Goal: Transaction & Acquisition: Purchase product/service

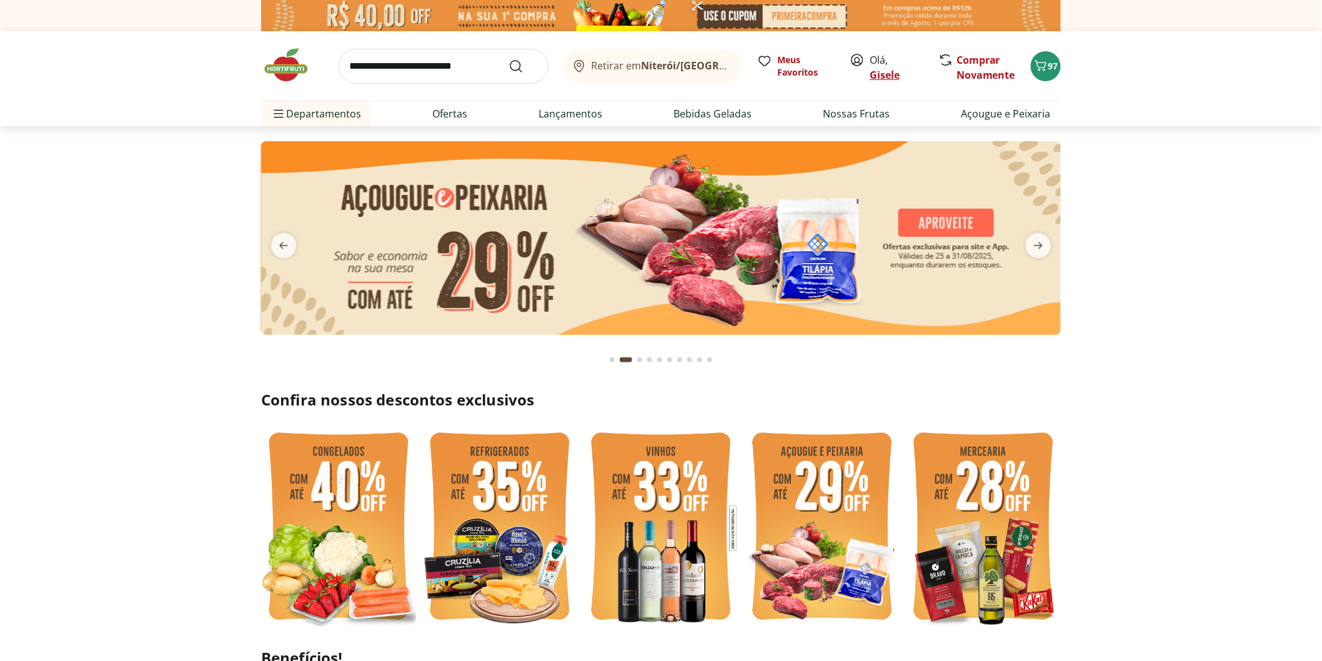
click at [873, 71] on link "Gisele" at bounding box center [884, 75] width 30 height 14
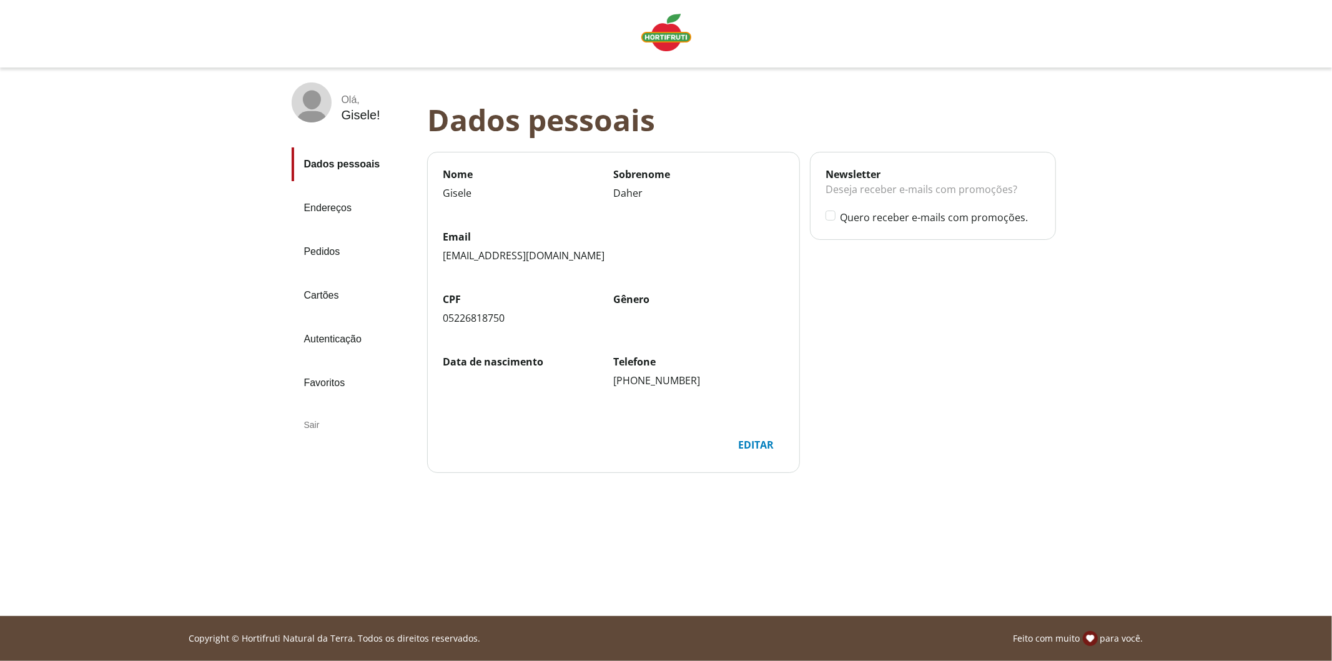
click at [309, 242] on link "Pedidos" at bounding box center [355, 252] width 126 height 34
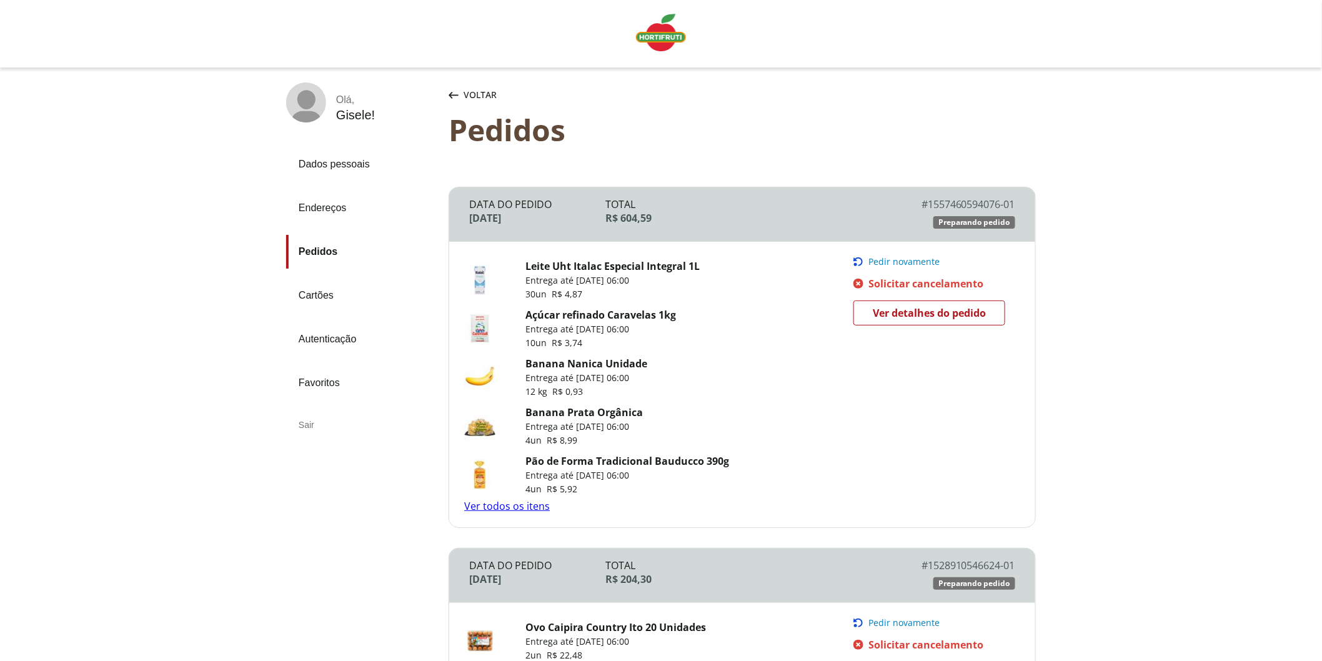
click at [653, 32] on img "Linha de sessão" at bounding box center [661, 32] width 50 height 37
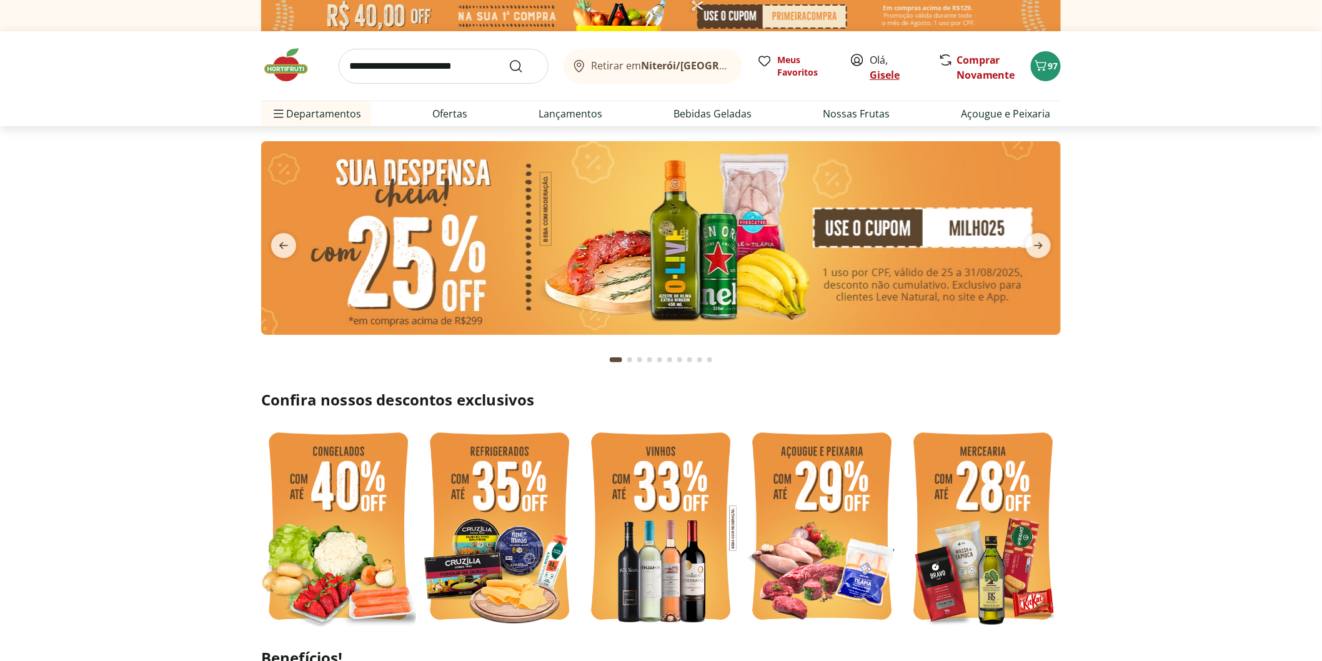
click at [892, 80] on link "Gisele" at bounding box center [884, 75] width 30 height 14
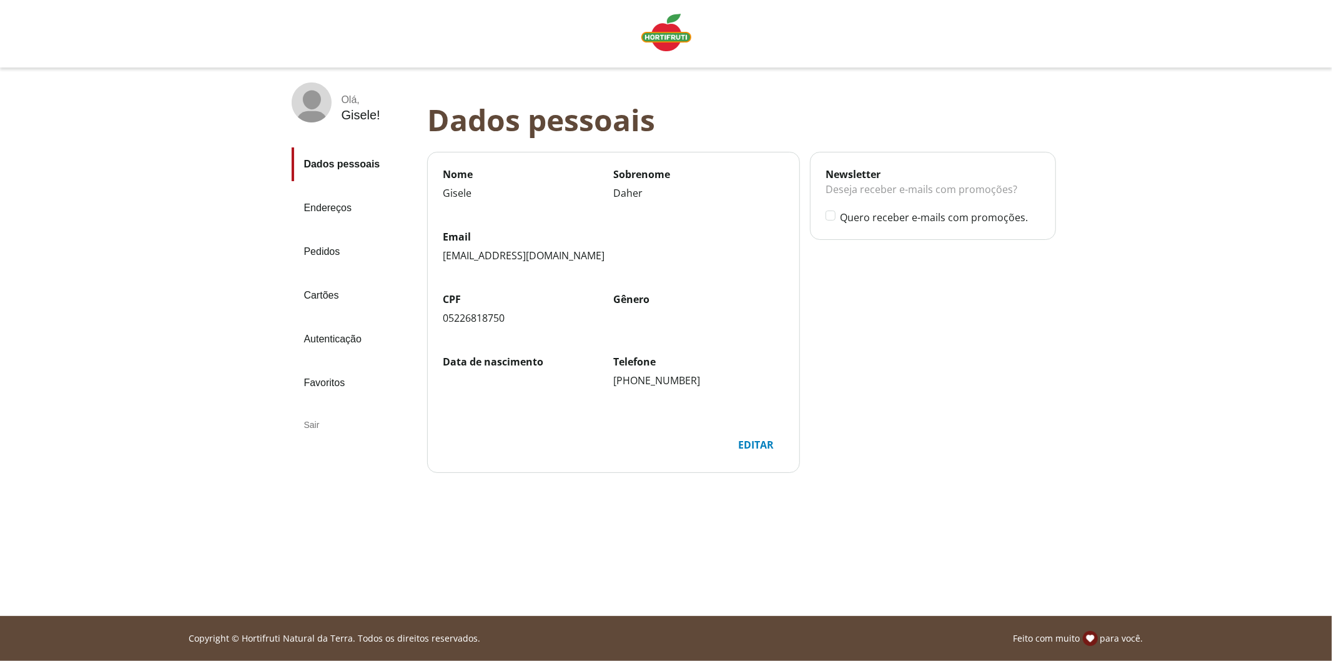
click at [315, 420] on div "Sair" at bounding box center [355, 425] width 126 height 30
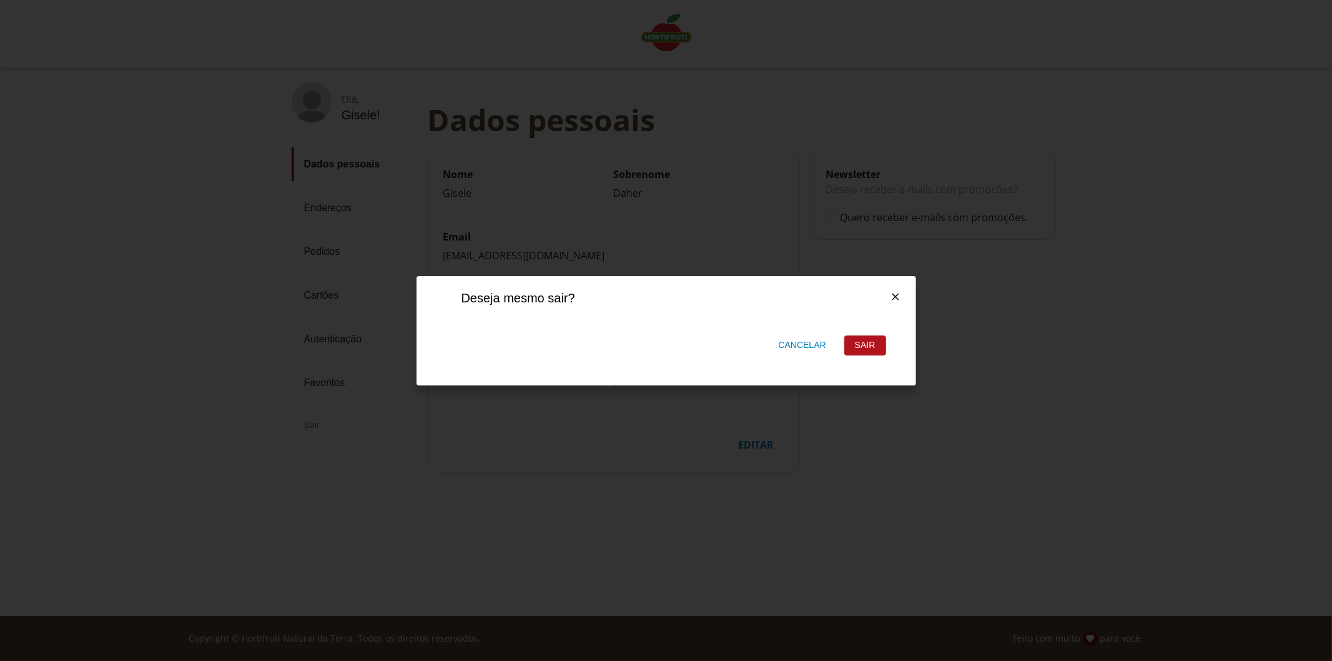
click at [851, 344] on div "Sair" at bounding box center [865, 345] width 41 height 19
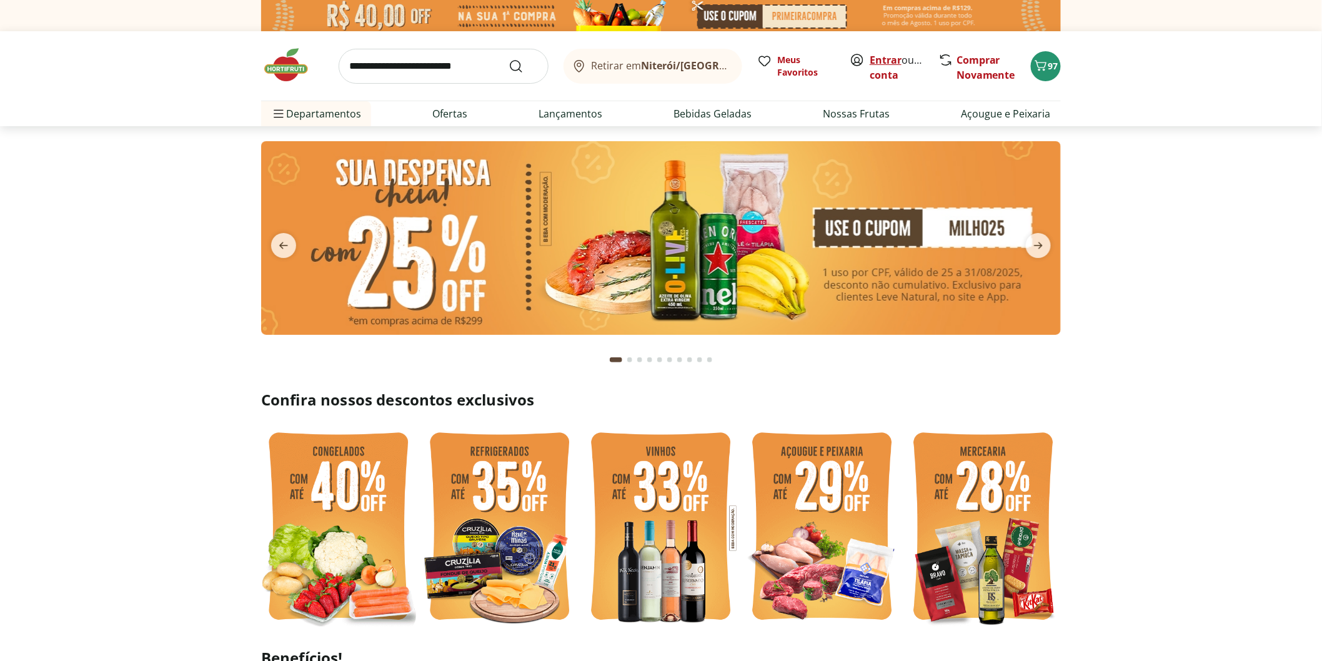
click at [894, 57] on link "Entrar" at bounding box center [885, 60] width 32 height 14
click at [876, 60] on link "Entrar" at bounding box center [885, 60] width 32 height 14
click at [1040, 76] on button "97" at bounding box center [1046, 66] width 30 height 30
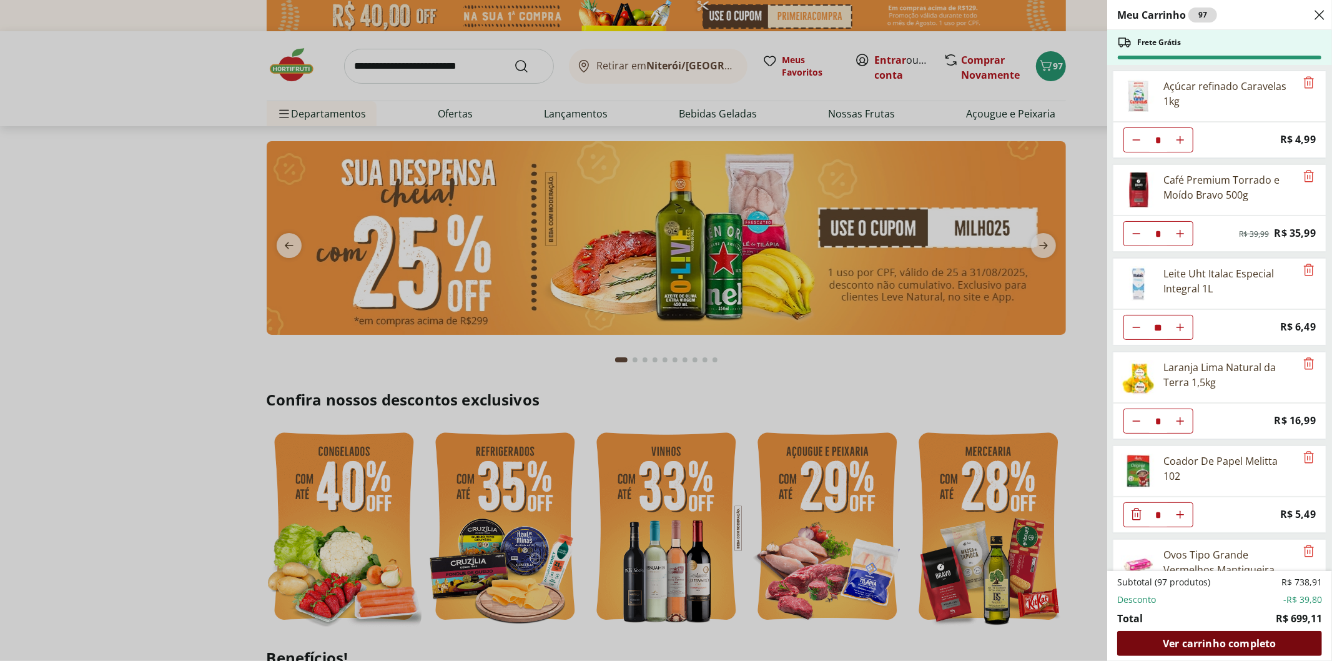
click at [1242, 648] on span "Ver carrinho completo" at bounding box center [1219, 643] width 113 height 10
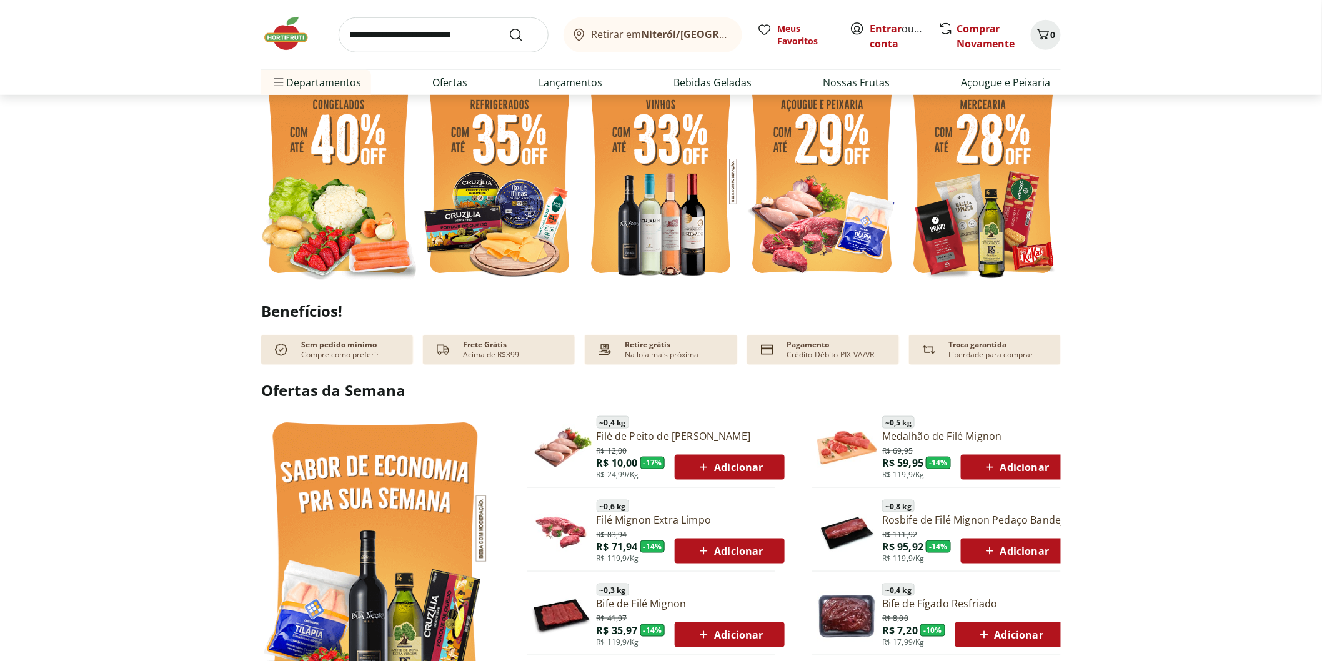
scroll to position [625, 0]
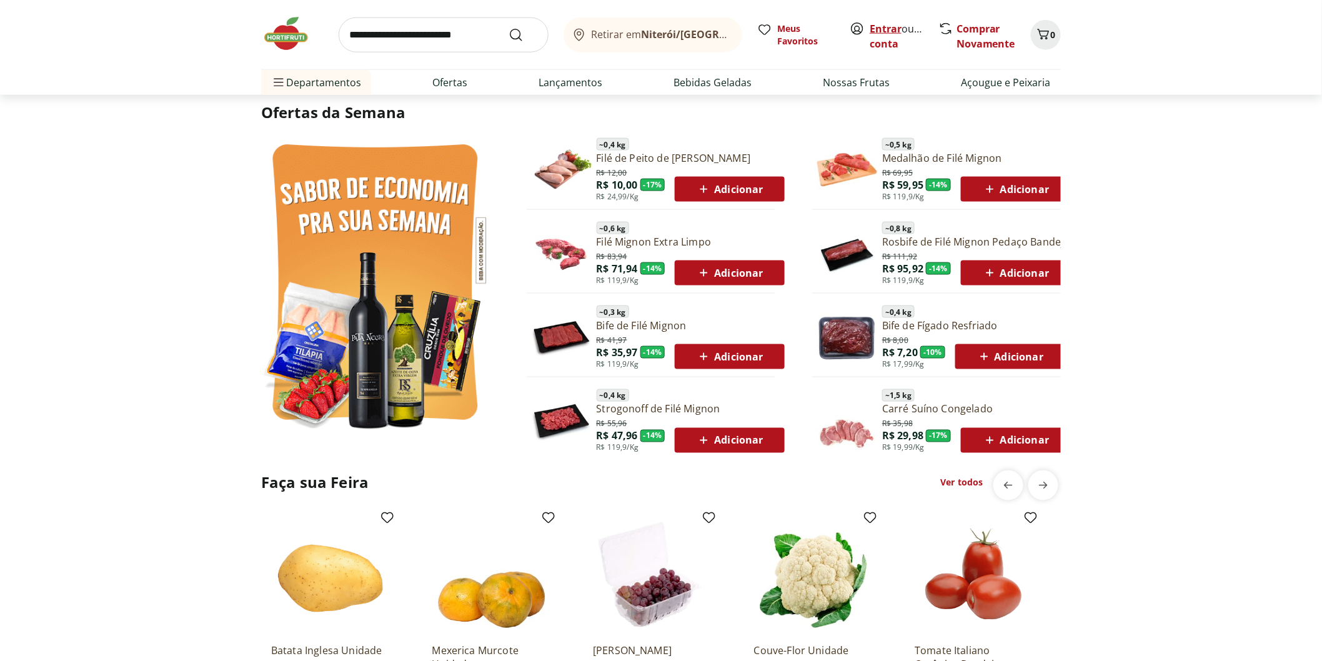
click at [875, 26] on link "Entrar" at bounding box center [885, 29] width 32 height 14
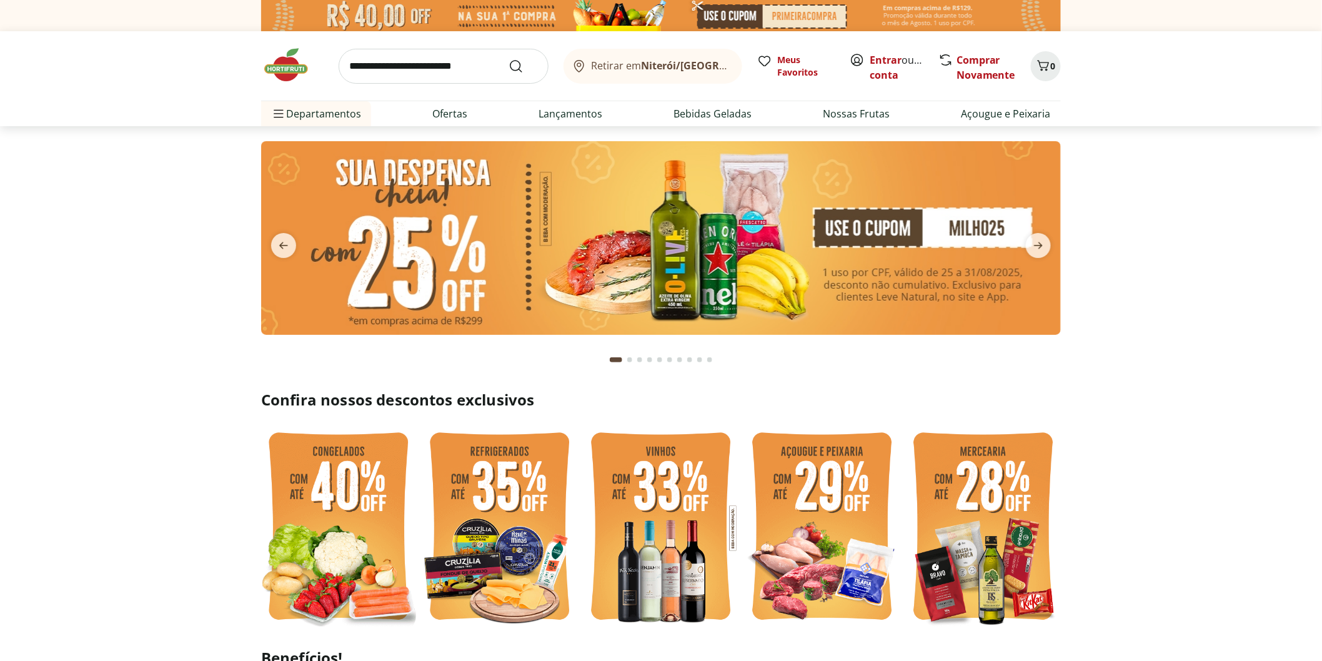
click at [320, 536] on img at bounding box center [338, 528] width 155 height 207
click at [485, 520] on img at bounding box center [499, 528] width 155 height 207
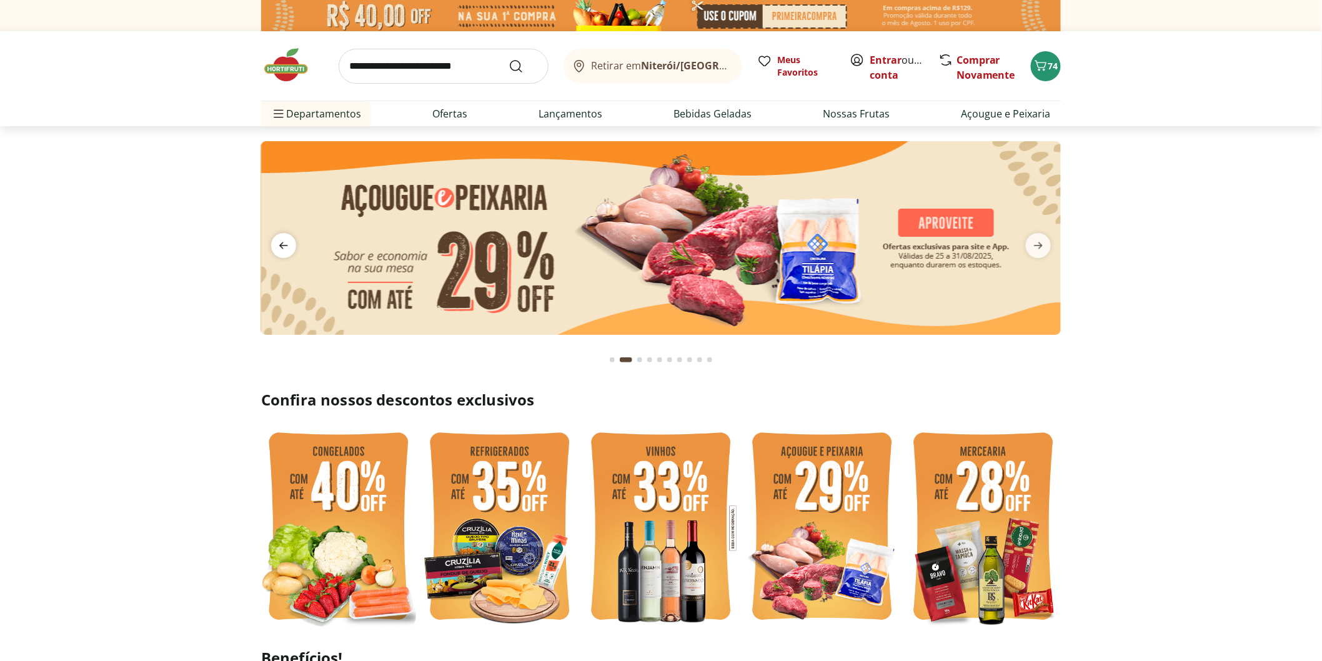
click at [282, 246] on icon "previous" at bounding box center [283, 245] width 9 height 7
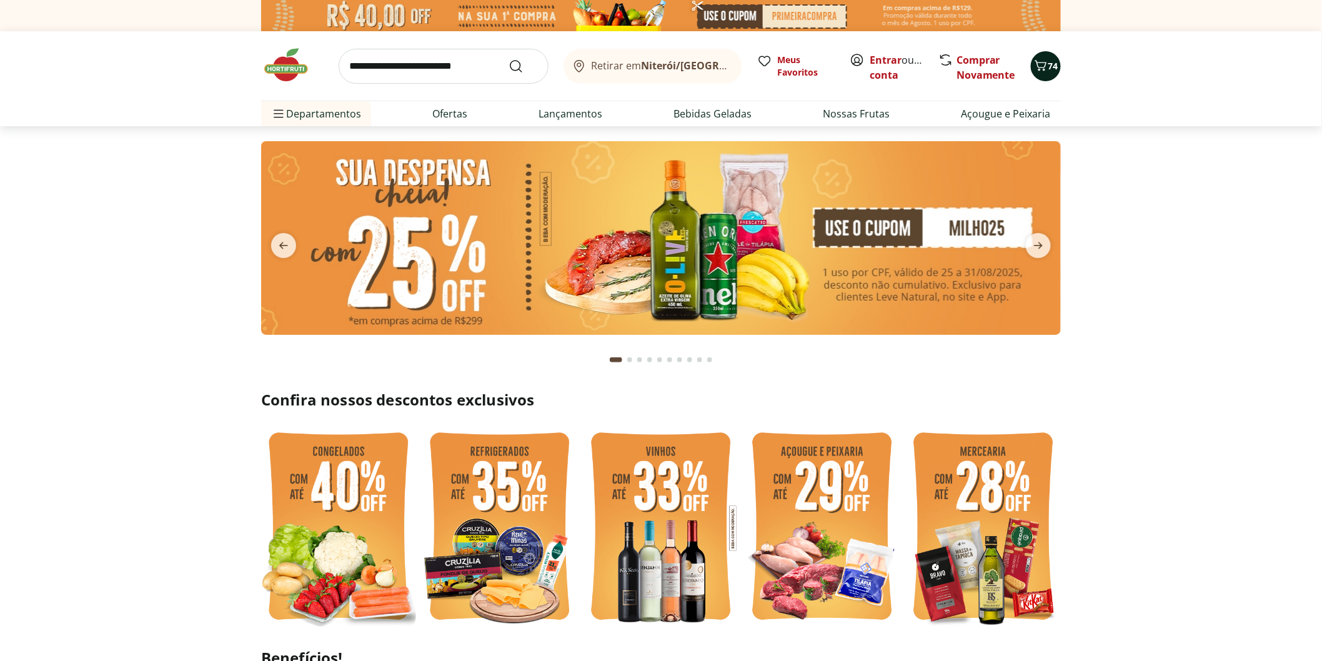
click at [1049, 70] on span "74" at bounding box center [1053, 66] width 10 height 12
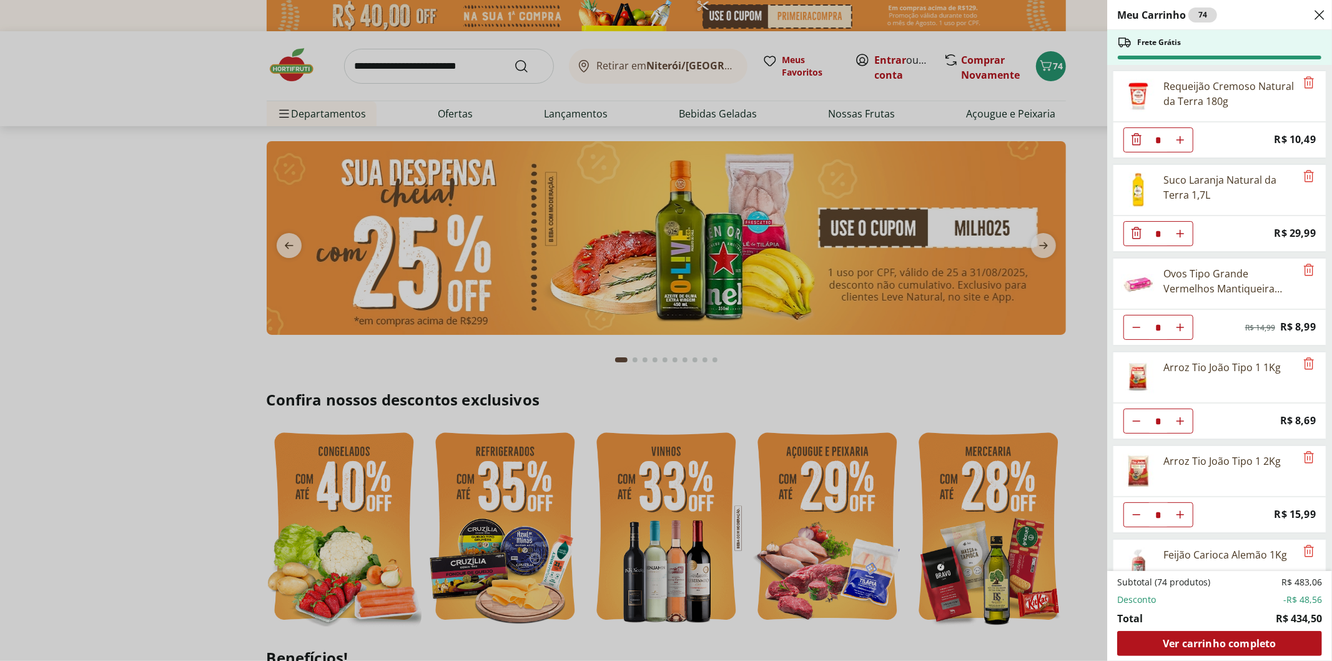
click at [1175, 152] on button "Aumentar Quantidade" at bounding box center [1180, 139] width 25 height 25
click at [1177, 145] on icon "Aumentar Quantidade" at bounding box center [1180, 140] width 10 height 10
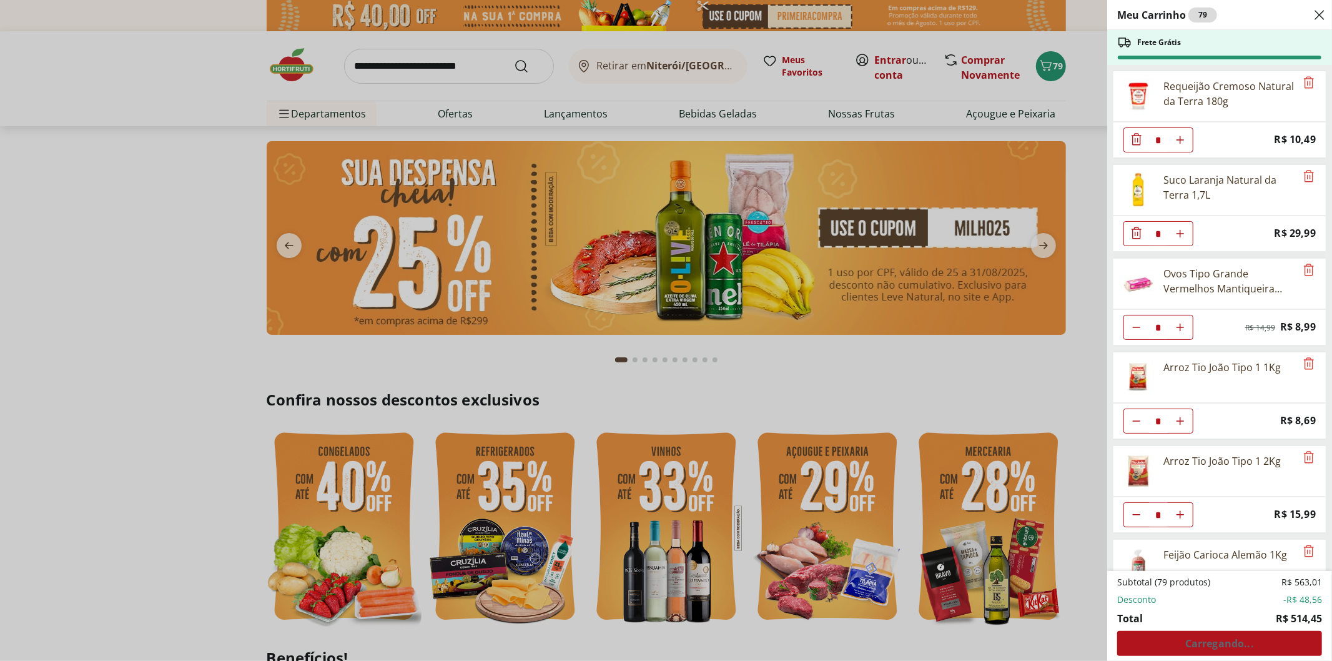
click at [1177, 145] on icon "Aumentar Quantidade" at bounding box center [1180, 140] width 10 height 10
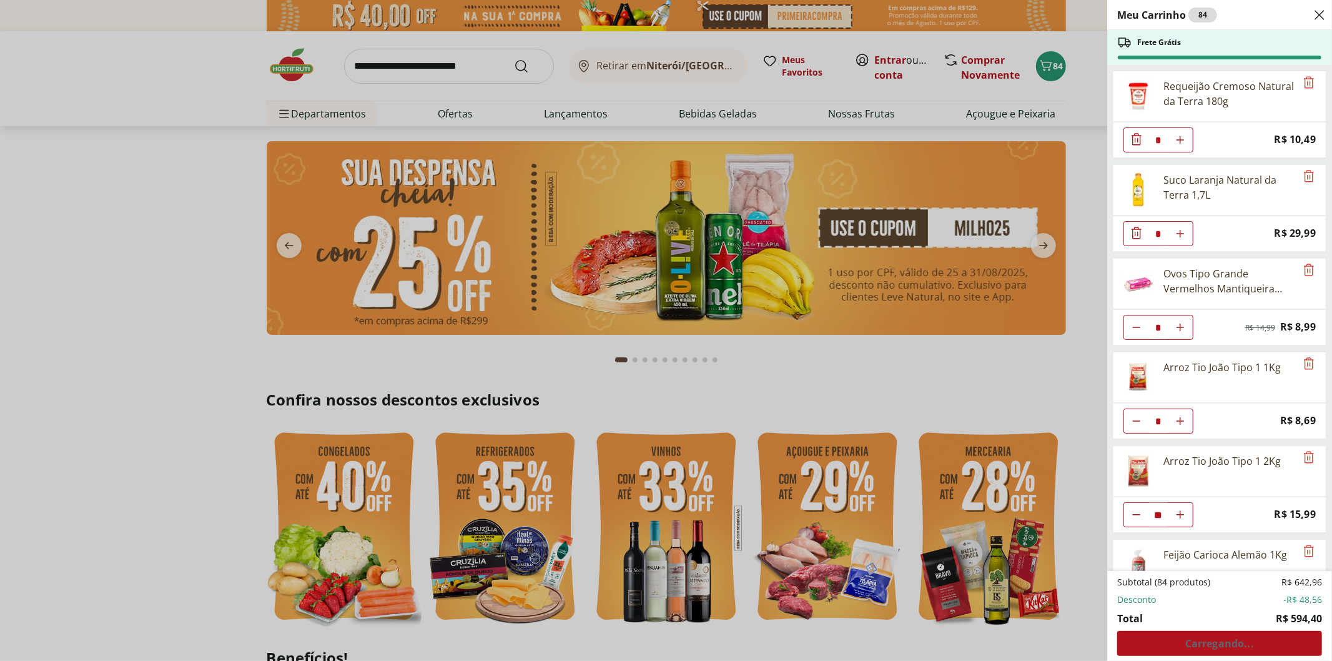
click at [1178, 145] on icon "Aumentar Quantidade" at bounding box center [1180, 140] width 10 height 10
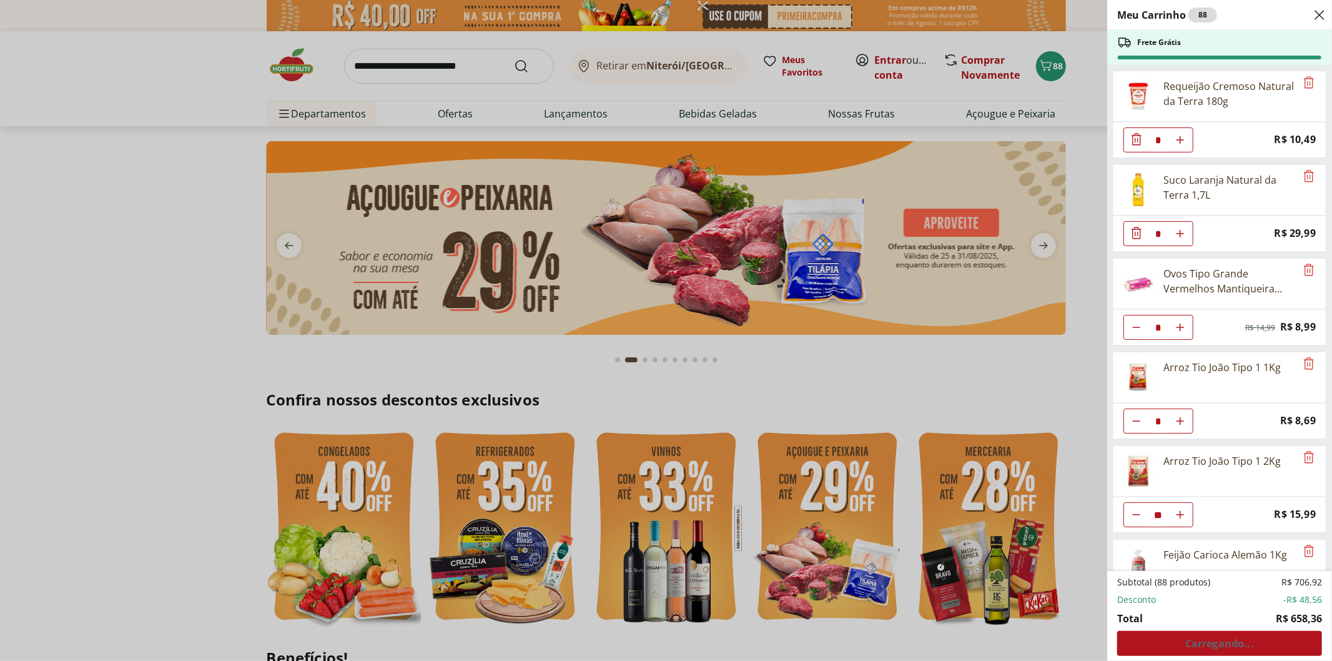
type input "**"
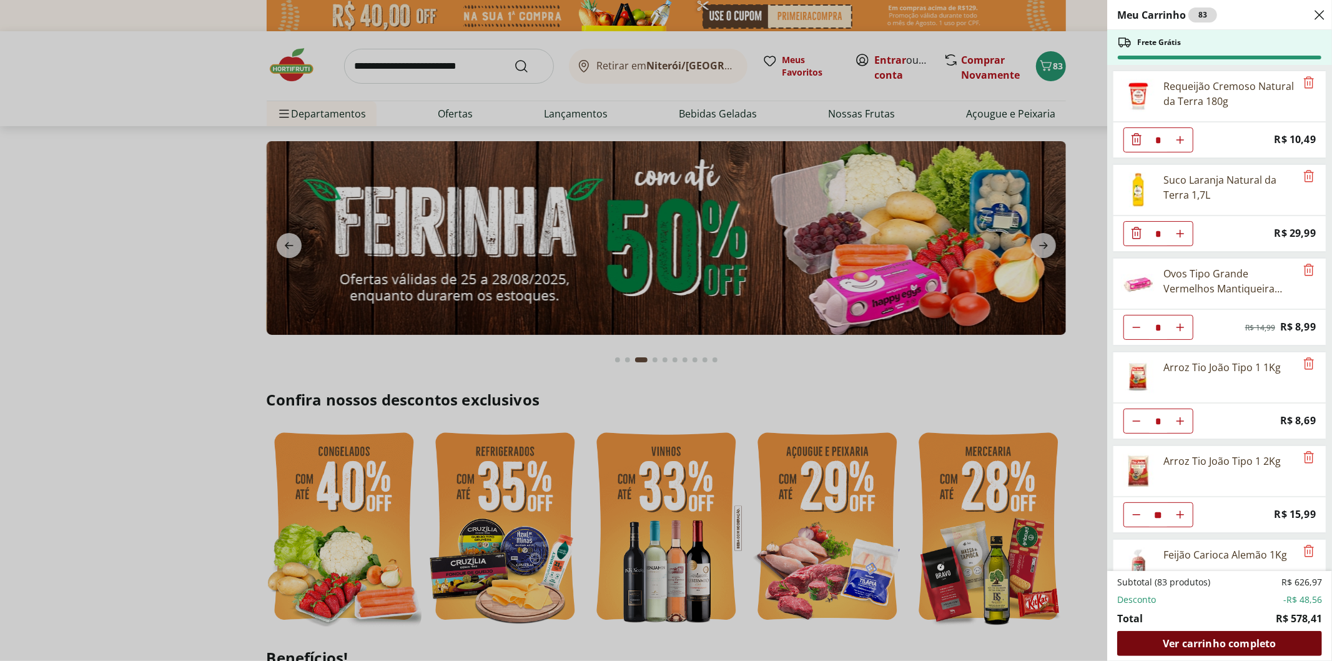
click at [1224, 645] on span "Ver carrinho completo" at bounding box center [1219, 643] width 113 height 10
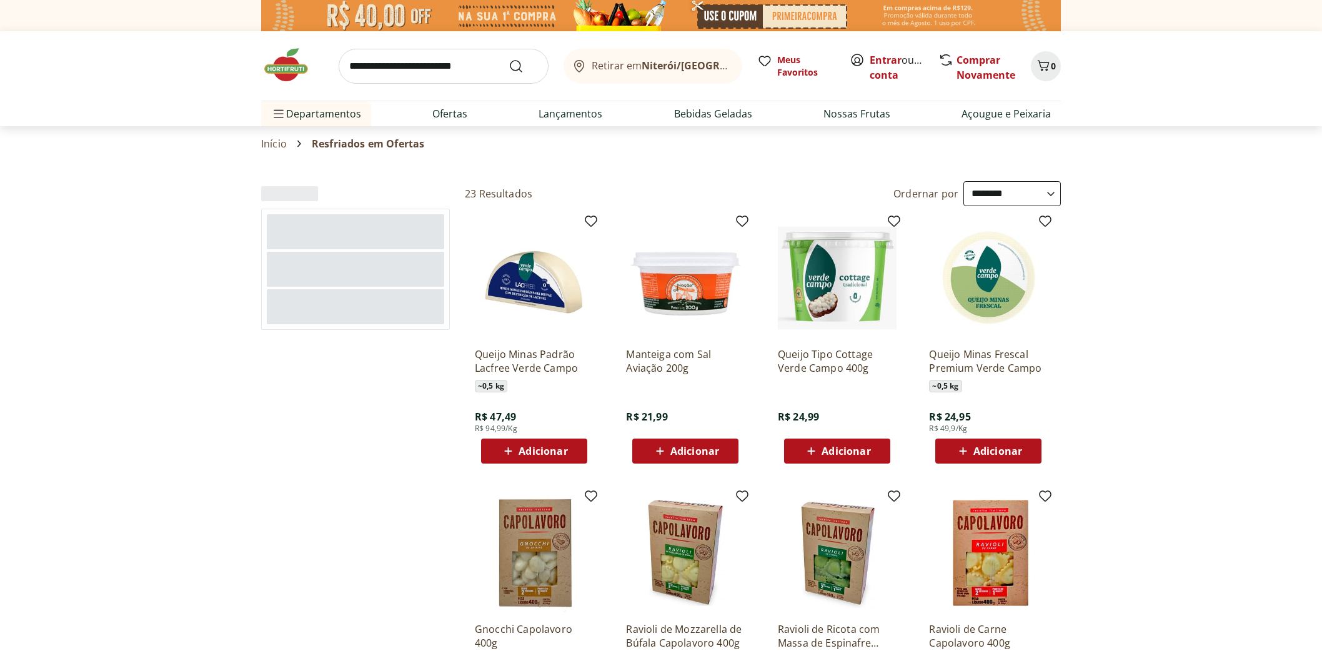
select select "**********"
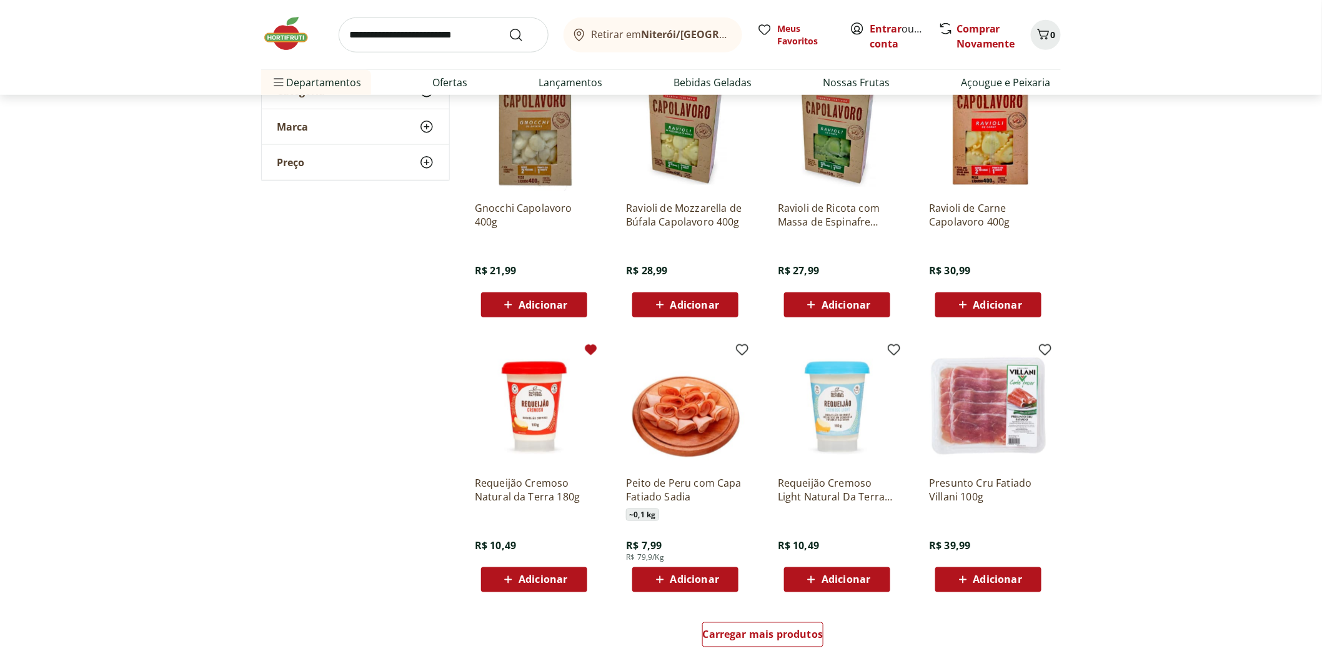
scroll to position [555, 0]
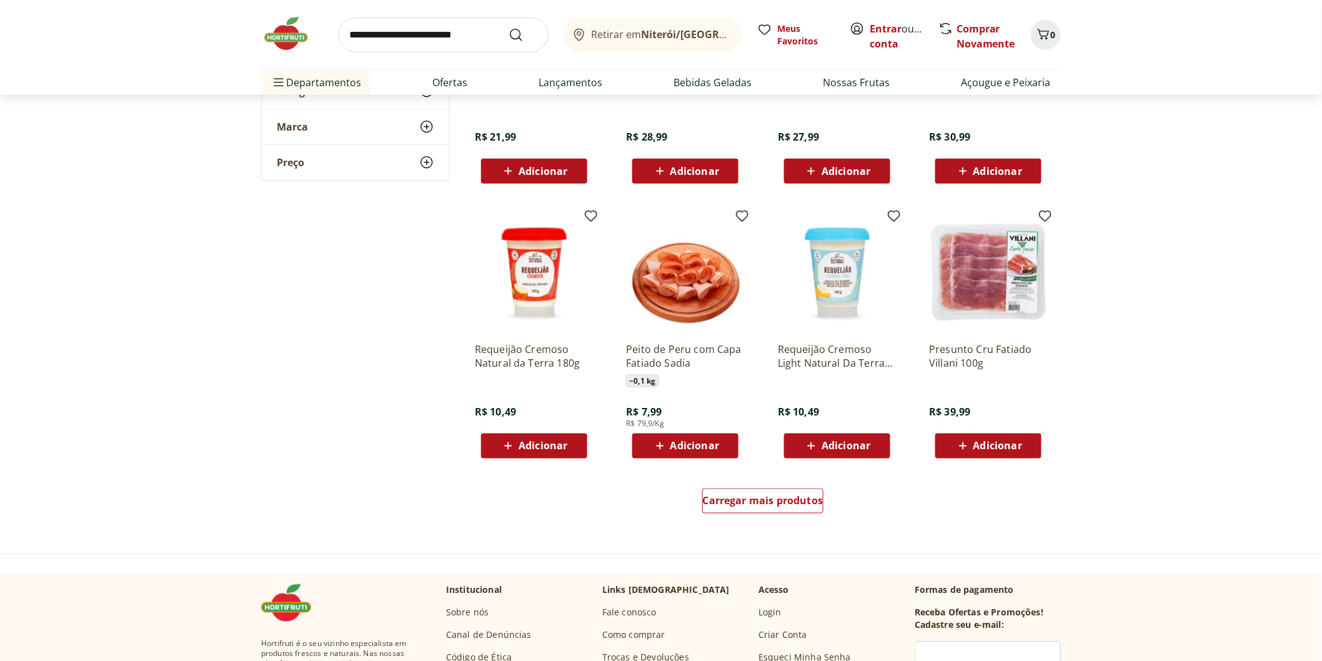
click at [530, 447] on span "Adicionar" at bounding box center [542, 446] width 49 height 10
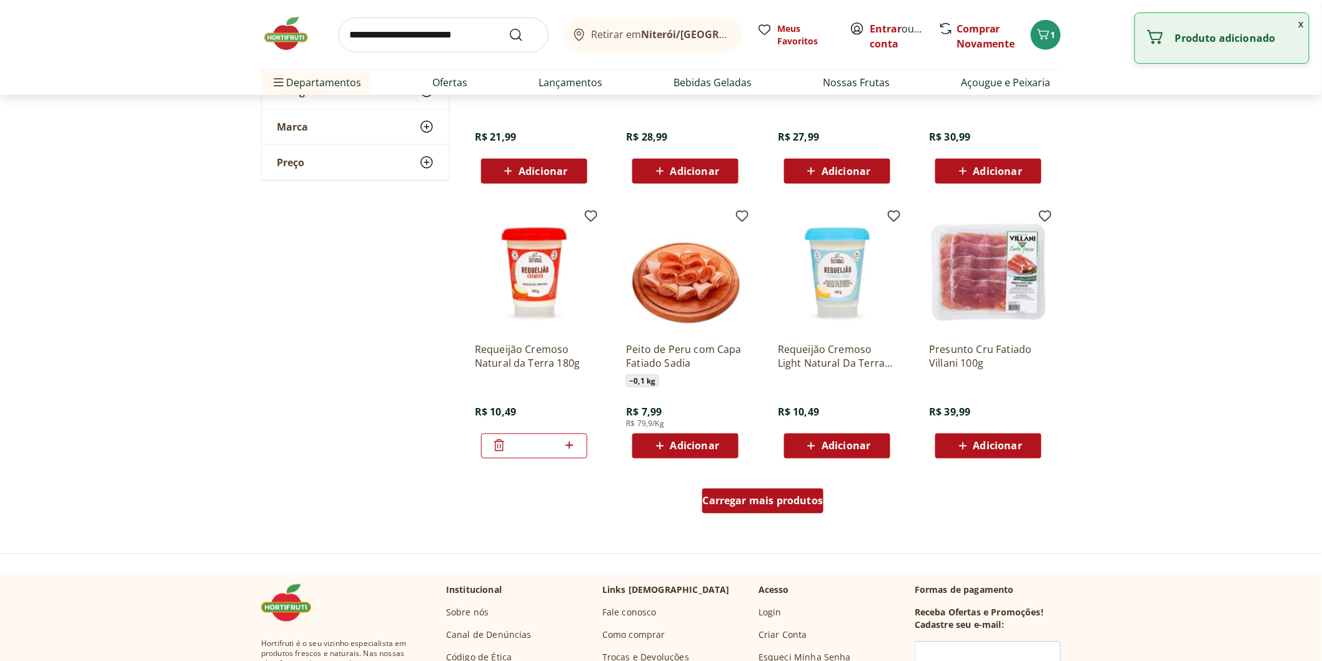
click at [739, 496] on span "Carregar mais produtos" at bounding box center [763, 501] width 121 height 10
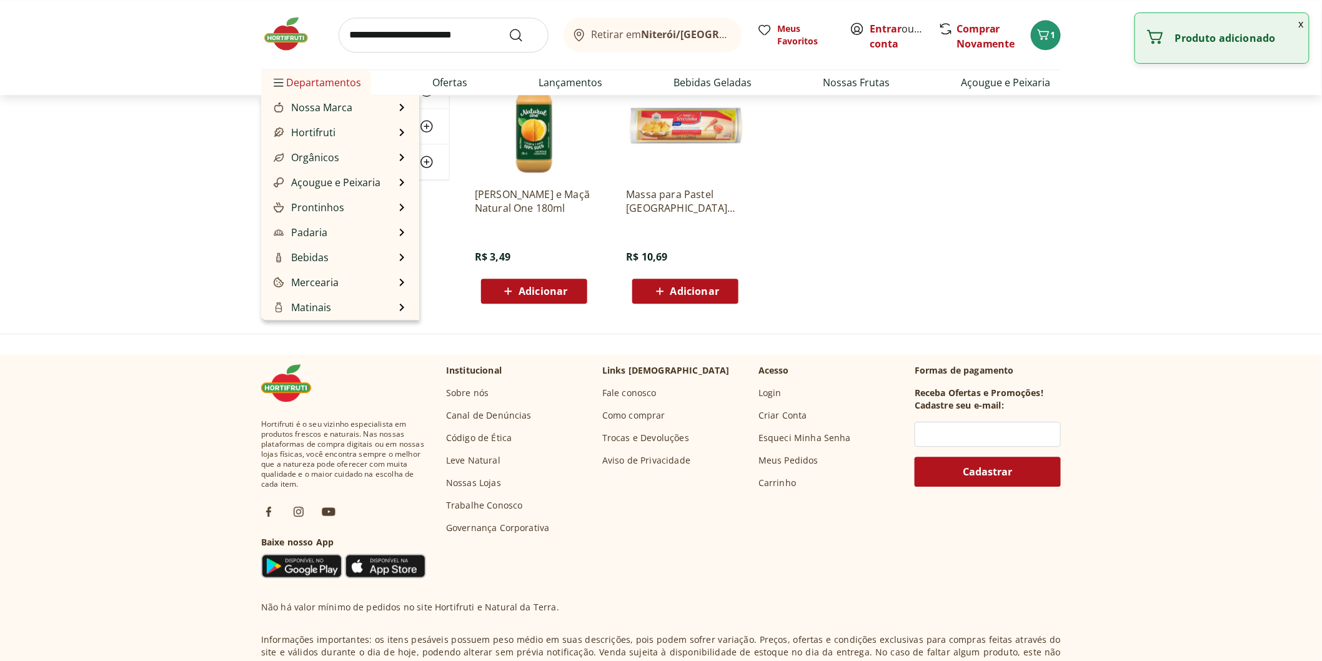
scroll to position [694, 0]
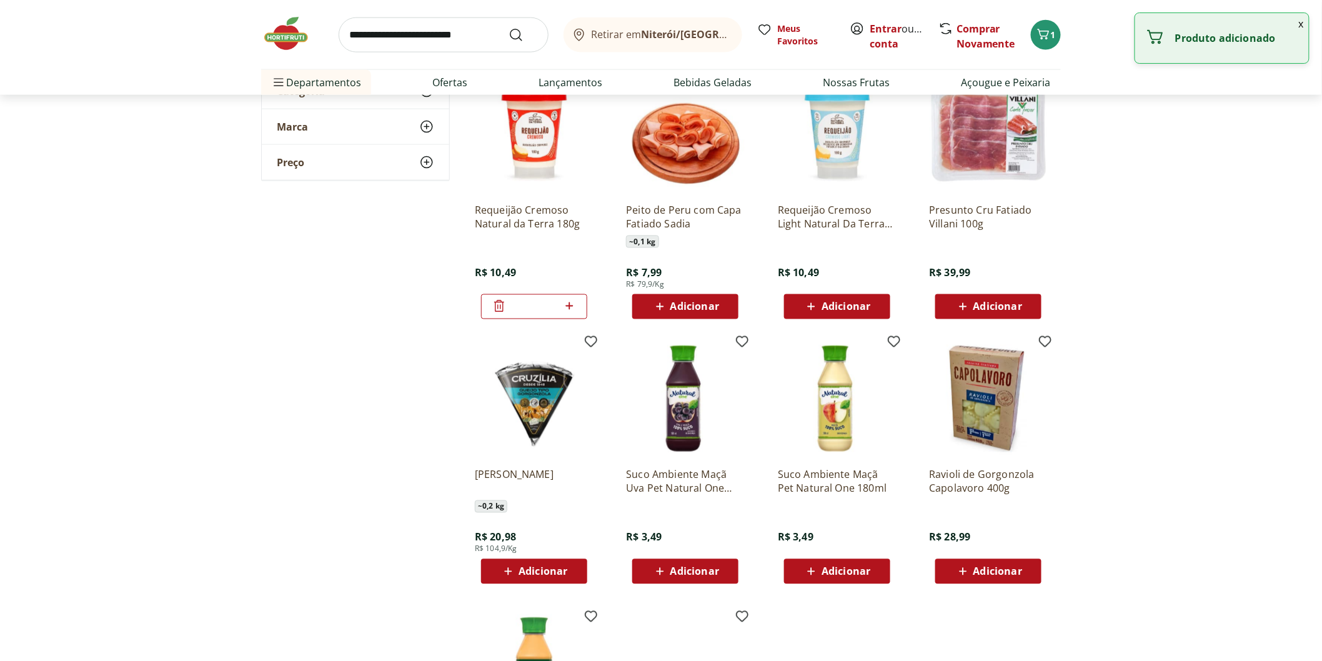
click at [393, 37] on input "search" at bounding box center [444, 34] width 210 height 35
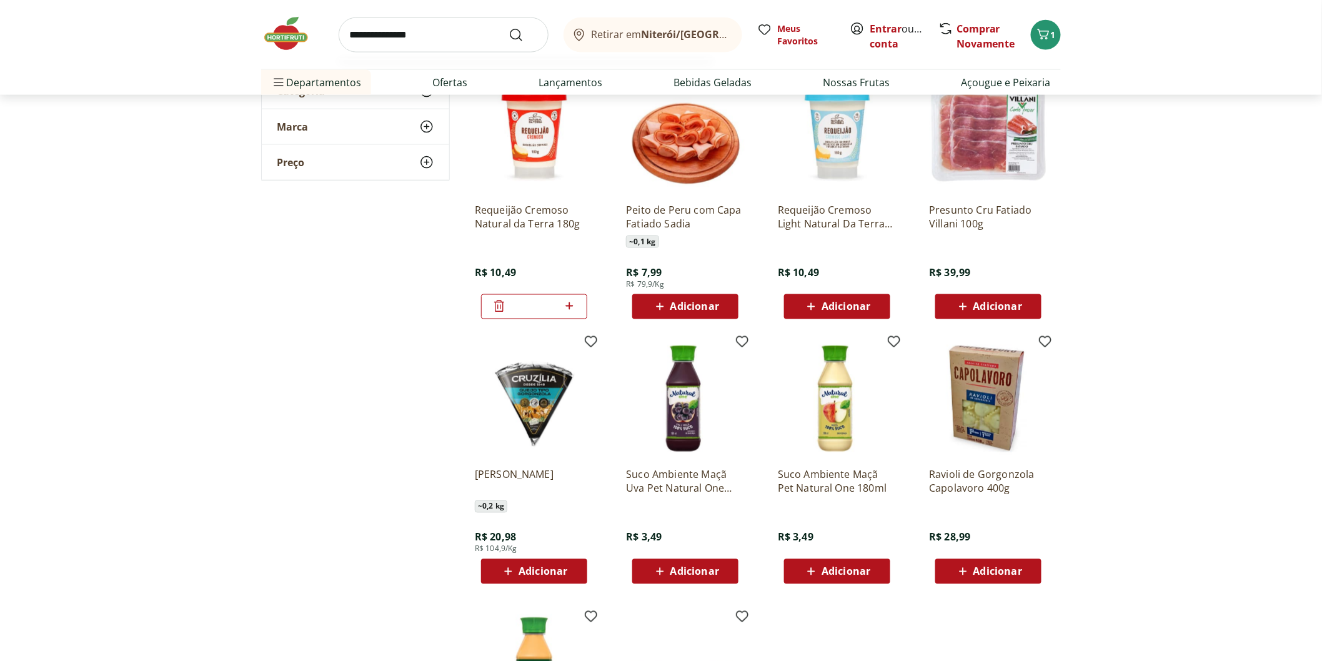
type input "**********"
click at [508, 27] on button "Submit Search" at bounding box center [523, 34] width 30 height 15
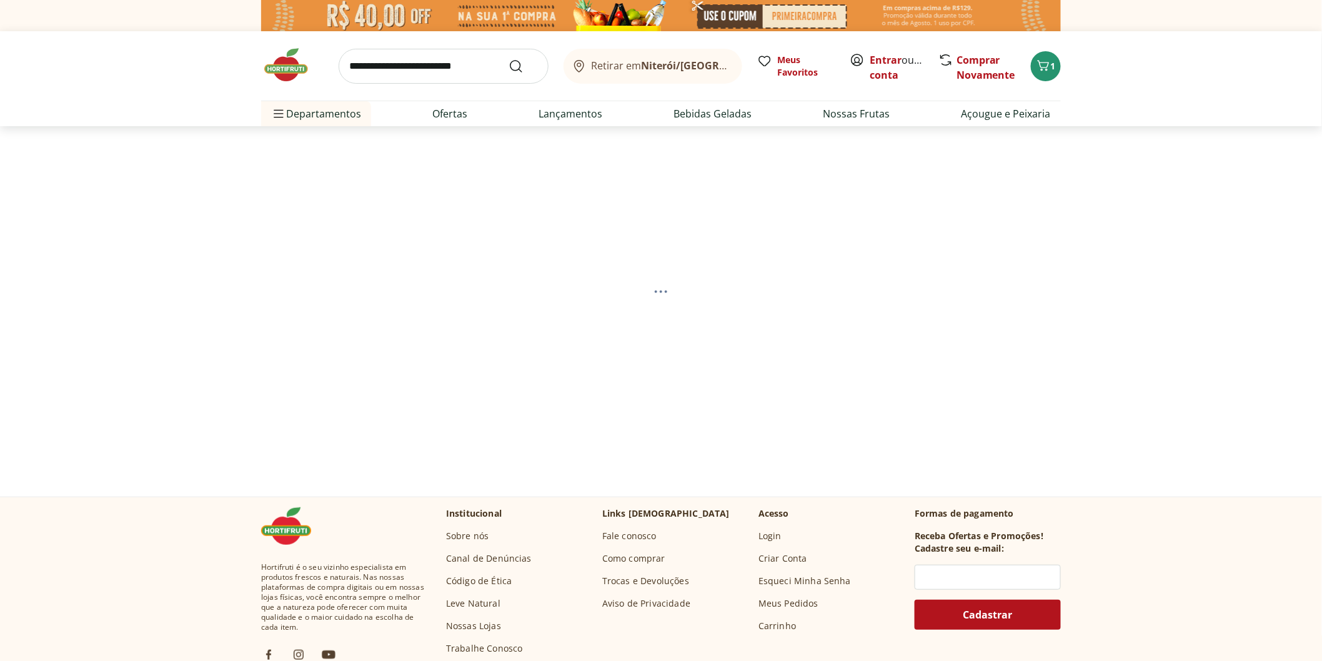
select select "**********"
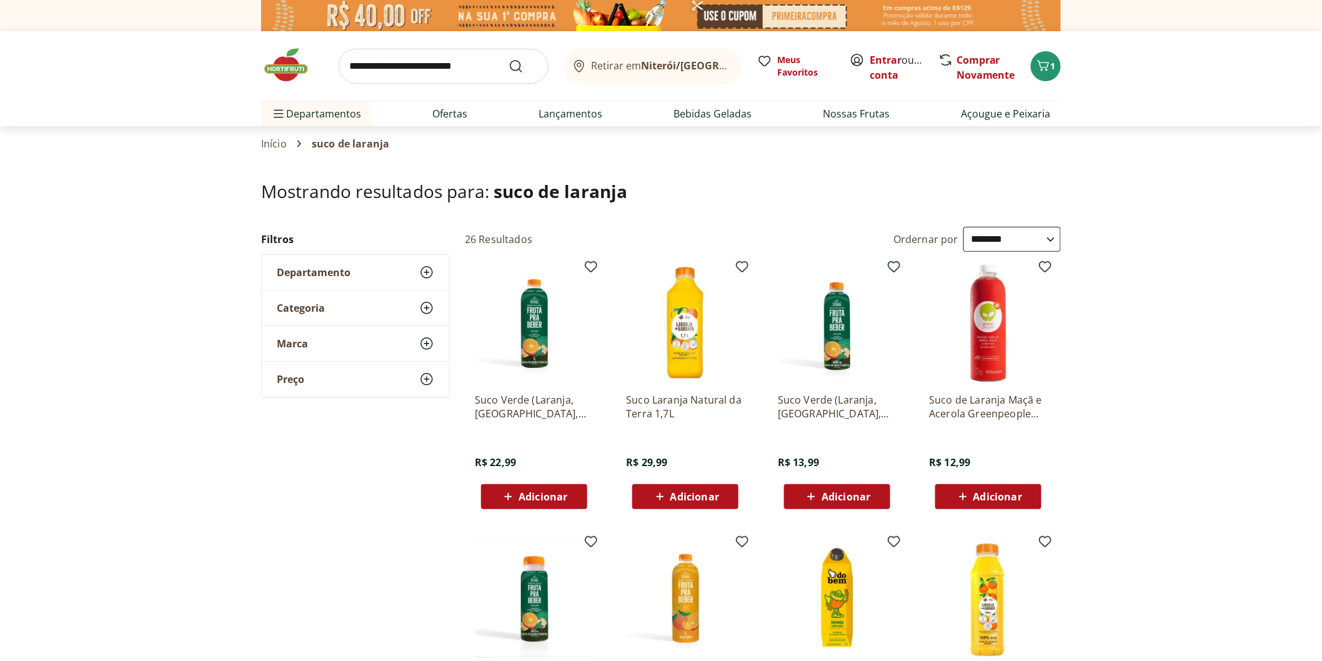
click at [663, 498] on icon at bounding box center [660, 496] width 16 height 15
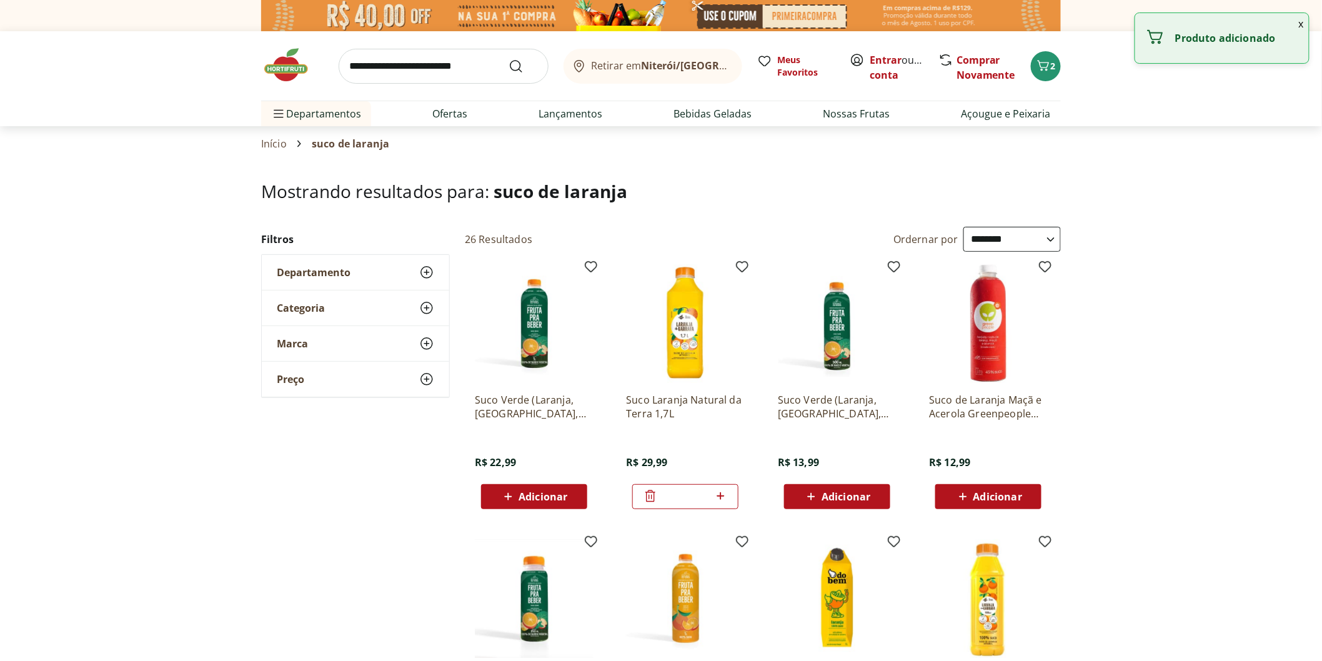
click at [391, 69] on input "search" at bounding box center [444, 66] width 210 height 35
type input "***"
click at [508, 59] on button "Submit Search" at bounding box center [523, 66] width 30 height 15
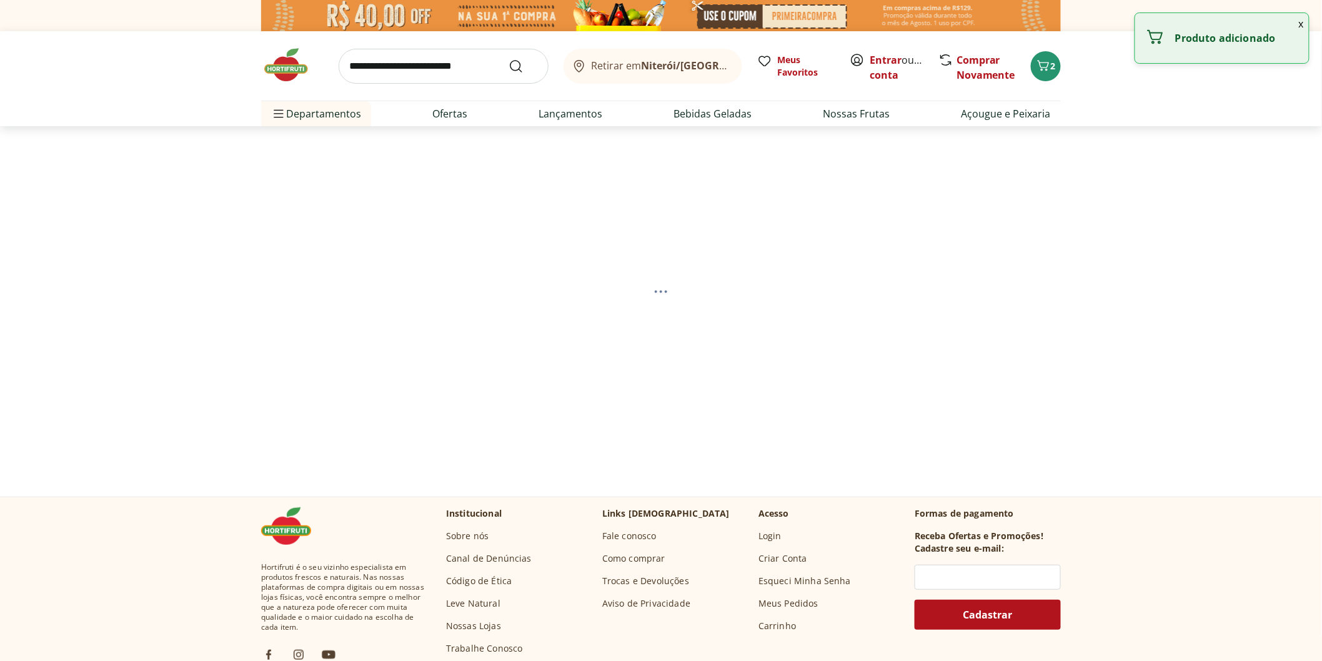
select select "**********"
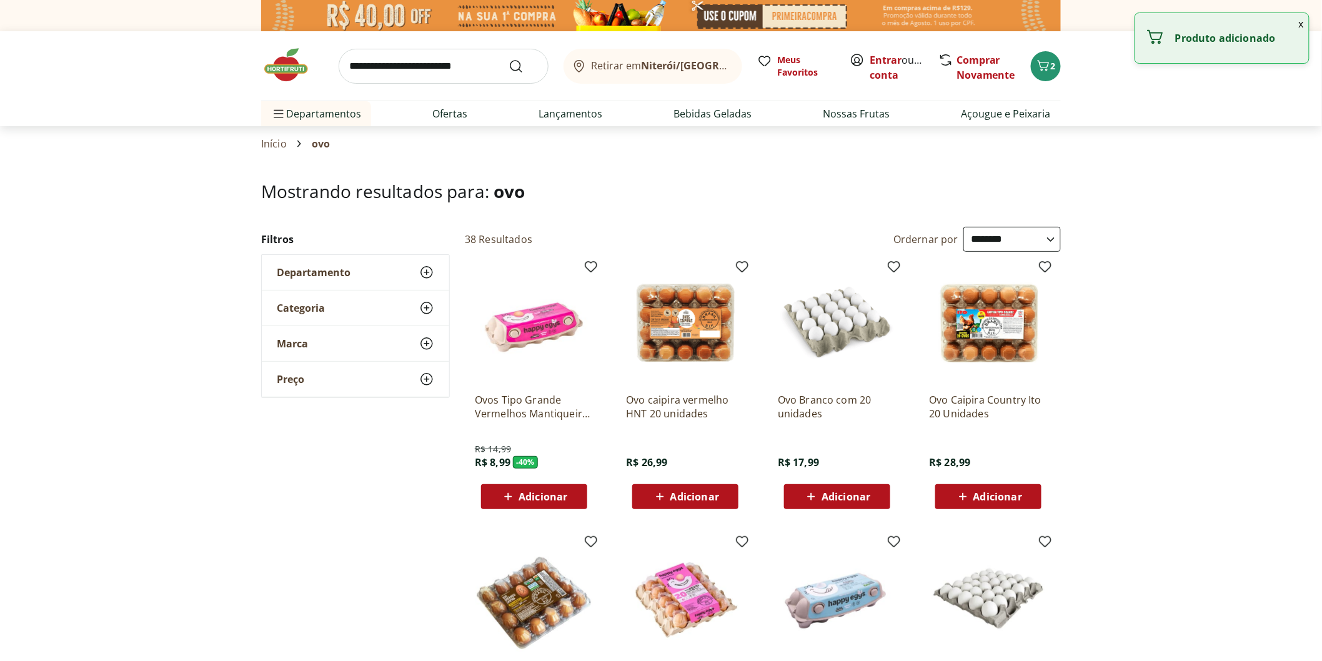
click at [541, 492] on span "Adicionar" at bounding box center [542, 497] width 49 height 10
click at [567, 495] on icon at bounding box center [568, 495] width 7 height 7
type input "*"
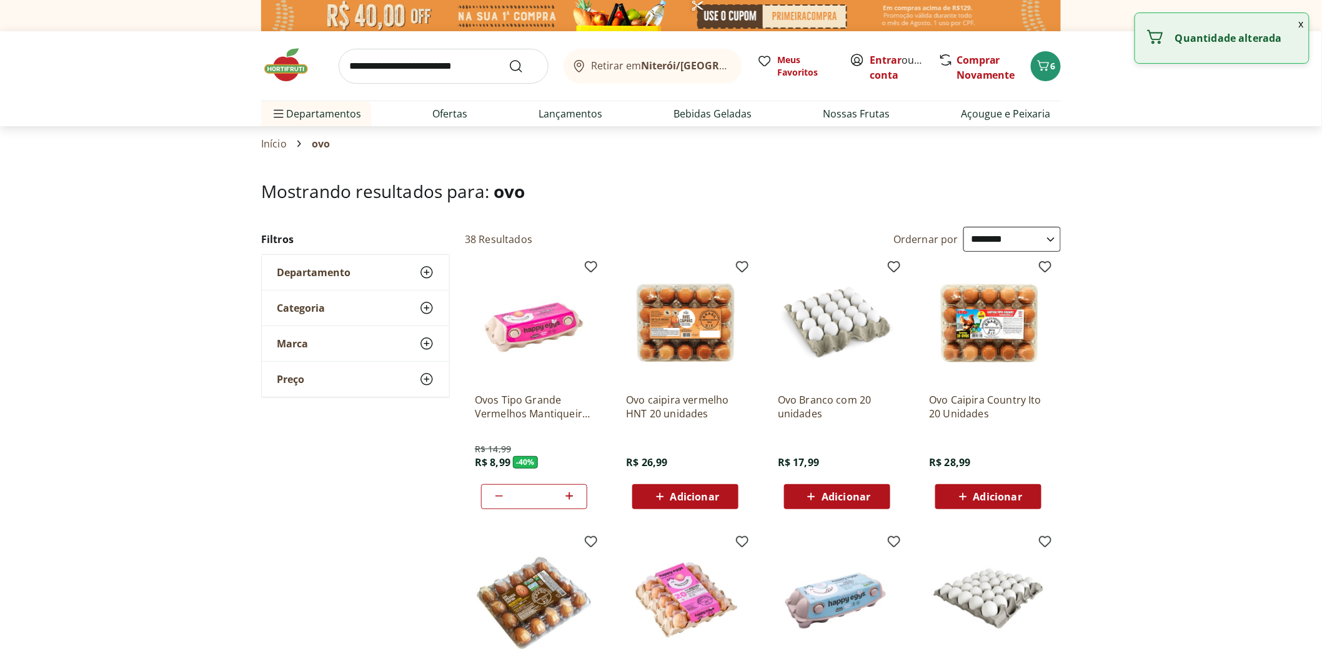
click at [285, 71] on img at bounding box center [292, 64] width 62 height 37
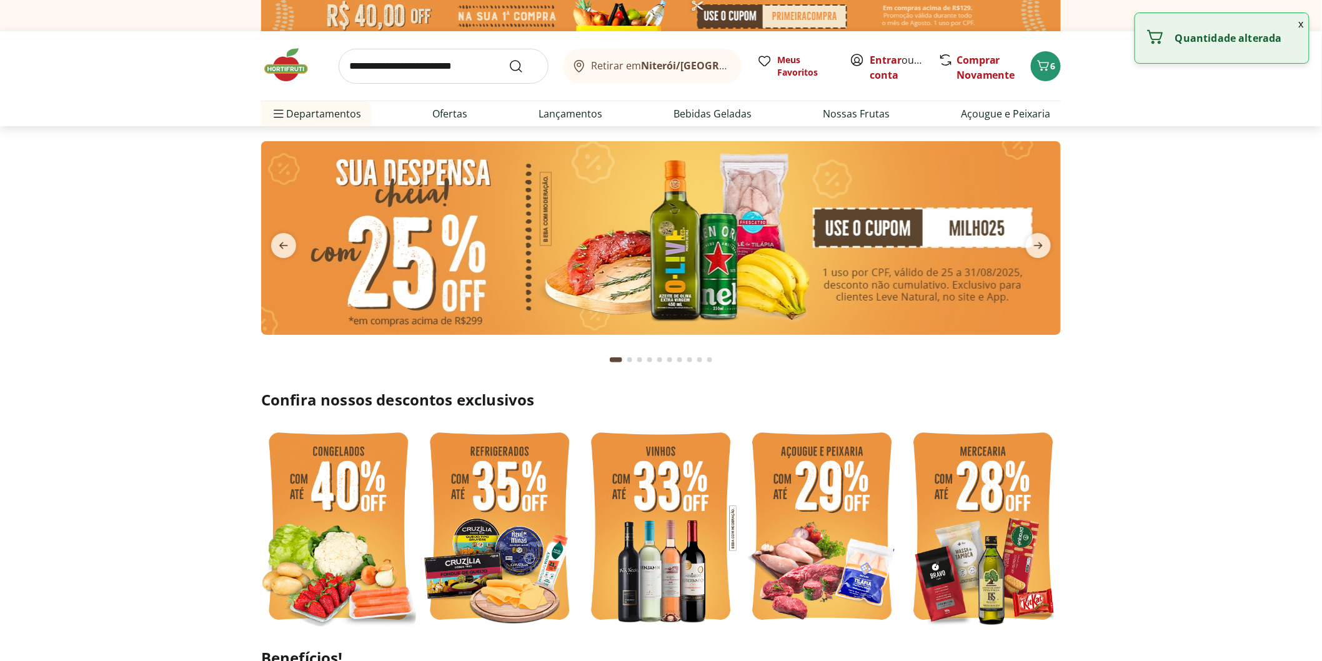
click at [375, 72] on input "search" at bounding box center [444, 66] width 210 height 35
type input "*****"
click at [508, 59] on button "Submit Search" at bounding box center [523, 66] width 30 height 15
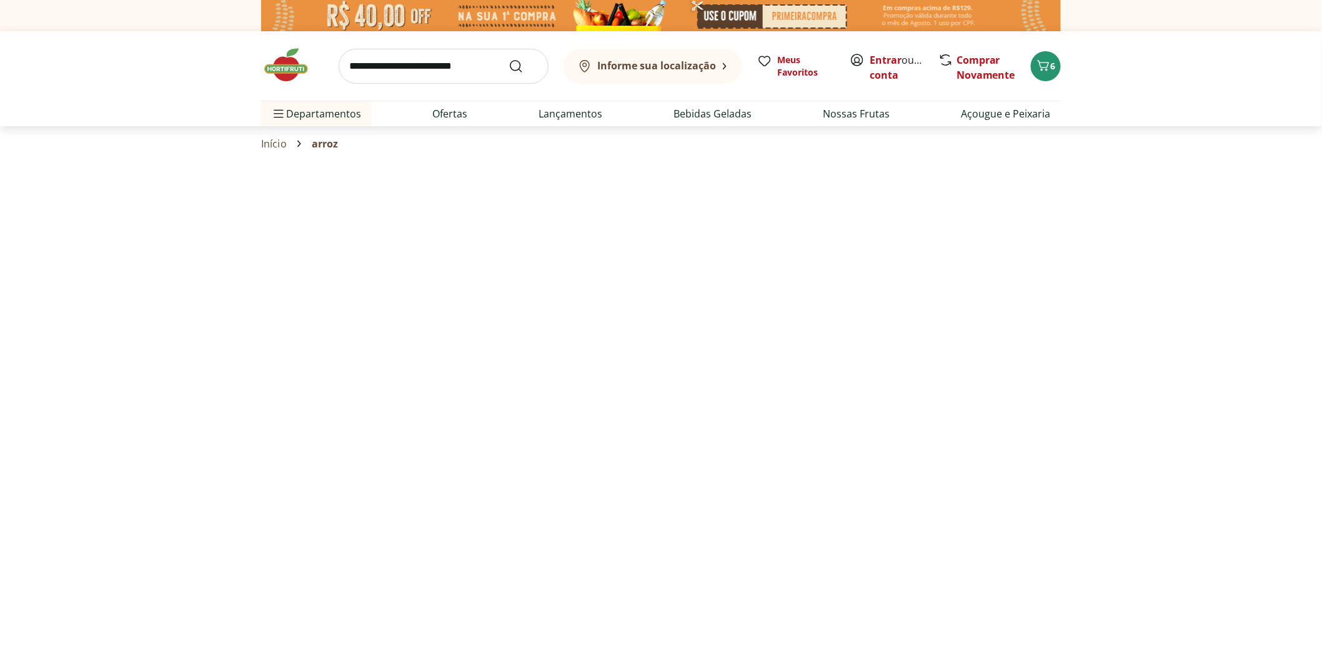
select select "**********"
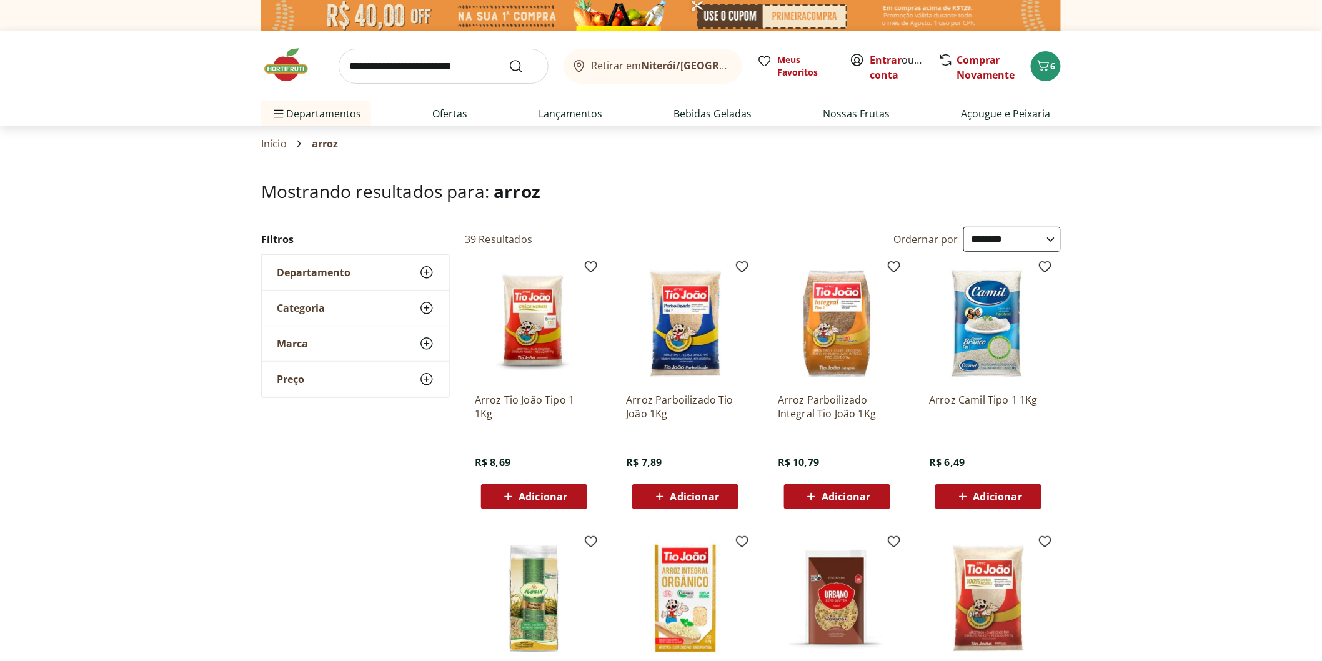
click at [537, 485] on div "Adicionar" at bounding box center [534, 496] width 86 height 22
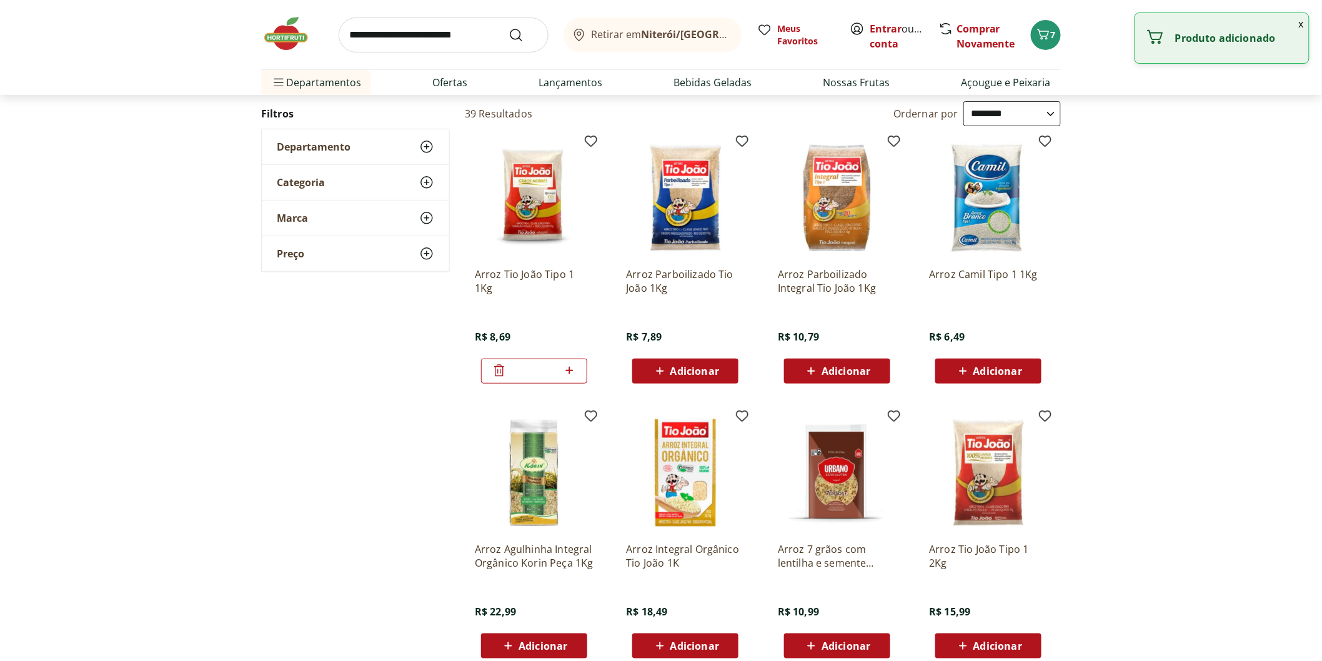
scroll to position [139, 0]
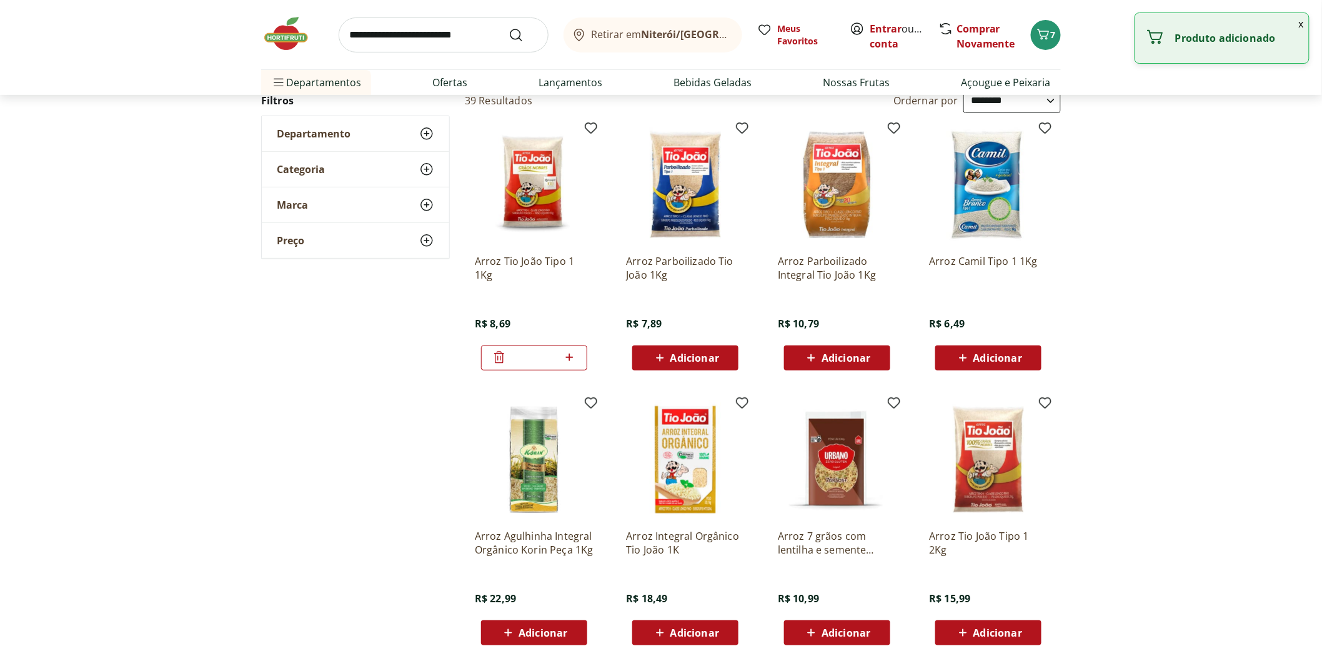
click at [571, 358] on icon at bounding box center [569, 357] width 16 height 15
type input "*"
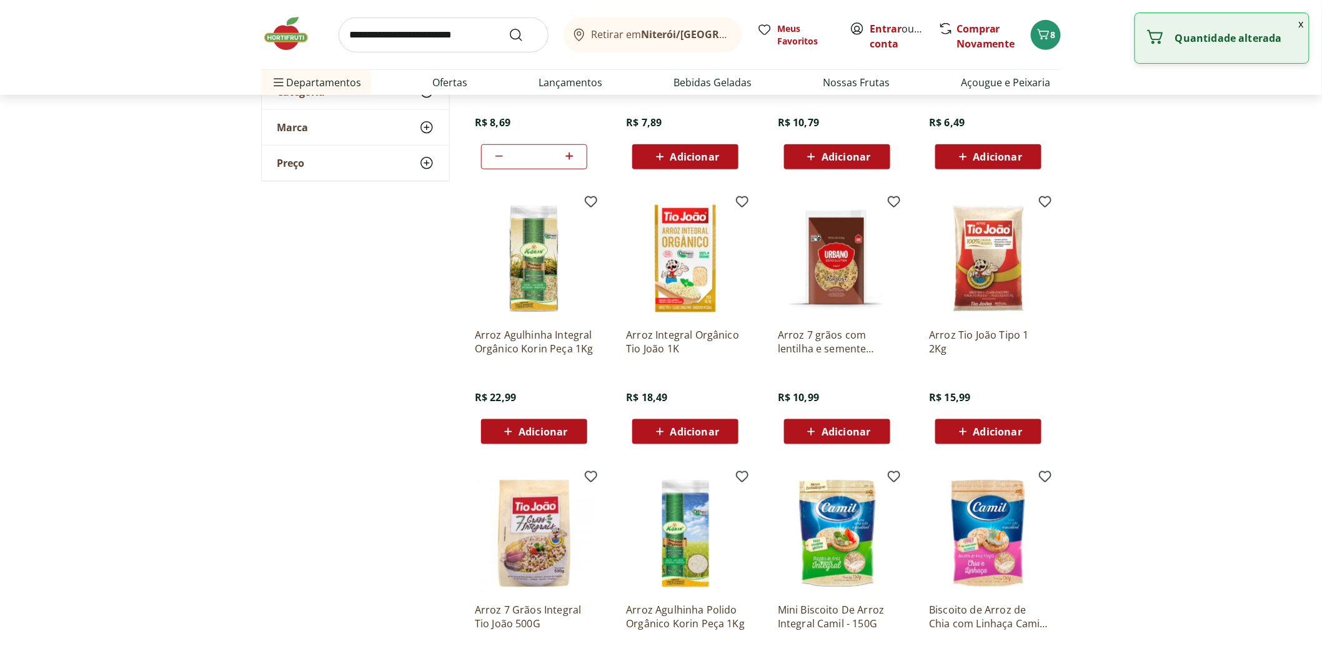
scroll to position [347, 0]
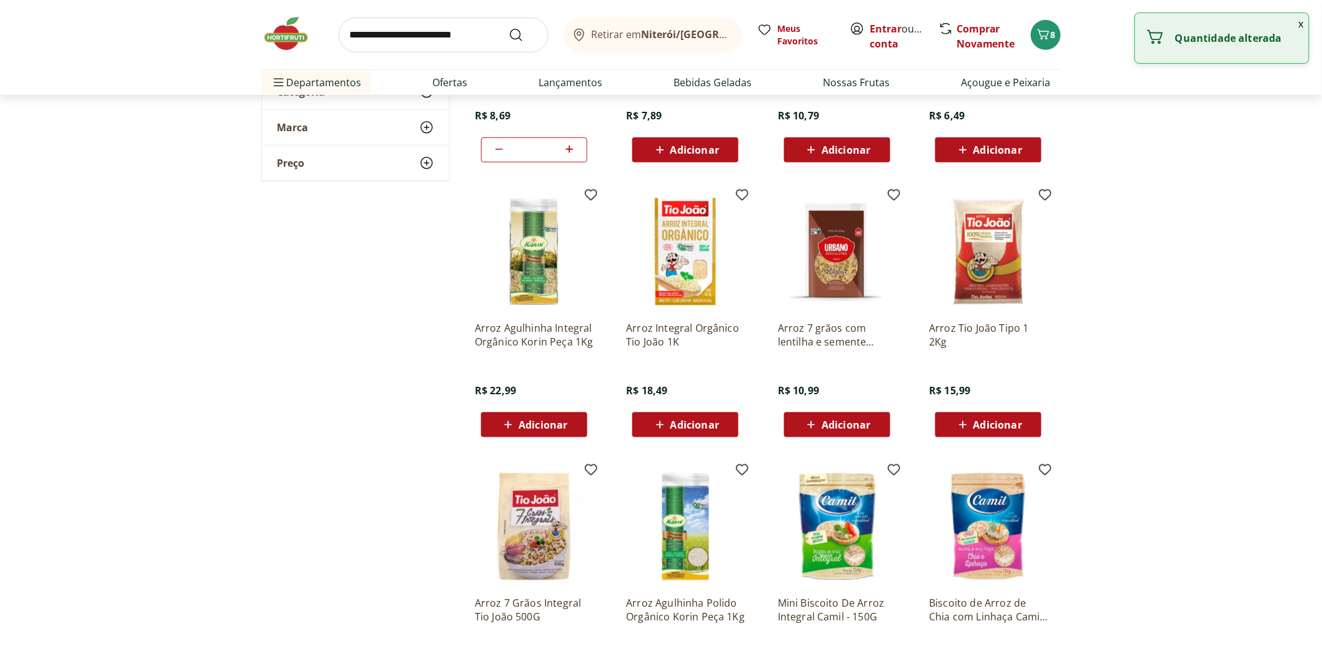
click at [992, 437] on div "Arroz Tio João Tipo 1 2Kg R$ 15,99 Adicionar" at bounding box center [988, 314] width 139 height 265
click at [996, 428] on span "Adicionar" at bounding box center [997, 425] width 49 height 10
click at [1033, 426] on div "*" at bounding box center [988, 424] width 106 height 25
click at [1028, 426] on icon at bounding box center [1024, 424] width 16 height 15
type input "*"
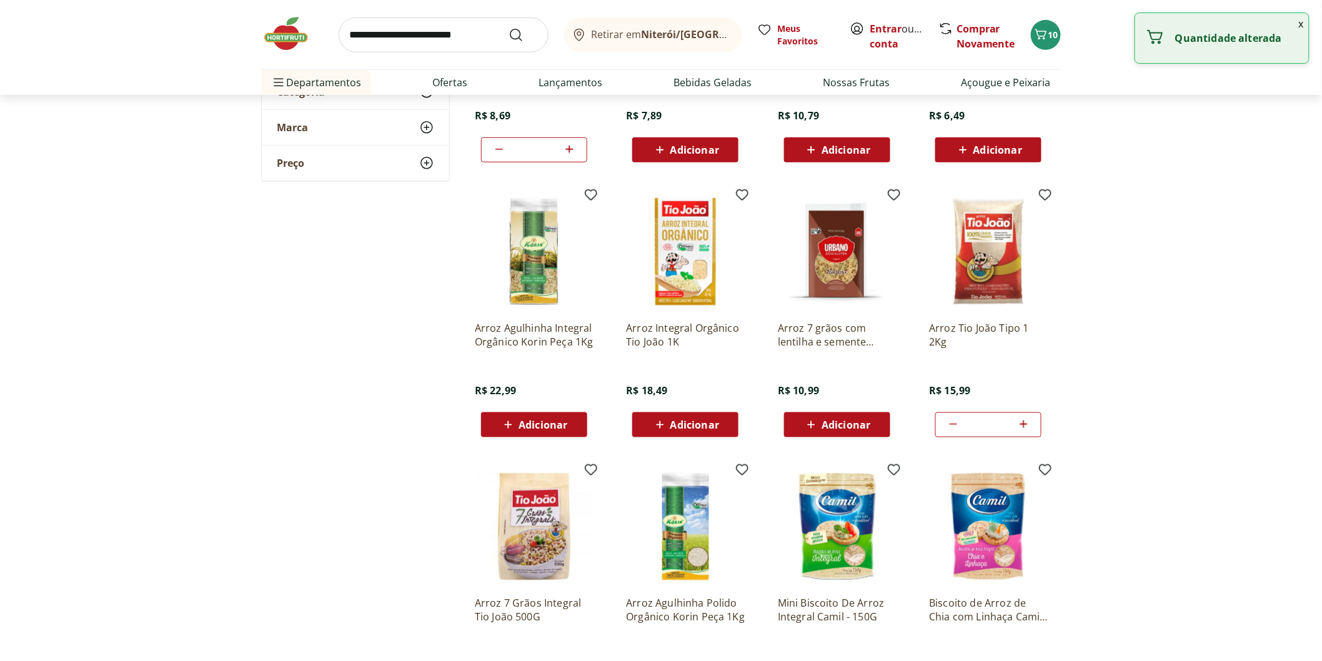
click at [448, 41] on input "search" at bounding box center [444, 34] width 210 height 35
type input "******"
click at [508, 27] on button "Submit Search" at bounding box center [523, 34] width 30 height 15
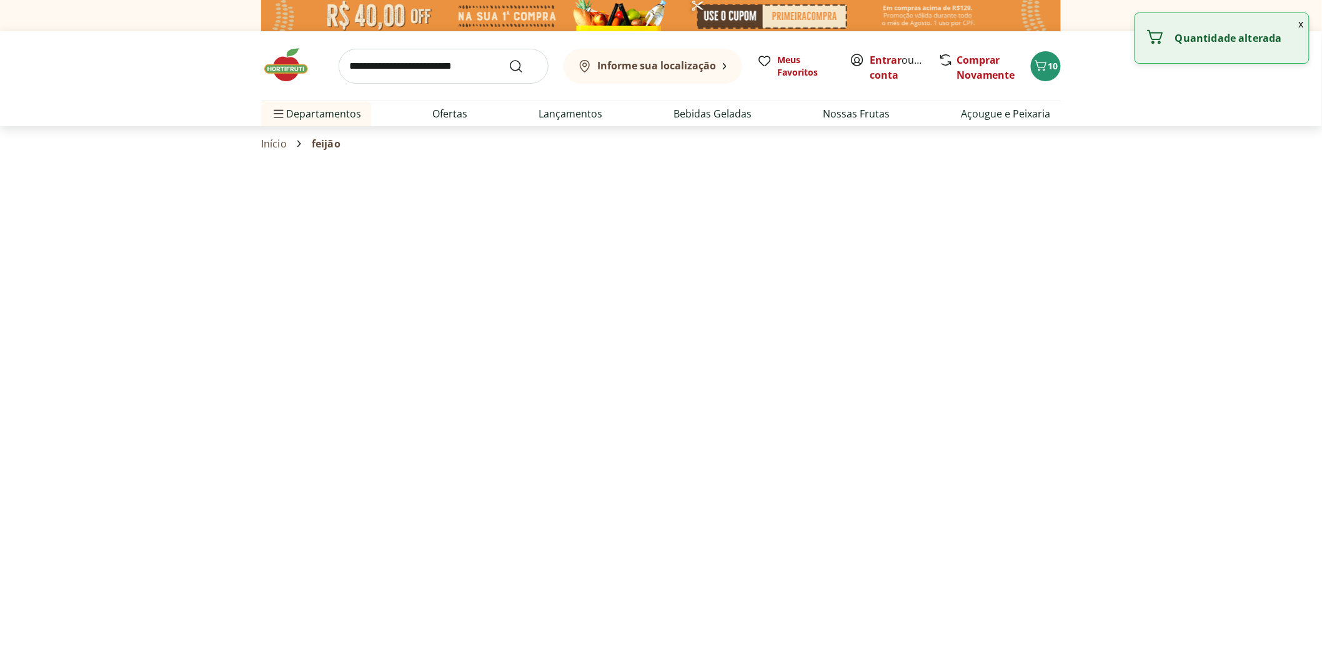
select select "**********"
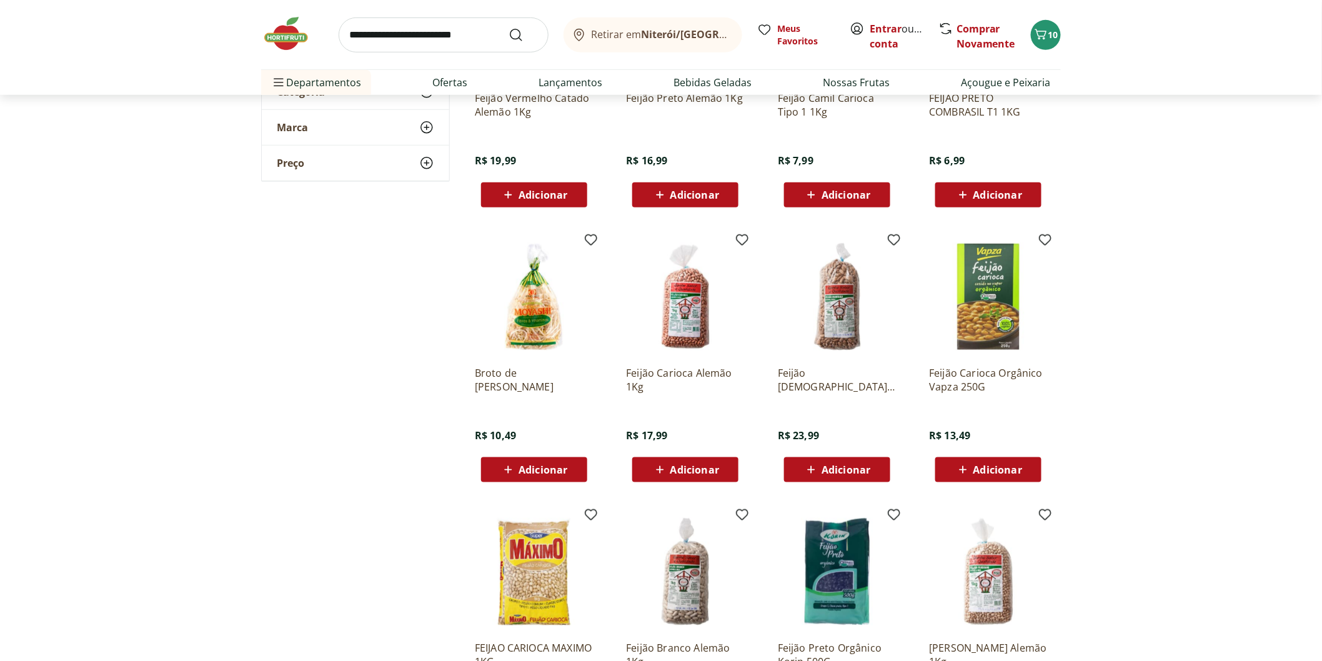
scroll to position [485, 0]
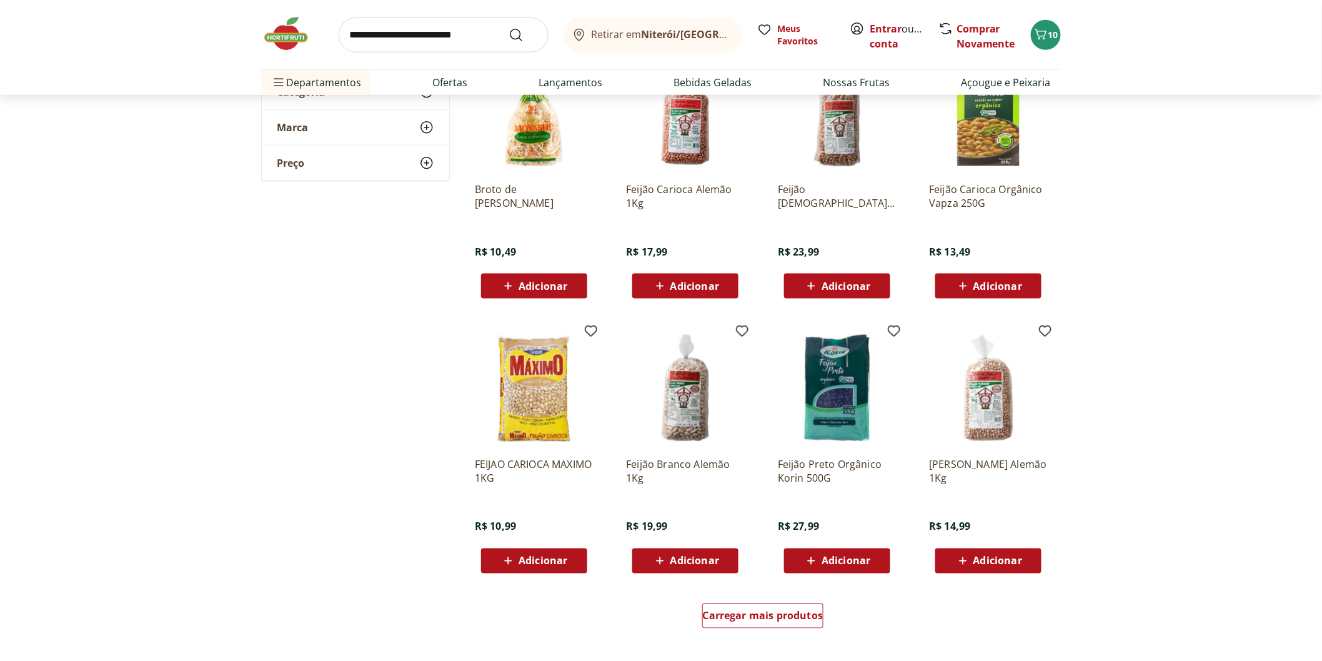
click at [676, 275] on div "Adicionar" at bounding box center [685, 286] width 86 height 22
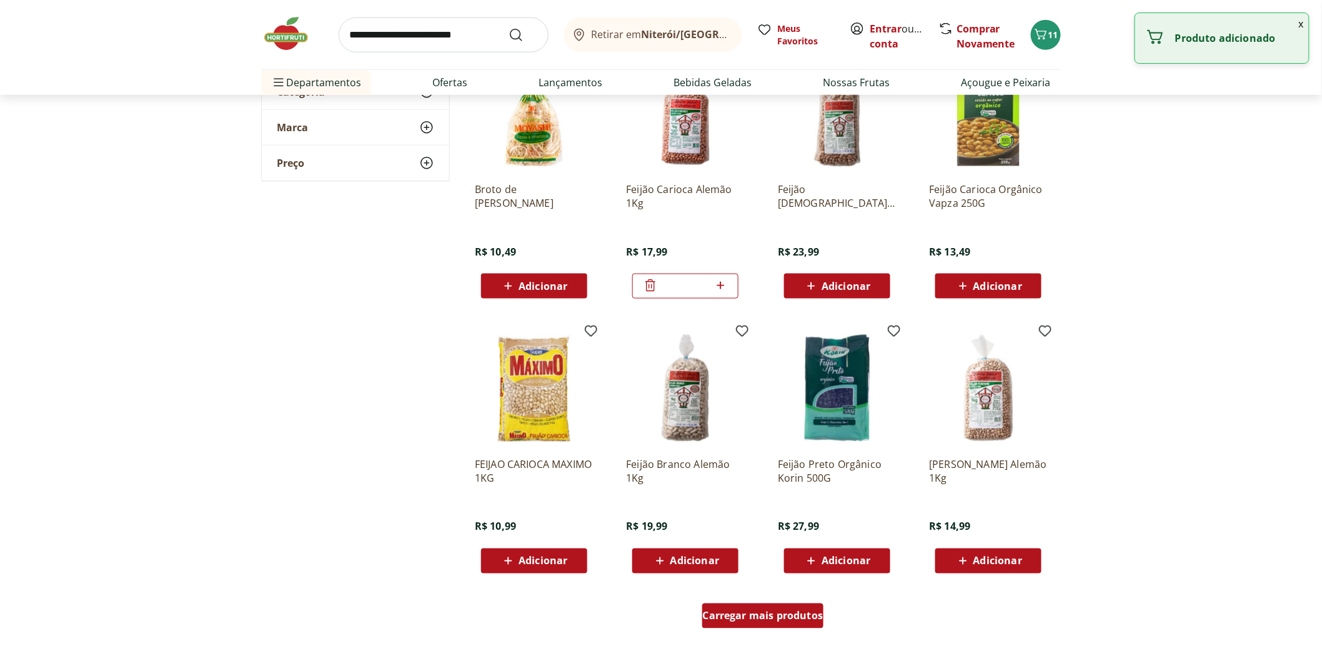
click at [744, 605] on div "Carregar mais produtos" at bounding box center [763, 615] width 122 height 25
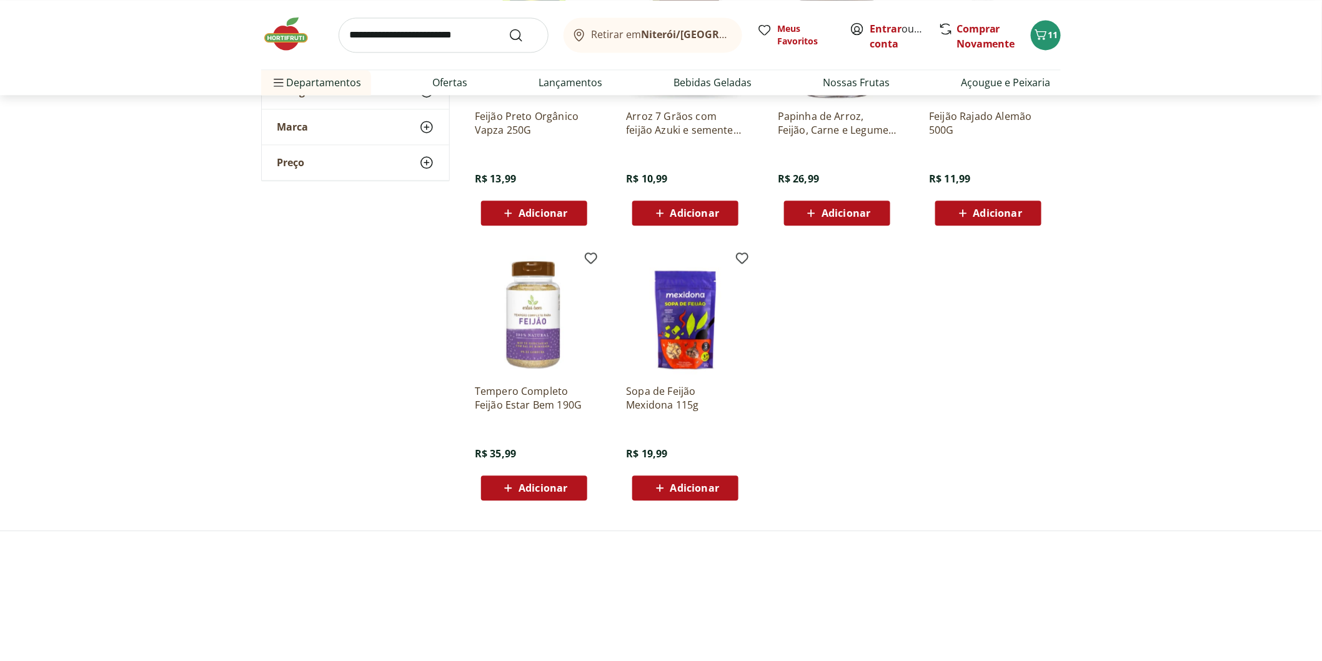
scroll to position [1110, 0]
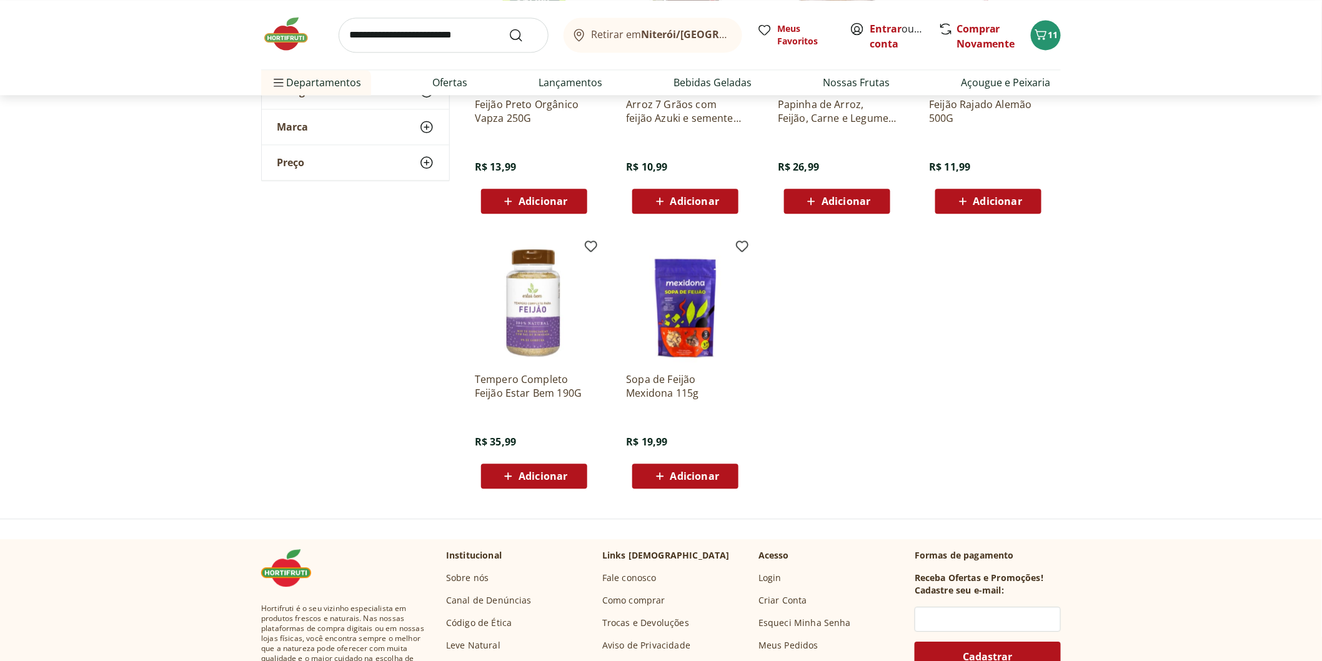
click at [285, 44] on img at bounding box center [292, 33] width 62 height 37
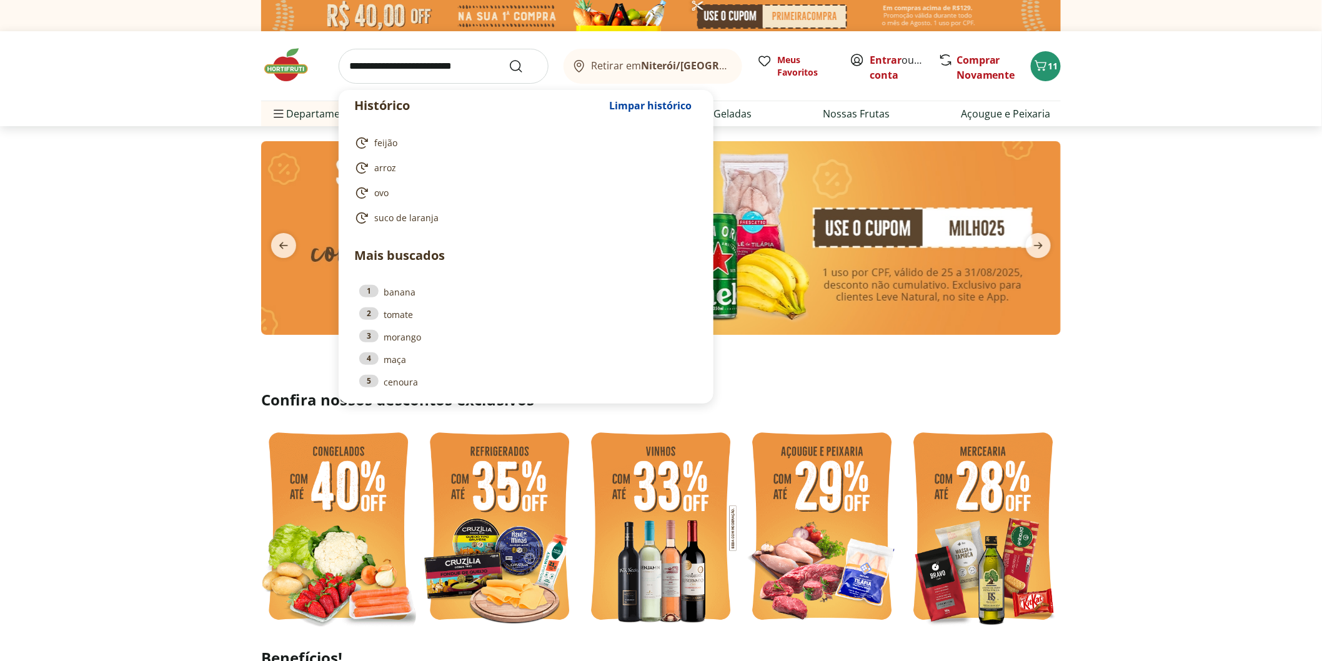
click at [435, 57] on input "search" at bounding box center [444, 66] width 210 height 35
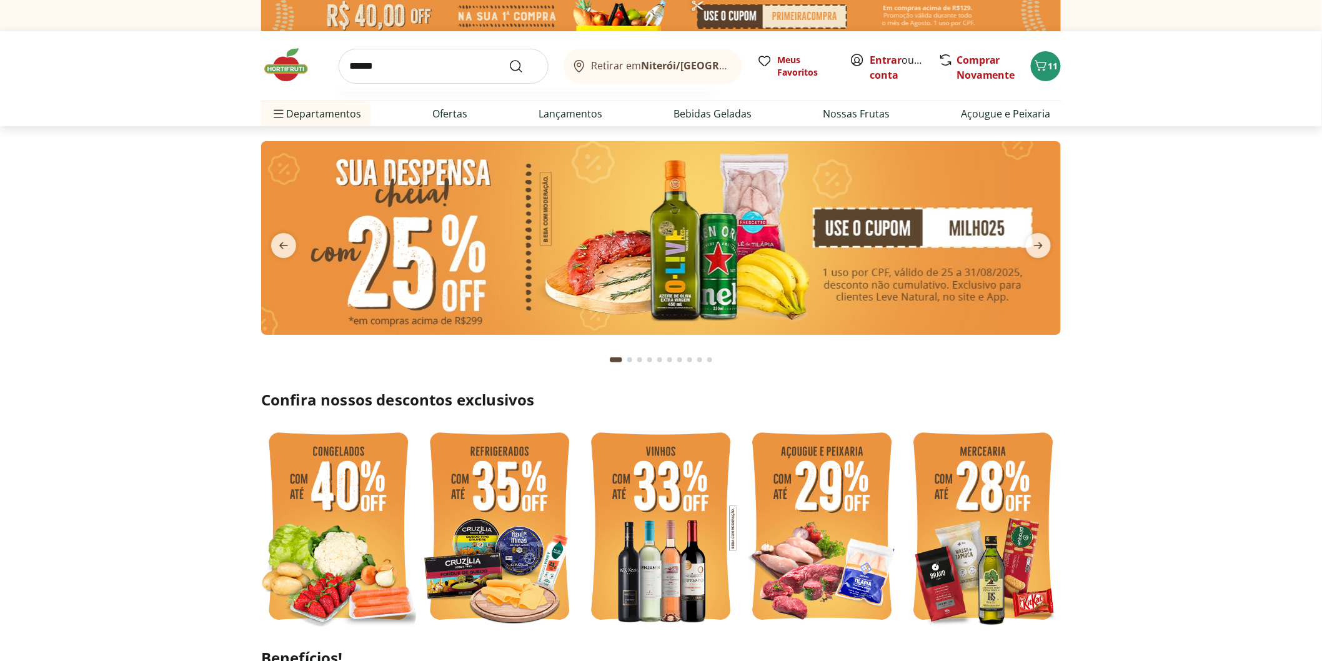
type input "******"
click at [508, 59] on button "Submit Search" at bounding box center [523, 66] width 30 height 15
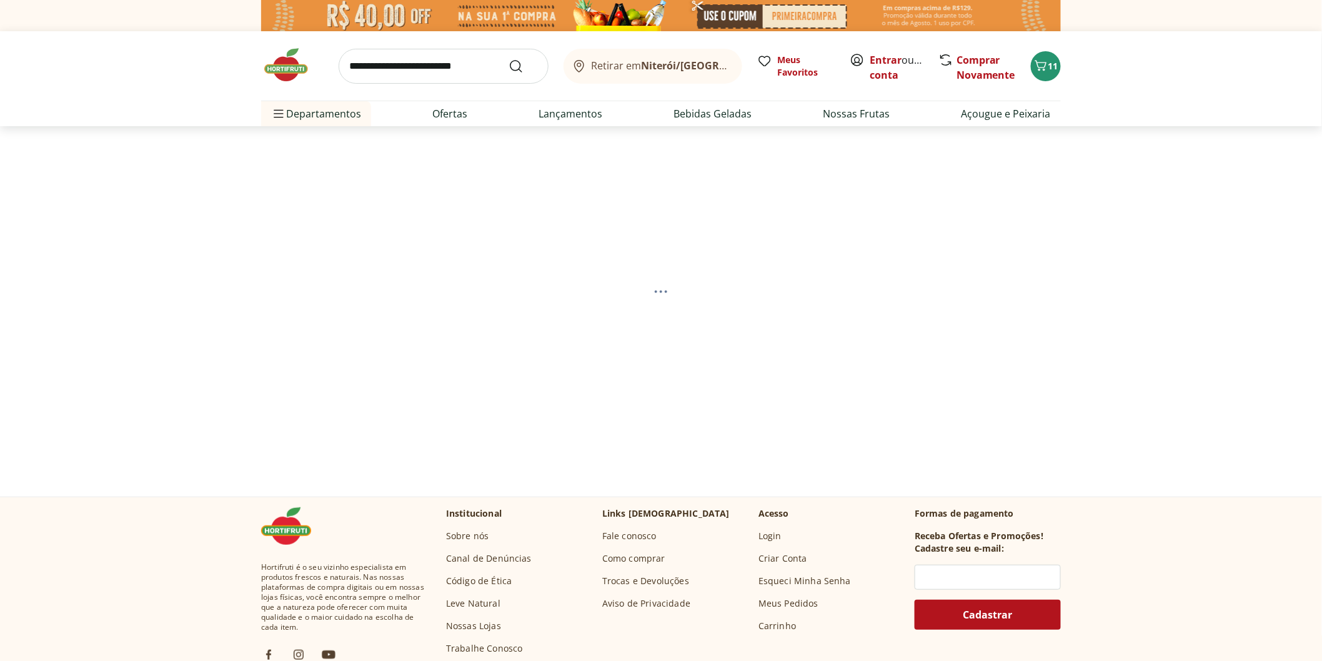
select select "**********"
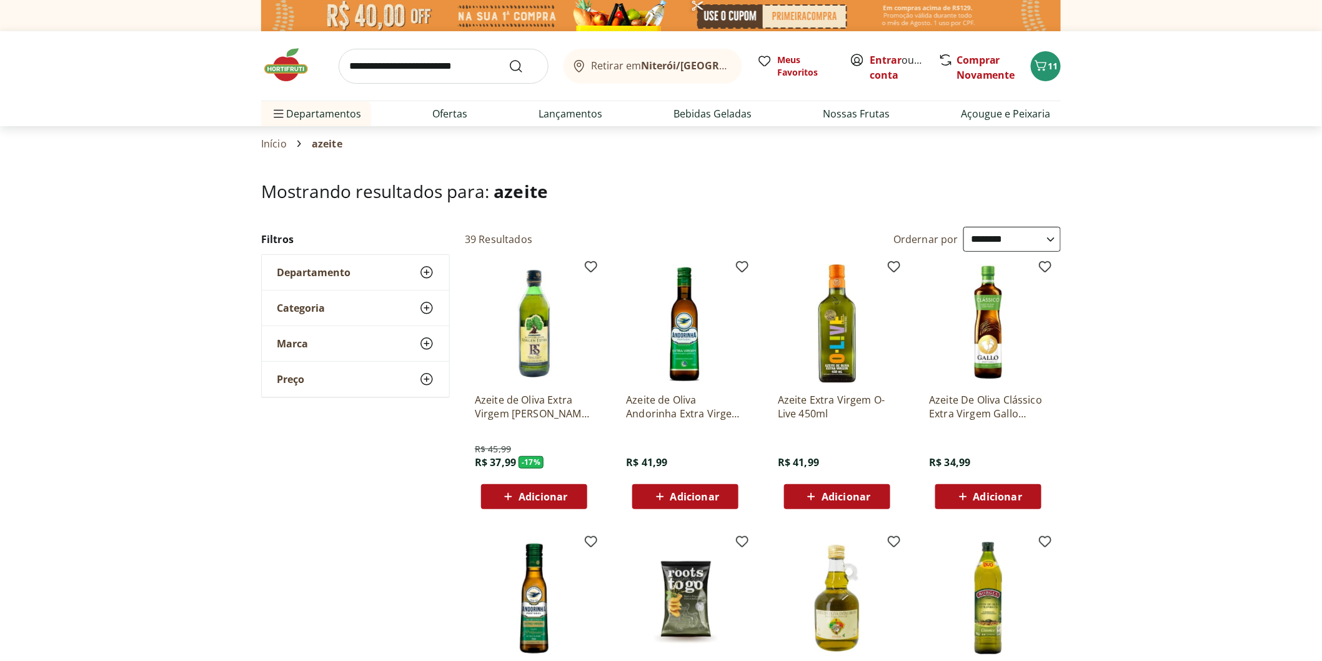
click at [551, 495] on span "Adicionar" at bounding box center [542, 497] width 49 height 10
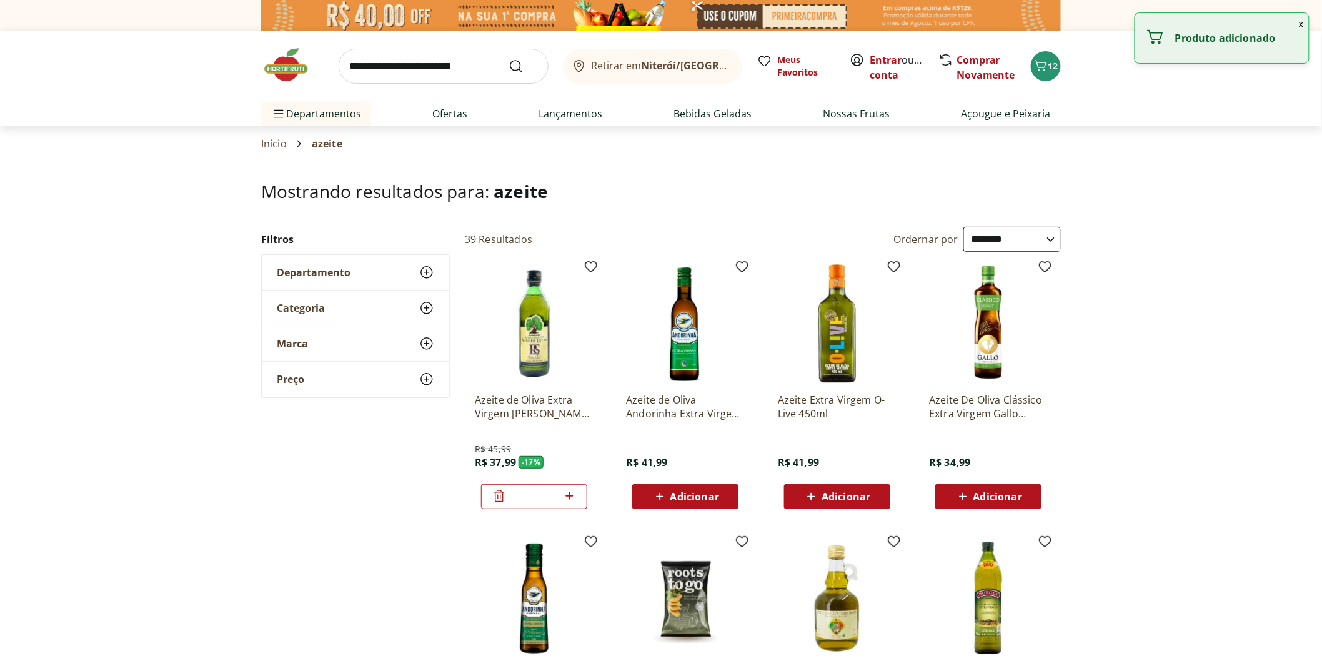
click at [569, 497] on icon at bounding box center [568, 495] width 7 height 7
type input "*"
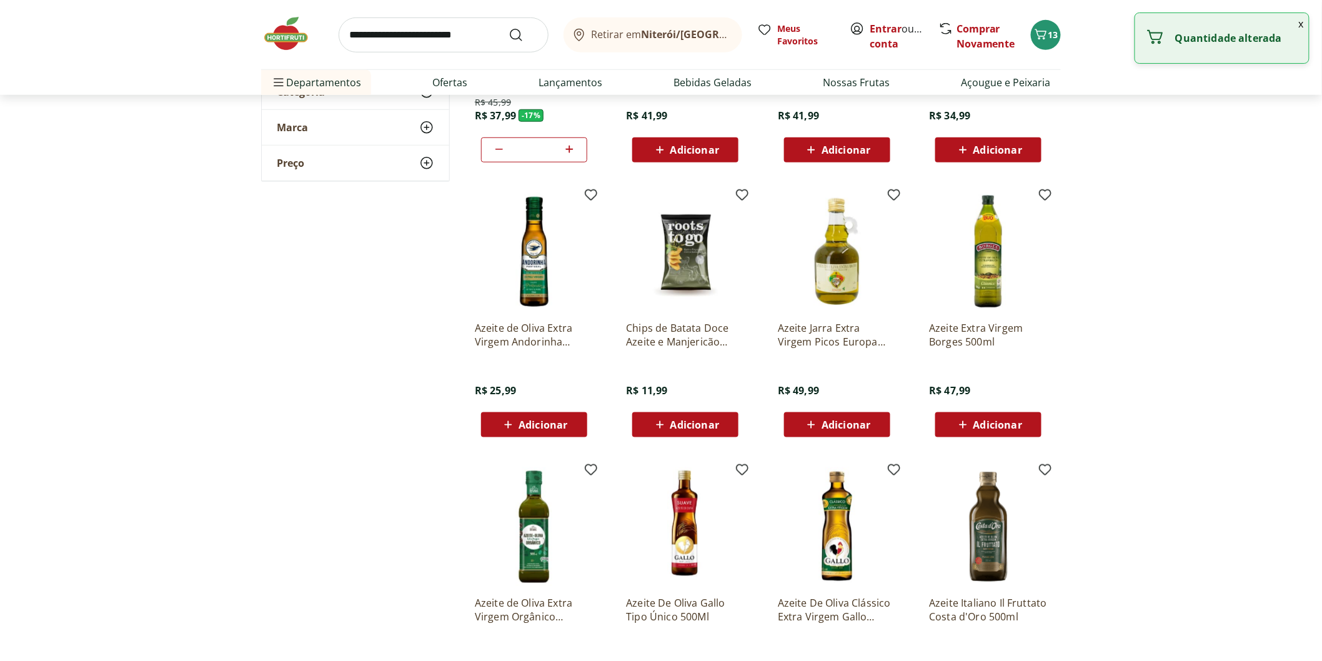
scroll to position [555, 0]
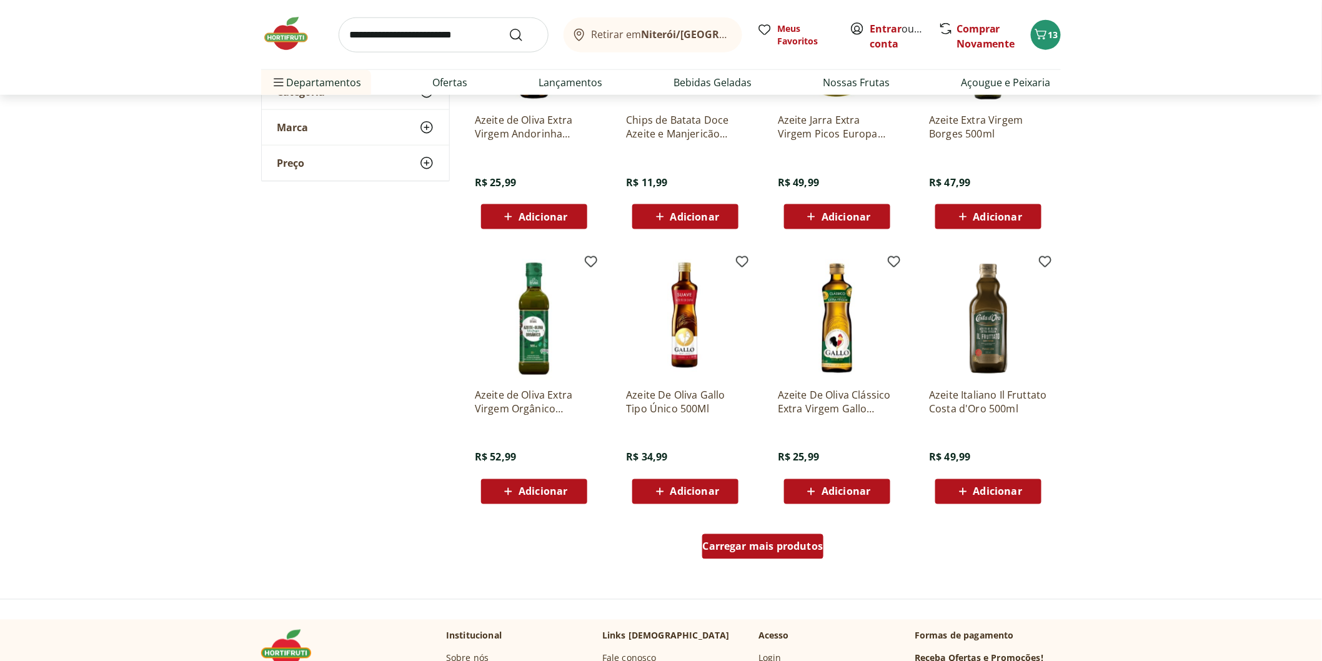
click at [784, 556] on div "Carregar mais produtos" at bounding box center [763, 546] width 122 height 25
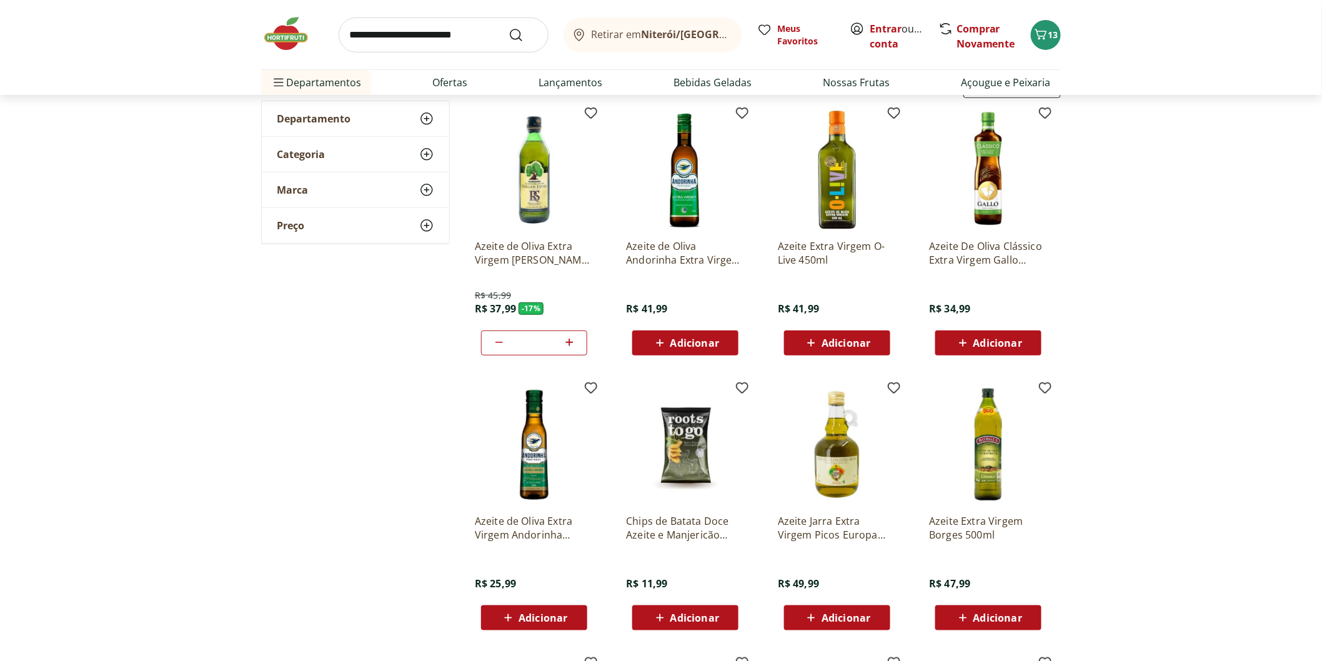
scroll to position [0, 0]
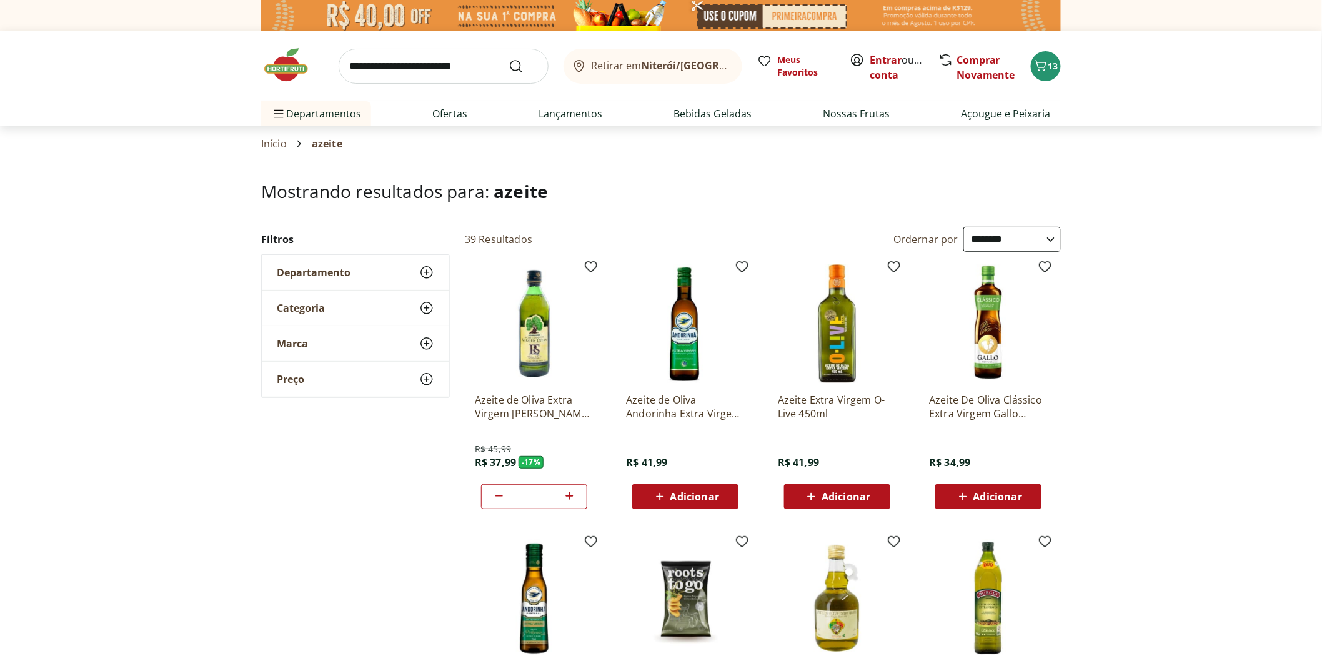
click at [395, 44] on div "Retirar em Niterói/RJ Meus Favoritos Entrar ou Criar conta Comprar Novamente 13" at bounding box center [660, 65] width 799 height 69
click at [402, 59] on input "search" at bounding box center [444, 66] width 210 height 35
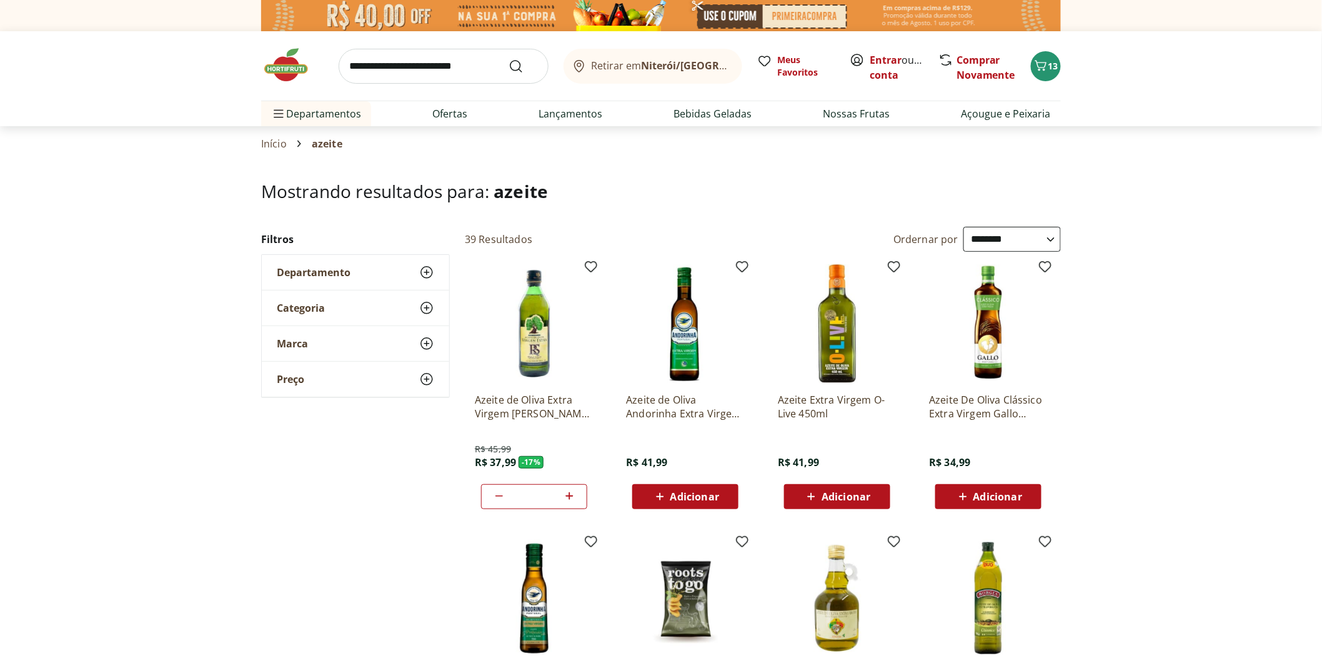
click at [360, 58] on input "search" at bounding box center [444, 66] width 210 height 35
type input "******"
click button "Submit Search" at bounding box center [523, 66] width 30 height 15
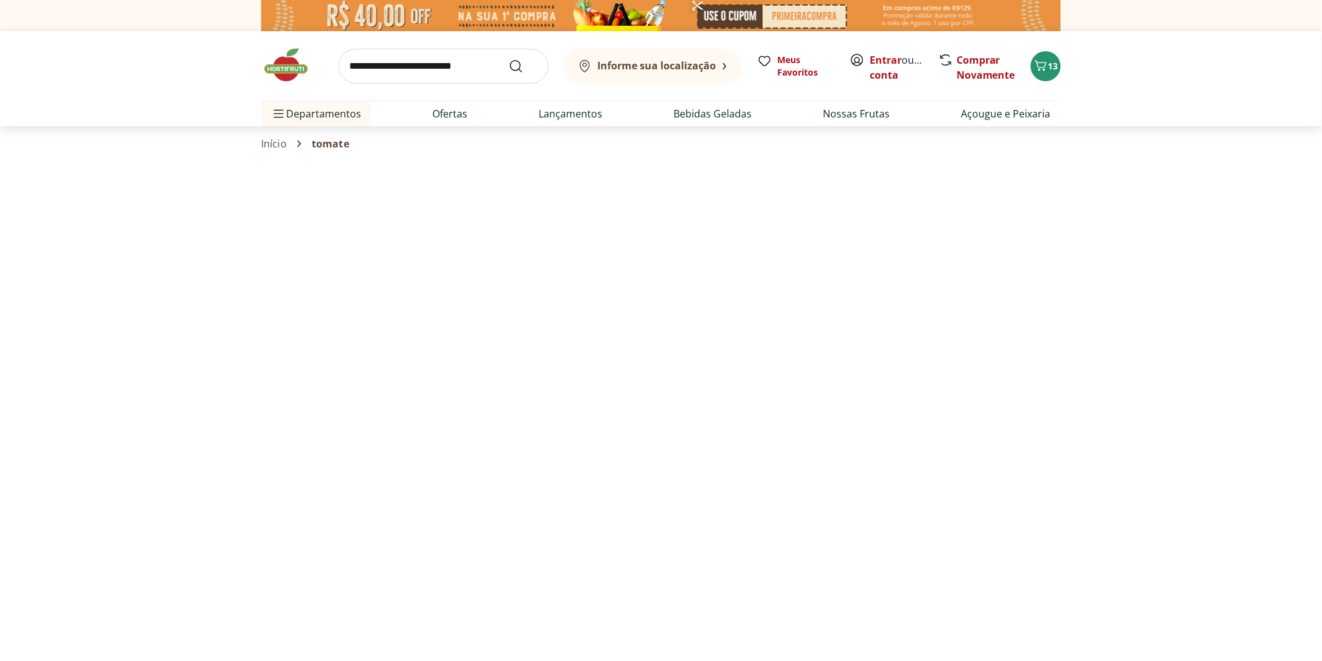
select select "**********"
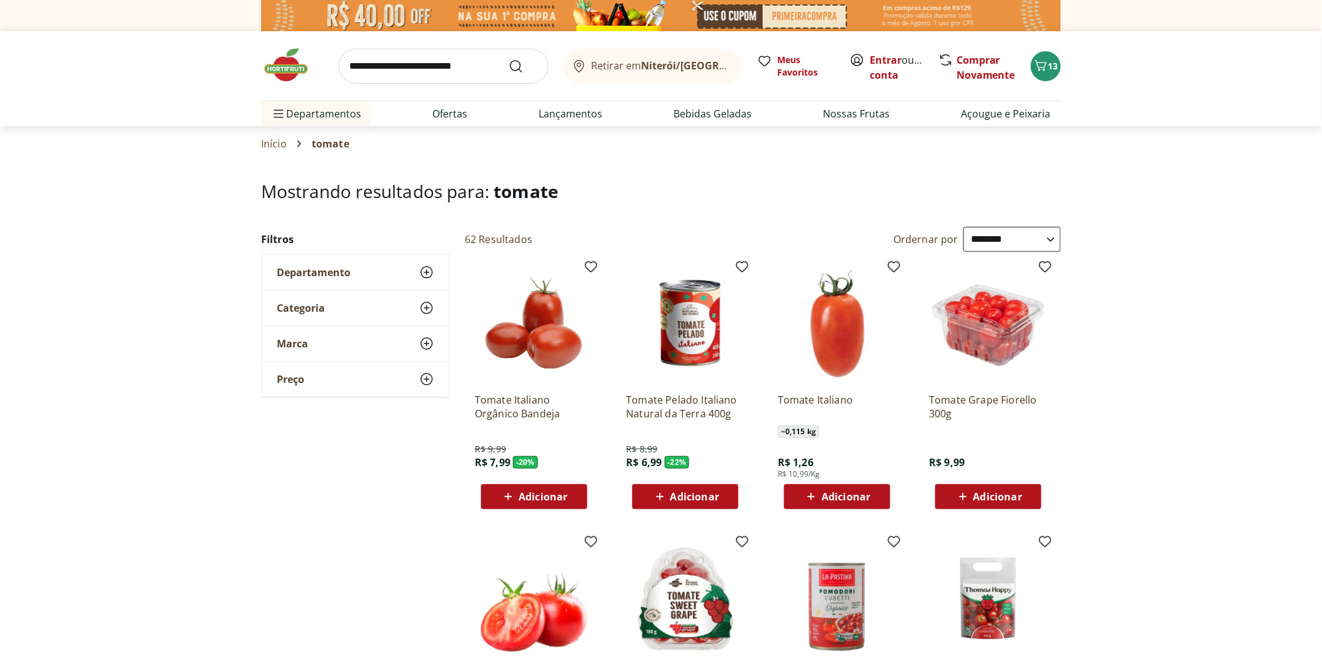
click at [670, 494] on span "Adicionar" at bounding box center [694, 497] width 49 height 10
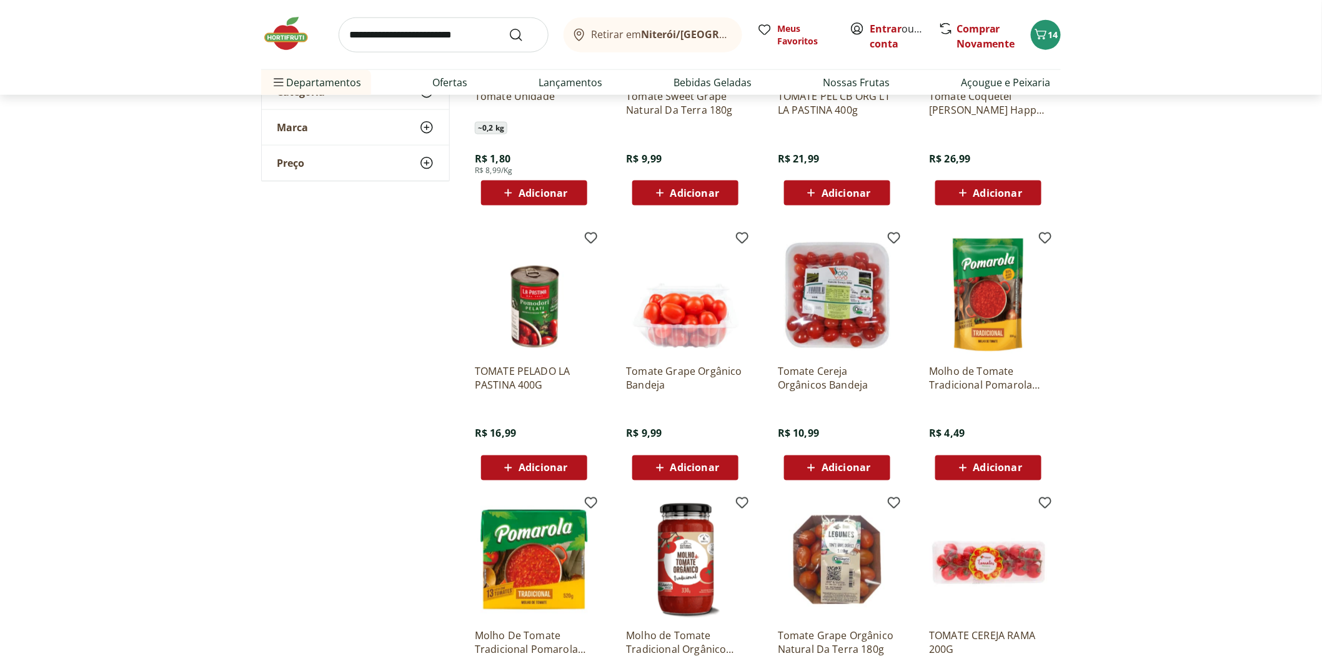
scroll to position [763, 0]
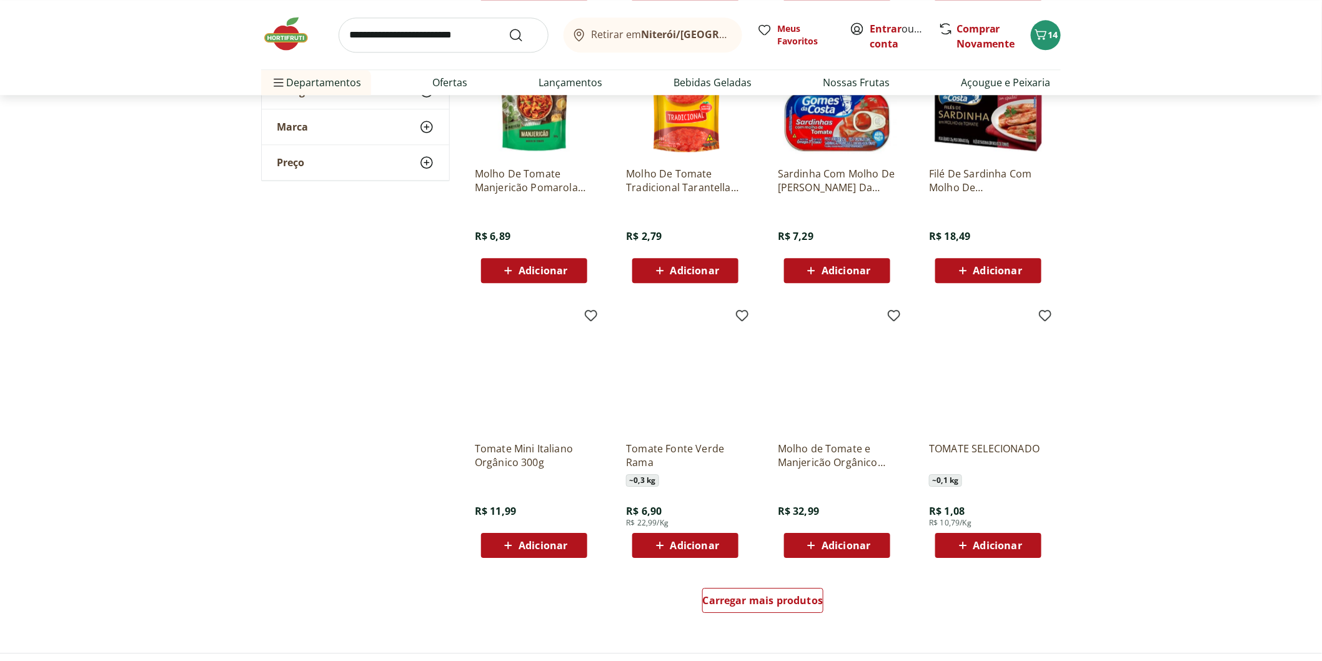
scroll to position [1526, 0]
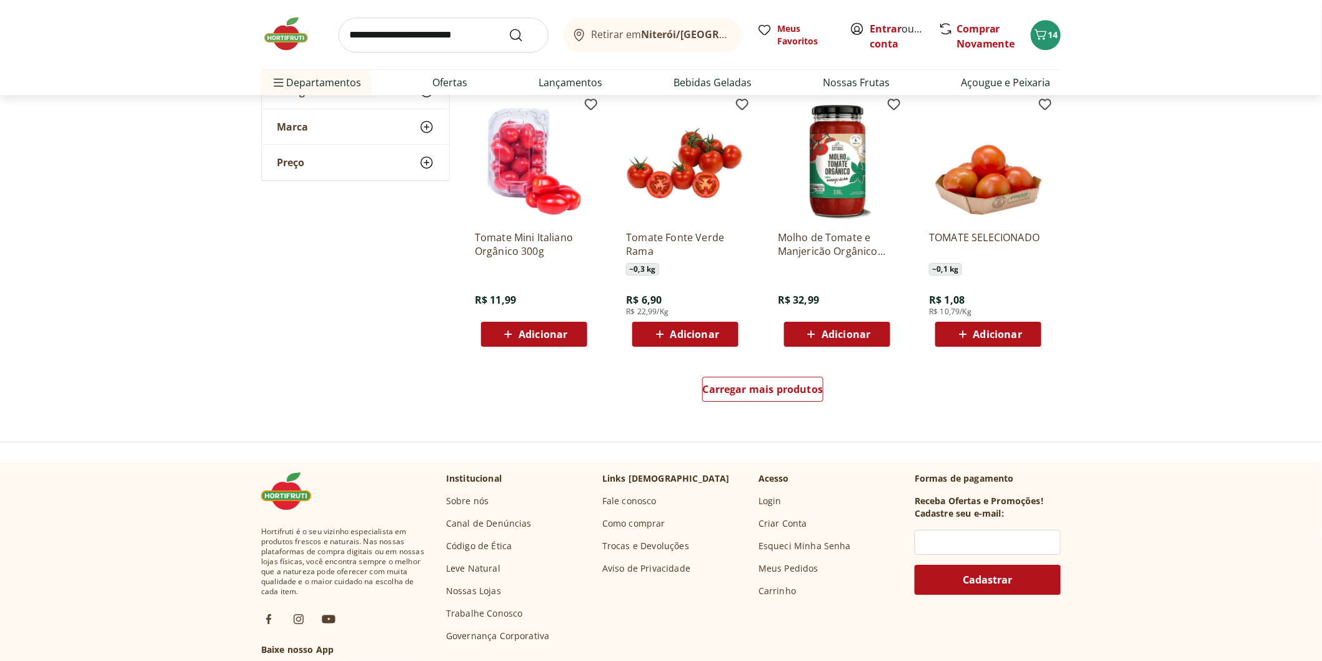
click at [386, 41] on input "search" at bounding box center [444, 34] width 210 height 35
type input "*******"
click at [508, 27] on button "Submit Search" at bounding box center [523, 34] width 30 height 15
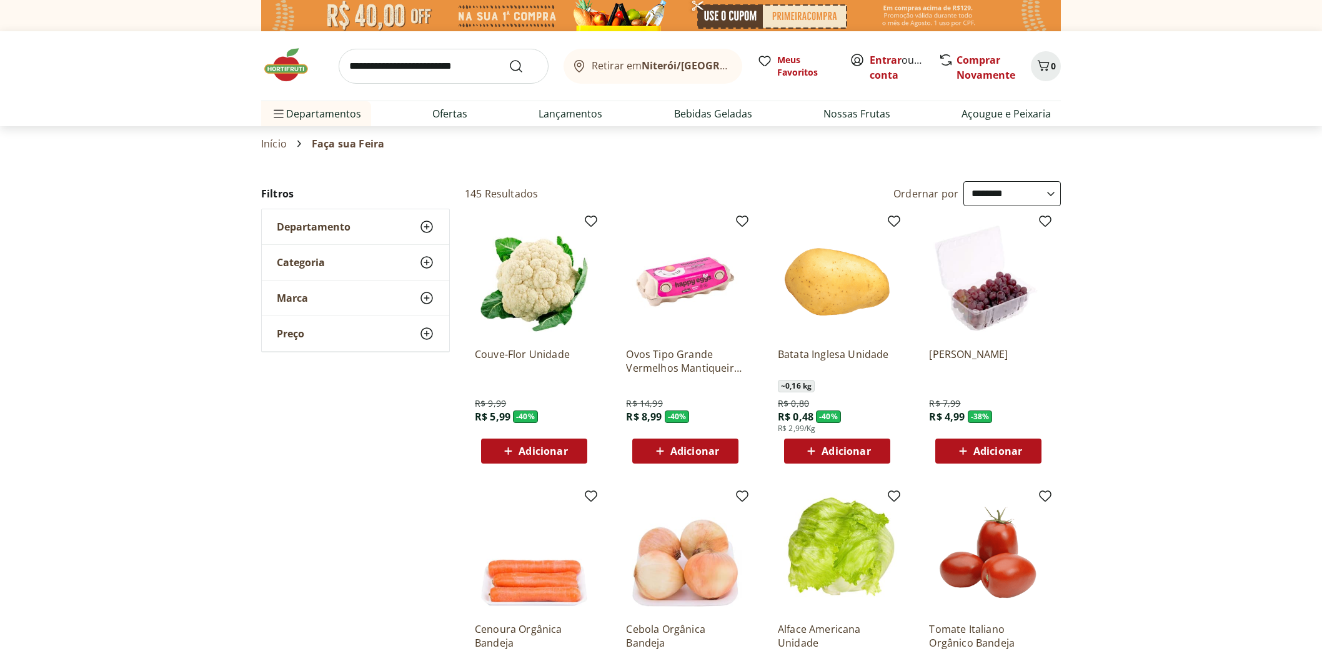
select select "**********"
click at [546, 442] on div "Adicionar" at bounding box center [534, 451] width 86 height 22
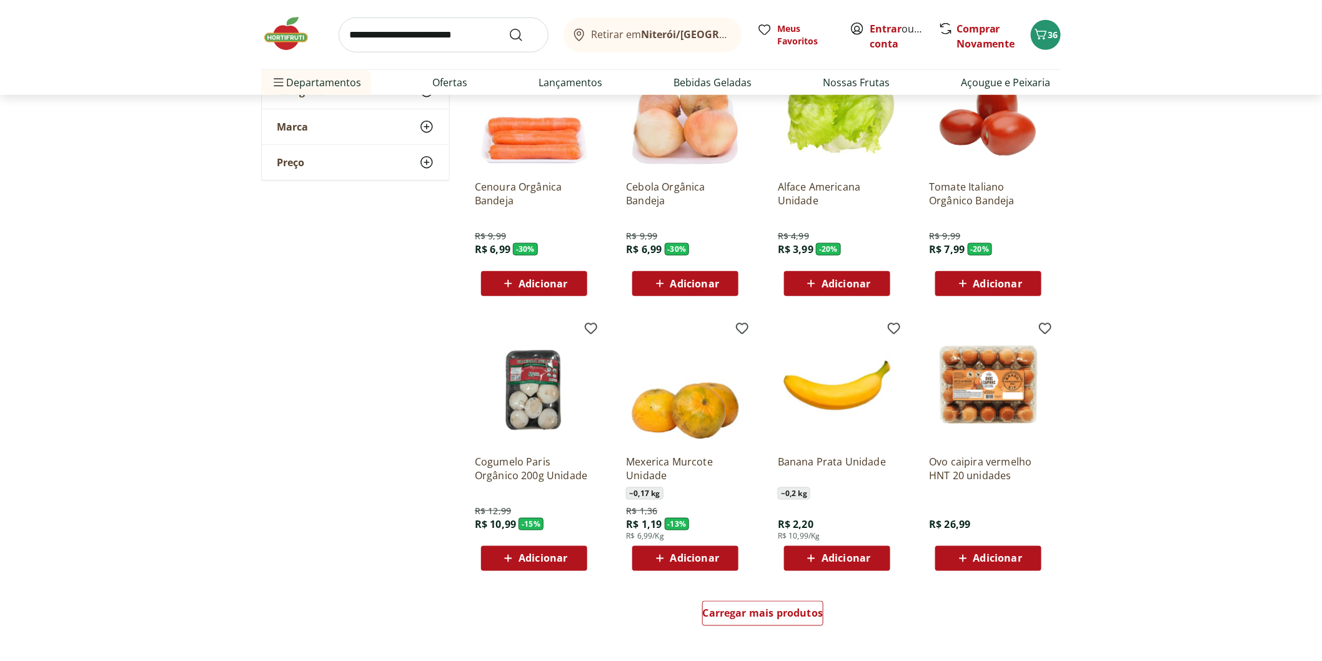
scroll to position [485, 0]
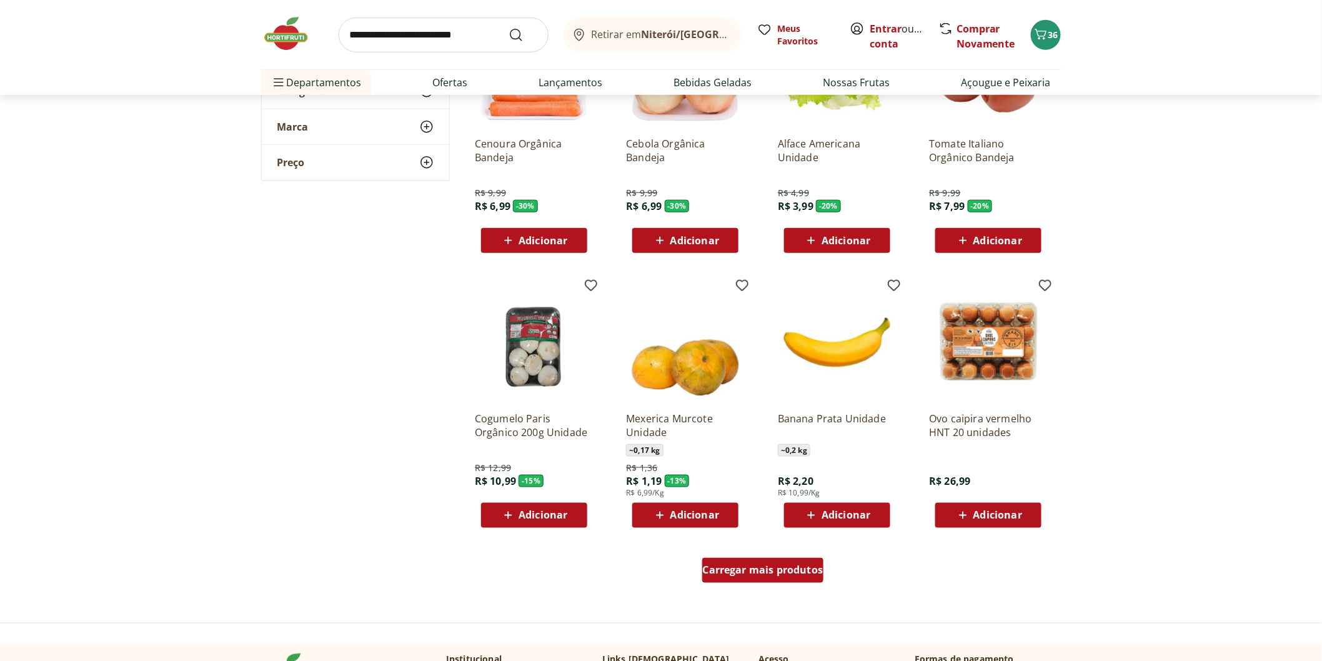
click at [760, 572] on span "Carregar mais produtos" at bounding box center [763, 570] width 121 height 10
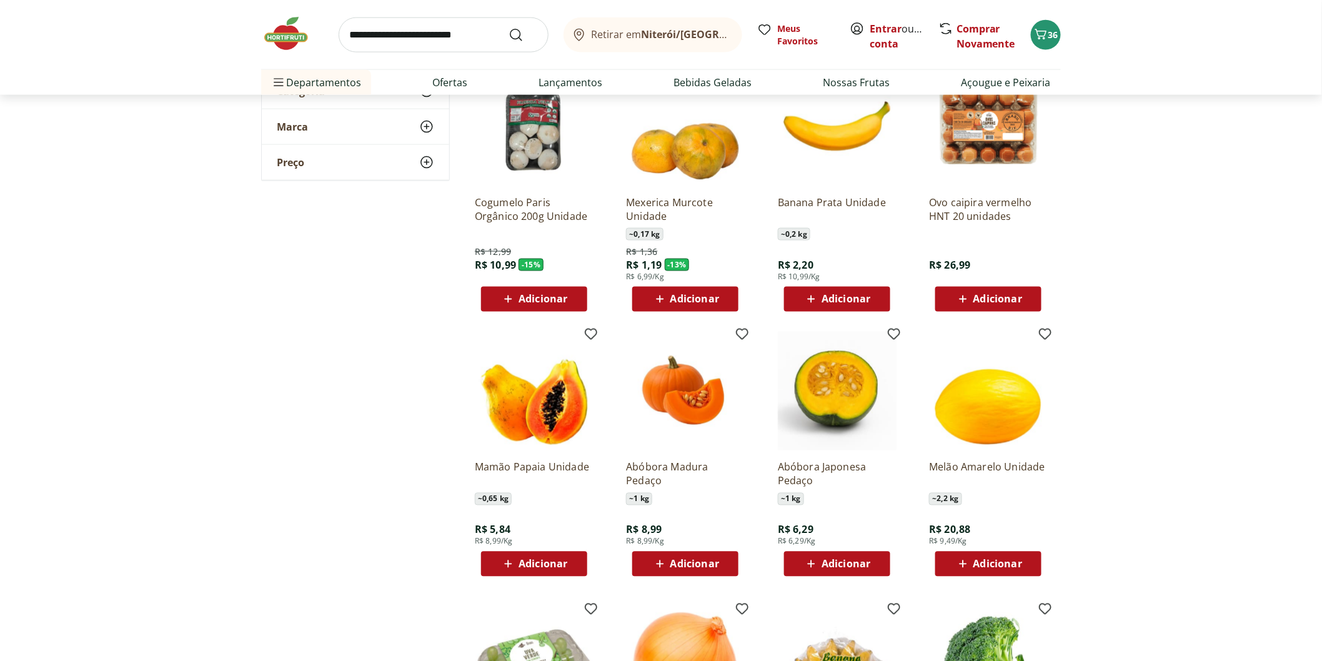
scroll to position [902, 0]
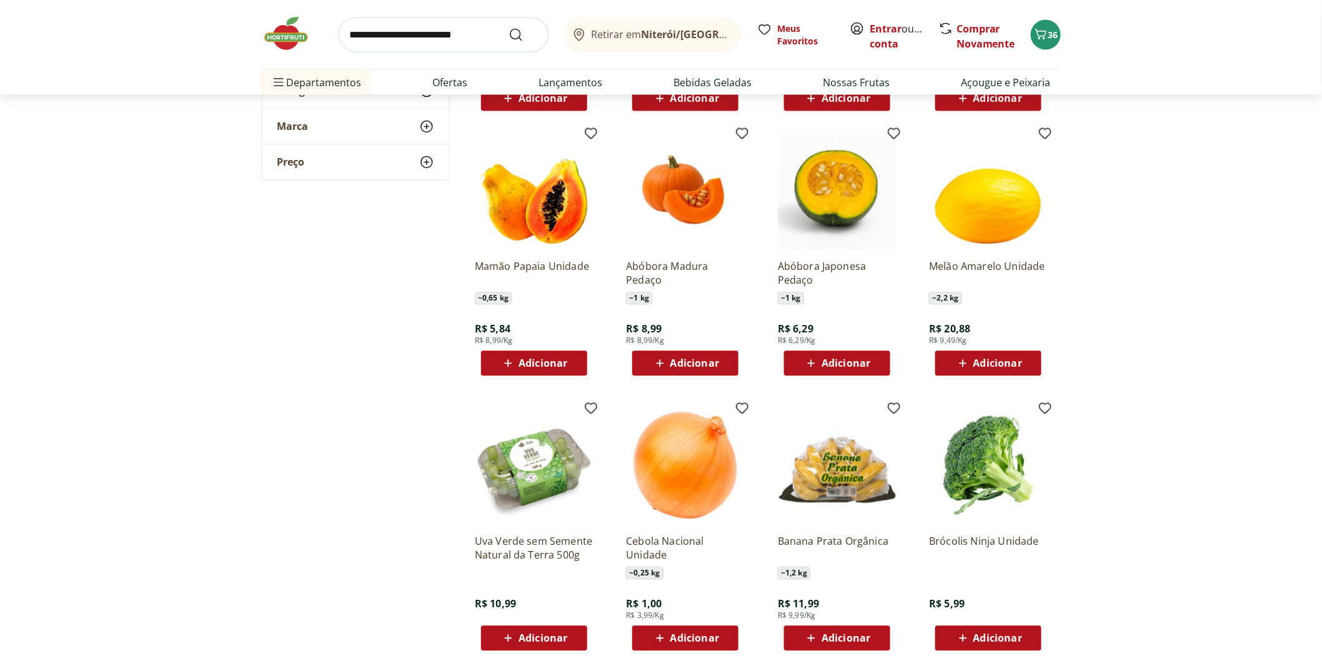
click at [550, 360] on span "Adicionar" at bounding box center [542, 363] width 49 height 10
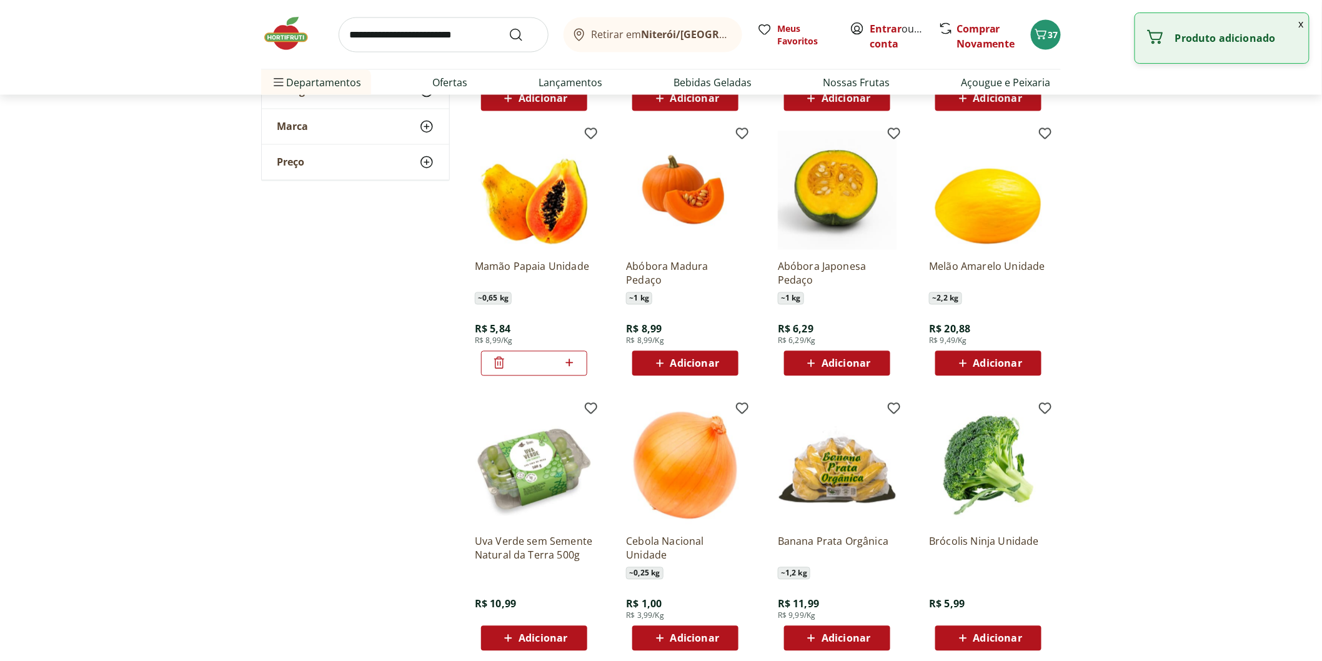
click at [575, 367] on icon at bounding box center [569, 362] width 16 height 15
type input "*"
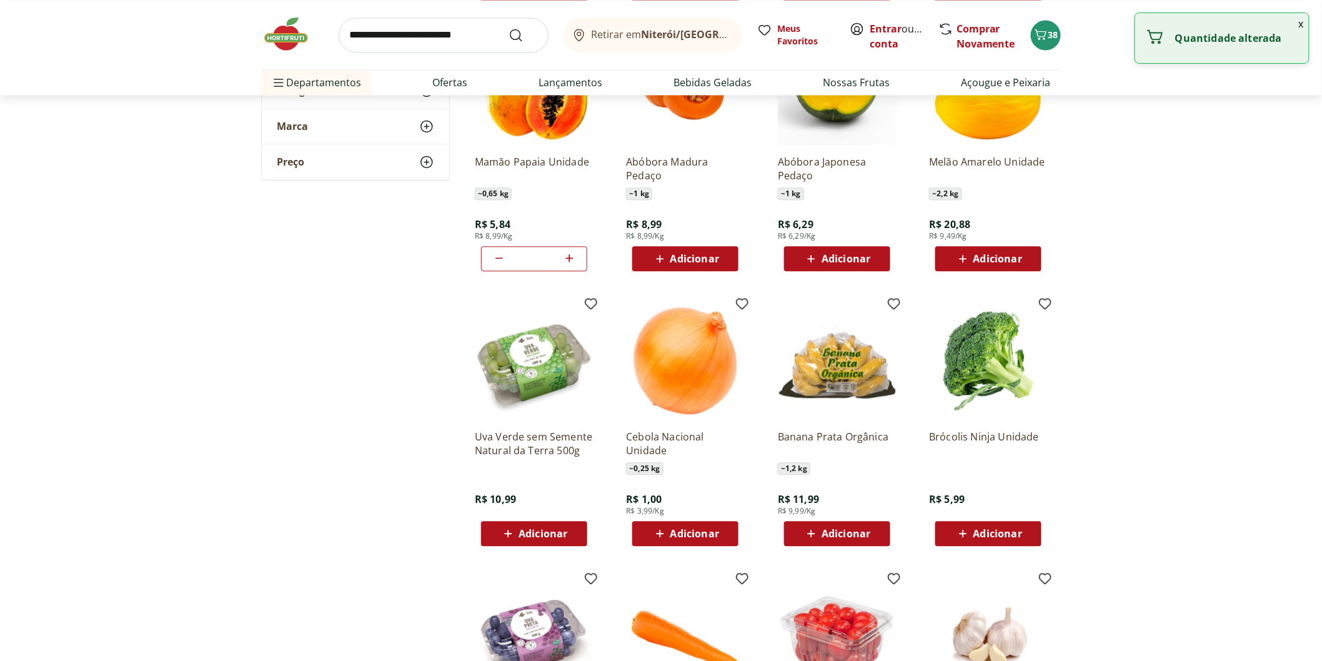
scroll to position [1110, 0]
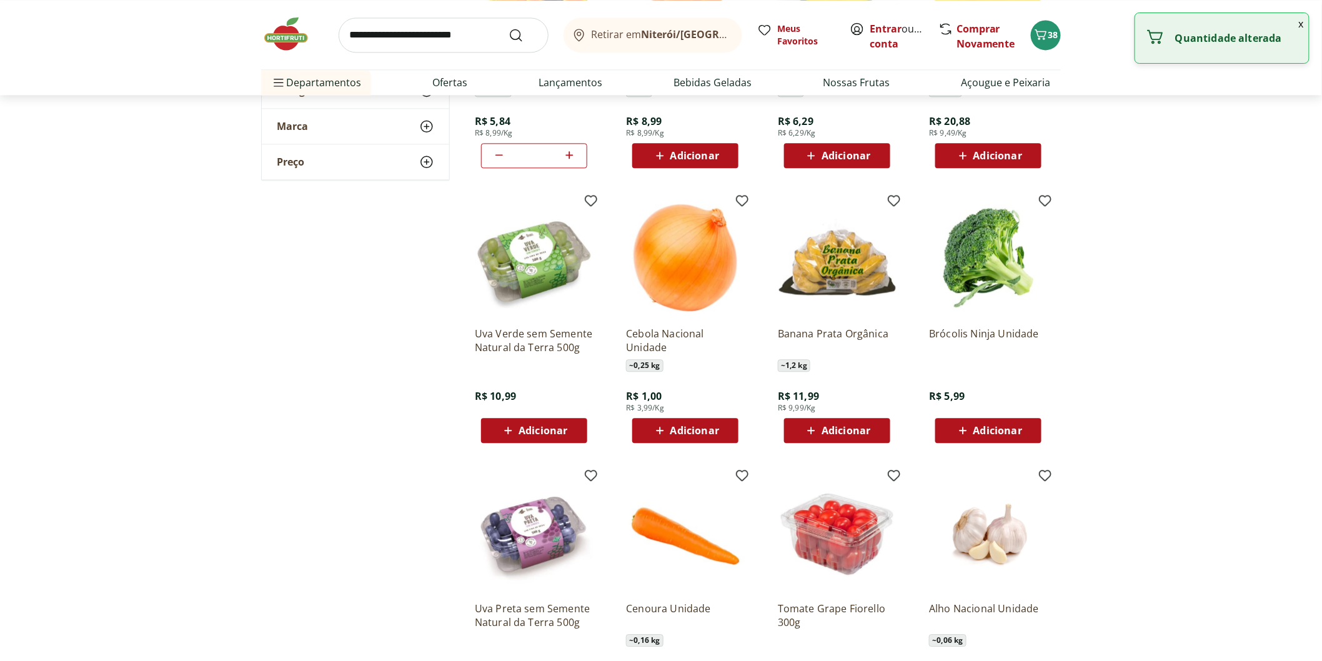
click at [685, 423] on span "Adicionar" at bounding box center [685, 430] width 67 height 15
click at [720, 431] on icon at bounding box center [719, 429] width 7 height 7
type input "*"
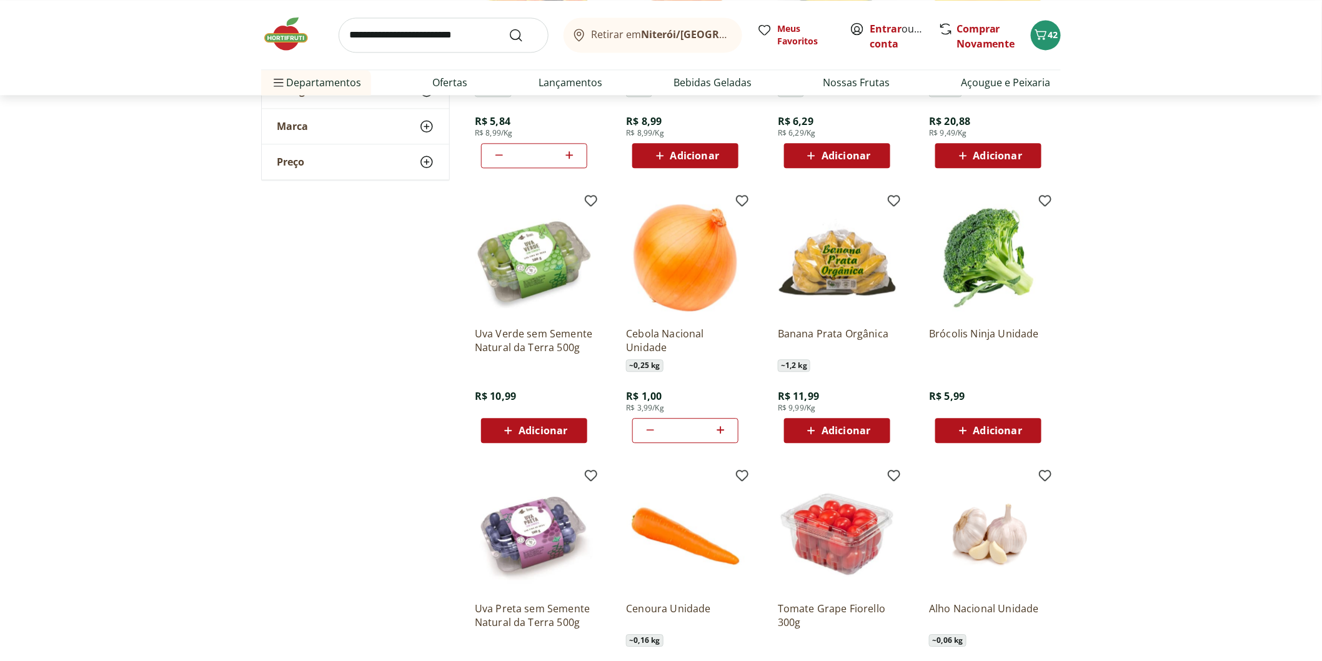
click at [846, 428] on span "Adicionar" at bounding box center [845, 430] width 49 height 10
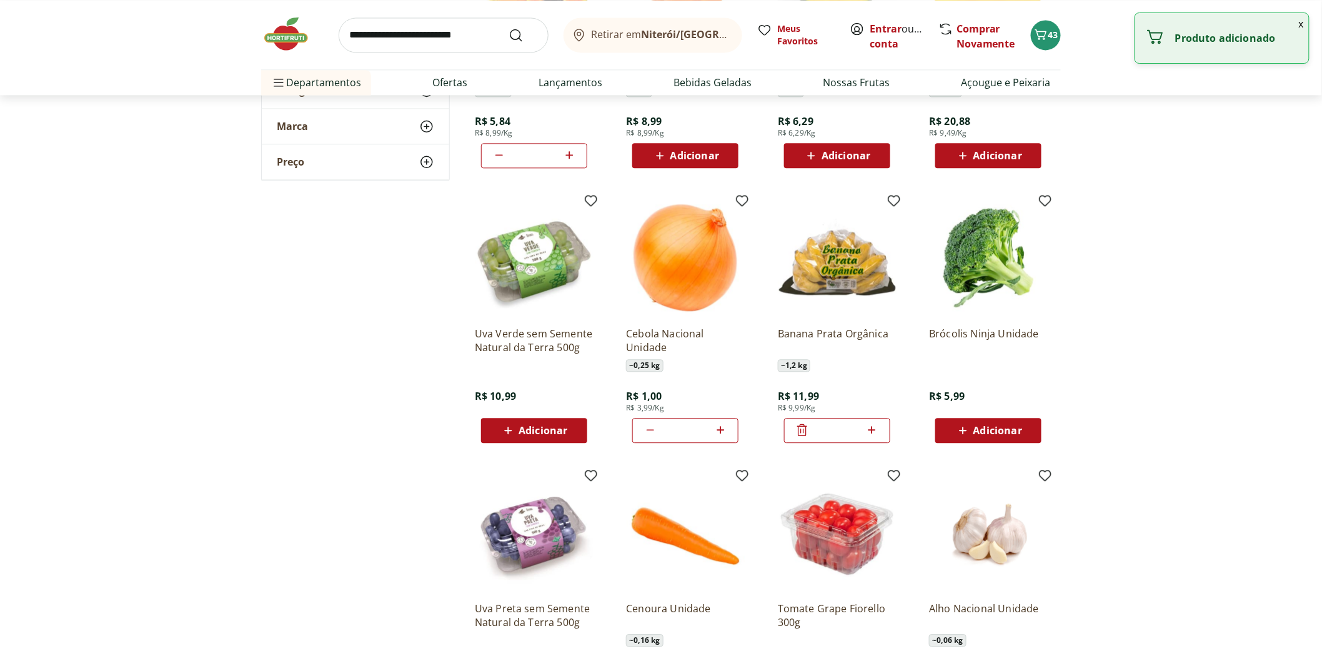
scroll to position [1318, 0]
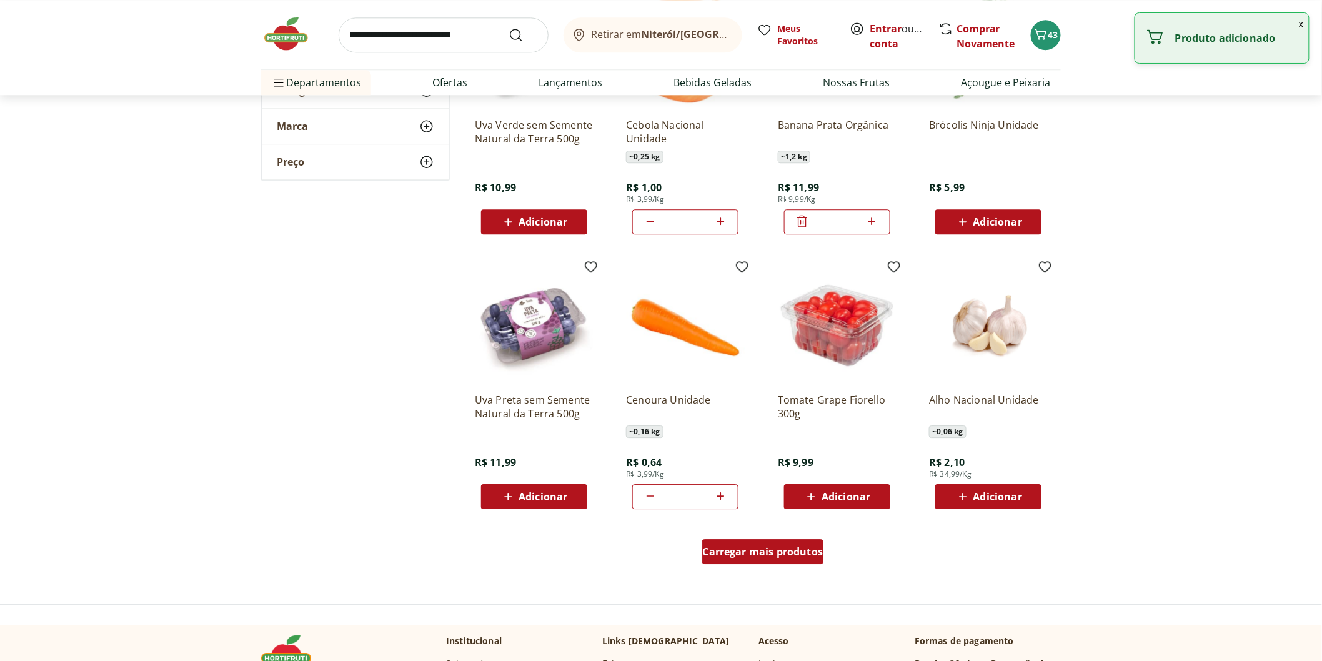
click at [778, 553] on span "Carregar mais produtos" at bounding box center [763, 551] width 121 height 10
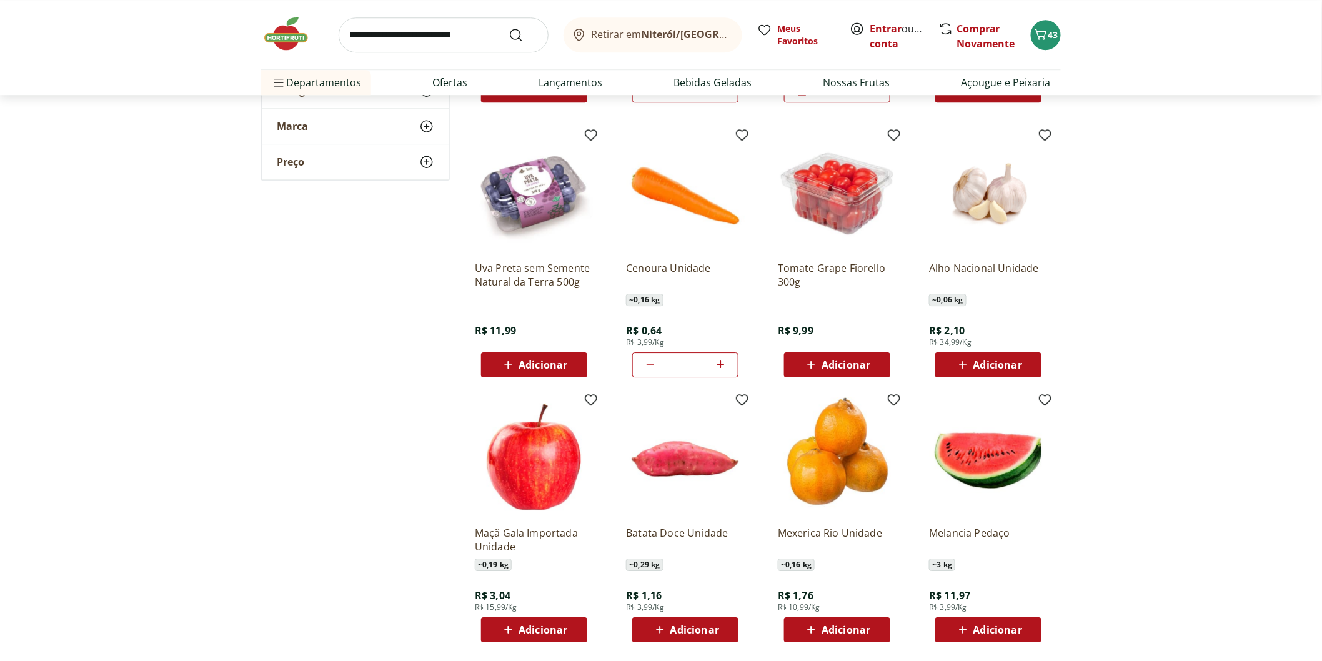
scroll to position [1457, 0]
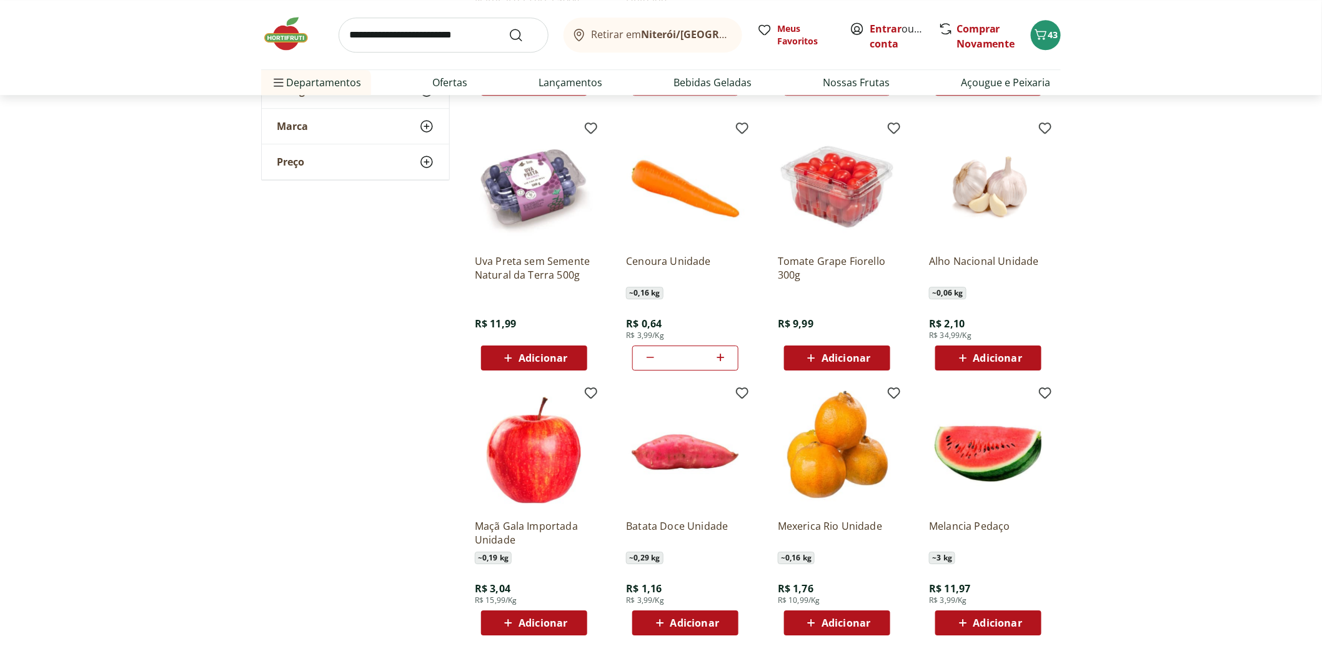
click at [997, 360] on span "Adicionar" at bounding box center [997, 358] width 49 height 10
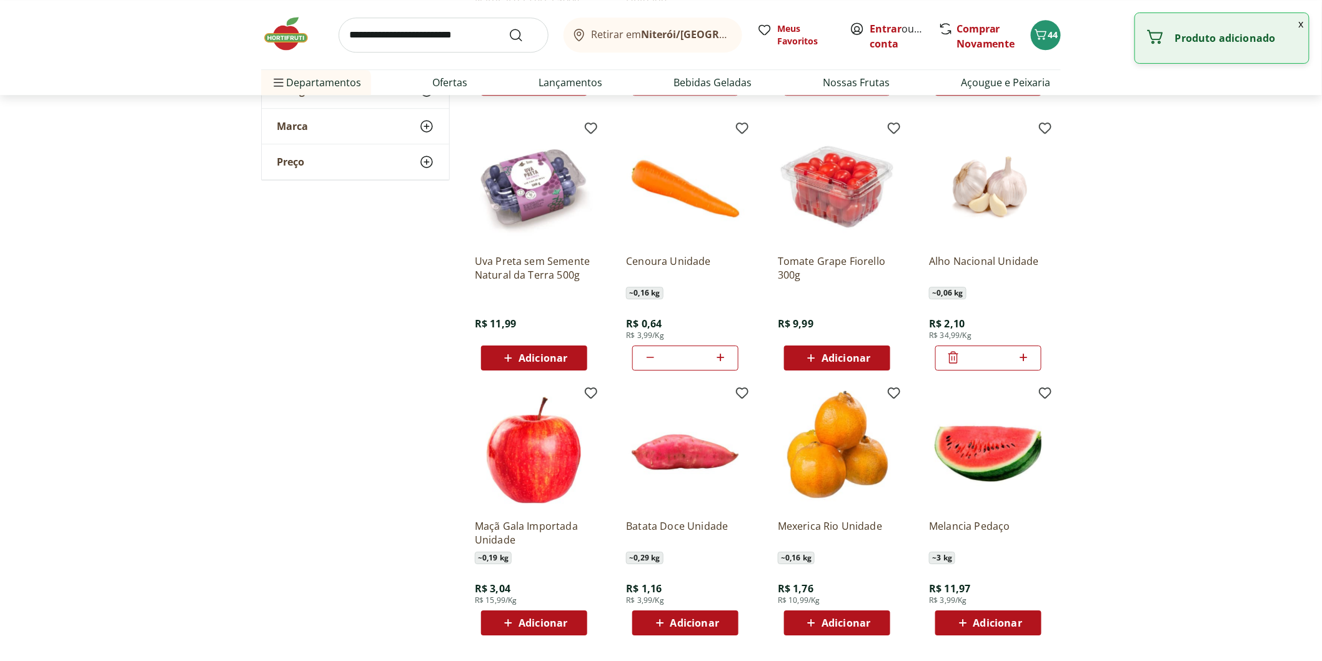
click at [1021, 358] on icon at bounding box center [1024, 357] width 16 height 15
click at [1022, 358] on icon at bounding box center [1024, 357] width 16 height 15
type input "*"
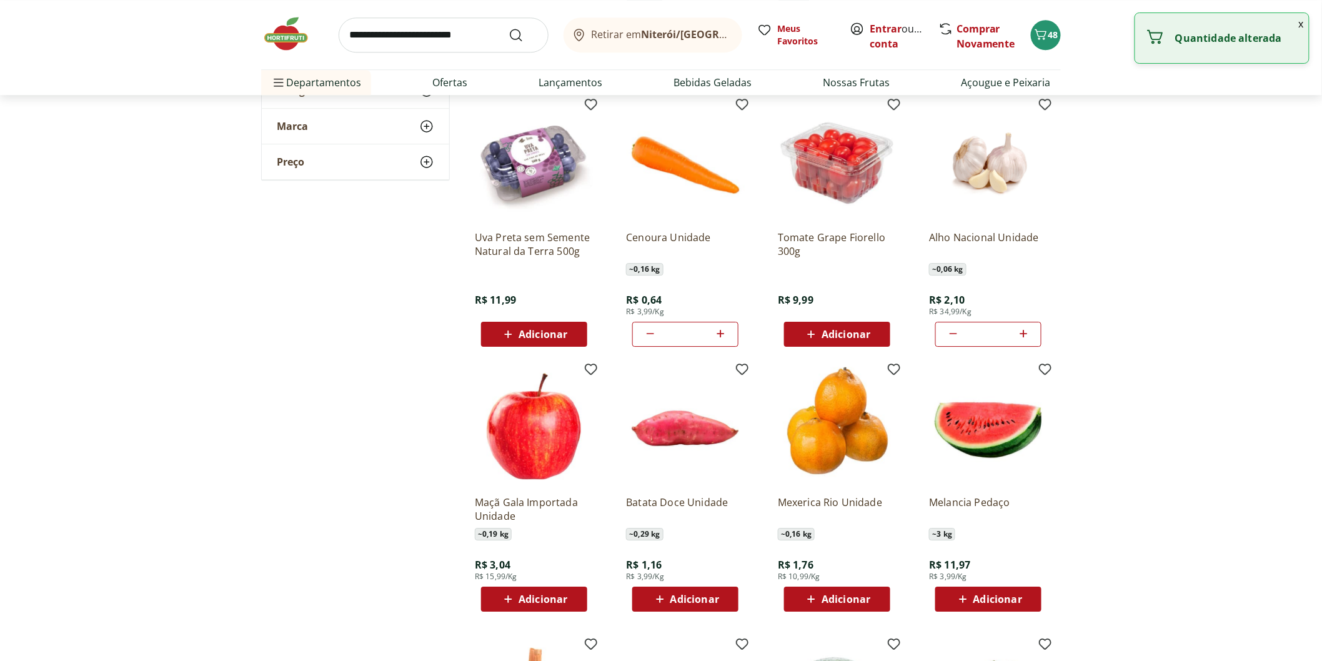
scroll to position [1596, 0]
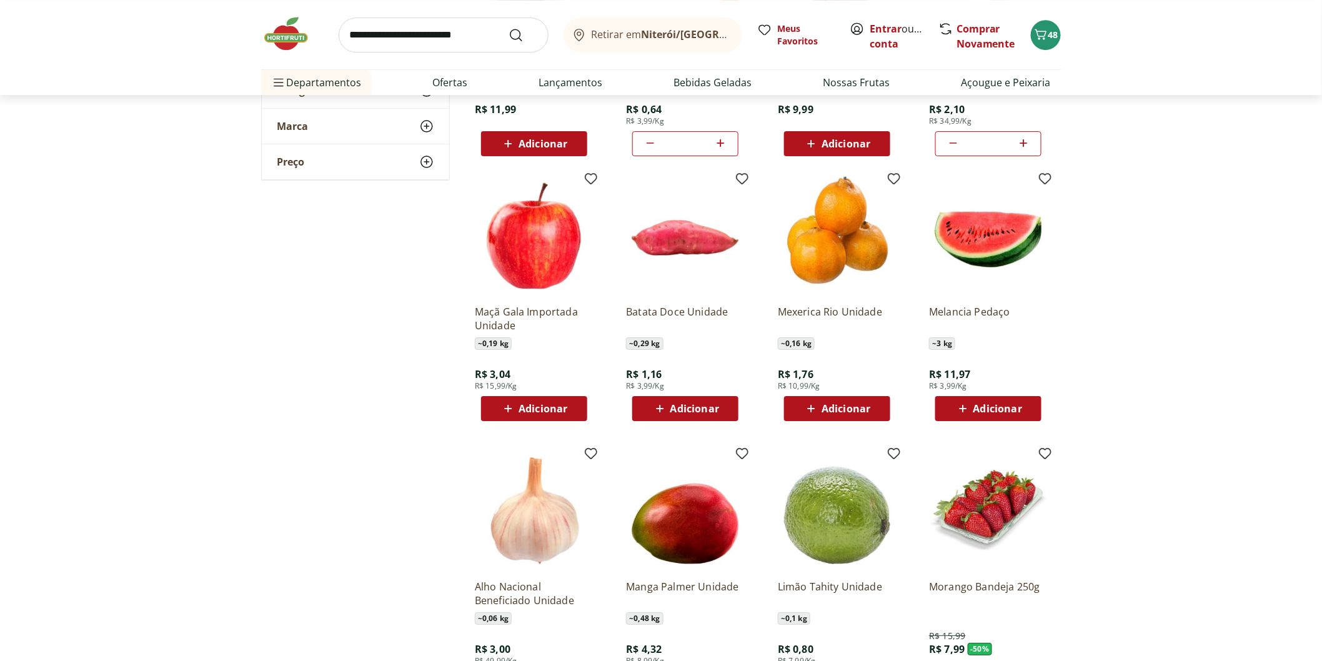
scroll to position [1943, 0]
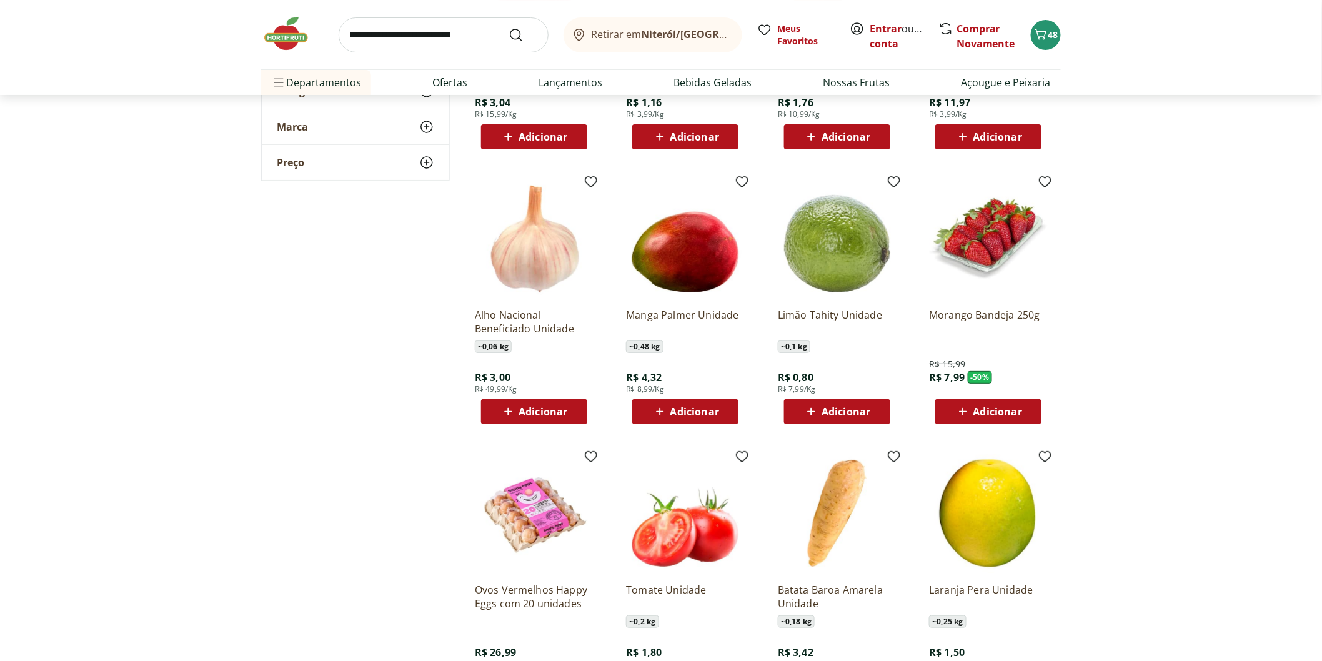
click at [984, 401] on div "Adicionar" at bounding box center [988, 411] width 86 height 22
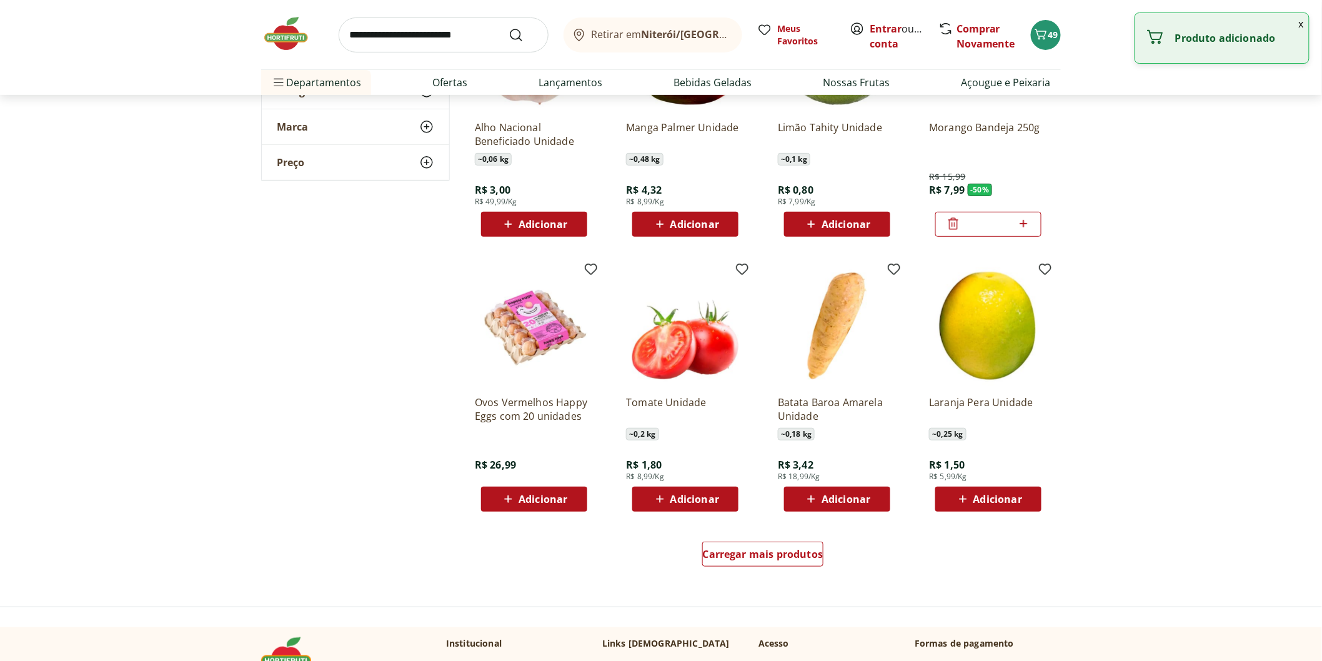
scroll to position [2082, 0]
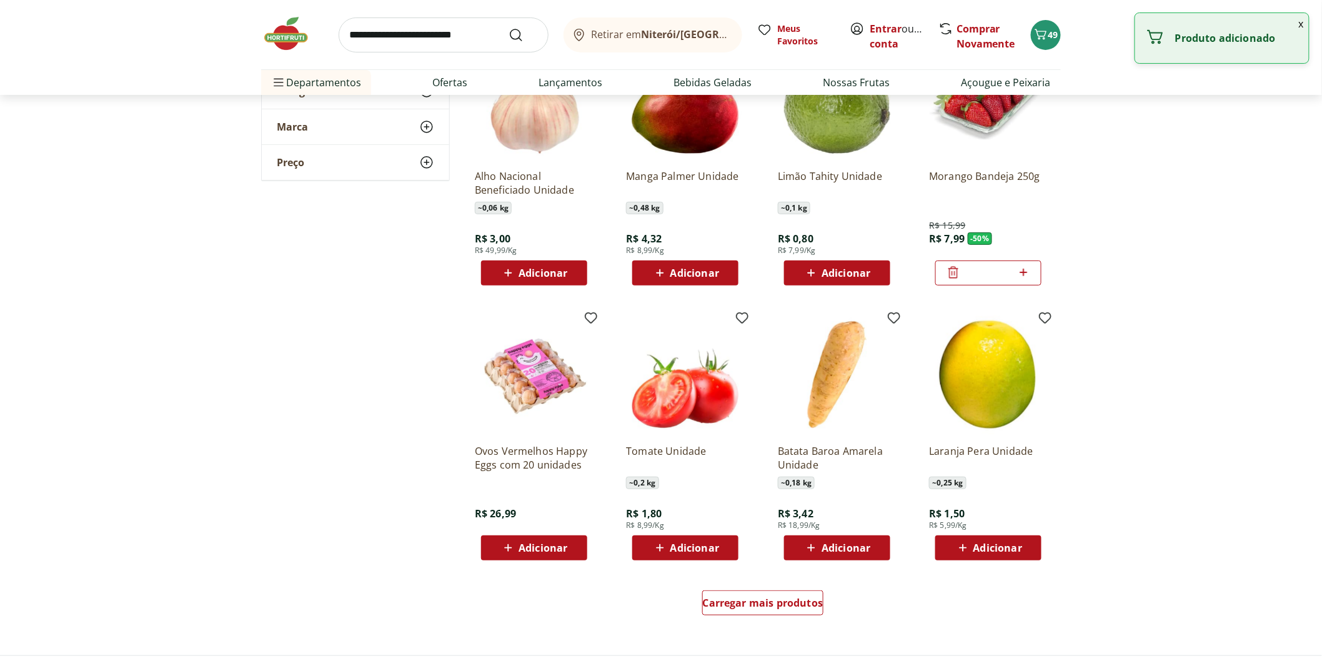
click at [954, 258] on div at bounding box center [953, 273] width 15 height 30
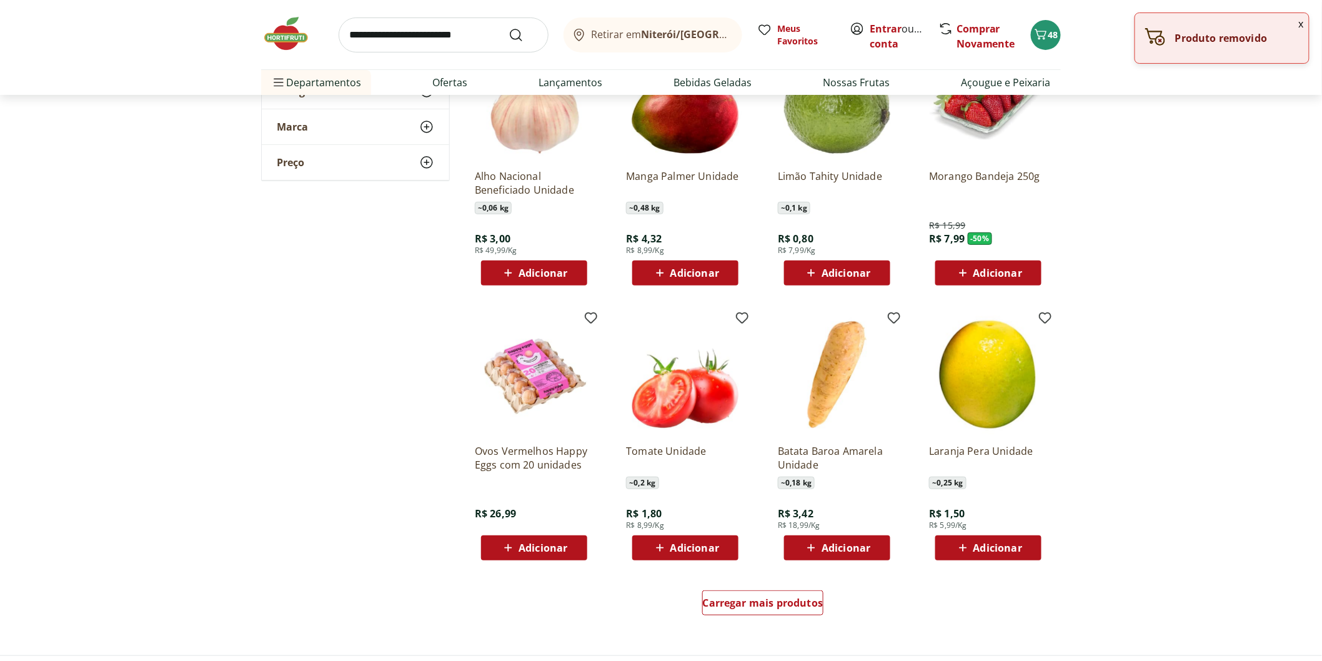
click at [827, 273] on span "Adicionar" at bounding box center [845, 273] width 49 height 10
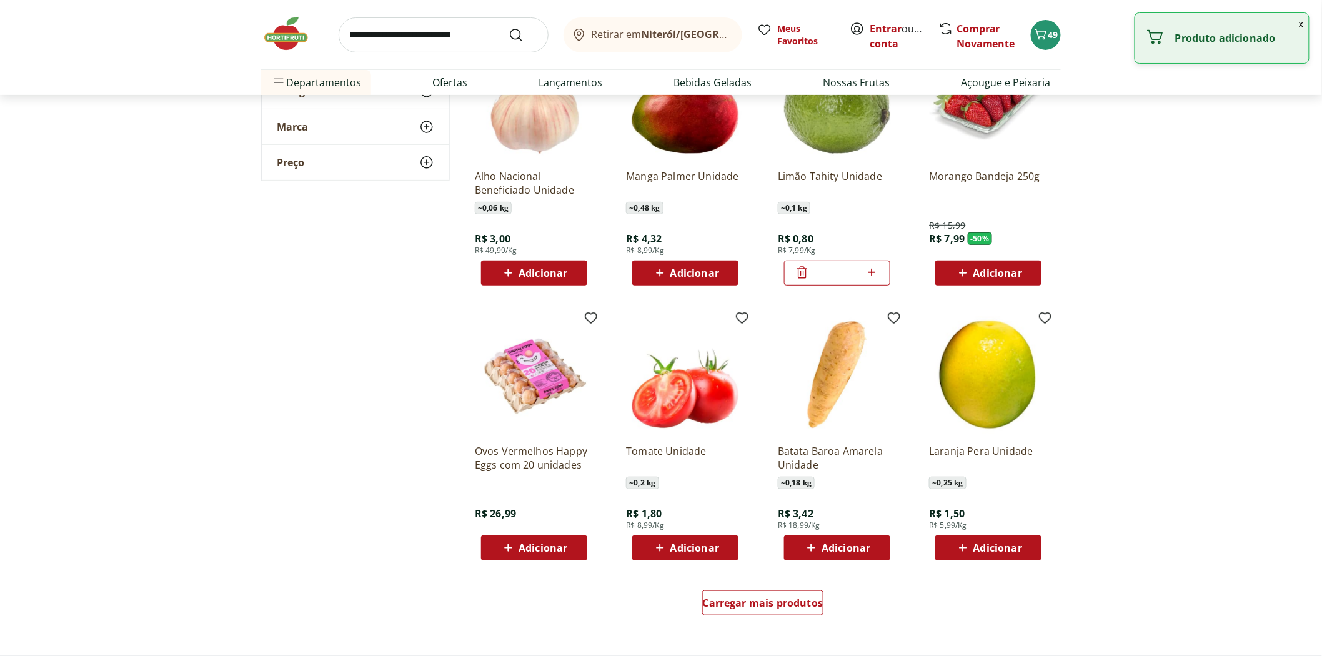
click at [870, 274] on icon at bounding box center [872, 272] width 16 height 15
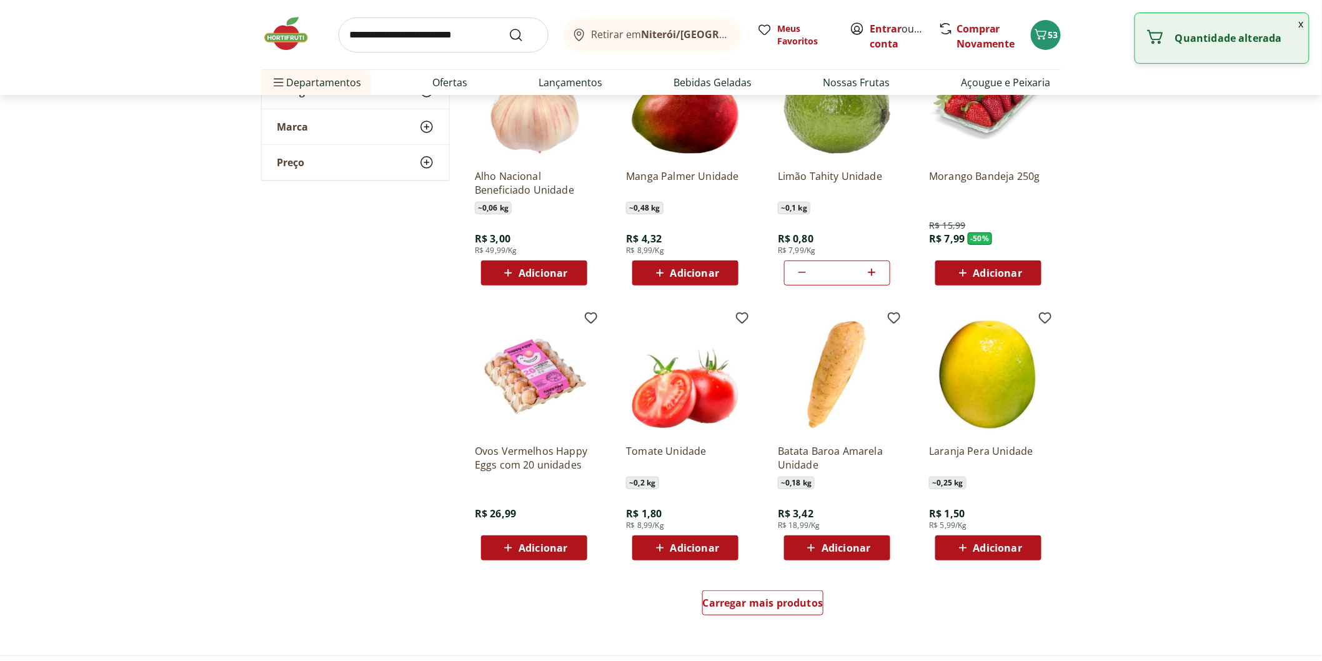
type input "*"
click at [733, 601] on span "Carregar mais produtos" at bounding box center [763, 603] width 121 height 10
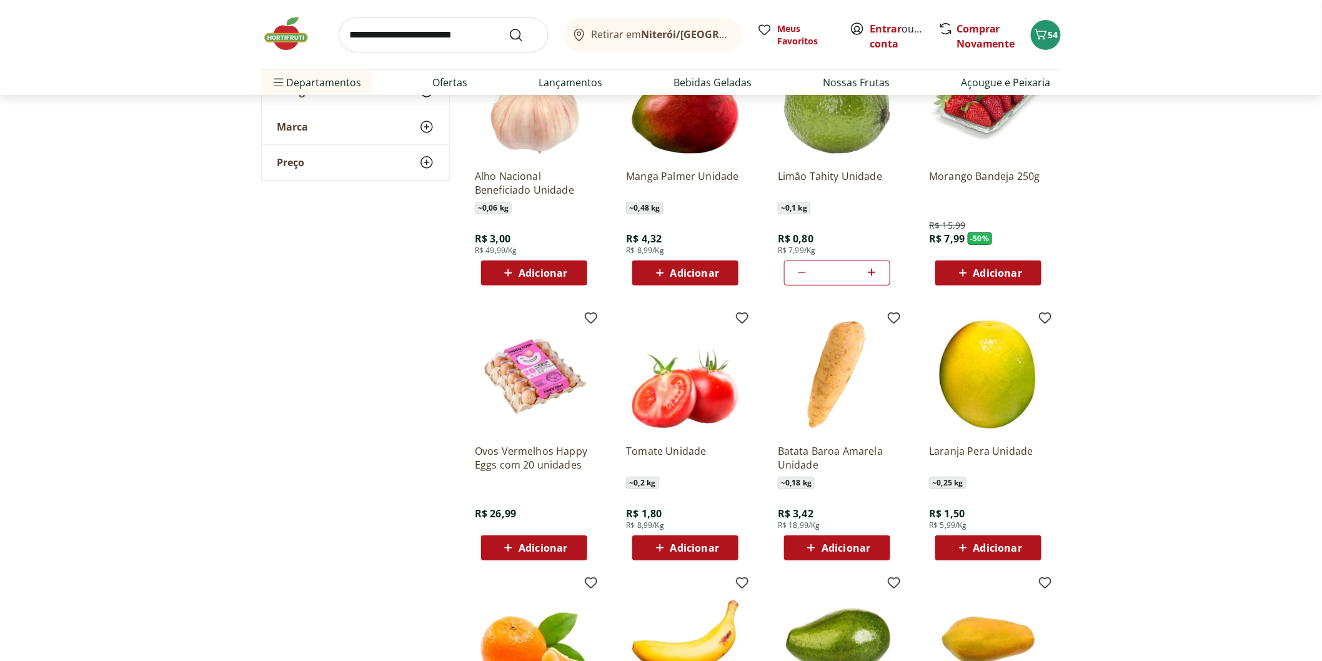
scroll to position [2290, 0]
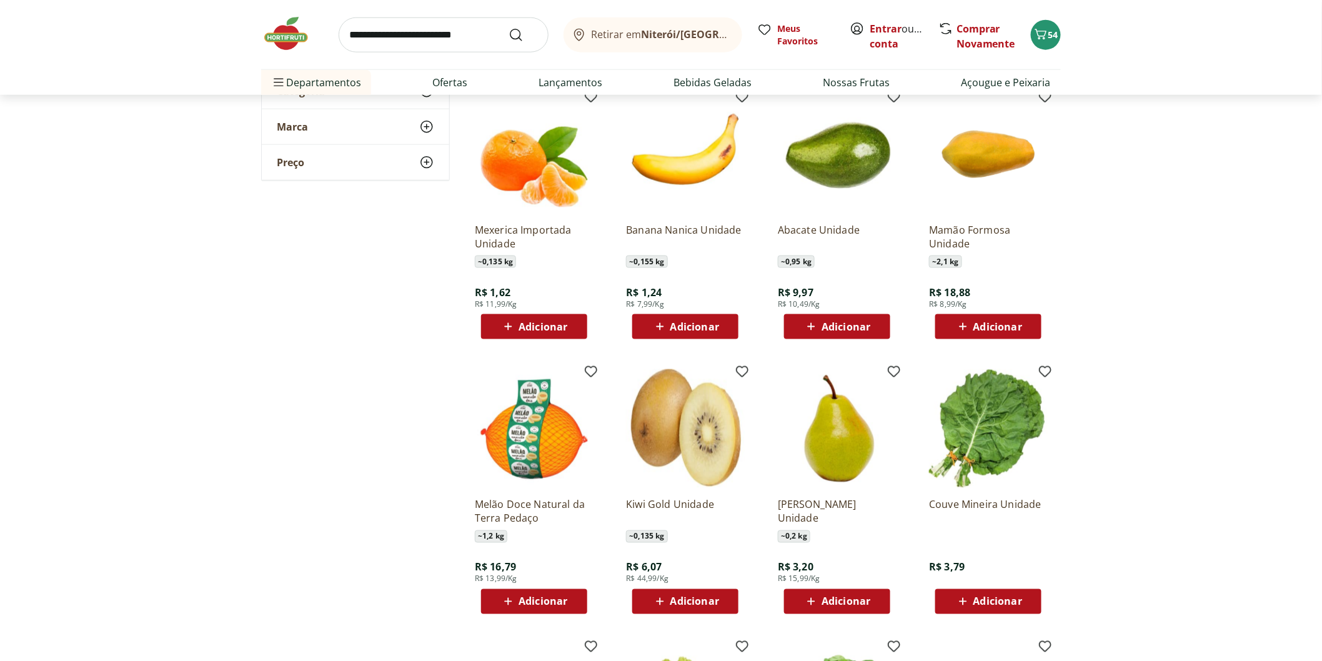
scroll to position [2845, 0]
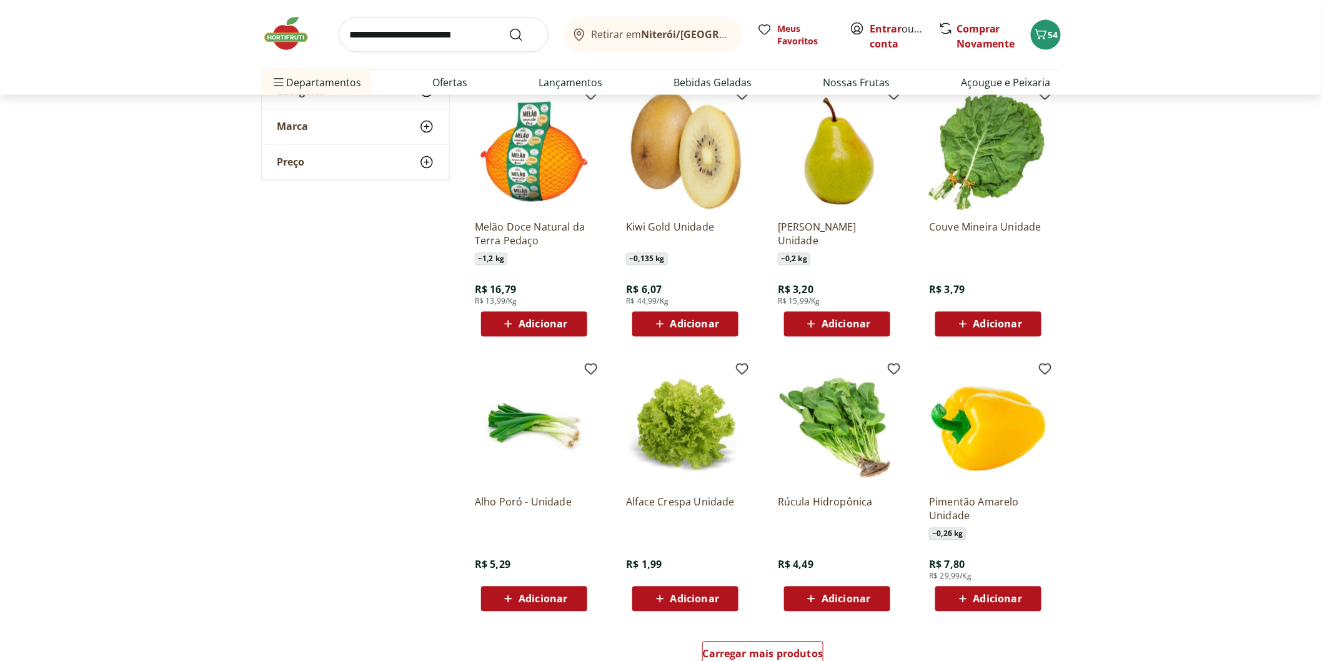
click at [678, 327] on span "Adicionar" at bounding box center [694, 324] width 49 height 10
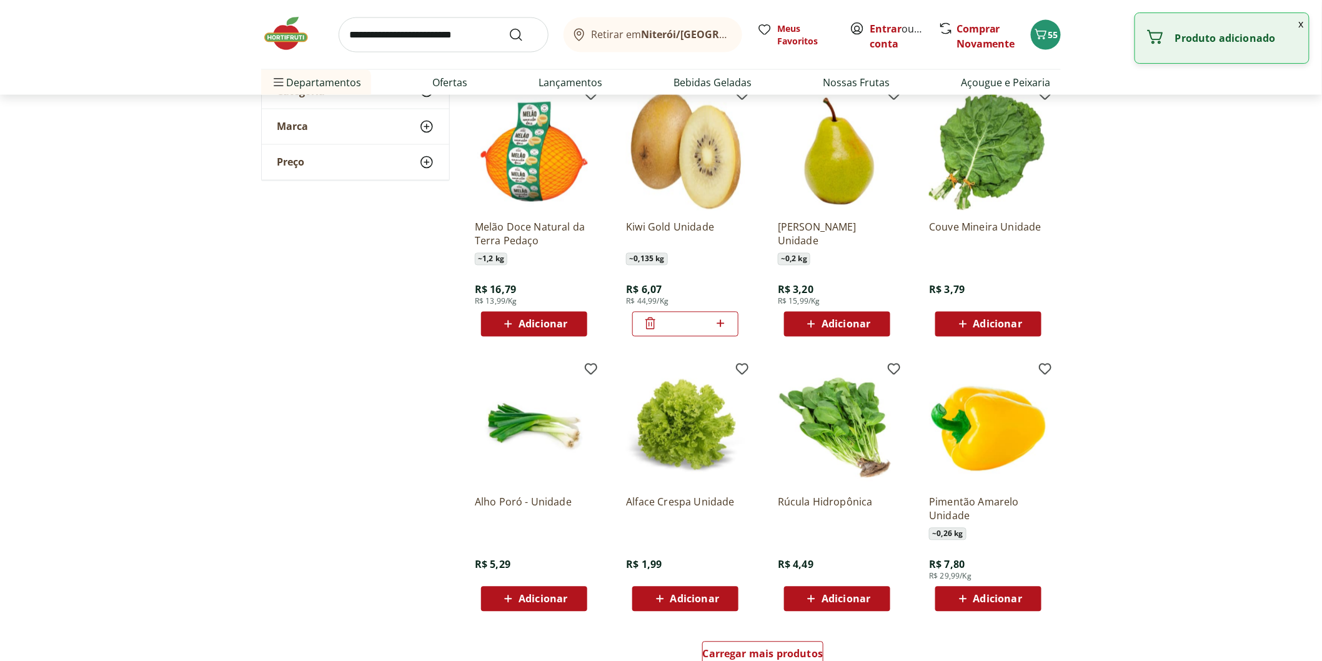
click at [717, 326] on icon at bounding box center [721, 323] width 16 height 15
type input "*"
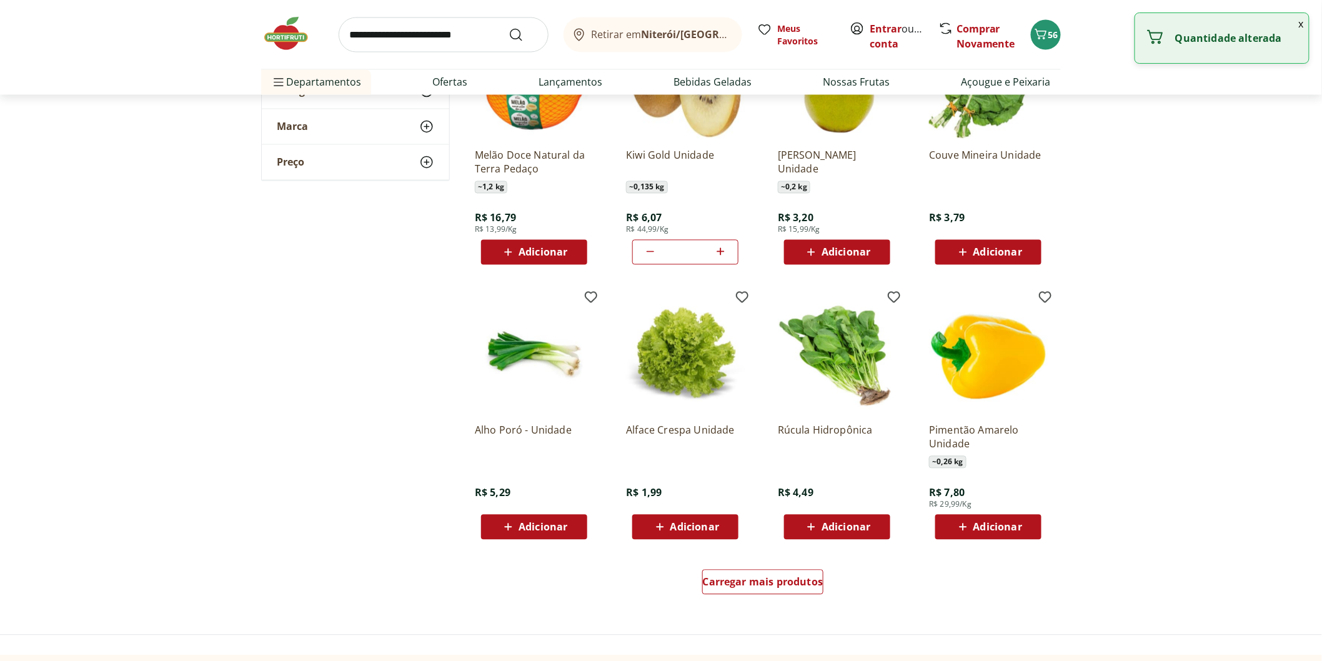
scroll to position [3053, 0]
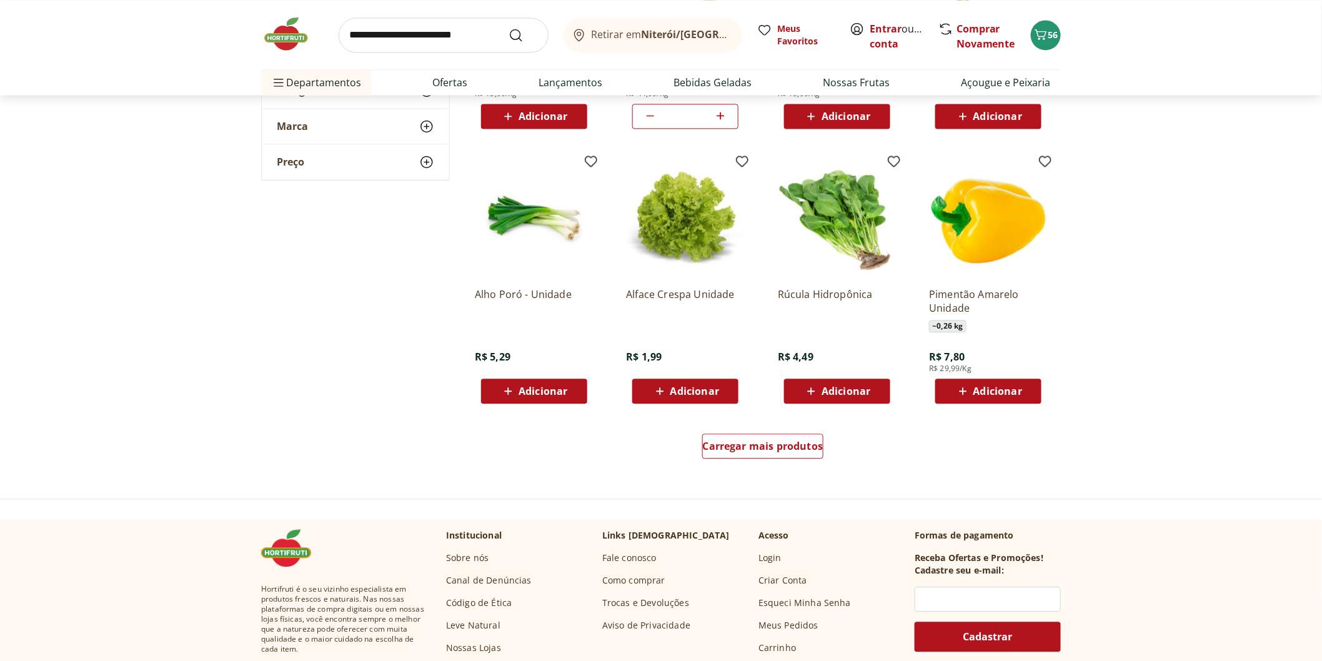
click at [1003, 388] on span "Adicionar" at bounding box center [997, 391] width 49 height 10
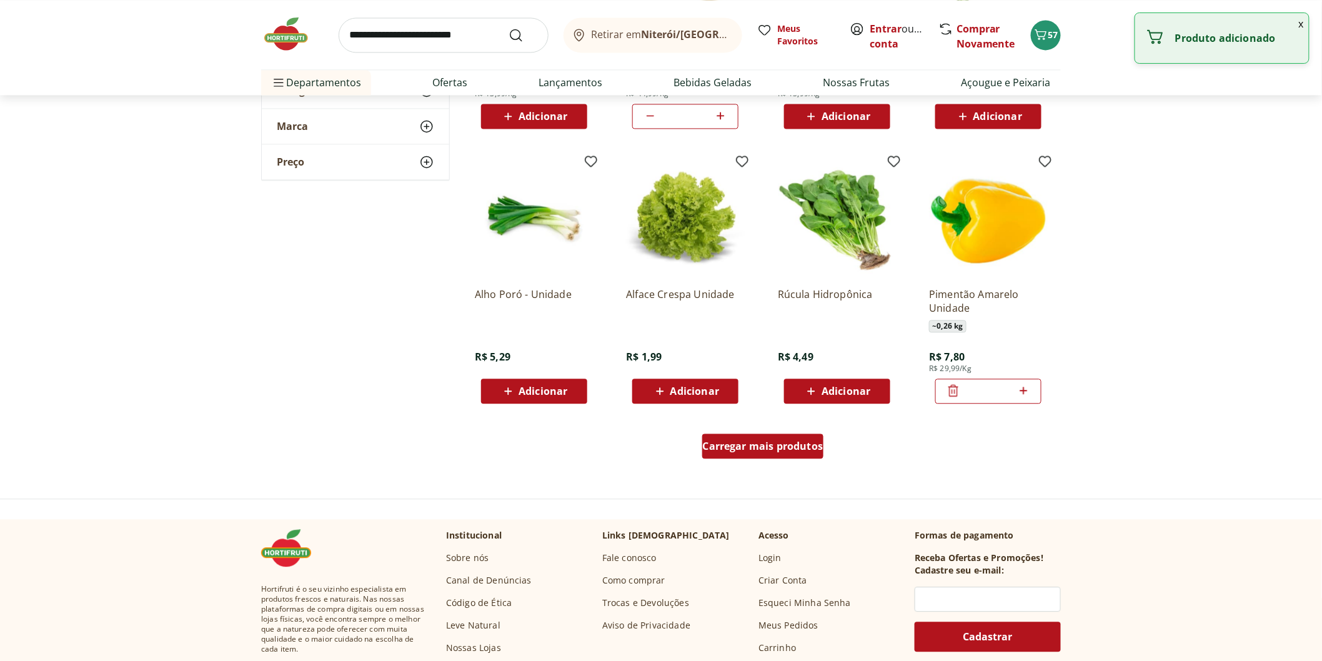
click at [751, 441] on span "Carregar mais produtos" at bounding box center [763, 446] width 121 height 10
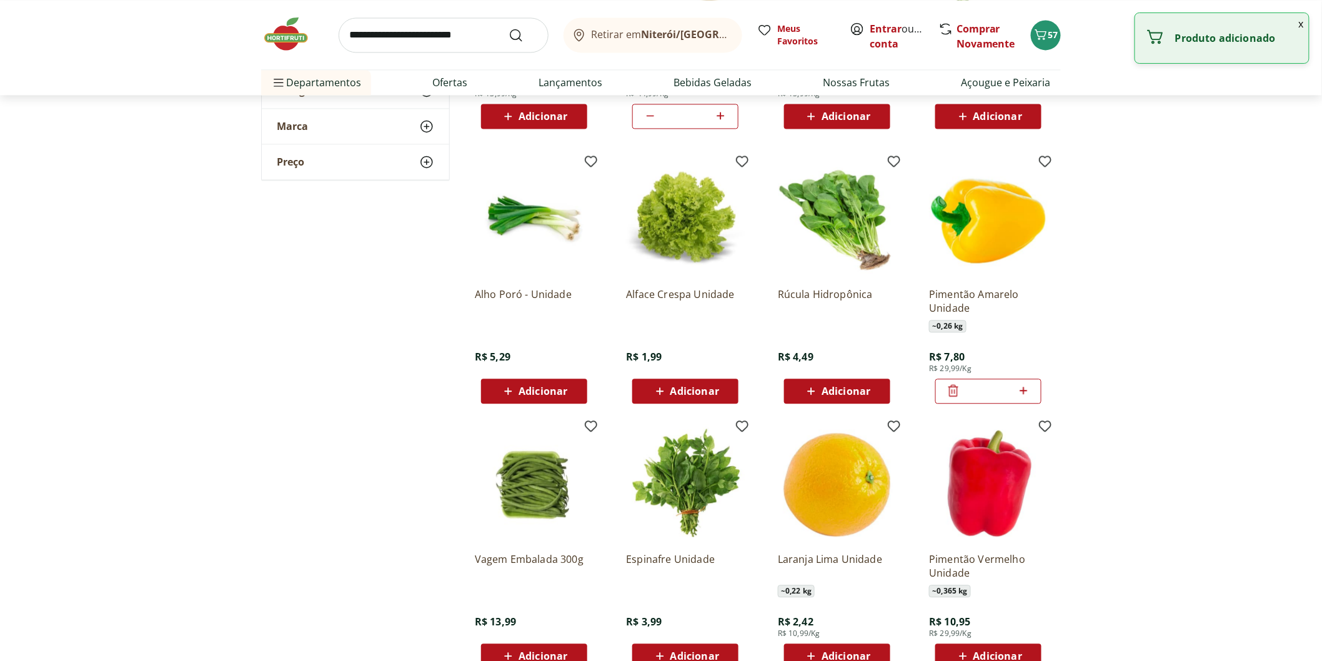
scroll to position [3331, 0]
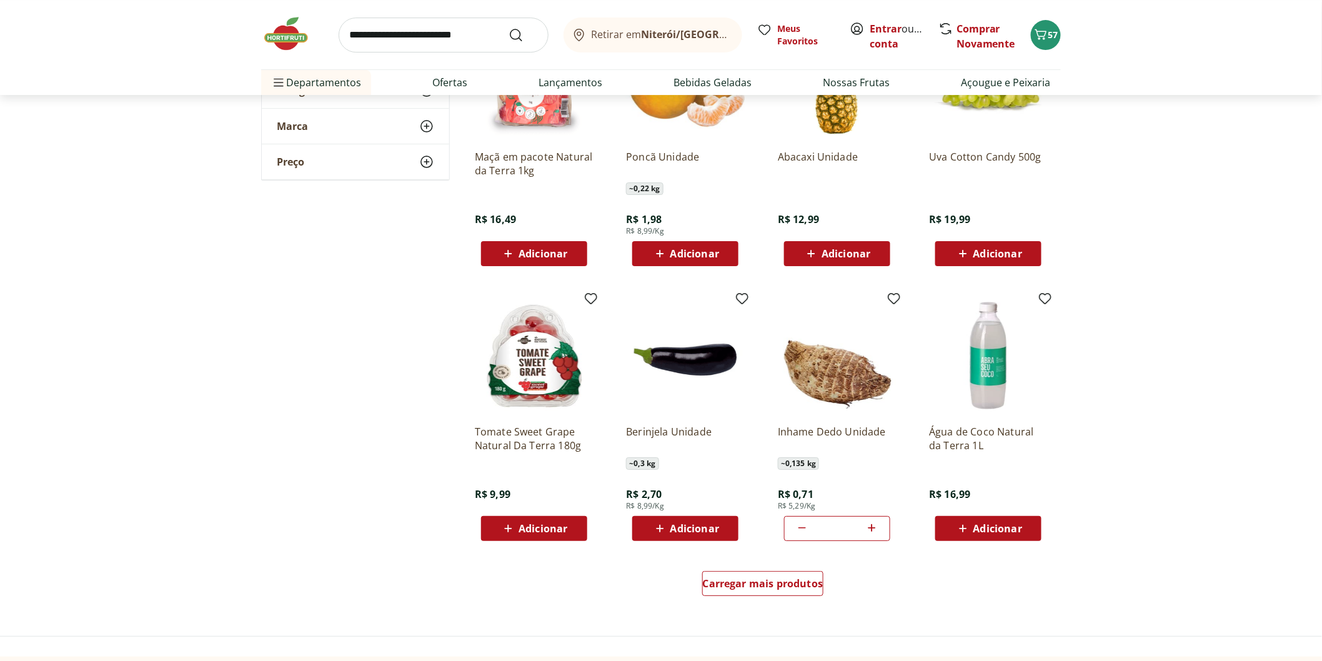
scroll to position [3886, 0]
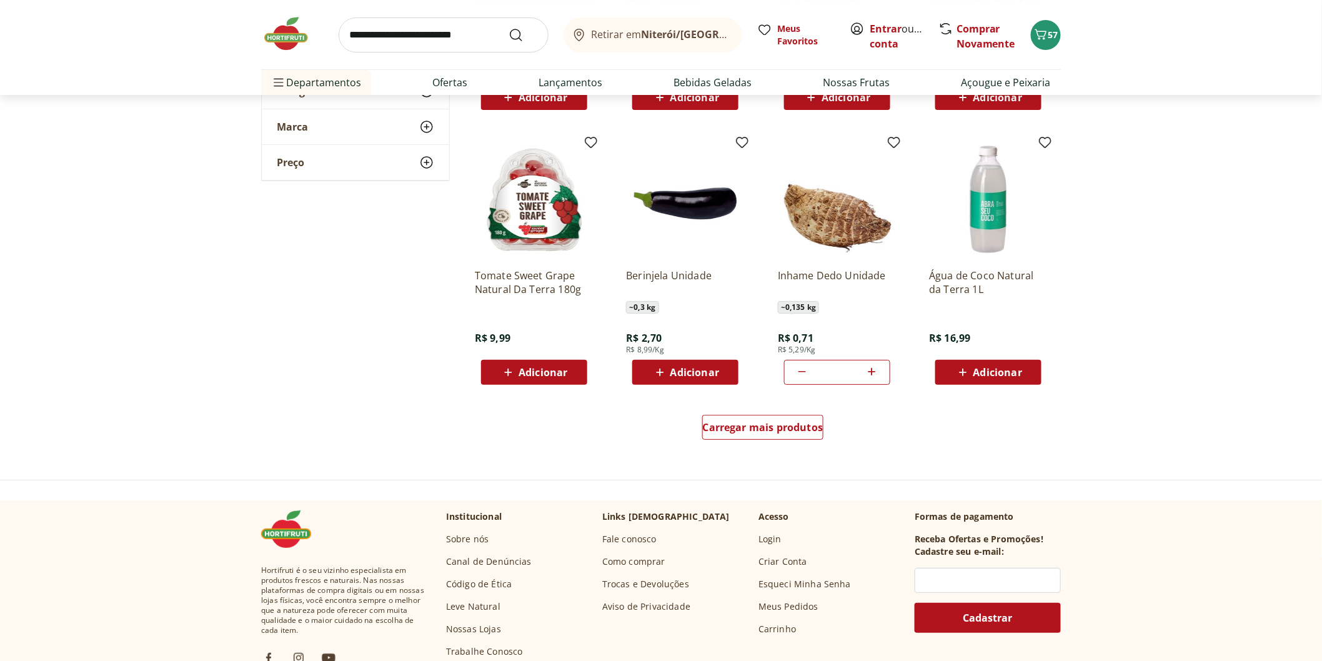
click at [989, 372] on span "Adicionar" at bounding box center [997, 372] width 49 height 10
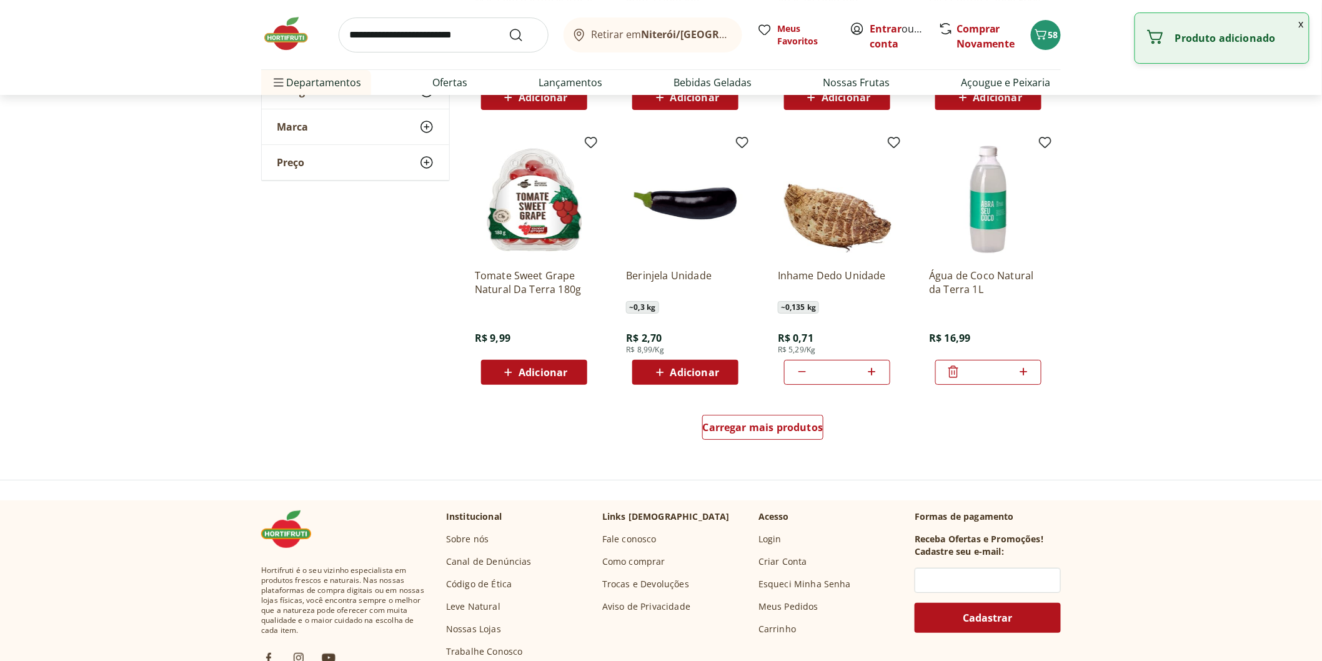
click at [1026, 372] on icon at bounding box center [1024, 371] width 16 height 15
type input "*"
click at [777, 428] on span "Carregar mais produtos" at bounding box center [763, 427] width 121 height 10
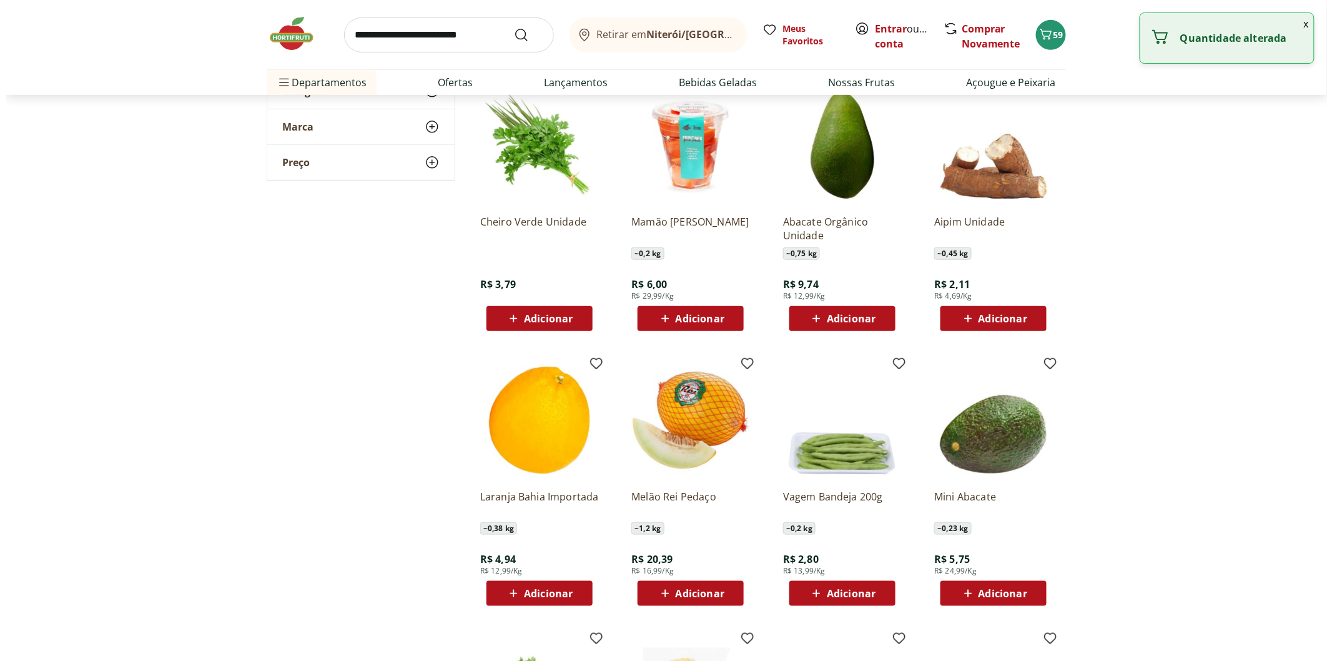
scroll to position [4233, 0]
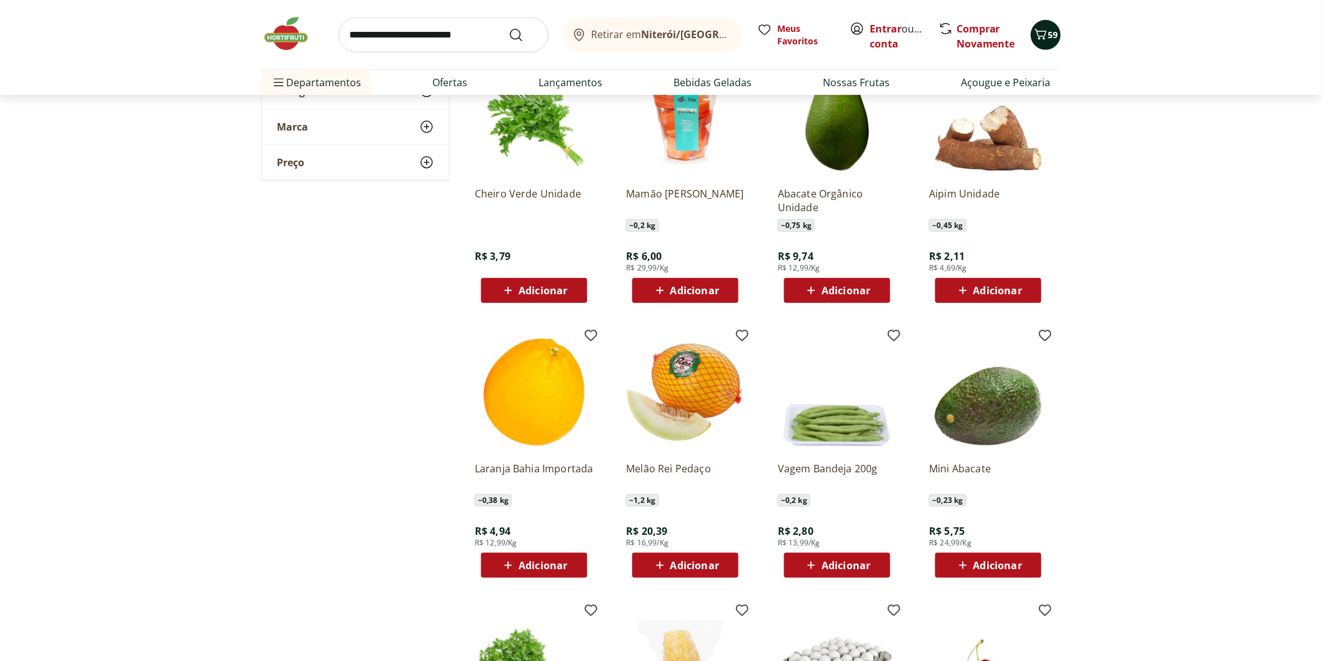
click at [1034, 42] on span "Carrinho" at bounding box center [1040, 35] width 15 height 16
click at [1051, 38] on span "59" at bounding box center [1053, 35] width 10 height 12
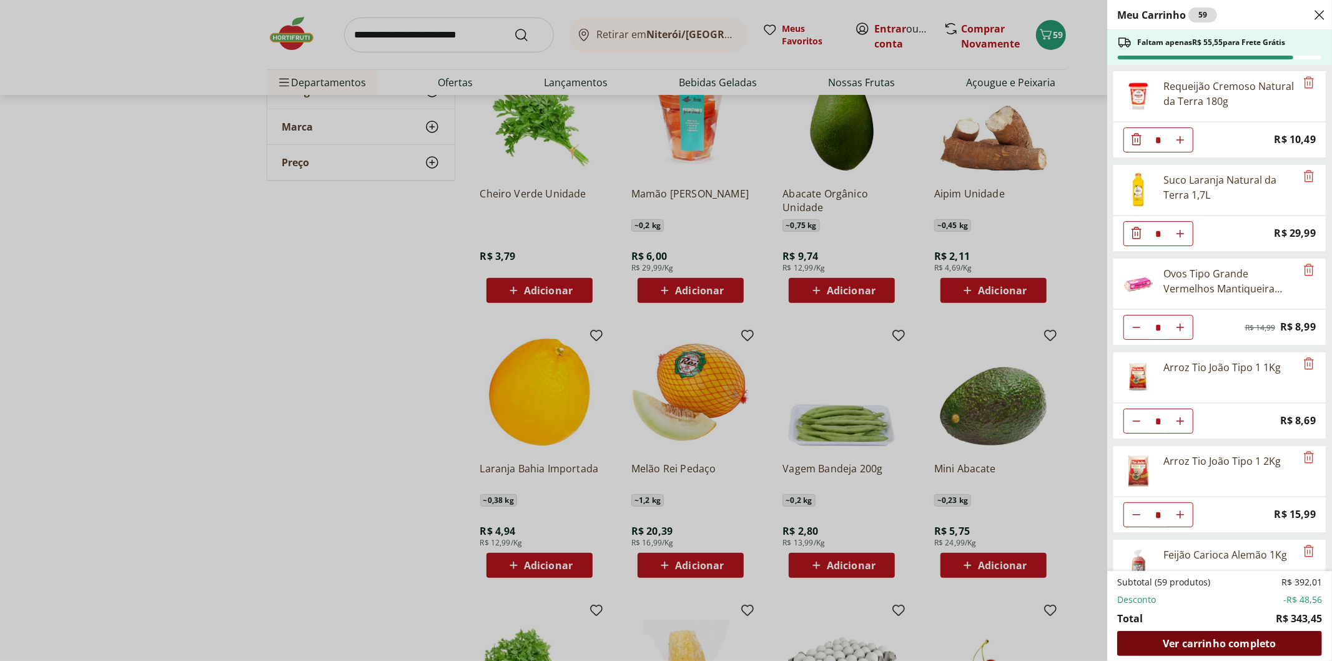
click at [1267, 640] on span "Ver carrinho completo" at bounding box center [1219, 643] width 113 height 10
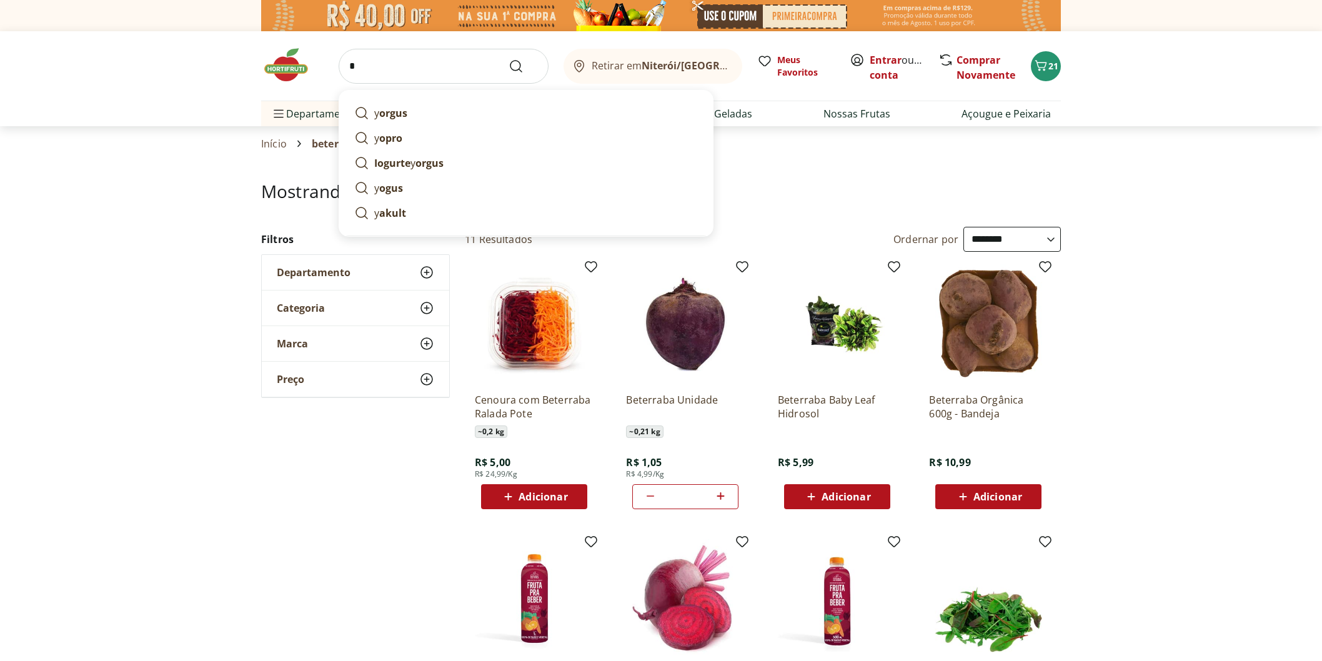
select select "**********"
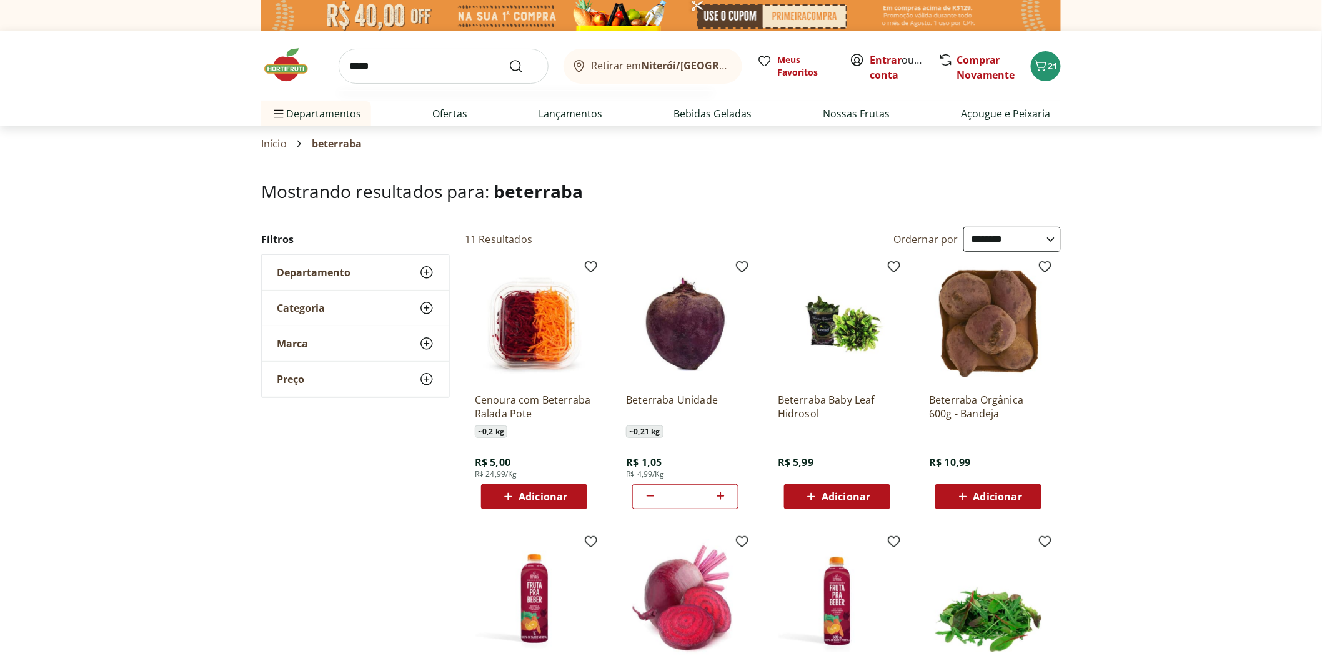
type input "*****"
click at [508, 59] on button "Submit Search" at bounding box center [523, 66] width 30 height 15
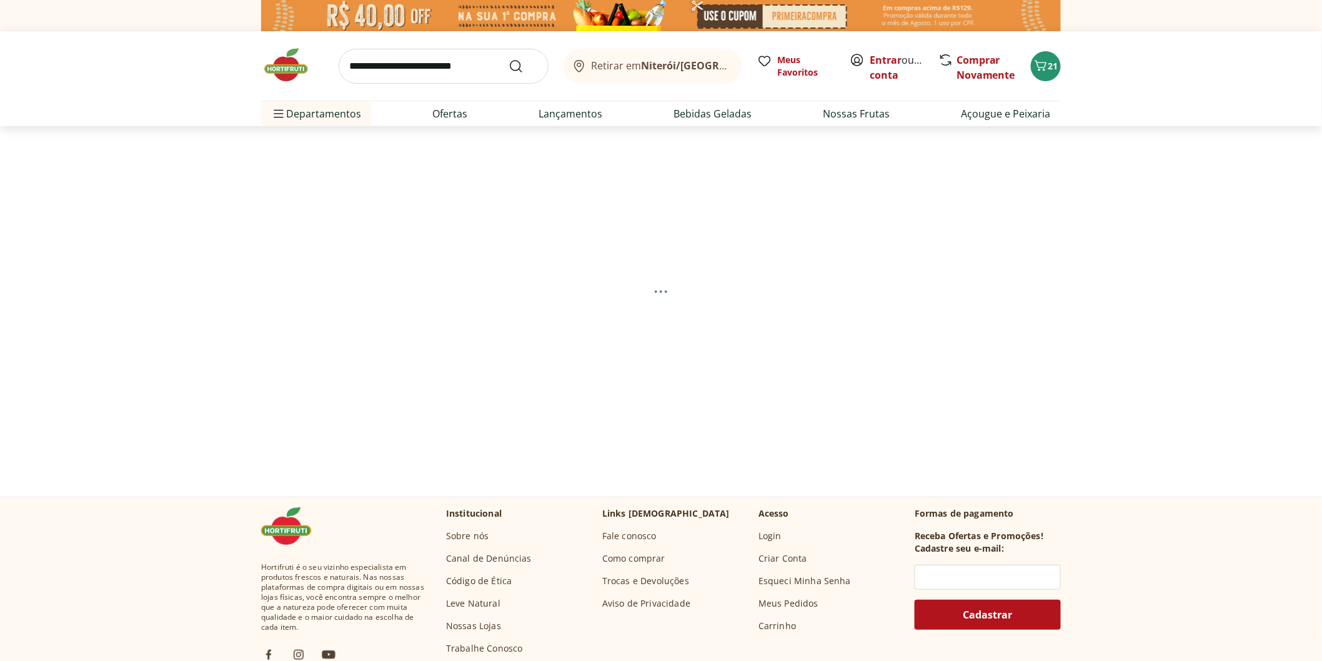
click at [364, 59] on input "search" at bounding box center [444, 66] width 210 height 35
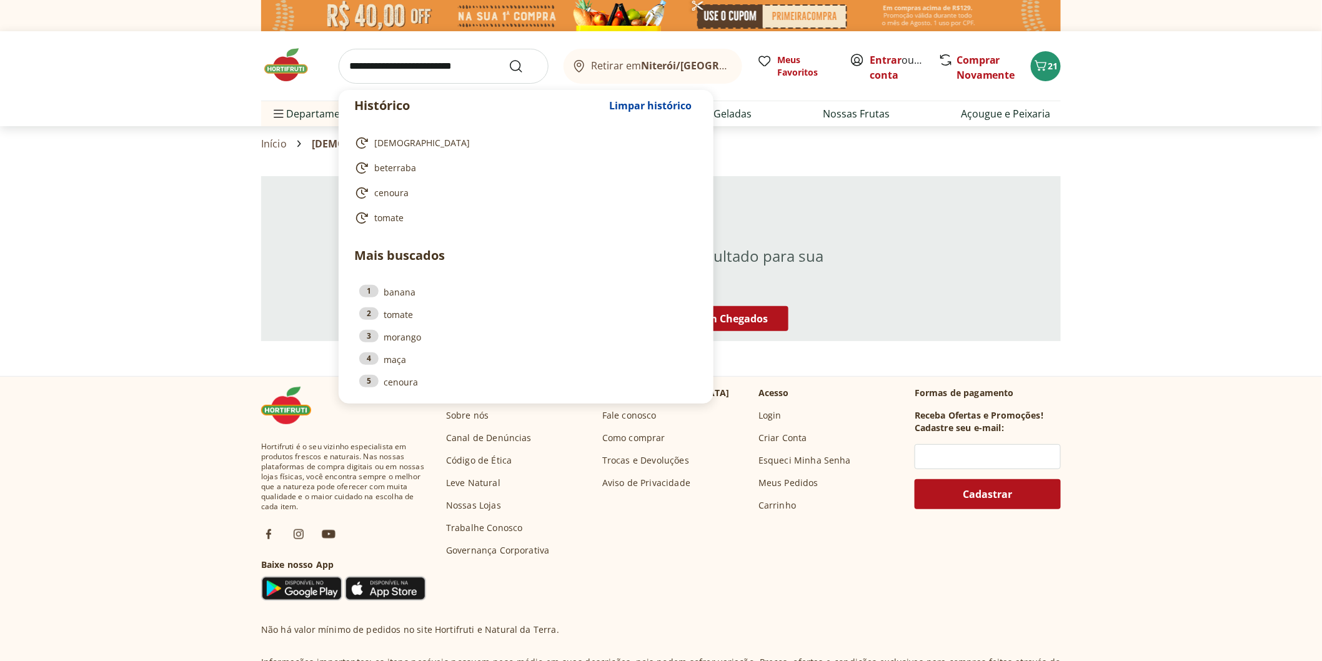
click at [375, 77] on input "search" at bounding box center [444, 66] width 210 height 35
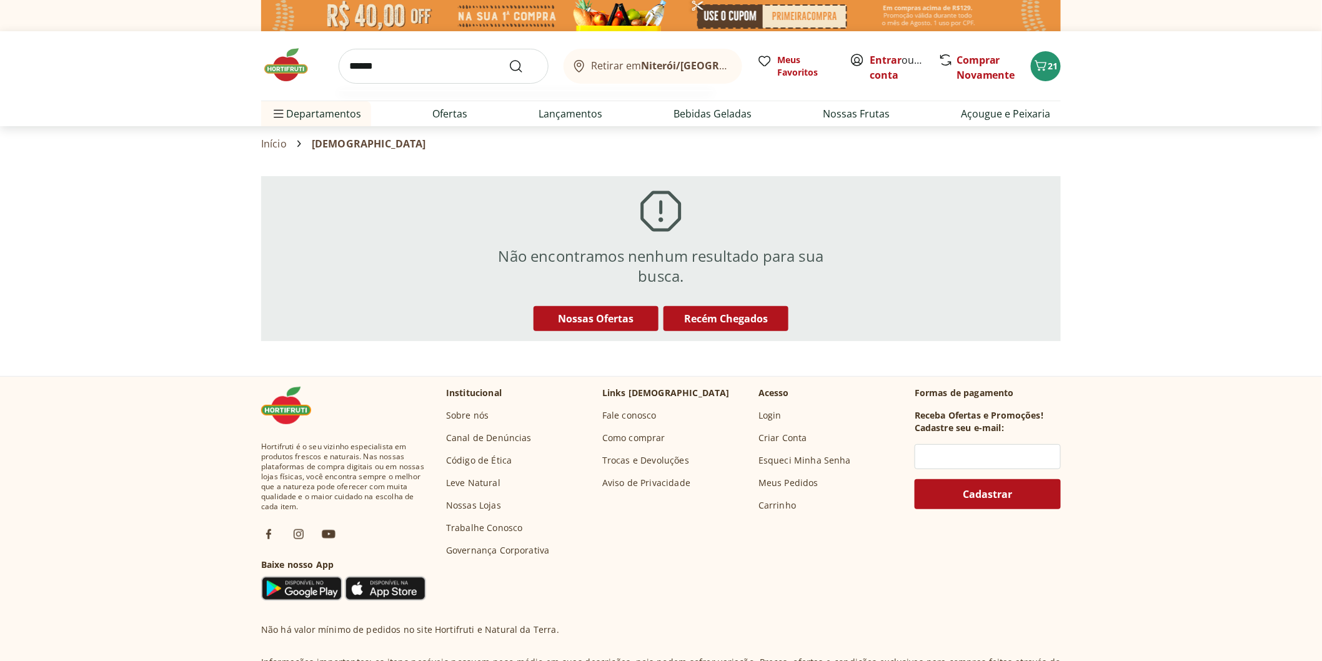
type input "******"
click at [508, 59] on button "Submit Search" at bounding box center [523, 66] width 30 height 15
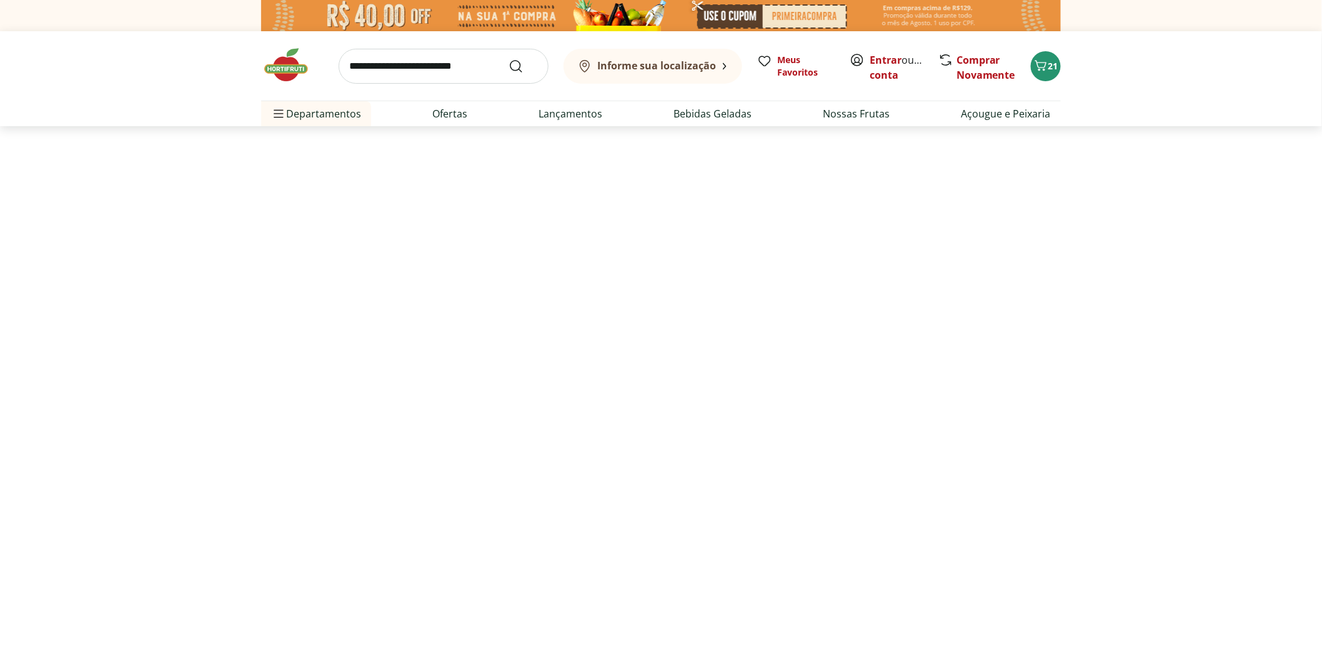
select select "**********"
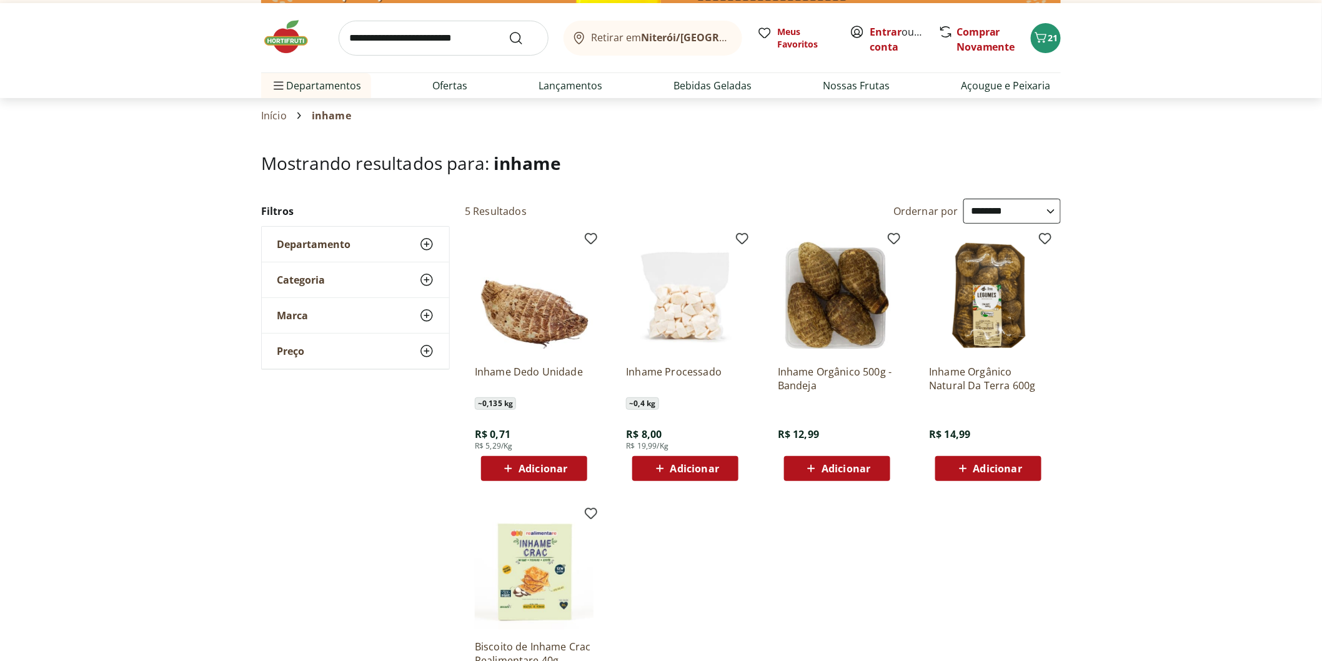
scroll to position [69, 0]
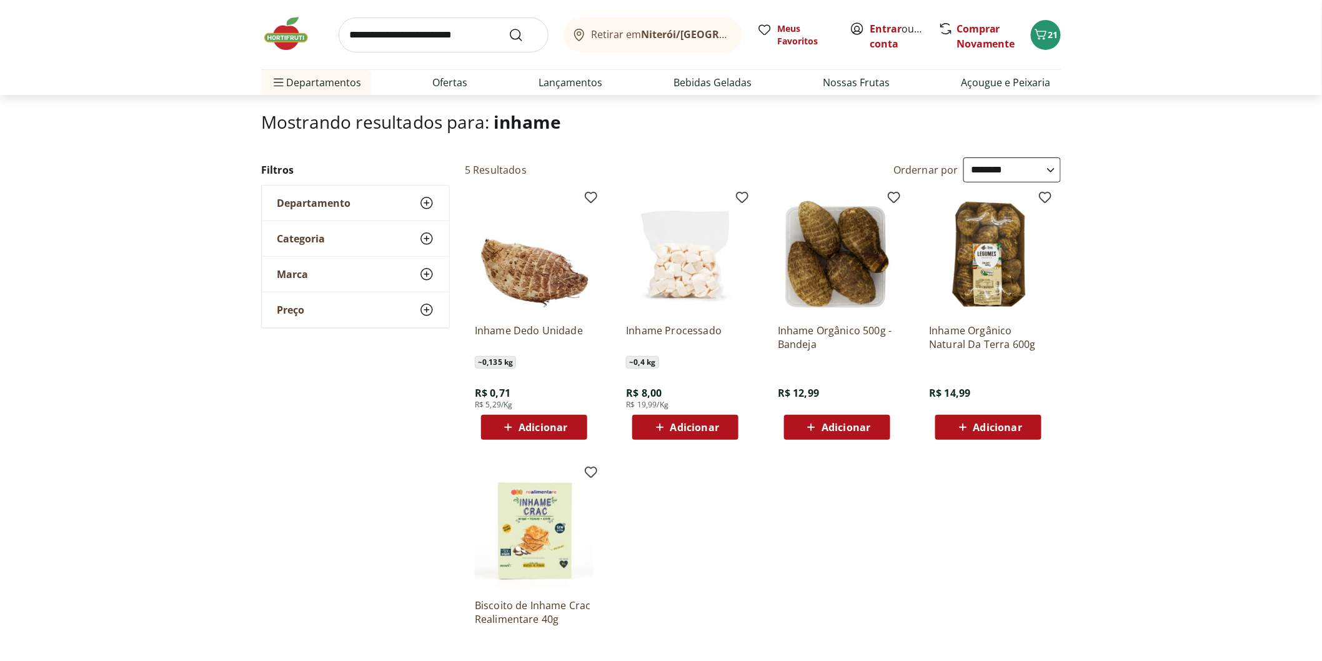
click at [528, 427] on span "Adicionar" at bounding box center [542, 427] width 49 height 10
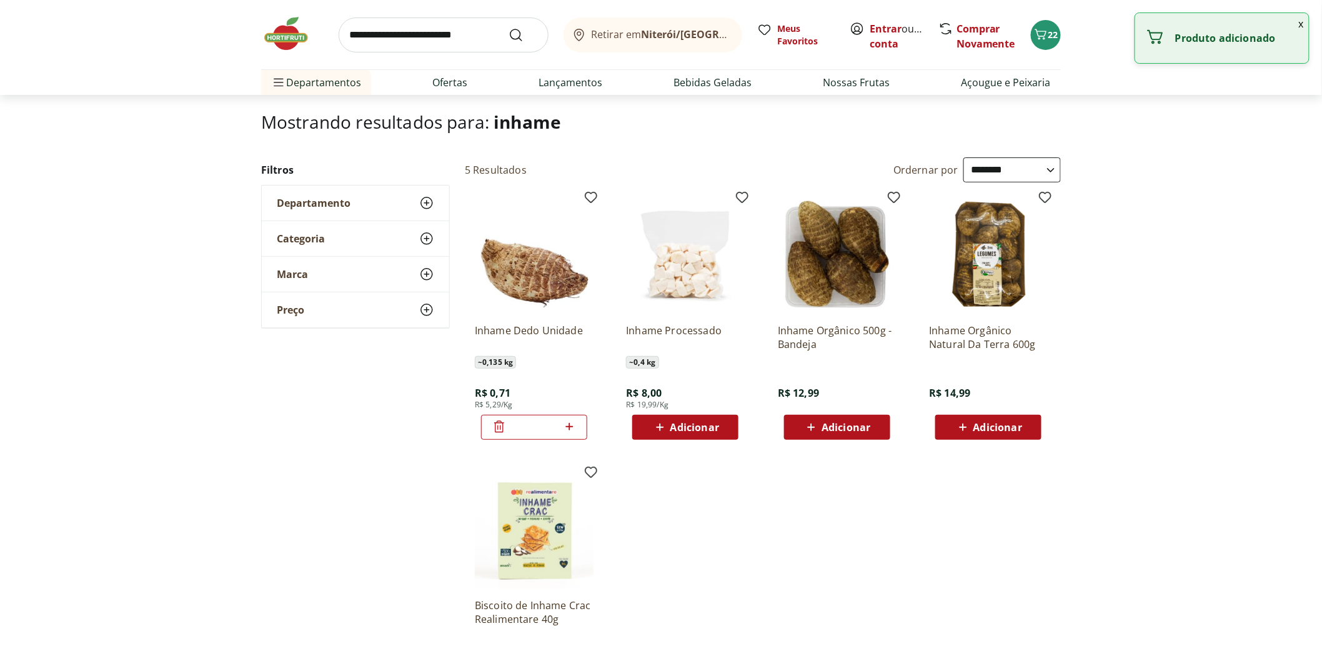
click at [567, 425] on icon at bounding box center [569, 426] width 16 height 15
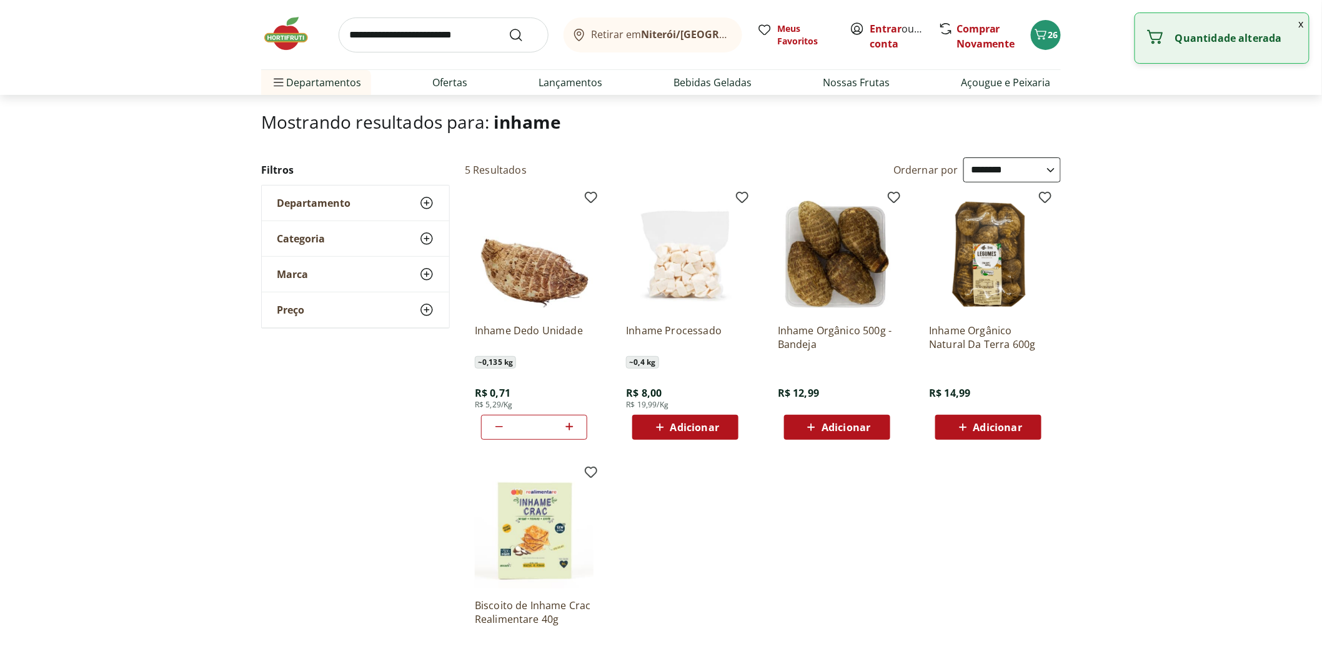
type input "*"
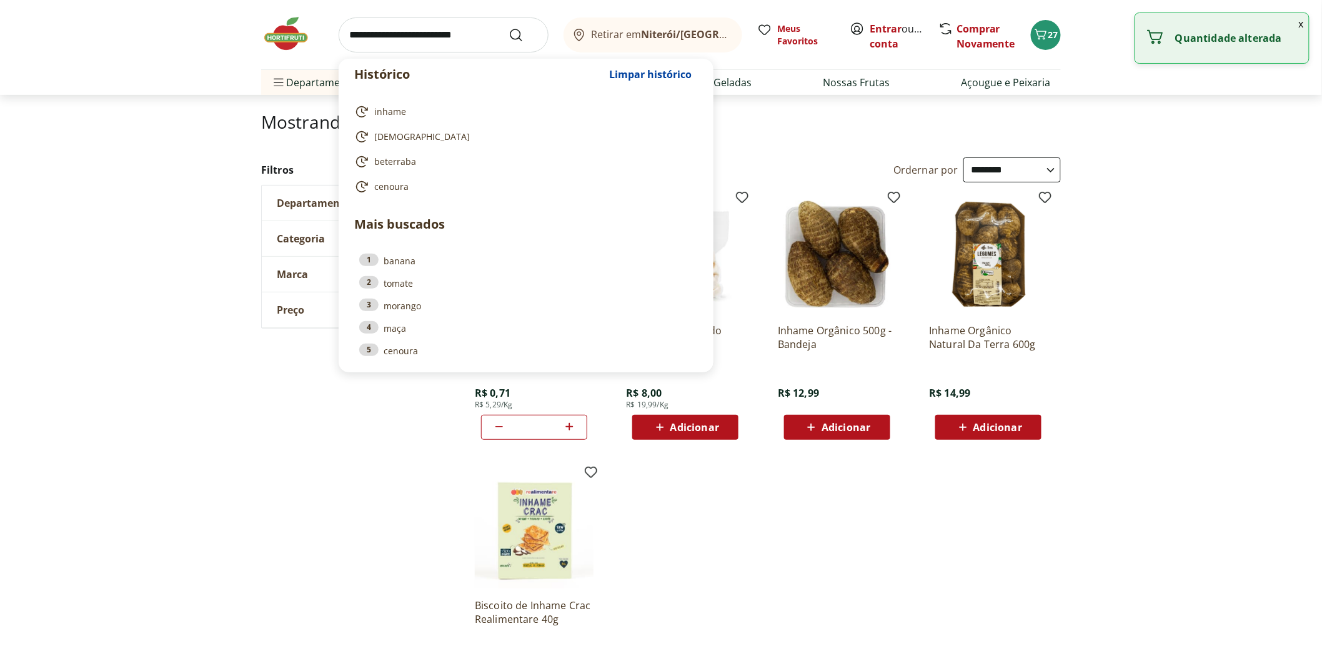
click at [381, 40] on input "search" at bounding box center [444, 34] width 210 height 35
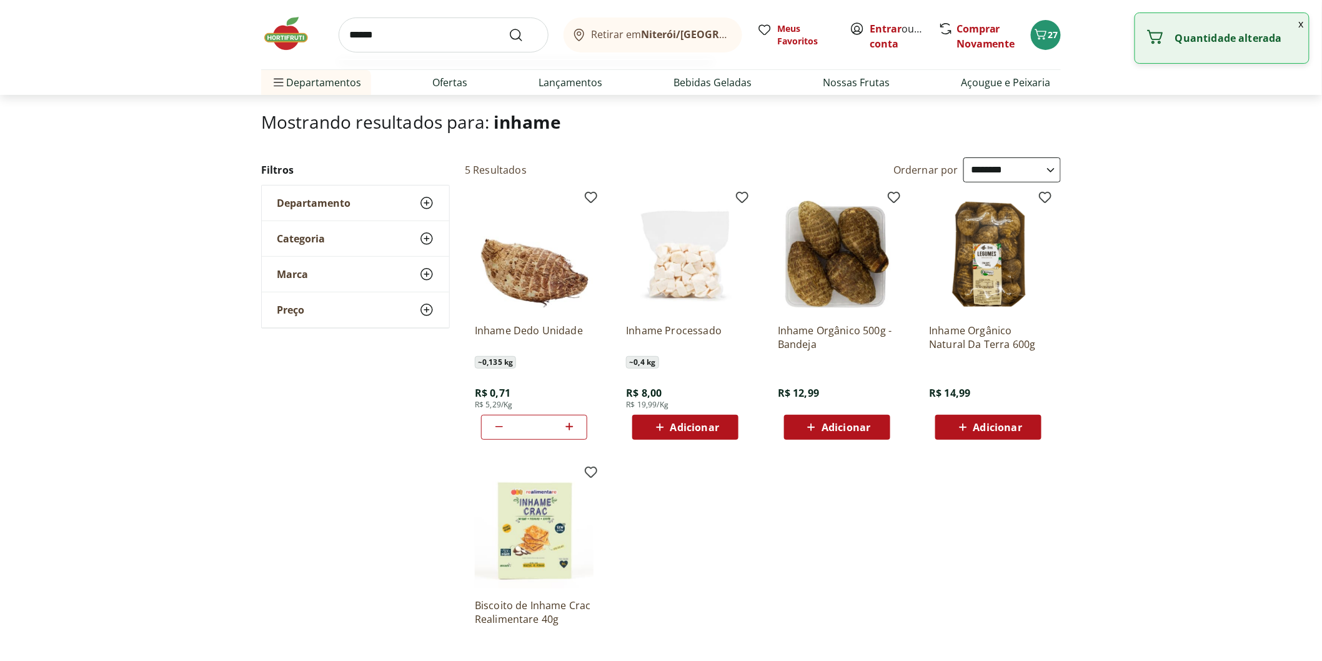
type input "******"
click at [508, 27] on button "Submit Search" at bounding box center [523, 34] width 30 height 15
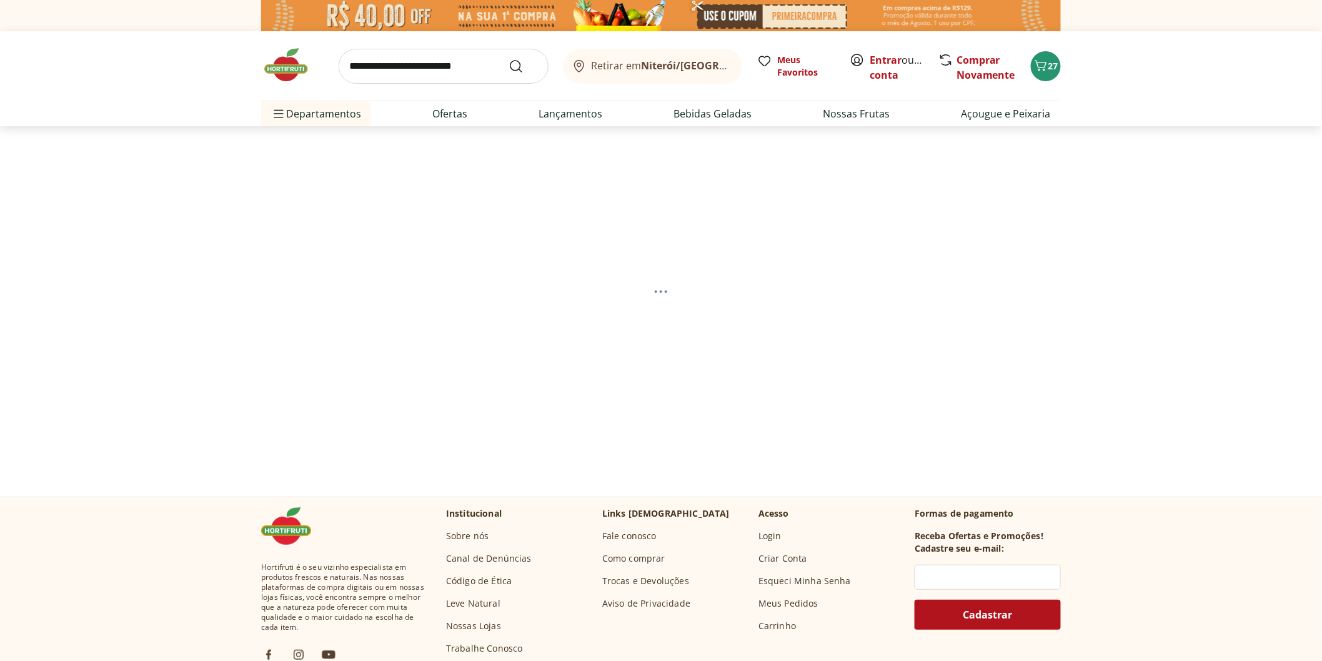
select select "**********"
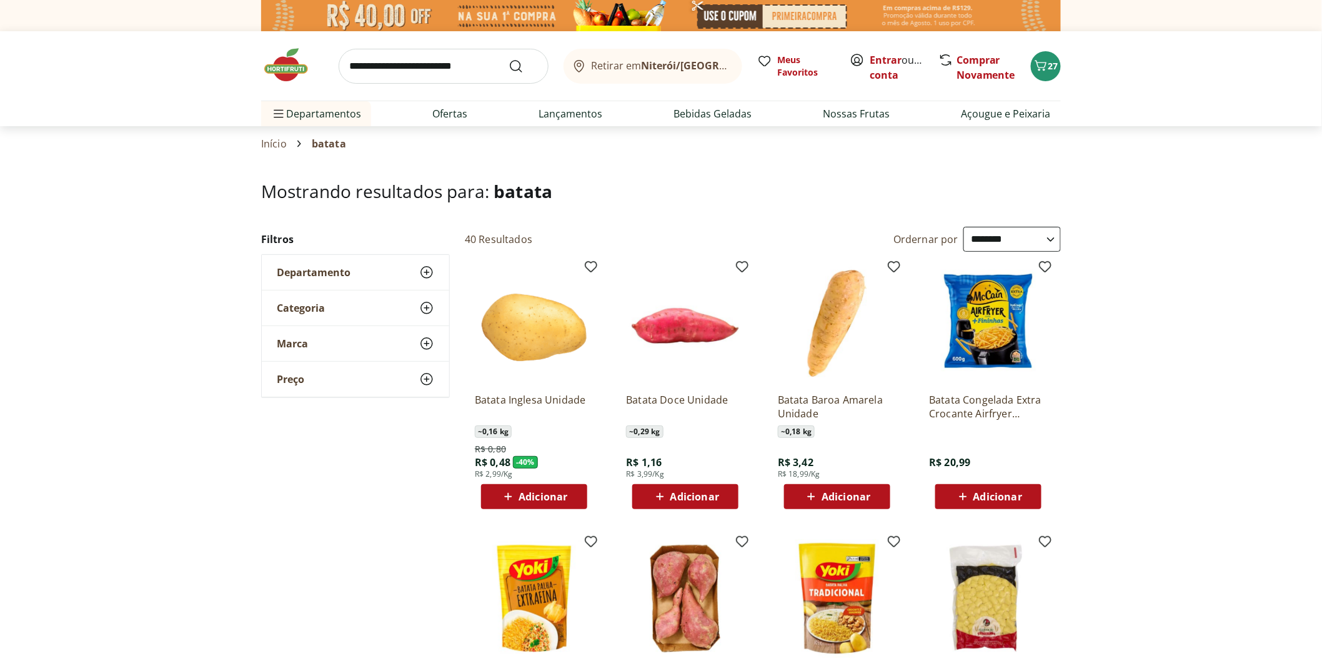
click at [543, 493] on span "Adicionar" at bounding box center [542, 497] width 49 height 10
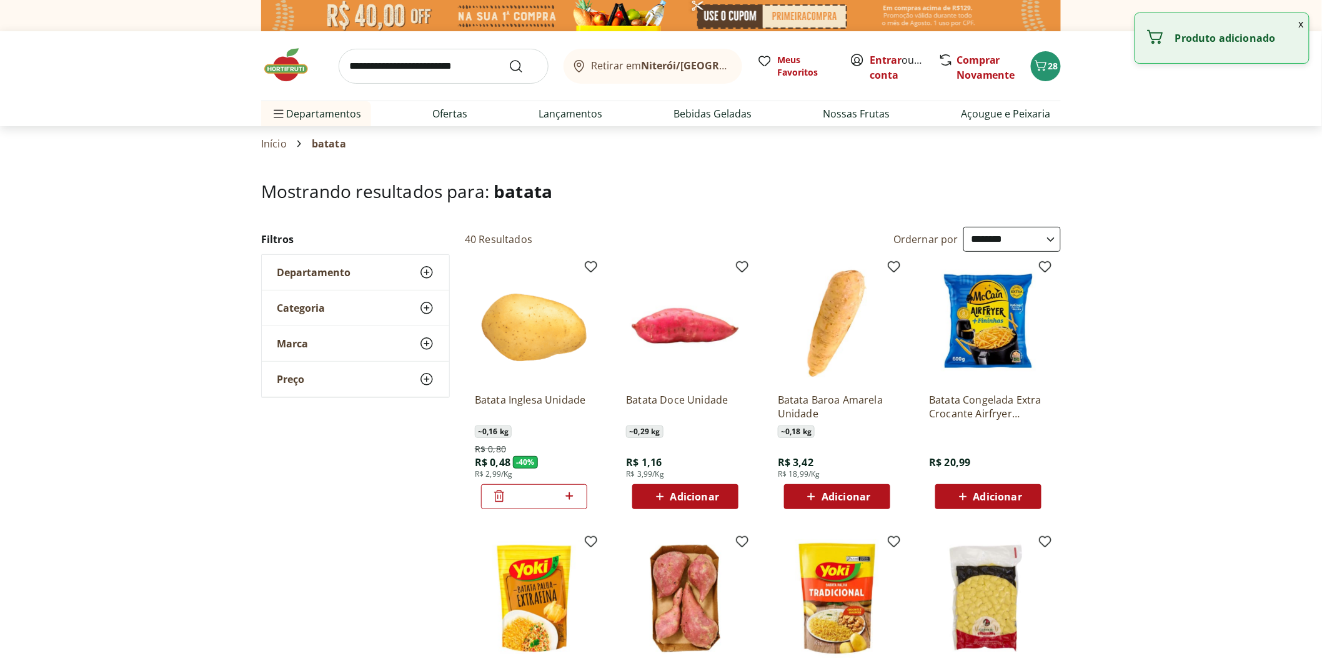
click at [568, 496] on icon at bounding box center [568, 495] width 7 height 7
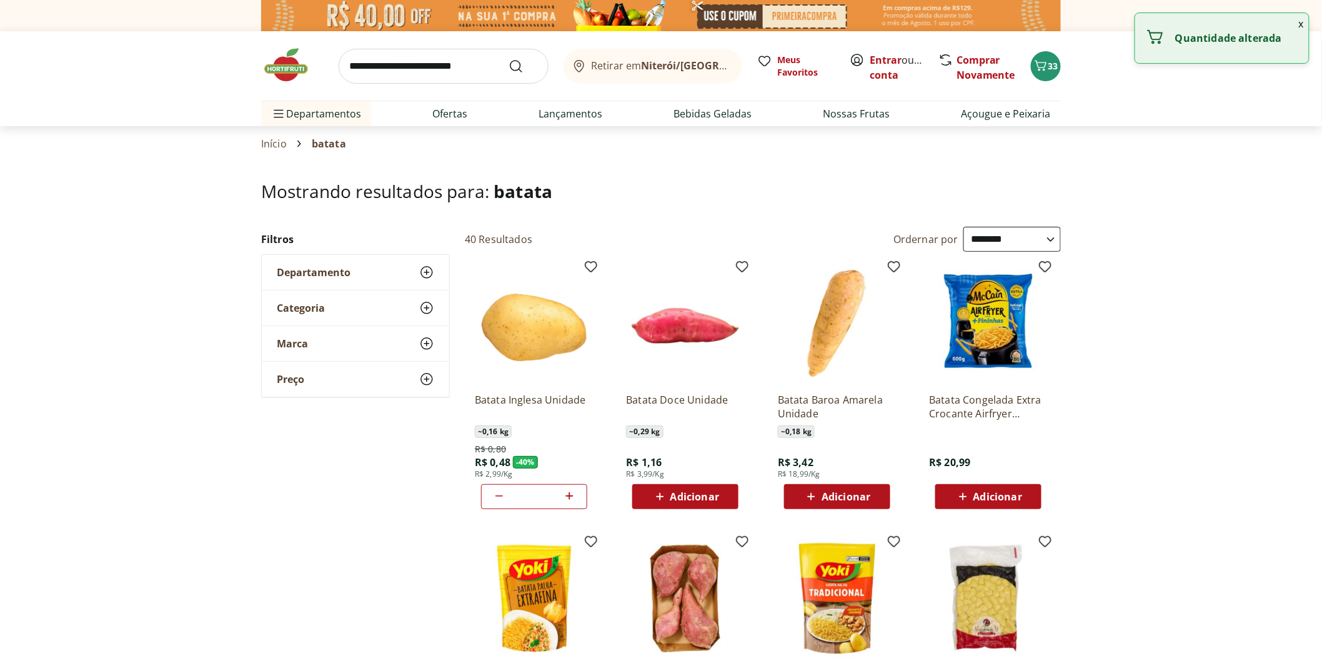
click at [568, 496] on icon at bounding box center [568, 495] width 7 height 7
type input "*"
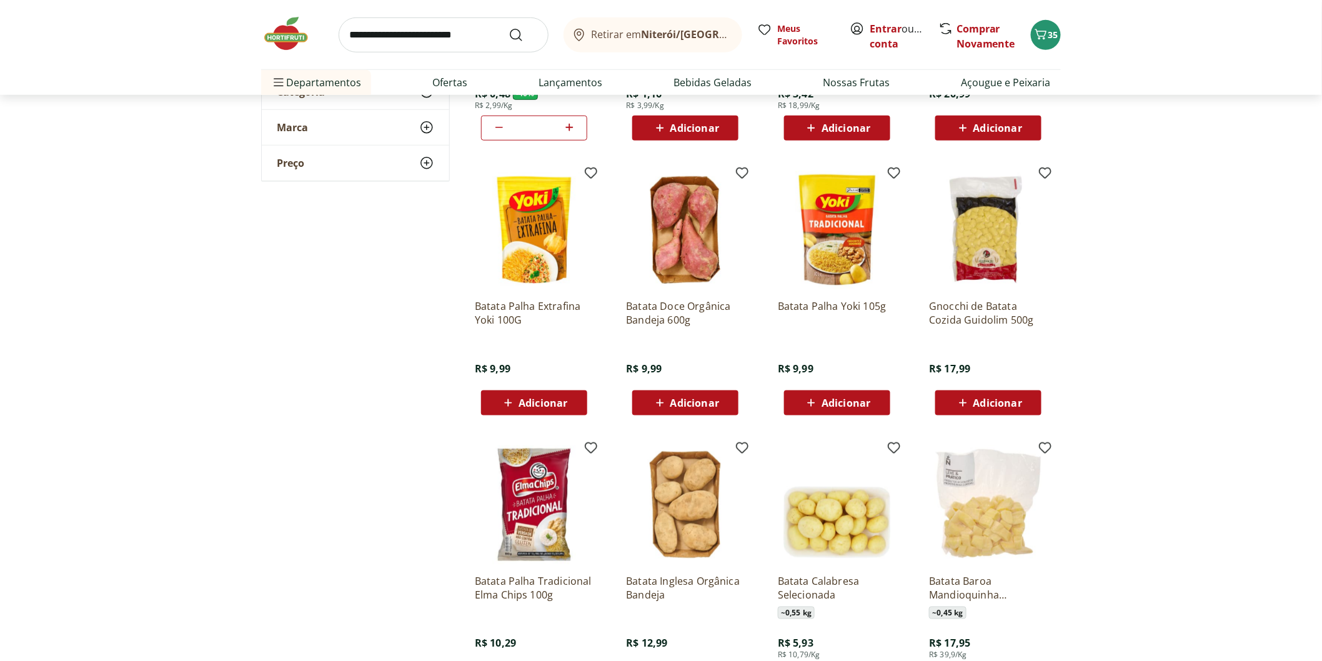
scroll to position [485, 0]
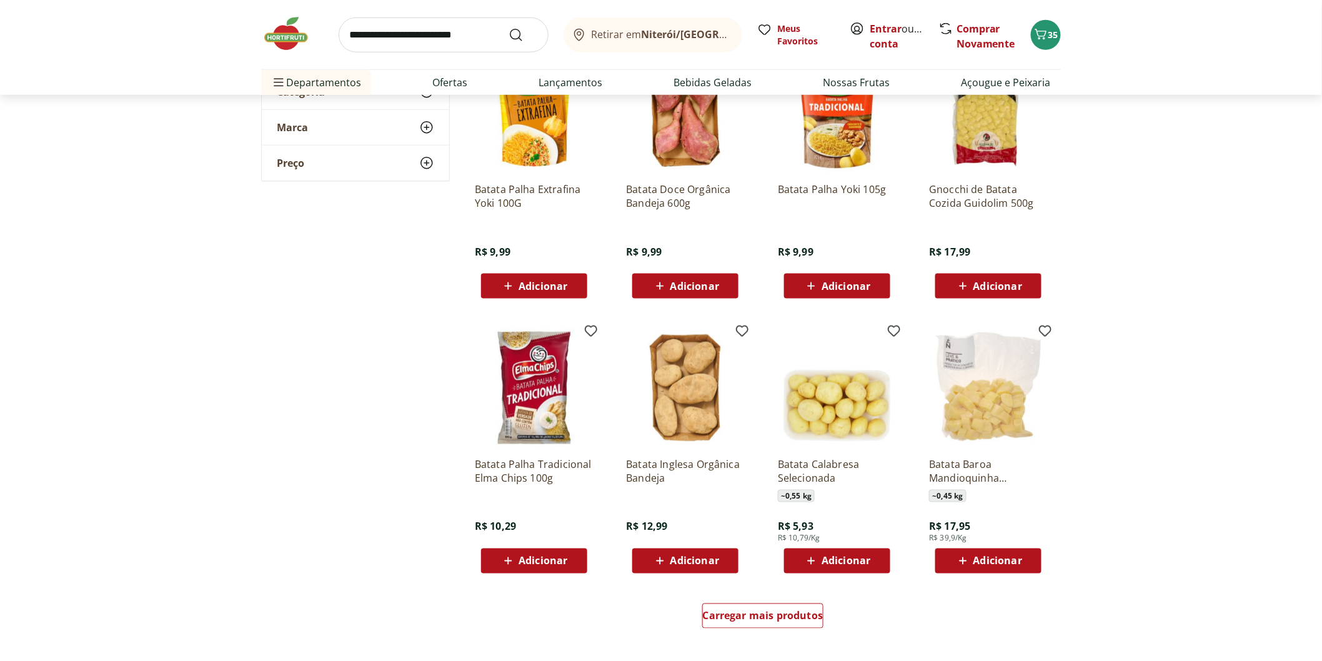
click at [282, 39] on img at bounding box center [292, 33] width 62 height 37
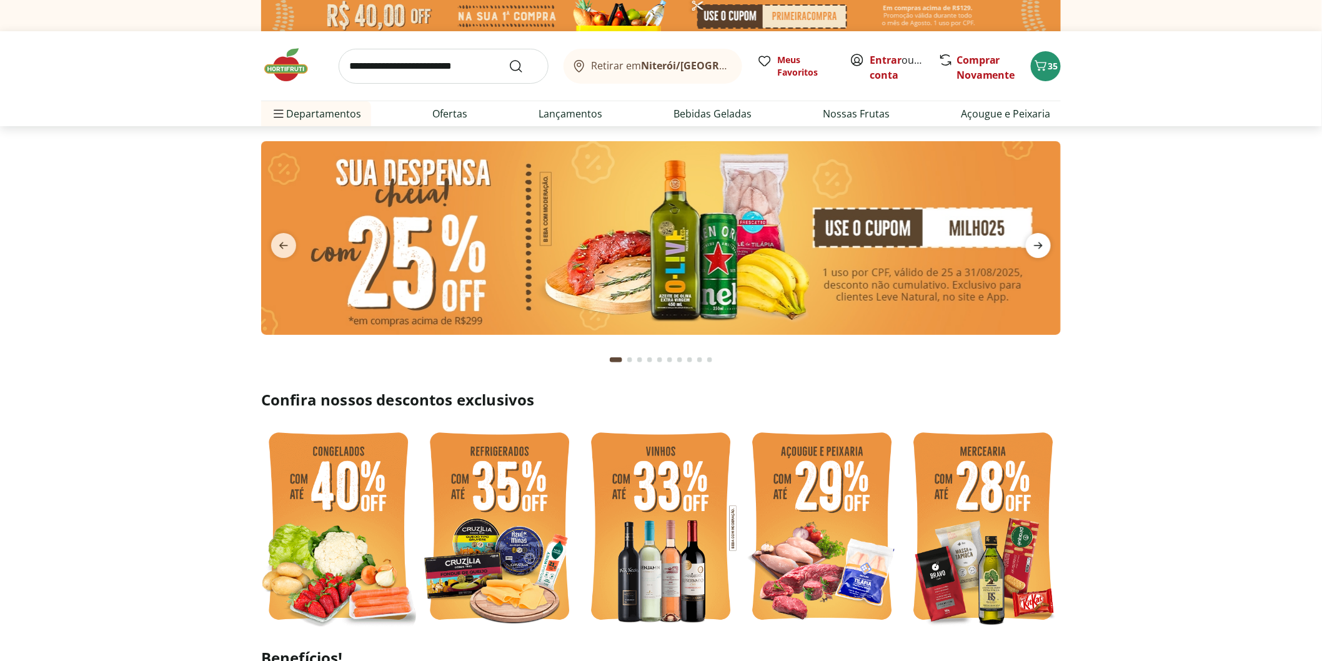
click at [1034, 249] on icon "next" at bounding box center [1038, 245] width 15 height 15
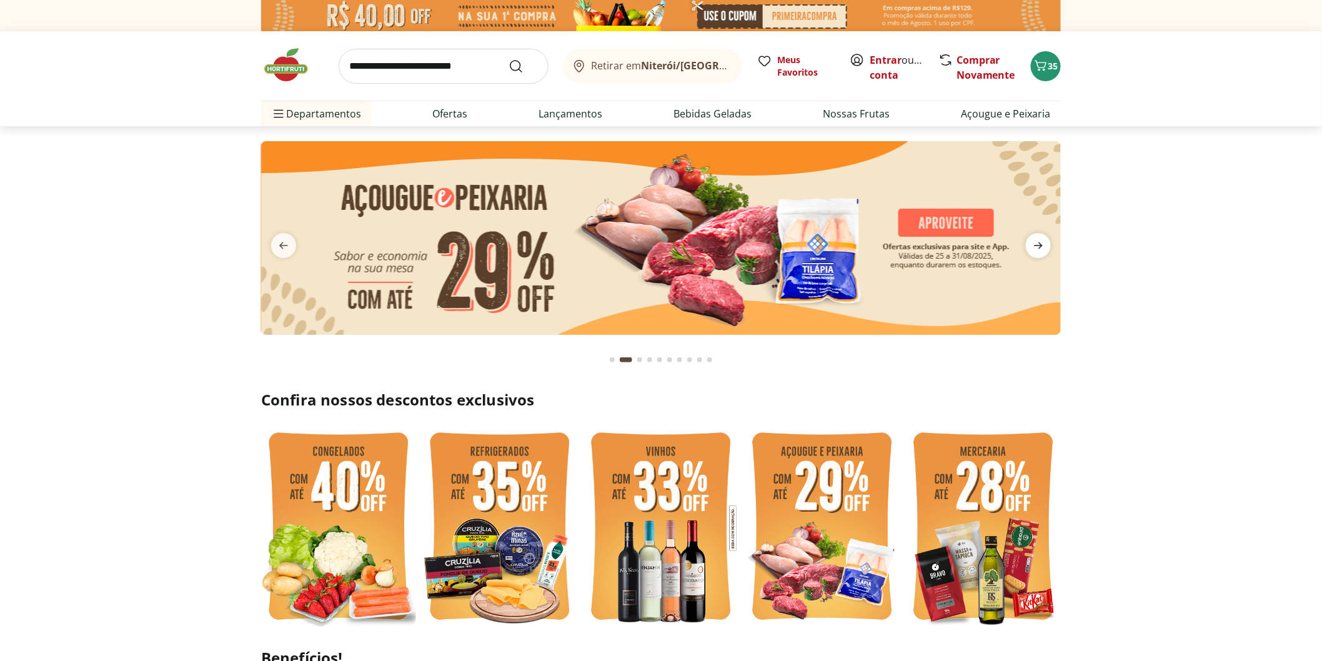
click at [1034, 249] on icon "next" at bounding box center [1038, 245] width 15 height 15
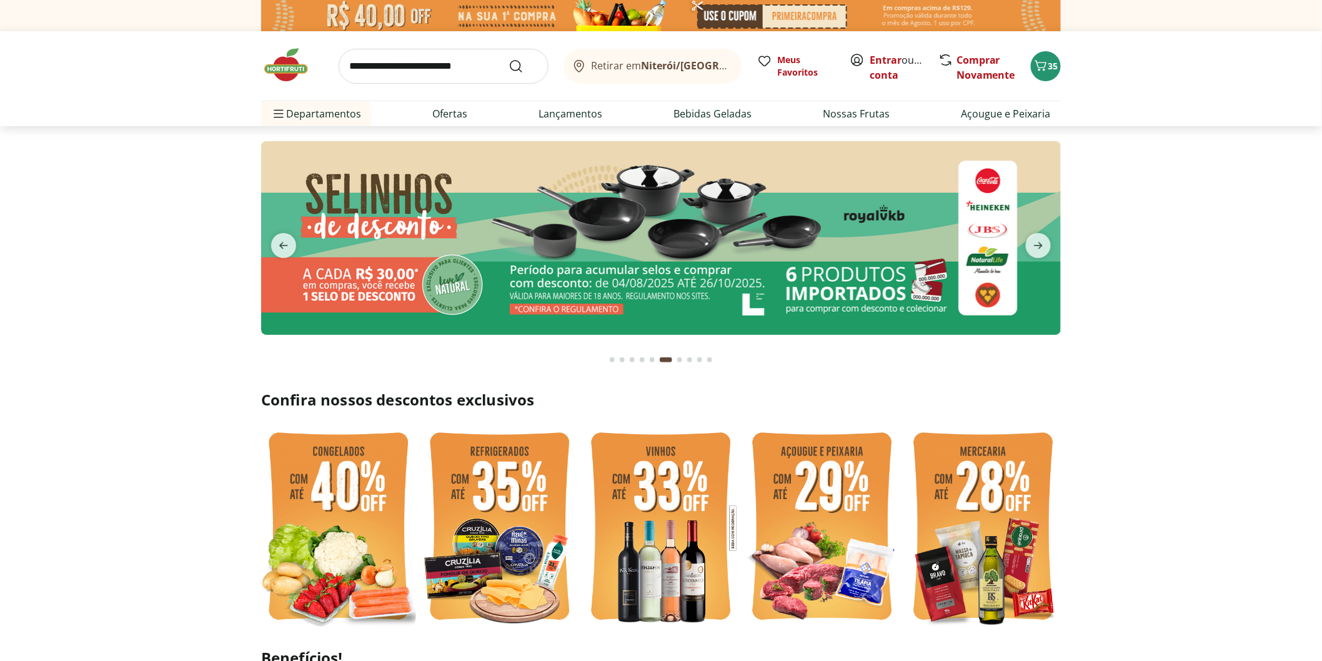
scroll to position [139, 0]
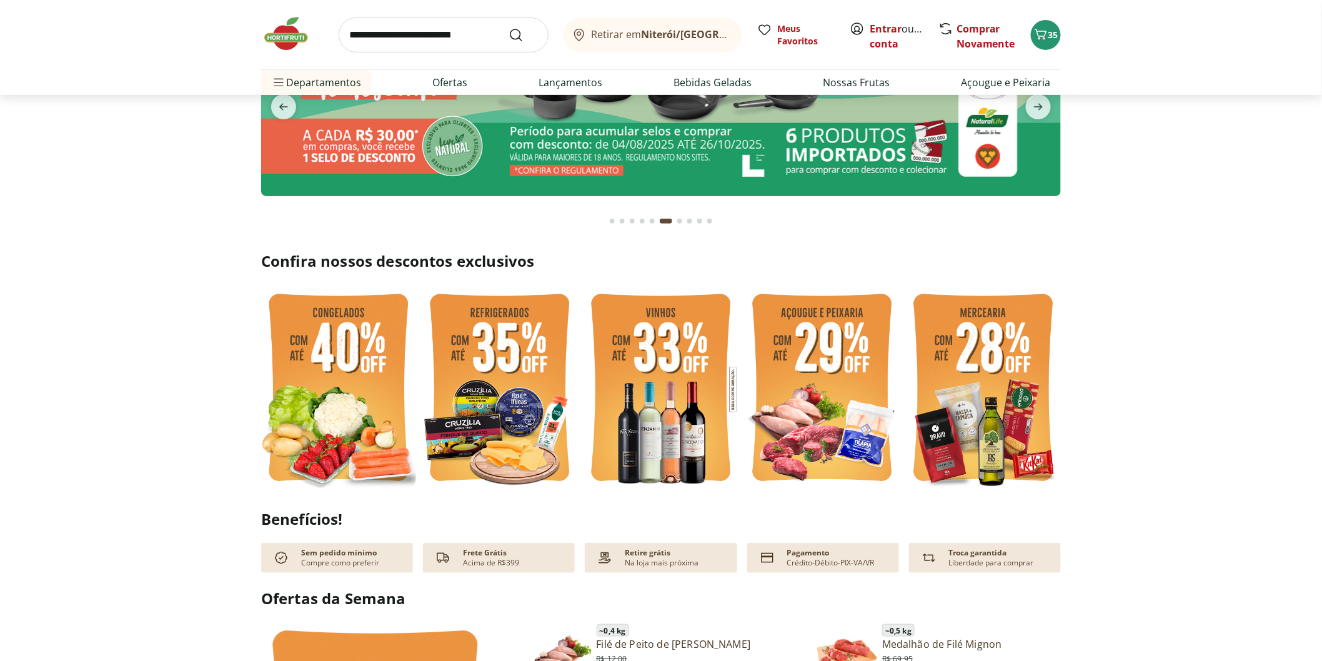
click at [522, 397] on img at bounding box center [499, 389] width 155 height 207
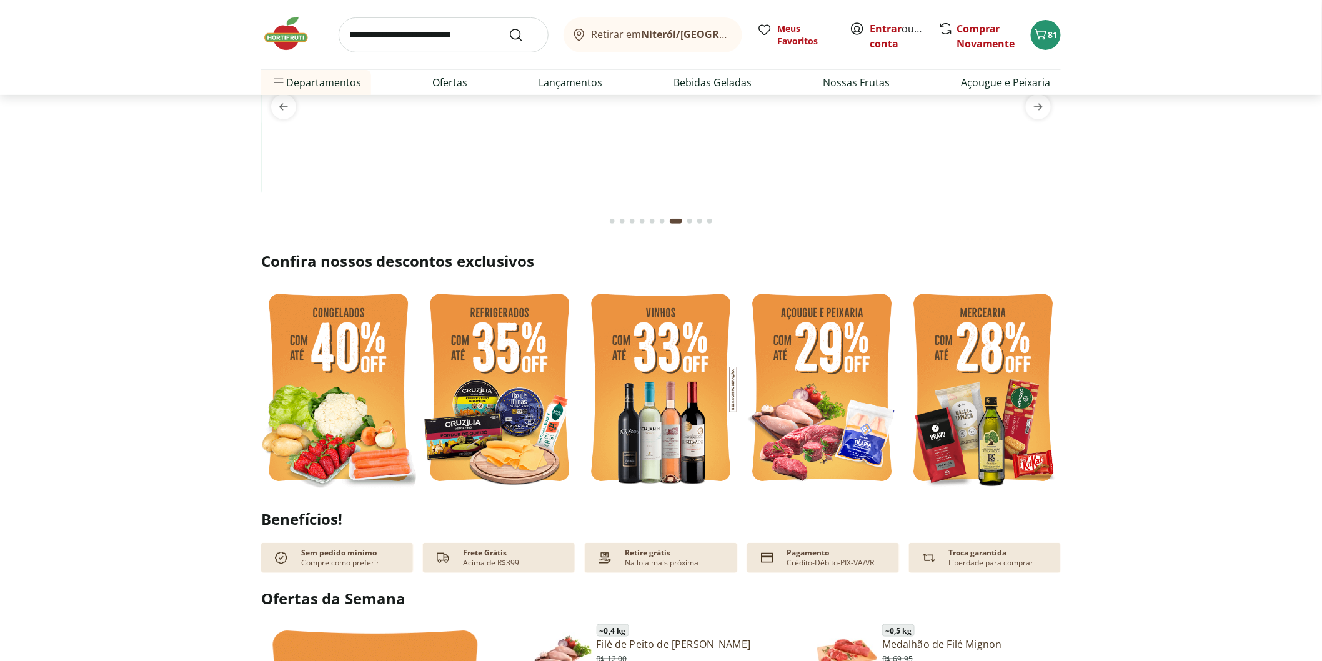
click at [483, 2] on img at bounding box center [660, 2] width 799 height 0
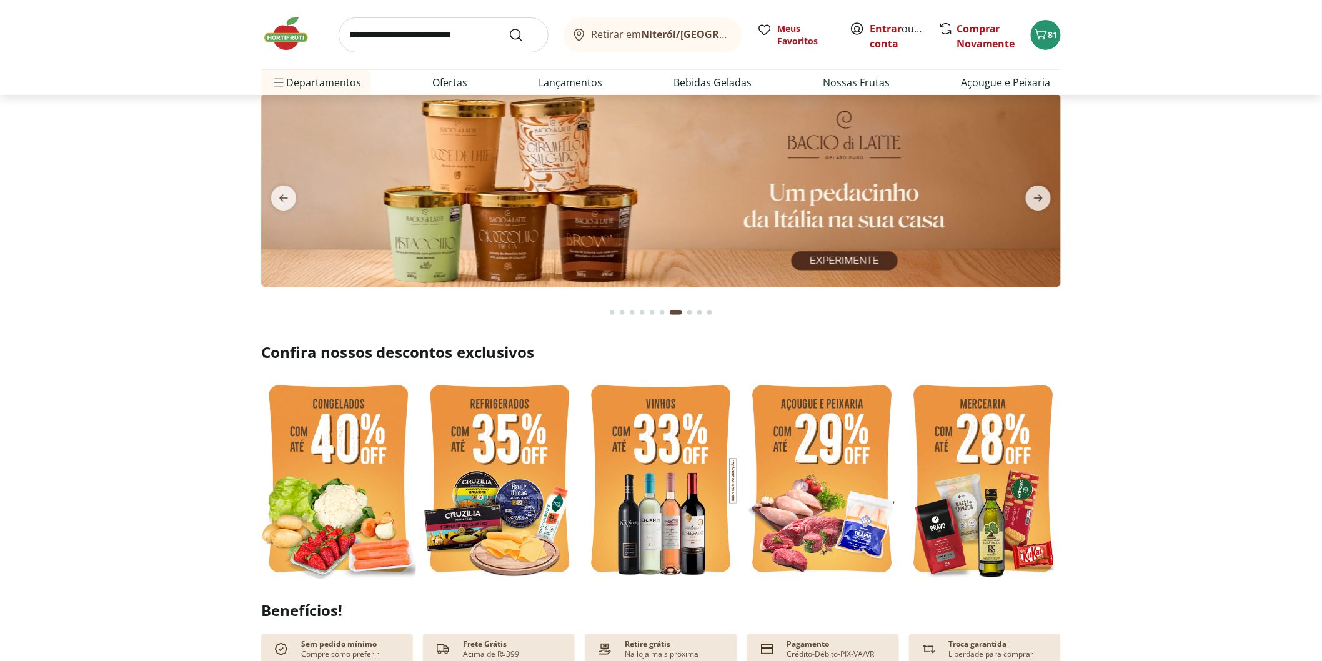
scroll to position [0, 0]
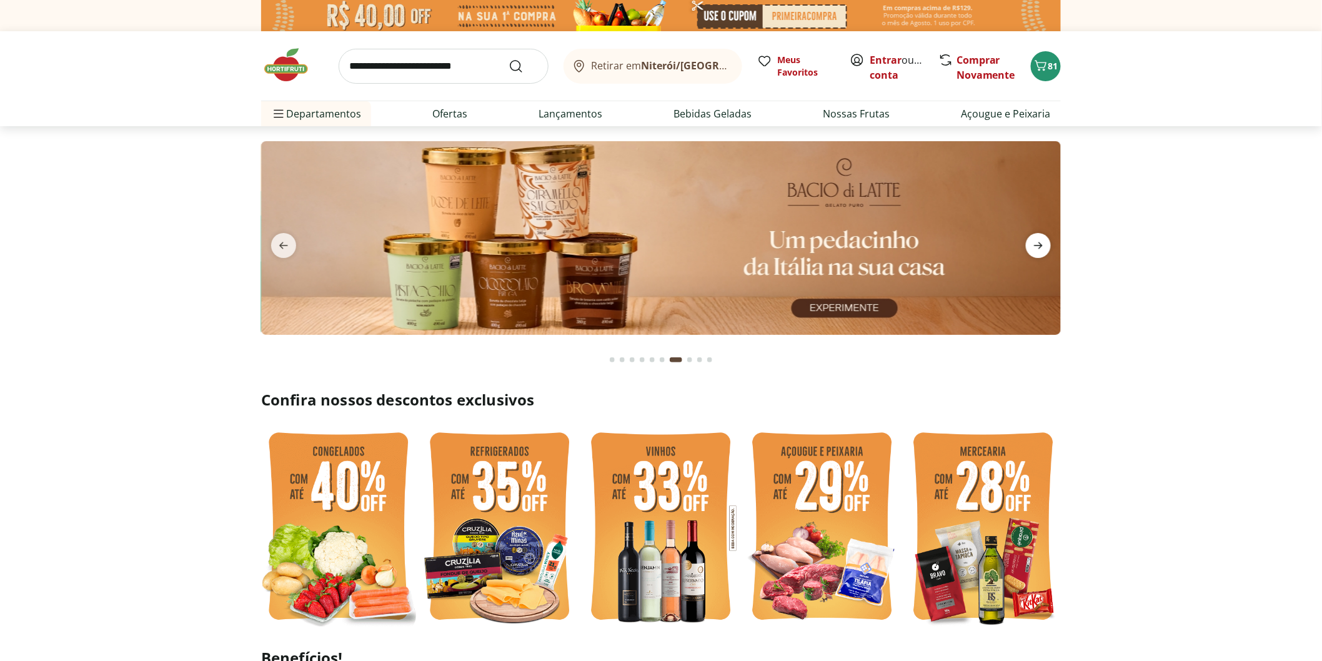
click at [1039, 254] on span "next" at bounding box center [1038, 245] width 25 height 25
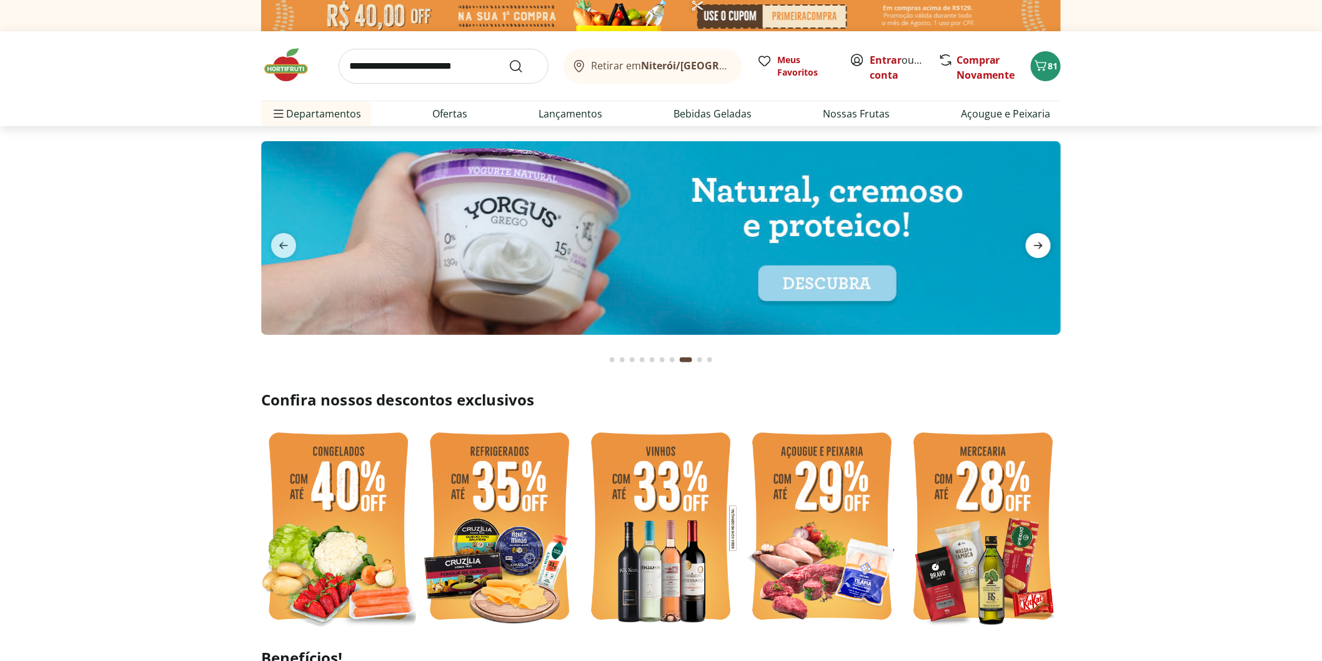
click at [1039, 254] on span "next" at bounding box center [1038, 245] width 25 height 25
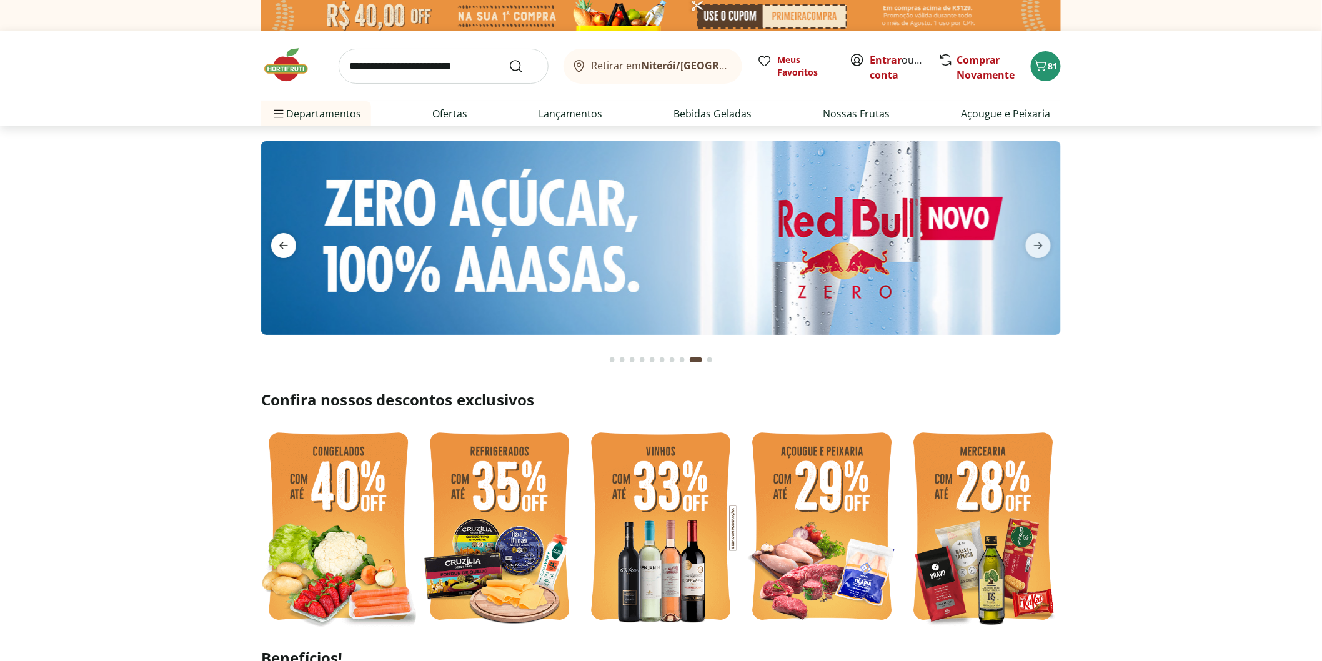
click at [285, 247] on icon "previous" at bounding box center [283, 245] width 15 height 15
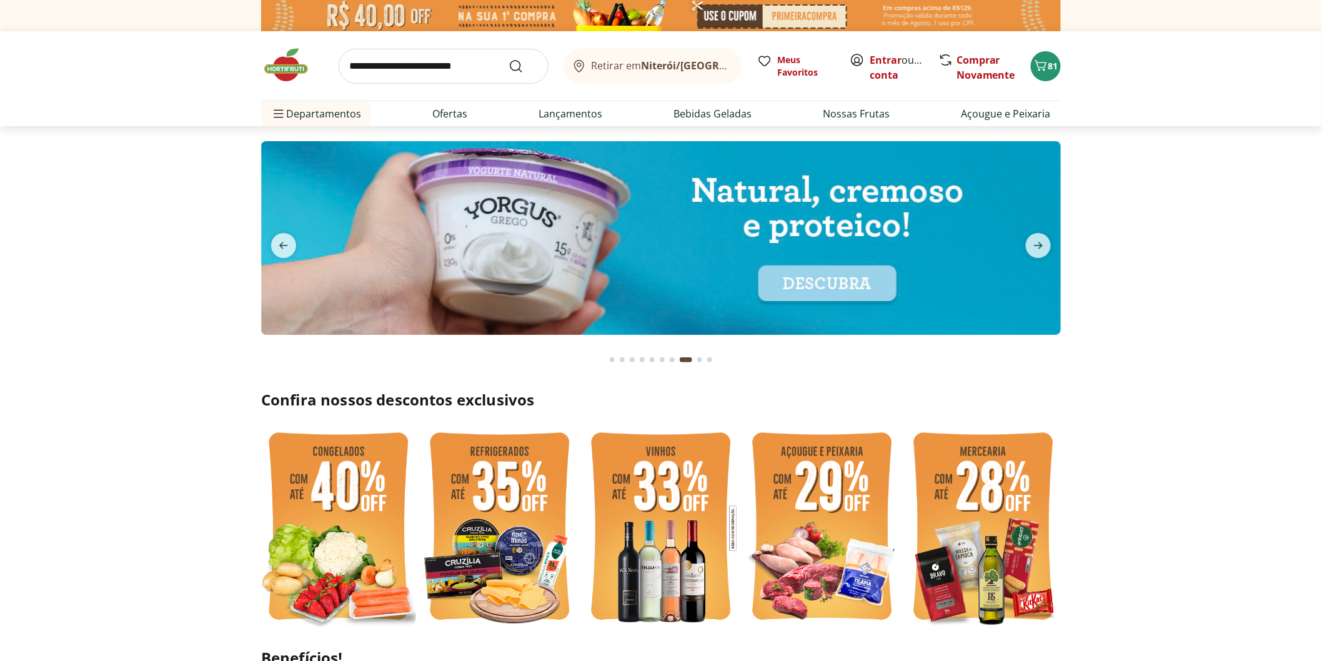
click at [537, 253] on img at bounding box center [660, 238] width 799 height 194
click at [1040, 246] on icon "next" at bounding box center [1038, 245] width 9 height 7
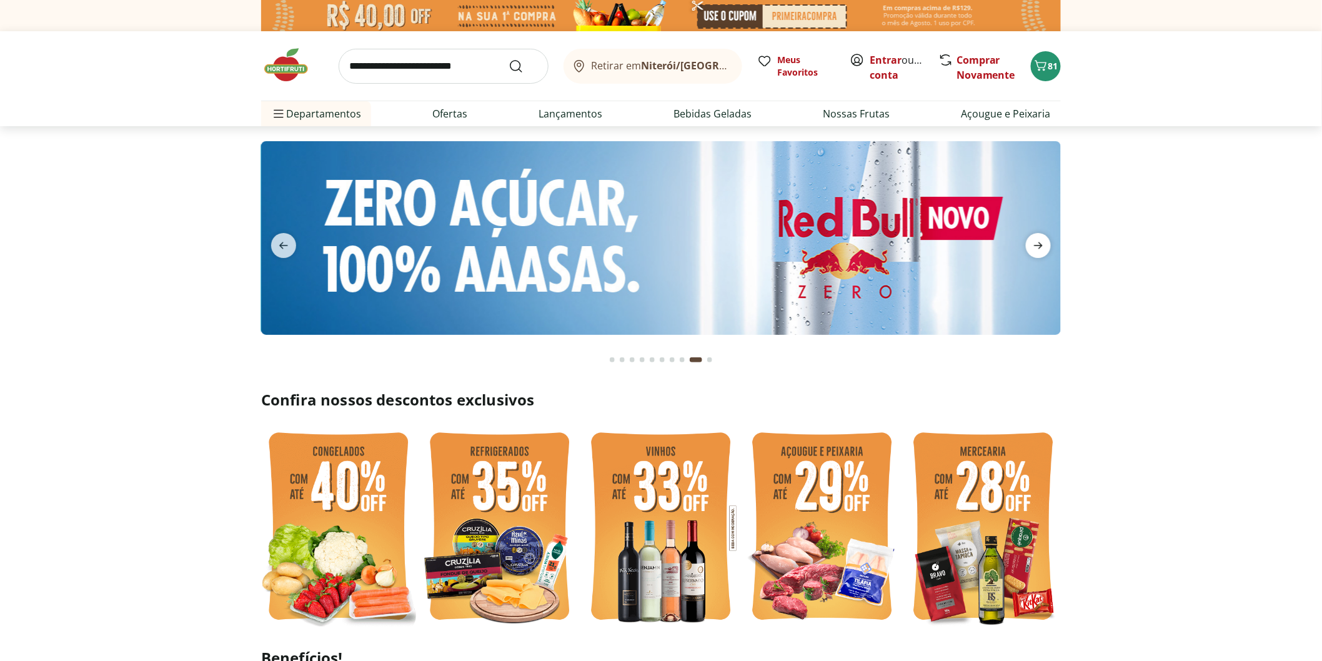
click at [1040, 246] on icon "next" at bounding box center [1038, 245] width 9 height 7
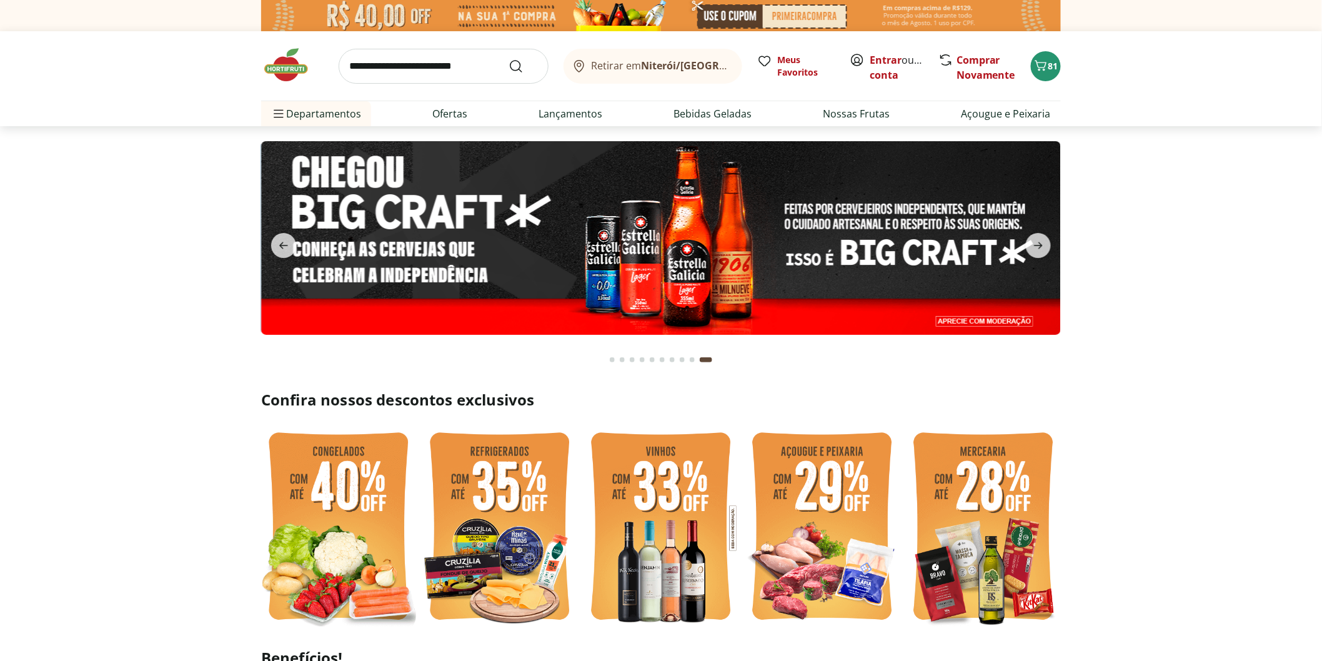
scroll to position [277, 0]
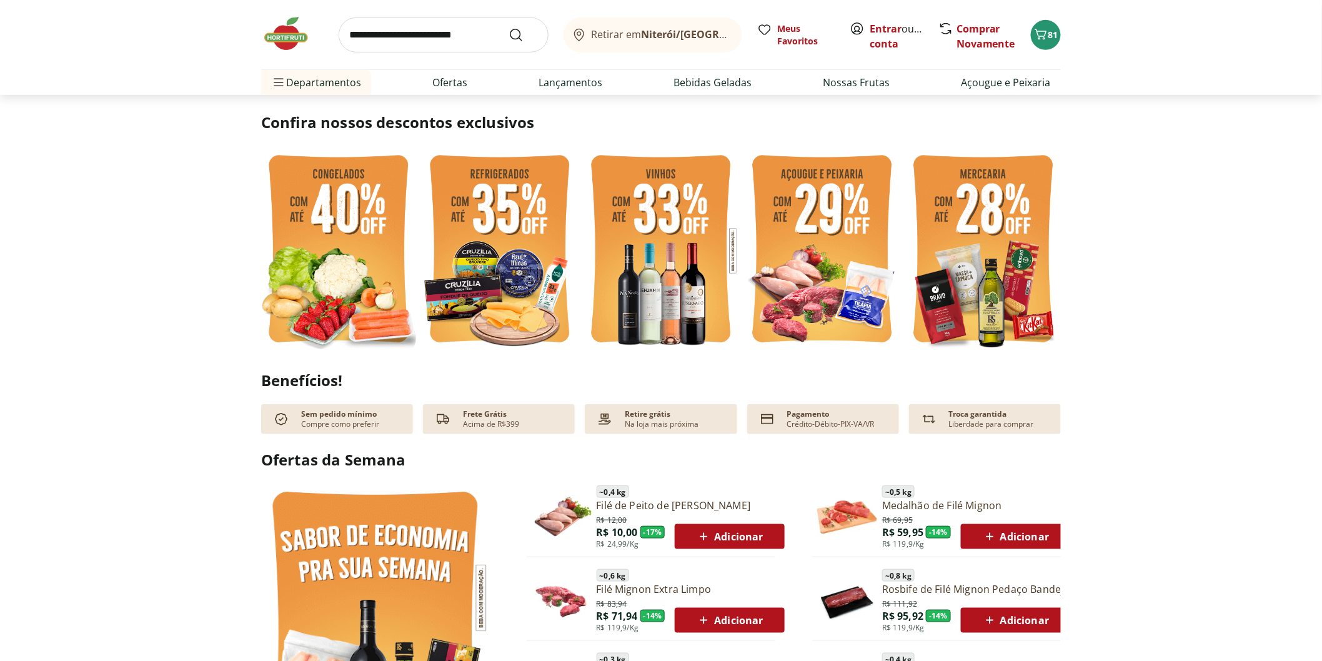
click at [447, 38] on input "search" at bounding box center [444, 34] width 210 height 35
type input "**********"
click at [508, 27] on button "Submit Search" at bounding box center [523, 34] width 30 height 15
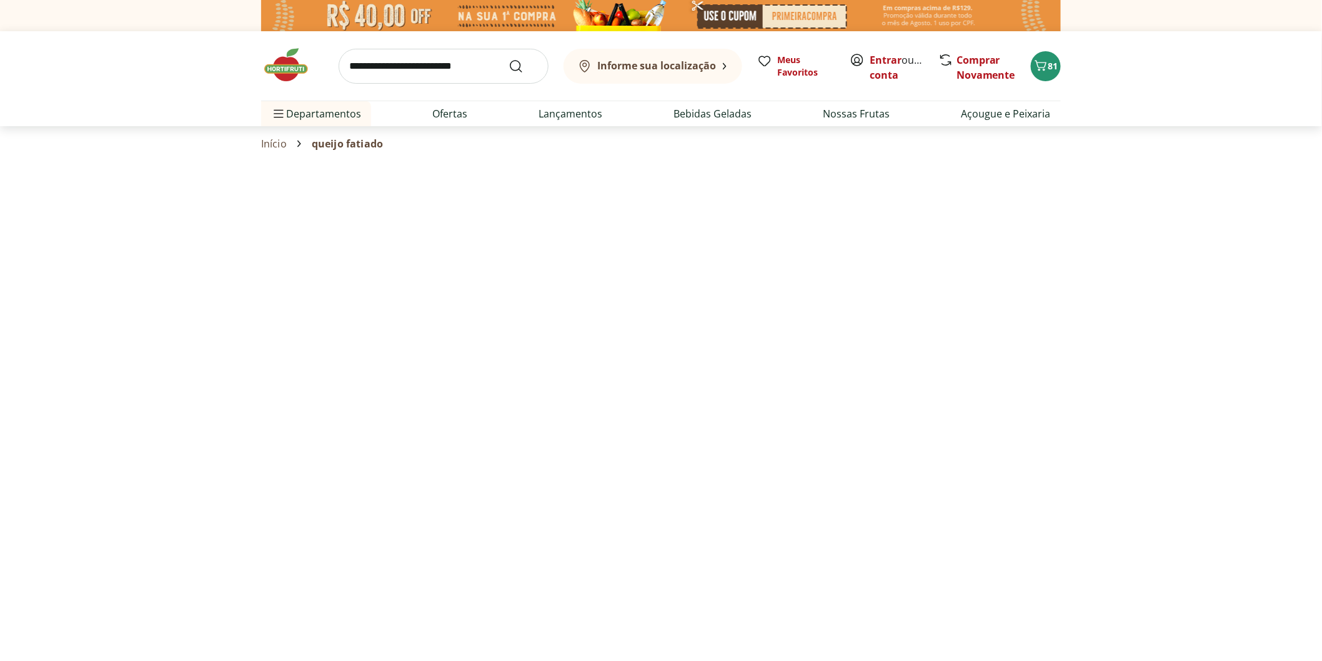
select select "**********"
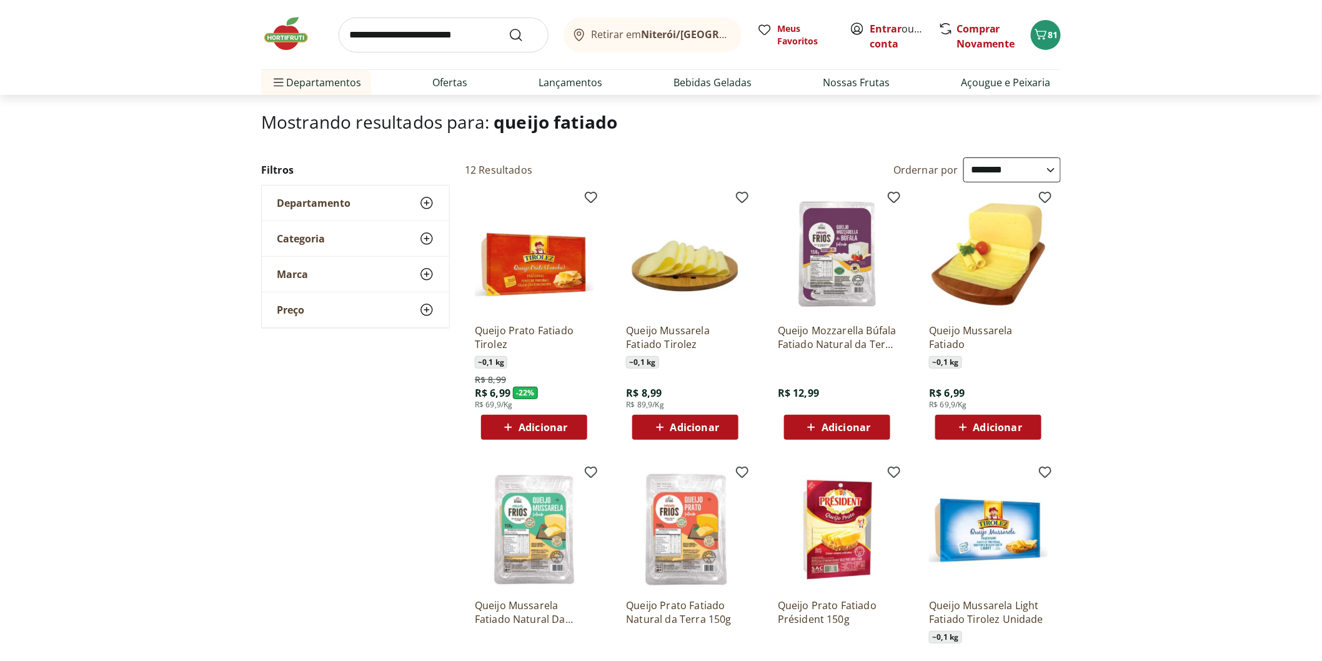
scroll to position [139, 0]
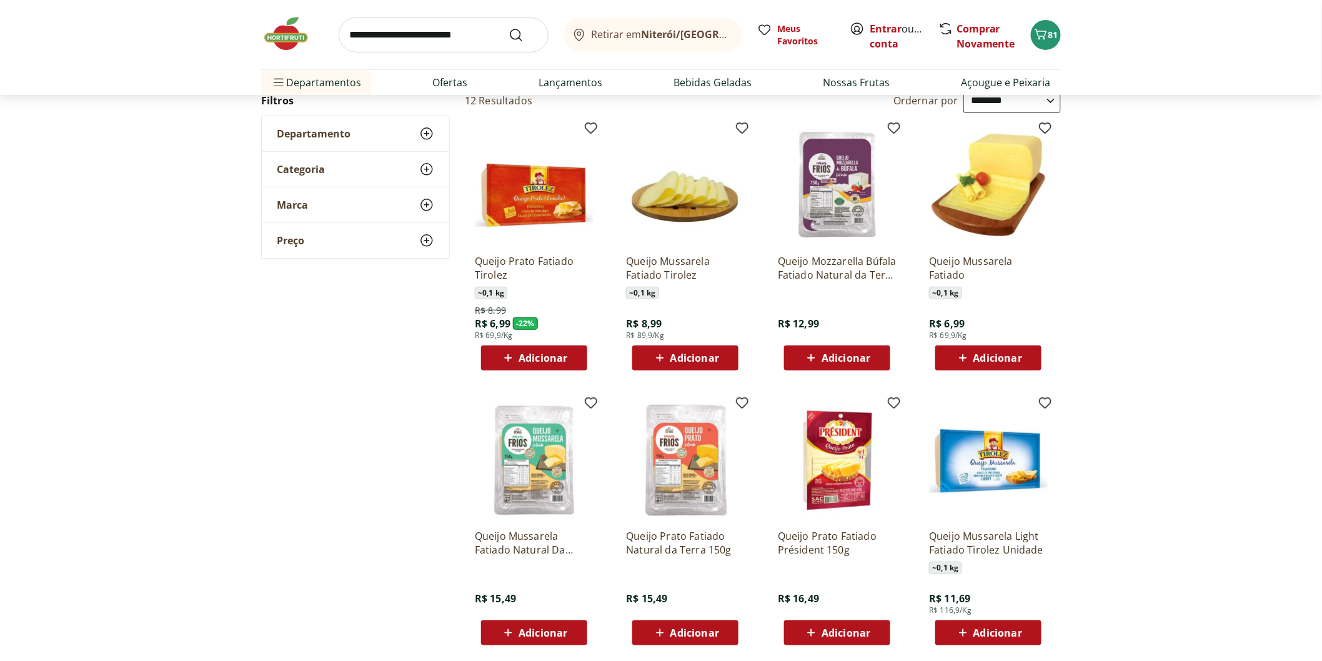
click at [548, 356] on span "Adicionar" at bounding box center [542, 358] width 49 height 10
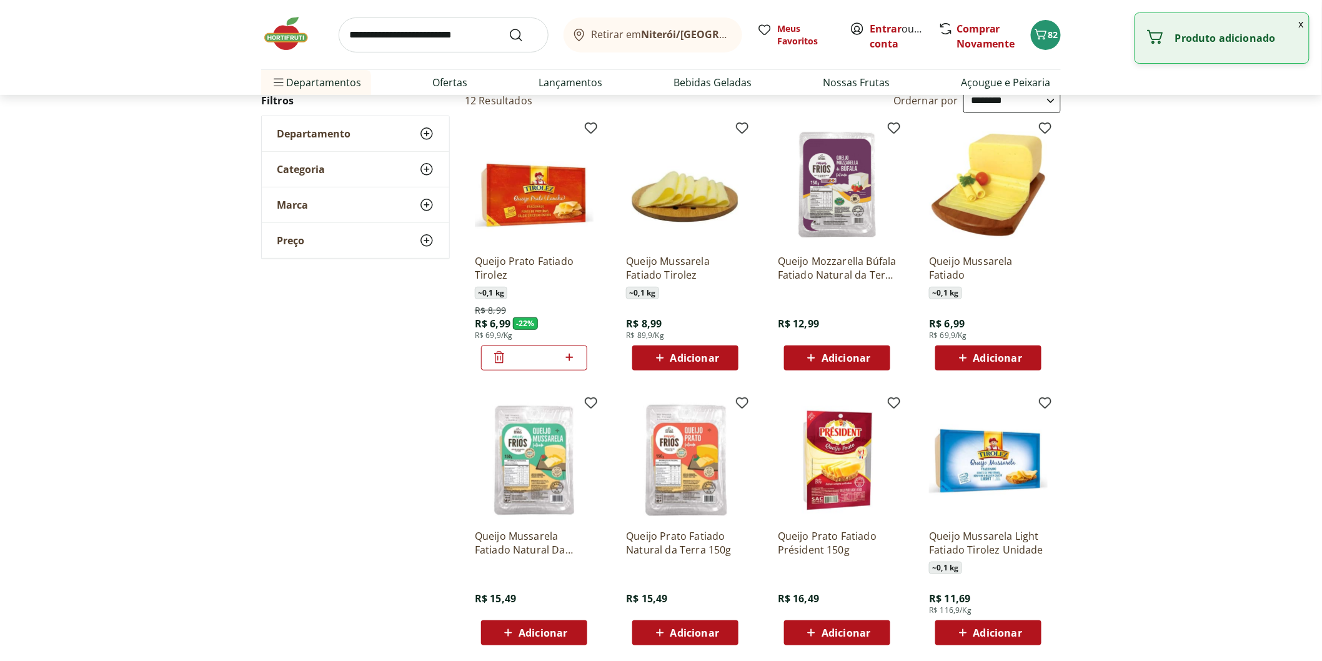
click at [570, 360] on icon at bounding box center [569, 357] width 16 height 15
type input "*"
click at [981, 361] on span "Adicionar" at bounding box center [997, 358] width 49 height 10
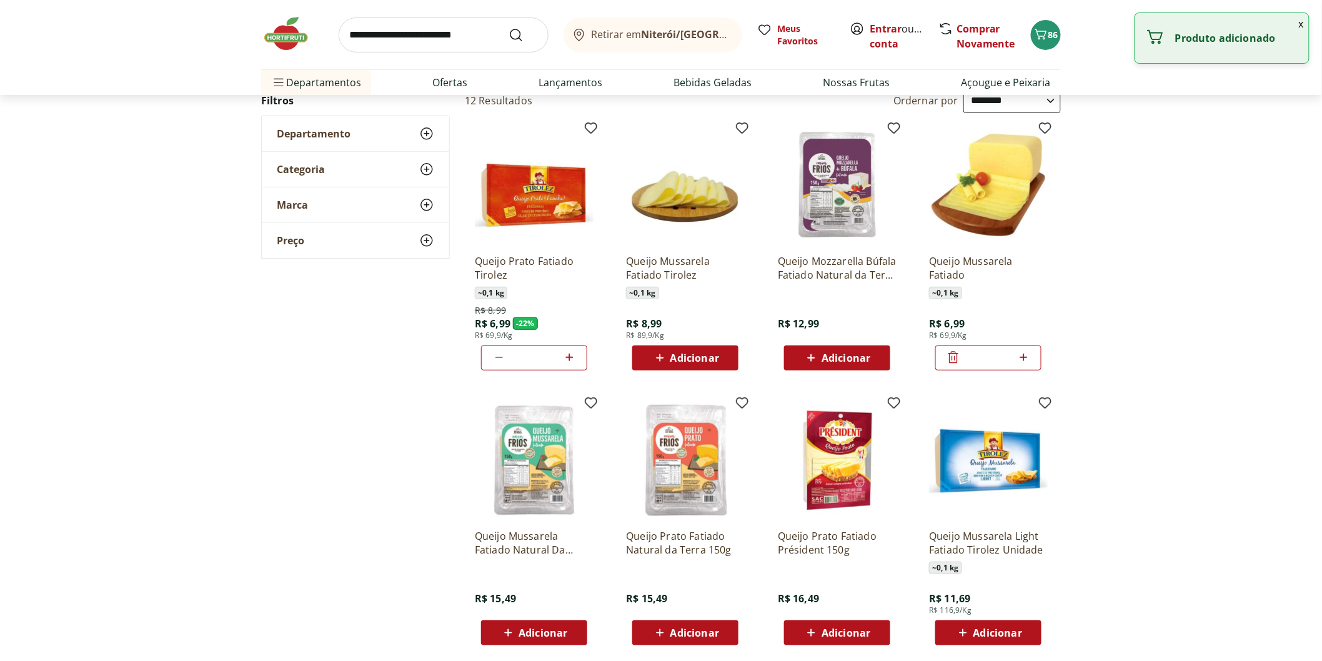
click at [1024, 360] on icon at bounding box center [1024, 357] width 16 height 15
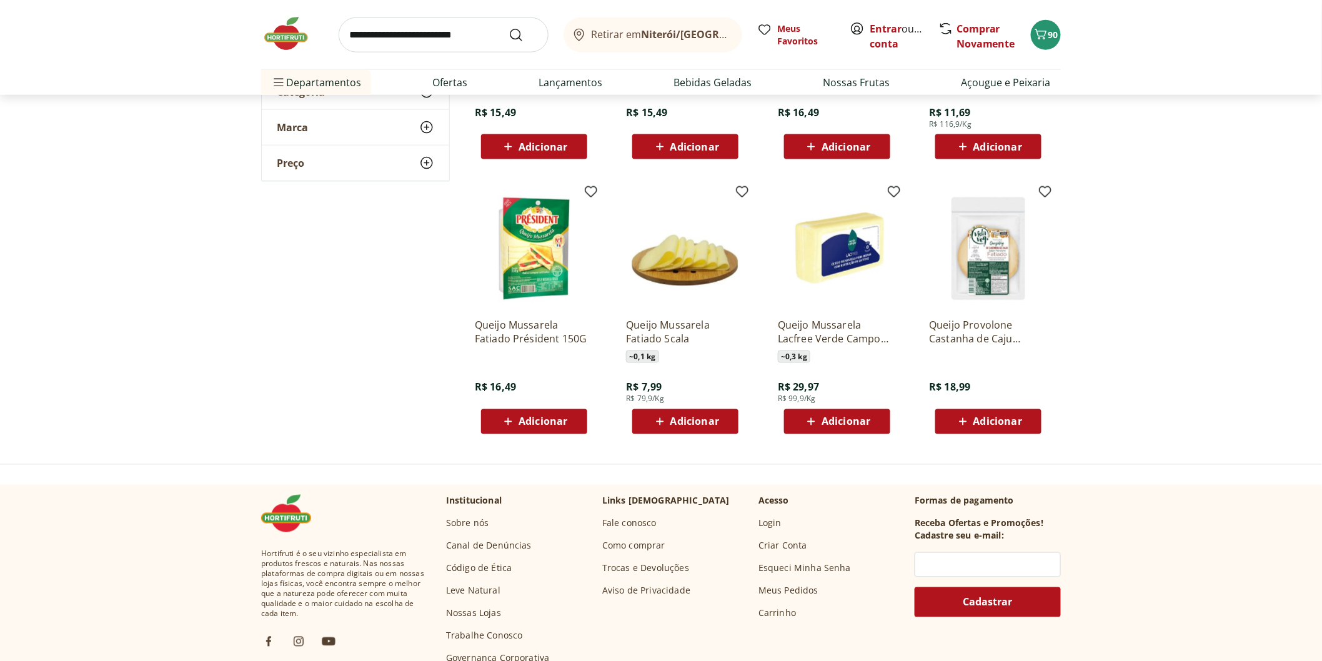
scroll to position [208, 0]
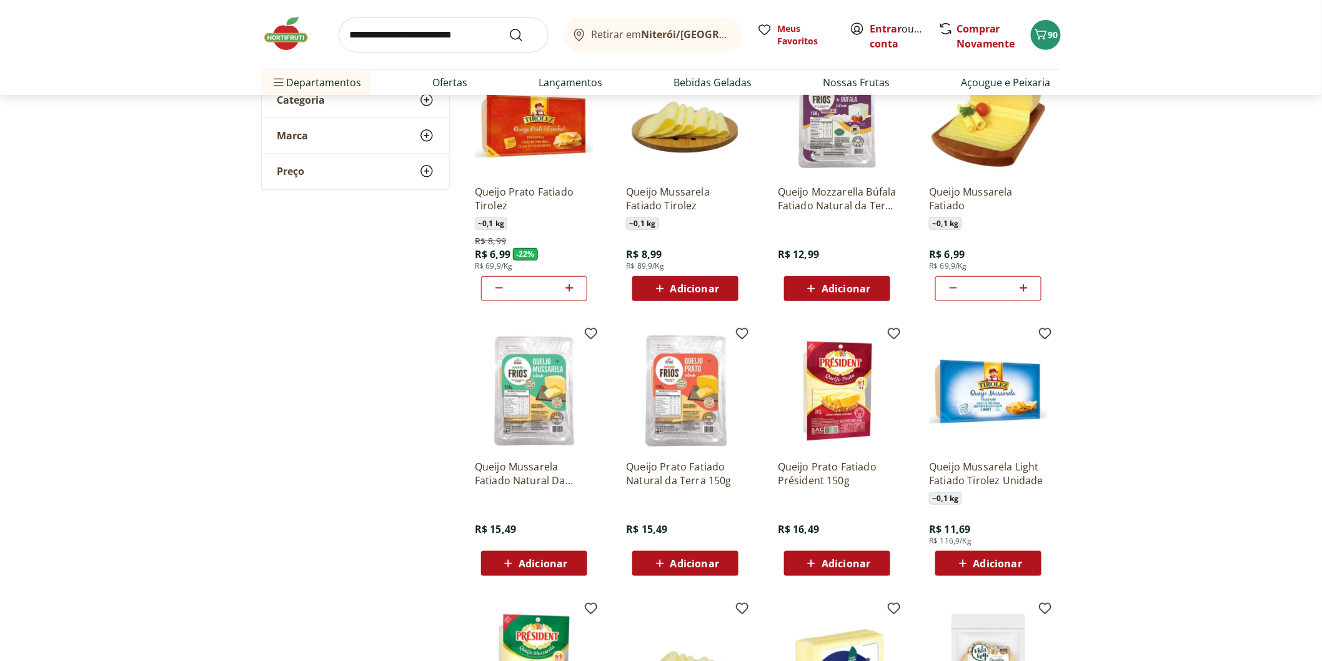
click at [1026, 291] on icon at bounding box center [1024, 287] width 16 height 15
type input "*"
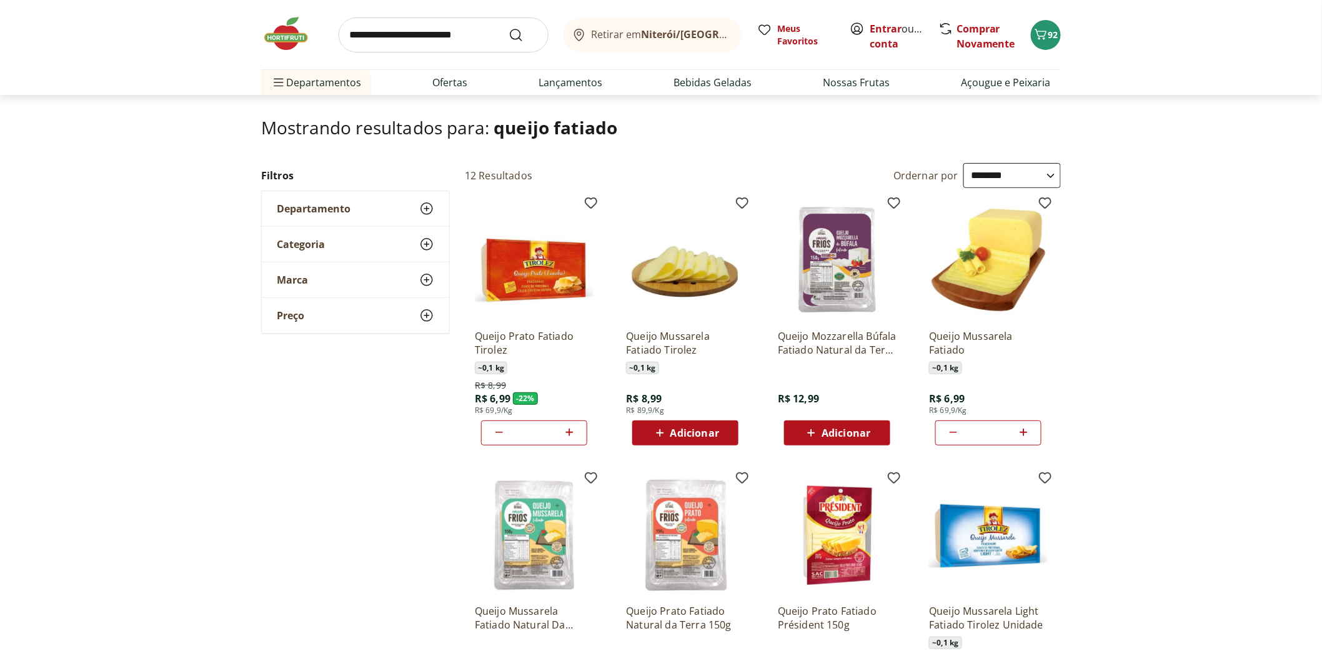
scroll to position [0, 0]
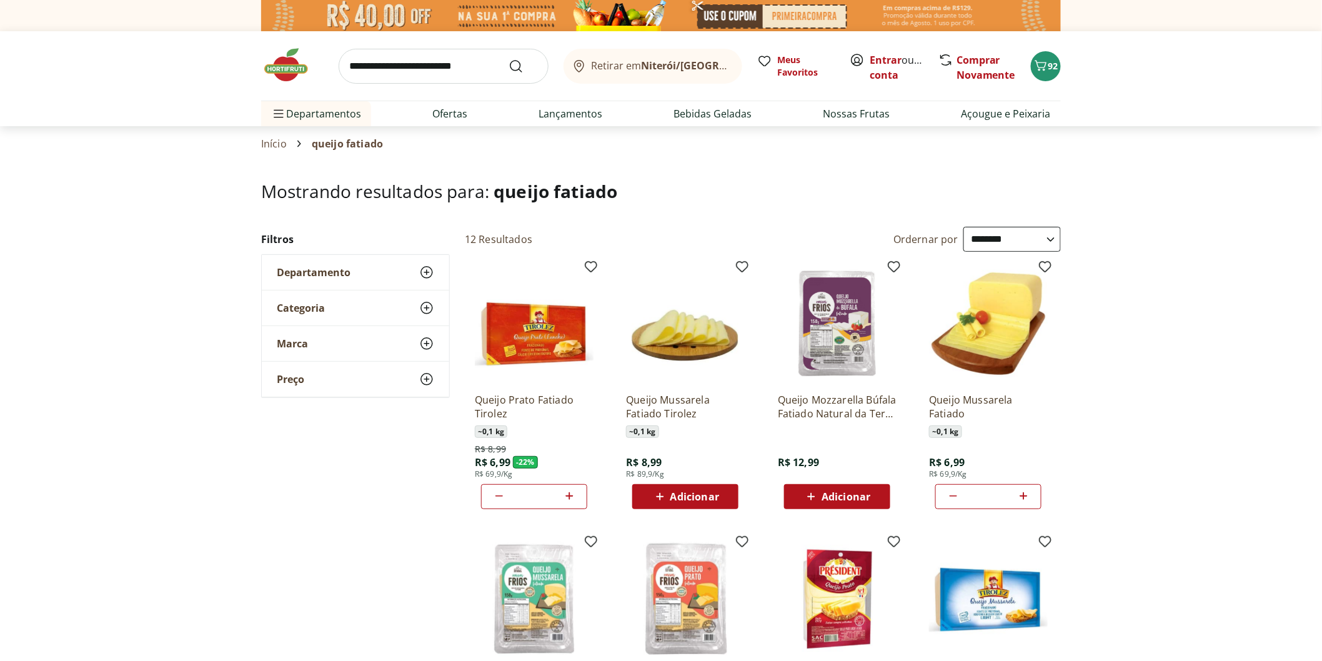
click at [380, 75] on input "search" at bounding box center [444, 66] width 210 height 35
type input "********"
click at [508, 59] on button "Submit Search" at bounding box center [523, 66] width 30 height 15
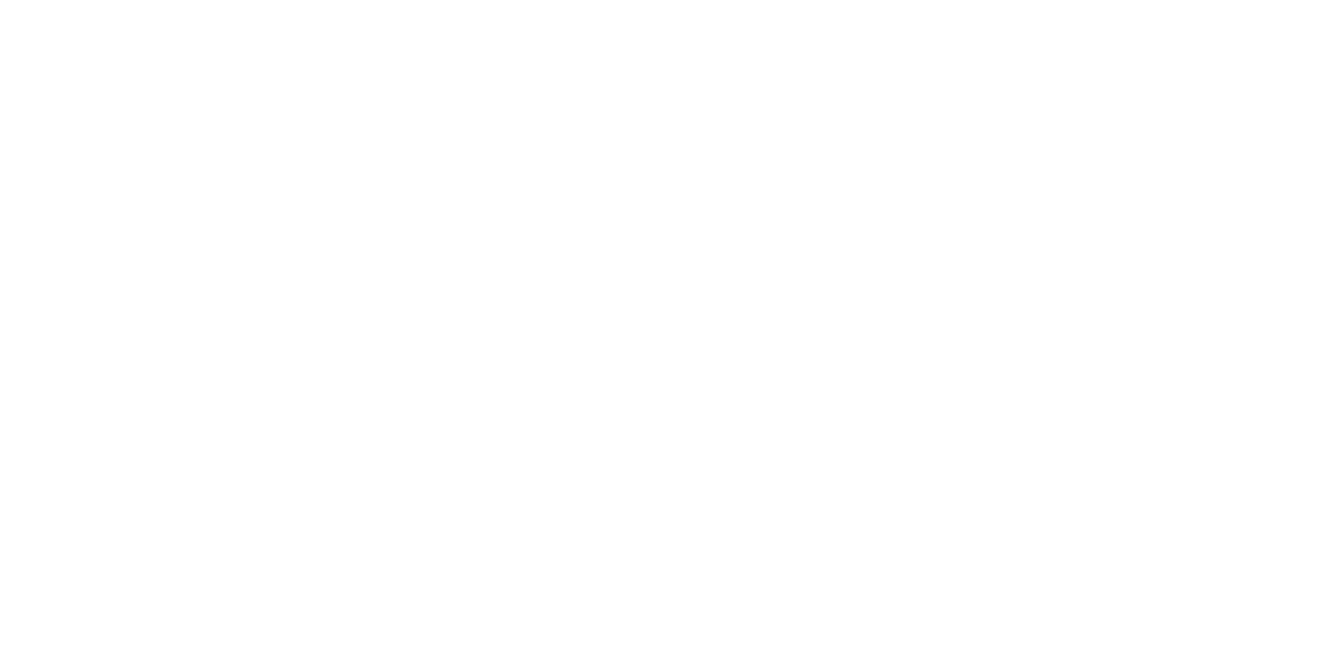
select select "**********"
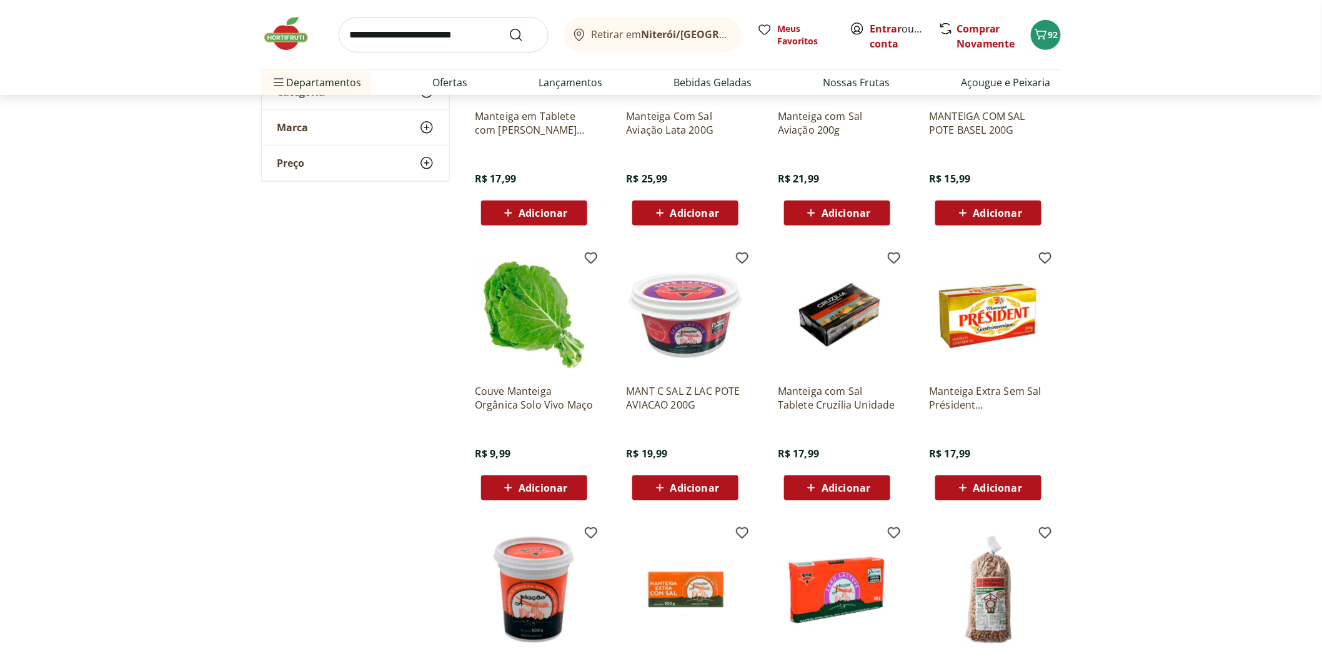
scroll to position [208, 0]
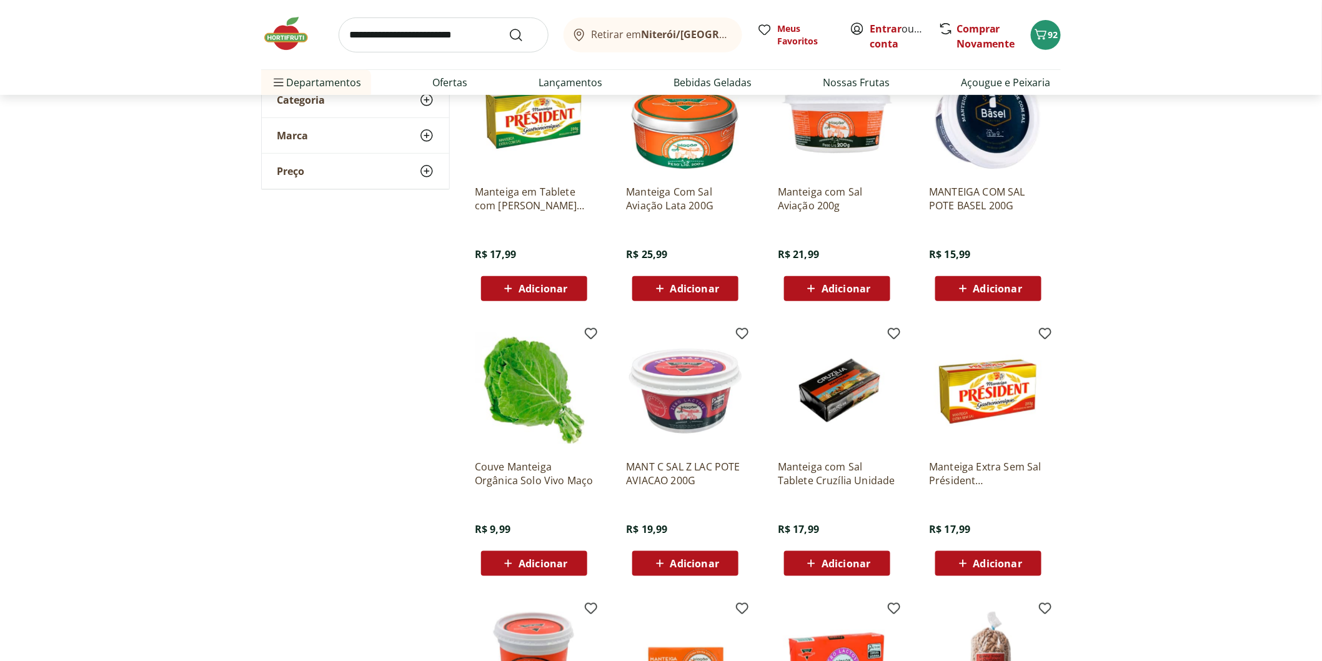
click at [971, 290] on span "Adicionar" at bounding box center [988, 288] width 67 height 15
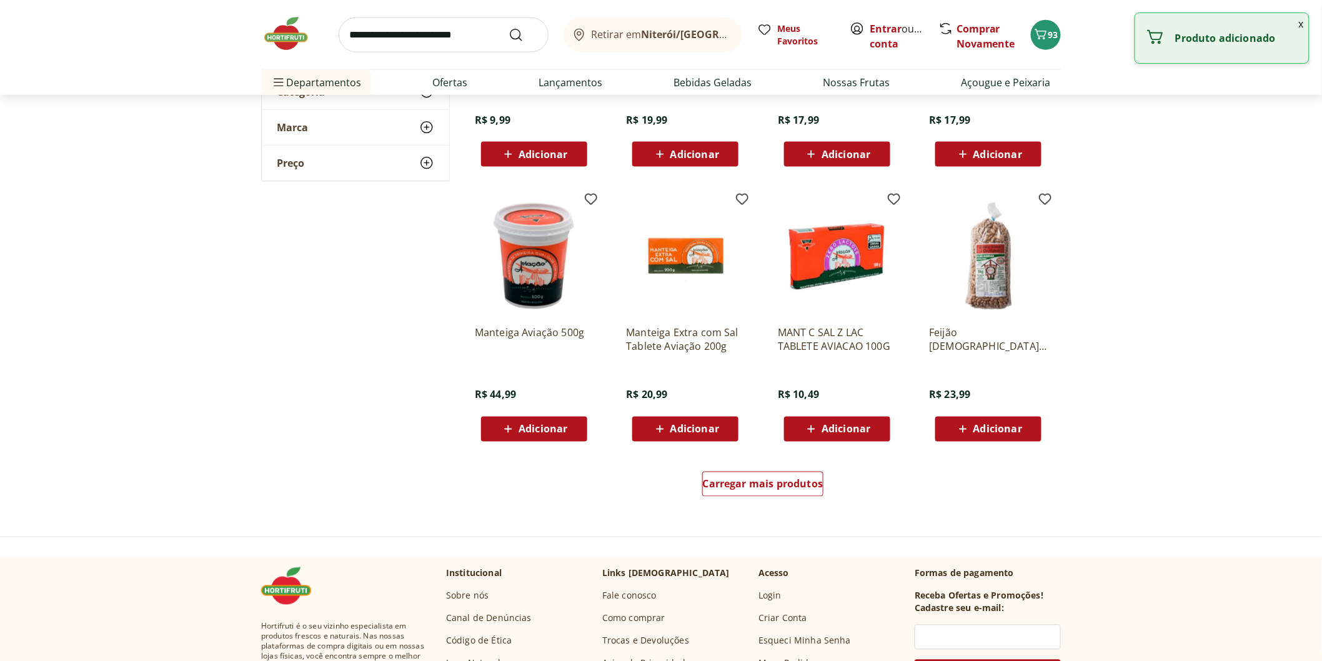
scroll to position [763, 0]
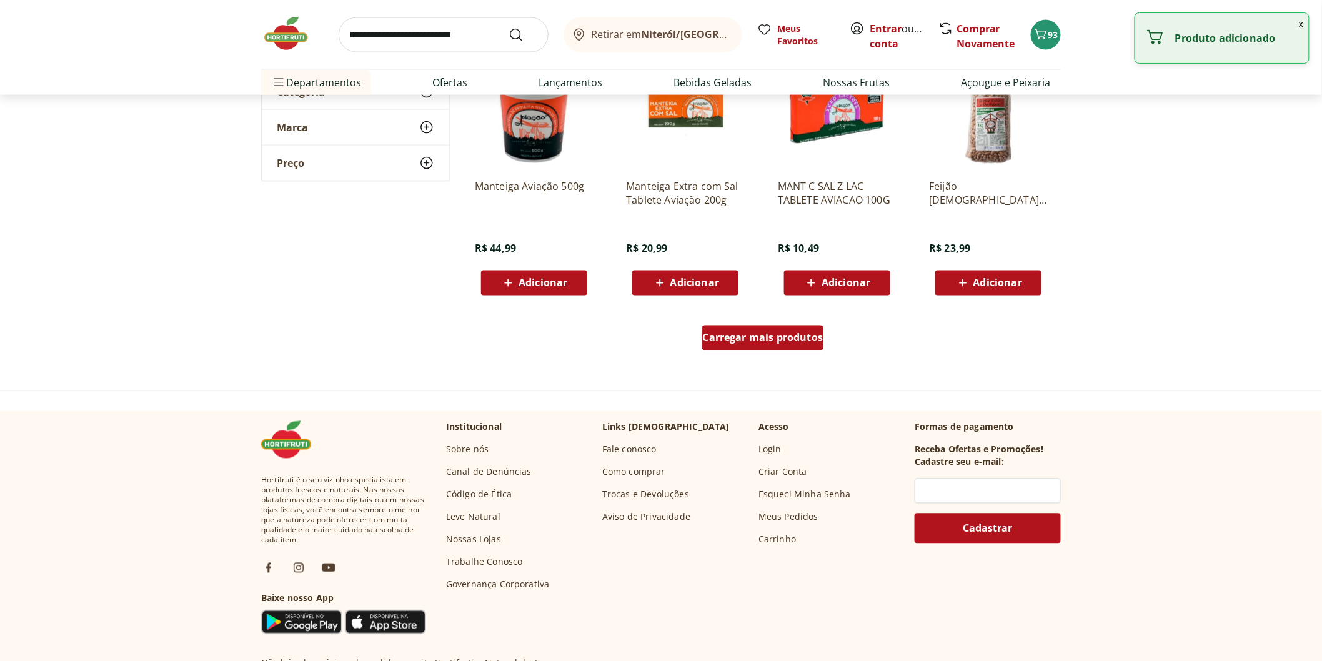
click at [763, 329] on div "Carregar mais produtos" at bounding box center [763, 337] width 122 height 25
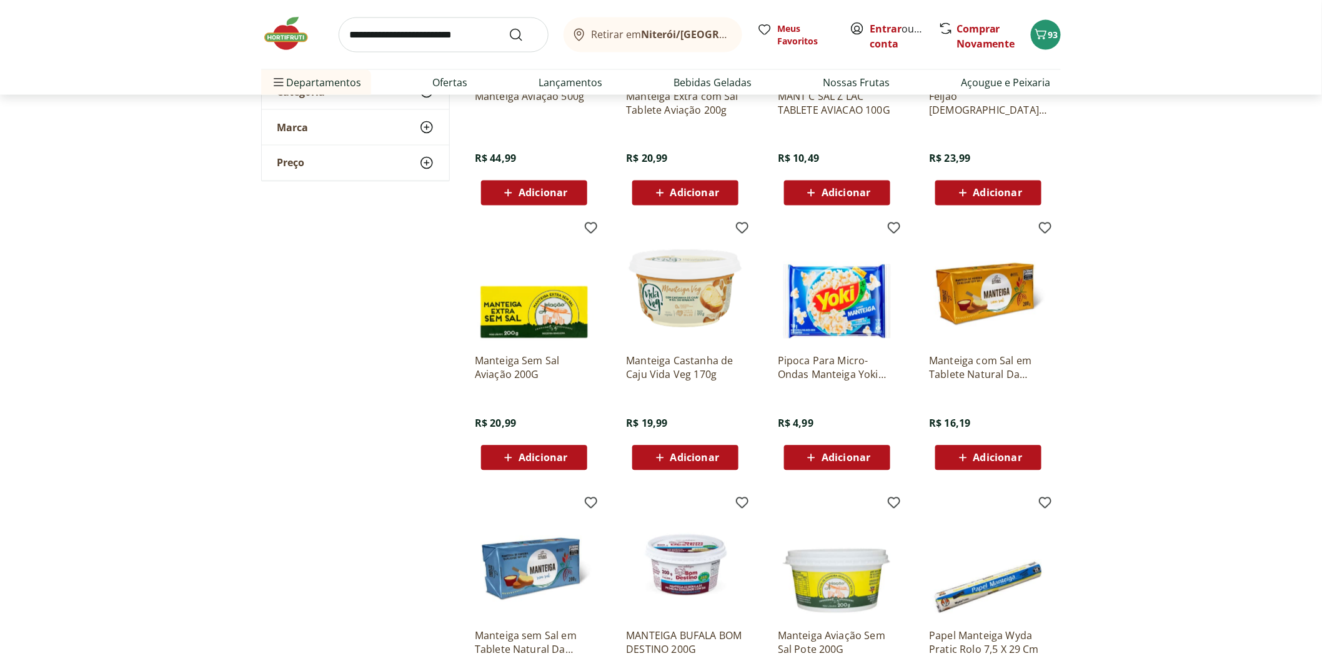
scroll to position [971, 0]
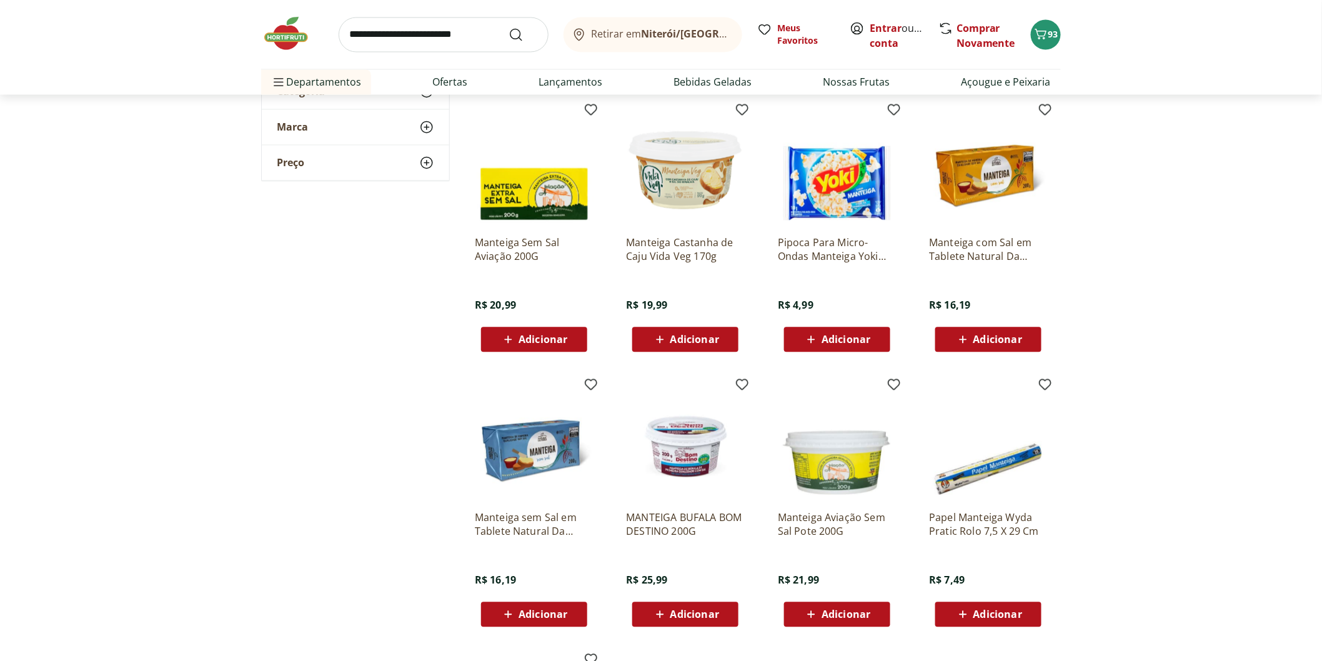
click at [1000, 342] on span "Adicionar" at bounding box center [997, 340] width 49 height 10
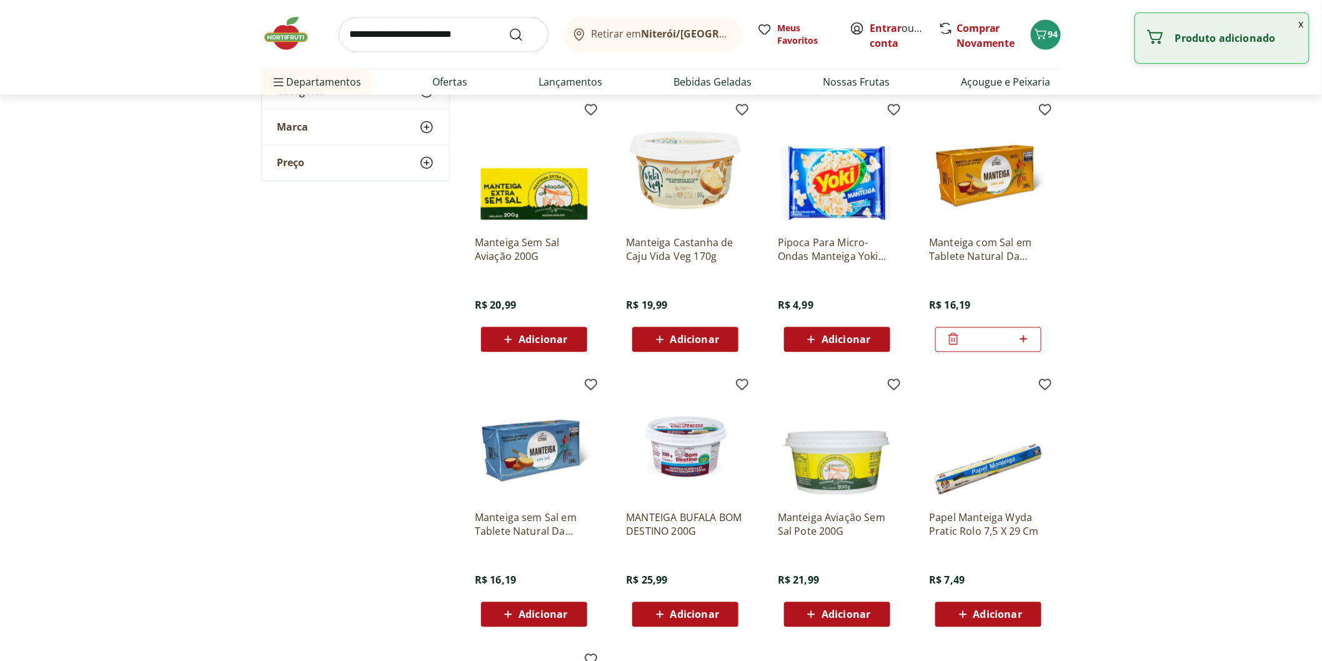
scroll to position [1179, 0]
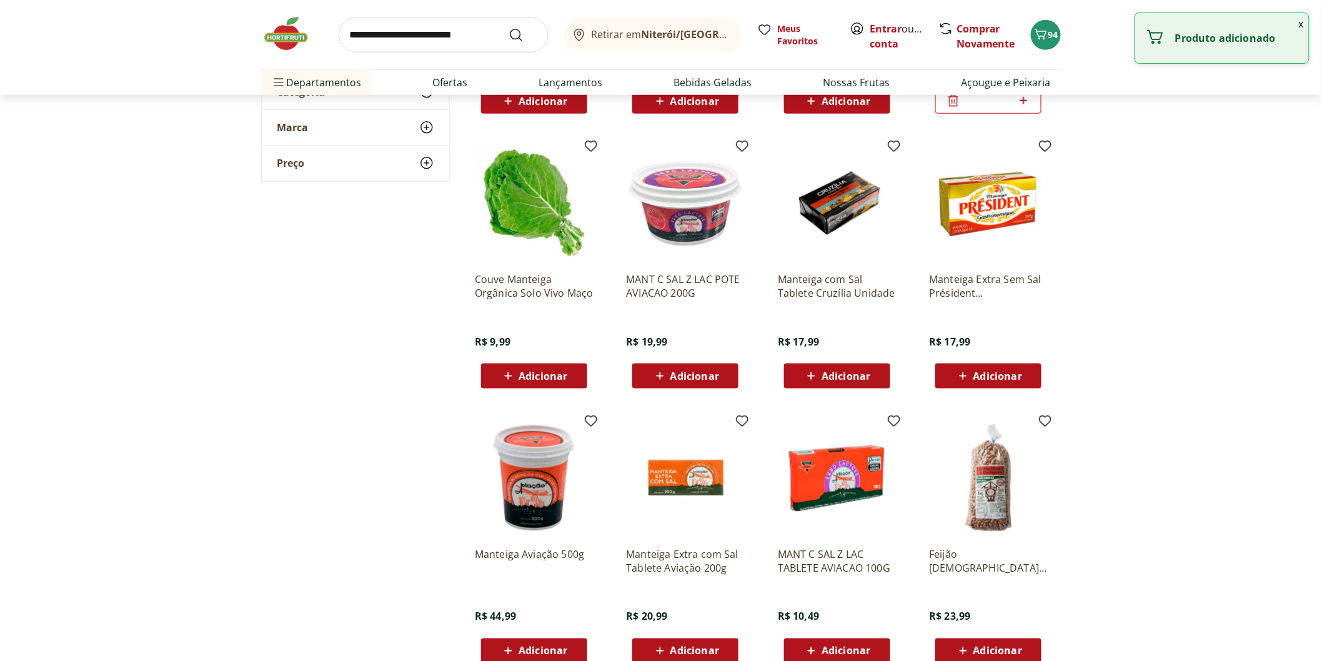
scroll to position [208, 0]
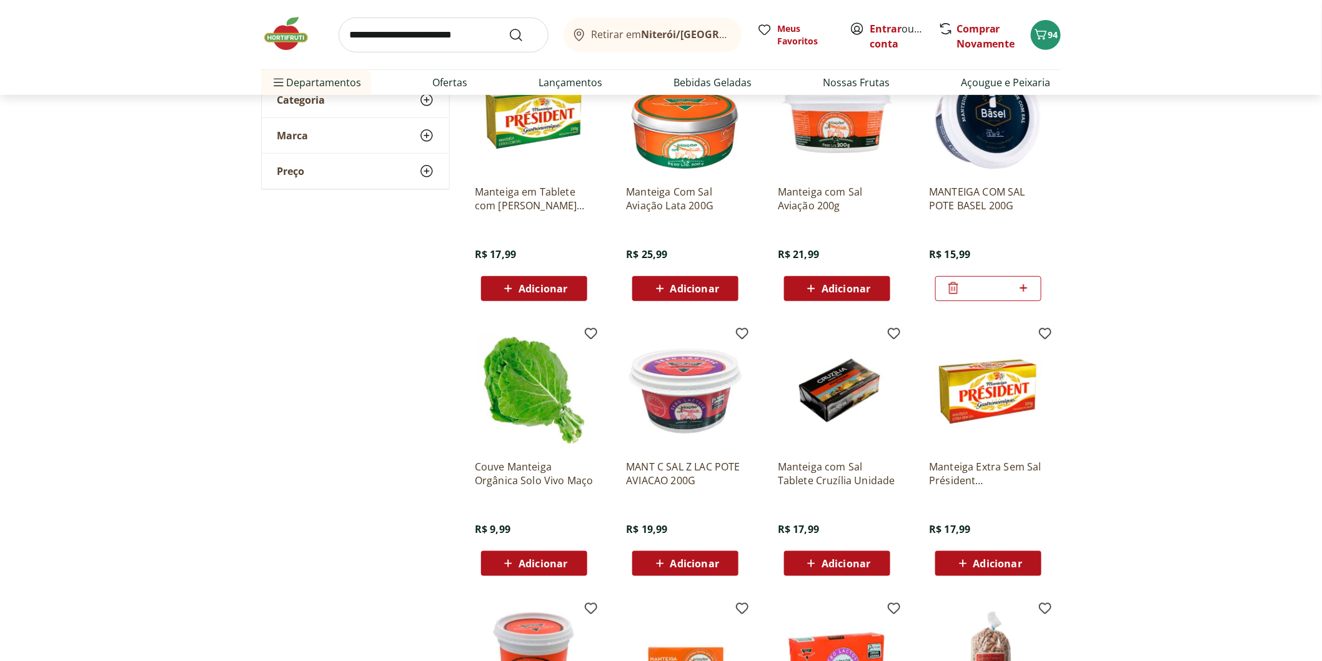
click at [290, 39] on img at bounding box center [292, 33] width 62 height 37
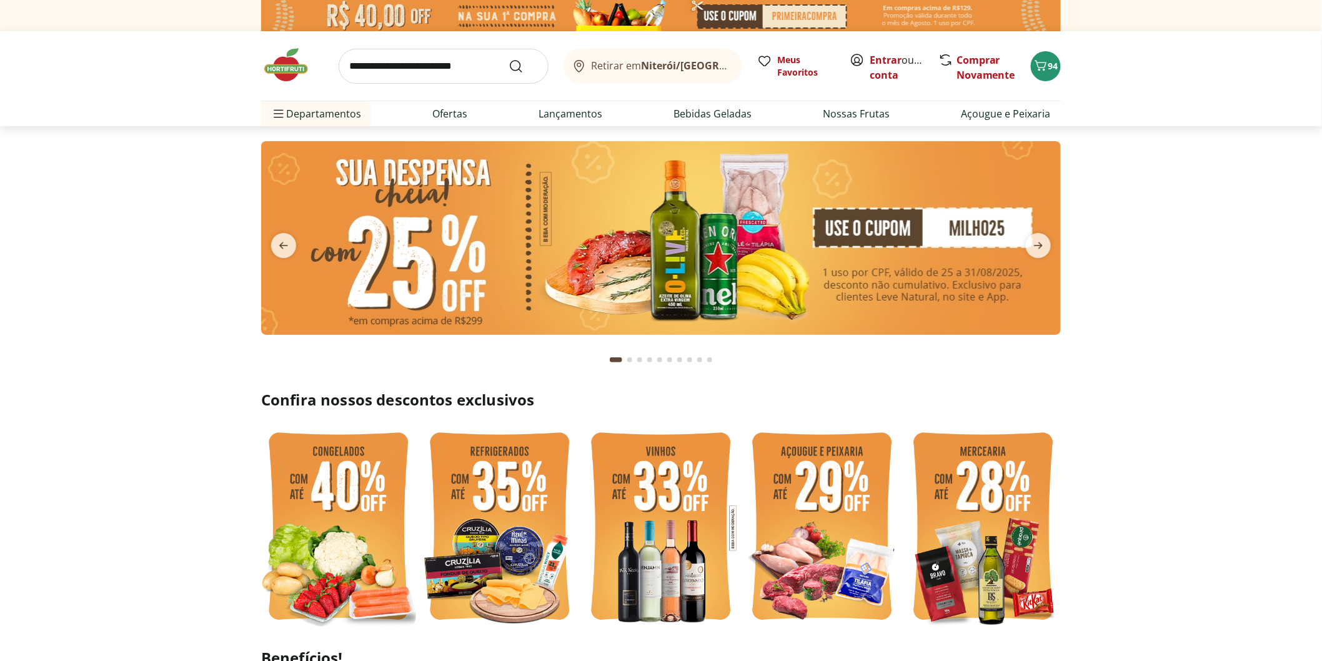
type input "*"
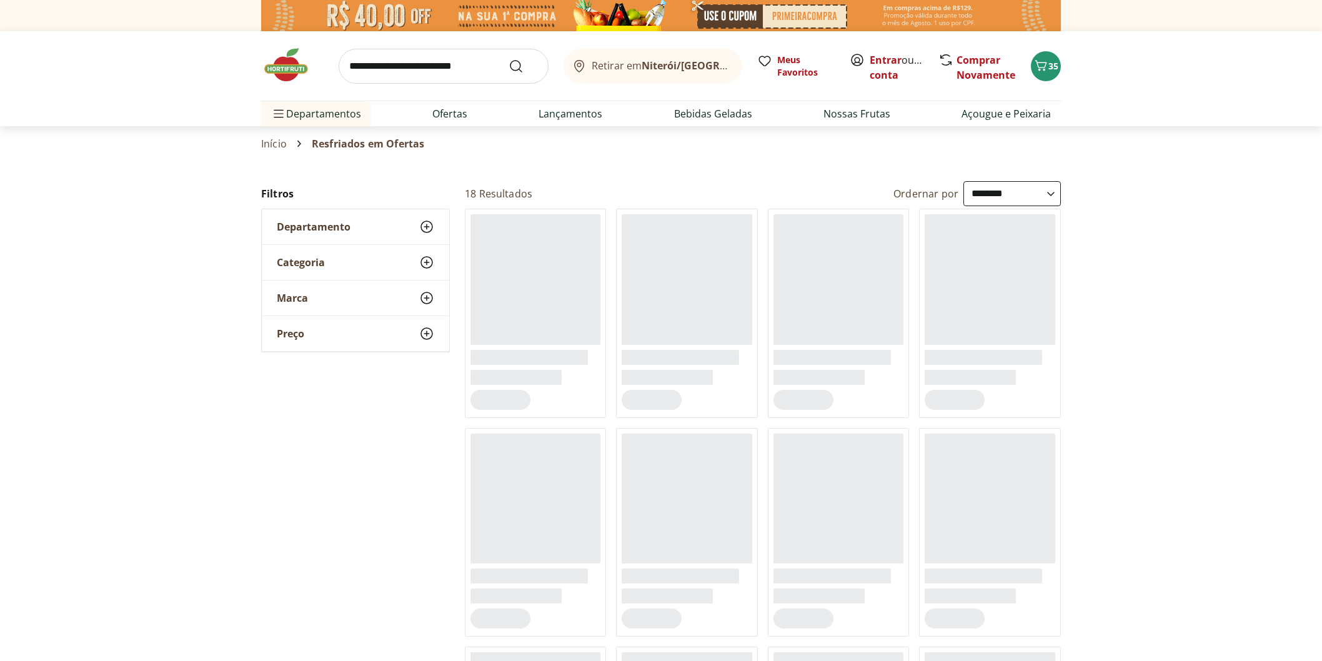
select select "**********"
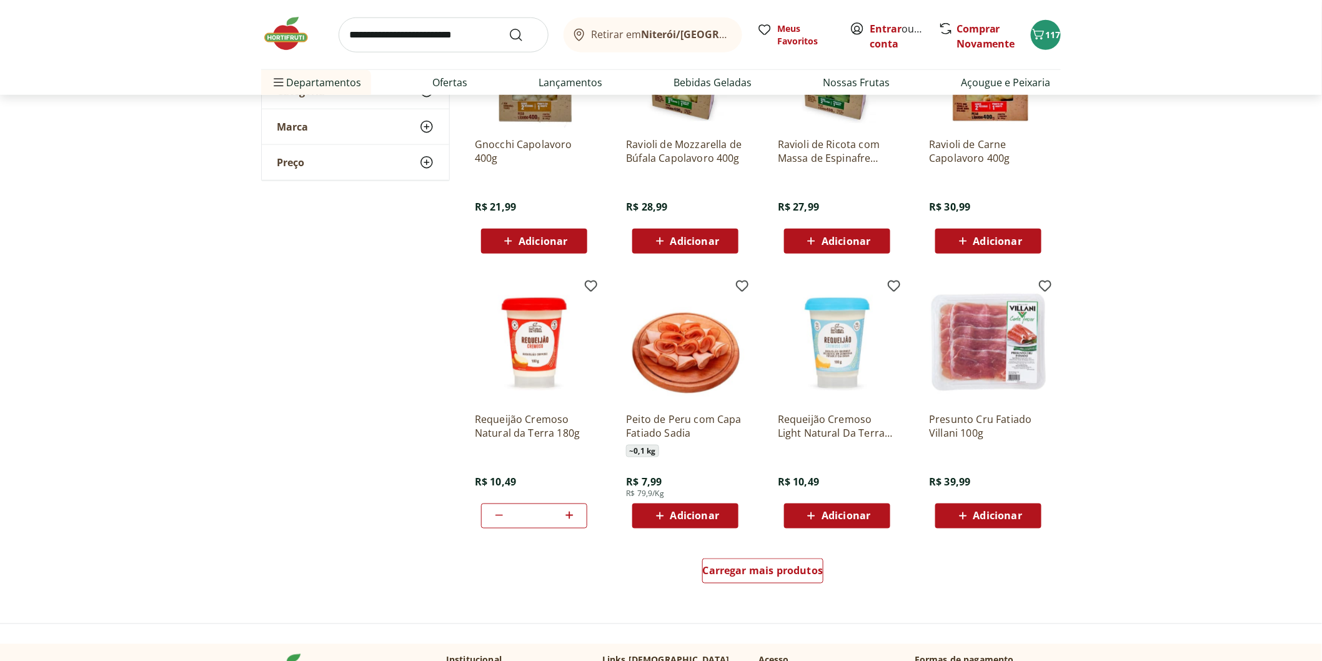
scroll to position [485, 0]
click at [723, 569] on span "Carregar mais produtos" at bounding box center [763, 570] width 121 height 10
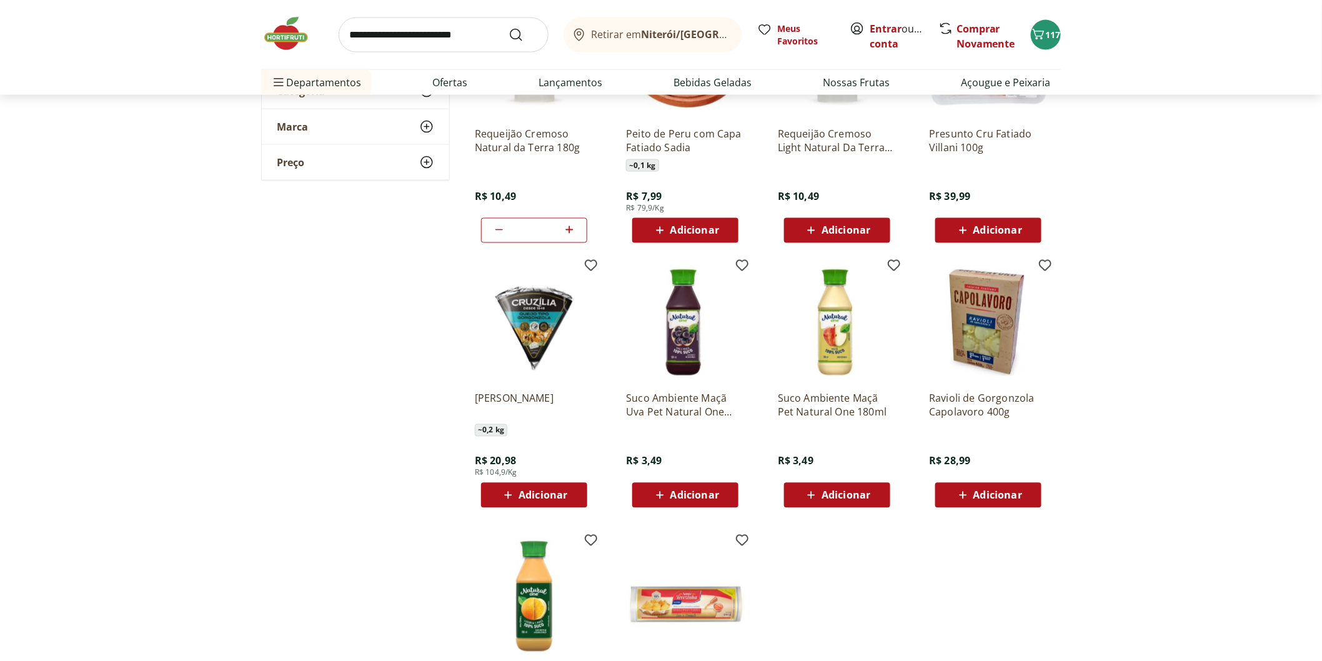
scroll to position [625, 0]
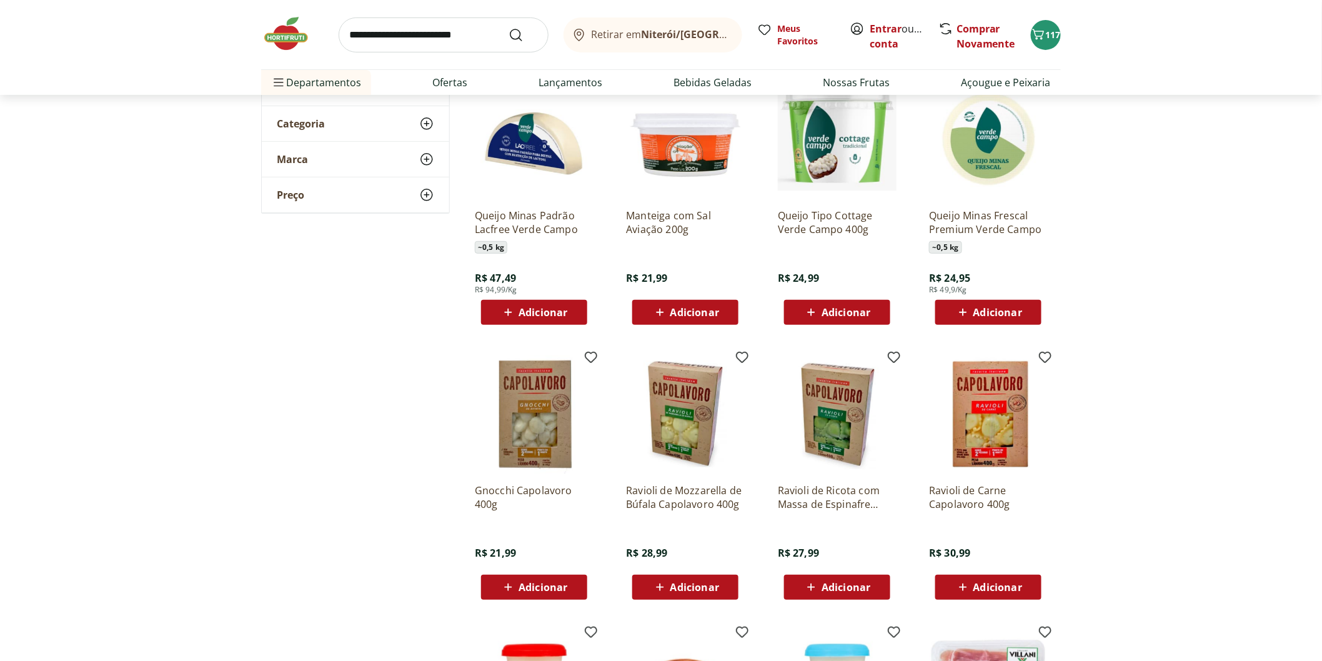
scroll to position [555, 0]
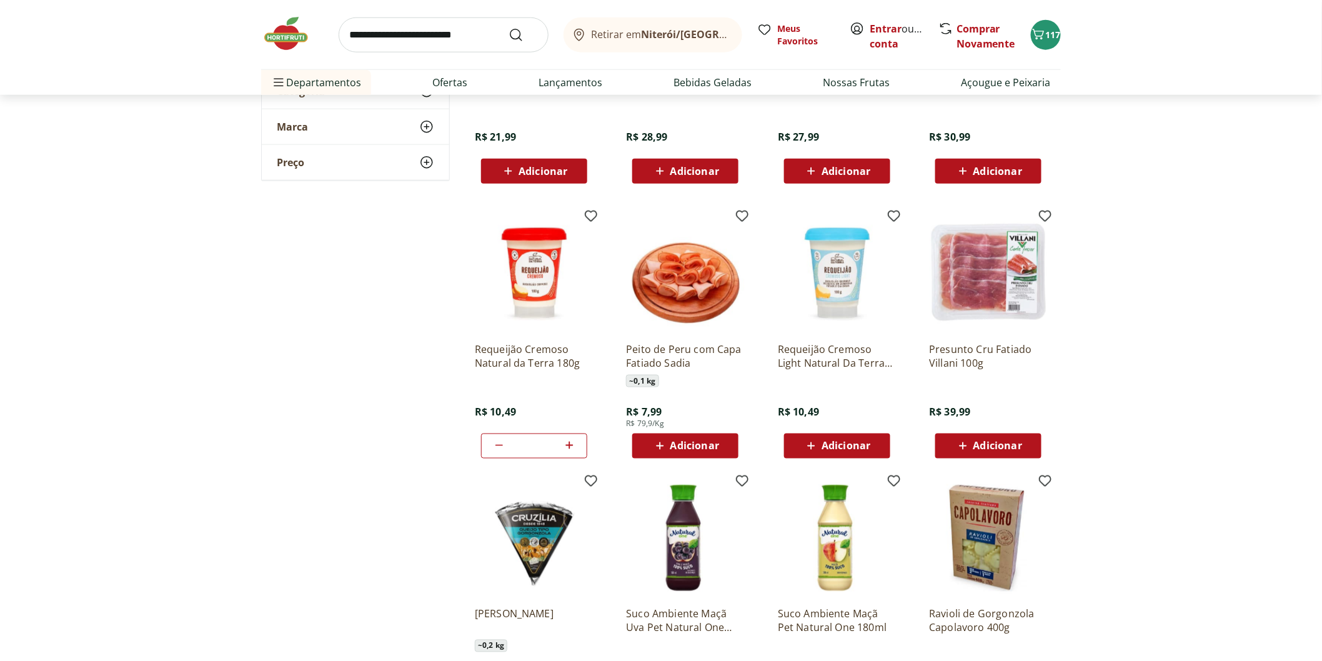
click at [573, 444] on icon at bounding box center [569, 445] width 16 height 15
type input "*"
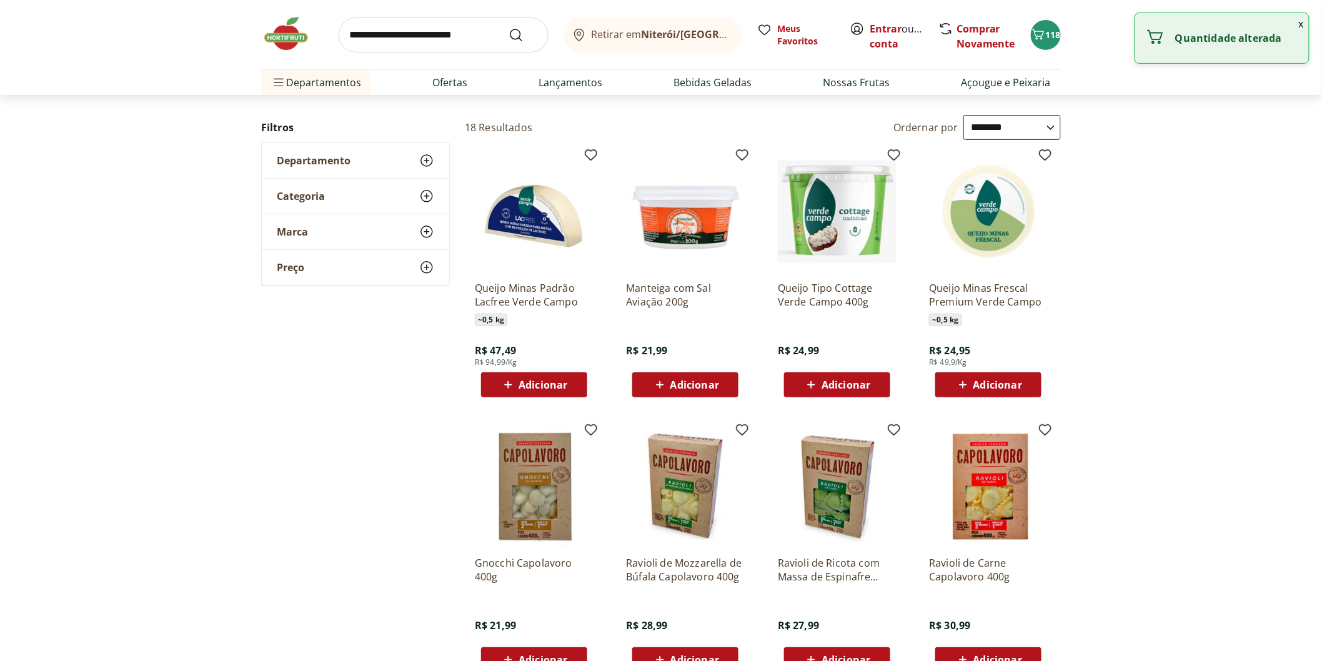
scroll to position [0, 0]
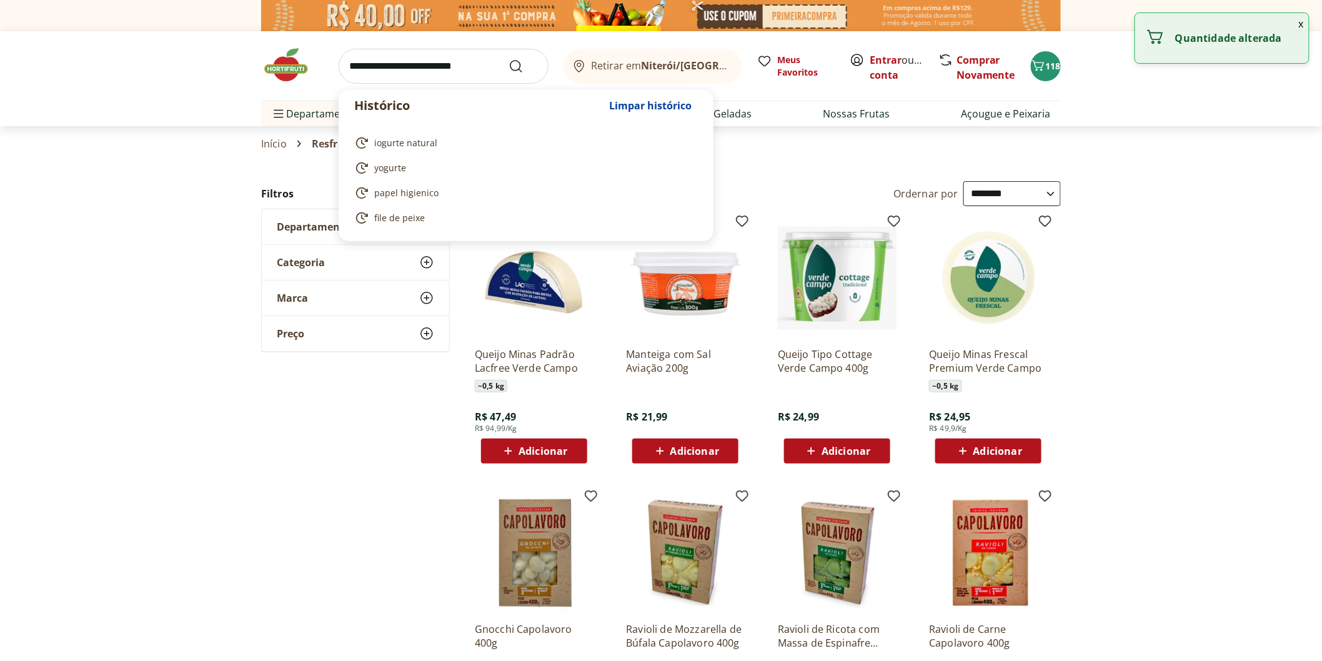
click at [380, 69] on input "search" at bounding box center [444, 66] width 210 height 35
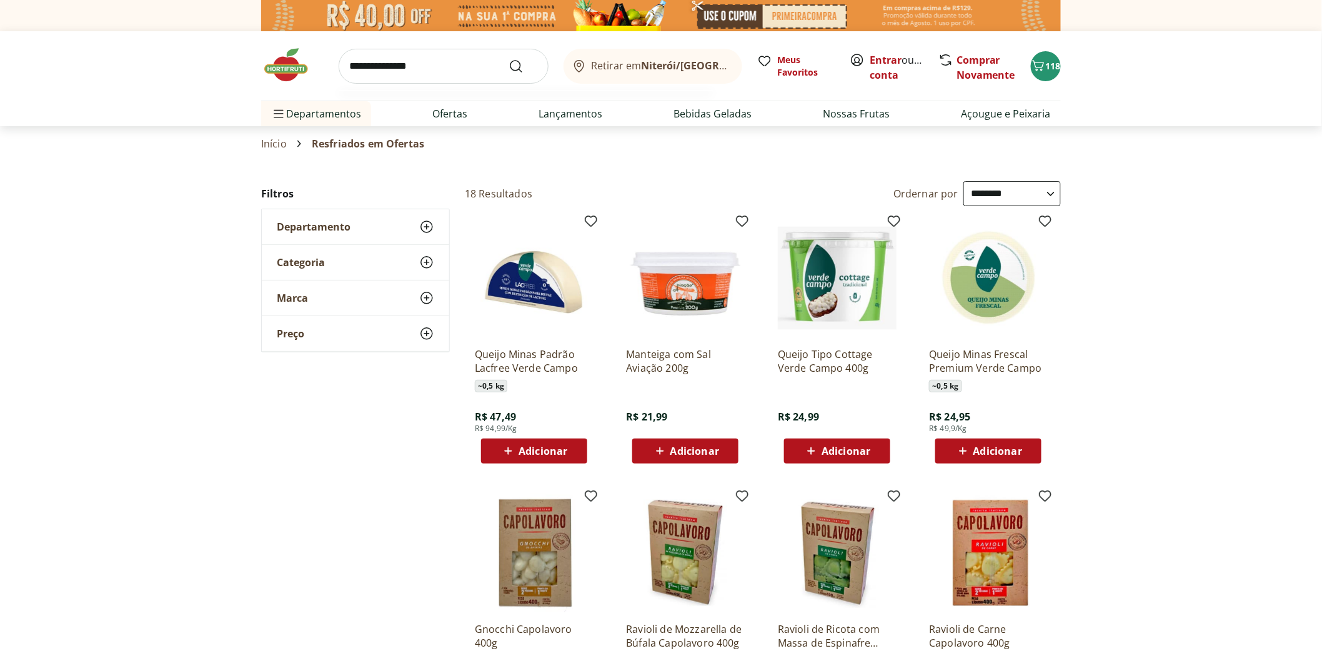
type input "**********"
click at [508, 59] on button "Submit Search" at bounding box center [523, 66] width 30 height 15
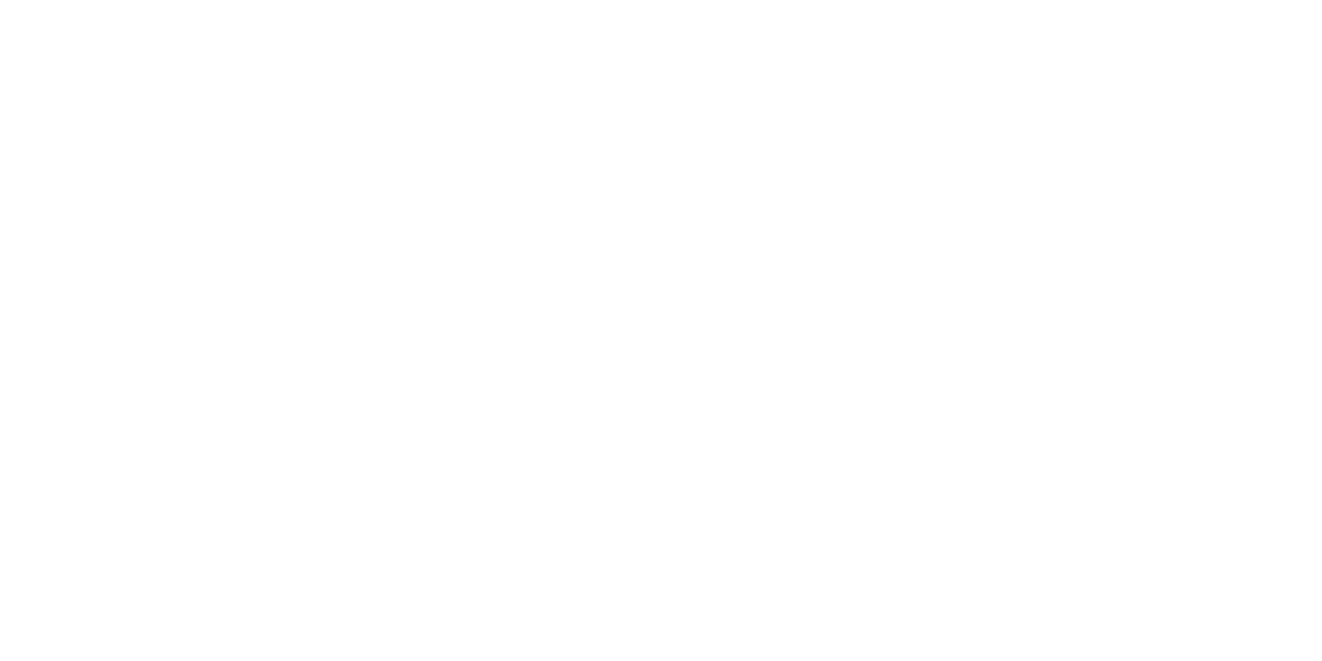
select select "**********"
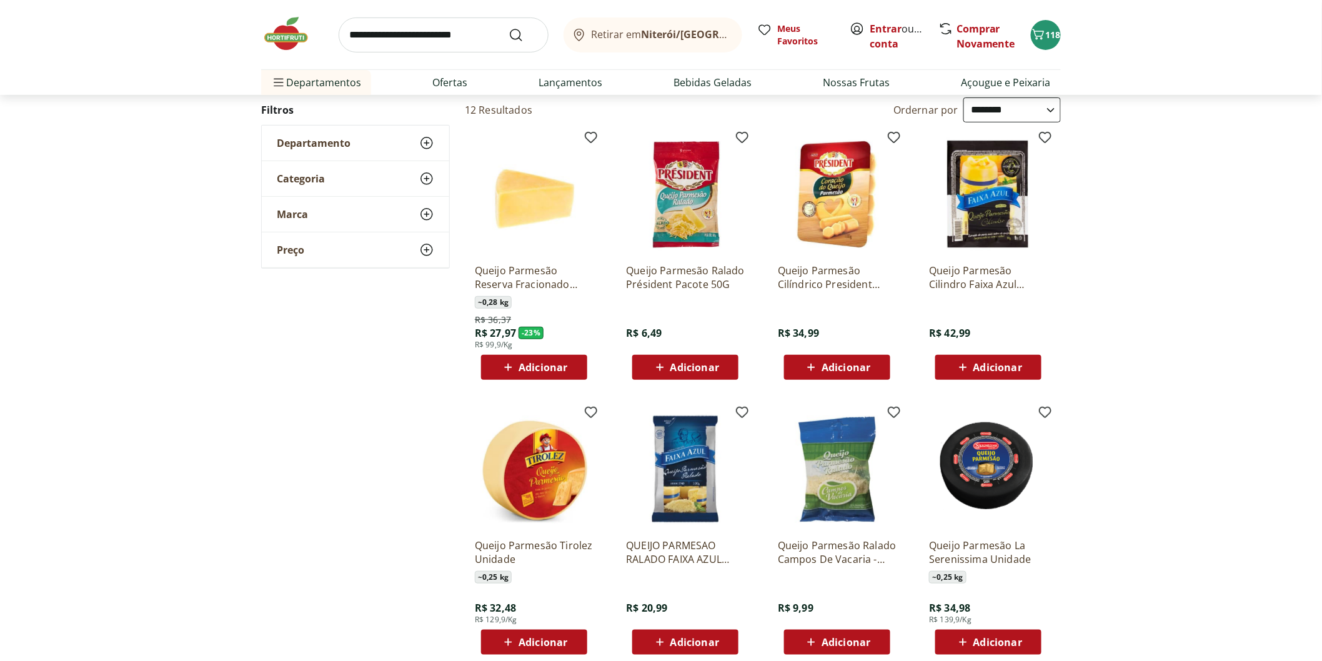
scroll to position [208, 0]
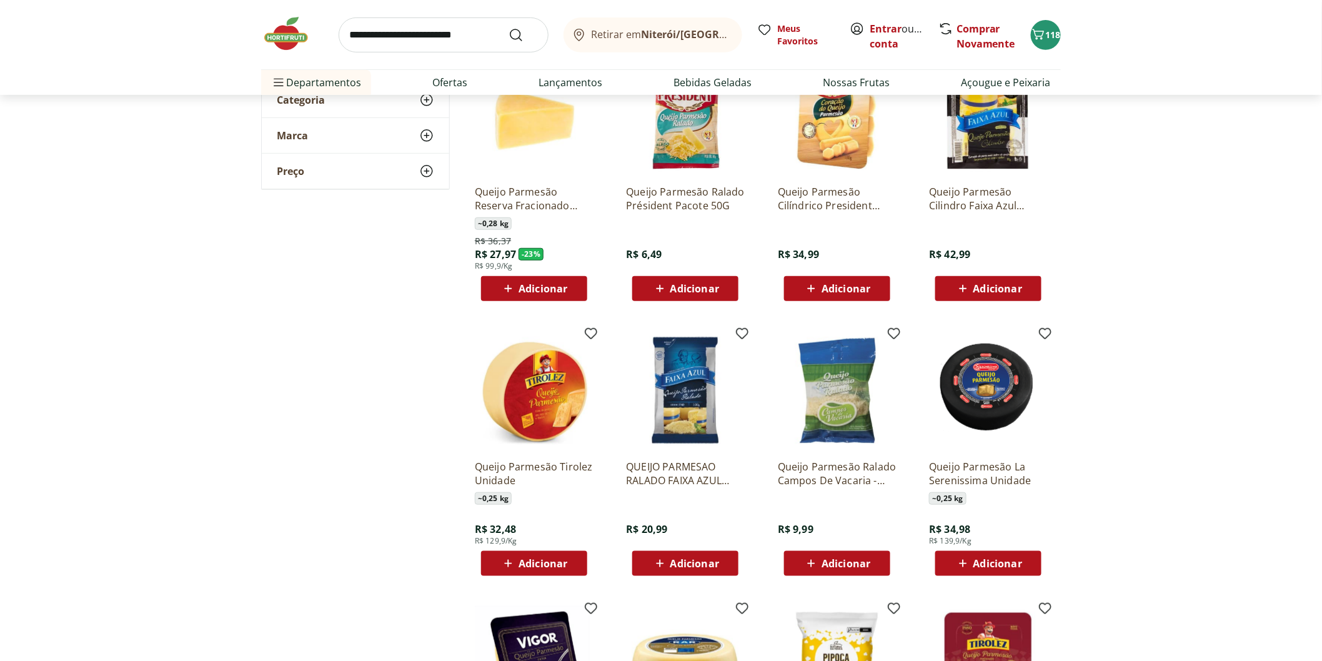
click at [714, 289] on span "Adicionar" at bounding box center [694, 289] width 49 height 10
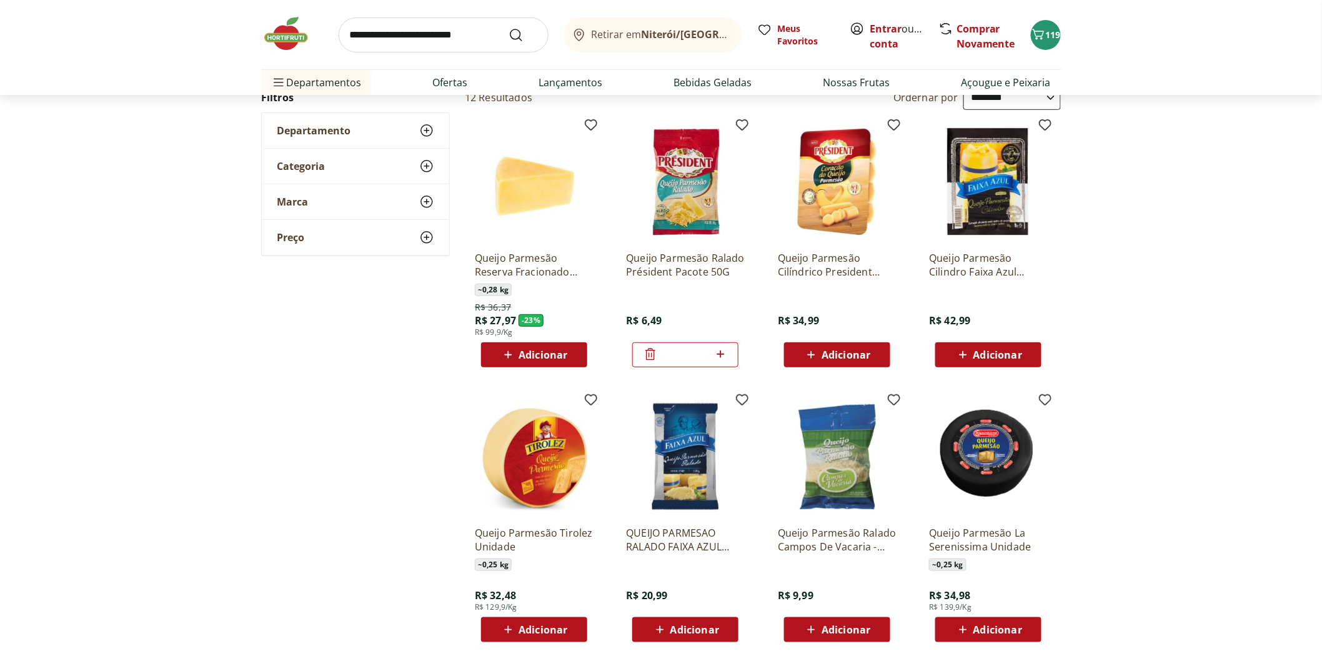
scroll to position [69, 0]
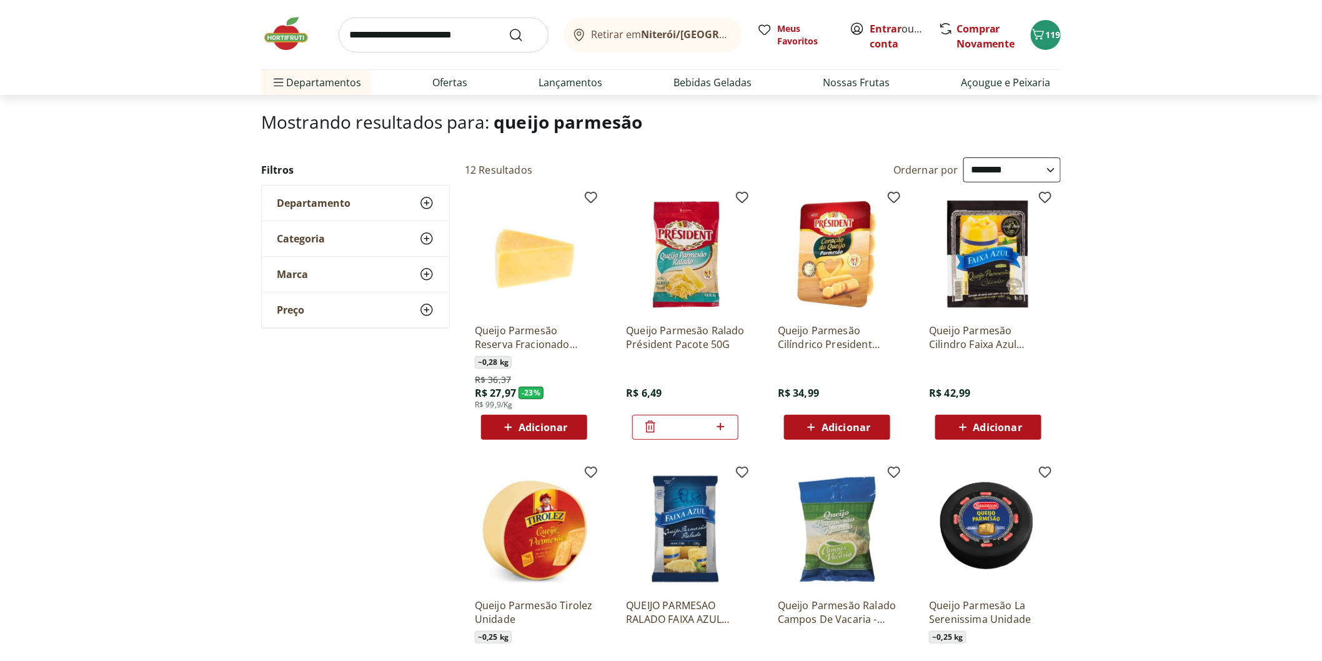
click at [719, 425] on icon at bounding box center [721, 426] width 16 height 15
type input "*"
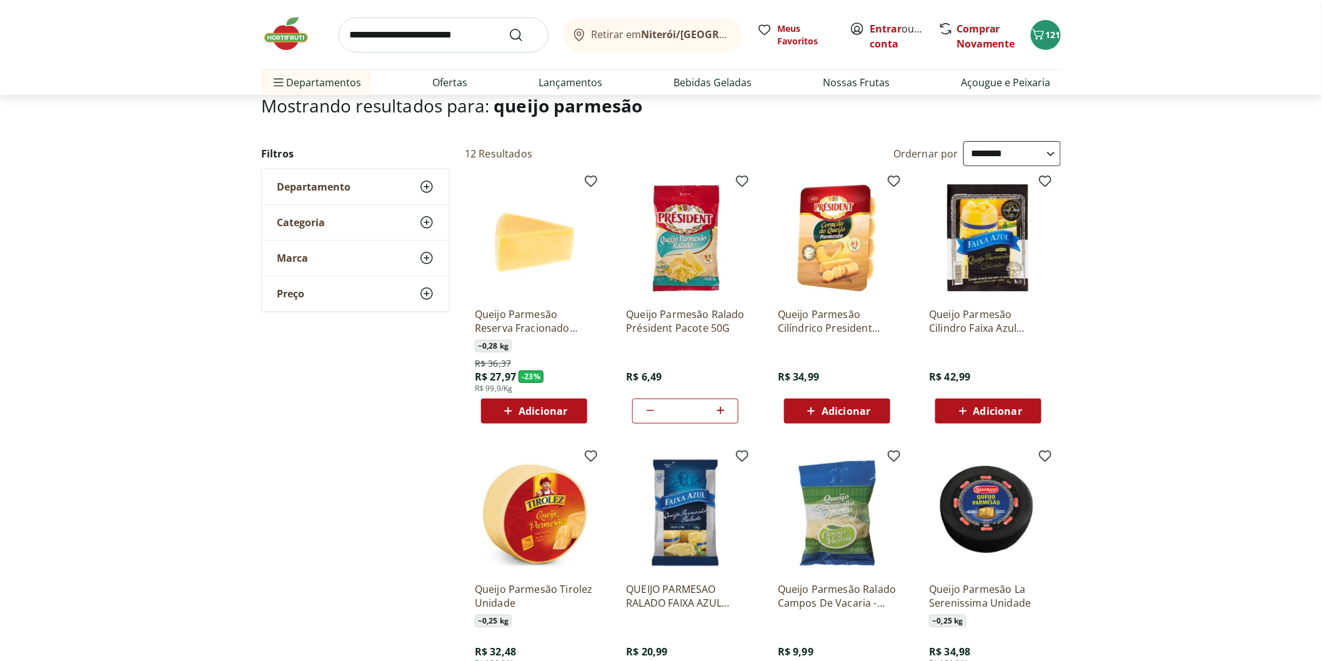
scroll to position [0, 0]
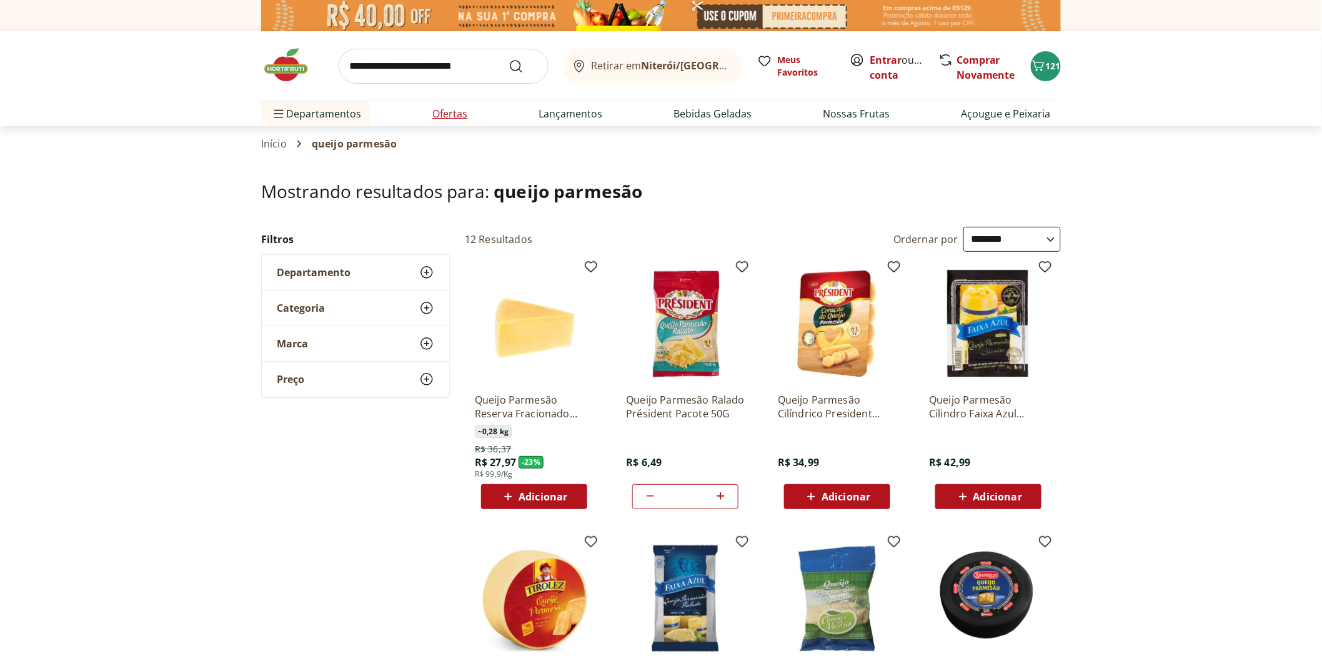
click at [434, 116] on link "Ofertas" at bounding box center [449, 113] width 35 height 15
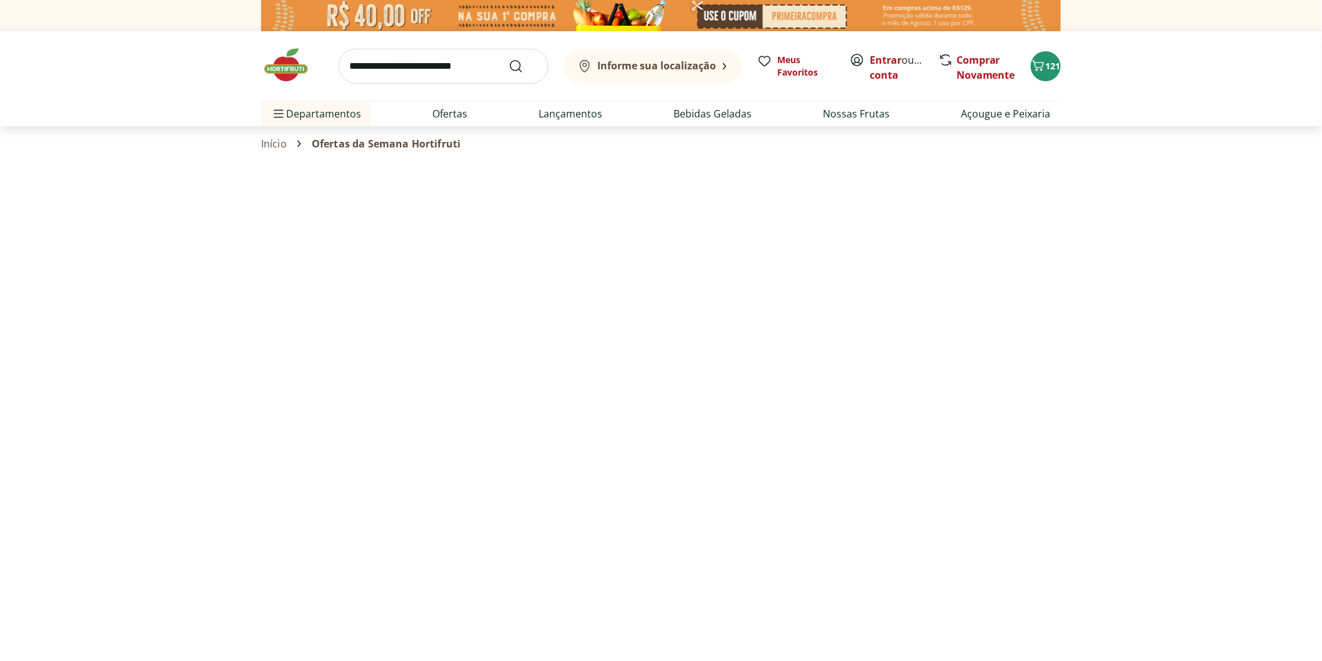
select select "**********"
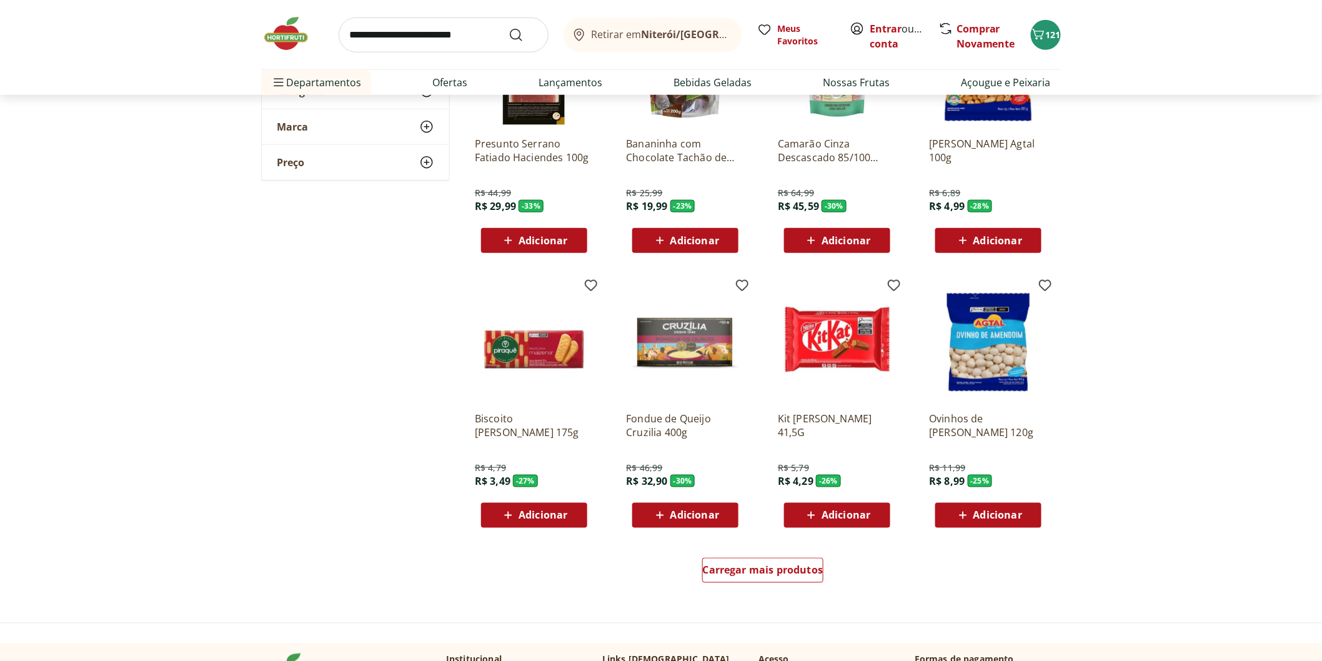
scroll to position [416, 0]
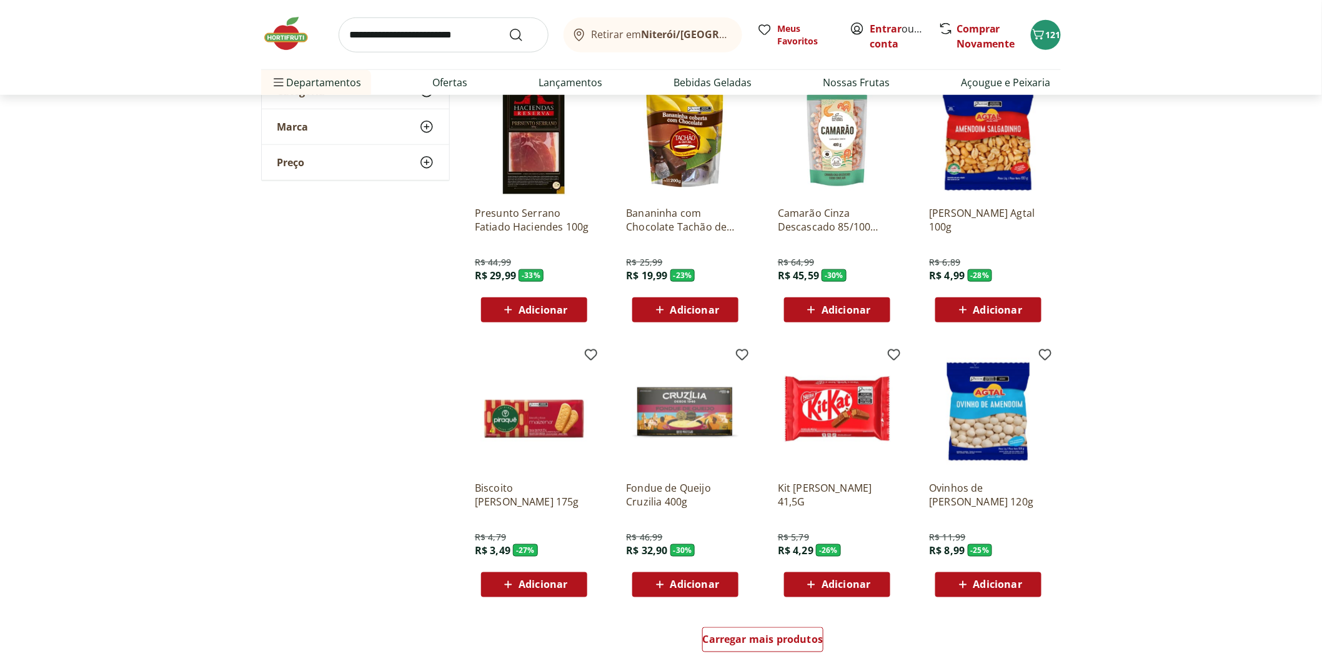
click at [703, 312] on span "Adicionar" at bounding box center [694, 310] width 49 height 10
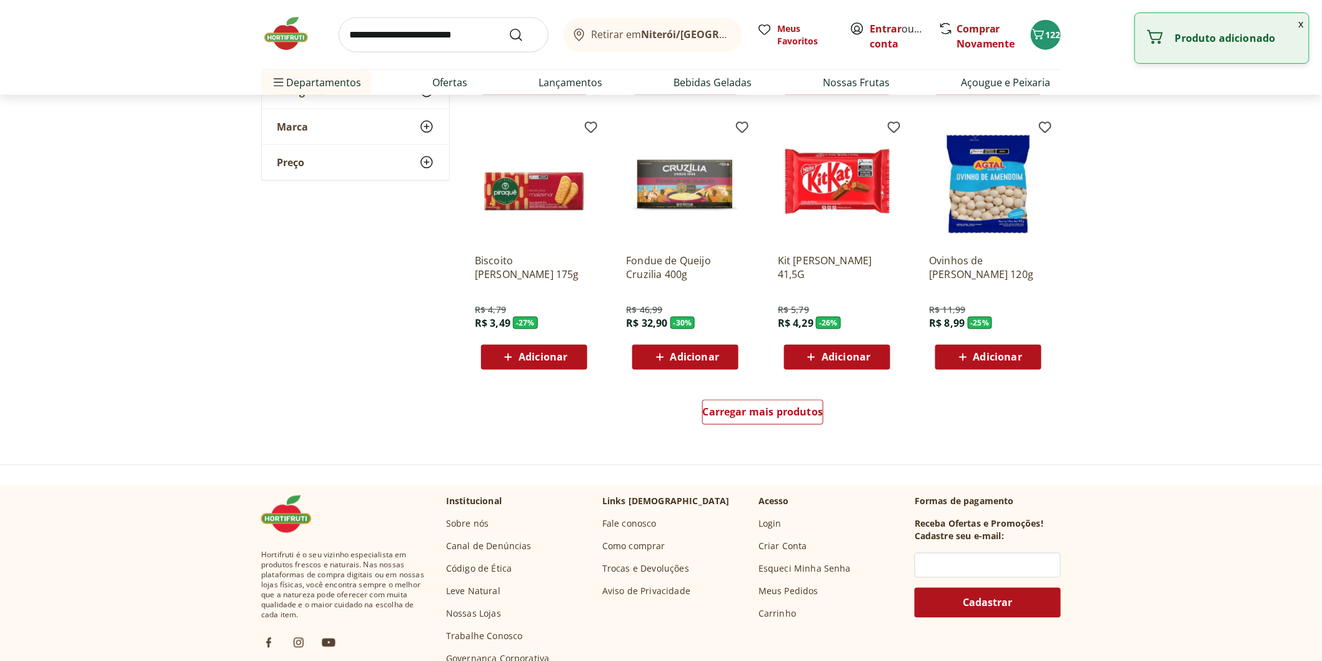
scroll to position [694, 0]
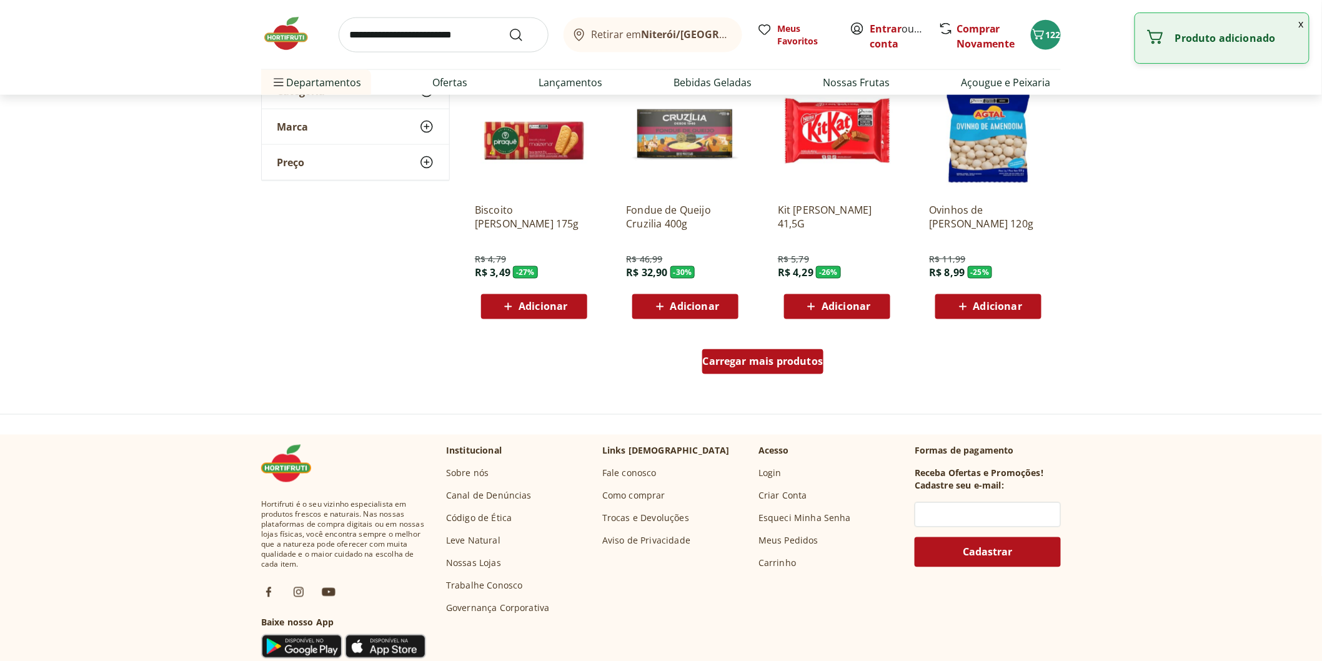
click at [768, 358] on span "Carregar mais produtos" at bounding box center [763, 362] width 121 height 10
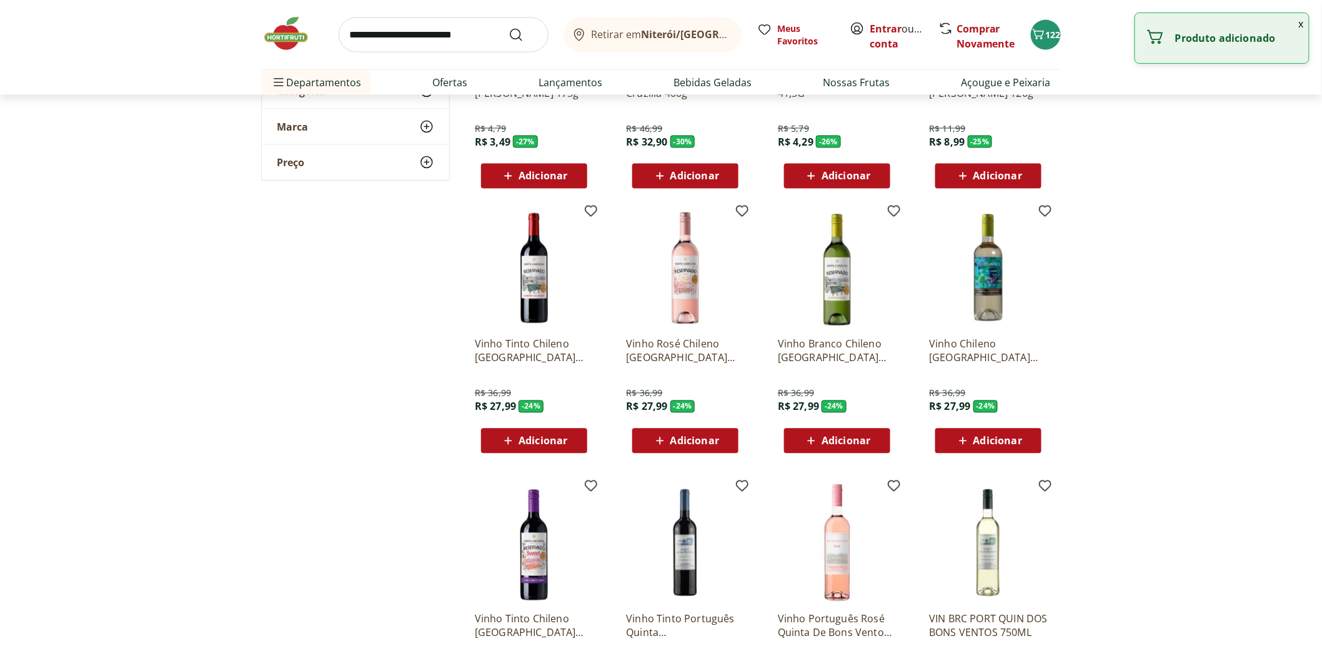
scroll to position [833, 0]
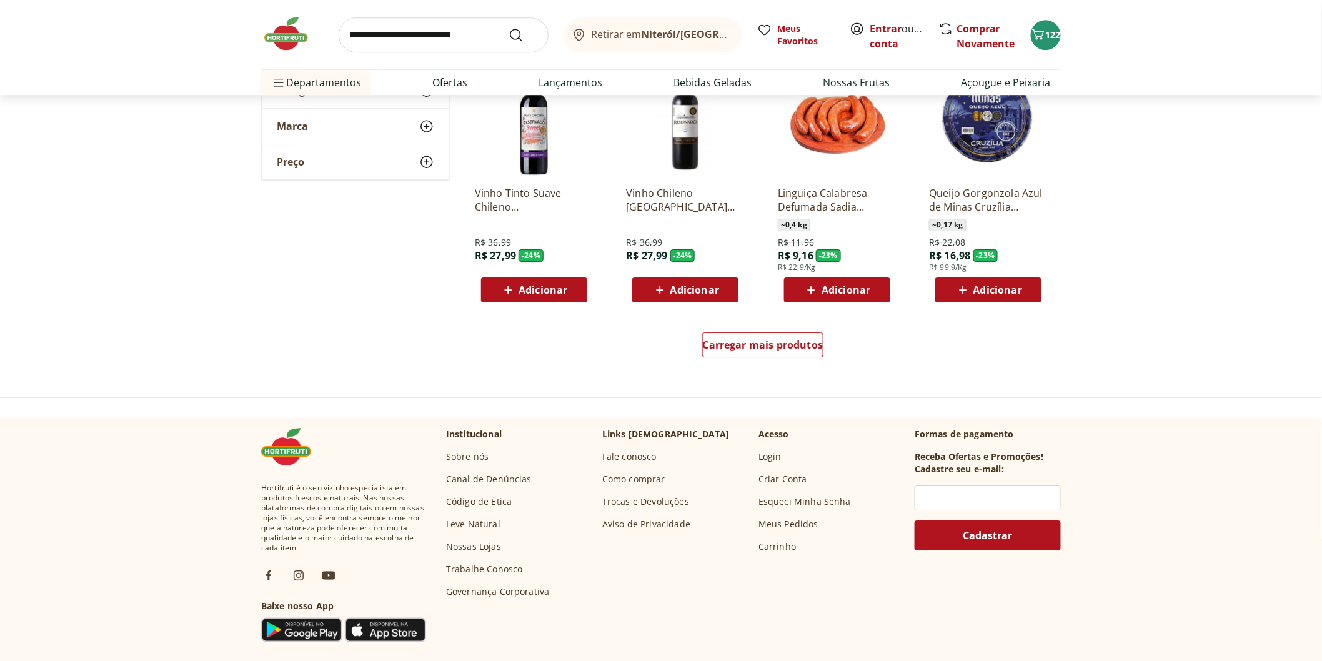
scroll to position [1526, 0]
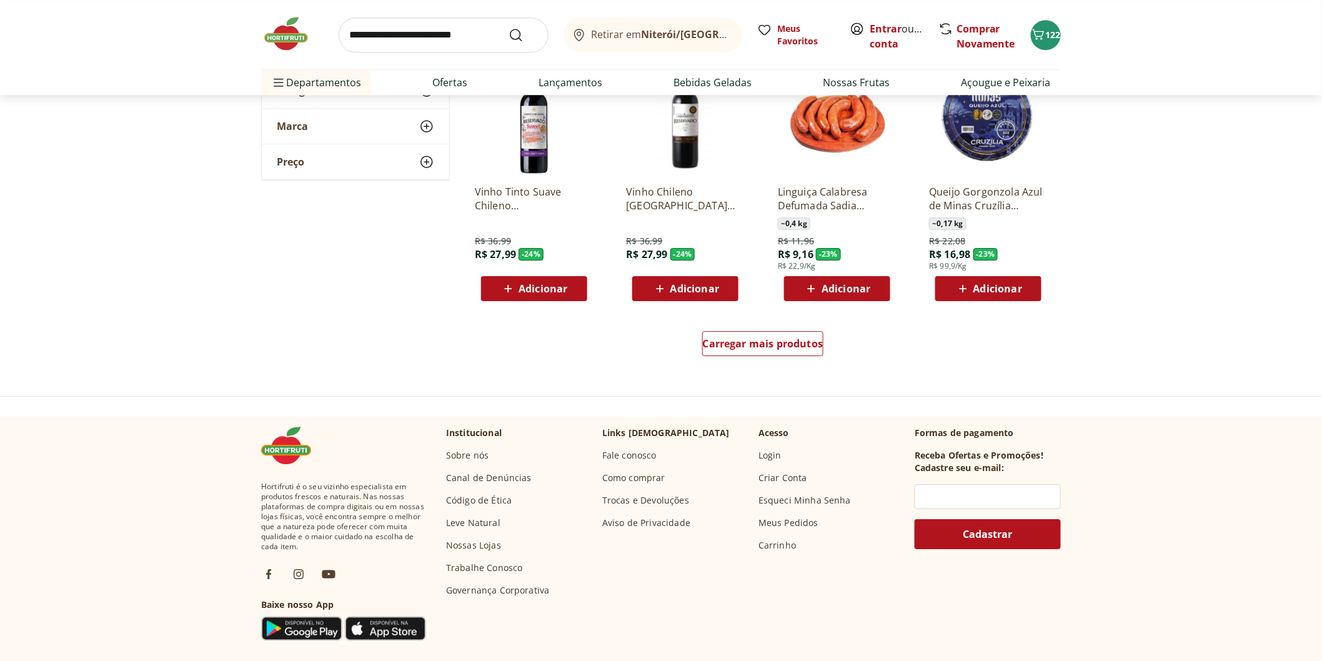
click at [776, 329] on div "Carregar mais produtos" at bounding box center [763, 346] width 606 height 60
click at [773, 339] on span "Carregar mais produtos" at bounding box center [763, 344] width 121 height 10
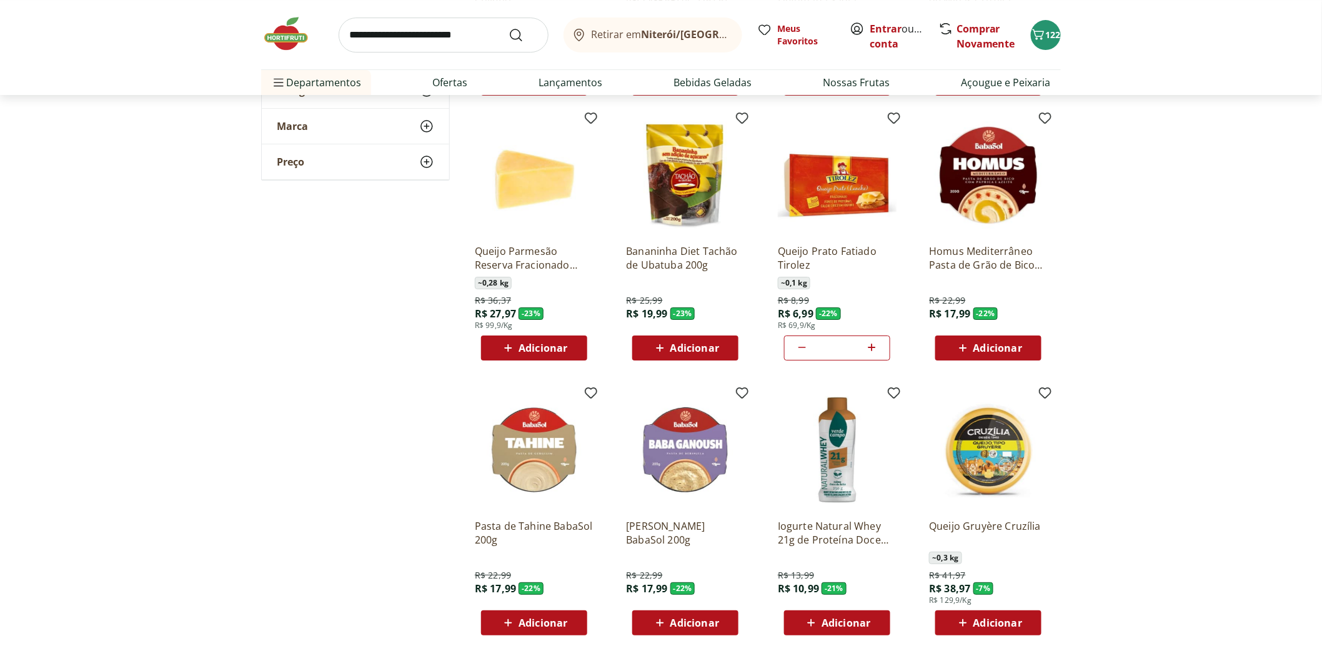
scroll to position [1734, 0]
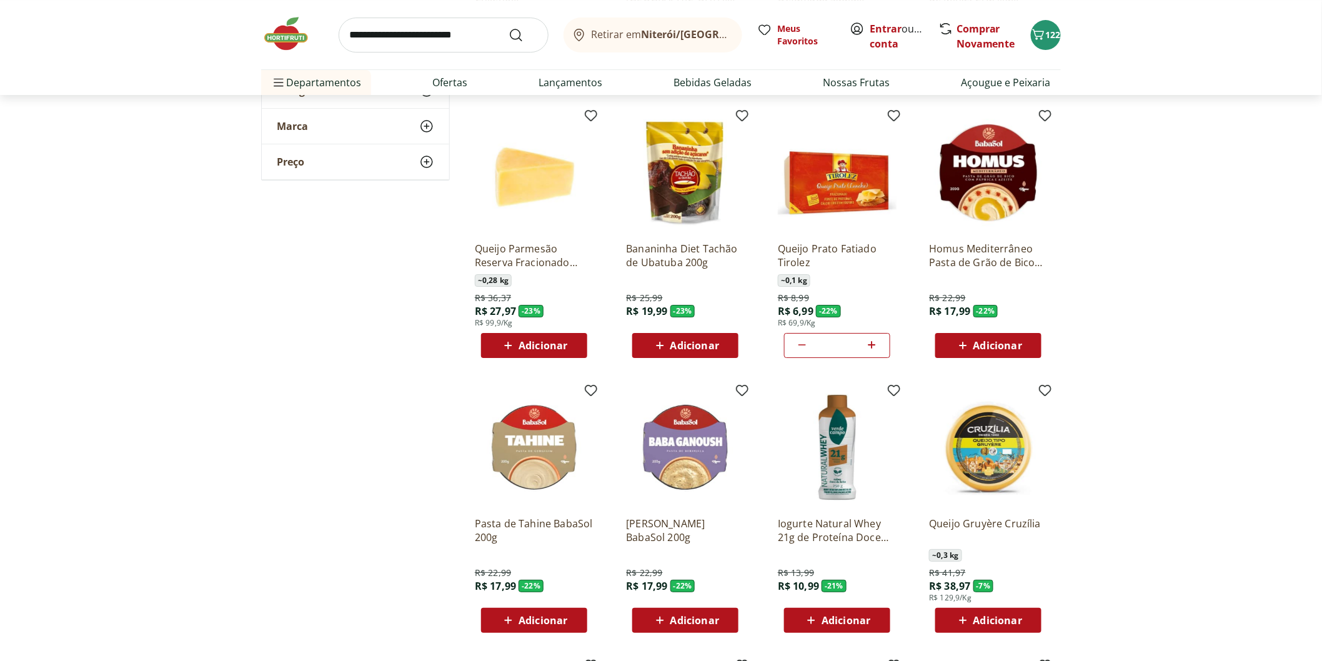
click at [996, 340] on span "Adicionar" at bounding box center [997, 345] width 49 height 10
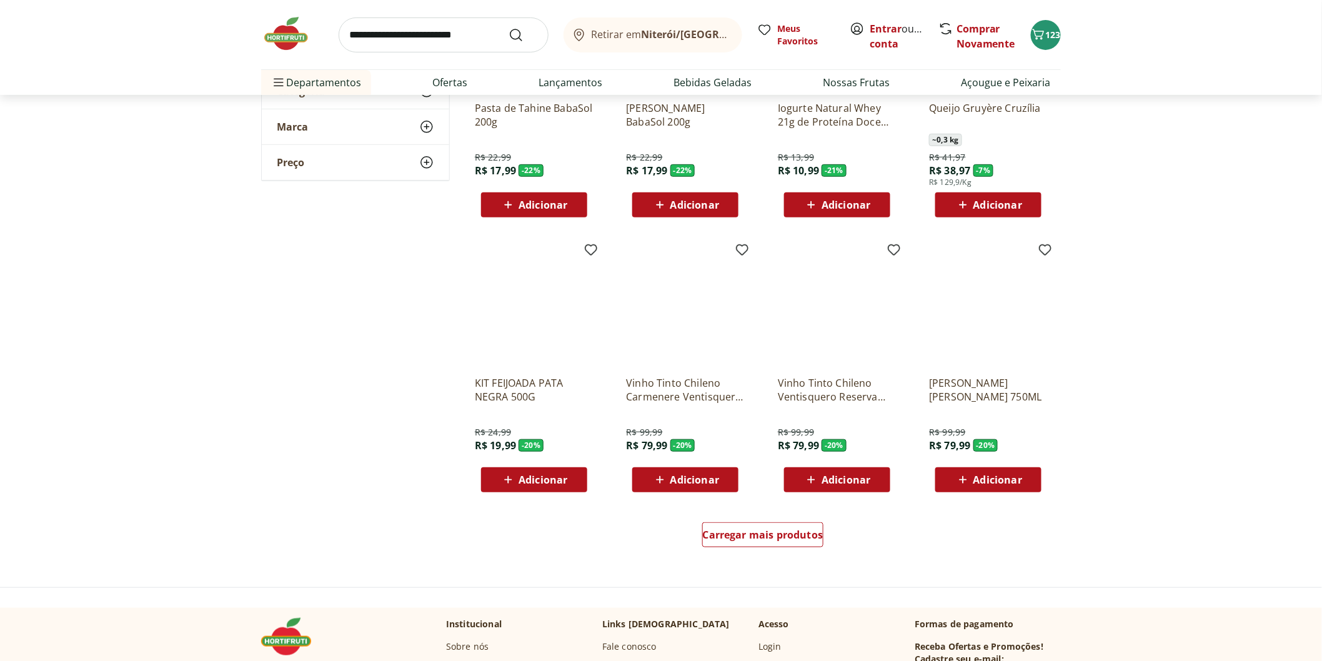
scroll to position [2151, 0]
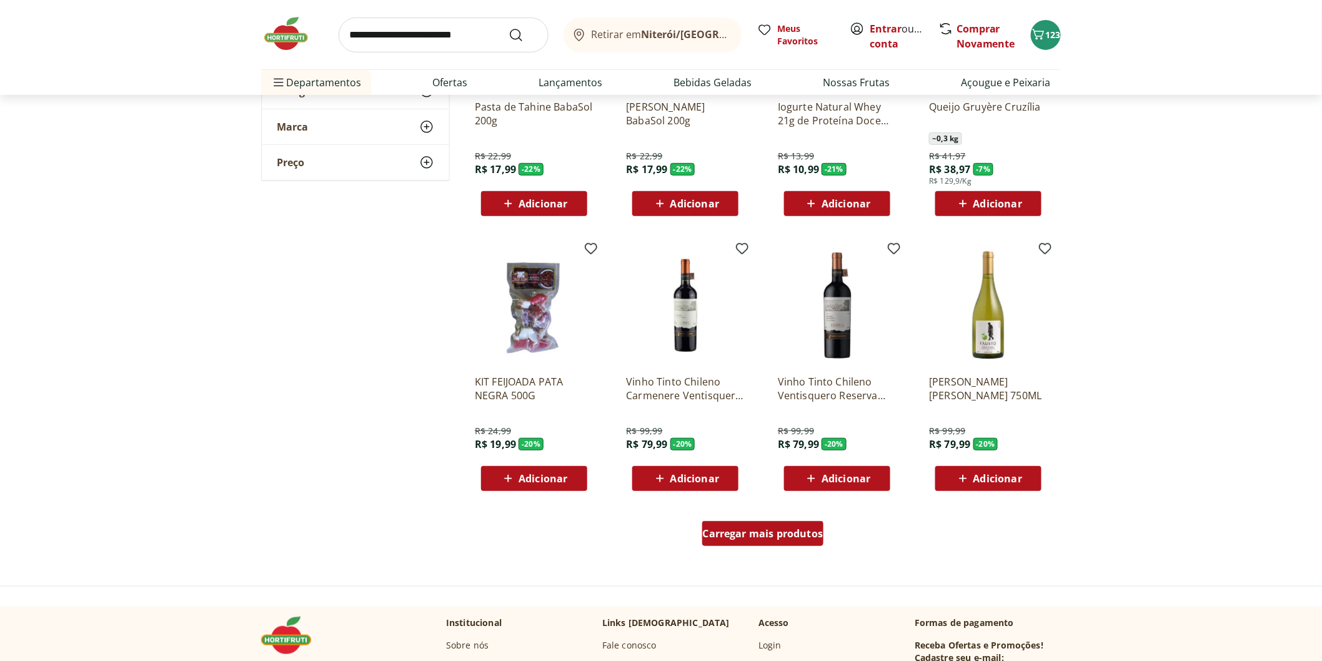
click at [749, 528] on span "Carregar mais produtos" at bounding box center [763, 533] width 121 height 10
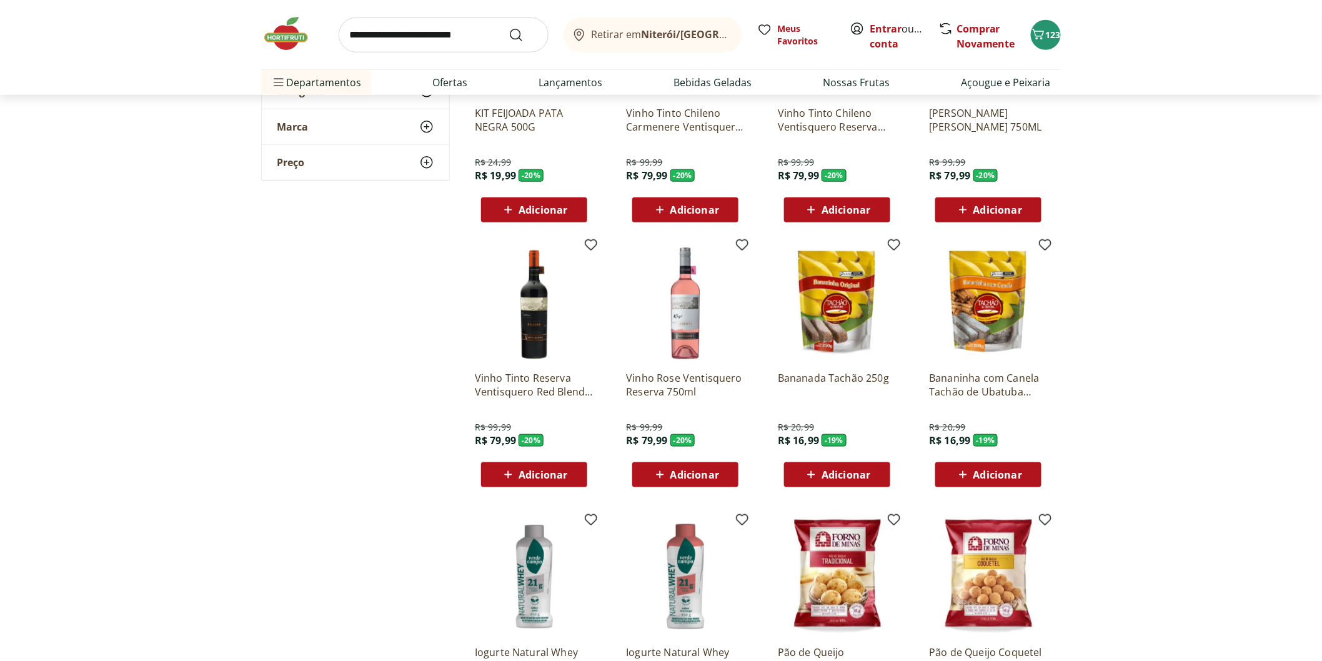
scroll to position [2498, 0]
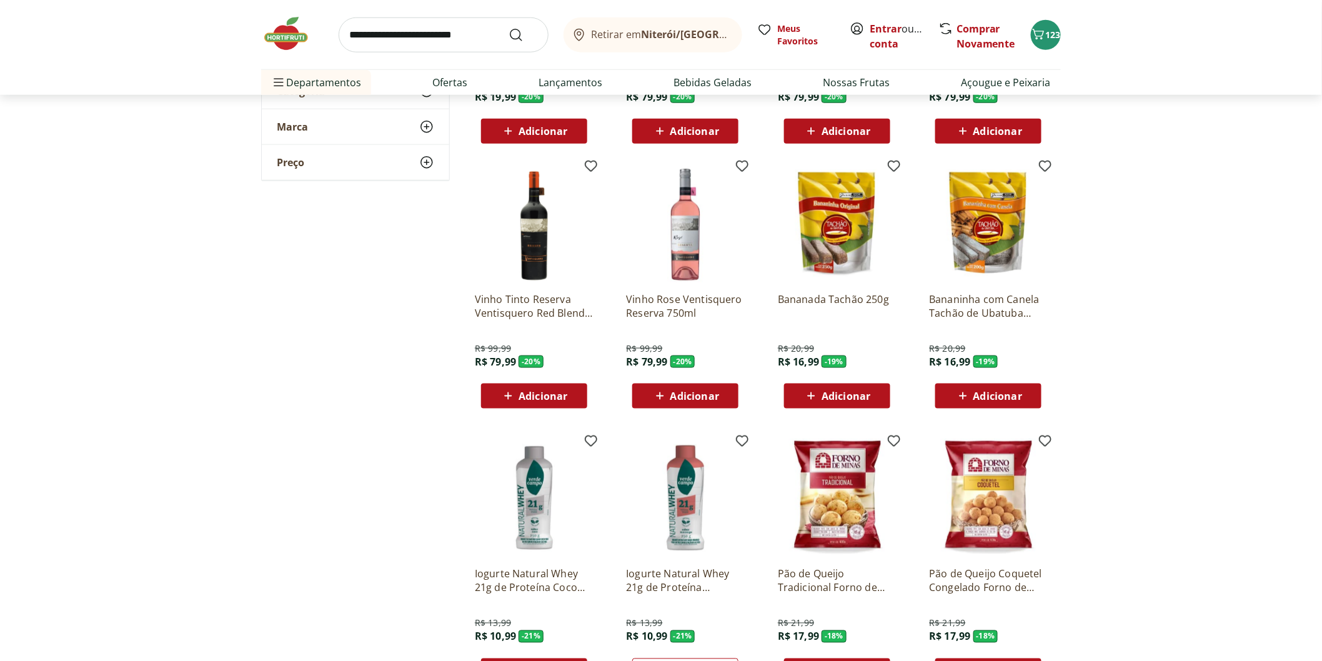
click at [971, 390] on span "Adicionar" at bounding box center [988, 395] width 67 height 15
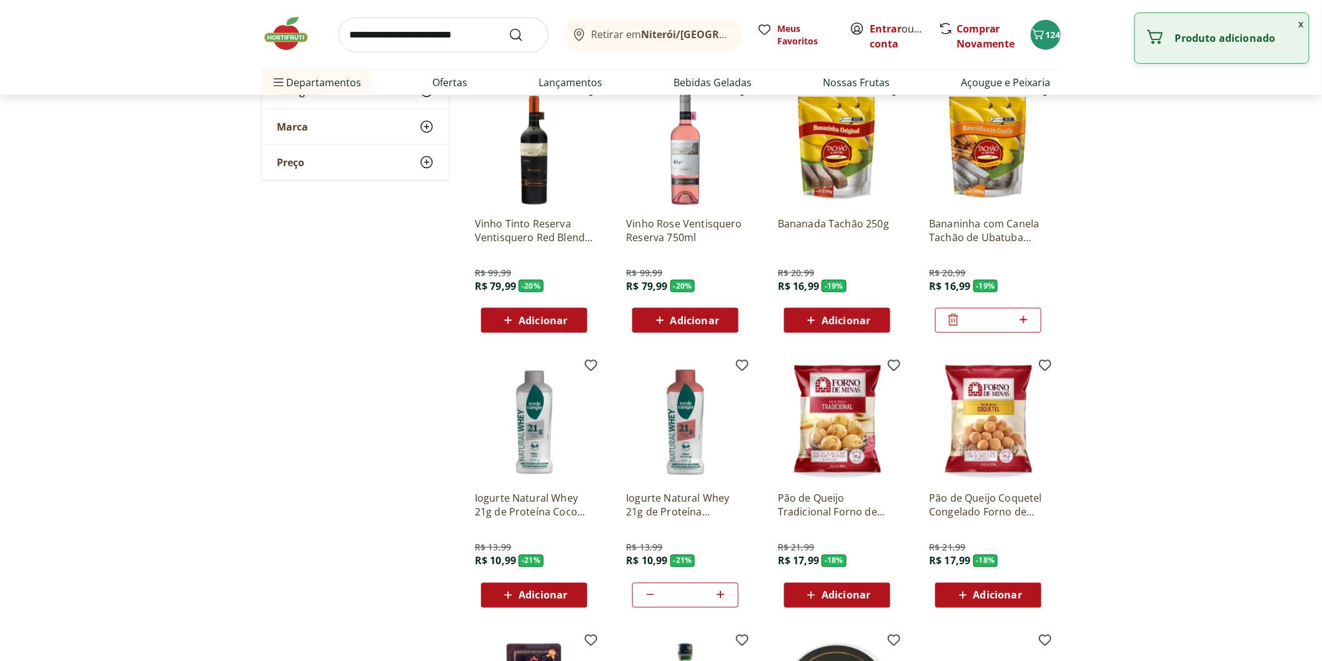
scroll to position [2706, 0]
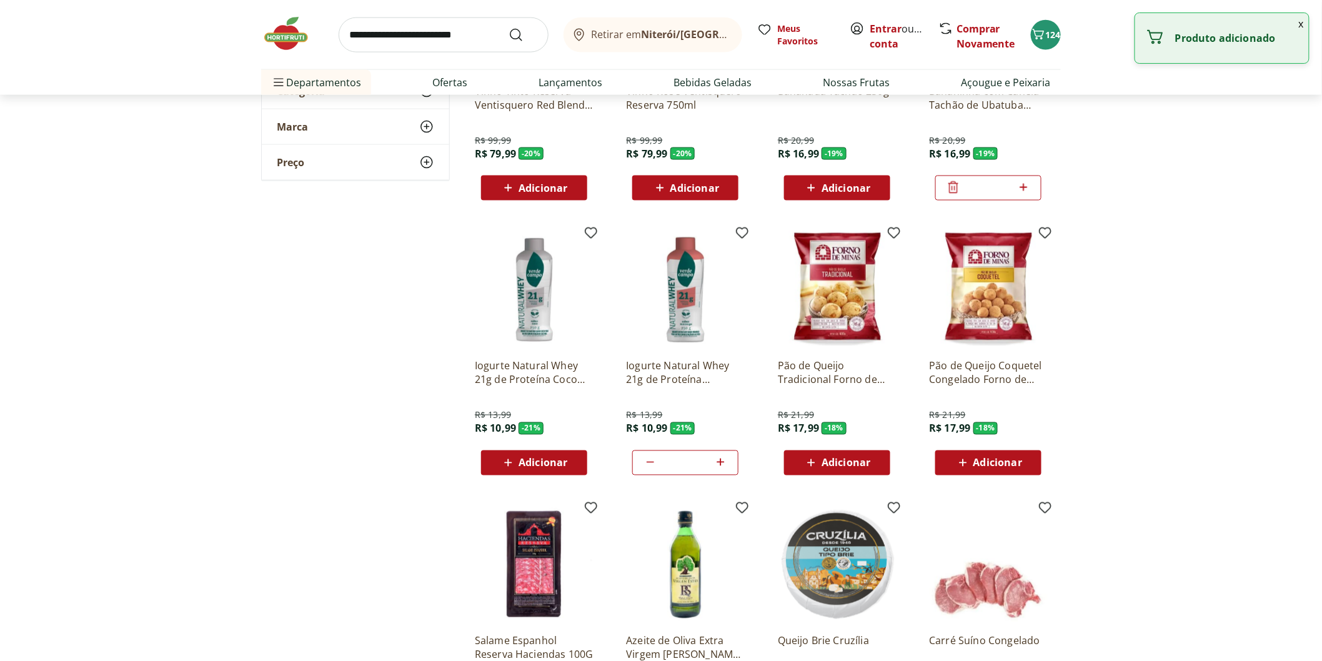
click at [1028, 185] on icon at bounding box center [1024, 187] width 16 height 15
type input "*"
click at [721, 459] on icon at bounding box center [721, 462] width 16 height 15
type input "*"
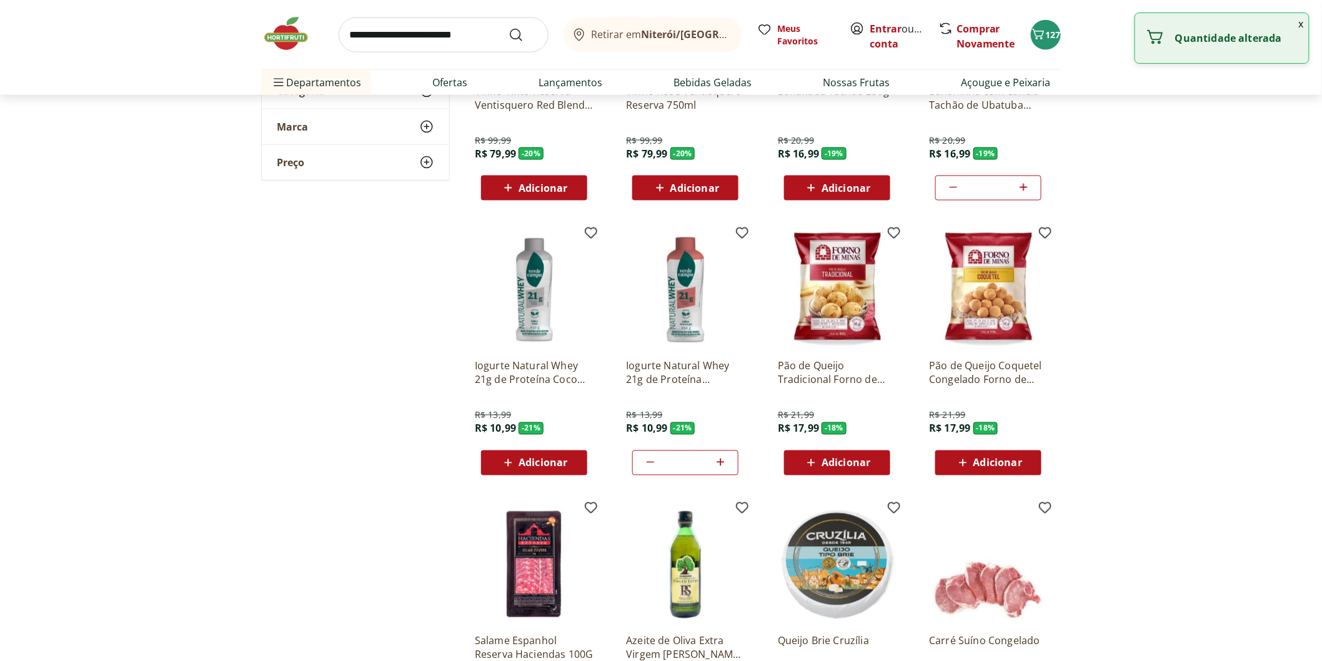
scroll to position [2984, 0]
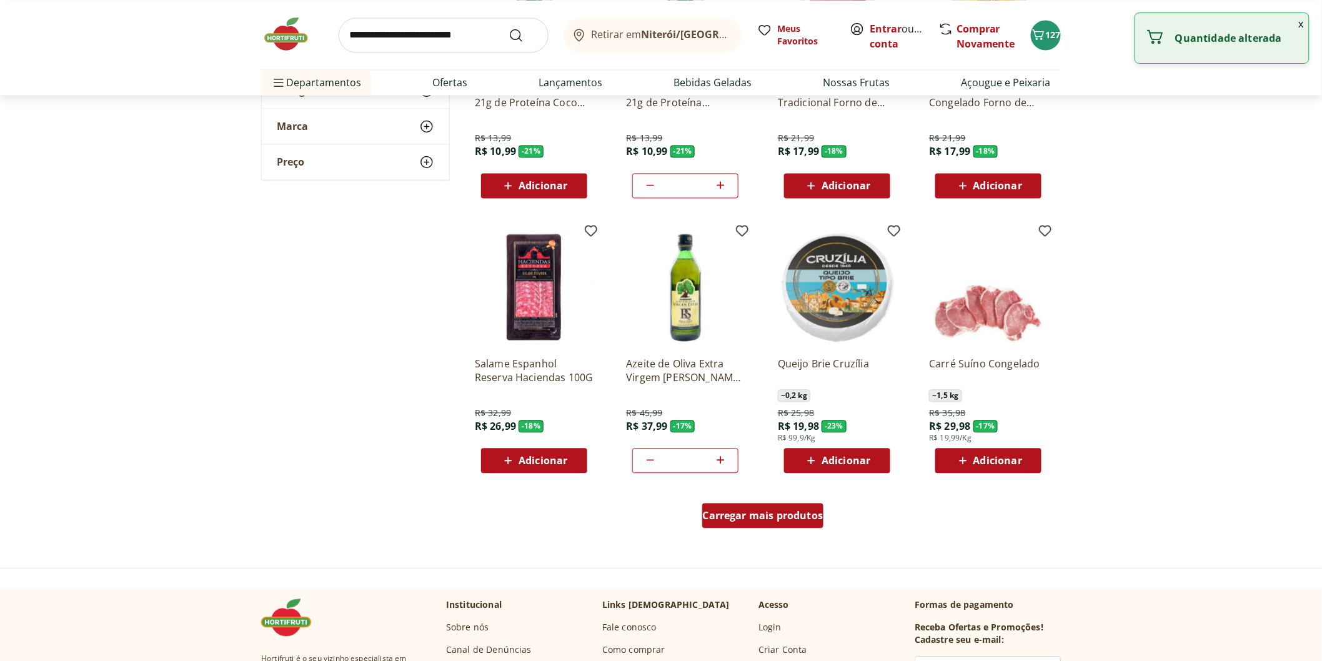
click at [743, 522] on div "Carregar mais produtos" at bounding box center [763, 515] width 122 height 25
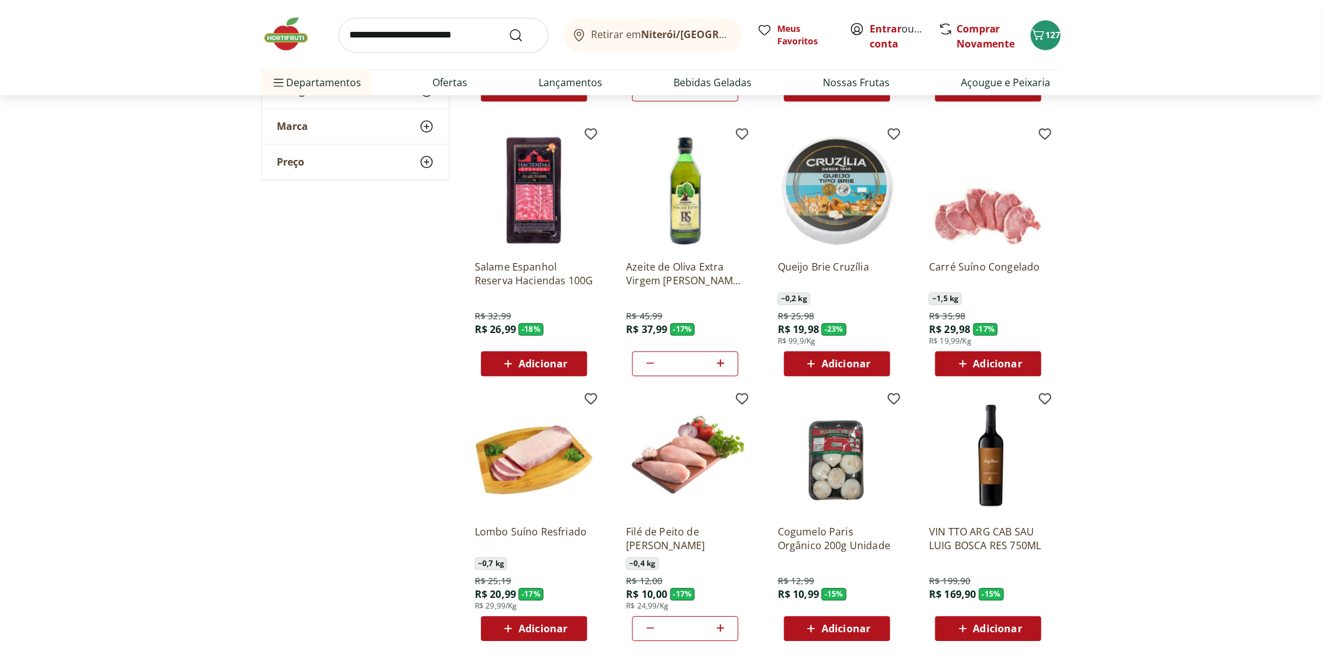
scroll to position [3123, 0]
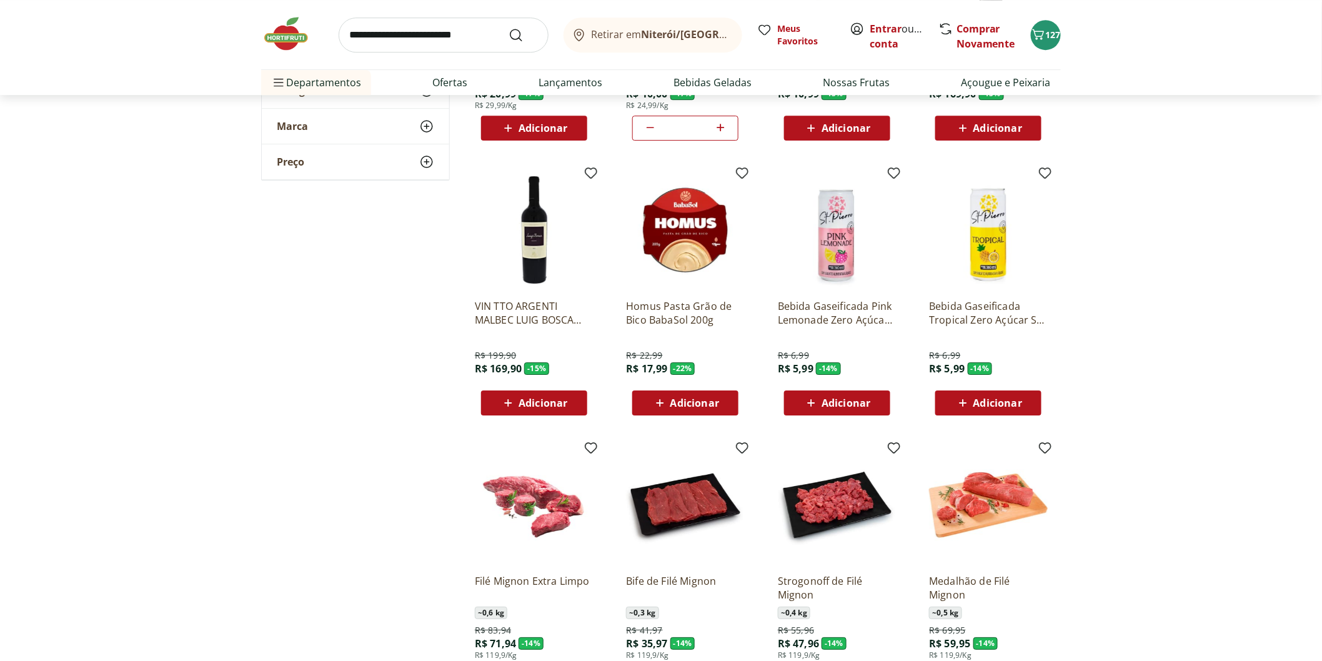
scroll to position [3608, 0]
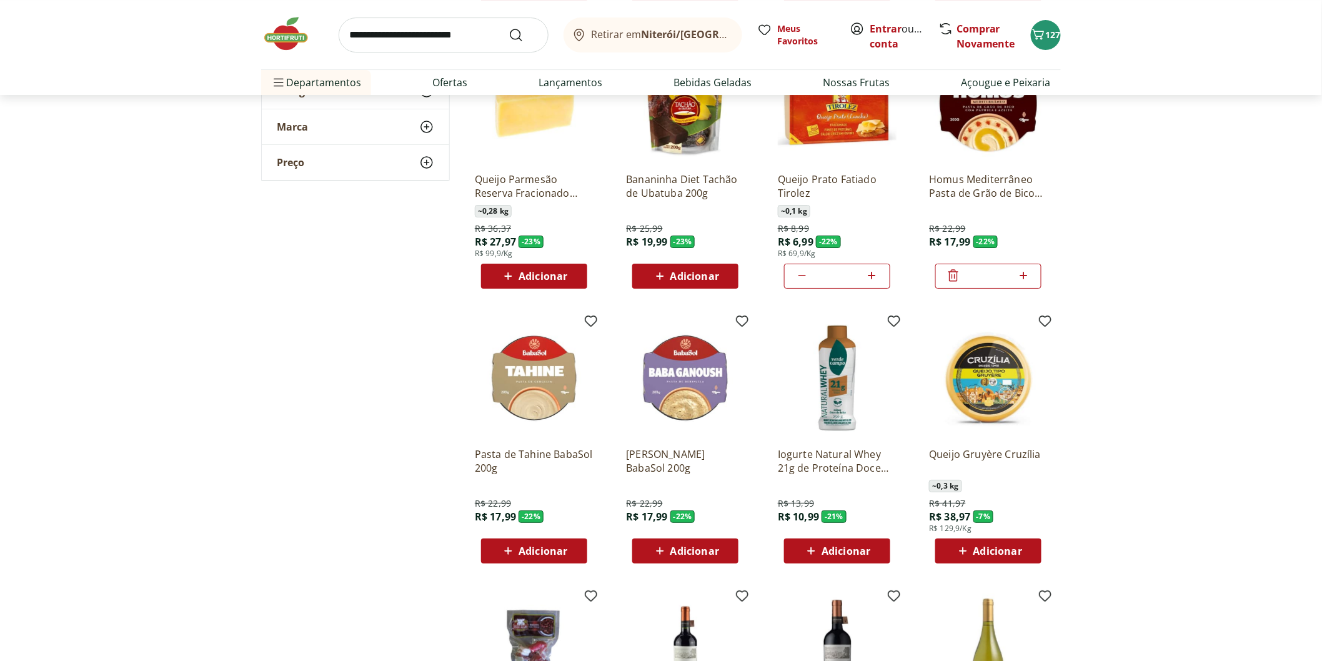
scroll to position [1596, 0]
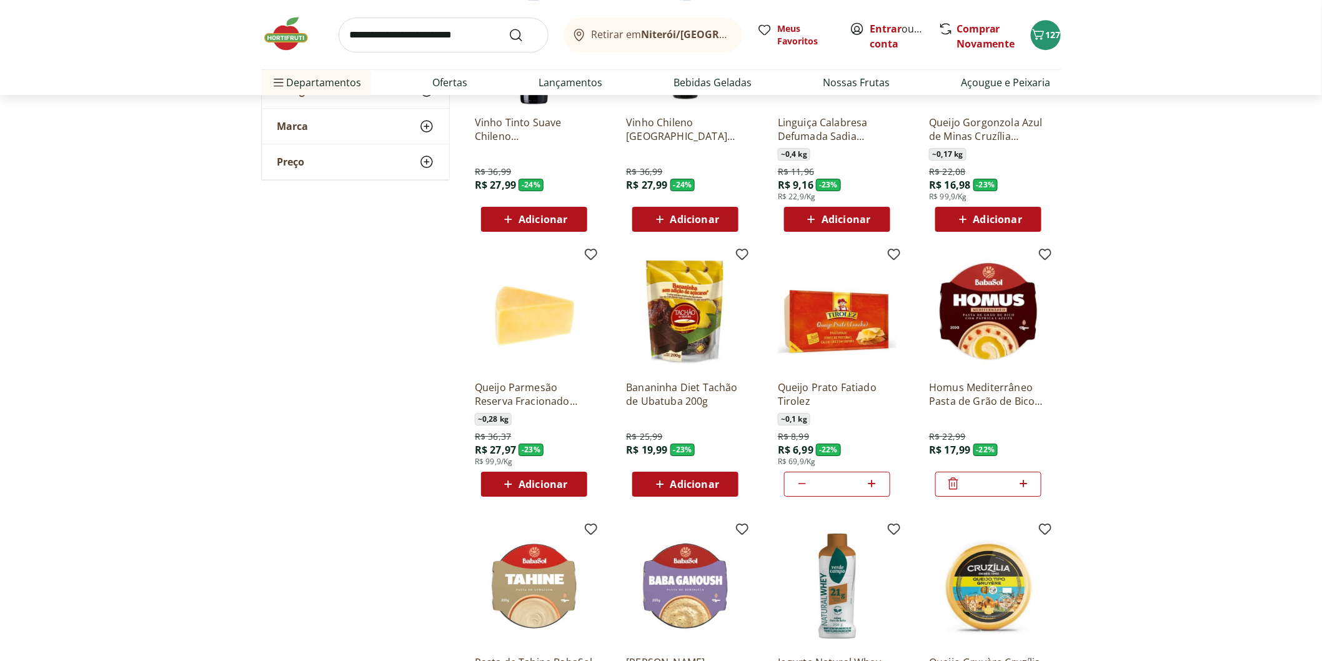
click at [981, 316] on img at bounding box center [988, 311] width 119 height 119
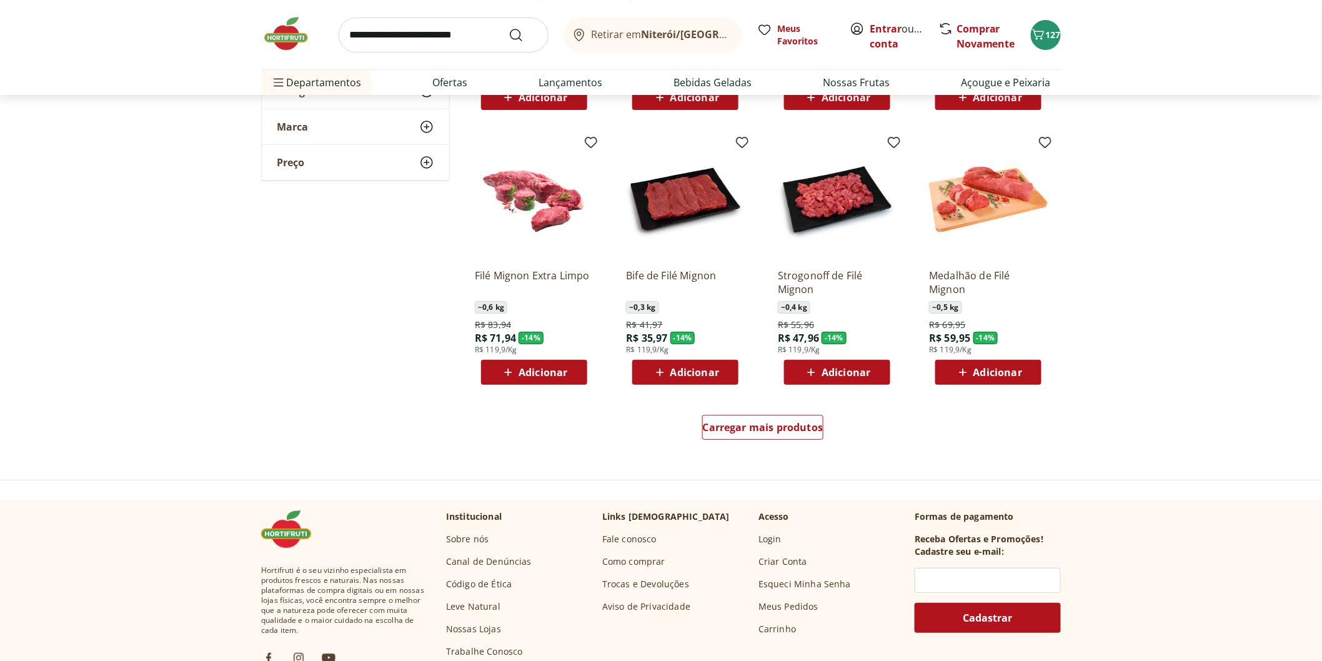
scroll to position [3539, 0]
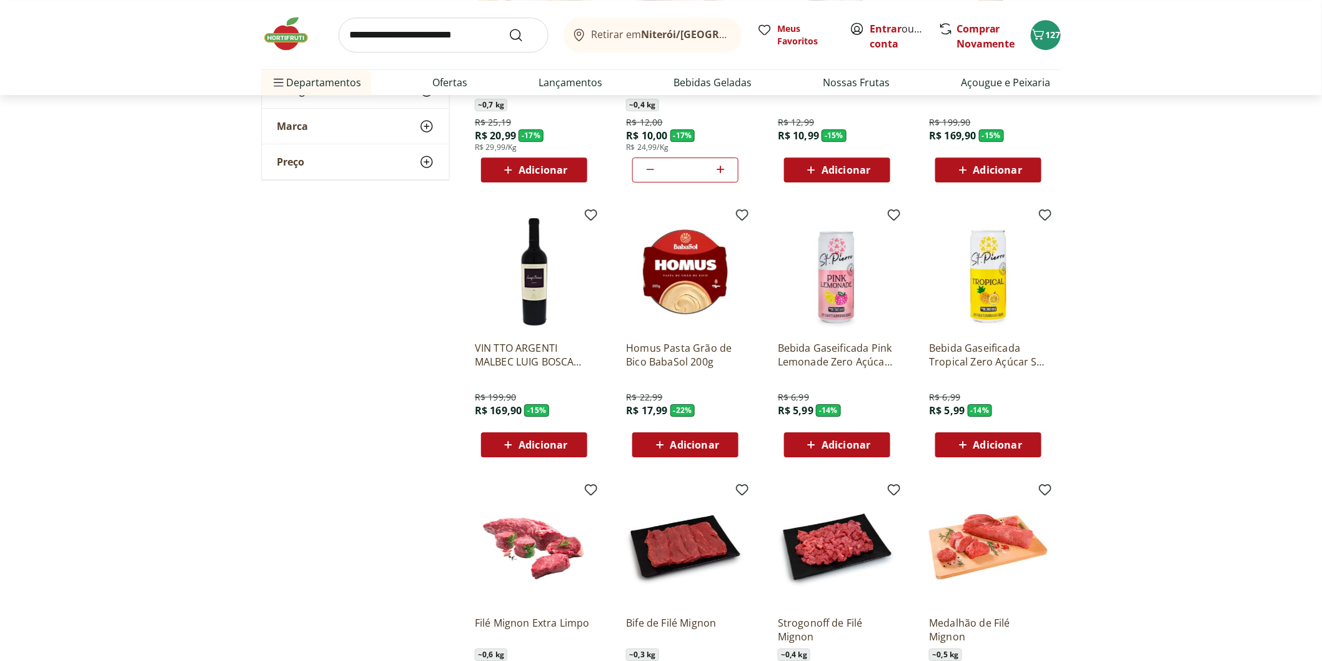
click at [695, 282] on img at bounding box center [685, 271] width 119 height 119
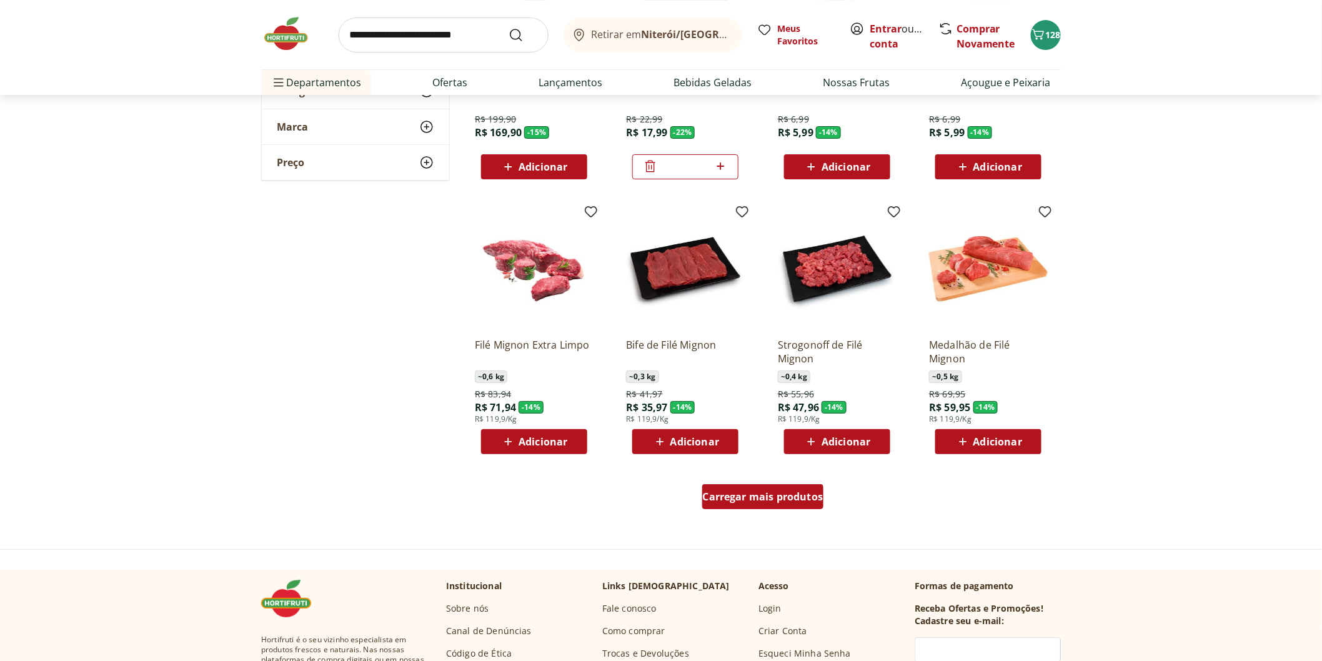
click at [746, 492] on span "Carregar mais produtos" at bounding box center [763, 497] width 121 height 10
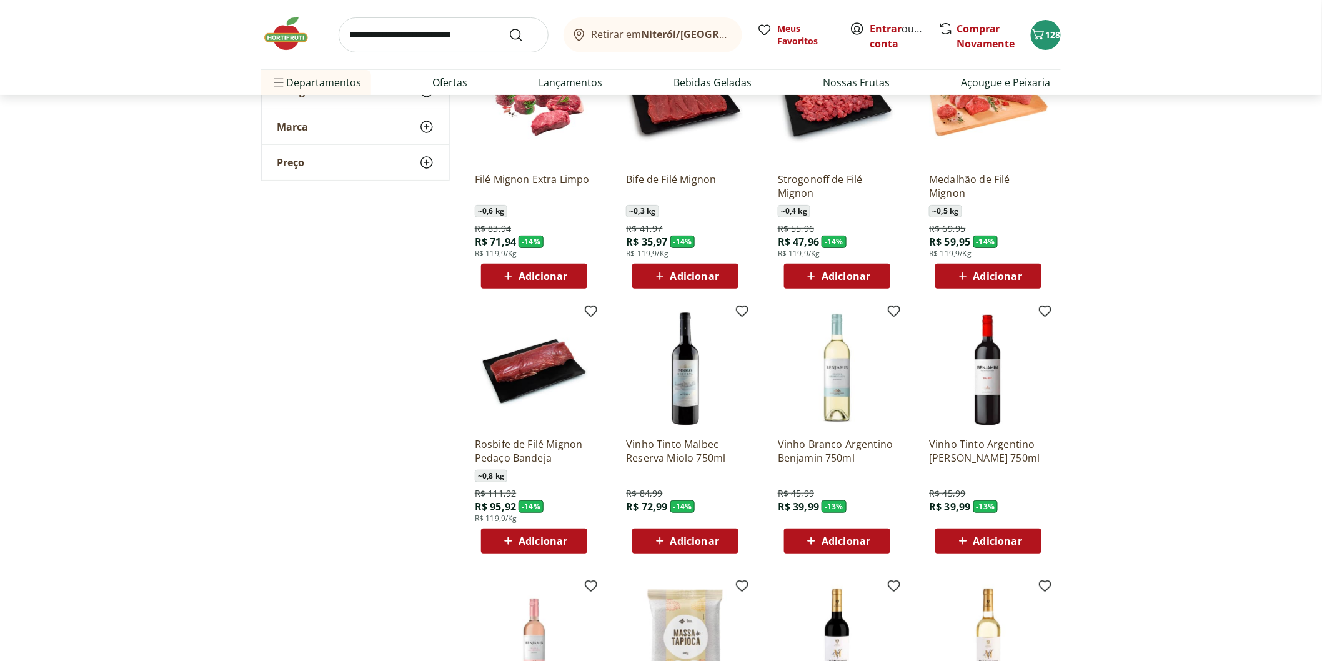
scroll to position [4163, 0]
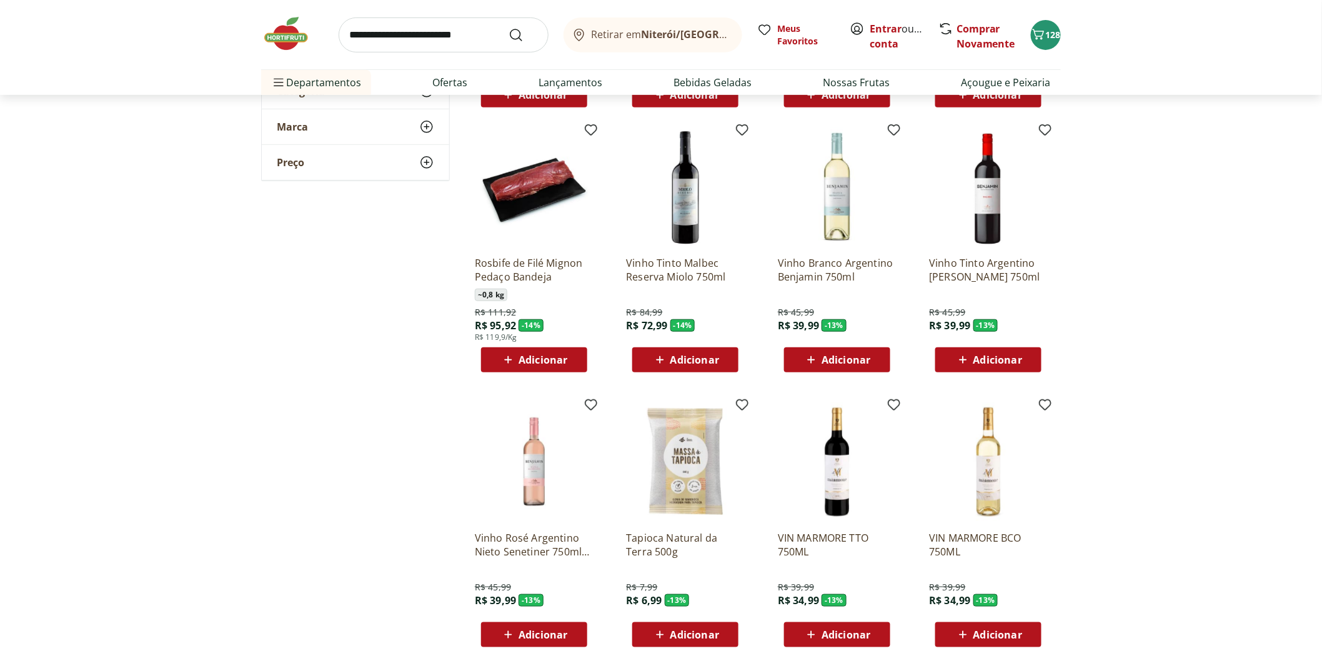
click at [841, 260] on p "Vinho Branco Argentino Benjamin 750ml" at bounding box center [837, 269] width 119 height 27
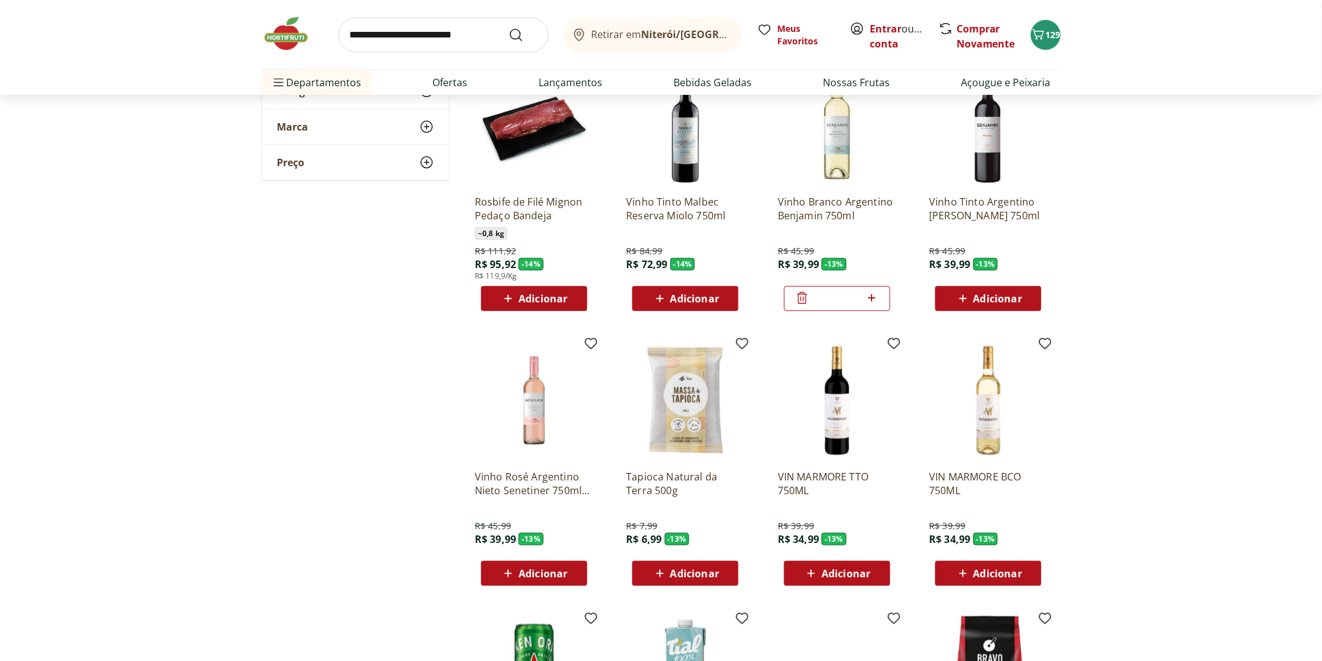
scroll to position [4233, 0]
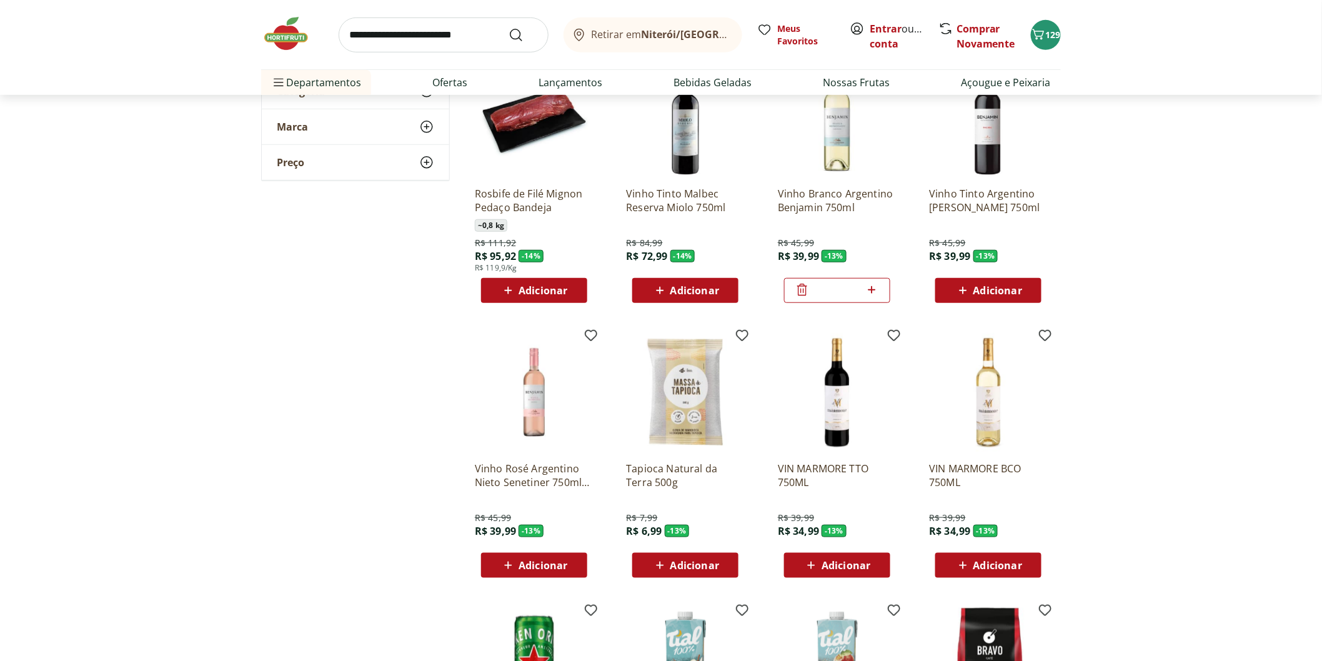
click at [522, 477] on p "Vinho Rosé Argentino Nieto Senetiner 750ml Suave" at bounding box center [534, 475] width 119 height 27
click at [803, 210] on p "Vinho Branco Argentino Benjamin 750ml" at bounding box center [837, 200] width 119 height 27
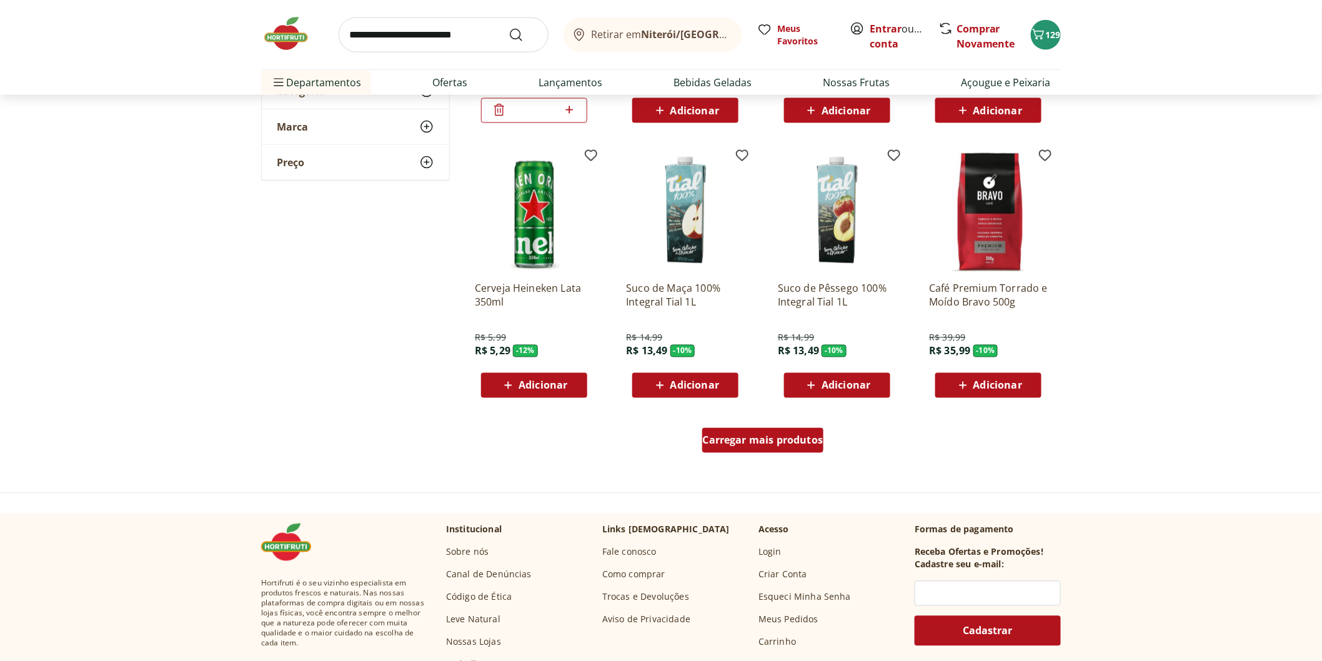
scroll to position [4719, 0]
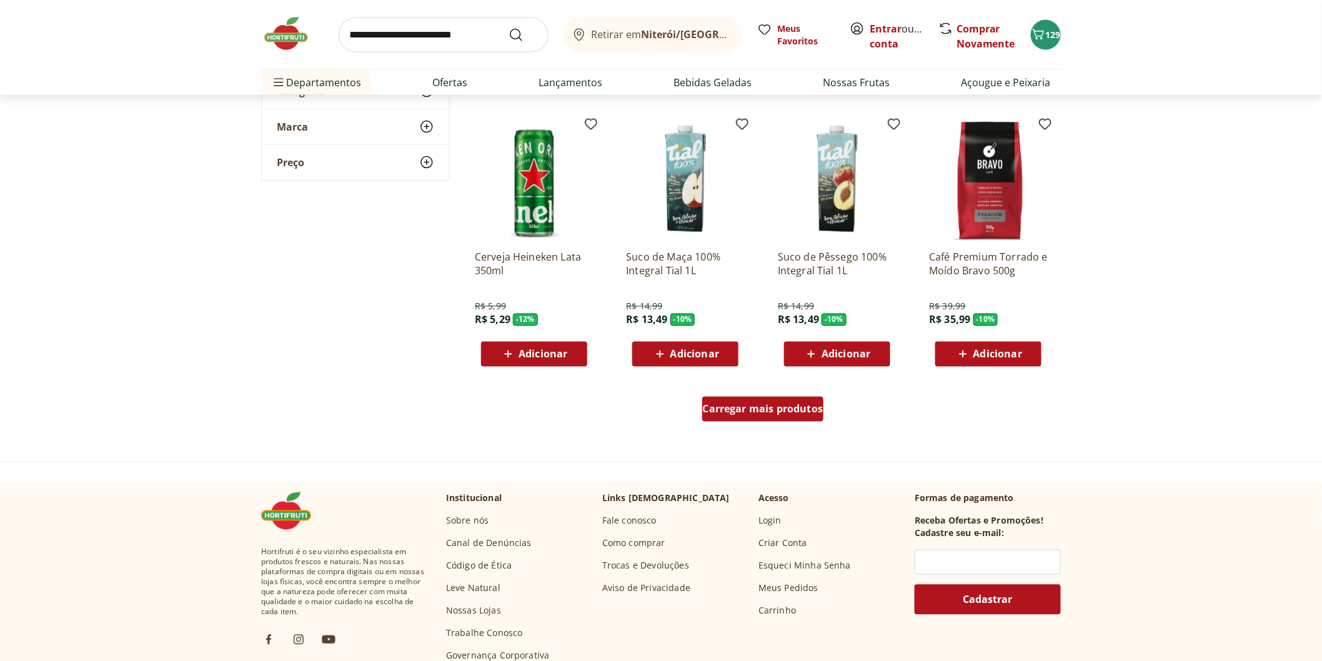
click at [796, 417] on div "Carregar mais produtos" at bounding box center [763, 409] width 122 height 25
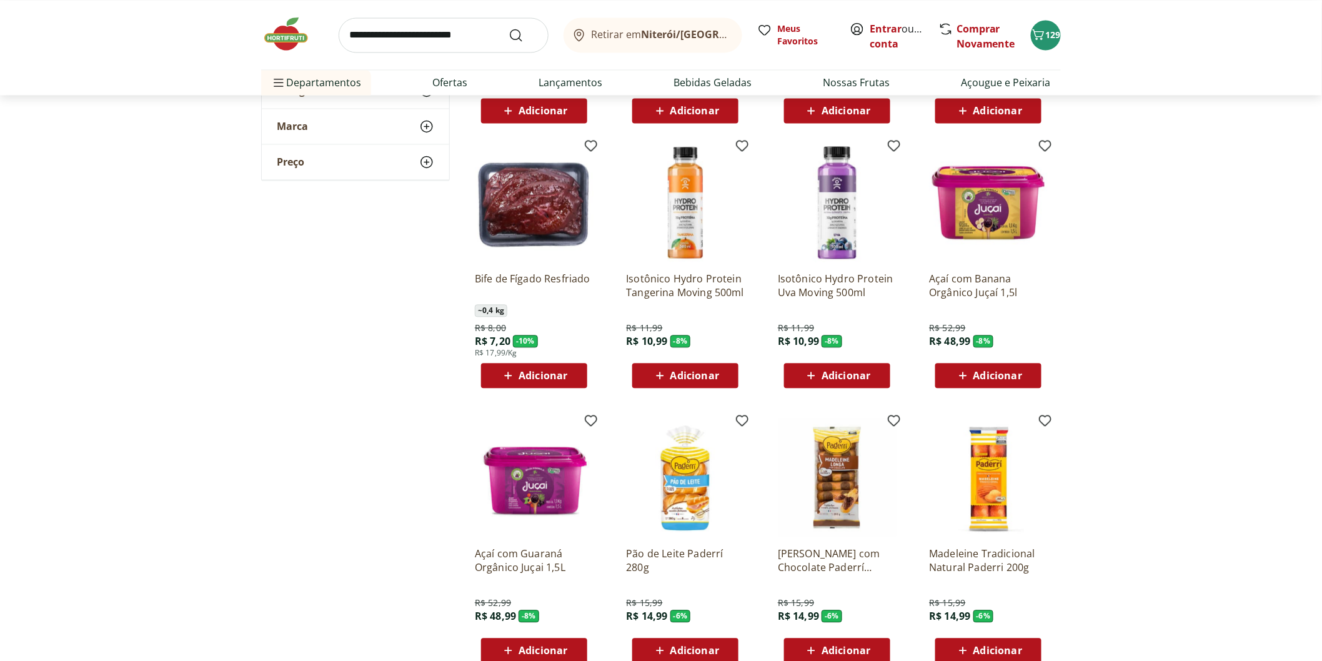
scroll to position [5066, 0]
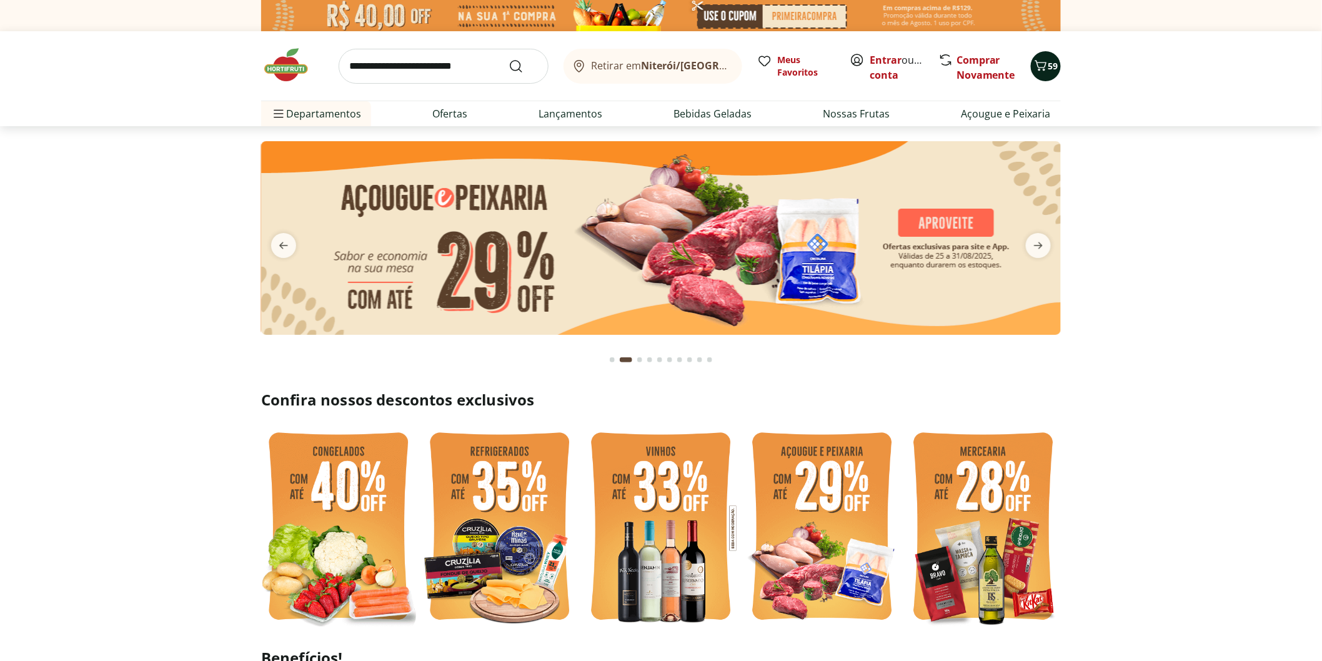
click at [1041, 67] on icon "Carrinho" at bounding box center [1041, 65] width 12 height 11
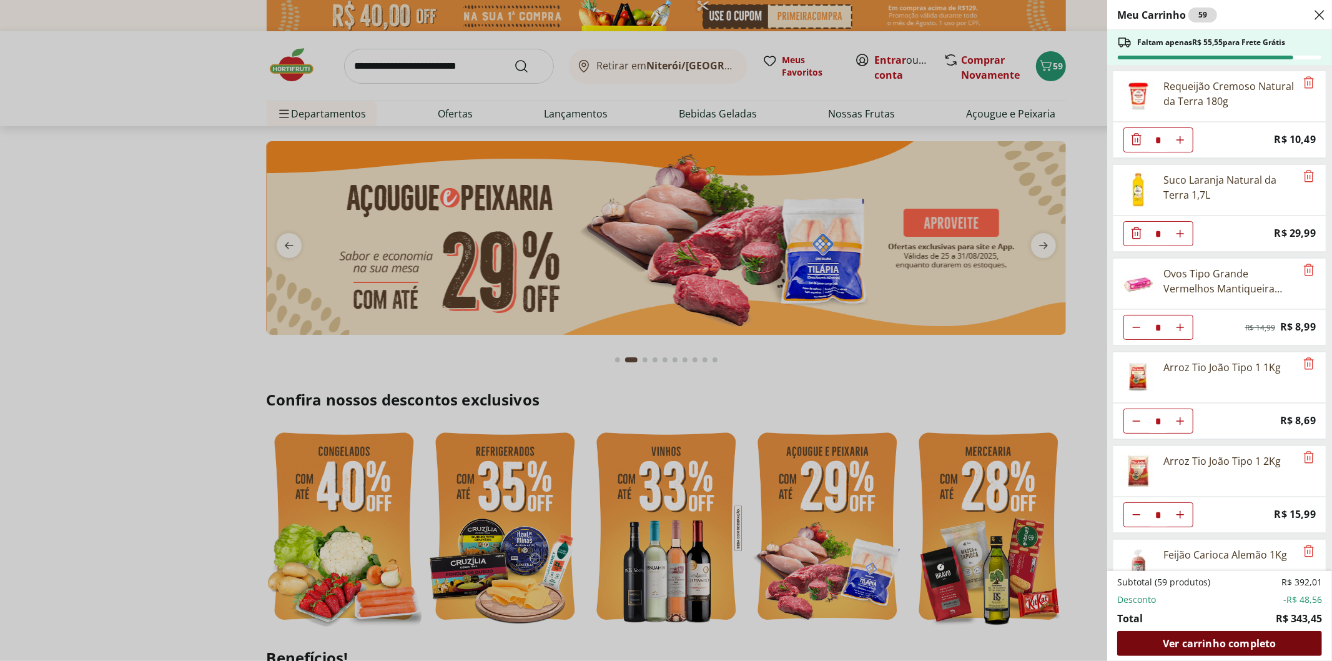
click at [1196, 645] on span "Ver carrinho completo" at bounding box center [1219, 643] width 113 height 10
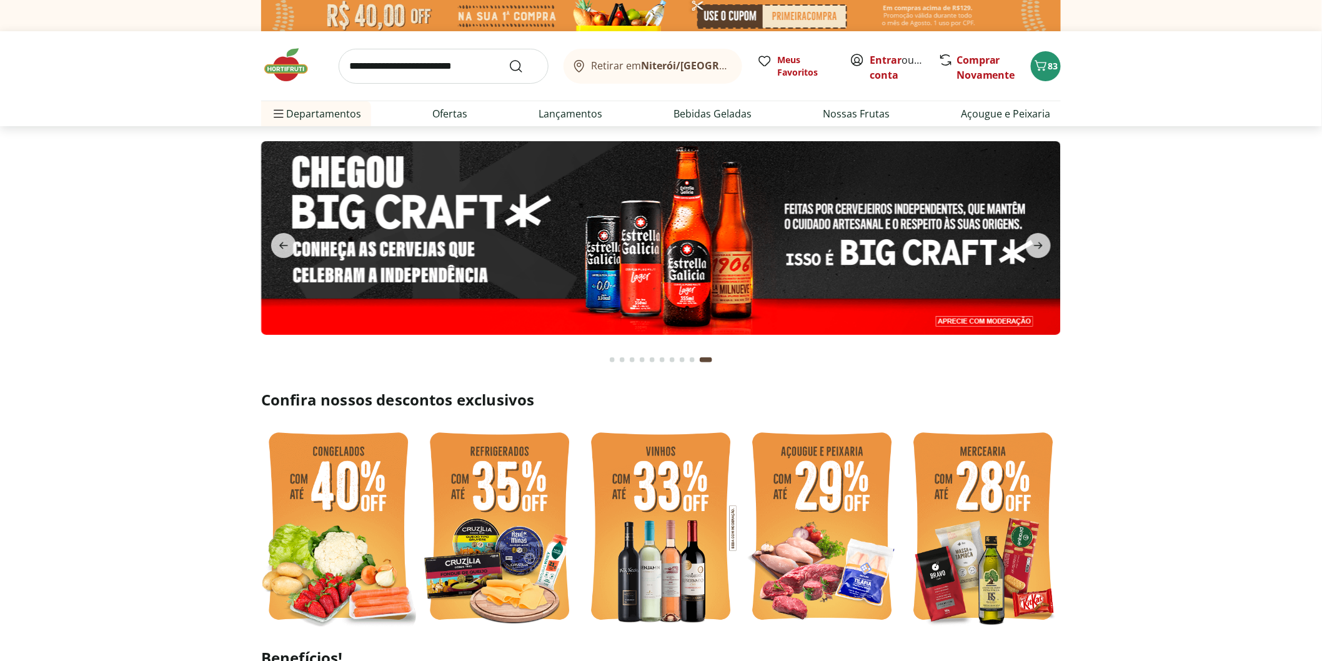
click at [452, 71] on input "search" at bounding box center [444, 66] width 210 height 35
type input "***"
click at [508, 59] on button "Submit Search" at bounding box center [523, 66] width 30 height 15
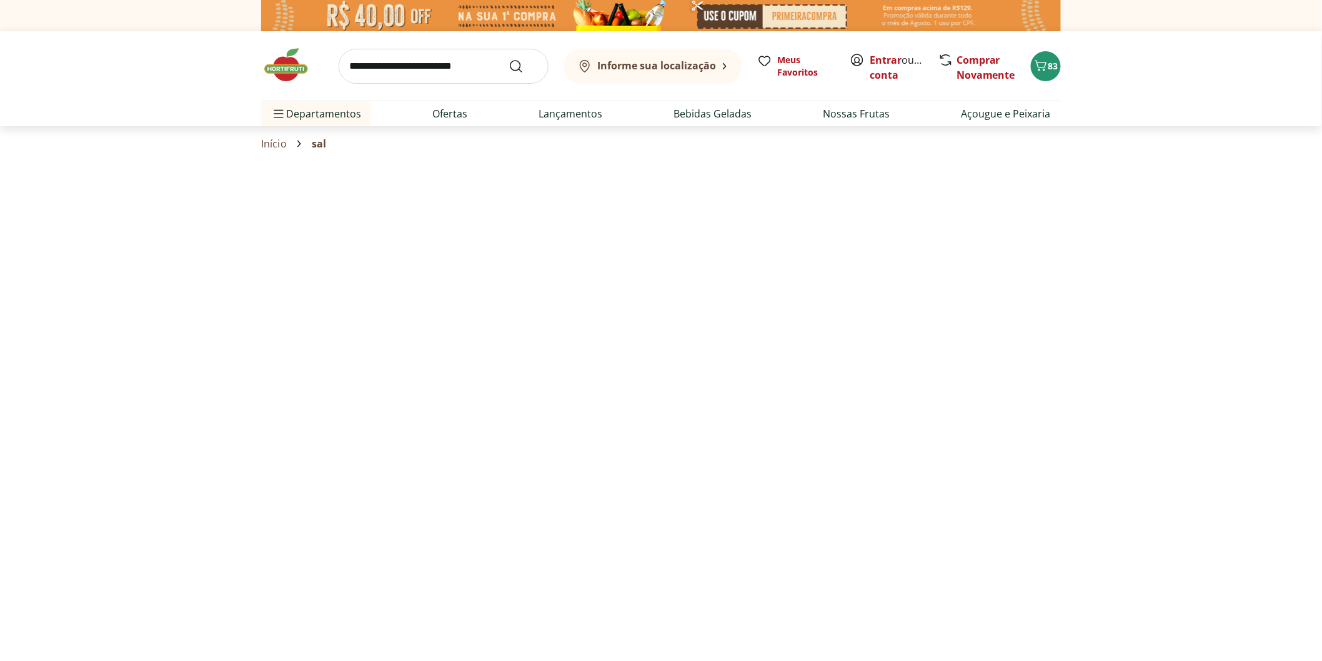
select select "**********"
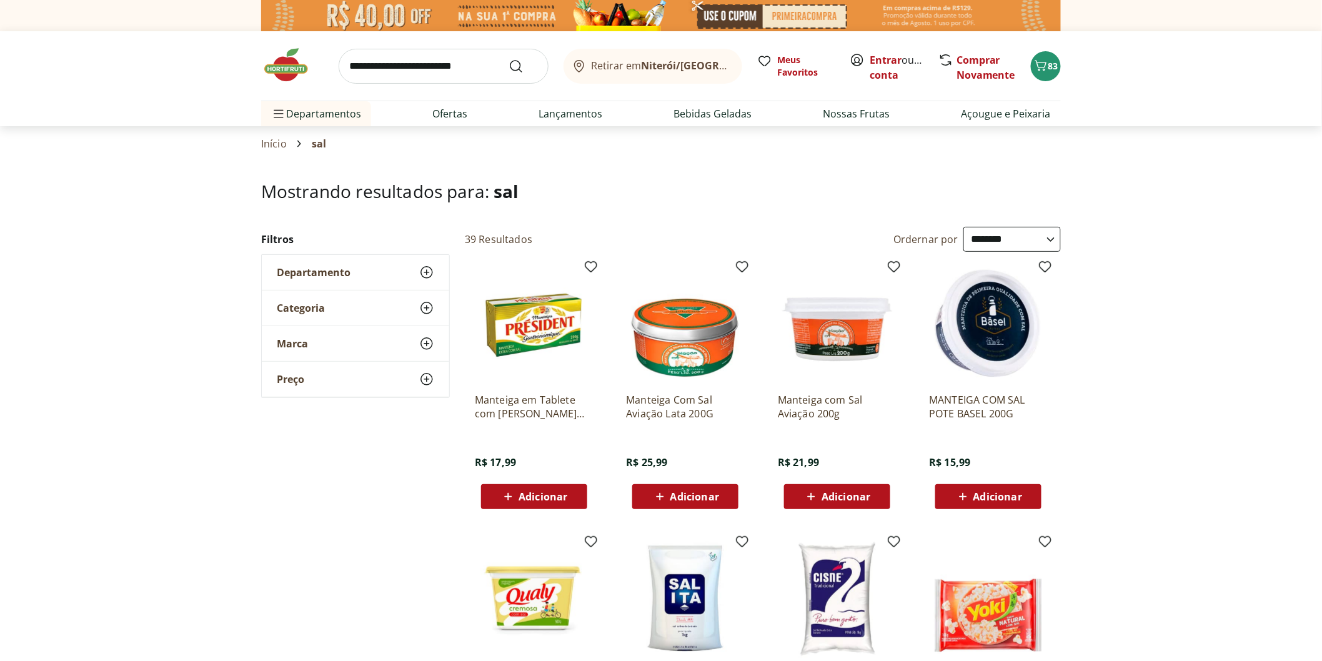
scroll to position [277, 0]
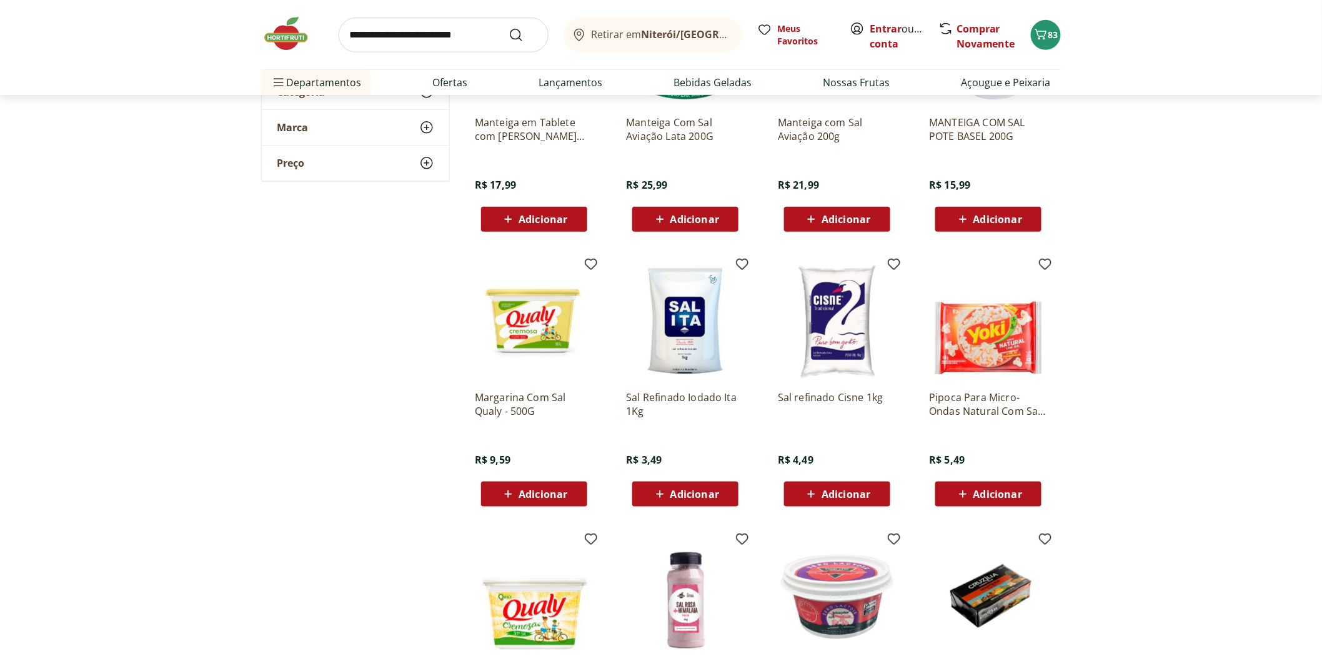
click at [837, 496] on span "Adicionar" at bounding box center [845, 494] width 49 height 10
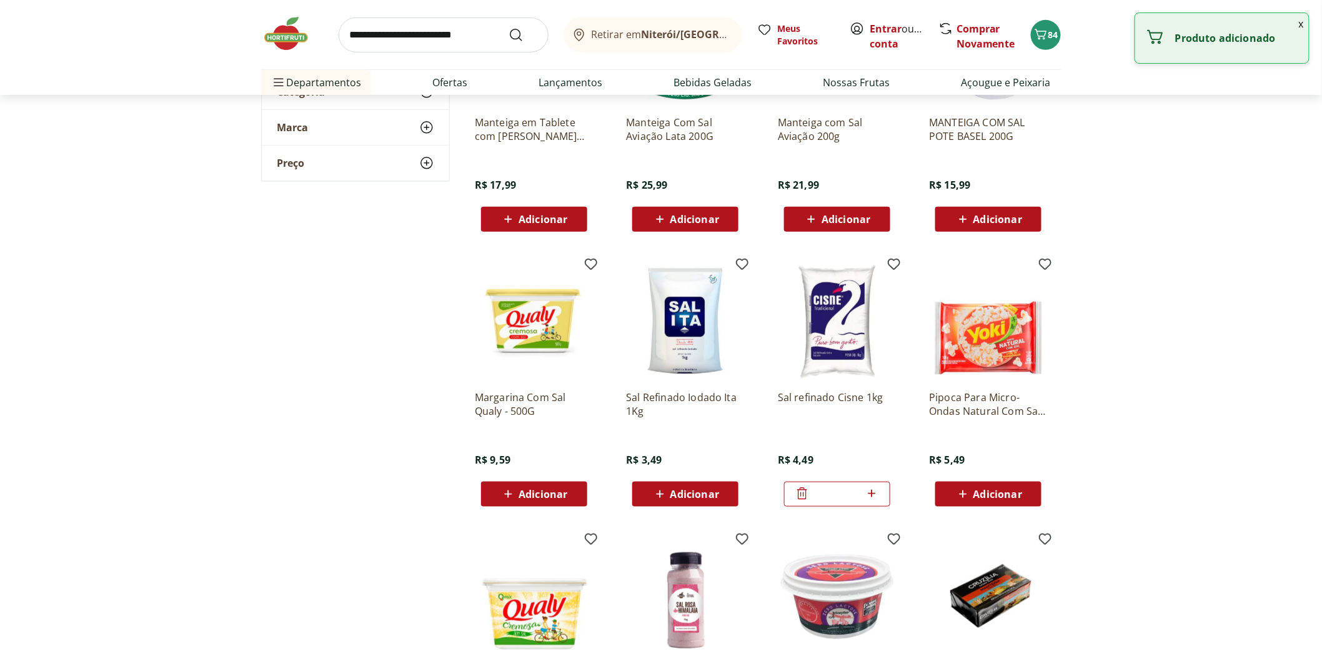
click at [396, 38] on input "search" at bounding box center [444, 34] width 210 height 35
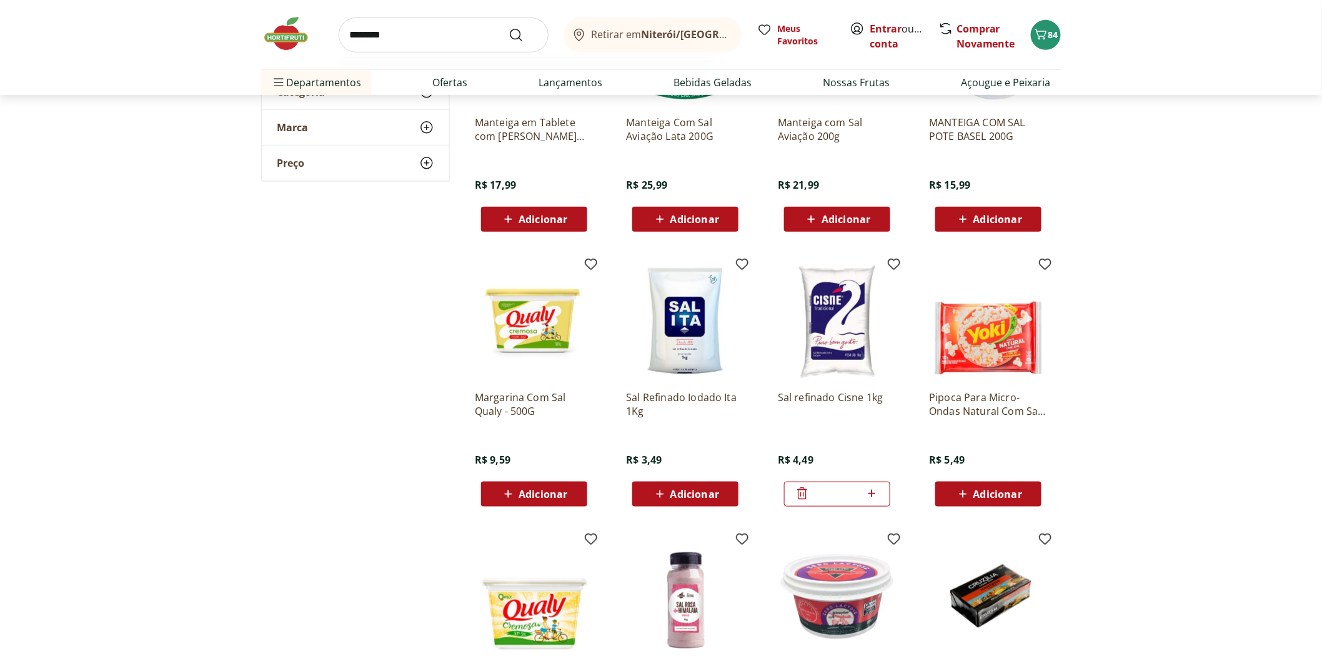
type input "********"
click at [508, 27] on button "Submit Search" at bounding box center [523, 34] width 30 height 15
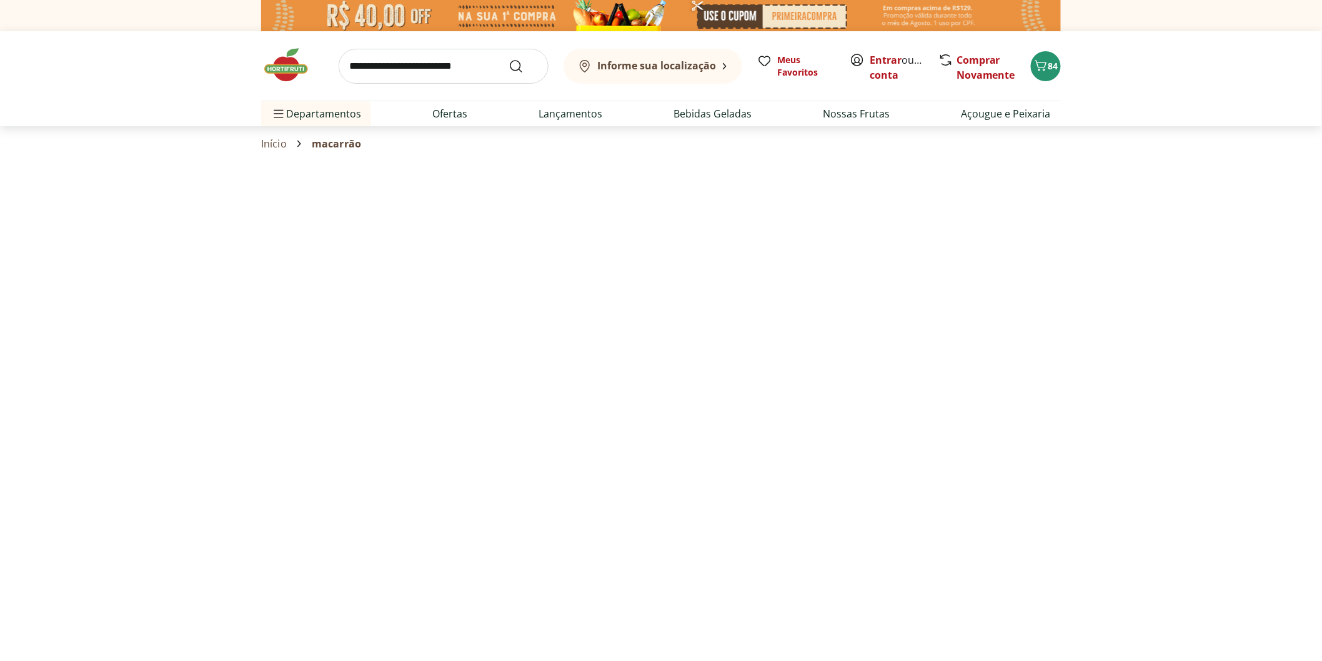
select select "**********"
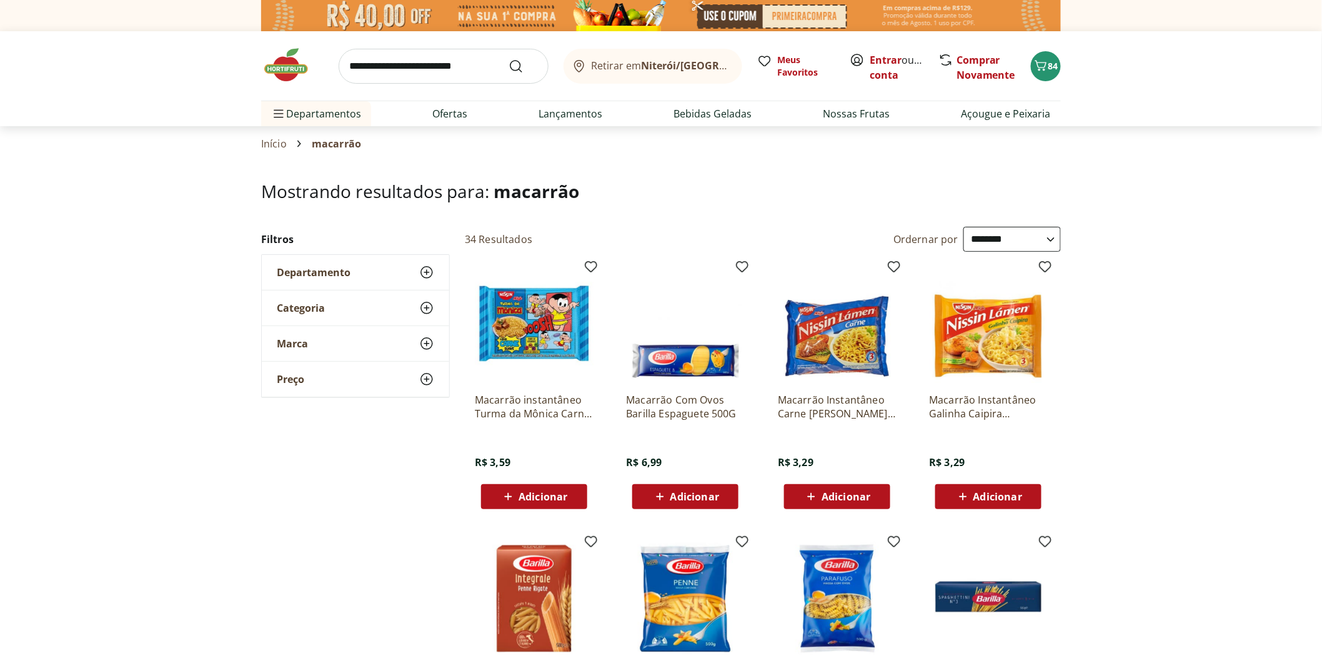
scroll to position [139, 0]
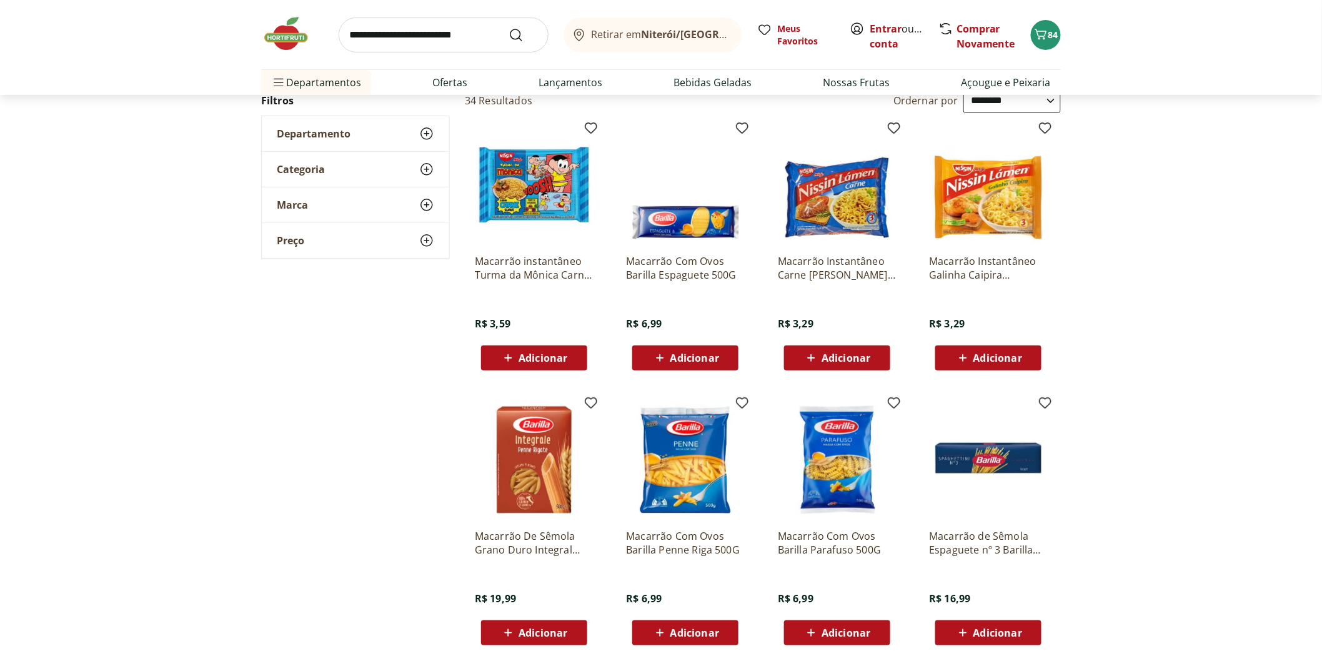
click at [689, 360] on span "Adicionar" at bounding box center [694, 358] width 49 height 10
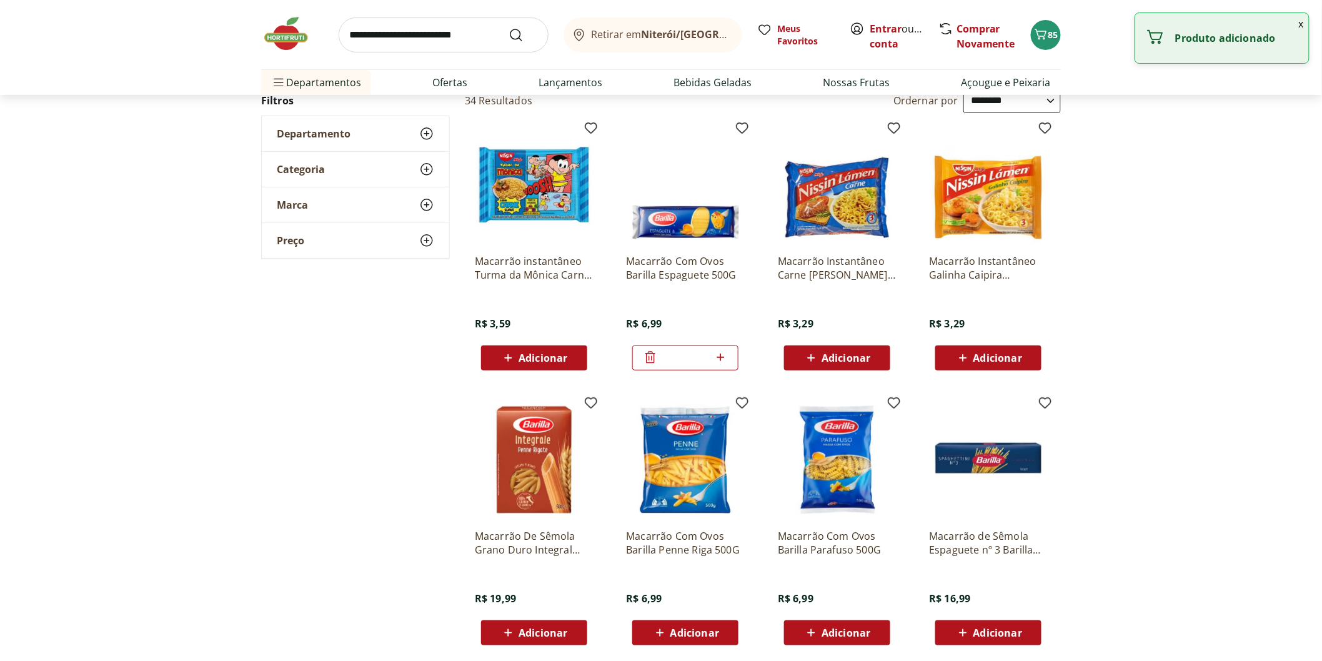
click at [717, 357] on icon at bounding box center [719, 357] width 7 height 7
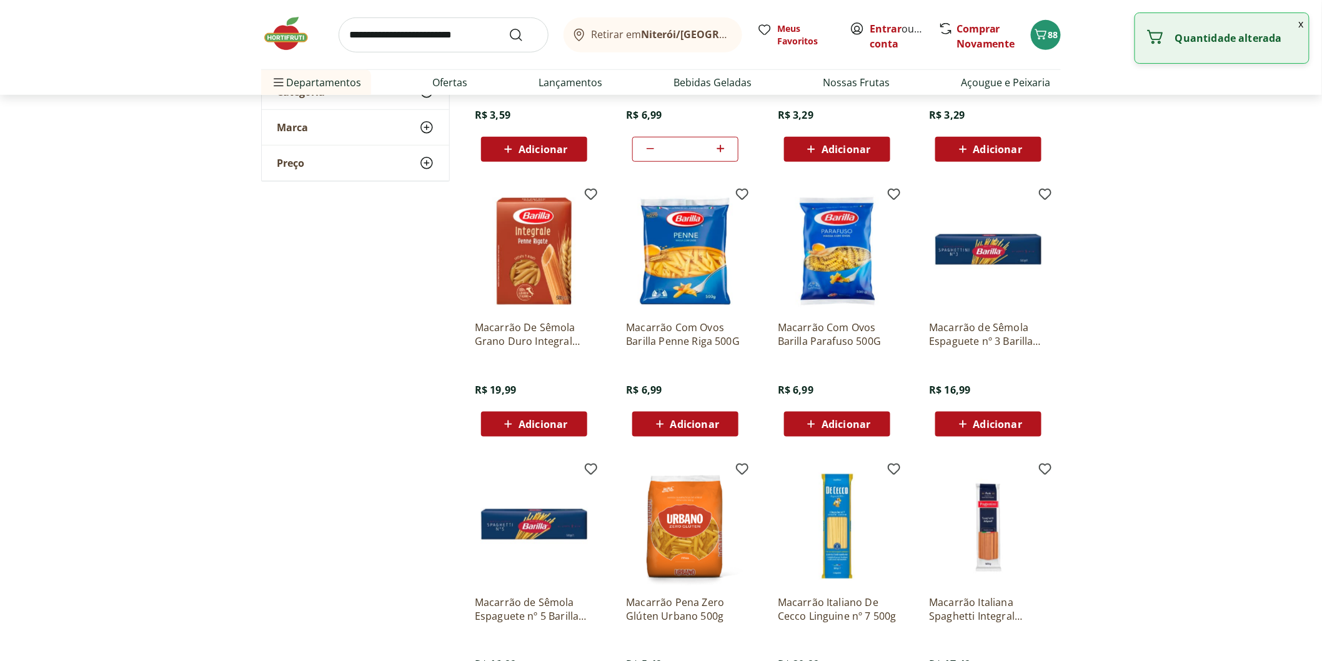
scroll to position [485, 0]
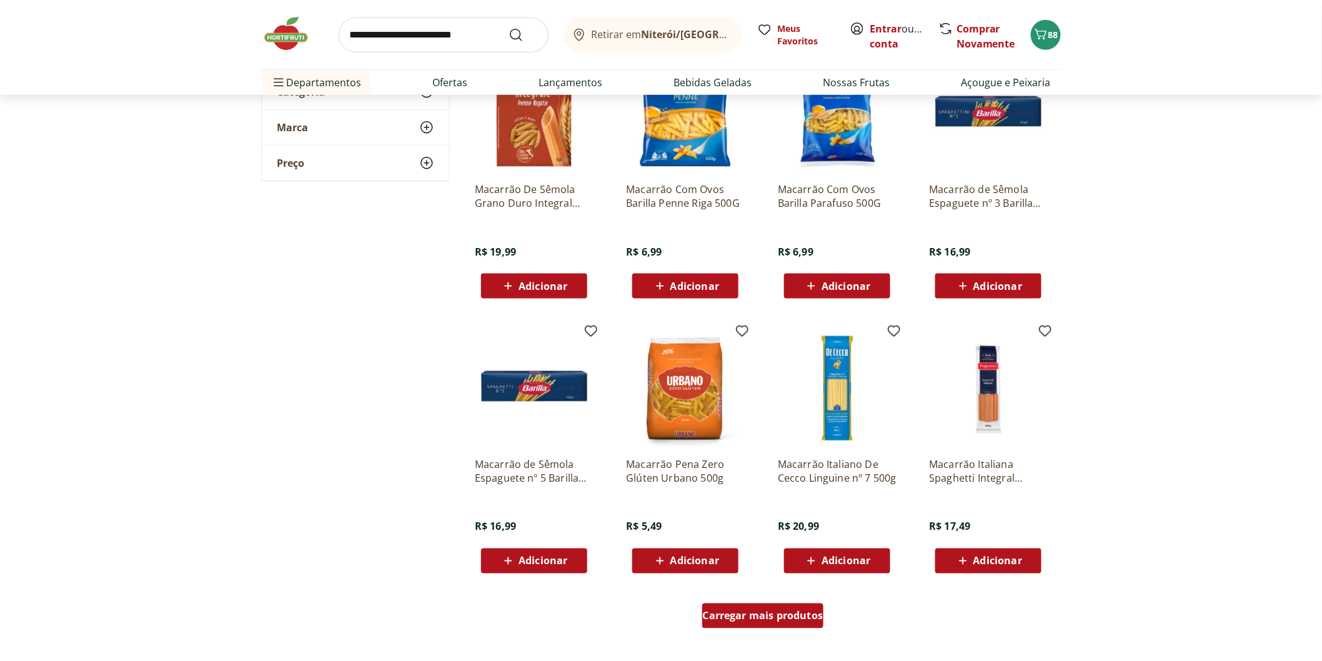
click at [736, 611] on span "Carregar mais produtos" at bounding box center [763, 616] width 121 height 10
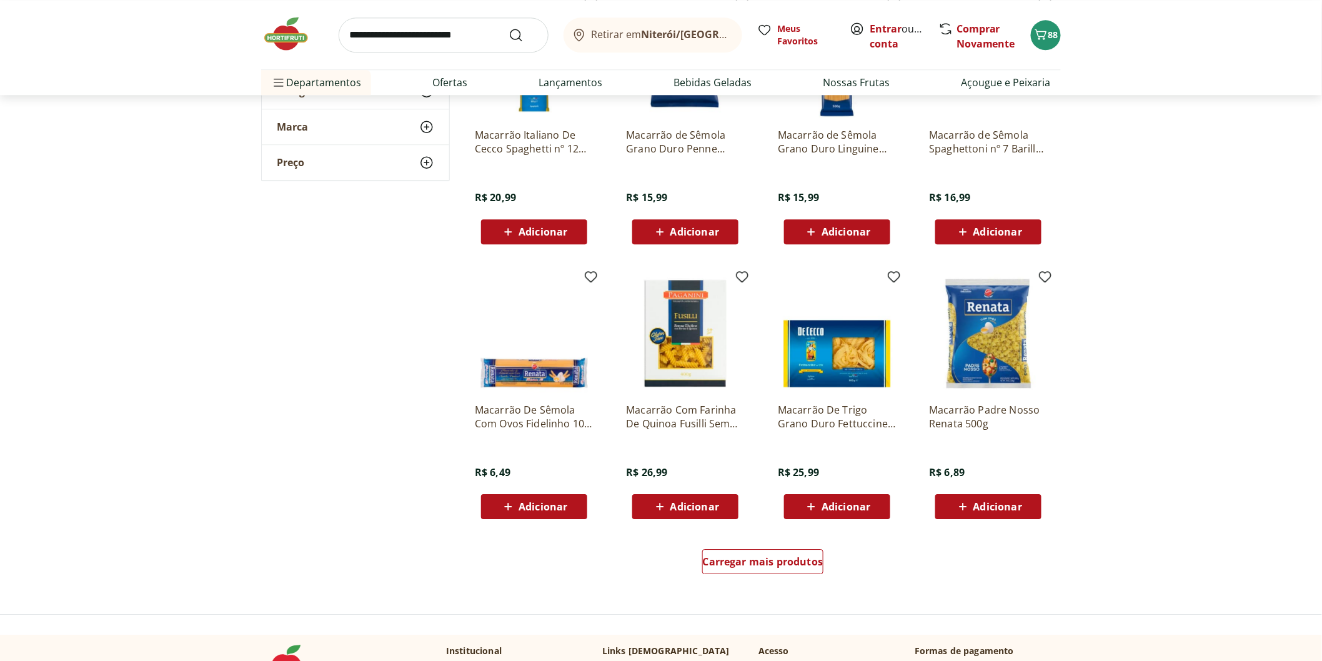
scroll to position [1388, 0]
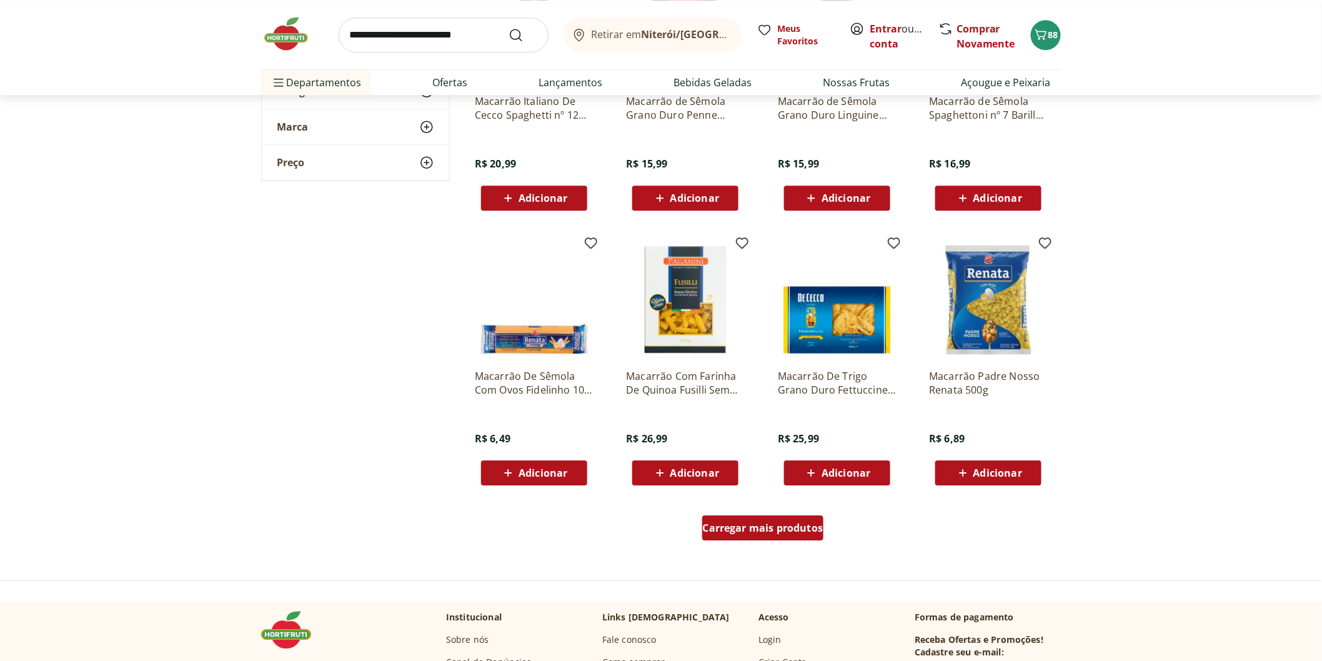
click at [729, 533] on span "Carregar mais produtos" at bounding box center [763, 528] width 121 height 10
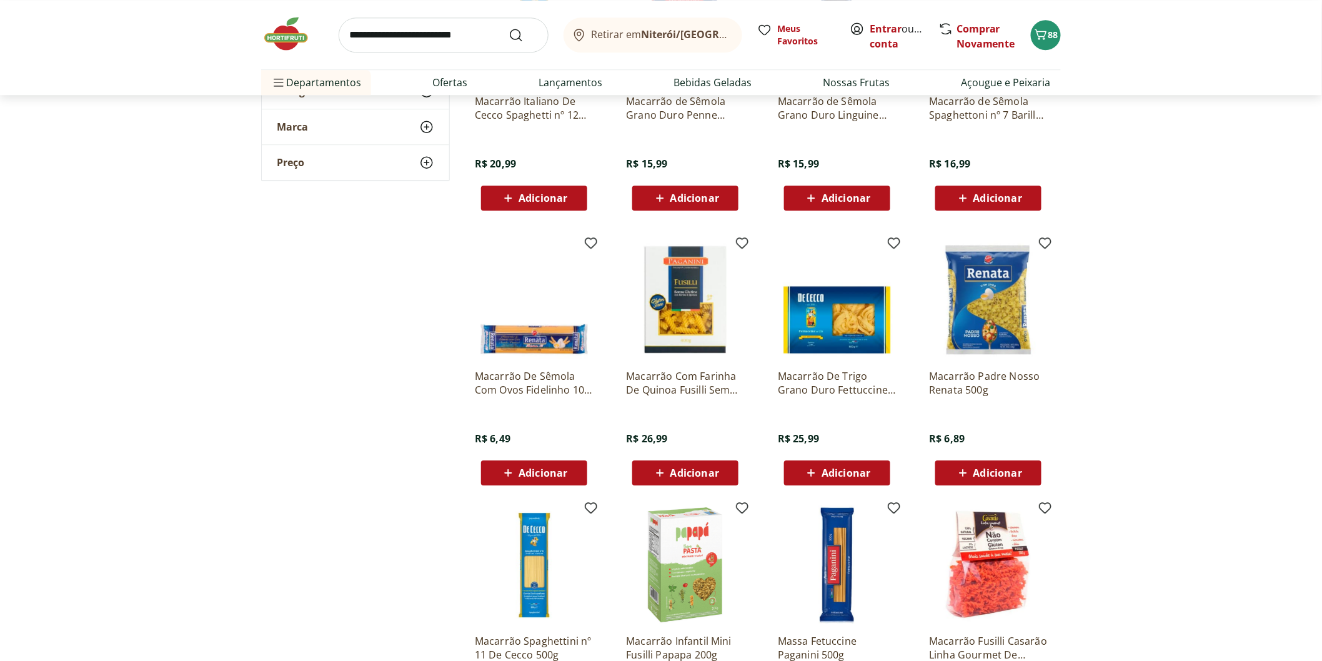
scroll to position [1596, 0]
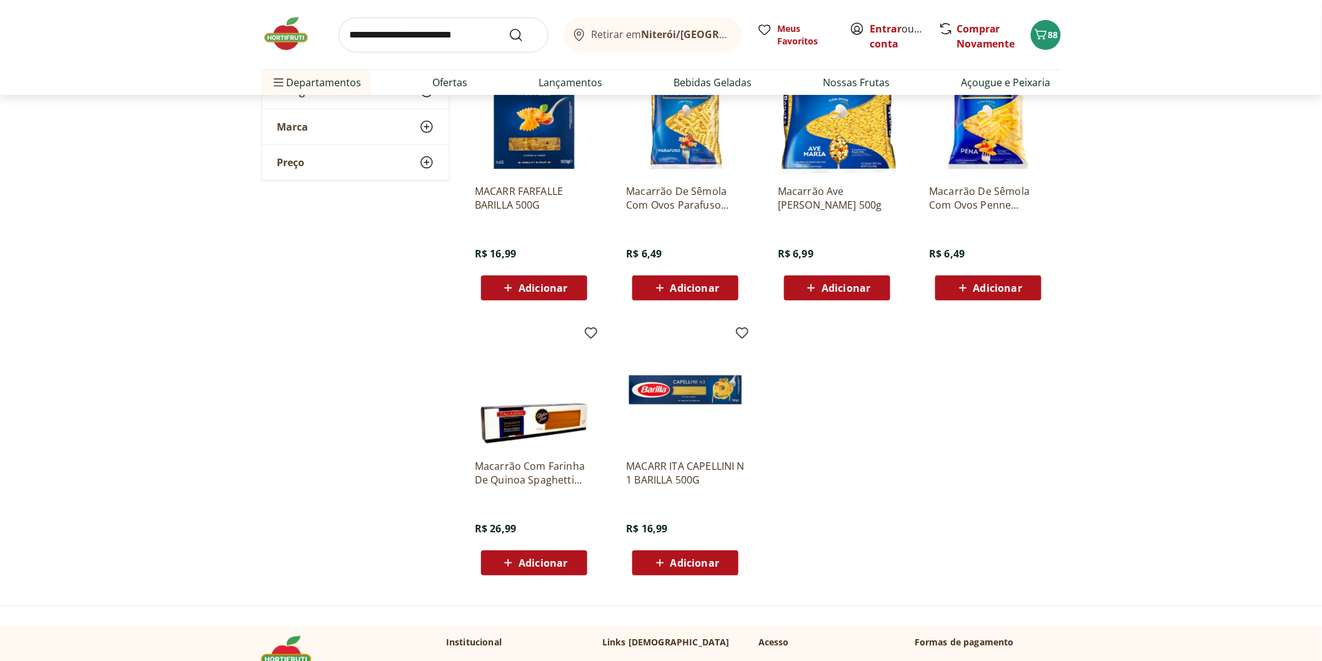
scroll to position [2151, 0]
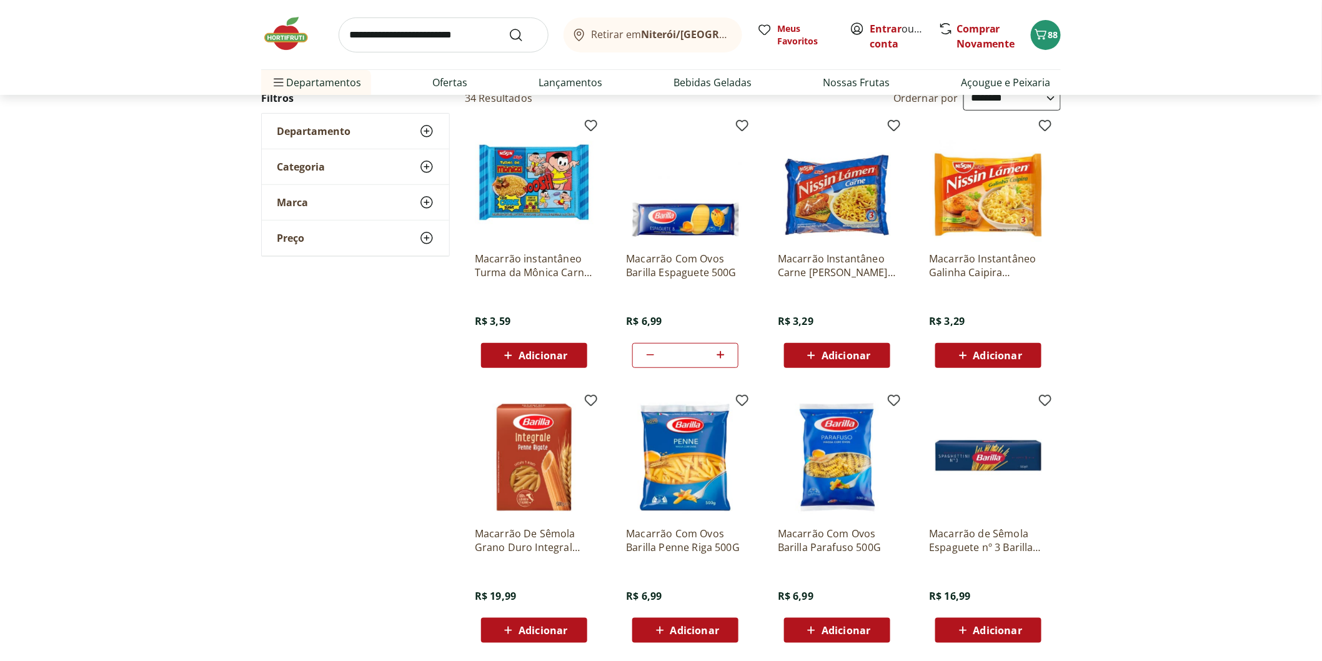
scroll to position [208, 0]
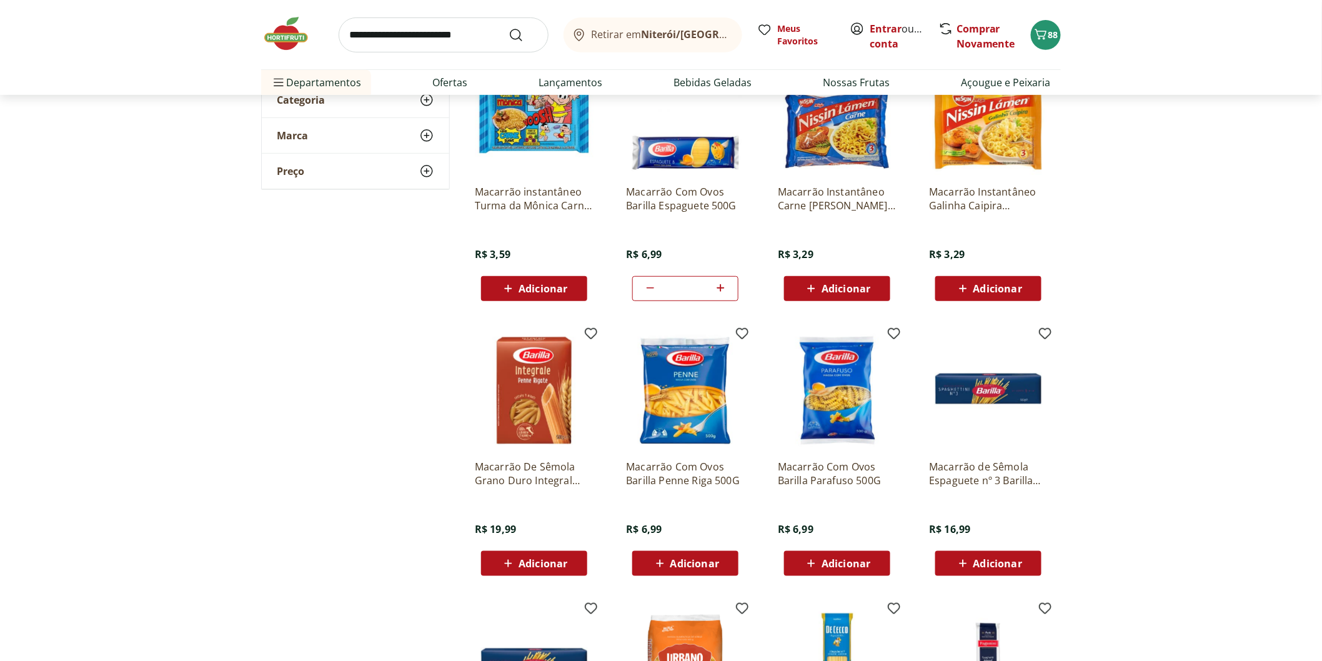
click at [725, 285] on icon at bounding box center [721, 287] width 16 height 15
type input "*"
click at [394, 29] on input "search" at bounding box center [444, 34] width 210 height 35
type input "******"
click at [508, 27] on button "Submit Search" at bounding box center [523, 34] width 30 height 15
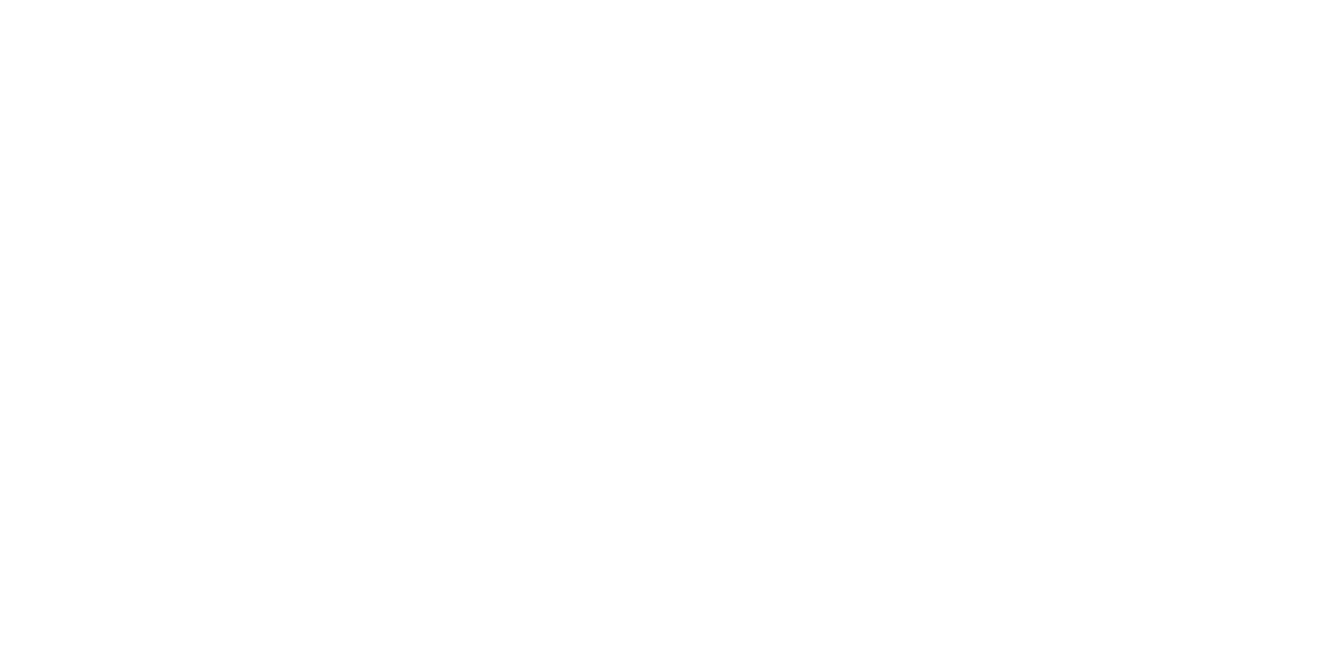
select select "**********"
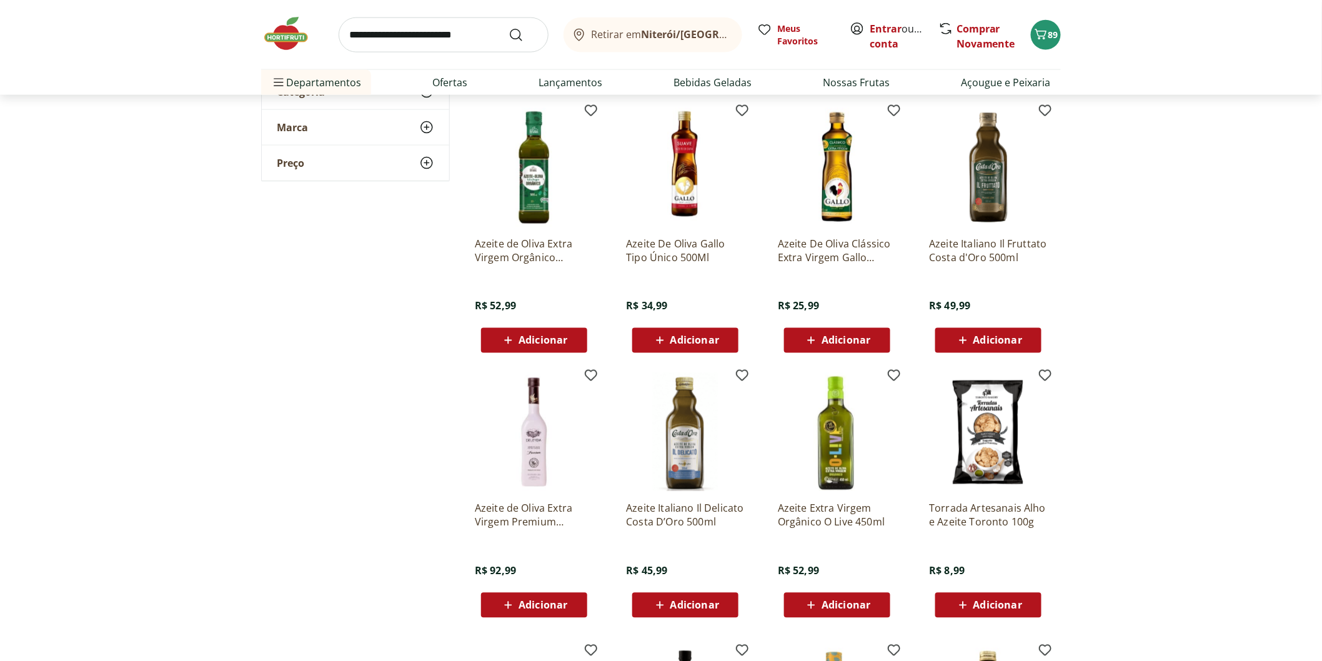
scroll to position [902, 0]
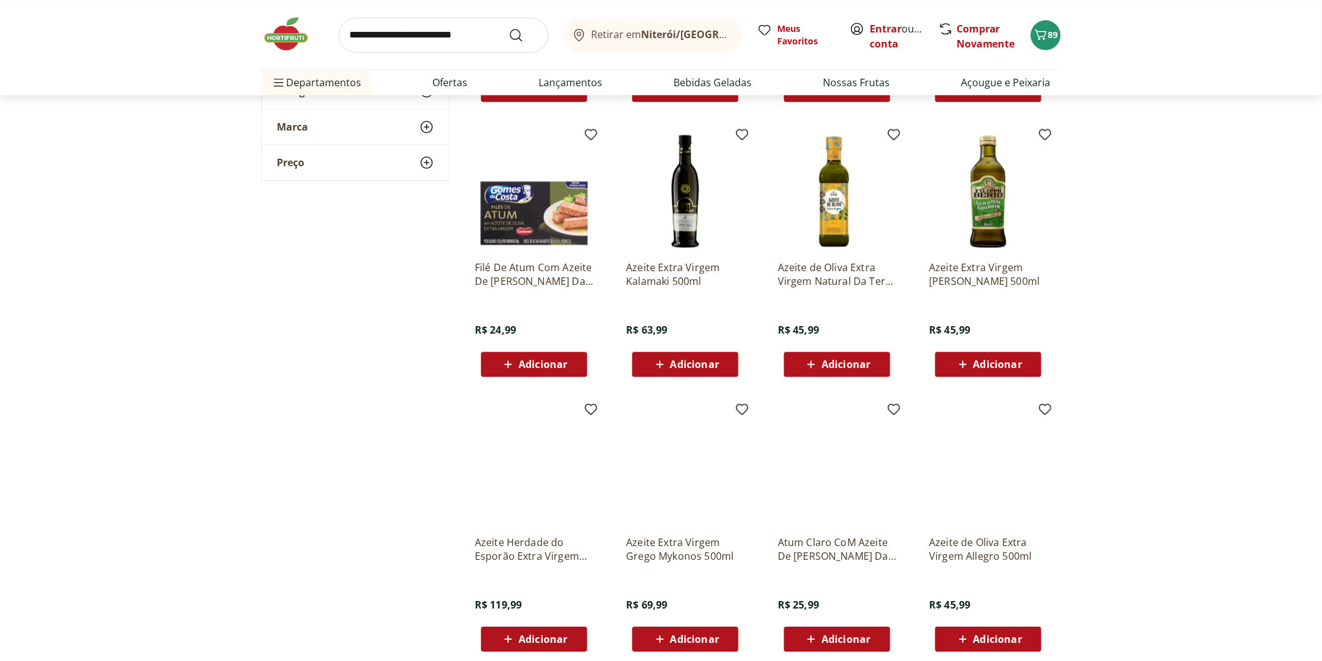
scroll to position [1249, 0]
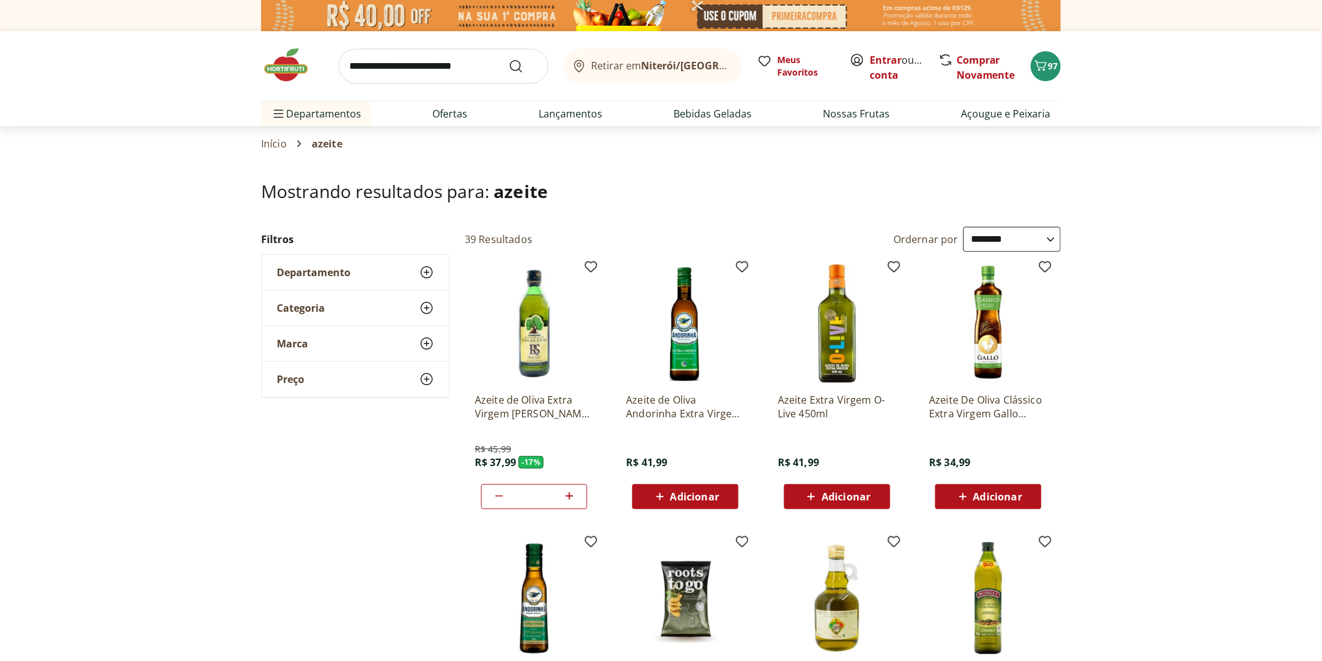
click at [404, 69] on input "search" at bounding box center [444, 66] width 210 height 35
type input "**********"
click at [508, 59] on button "Submit Search" at bounding box center [523, 66] width 30 height 15
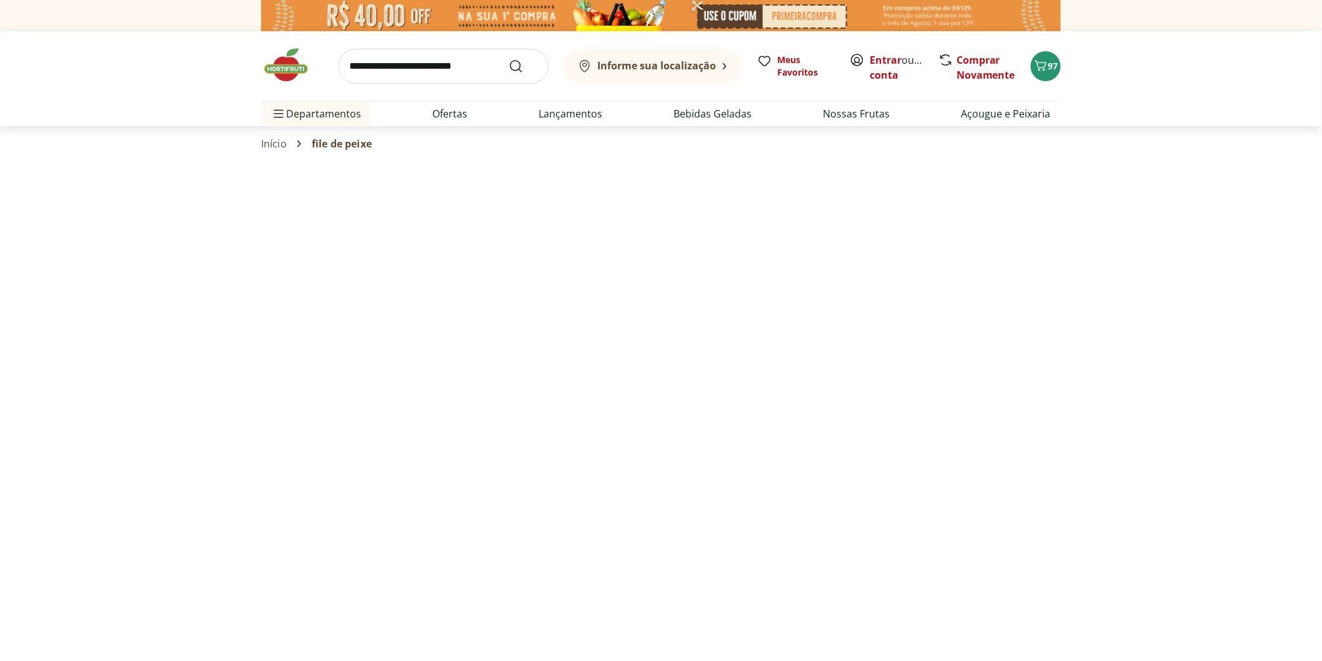
select select "**********"
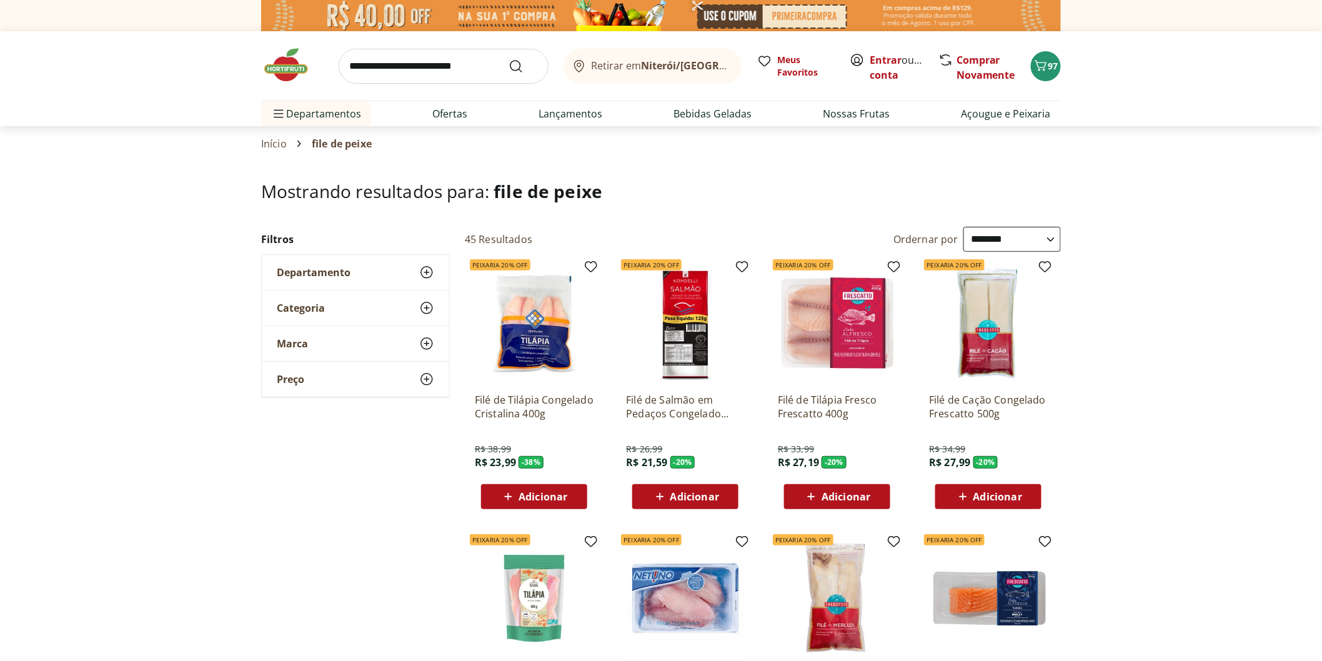
click at [540, 500] on span "Adicionar" at bounding box center [542, 497] width 49 height 10
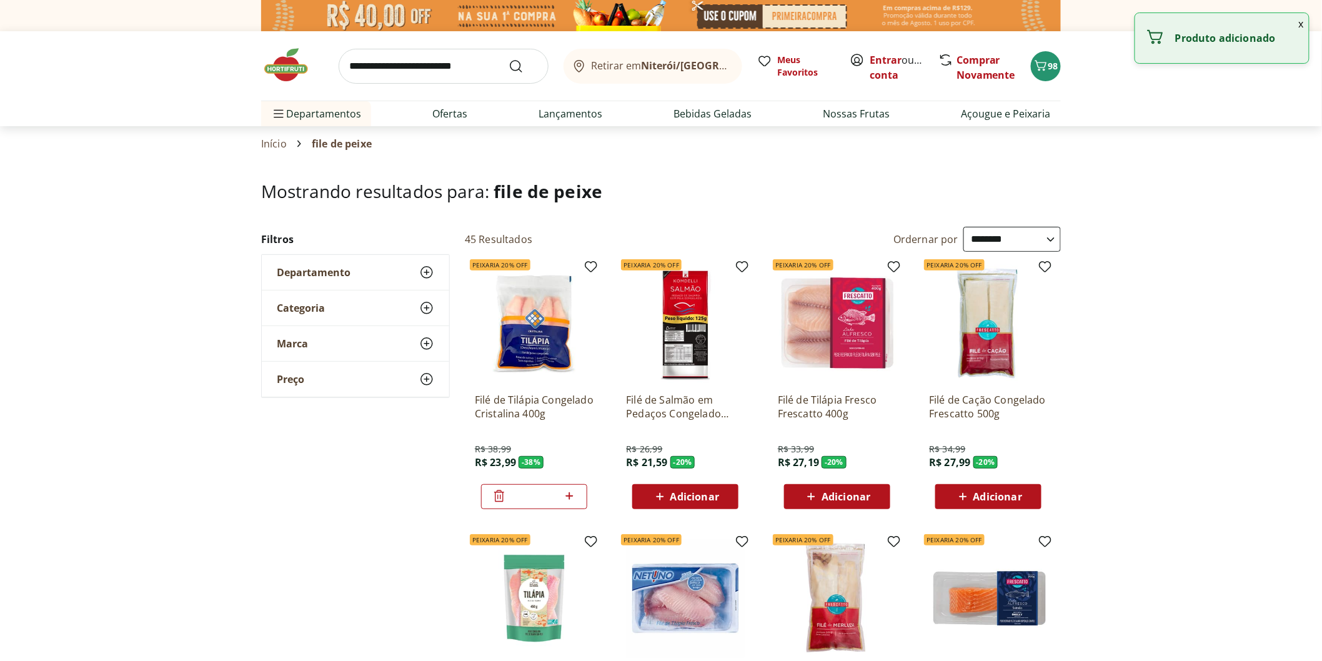
click at [568, 495] on icon at bounding box center [568, 495] width 7 height 7
type input "*"
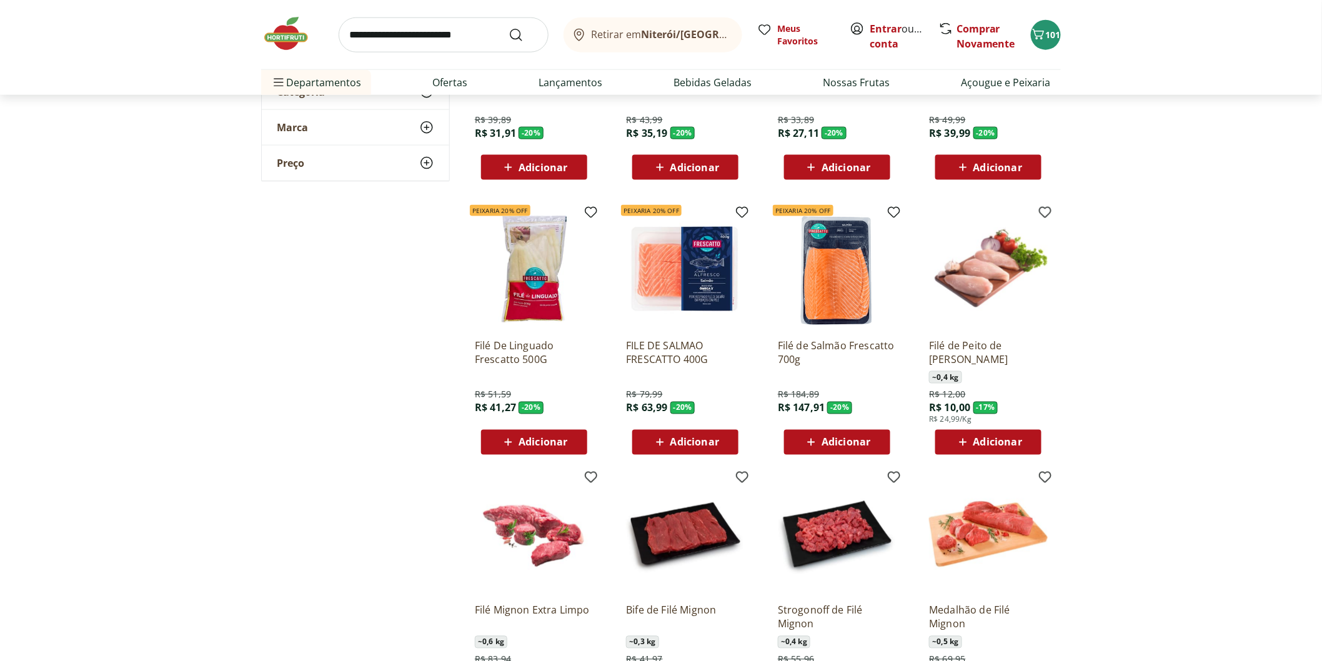
scroll to position [625, 0]
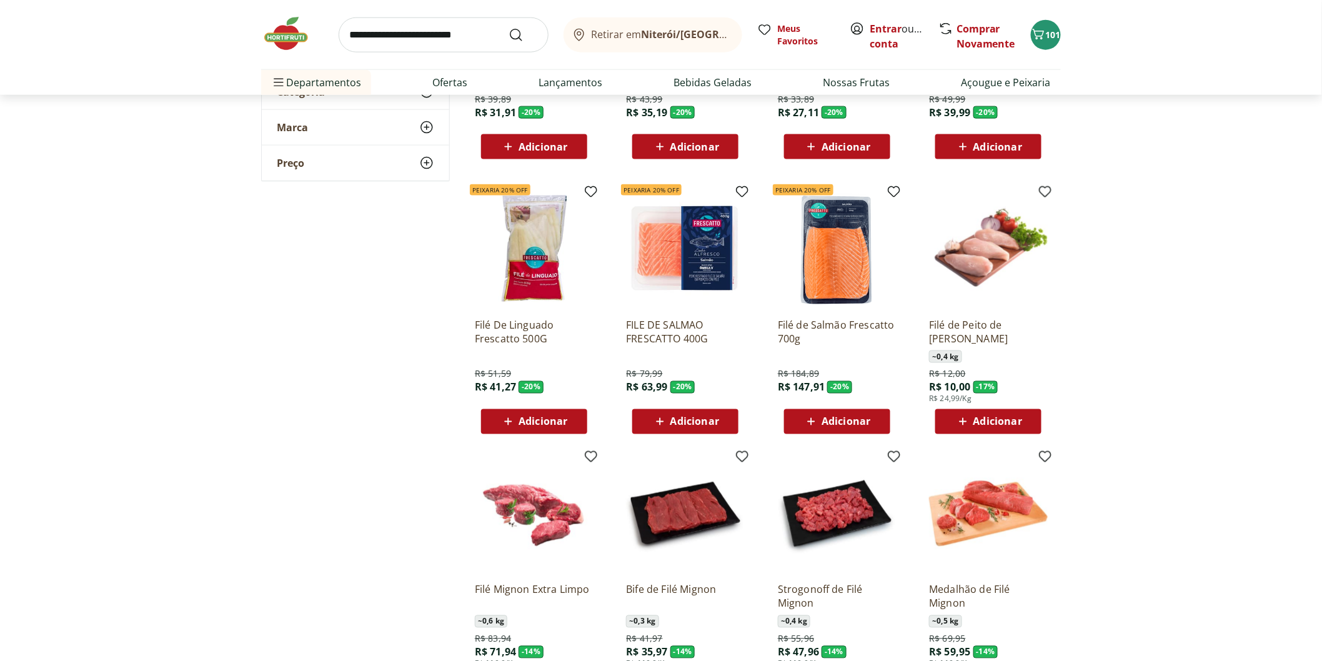
click at [988, 417] on span "Adicionar" at bounding box center [997, 422] width 49 height 10
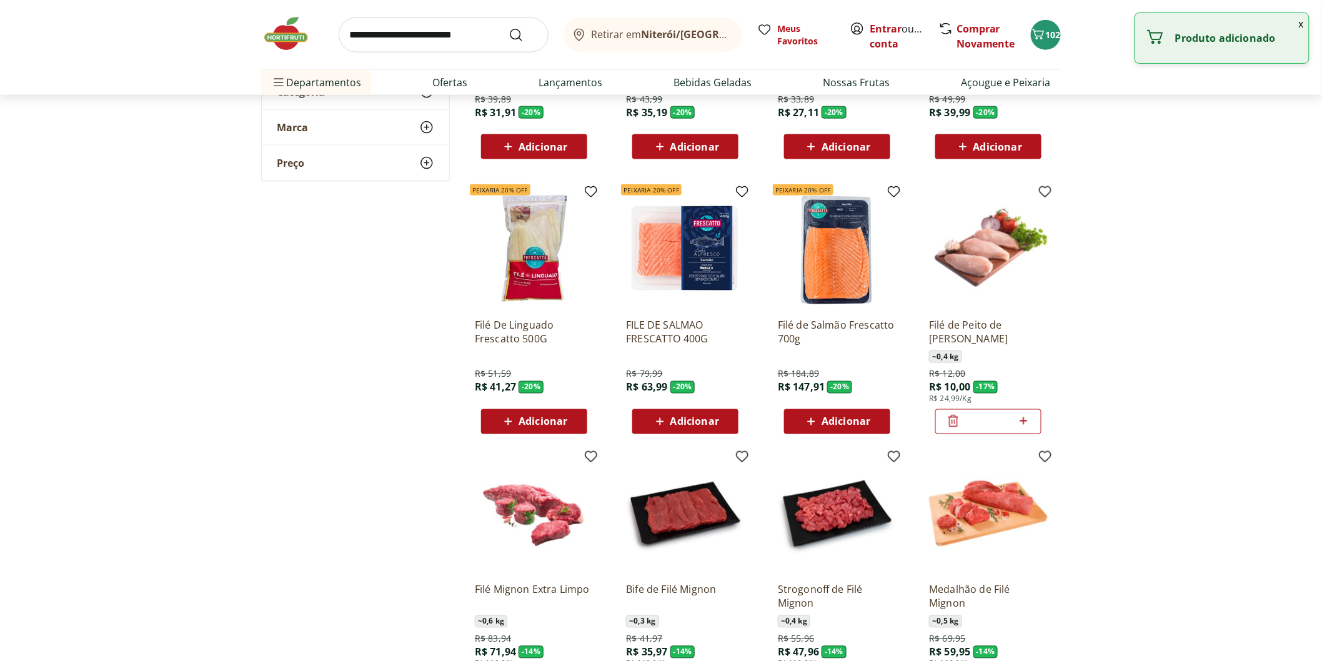
click at [1019, 422] on icon at bounding box center [1024, 420] width 16 height 15
click at [1025, 421] on icon at bounding box center [1022, 420] width 7 height 7
type input "*"
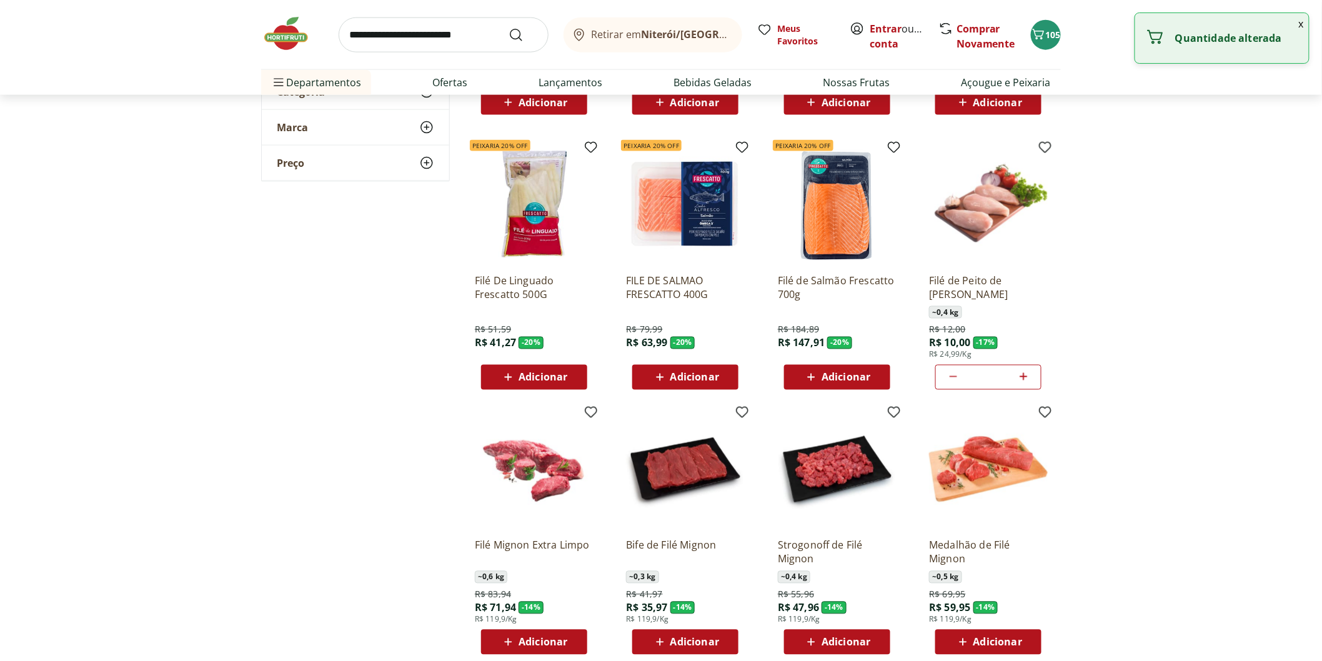
scroll to position [902, 0]
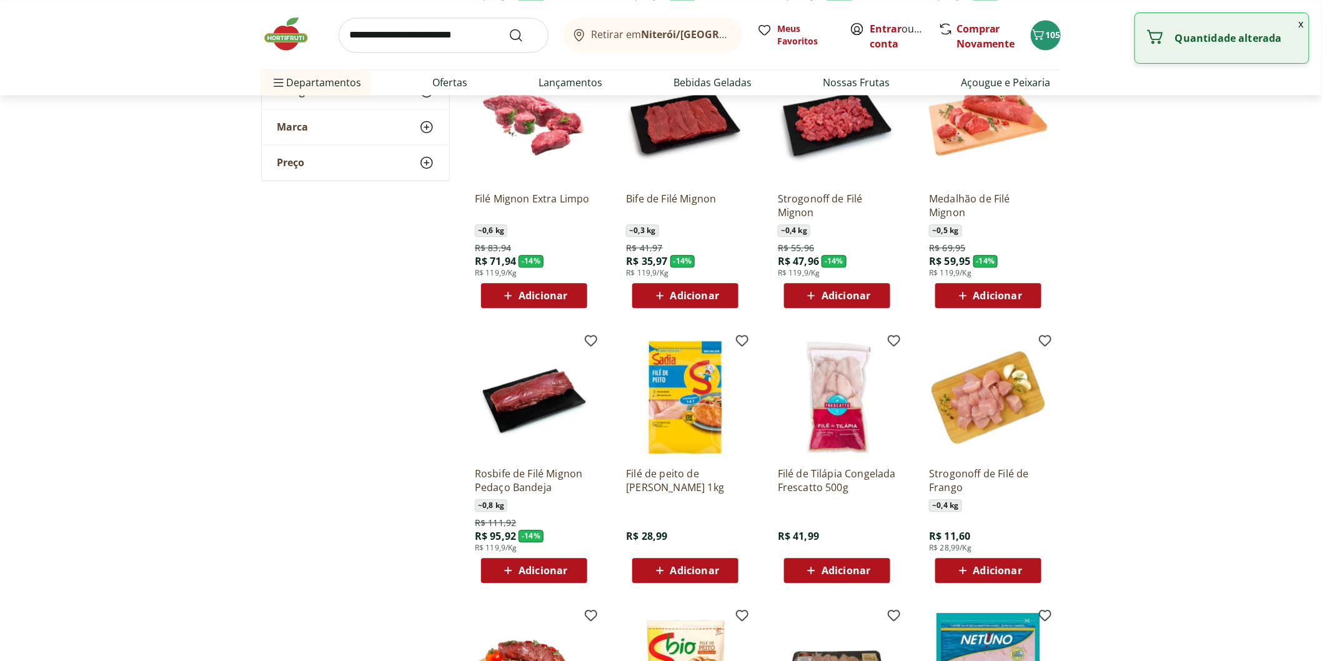
scroll to position [1249, 0]
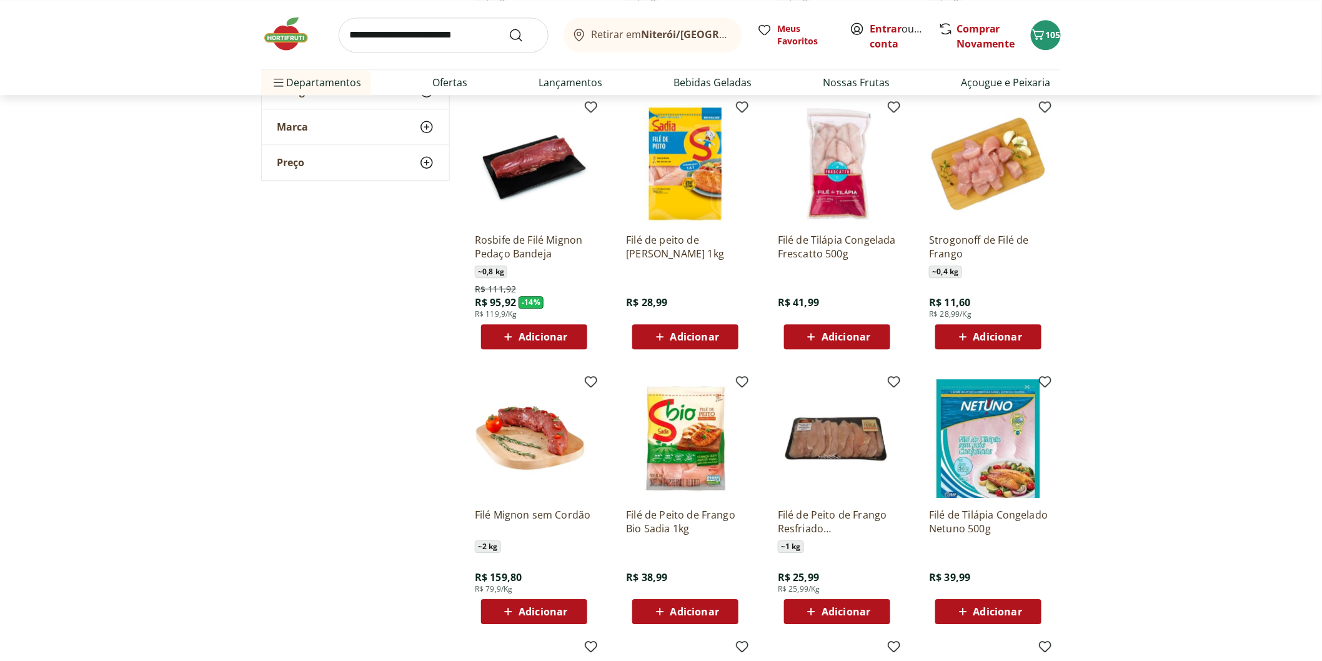
click at [858, 599] on button "Adicionar" at bounding box center [837, 611] width 106 height 25
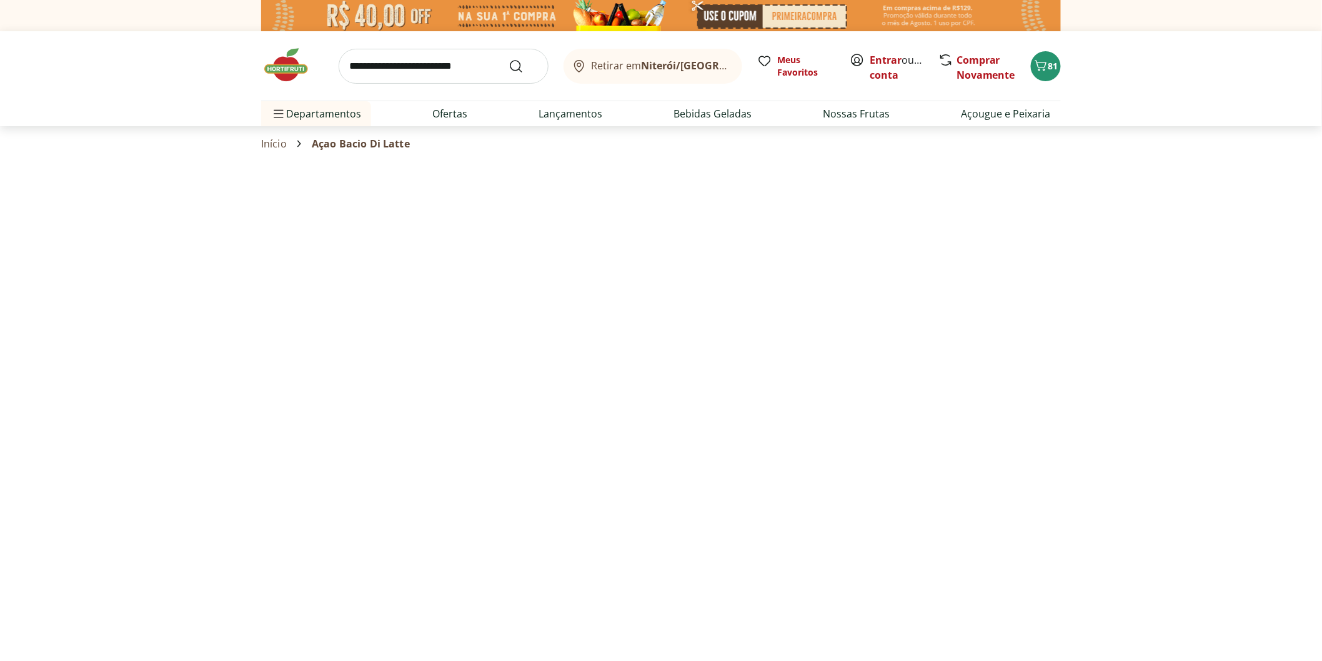
select select "**********"
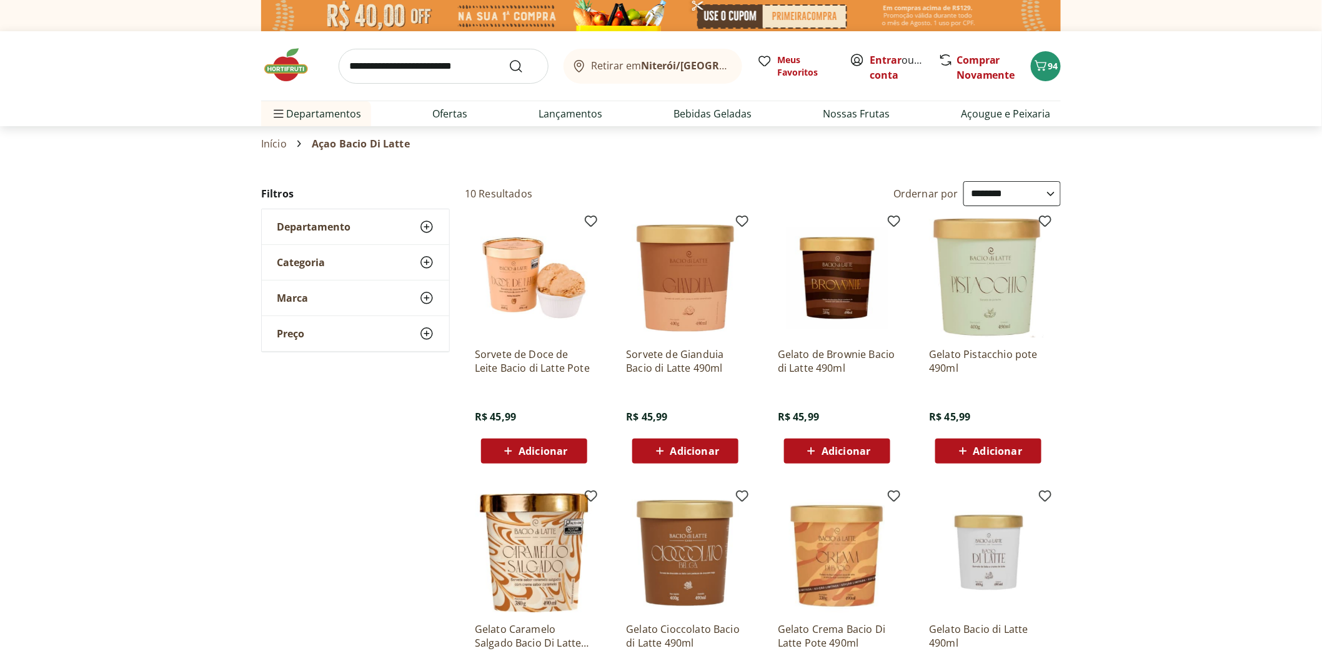
click at [342, 476] on div "**********" at bounding box center [660, 602] width 799 height 842
click at [1253, 403] on section "**********" at bounding box center [661, 602] width 1322 height 842
click at [1010, 454] on span "Adicionar" at bounding box center [997, 451] width 49 height 10
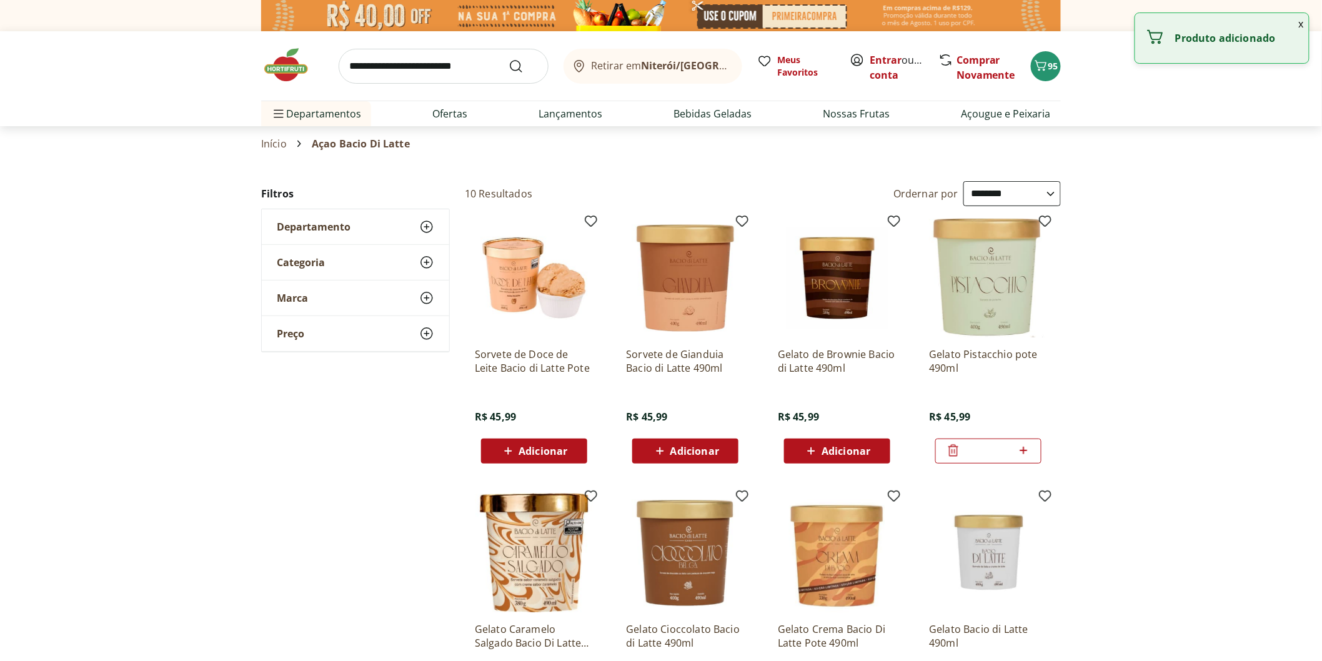
scroll to position [277, 0]
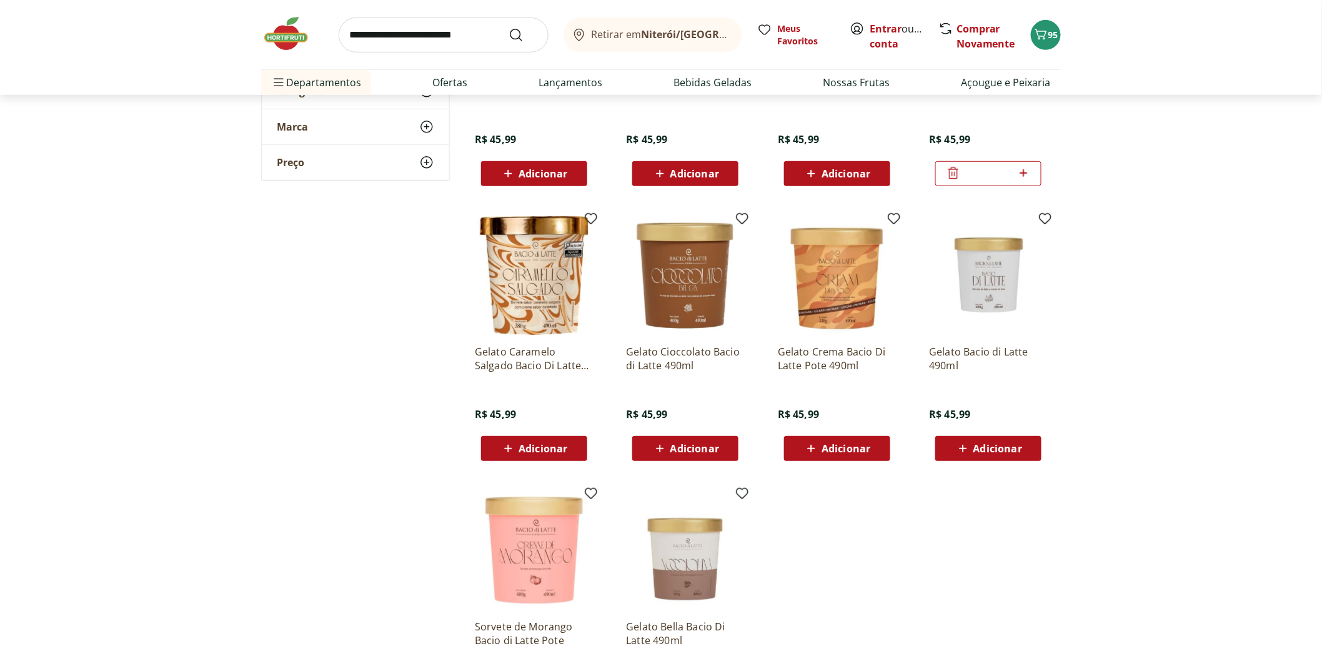
click at [519, 451] on span "Adicionar" at bounding box center [542, 448] width 49 height 10
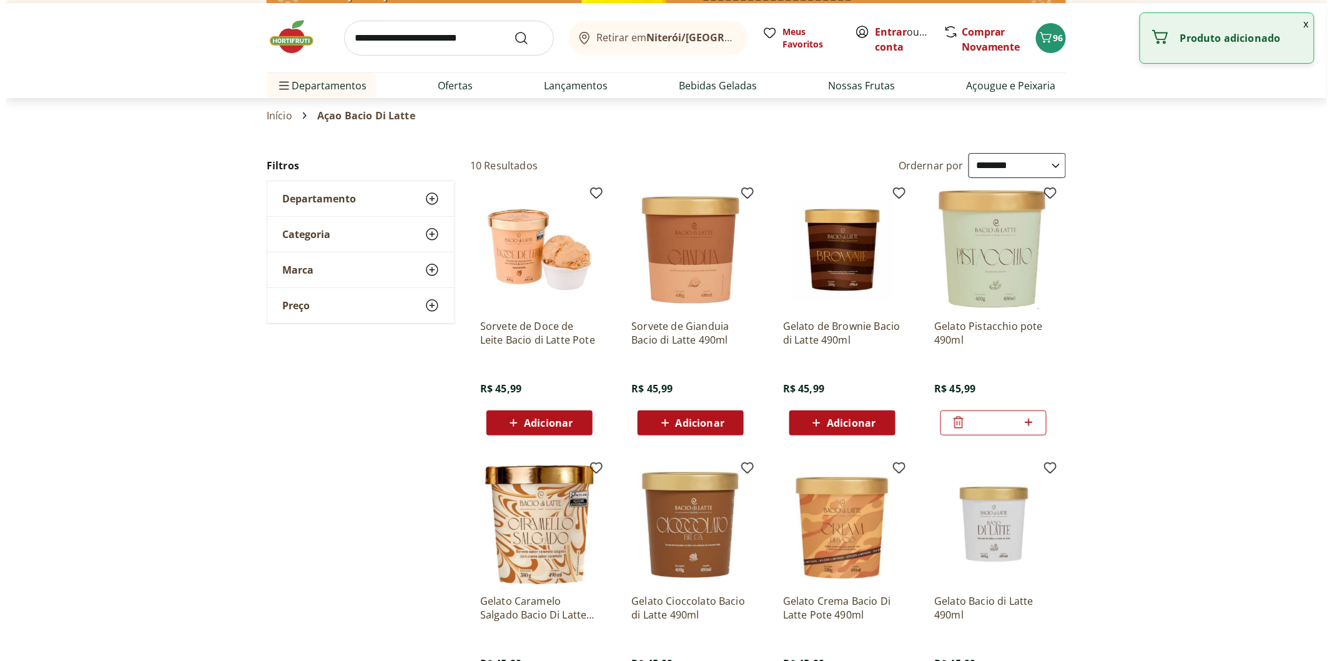
scroll to position [0, 0]
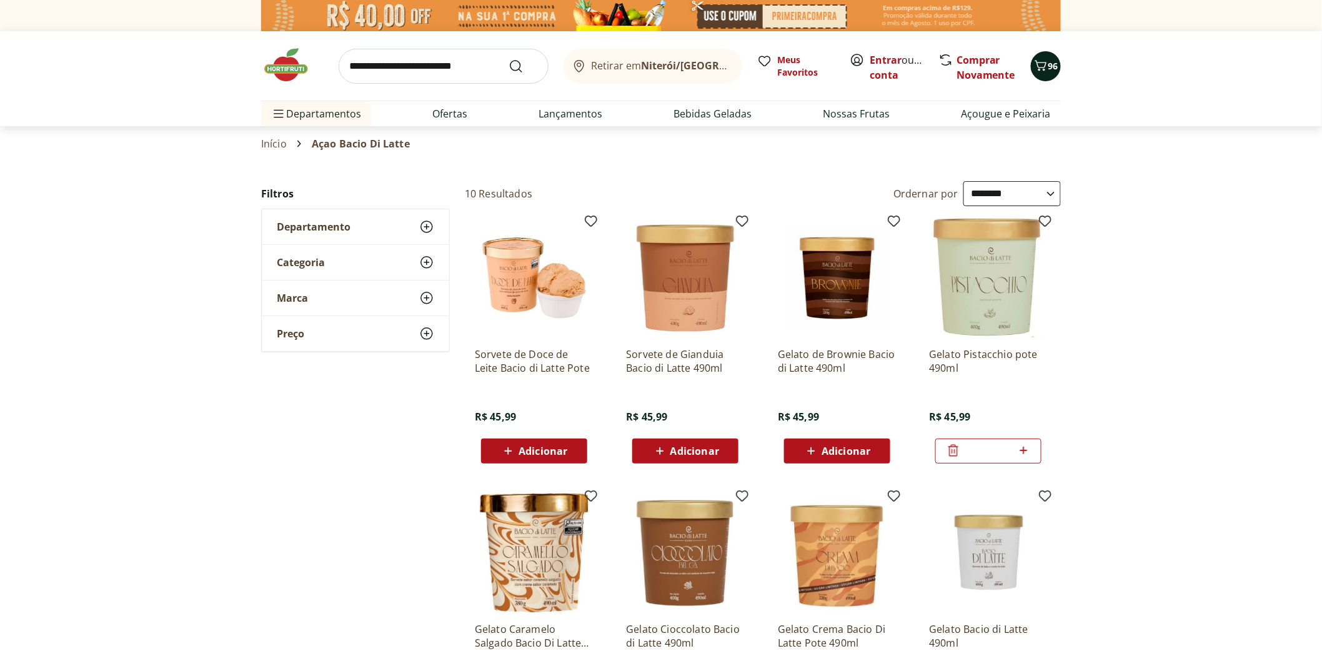
click at [1041, 71] on icon "Carrinho" at bounding box center [1040, 65] width 15 height 15
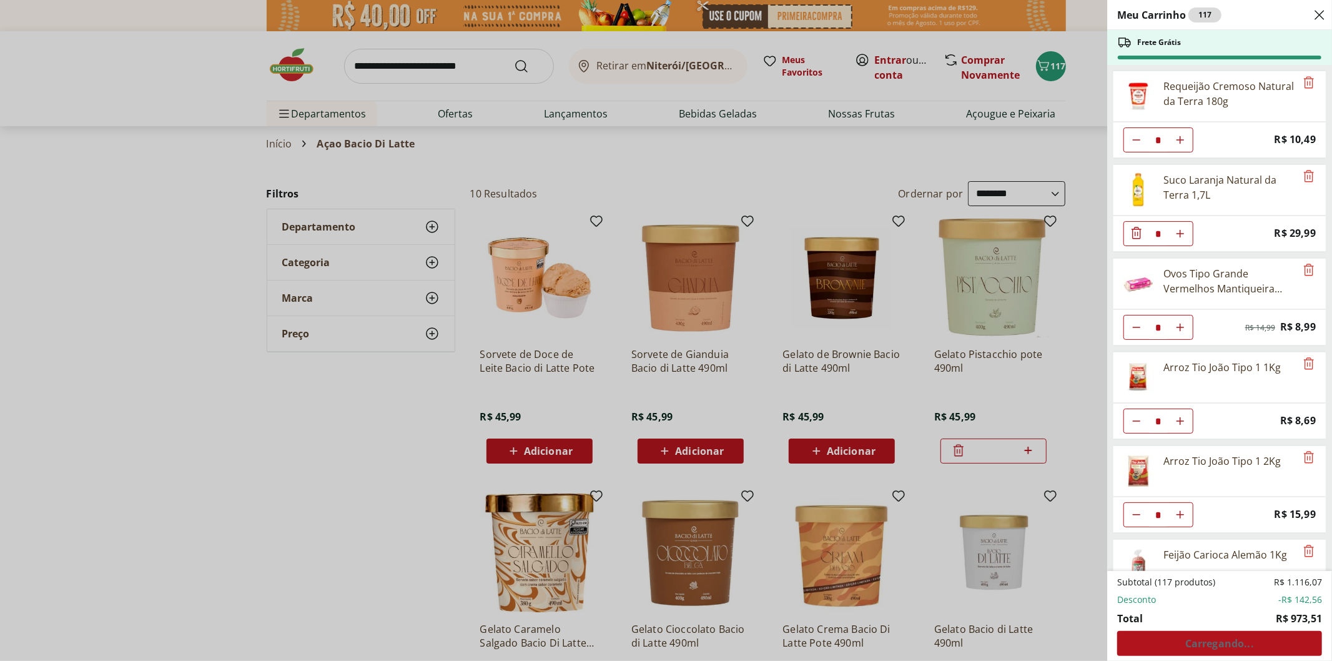
type input "*"
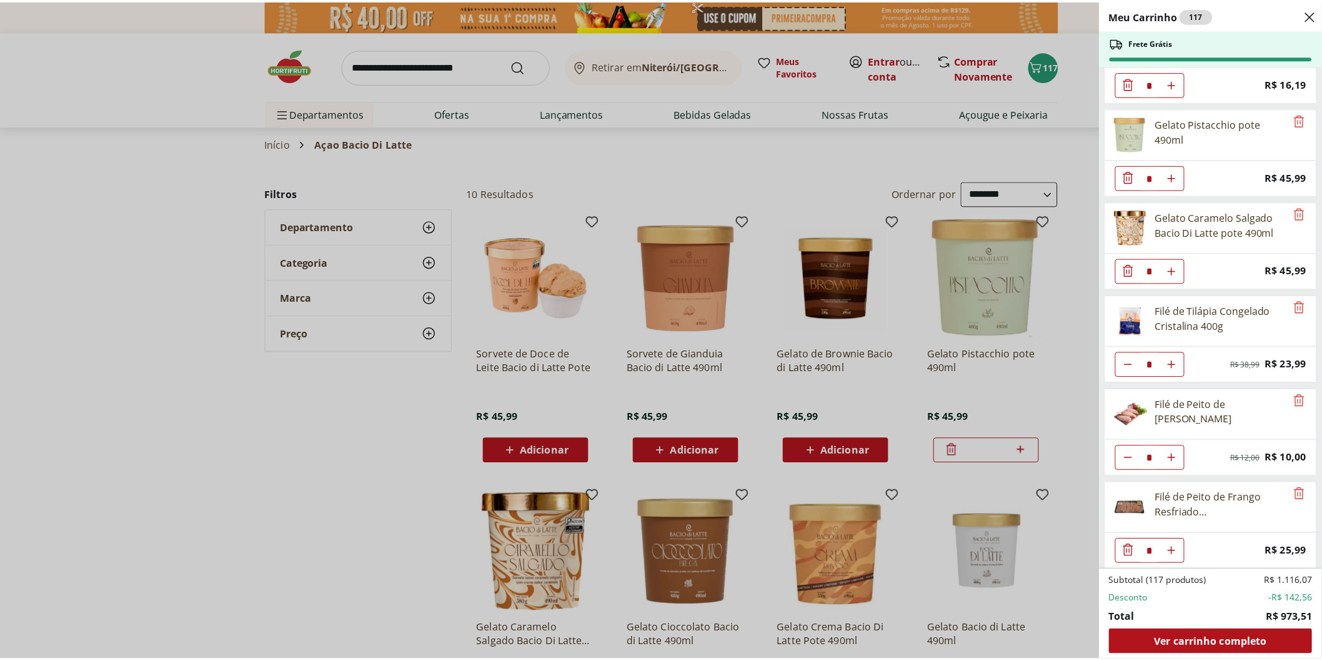
scroll to position [2305, 0]
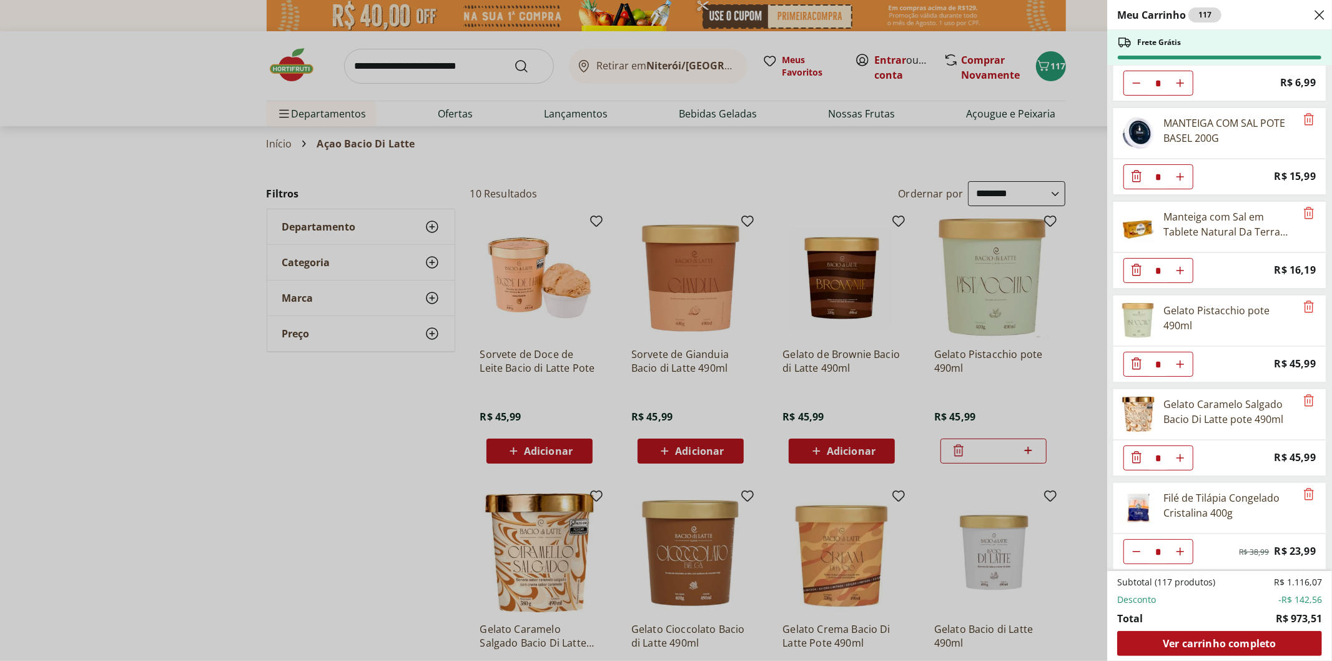
click at [221, 510] on div "Meu Carrinho 117 Frete Grátis Requeijão Cremoso Natural da Terra 180g * Price: …" at bounding box center [666, 330] width 1332 height 661
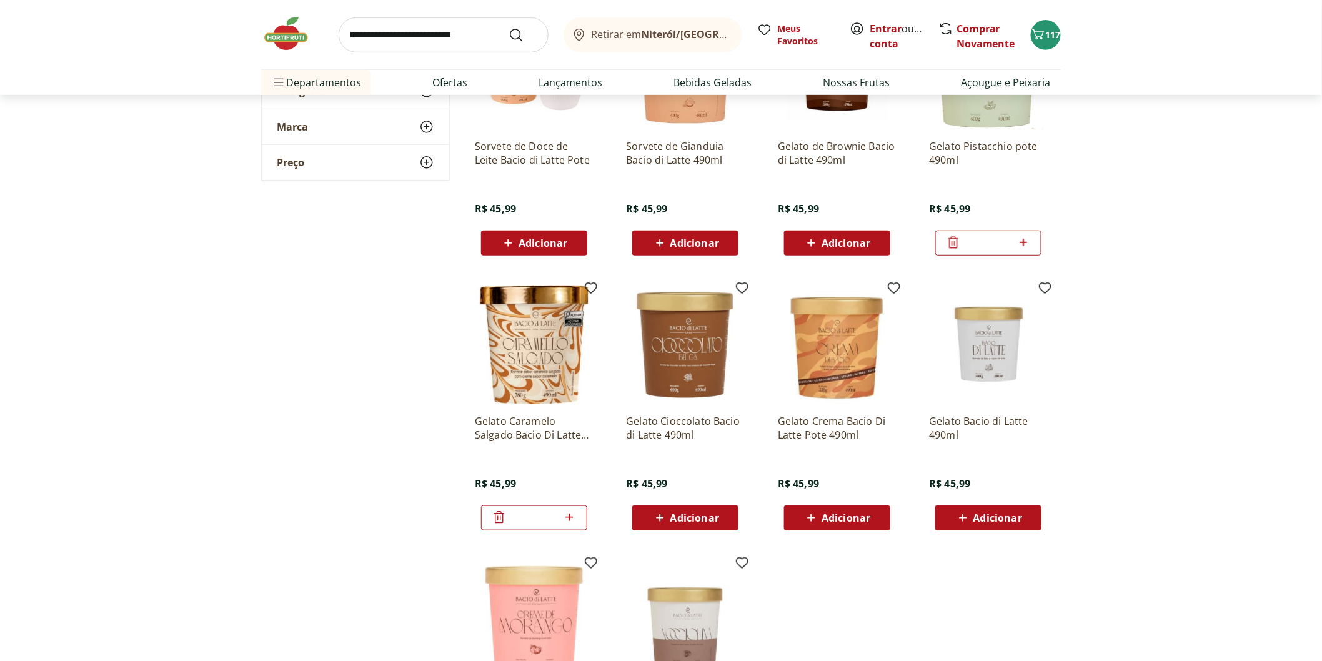
scroll to position [0, 0]
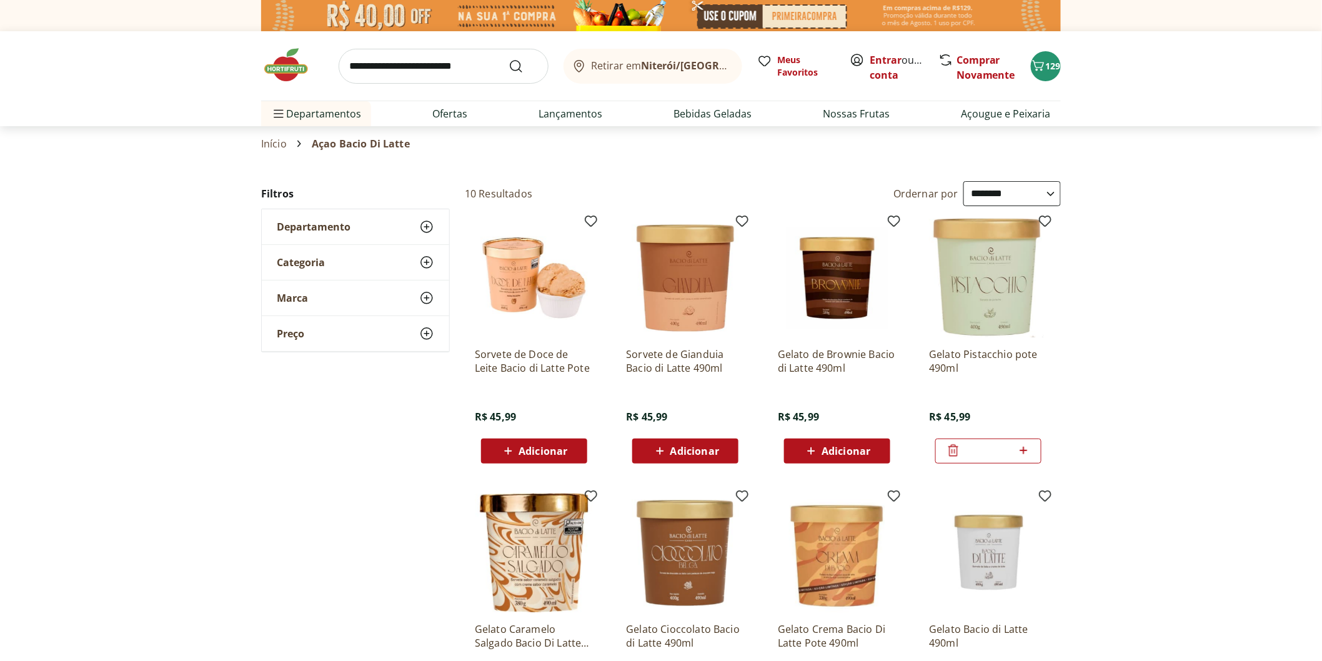
click at [292, 72] on img at bounding box center [292, 64] width 62 height 37
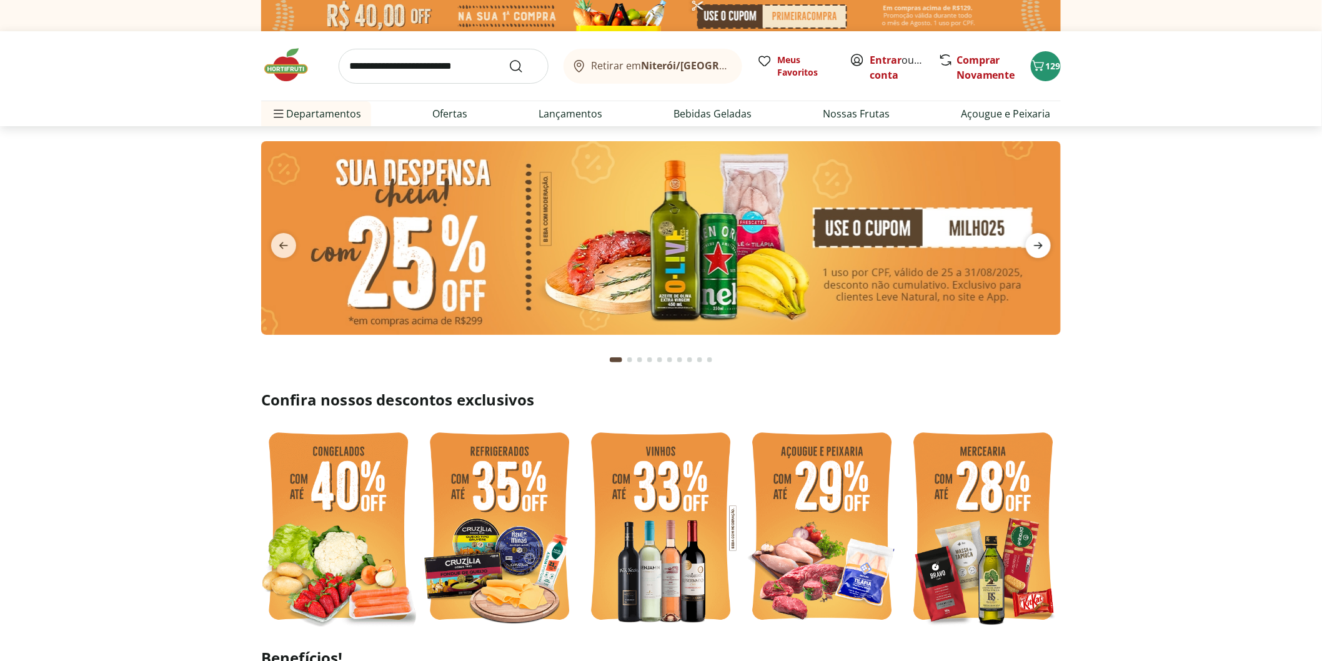
click at [1042, 246] on icon "next" at bounding box center [1038, 245] width 9 height 7
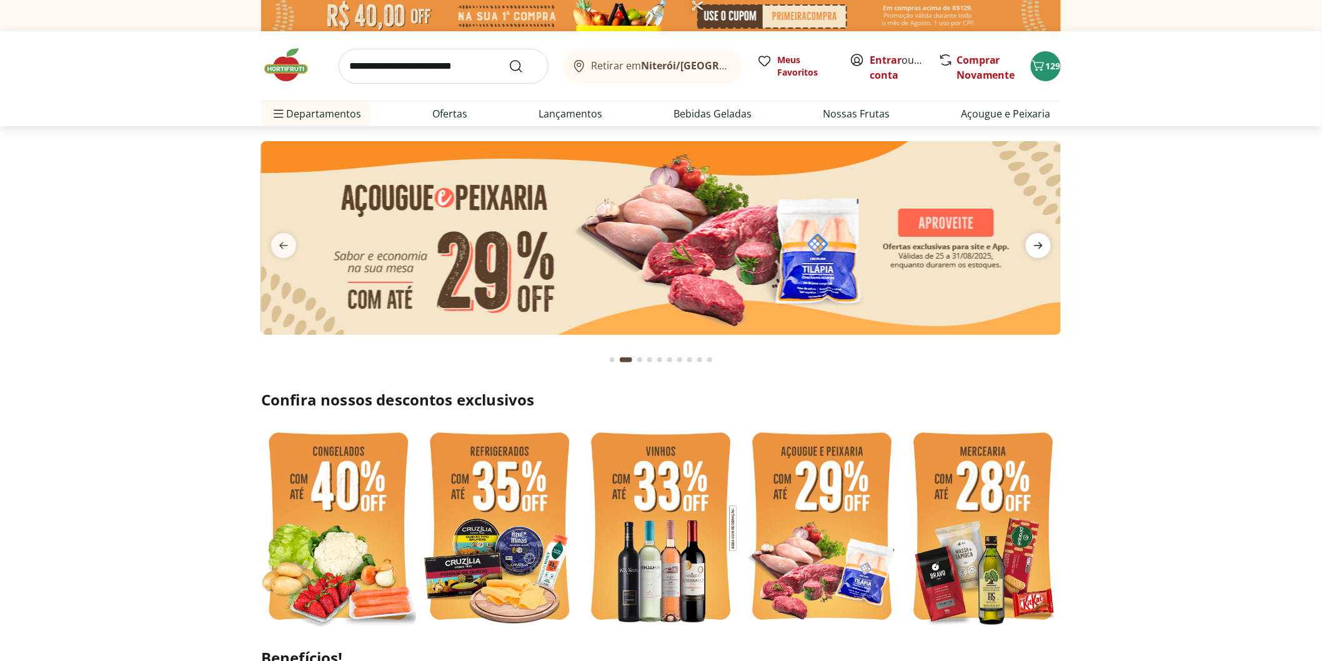
click at [1042, 246] on icon "next" at bounding box center [1038, 245] width 9 height 7
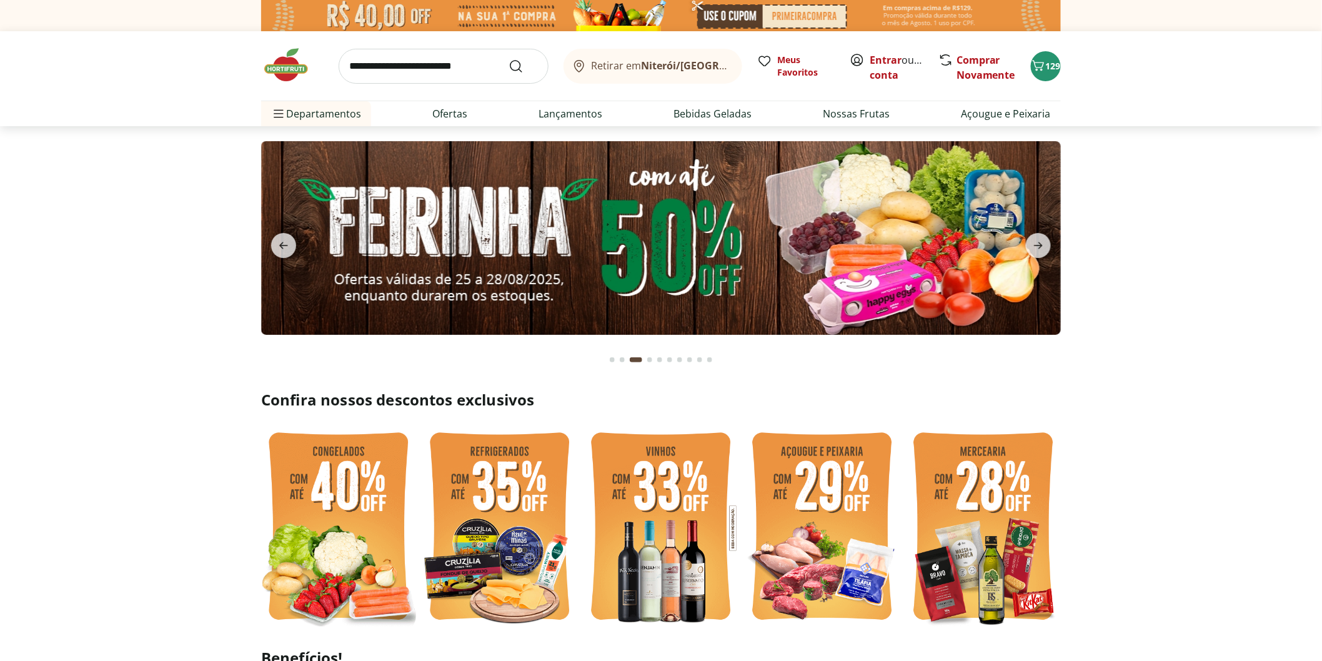
click at [651, 255] on img at bounding box center [660, 238] width 799 height 194
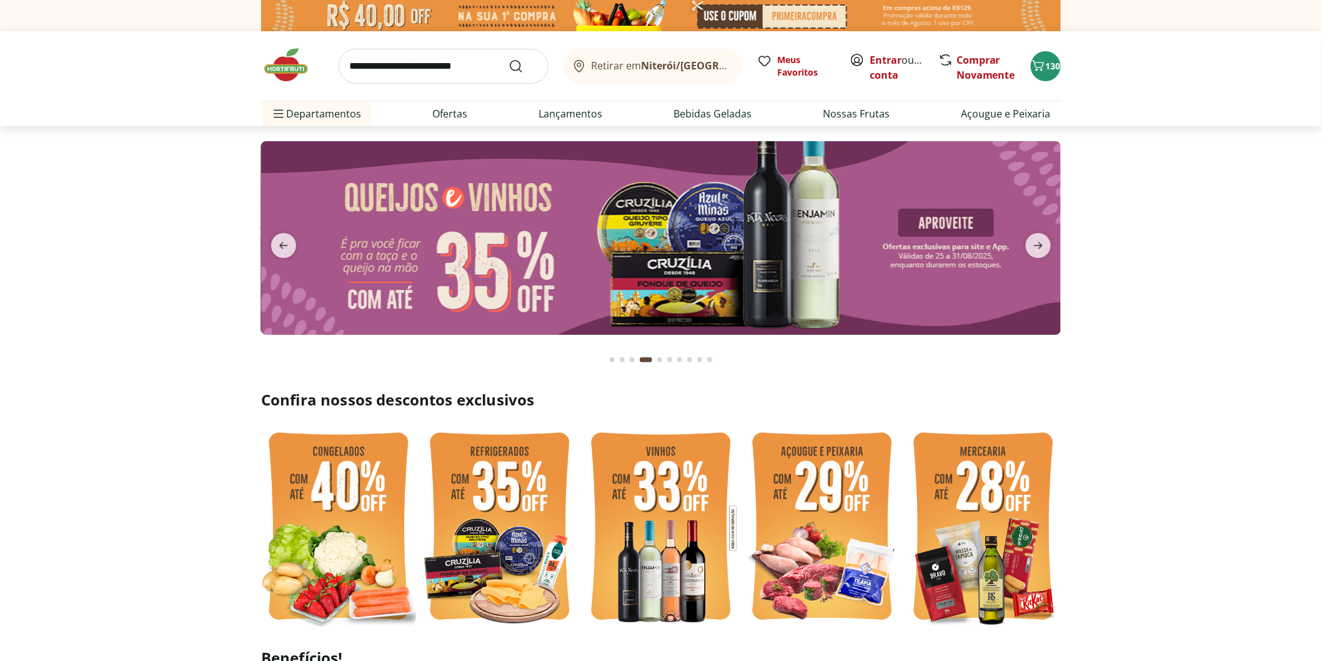
click at [467, 65] on input "search" at bounding box center [444, 66] width 210 height 35
type input "******"
click at [508, 59] on button "Submit Search" at bounding box center [523, 66] width 30 height 15
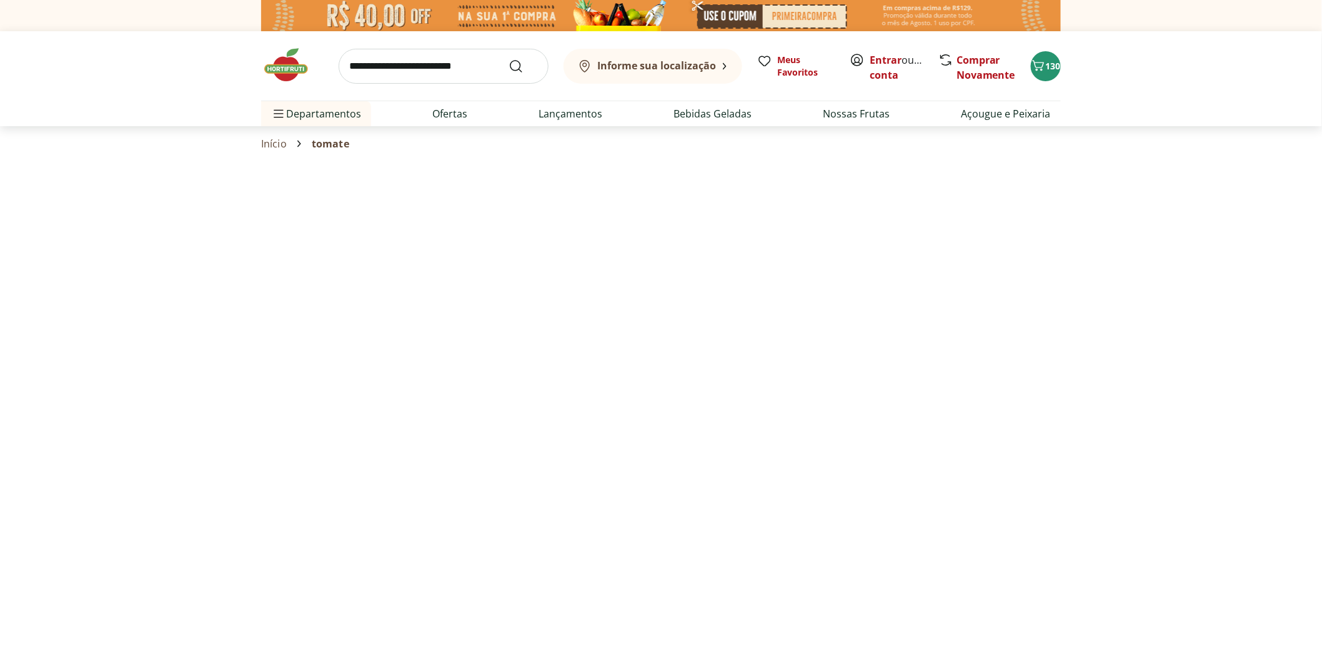
select select "**********"
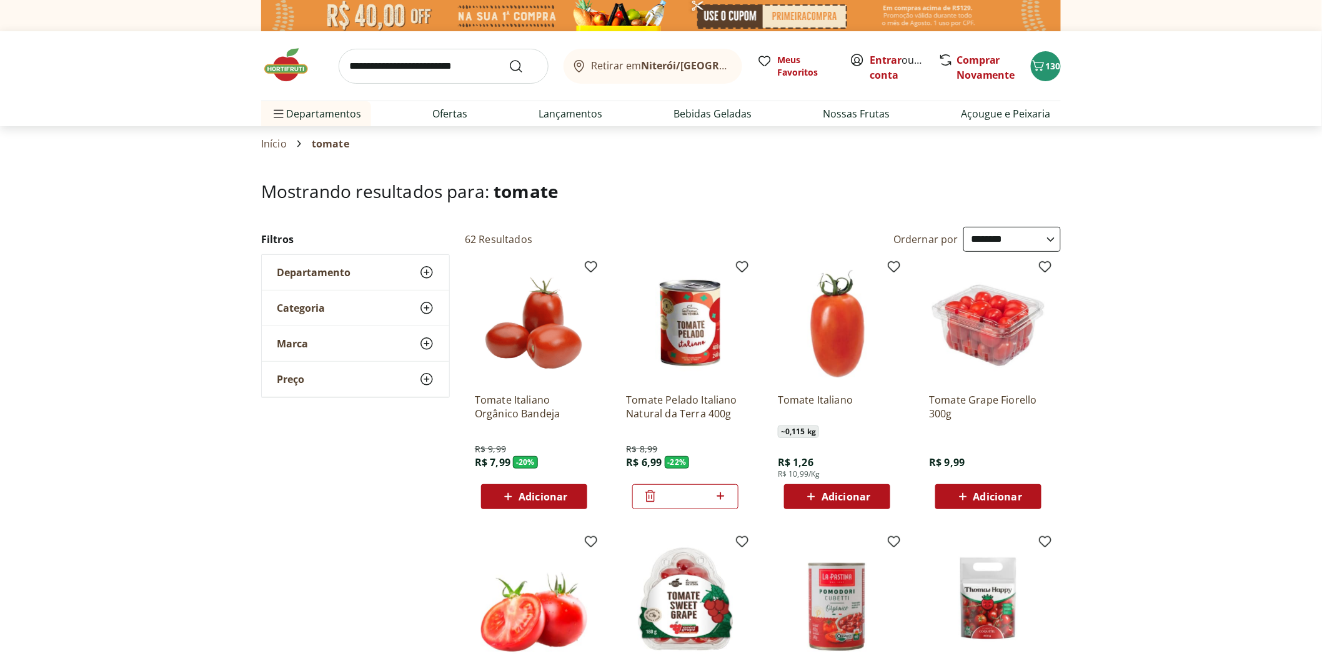
scroll to position [69, 0]
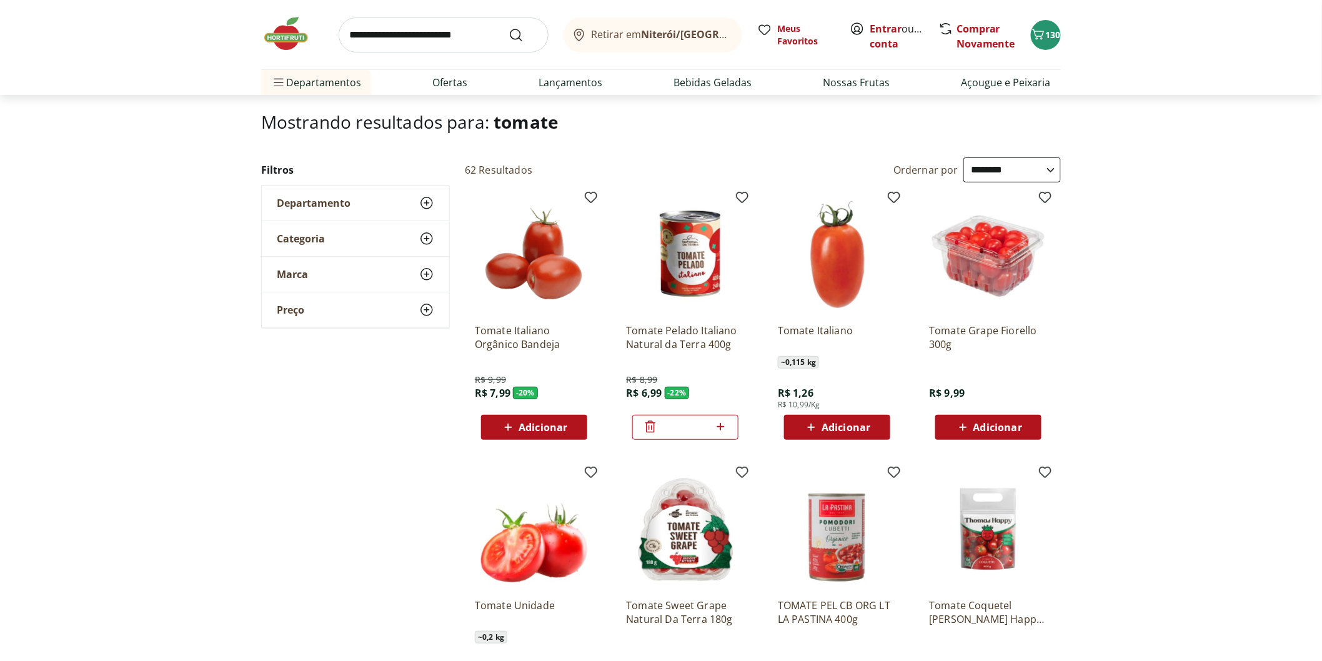
click icon
click div "Adicionar"
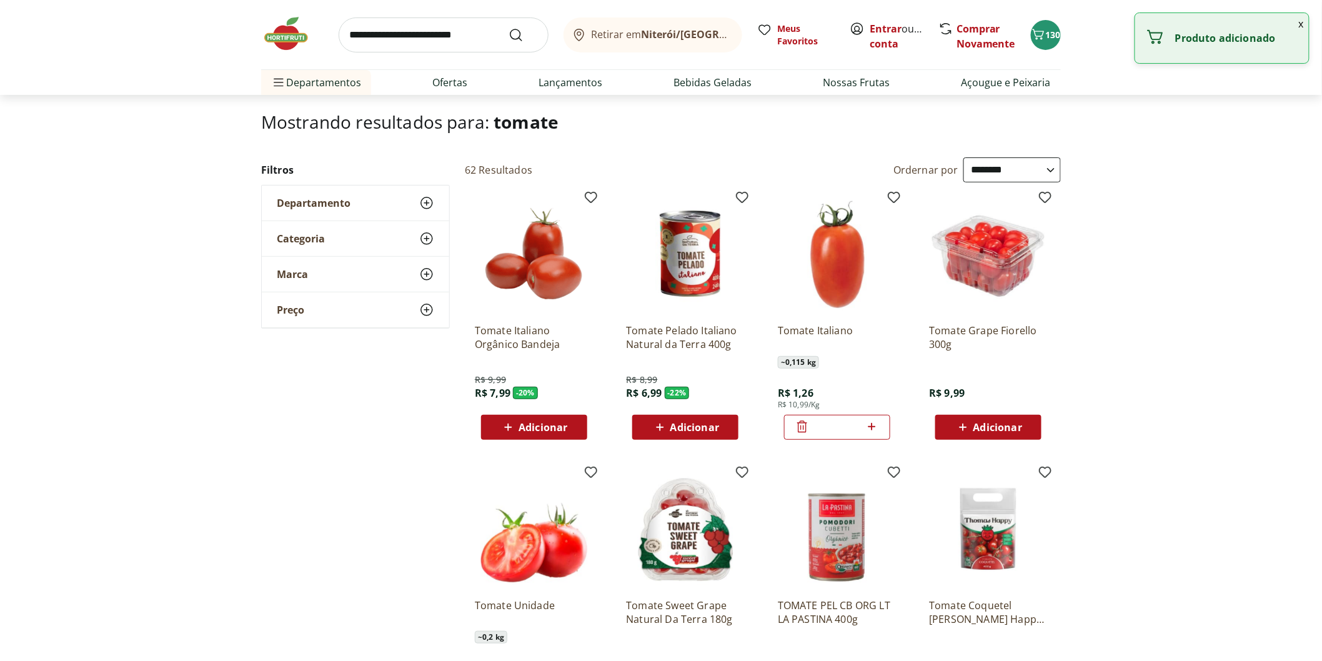
click icon
type input "*"
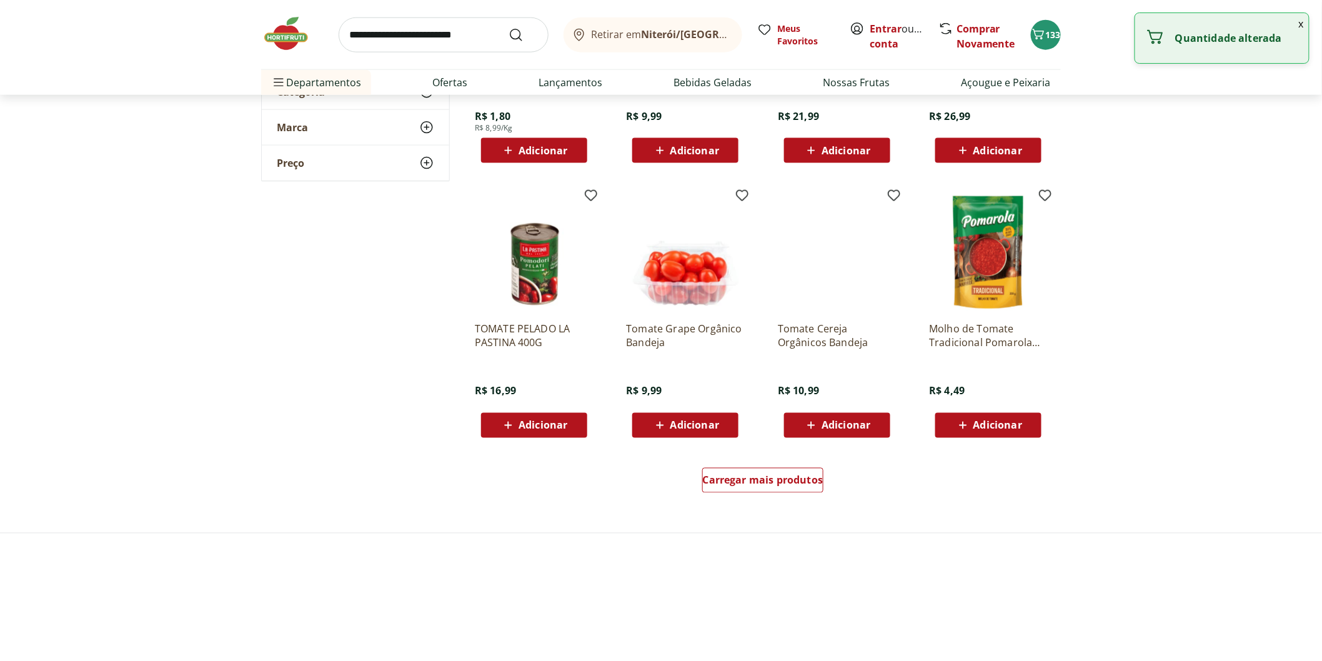
scroll to position [763, 0]
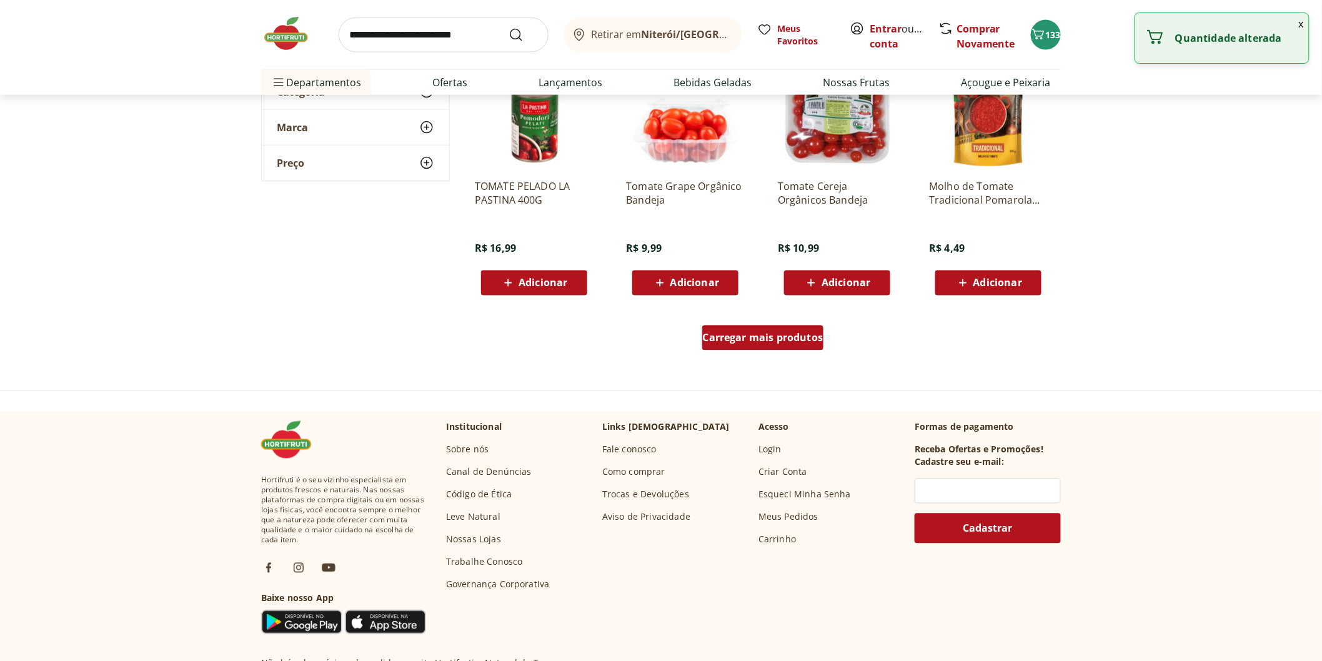
click div "Carregar mais produtos"
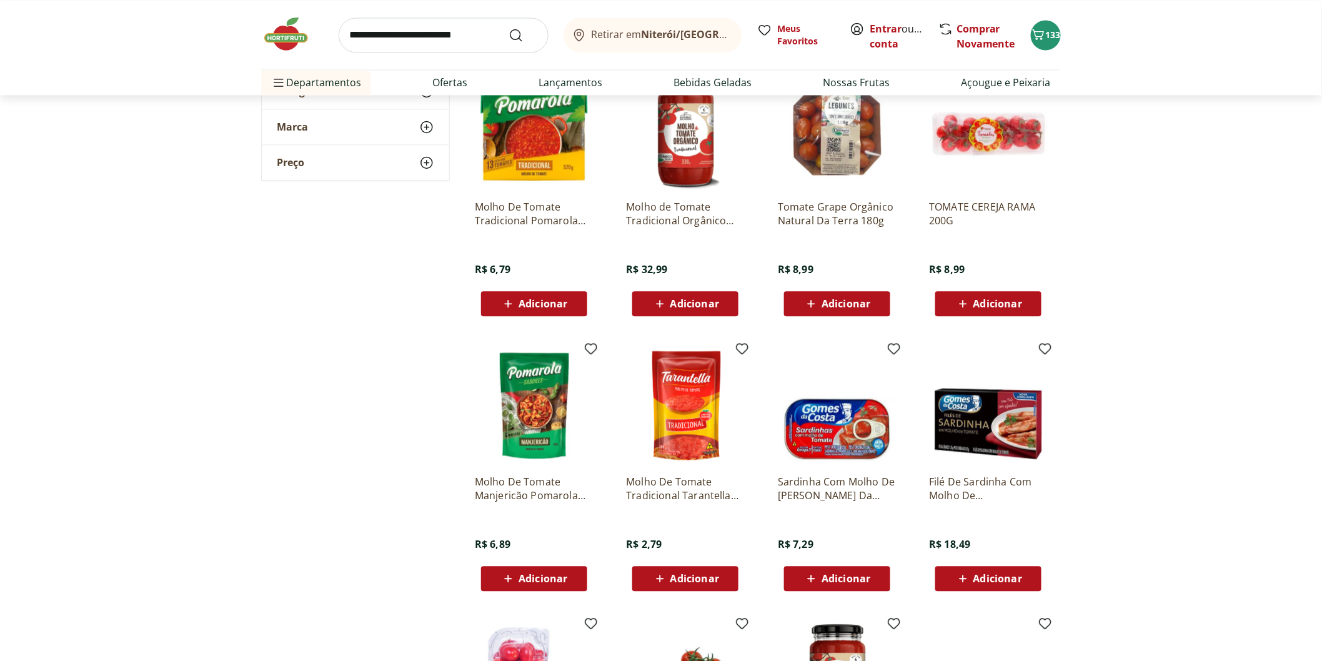
scroll to position [1041, 0]
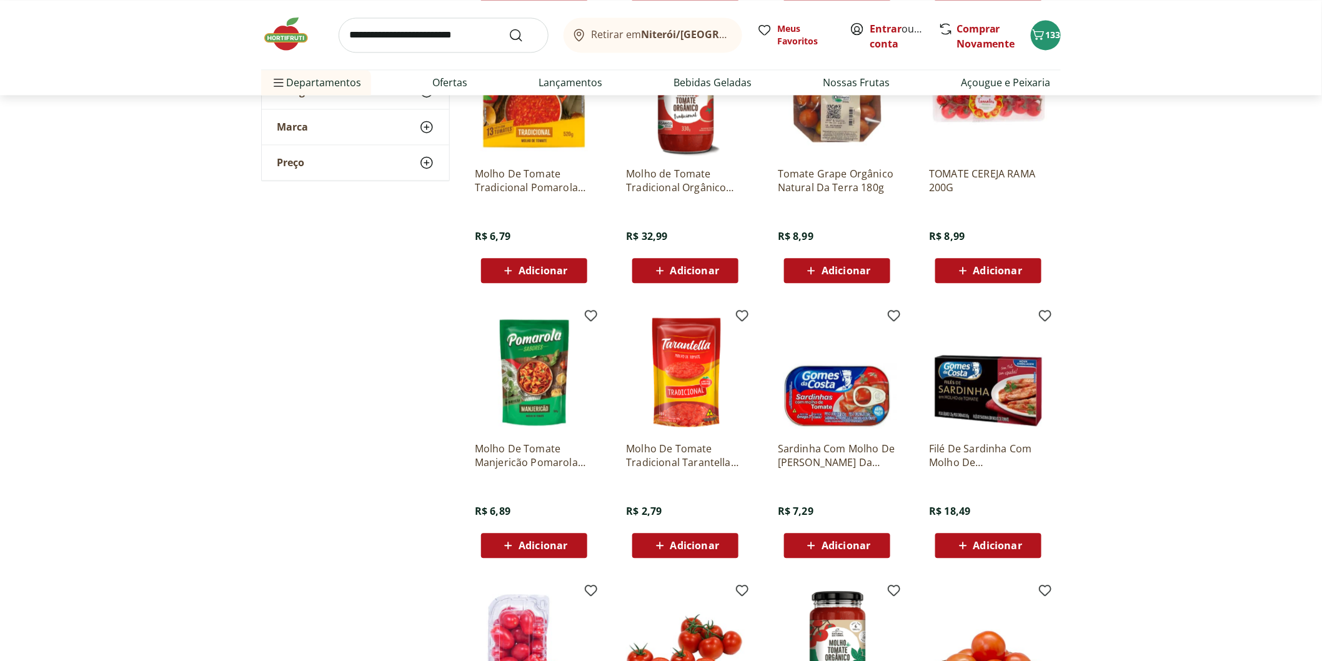
click input "search"
type input "********"
click button "Submit Search"
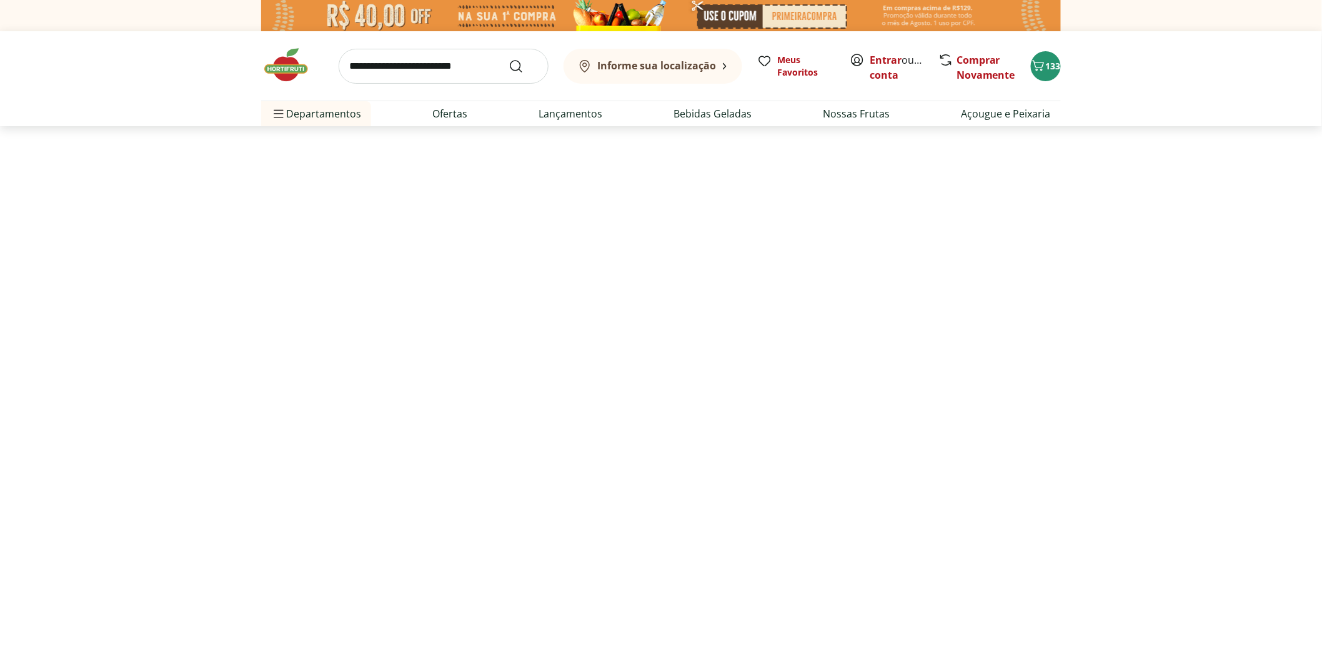
select select "**********"
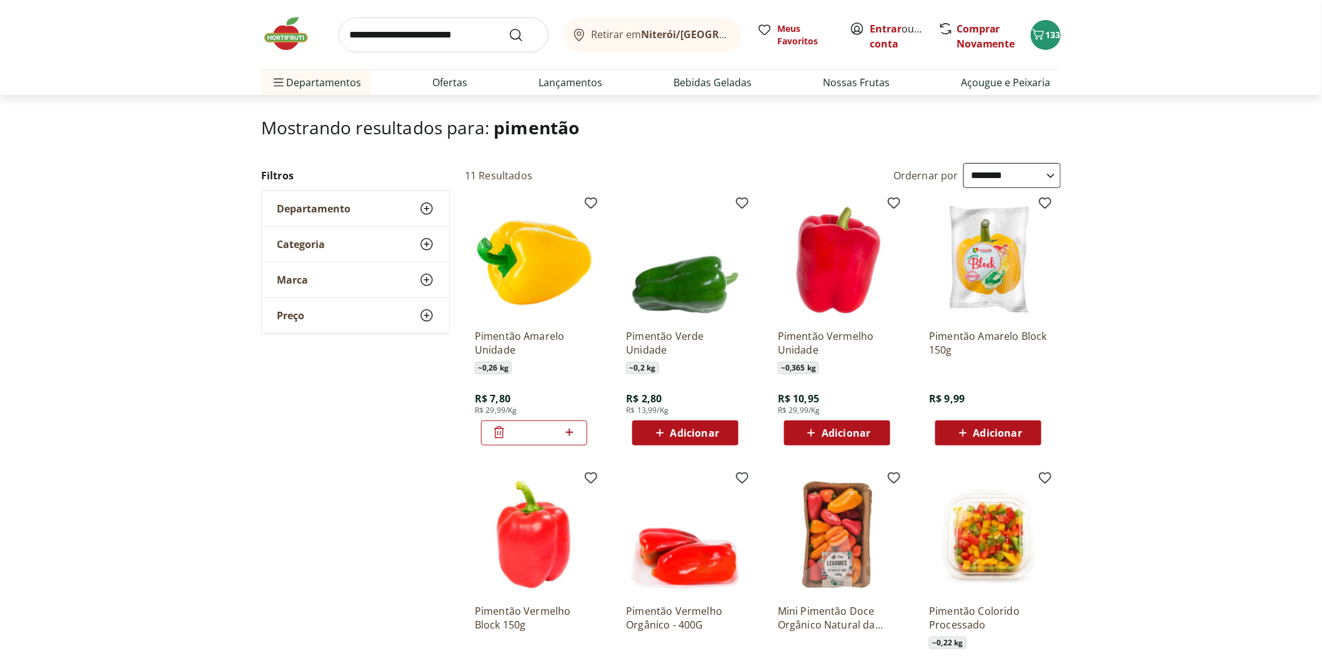
scroll to position [139, 0]
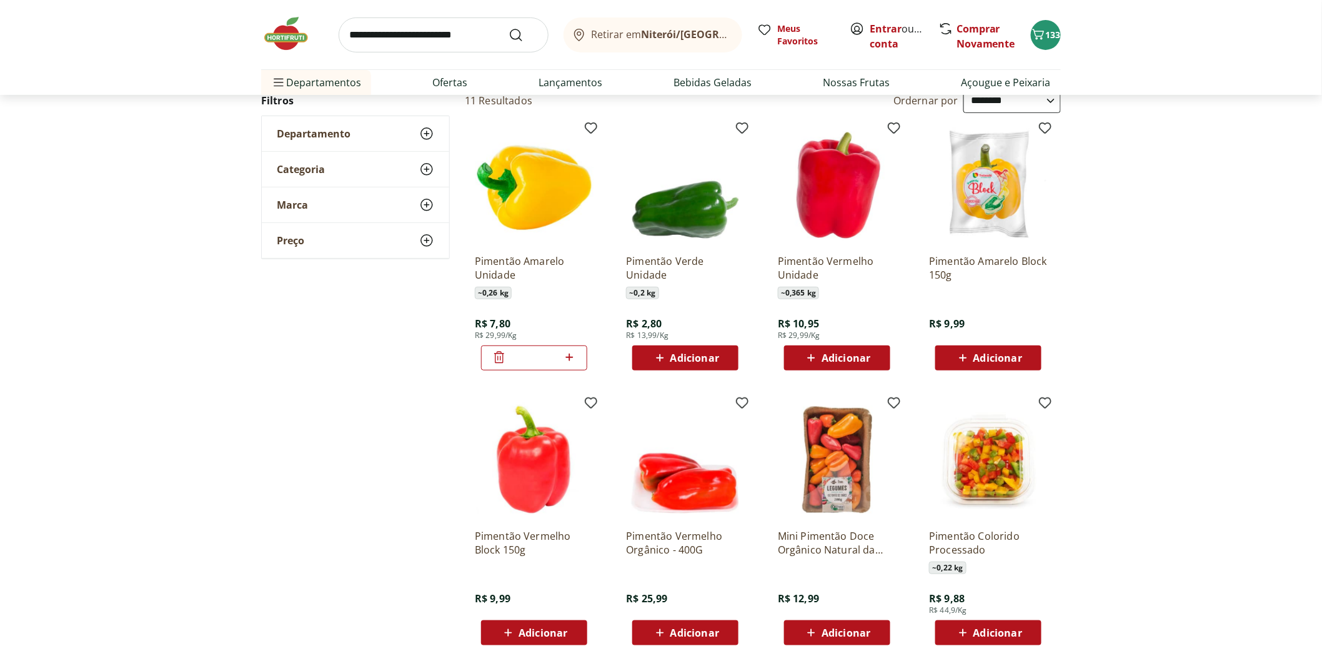
click span "Adicionar"
click icon
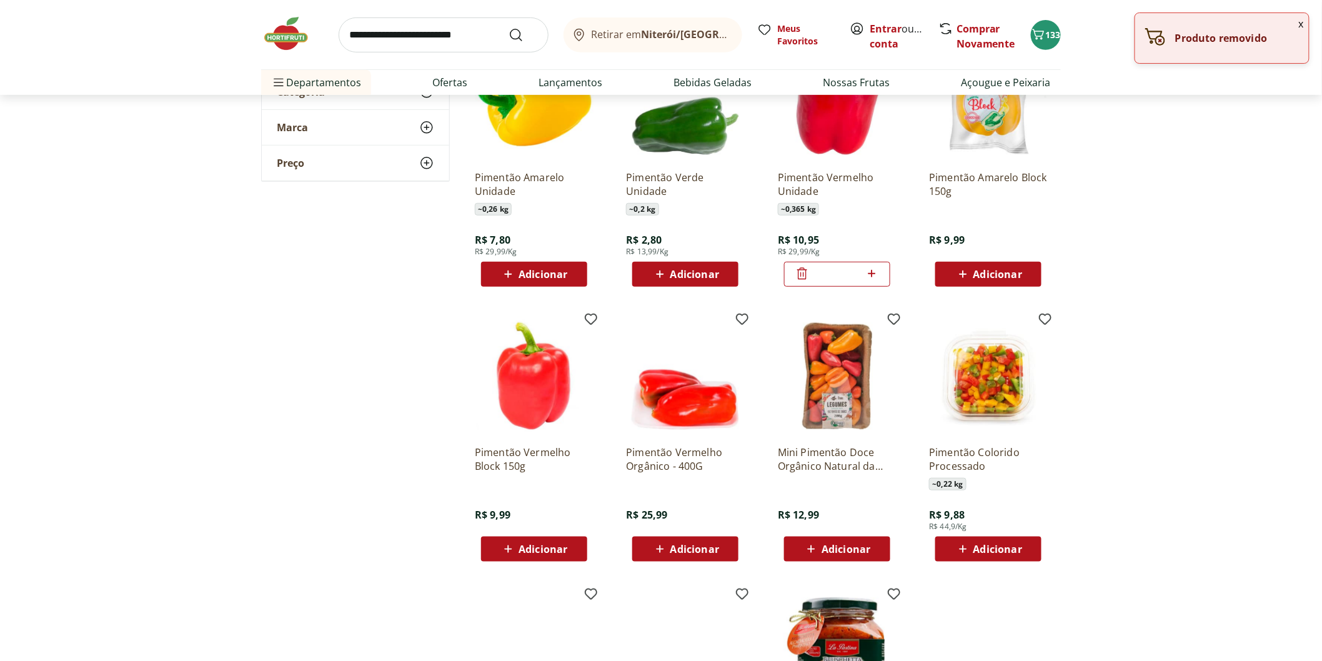
scroll to position [347, 0]
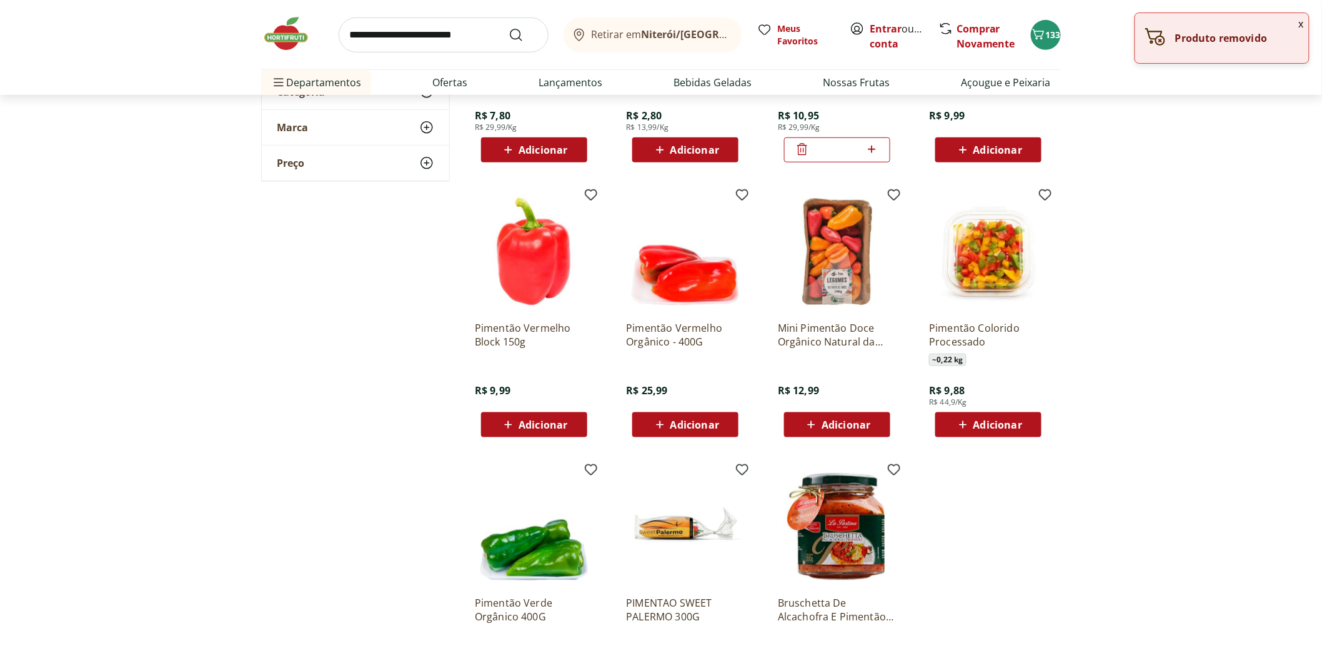
click img
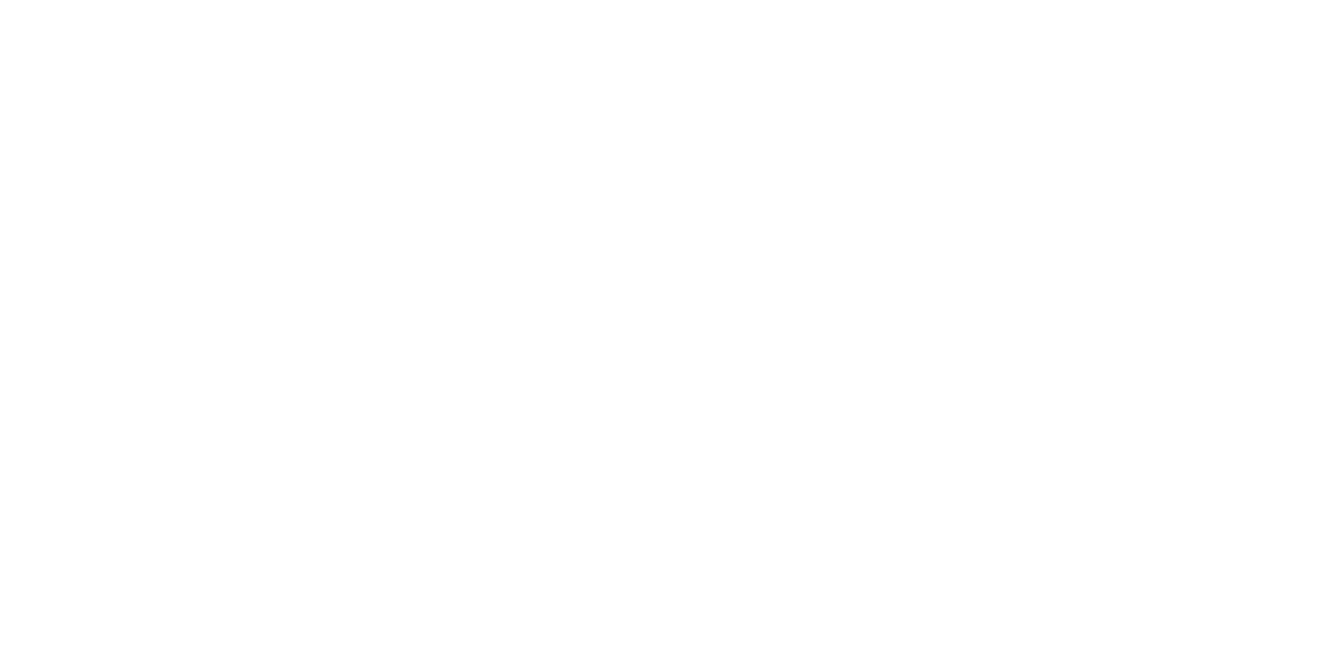
select select "**********"
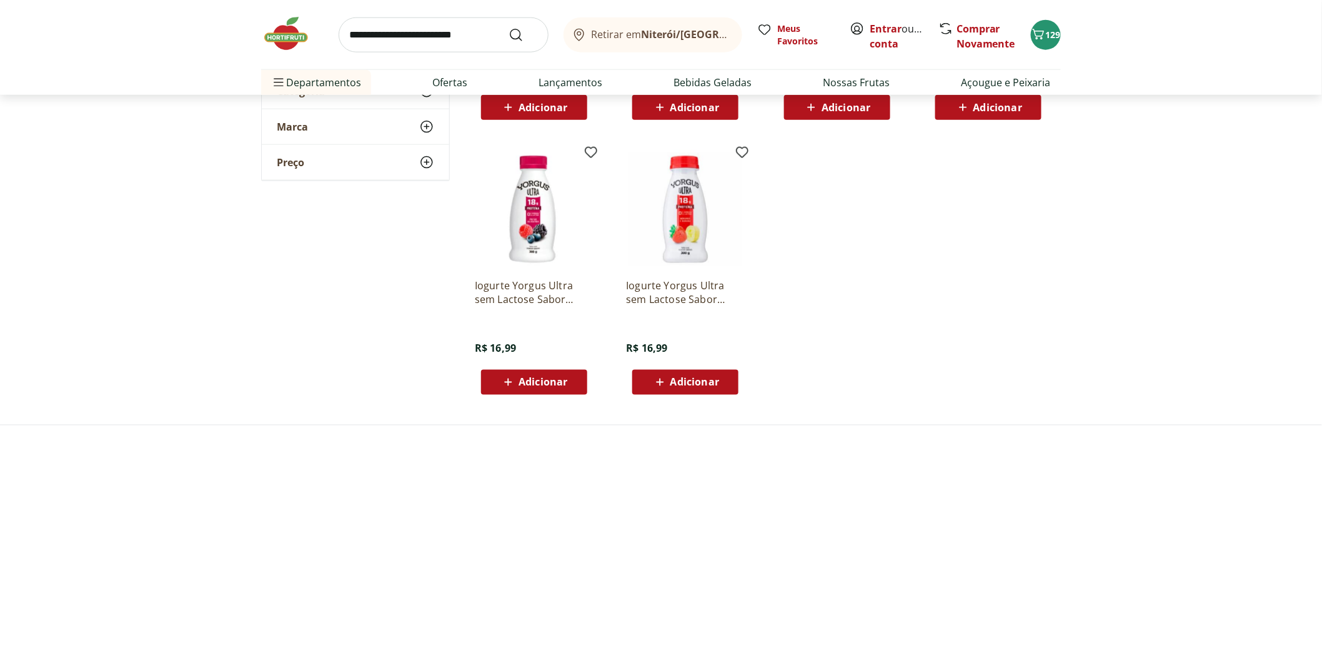
scroll to position [625, 0]
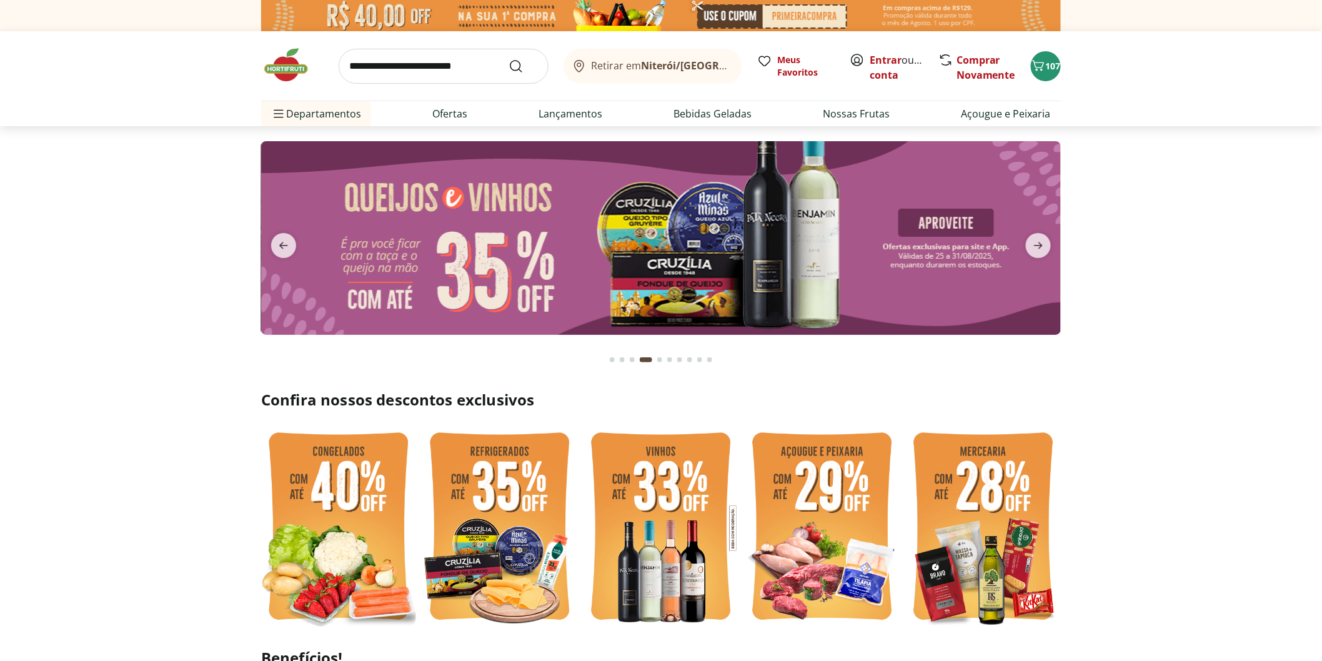
click at [408, 56] on input "search" at bounding box center [444, 66] width 210 height 35
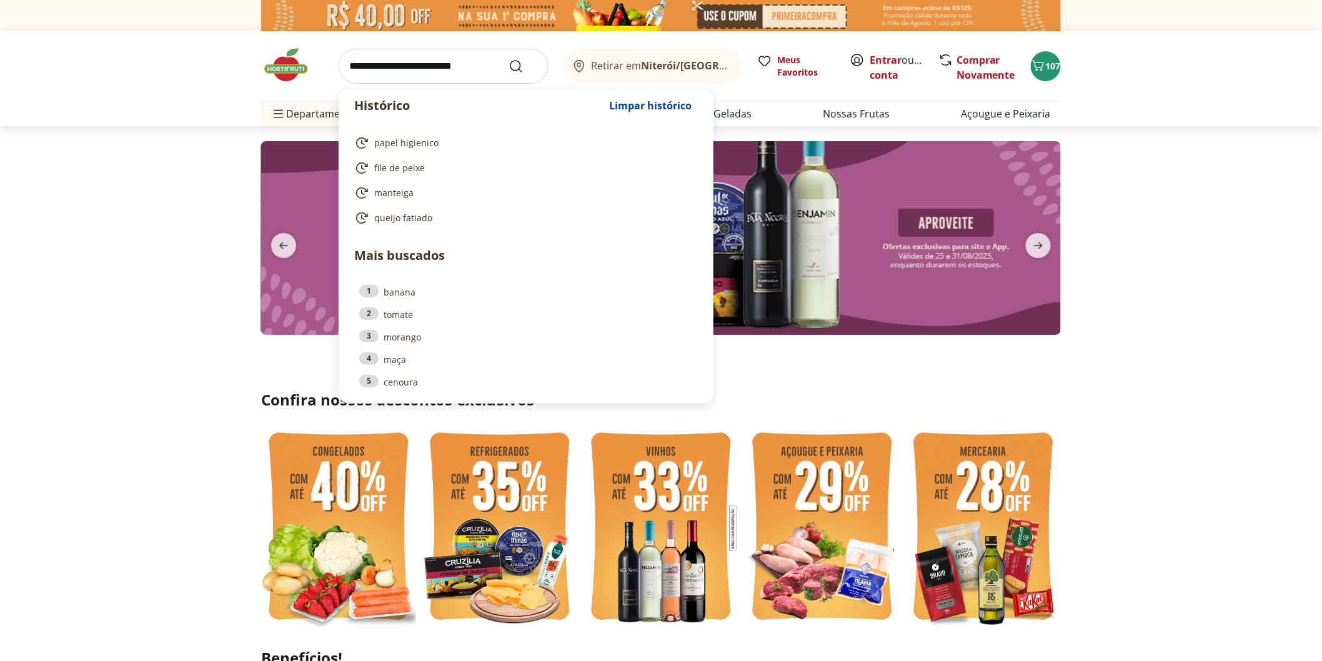
click at [408, 76] on input "search" at bounding box center [444, 66] width 210 height 35
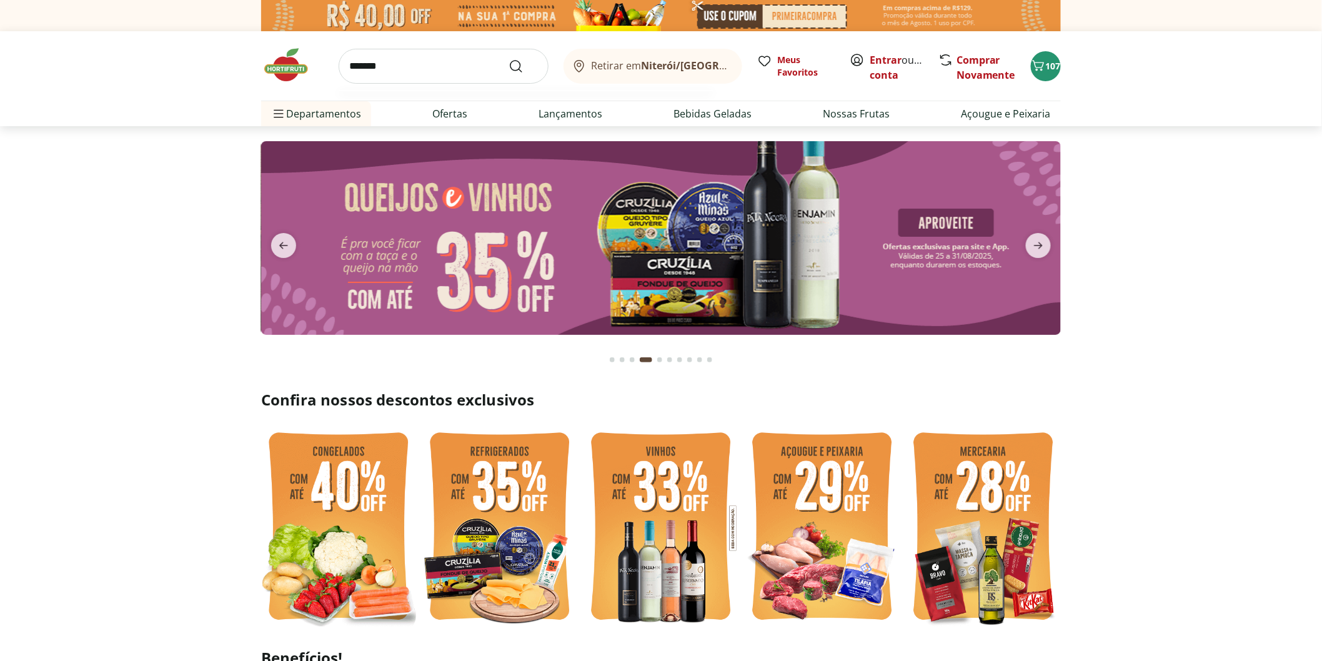
type input "*******"
click at [508, 59] on button "Submit Search" at bounding box center [523, 66] width 30 height 15
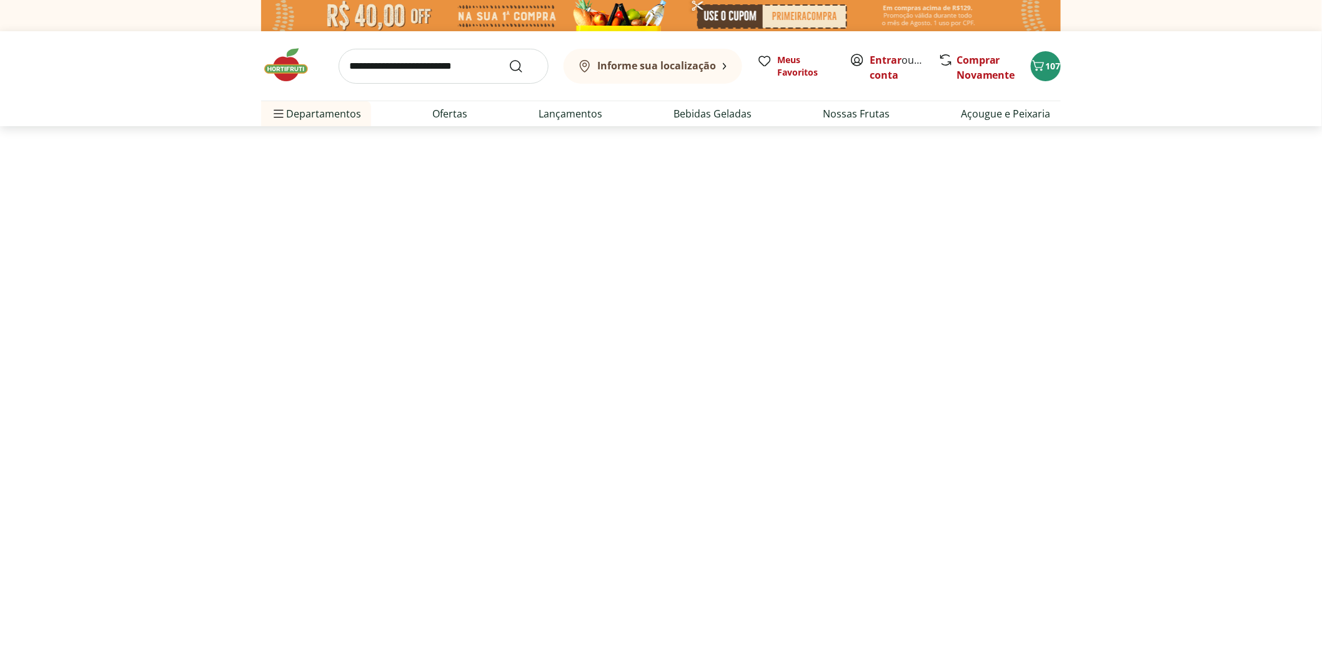
select select "**********"
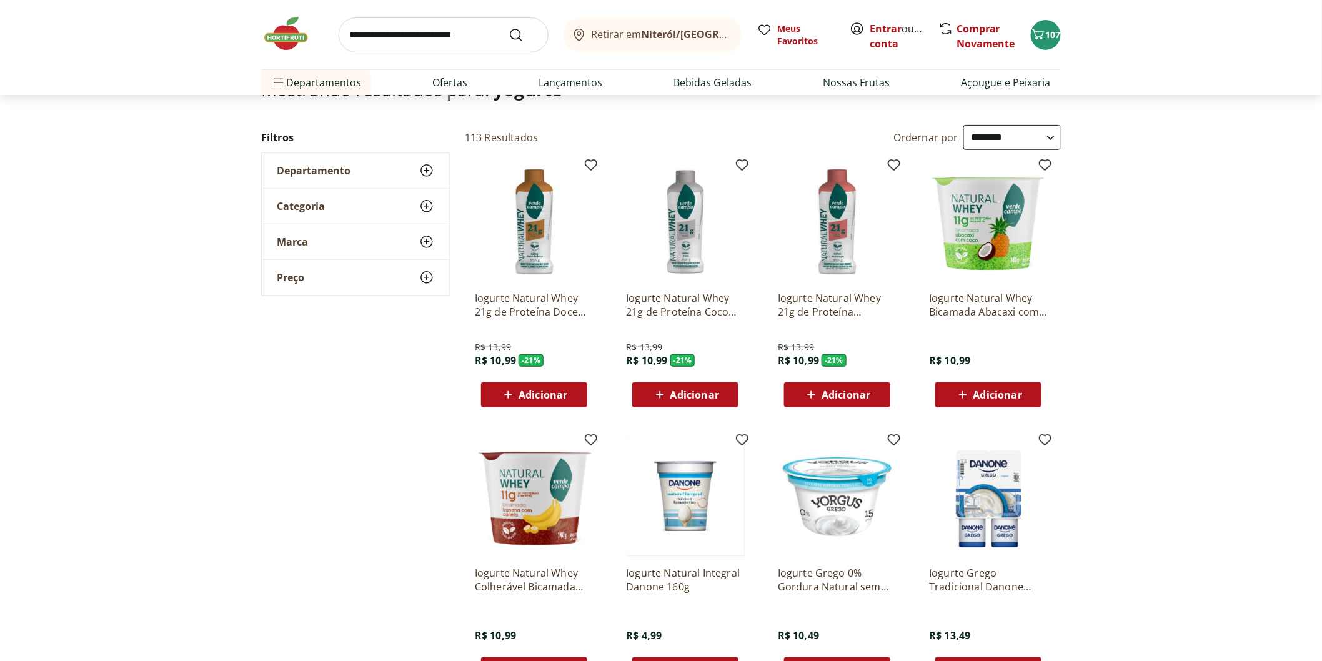
scroll to position [69, 0]
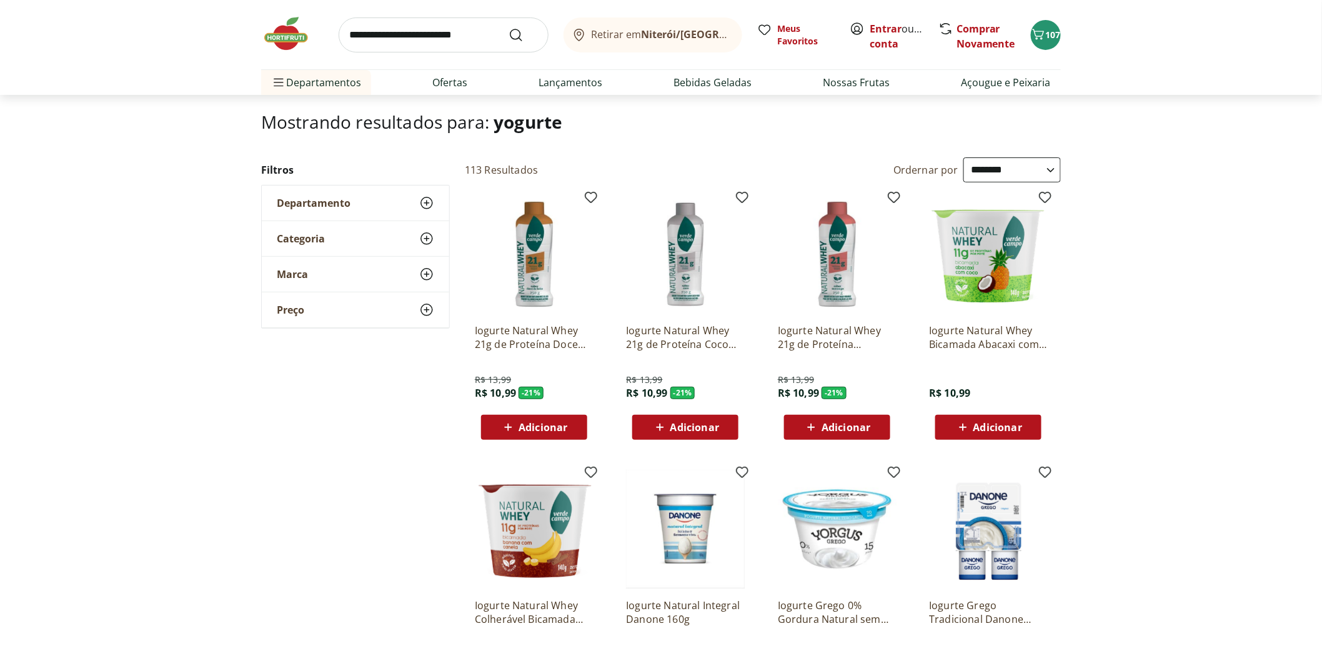
click at [828, 444] on div "Iogurte Natural Whey 21g de Proteína Morango Verde Campo 250g R$ 13,99 R$ 10,99…" at bounding box center [837, 317] width 139 height 265
click at [833, 433] on span "Adicionar" at bounding box center [836, 427] width 67 height 15
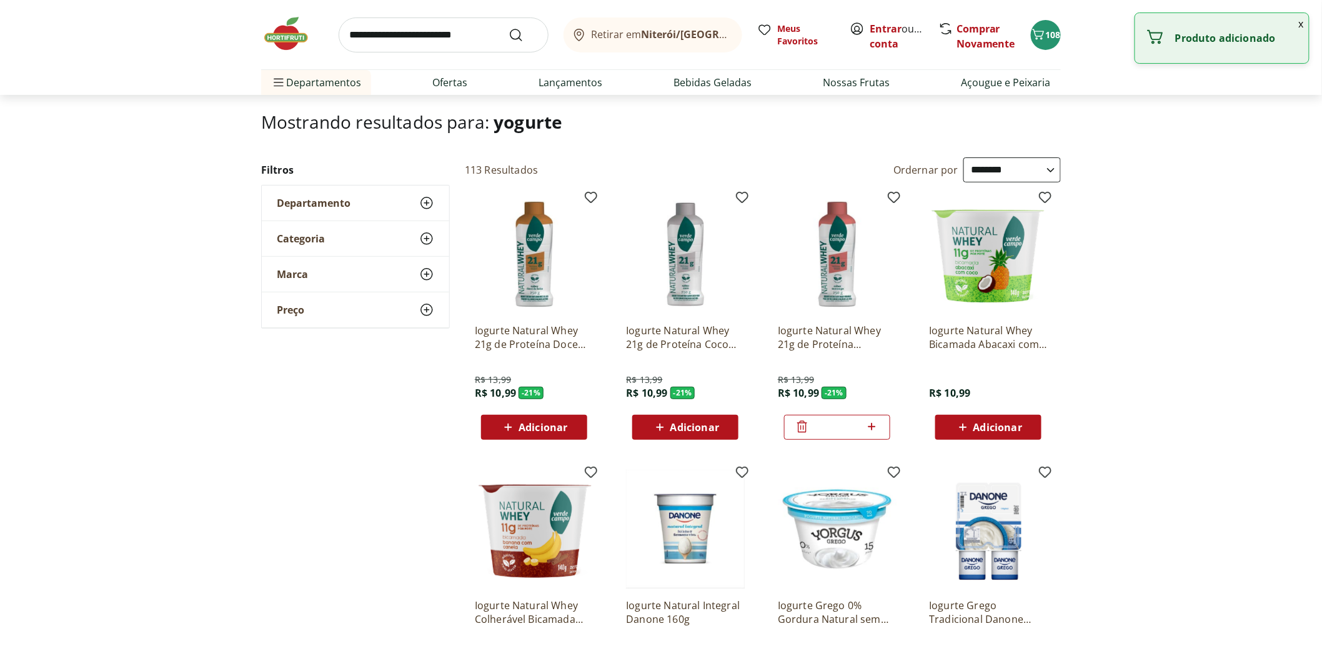
click at [869, 428] on icon at bounding box center [872, 426] width 16 height 15
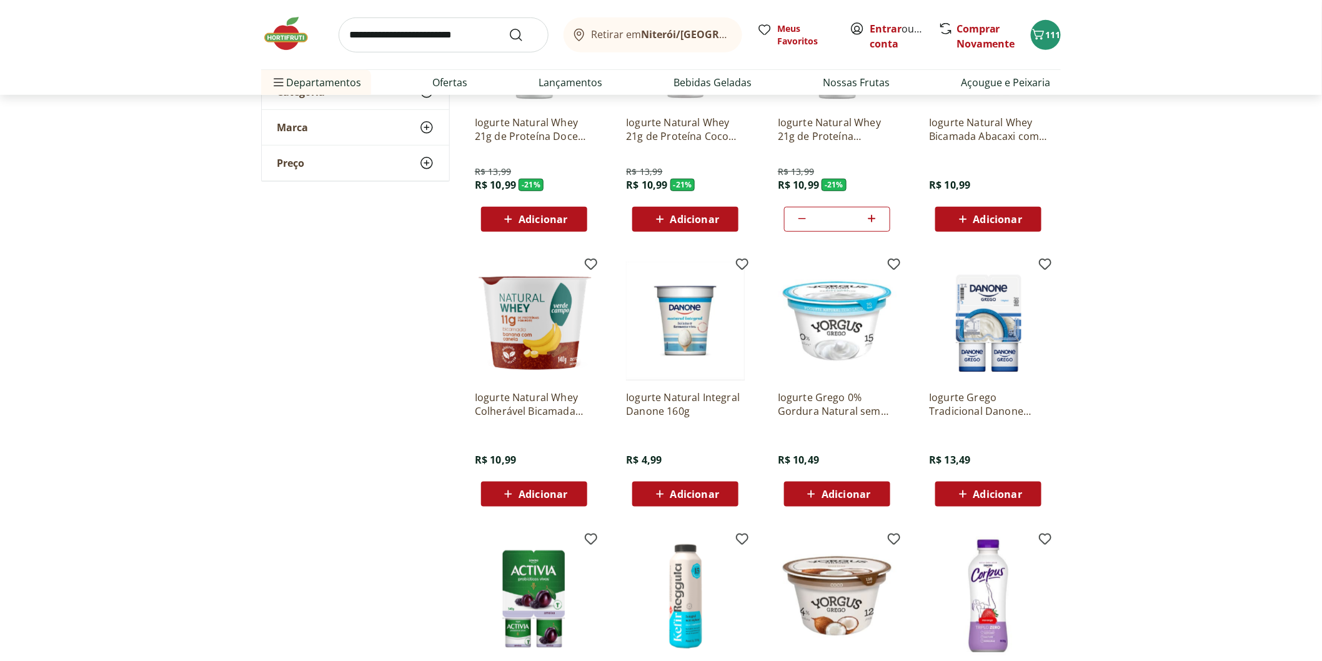
click at [876, 219] on icon at bounding box center [872, 218] width 16 height 15
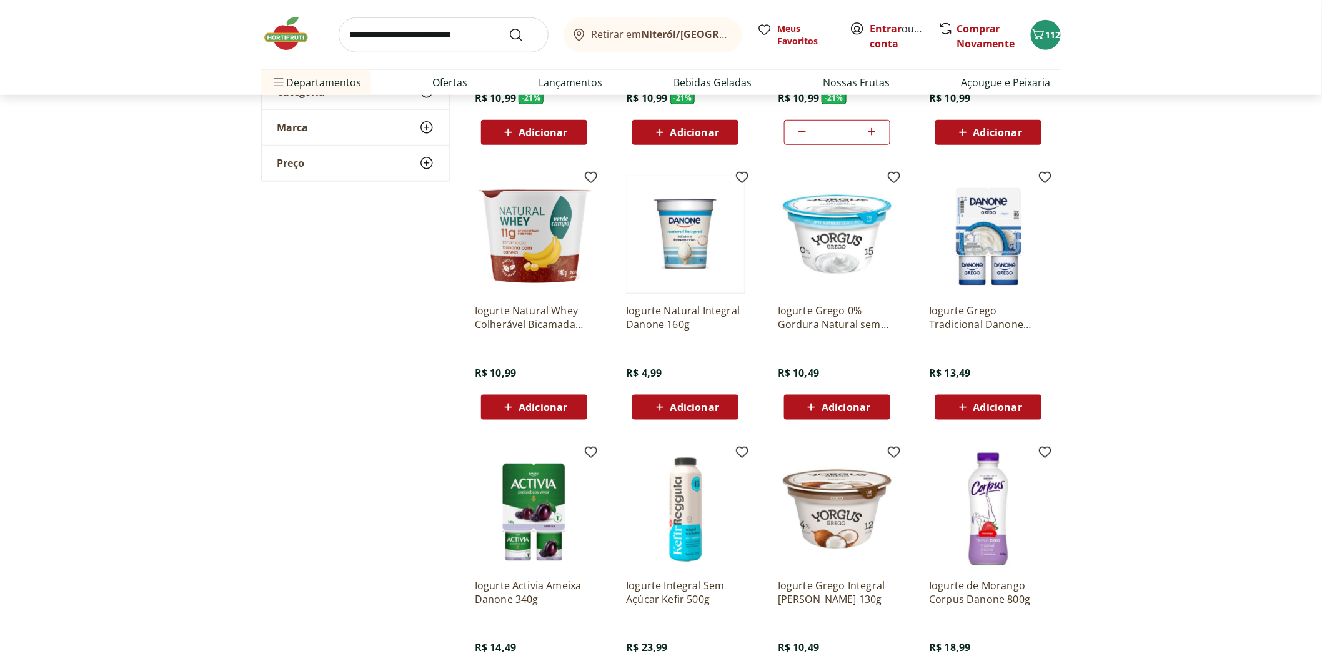
scroll to position [555, 0]
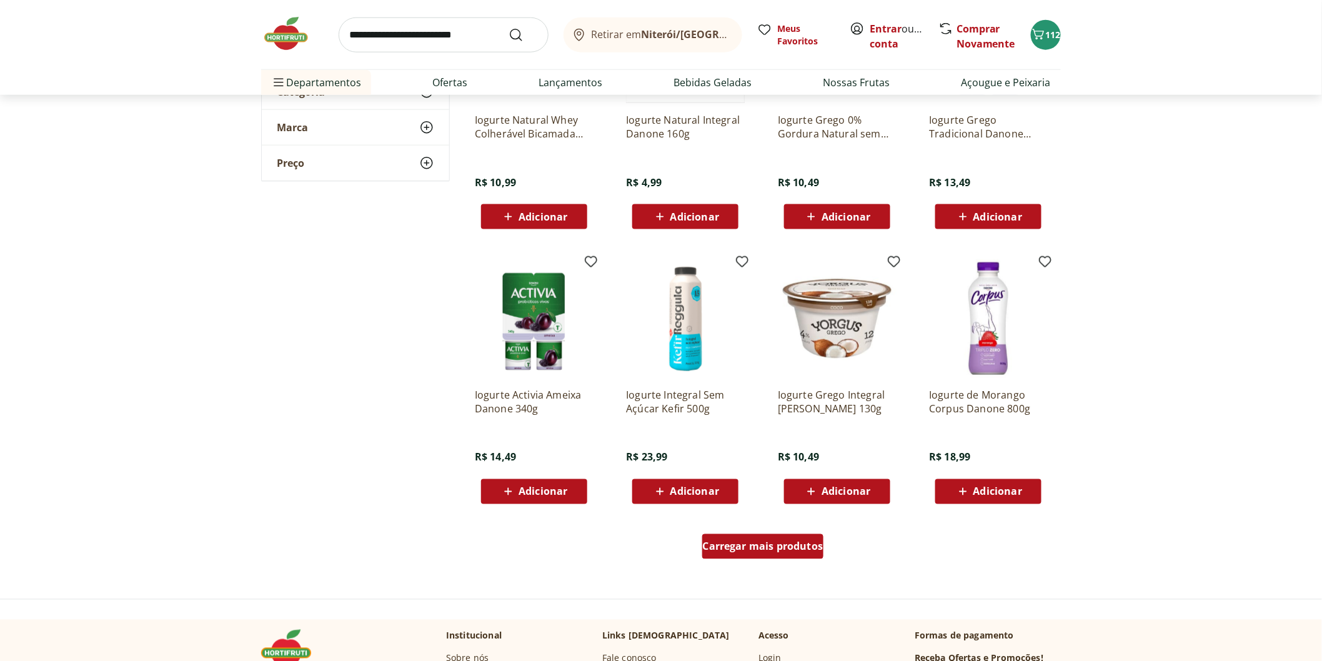
click at [776, 551] on div "Carregar mais produtos" at bounding box center [763, 546] width 122 height 25
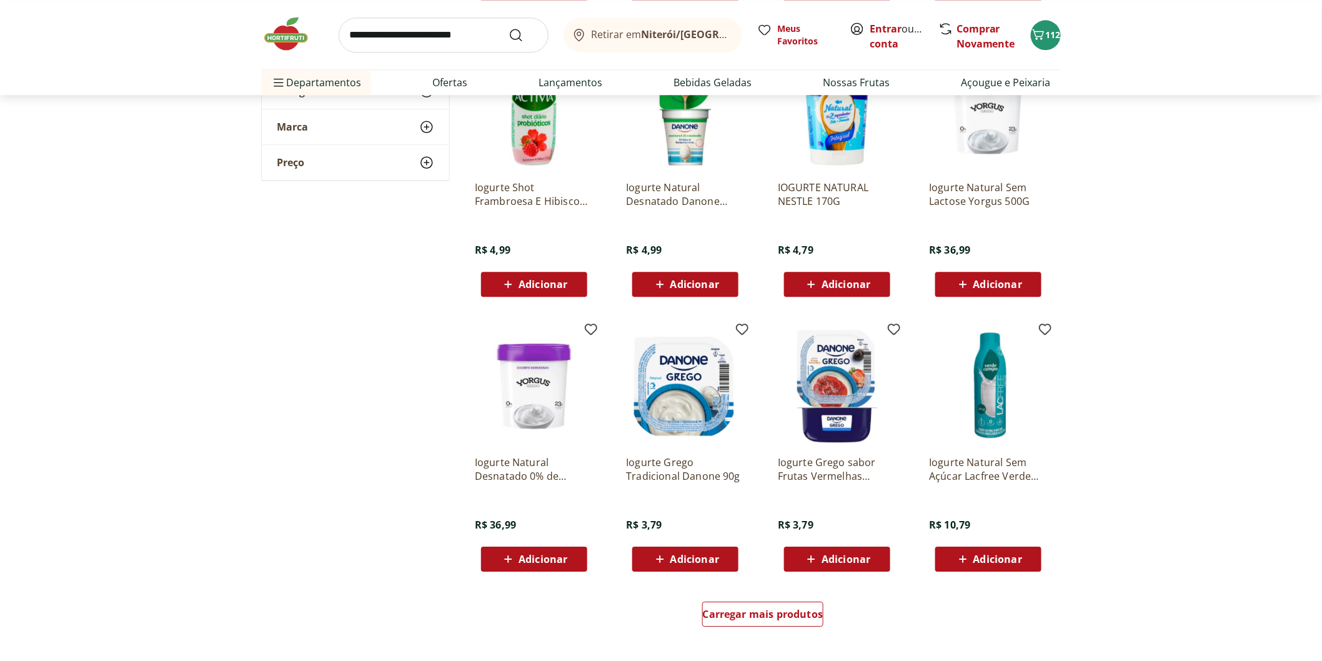
scroll to position [1388, 0]
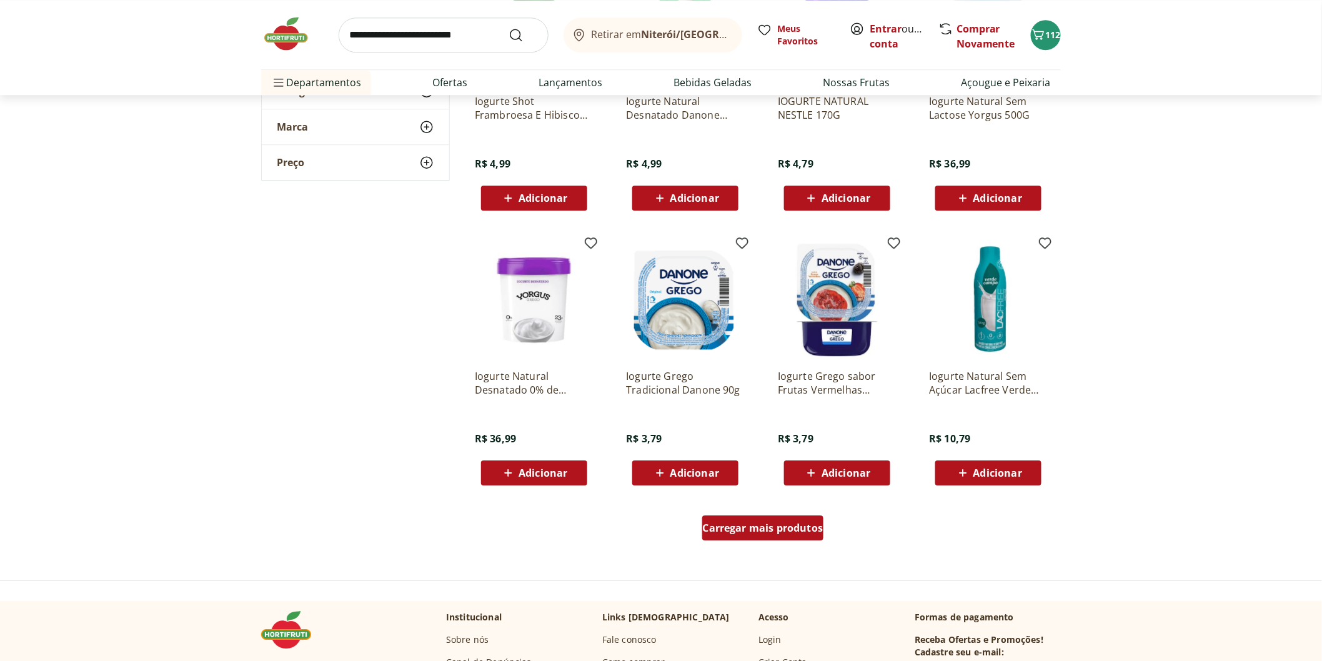
click at [767, 534] on div "Carregar mais produtos" at bounding box center [763, 527] width 122 height 25
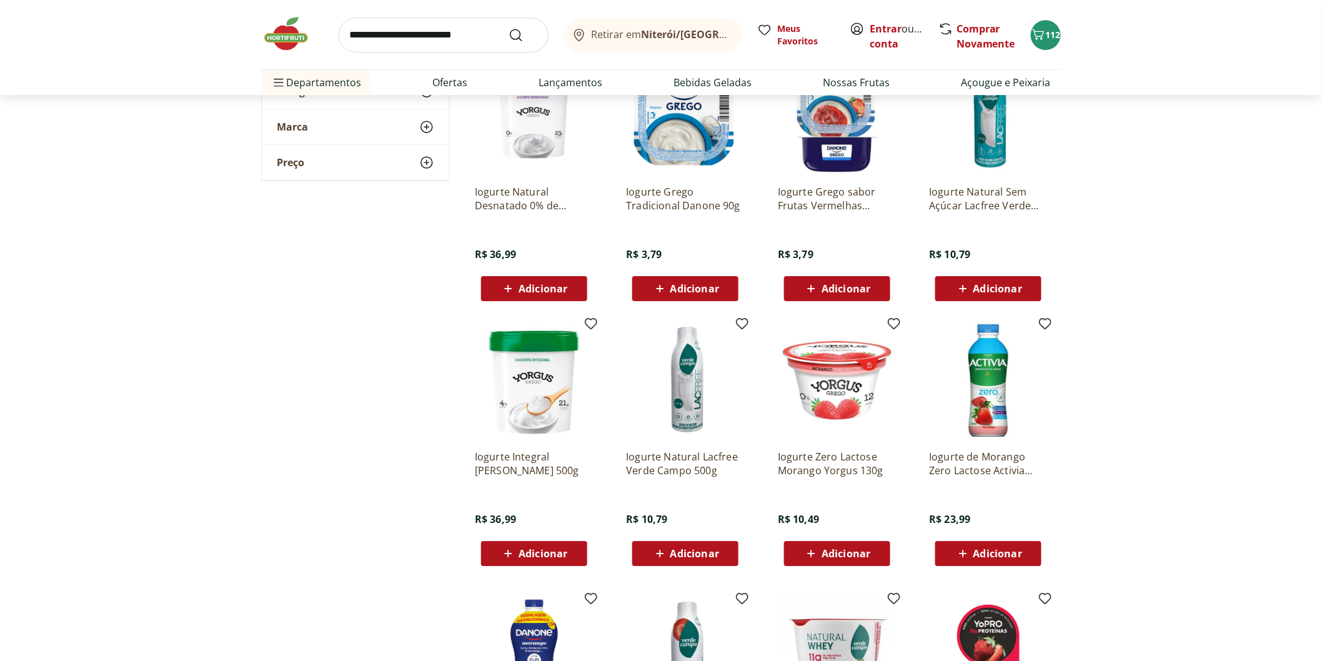
scroll to position [1665, 0]
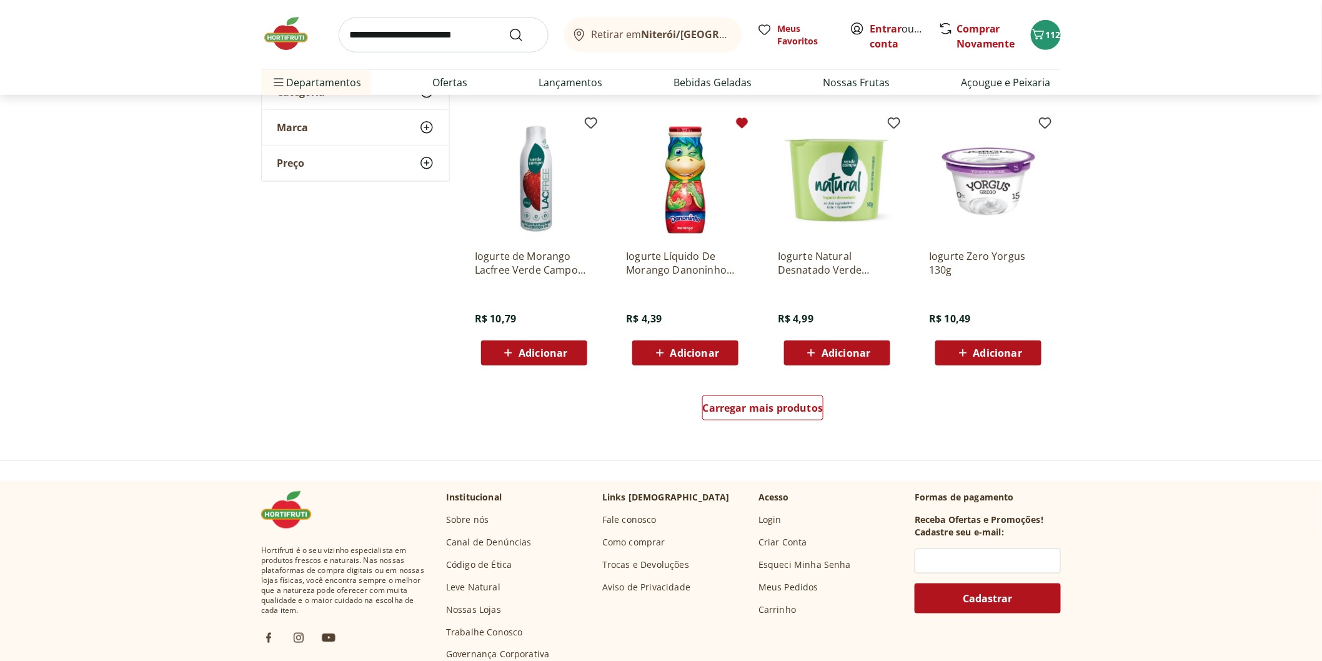
scroll to position [2359, 0]
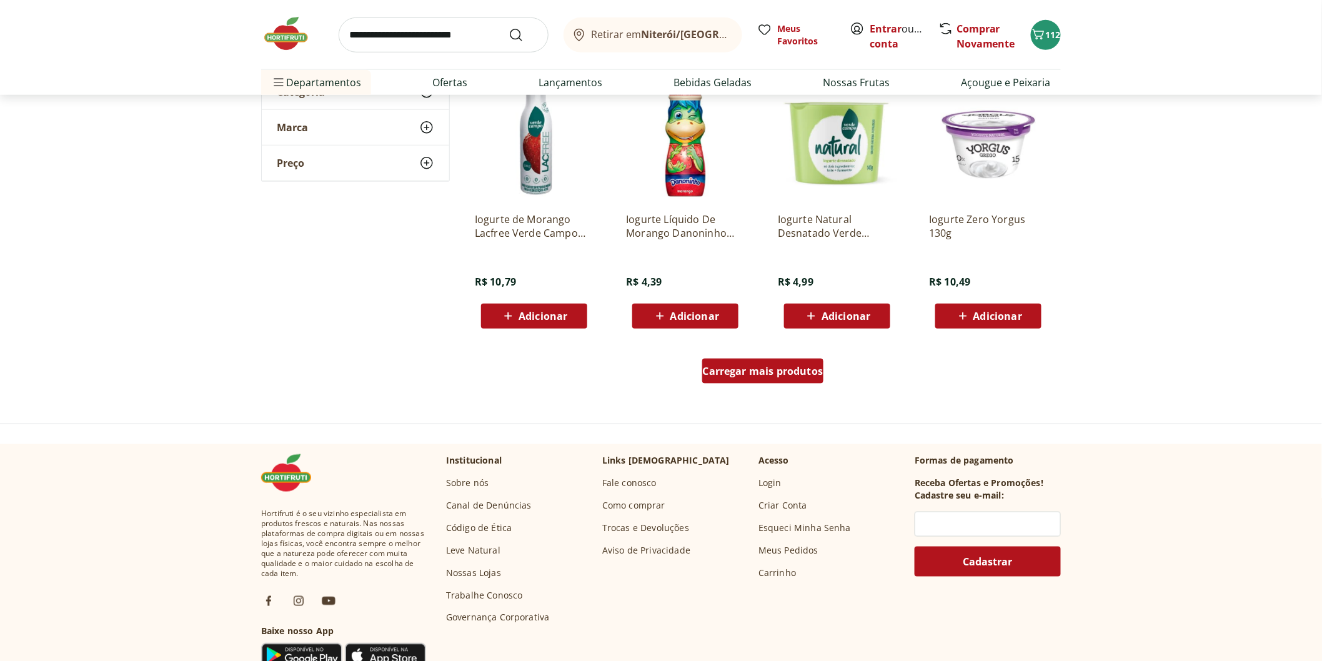
click at [770, 372] on span "Carregar mais produtos" at bounding box center [763, 371] width 121 height 10
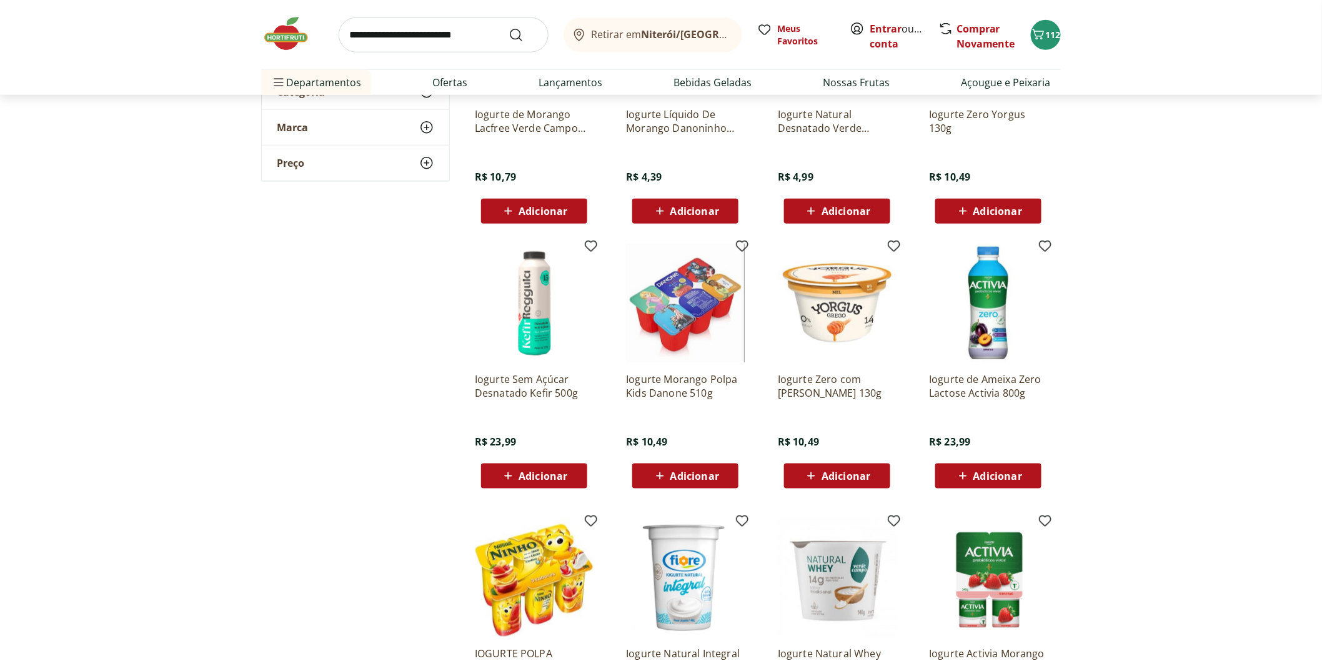
scroll to position [2568, 0]
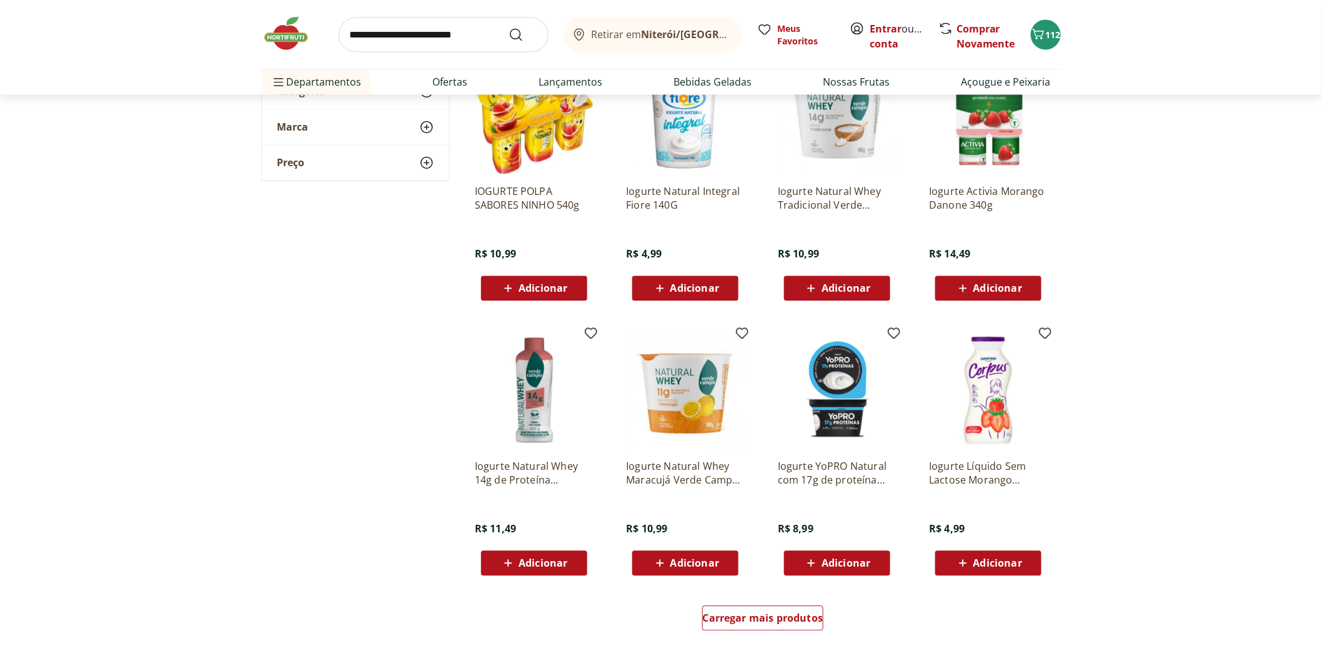
scroll to position [3123, 0]
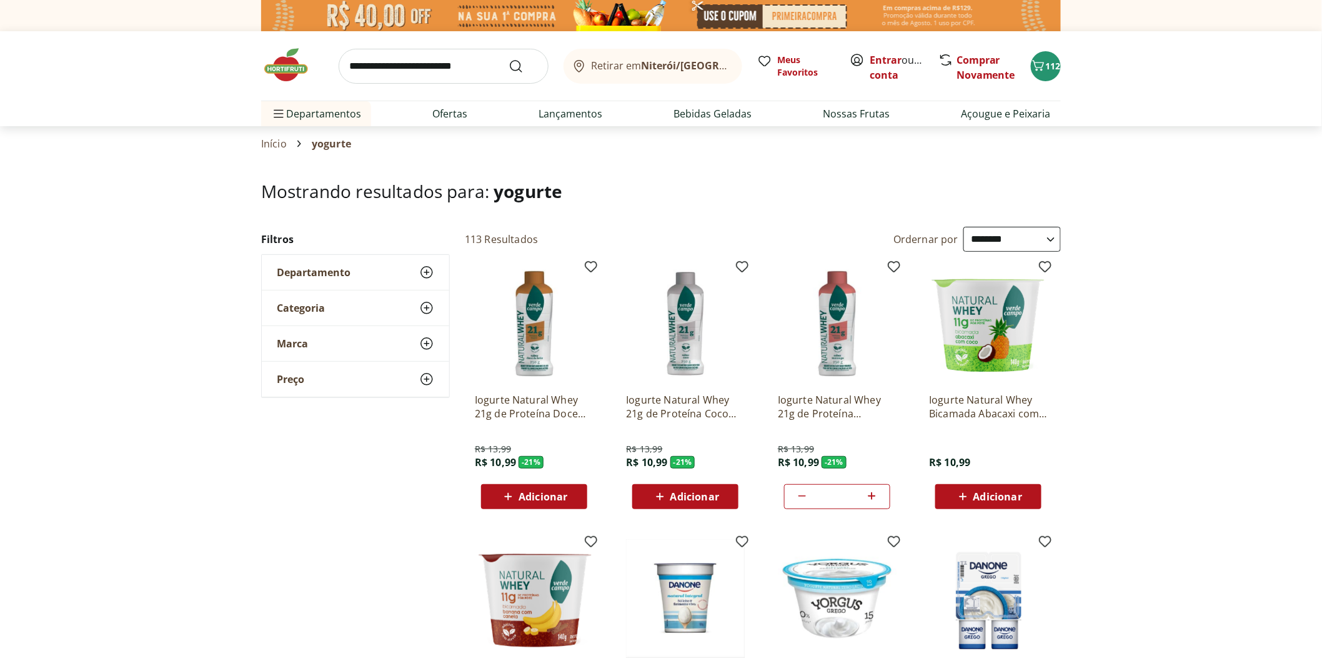
click at [868, 497] on icon at bounding box center [872, 495] width 16 height 15
type input "*"
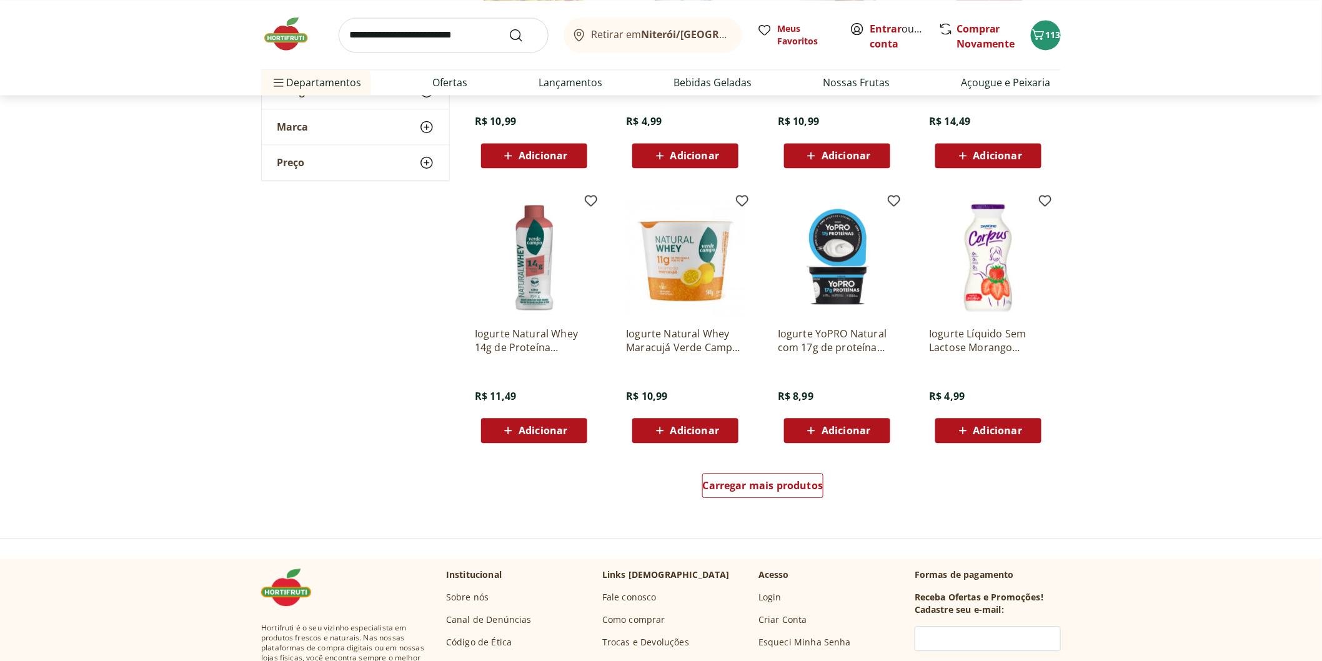
scroll to position [3123, 0]
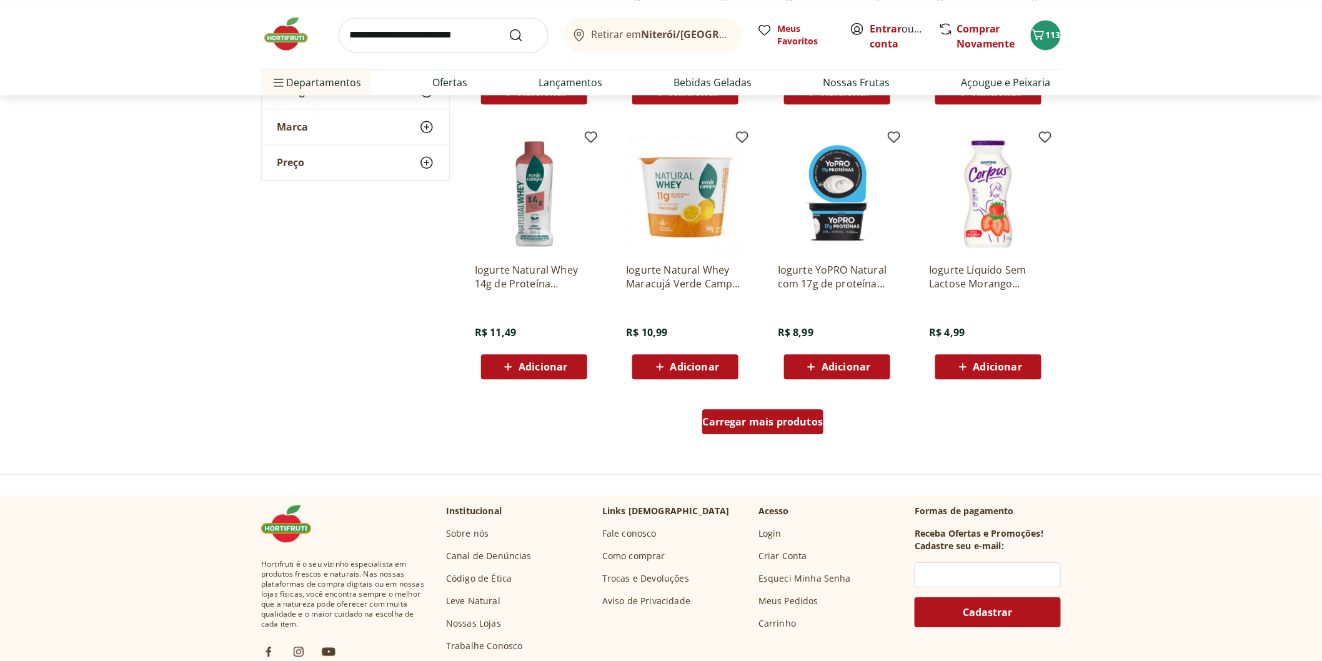
click at [763, 428] on div "Carregar mais produtos" at bounding box center [763, 421] width 122 height 25
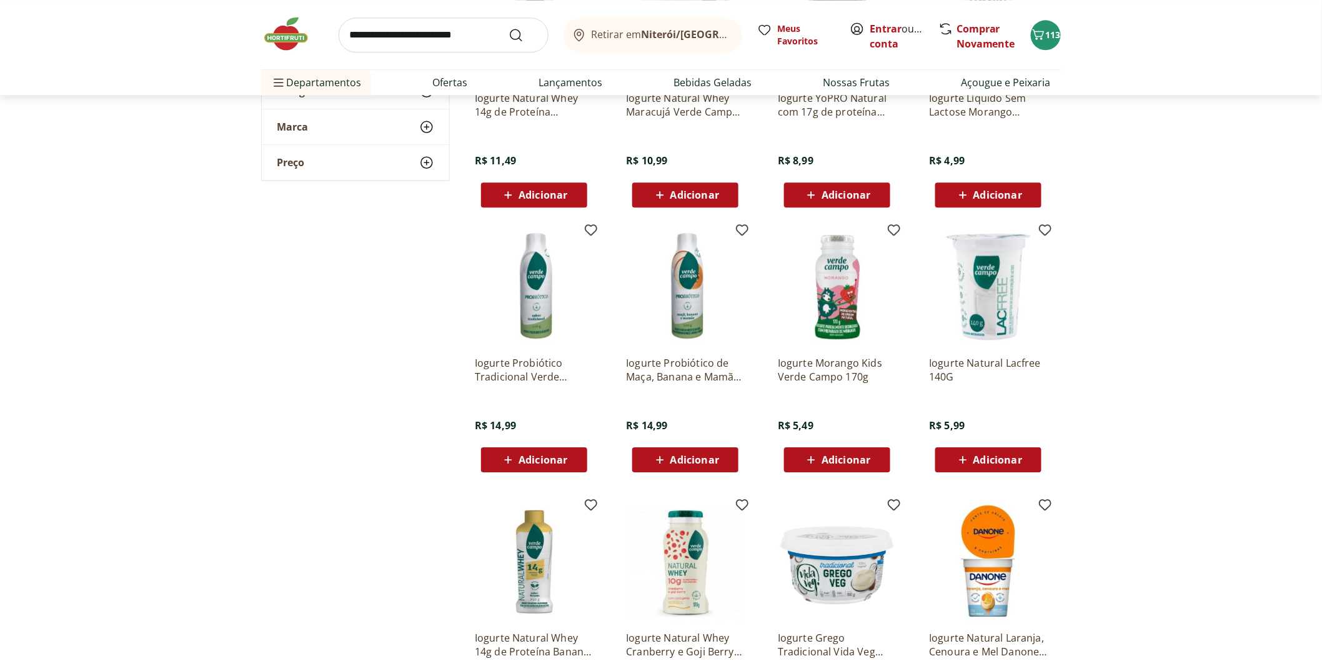
scroll to position [3400, 0]
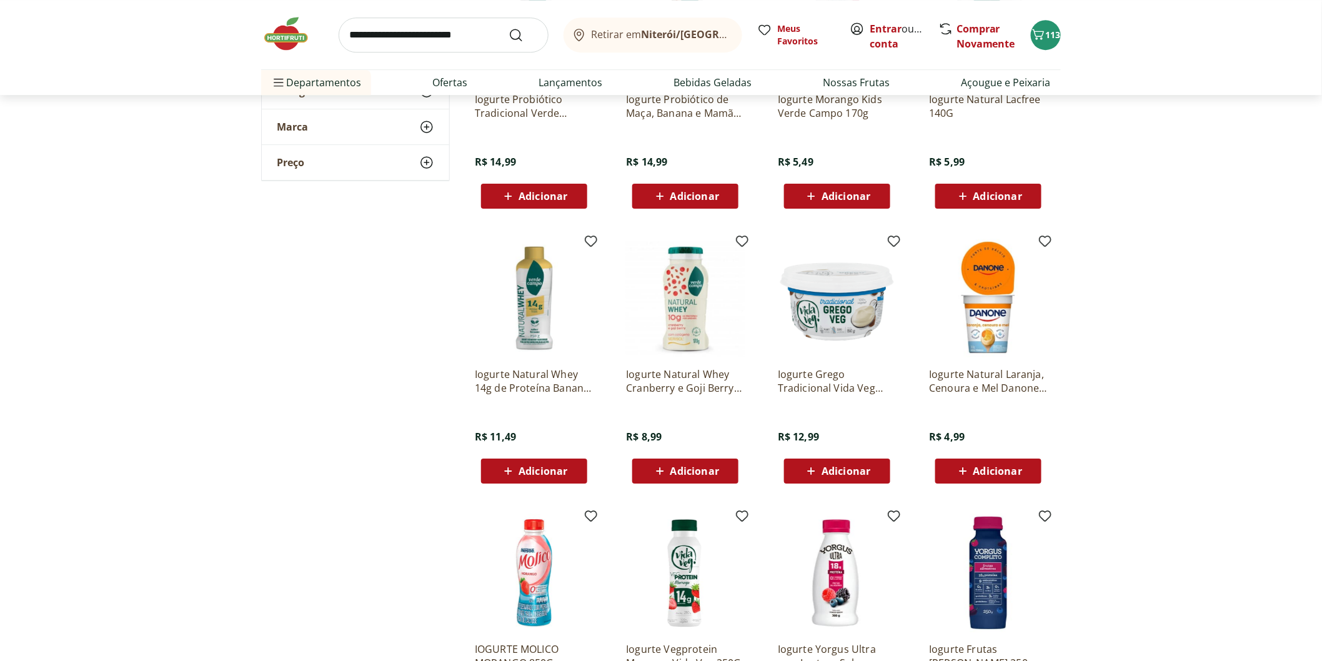
scroll to position [3747, 0]
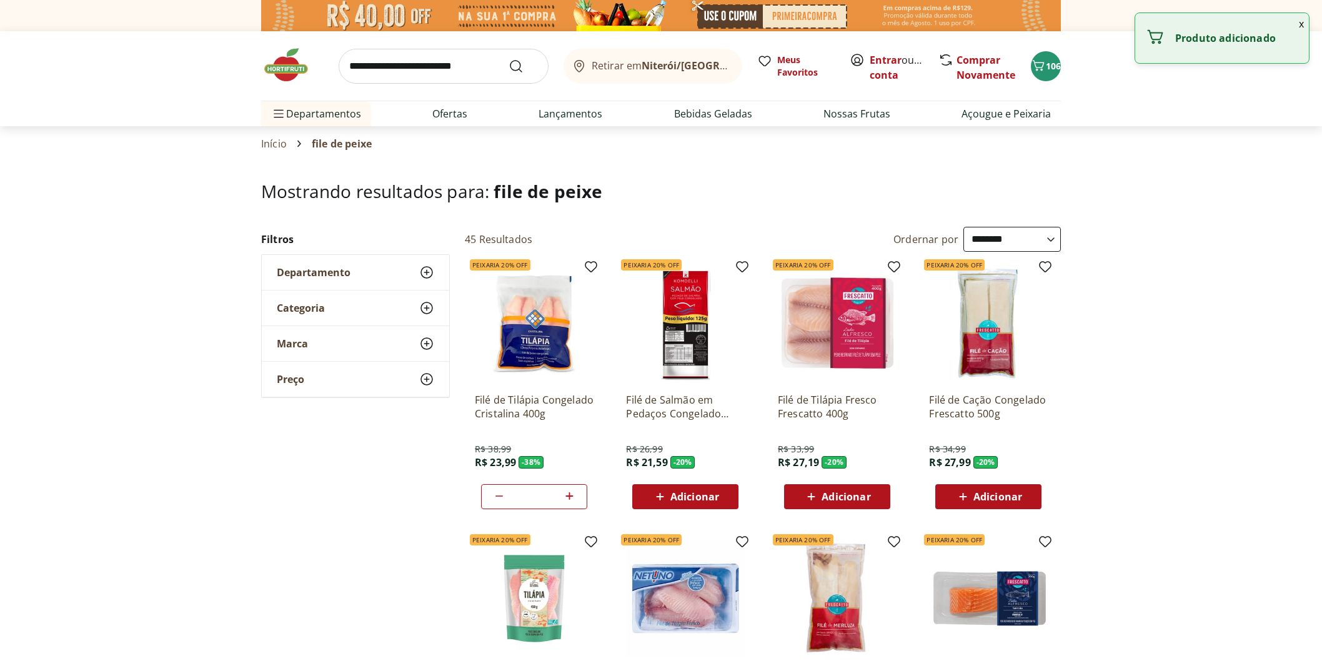
select select "**********"
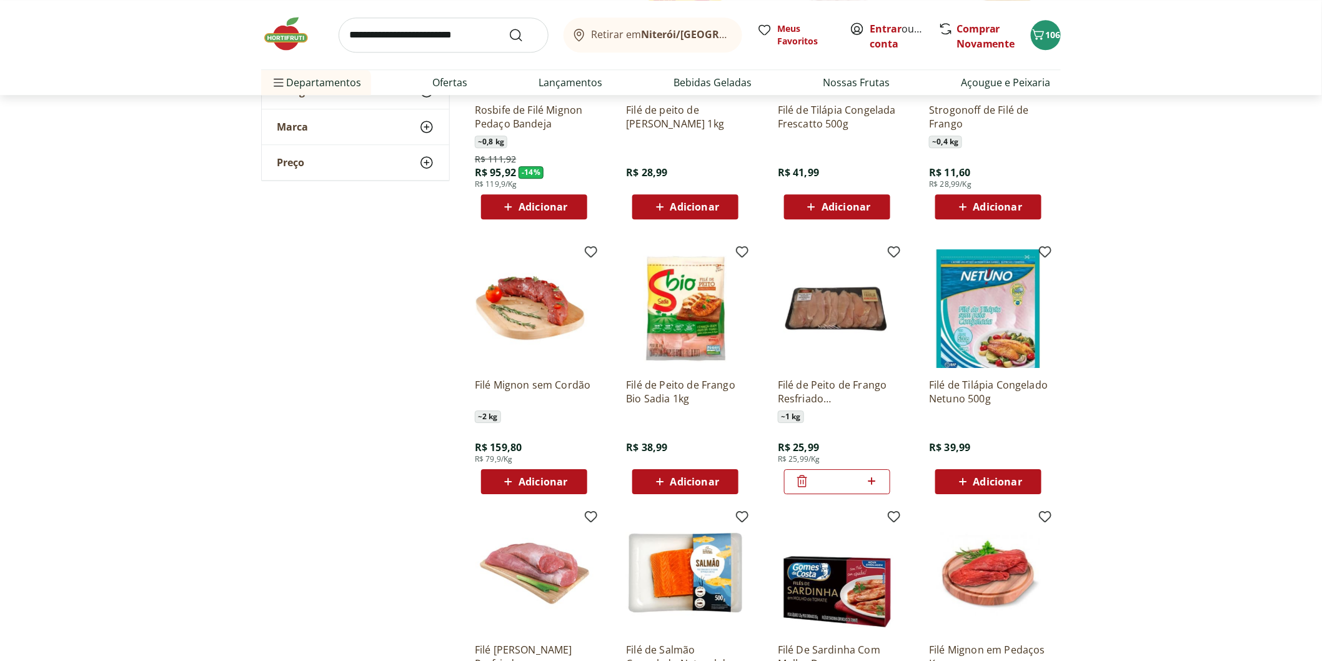
scroll to position [1526, 0]
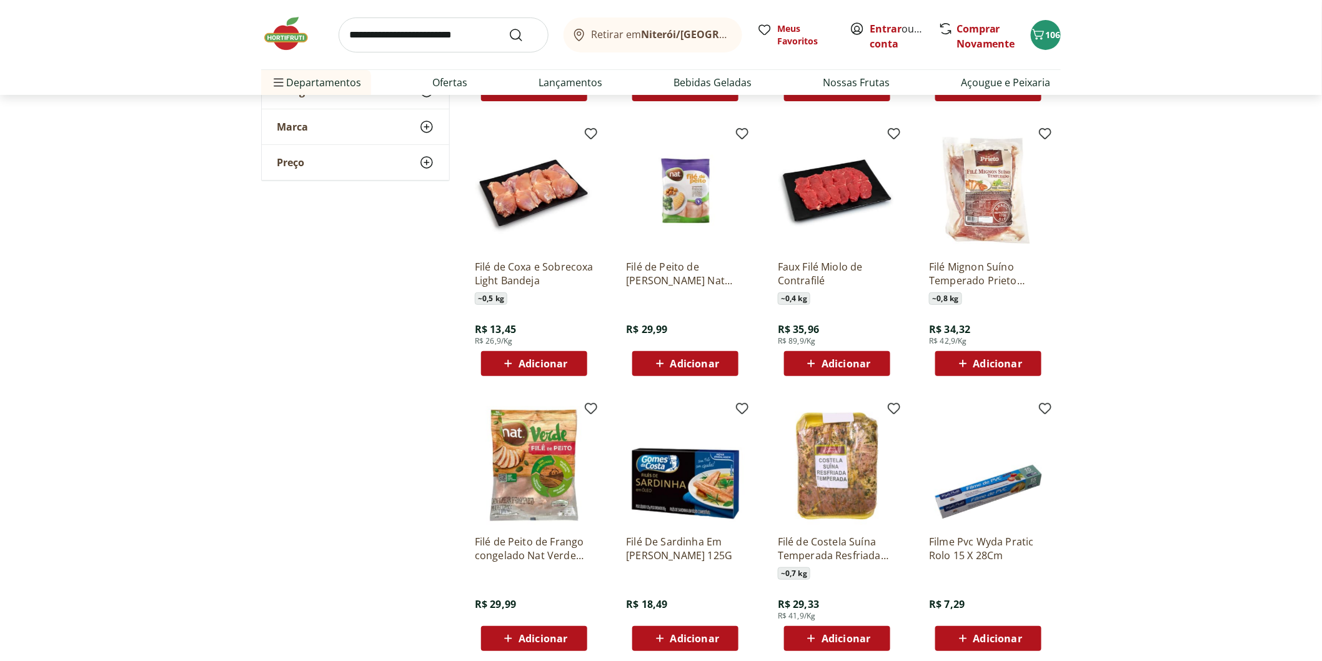
scroll to position [2151, 0]
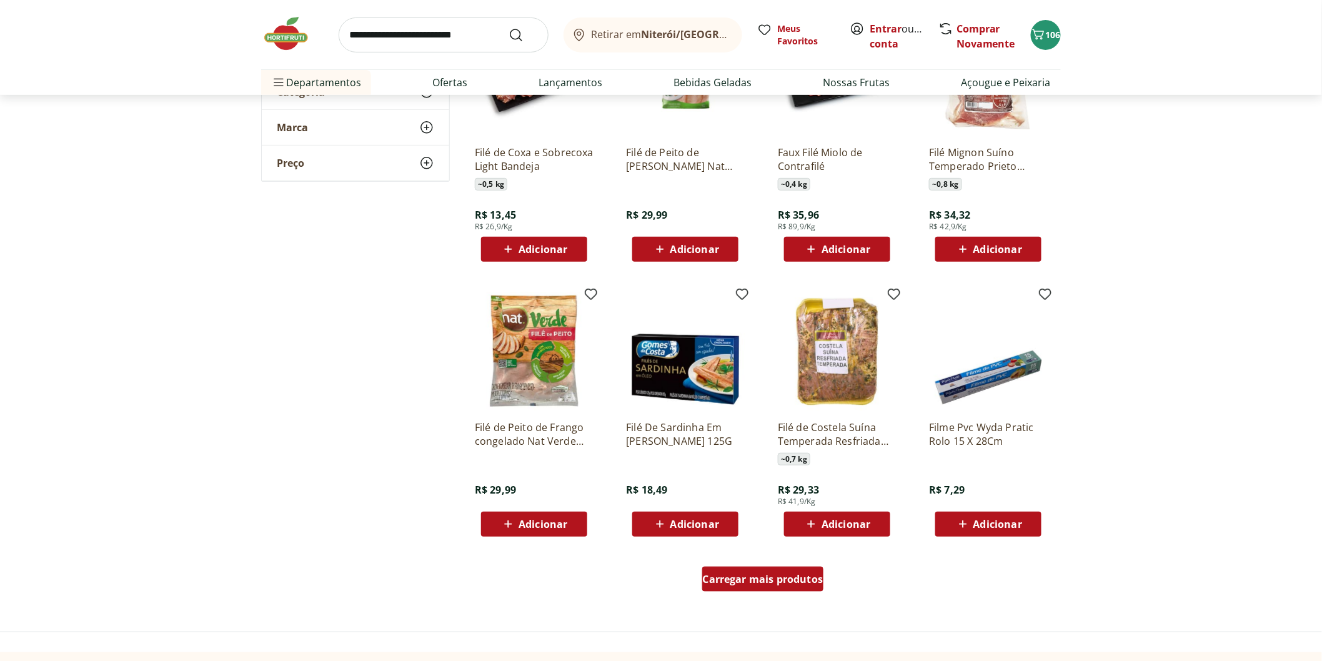
click at [744, 575] on span "Carregar mais produtos" at bounding box center [763, 579] width 121 height 10
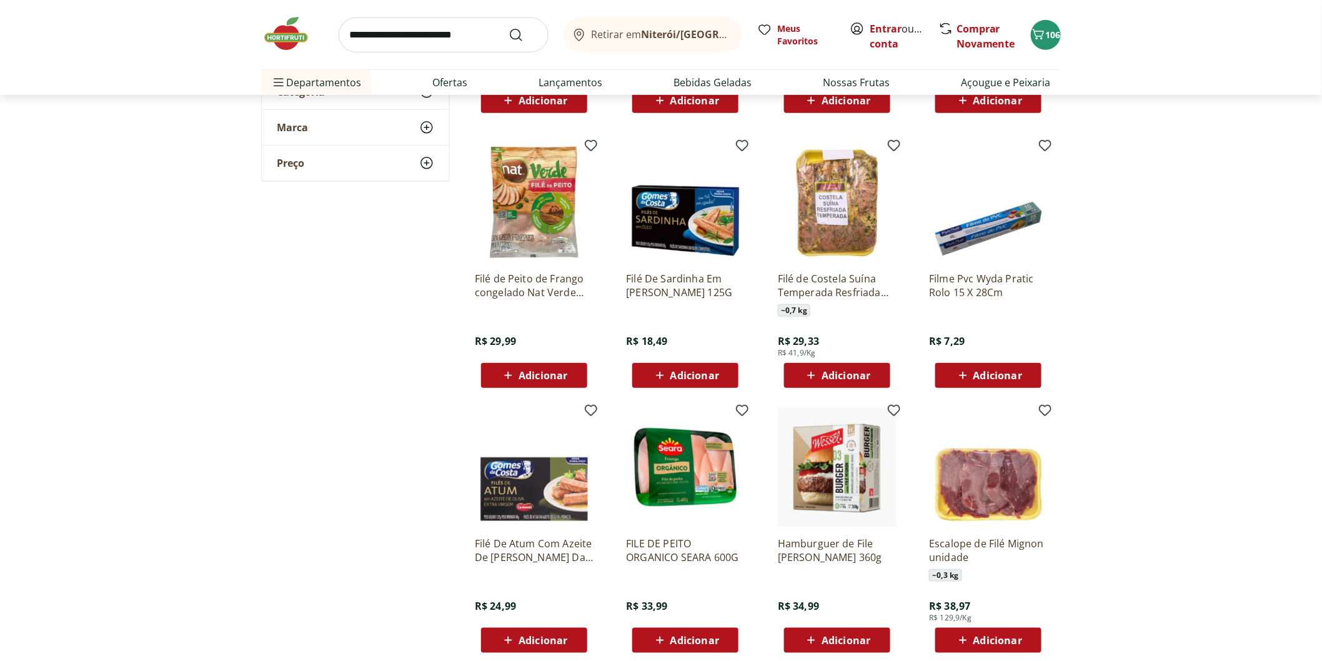
scroll to position [2568, 0]
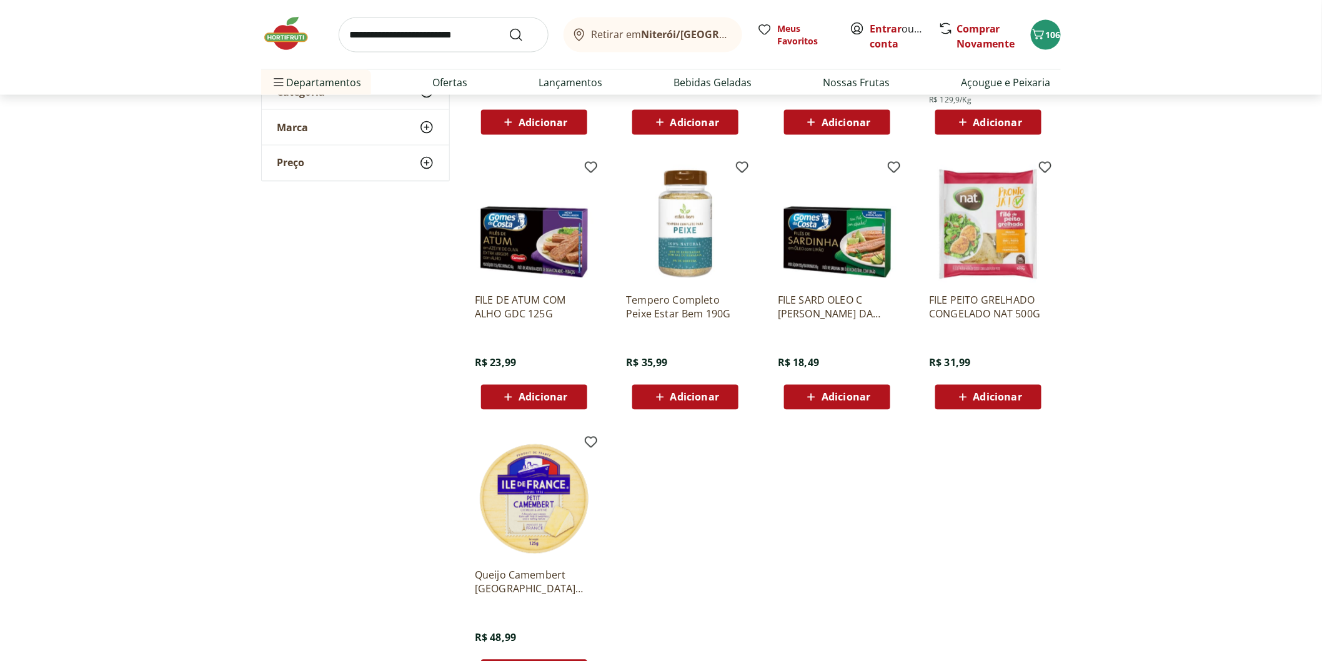
scroll to position [2845, 0]
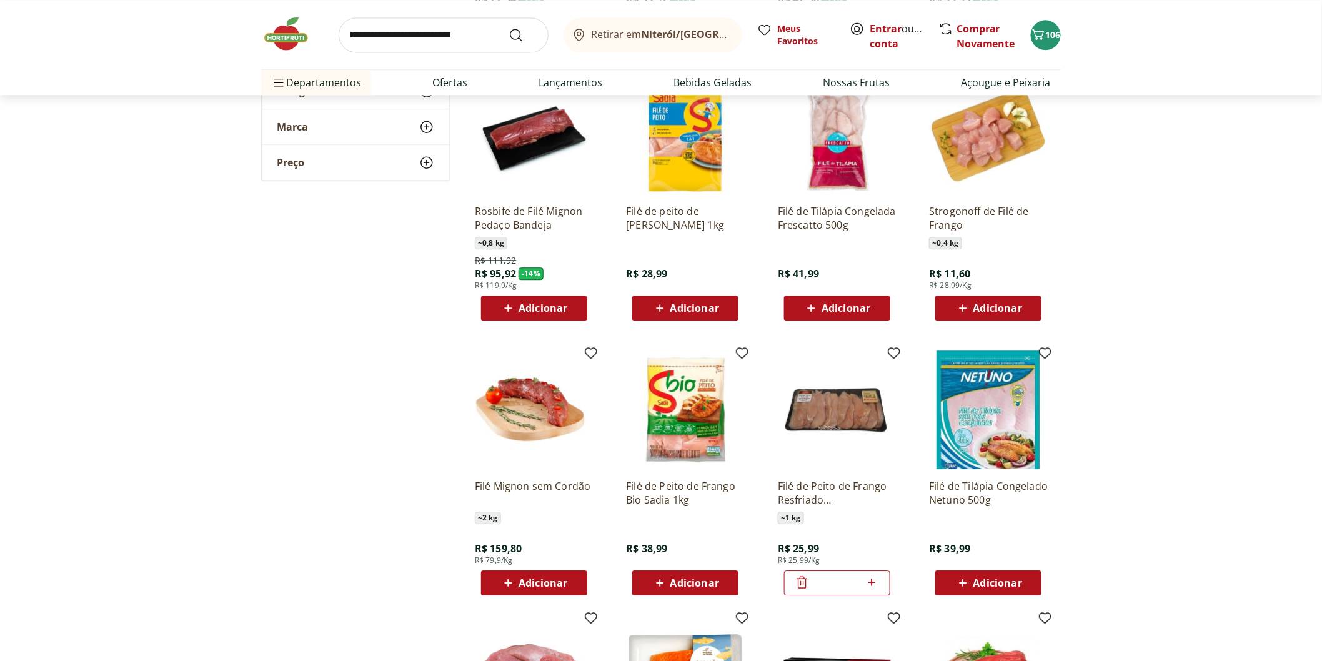
scroll to position [971, 0]
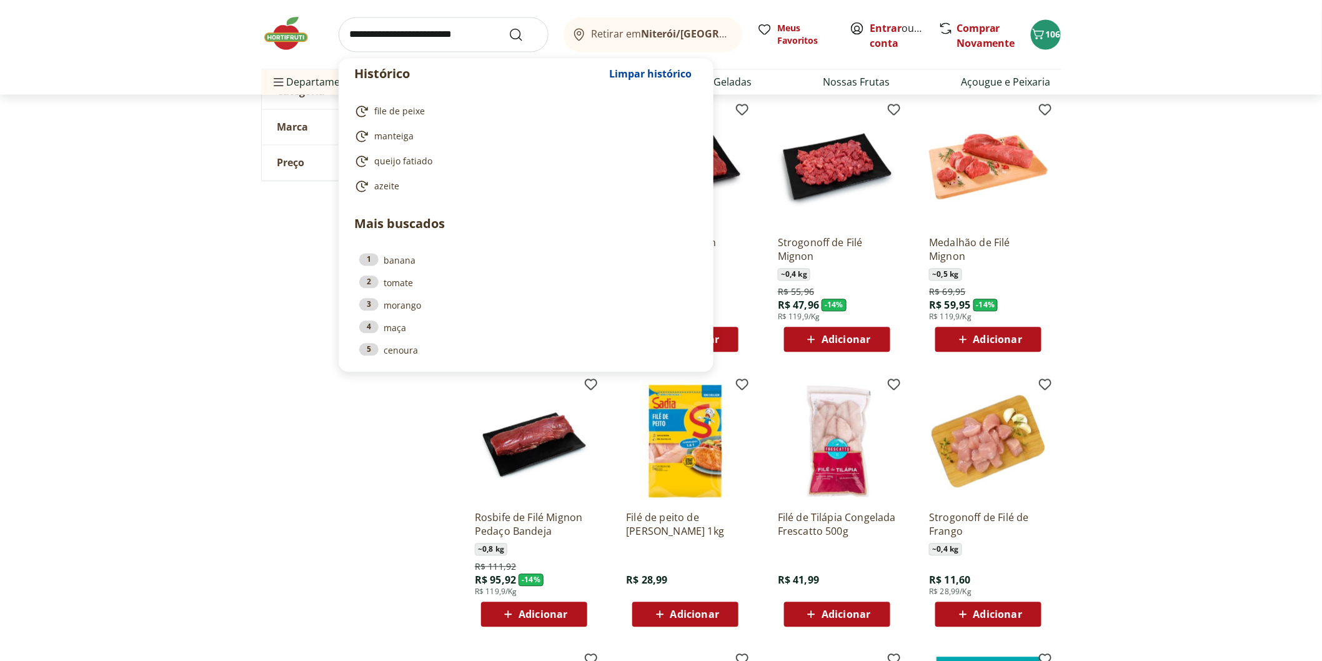
click at [375, 50] on input "search" at bounding box center [444, 34] width 210 height 35
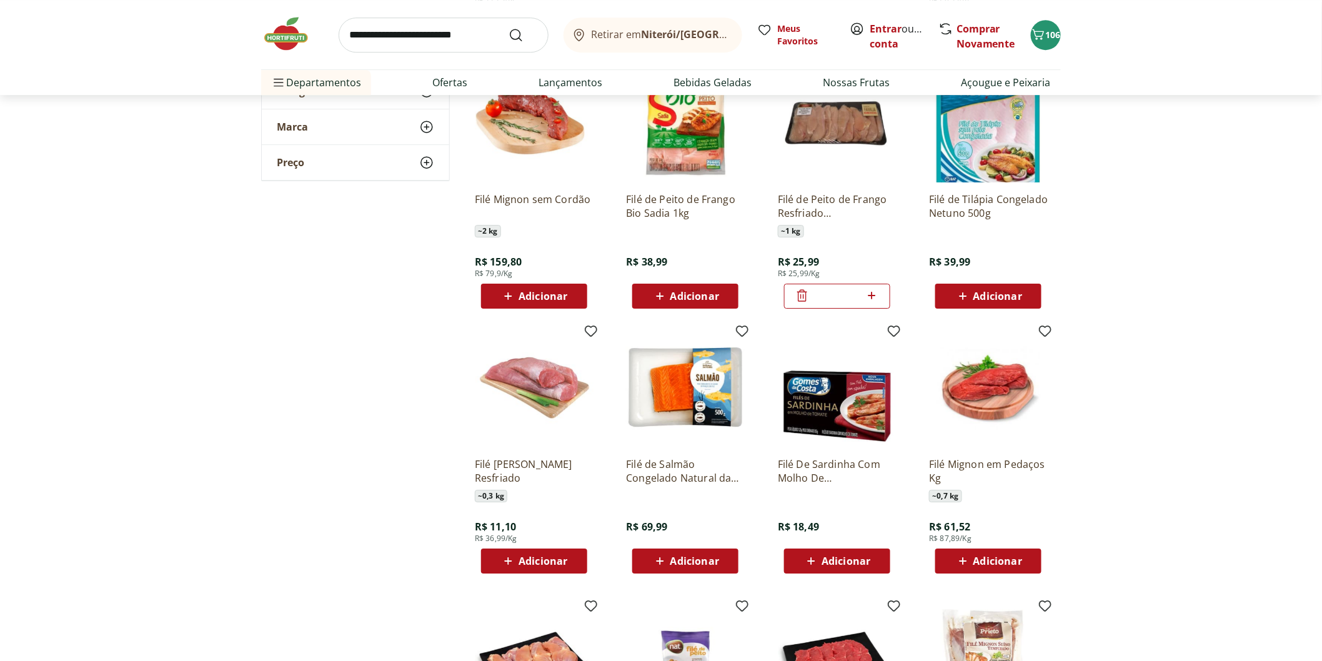
scroll to position [1596, 0]
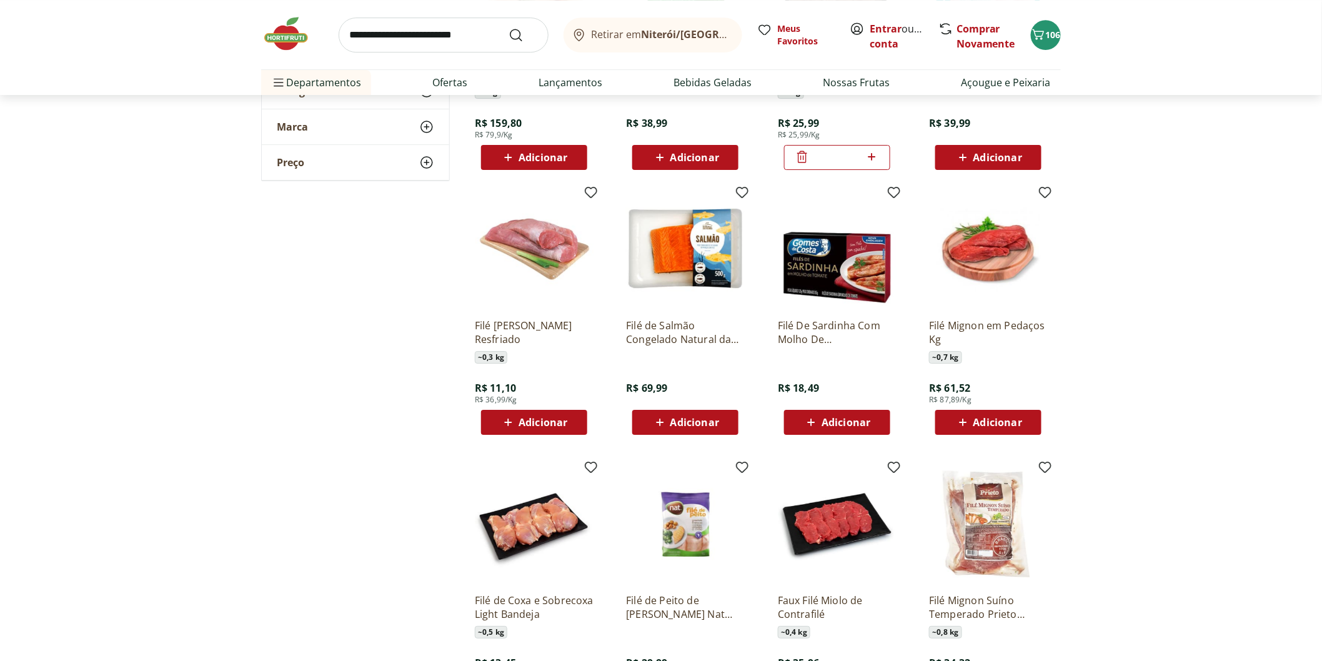
scroll to position [1804, 0]
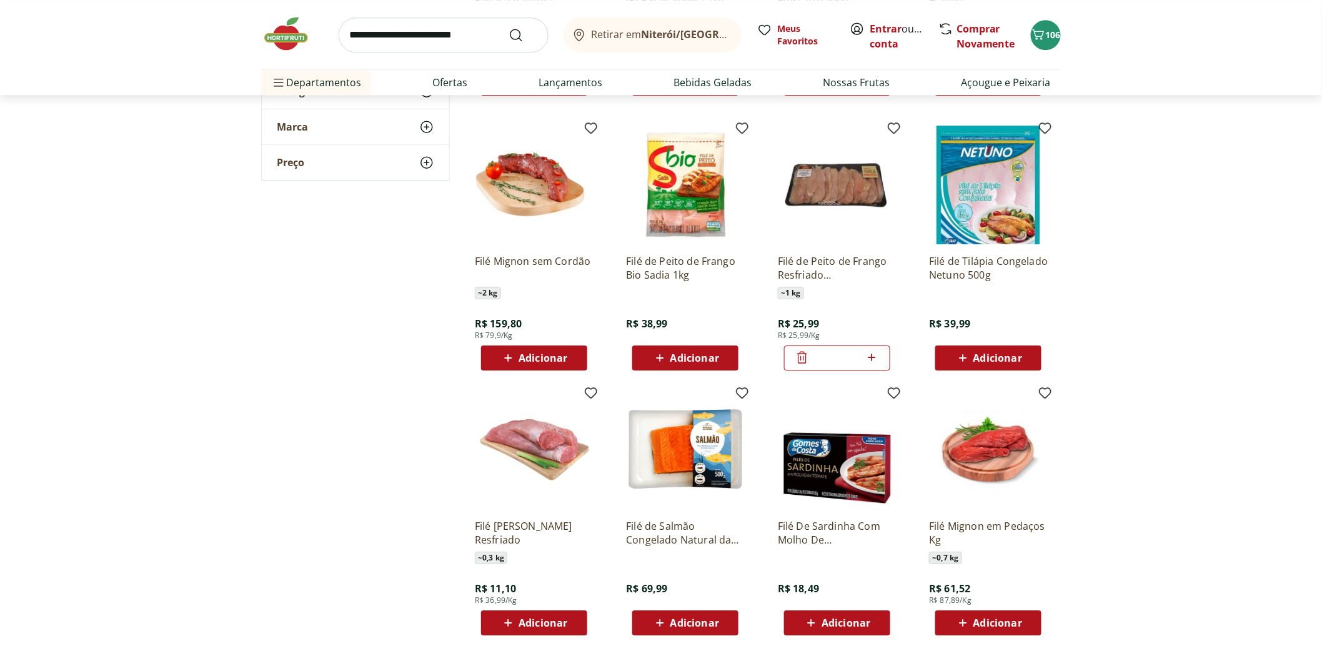
scroll to position [1249, 0]
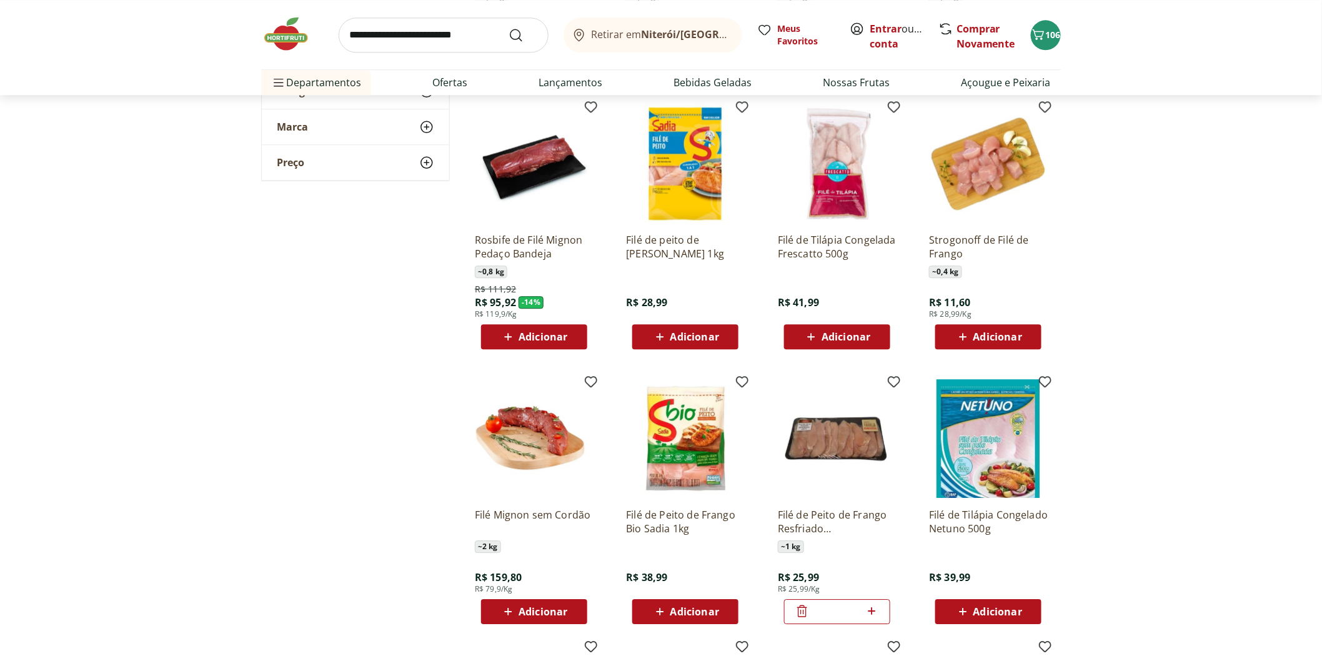
click at [492, 37] on input "search" at bounding box center [444, 34] width 210 height 35
type input "**********"
click at [508, 27] on button "Submit Search" at bounding box center [523, 34] width 30 height 15
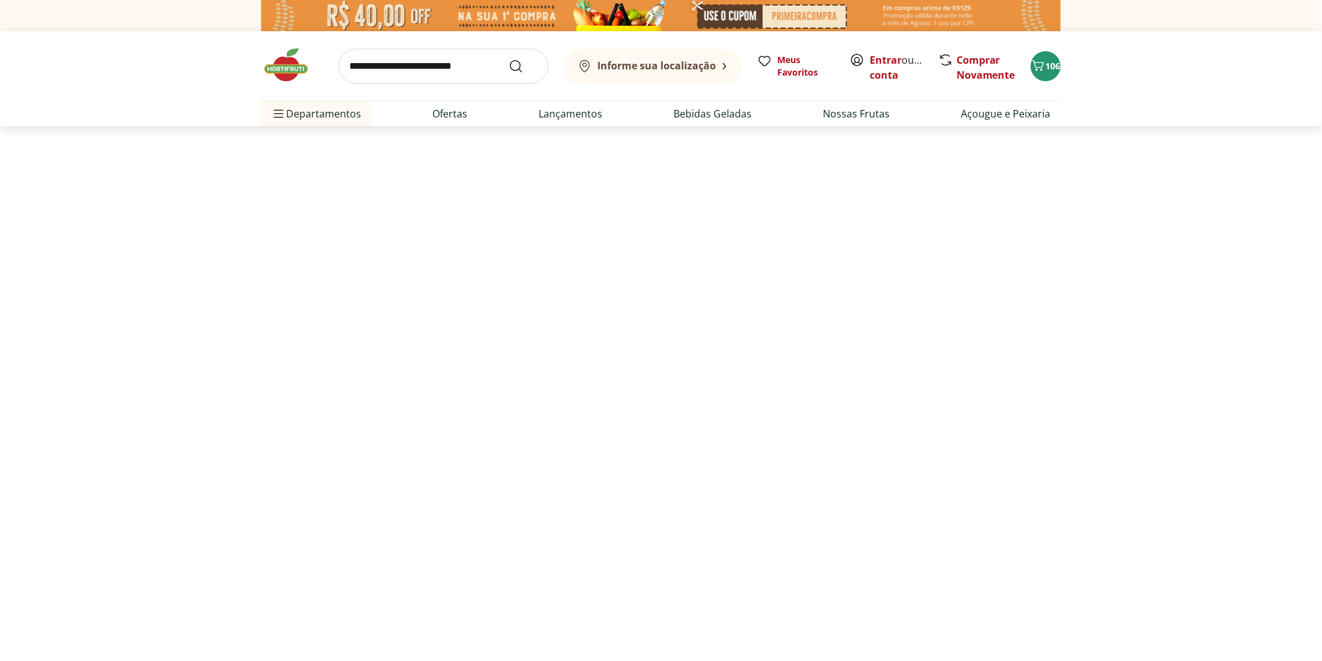
select select "**********"
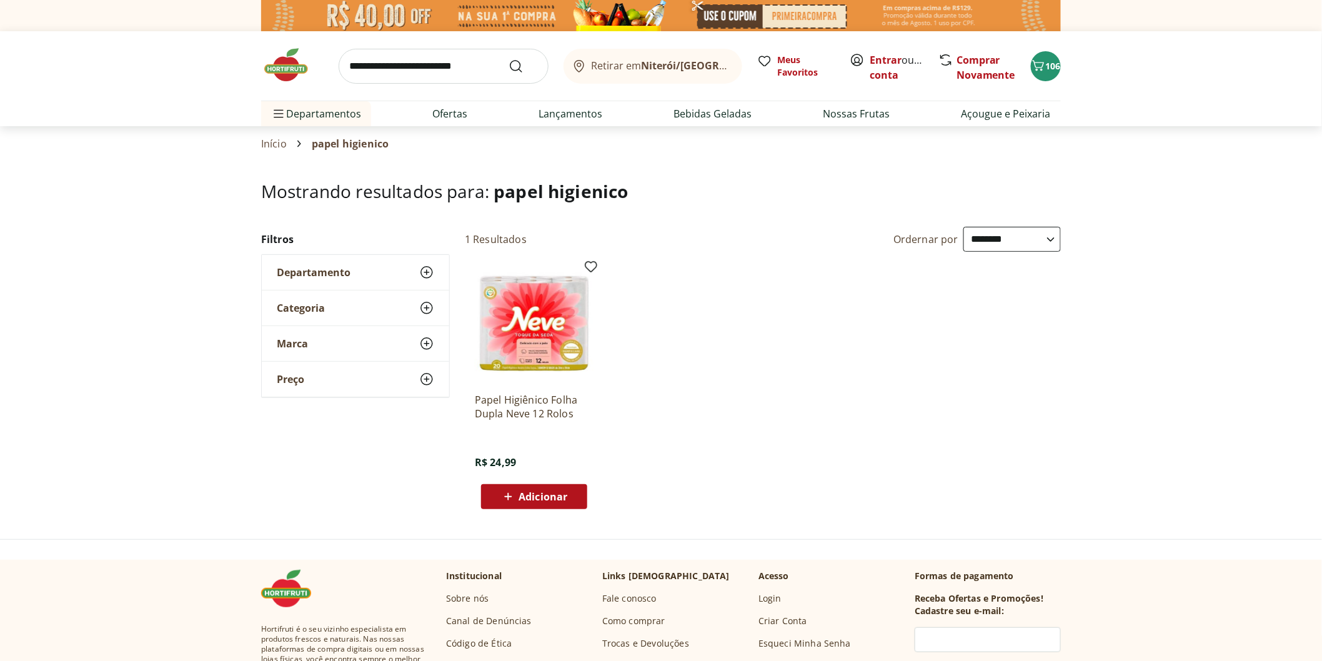
click at [559, 498] on span "Adicionar" at bounding box center [542, 497] width 49 height 10
click at [287, 66] on img at bounding box center [292, 64] width 62 height 37
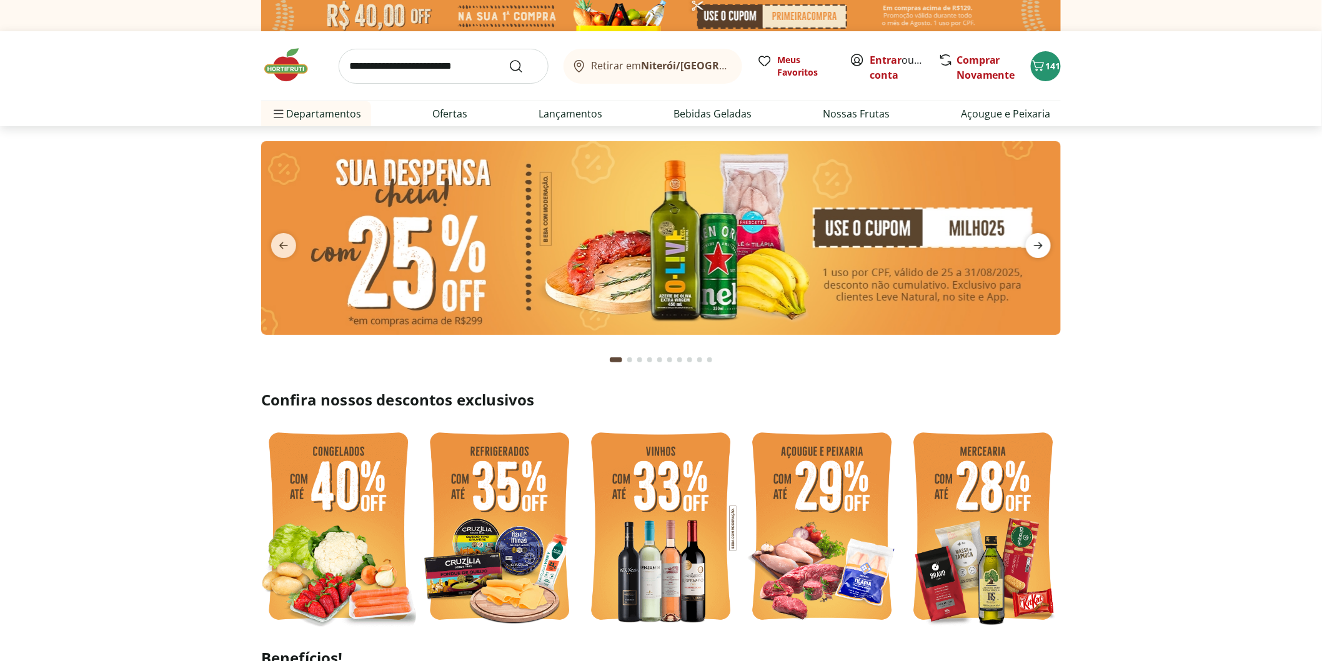
click at [1034, 249] on icon "next" at bounding box center [1038, 245] width 15 height 15
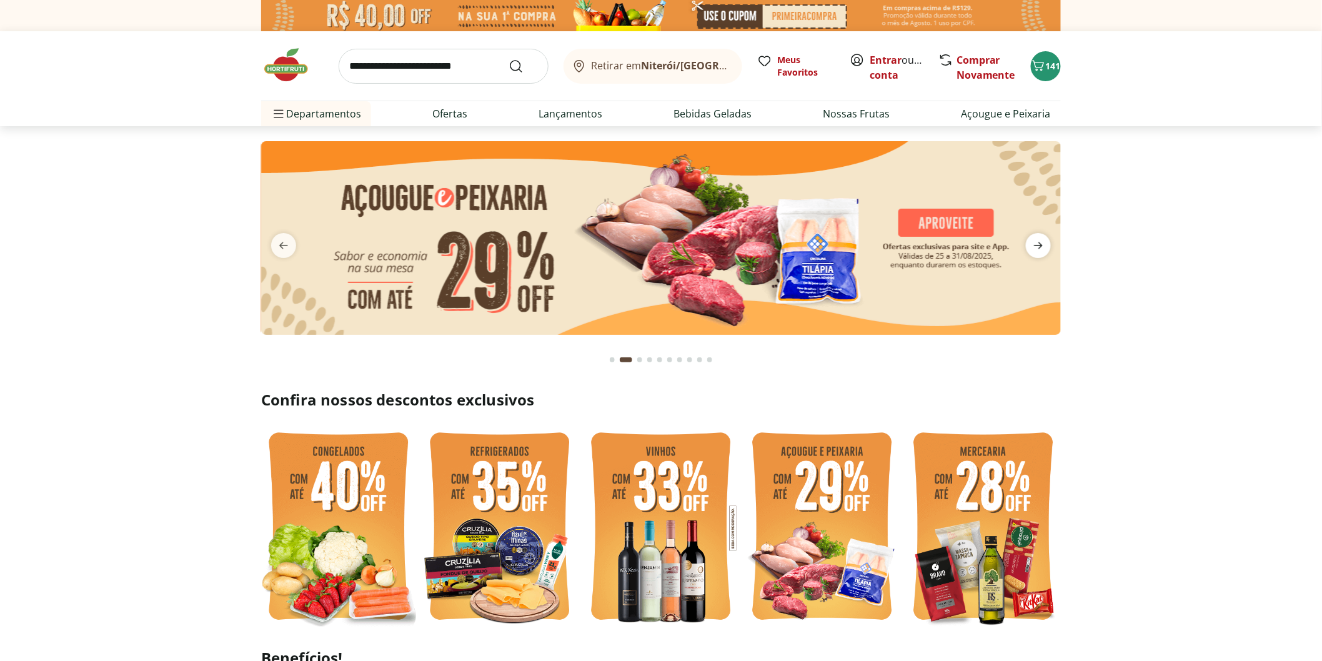
click at [1034, 249] on icon "next" at bounding box center [1038, 245] width 15 height 15
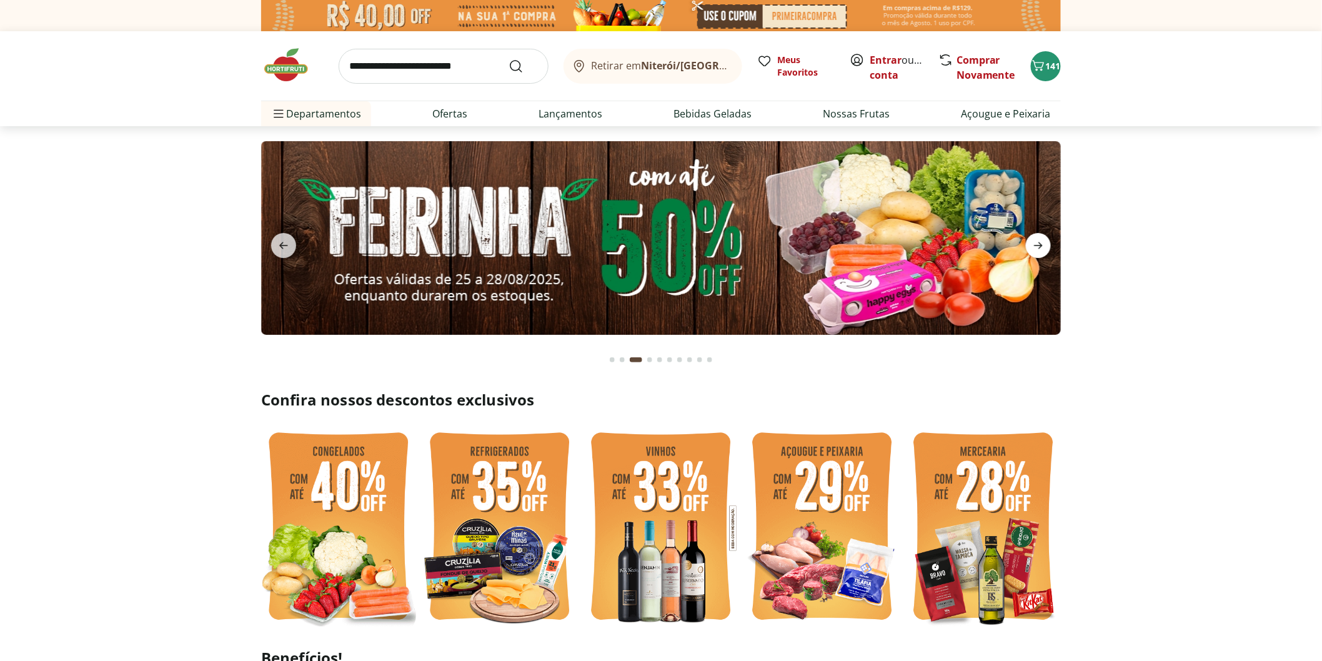
click at [1034, 249] on icon "next" at bounding box center [1038, 245] width 15 height 15
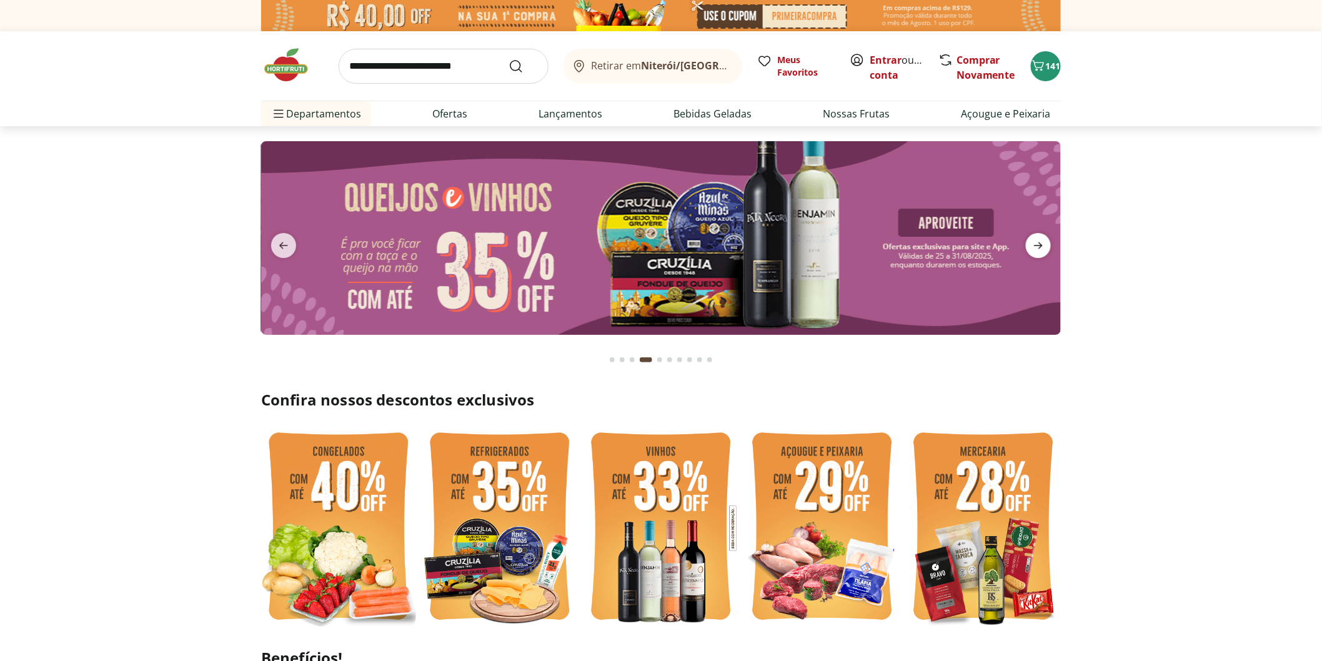
click at [1034, 249] on icon "next" at bounding box center [1038, 245] width 15 height 15
type input "*"
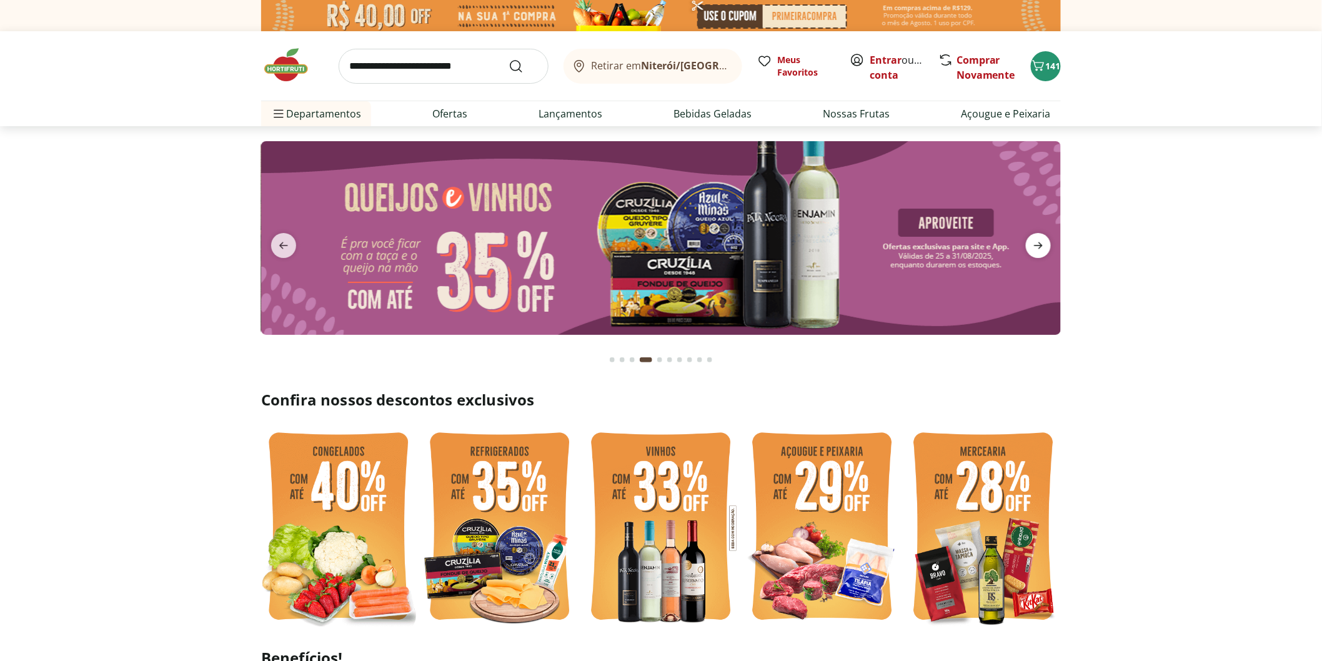
type input "*"
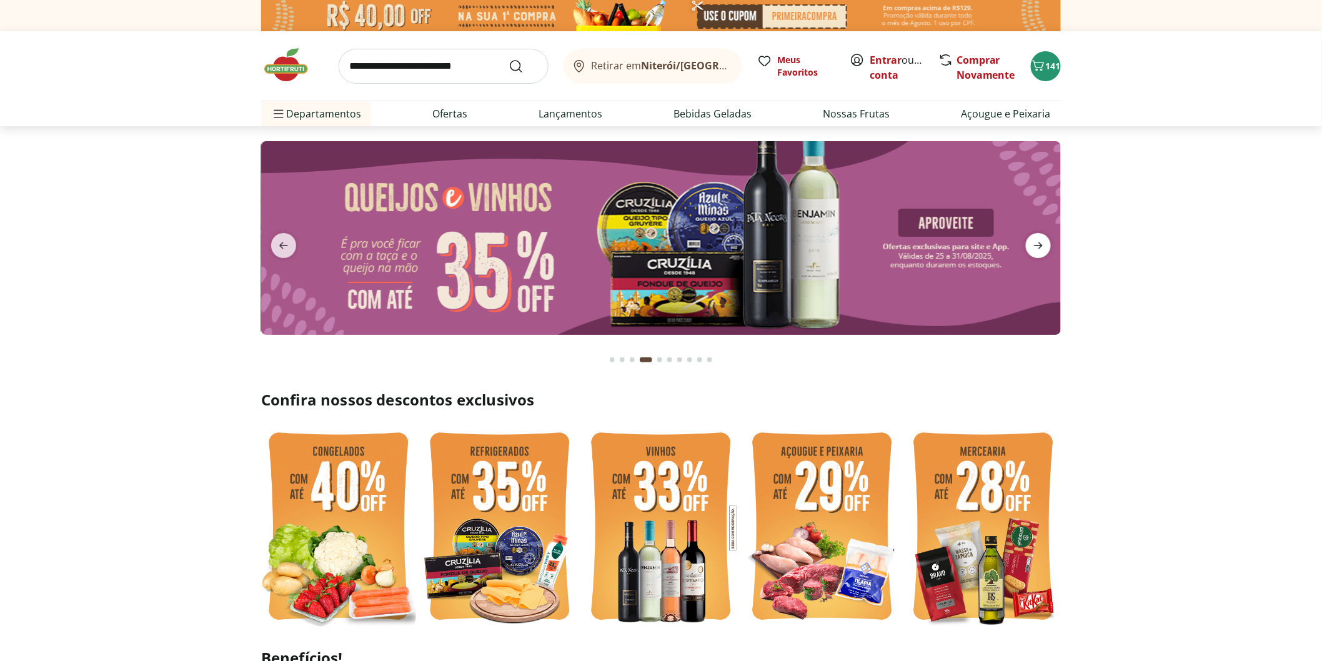
type input "*"
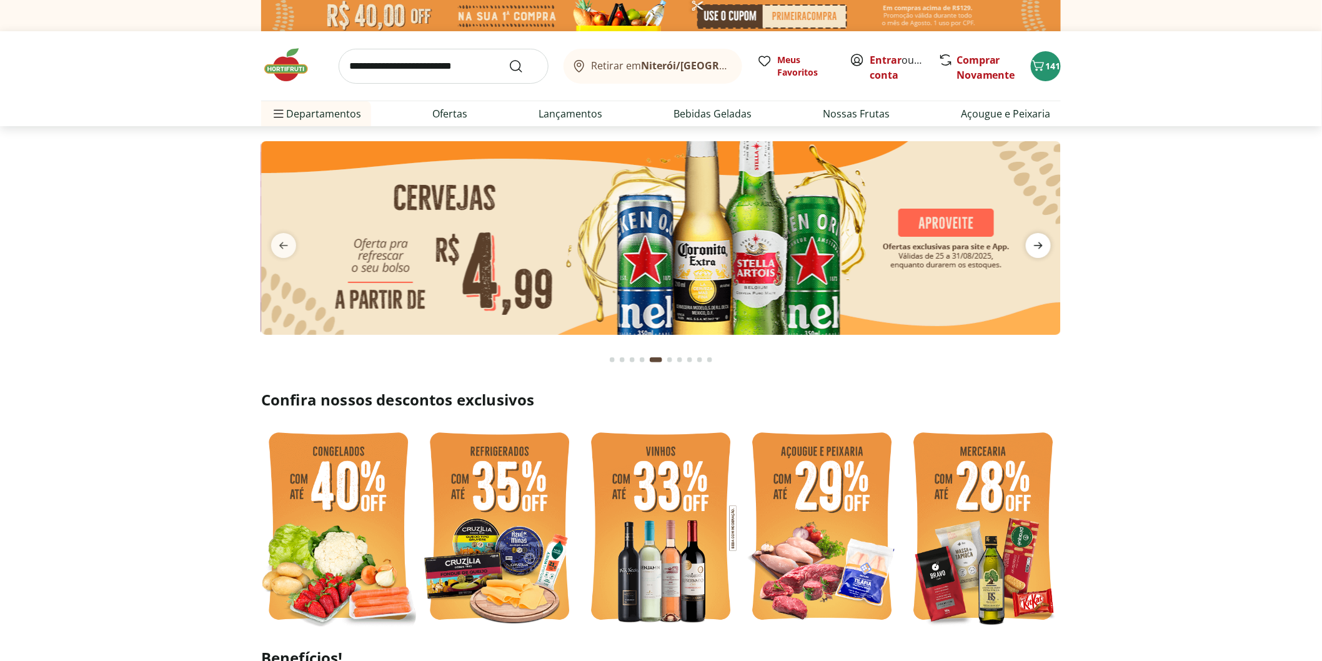
click at [1034, 249] on icon "next" at bounding box center [1038, 245] width 15 height 15
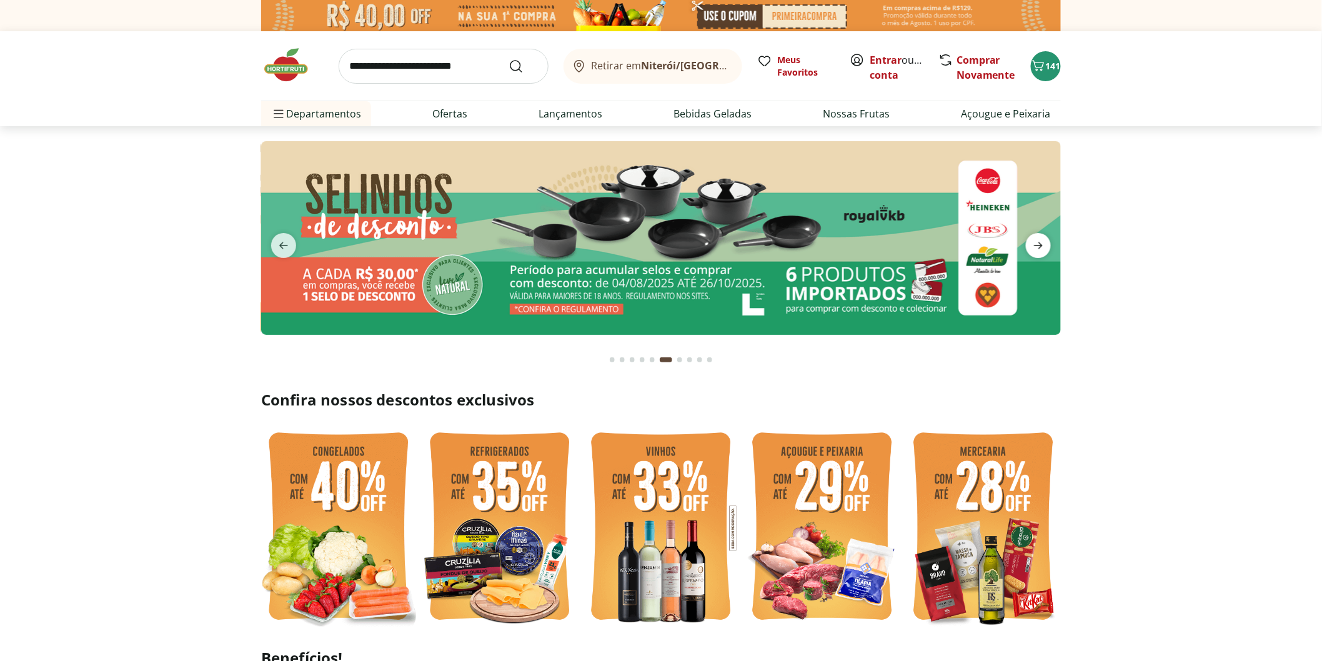
click at [1034, 249] on icon "next" at bounding box center [1038, 245] width 15 height 15
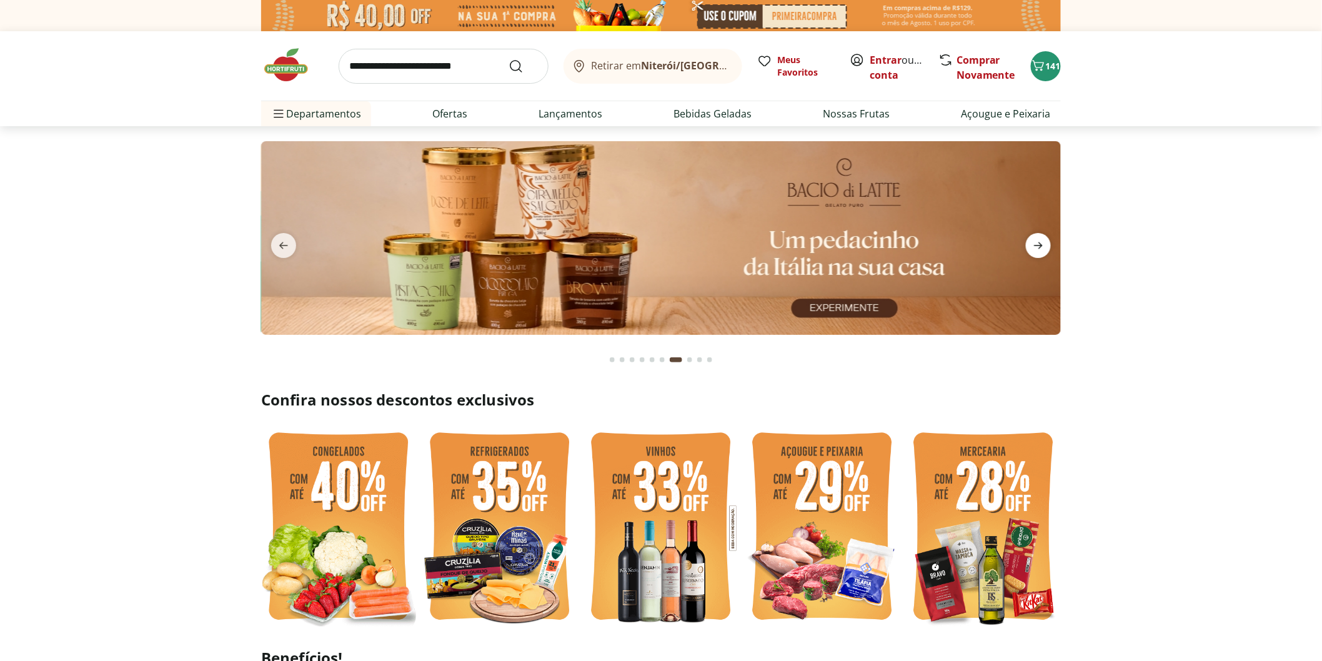
click at [1034, 249] on icon "next" at bounding box center [1038, 245] width 15 height 15
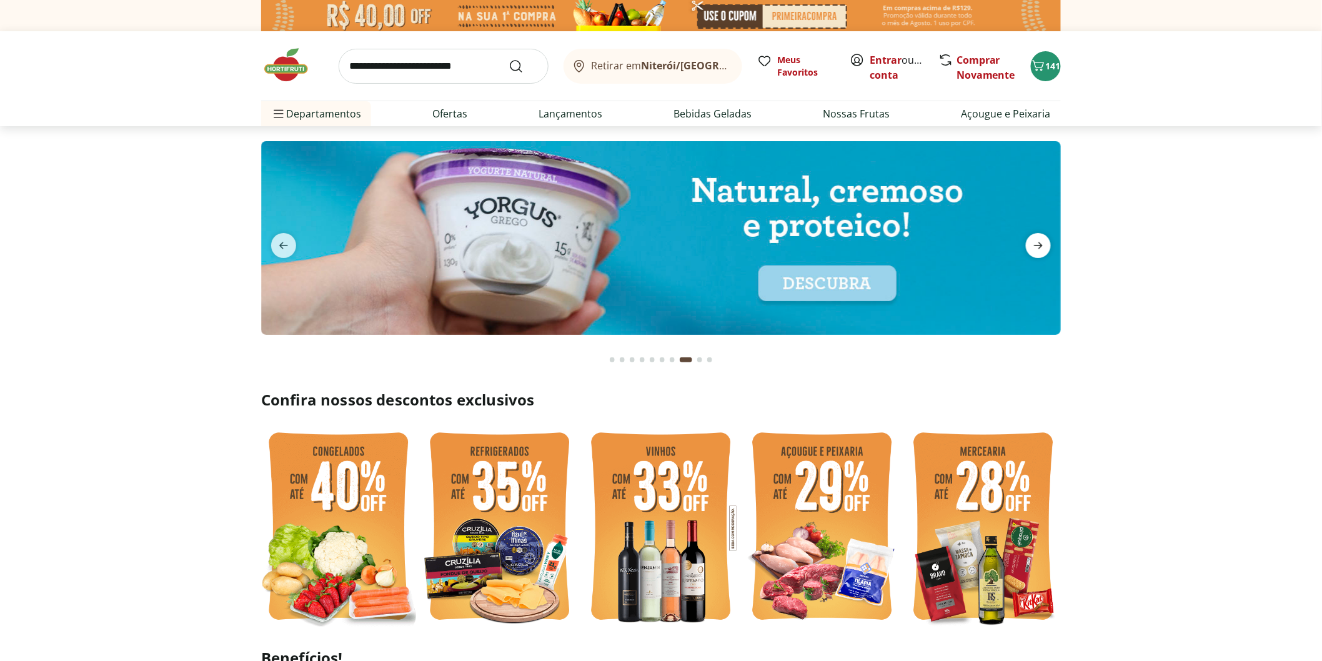
click at [1034, 249] on icon "next" at bounding box center [1038, 245] width 15 height 15
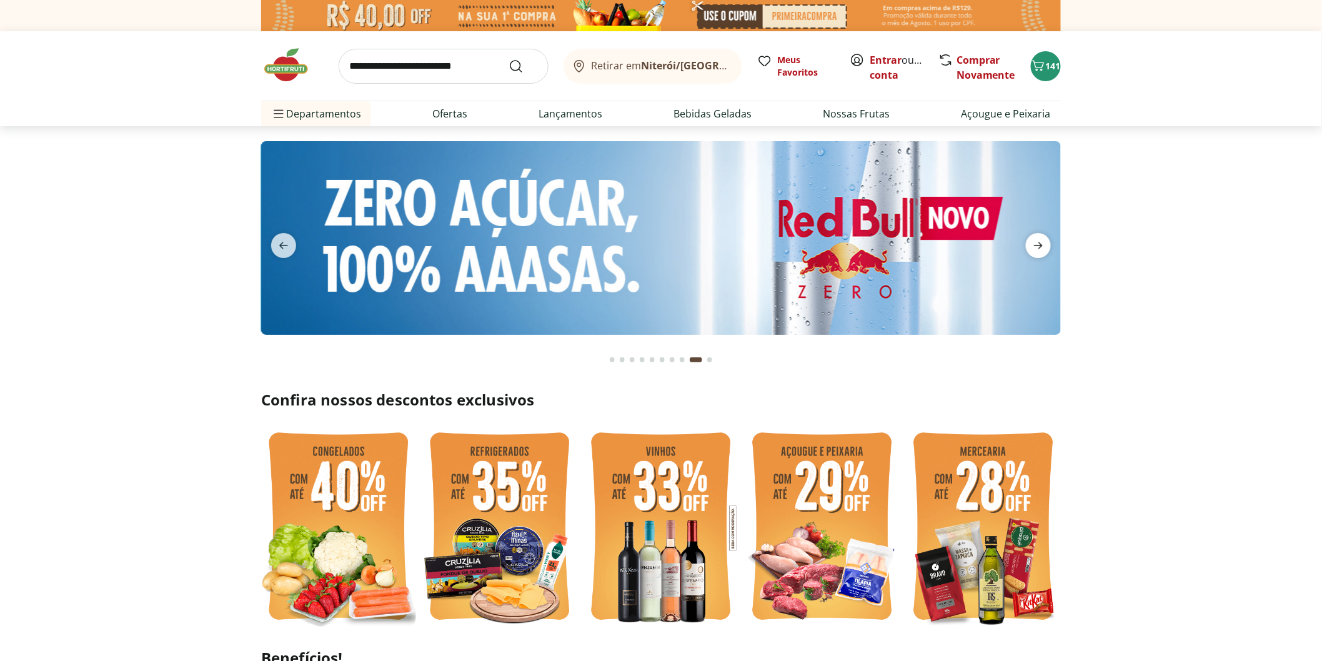
click at [1034, 249] on icon "next" at bounding box center [1038, 245] width 15 height 15
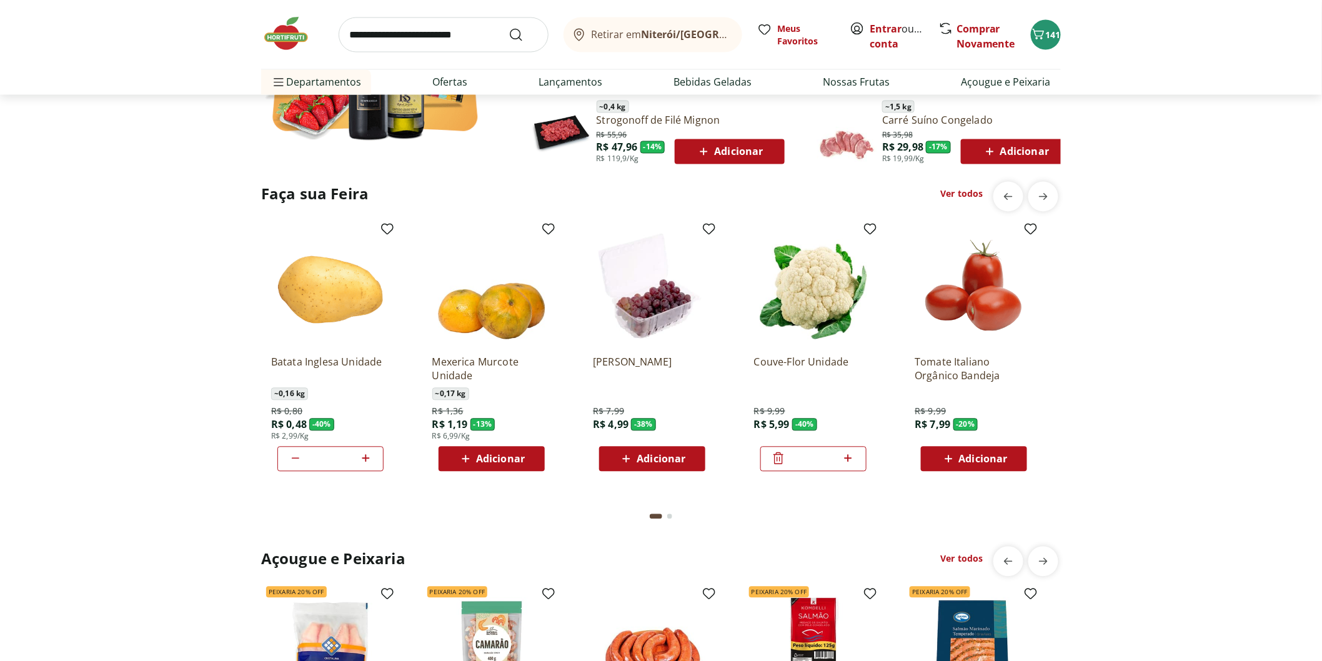
scroll to position [763, 0]
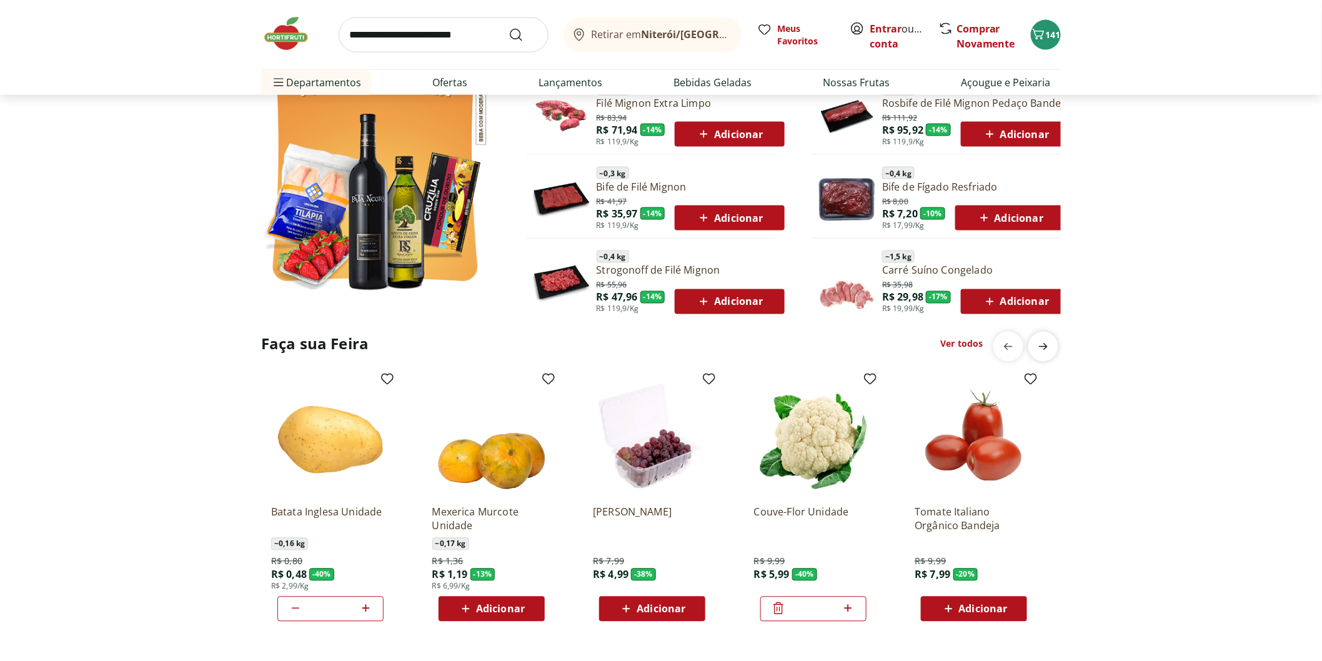
click at [1039, 348] on icon "next" at bounding box center [1043, 346] width 15 height 15
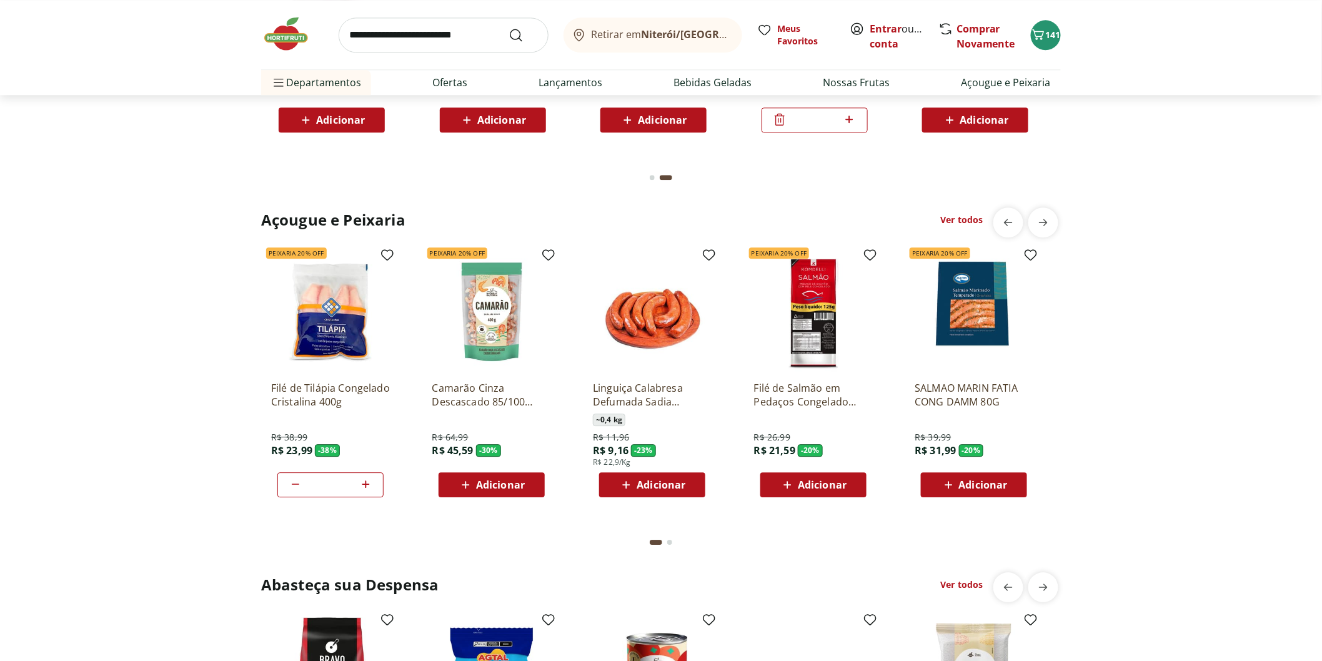
scroll to position [1249, 0]
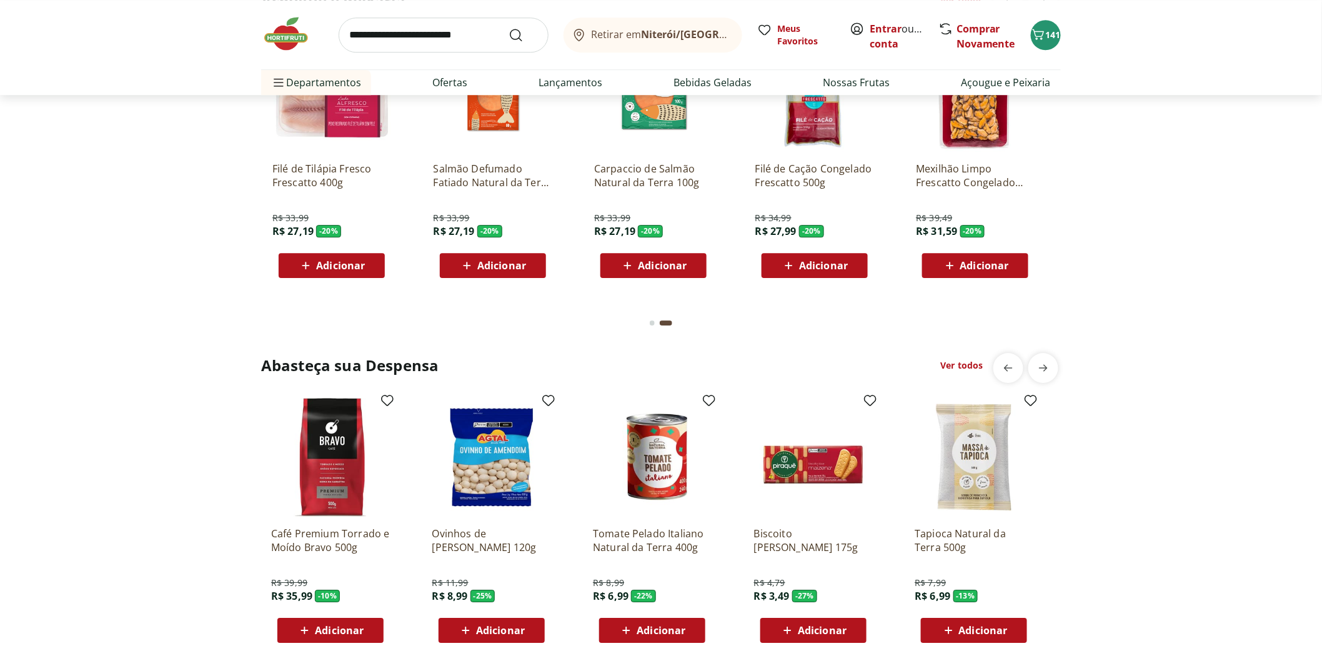
scroll to position [1596, 0]
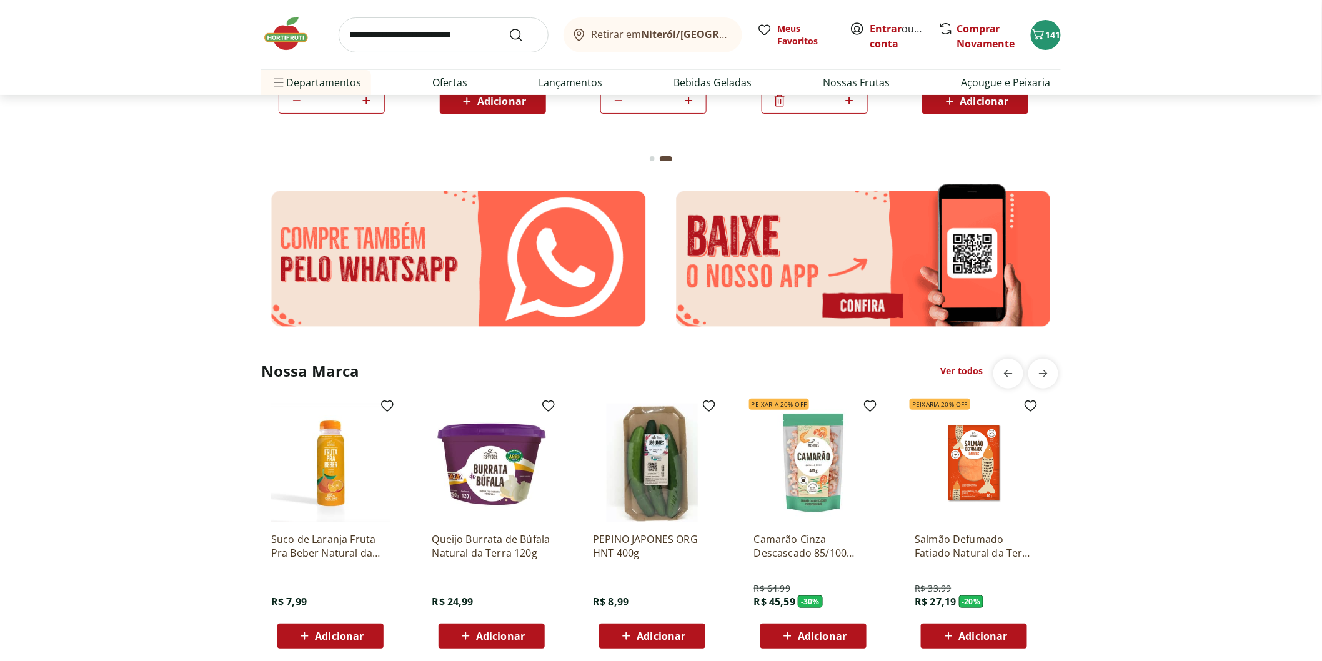
scroll to position [2151, 0]
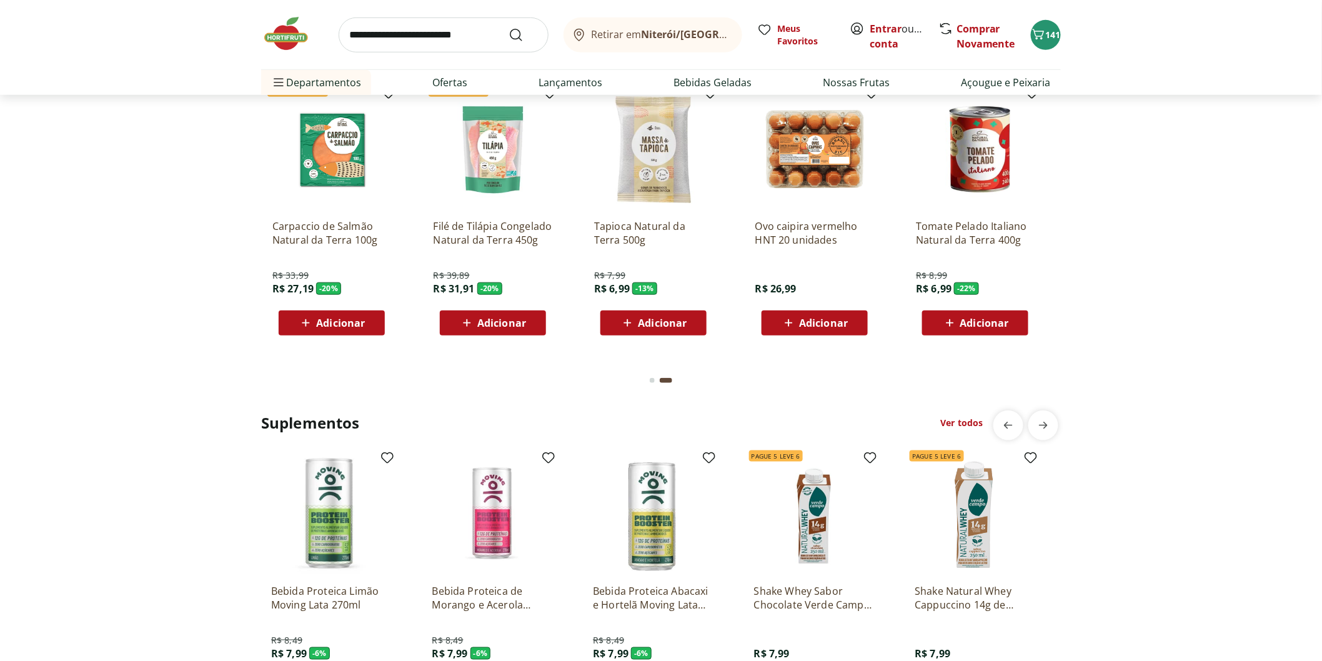
scroll to position [2498, 0]
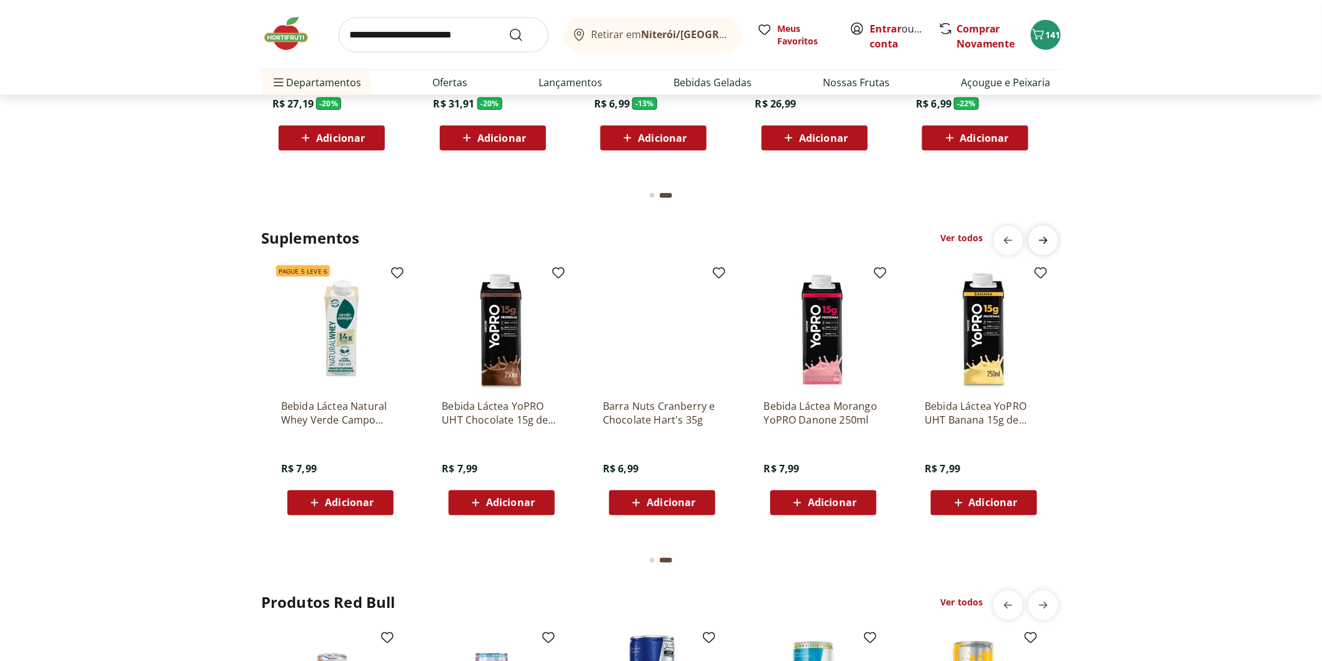
scroll to position [0, 803]
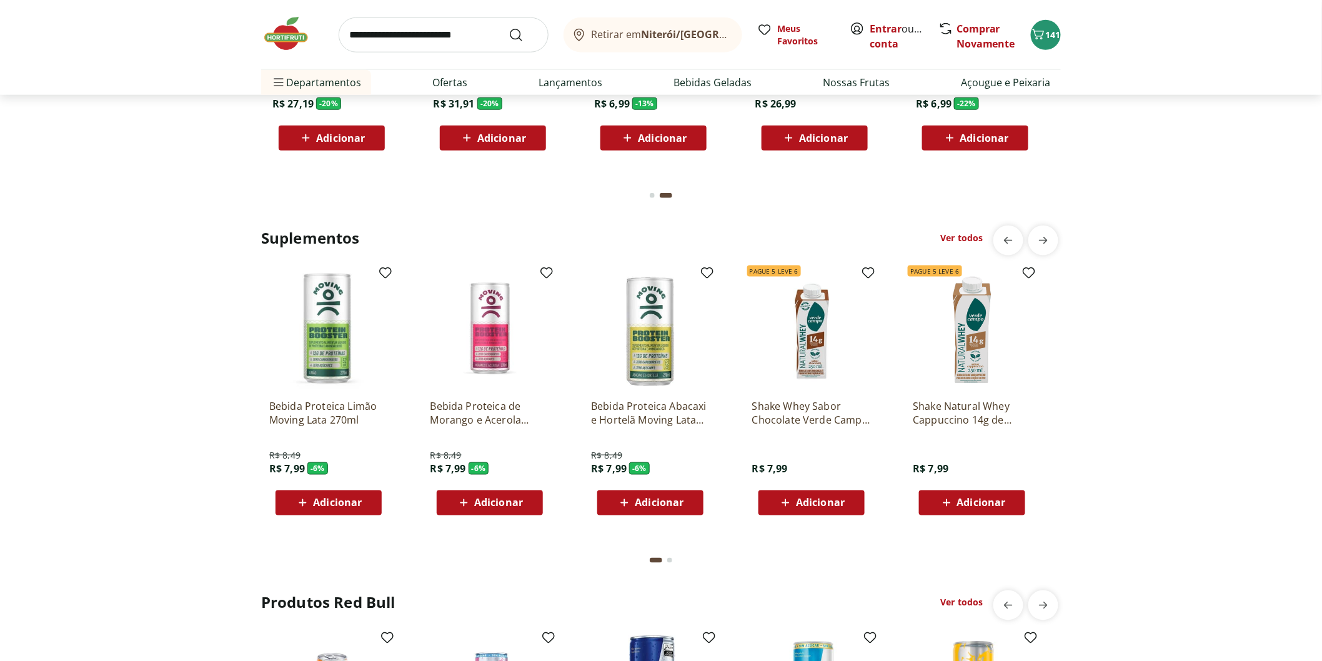
scroll to position [0, 0]
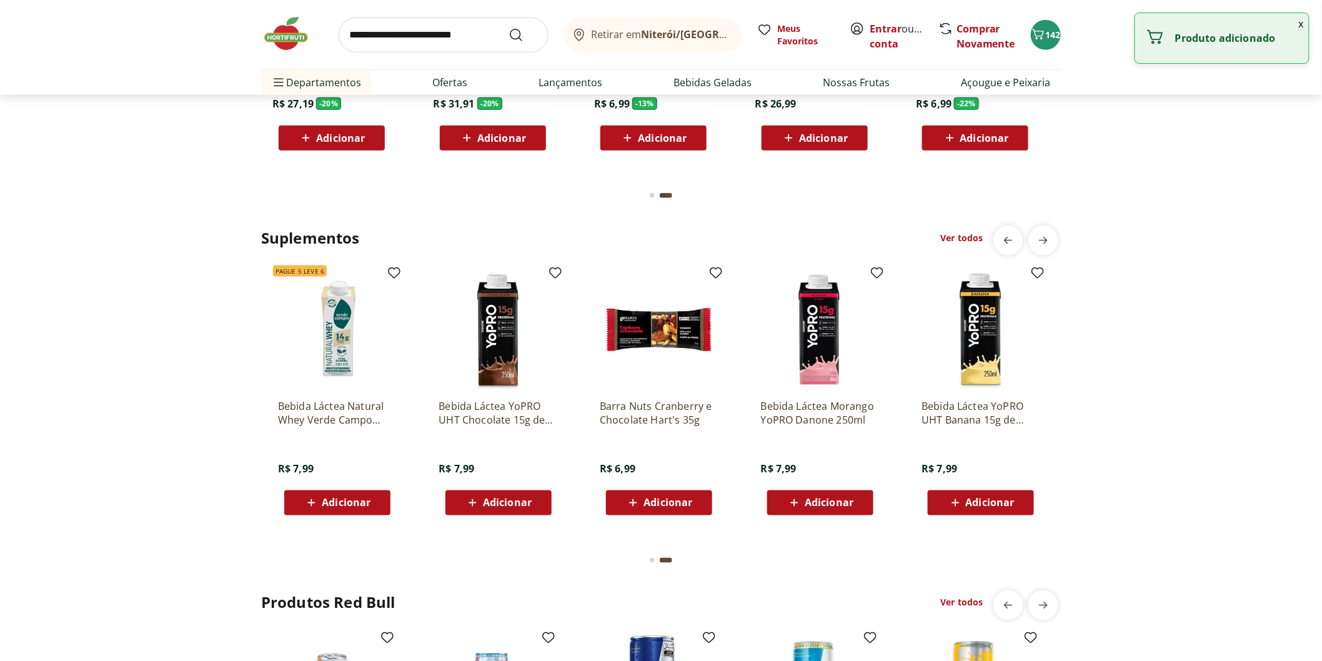
scroll to position [0, 803]
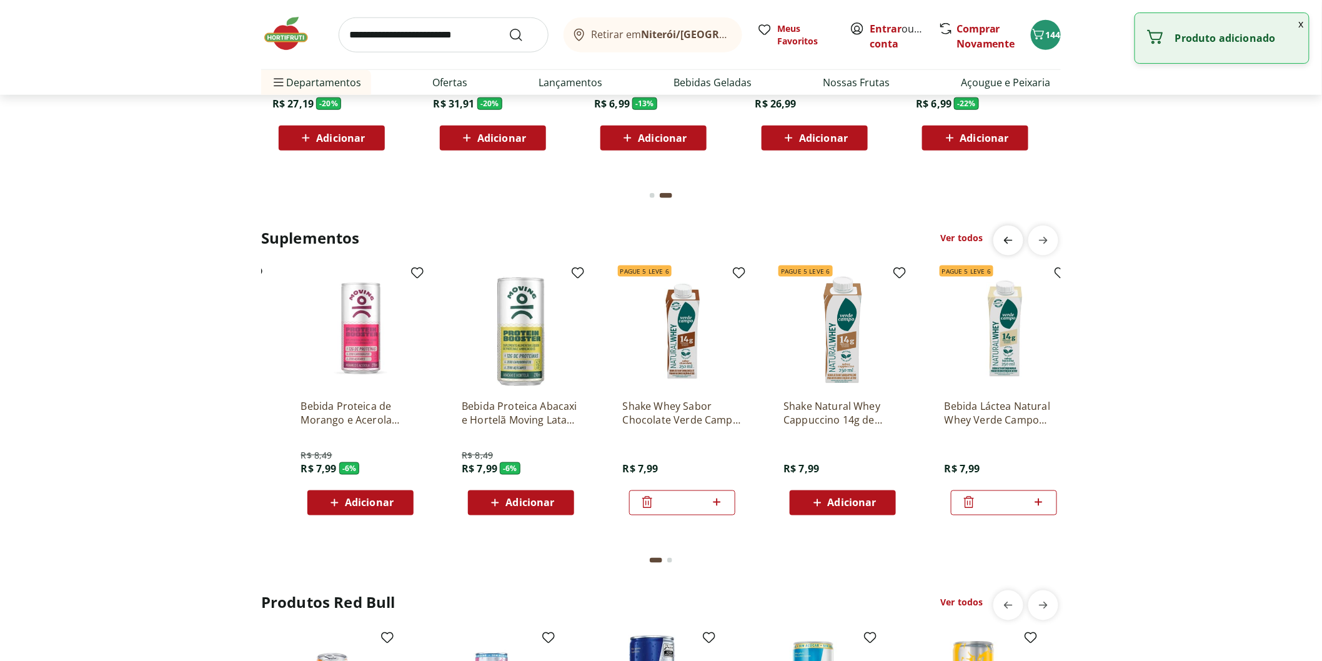
scroll to position [0, 0]
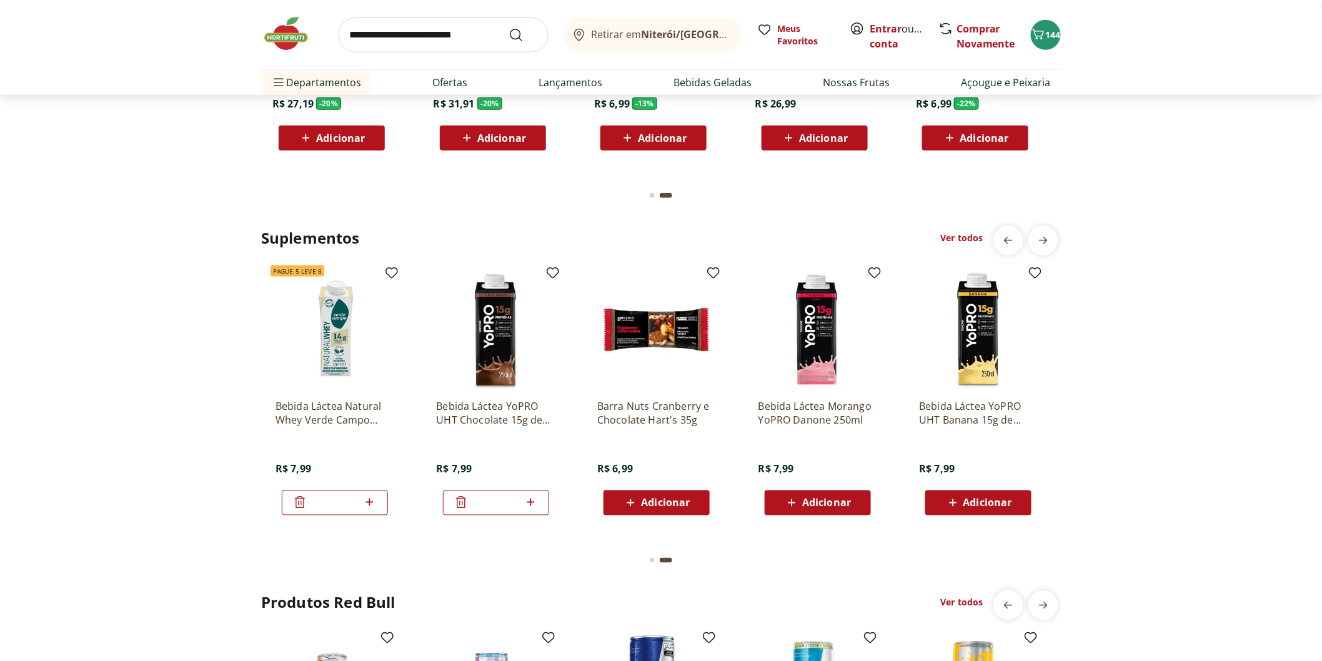
scroll to position [0, 803]
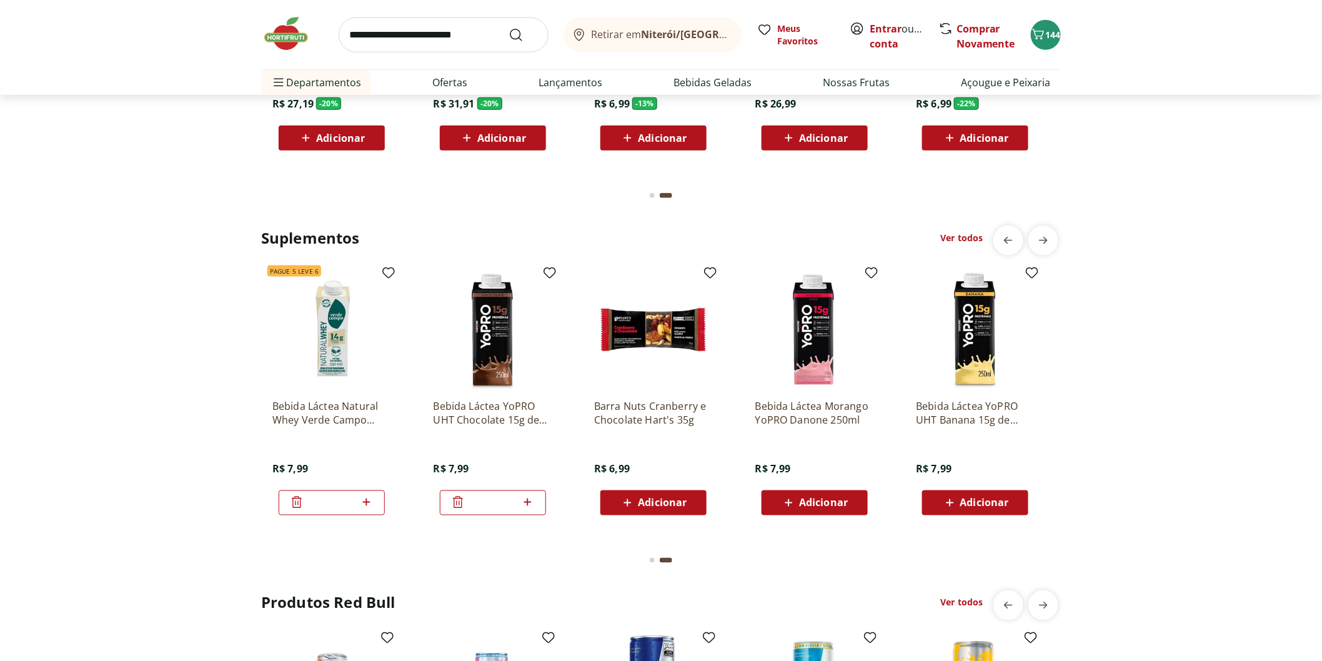
type input "*"
click at [540, 500] on div "*" at bounding box center [493, 502] width 106 height 25
click at [534, 503] on icon at bounding box center [528, 502] width 16 height 15
type input "*"
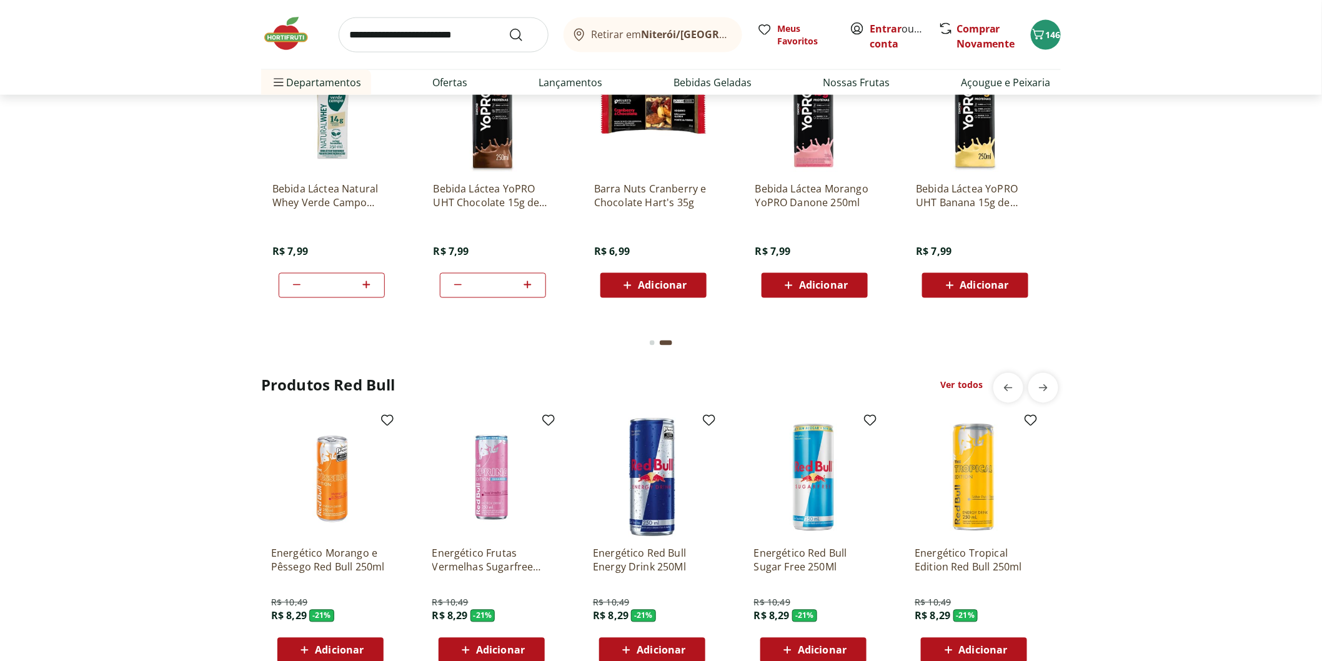
scroll to position [2845, 0]
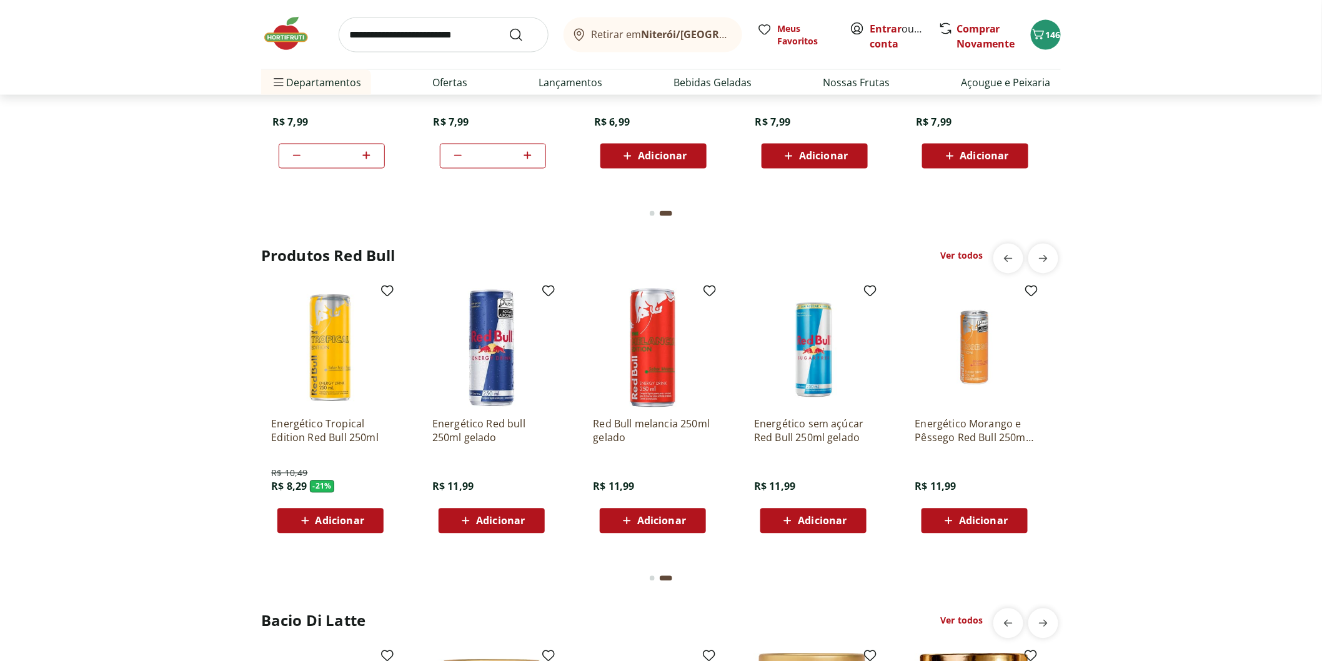
scroll to position [3261, 0]
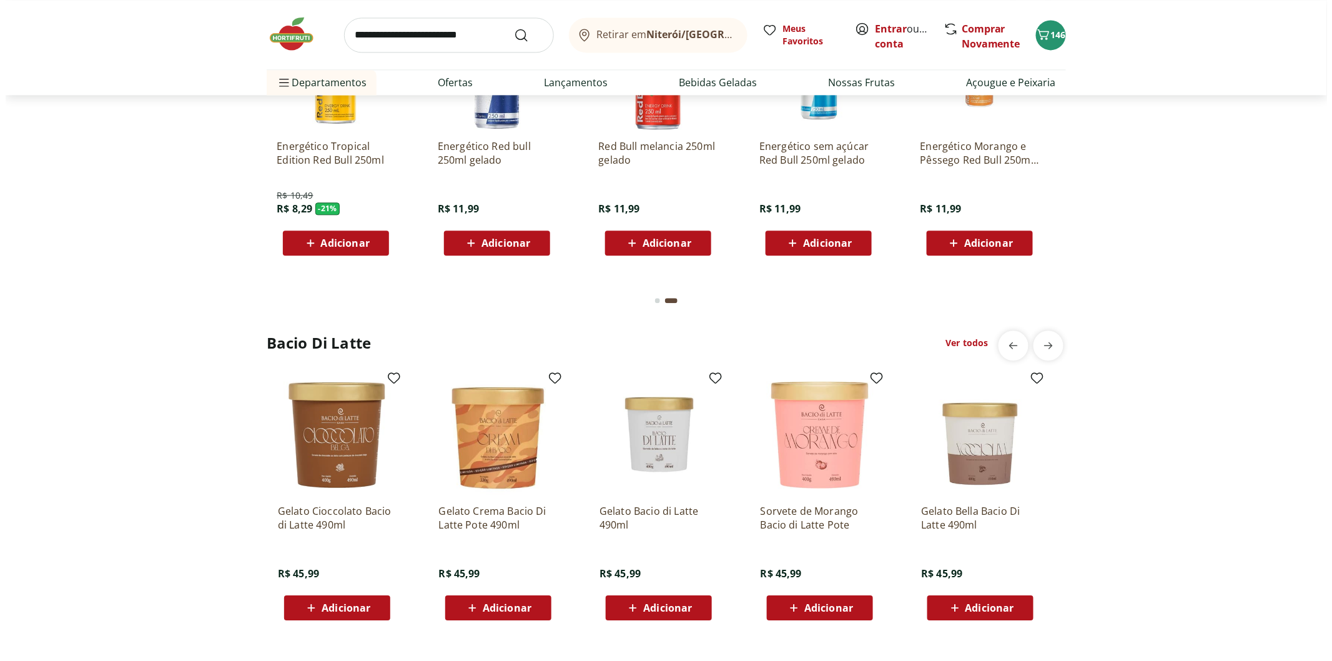
scroll to position [2706, 0]
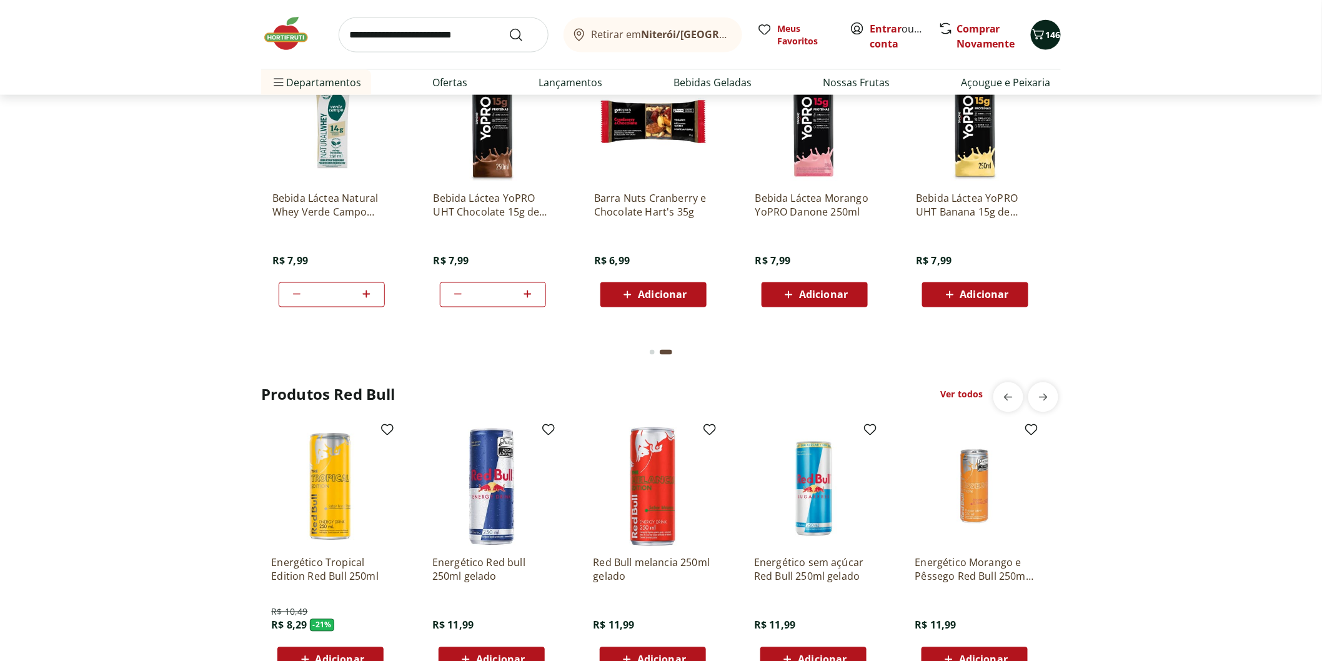
click at [1057, 35] on span "146" at bounding box center [1053, 35] width 15 height 12
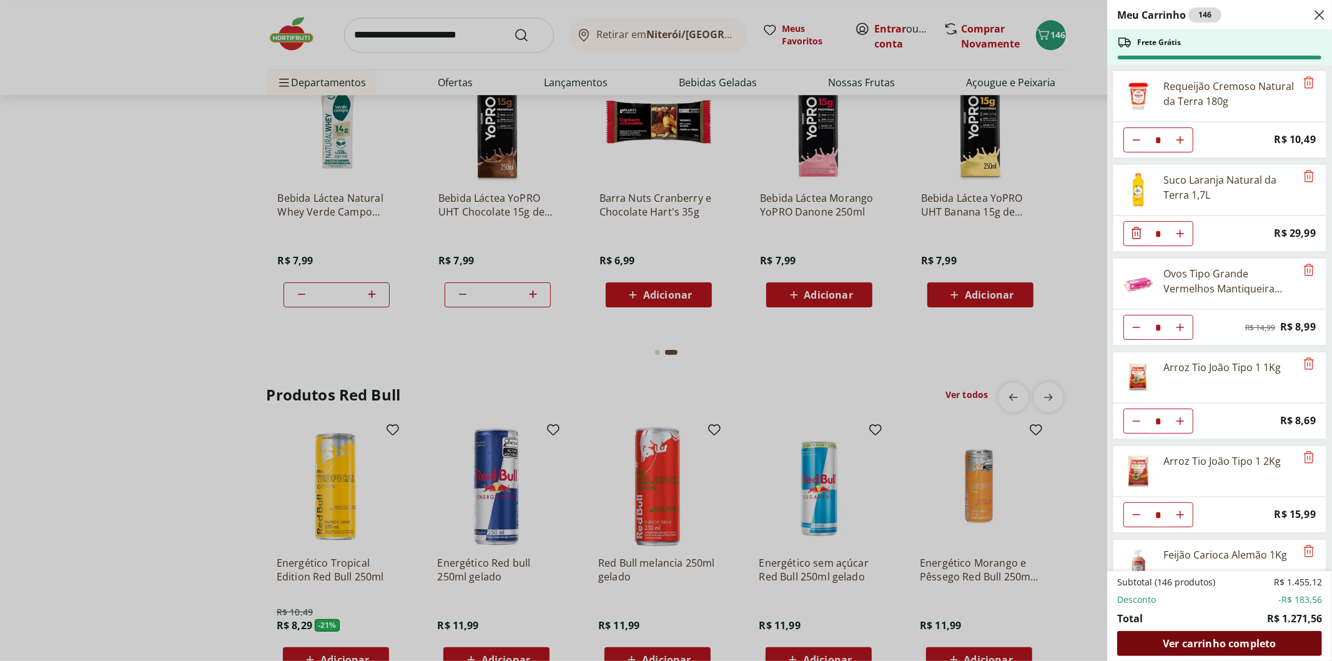
click at [1219, 633] on div "Ver carrinho completo" at bounding box center [1219, 643] width 205 height 25
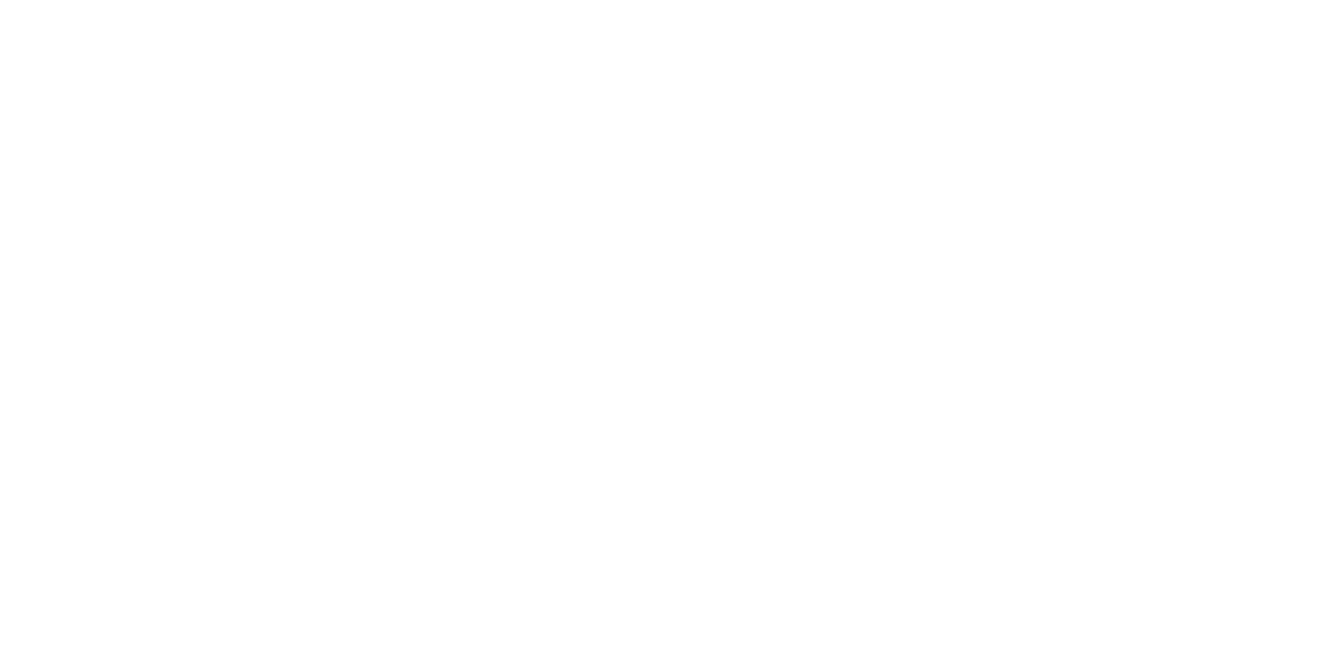
select select "**********"
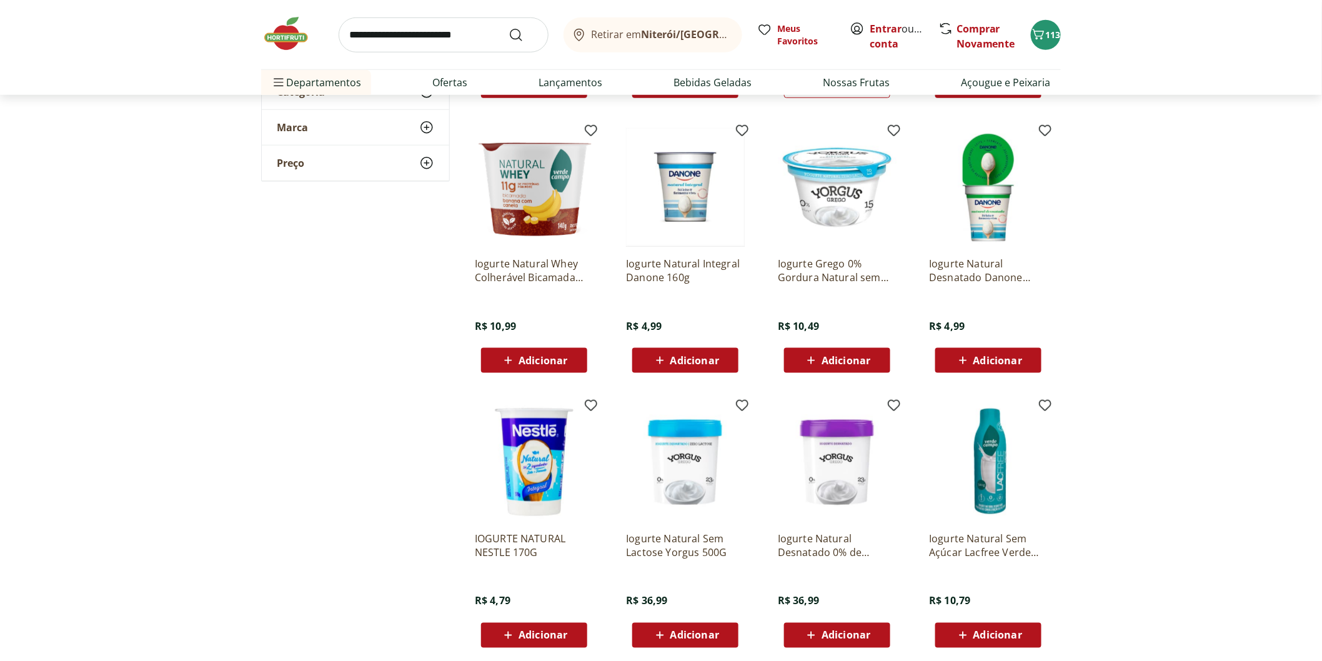
scroll to position [485, 0]
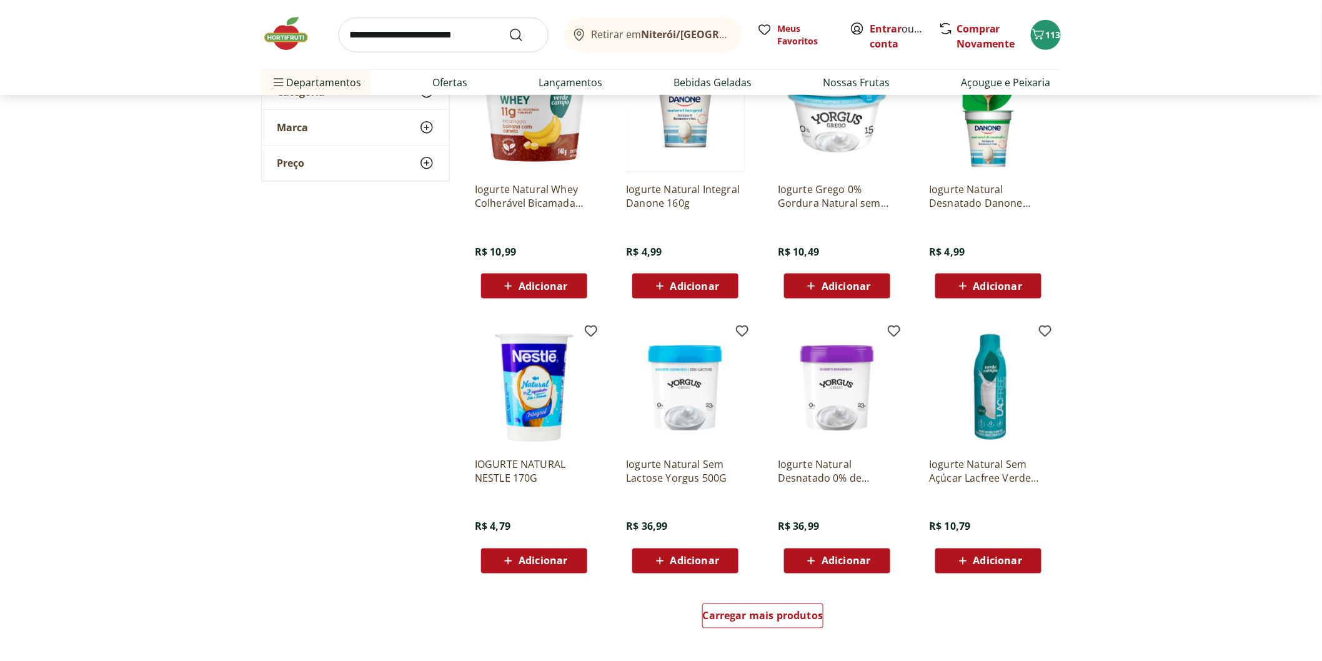
click at [528, 558] on span "Adicionar" at bounding box center [542, 561] width 49 height 10
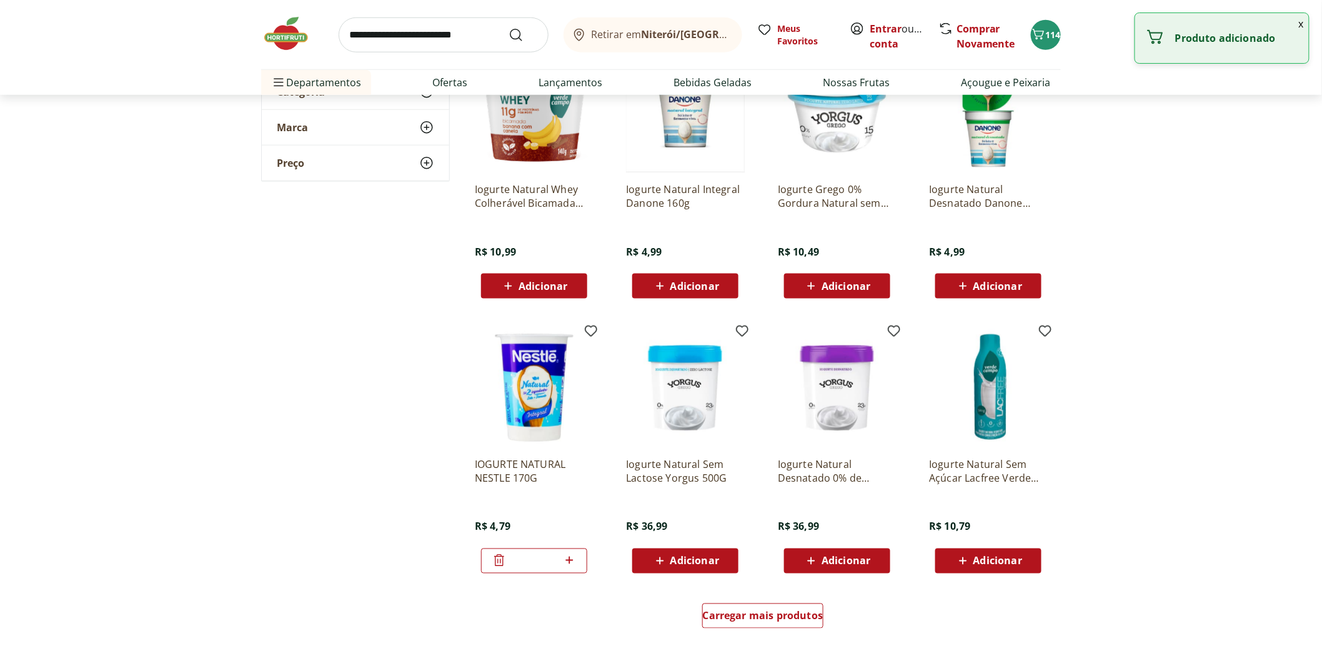
click at [570, 555] on icon at bounding box center [569, 560] width 16 height 15
type input "*"
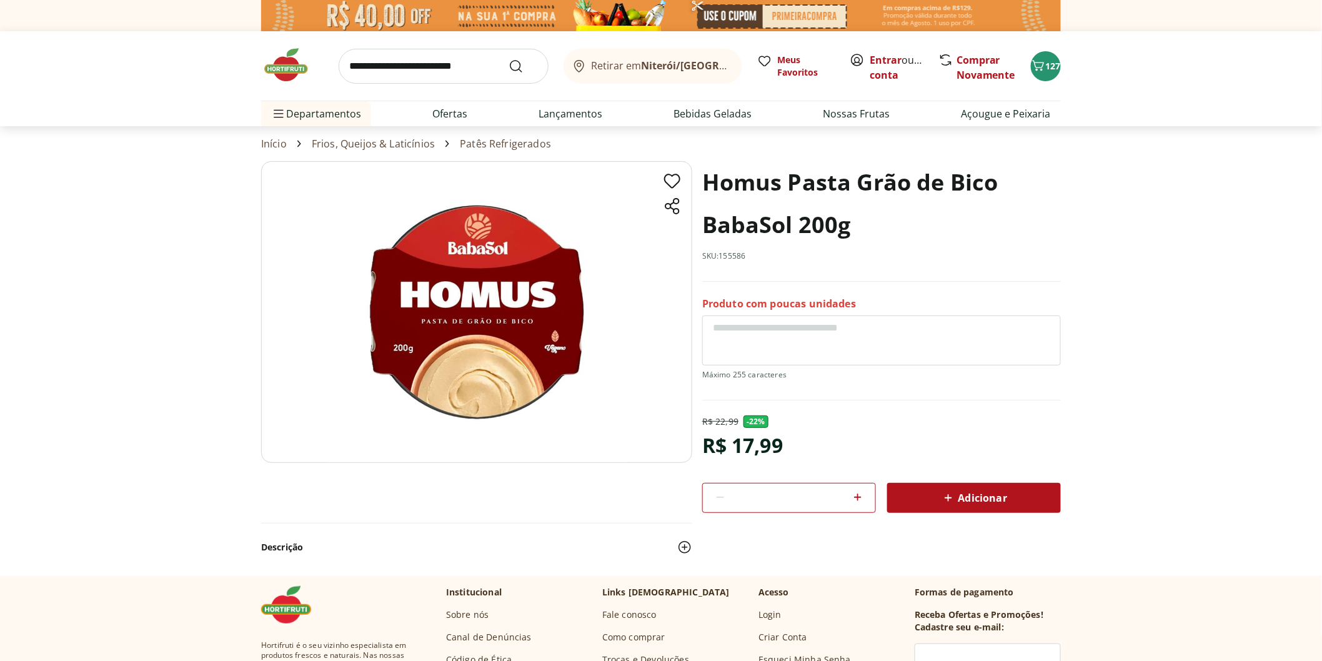
click at [972, 492] on span "Adicionar" at bounding box center [974, 497] width 66 height 15
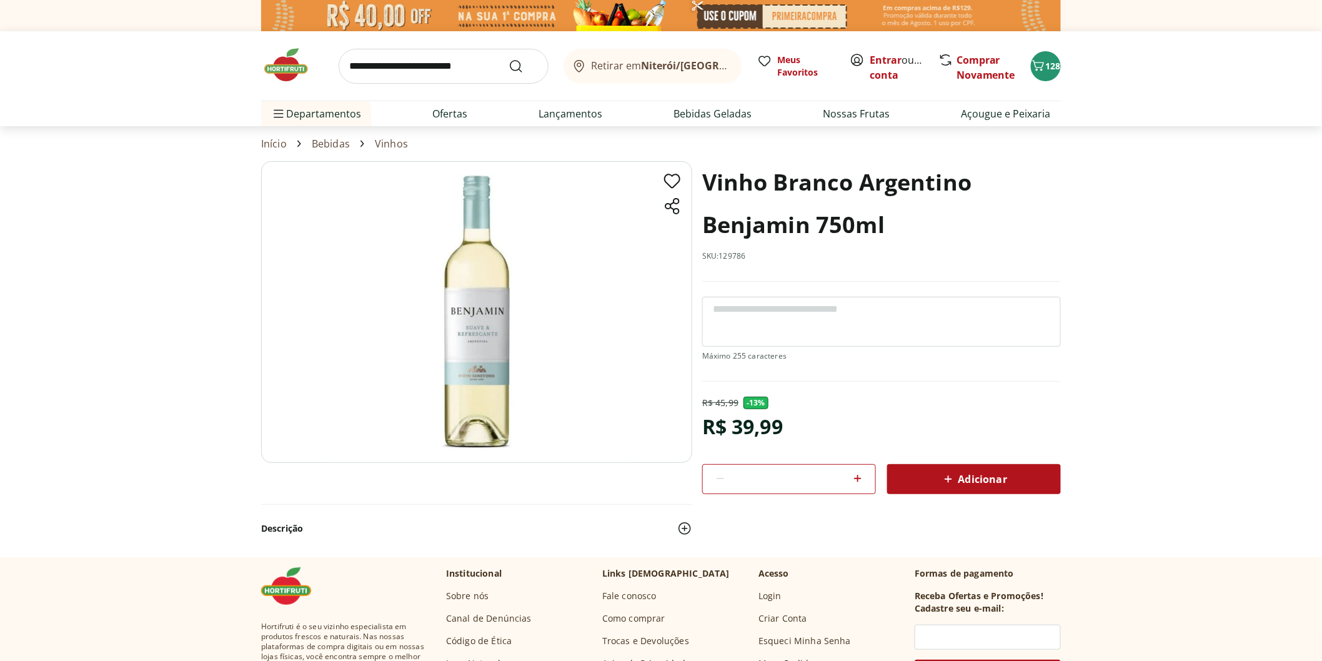
click at [977, 479] on span "Adicionar" at bounding box center [974, 479] width 66 height 15
click at [423, 51] on input "search" at bounding box center [444, 66] width 210 height 35
type input "**********"
click at [508, 59] on button "Submit Search" at bounding box center [523, 66] width 30 height 15
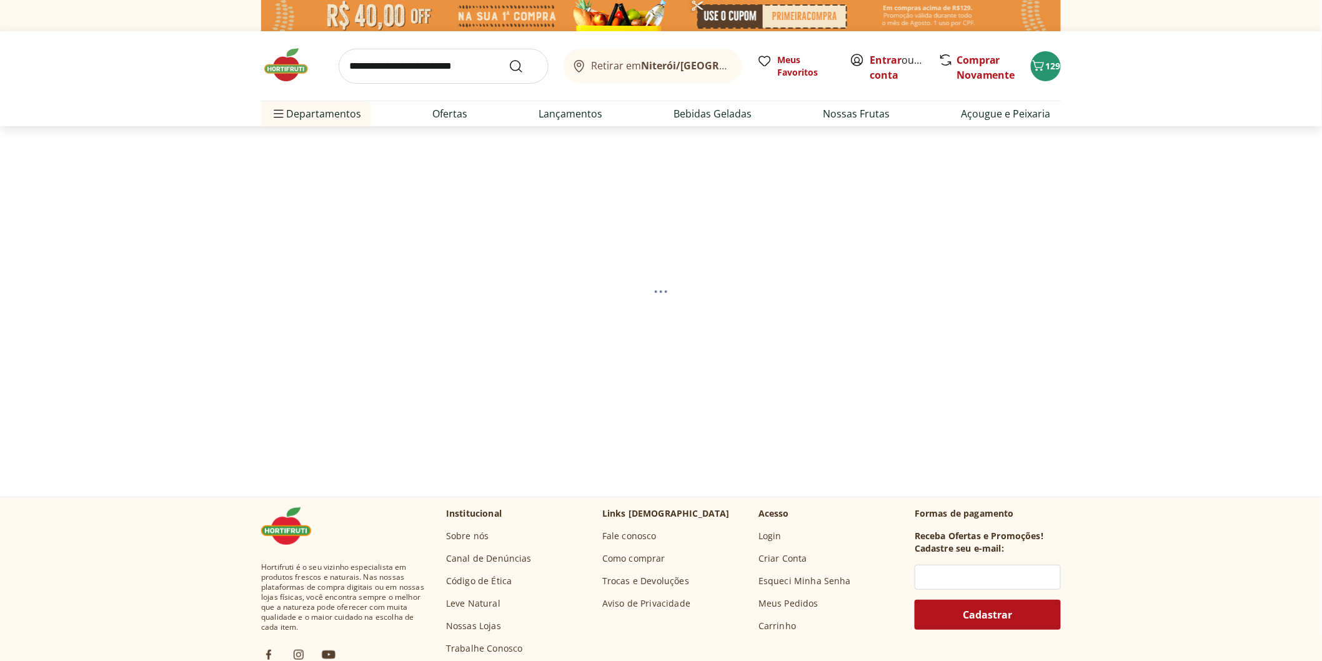
select select "**********"
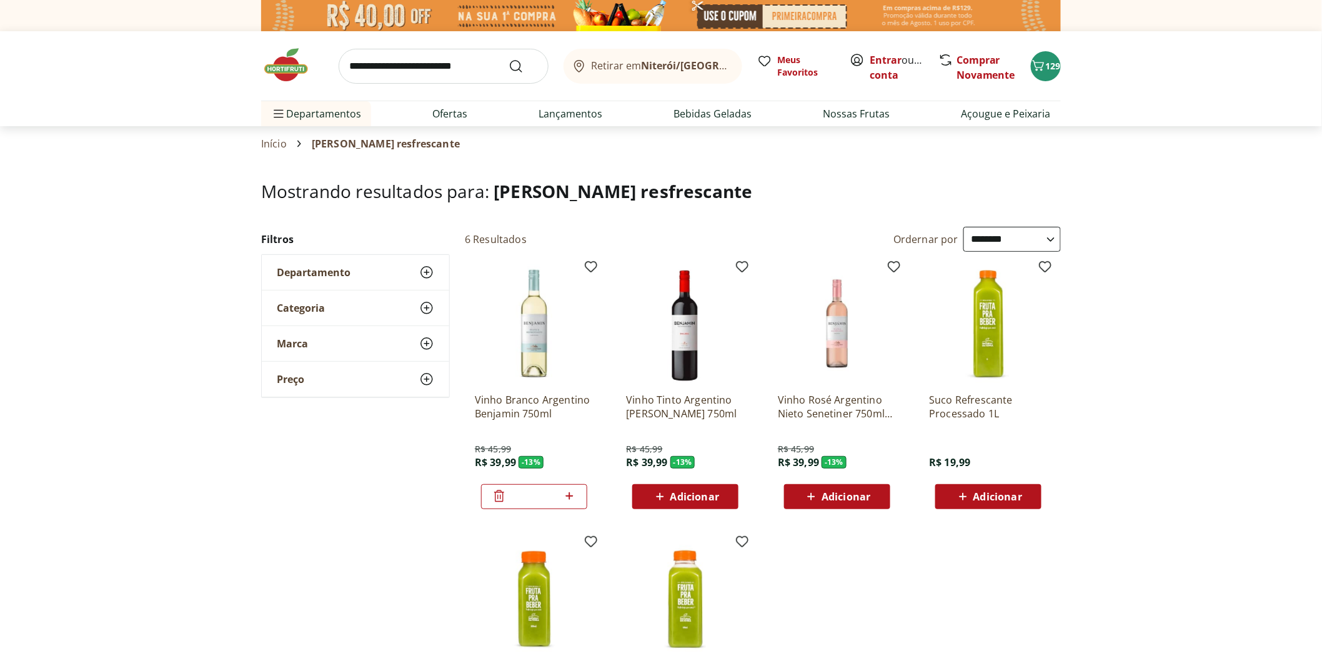
click at [498, 492] on icon at bounding box center [499, 495] width 15 height 15
click at [838, 411] on p "Vinho Rosé Argentino Nieto Senetiner 750ml Suave" at bounding box center [837, 406] width 119 height 27
click at [828, 492] on span "Adicionar" at bounding box center [845, 497] width 49 height 10
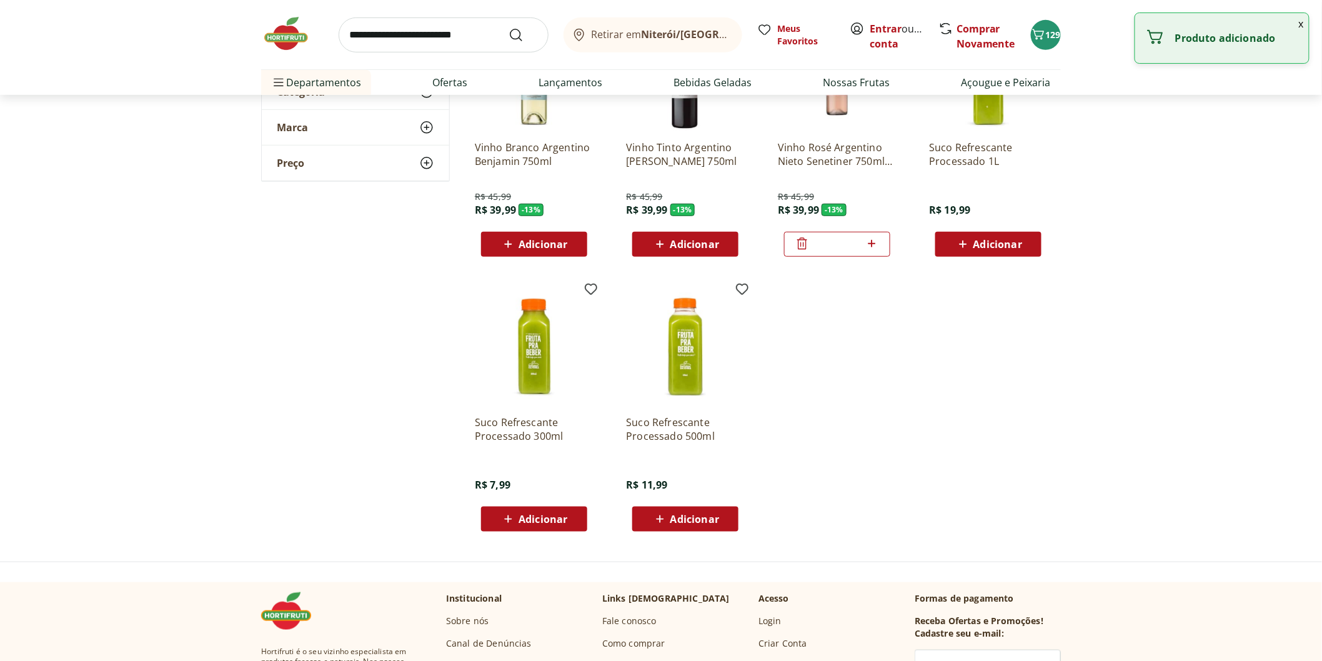
scroll to position [277, 0]
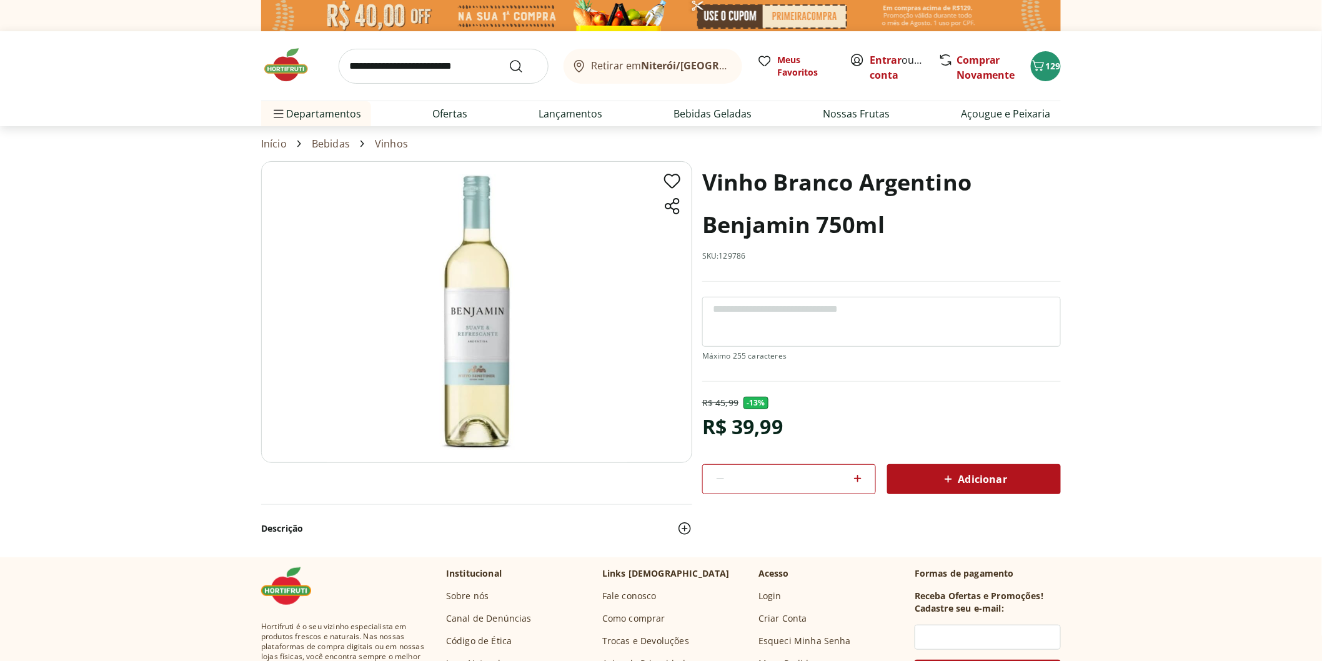
click at [478, 342] on img at bounding box center [476, 312] width 431 height 302
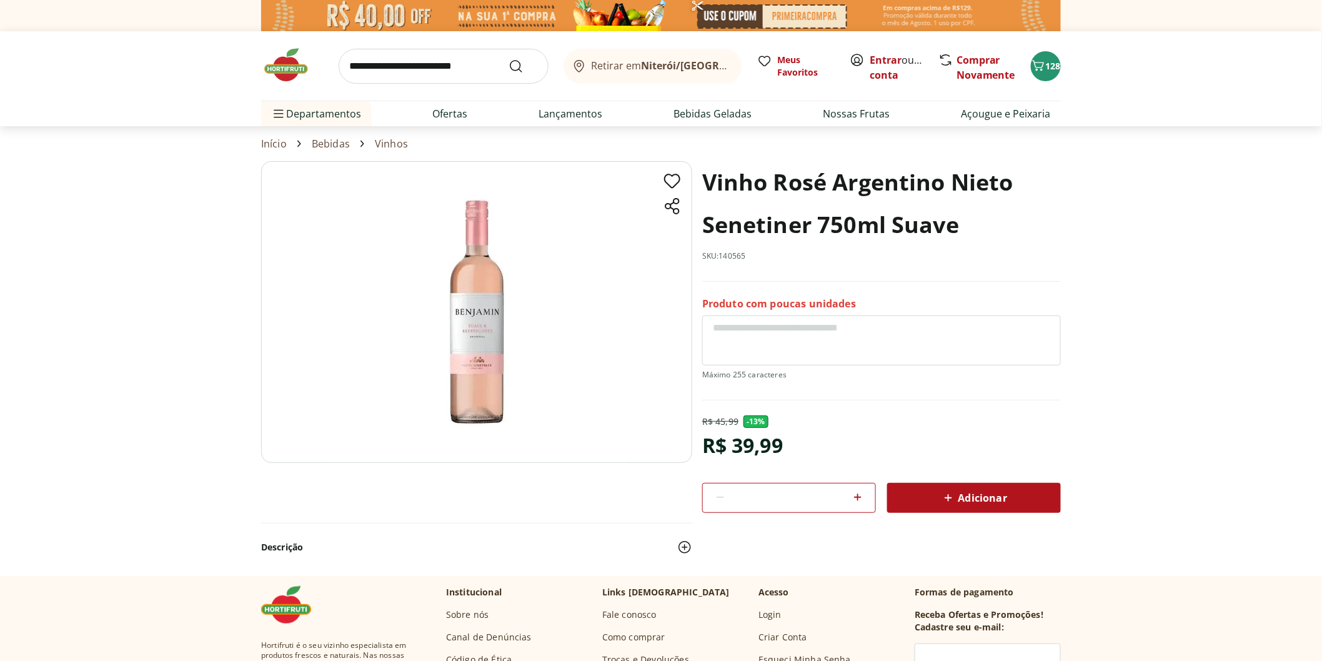
click at [483, 351] on img at bounding box center [476, 312] width 431 height 302
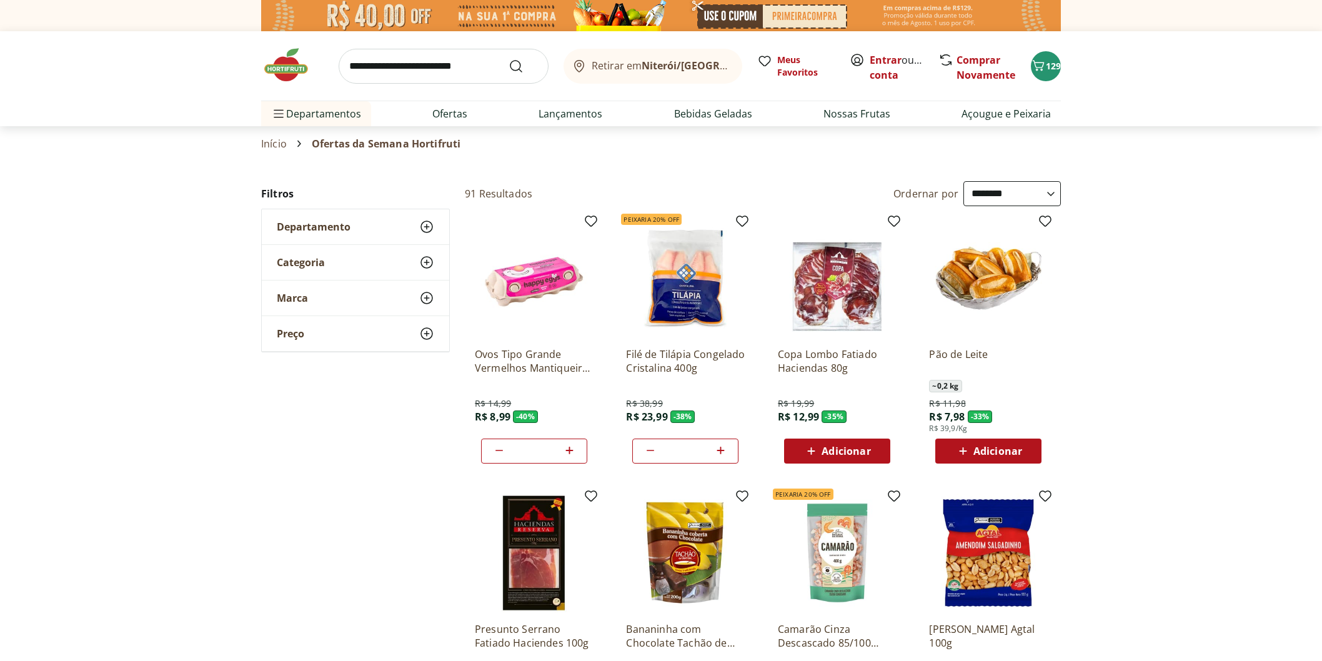
select select "**********"
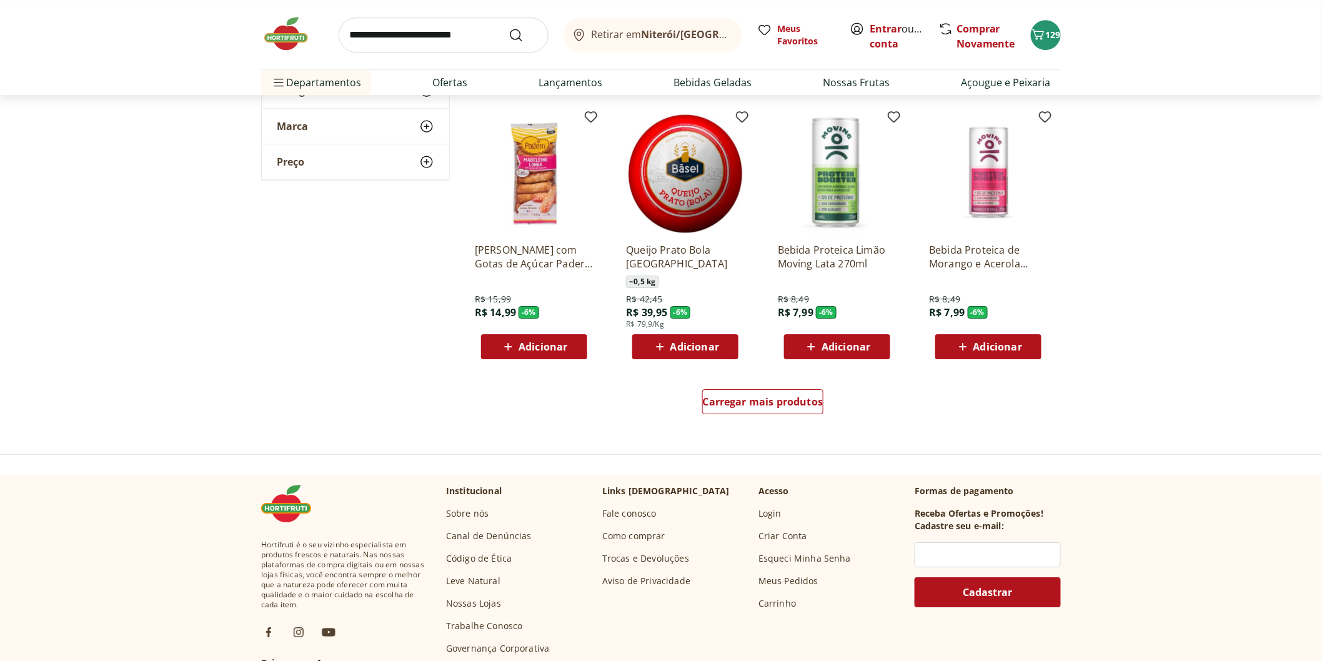
scroll to position [5551, 0]
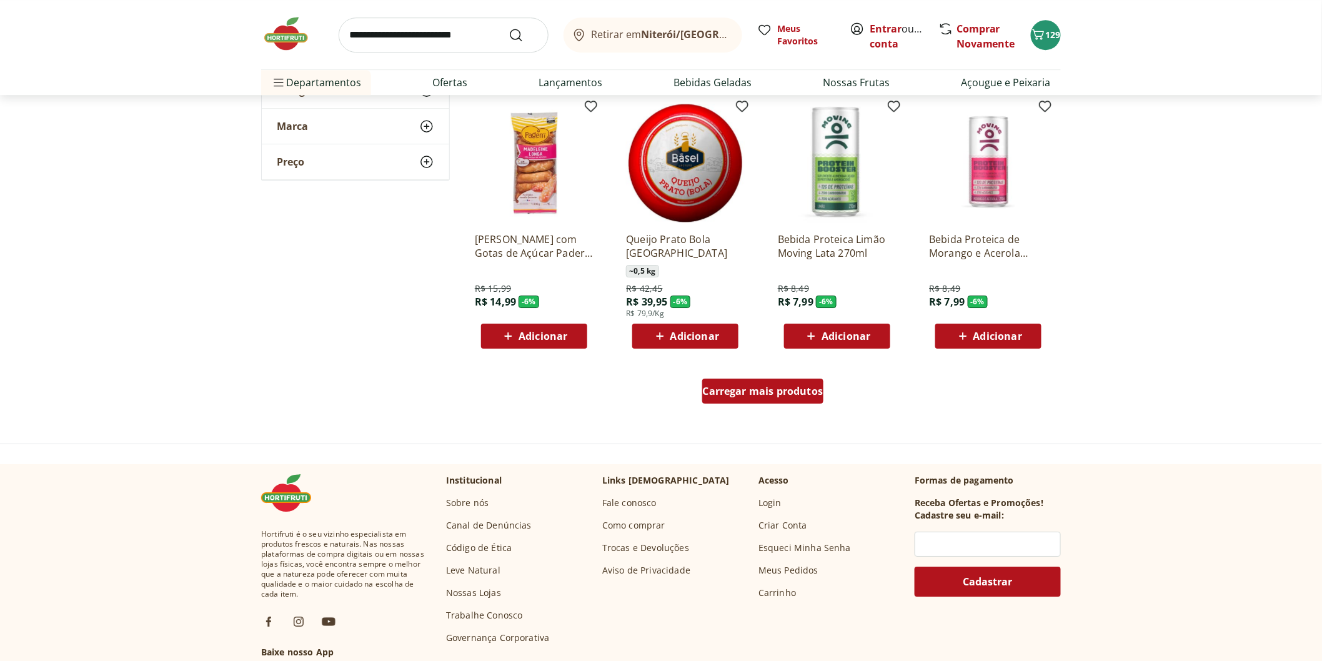
click at [759, 398] on div "Carregar mais produtos" at bounding box center [763, 390] width 122 height 25
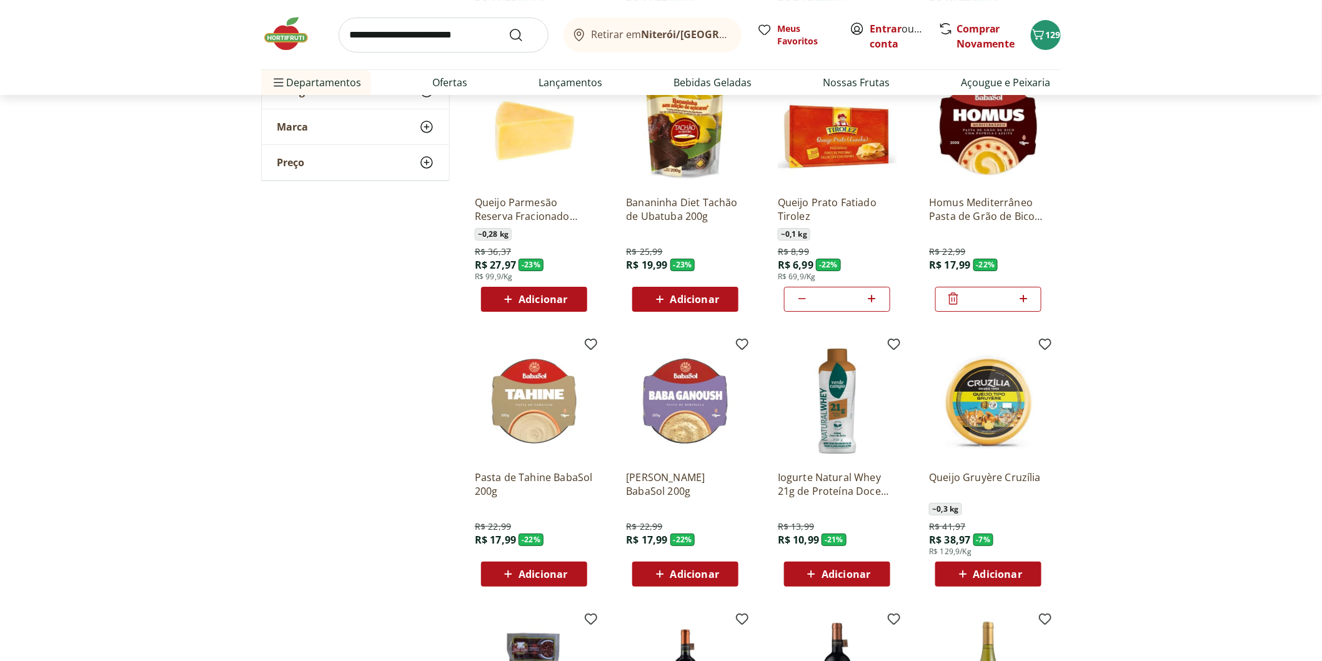
scroll to position [1734, 0]
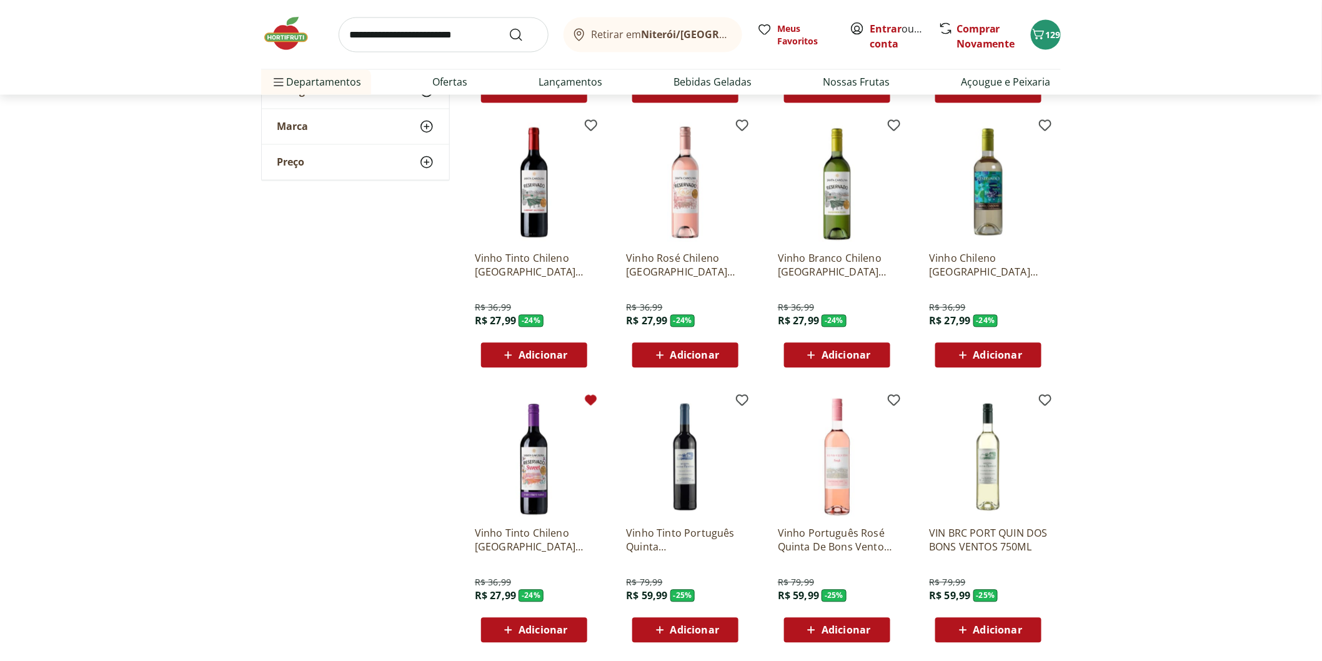
scroll to position [625, 0]
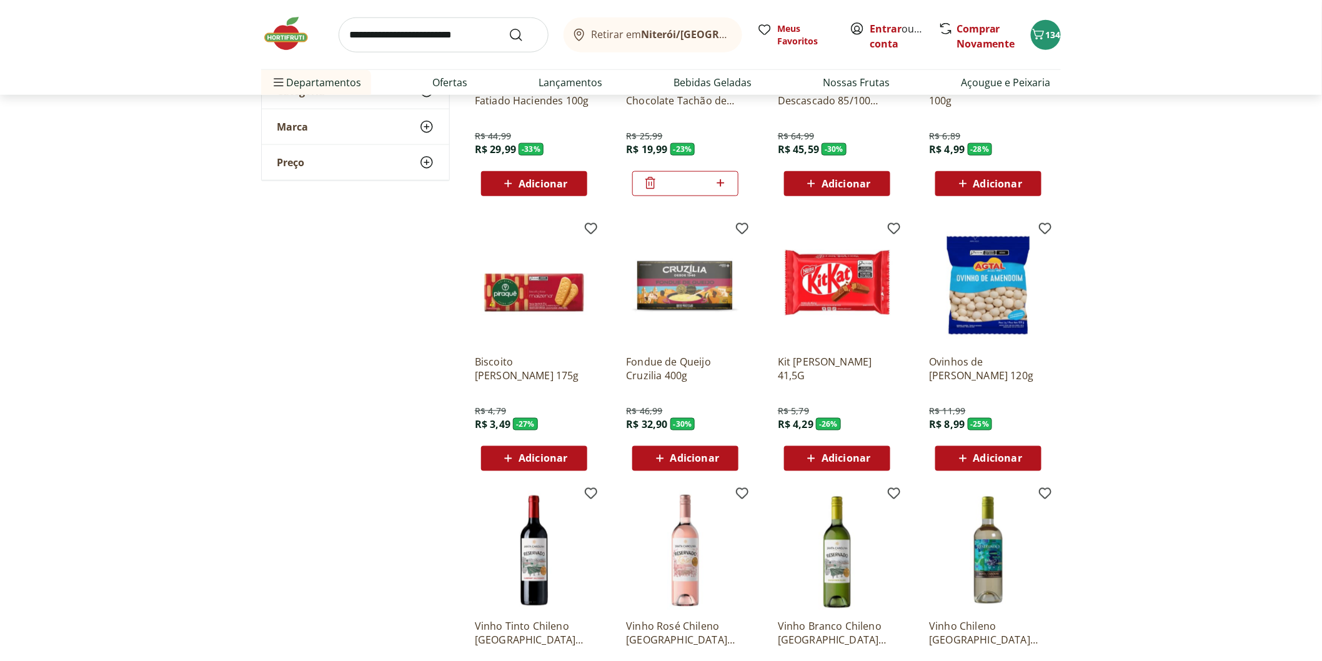
scroll to position [555, 0]
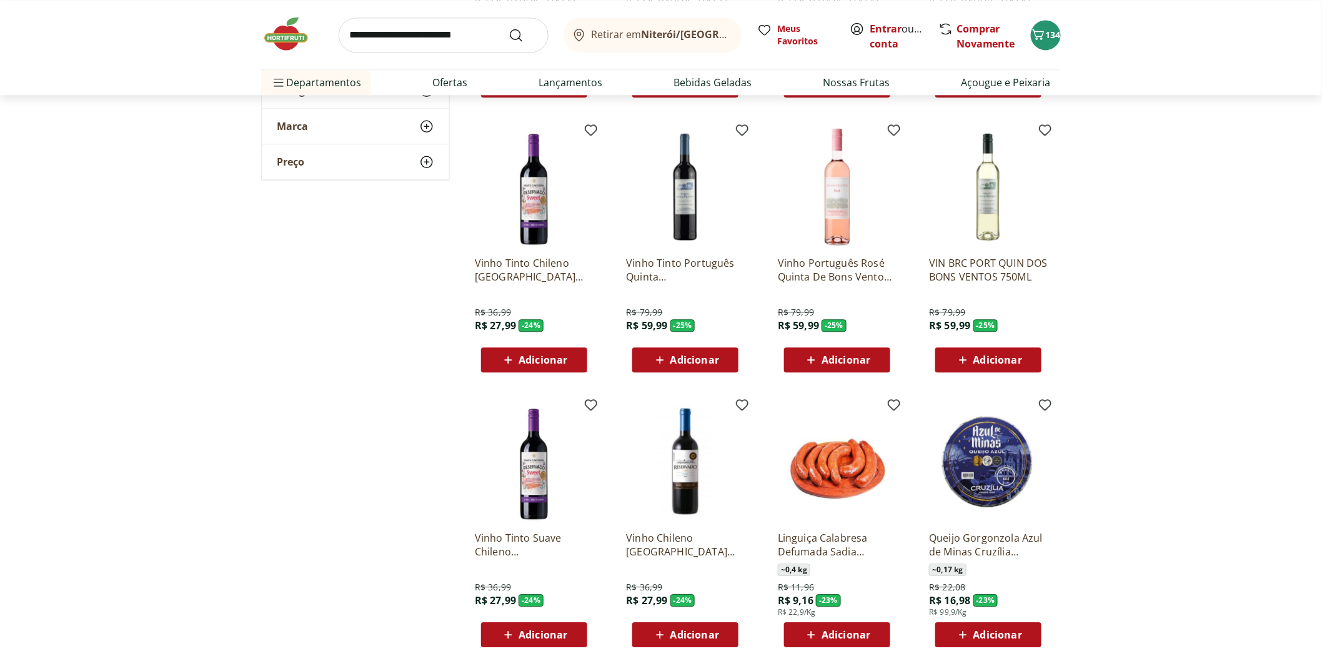
scroll to position [1457, 0]
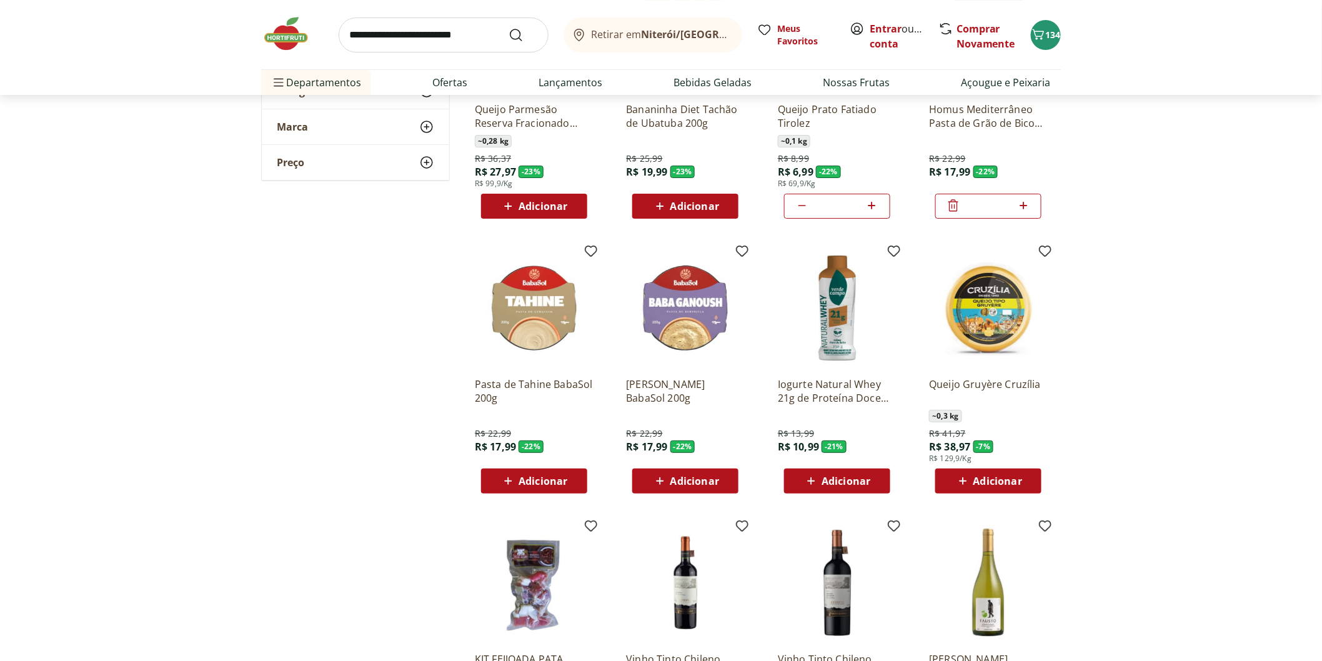
scroll to position [2359, 0]
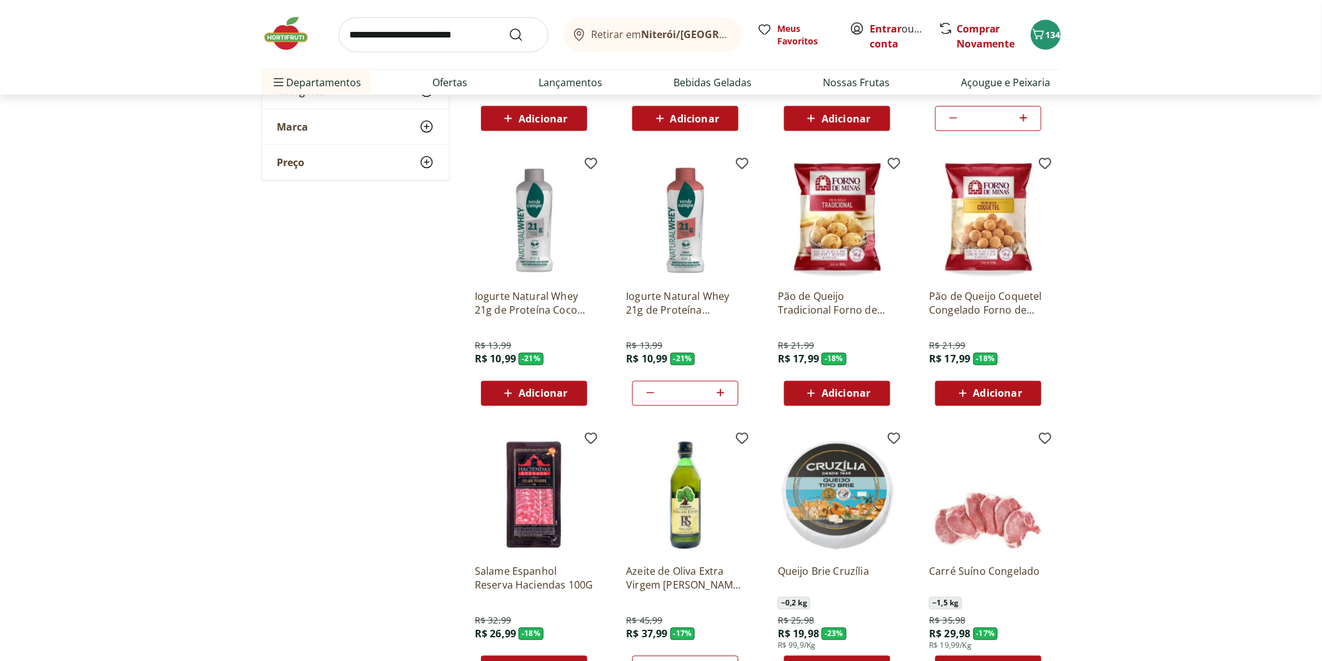
scroll to position [2428, 0]
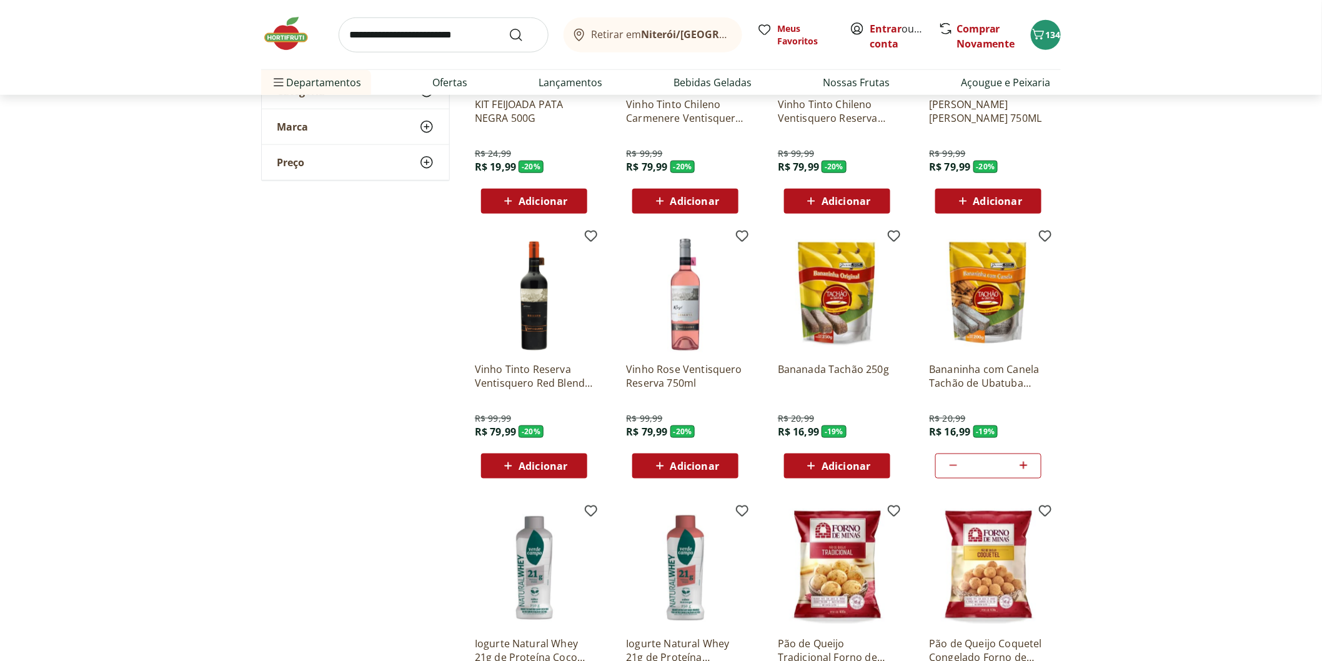
click at [531, 375] on p "Vinho Tinto Reserva Ventisquero Red Blend 750ml" at bounding box center [534, 375] width 119 height 27
click at [661, 375] on p "Vinho Rose Ventisquero Reserva 750ml" at bounding box center [685, 375] width 119 height 27
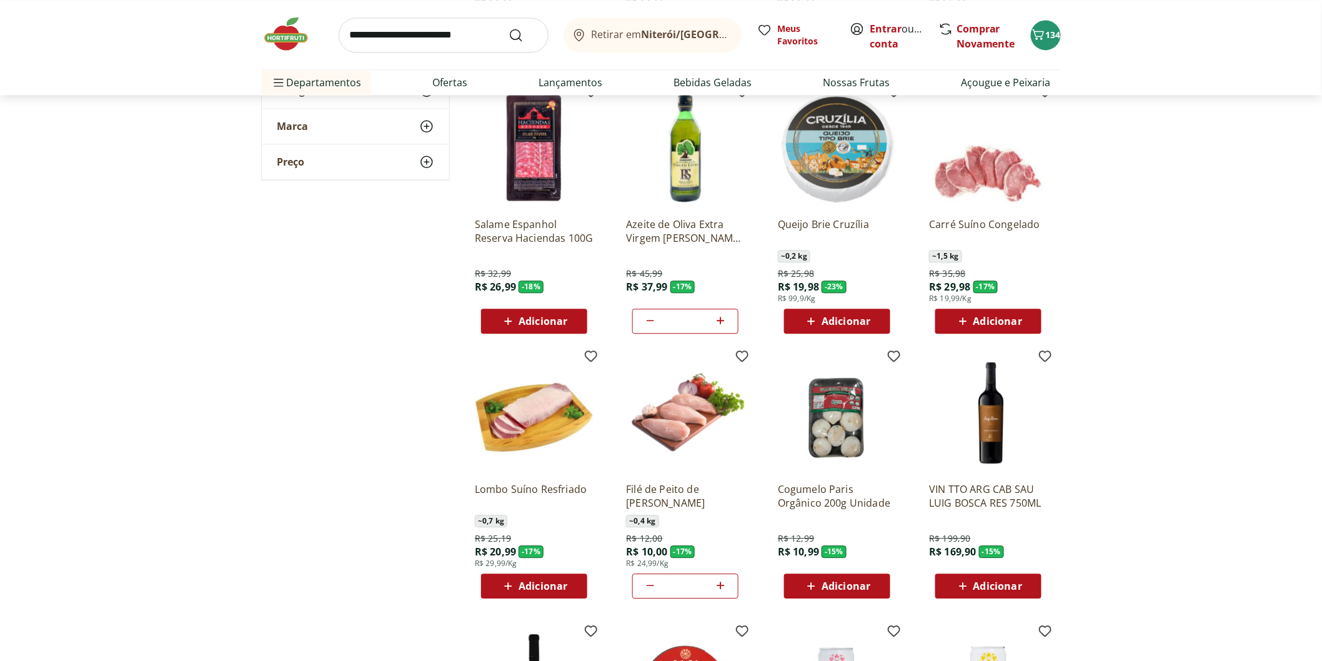
scroll to position [3539, 0]
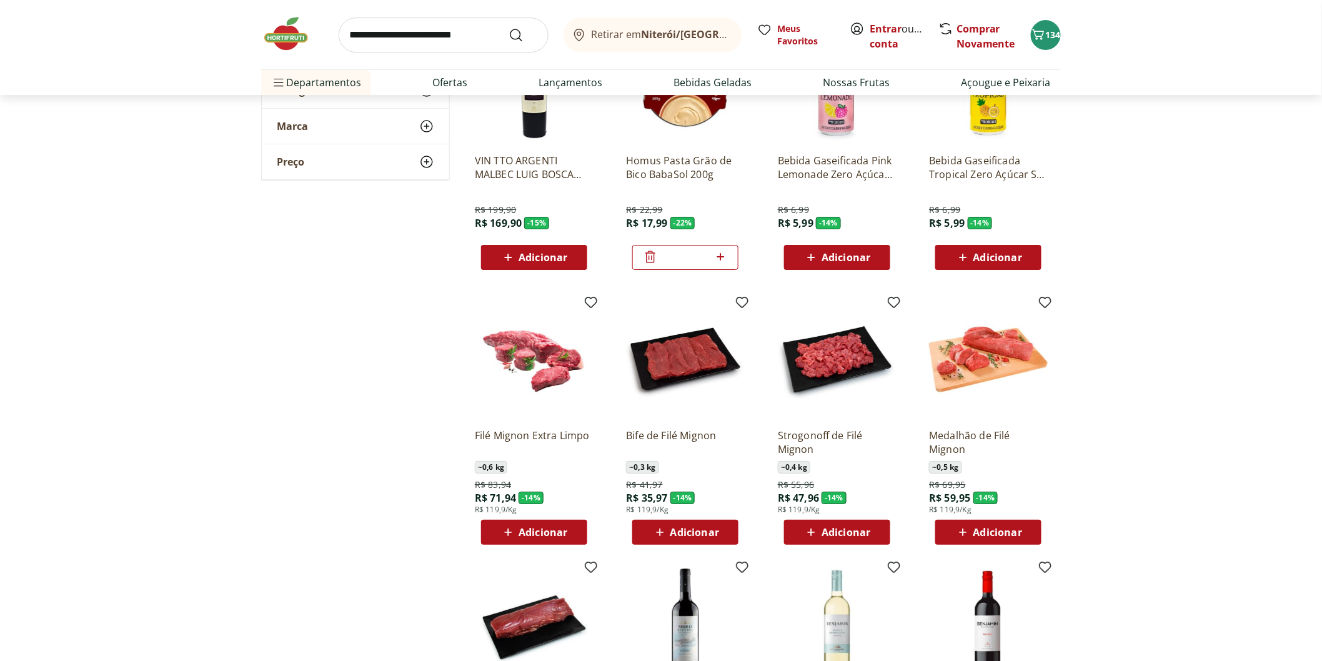
scroll to position [3955, 0]
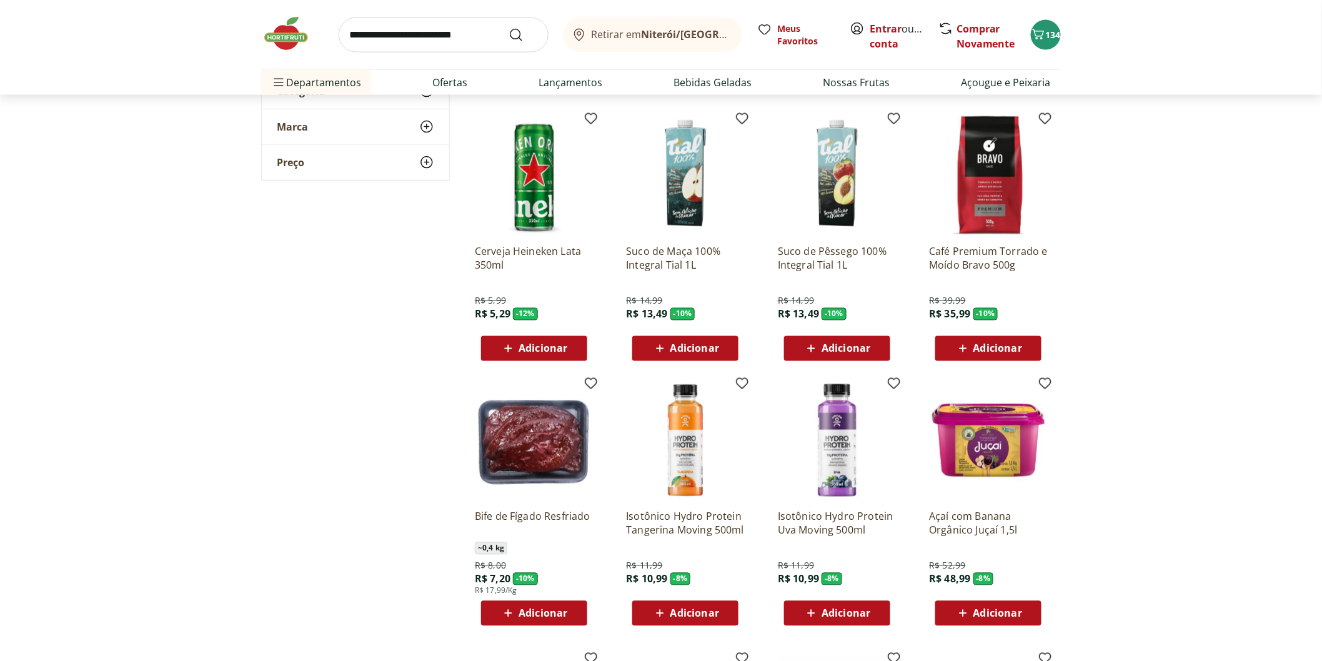
scroll to position [4927, 0]
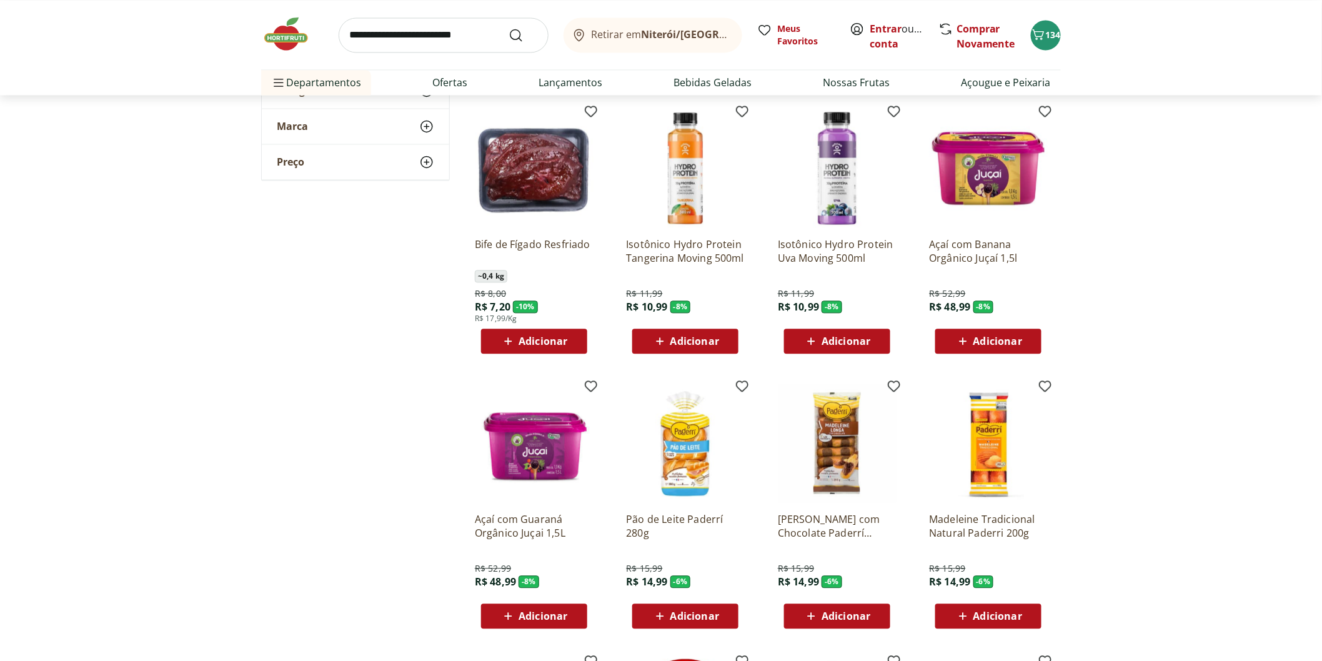
scroll to position [4389, 0]
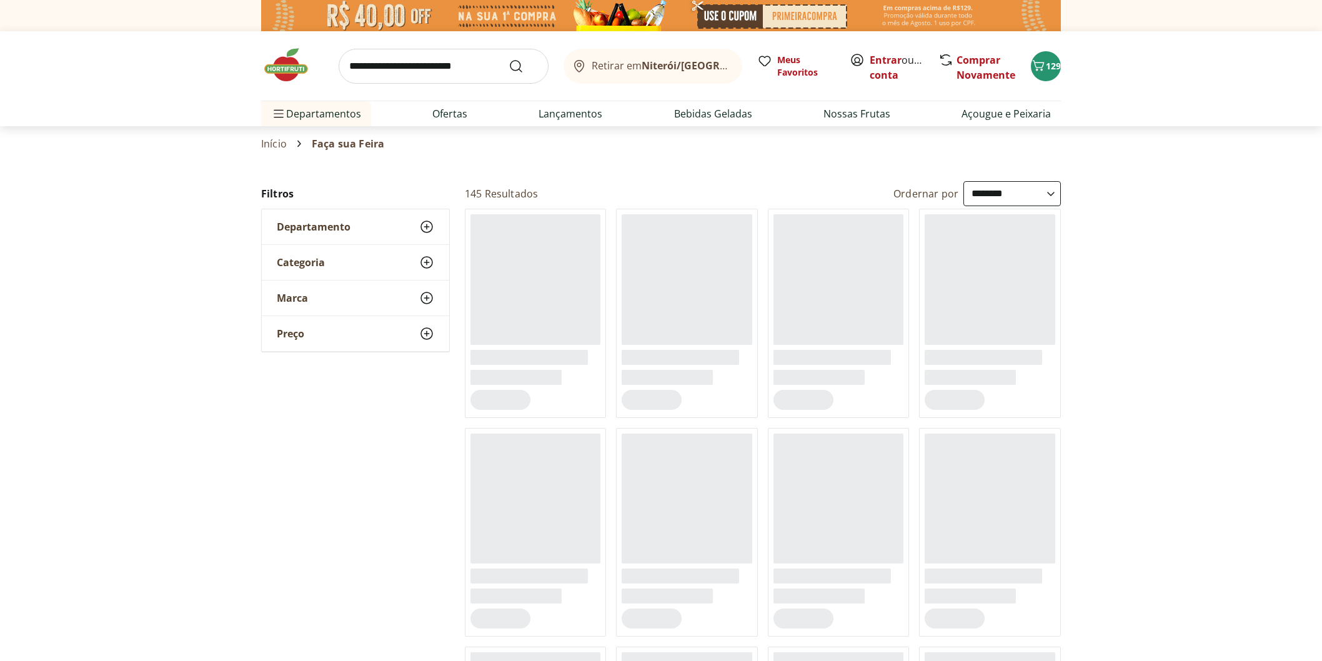
select select "**********"
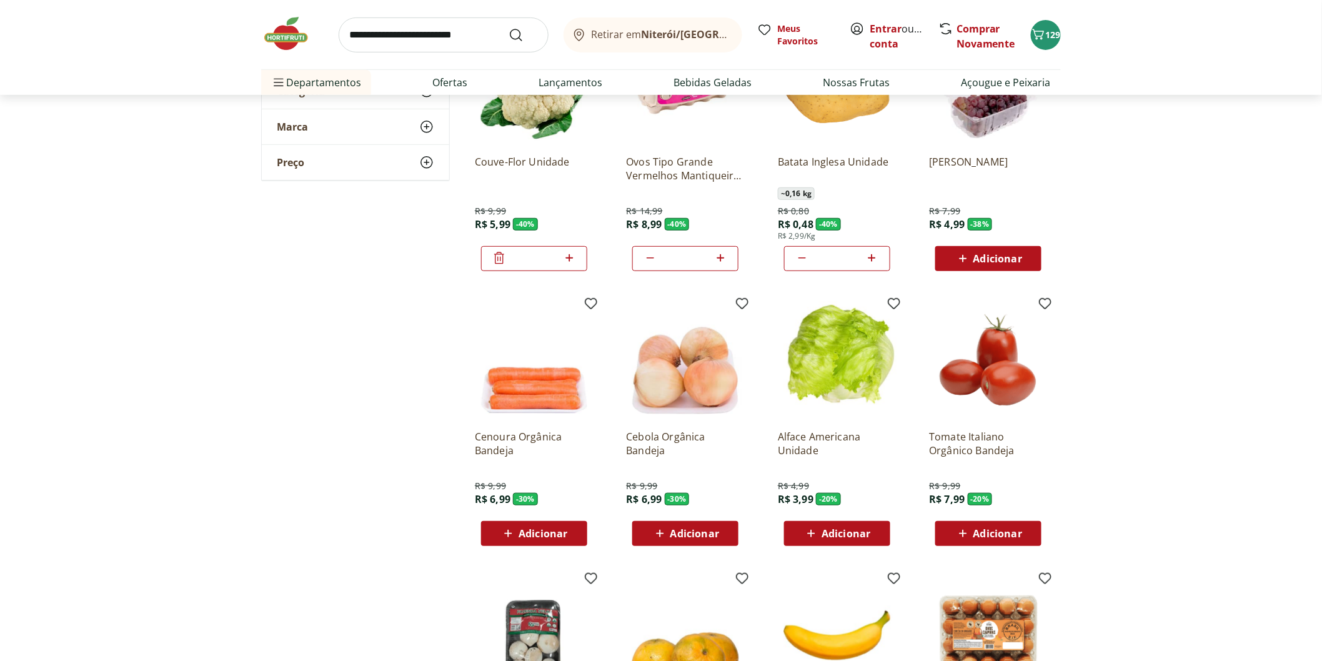
scroll to position [208, 0]
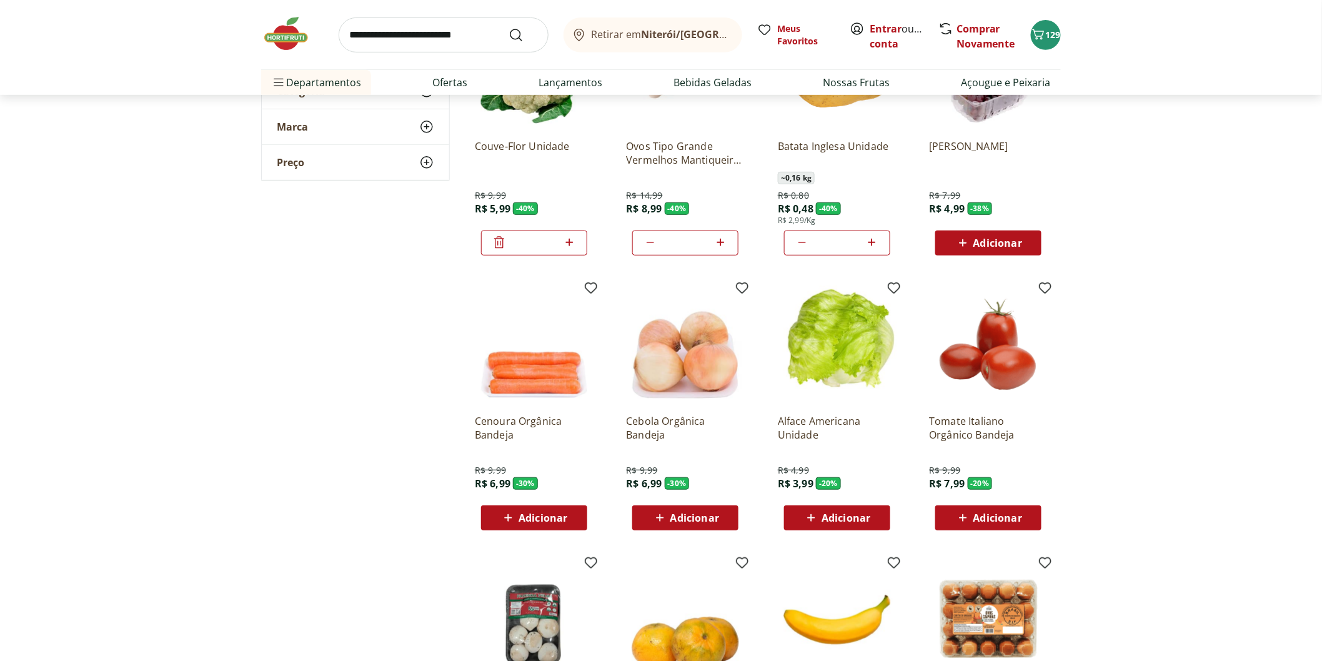
click at [857, 522] on span "Adicionar" at bounding box center [845, 518] width 49 height 10
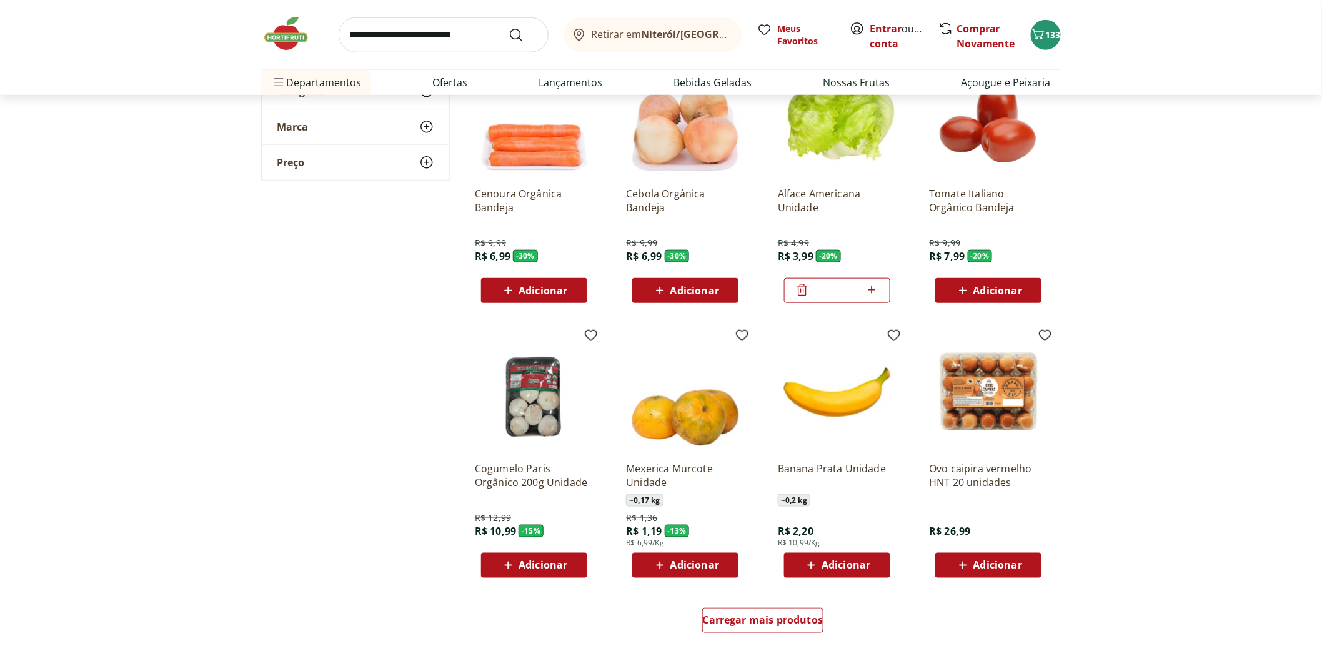
scroll to position [625, 0]
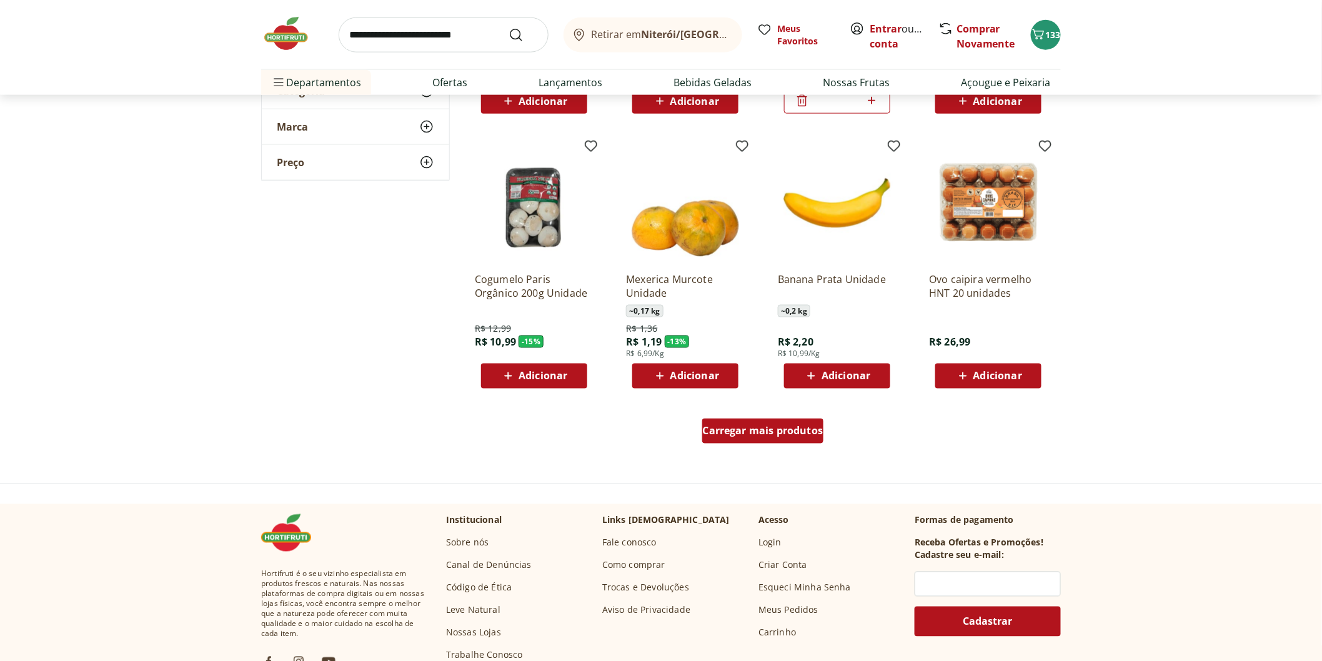
click at [754, 440] on div "Carregar mais produtos" at bounding box center [763, 430] width 122 height 25
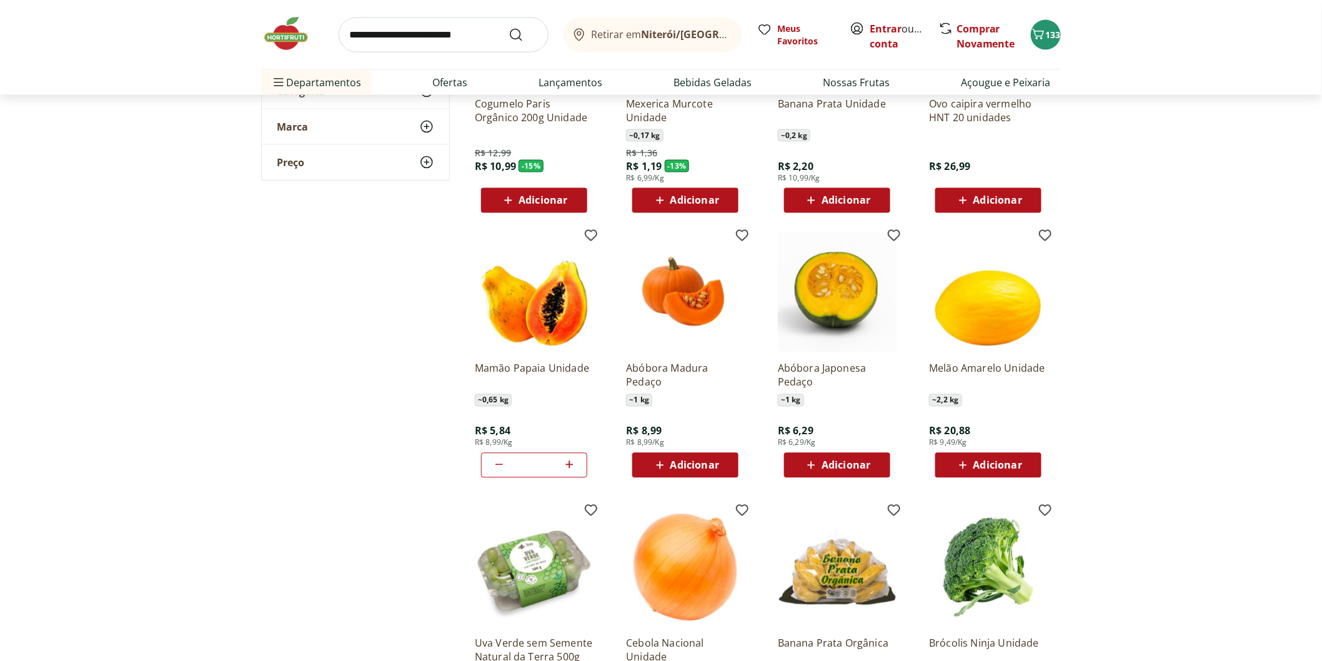
scroll to position [902, 0]
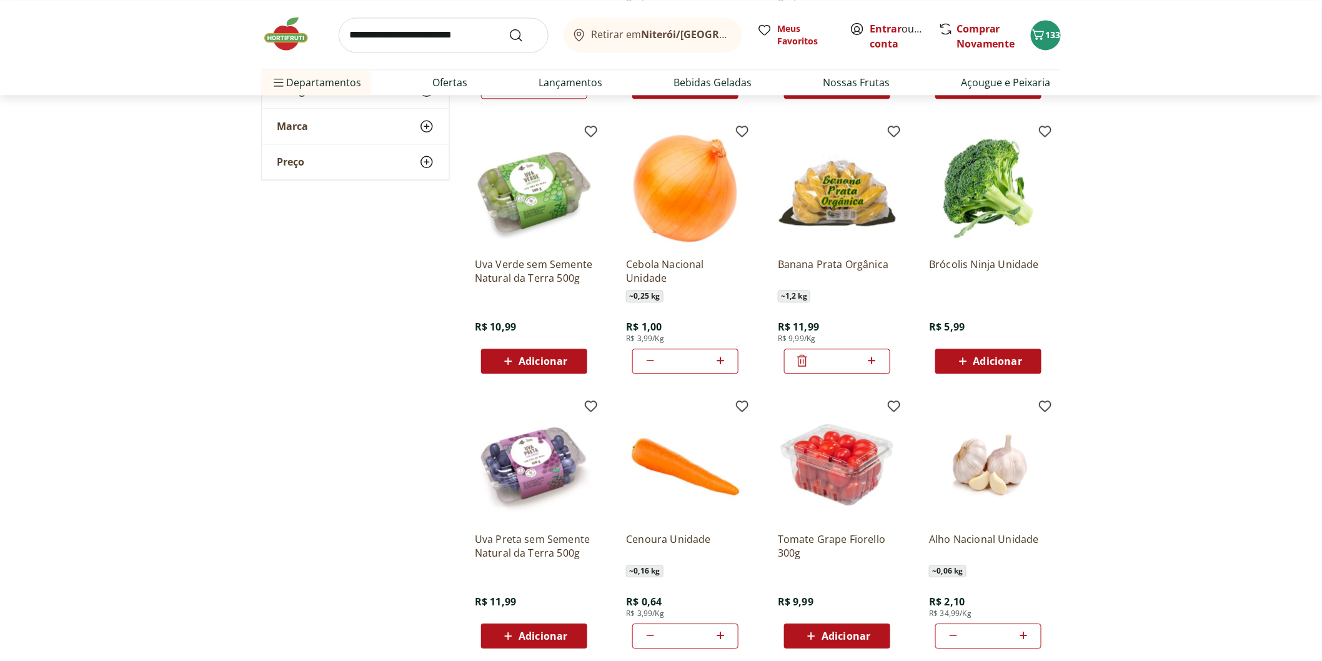
scroll to position [1457, 0]
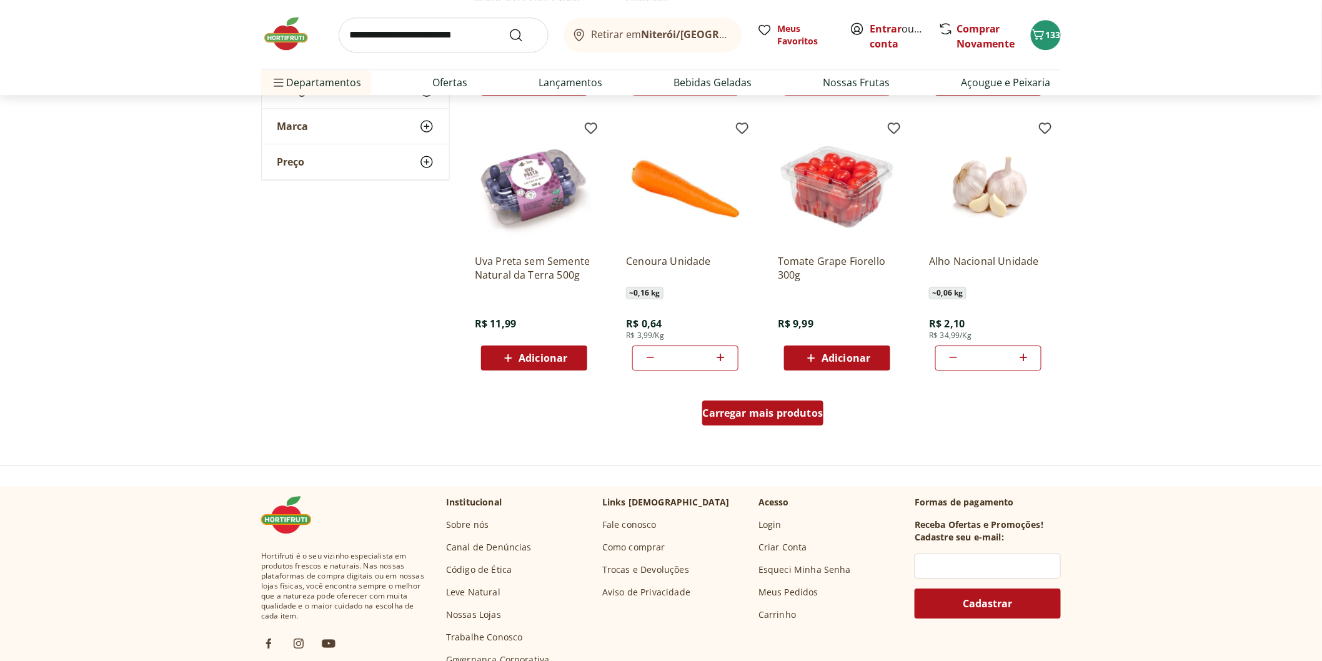
click at [779, 415] on span "Carregar mais produtos" at bounding box center [763, 413] width 121 height 10
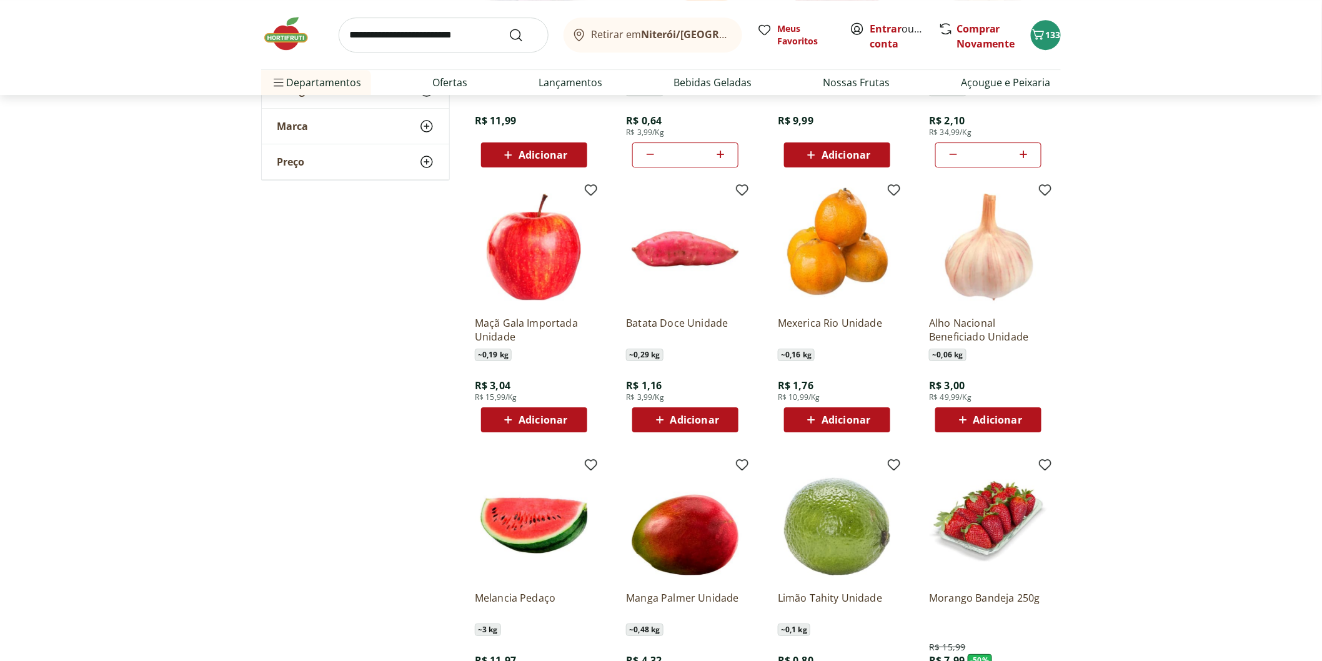
scroll to position [1665, 0]
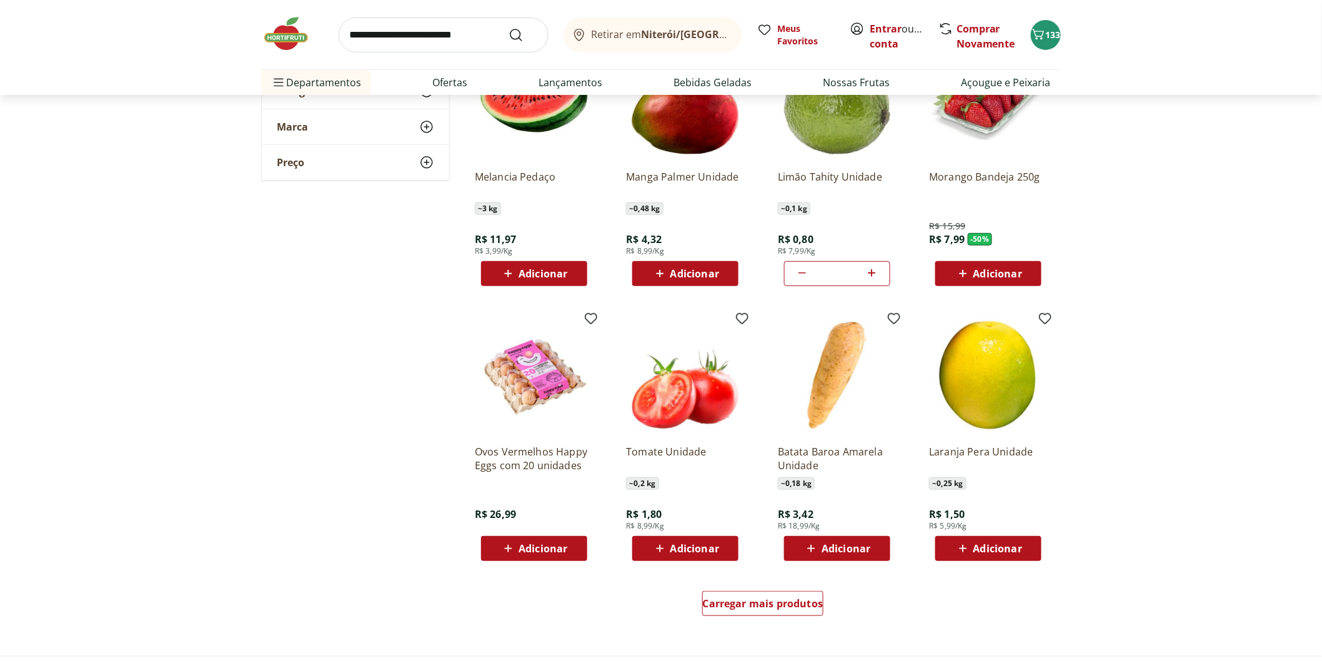
scroll to position [2082, 0]
click at [689, 268] on span "Adicionar" at bounding box center [694, 273] width 49 height 10
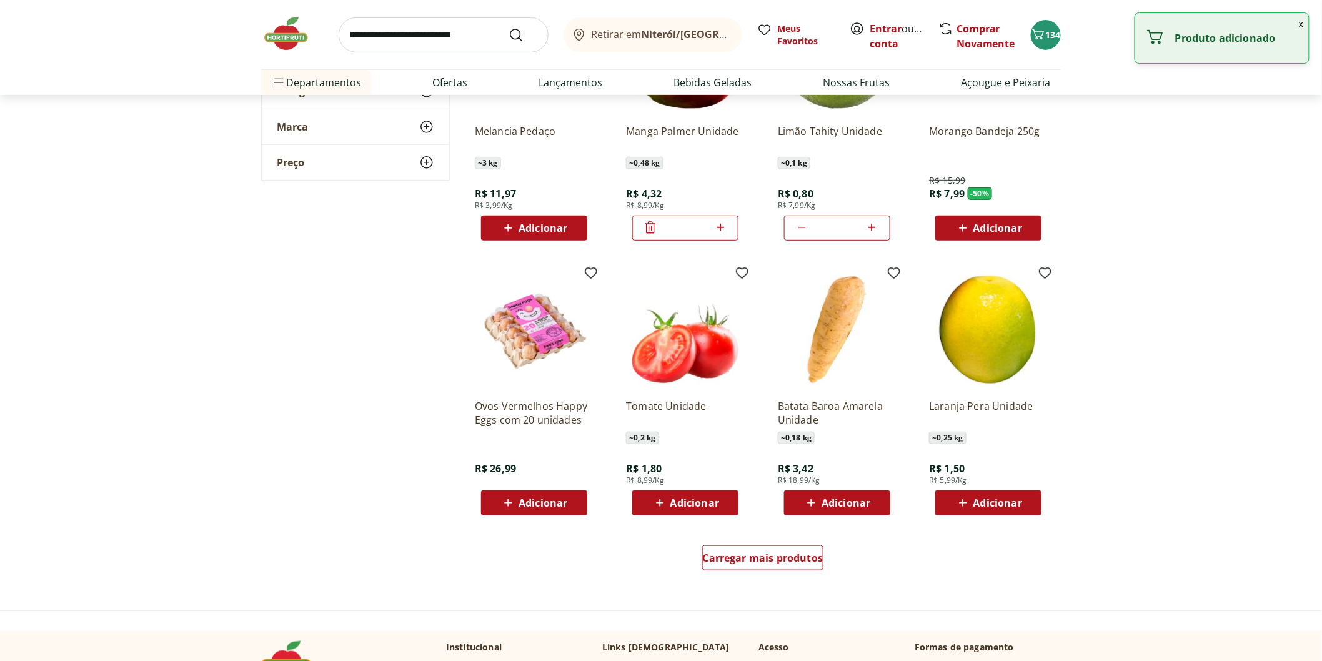
scroll to position [2151, 0]
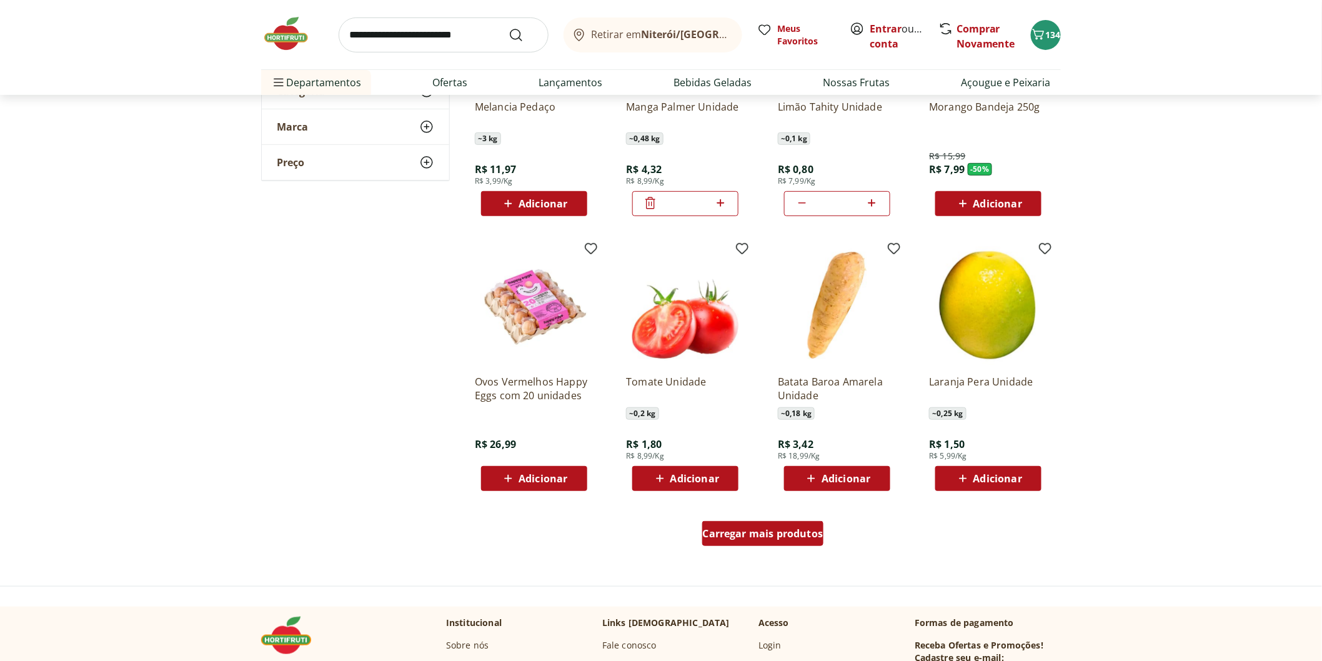
click at [790, 538] on span "Carregar mais produtos" at bounding box center [763, 533] width 121 height 10
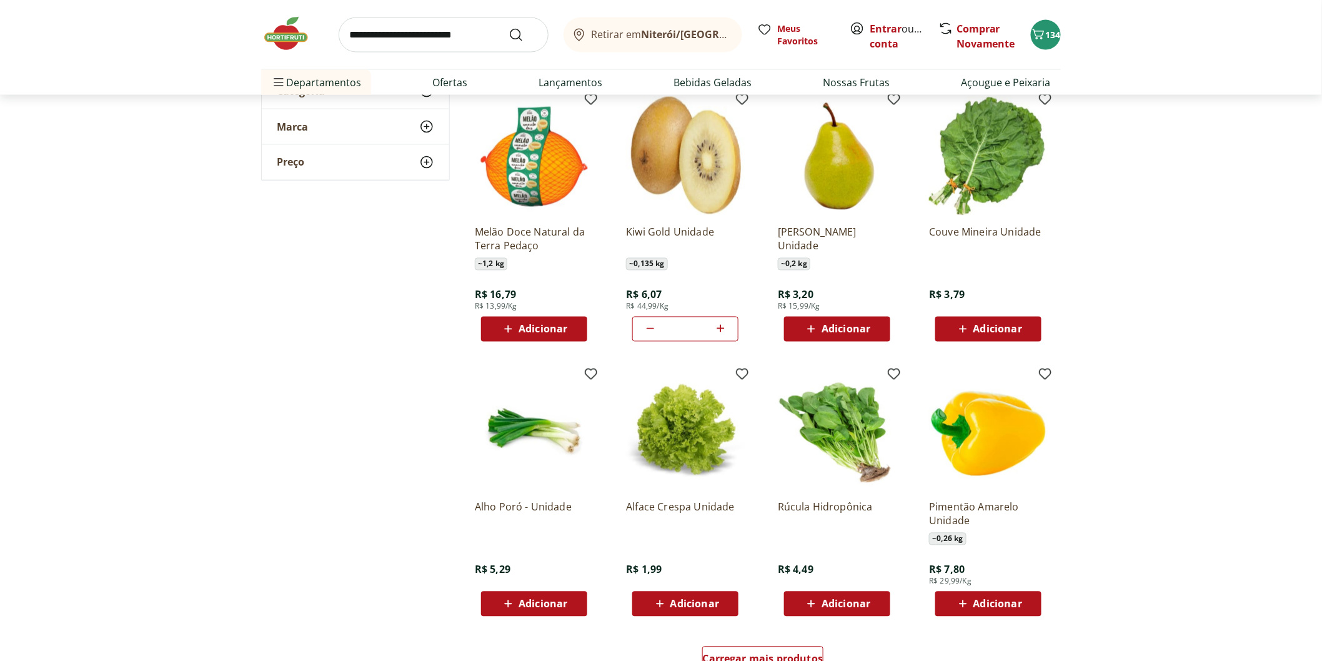
scroll to position [2914, 0]
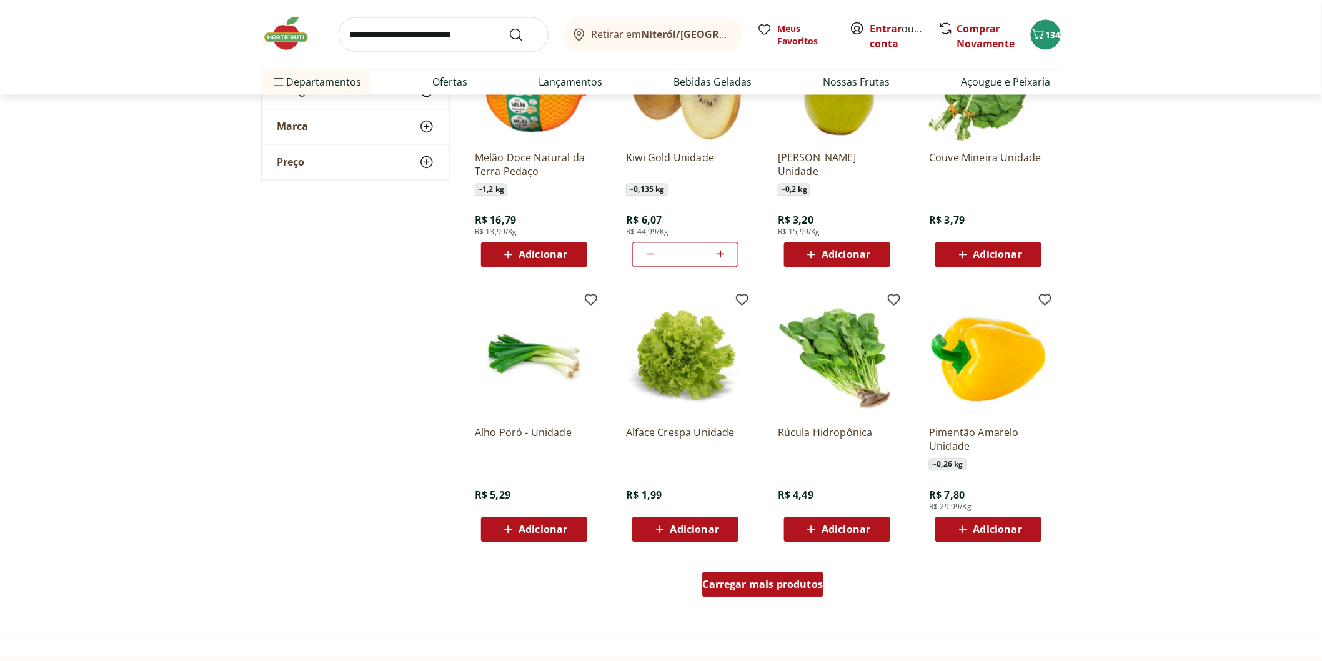
click at [749, 583] on span "Carregar mais produtos" at bounding box center [763, 585] width 121 height 10
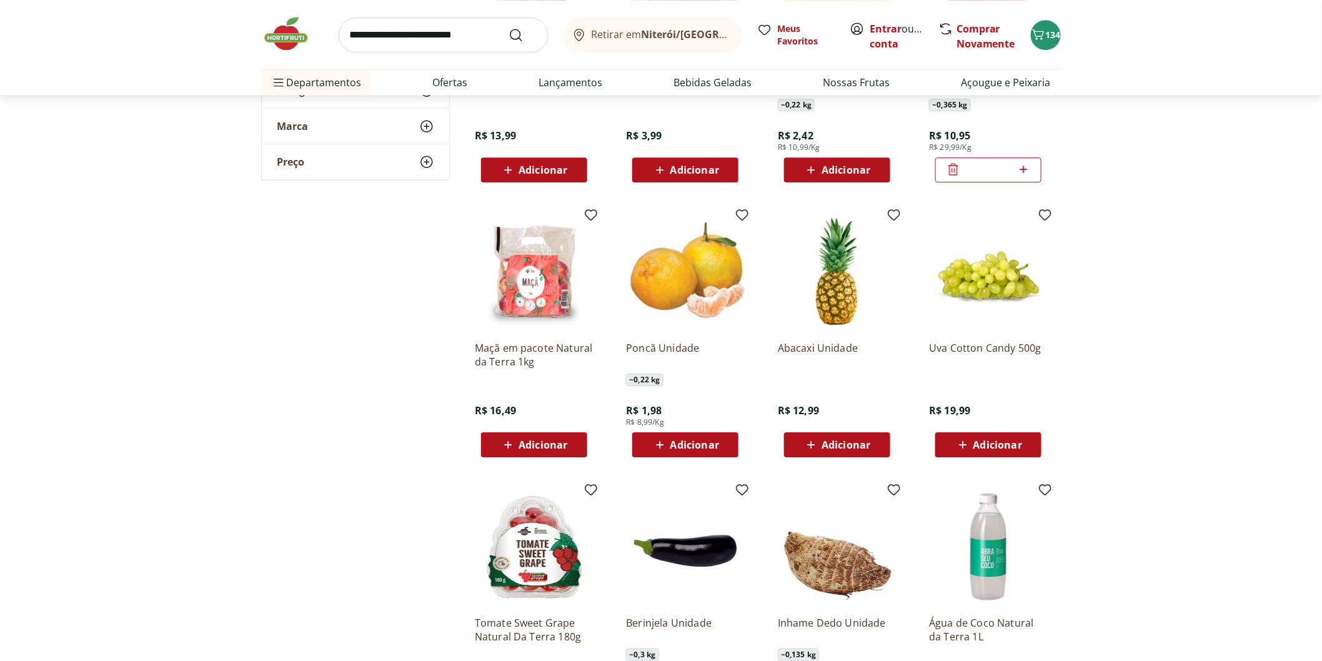
scroll to position [3817, 0]
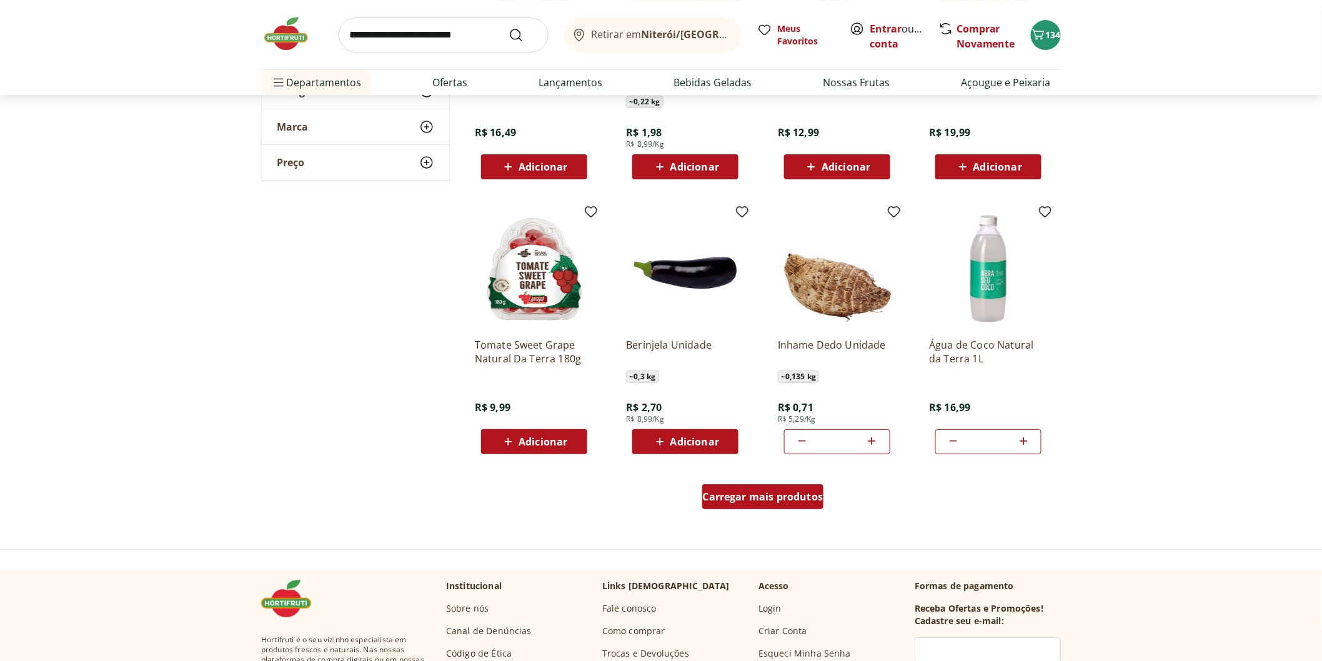
click at [770, 500] on span "Carregar mais produtos" at bounding box center [763, 497] width 121 height 10
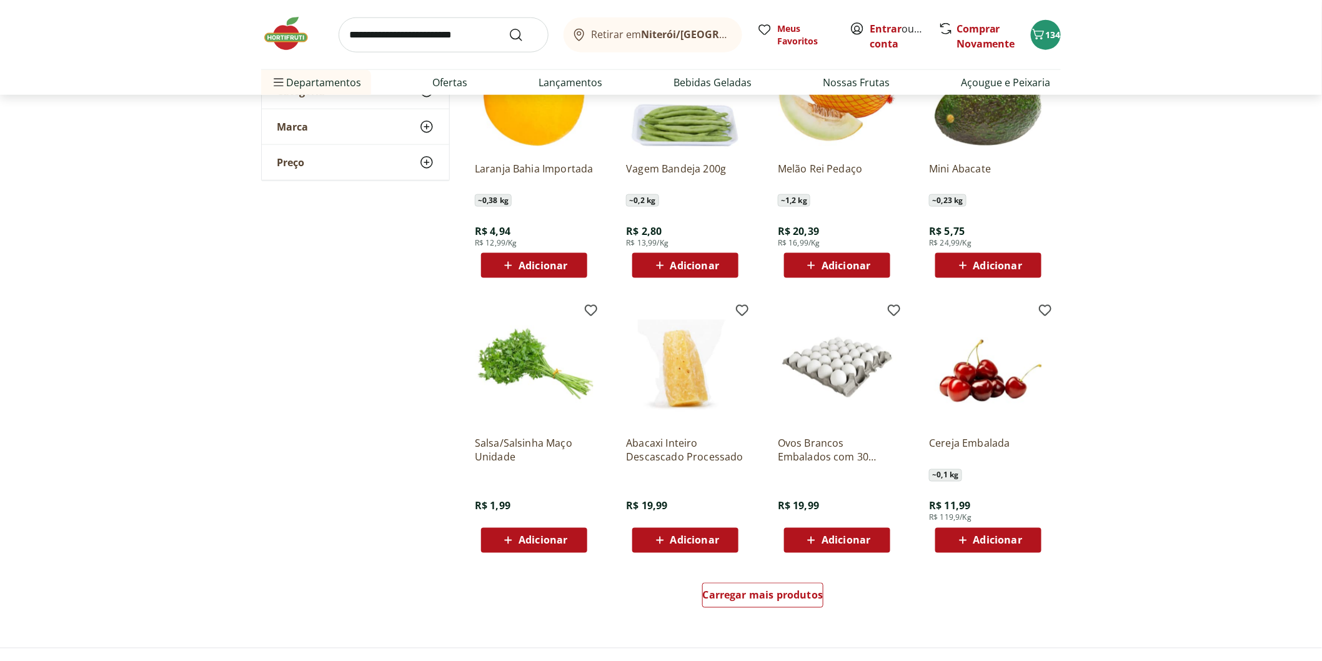
scroll to position [4649, 0]
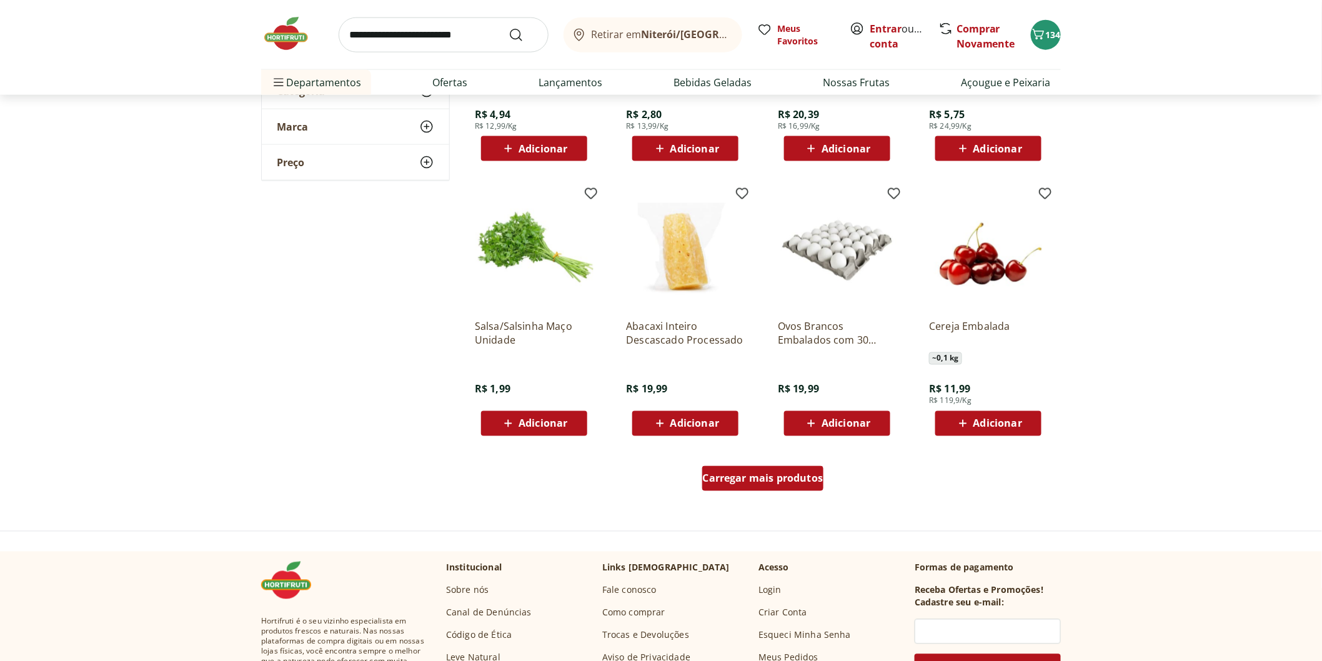
click at [778, 473] on span "Carregar mais produtos" at bounding box center [763, 478] width 121 height 10
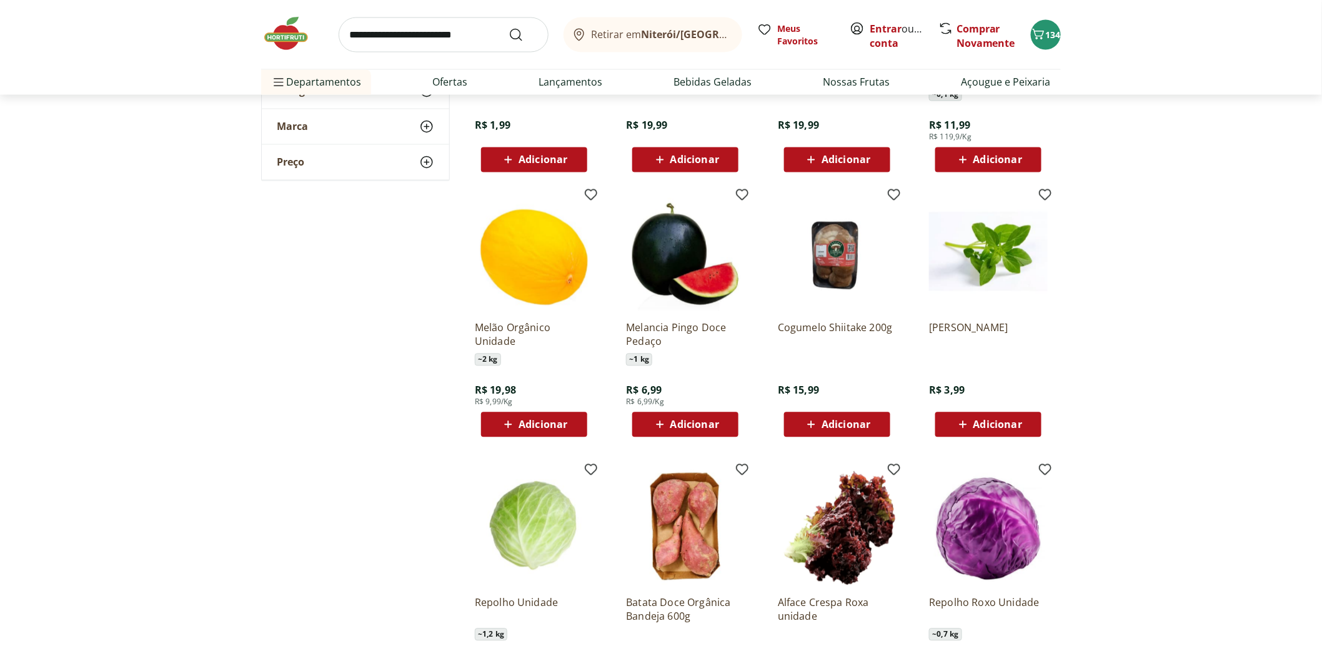
scroll to position [4927, 0]
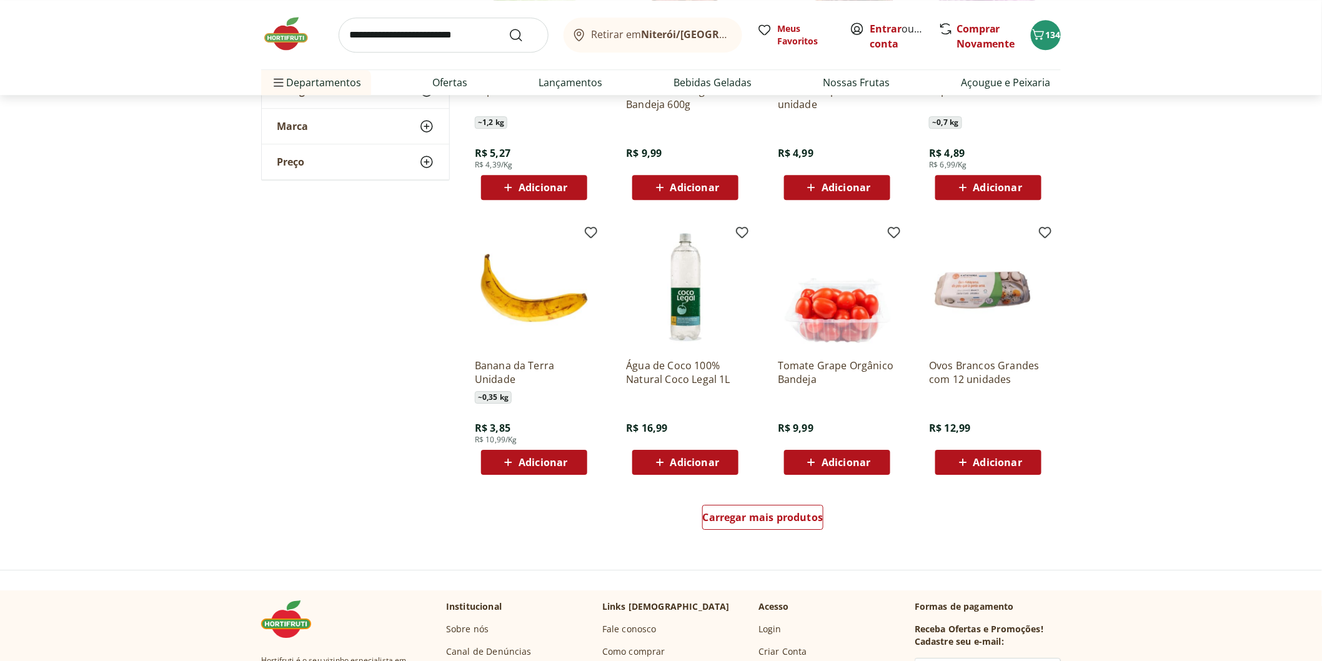
scroll to position [5551, 0]
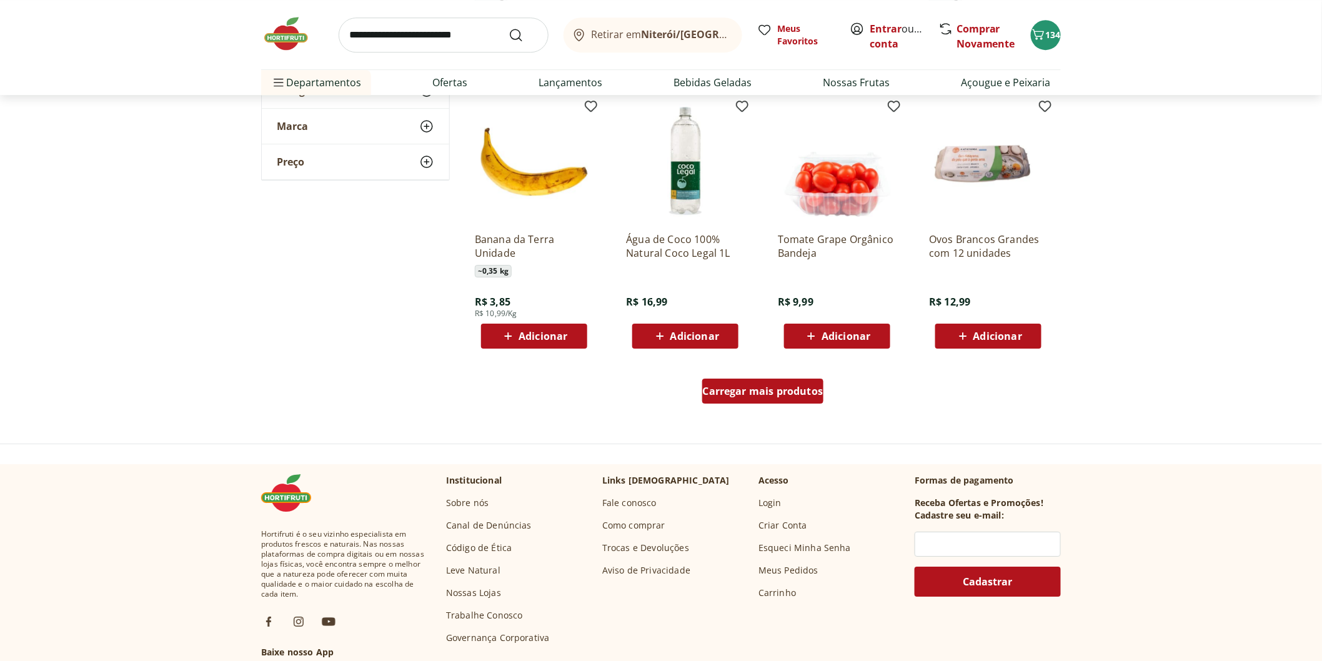
click at [784, 389] on span "Carregar mais produtos" at bounding box center [763, 391] width 121 height 10
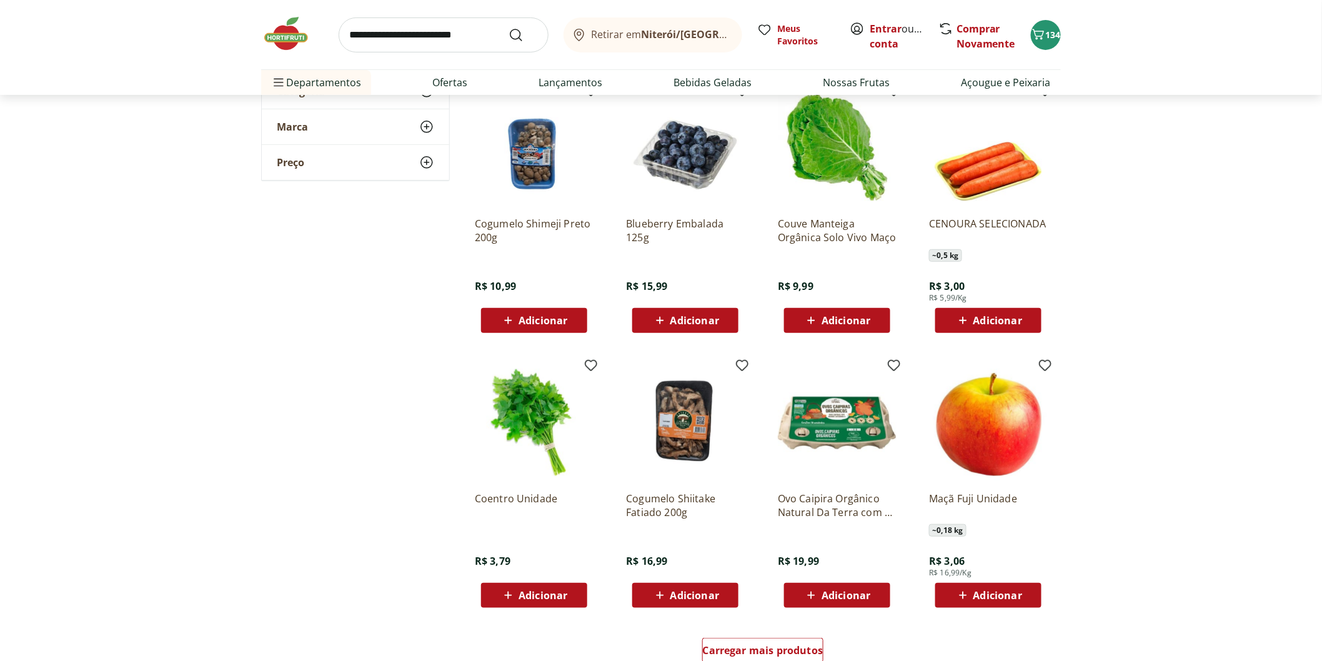
scroll to position [6384, 0]
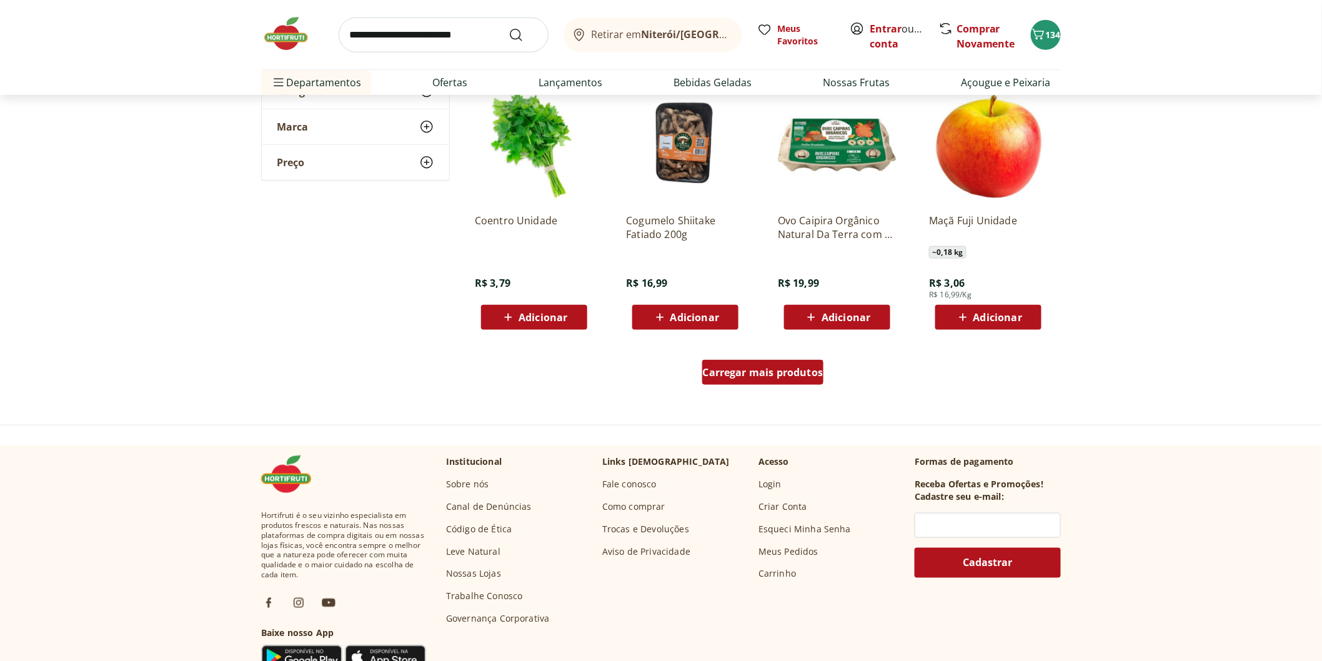
click at [748, 361] on div "Carregar mais produtos" at bounding box center [763, 372] width 122 height 25
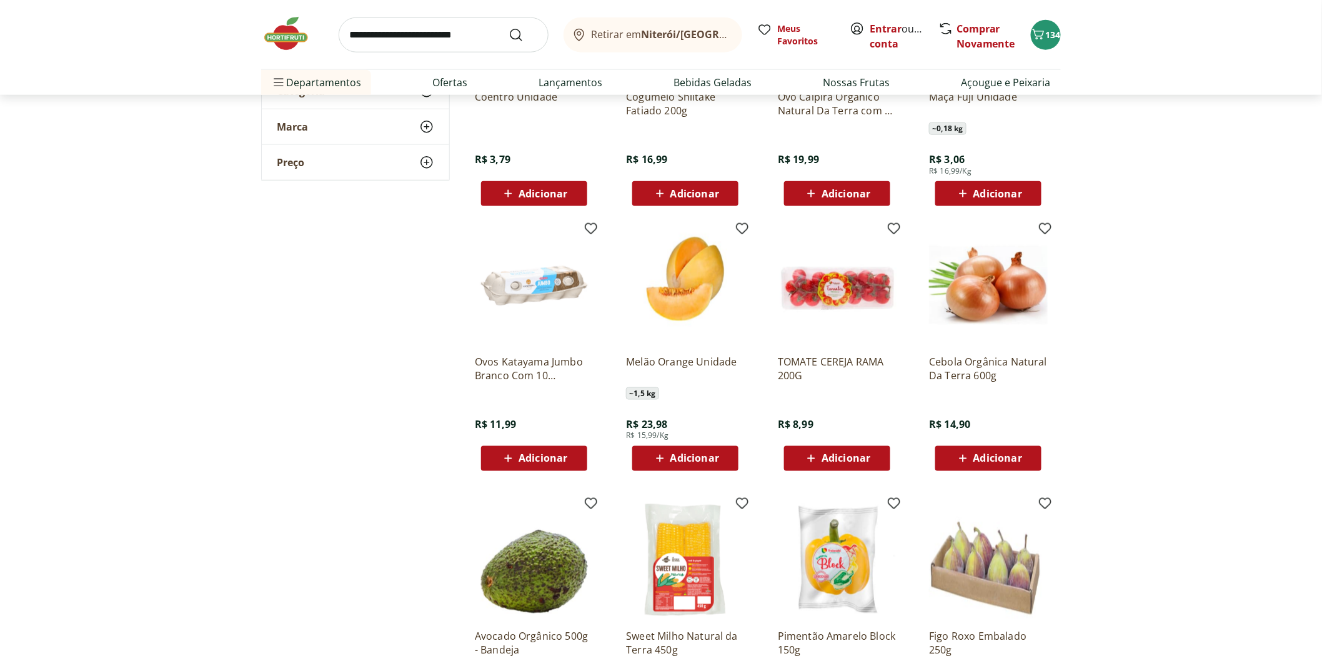
scroll to position [6592, 0]
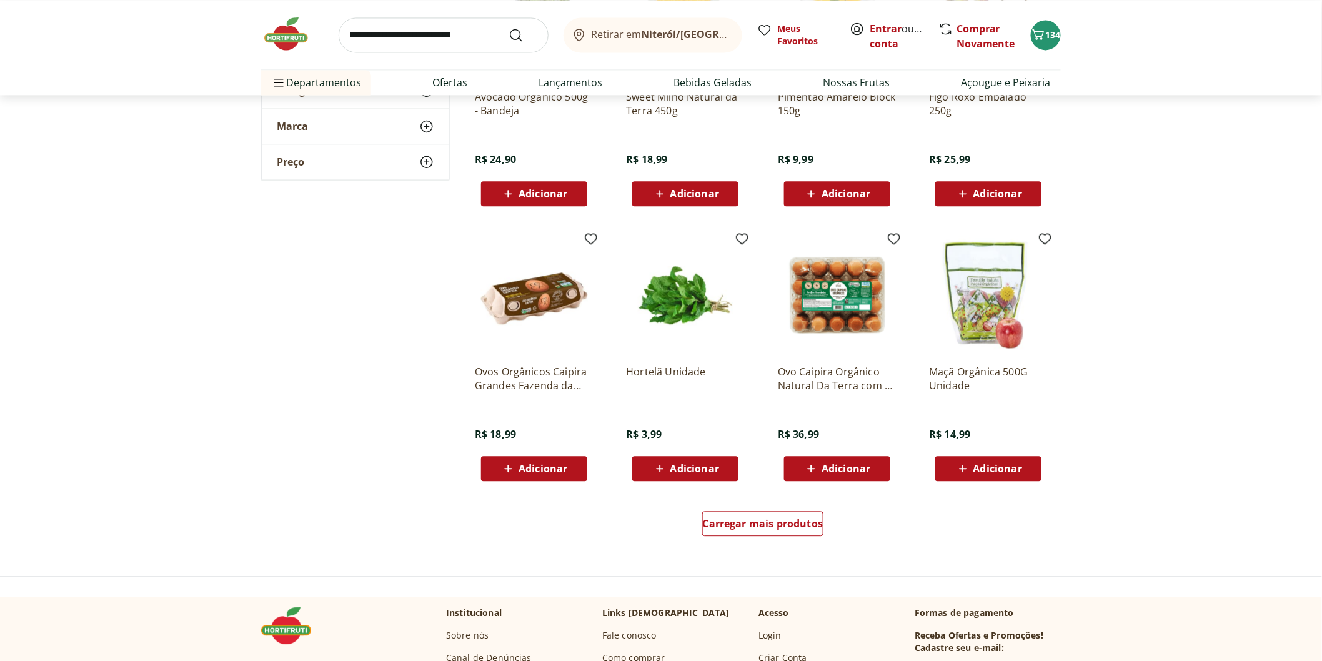
scroll to position [7217, 0]
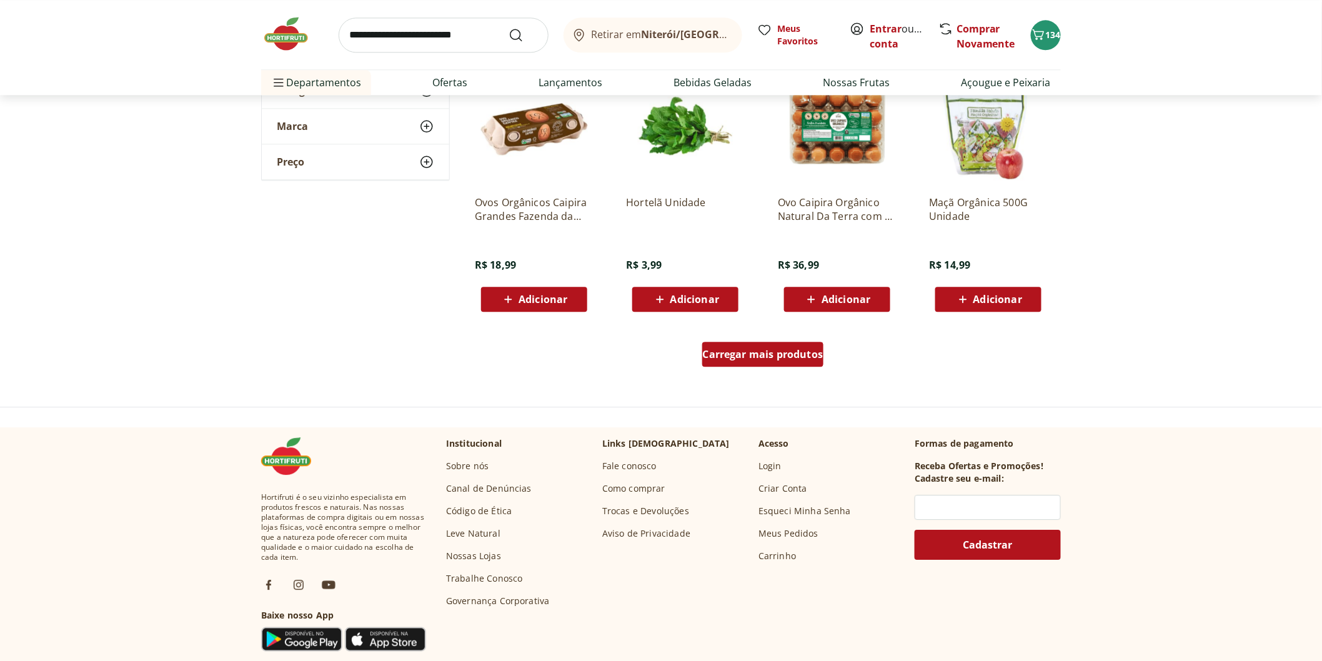
click at [807, 360] on div "Carregar mais produtos" at bounding box center [763, 354] width 122 height 25
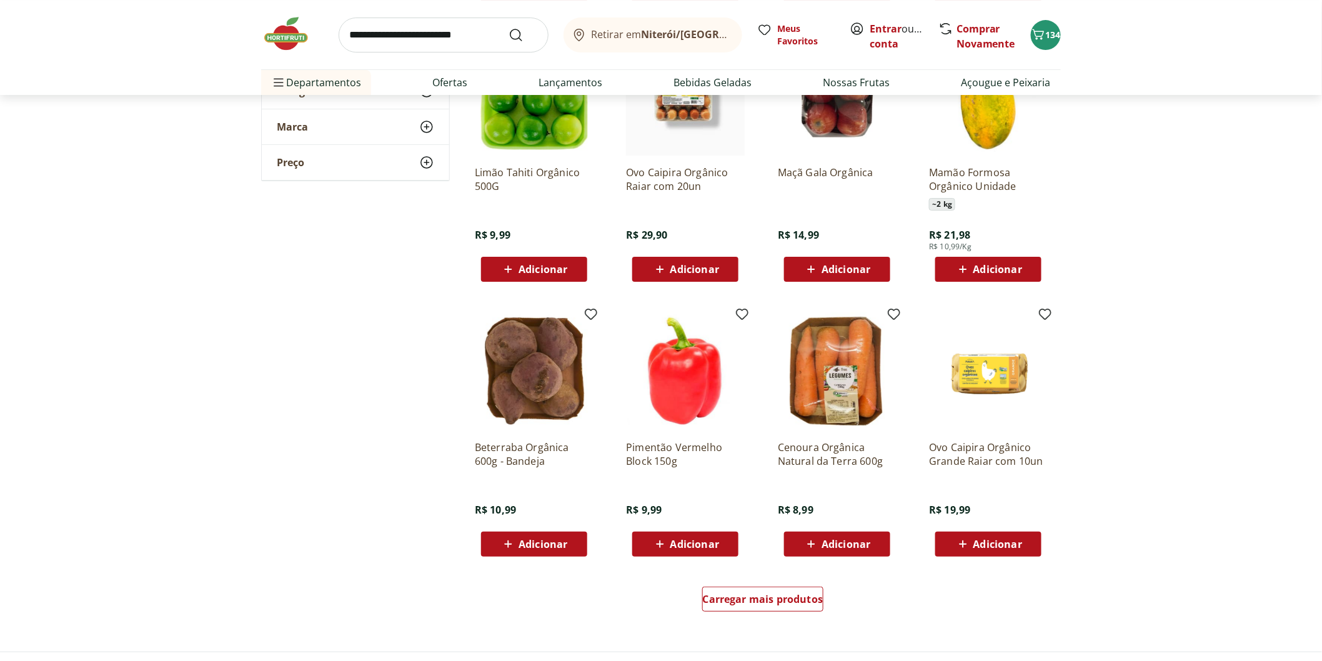
scroll to position [7980, 0]
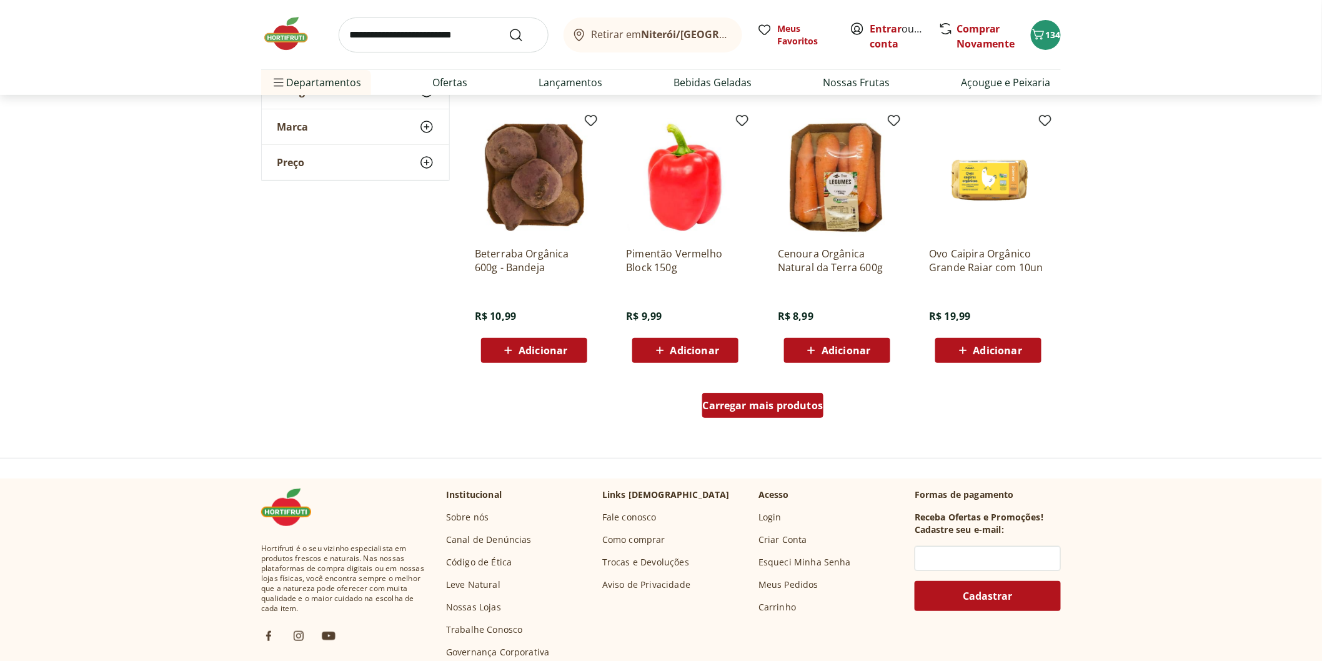
click at [736, 403] on span "Carregar mais produtos" at bounding box center [763, 405] width 121 height 10
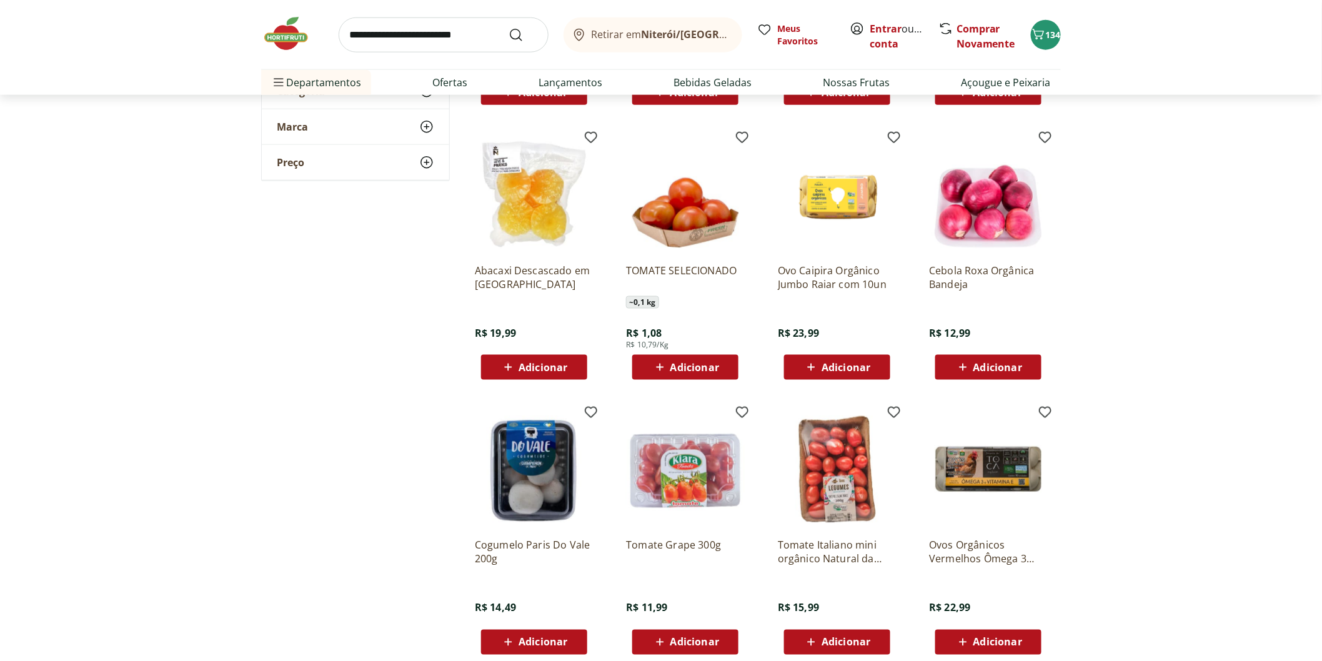
scroll to position [8605, 0]
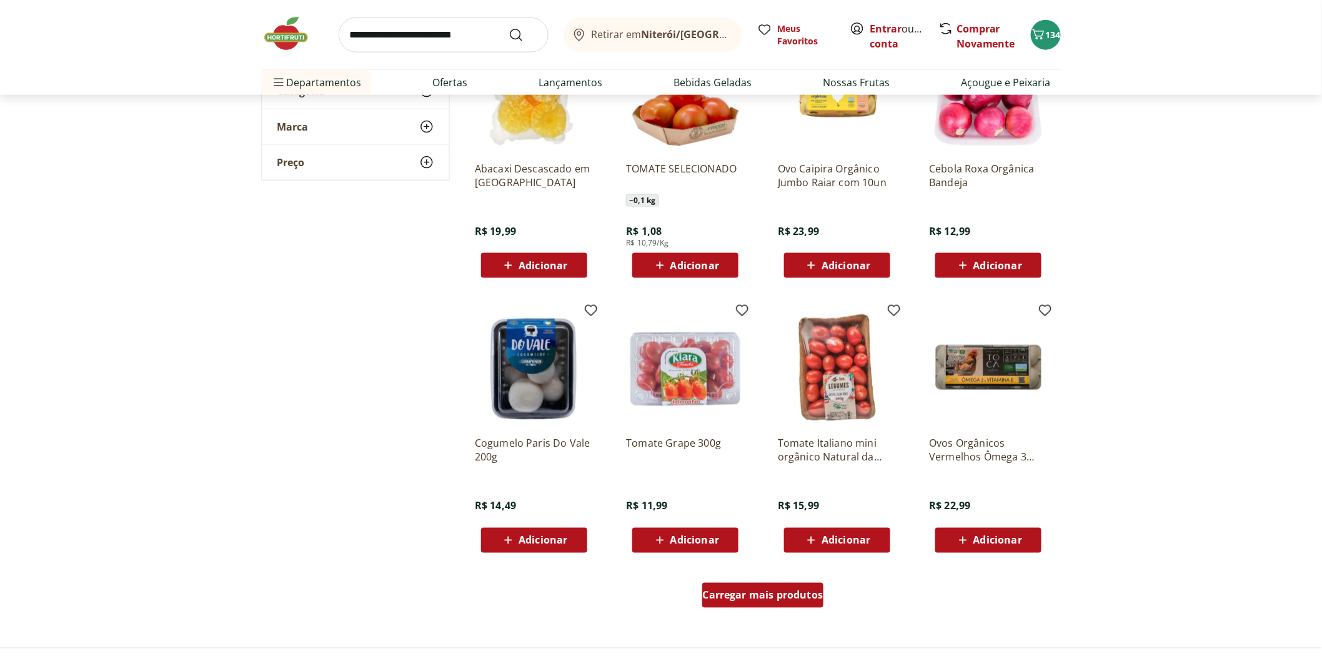
click at [751, 590] on span "Carregar mais produtos" at bounding box center [763, 595] width 121 height 10
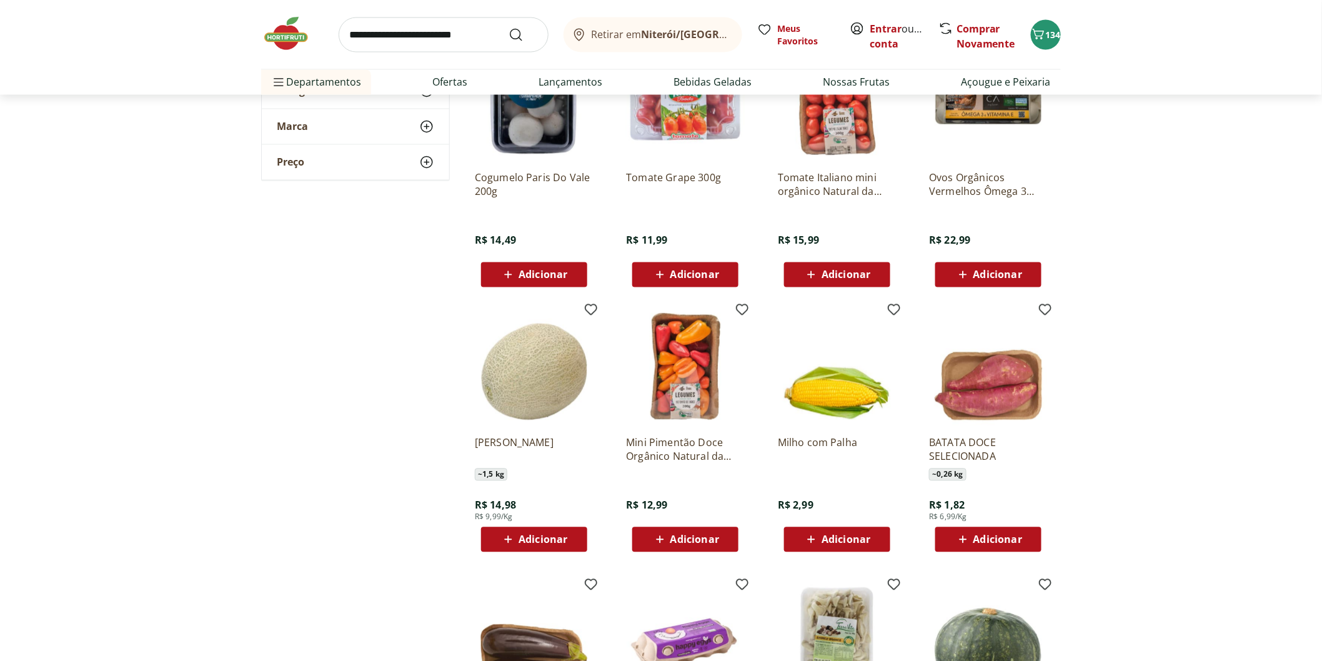
scroll to position [8883, 0]
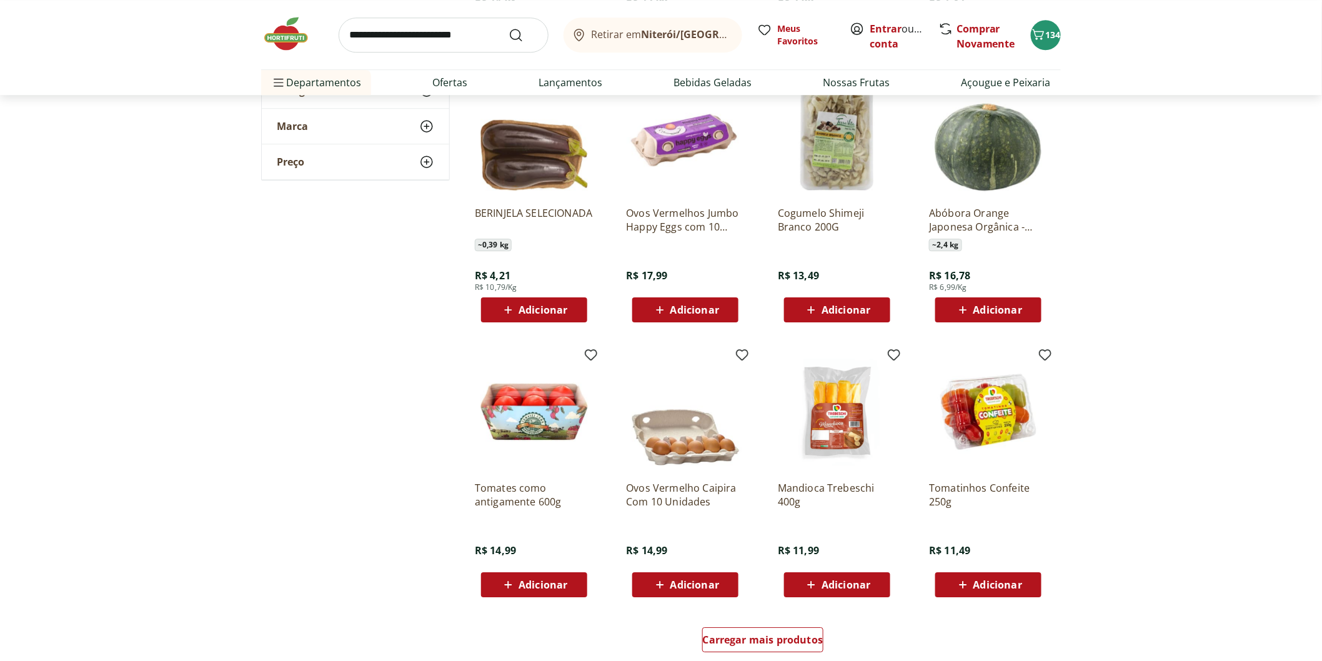
scroll to position [9646, 0]
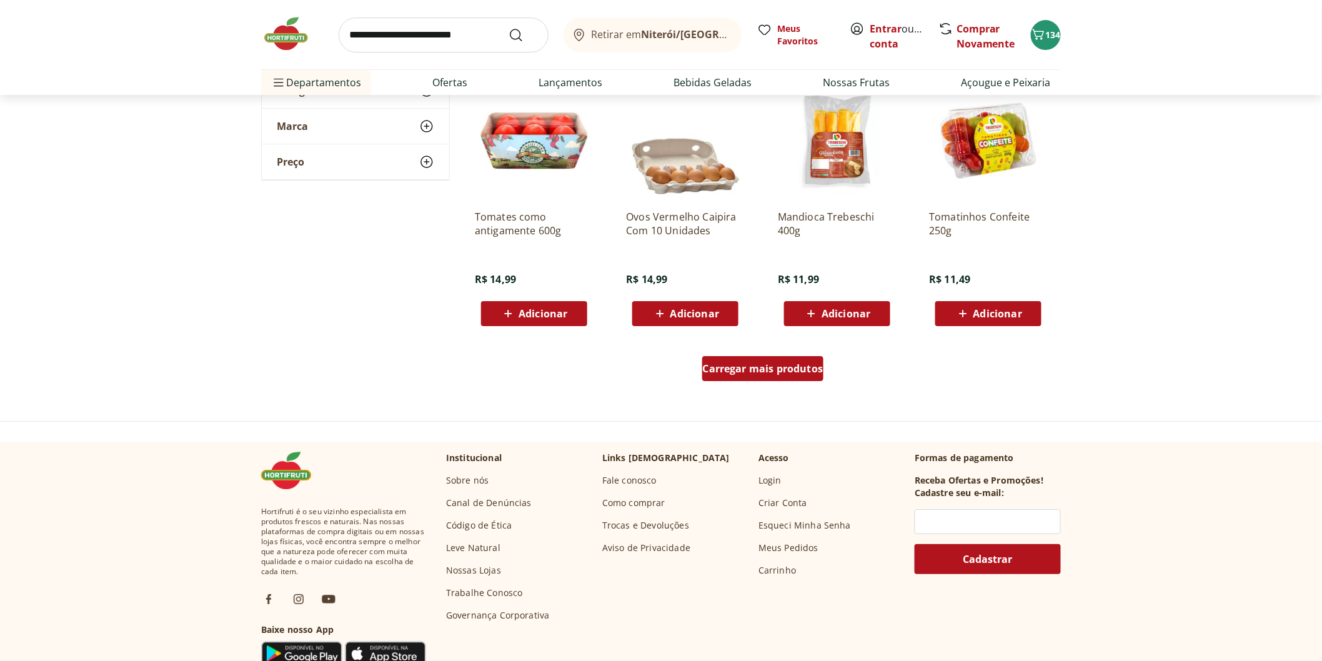
click at [773, 372] on span "Carregar mais produtos" at bounding box center [763, 368] width 121 height 10
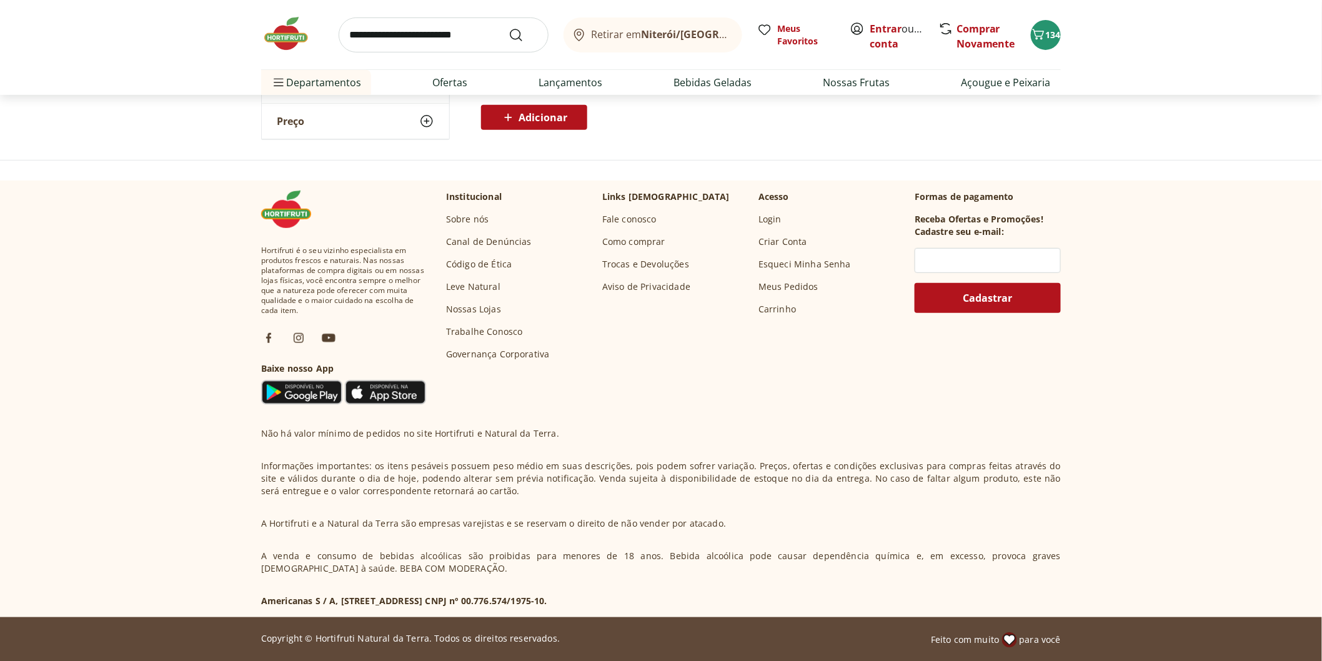
scroll to position [9621, 0]
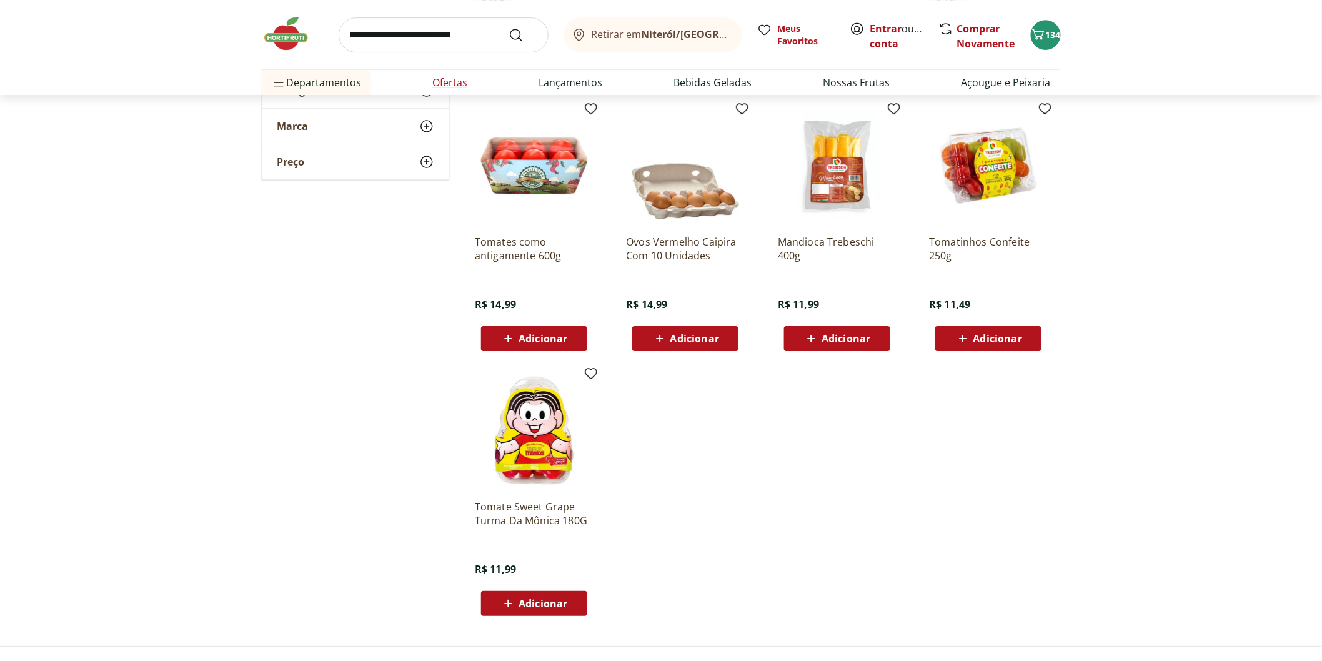
type input "*"
click at [403, 52] on input "search" at bounding box center [444, 34] width 210 height 35
type input "********"
click at [508, 27] on button "Submit Search" at bounding box center [523, 34] width 30 height 15
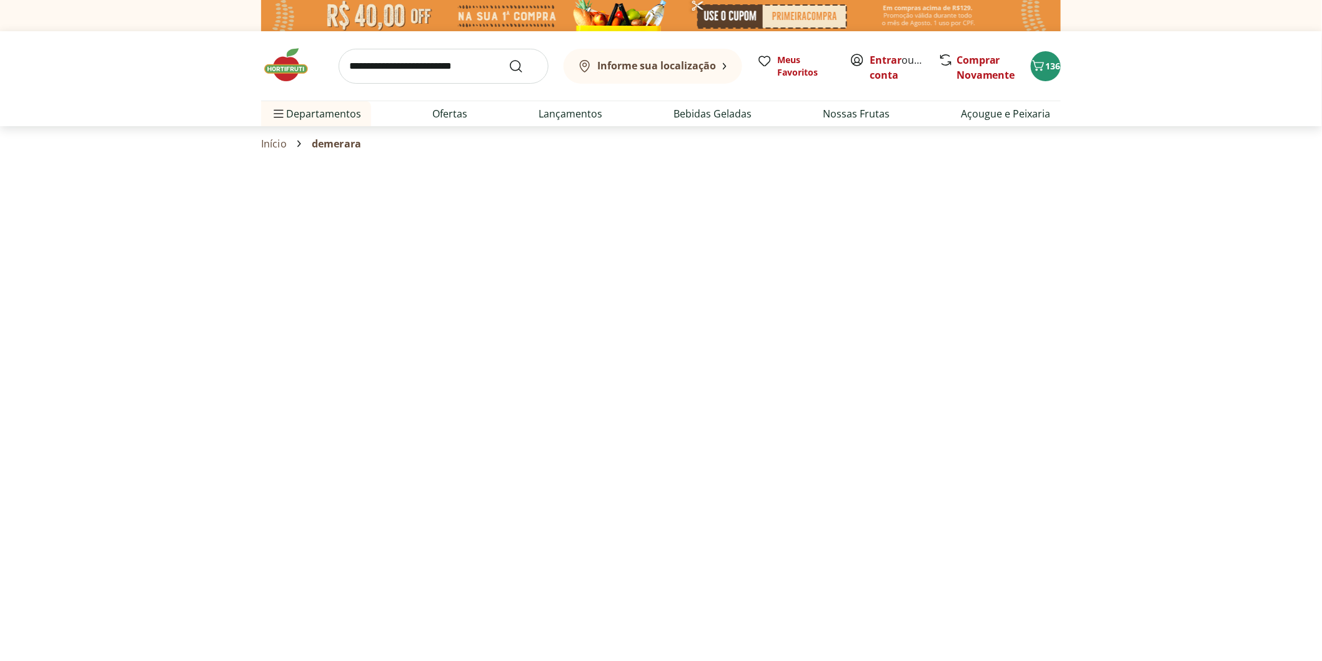
select select "**********"
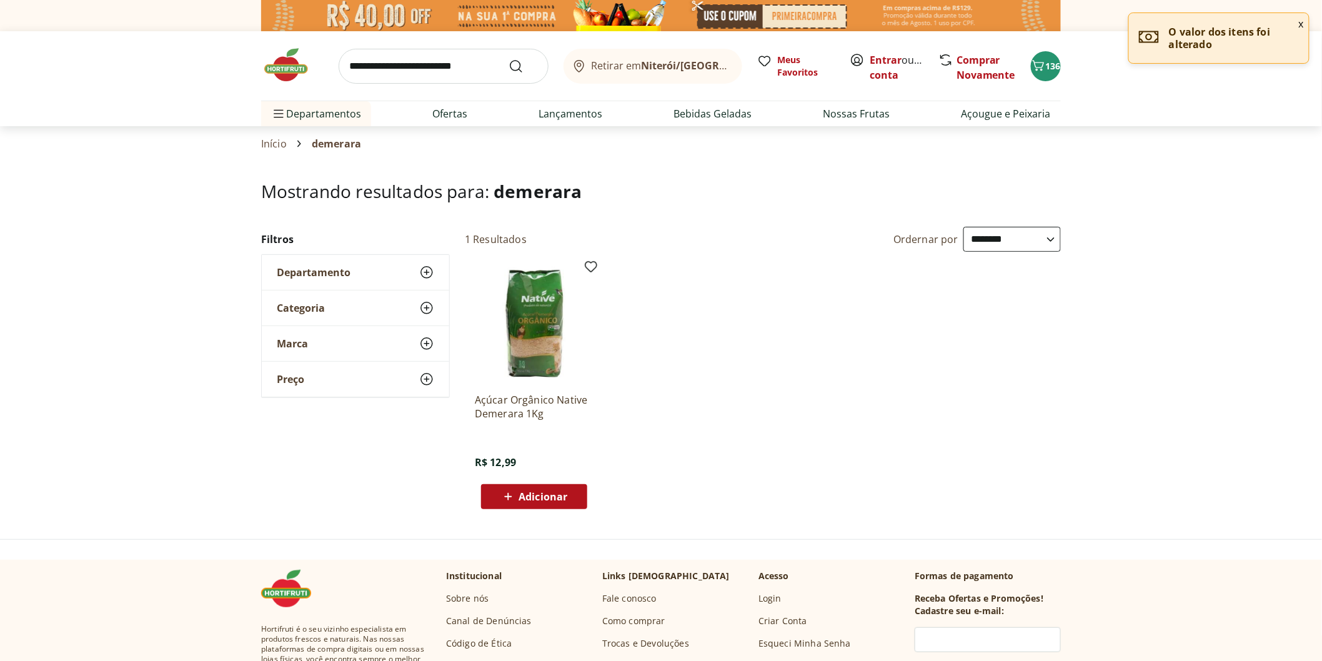
click at [274, 63] on img at bounding box center [292, 64] width 62 height 37
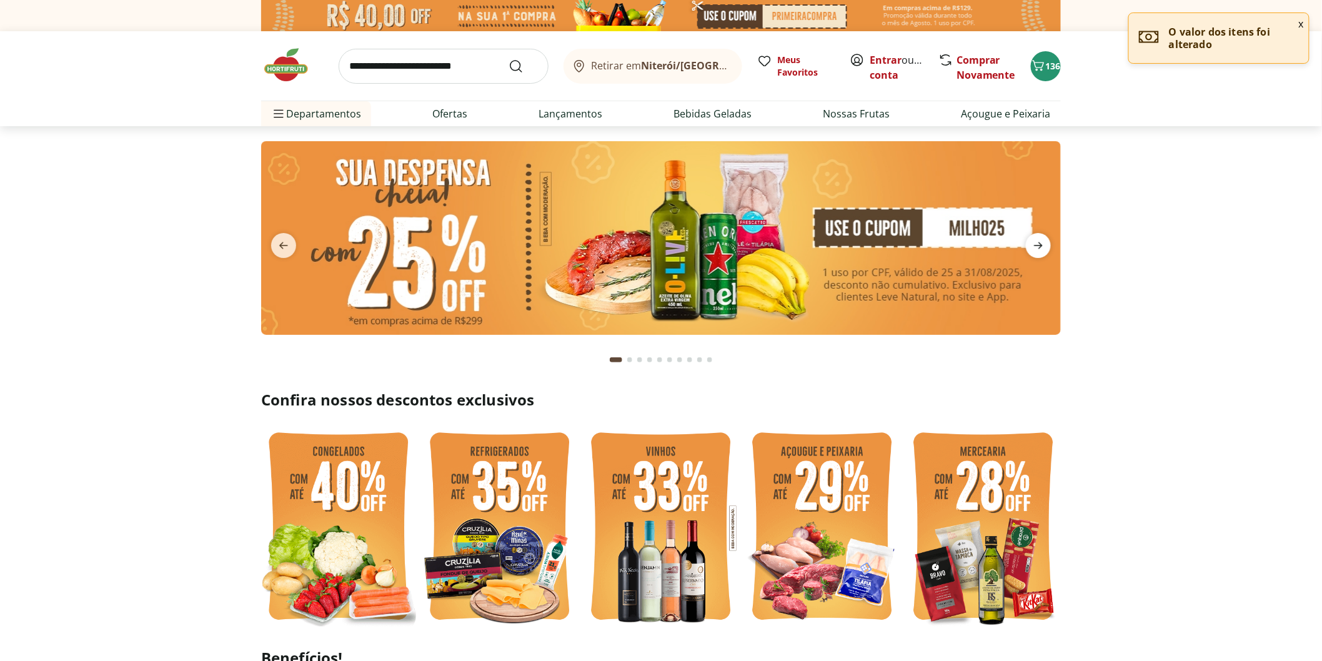
click at [1035, 250] on icon "next" at bounding box center [1038, 245] width 15 height 15
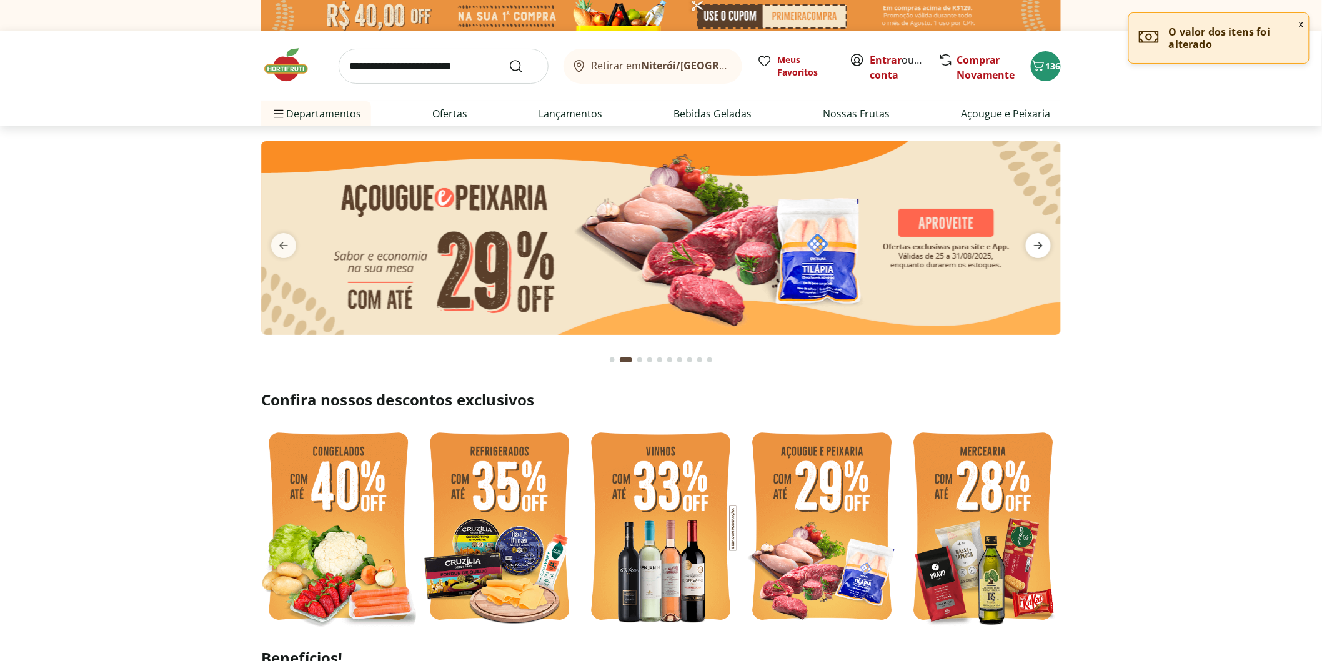
click at [1035, 250] on icon "next" at bounding box center [1038, 245] width 15 height 15
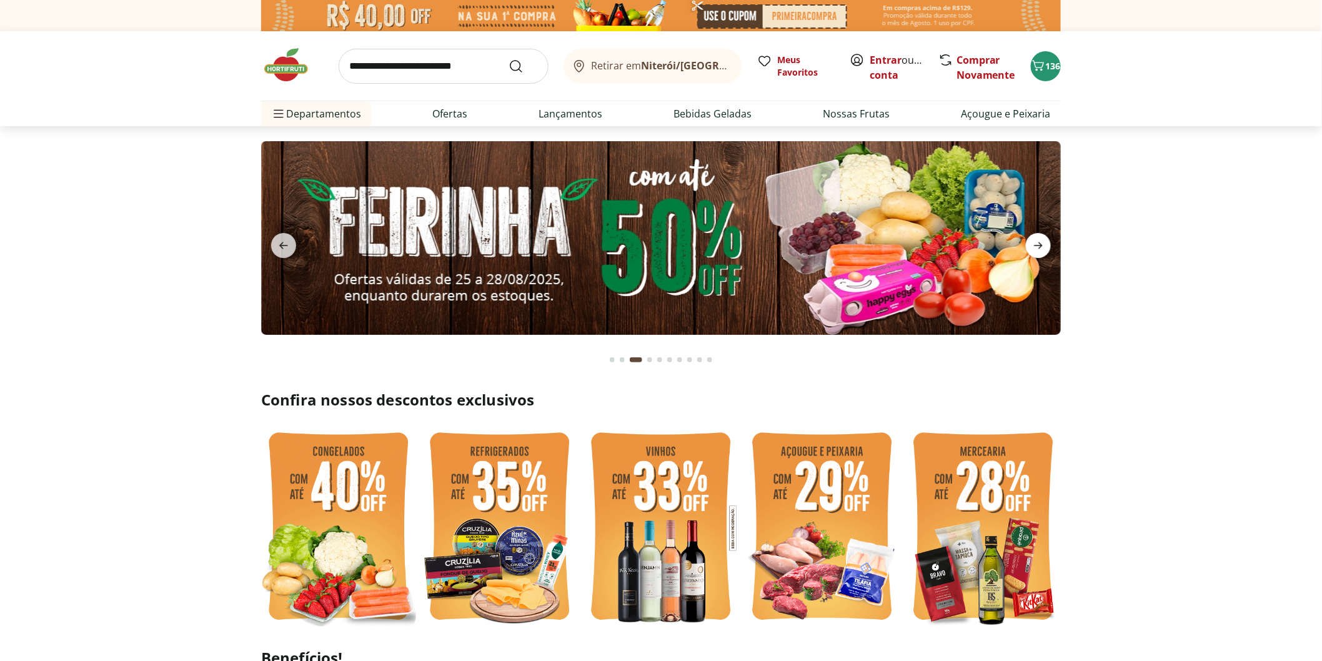
click at [1035, 250] on icon "next" at bounding box center [1038, 245] width 15 height 15
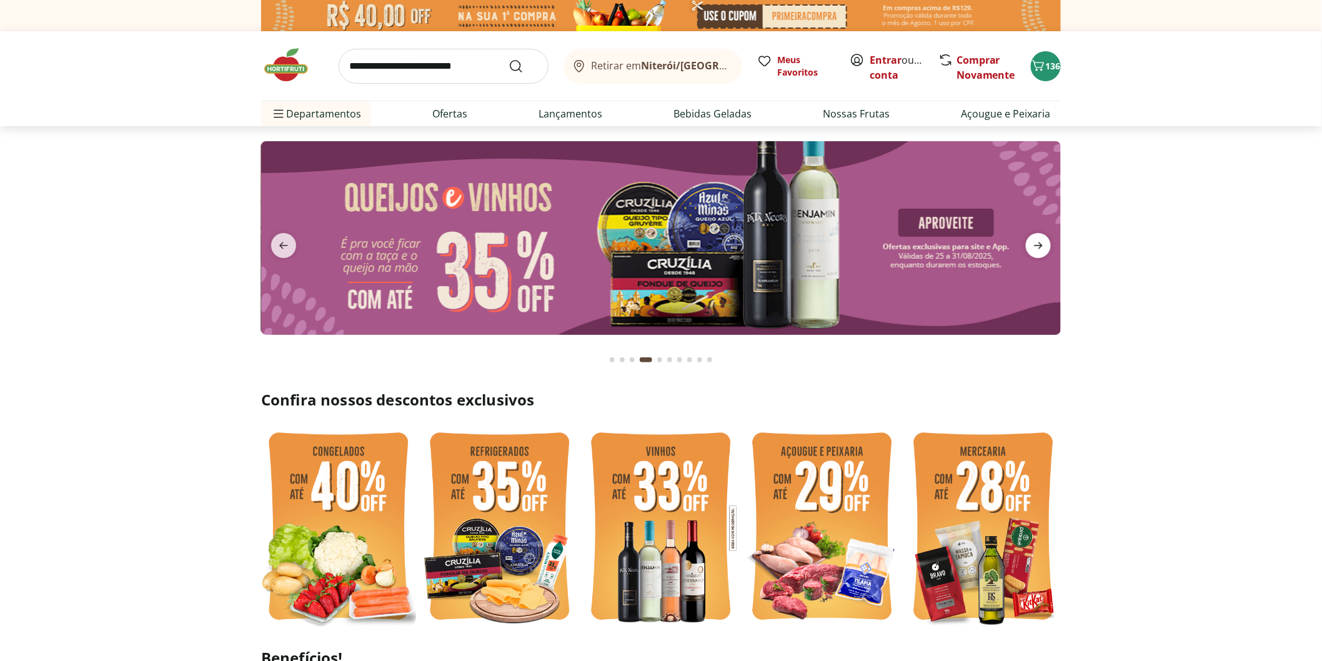
click at [1035, 250] on icon "next" at bounding box center [1038, 245] width 15 height 15
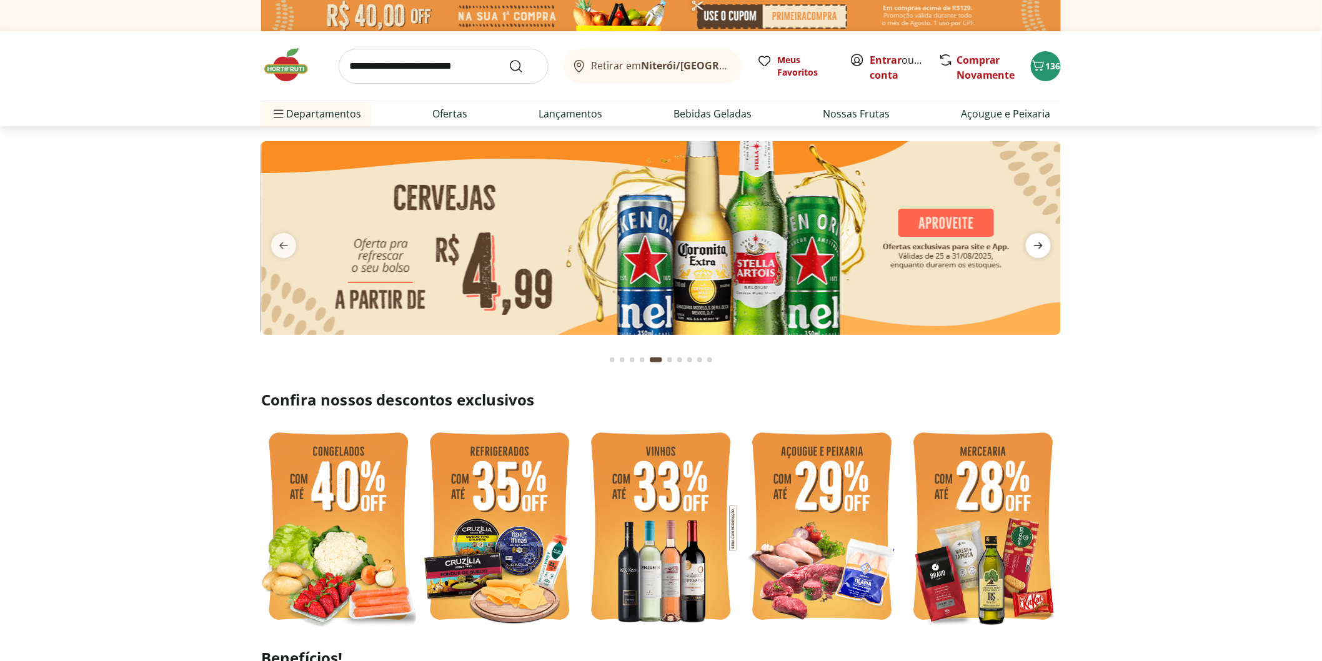
click at [1035, 250] on icon "next" at bounding box center [1038, 245] width 15 height 15
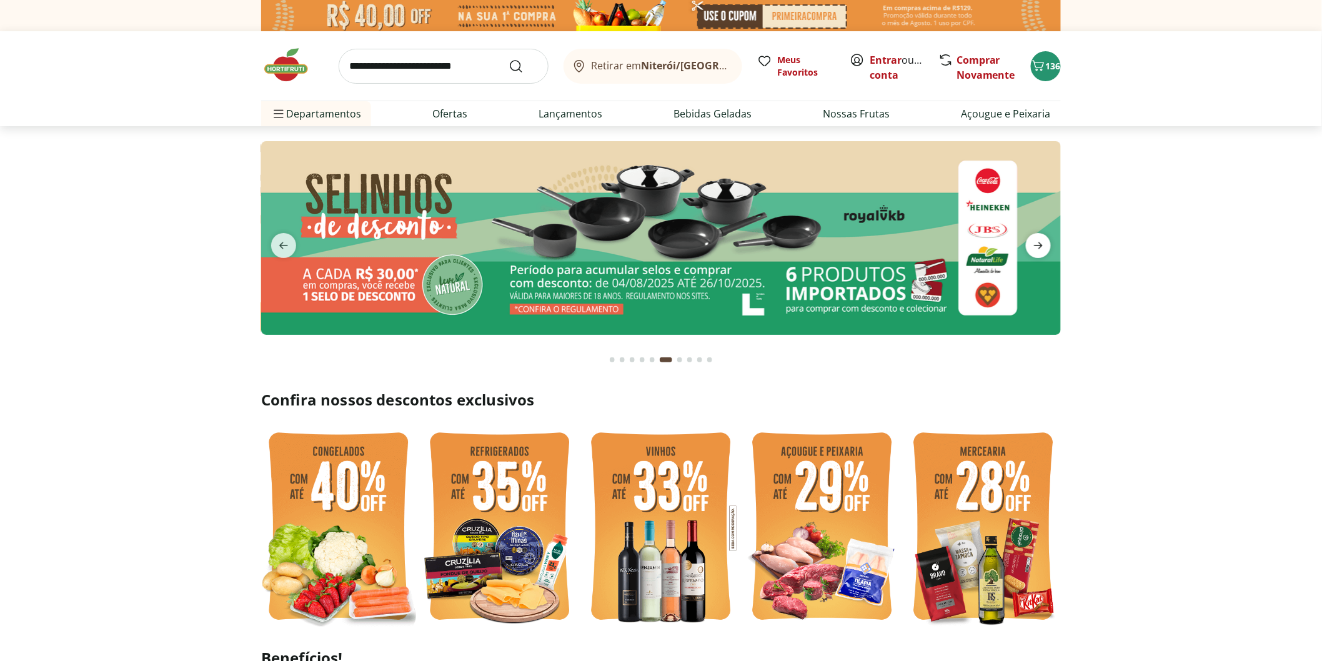
click at [1035, 250] on icon "next" at bounding box center [1038, 245] width 15 height 15
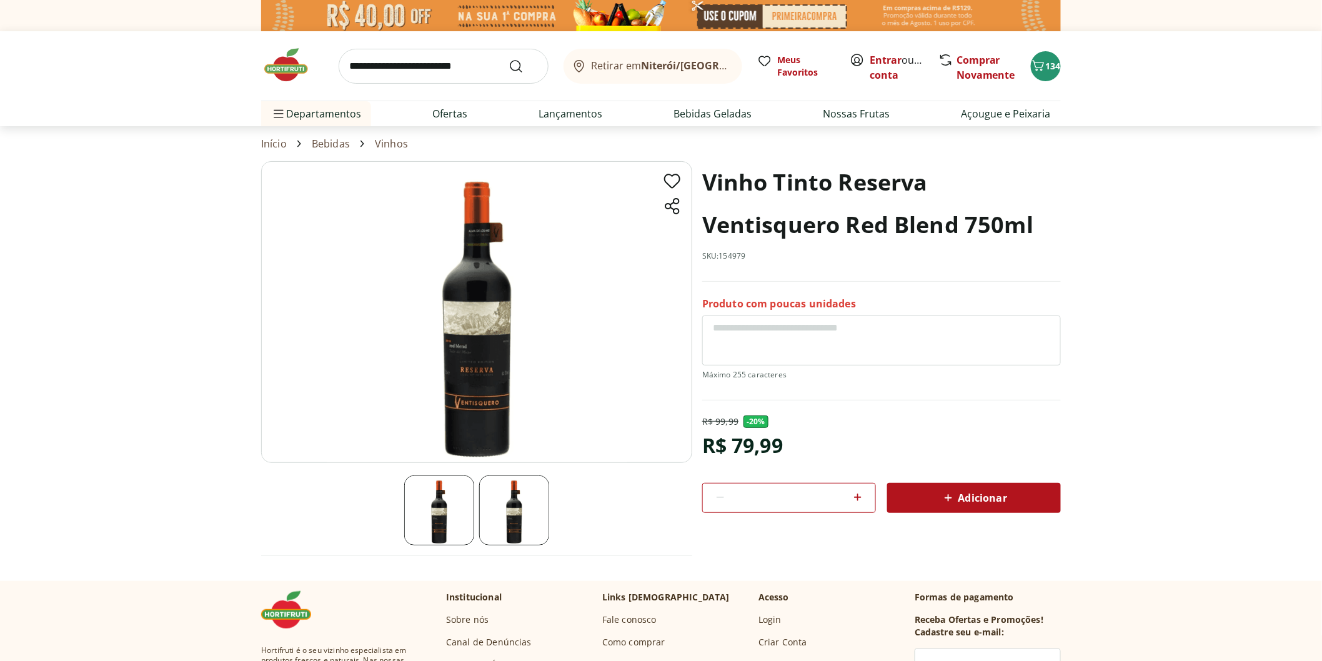
scroll to position [208, 0]
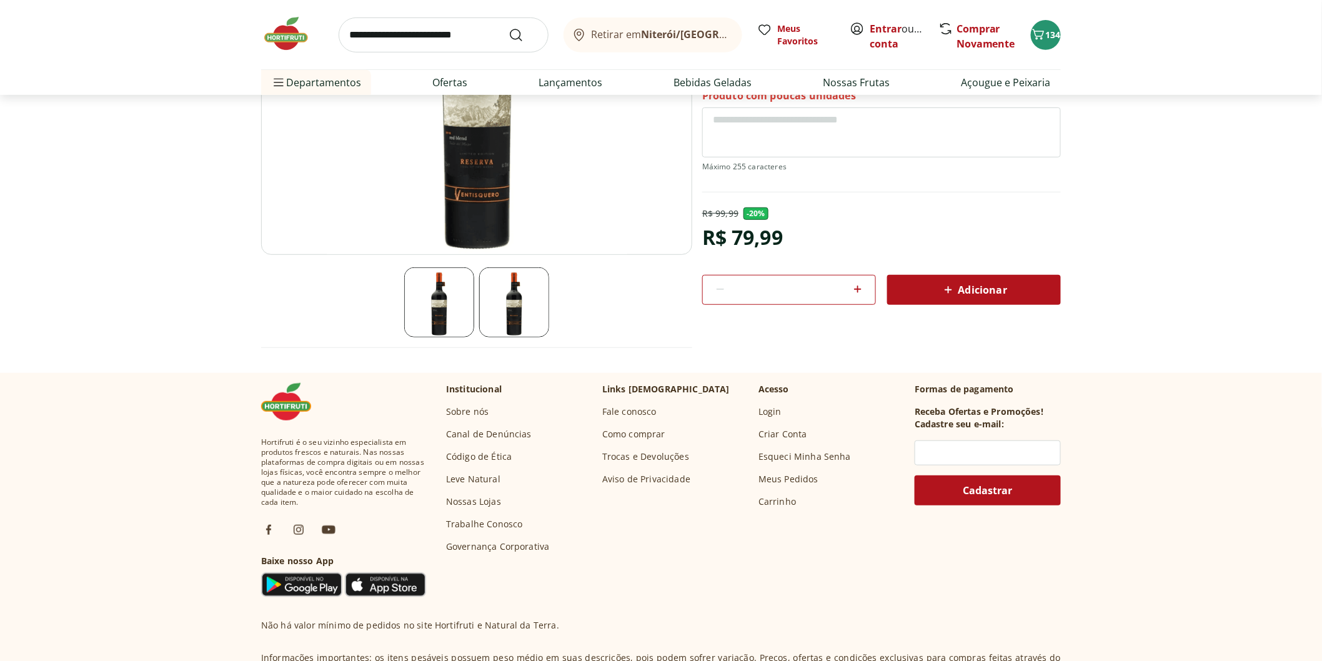
click at [138, 344] on section "Vinho Tinto Reserva Ventisquero Red Blend 750ml SKU: 154979 Produto com poucas …" at bounding box center [661, 162] width 1322 height 419
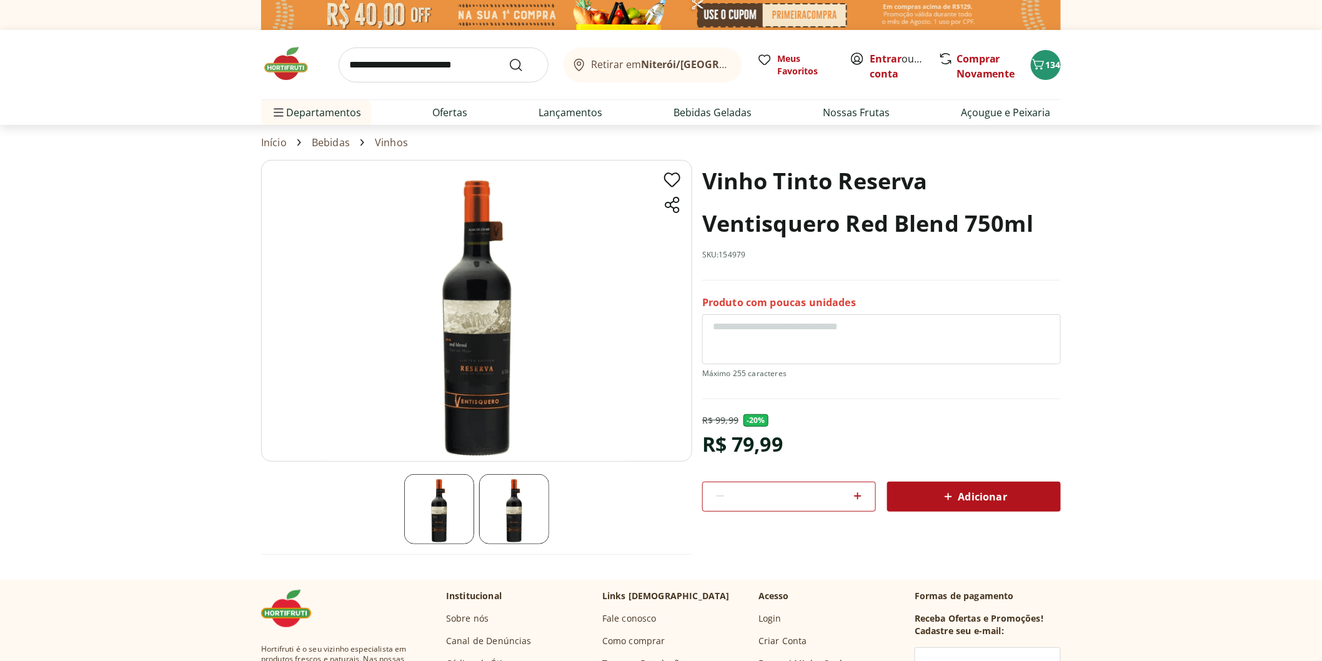
scroll to position [0, 0]
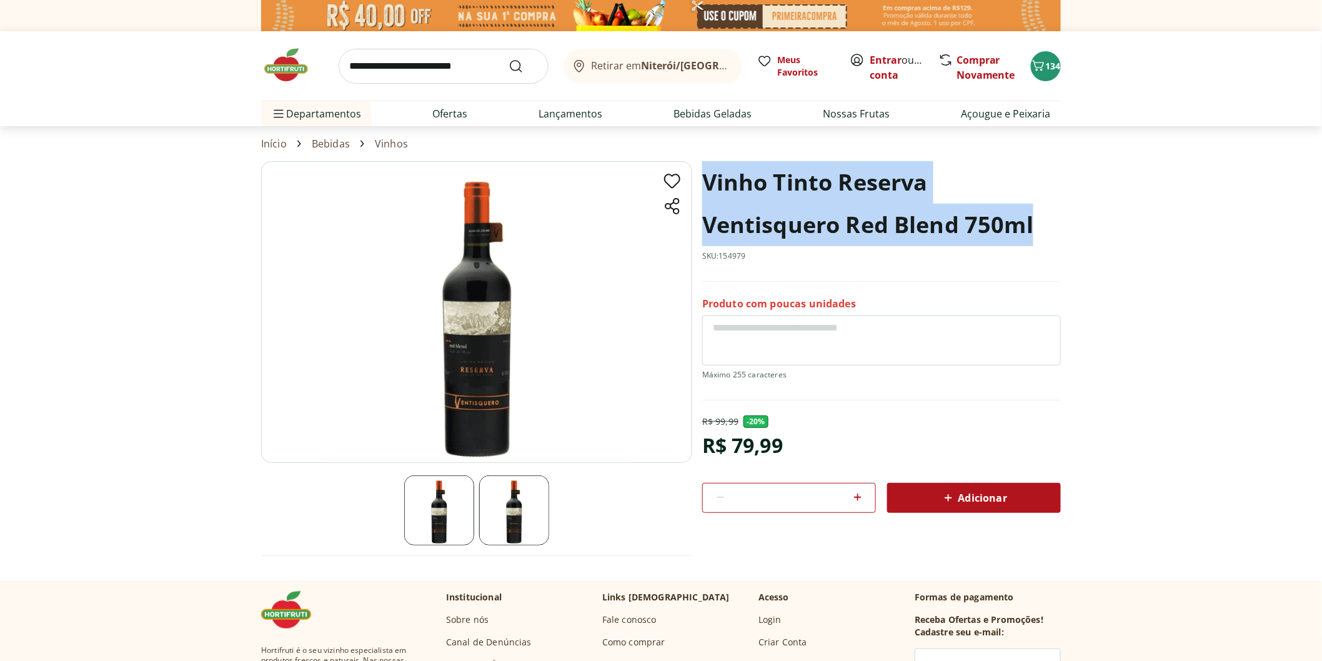
drag, startPoint x: 707, startPoint y: 181, endPoint x: 1045, endPoint y: 217, distance: 339.8
click at [1045, 217] on h1 "Vinho Tinto Reserva Ventisquero Red Blend 750ml" at bounding box center [881, 203] width 358 height 85
copy h1 "Vinho Tinto Reserva Ventisquero Red Blend 750ml"
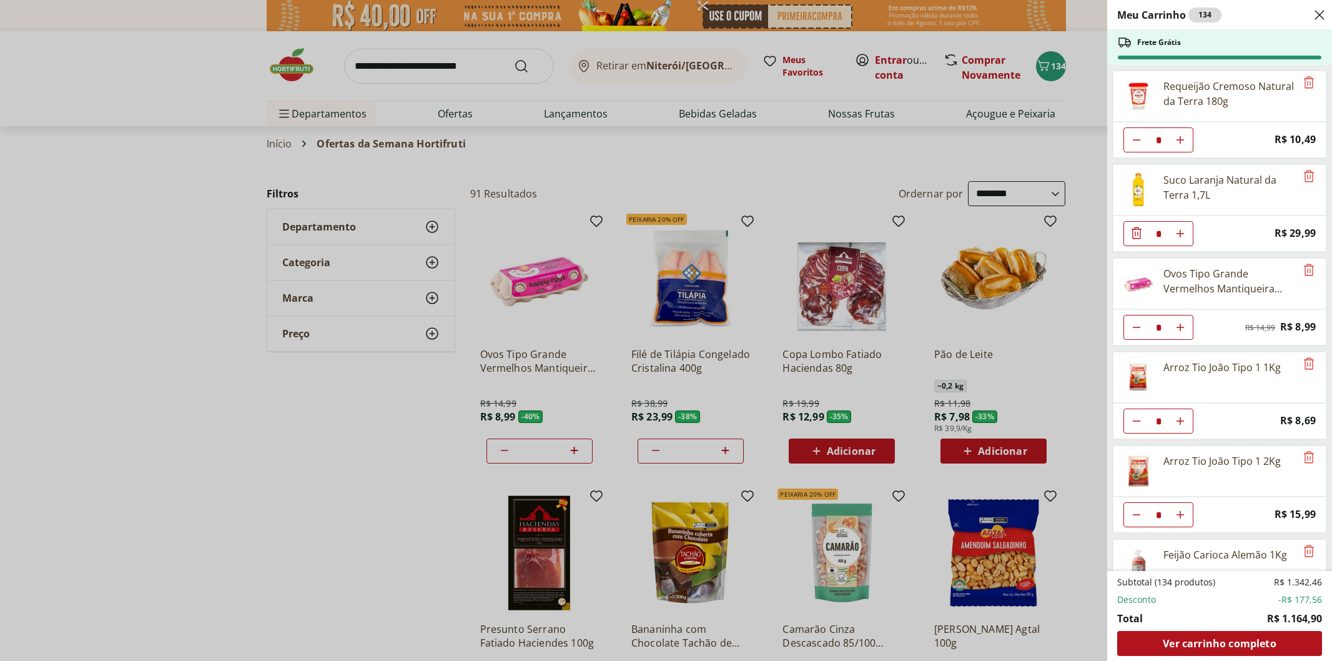
select select "**********"
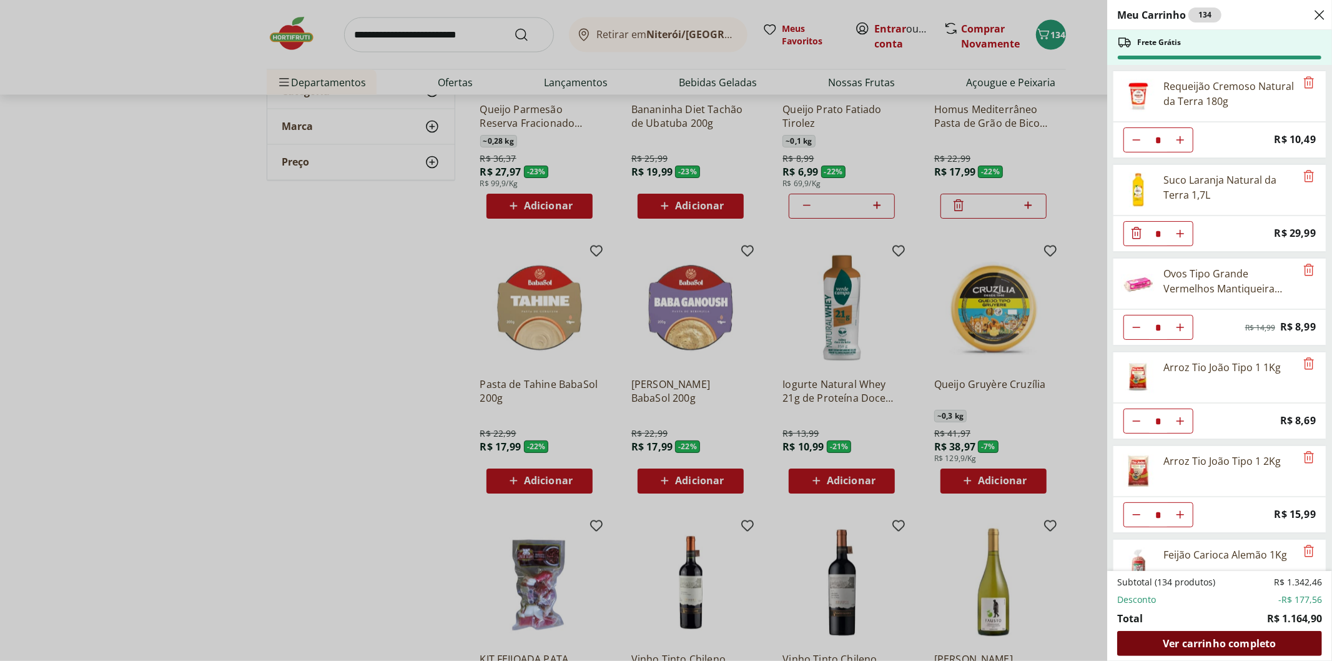
click at [1196, 645] on span "Ver carrinho completo" at bounding box center [1219, 643] width 113 height 10
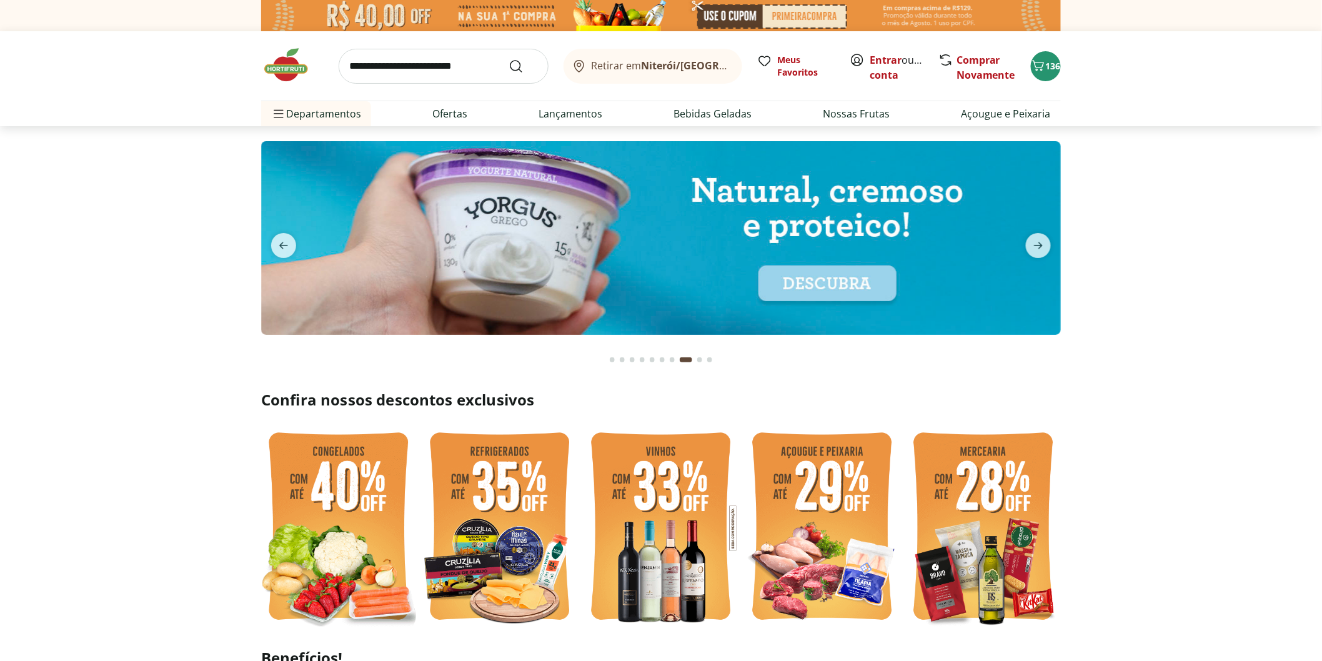
click at [461, 63] on input "search" at bounding box center [444, 66] width 210 height 35
type input "**********"
click at [508, 59] on button "Submit Search" at bounding box center [523, 66] width 30 height 15
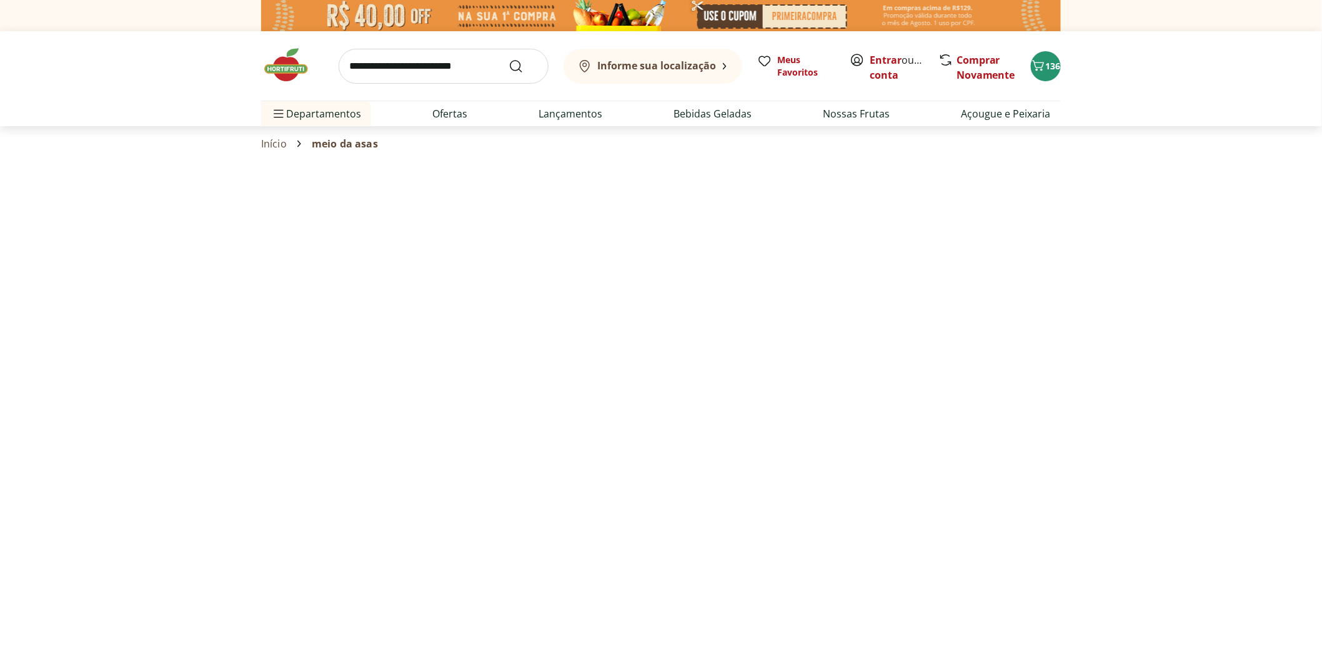
select select "**********"
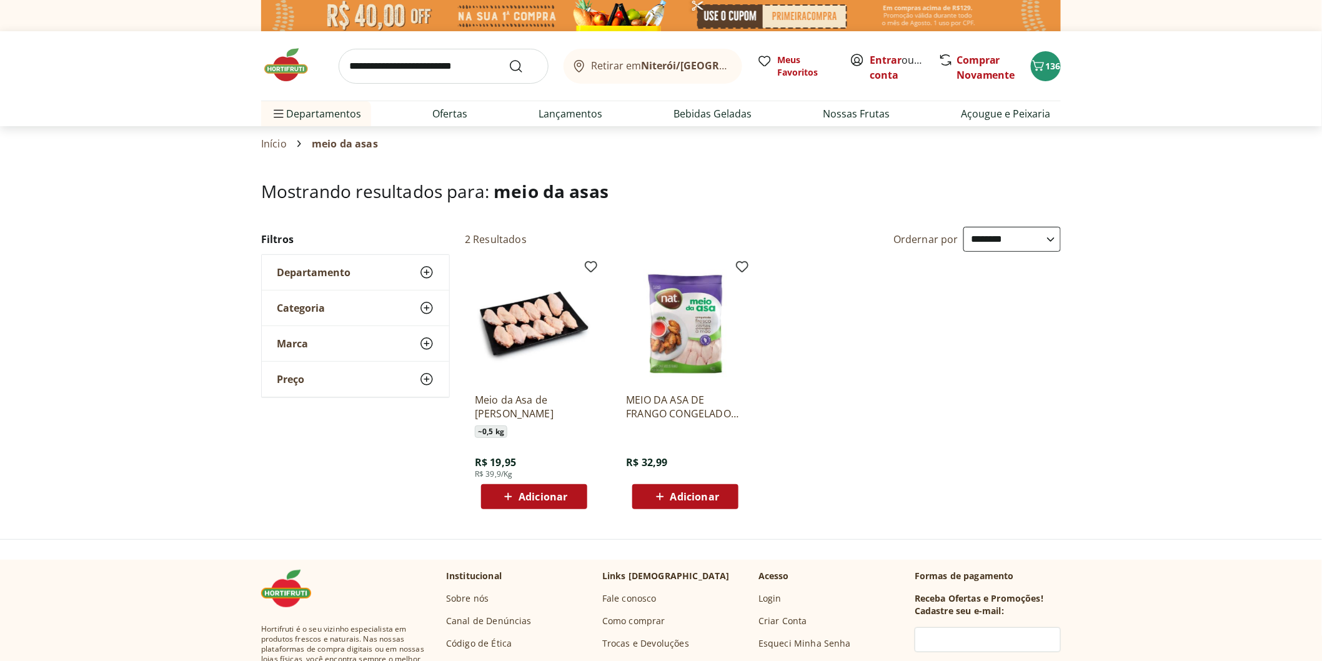
click at [670, 410] on p "MEIO DA ASA DE FRANGO CONGELADO NAT 1KG" at bounding box center [685, 406] width 119 height 27
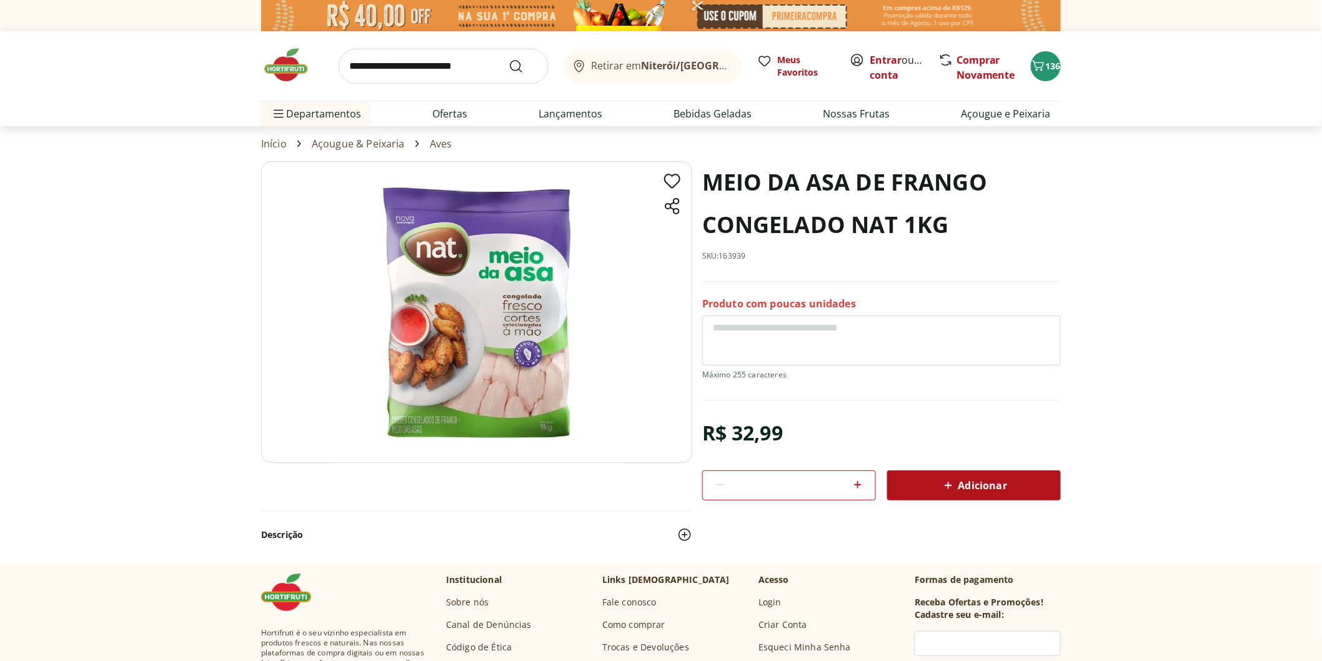
click at [289, 76] on img at bounding box center [292, 64] width 62 height 37
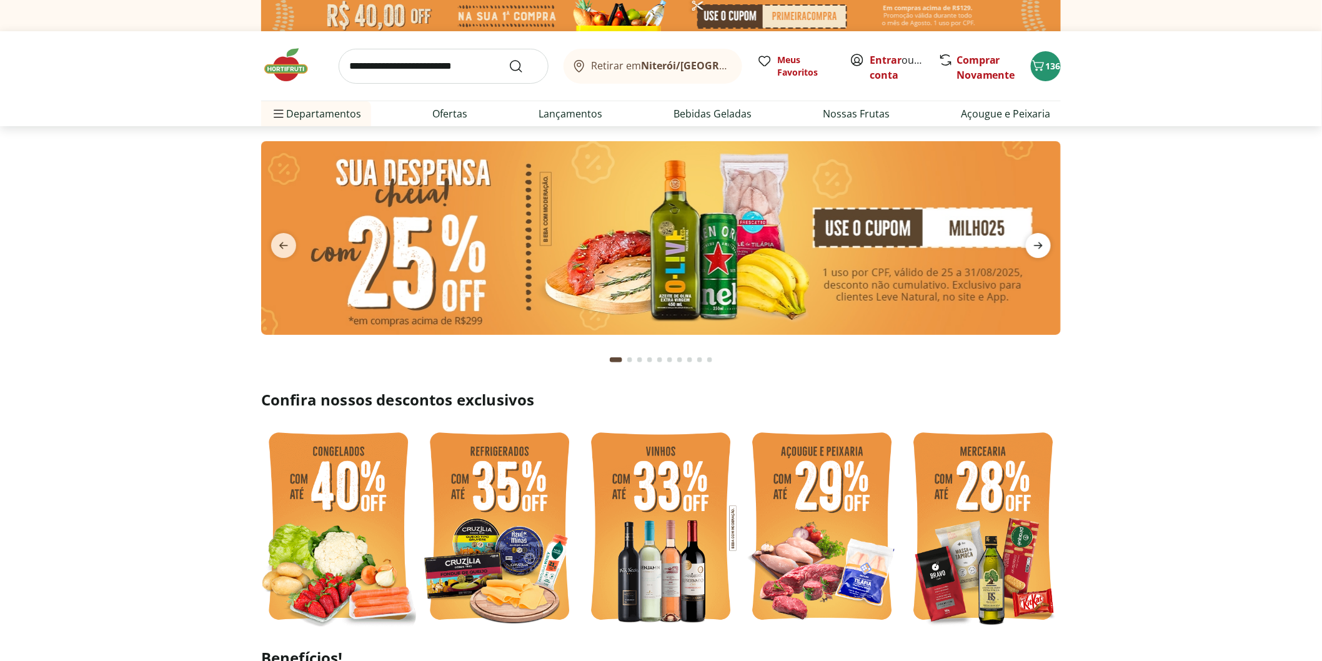
click at [1038, 246] on icon "next" at bounding box center [1038, 245] width 9 height 7
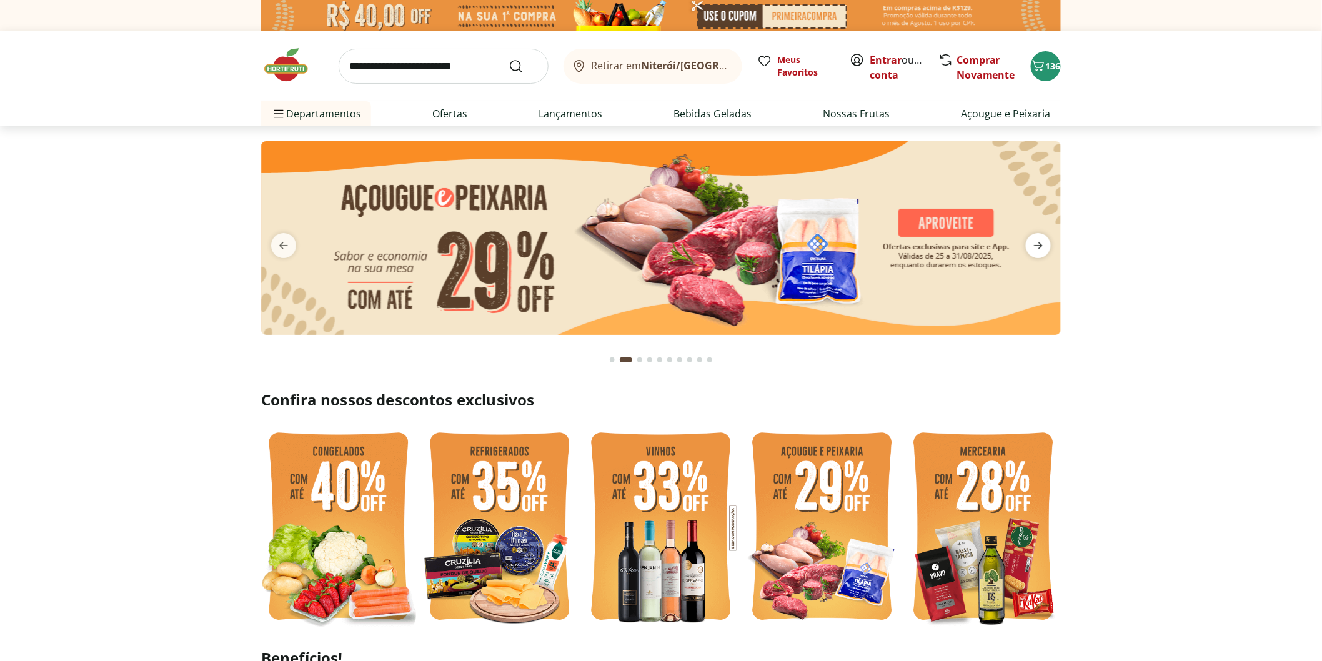
click at [1038, 246] on icon "next" at bounding box center [1038, 245] width 9 height 7
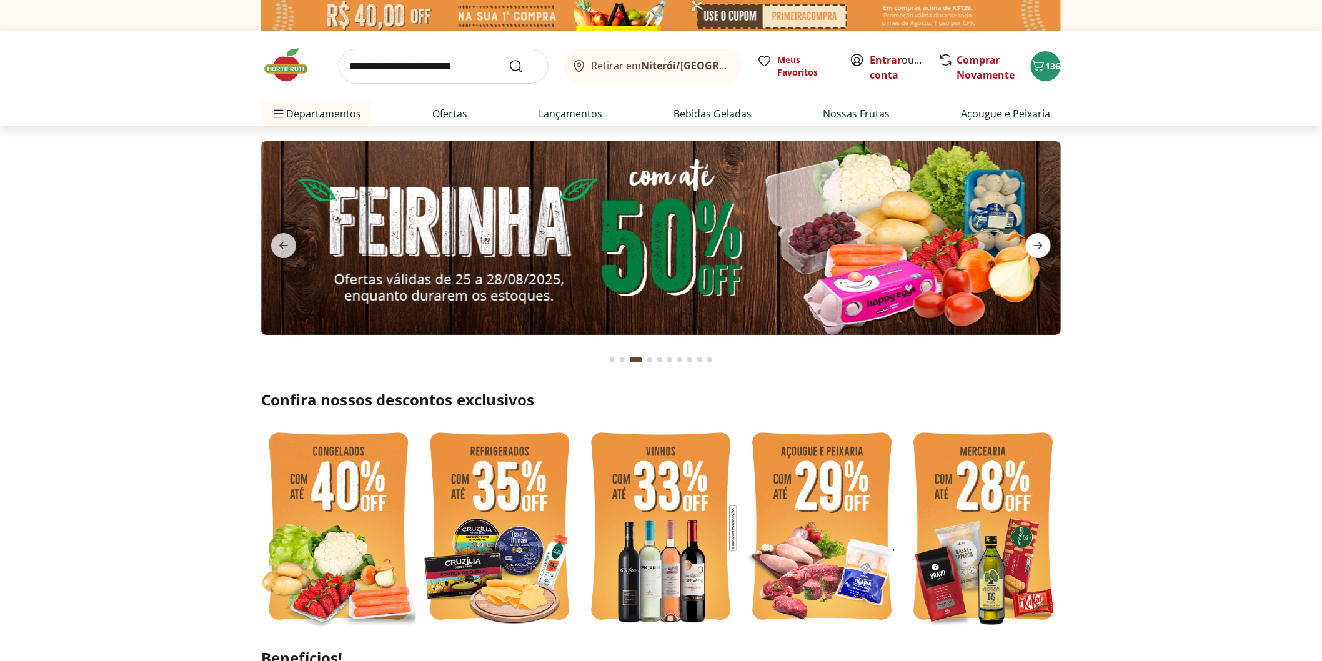
click at [1037, 246] on icon "next" at bounding box center [1038, 245] width 9 height 7
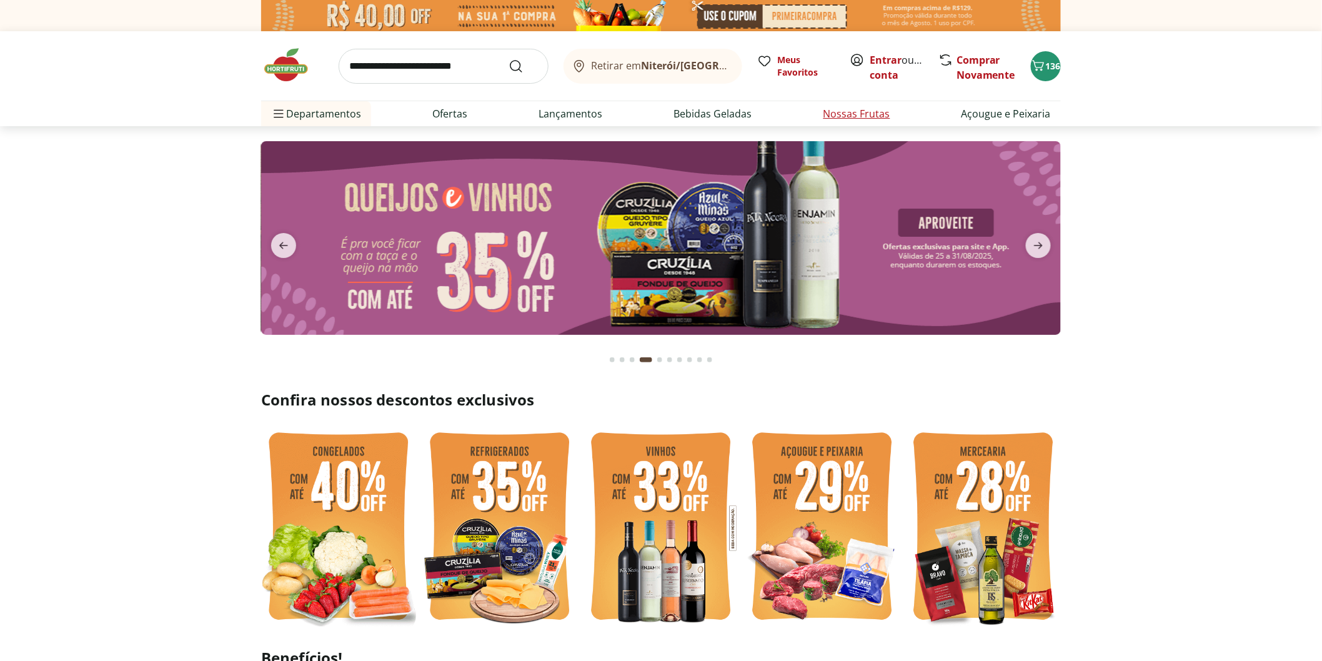
click at [869, 111] on link "Nossas Frutas" at bounding box center [856, 113] width 67 height 15
select select "**********"
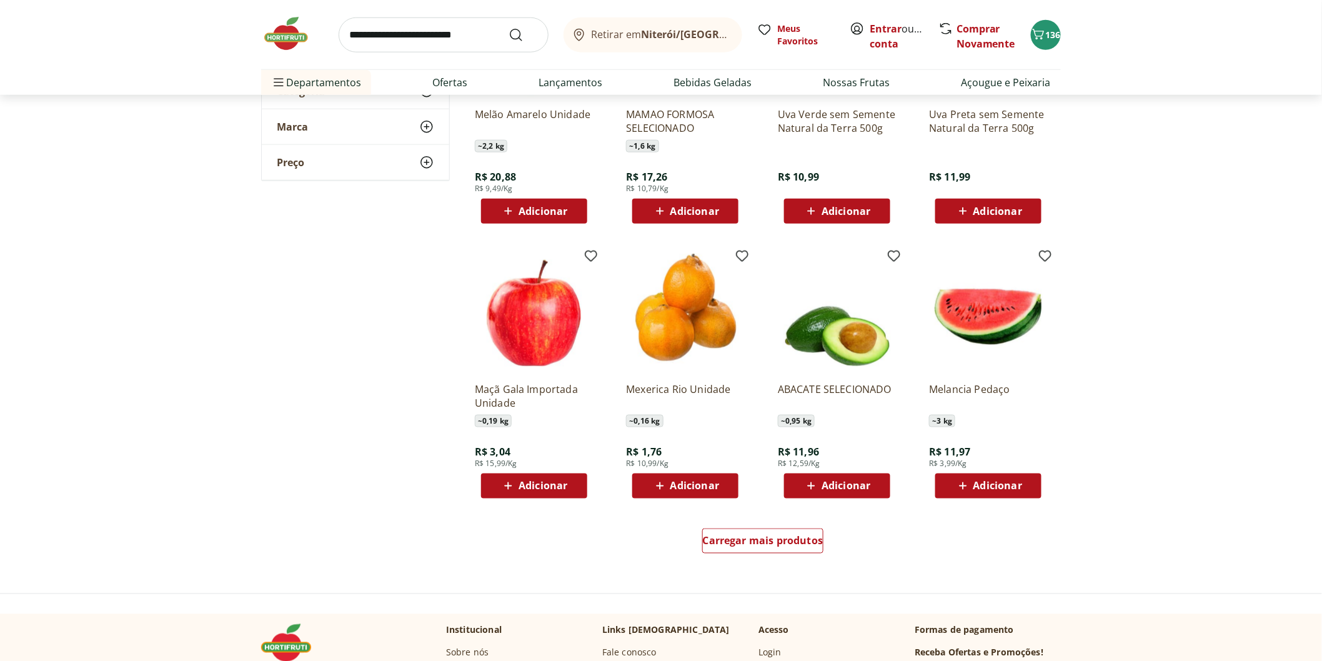
scroll to position [625, 0]
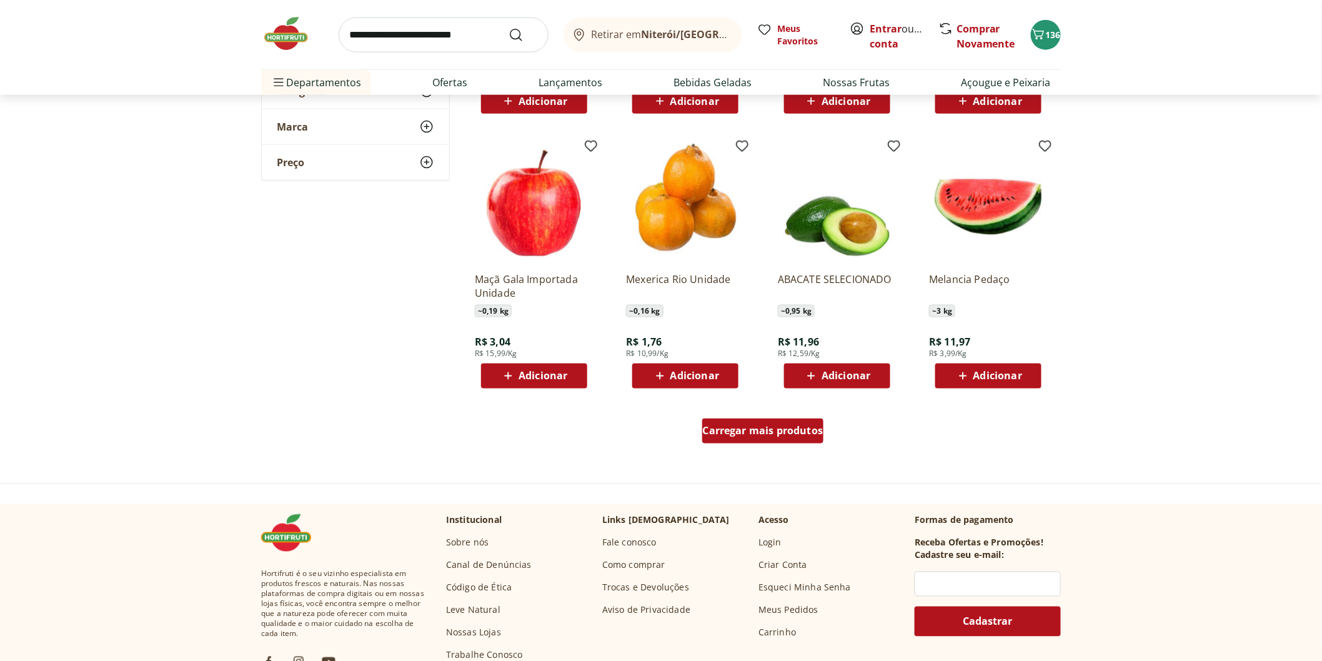
click at [751, 435] on span "Carregar mais produtos" at bounding box center [763, 431] width 121 height 10
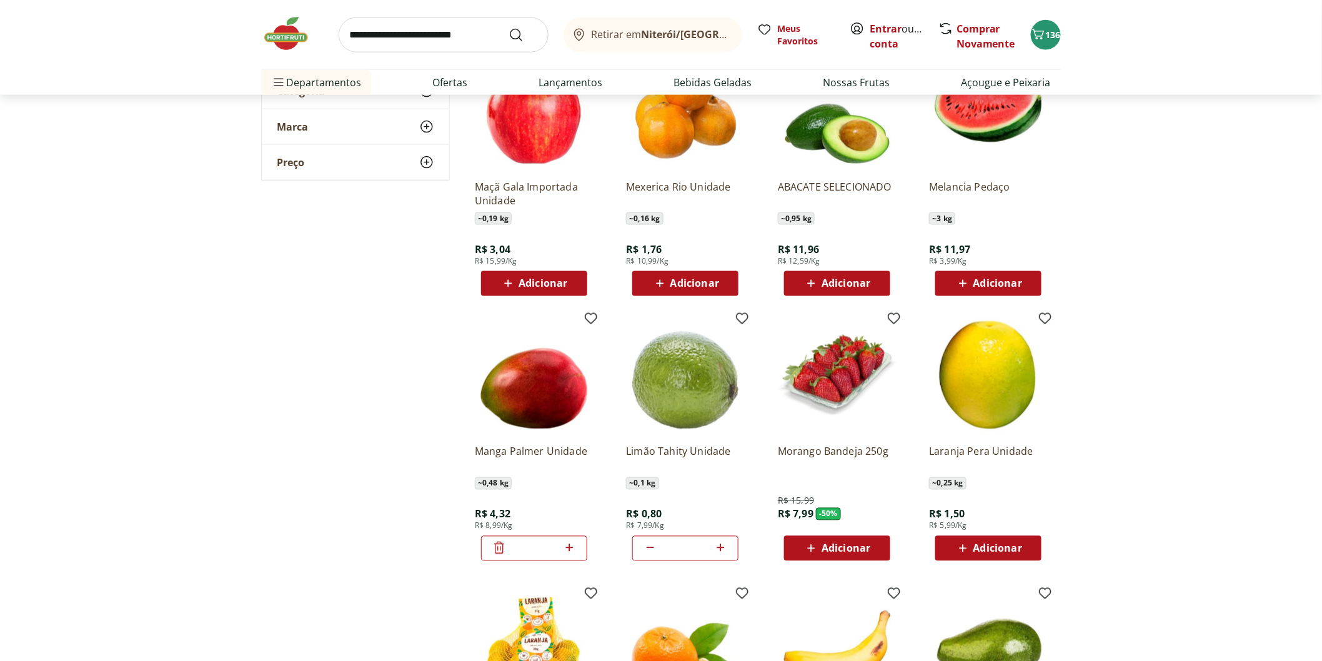
scroll to position [833, 0]
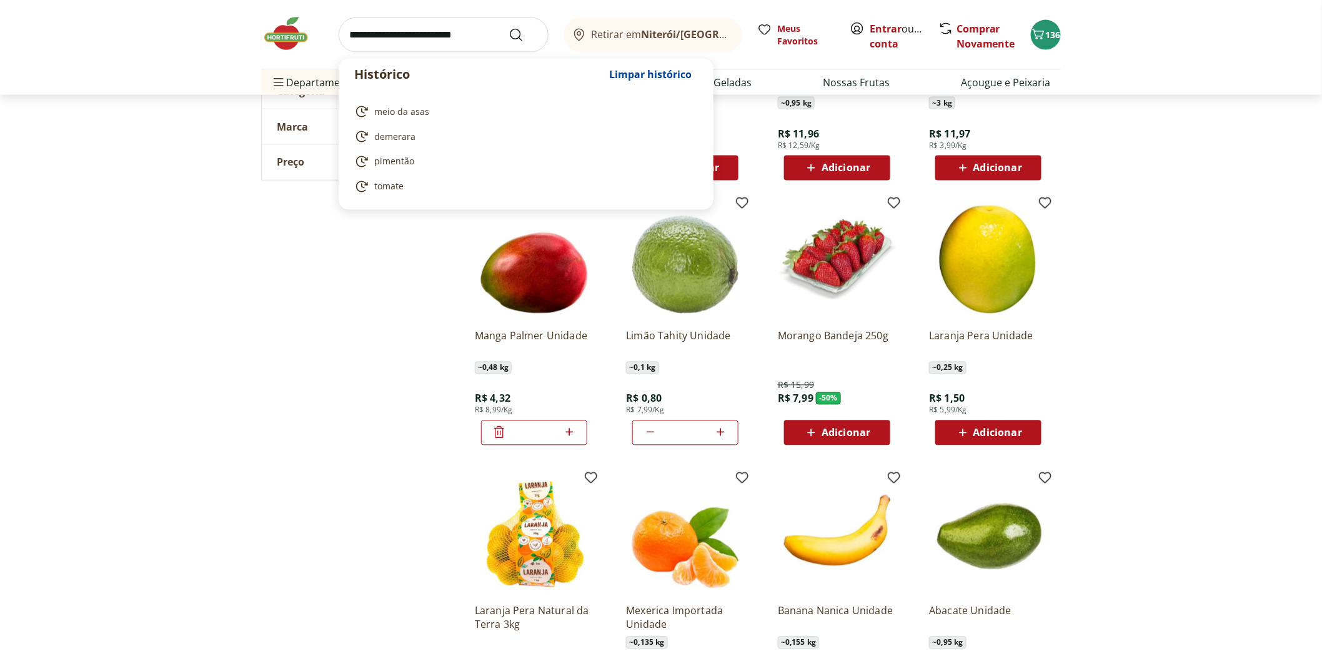
click at [435, 51] on input "search" at bounding box center [444, 34] width 210 height 35
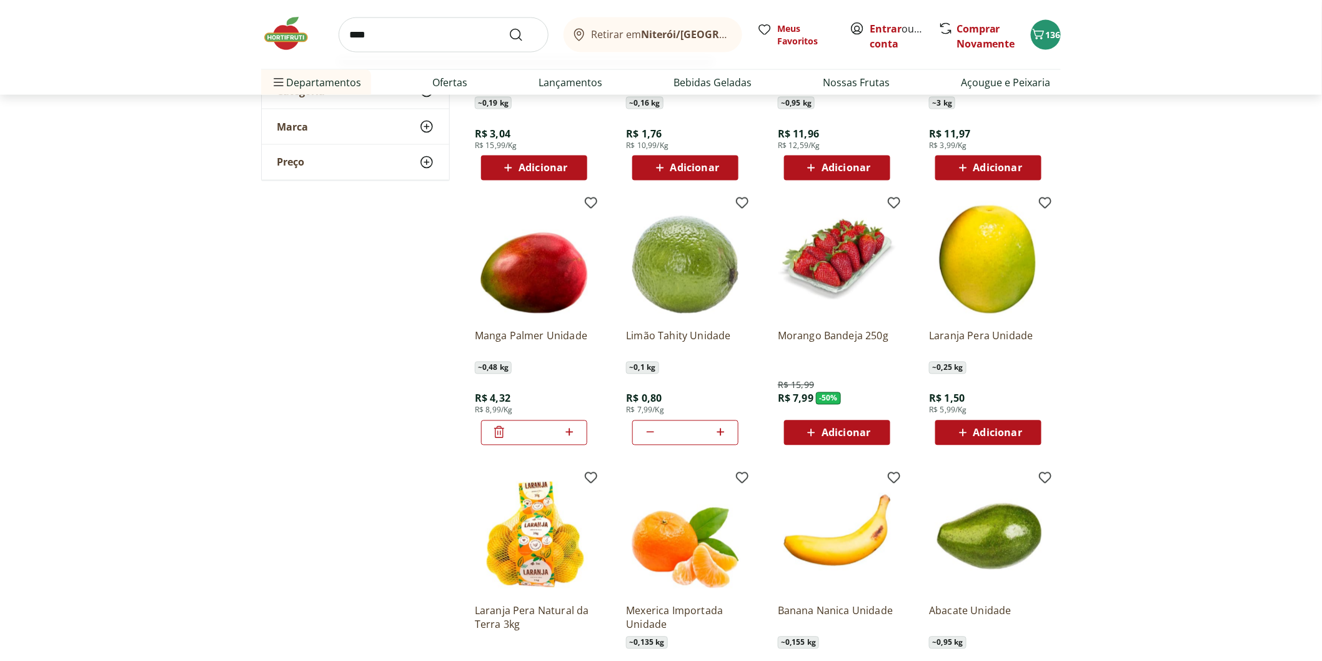
type input "****"
click at [508, 27] on button "Submit Search" at bounding box center [523, 34] width 30 height 15
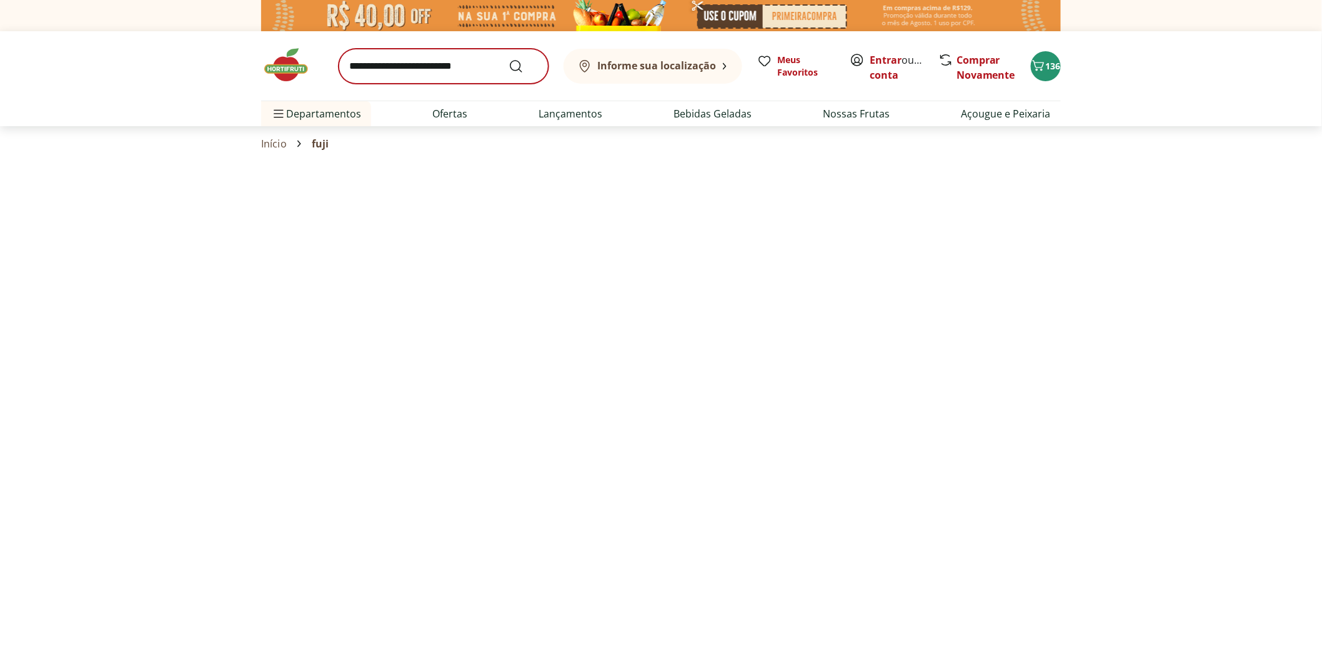
select select "**********"
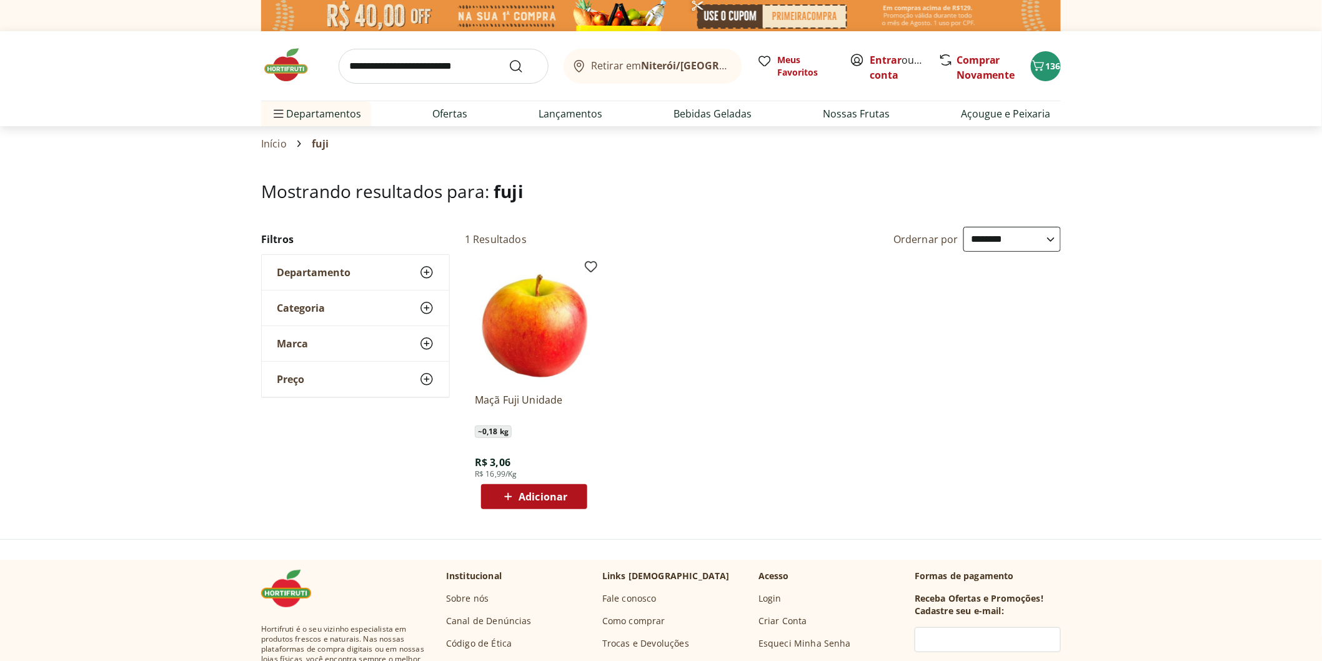
click at [534, 501] on span "Adicionar" at bounding box center [542, 497] width 49 height 10
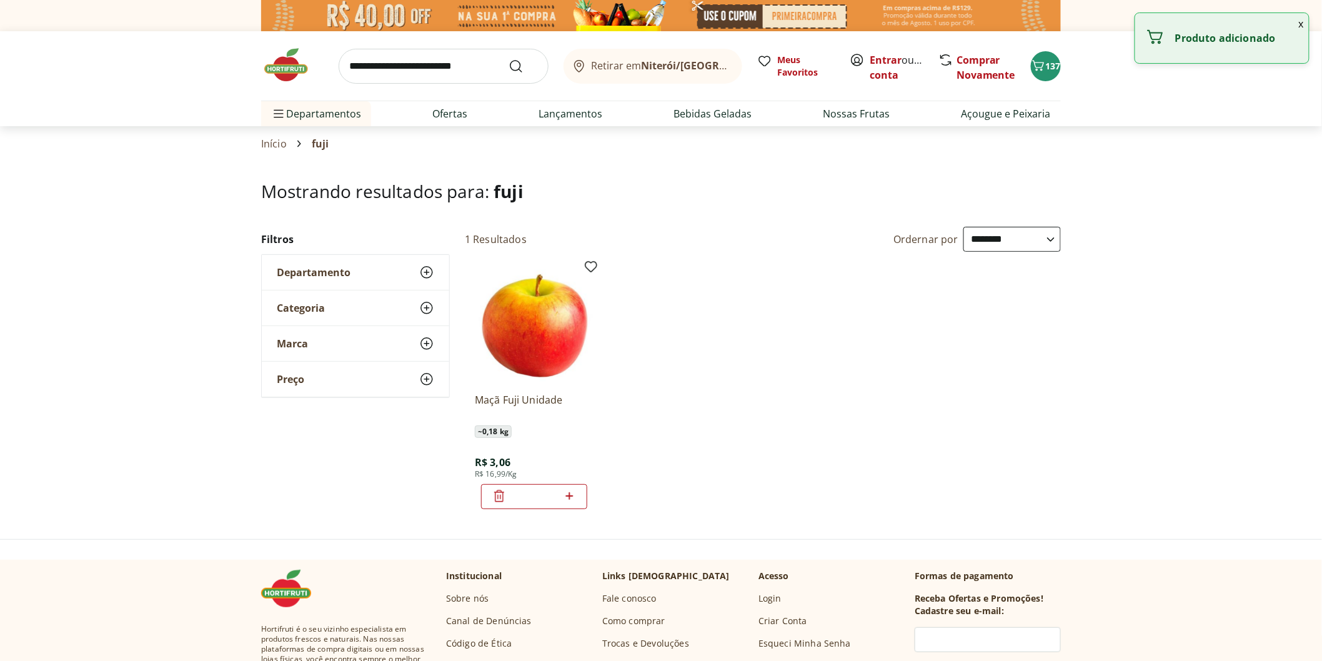
click at [566, 497] on icon at bounding box center [569, 495] width 16 height 15
type input "*"
click at [294, 69] on img at bounding box center [292, 64] width 62 height 37
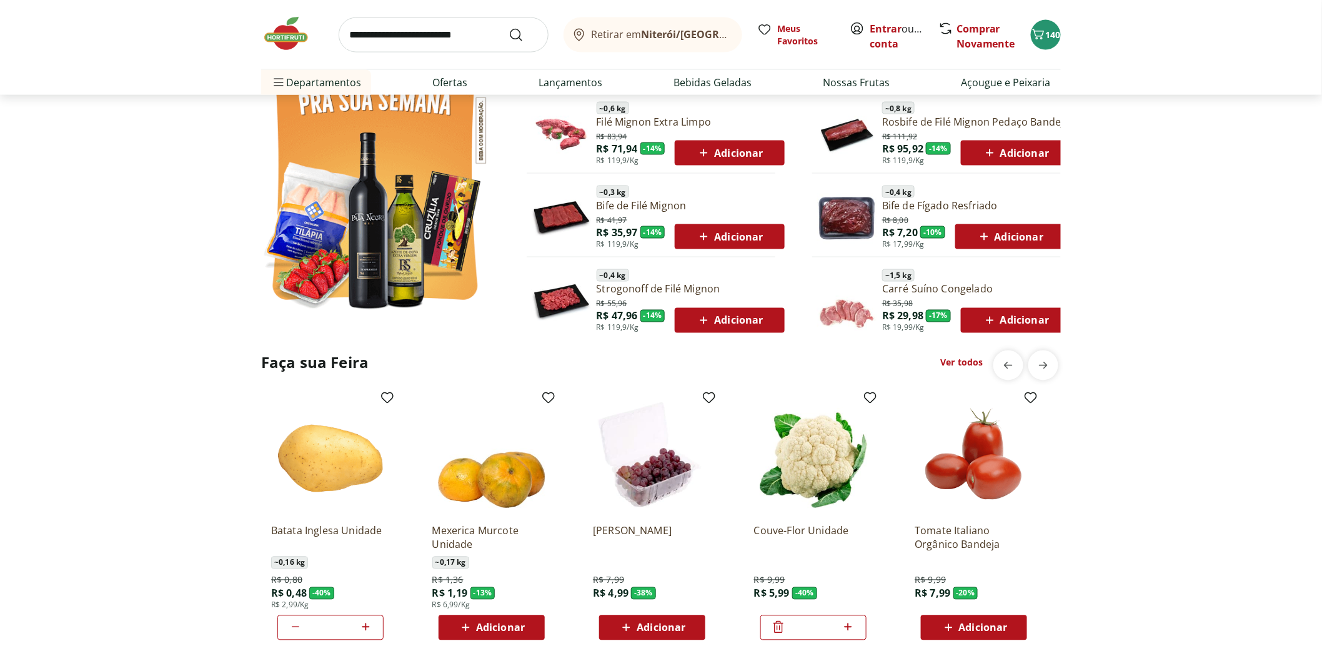
scroll to position [902, 0]
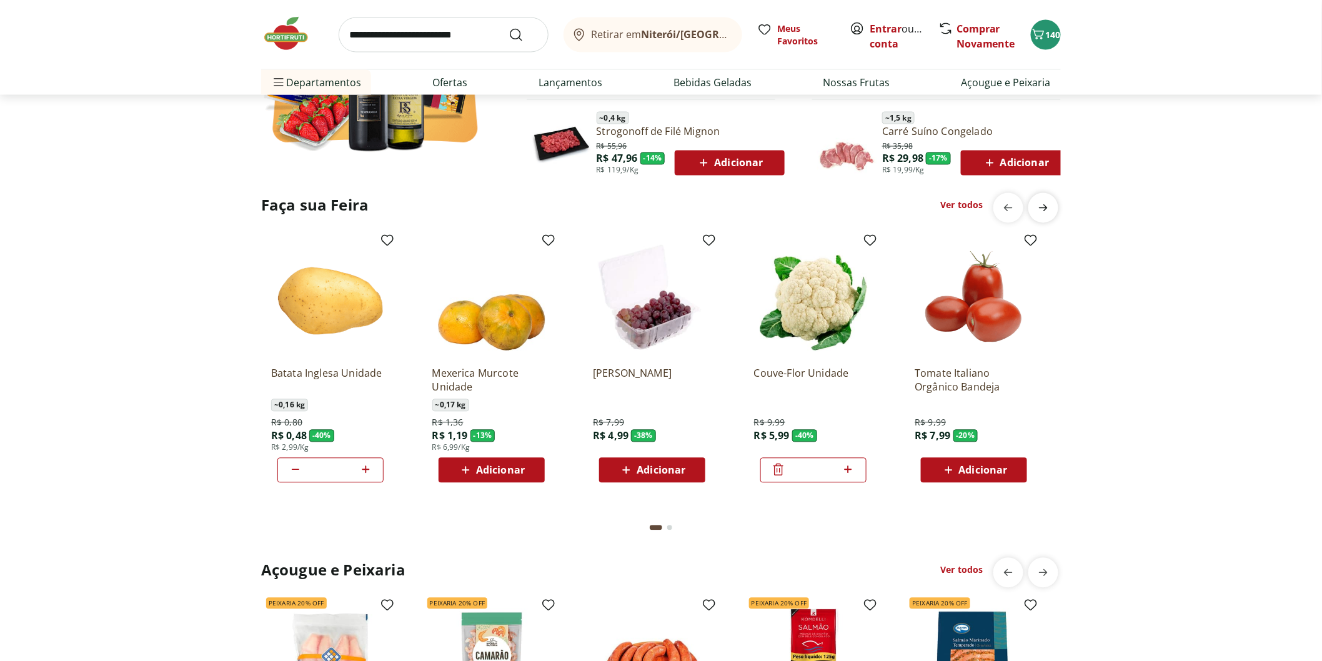
click at [1044, 213] on icon "next" at bounding box center [1043, 207] width 15 height 15
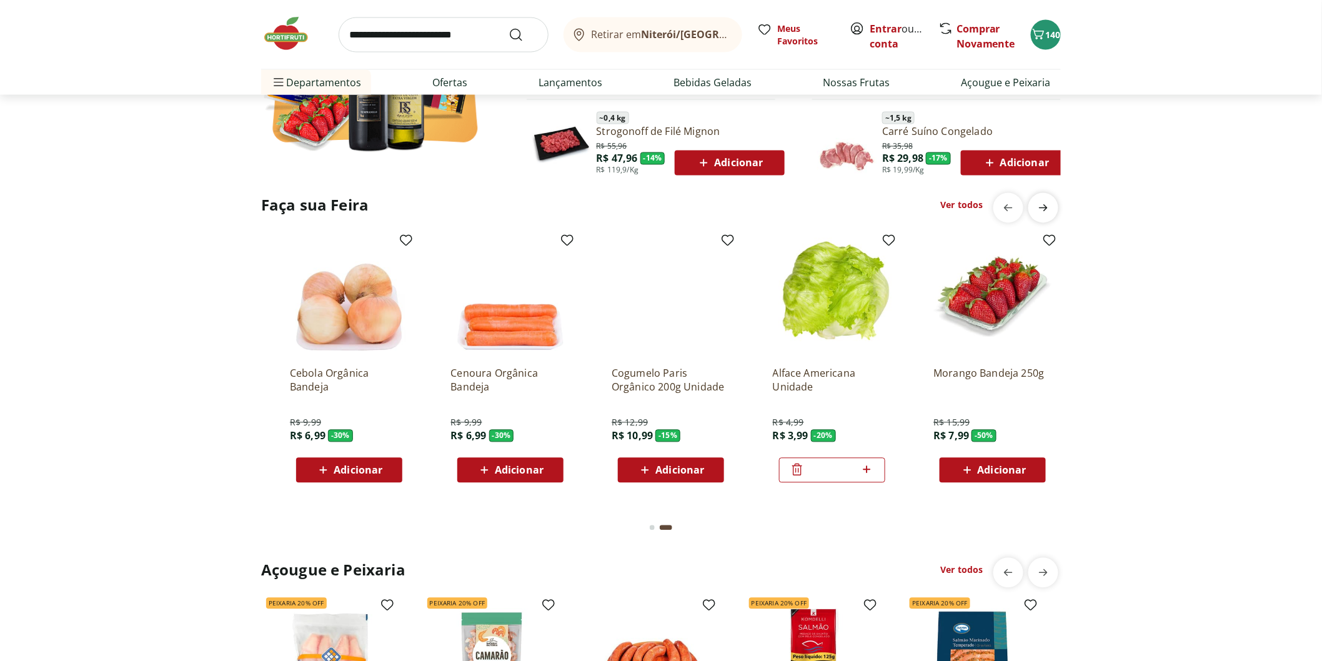
scroll to position [0, 803]
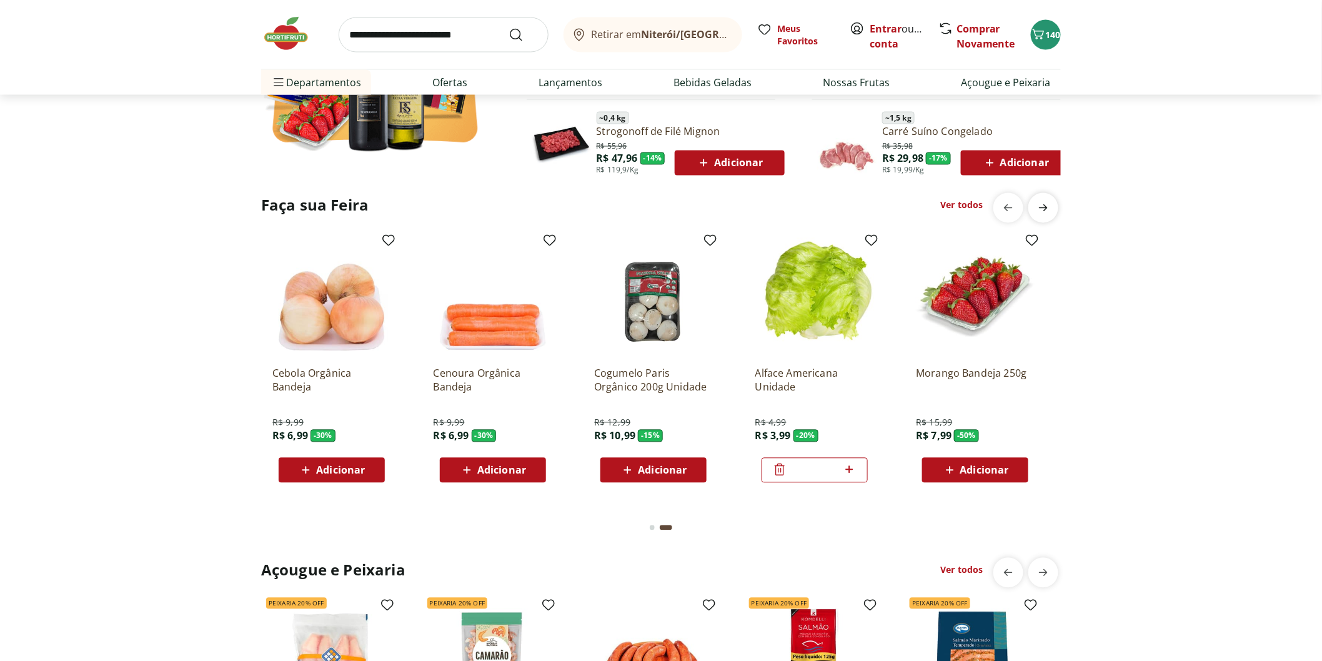
type input "*"
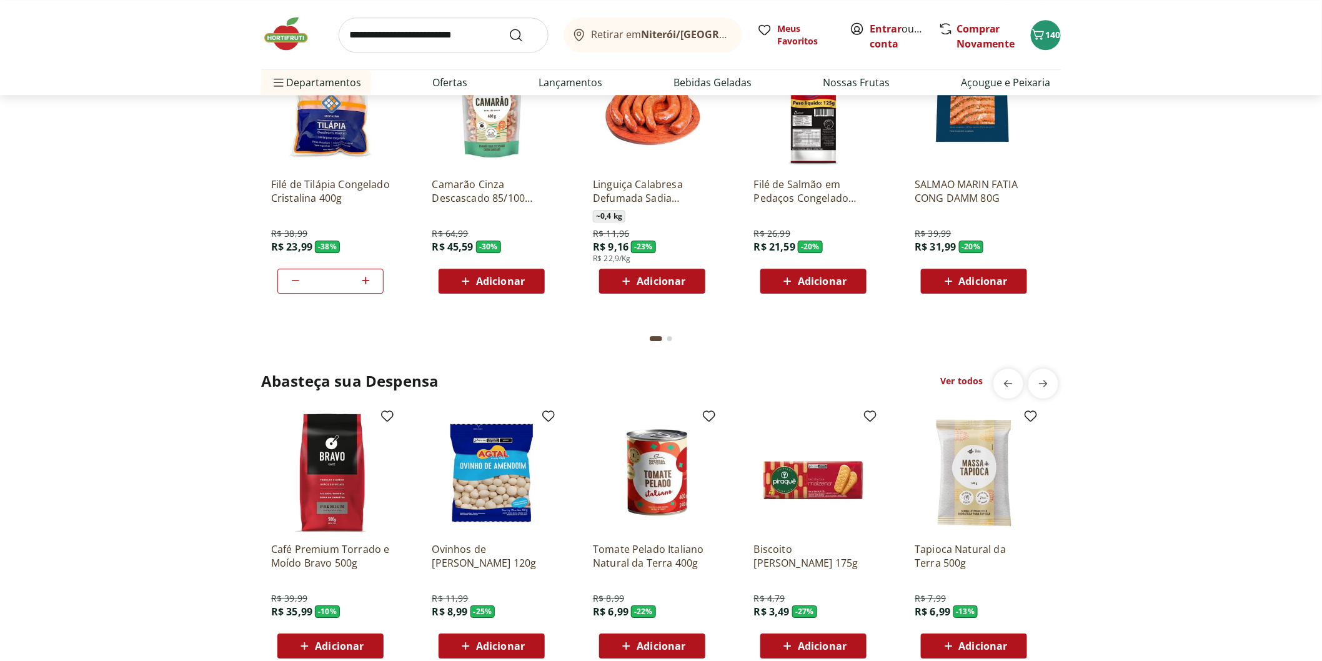
scroll to position [1526, 0]
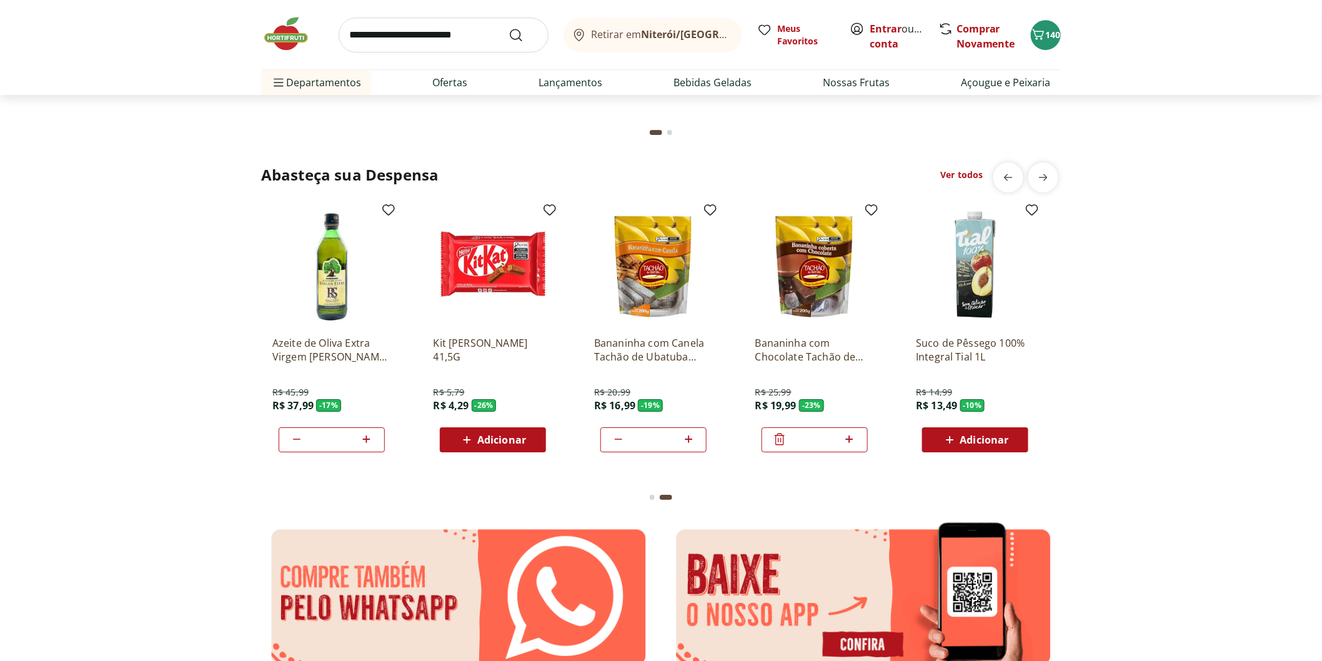
scroll to position [1874, 0]
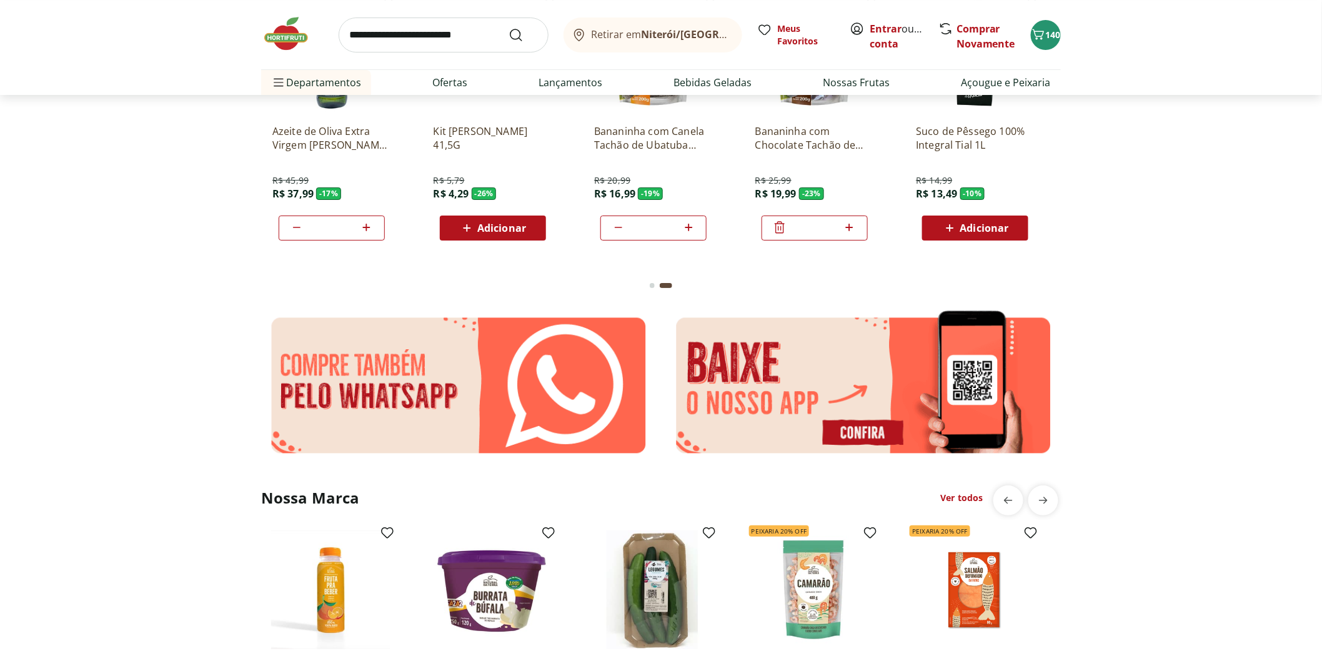
click at [412, 29] on input "search" at bounding box center [444, 34] width 210 height 35
type input "******"
click at [508, 27] on button "Submit Search" at bounding box center [523, 34] width 30 height 15
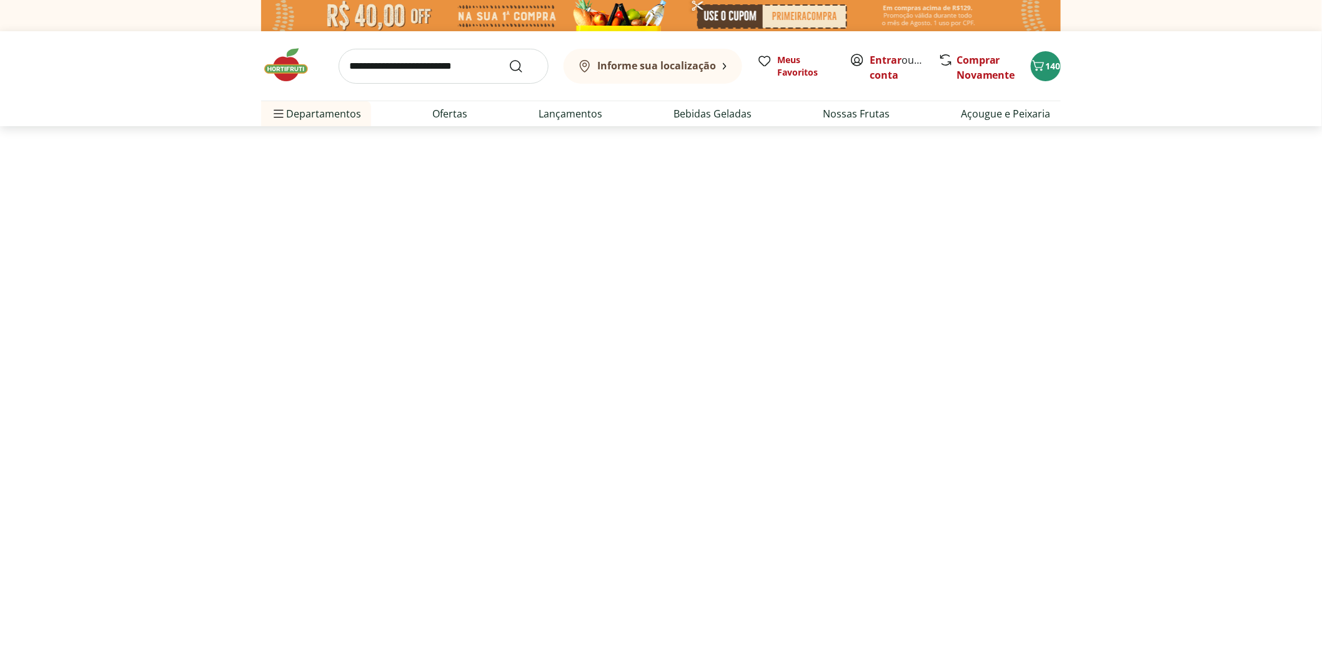
select select "**********"
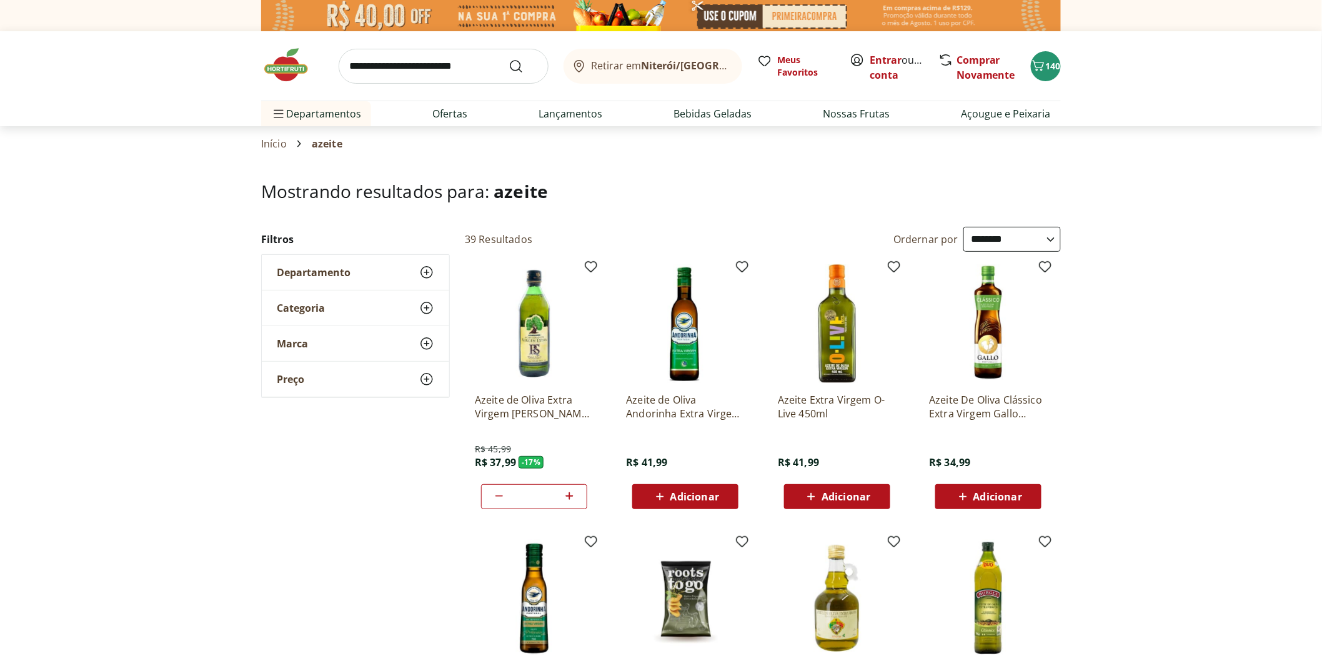
click at [984, 498] on span "Adicionar" at bounding box center [997, 497] width 49 height 10
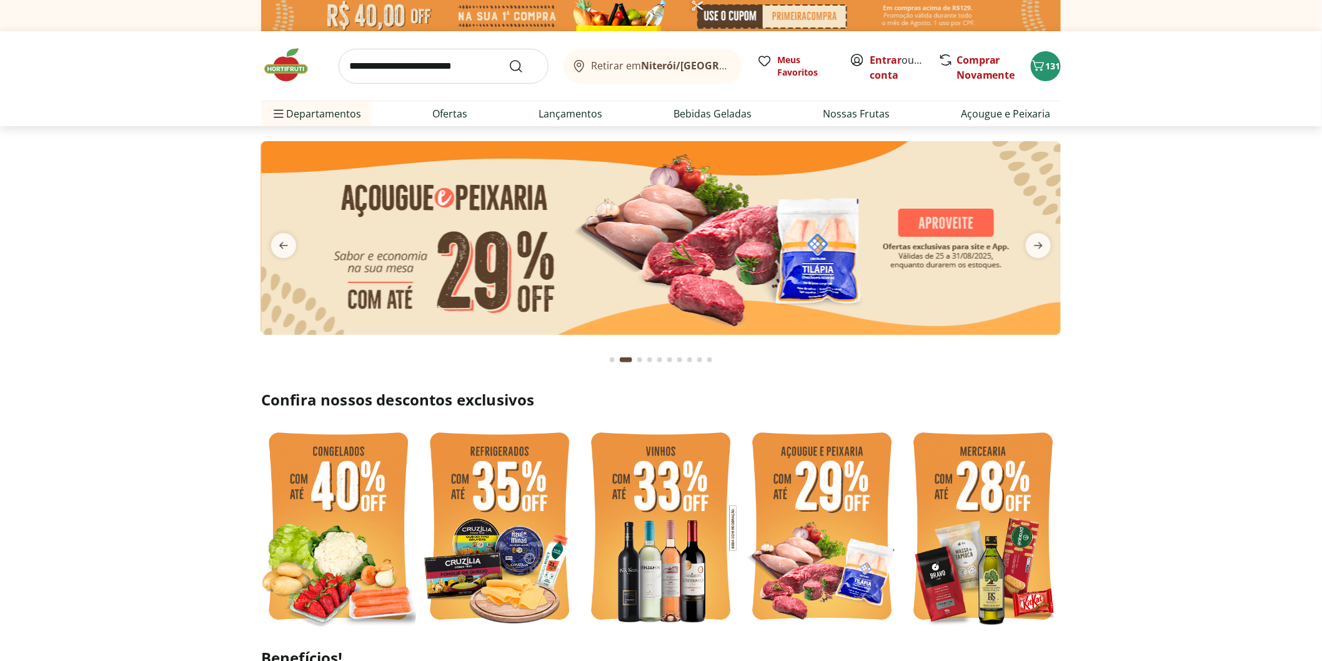
click at [1041, 246] on icon "next" at bounding box center [1038, 245] width 9 height 7
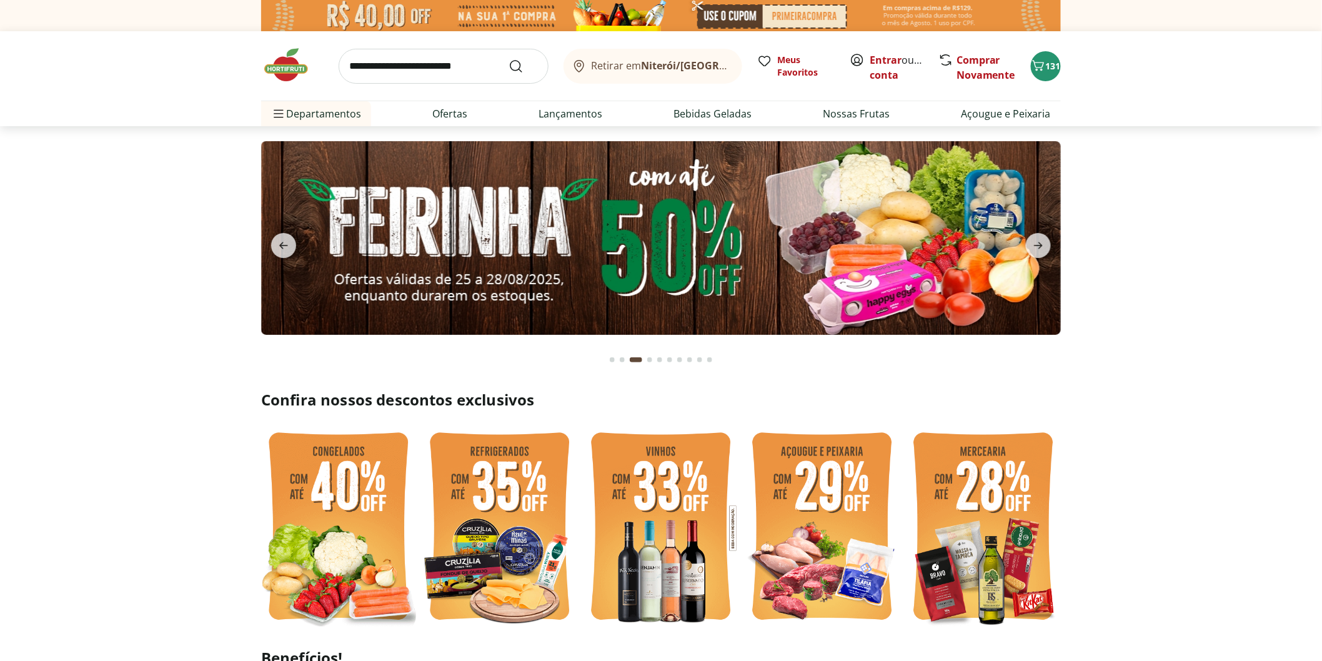
click at [1041, 246] on icon "next" at bounding box center [1038, 245] width 9 height 7
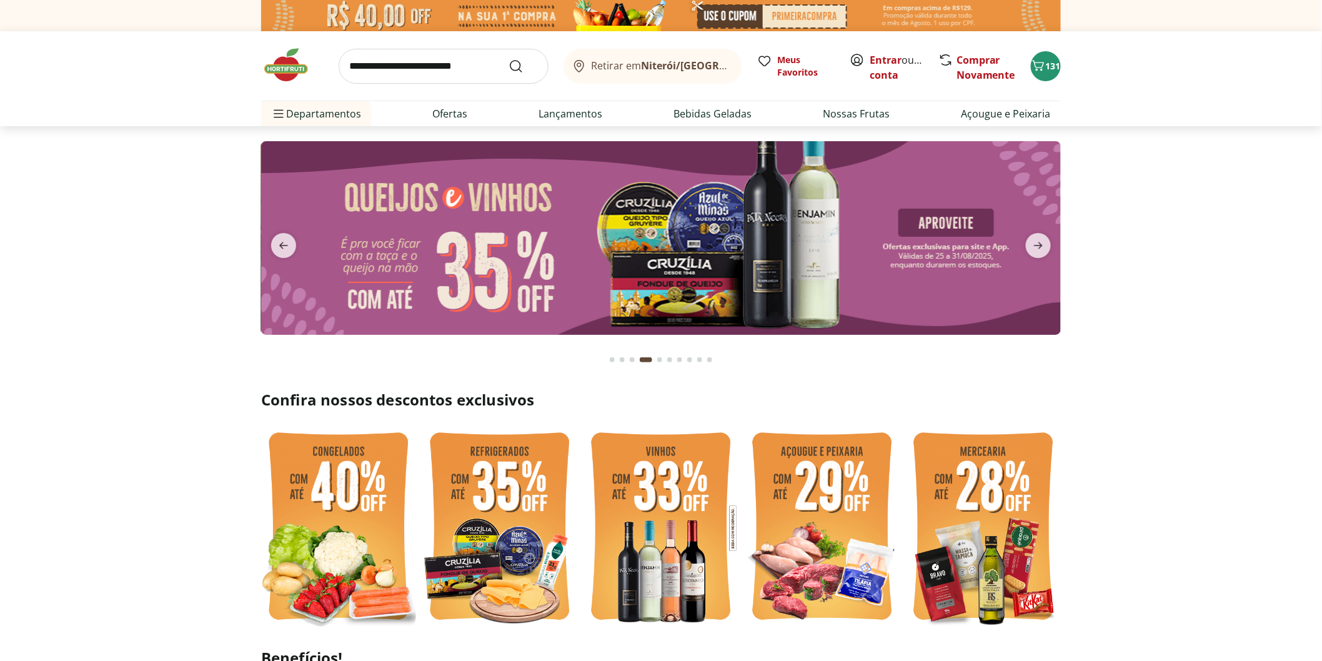
click at [1041, 246] on icon "next" at bounding box center [1038, 245] width 9 height 7
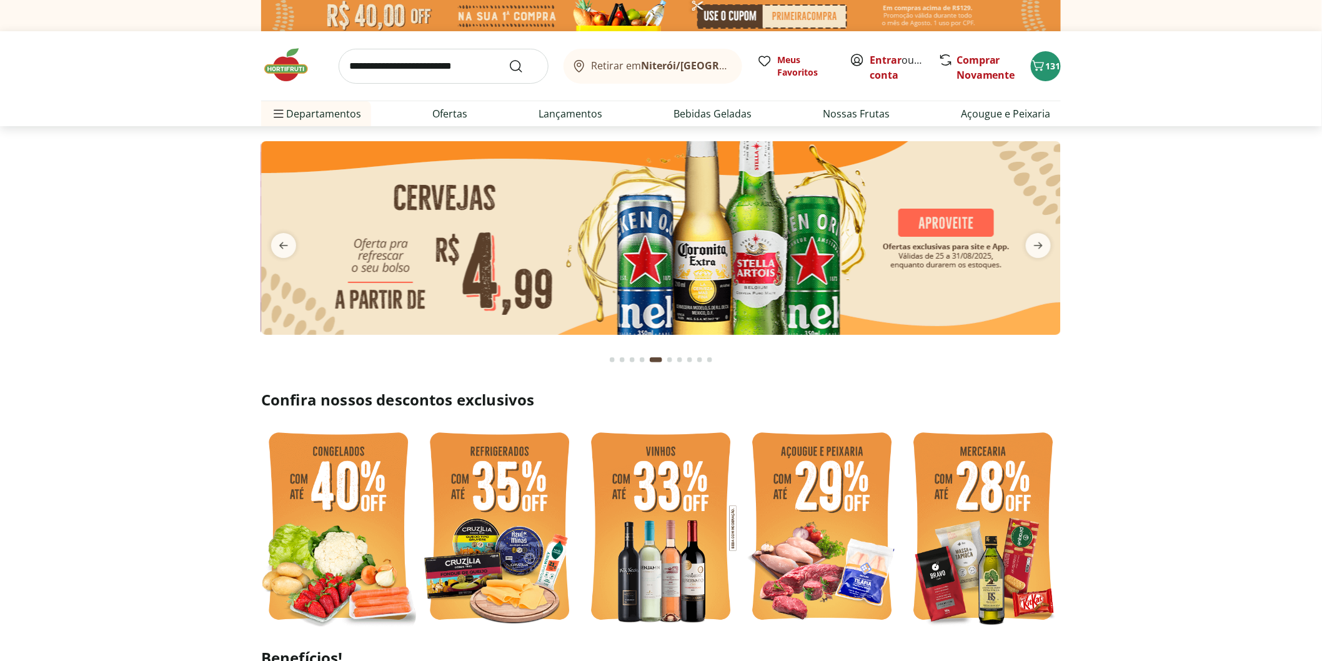
type input "*"
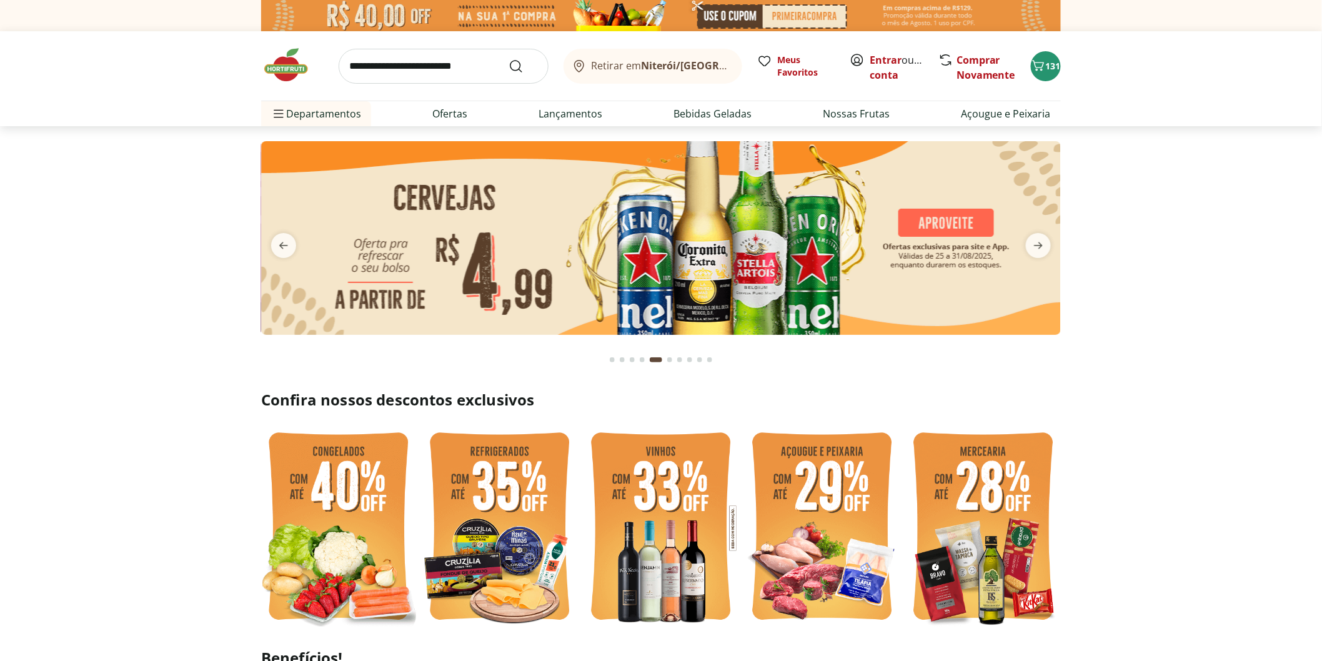
type input "*"
click at [1041, 246] on icon "next" at bounding box center [1038, 245] width 9 height 7
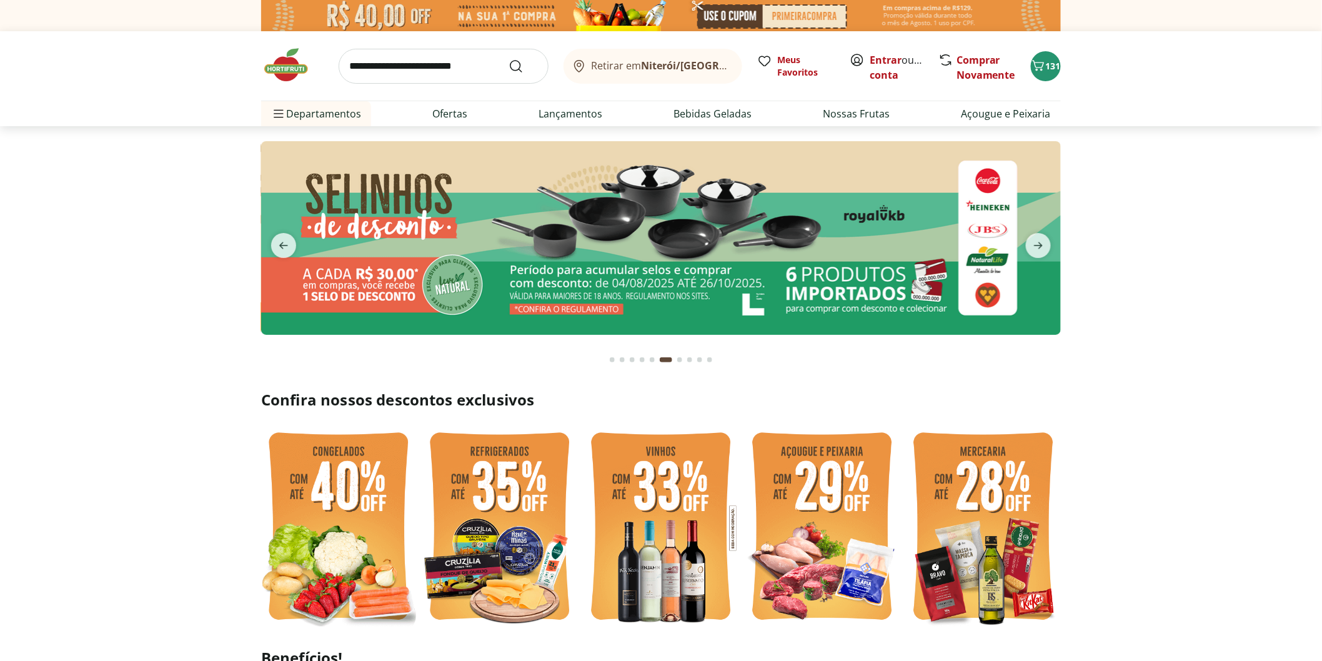
click at [1041, 246] on icon "next" at bounding box center [1038, 245] width 9 height 7
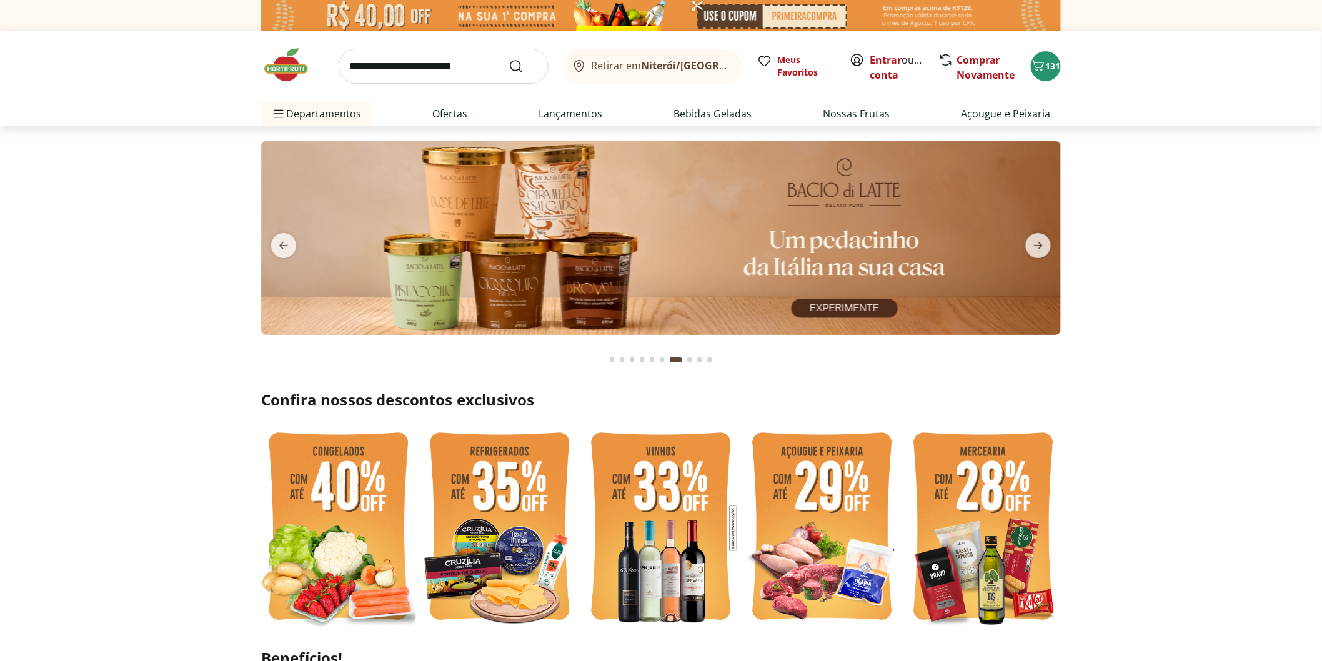
click at [1041, 246] on icon "next" at bounding box center [1038, 245] width 9 height 7
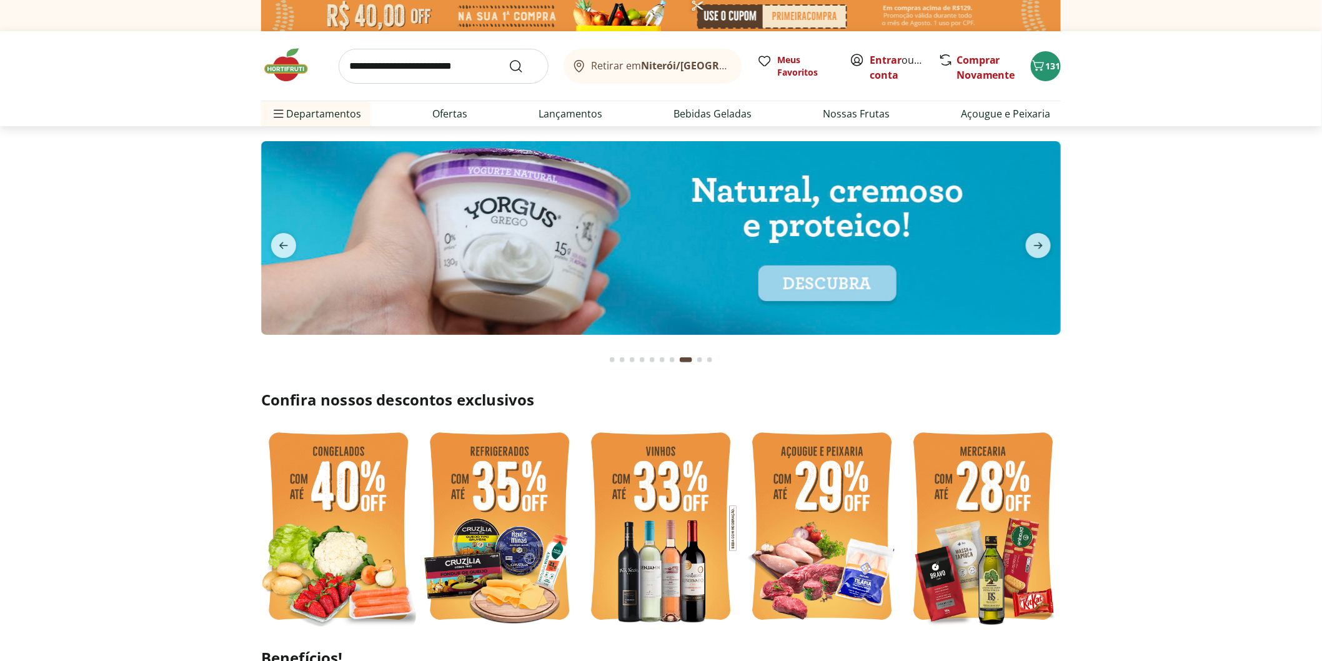
click at [1041, 246] on icon "next" at bounding box center [1038, 245] width 9 height 7
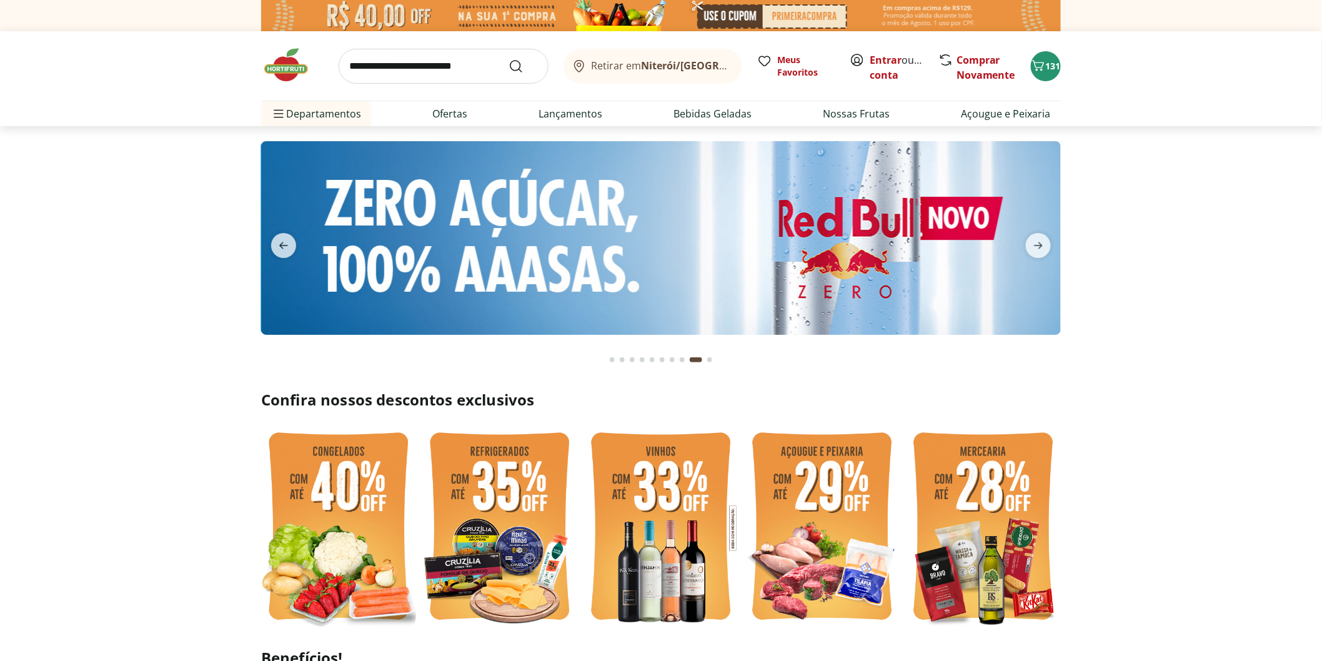
click at [1041, 246] on icon "next" at bounding box center [1038, 245] width 9 height 7
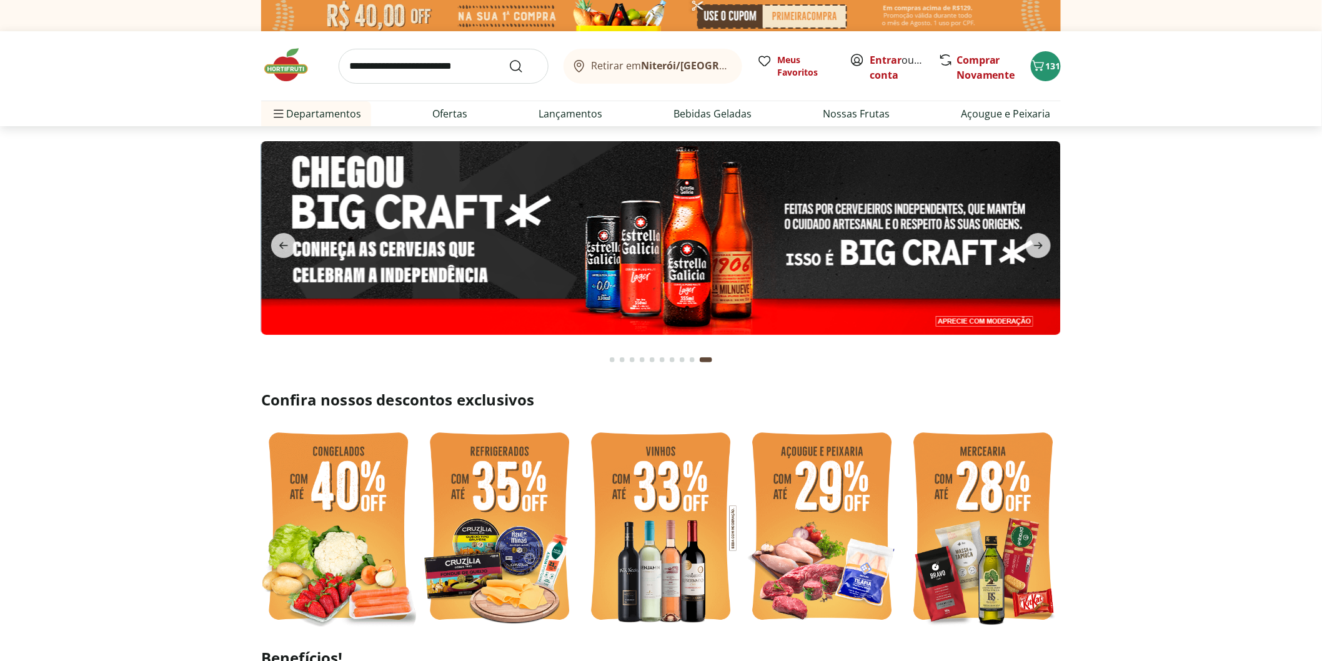
click at [440, 72] on input "search" at bounding box center [444, 66] width 210 height 35
type input "**********"
click at [508, 59] on button "Submit Search" at bounding box center [523, 66] width 30 height 15
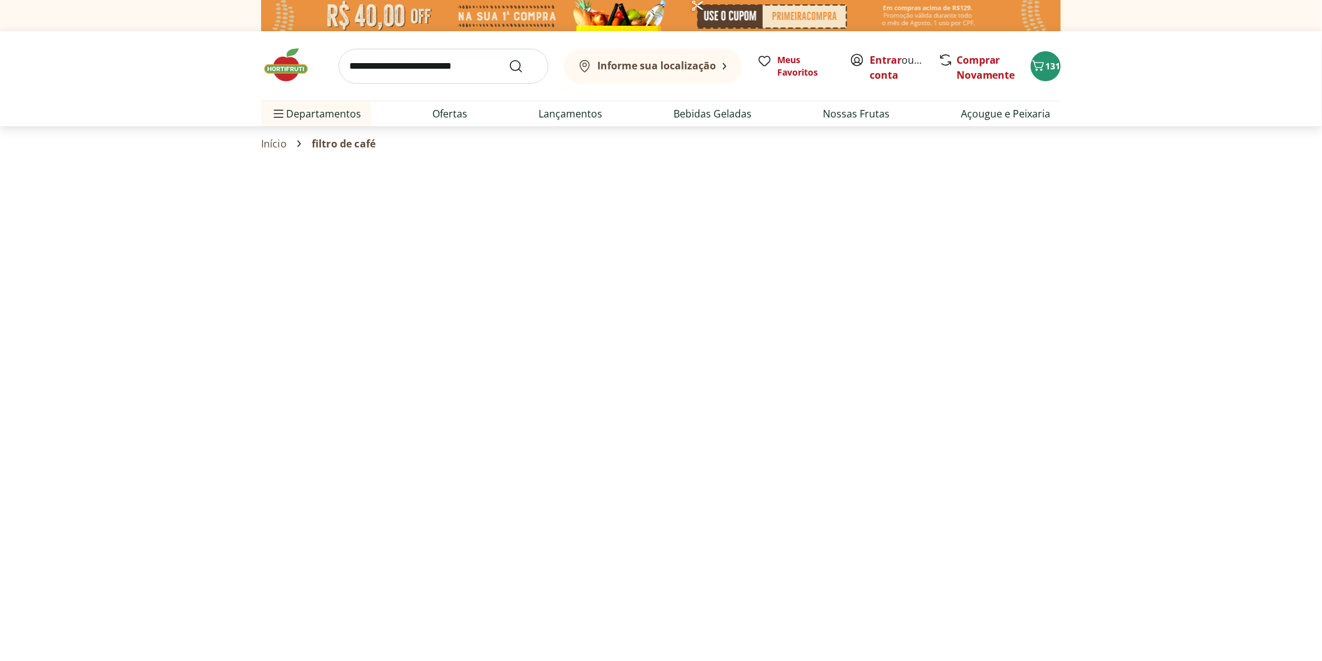
select select "**********"
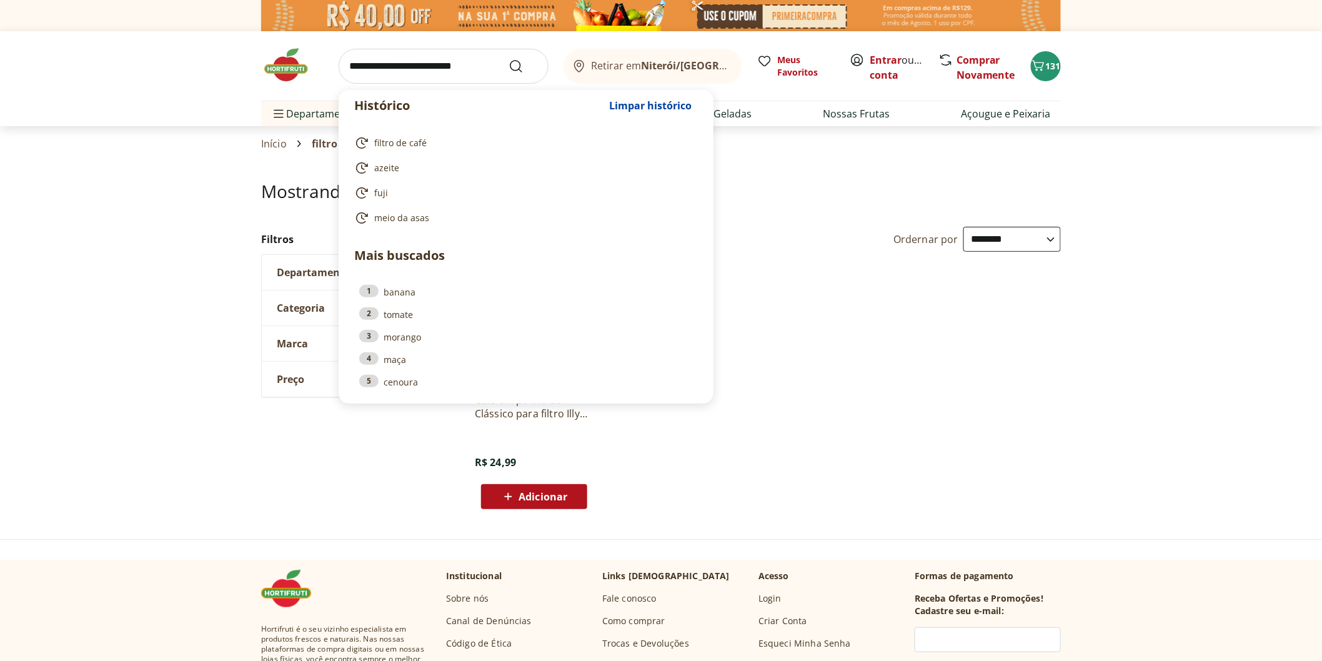
click at [431, 67] on input "search" at bounding box center [444, 66] width 210 height 35
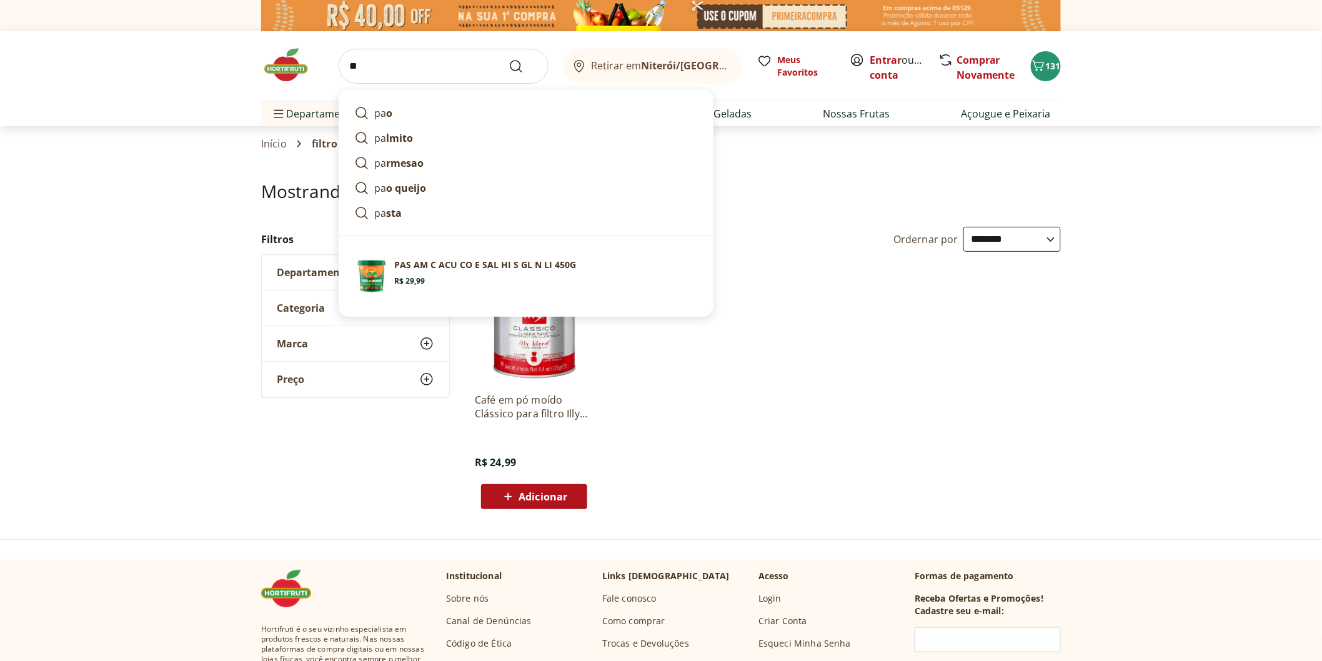
type input "*"
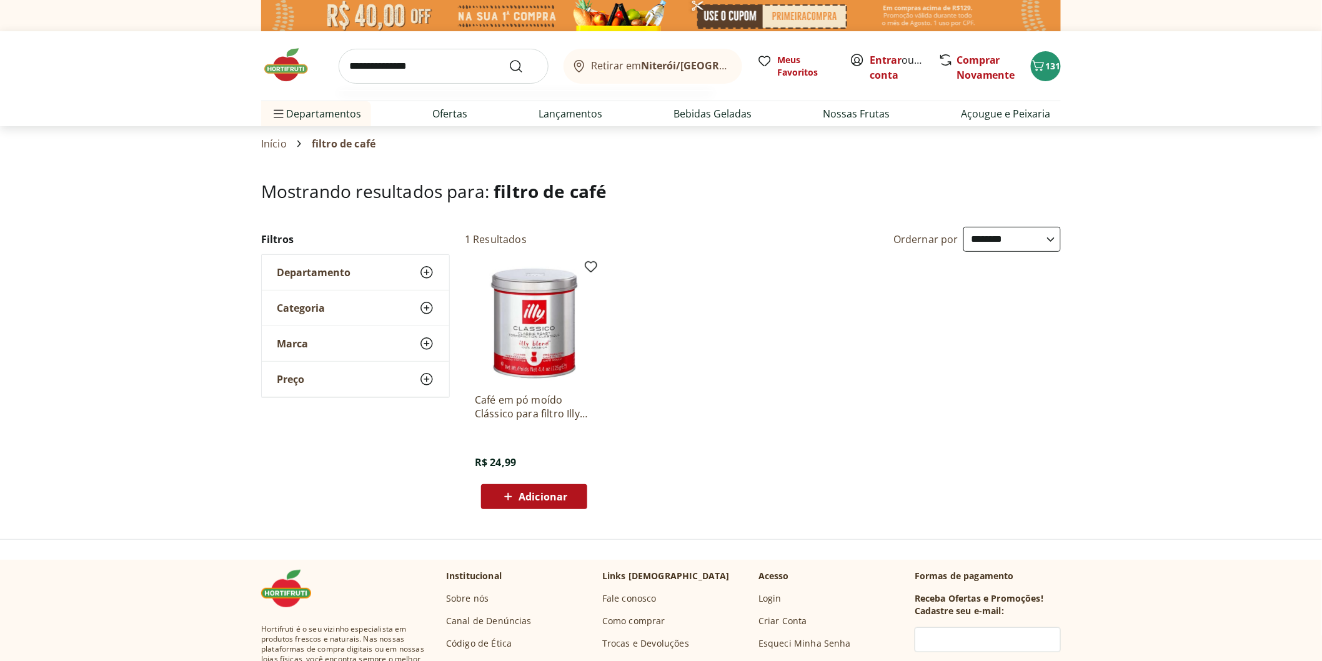
type input "**********"
click at [508, 59] on button "Submit Search" at bounding box center [523, 66] width 30 height 15
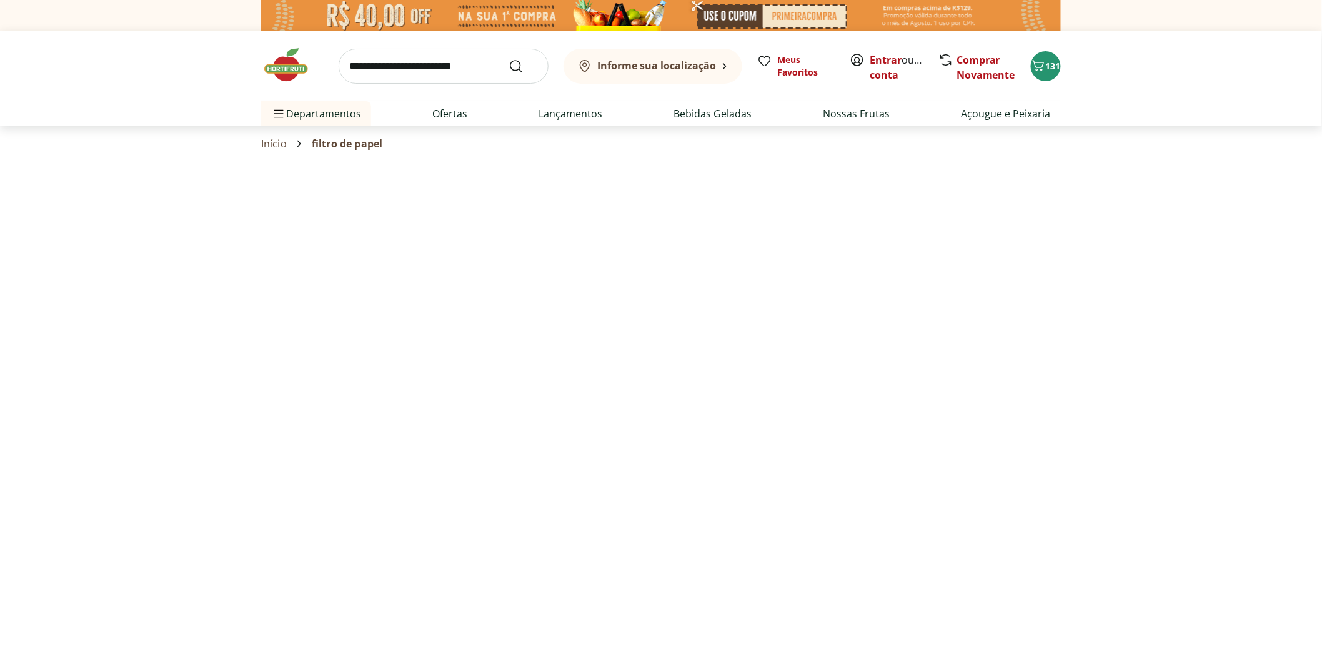
select select "**********"
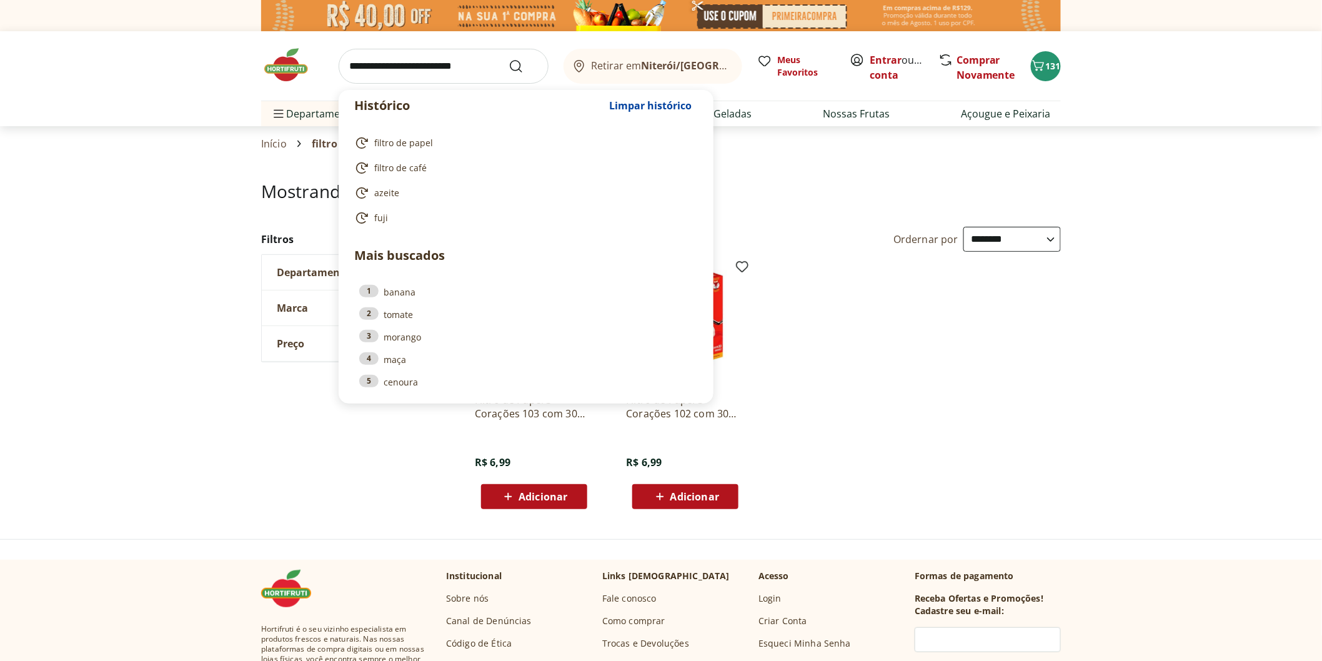
click at [470, 74] on input "search" at bounding box center [444, 66] width 210 height 35
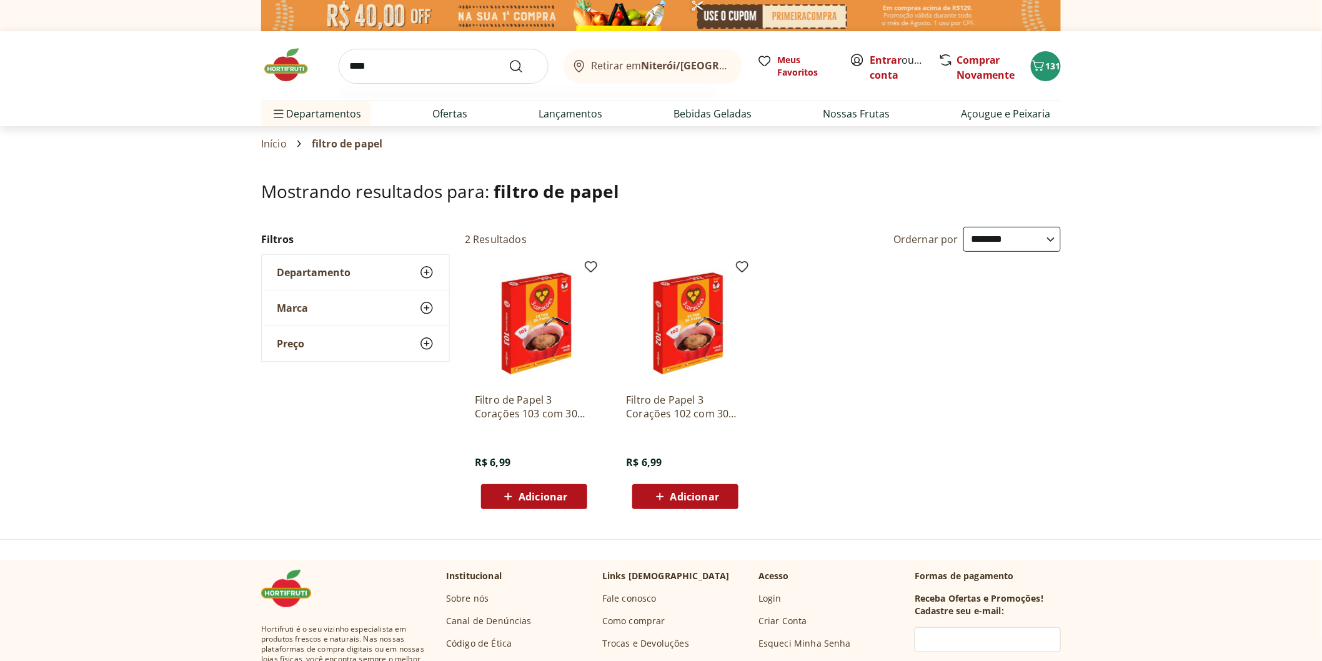
type input "****"
click at [508, 59] on button "Submit Search" at bounding box center [523, 66] width 30 height 15
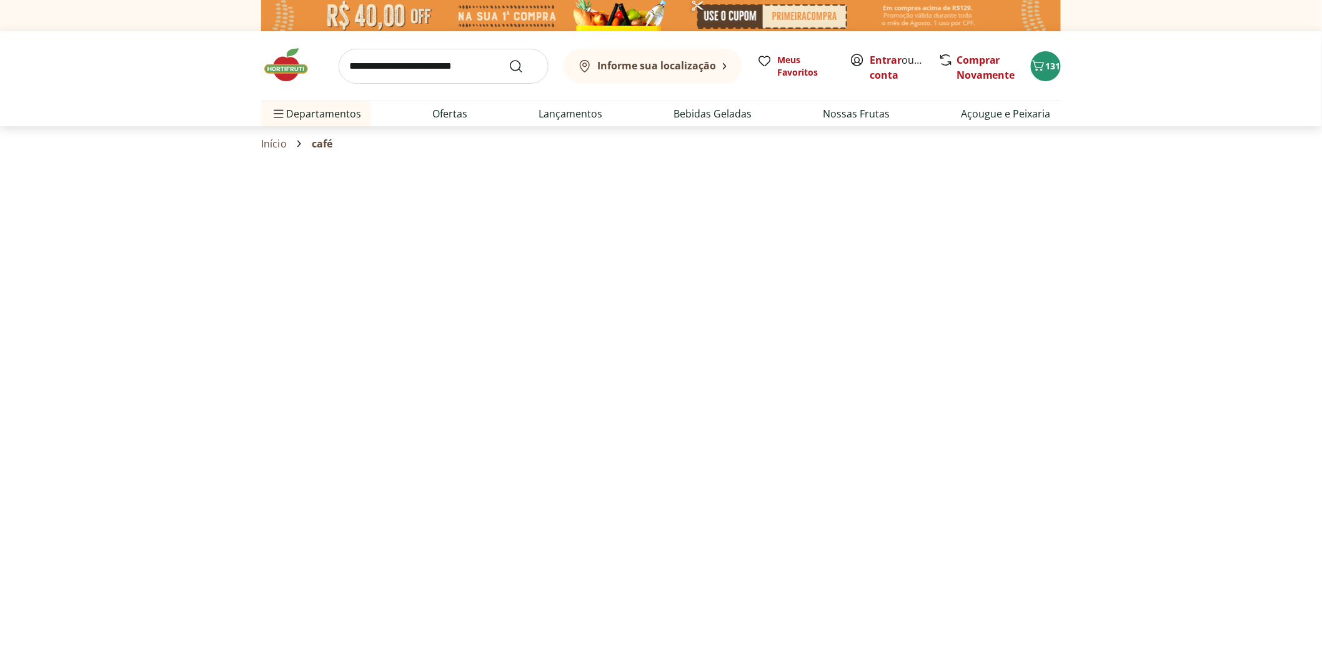
select select "**********"
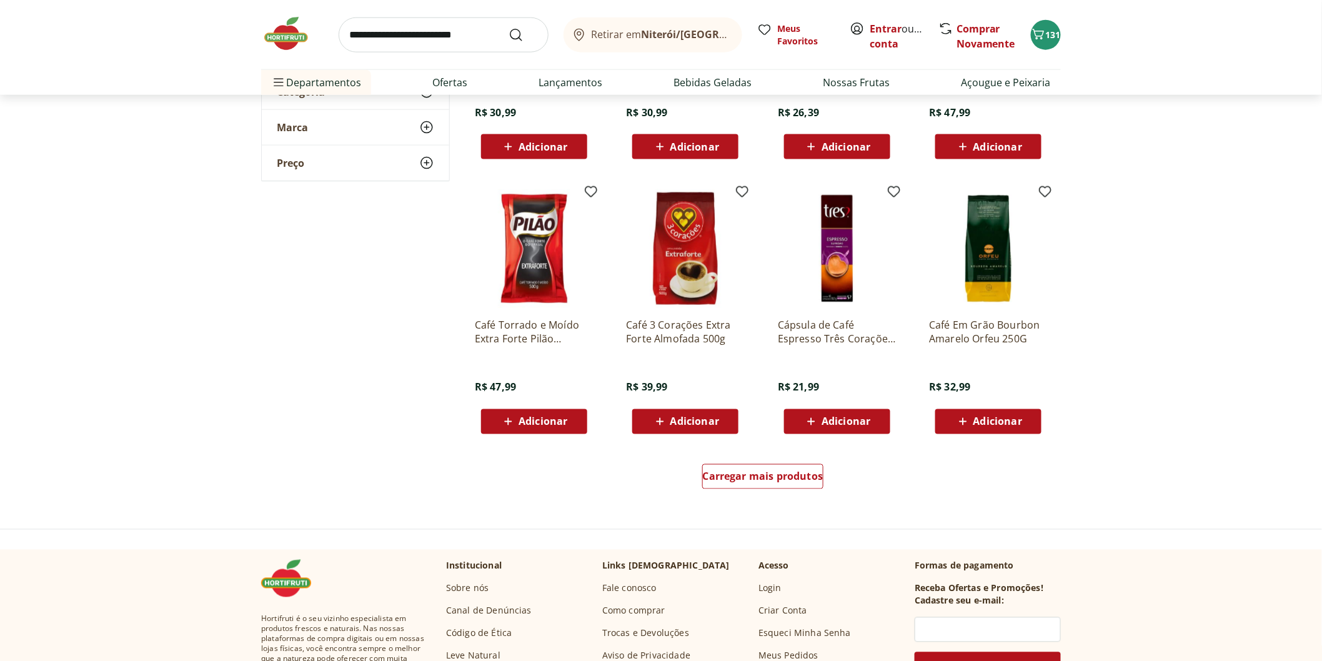
scroll to position [971, 0]
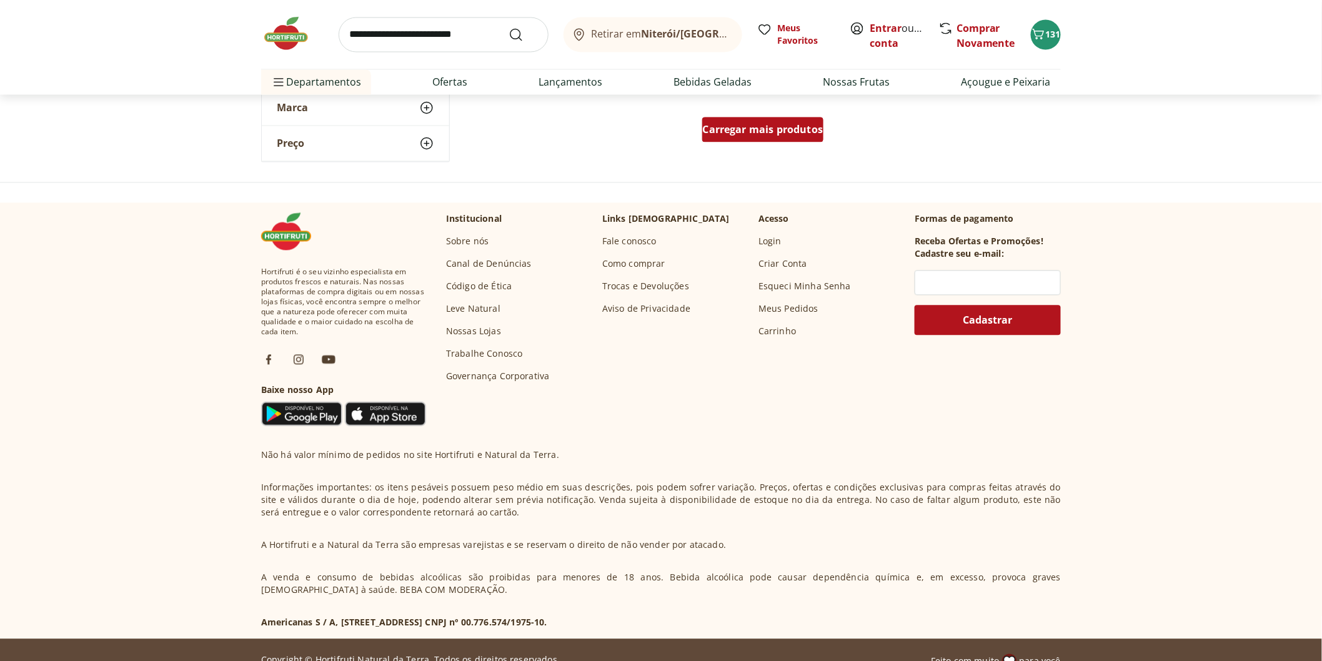
click at [750, 129] on span "Carregar mais produtos" at bounding box center [763, 130] width 121 height 10
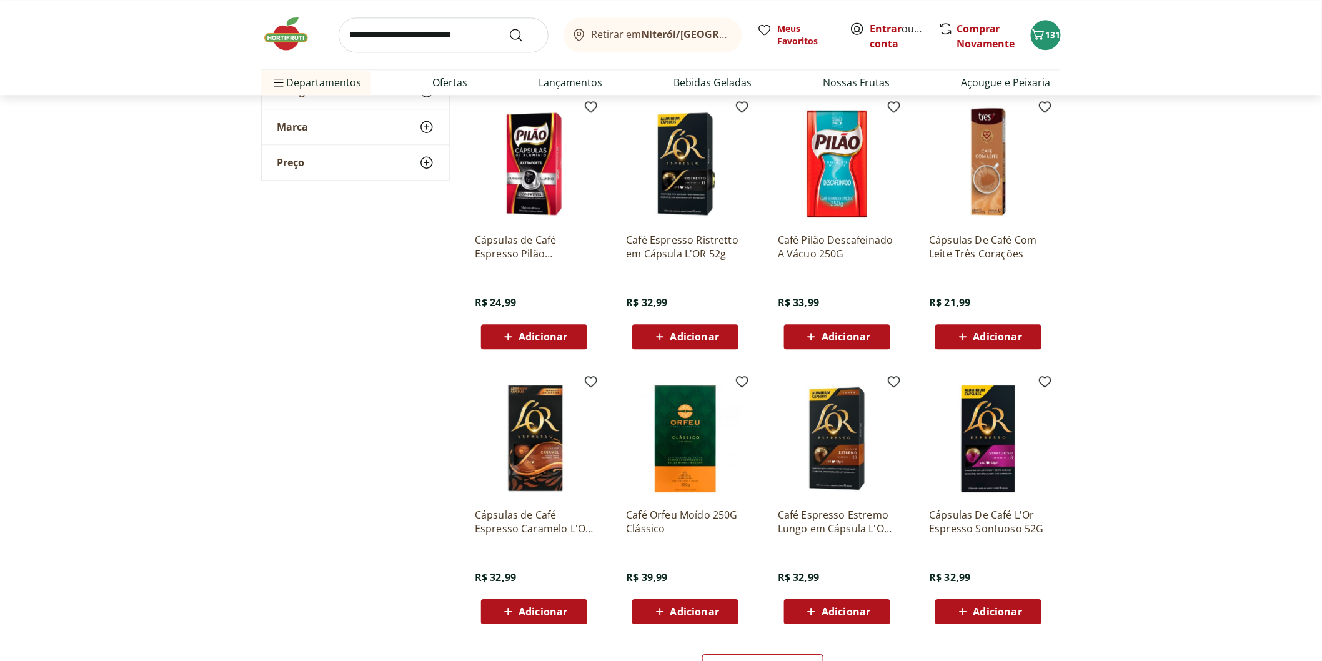
scroll to position [1596, 0]
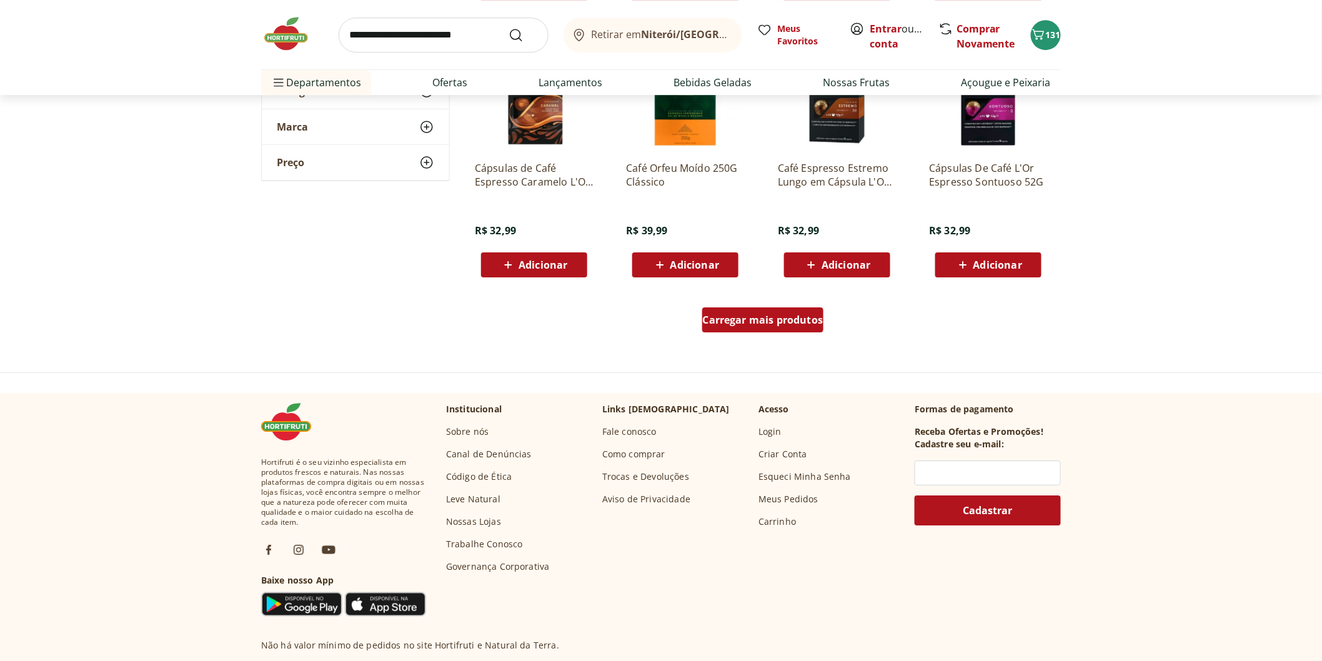
click at [717, 331] on link "Carregar mais produtos" at bounding box center [763, 322] width 122 height 30
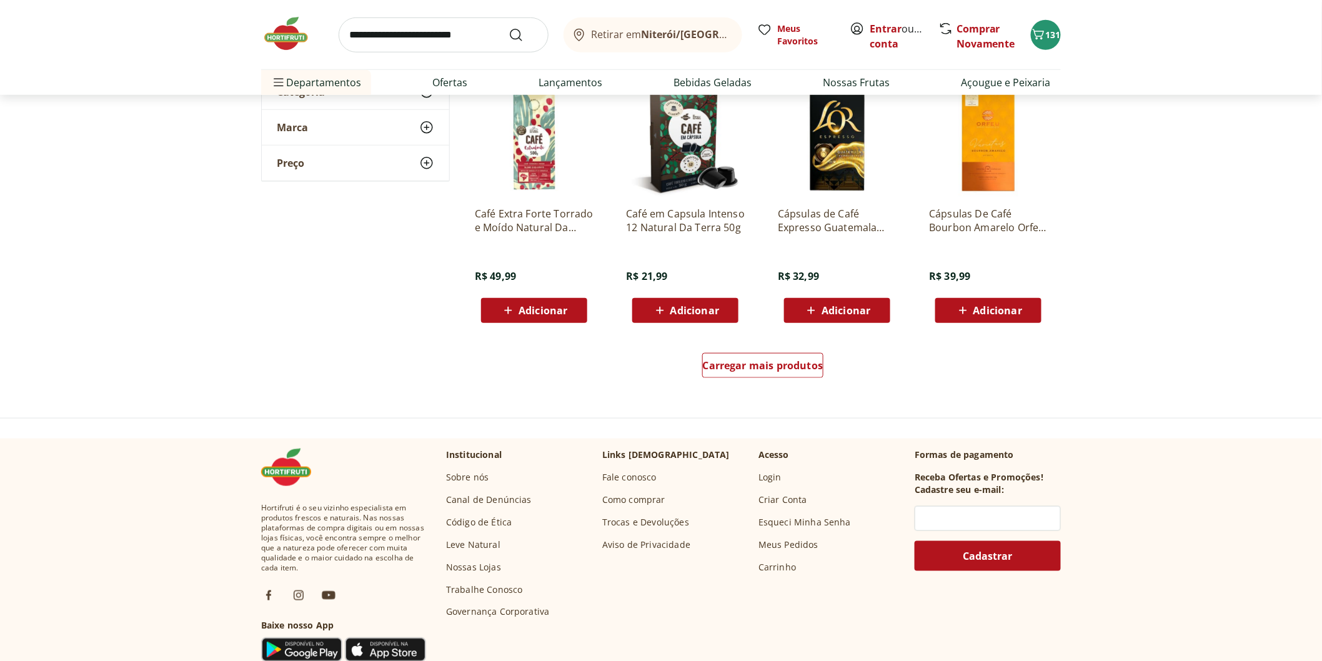
scroll to position [2428, 0]
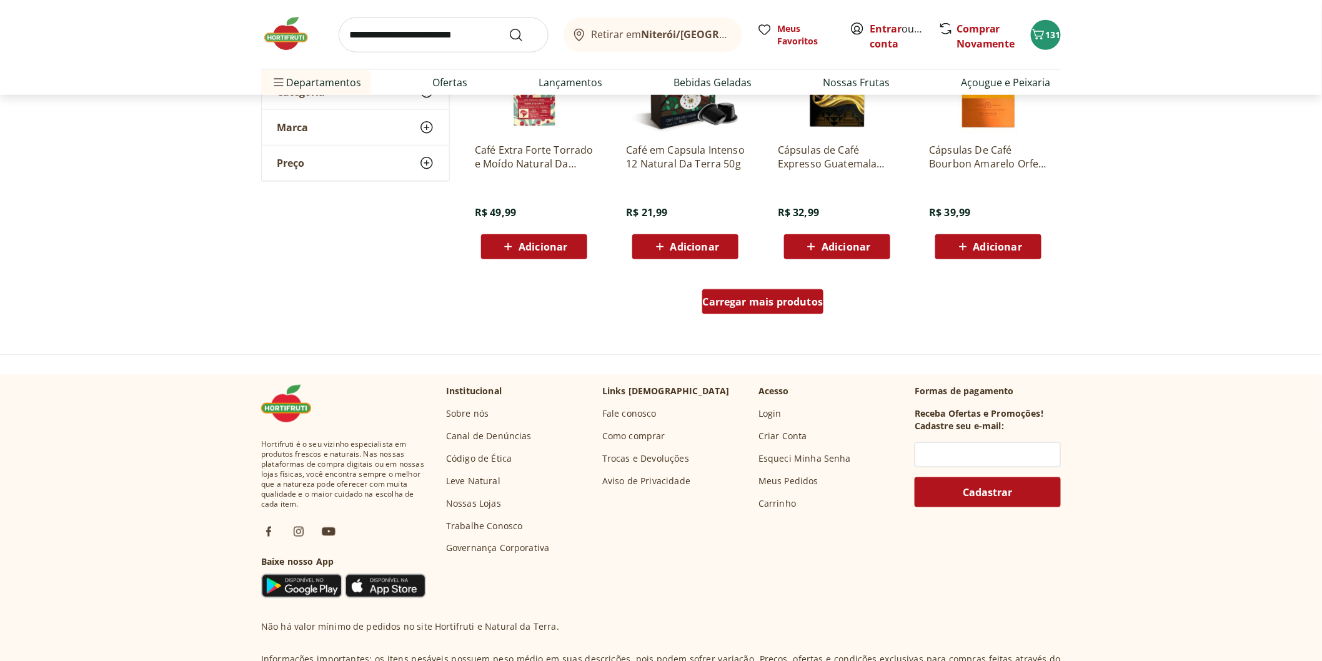
click at [728, 316] on link "Carregar mais produtos" at bounding box center [763, 304] width 122 height 30
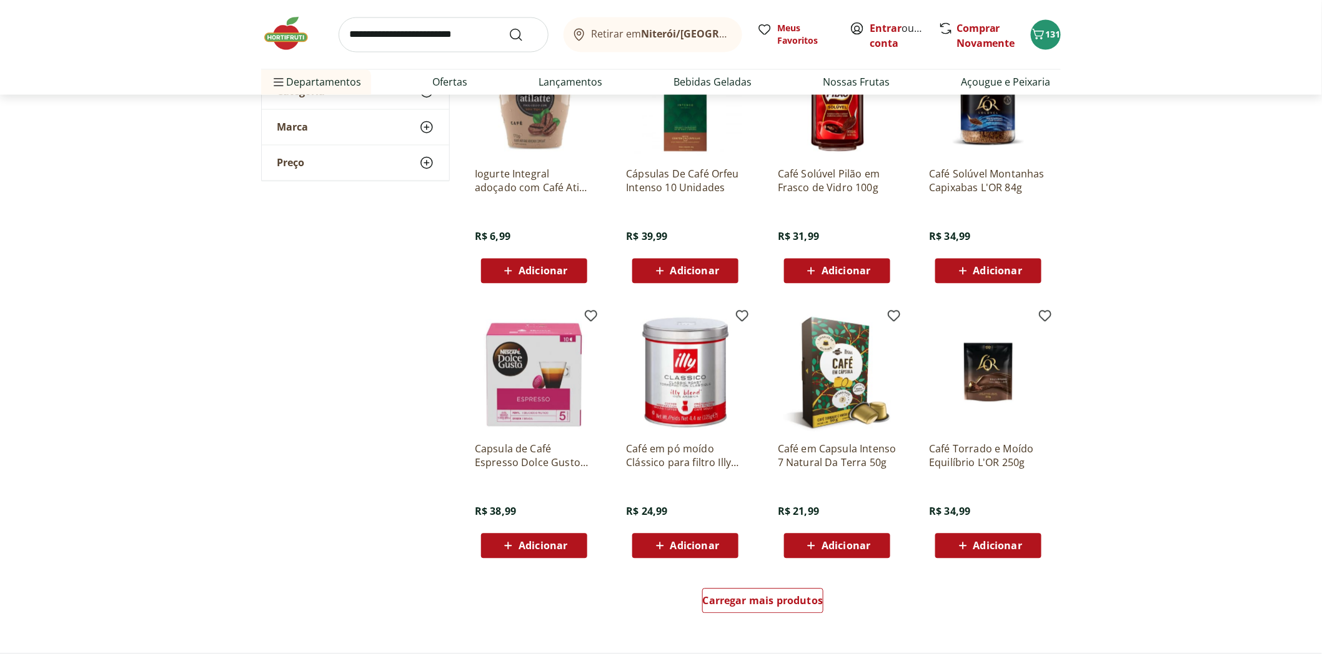
scroll to position [3123, 0]
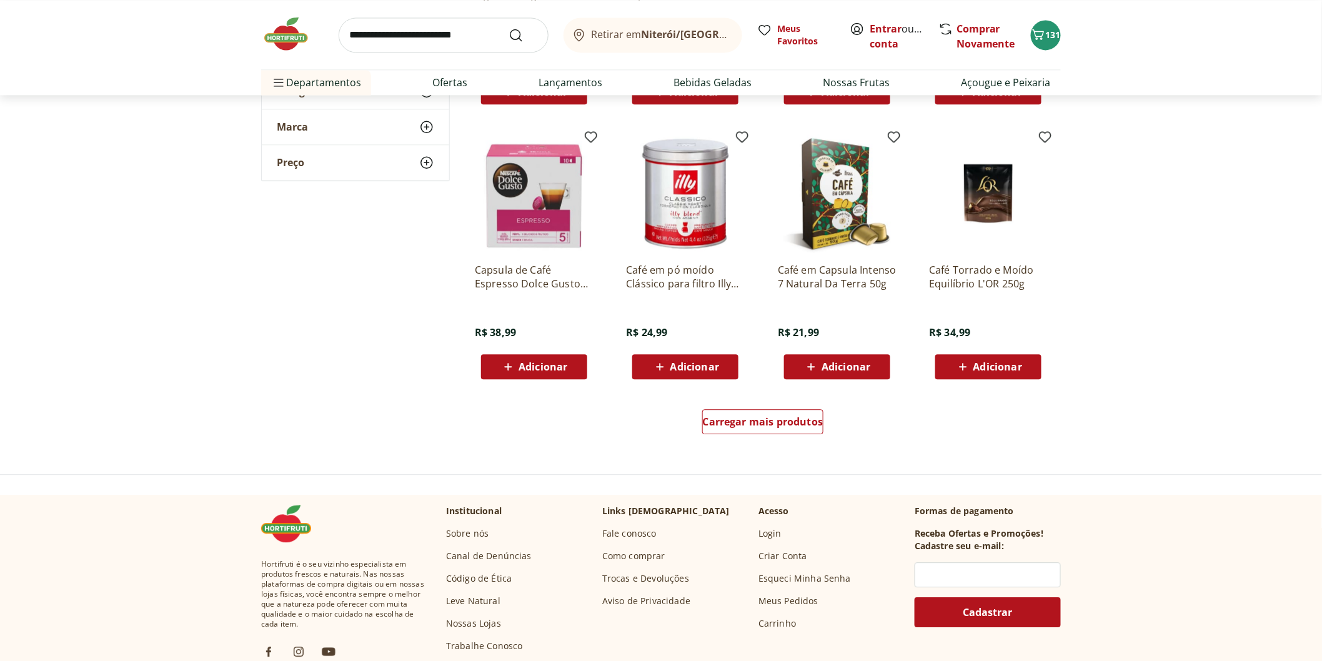
click at [783, 440] on div "Carregar mais produtos" at bounding box center [763, 424] width 606 height 60
click at [783, 432] on div "Carregar mais produtos" at bounding box center [763, 421] width 122 height 25
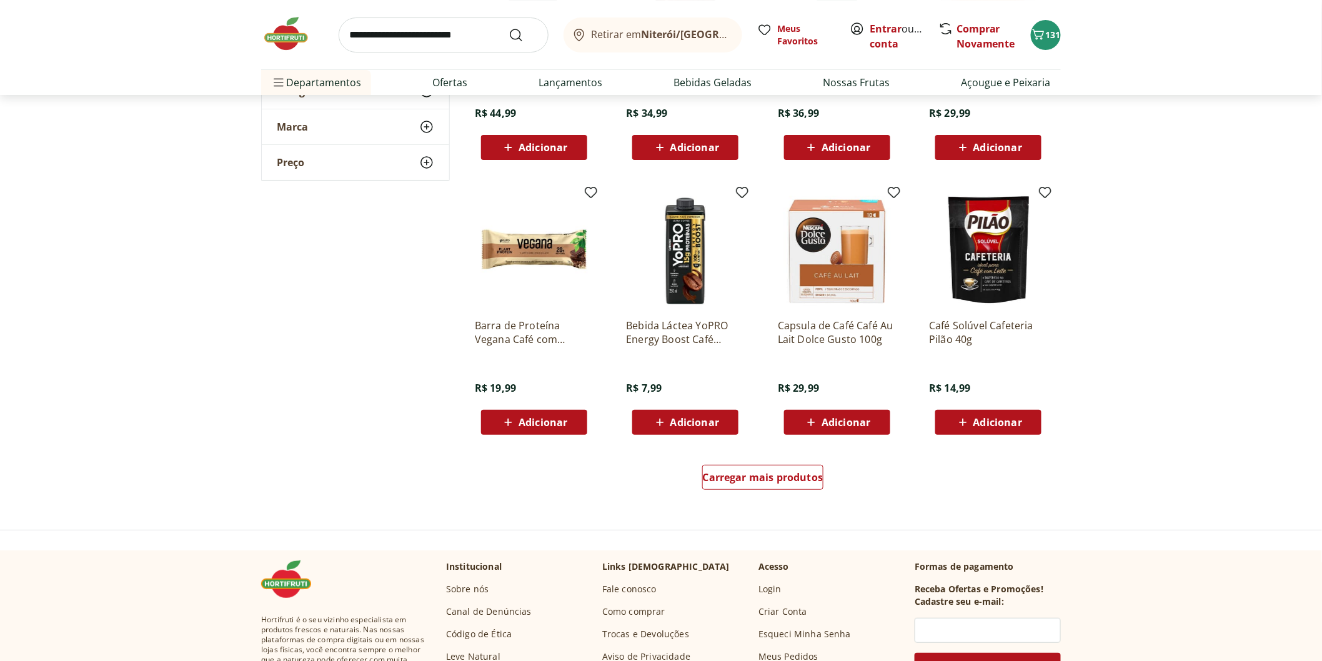
scroll to position [3886, 0]
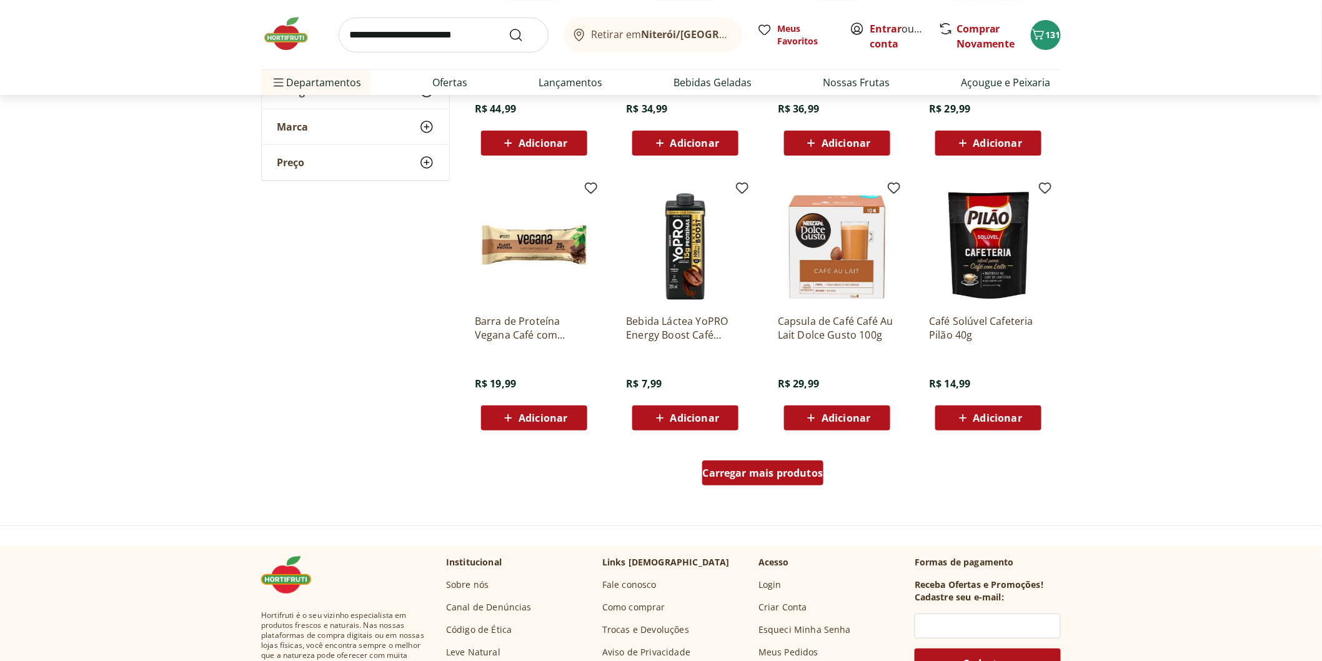
click at [776, 468] on span "Carregar mais produtos" at bounding box center [763, 473] width 121 height 10
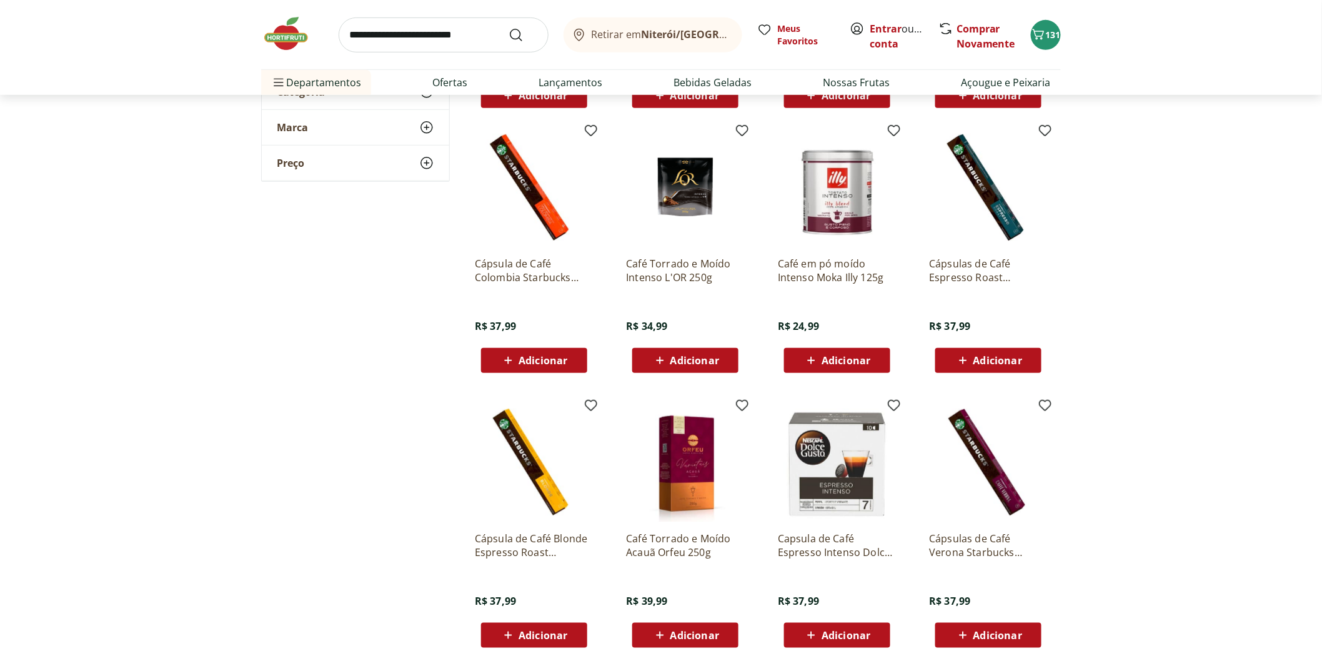
scroll to position [4441, 0]
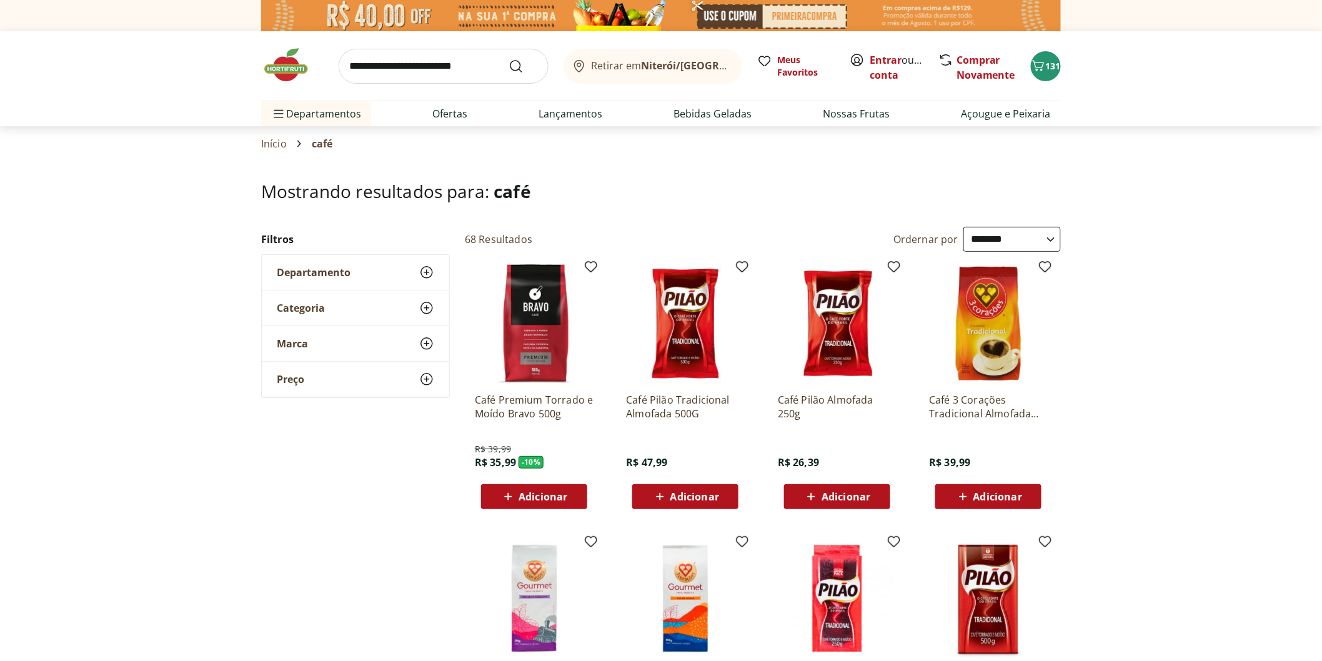
click at [279, 75] on img at bounding box center [292, 64] width 62 height 37
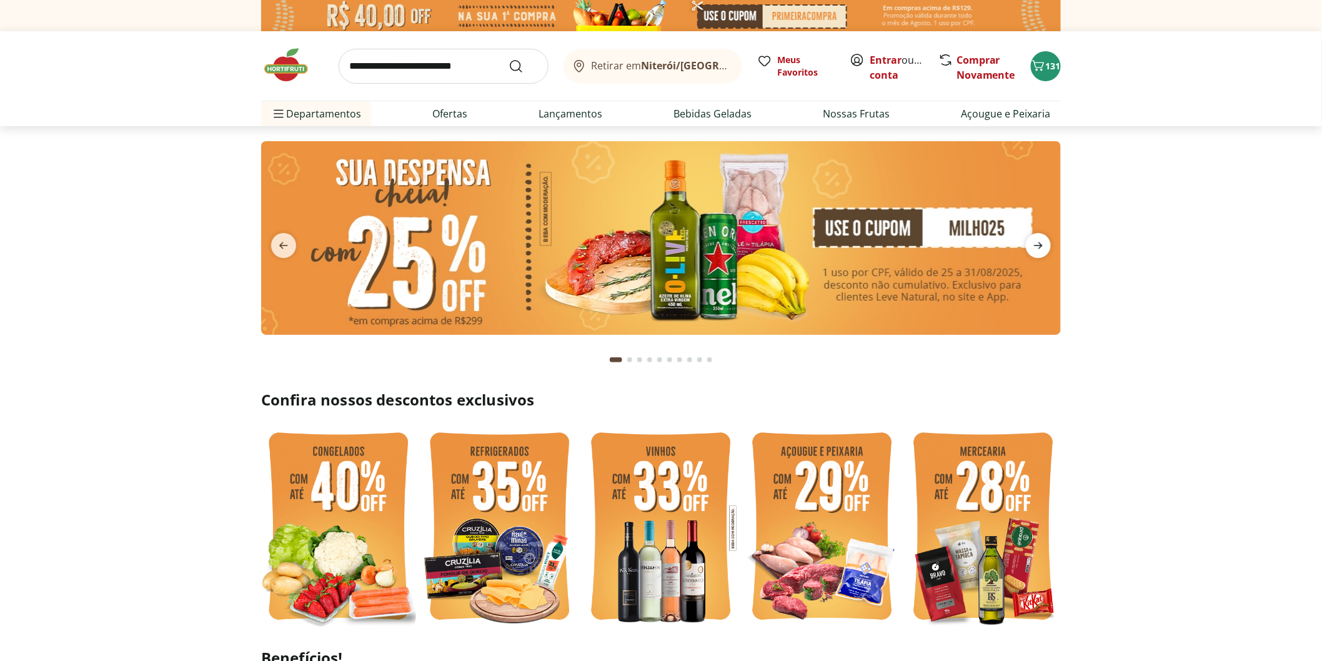
click at [1032, 248] on icon "next" at bounding box center [1038, 245] width 15 height 15
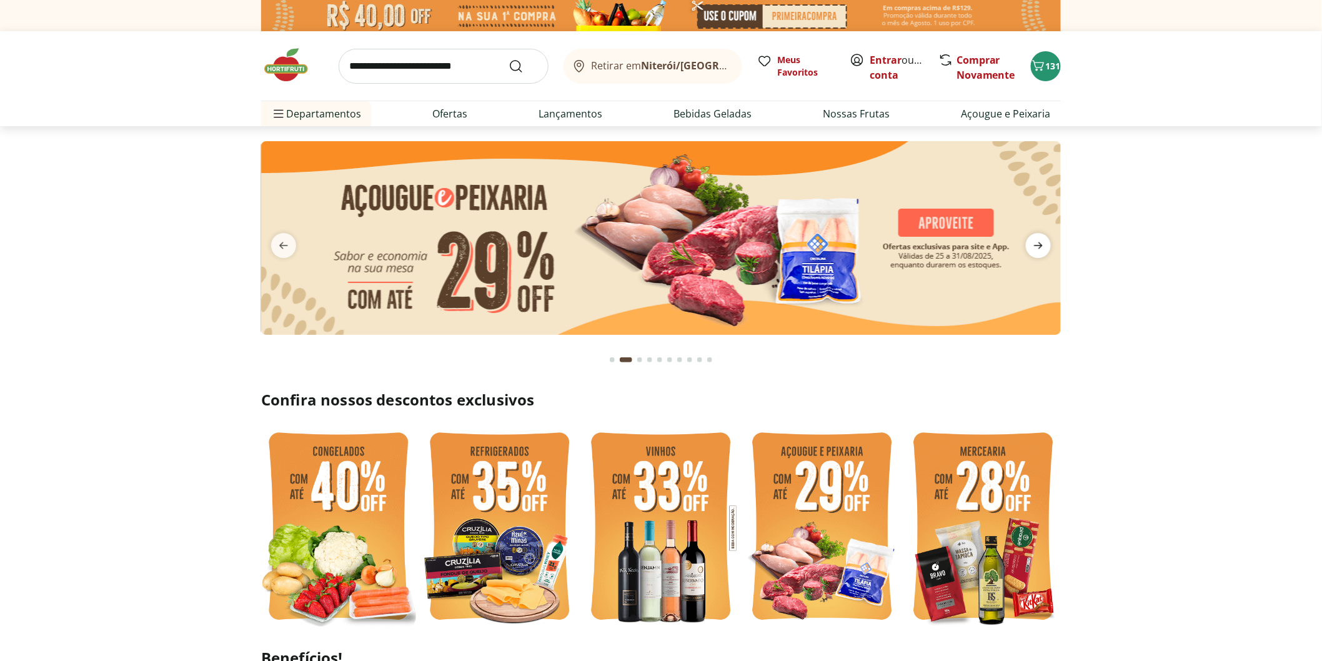
type input "*"
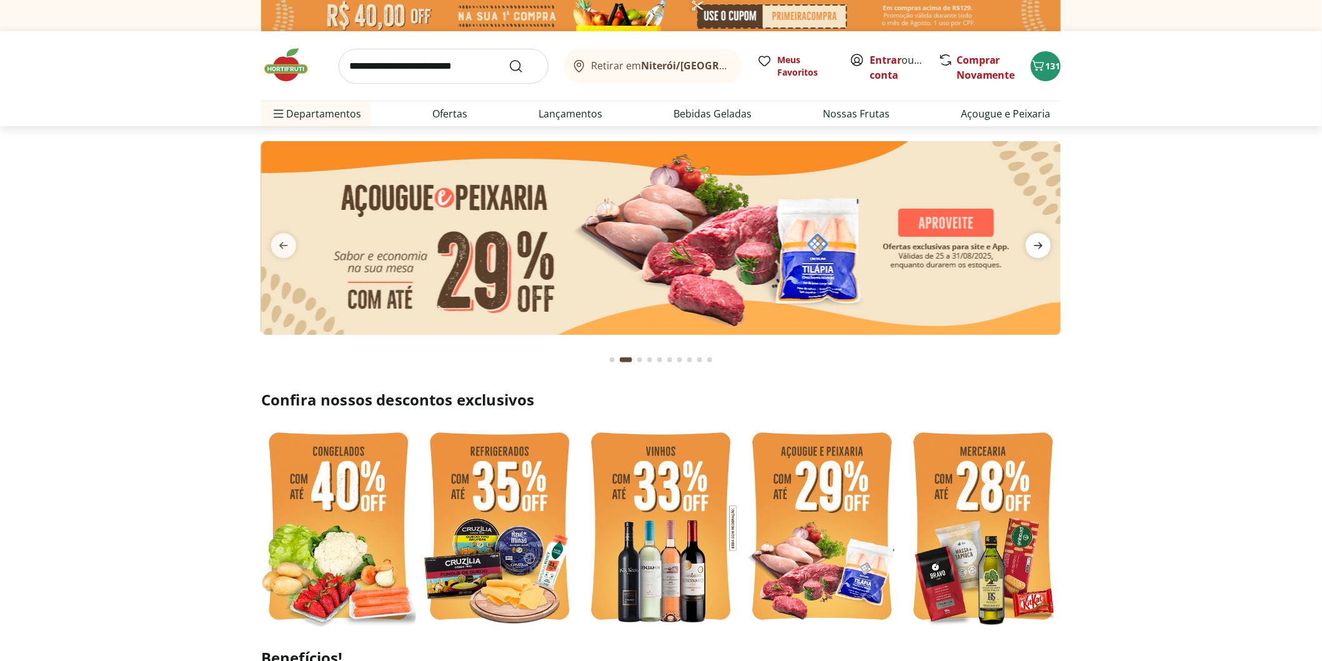
type input "*"
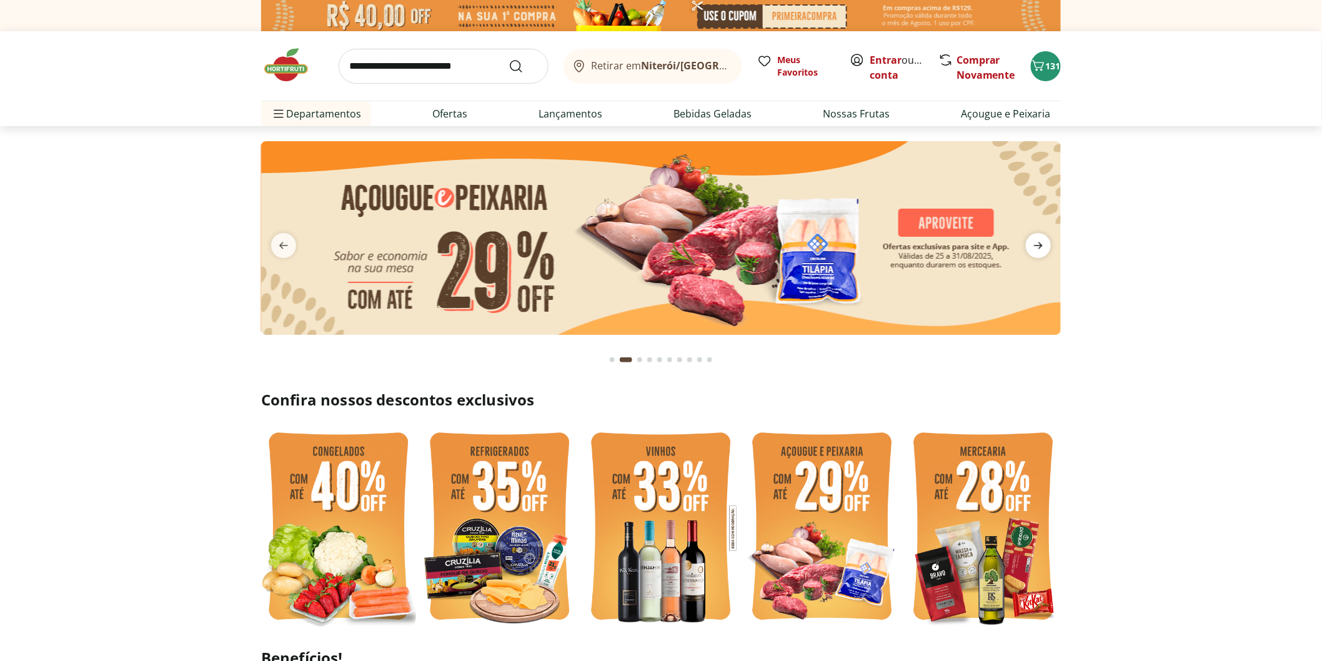
type input "*"
click at [1035, 246] on icon "next" at bounding box center [1038, 245] width 9 height 7
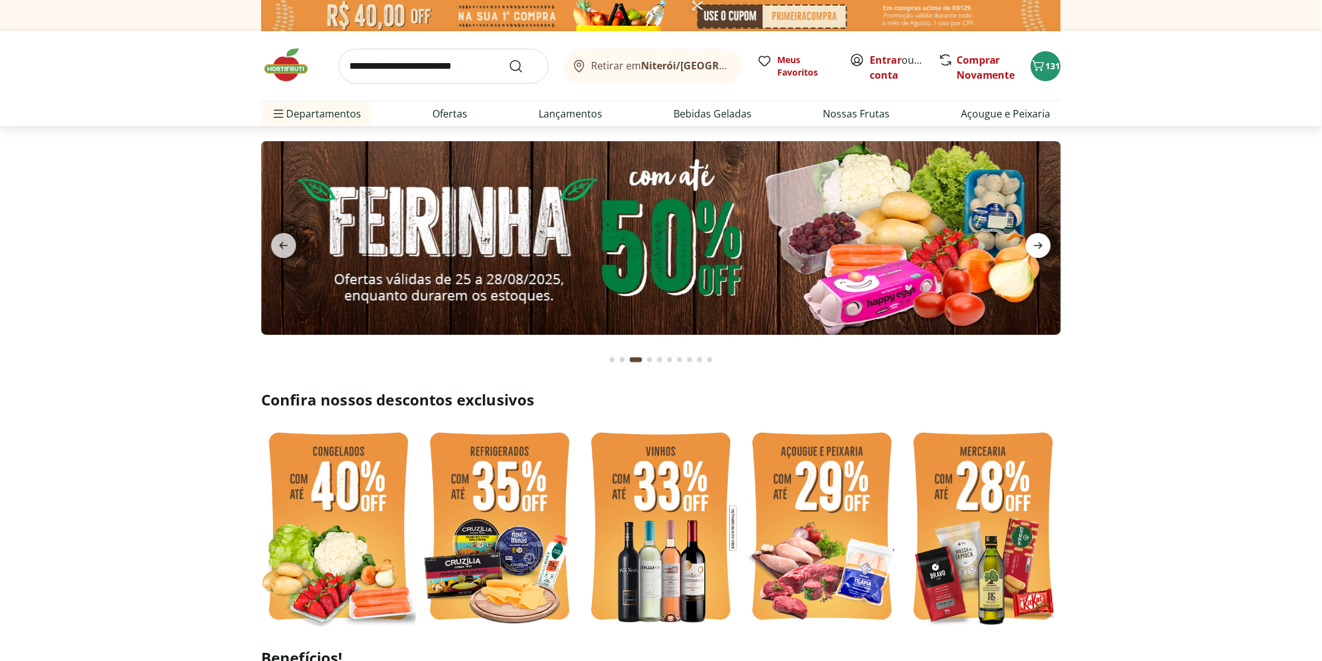
click at [1035, 246] on icon "next" at bounding box center [1038, 245] width 9 height 7
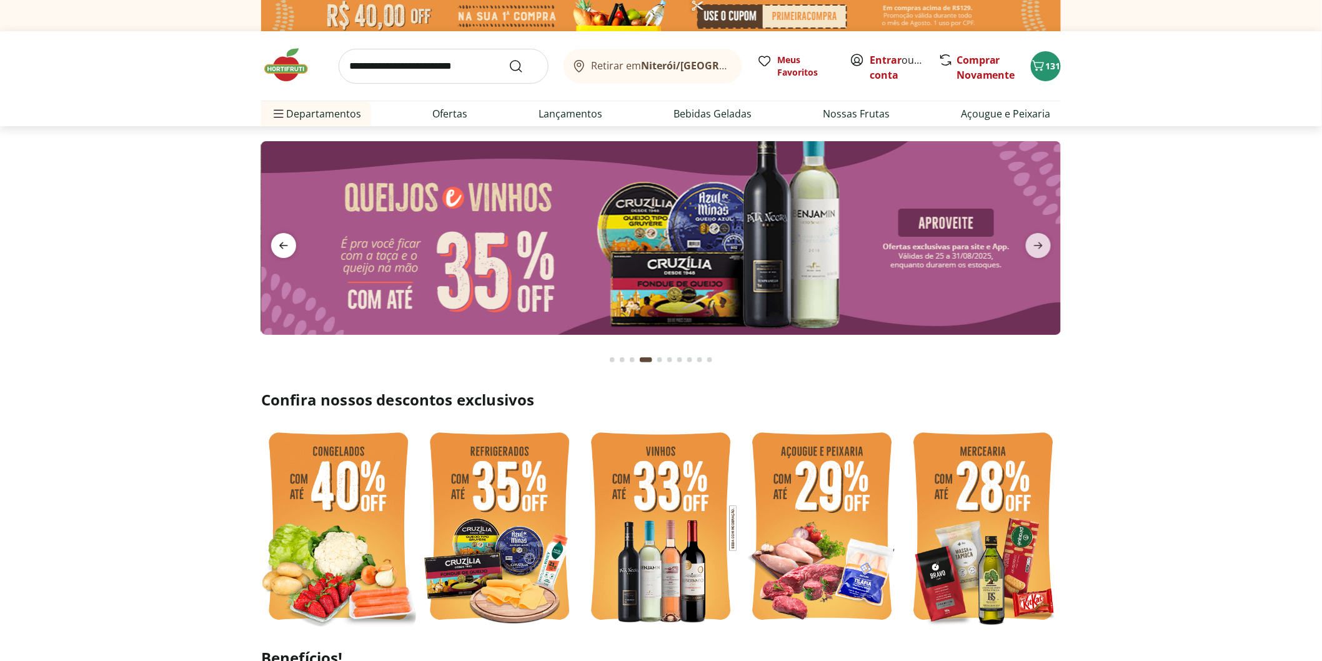
click at [286, 250] on icon "previous" at bounding box center [283, 245] width 15 height 15
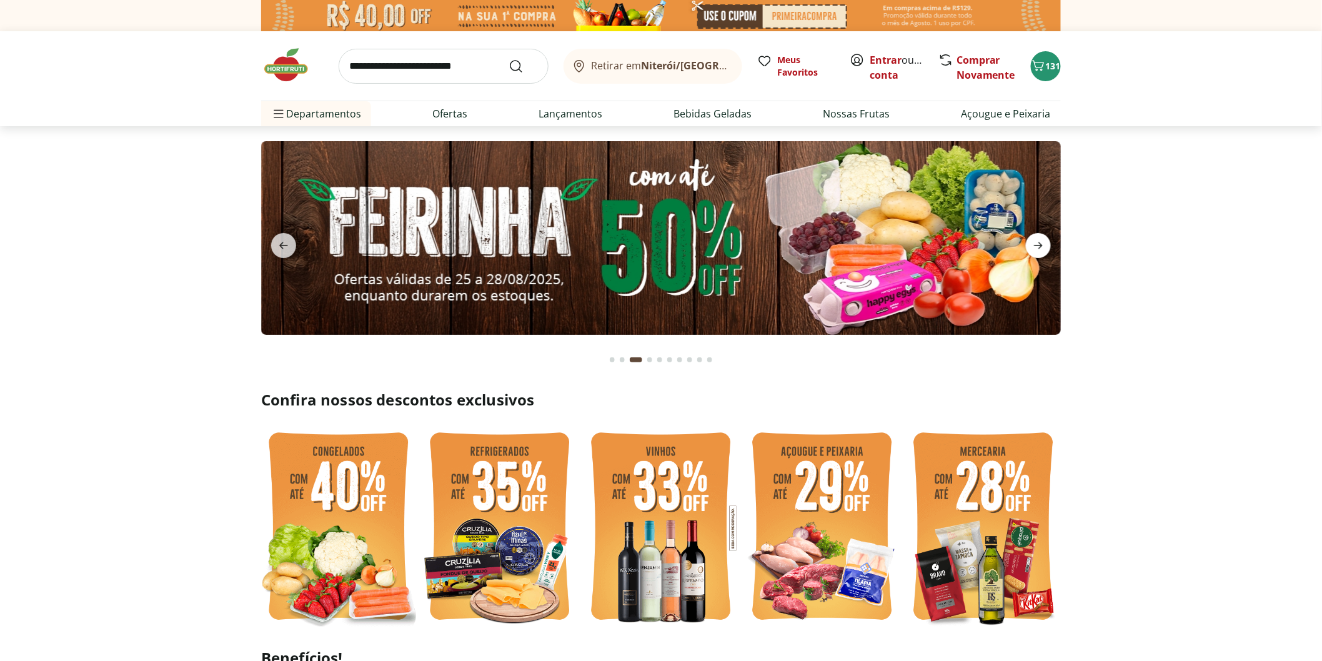
click at [1035, 240] on icon "next" at bounding box center [1038, 245] width 15 height 15
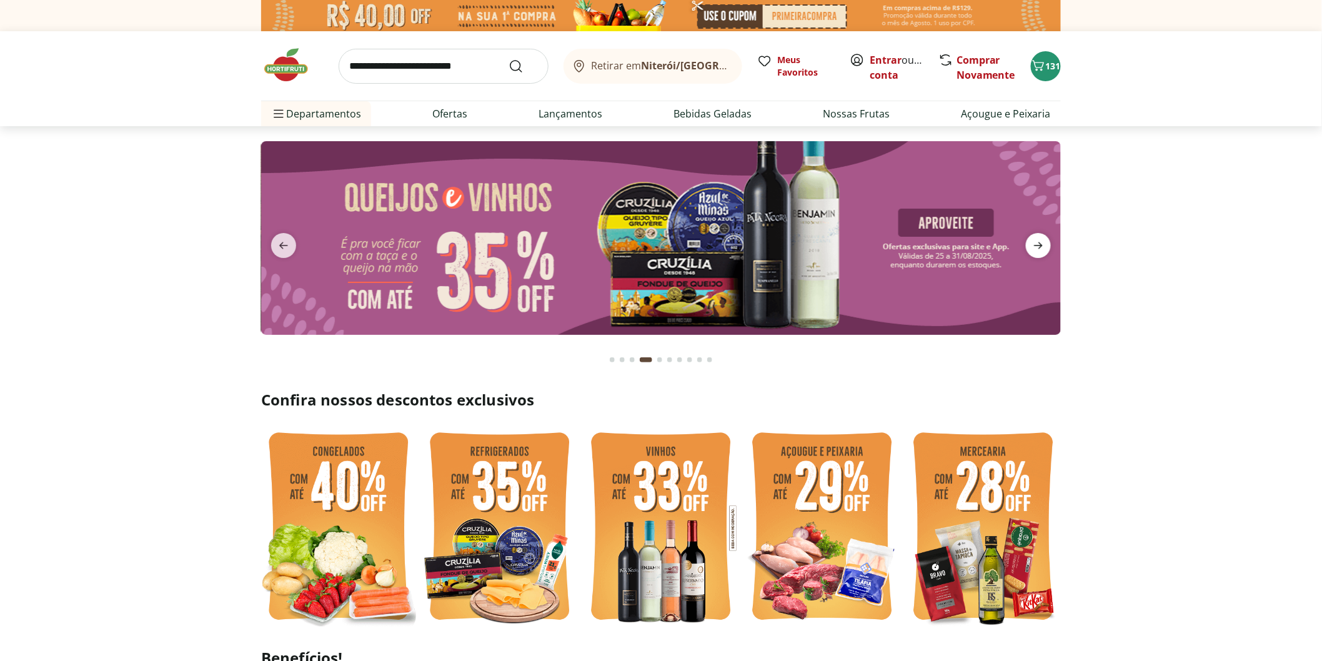
click at [1035, 240] on icon "next" at bounding box center [1038, 245] width 15 height 15
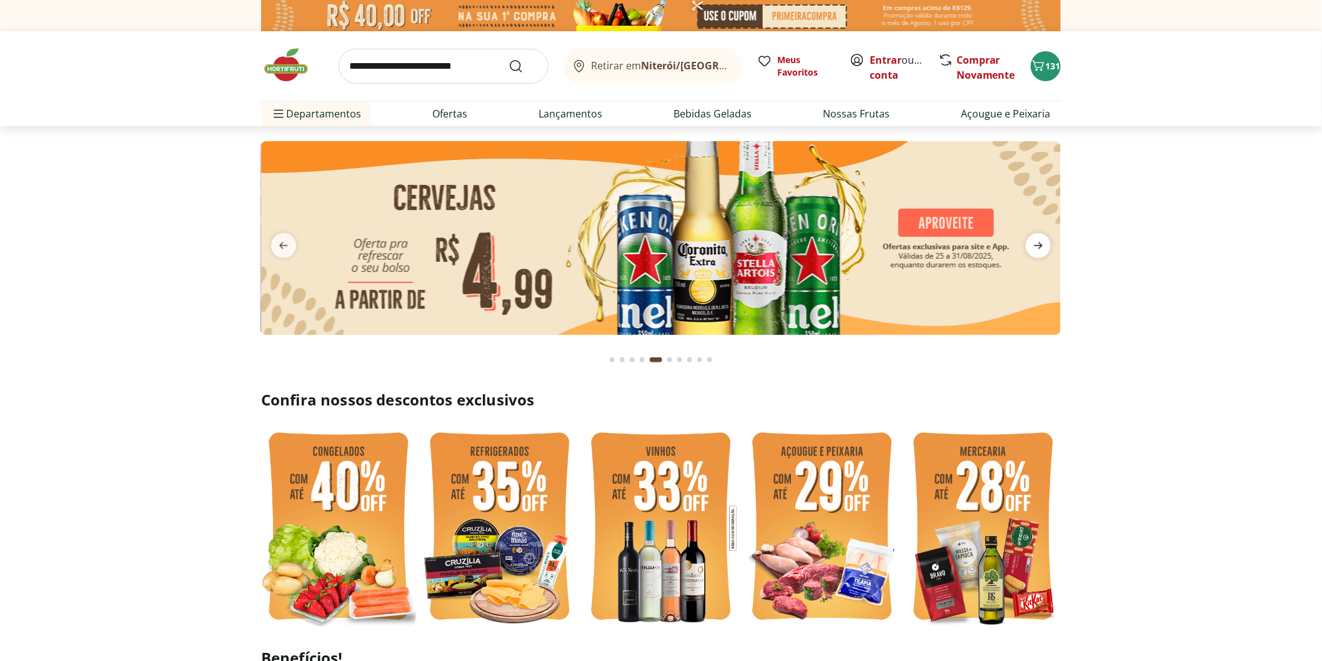
click at [1034, 240] on icon "next" at bounding box center [1038, 245] width 15 height 15
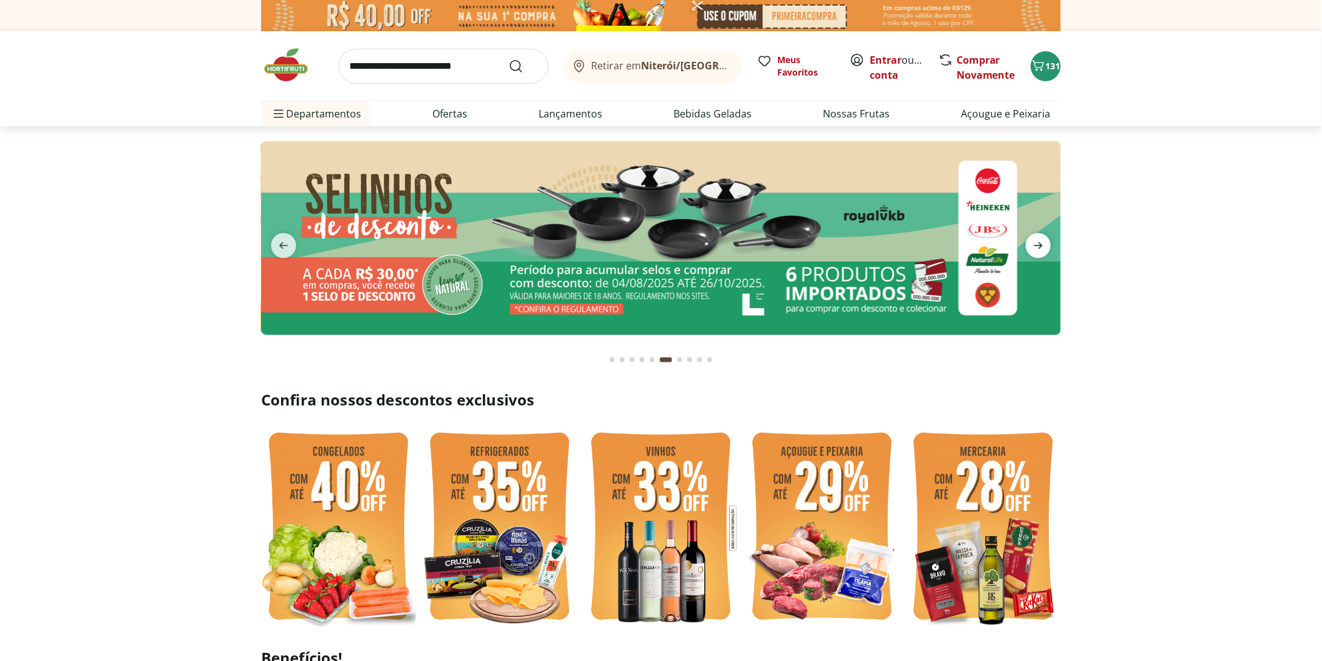
click at [1034, 240] on icon "next" at bounding box center [1038, 245] width 15 height 15
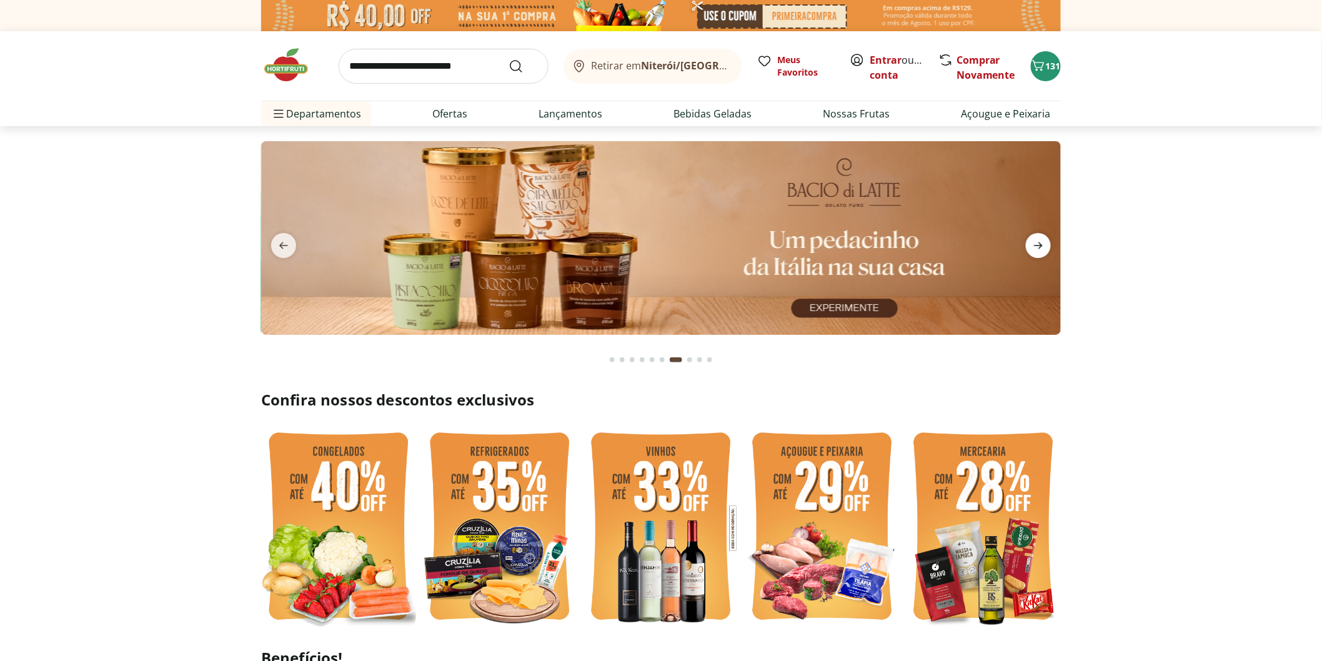
click at [1034, 240] on icon "next" at bounding box center [1038, 245] width 15 height 15
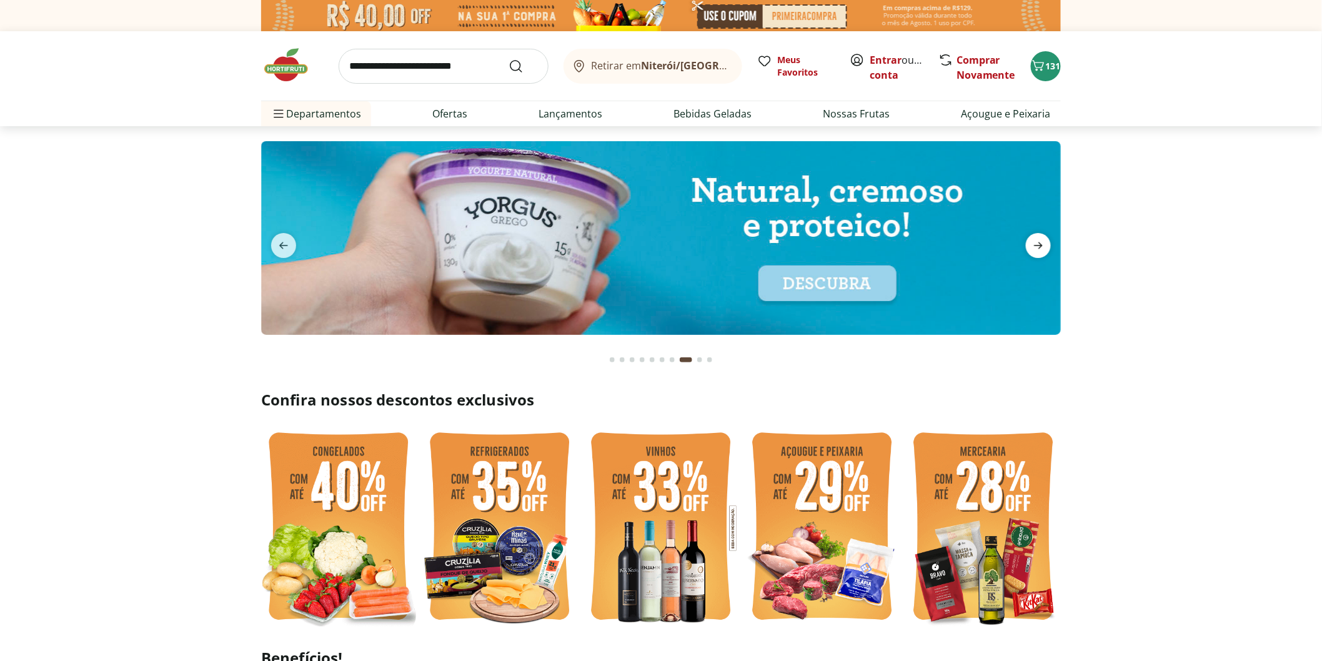
click at [1034, 240] on icon "next" at bounding box center [1038, 245] width 15 height 15
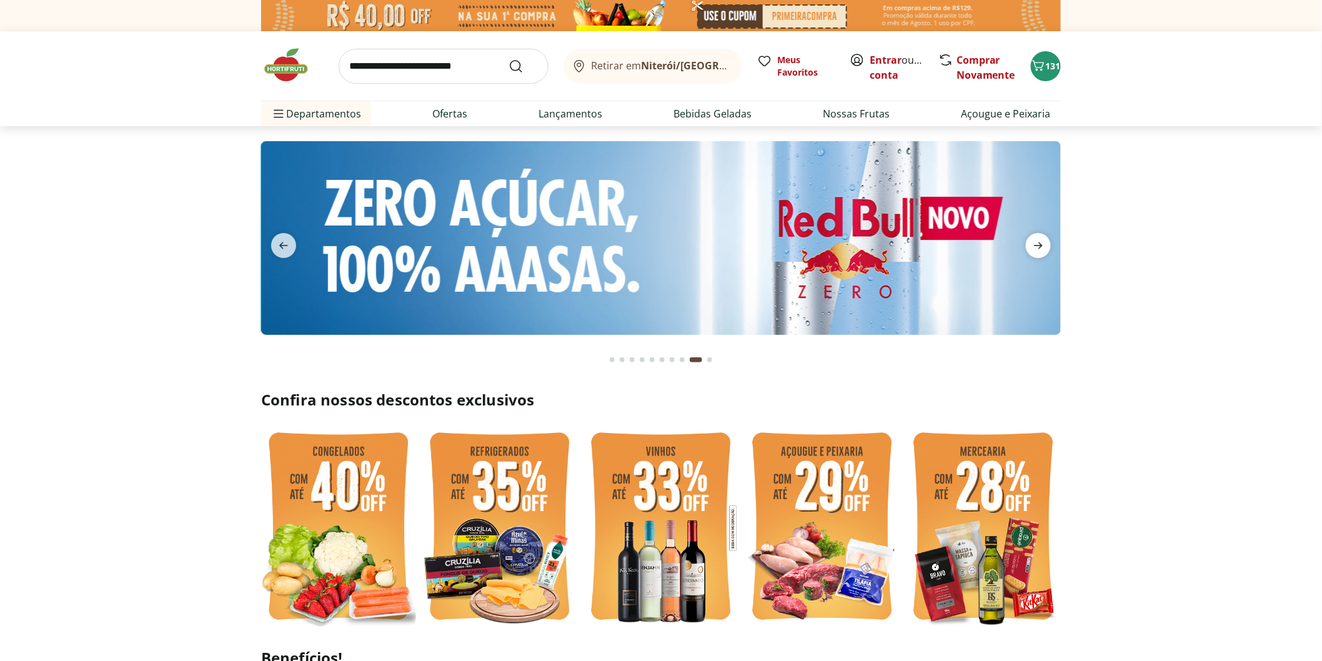
click at [1034, 240] on icon "next" at bounding box center [1038, 245] width 15 height 15
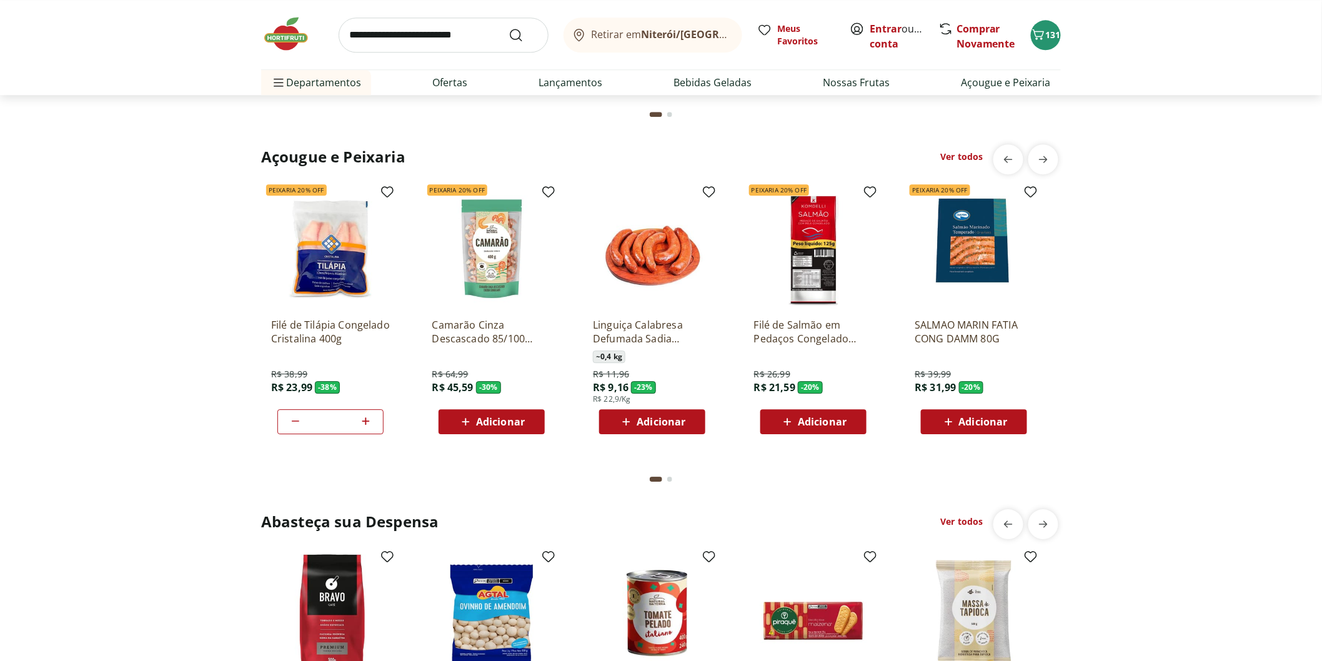
scroll to position [1318, 0]
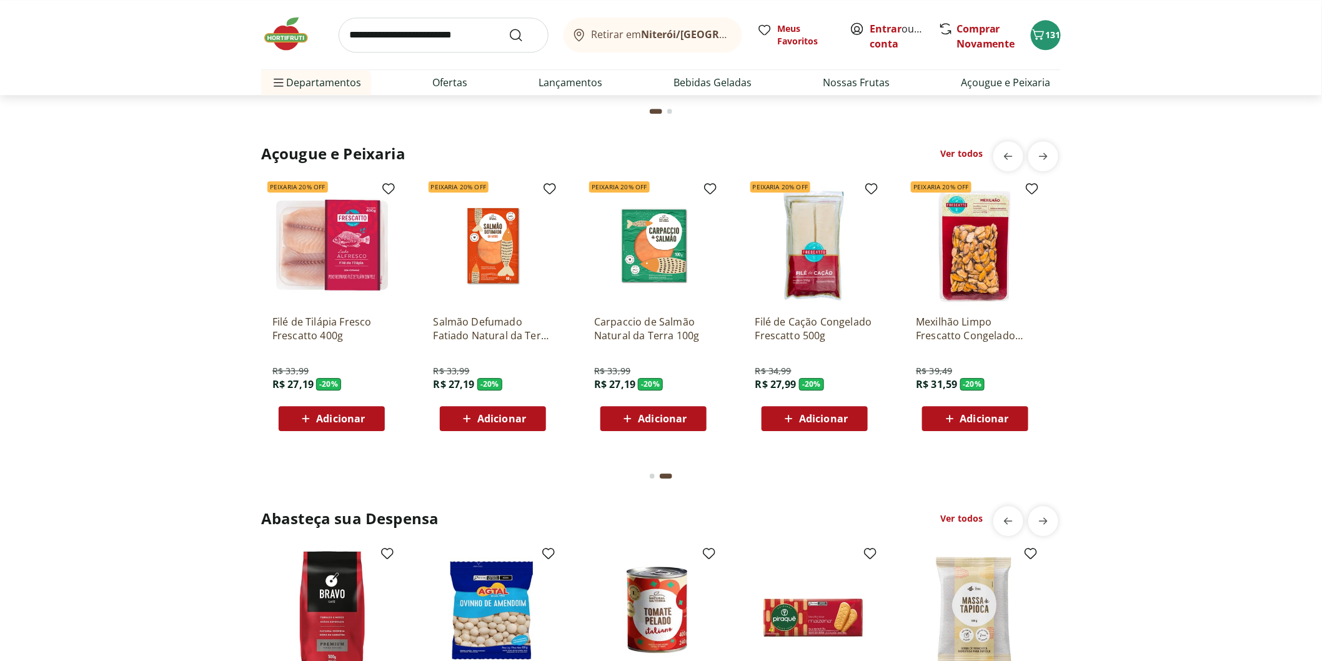
scroll to position [1665, 0]
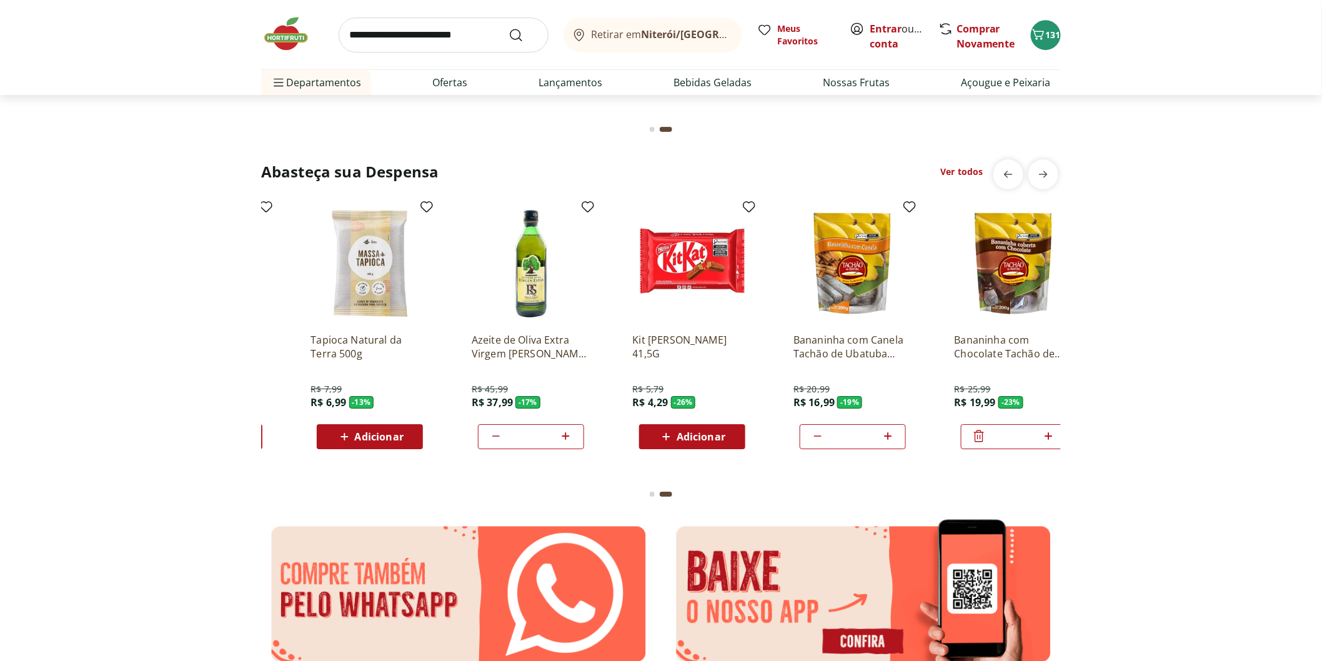
click at [415, 37] on input "search" at bounding box center [444, 34] width 210 height 35
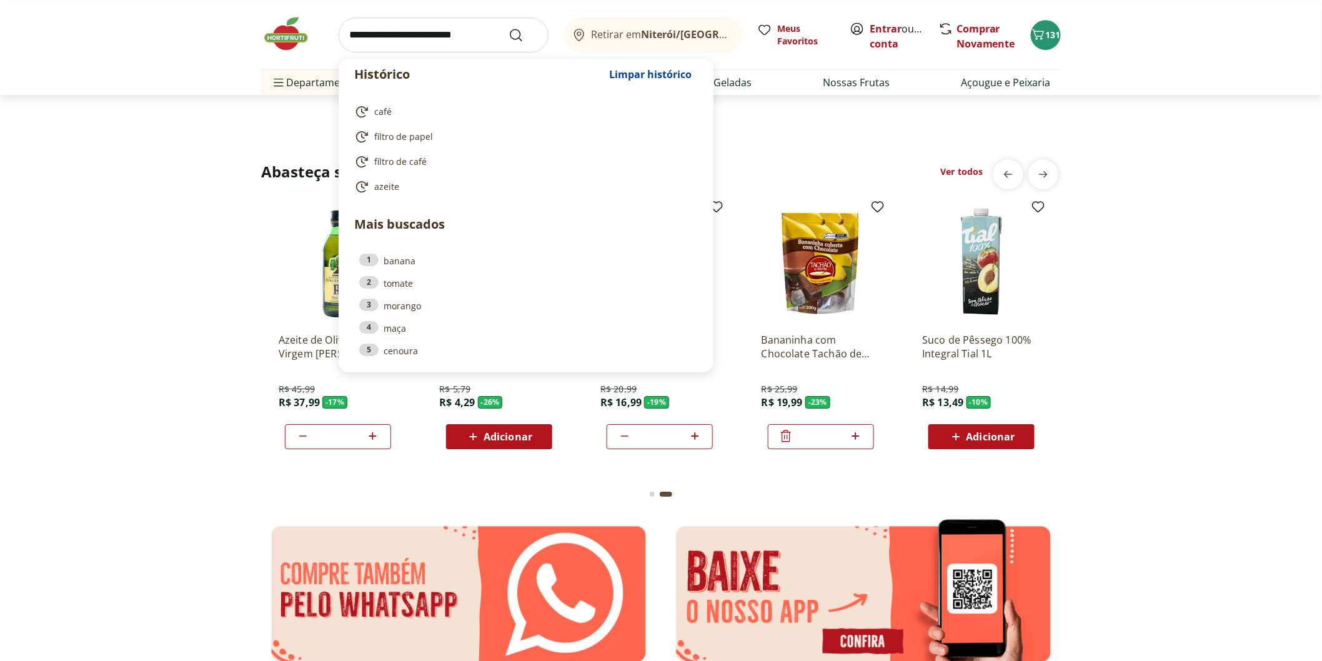
scroll to position [0, 803]
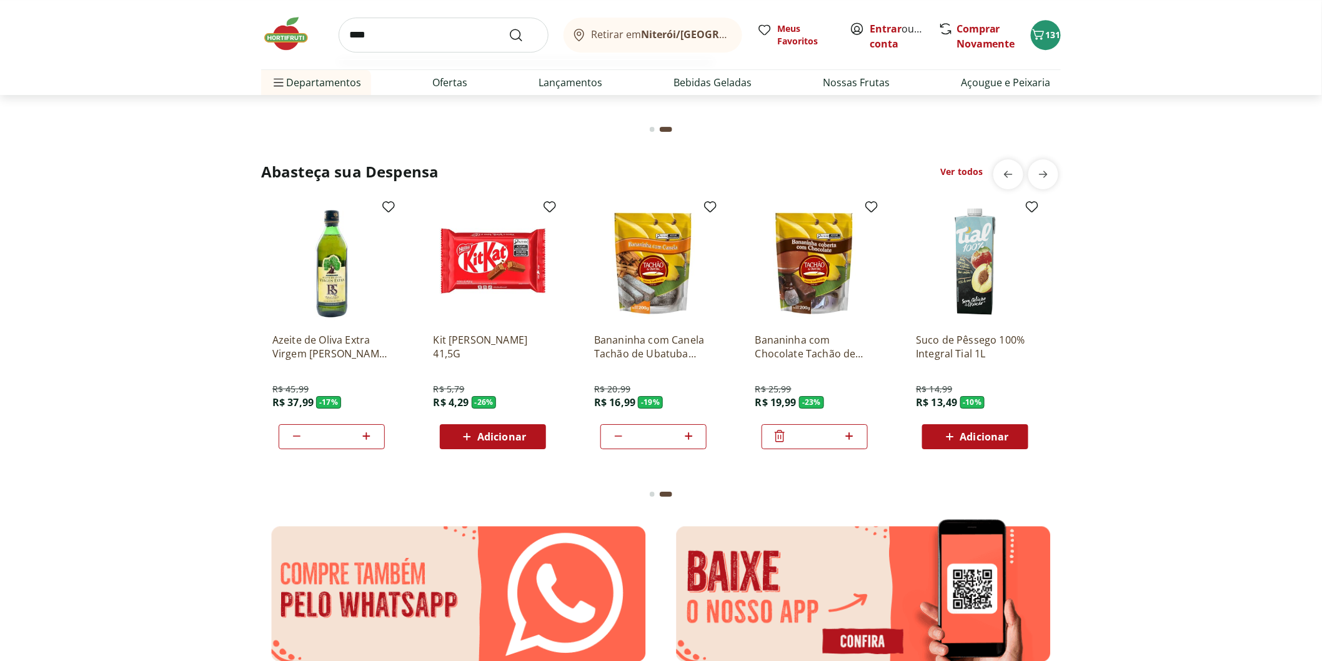
type input "****"
click at [508, 27] on button "Submit Search" at bounding box center [523, 34] width 30 height 15
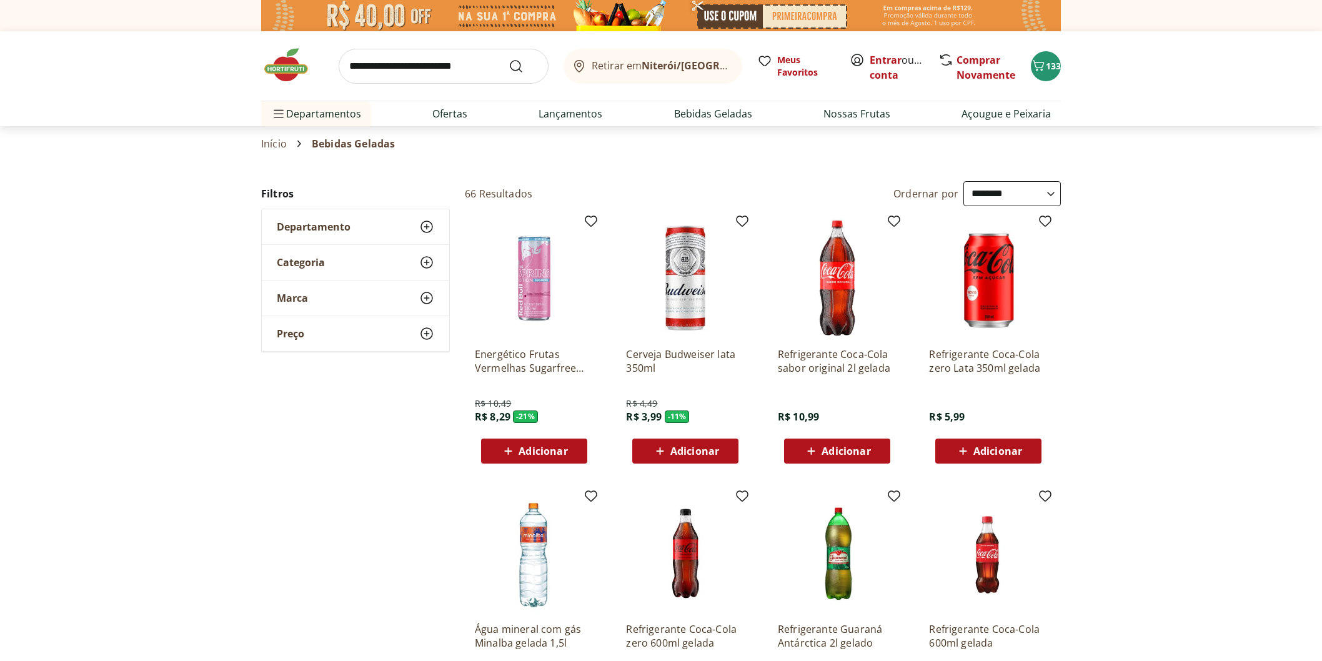
select select "**********"
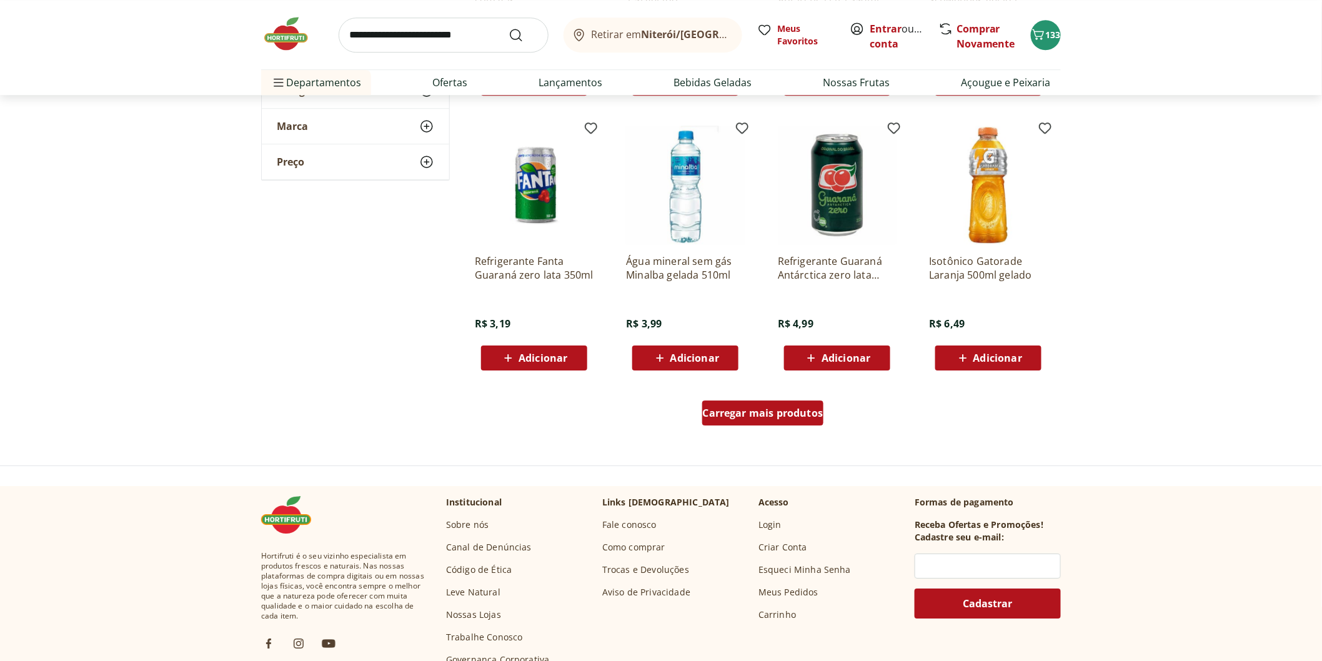
click at [781, 420] on div "Carregar mais produtos" at bounding box center [763, 412] width 122 height 25
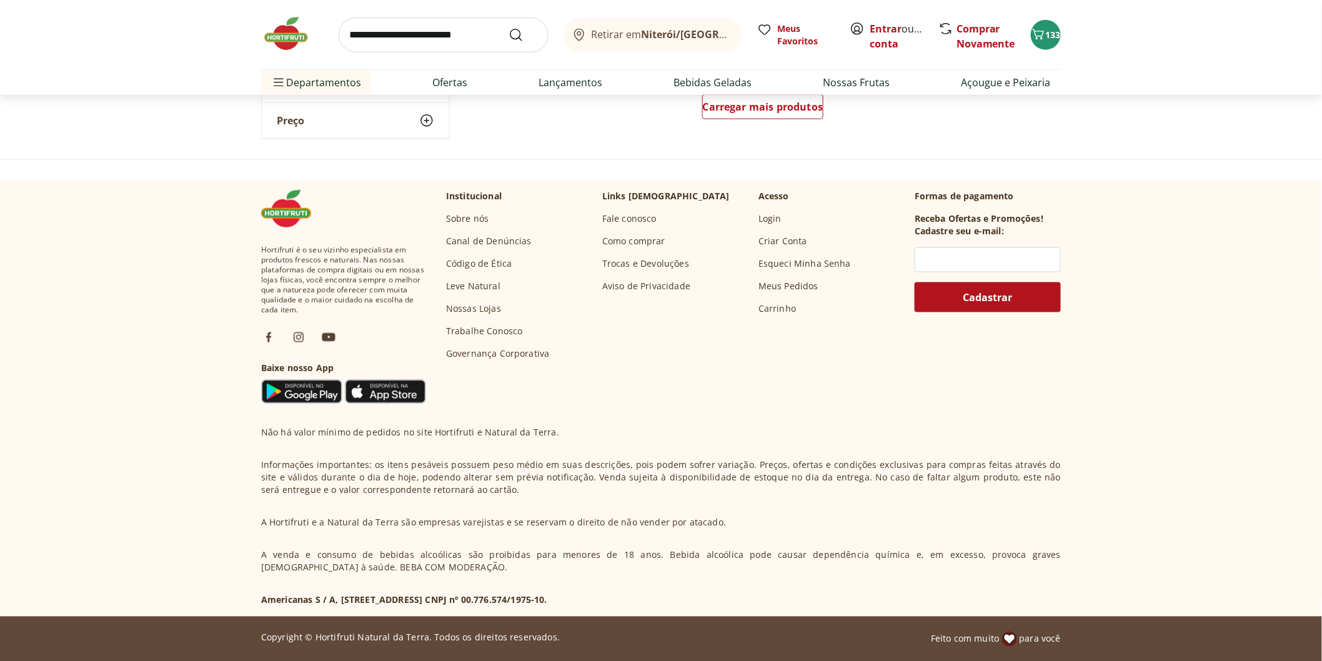
scroll to position [2370, 0]
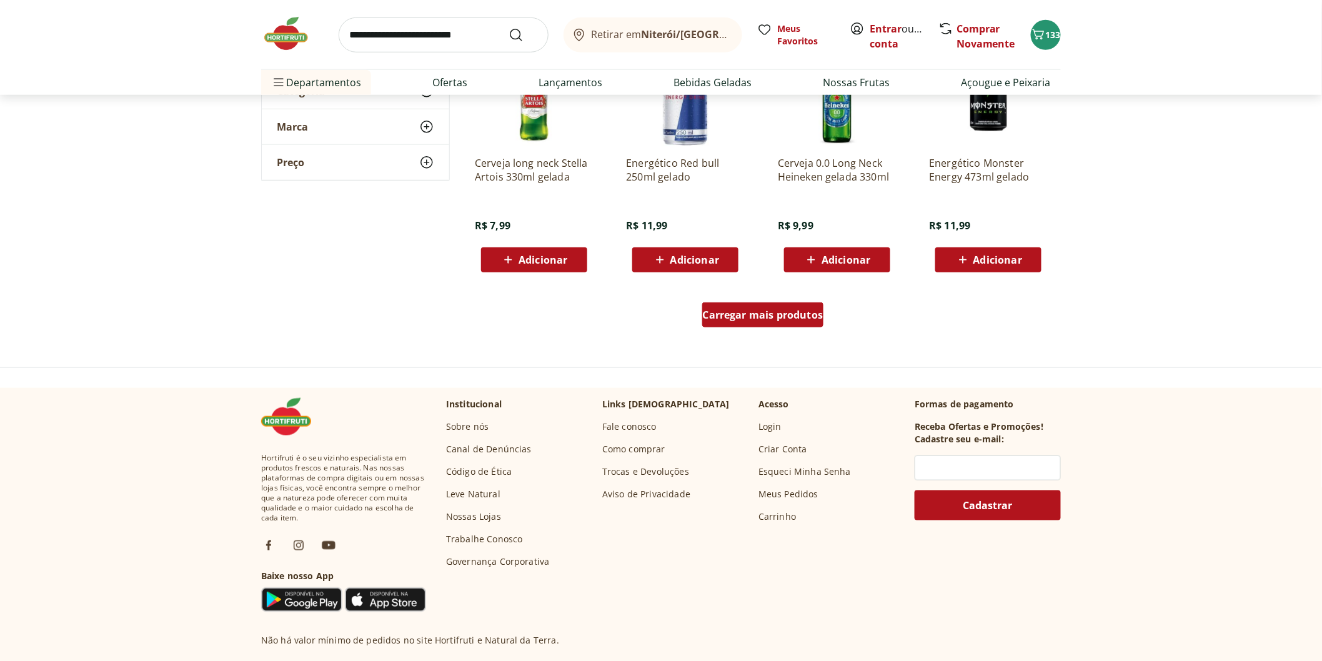
click at [767, 310] on span "Carregar mais produtos" at bounding box center [763, 315] width 121 height 10
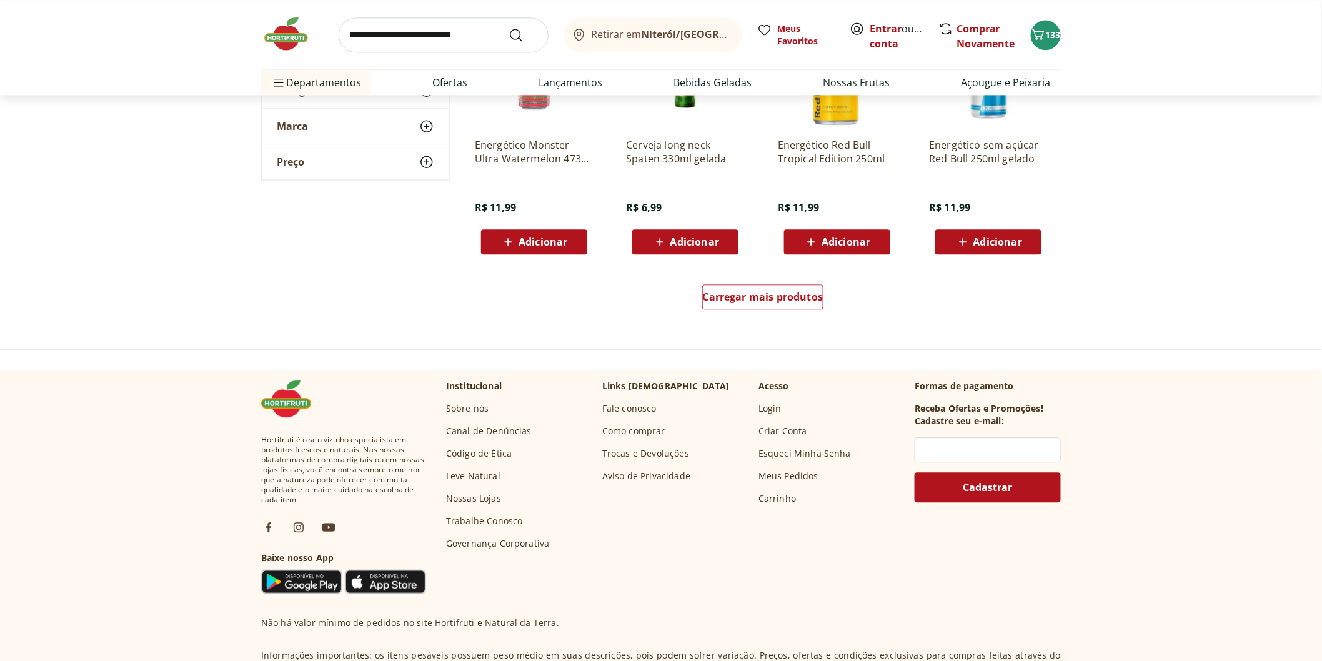
scroll to position [2786, 0]
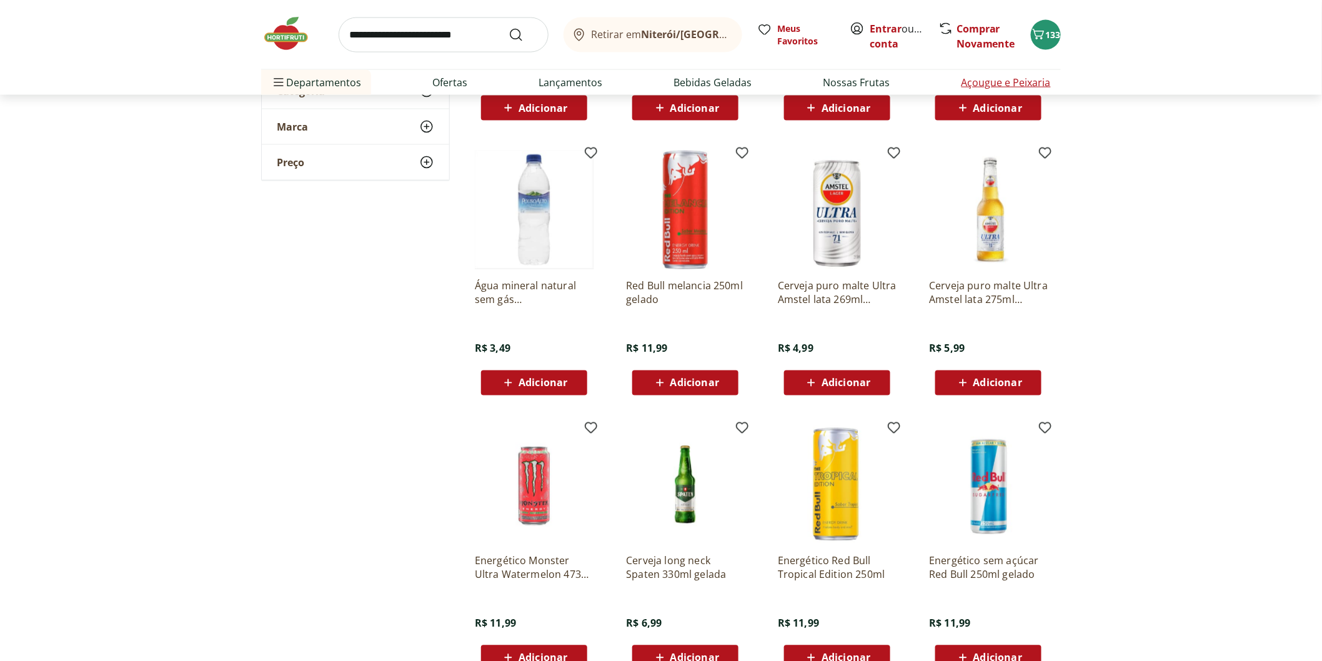
click at [965, 79] on link "Açougue e Peixaria" at bounding box center [1005, 82] width 89 height 15
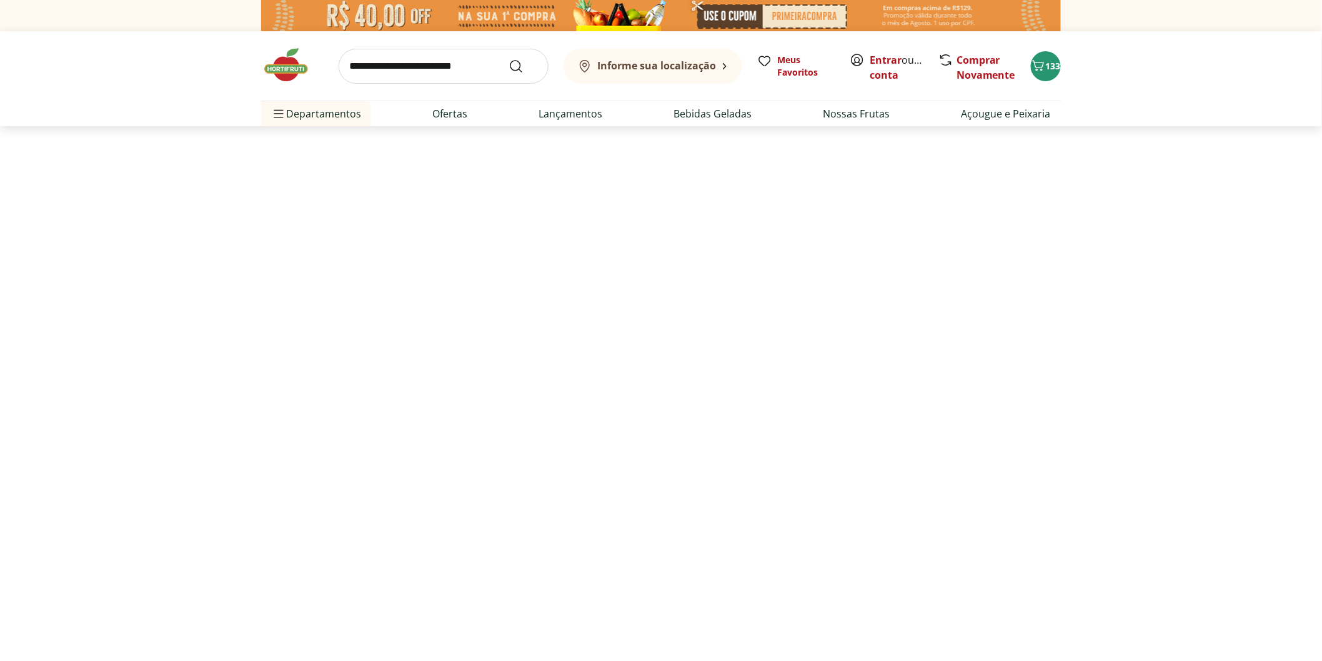
select select "**********"
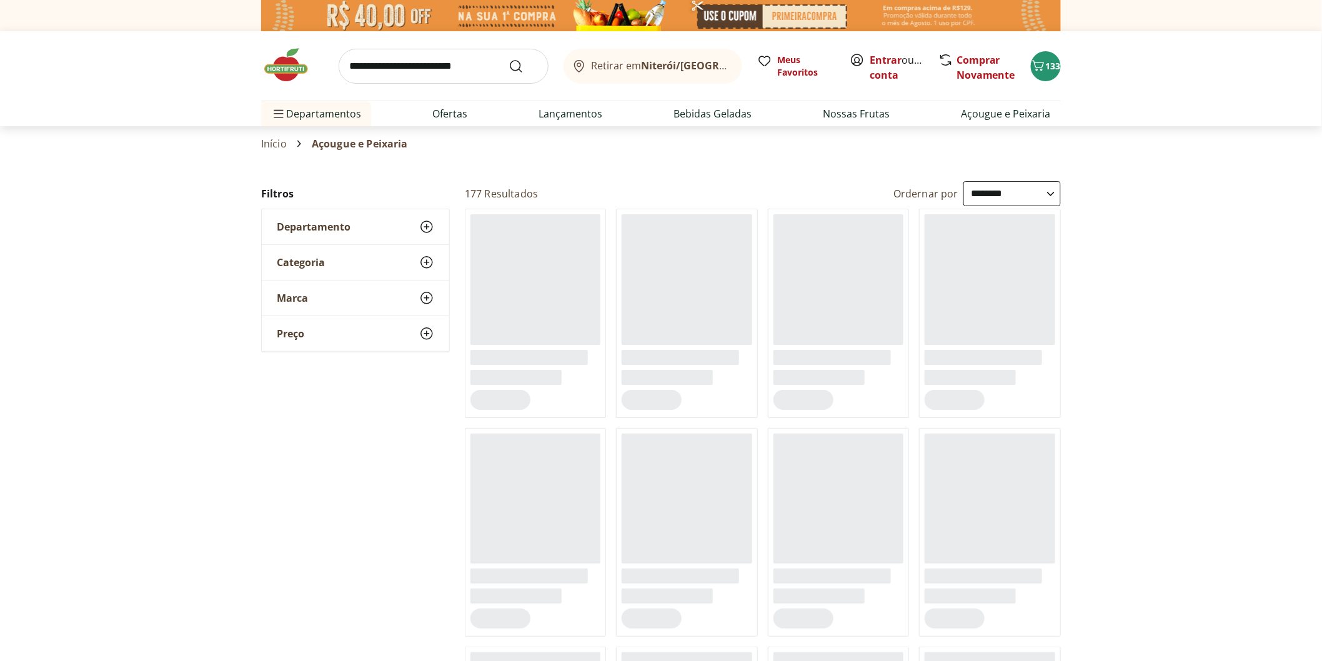
click at [398, 66] on input "search" at bounding box center [444, 66] width 210 height 35
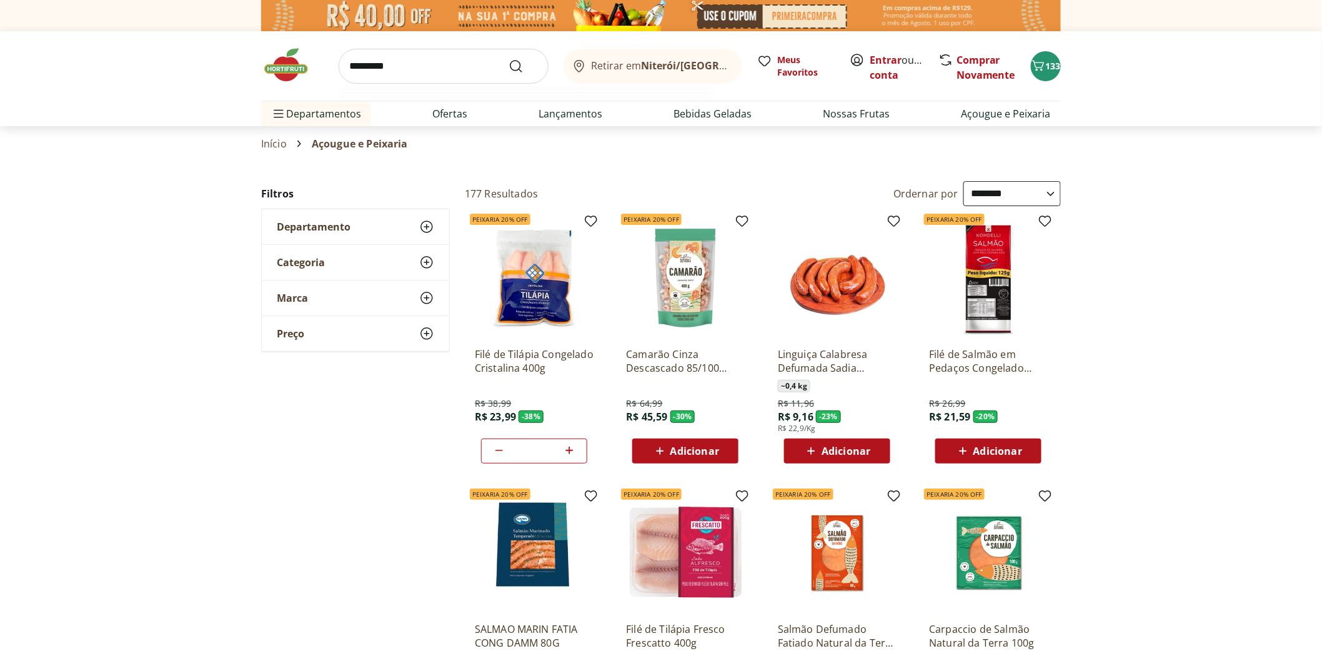
type input "*********"
click at [508, 59] on button "Submit Search" at bounding box center [523, 66] width 30 height 15
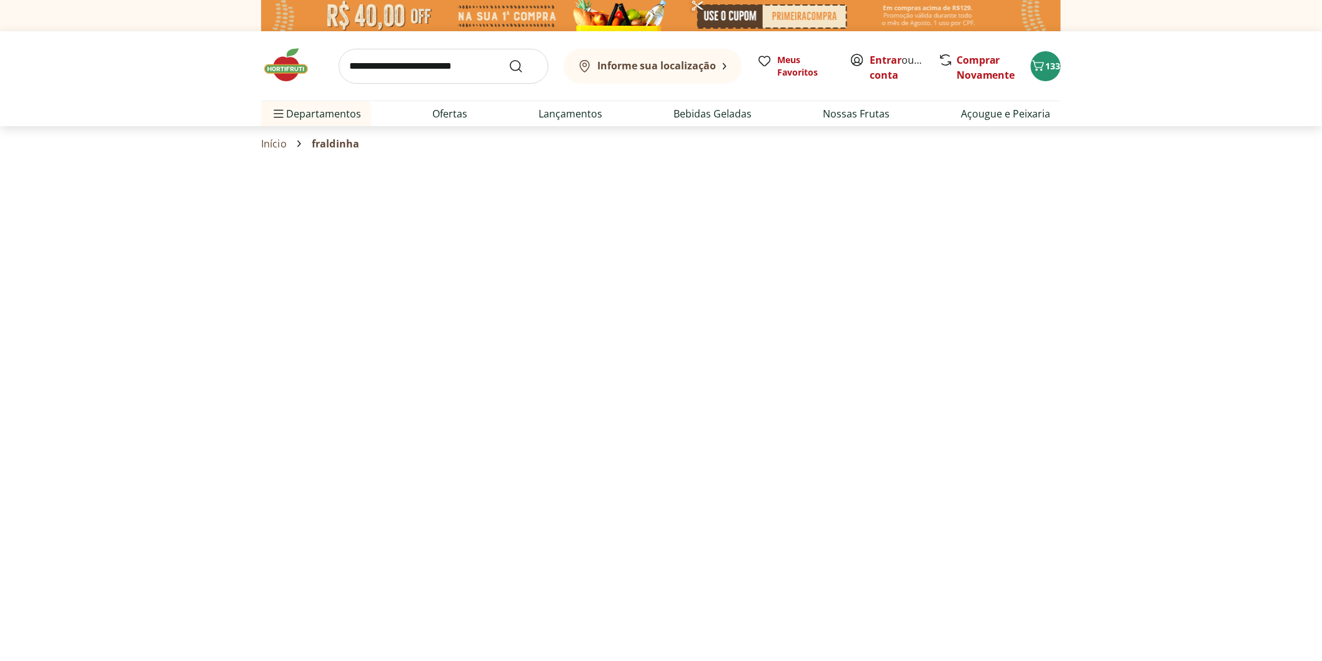
select select "**********"
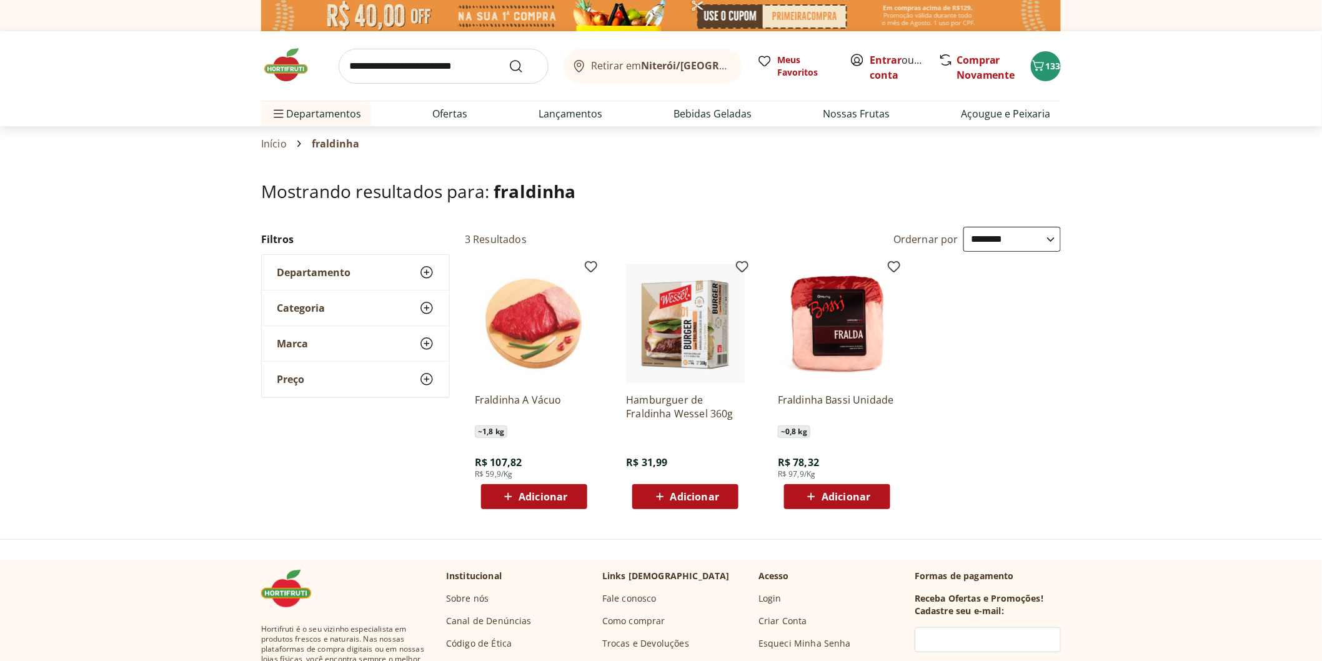
click at [527, 492] on span "Adicionar" at bounding box center [542, 497] width 49 height 10
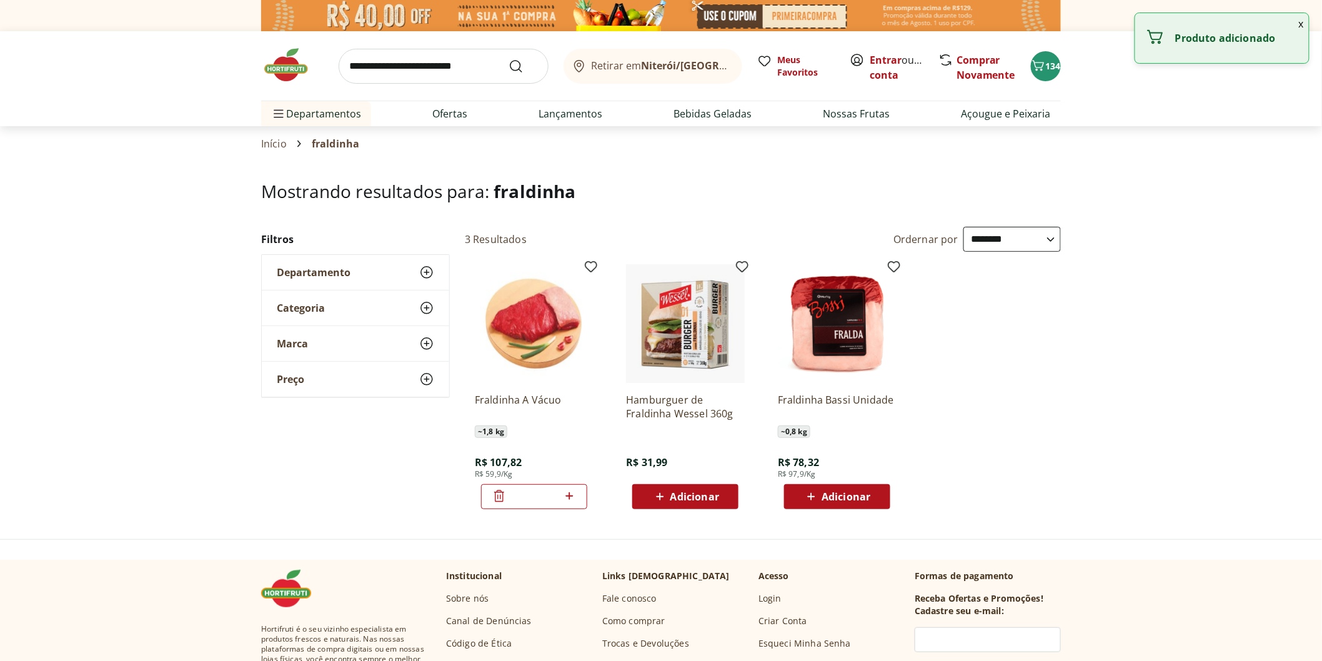
click at [386, 64] on input "search" at bounding box center [444, 66] width 210 height 35
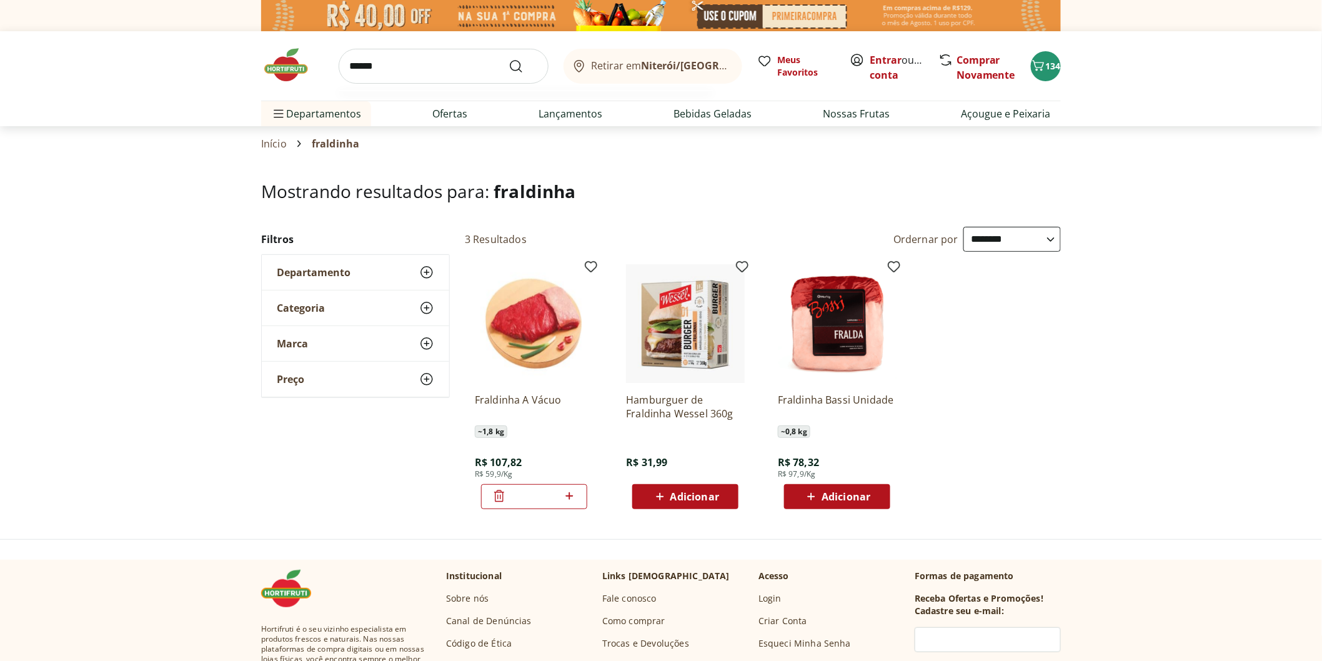
type input "*******"
click button "Submit Search" at bounding box center [523, 66] width 30 height 15
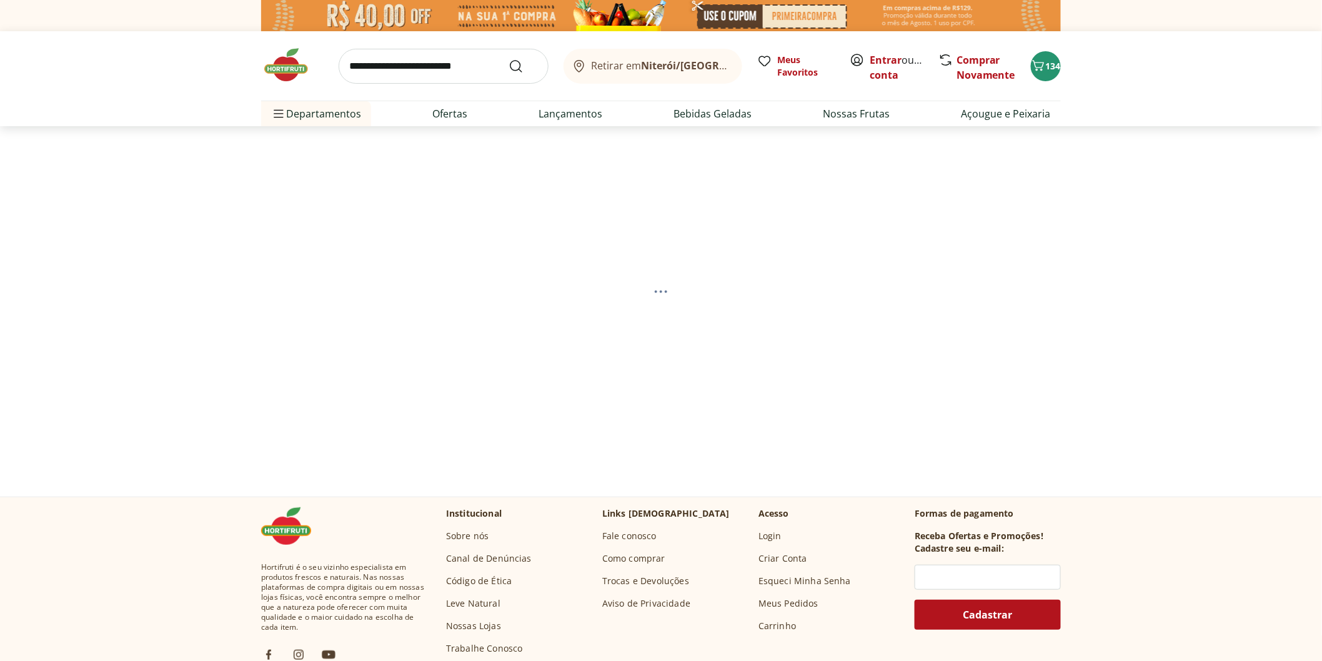
select select "**********"
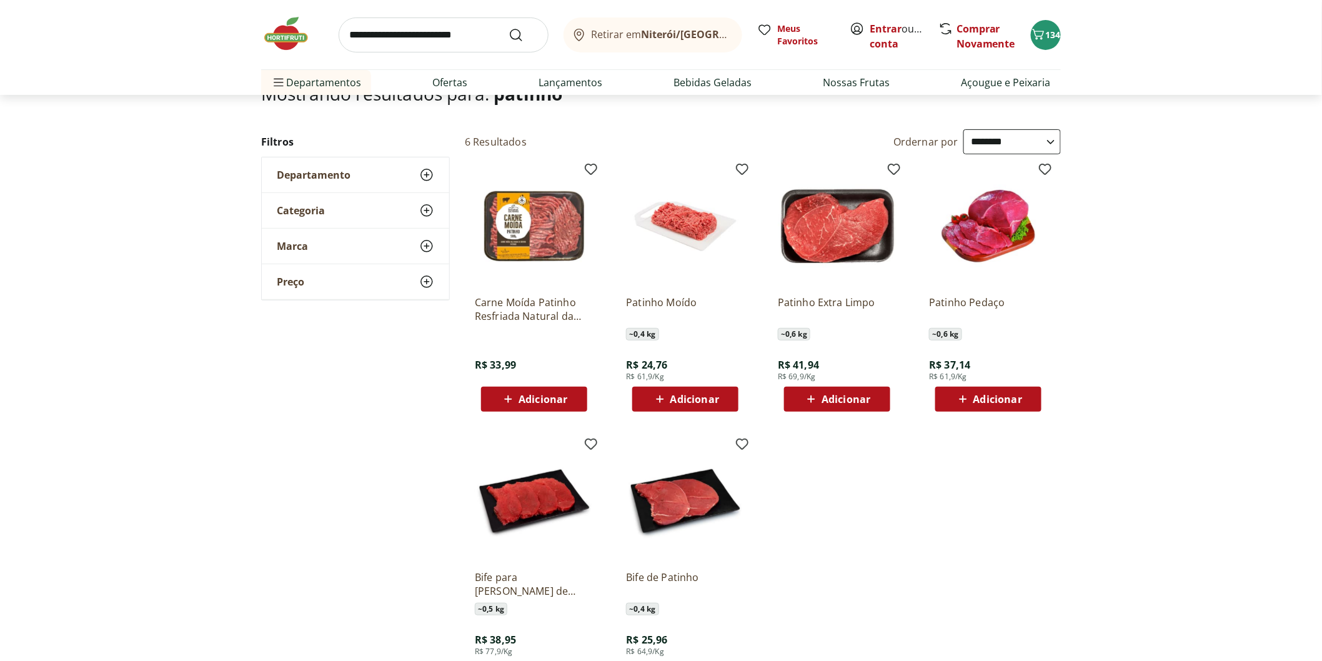
scroll to position [139, 0]
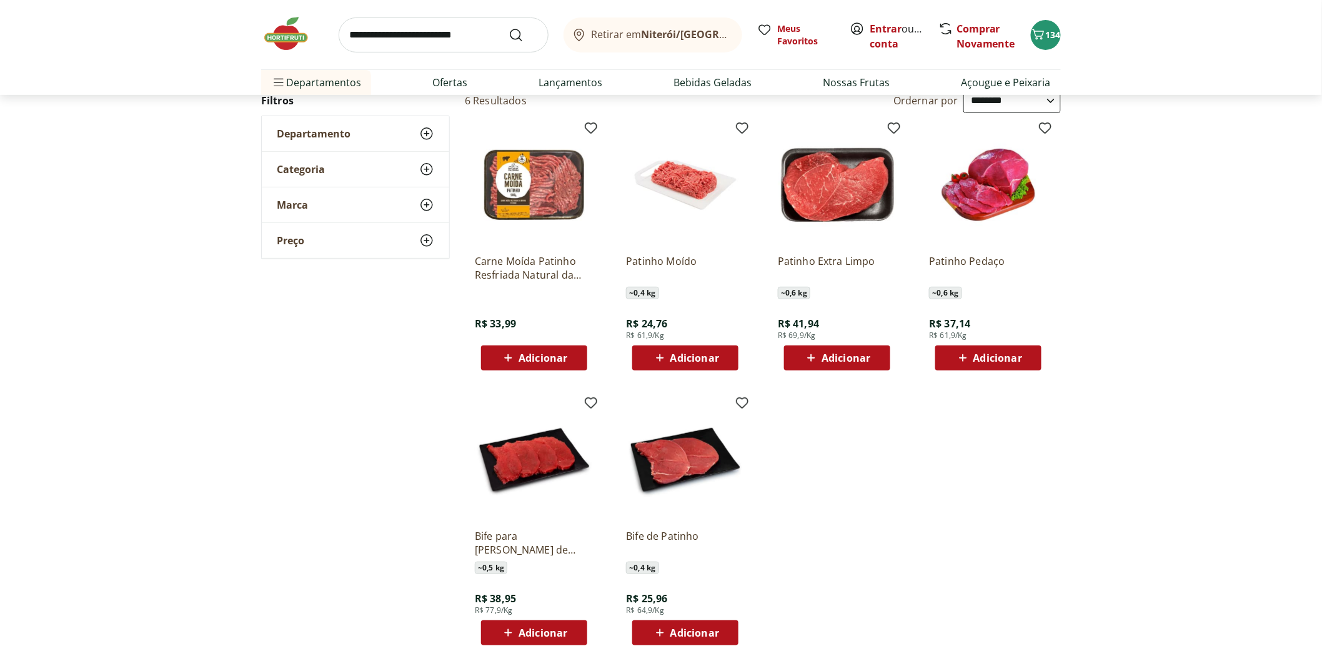
click at [287, 39] on img at bounding box center [292, 33] width 62 height 37
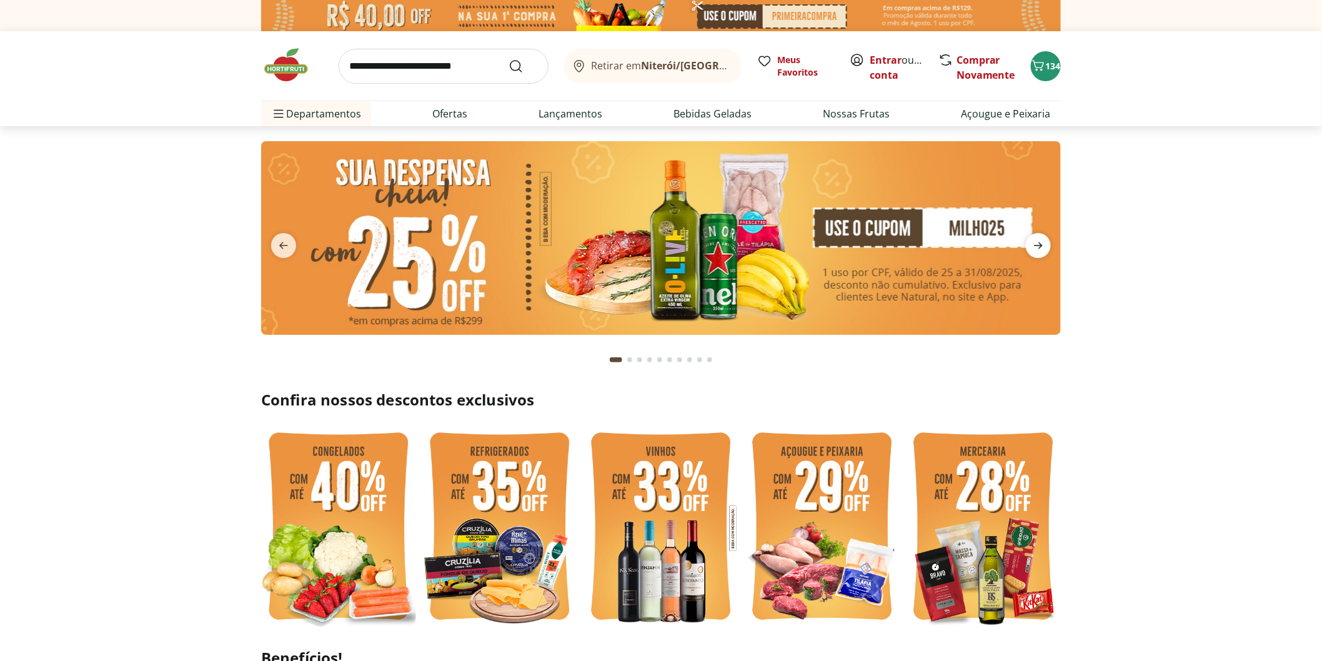
click at [1037, 248] on icon "next" at bounding box center [1038, 245] width 15 height 15
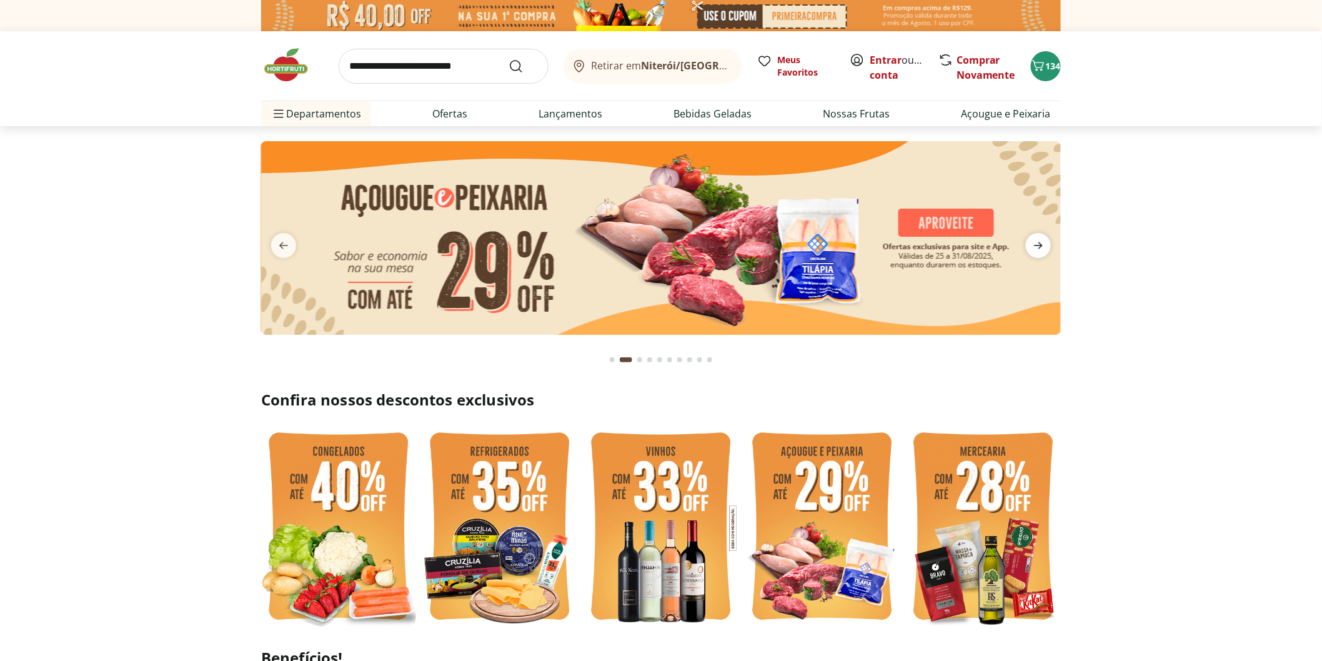
click at [1035, 248] on icon "next" at bounding box center [1038, 245] width 15 height 15
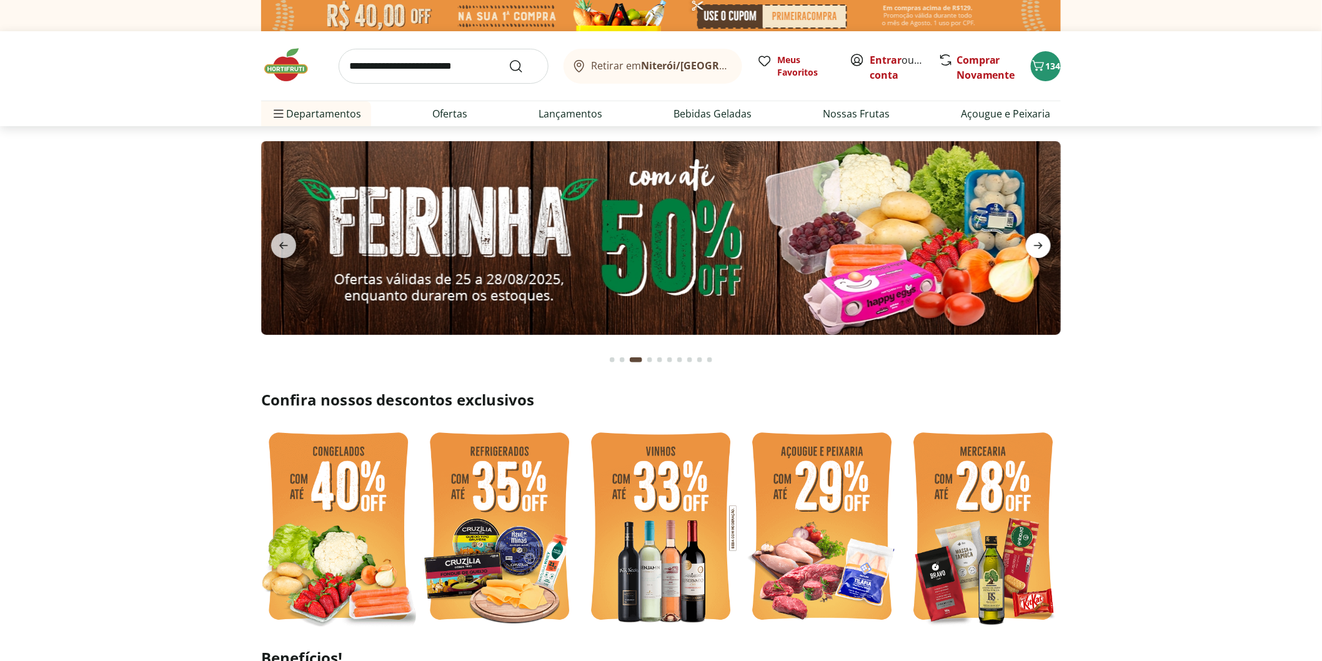
click at [1035, 248] on icon "next" at bounding box center [1038, 245] width 15 height 15
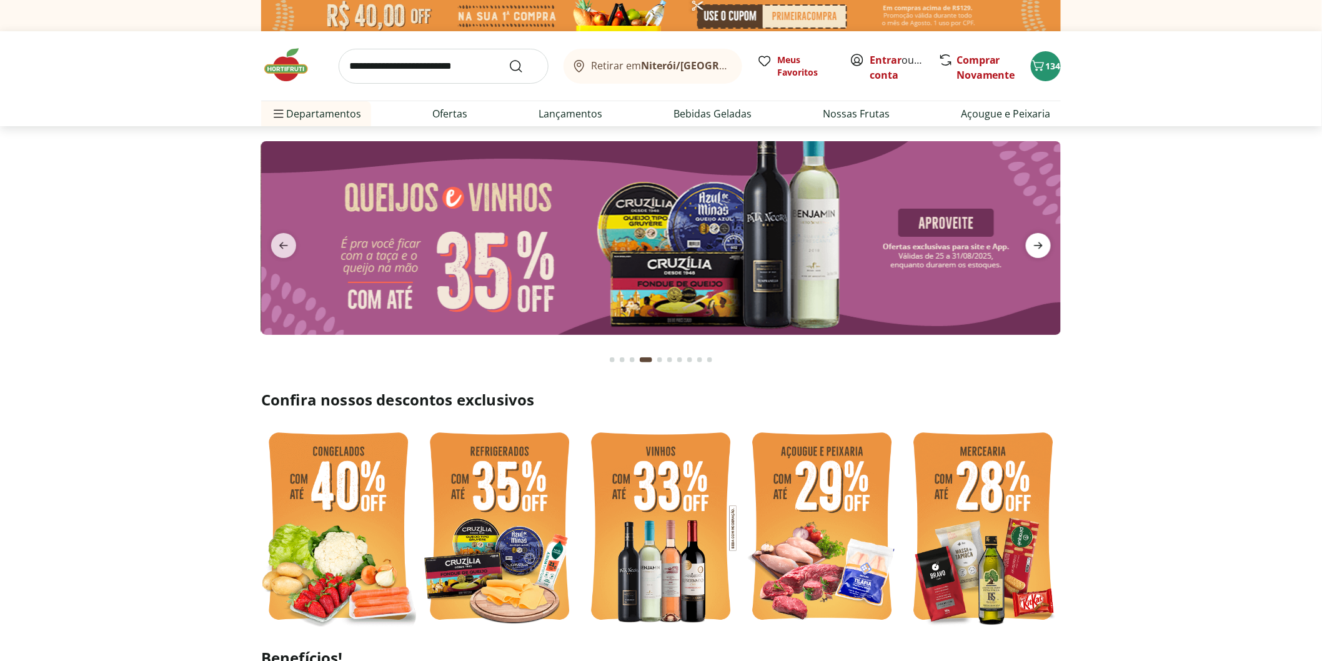
click at [1035, 248] on icon "next" at bounding box center [1038, 245] width 15 height 15
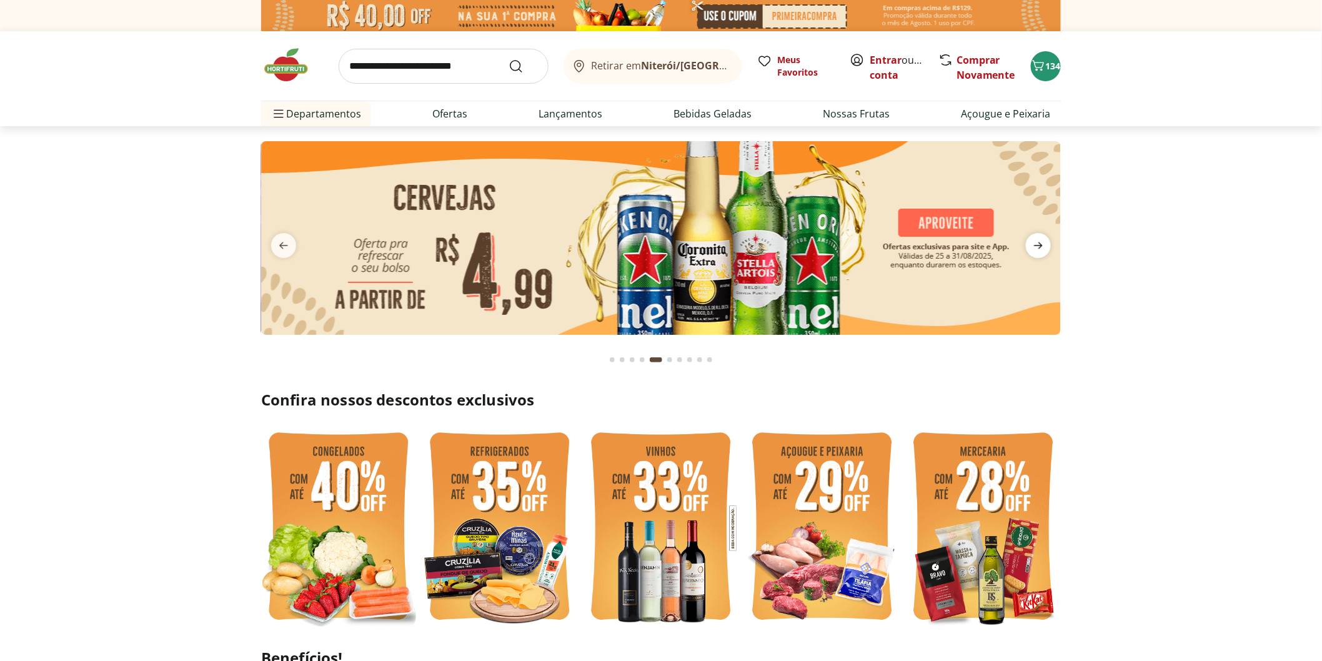
click at [1035, 248] on icon "next" at bounding box center [1038, 245] width 15 height 15
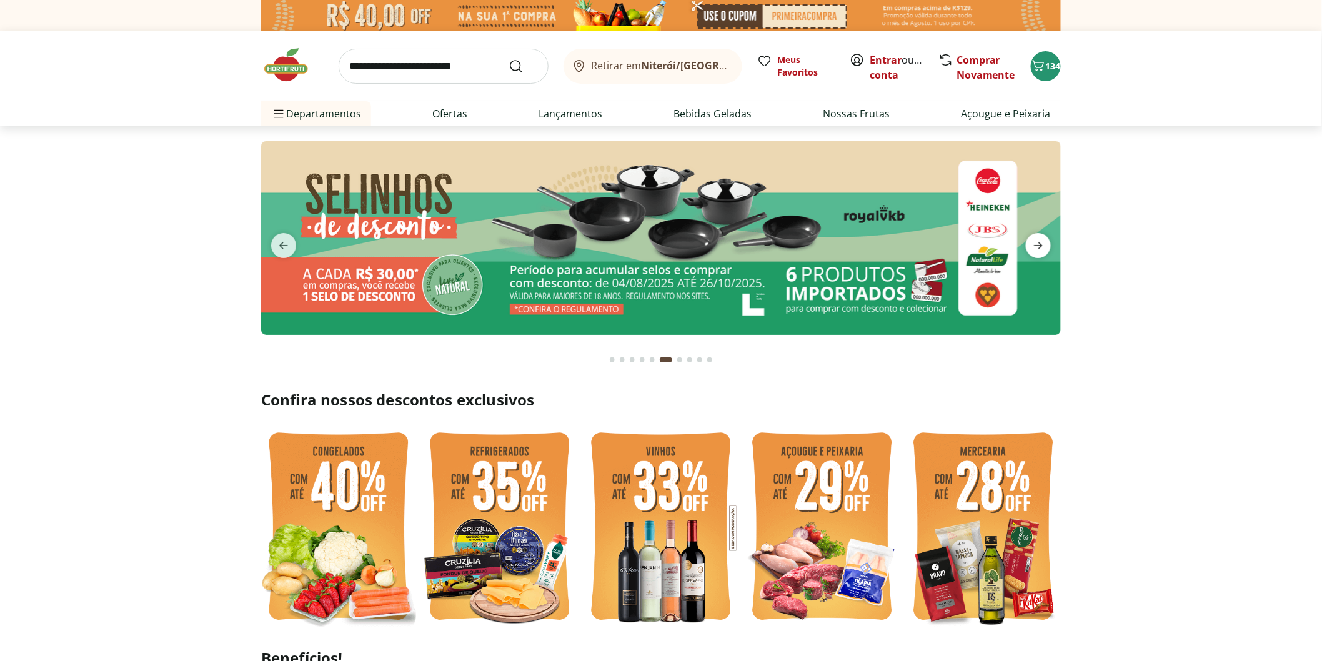
type input "*"
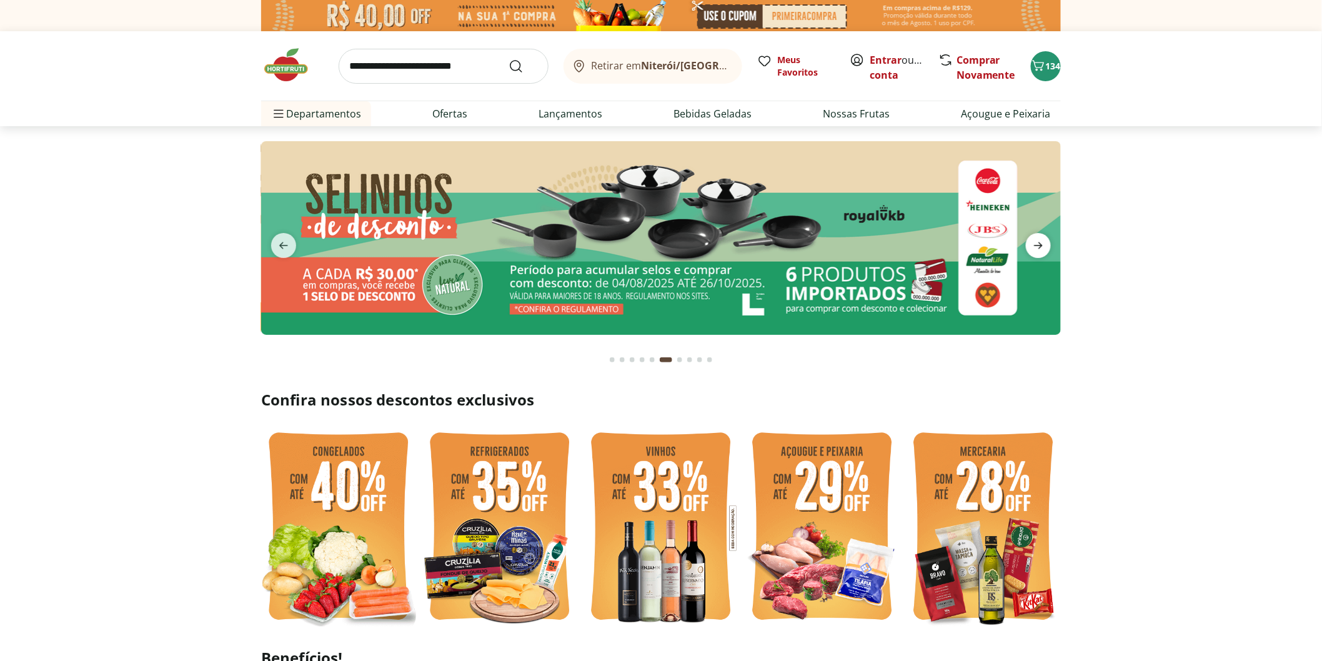
type input "*"
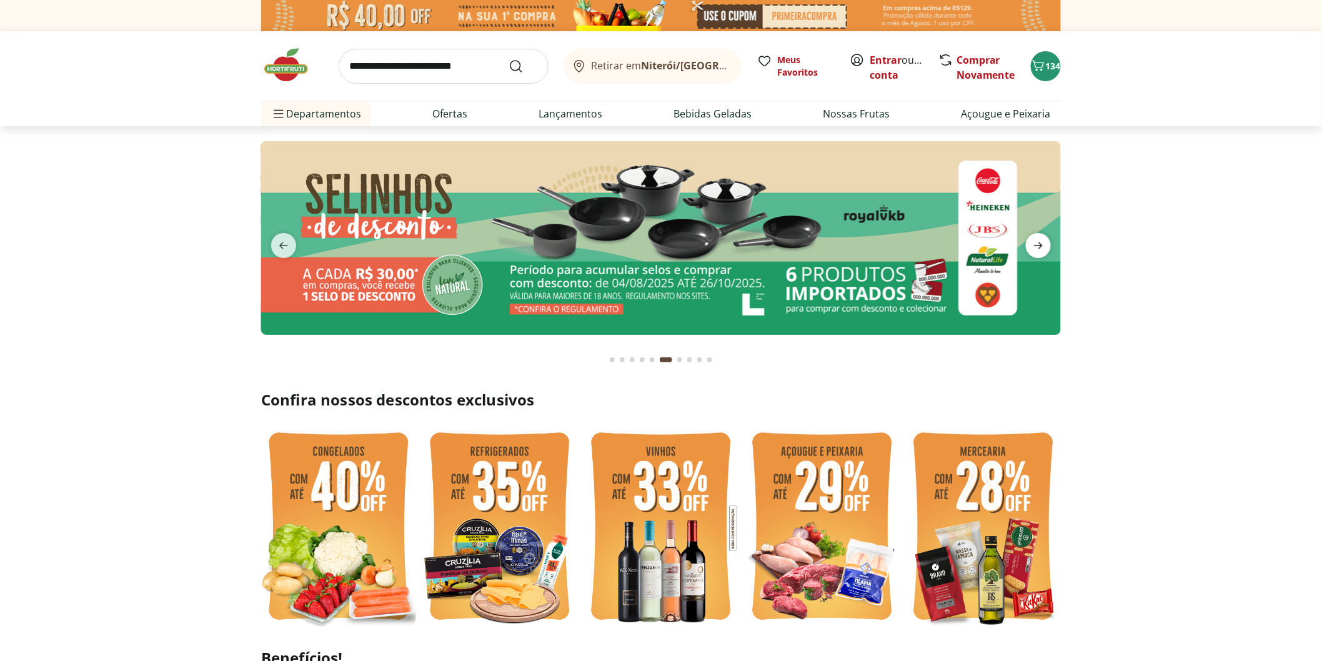
type input "*"
click at [1035, 248] on icon "next" at bounding box center [1038, 245] width 15 height 15
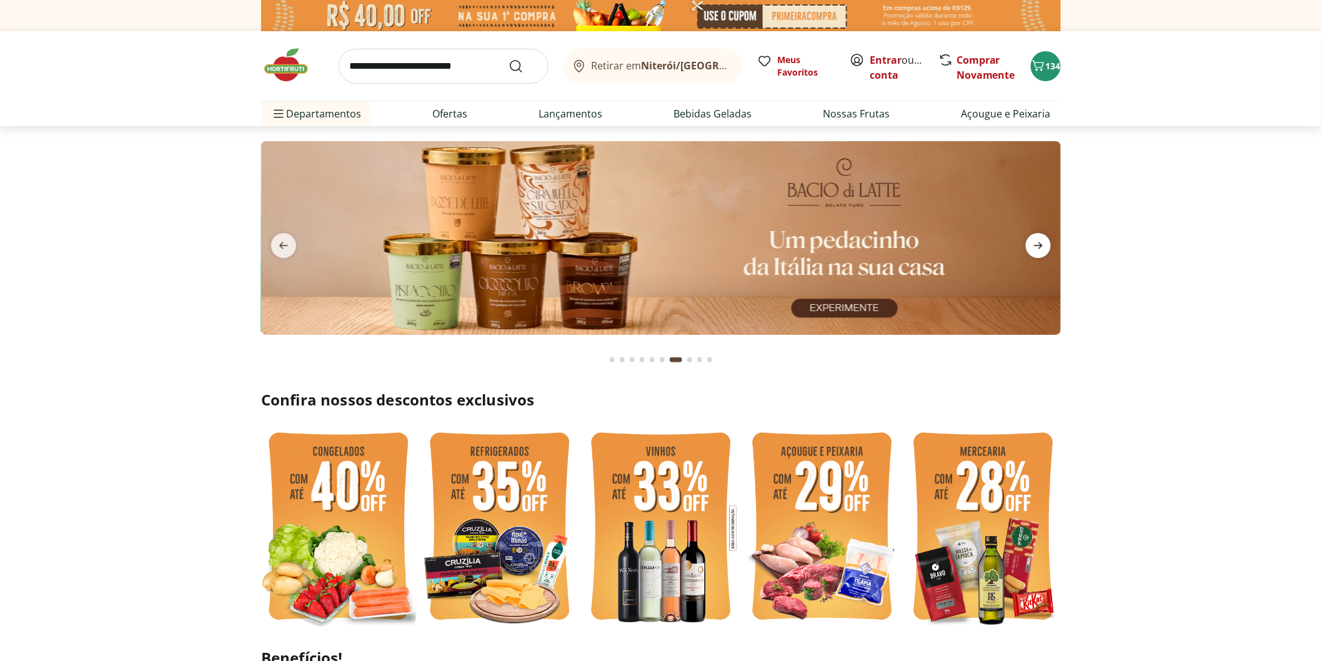
click at [1035, 248] on icon "next" at bounding box center [1038, 245] width 15 height 15
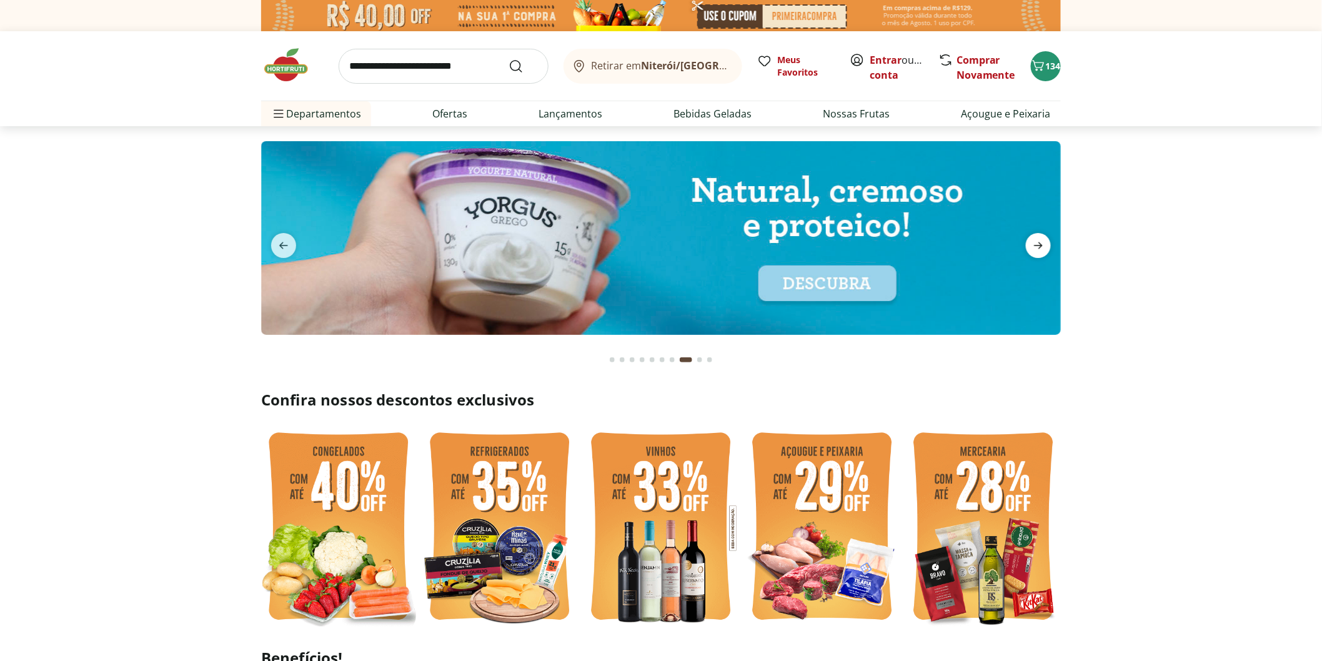
click at [1035, 248] on icon "next" at bounding box center [1038, 245] width 15 height 15
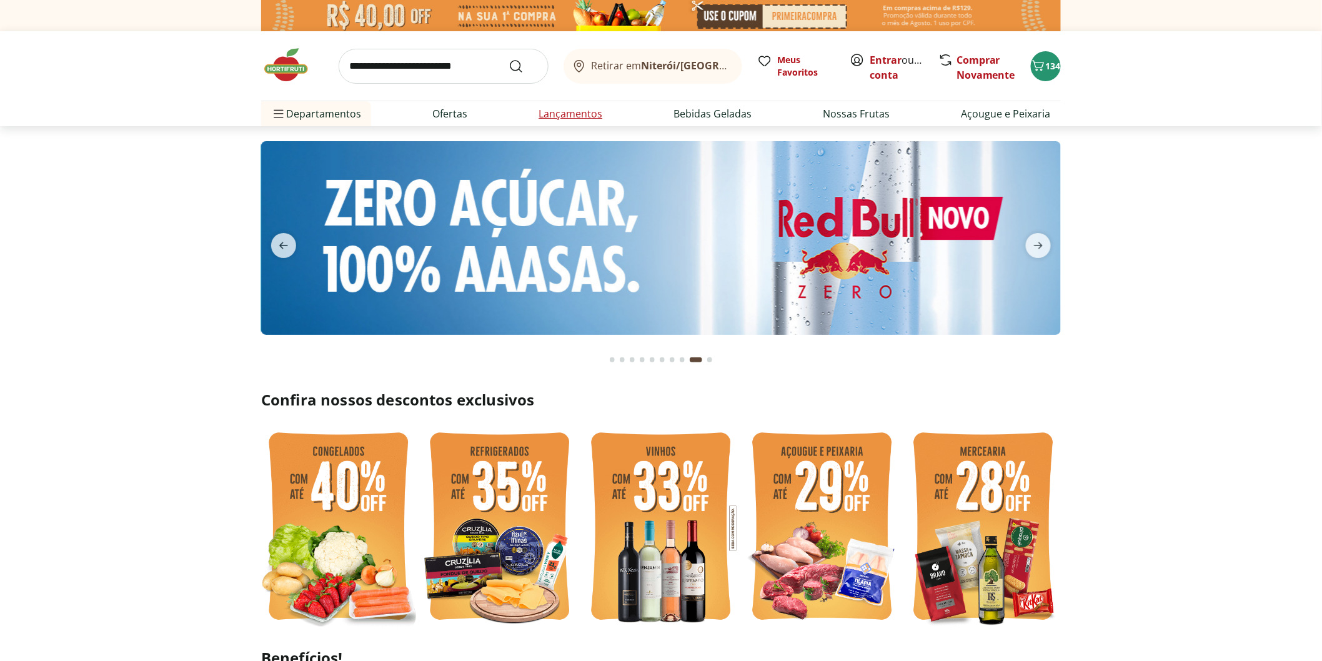
click at [568, 114] on link "Lançamentos" at bounding box center [570, 113] width 64 height 15
select select "**********"
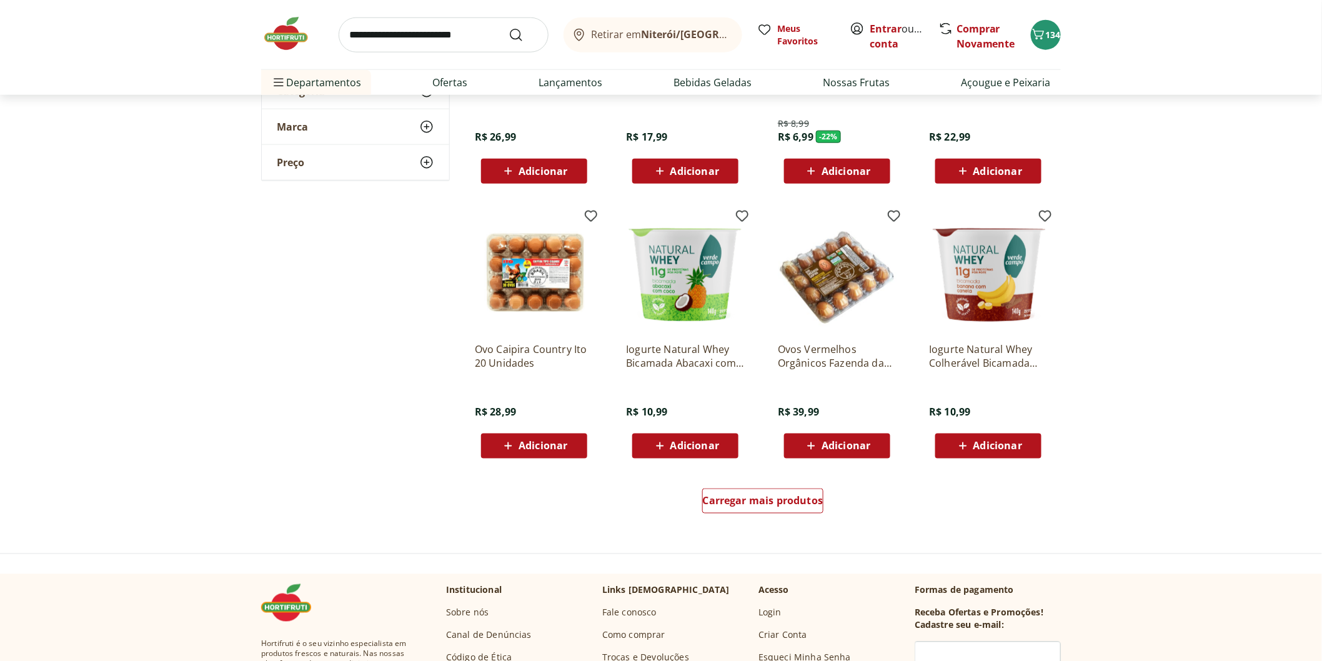
scroll to position [69, 0]
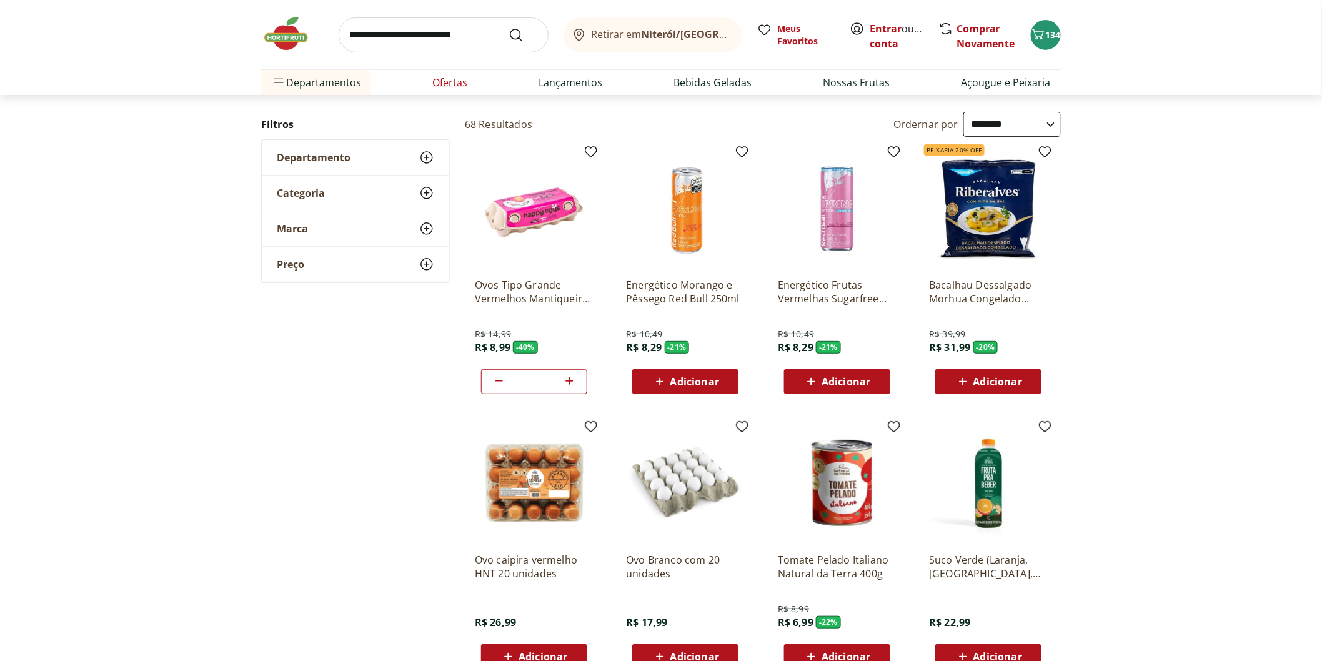
click at [452, 86] on link "Ofertas" at bounding box center [449, 82] width 35 height 15
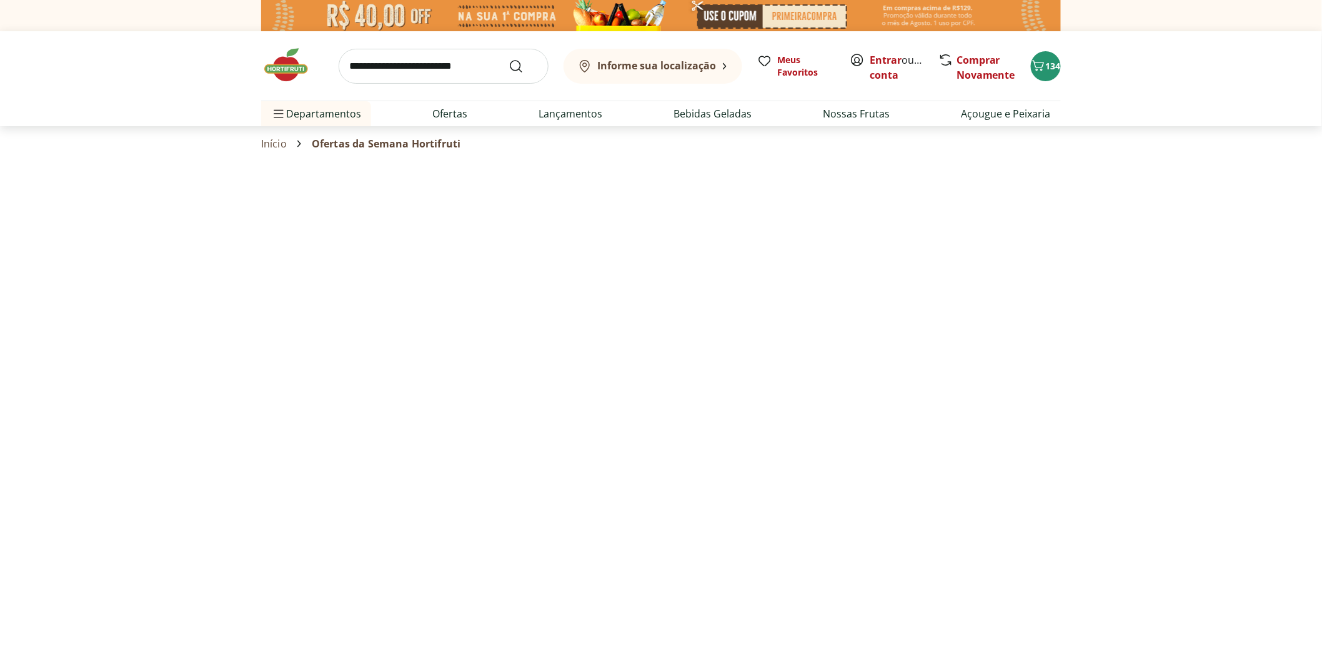
select select "**********"
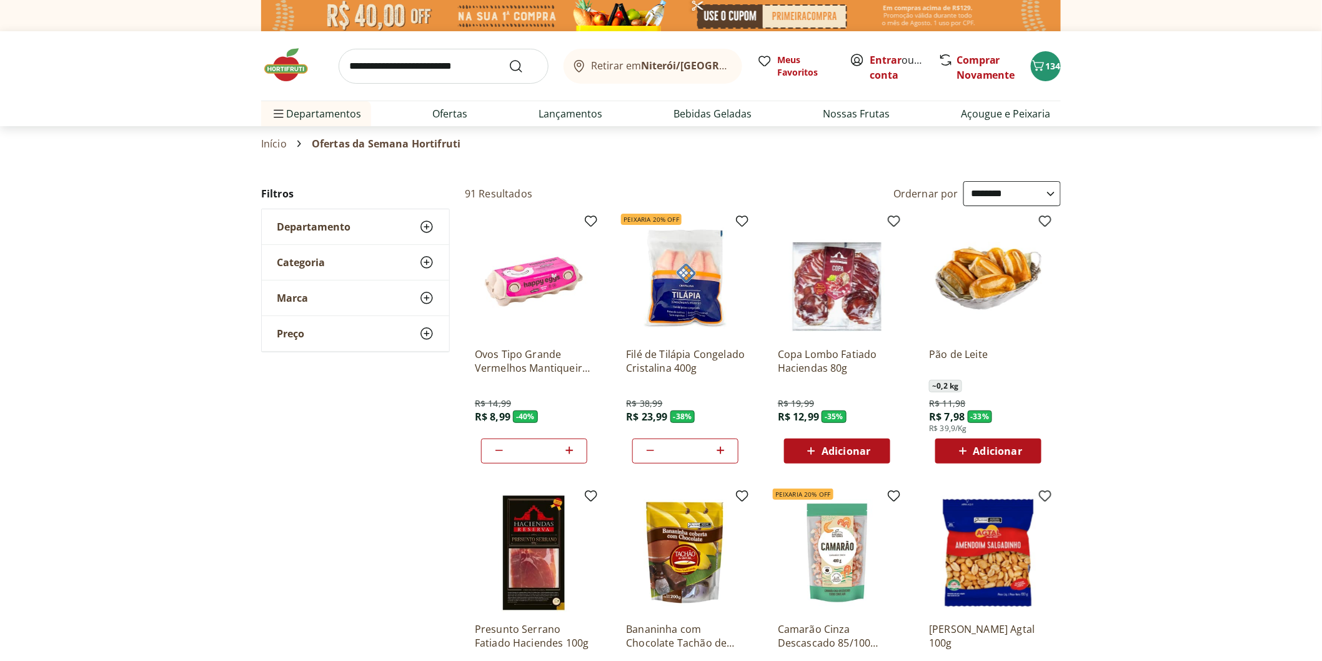
scroll to position [416, 0]
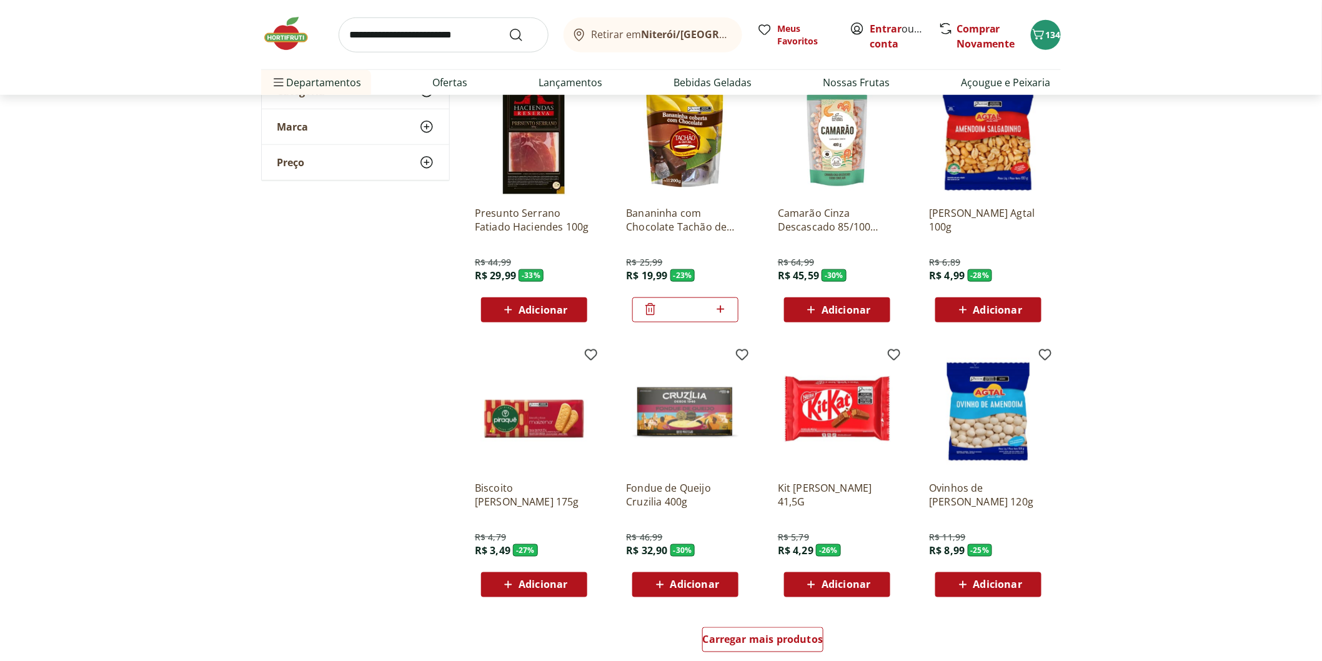
click at [652, 314] on icon at bounding box center [650, 310] width 10 height 12
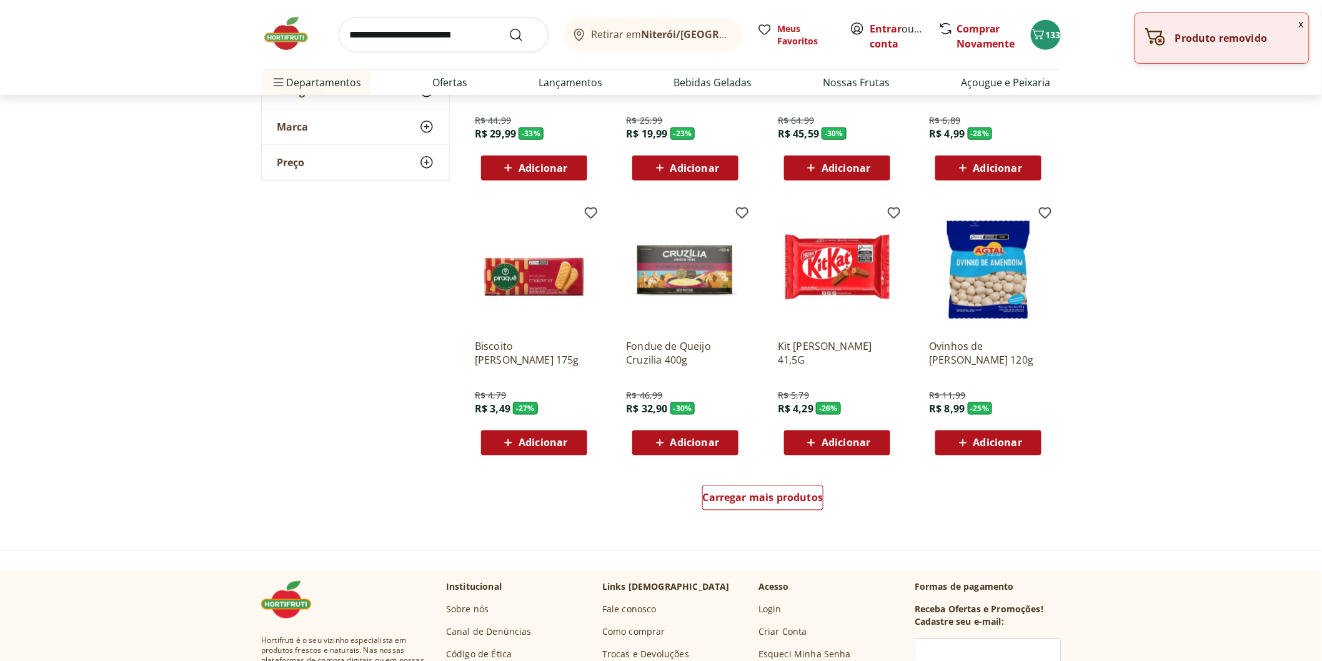
scroll to position [625, 0]
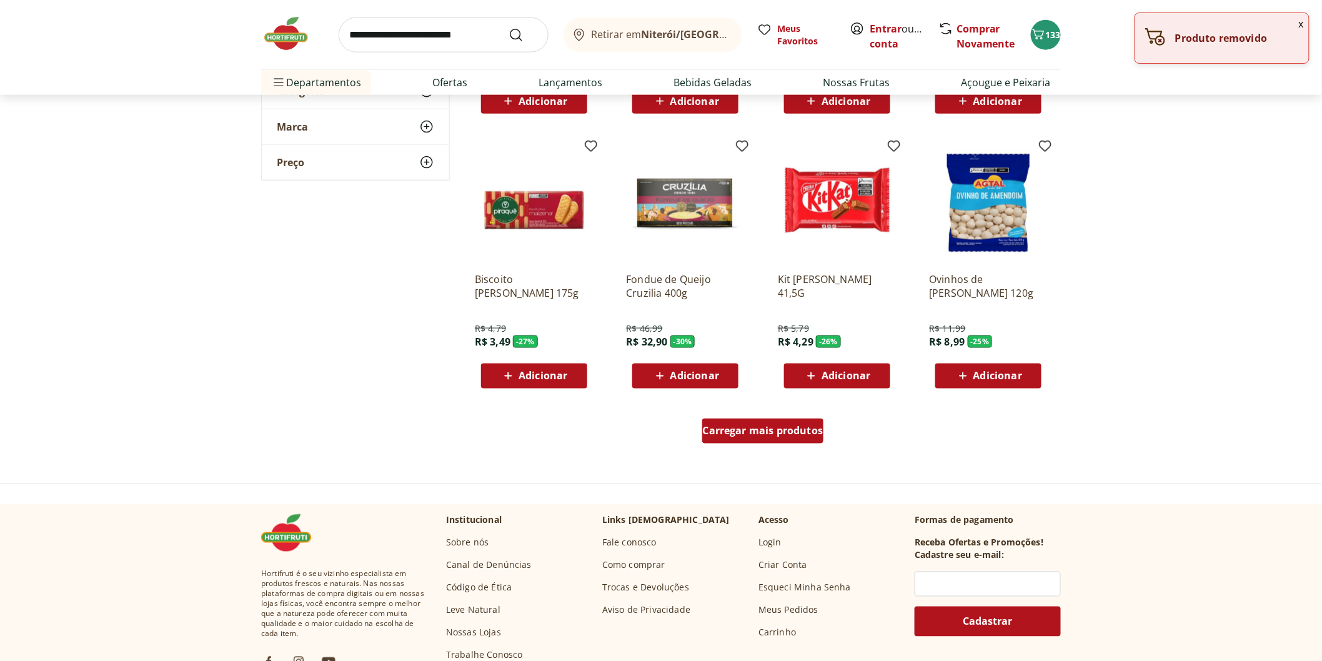
click at [740, 443] on div "Carregar mais produtos" at bounding box center [763, 430] width 122 height 25
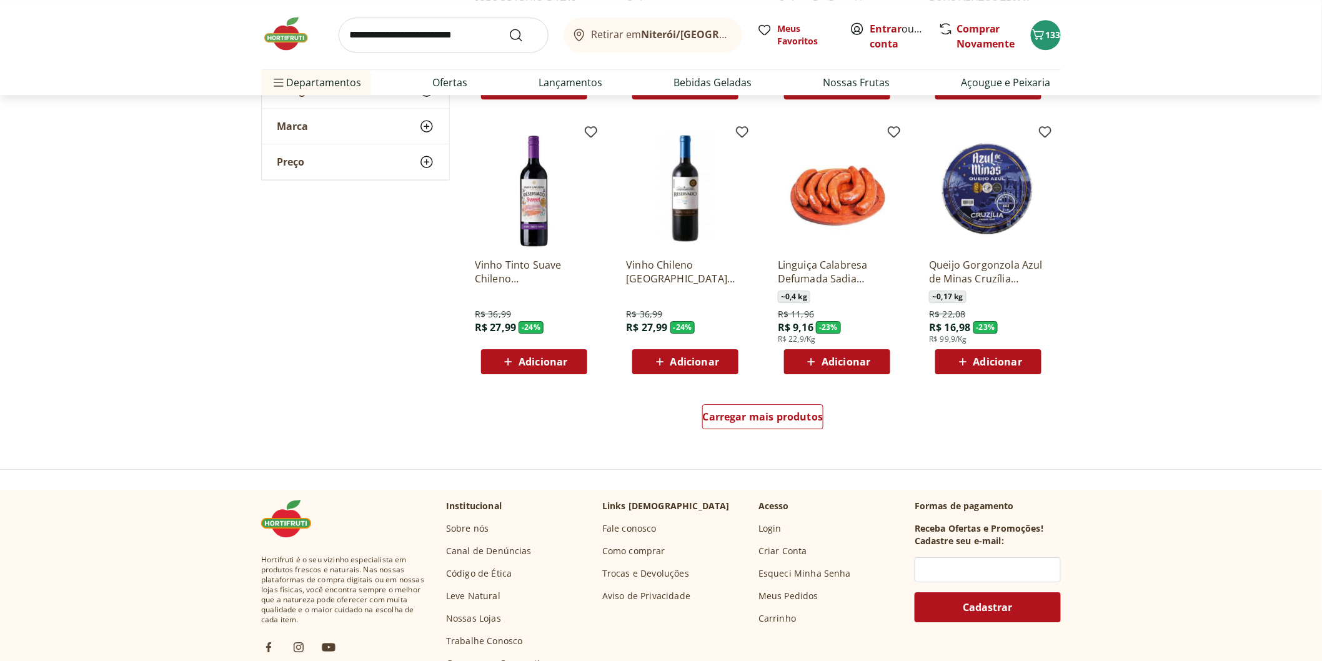
scroll to position [1457, 0]
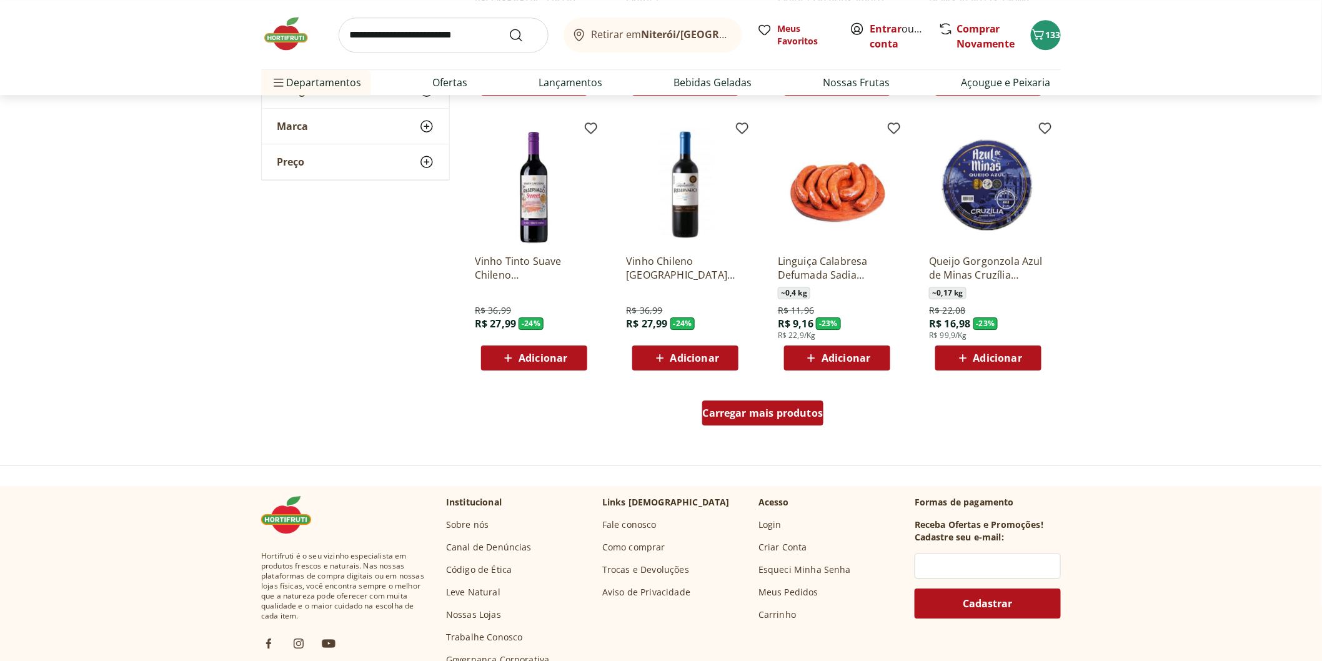
click at [748, 412] on span "Carregar mais produtos" at bounding box center [763, 413] width 121 height 10
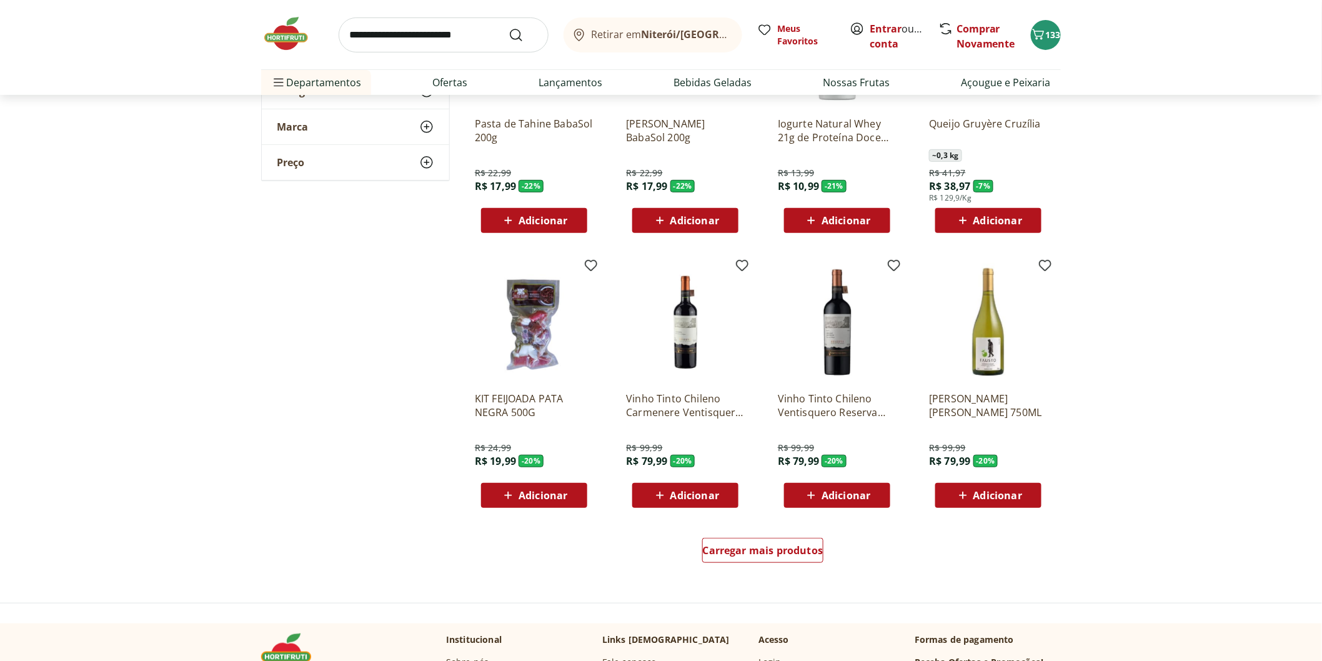
scroll to position [2220, 0]
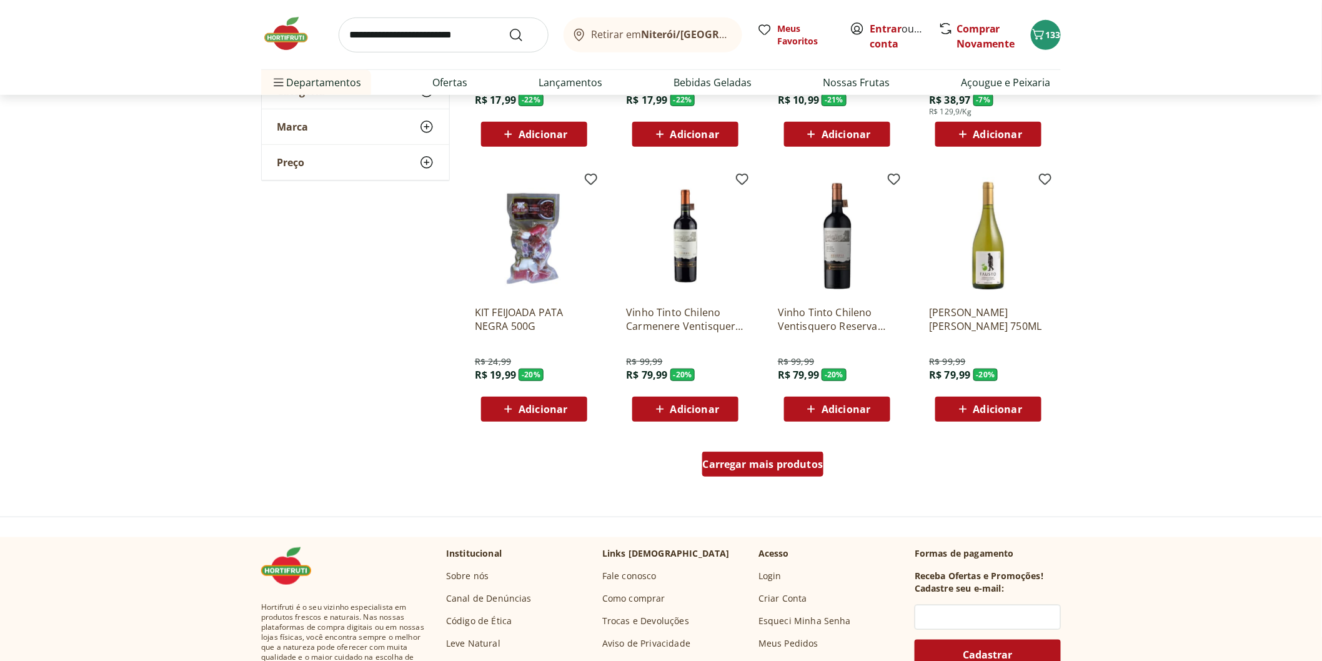
click at [804, 472] on div "Carregar mais produtos" at bounding box center [763, 464] width 122 height 25
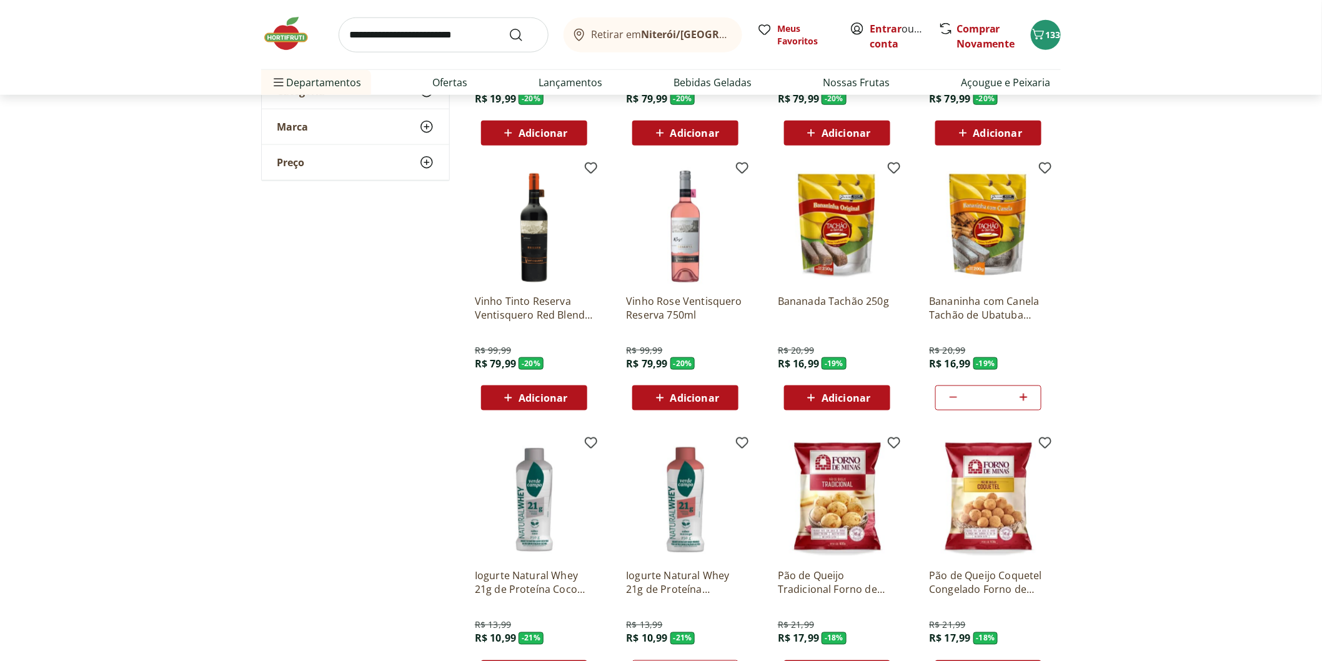
scroll to position [2498, 0]
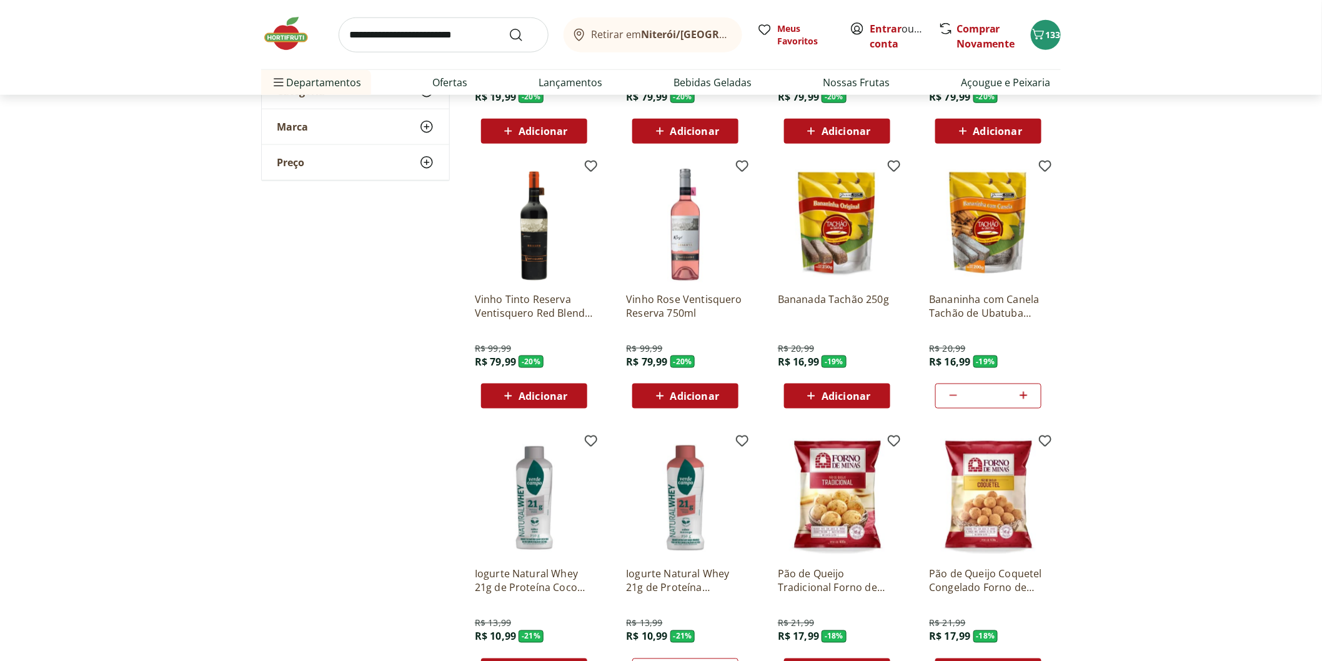
scroll to position [2706, 0]
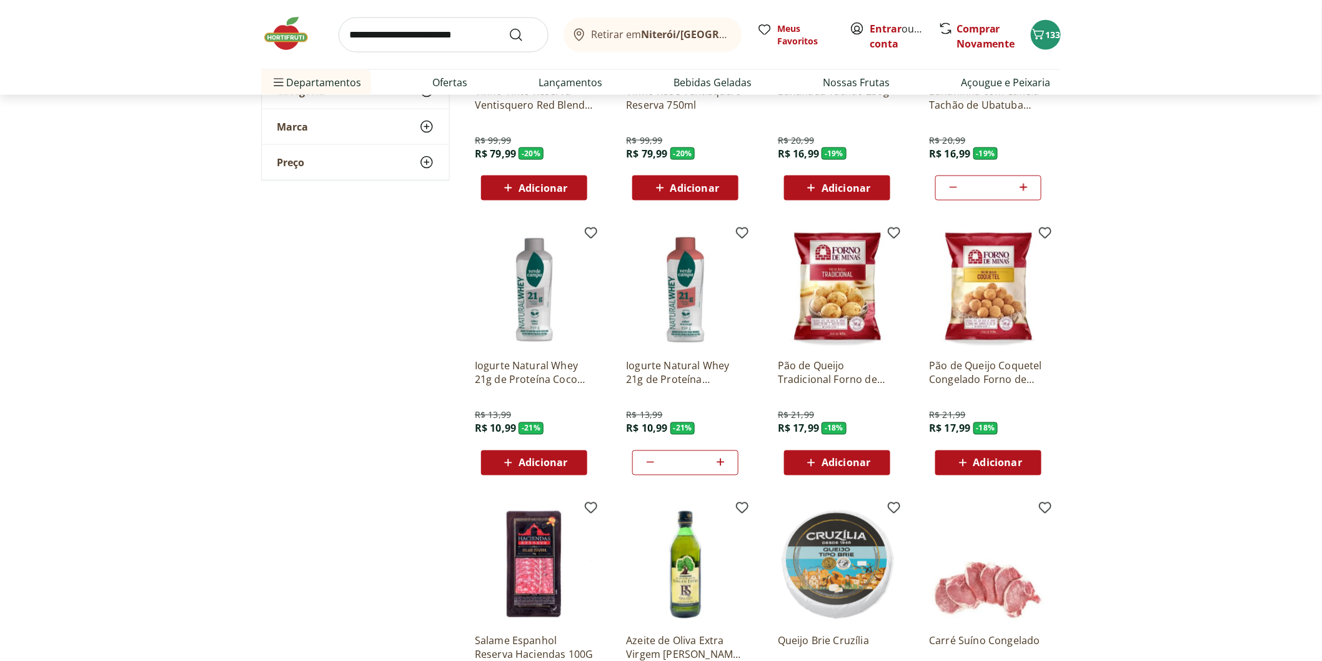
click at [732, 465] on div "*" at bounding box center [685, 462] width 106 height 25
click at [724, 465] on icon at bounding box center [721, 462] width 16 height 15
type input "*"
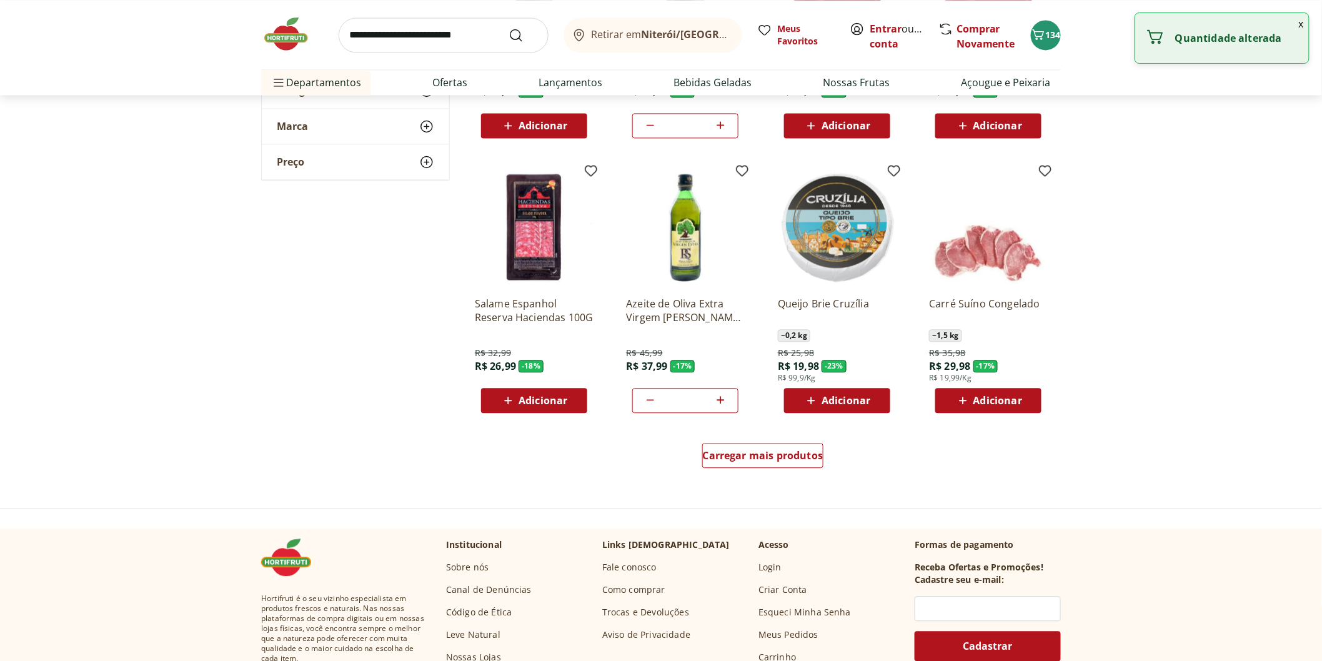
scroll to position [3053, 0]
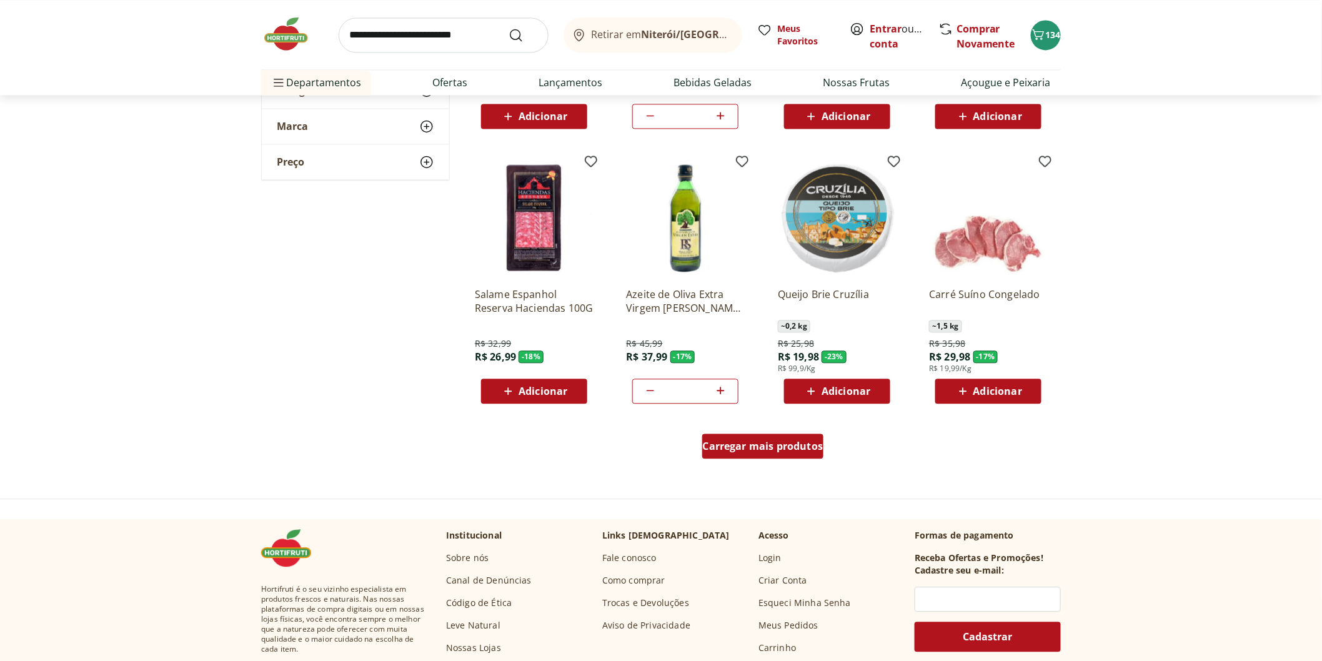
click at [729, 435] on div "Carregar mais produtos" at bounding box center [763, 445] width 122 height 25
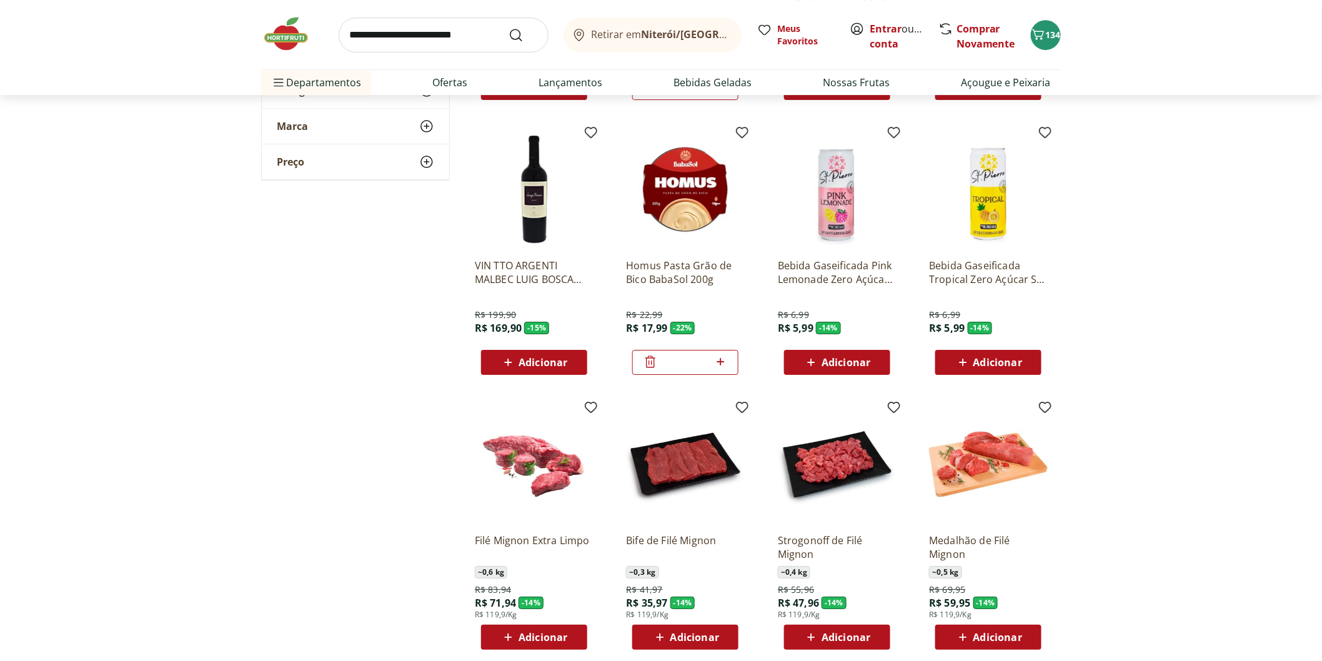
scroll to position [3886, 0]
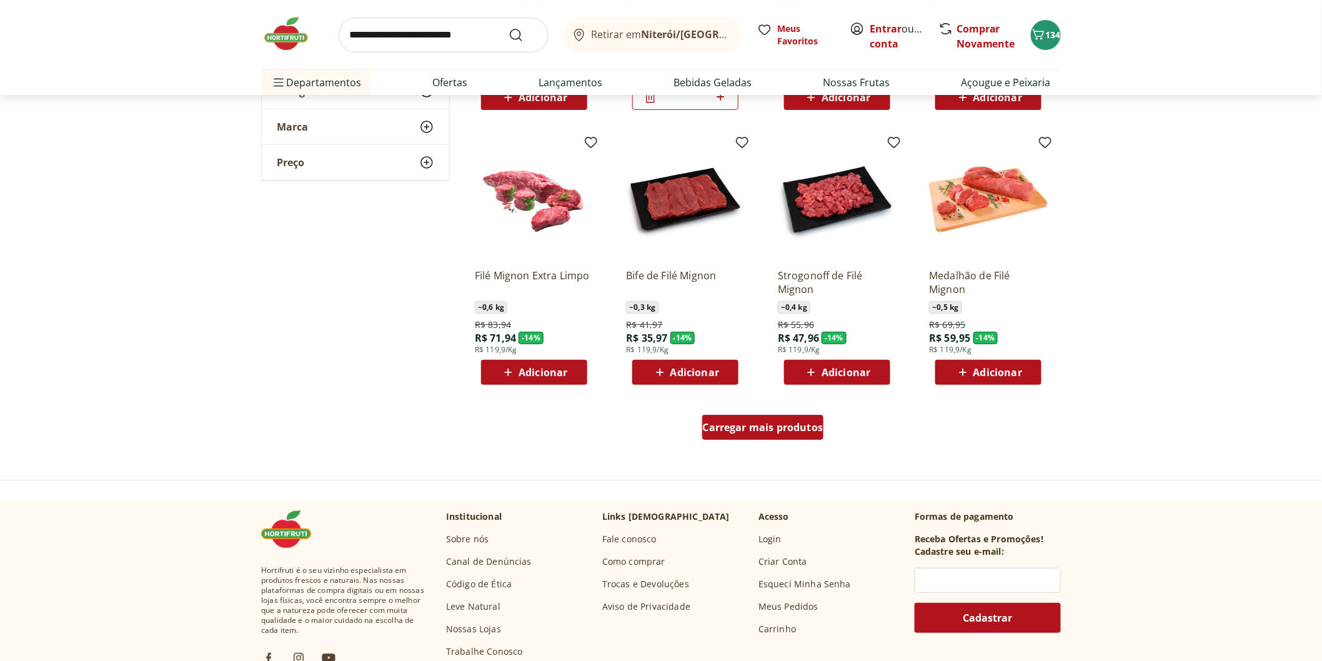
click at [728, 435] on div "Carregar mais produtos" at bounding box center [763, 427] width 122 height 25
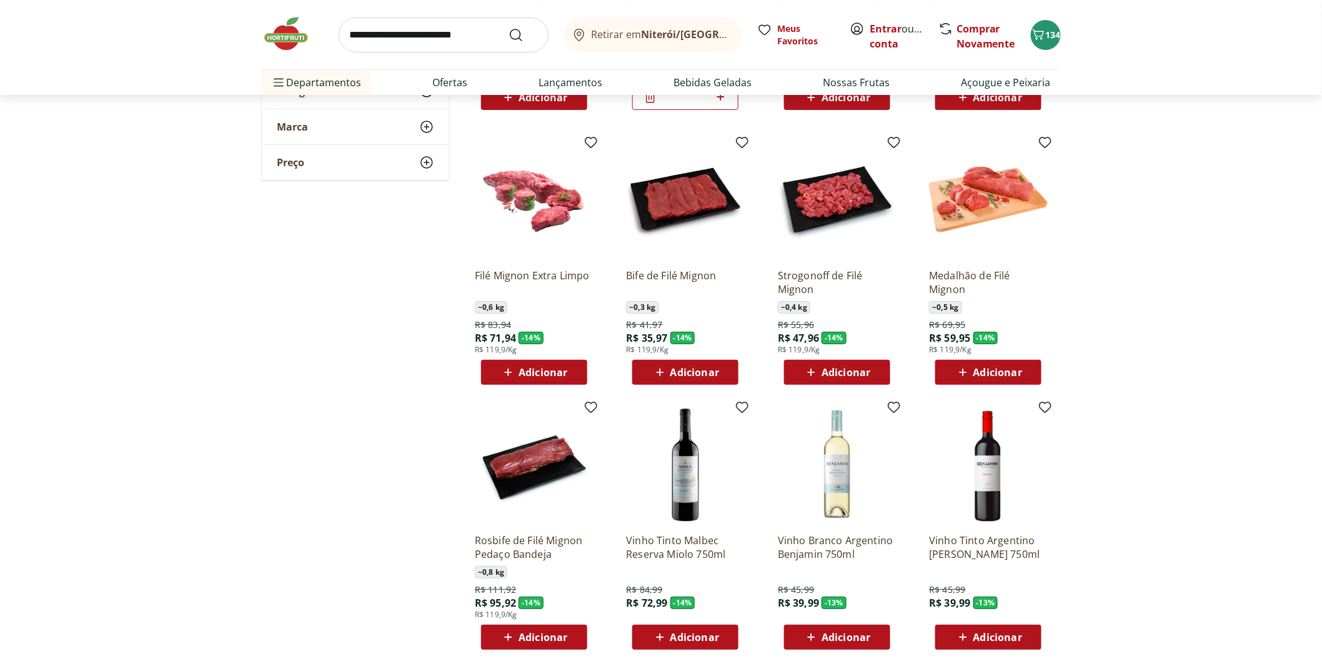
scroll to position [4163, 0]
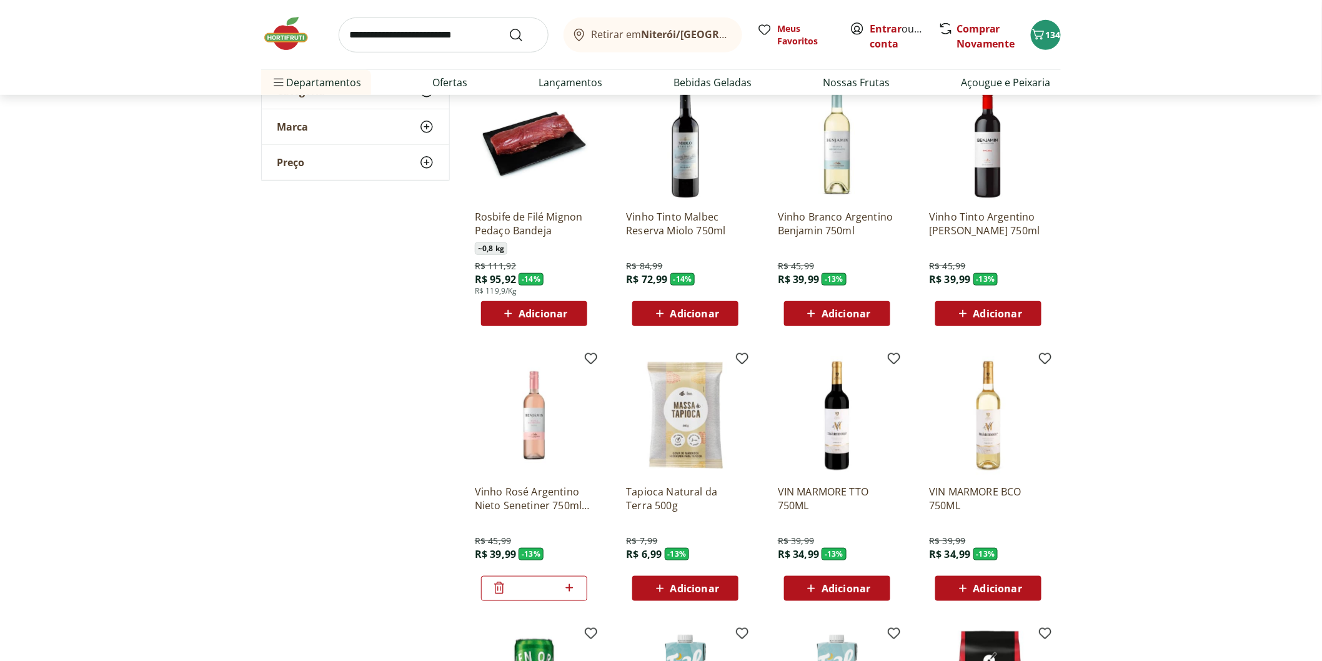
scroll to position [4233, 0]
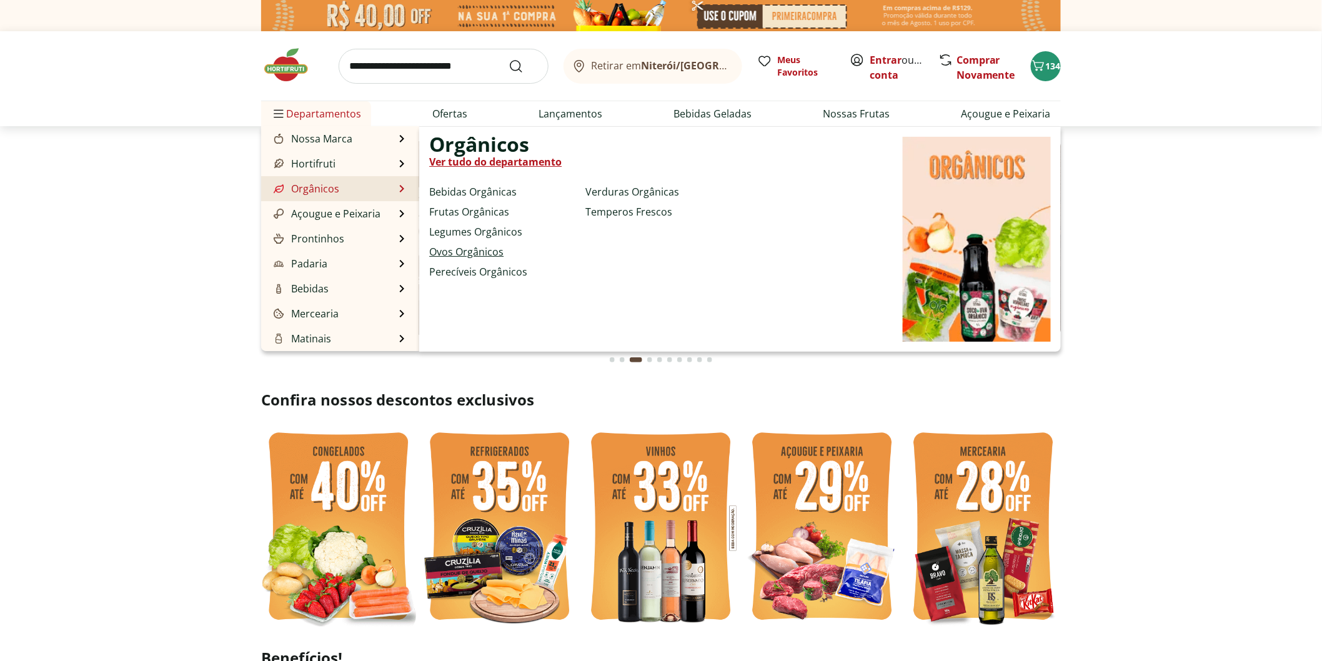
click at [473, 254] on link "Ovos Orgânicos" at bounding box center [466, 251] width 74 height 15
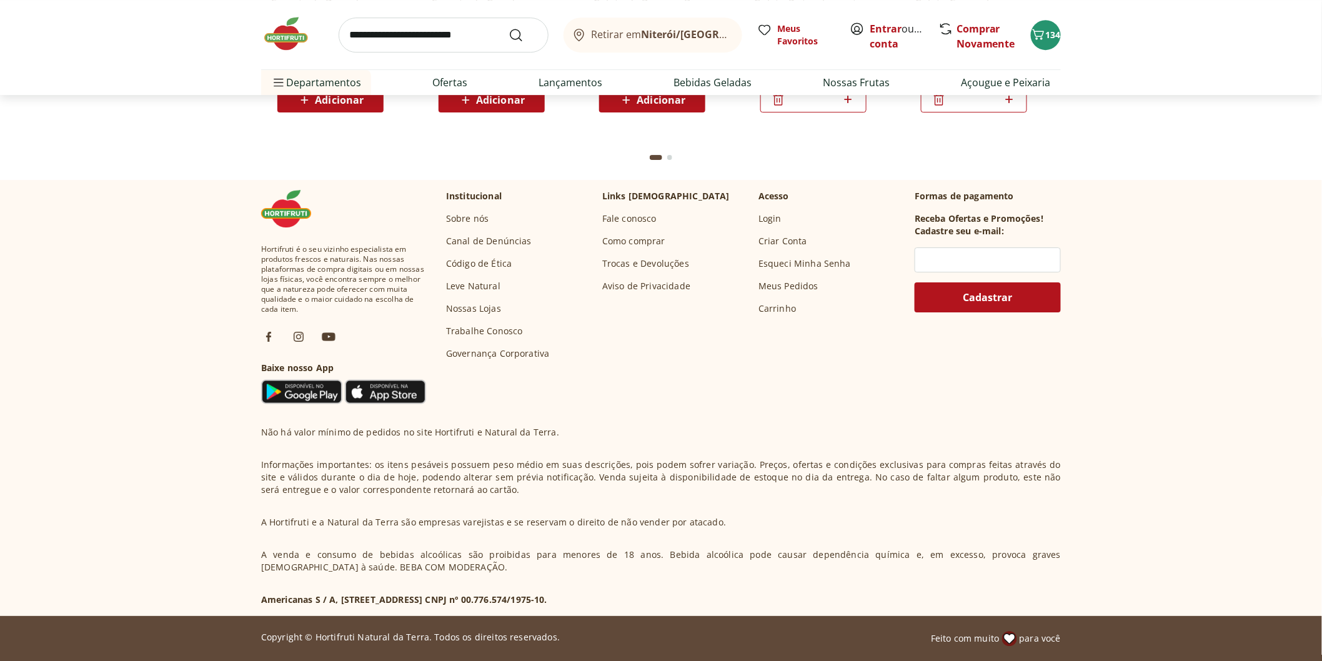
scroll to position [3631, 0]
click at [297, 44] on img at bounding box center [292, 33] width 62 height 37
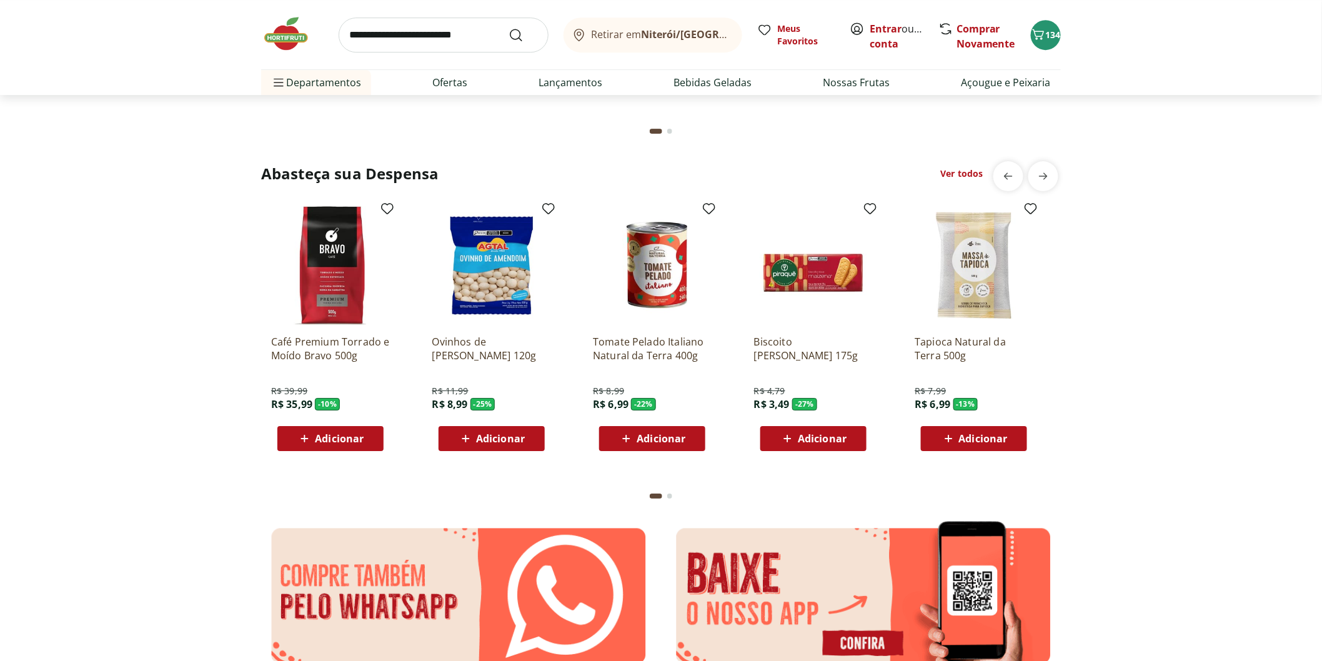
scroll to position [1665, 0]
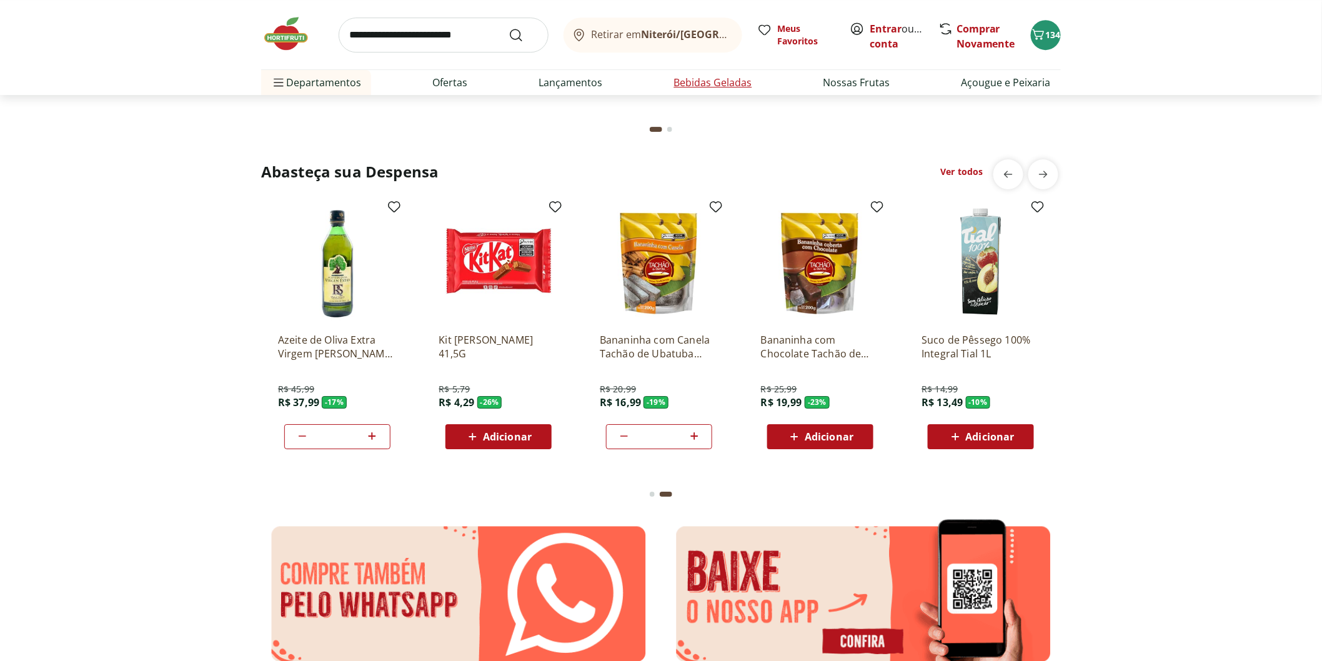
scroll to position [0, 803]
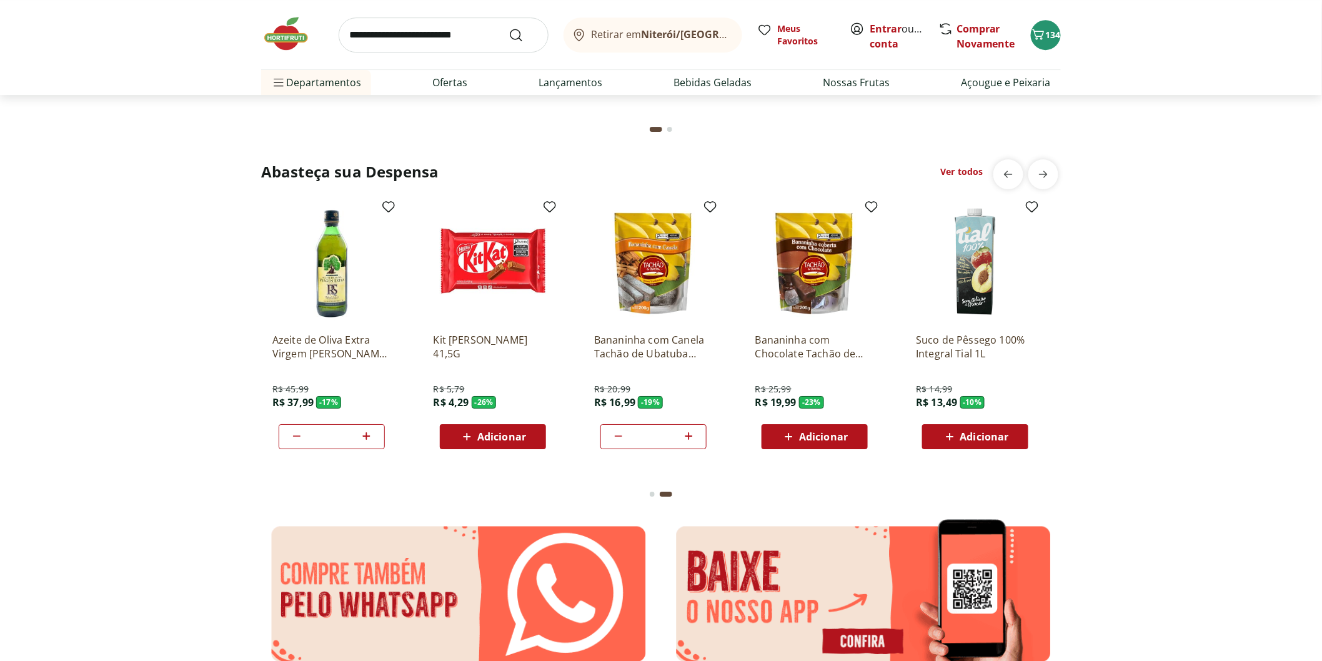
click at [398, 34] on input "search" at bounding box center [444, 34] width 210 height 35
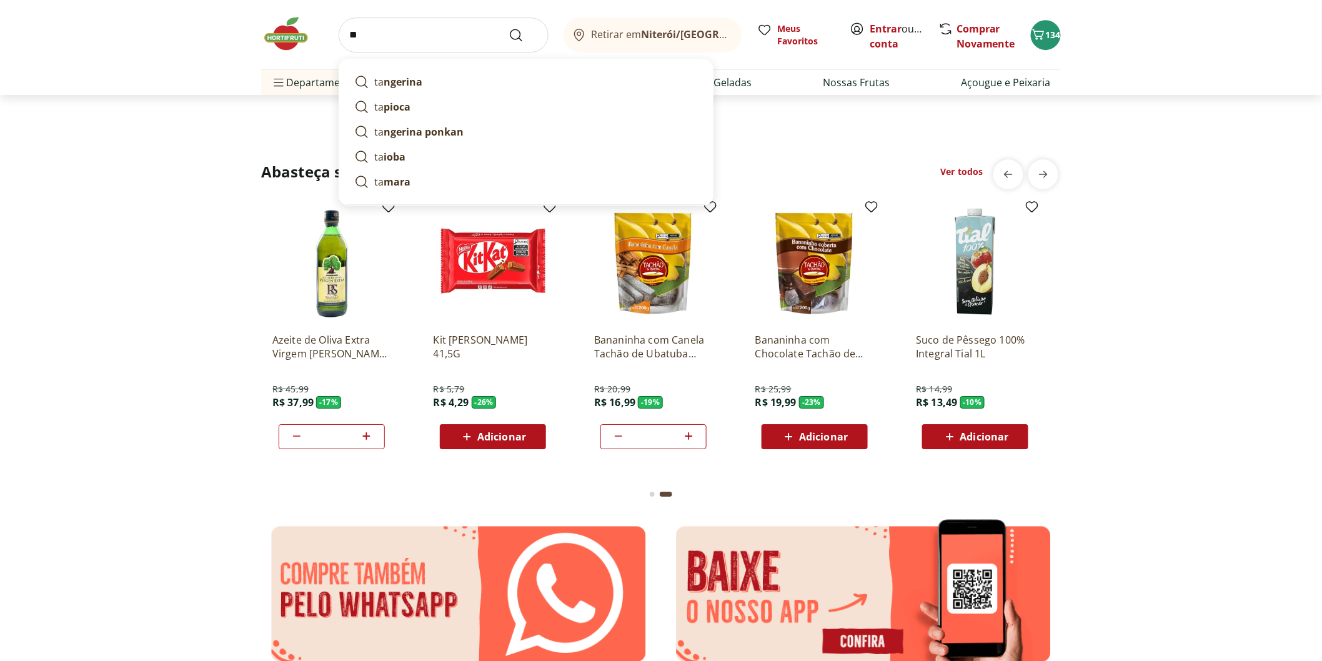
type input "*"
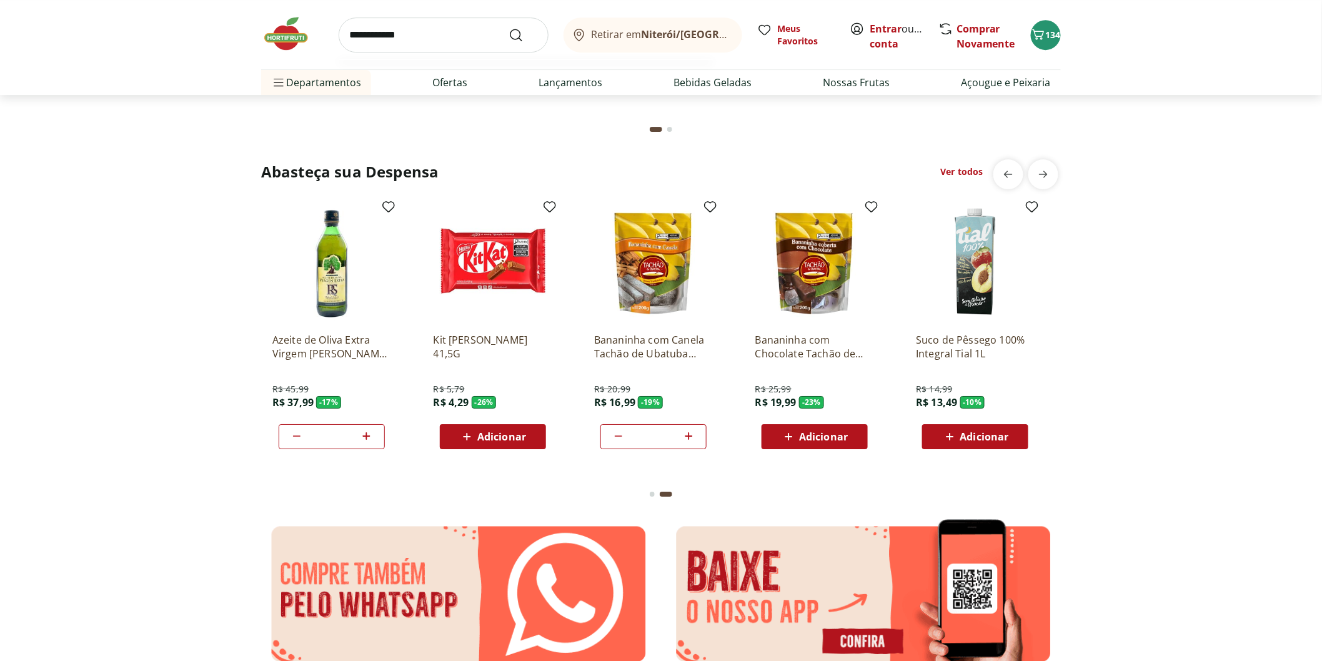
type input "**********"
click at [508, 27] on button "Submit Search" at bounding box center [523, 34] width 30 height 15
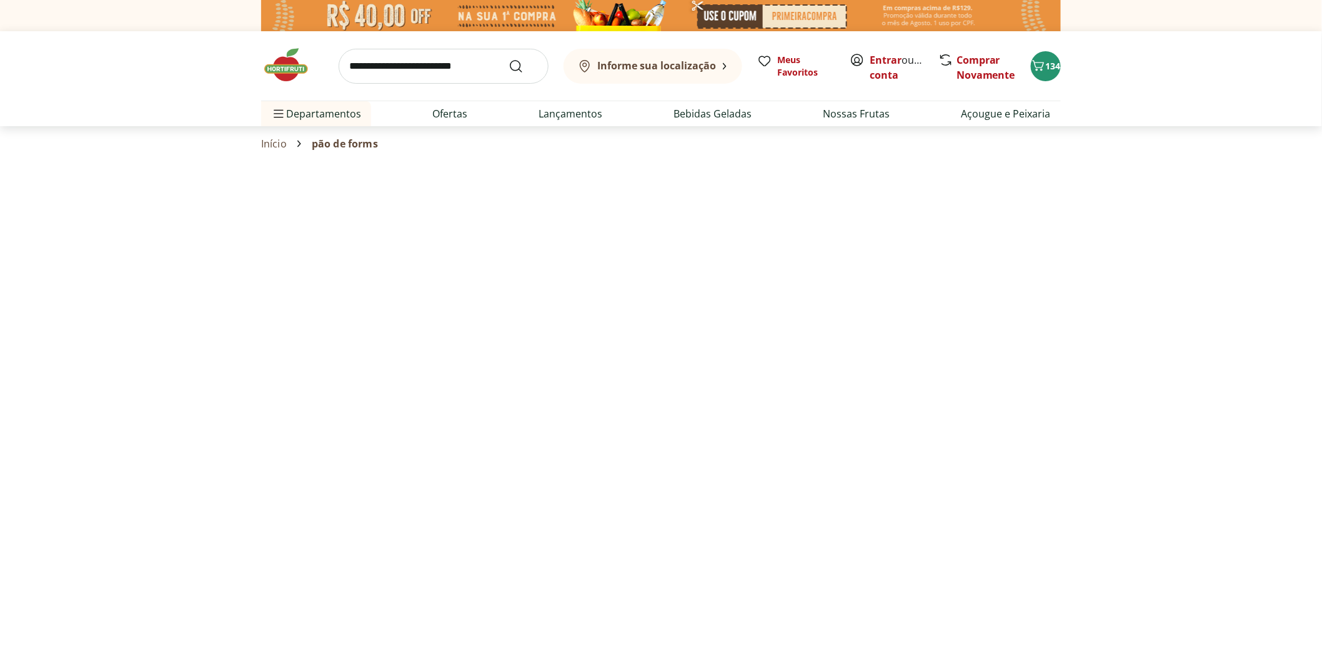
select select "**********"
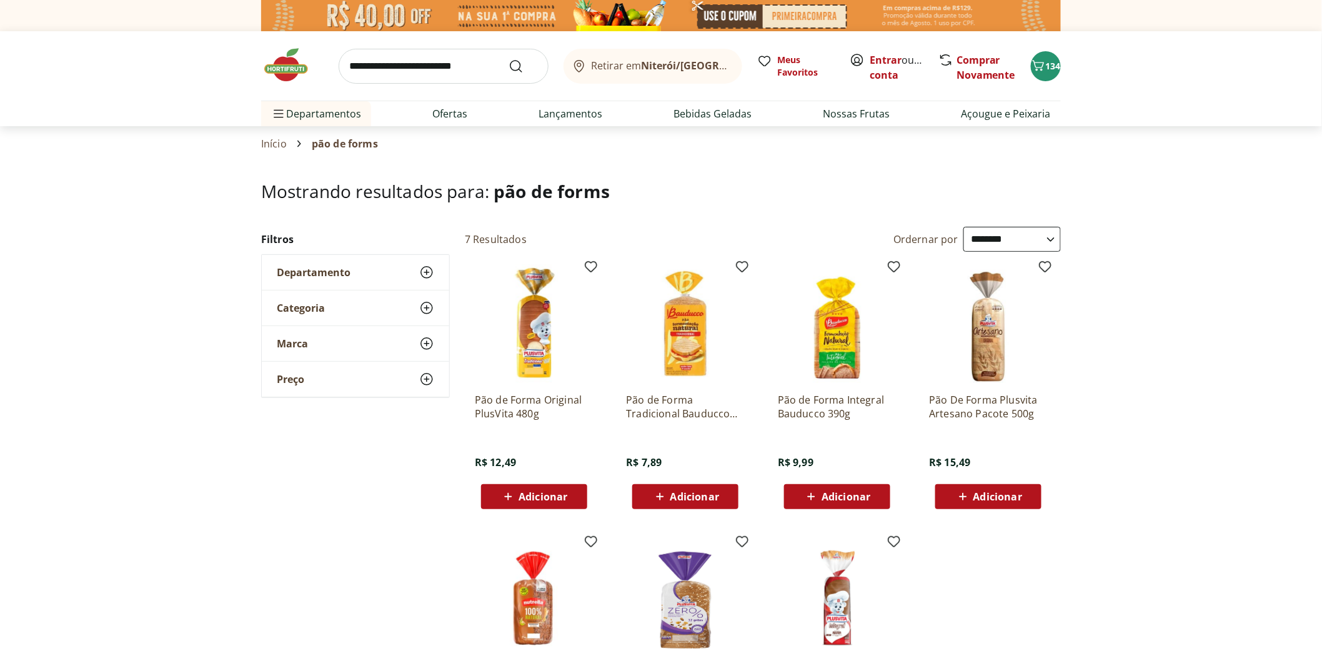
click at [673, 495] on span "Adicionar" at bounding box center [694, 497] width 49 height 10
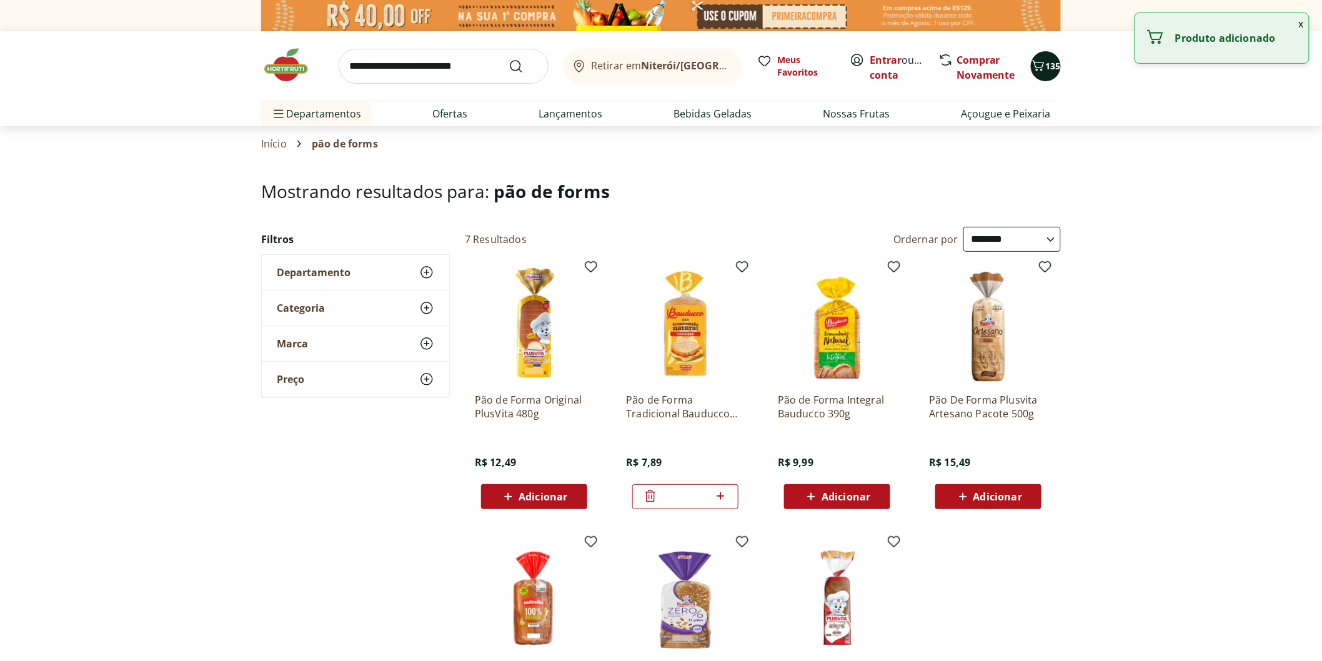
click at [1049, 69] on span "135" at bounding box center [1053, 66] width 15 height 12
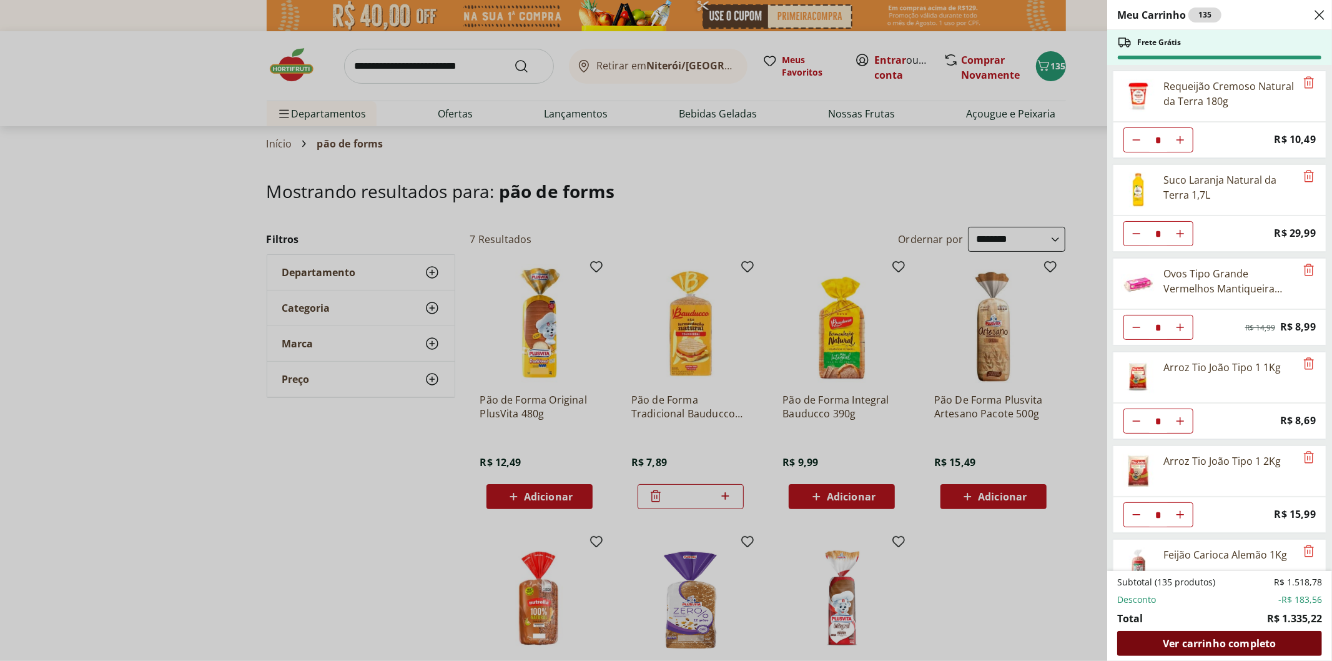
click at [1222, 647] on span "Ver carrinho completo" at bounding box center [1219, 643] width 113 height 10
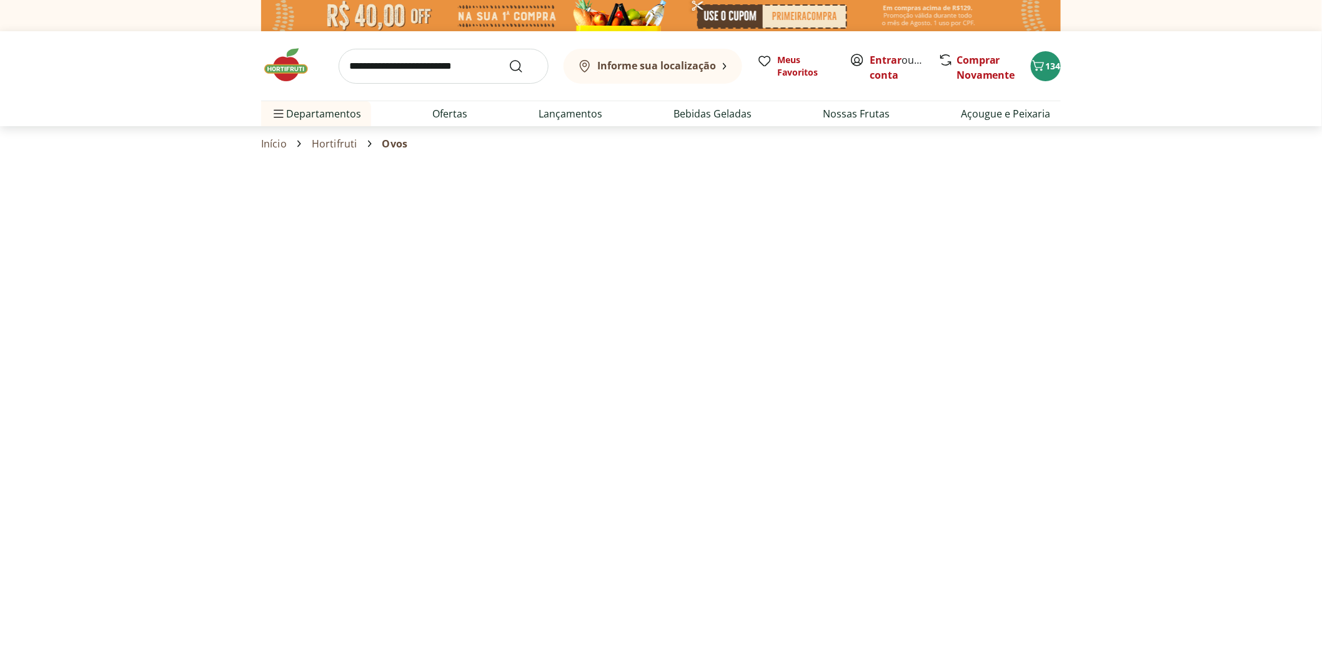
select select "**********"
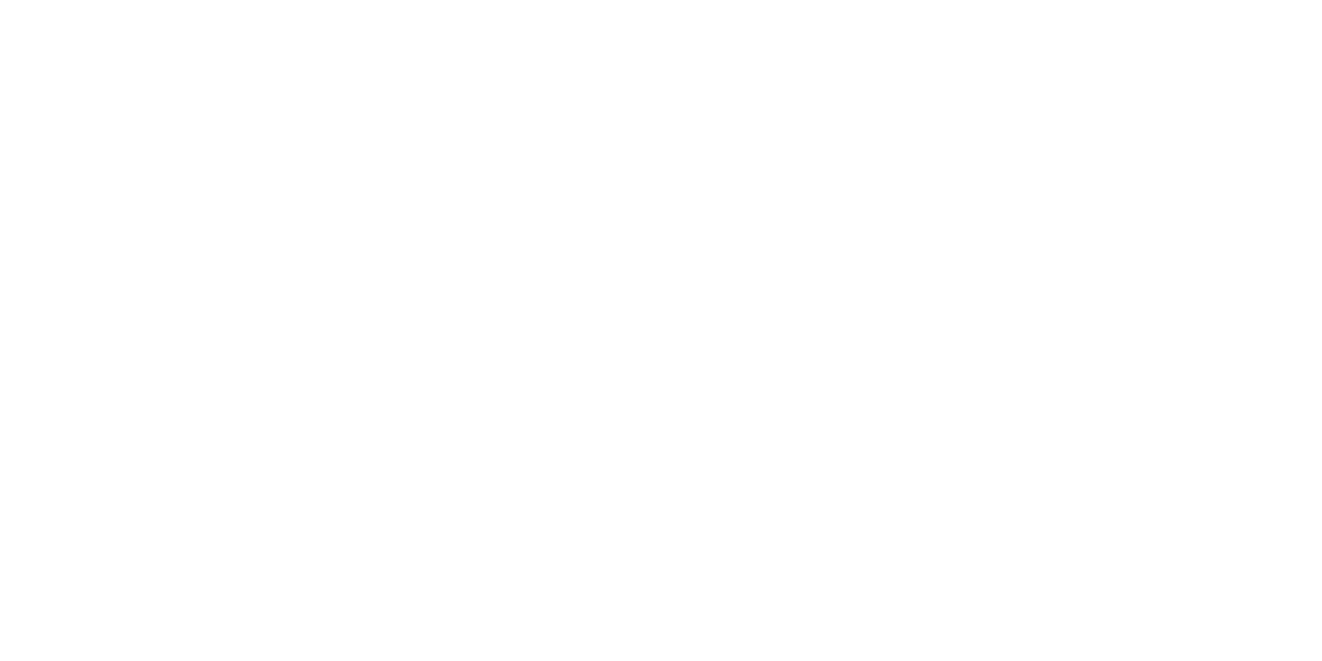
select select "**********"
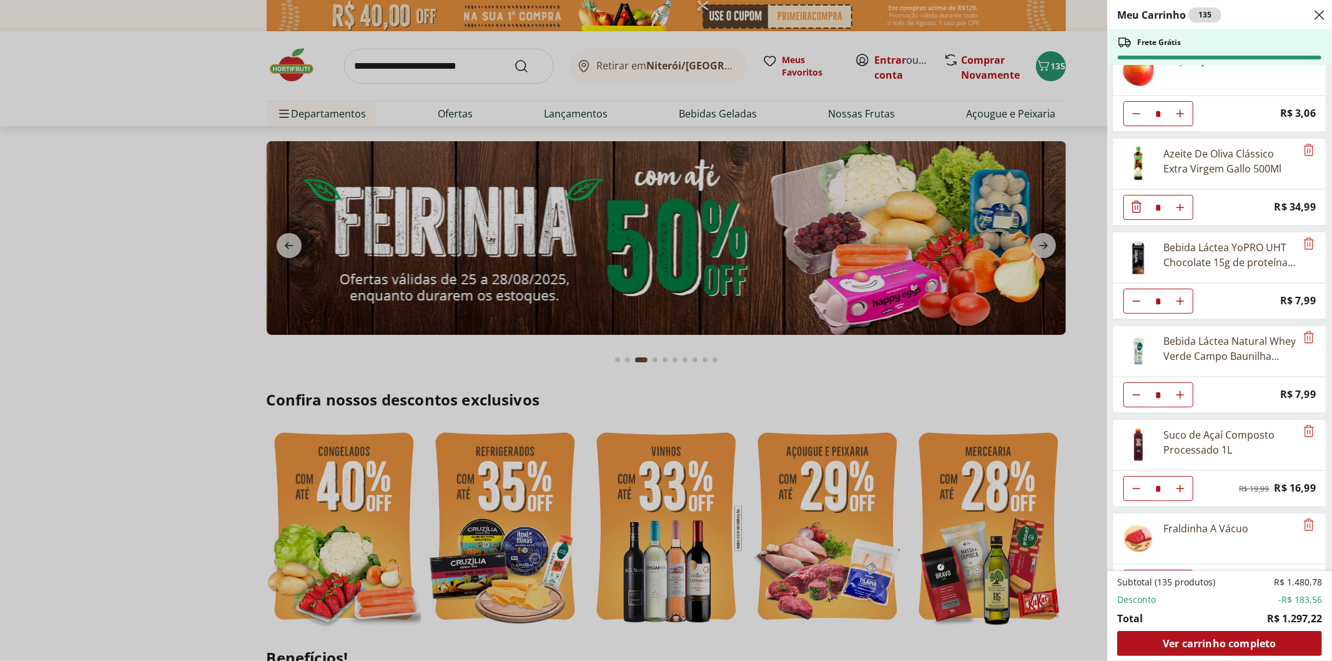
scroll to position [3331, 0]
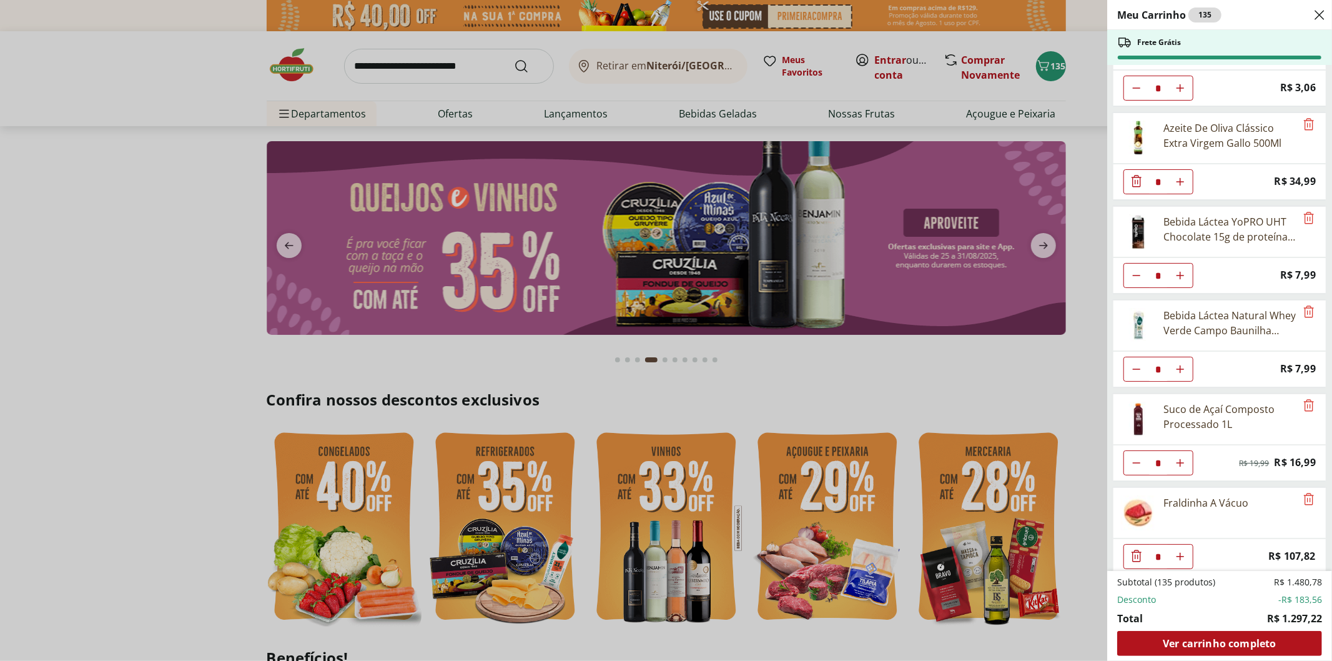
type input "*"
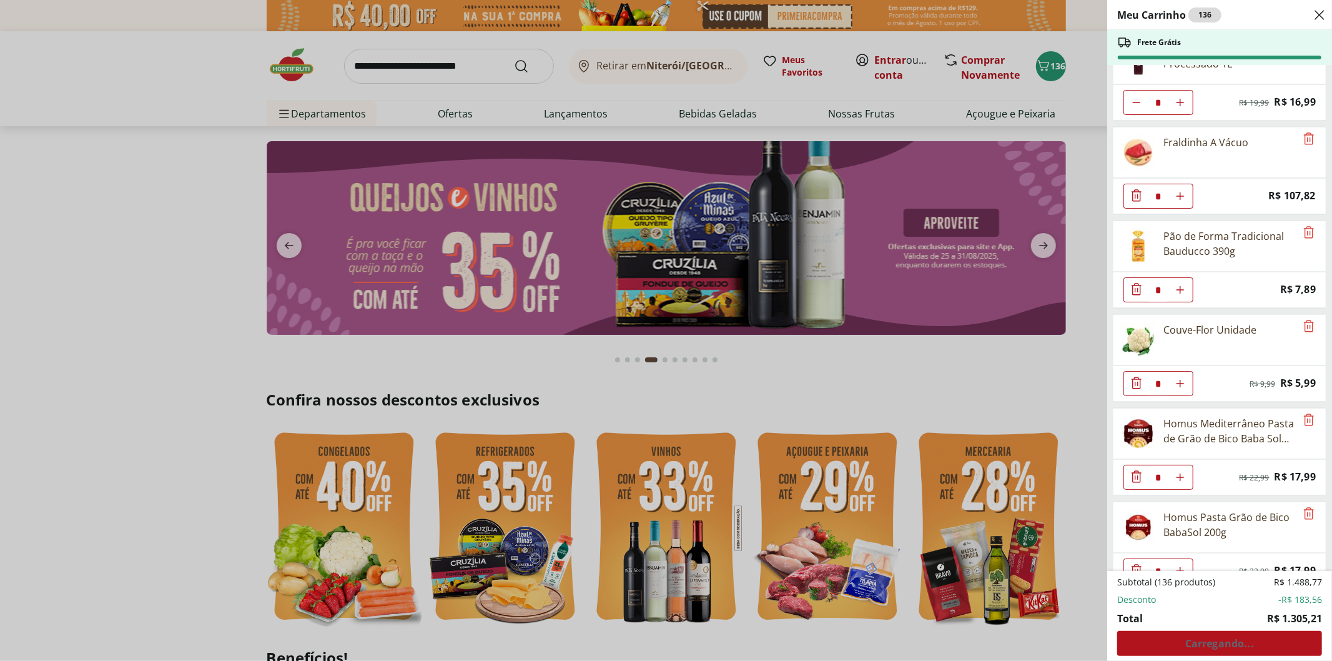
scroll to position [3825, 0]
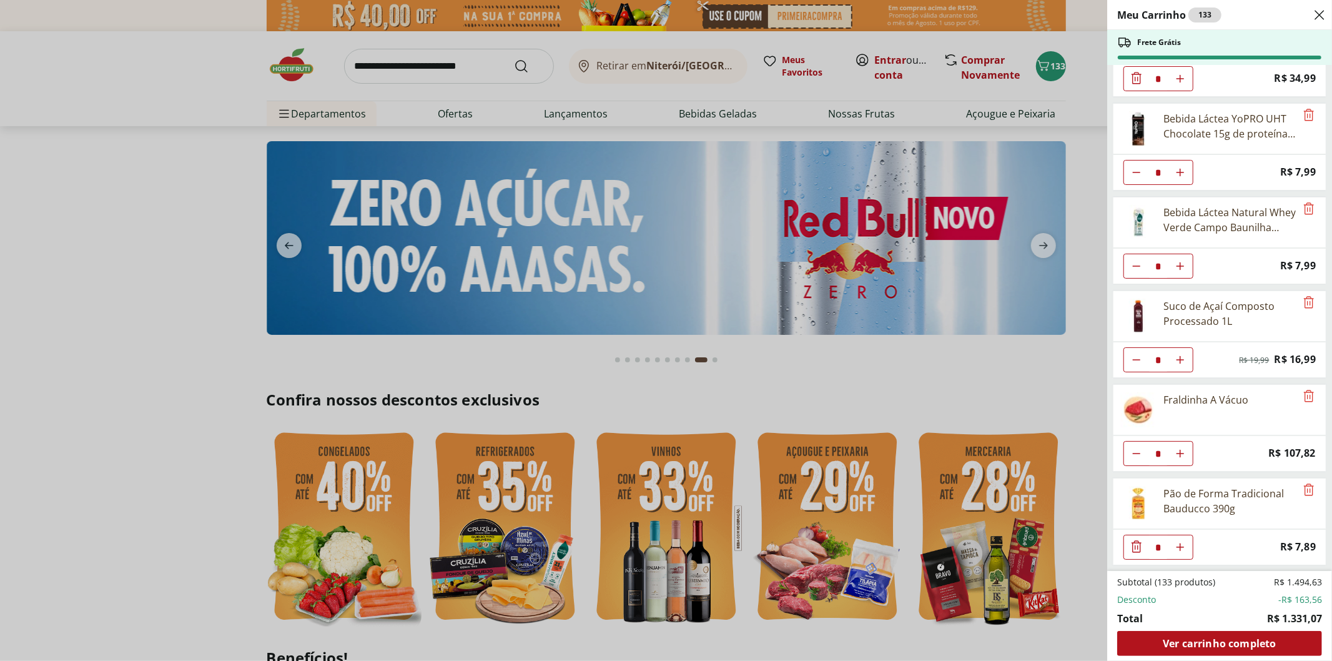
type input "*"
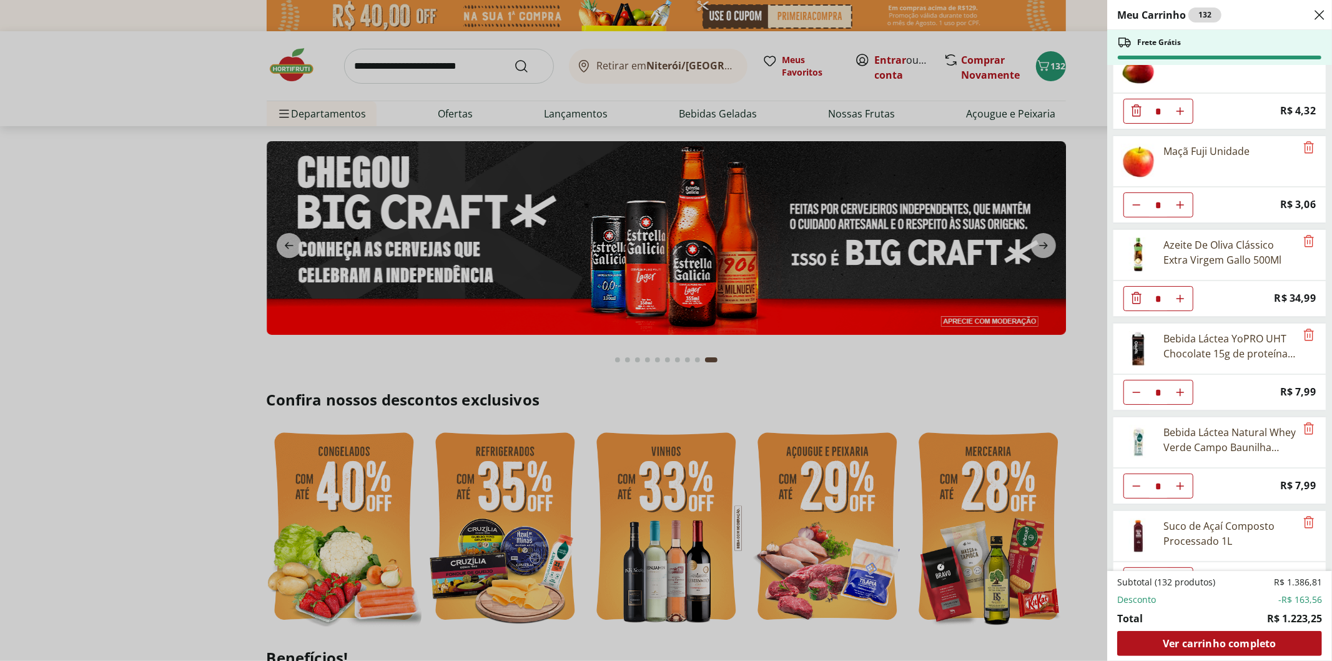
scroll to position [3379, 0]
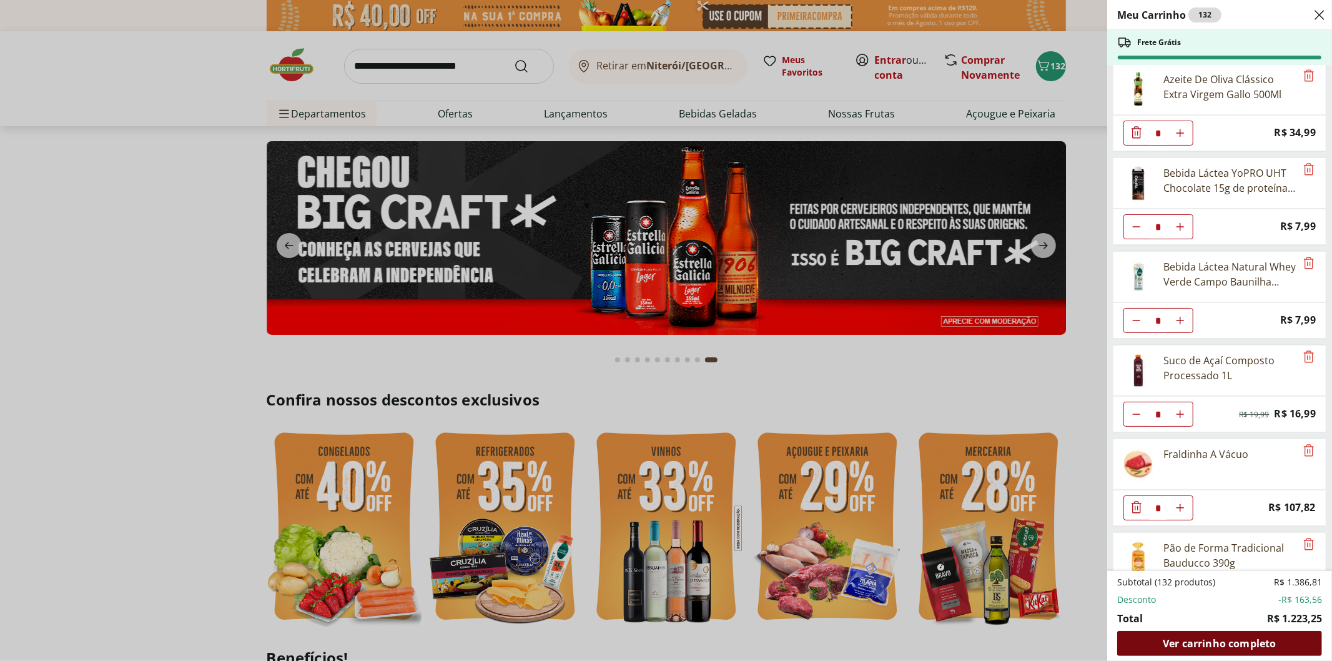
click at [1232, 639] on span "Ver carrinho completo" at bounding box center [1219, 643] width 113 height 10
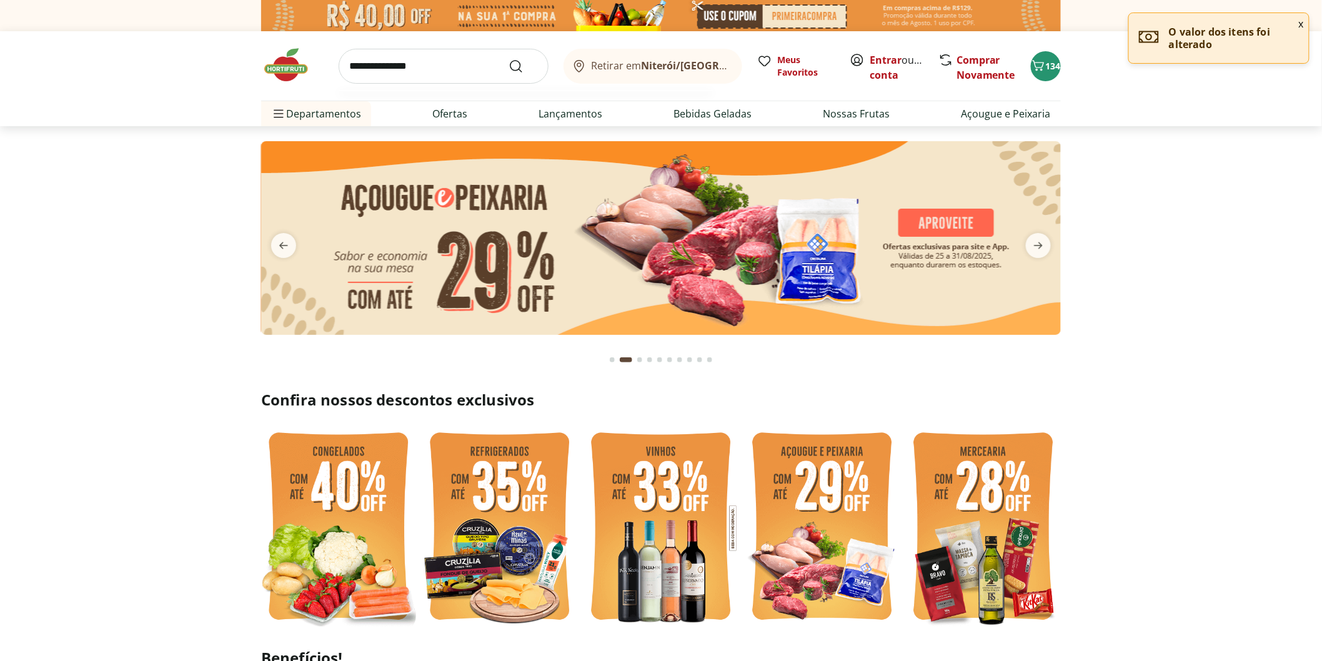
type input "**********"
click at [508, 59] on button "Submit Search" at bounding box center [523, 66] width 30 height 15
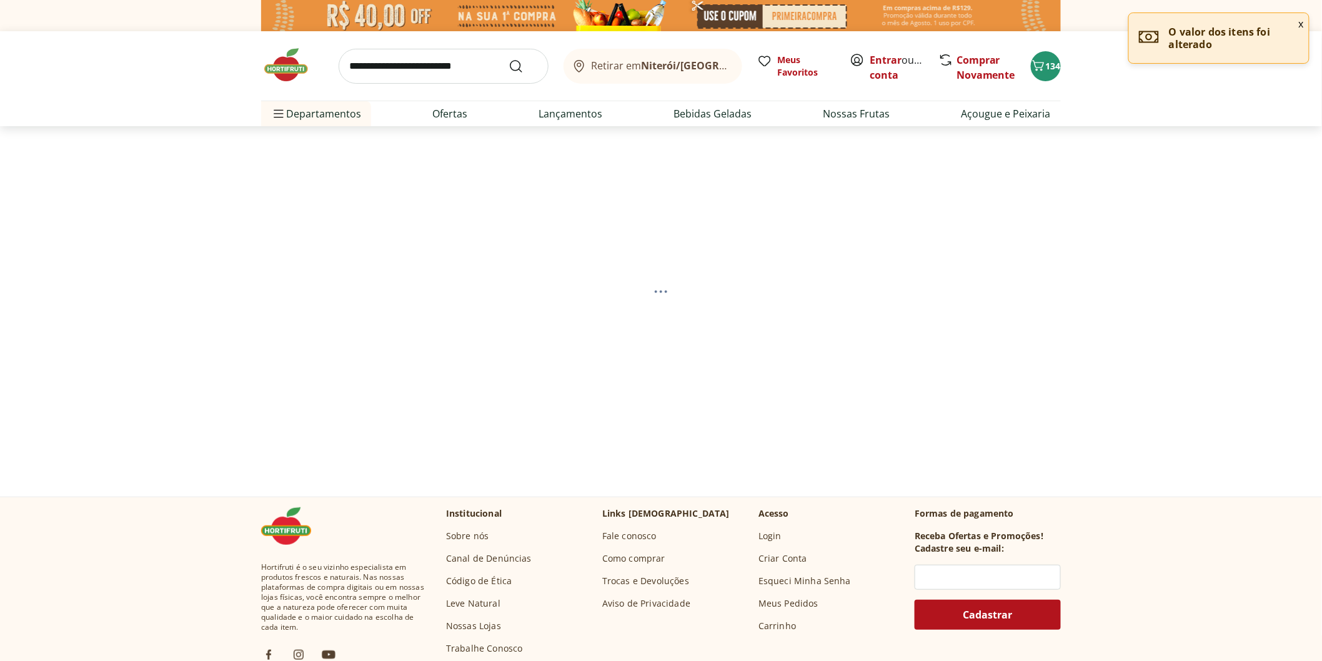
select select "**********"
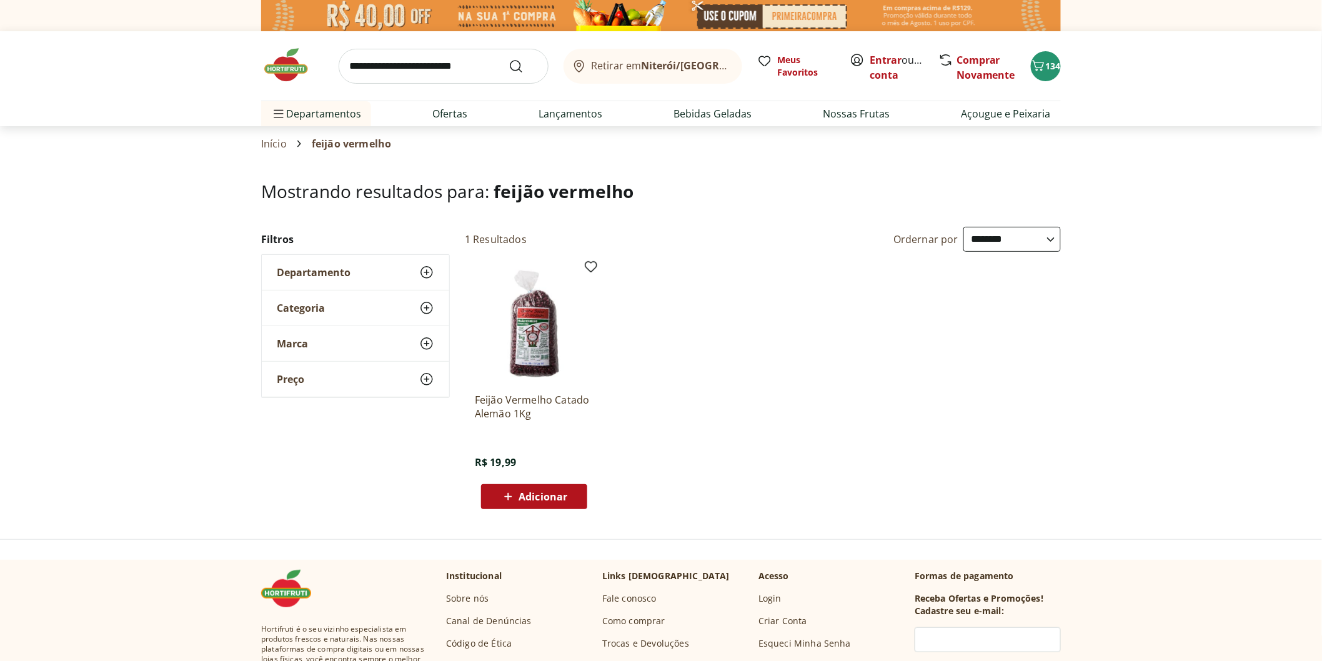
click at [447, 79] on input "search" at bounding box center [444, 66] width 210 height 35
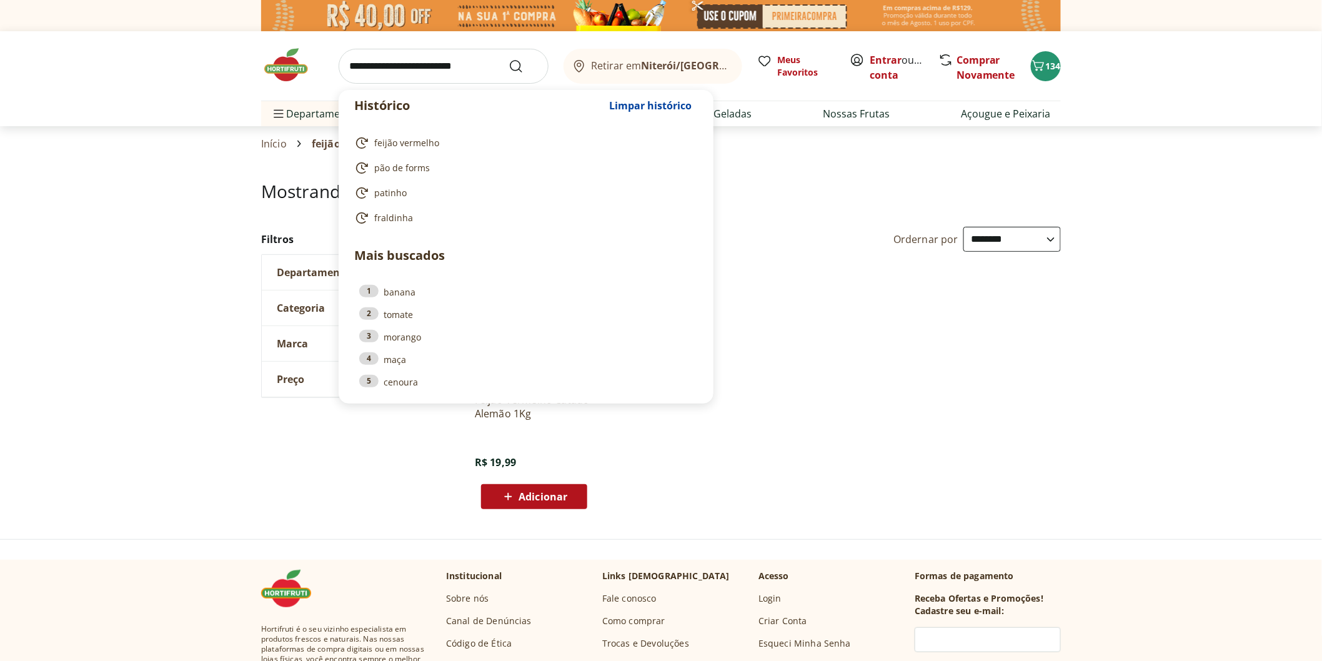
click at [276, 69] on img at bounding box center [292, 64] width 62 height 37
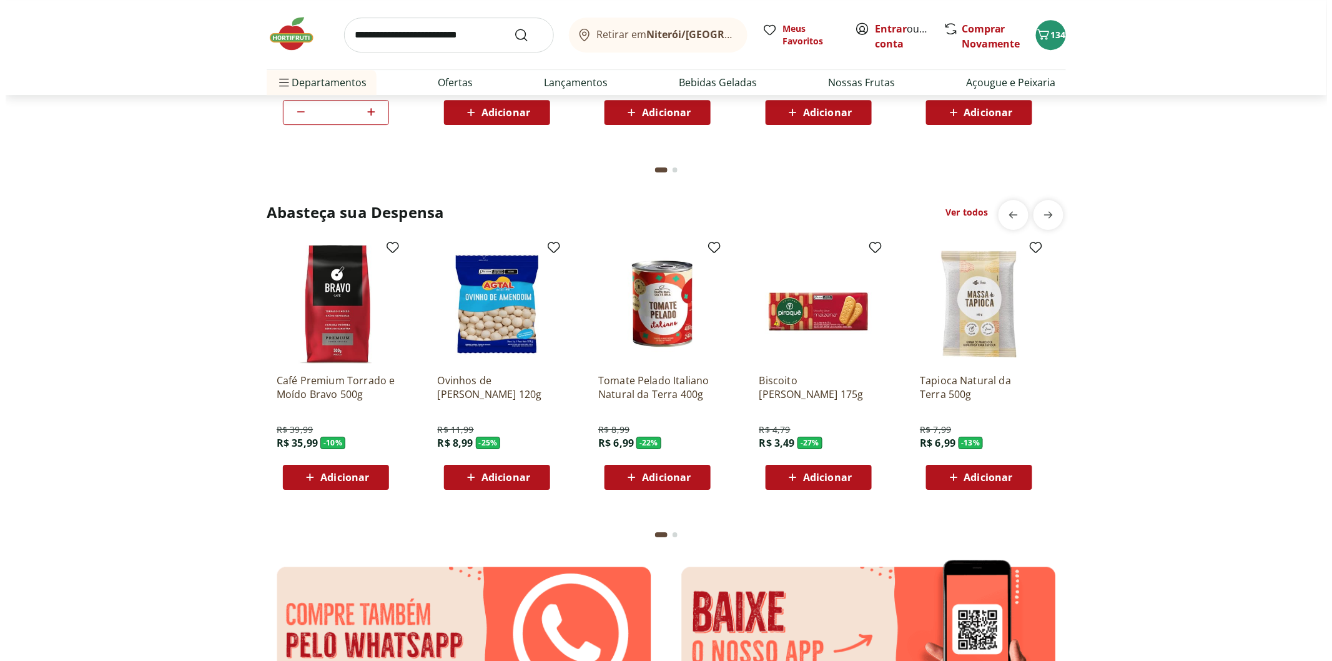
scroll to position [1734, 0]
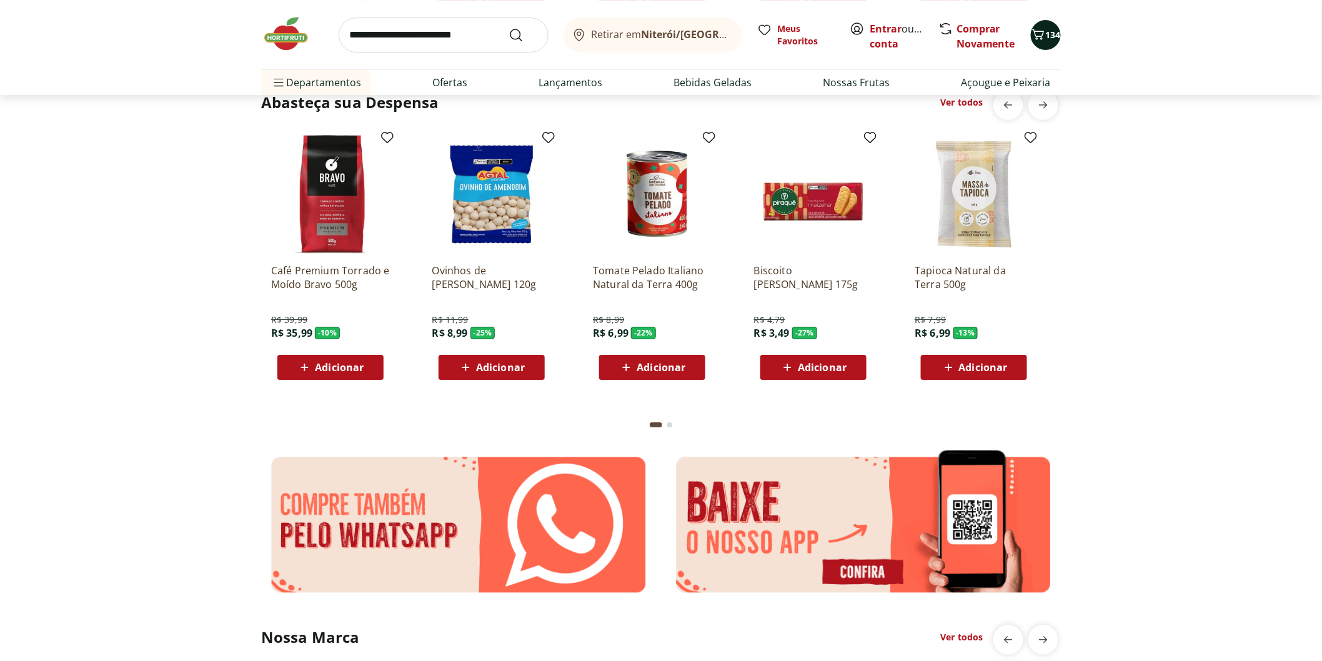
click at [1054, 34] on span "134" at bounding box center [1053, 35] width 15 height 12
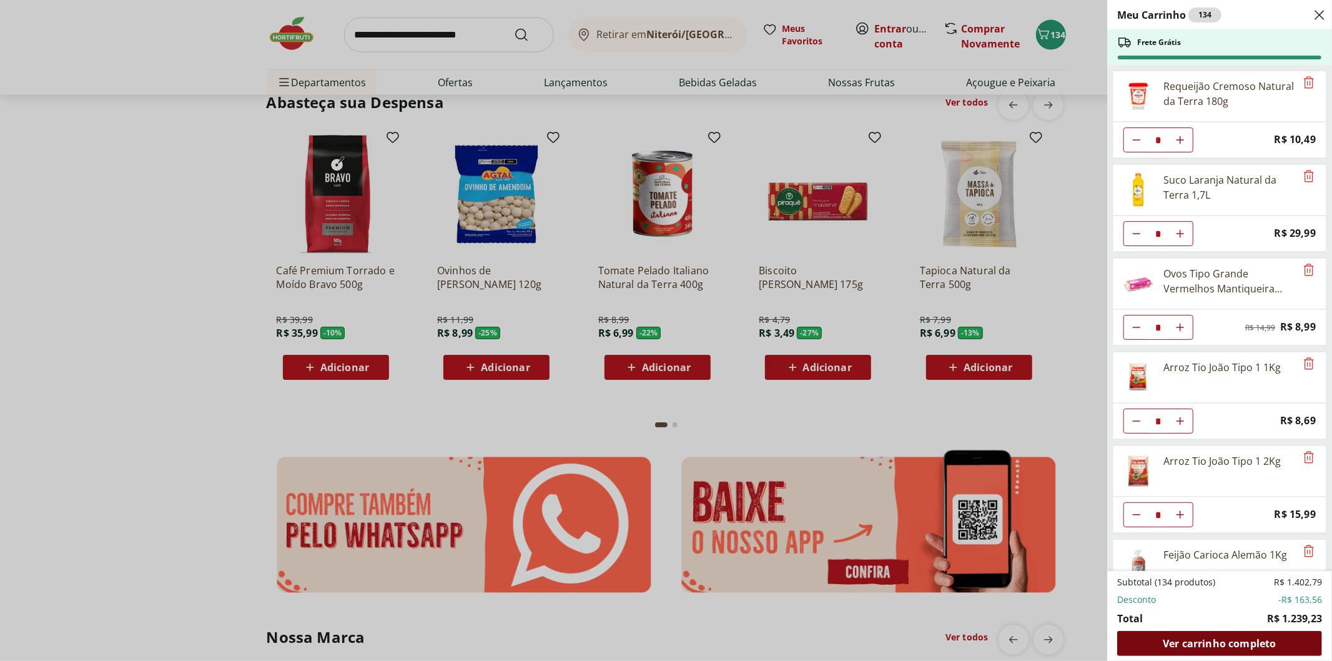
click at [1178, 645] on span "Ver carrinho completo" at bounding box center [1219, 643] width 113 height 10
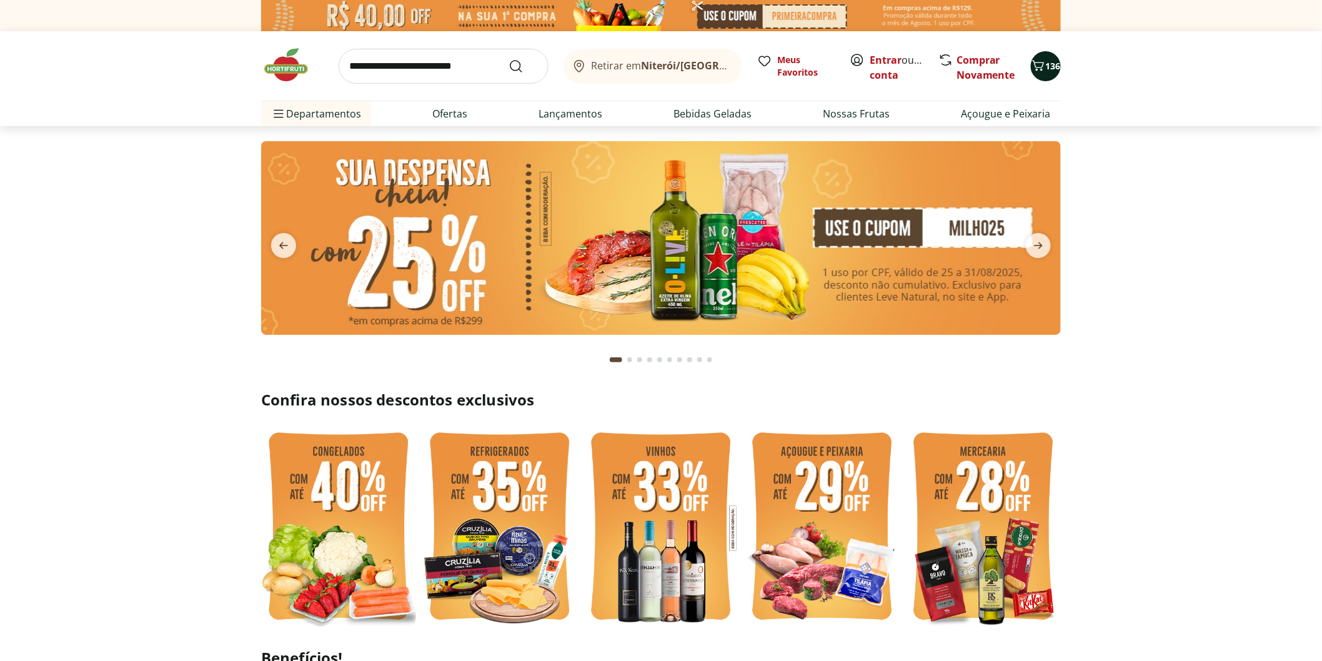
click at [1039, 73] on span "Carrinho" at bounding box center [1038, 66] width 15 height 16
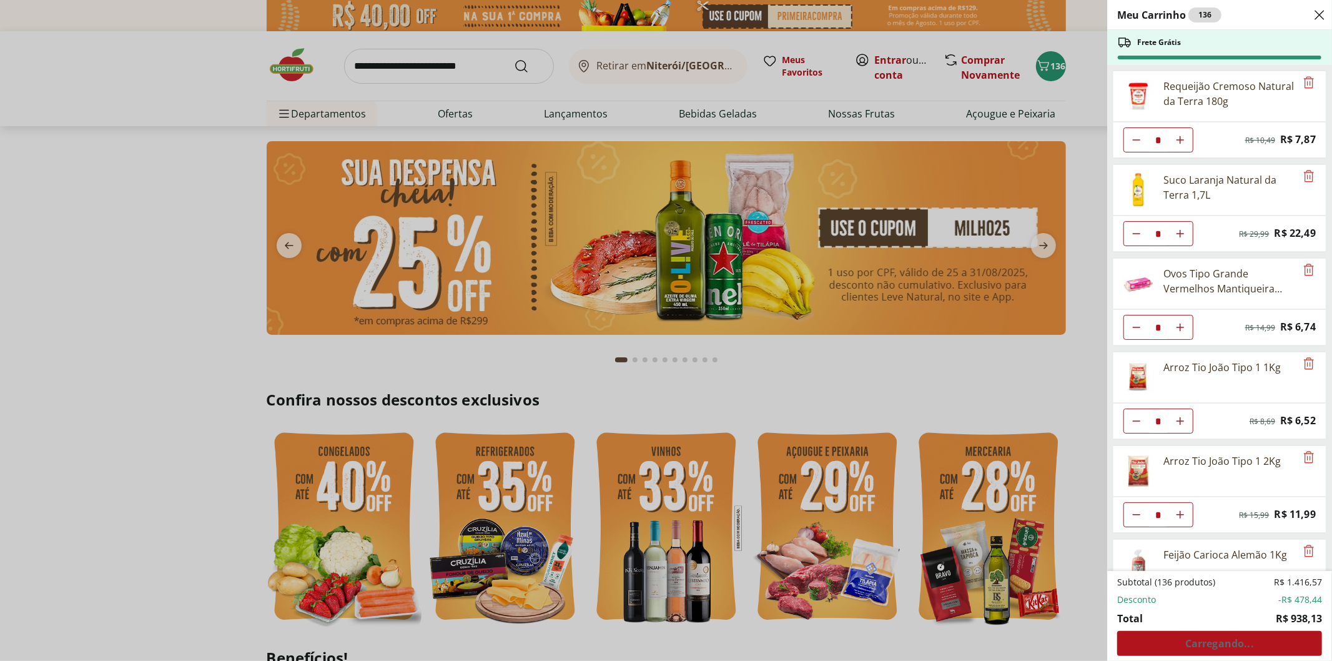
click at [1223, 651] on div "Subtotal (136 produtos) R$ 1.416,57 Desconto -R$ 478,44 Total R$ 938,13 Carrega…" at bounding box center [1219, 616] width 205 height 80
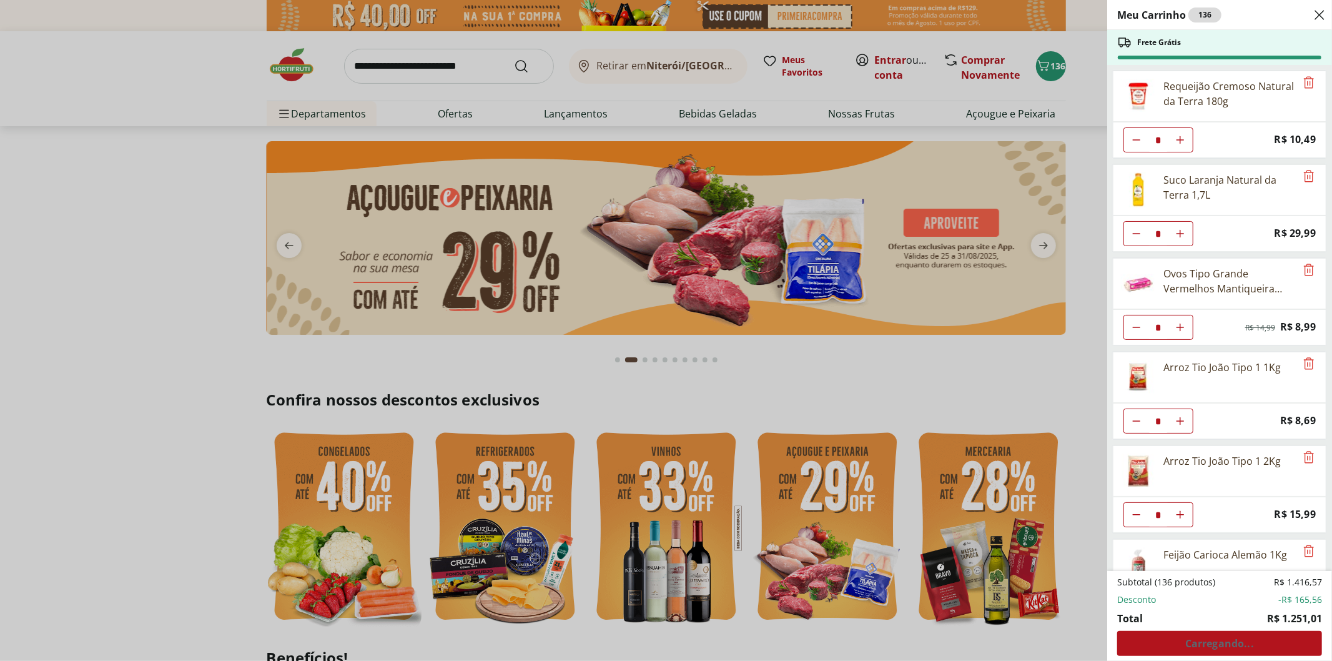
click at [858, 97] on div "Meu Carrinho 136 Frete Grátis Requeijão Cremoso Natural da Terra 180g * Price: …" at bounding box center [666, 330] width 1332 height 661
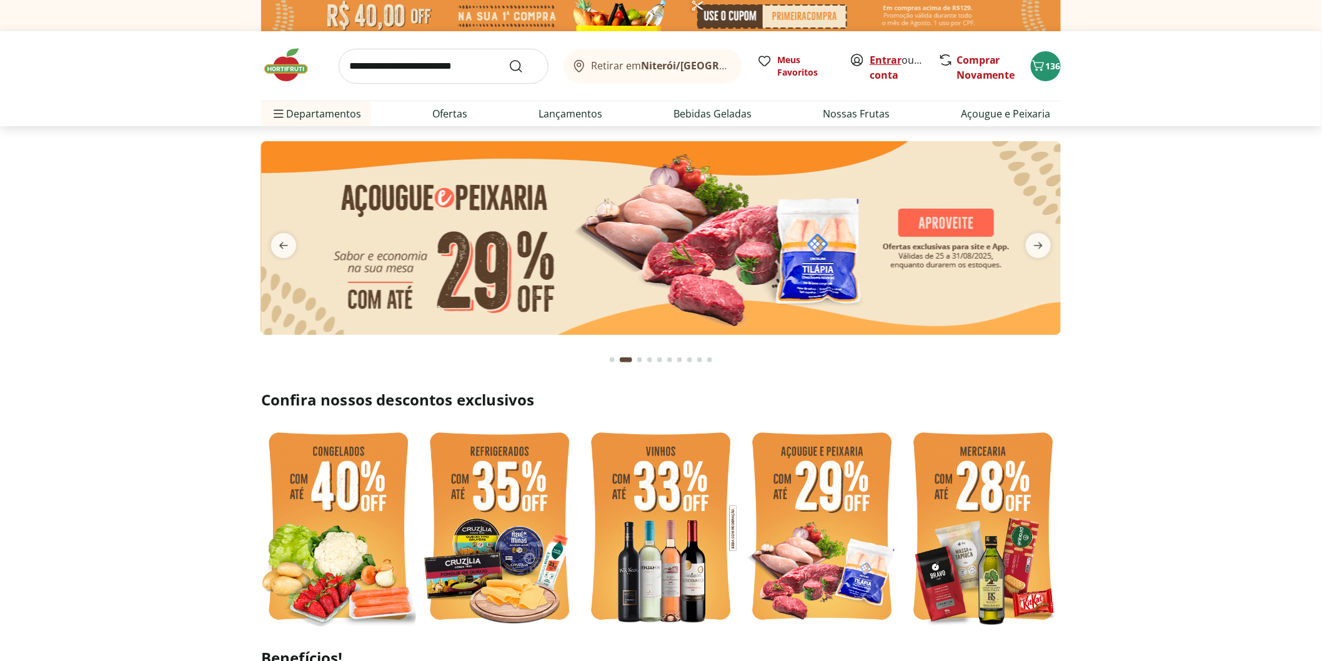
click at [885, 60] on link "Entrar" at bounding box center [885, 60] width 32 height 14
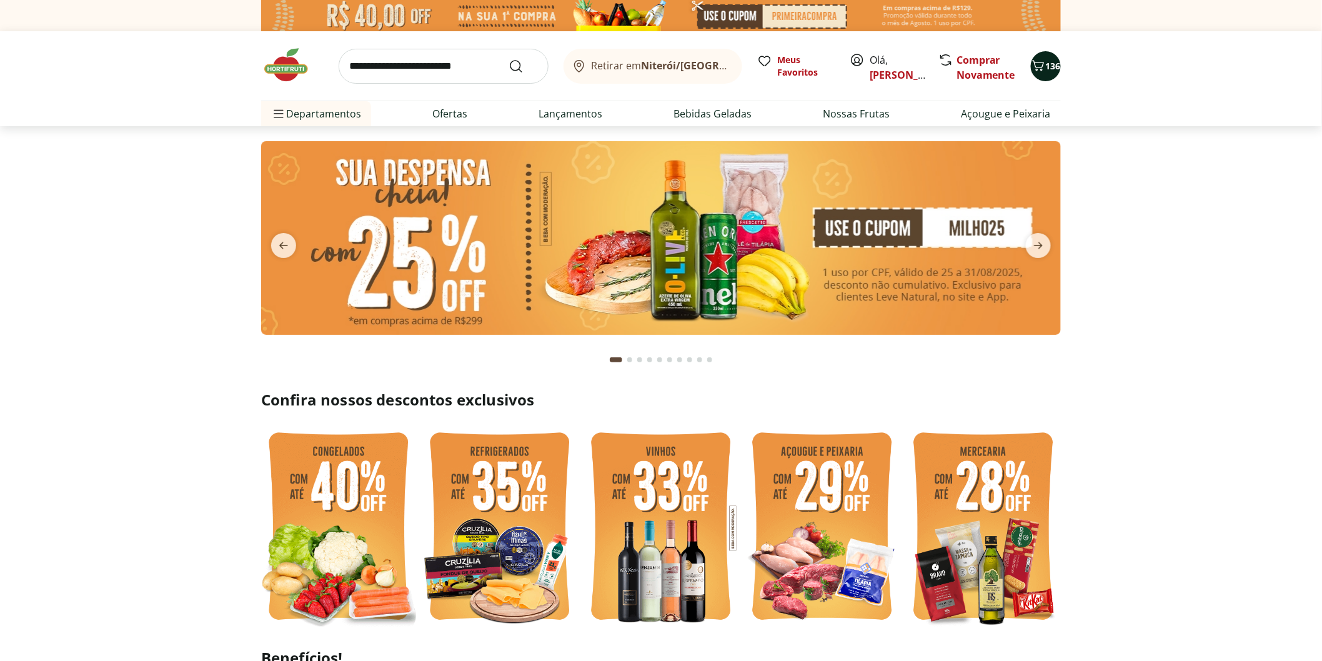
click at [1041, 64] on icon "Carrinho" at bounding box center [1038, 65] width 15 height 15
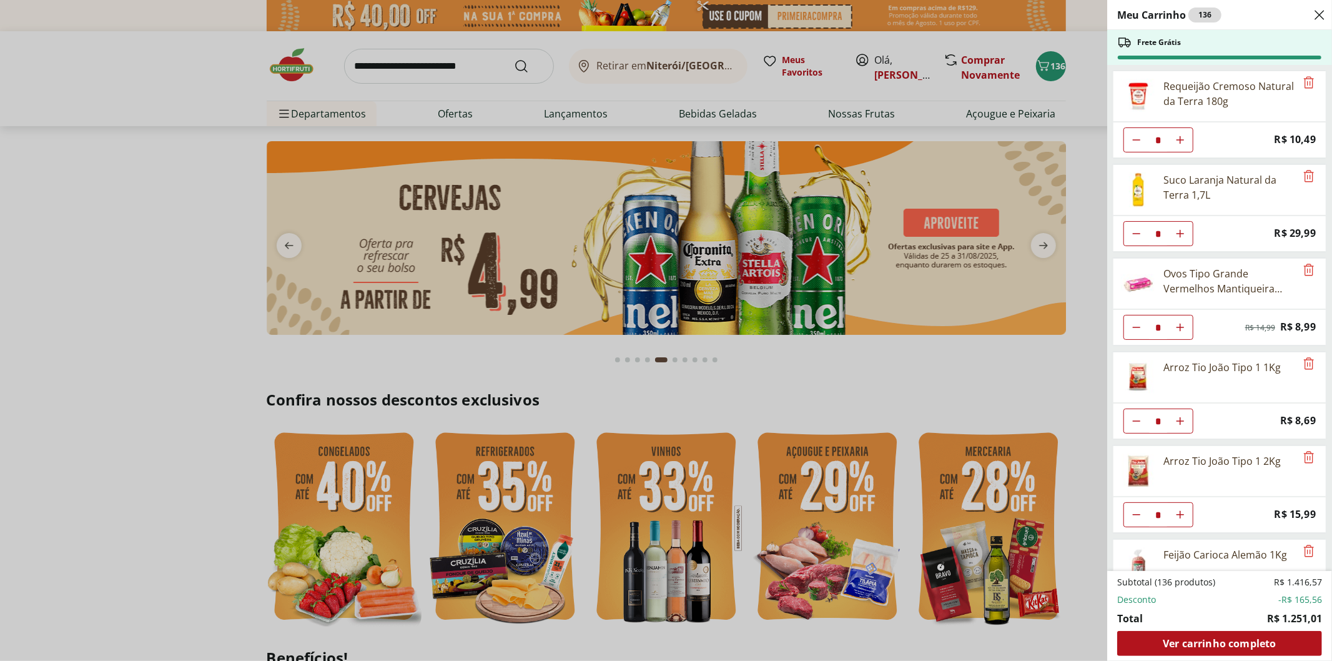
type input "*"
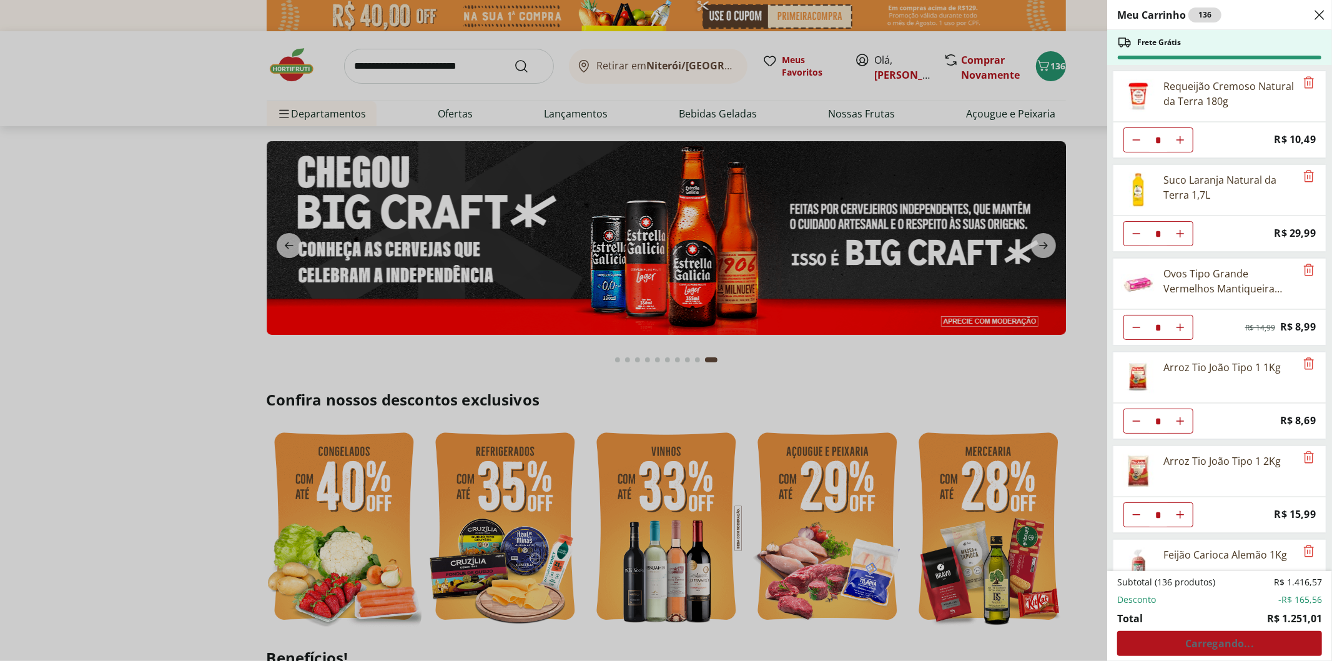
click at [5, 413] on div "Meu Carrinho 136 Frete Grátis Requeijão Cremoso Natural da Terra 180g * Price: …" at bounding box center [666, 330] width 1332 height 661
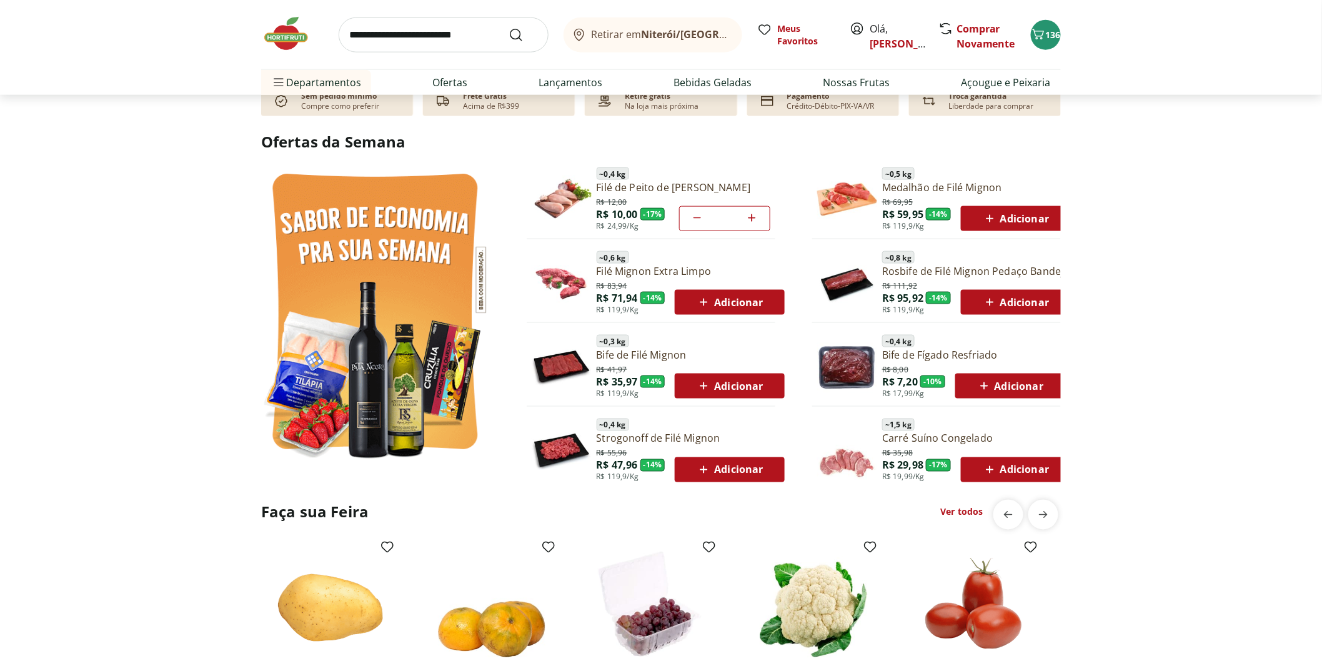
scroll to position [625, 0]
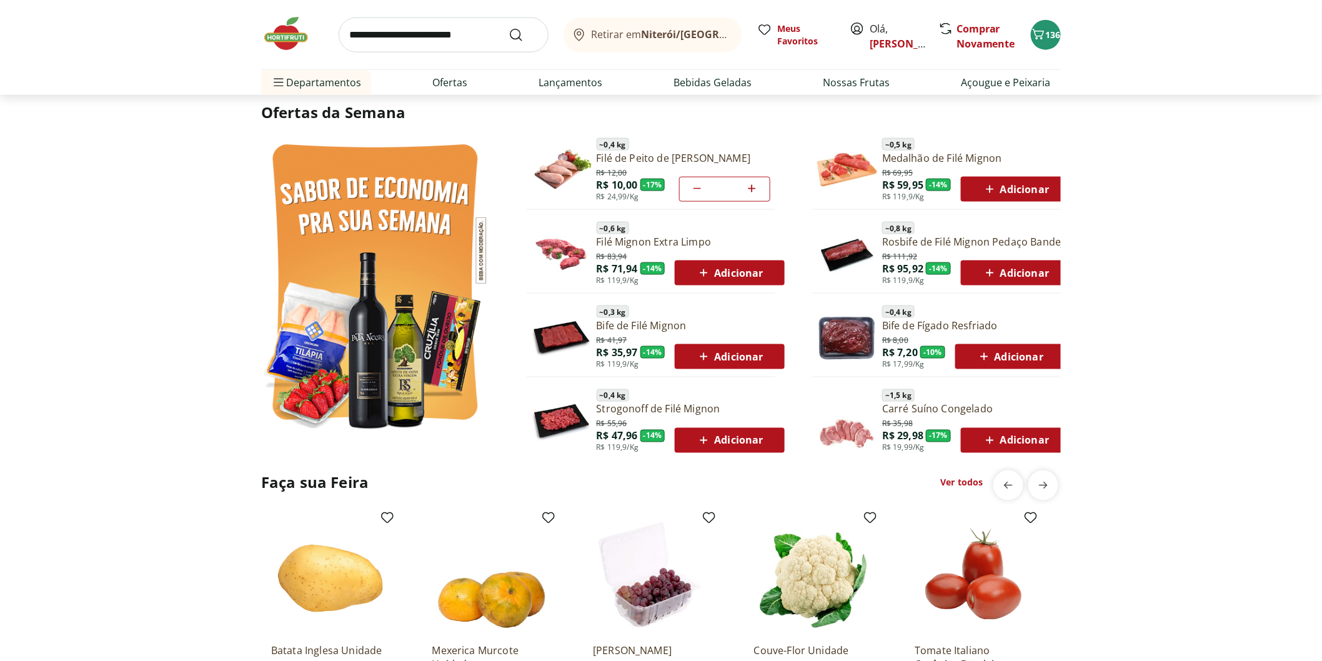
click at [429, 41] on input "search" at bounding box center [444, 34] width 210 height 35
type input "***"
click at [508, 27] on button "Submit Search" at bounding box center [523, 34] width 30 height 15
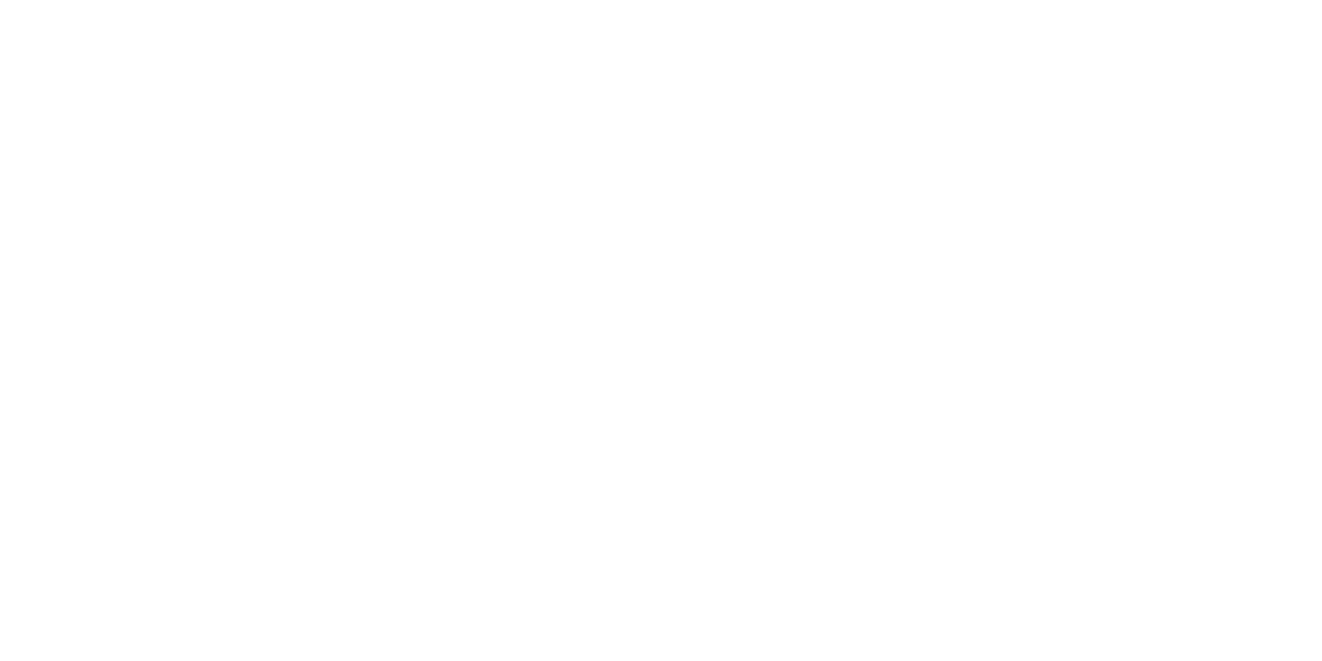
select select "**********"
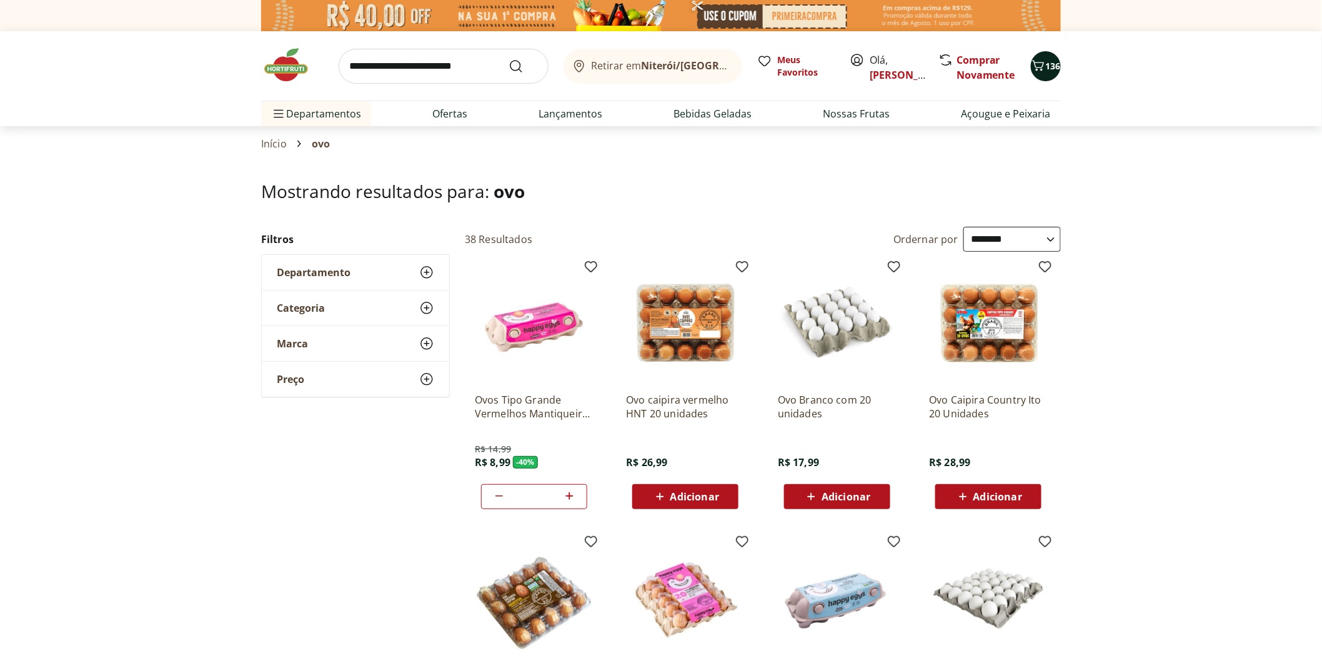
click at [1043, 66] on icon "Carrinho" at bounding box center [1038, 65] width 15 height 15
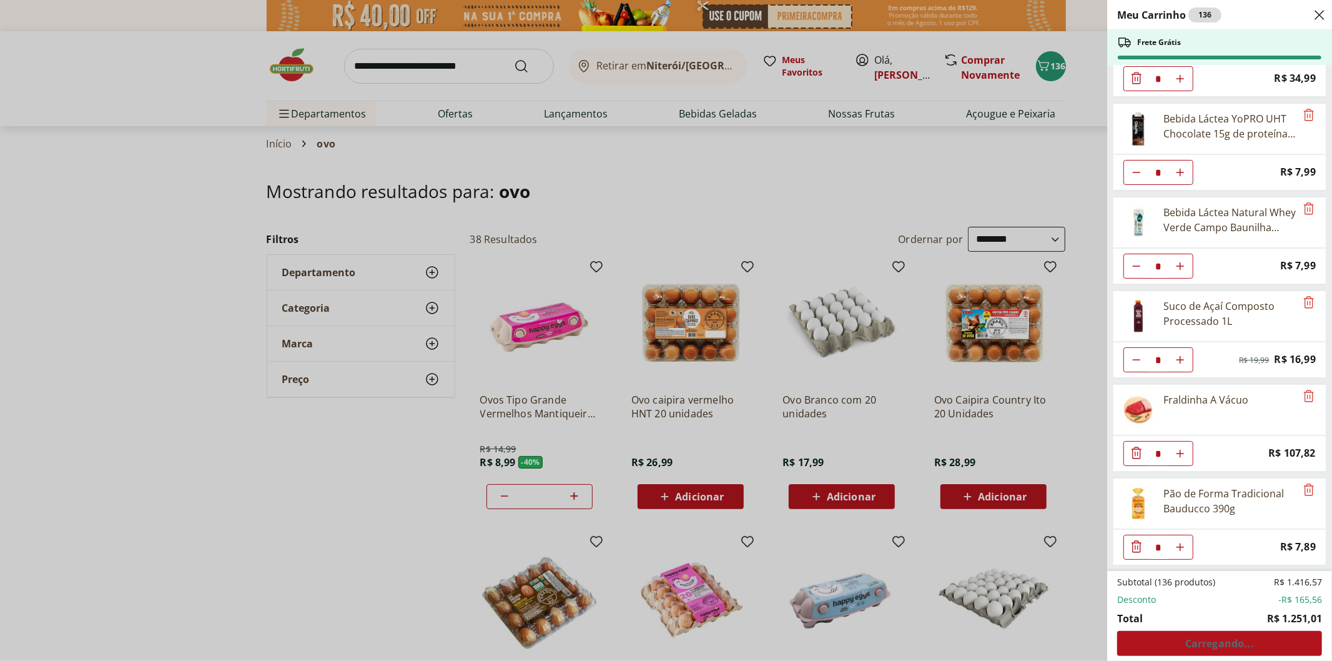
scroll to position [3449, 0]
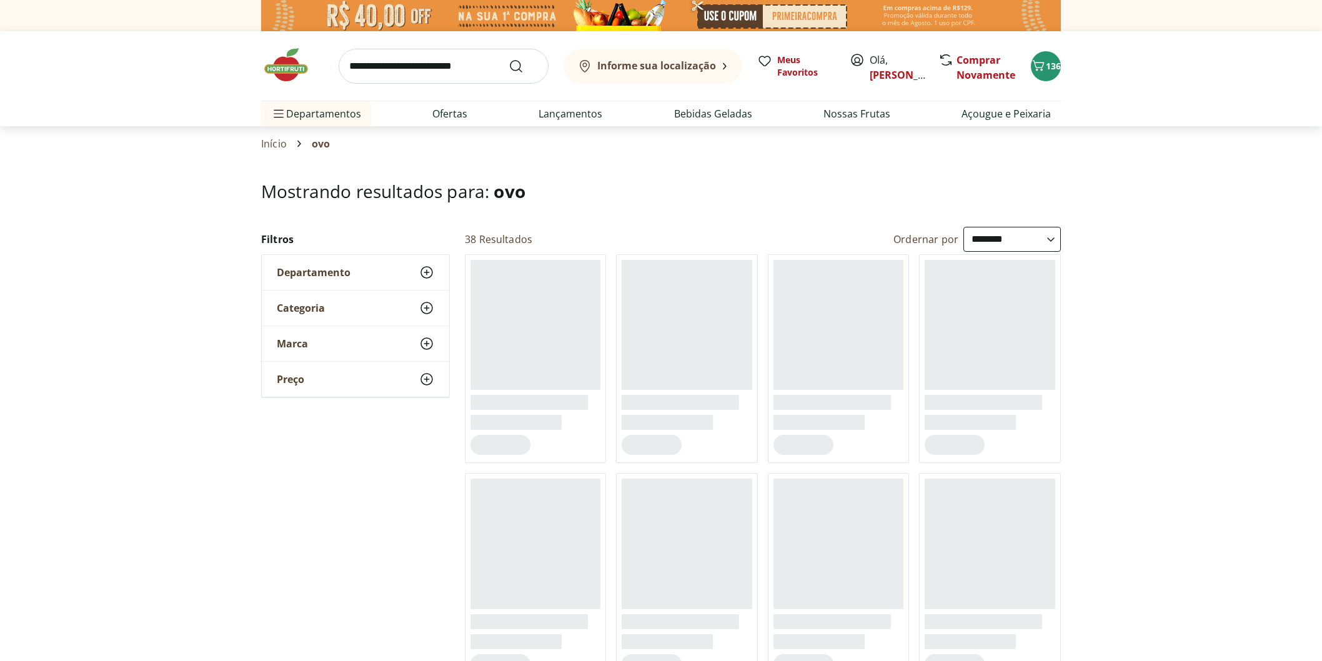
select select "**********"
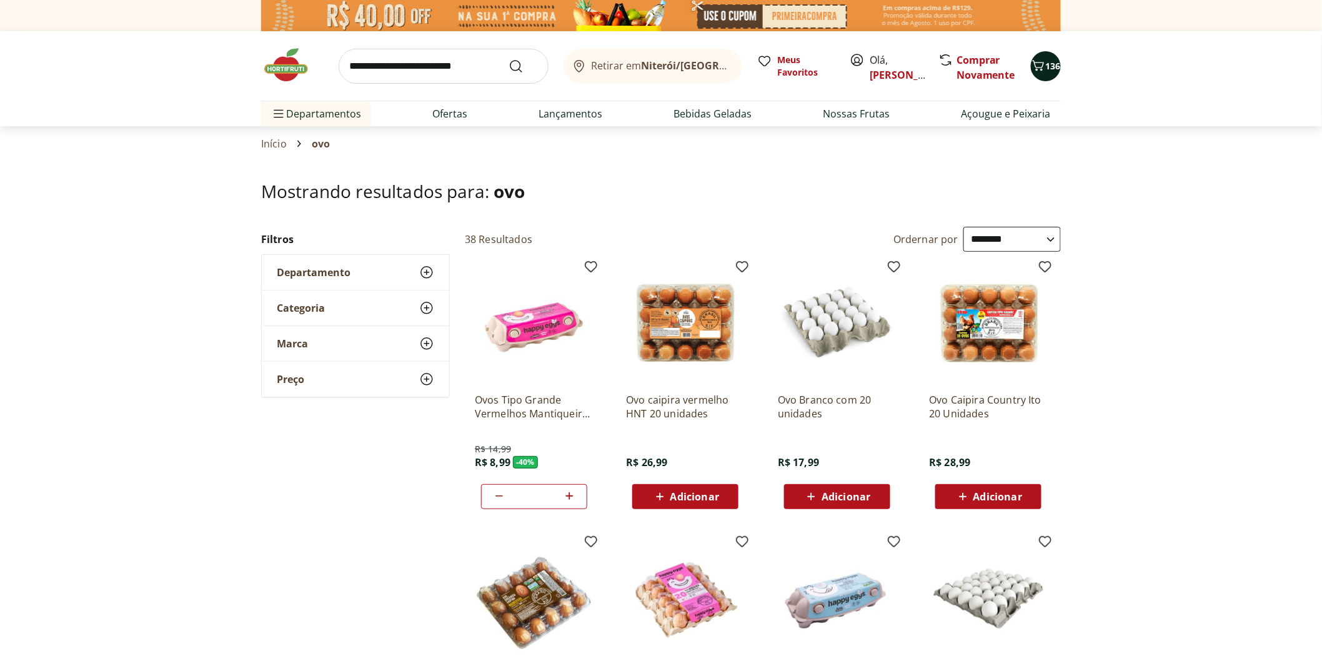
click at [1038, 69] on icon "Carrinho" at bounding box center [1038, 65] width 15 height 15
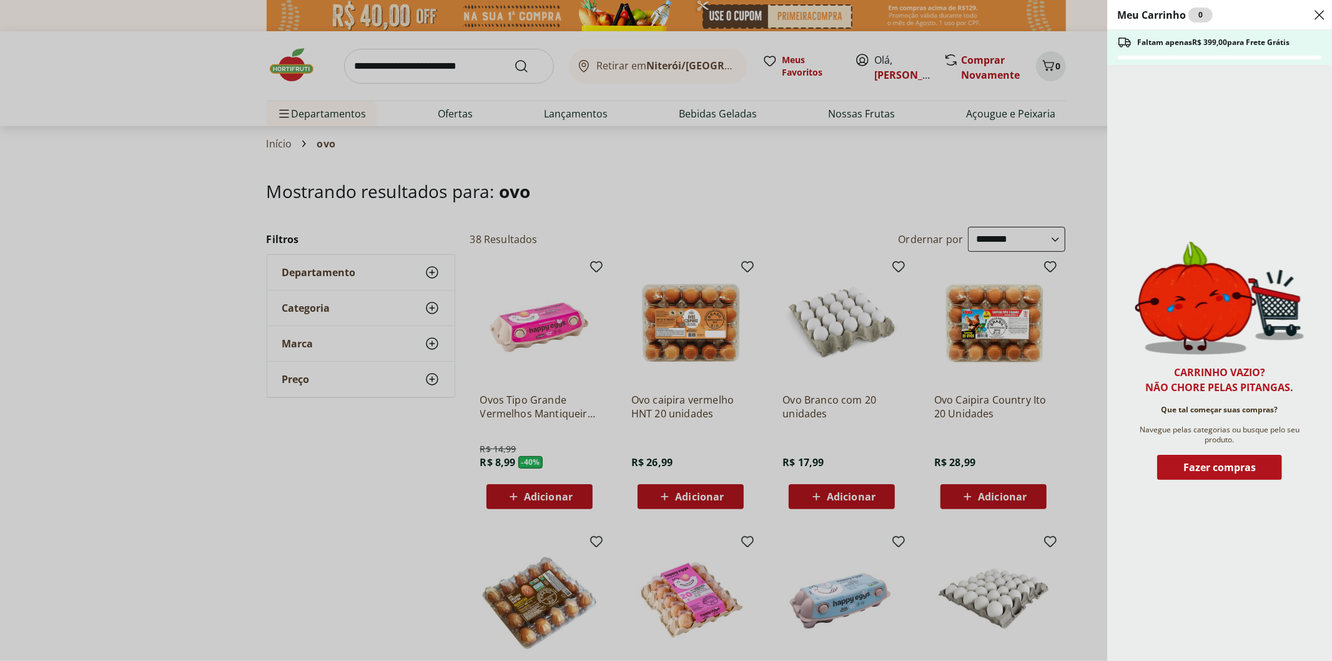
click at [7, 507] on div "Meu Carrinho 0 Faltam apenas R$ 399,00 para Frete Grátis Carrinho vazio? Não ch…" at bounding box center [666, 330] width 1332 height 661
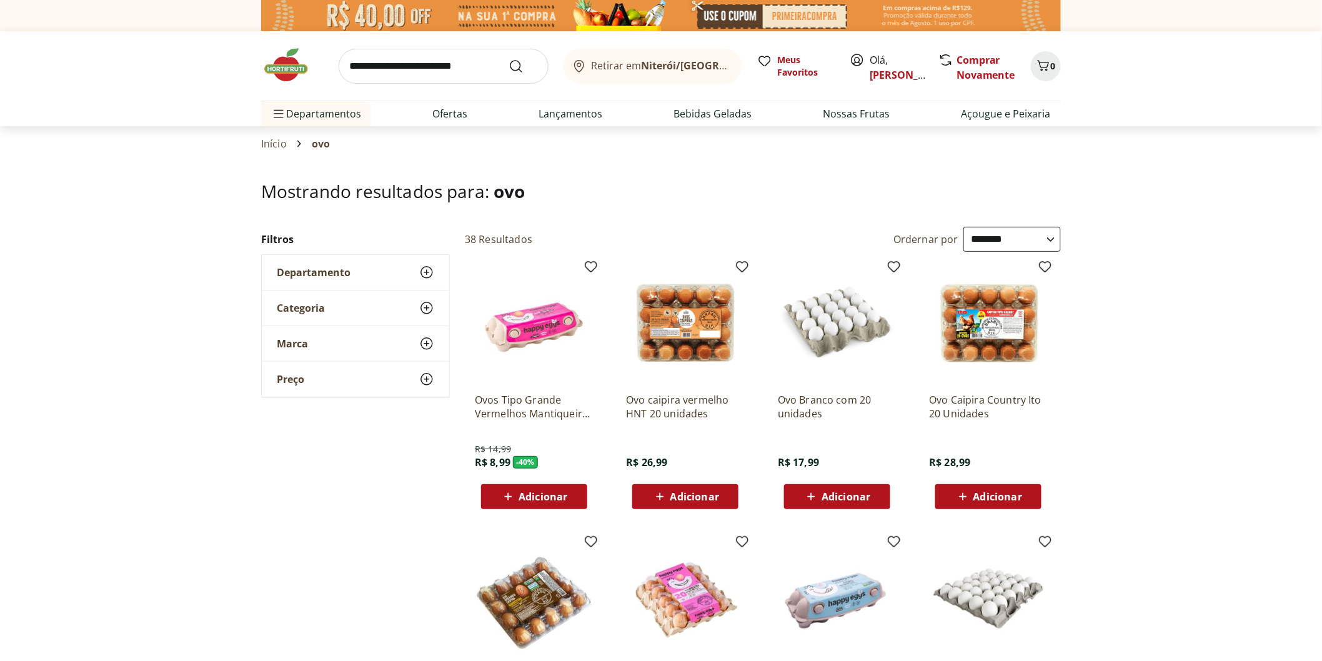
click at [533, 507] on div "Adicionar" at bounding box center [534, 496] width 86 height 22
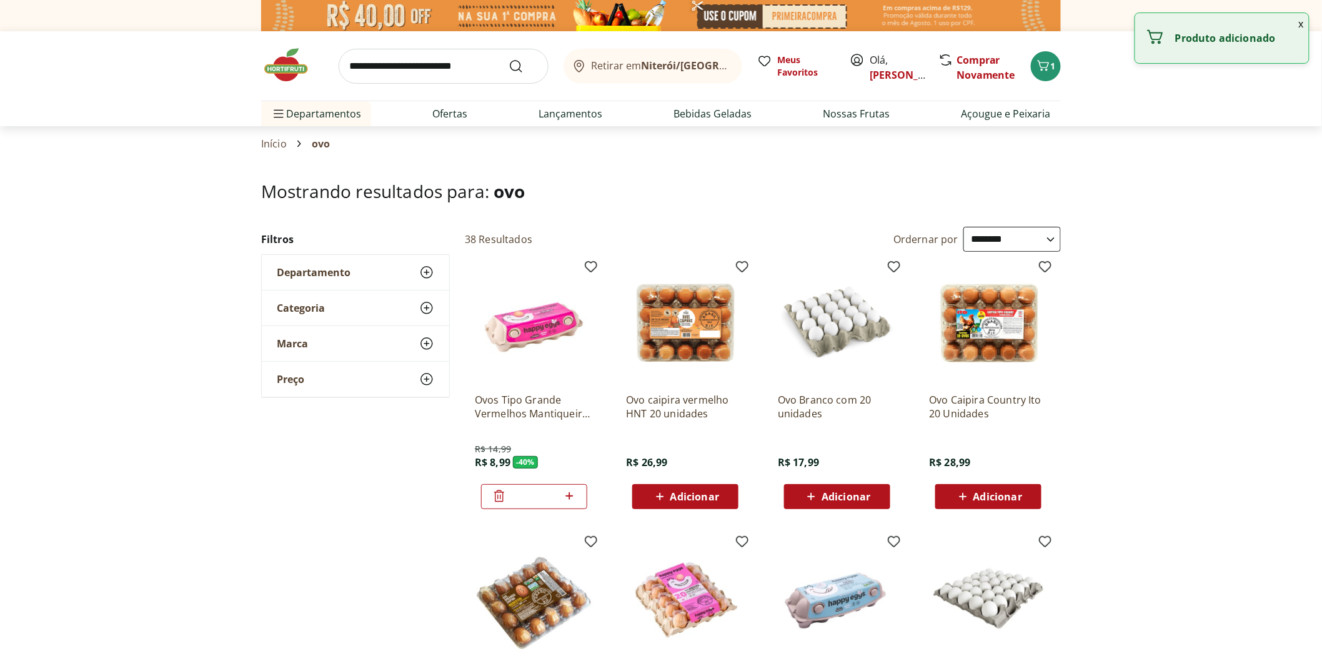
click at [573, 497] on icon at bounding box center [569, 495] width 16 height 15
click at [572, 497] on icon at bounding box center [569, 495] width 16 height 15
type input "*"
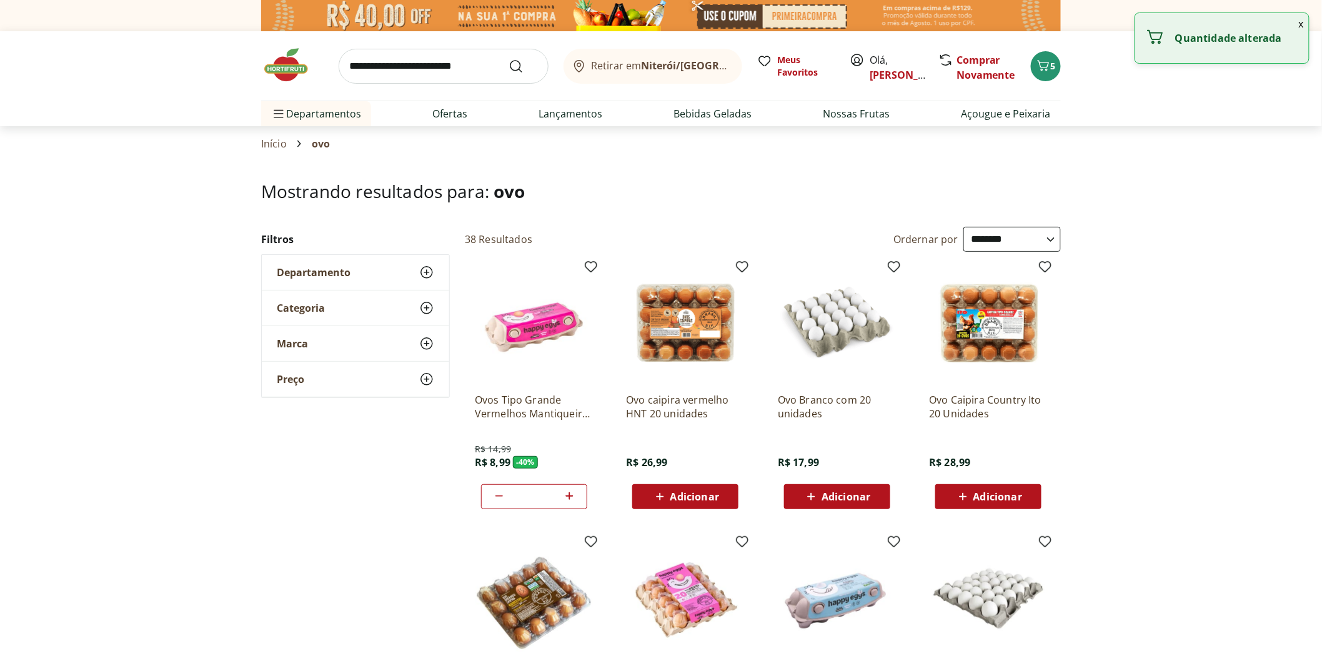
click at [385, 69] on input "search" at bounding box center [444, 66] width 210 height 35
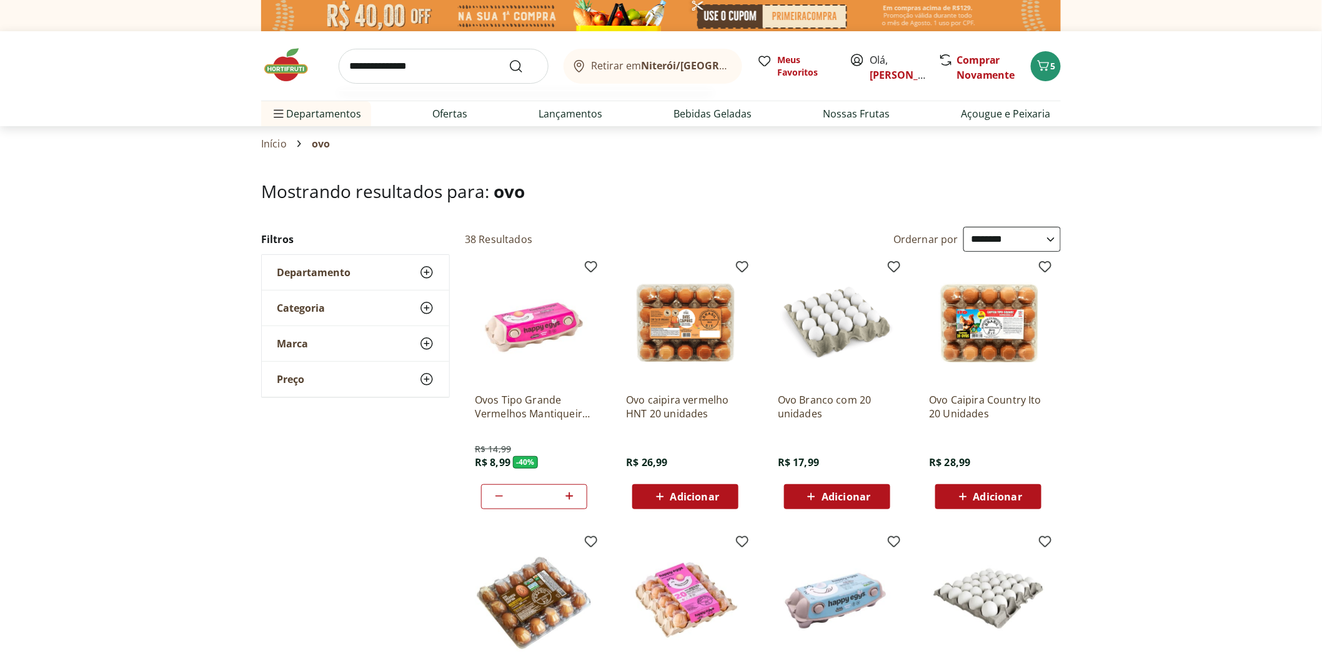
type input "**********"
click at [508, 59] on button "Submit Search" at bounding box center [523, 66] width 30 height 15
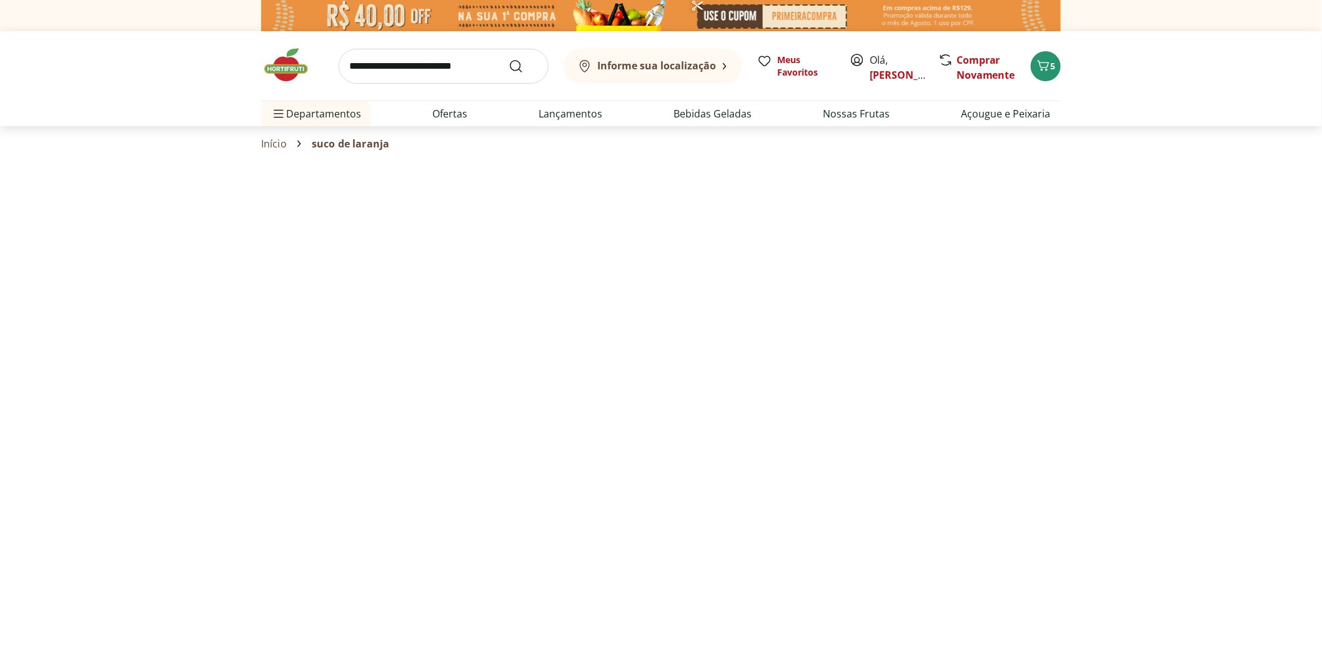
select select "**********"
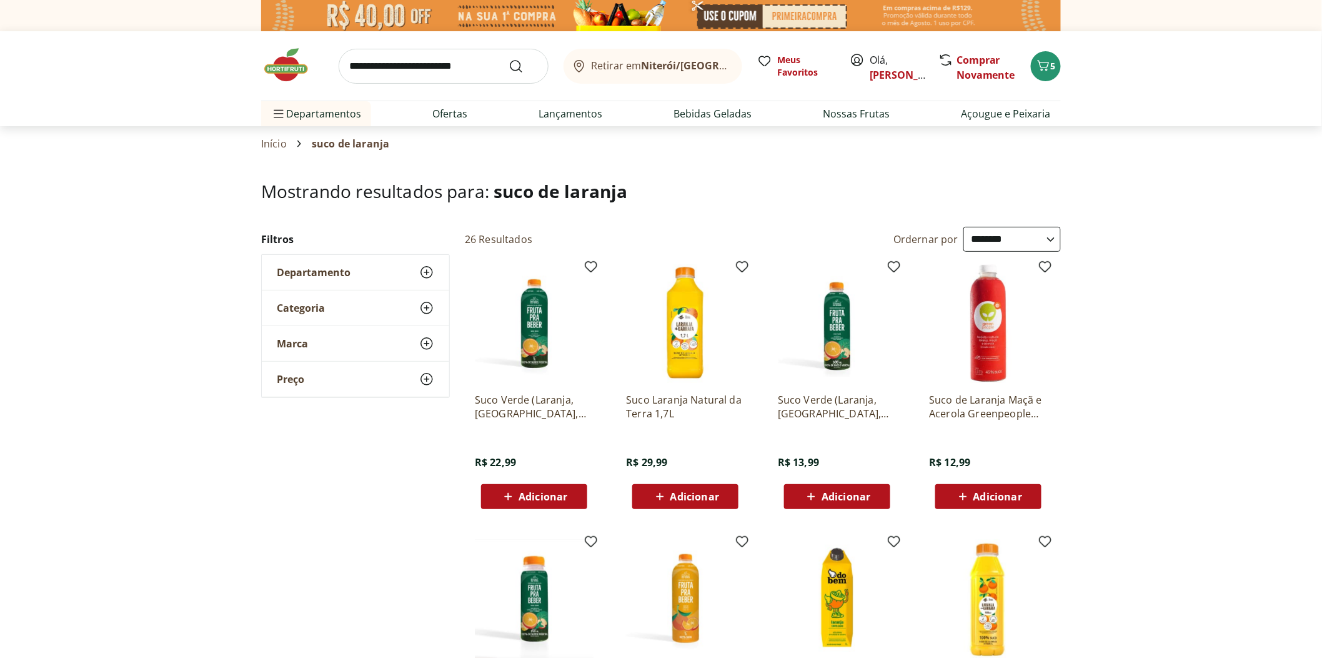
click at [701, 485] on button "Adicionar" at bounding box center [685, 496] width 106 height 25
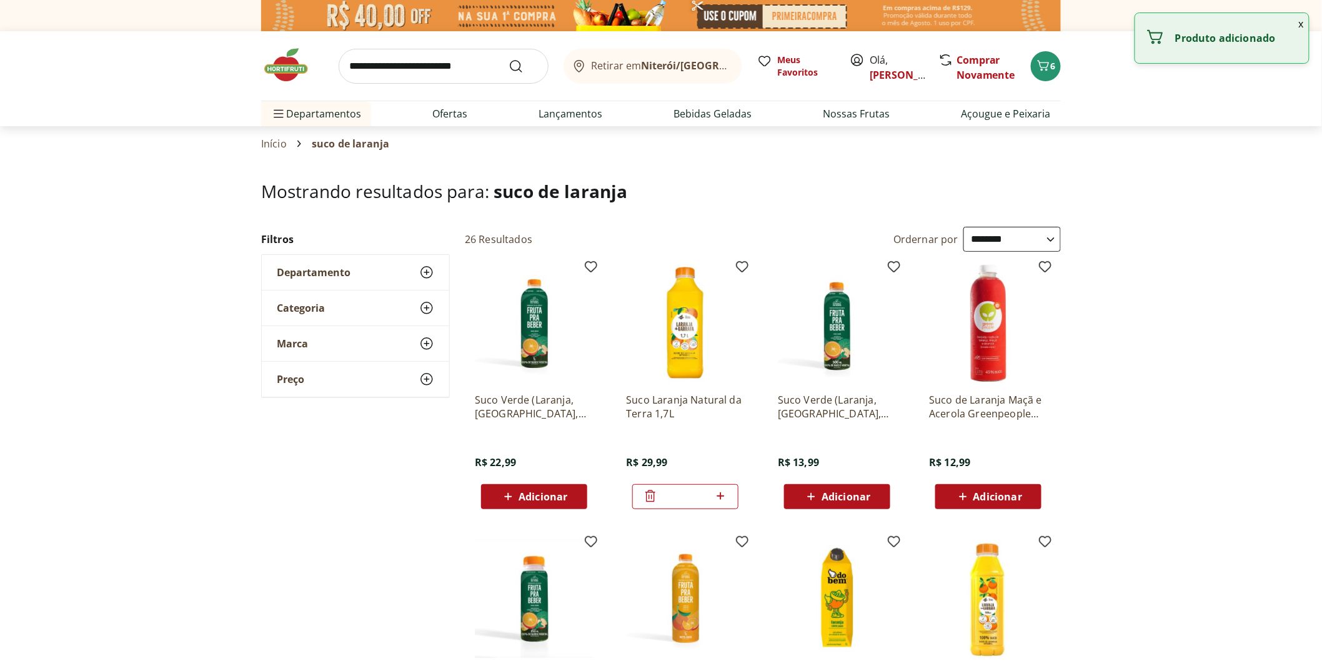
click at [727, 491] on icon at bounding box center [721, 495] width 16 height 15
type input "*"
click at [400, 69] on input "search" at bounding box center [444, 66] width 210 height 35
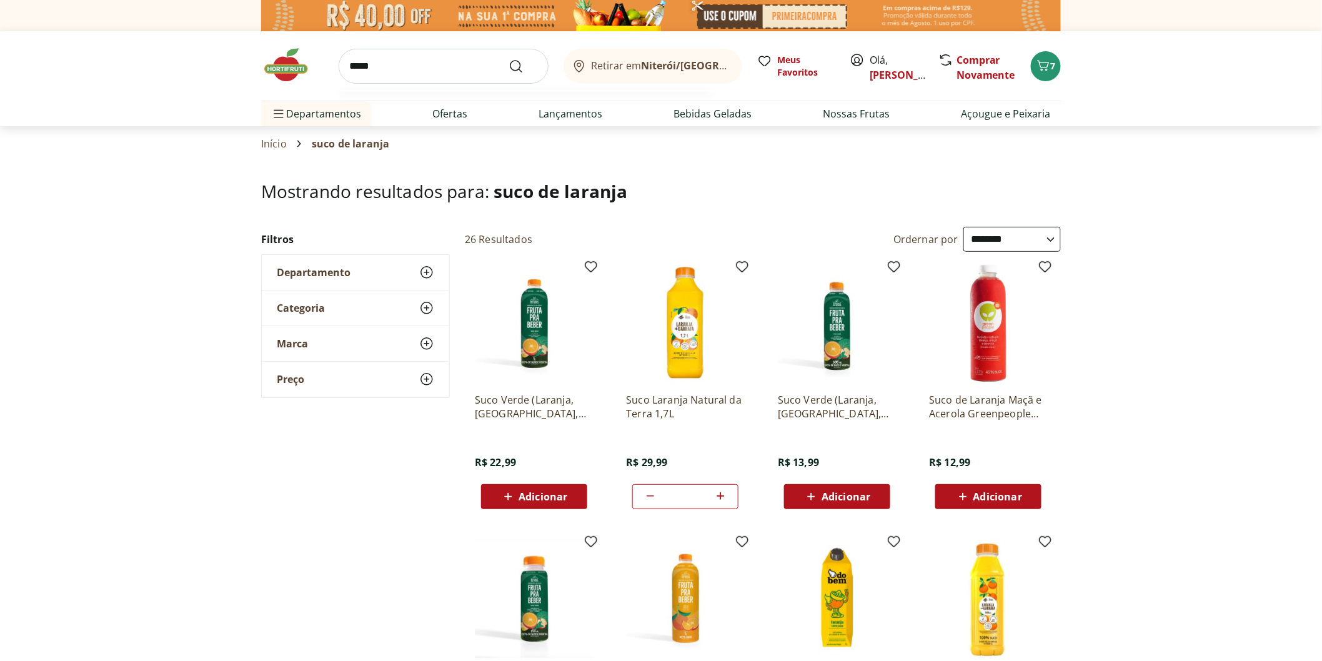
type input "*****"
click at [508, 59] on button "Submit Search" at bounding box center [523, 66] width 30 height 15
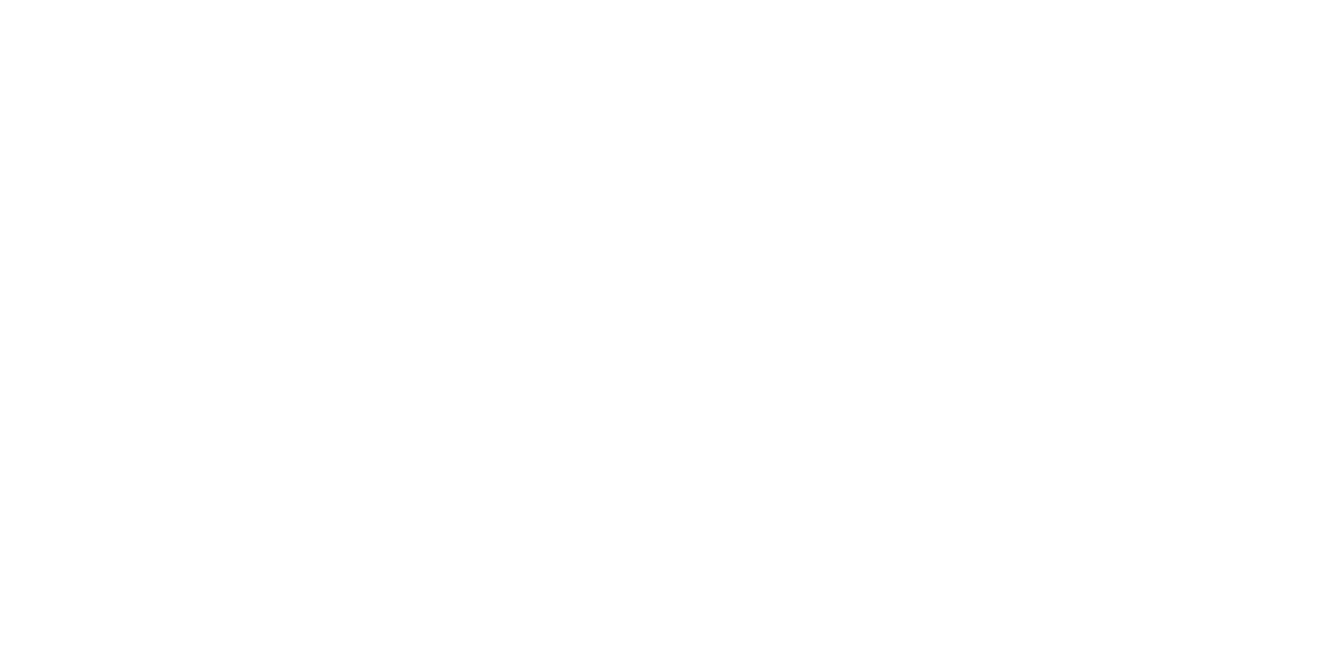
select select "**********"
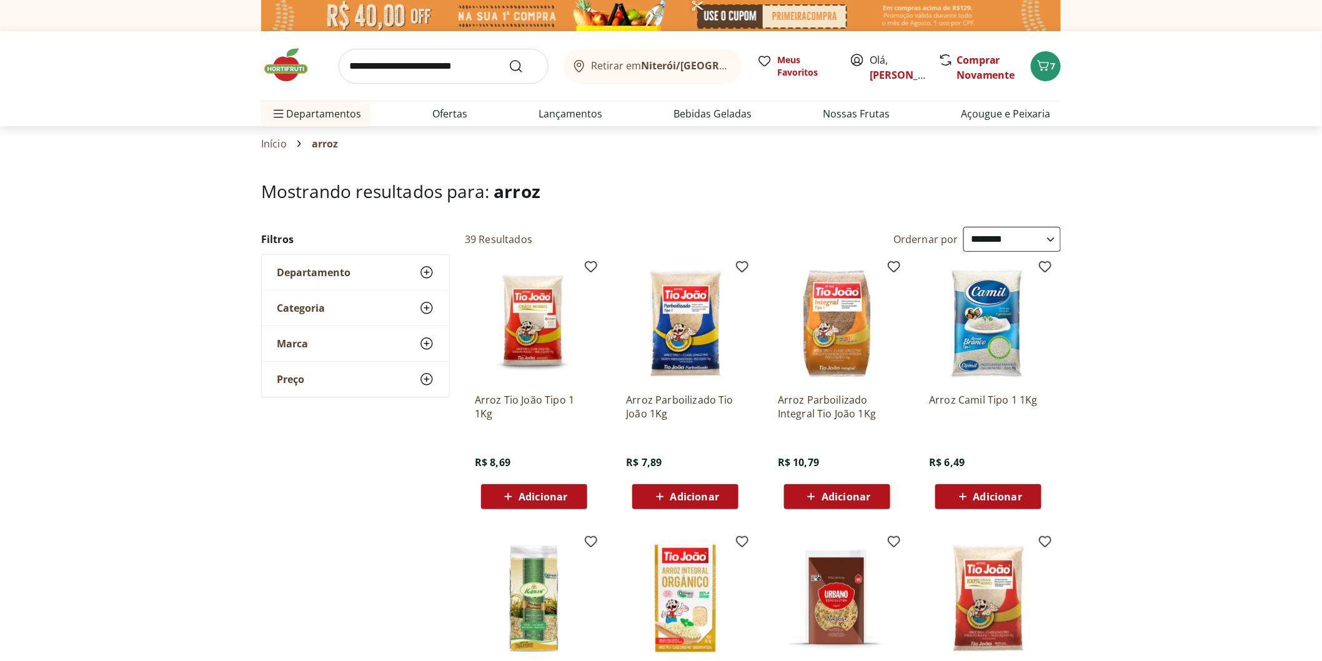
click at [532, 492] on span "Adicionar" at bounding box center [542, 497] width 49 height 10
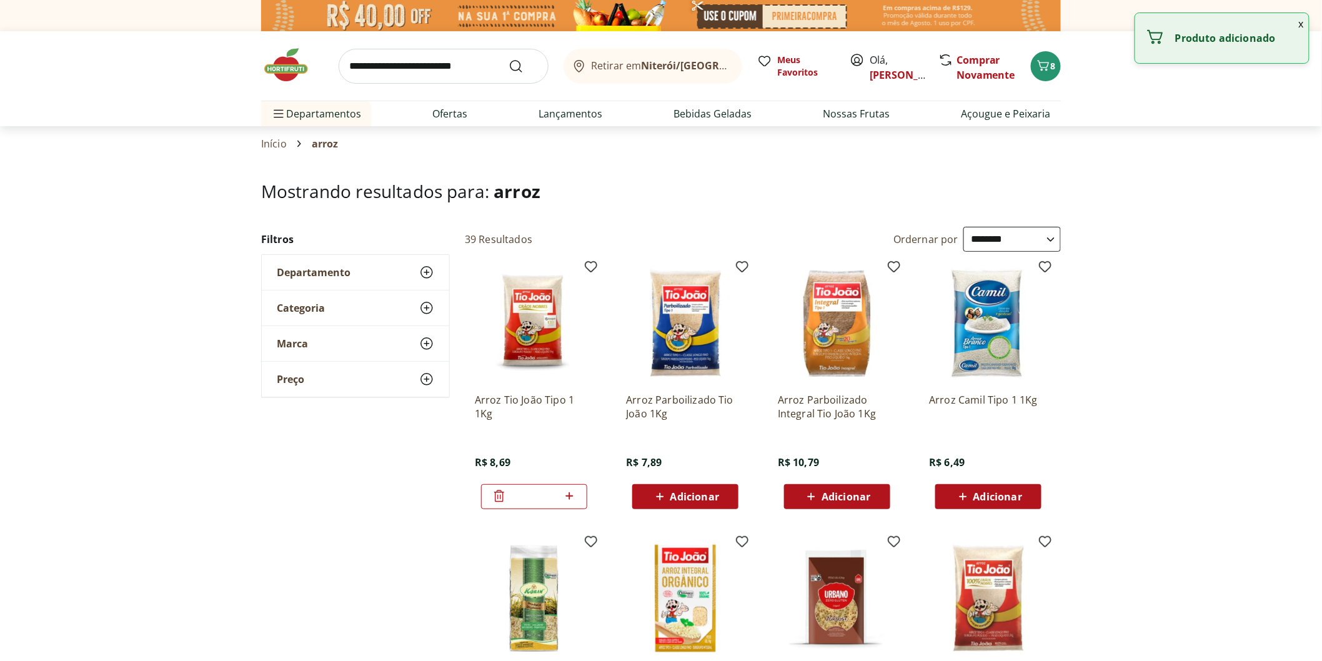
click at [568, 498] on icon at bounding box center [569, 495] width 16 height 15
type input "*"
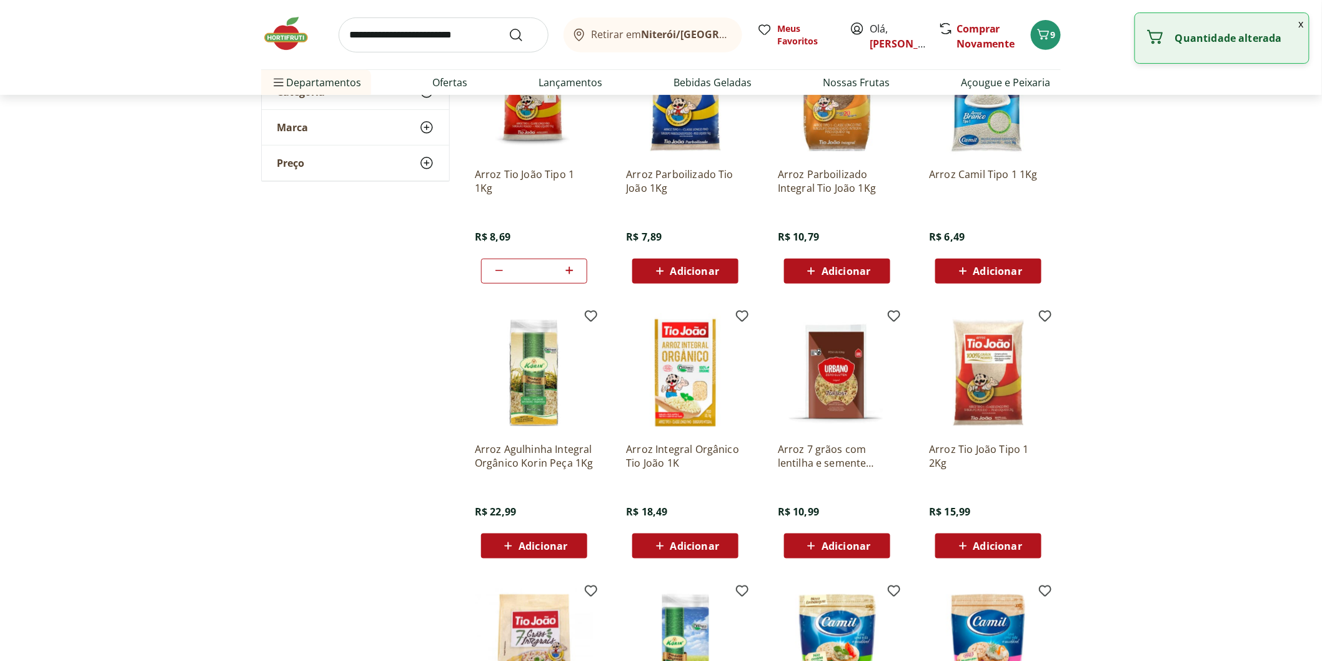
scroll to position [277, 0]
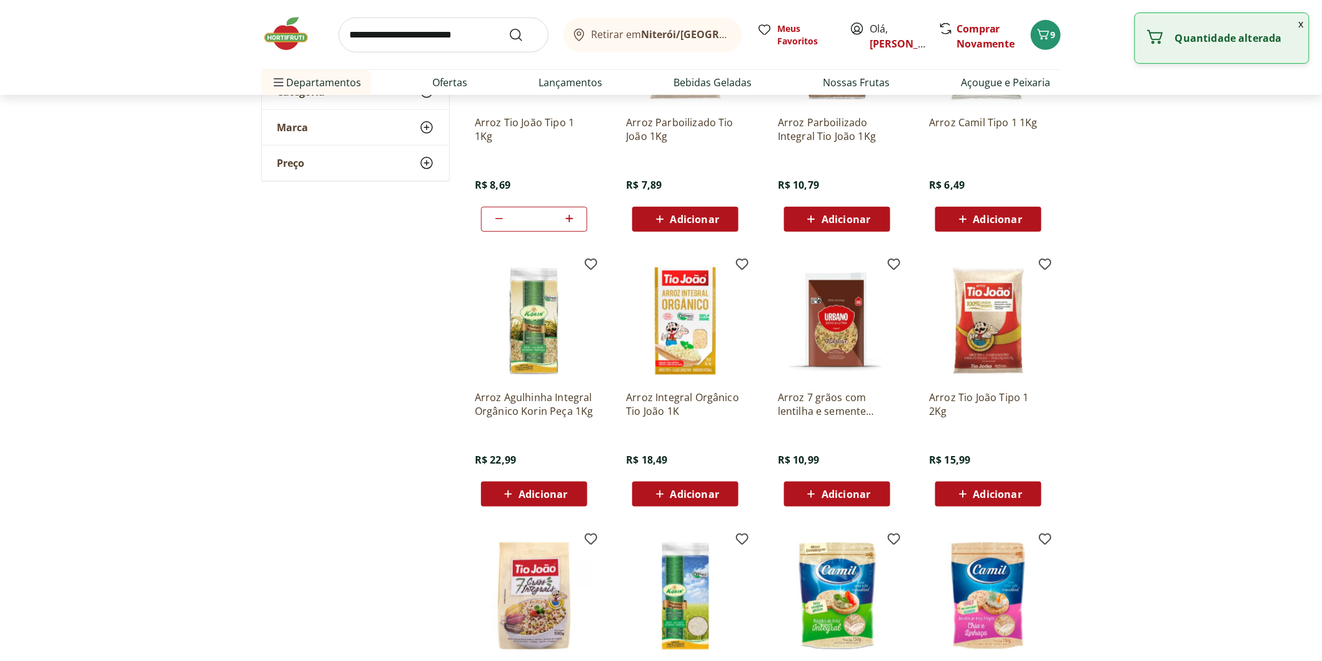
click at [984, 489] on span "Adicionar" at bounding box center [997, 494] width 49 height 10
click at [1029, 497] on icon at bounding box center [1024, 493] width 16 height 15
click at [957, 495] on icon at bounding box center [953, 493] width 15 height 15
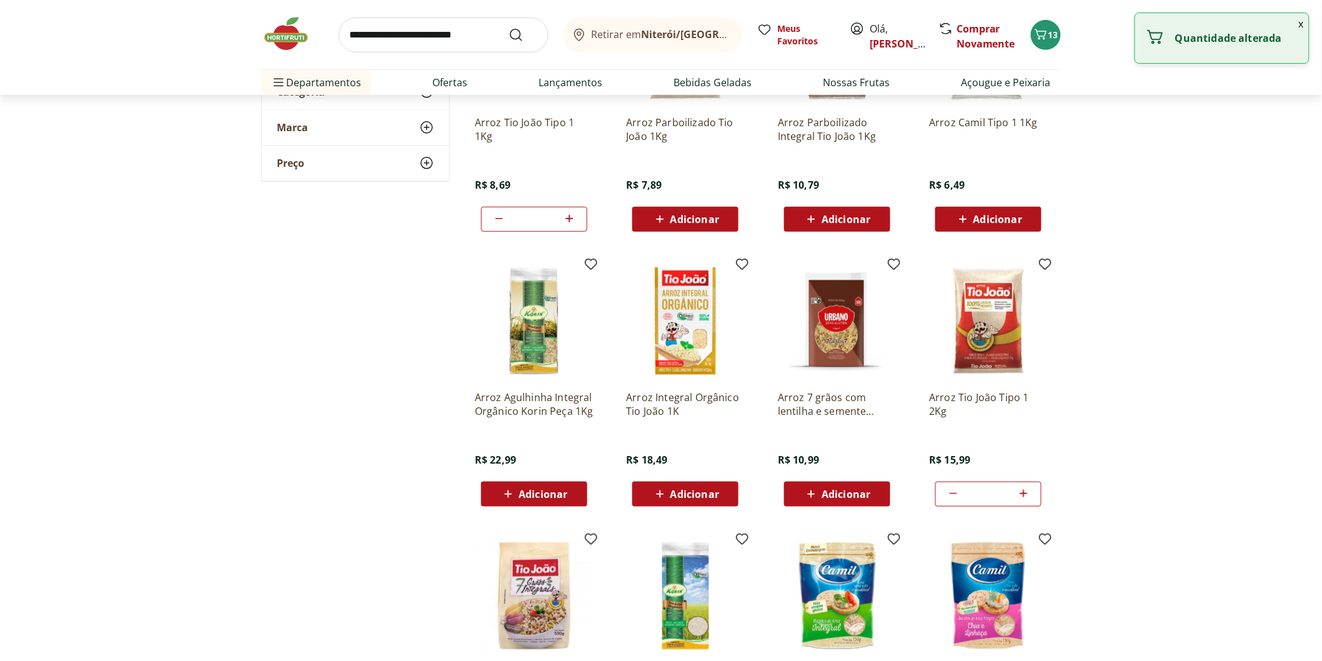
type input "*"
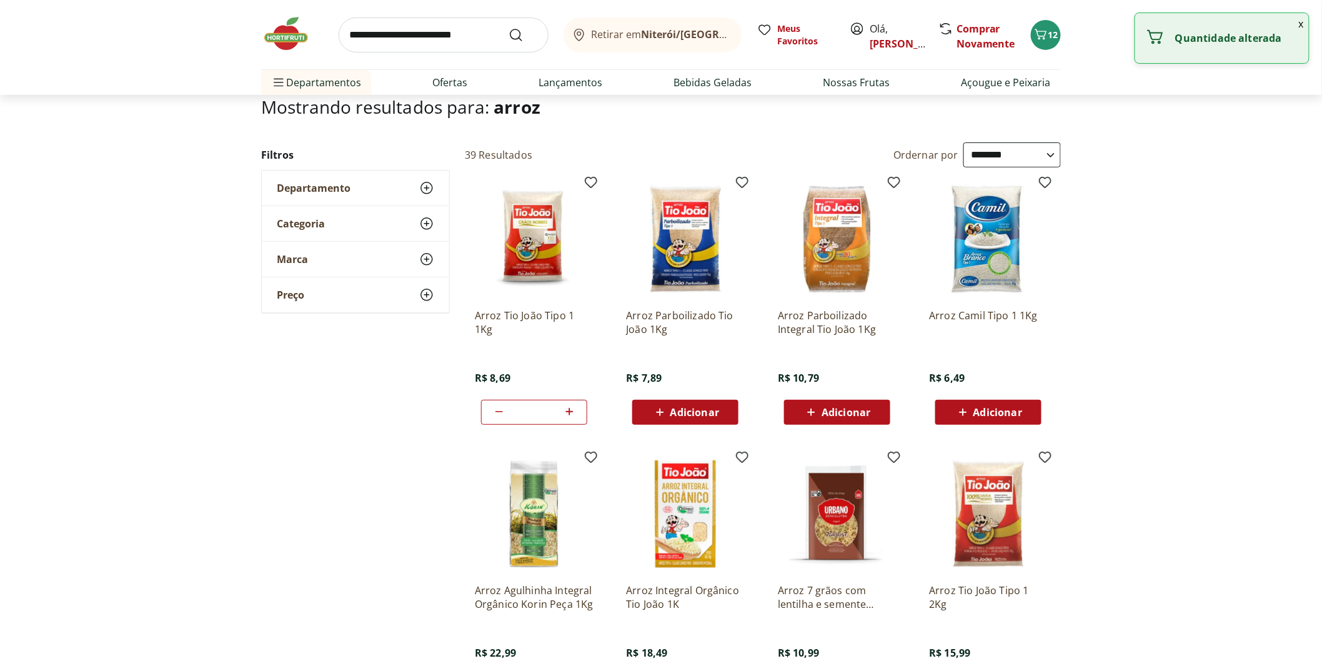
scroll to position [0, 0]
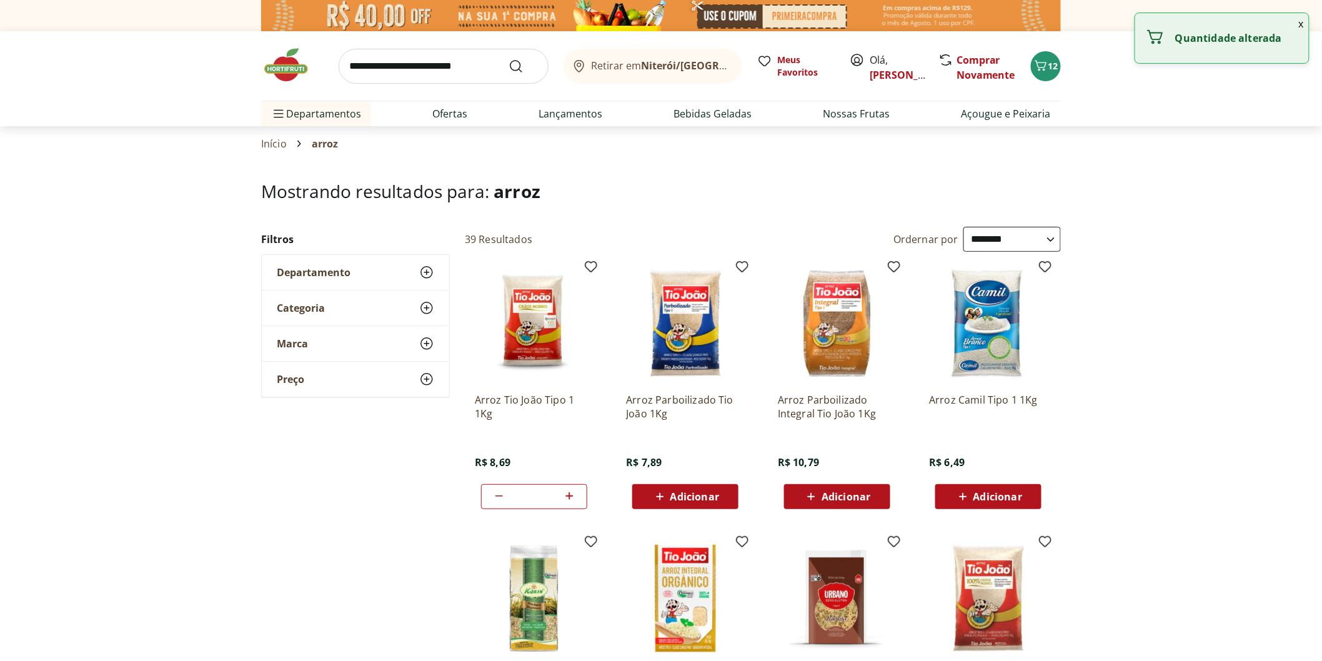
click at [570, 498] on icon at bounding box center [569, 495] width 16 height 15
type input "*"
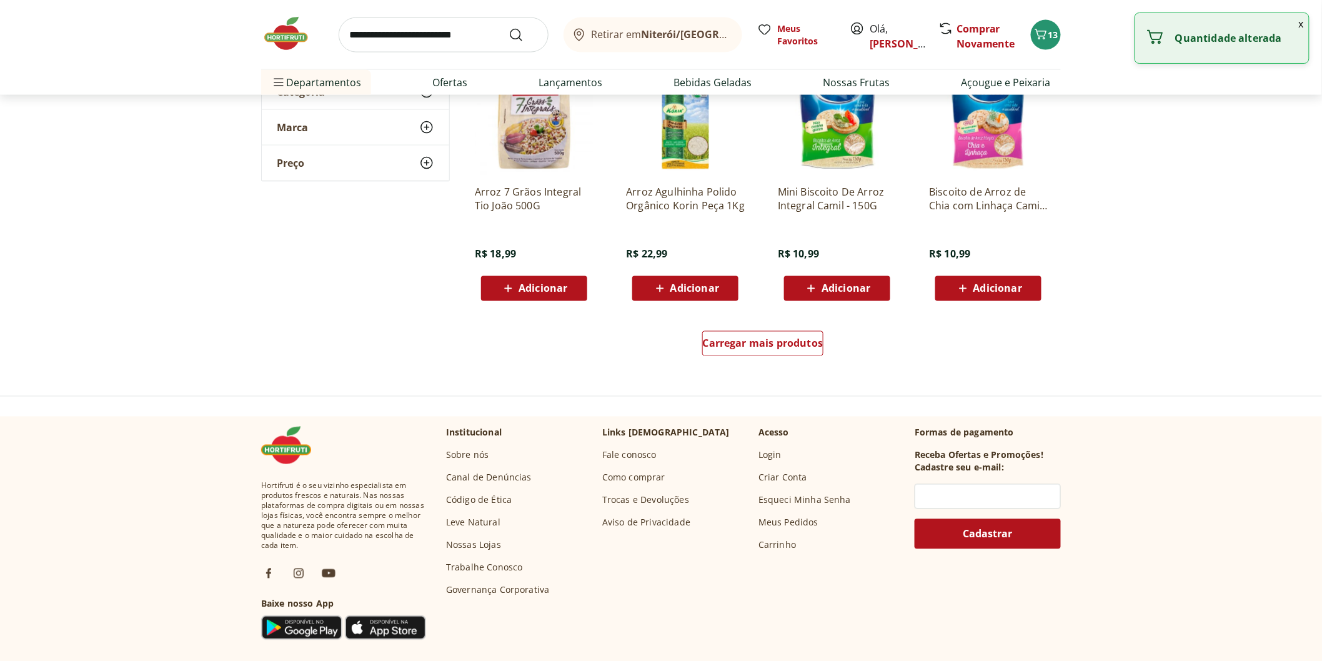
scroll to position [833, 0]
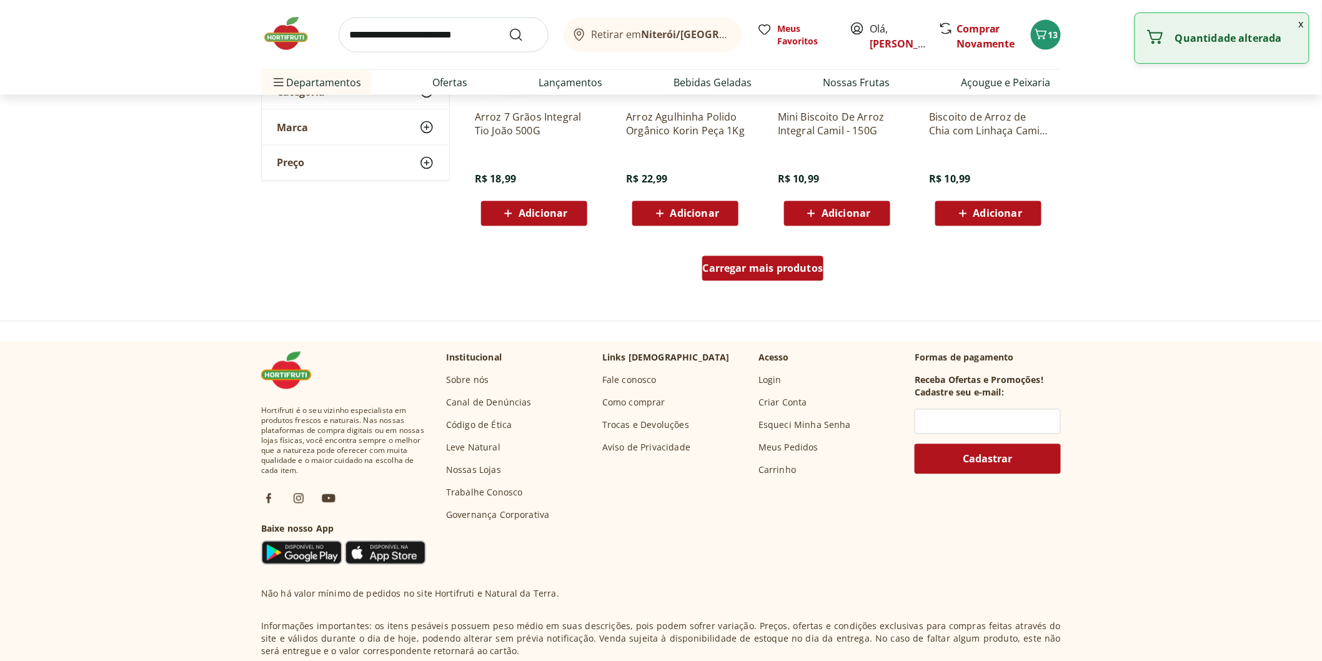
click at [762, 282] on link "Carregar mais produtos" at bounding box center [763, 271] width 122 height 30
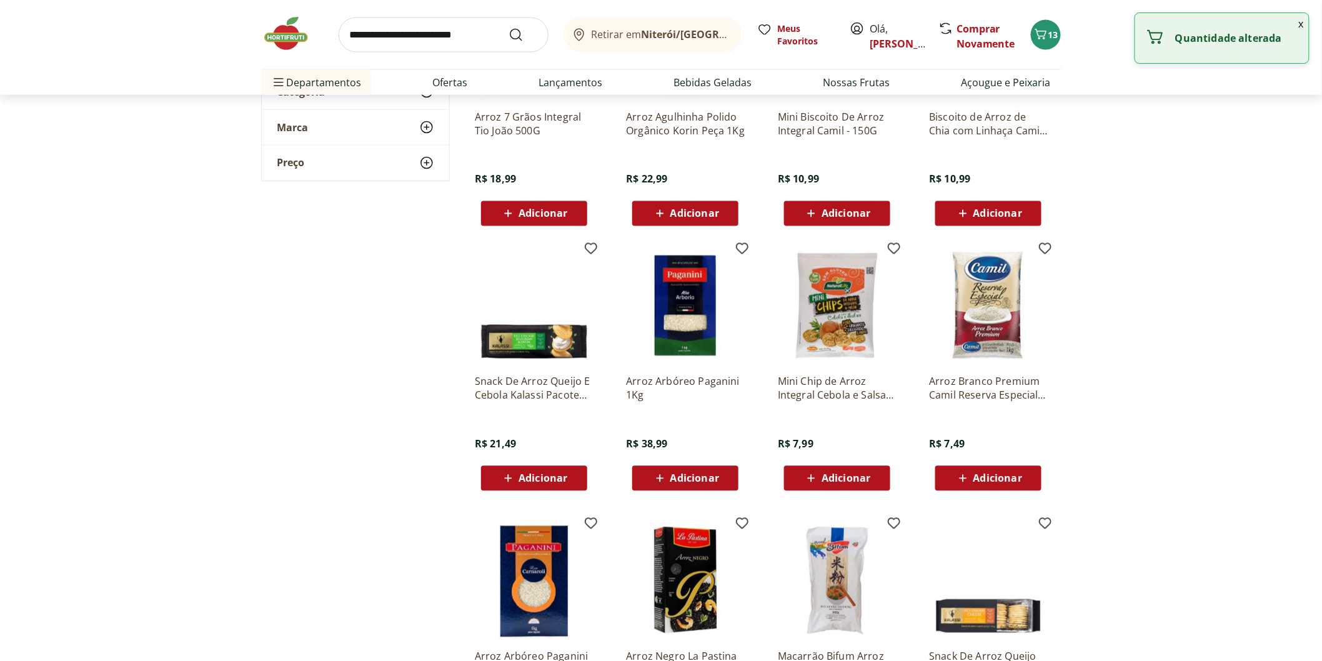
click at [385, 54] on div "Retirar em Niterói/RJ Meus Favoritos Olá, Angela Comprar Novamente 13" at bounding box center [660, 34] width 799 height 69
click at [388, 44] on input "search" at bounding box center [444, 34] width 210 height 35
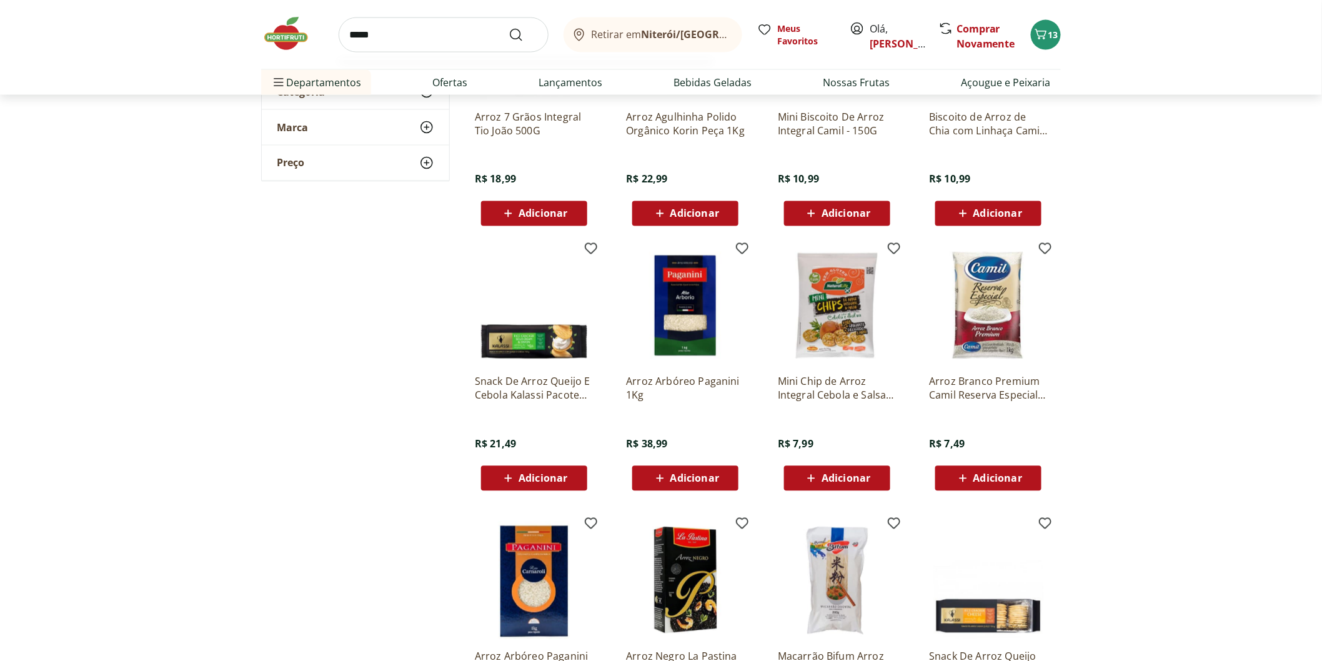
type input "******"
click button "Submit Search" at bounding box center [523, 34] width 30 height 15
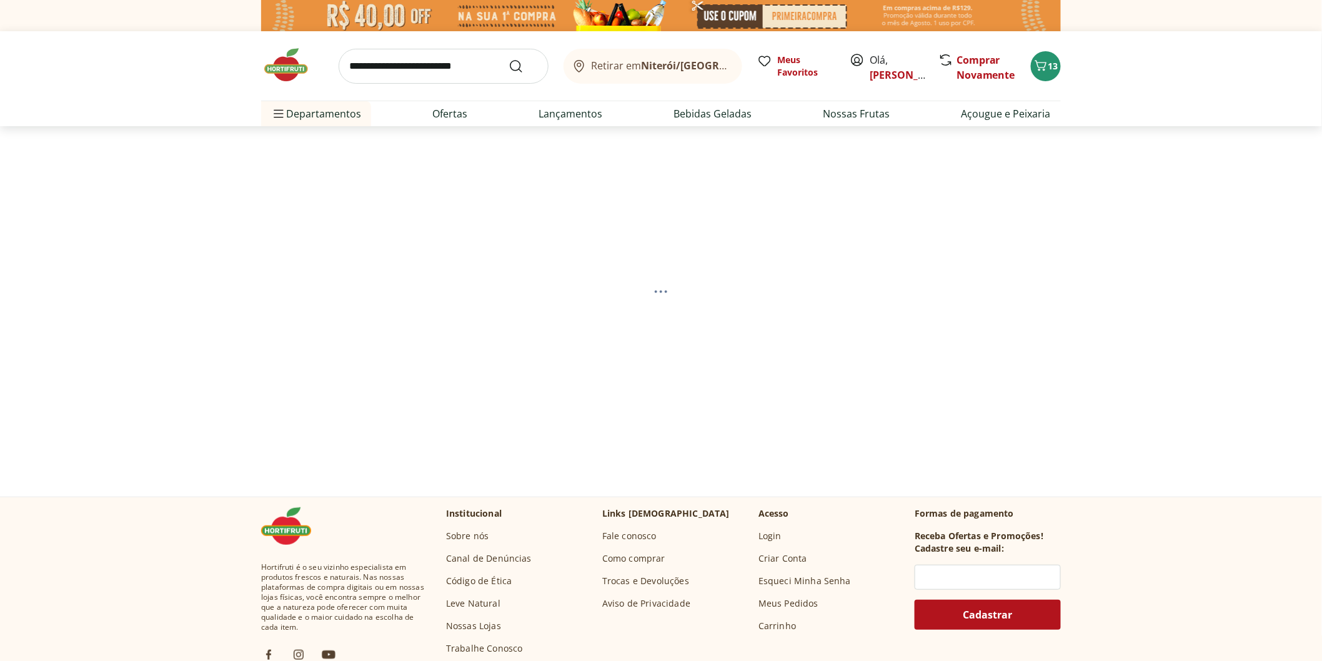
select select "**********"
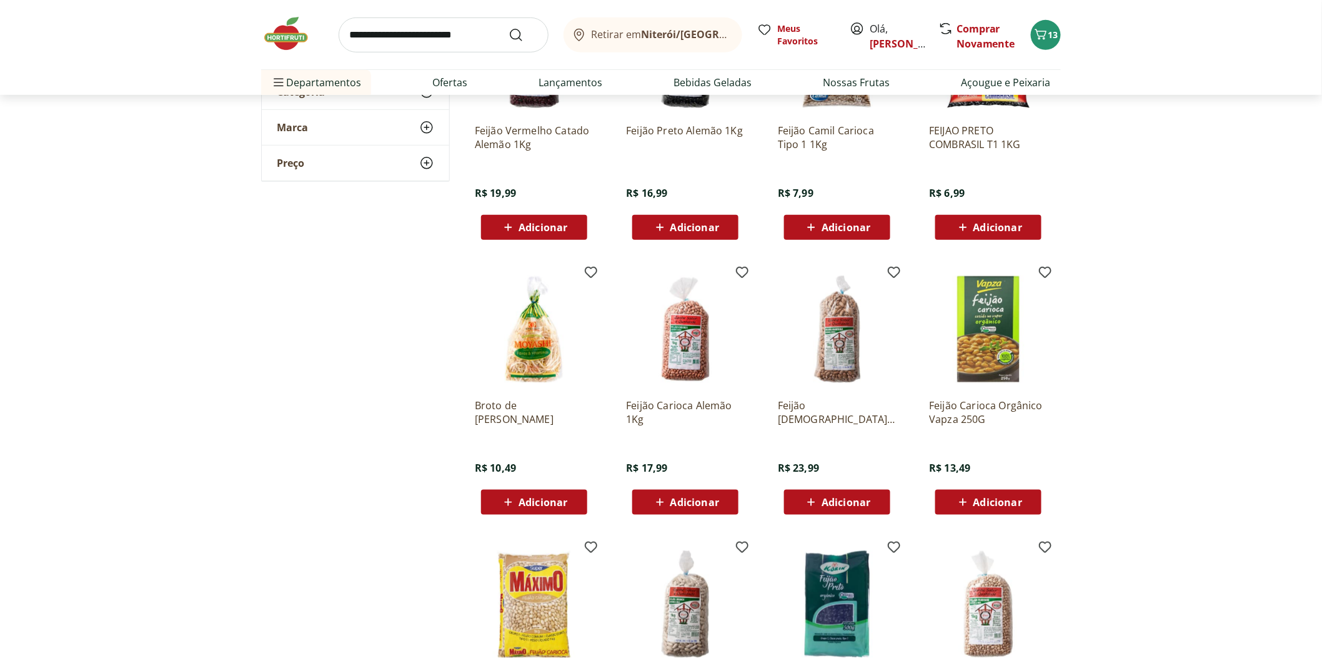
scroll to position [347, 0]
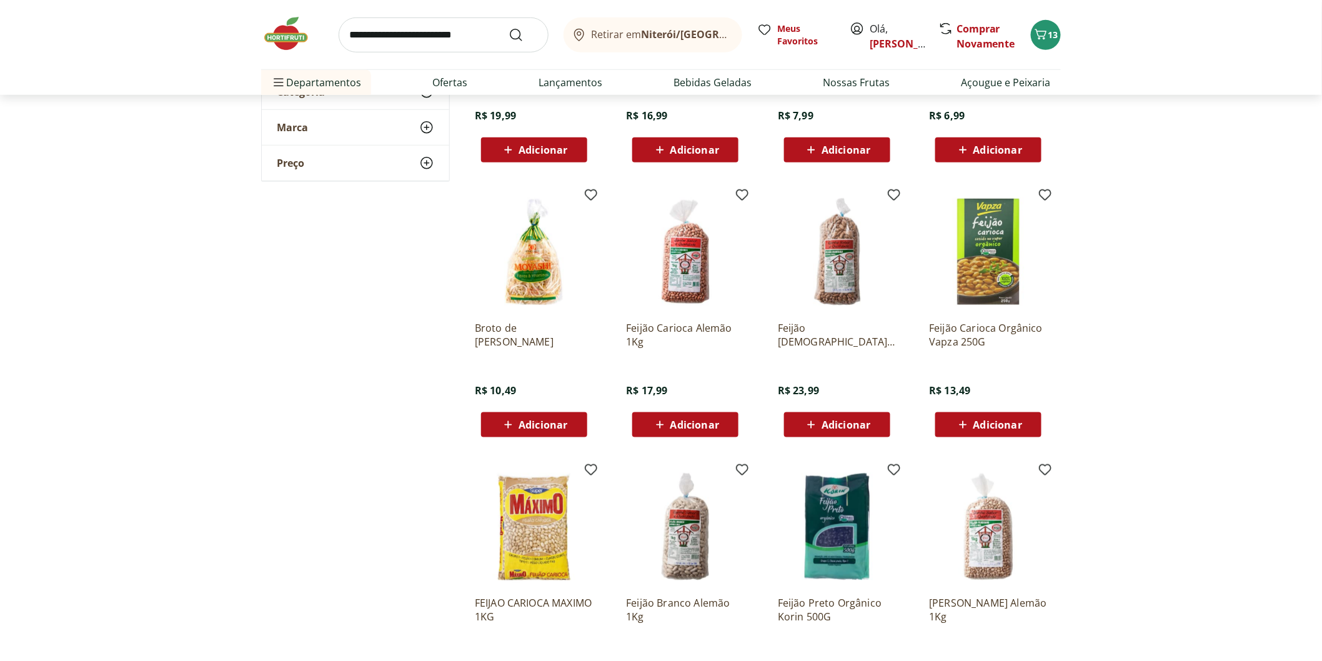
click at [681, 428] on span "Adicionar" at bounding box center [694, 425] width 49 height 10
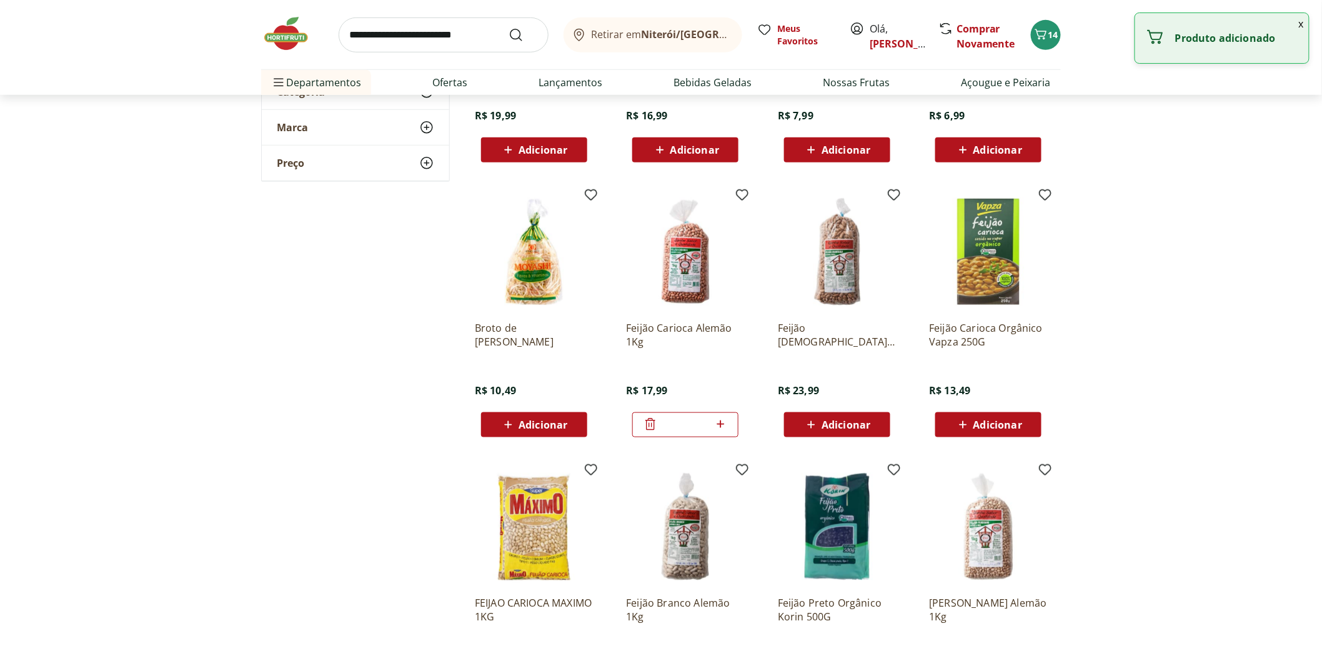
click at [385, 44] on input "search" at bounding box center [444, 34] width 210 height 35
type input "***"
click at [508, 27] on button "Submit Search" at bounding box center [523, 34] width 30 height 15
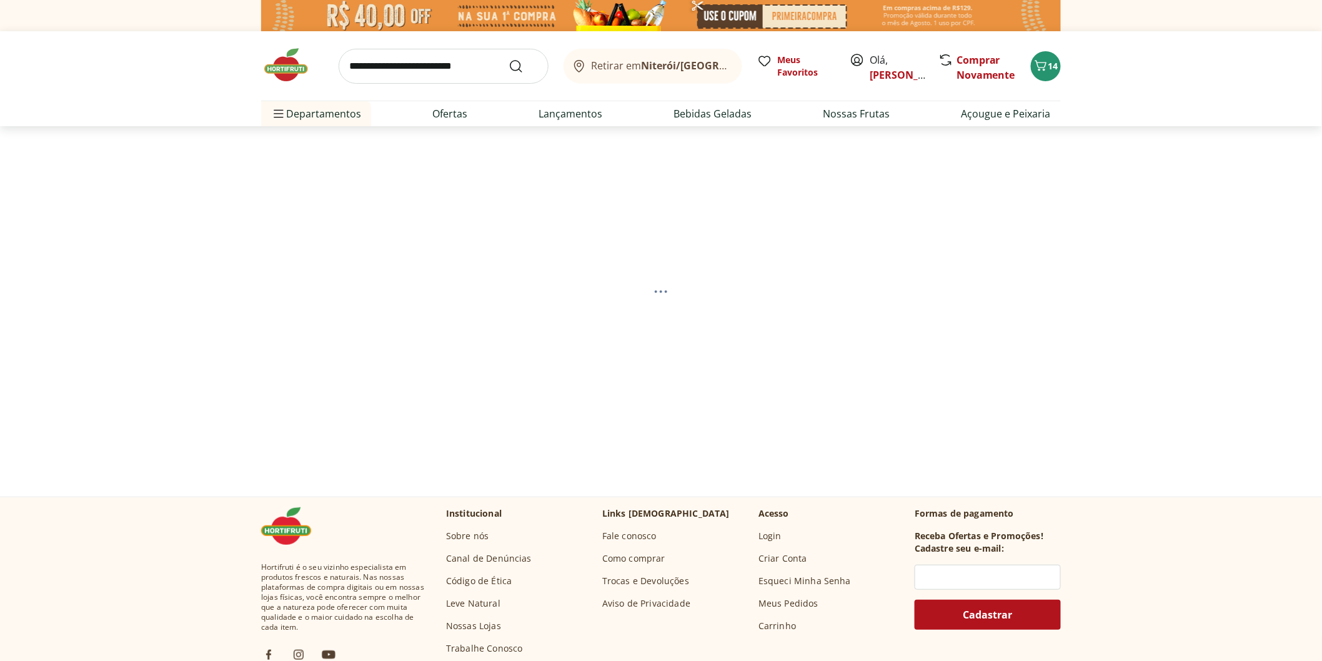
select select "**********"
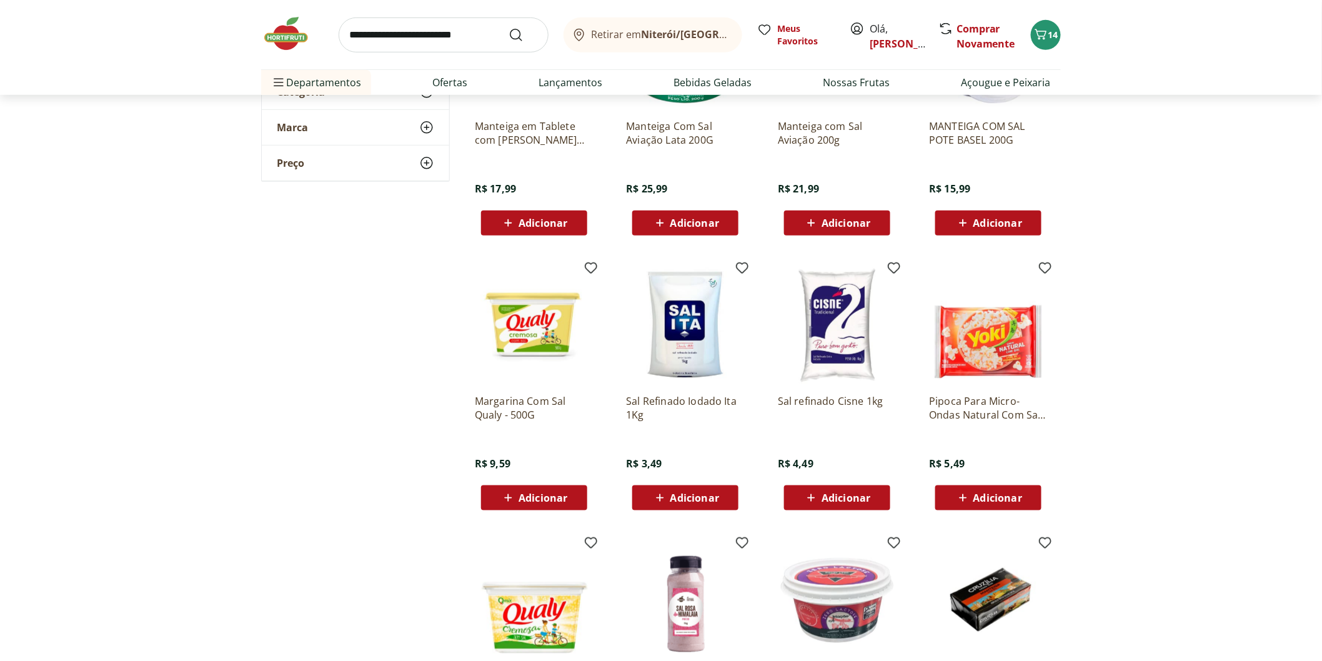
scroll to position [347, 0]
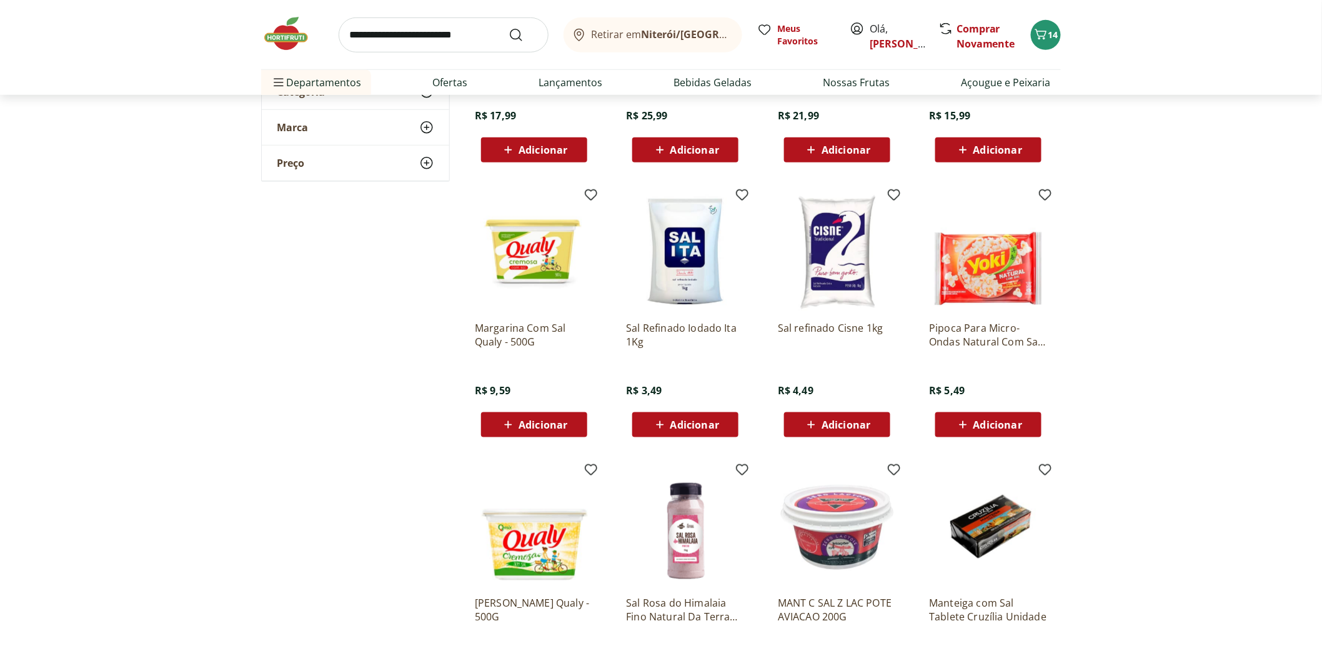
click at [824, 420] on span "Adicionar" at bounding box center [845, 425] width 49 height 10
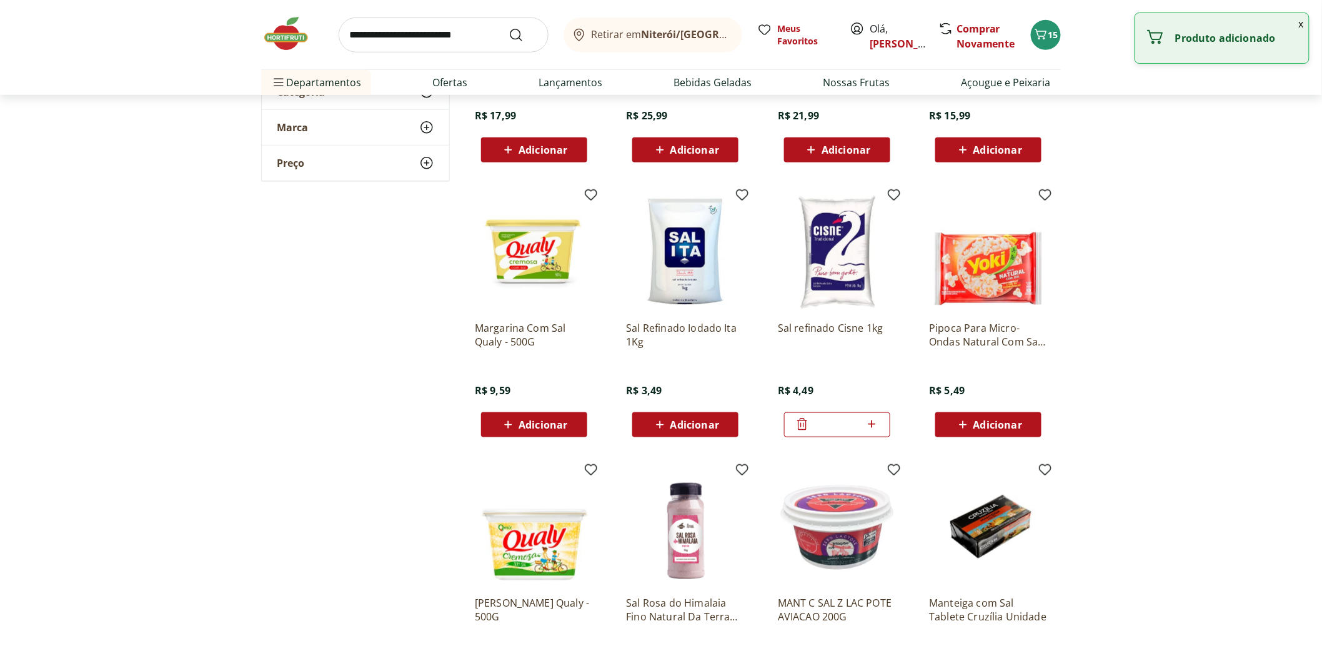
scroll to position [0, 0]
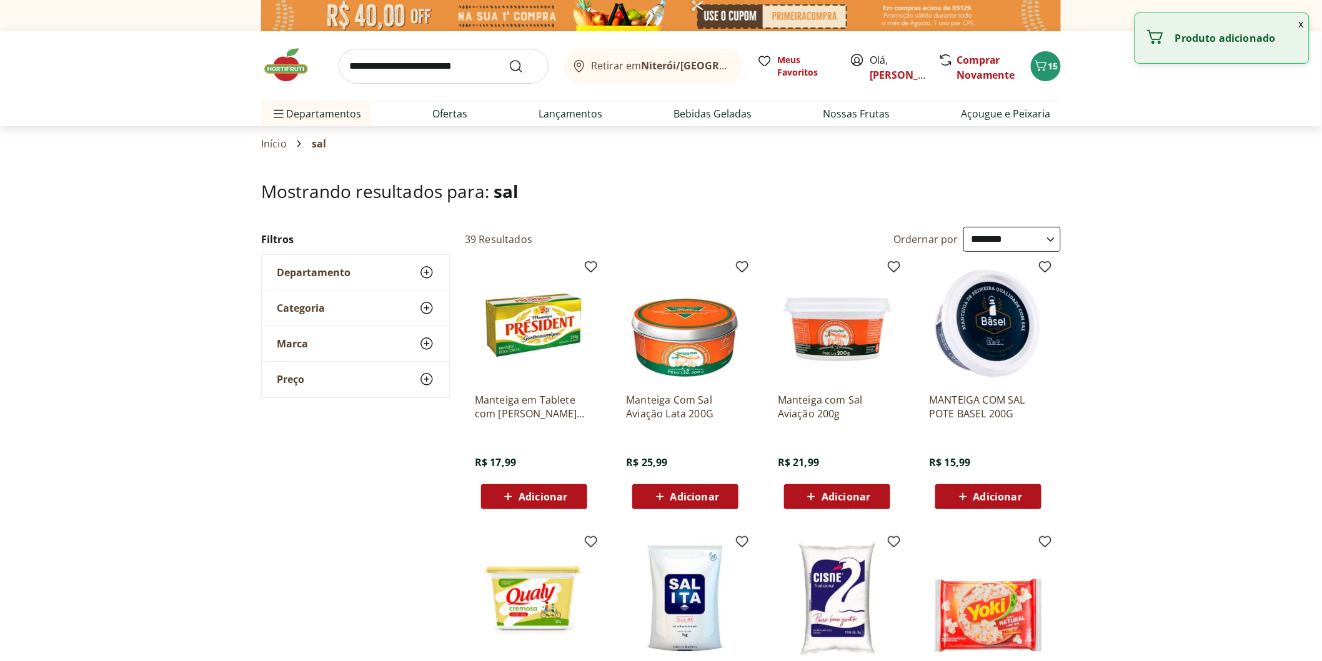
click at [986, 486] on div "Adicionar" at bounding box center [988, 496] width 86 height 22
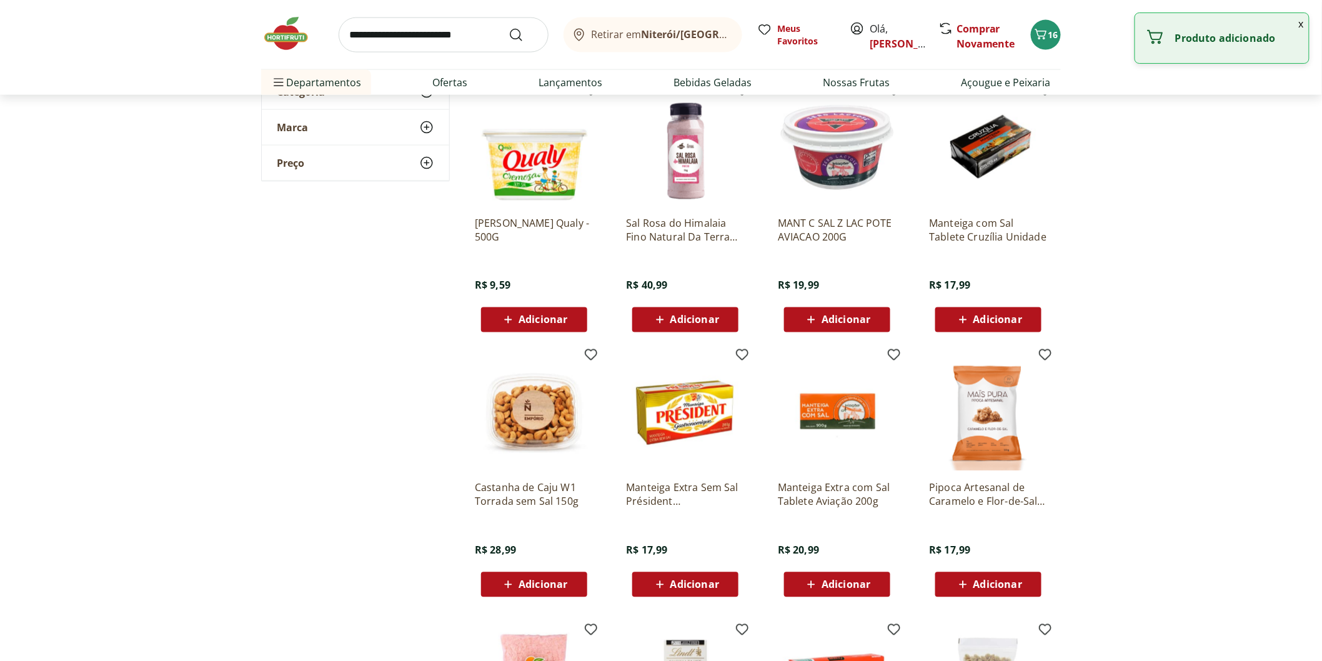
scroll to position [833, 0]
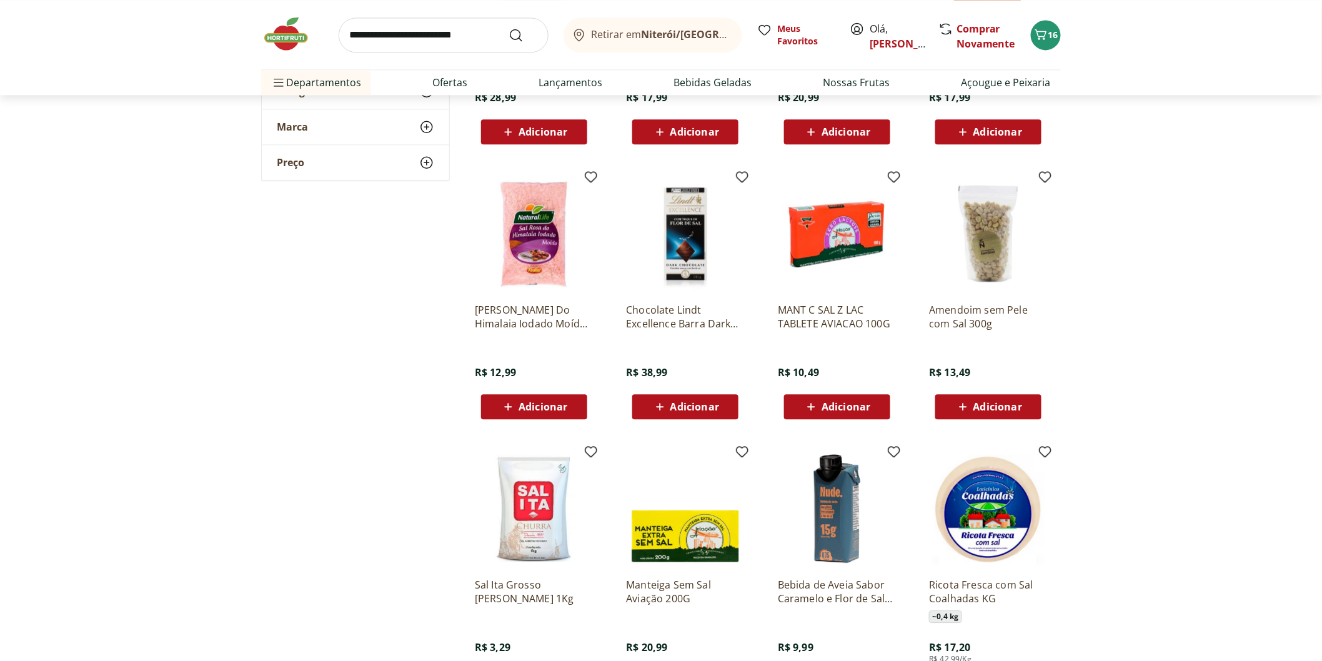
scroll to position [1596, 0]
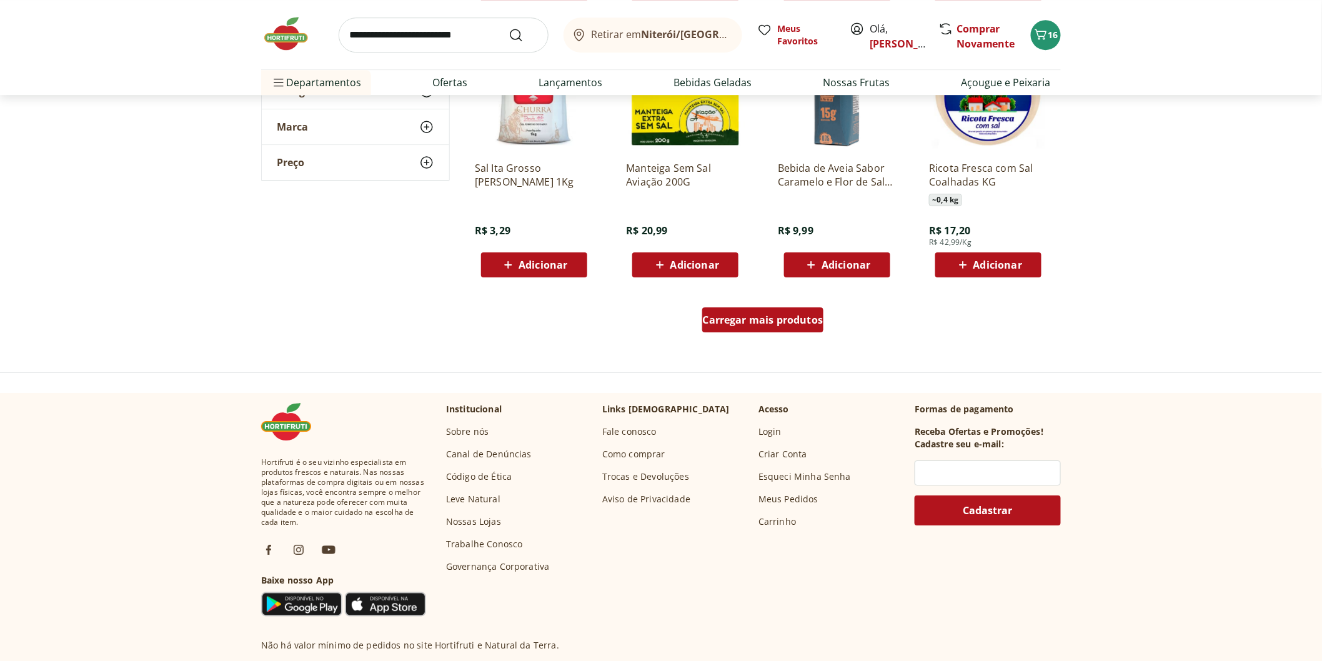
click at [795, 322] on span "Carregar mais produtos" at bounding box center [763, 320] width 121 height 10
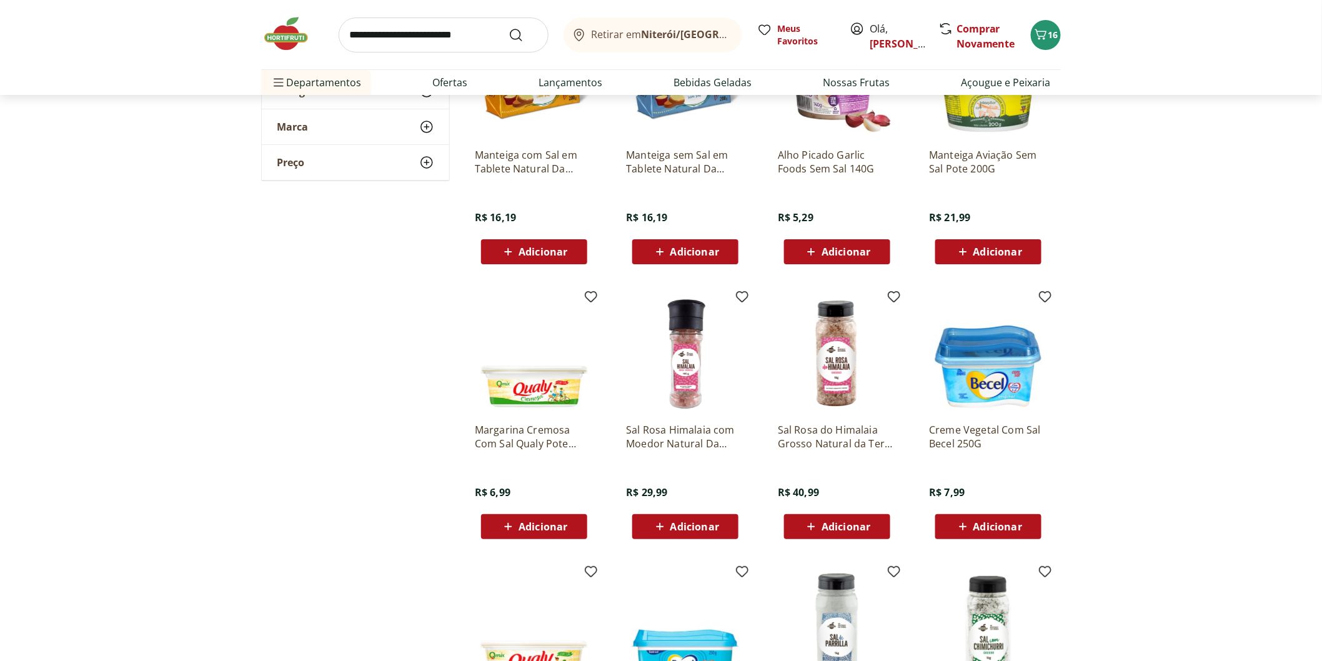
scroll to position [1665, 0]
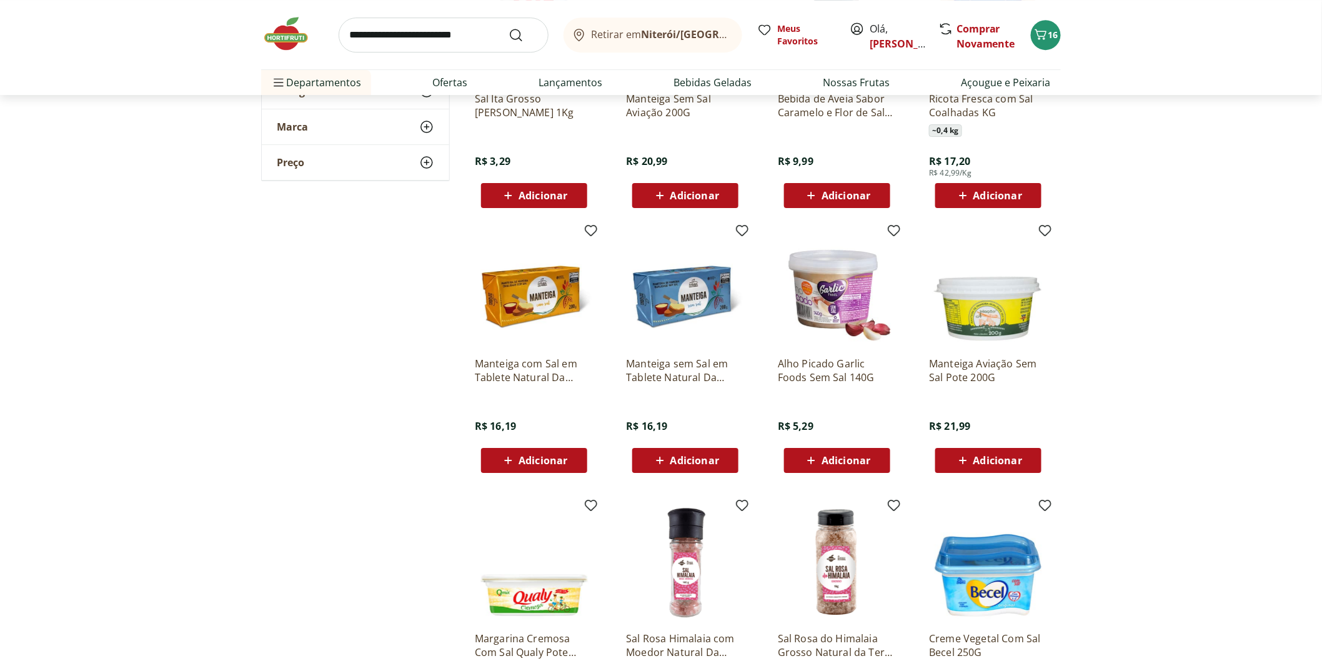
click at [552, 449] on div "Adicionar" at bounding box center [534, 460] width 86 height 22
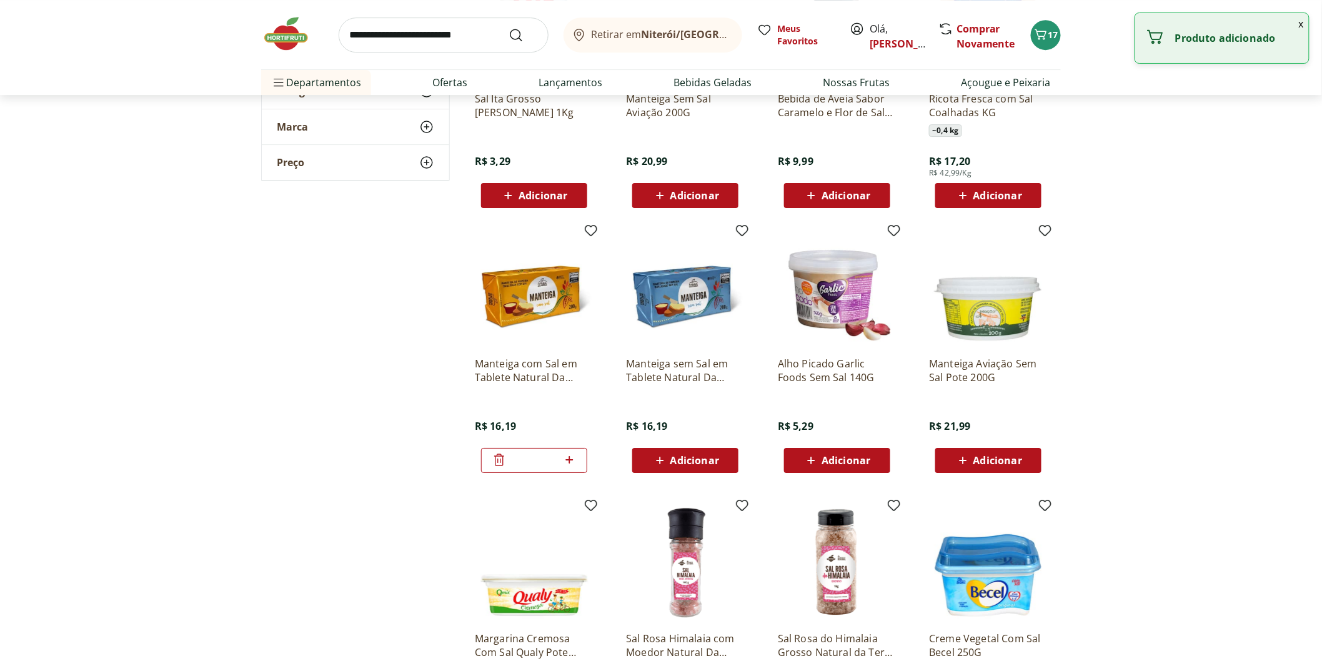
click at [576, 462] on icon at bounding box center [569, 459] width 16 height 15
type input "*"
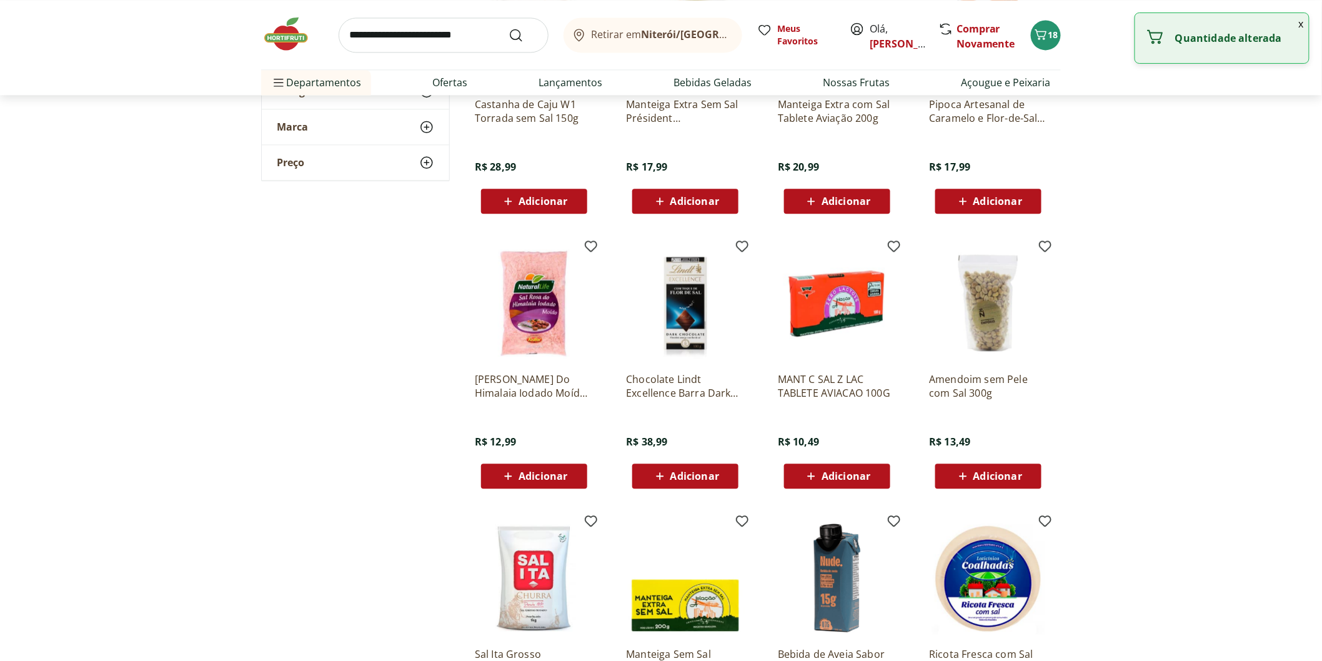
click at [289, 41] on img at bounding box center [292, 33] width 62 height 37
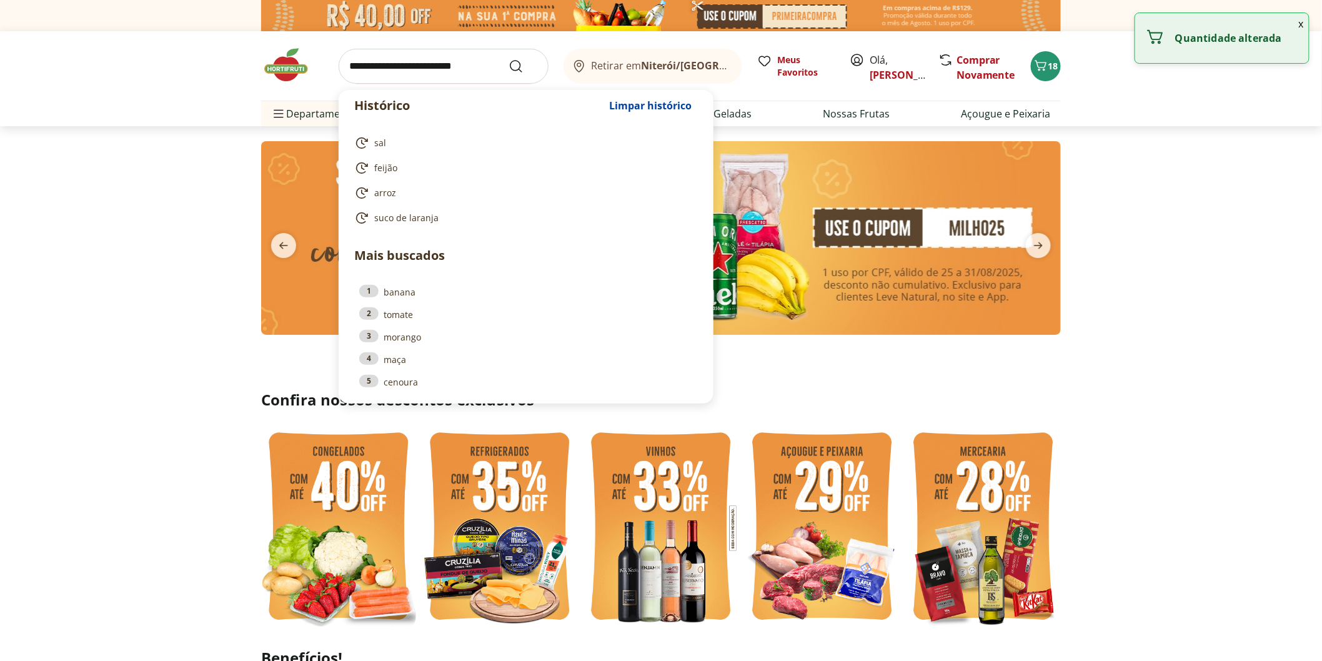
click at [360, 64] on input "search" at bounding box center [444, 66] width 210 height 35
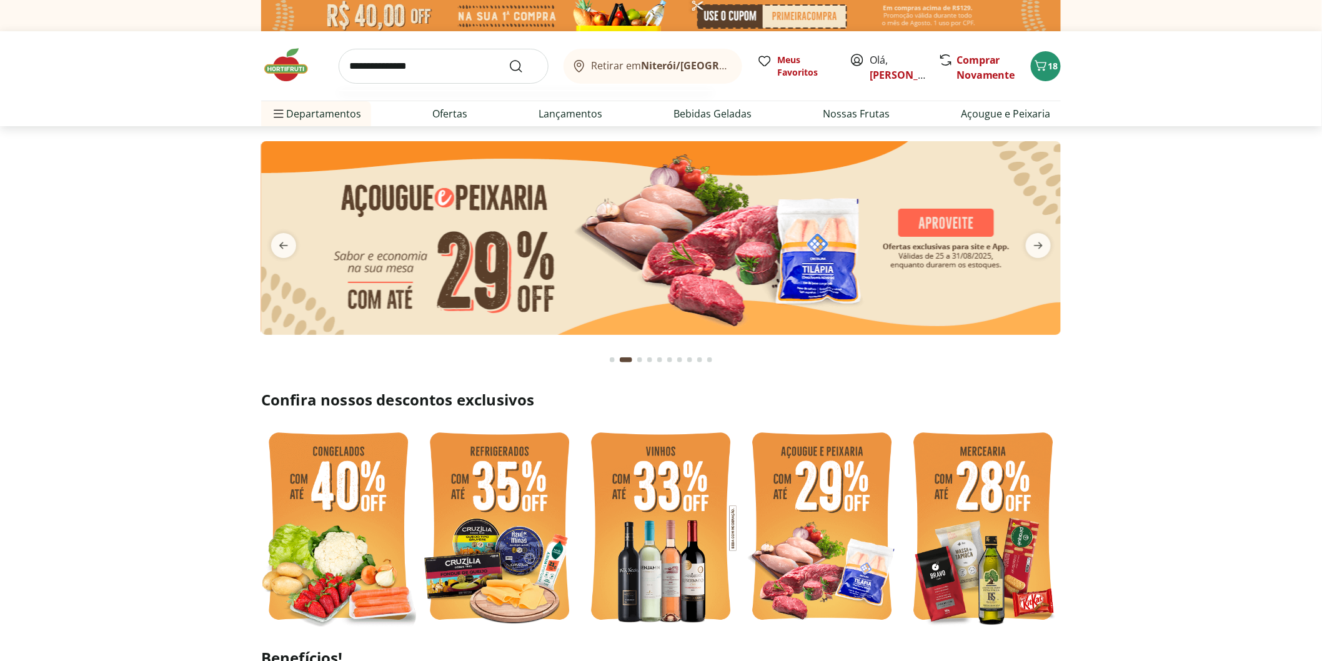
type input "**********"
click at [508, 59] on button "Submit Search" at bounding box center [523, 66] width 30 height 15
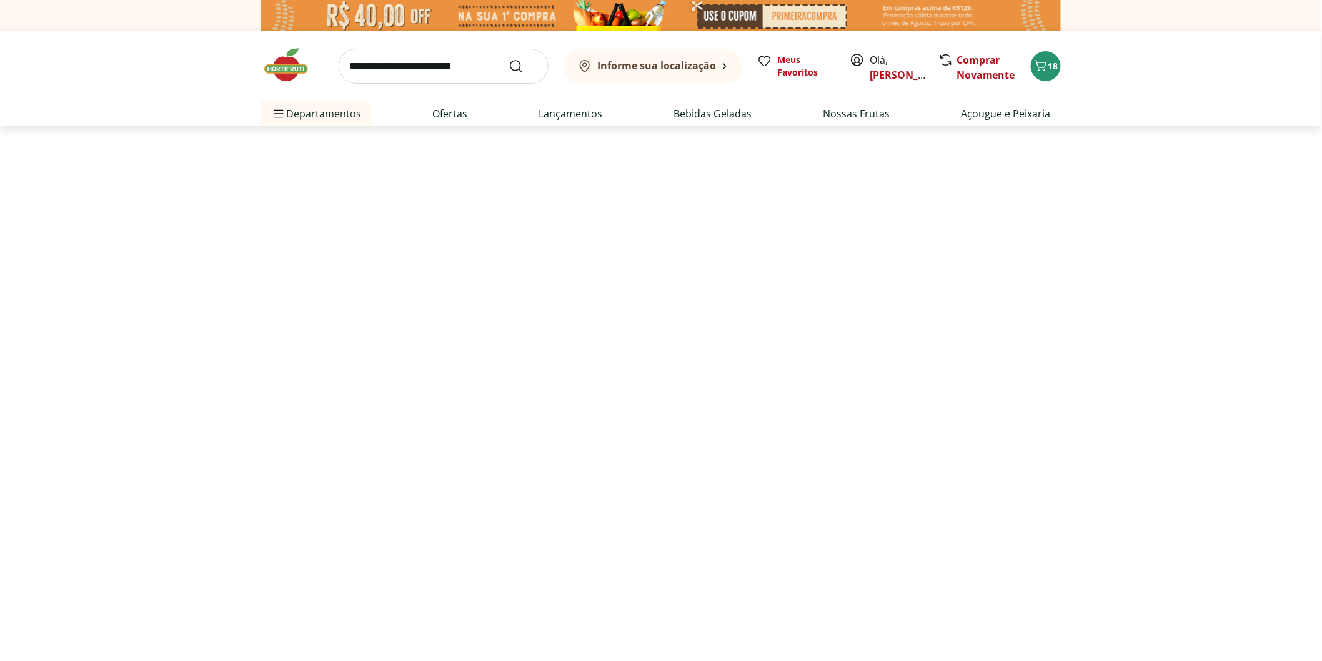
select select "**********"
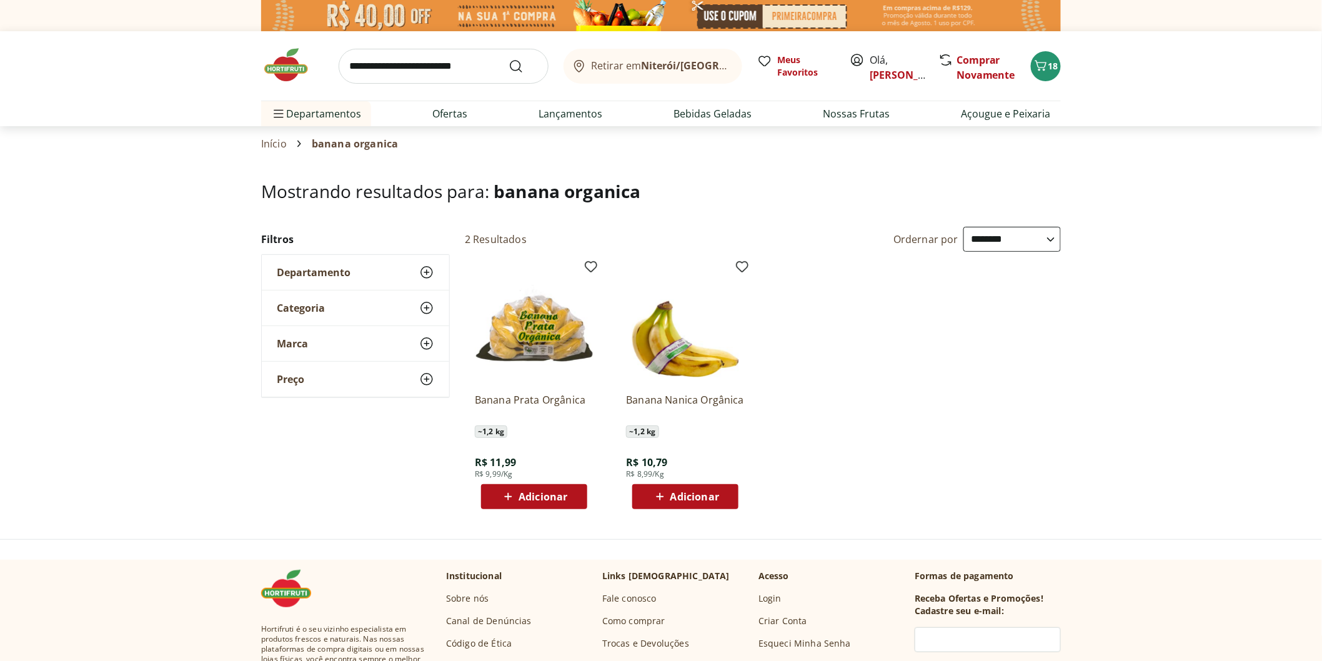
click at [550, 504] on div "Adicionar" at bounding box center [534, 496] width 86 height 22
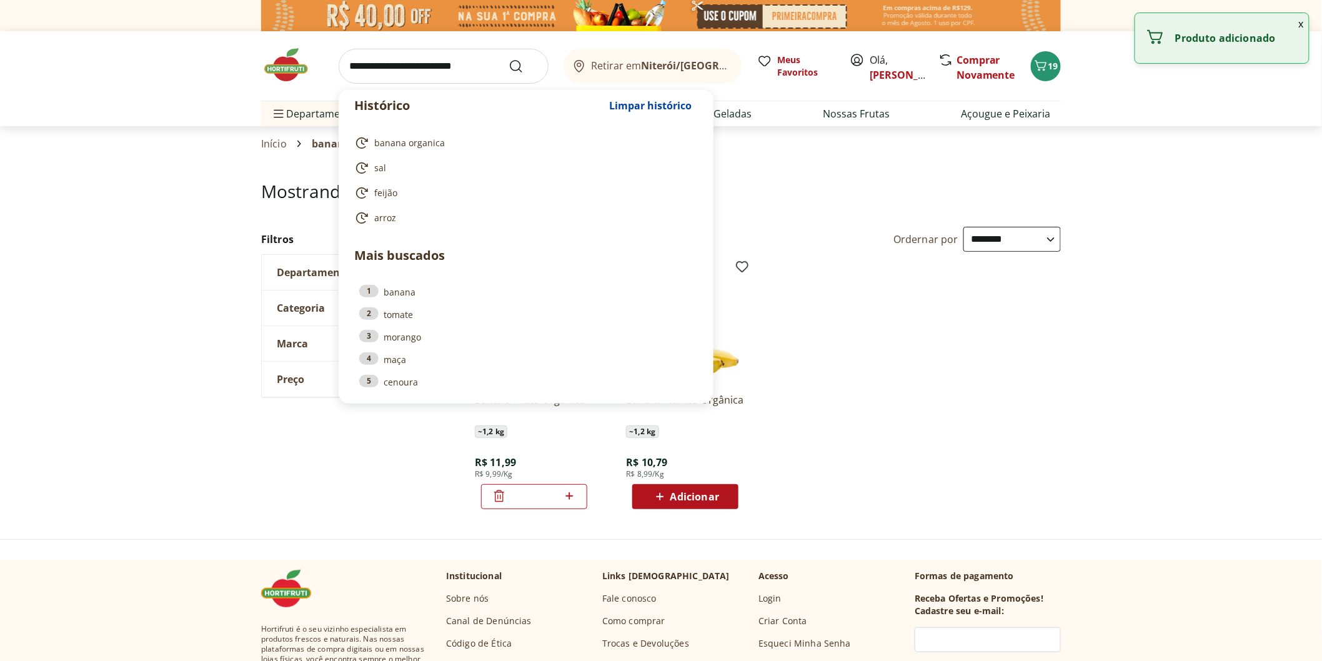
click at [367, 66] on input "search" at bounding box center [444, 66] width 210 height 35
click at [278, 69] on img at bounding box center [292, 64] width 62 height 37
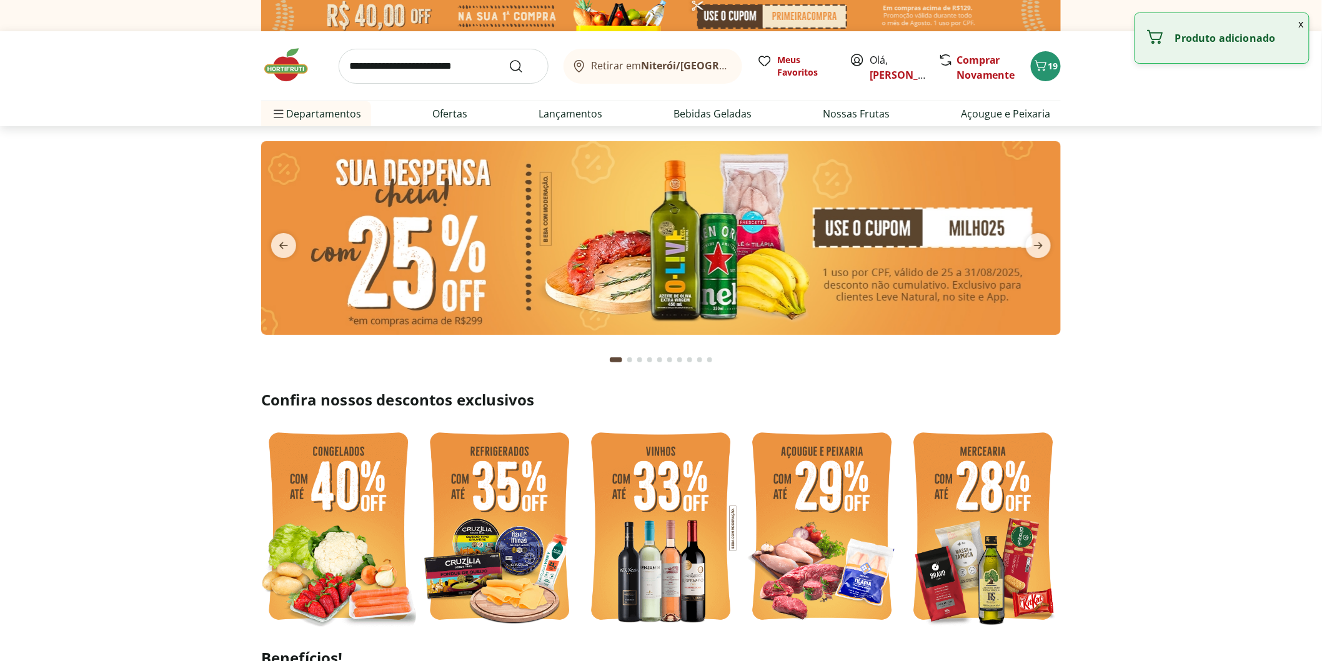
click at [376, 70] on input "search" at bounding box center [444, 66] width 210 height 35
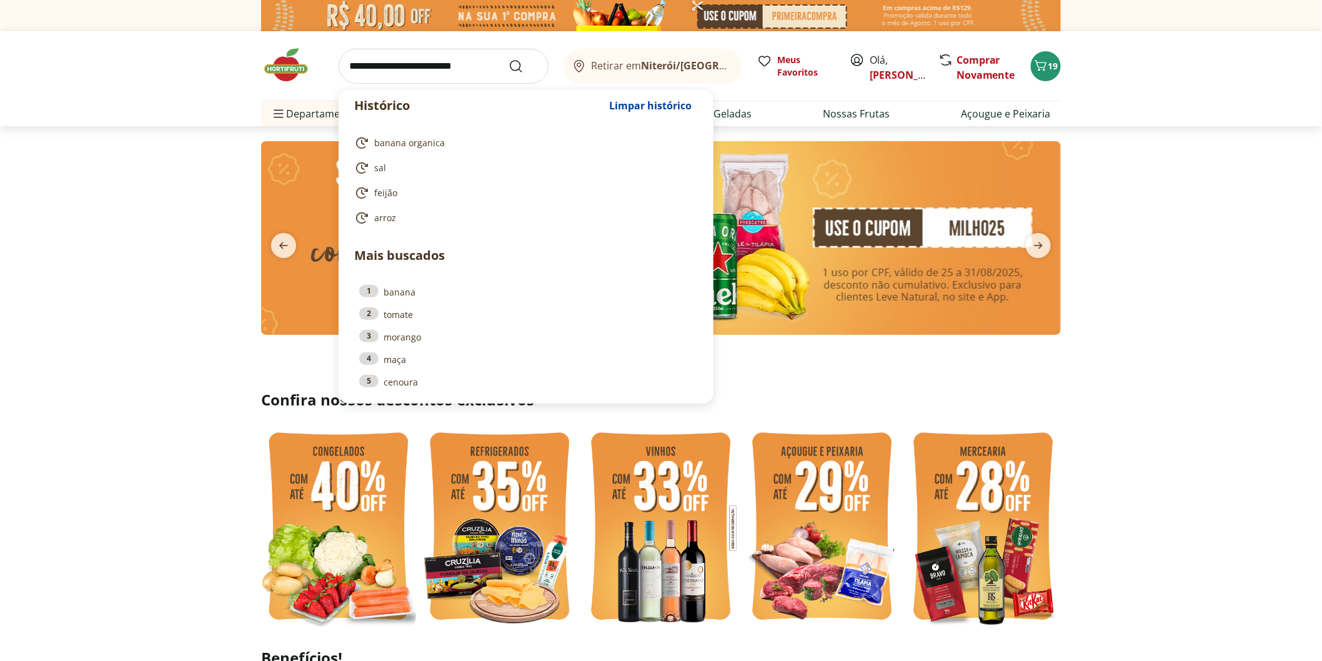
click at [284, 72] on img at bounding box center [292, 64] width 62 height 37
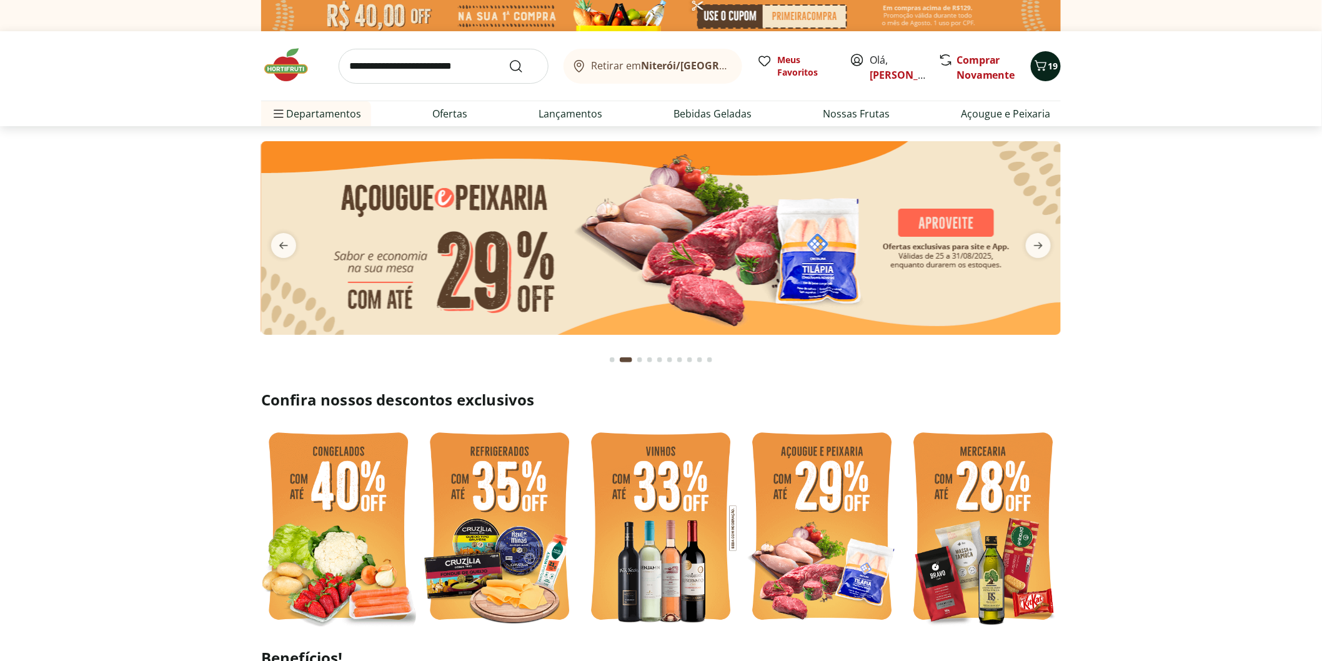
click at [1052, 65] on span "19" at bounding box center [1053, 66] width 10 height 12
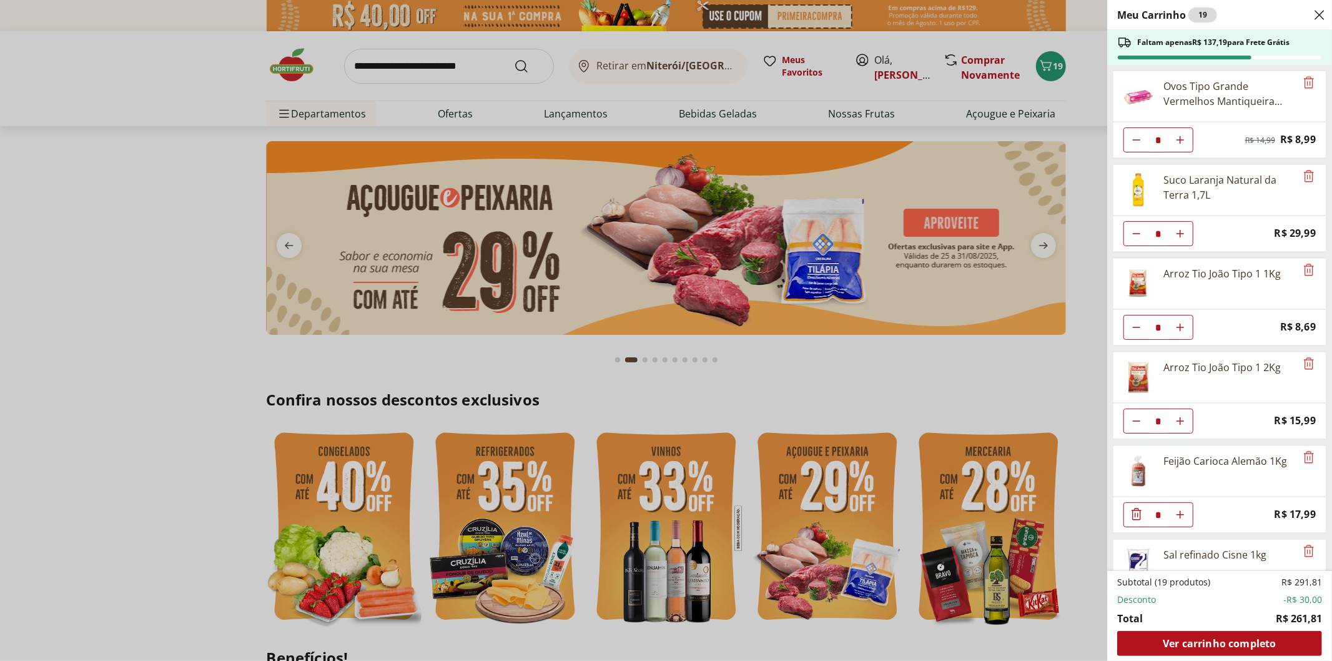
click at [467, 66] on div "Meu Carrinho 19 Faltam apenas R$ 137,19 para Frete Grátis Ovos Tipo Grande Verm…" at bounding box center [666, 330] width 1332 height 661
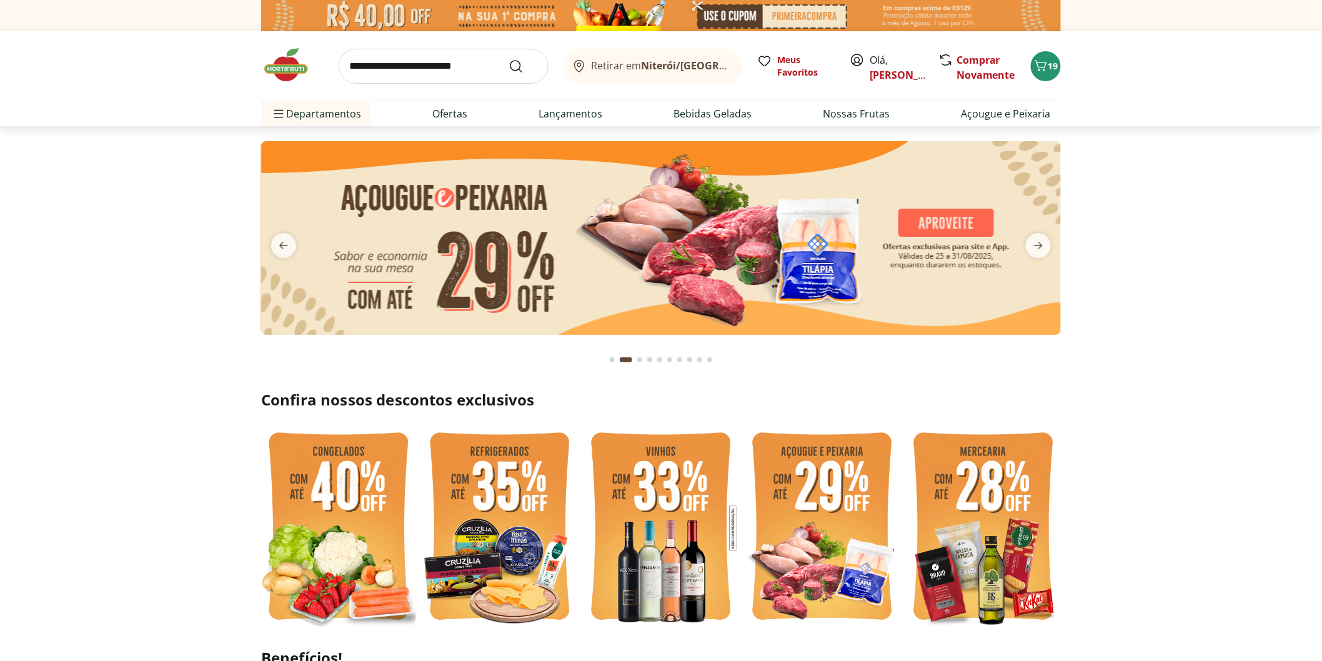
click at [467, 66] on input "search" at bounding box center [444, 66] width 210 height 35
type input "******"
click at [508, 59] on button "Submit Search" at bounding box center [523, 66] width 30 height 15
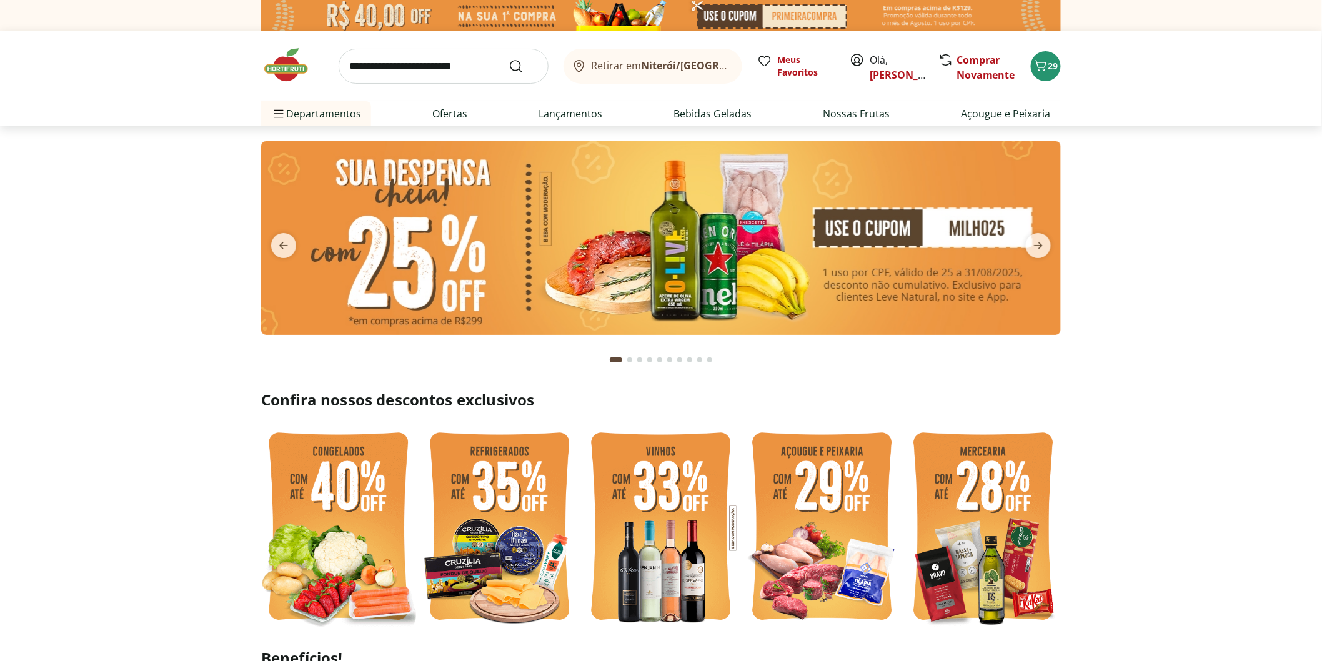
scroll to position [139, 0]
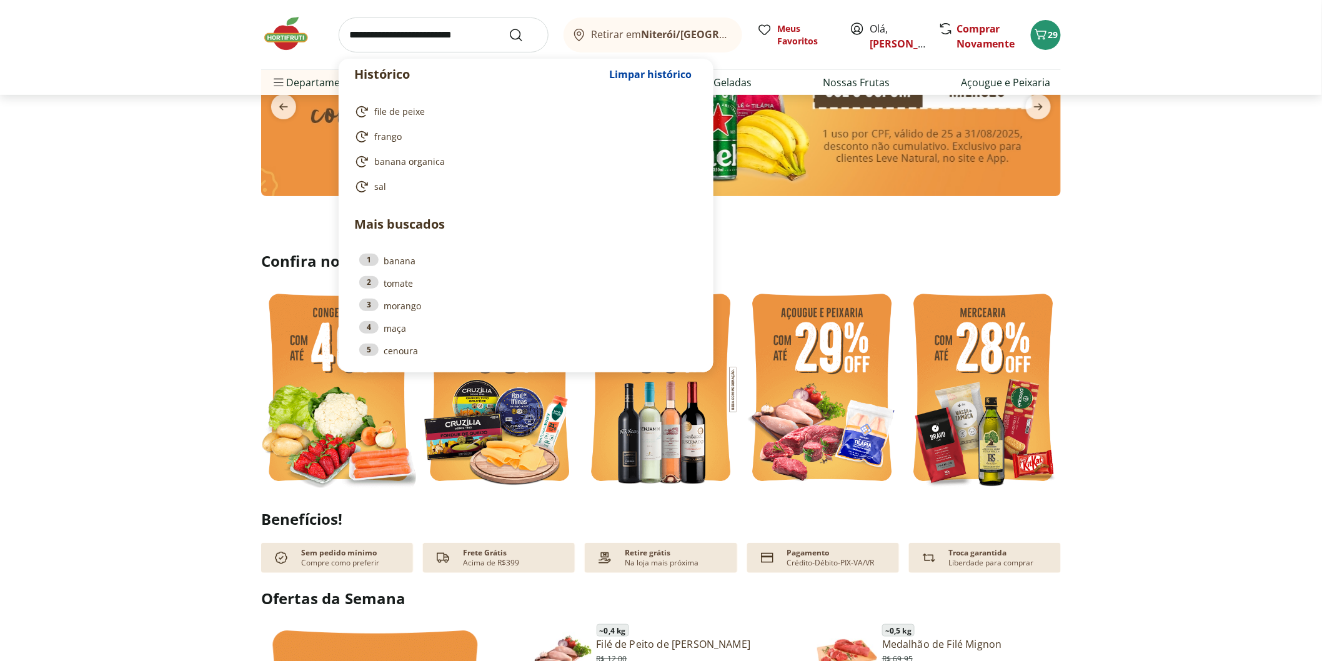
click at [360, 31] on input "search" at bounding box center [444, 34] width 210 height 35
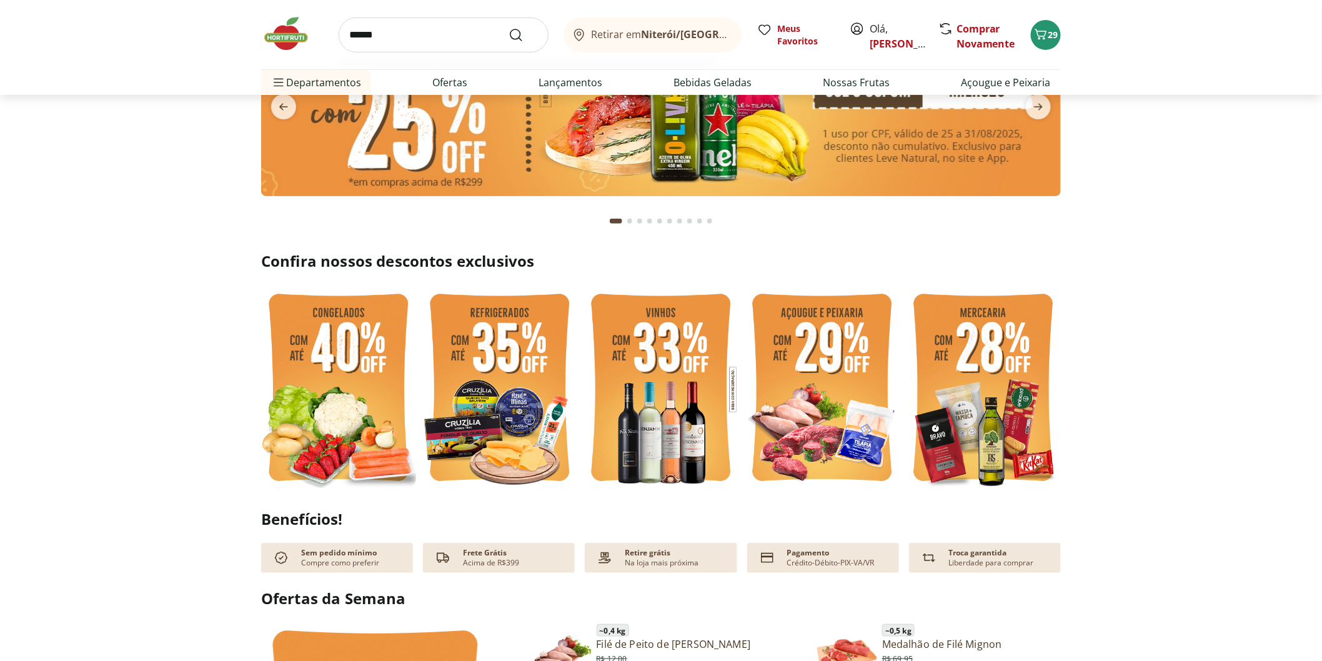
type input "******"
click at [508, 27] on button "Submit Search" at bounding box center [523, 34] width 30 height 15
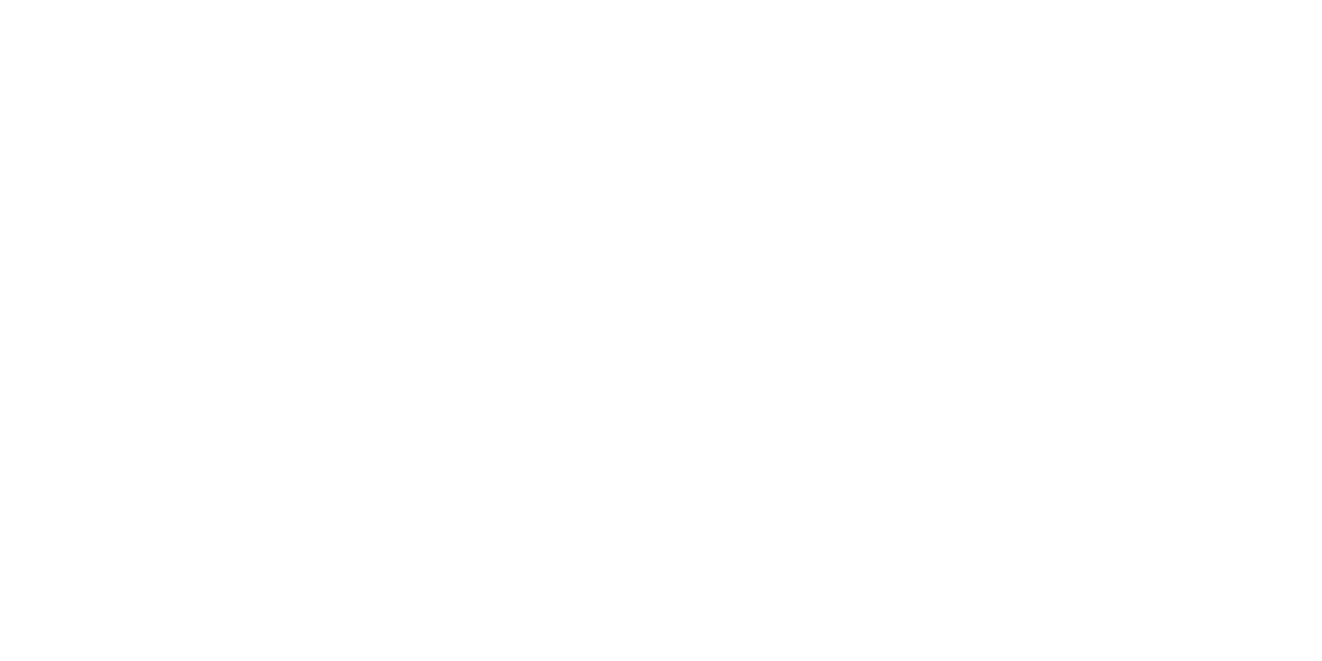
select select "**********"
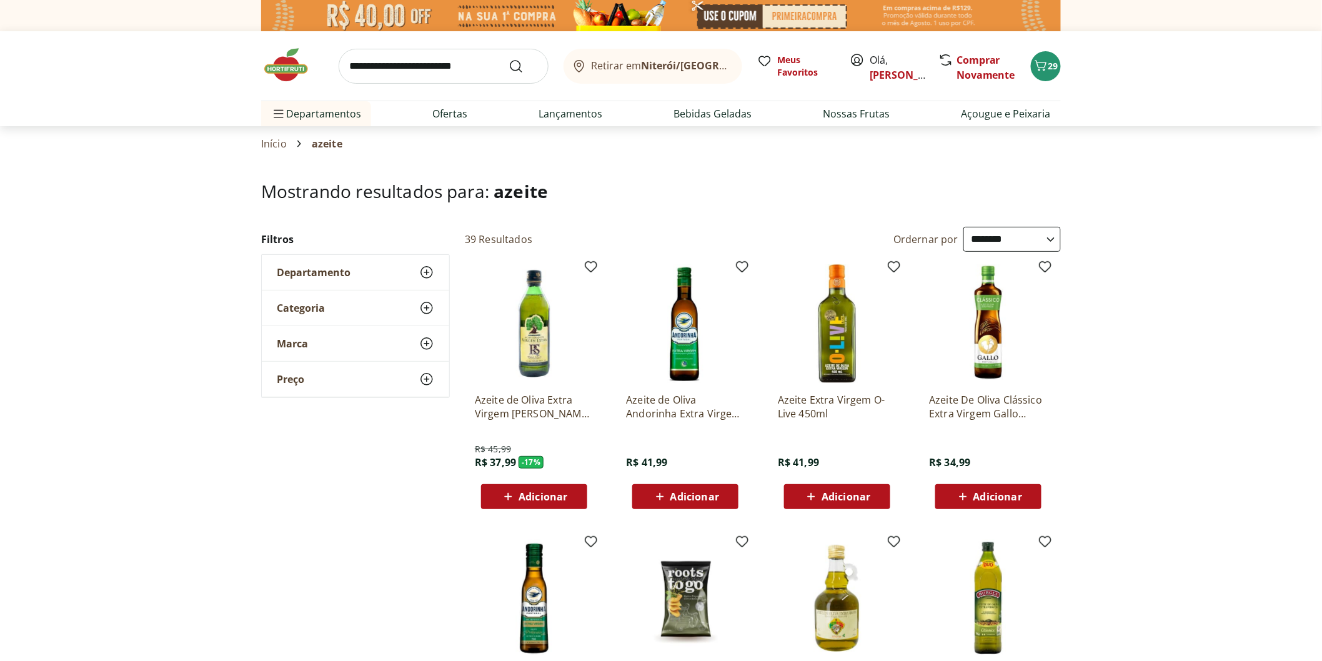
click at [528, 500] on span "Adicionar" at bounding box center [542, 497] width 49 height 10
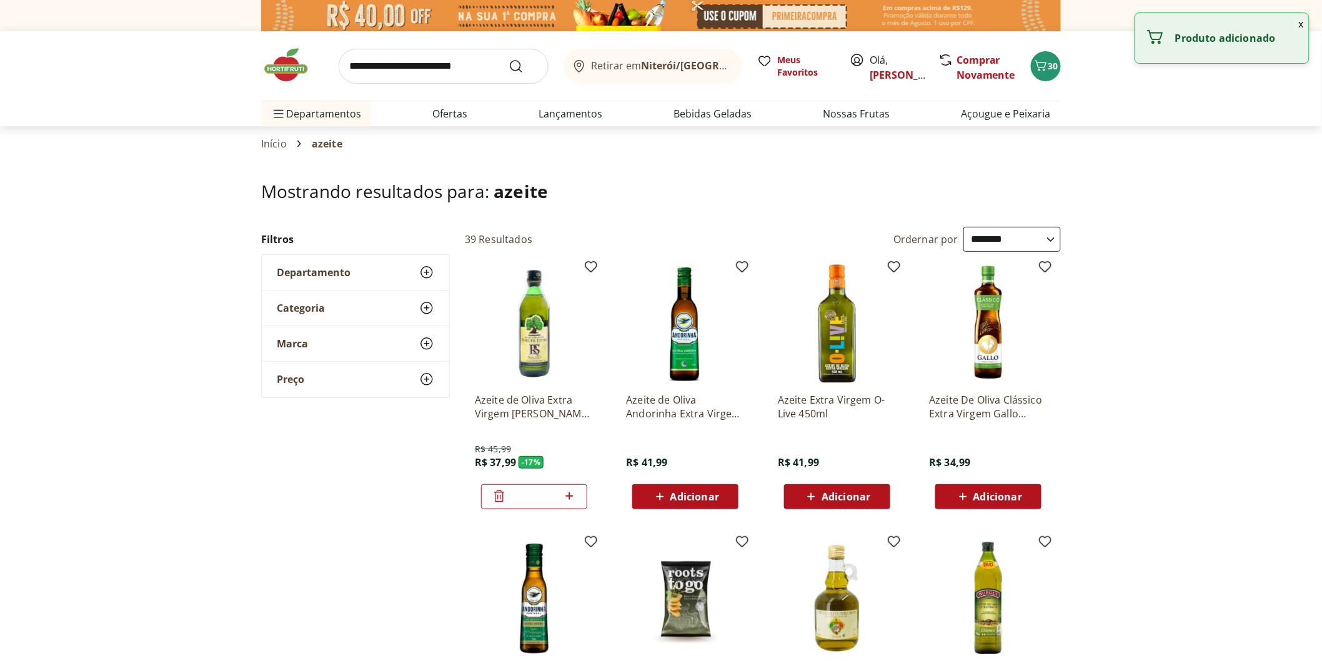
click at [570, 498] on icon at bounding box center [569, 495] width 16 height 15
type input "*"
click at [979, 493] on span "Adicionar" at bounding box center [997, 497] width 49 height 10
click at [367, 66] on input "search" at bounding box center [444, 66] width 210 height 35
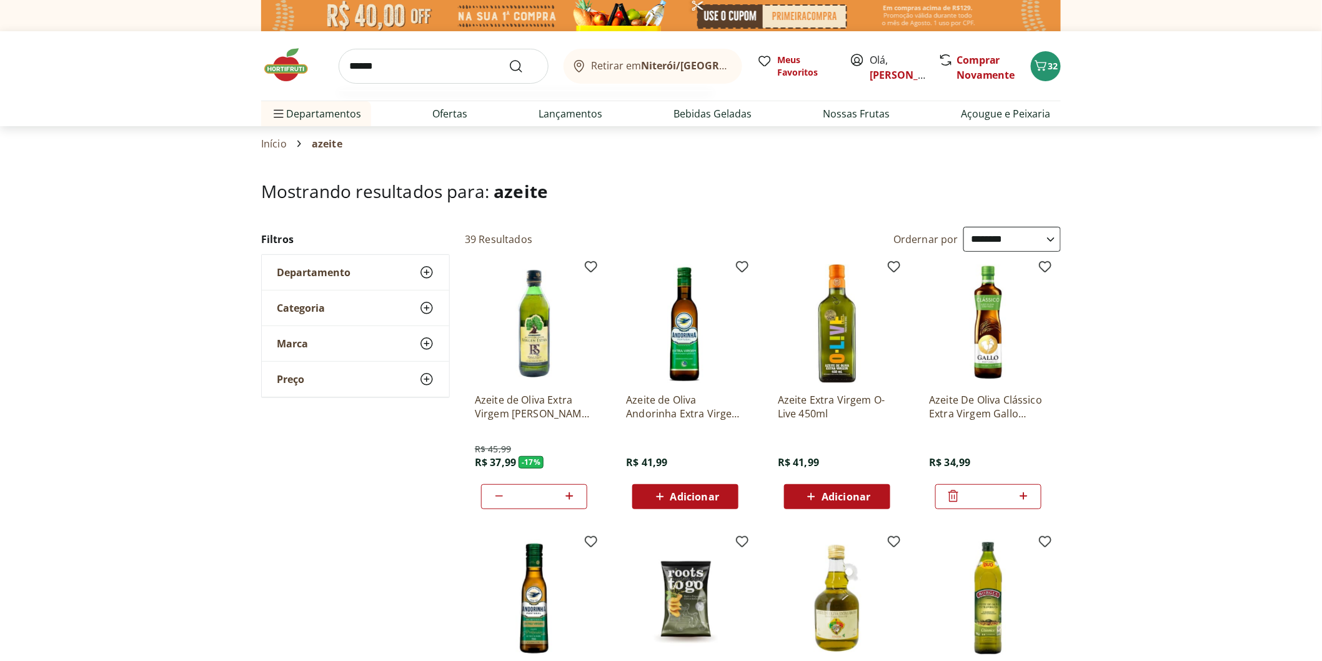
type input "*******"
click button "Submit Search" at bounding box center [523, 66] width 30 height 15
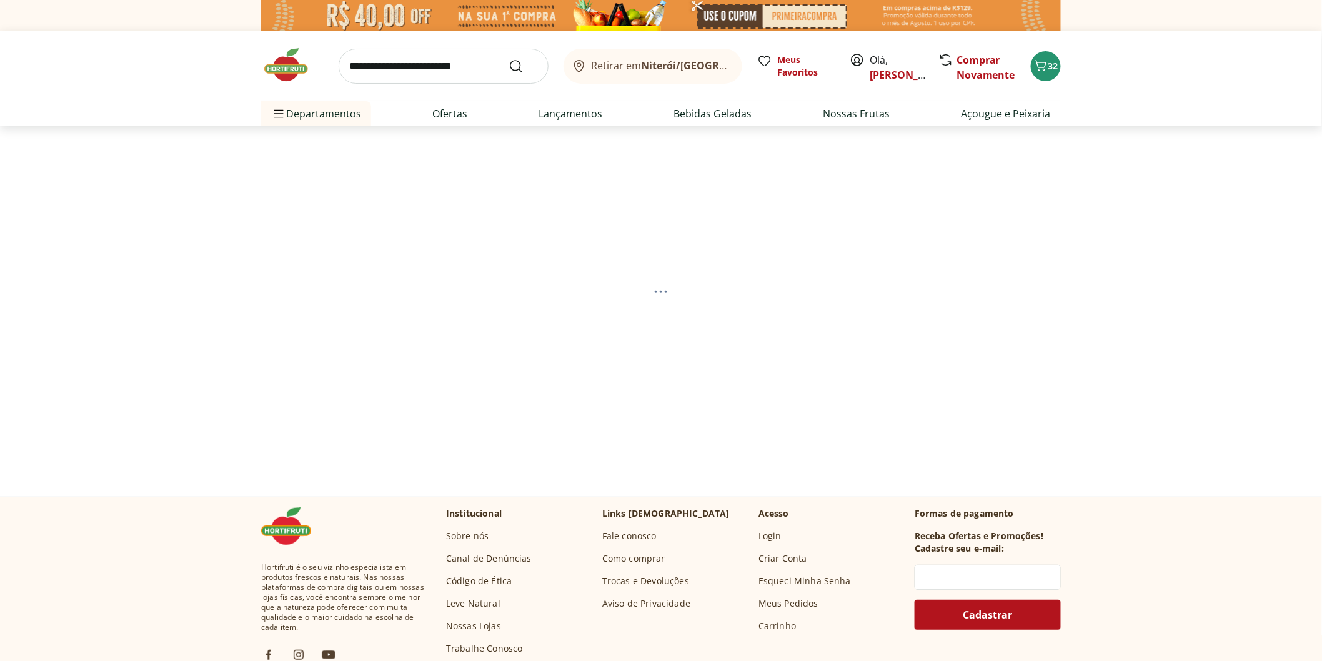
select select "**********"
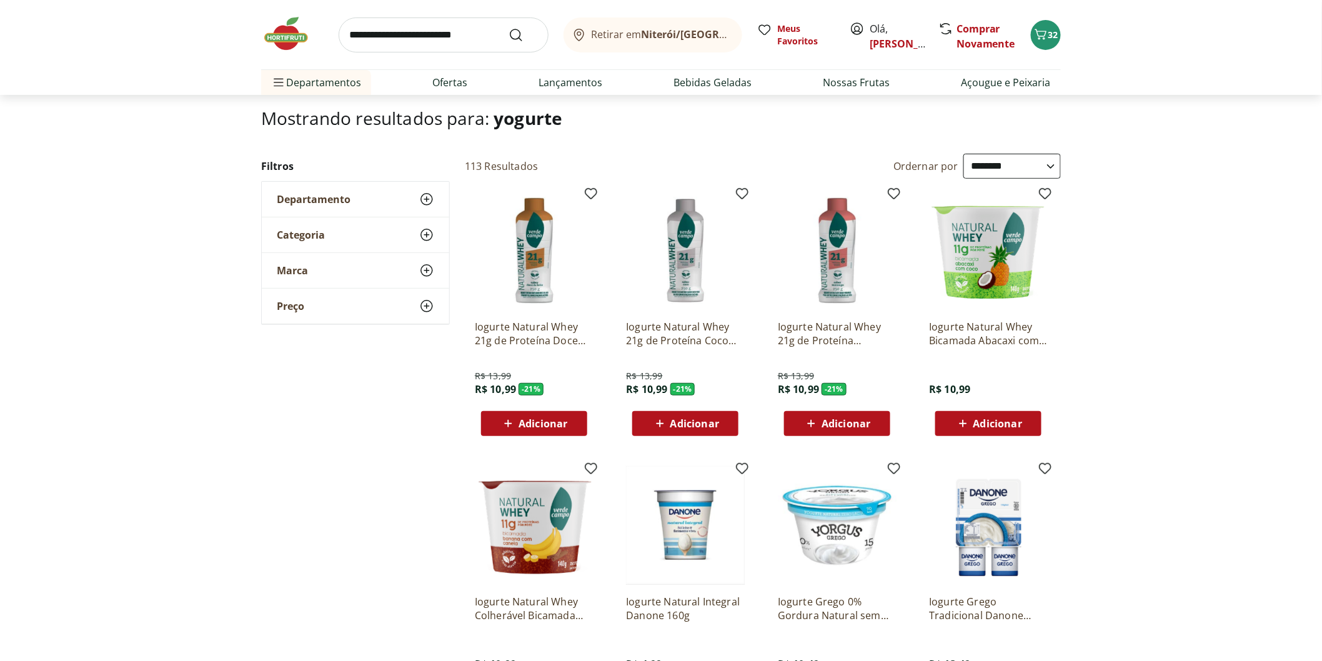
scroll to position [69, 0]
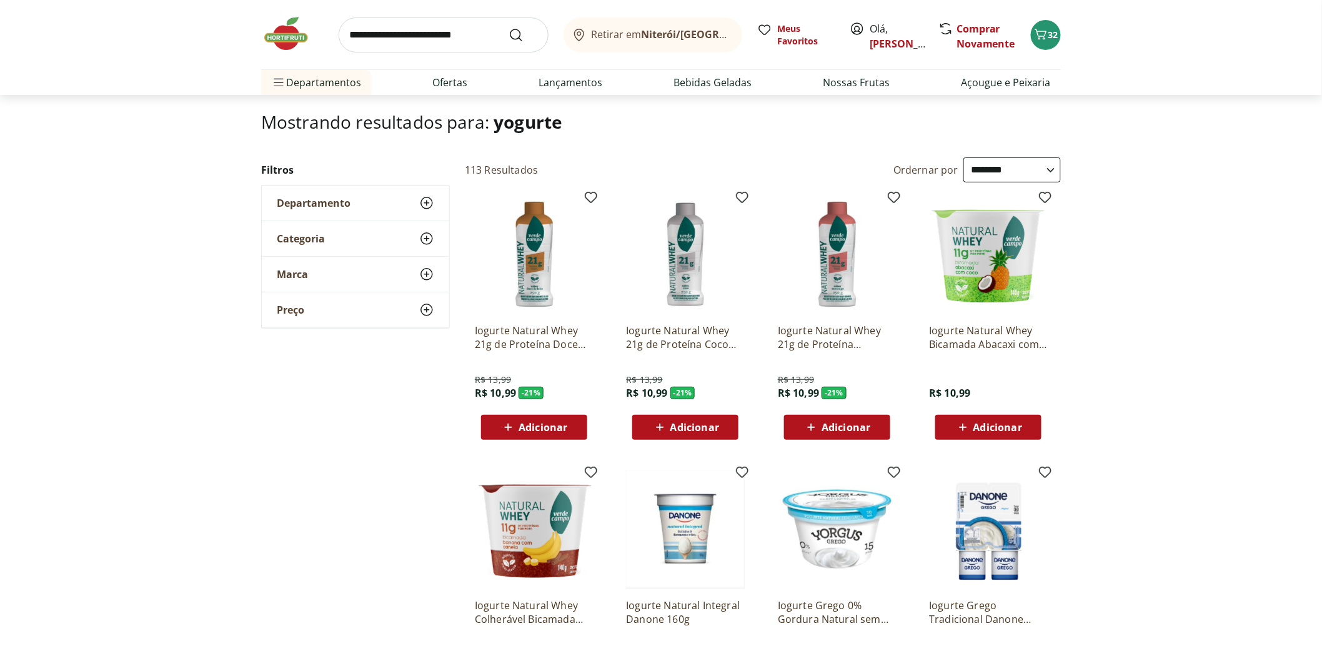
click at [829, 422] on span "Adicionar" at bounding box center [845, 427] width 49 height 10
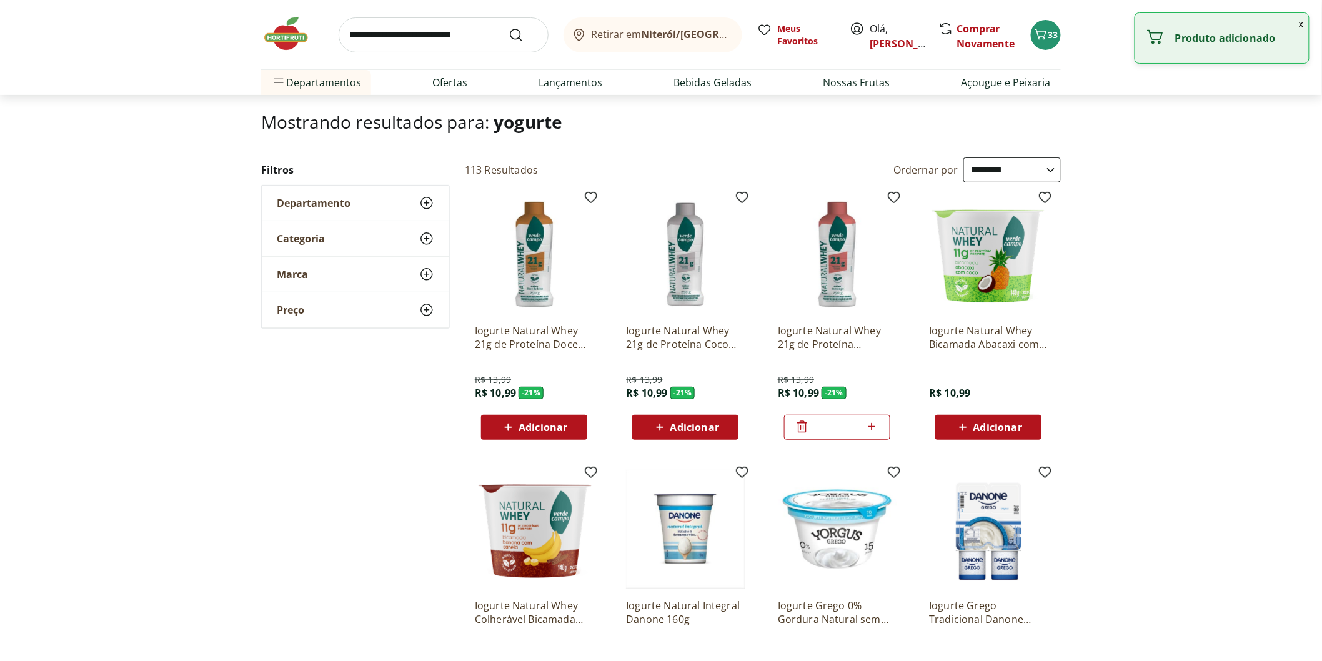
click at [871, 428] on icon at bounding box center [871, 426] width 7 height 7
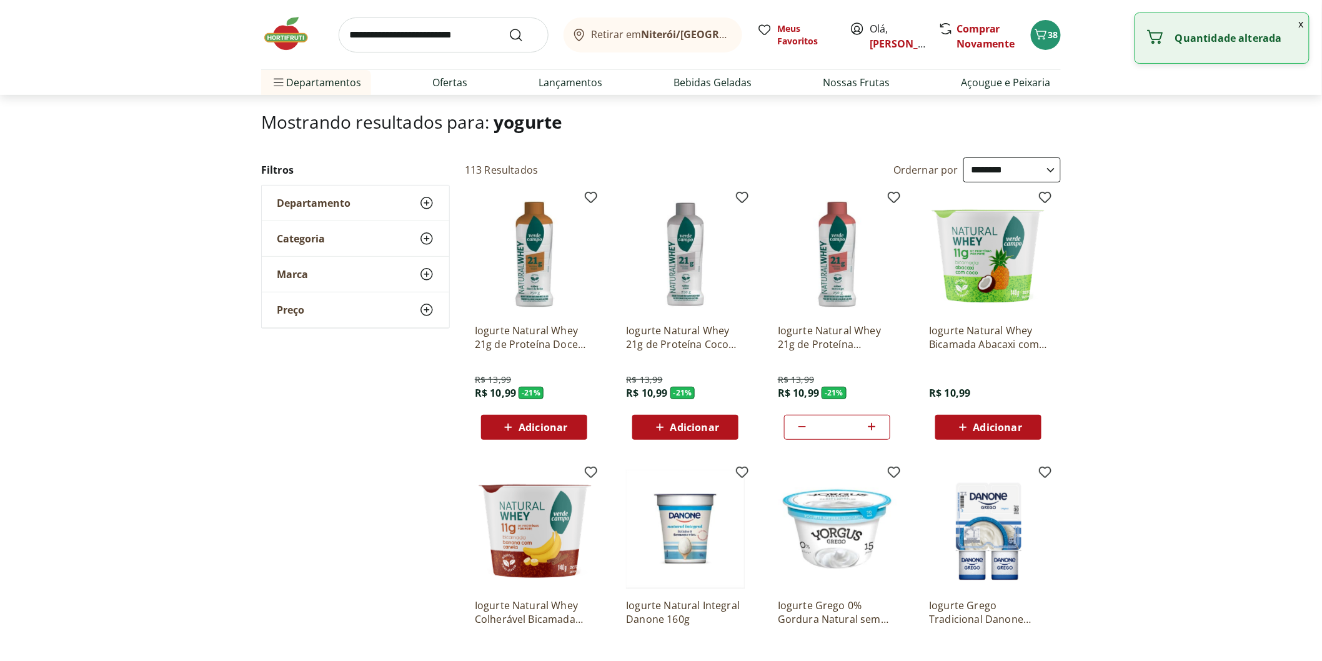
click at [871, 428] on icon at bounding box center [871, 426] width 7 height 7
type input "*"
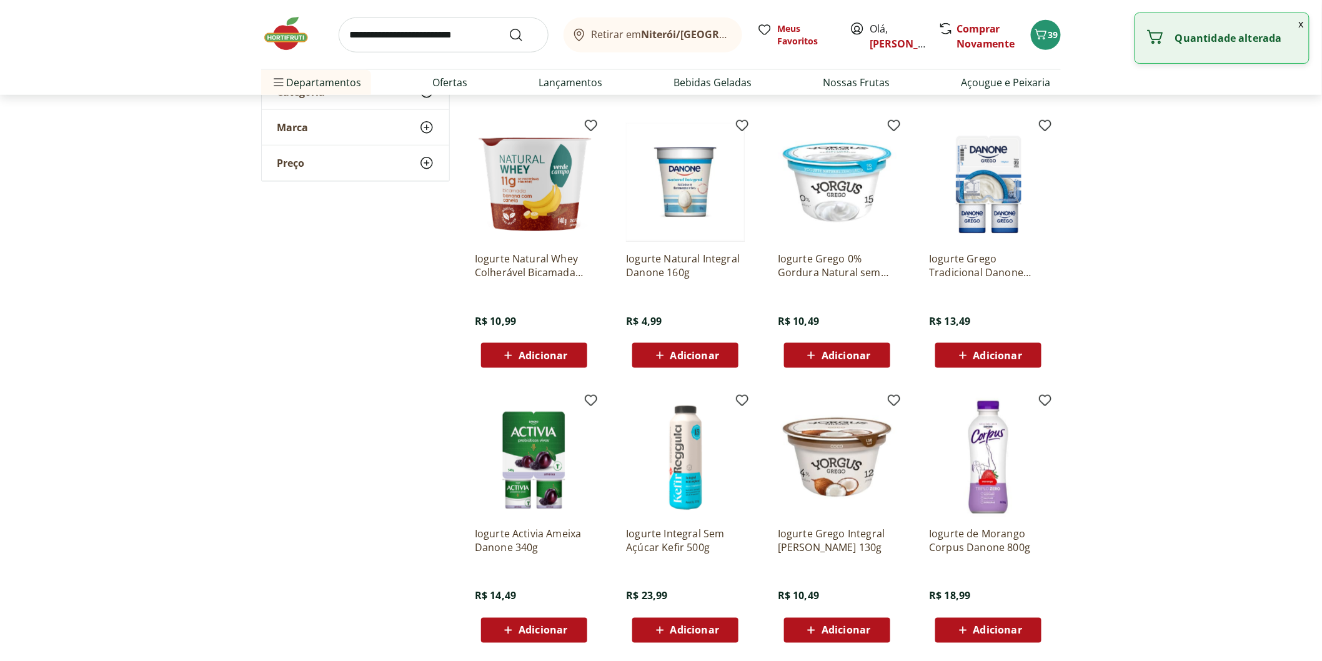
scroll to position [833, 0]
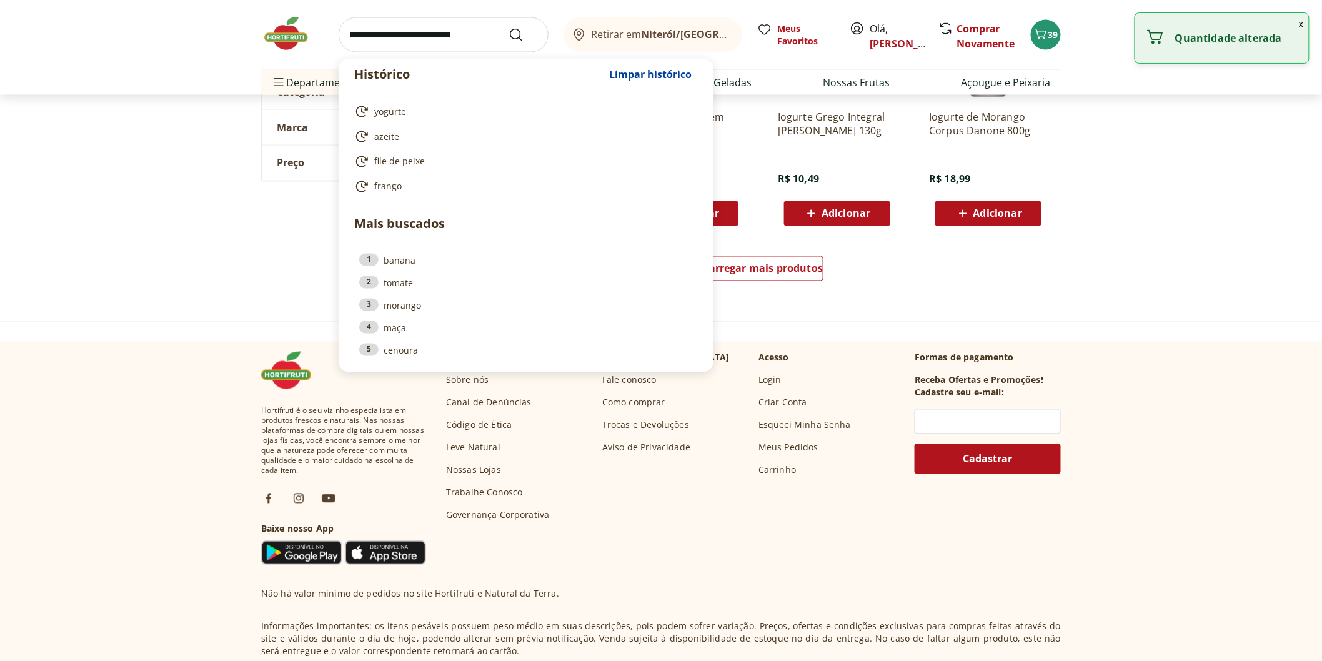
click at [366, 32] on input "search" at bounding box center [444, 34] width 210 height 35
type input "*"
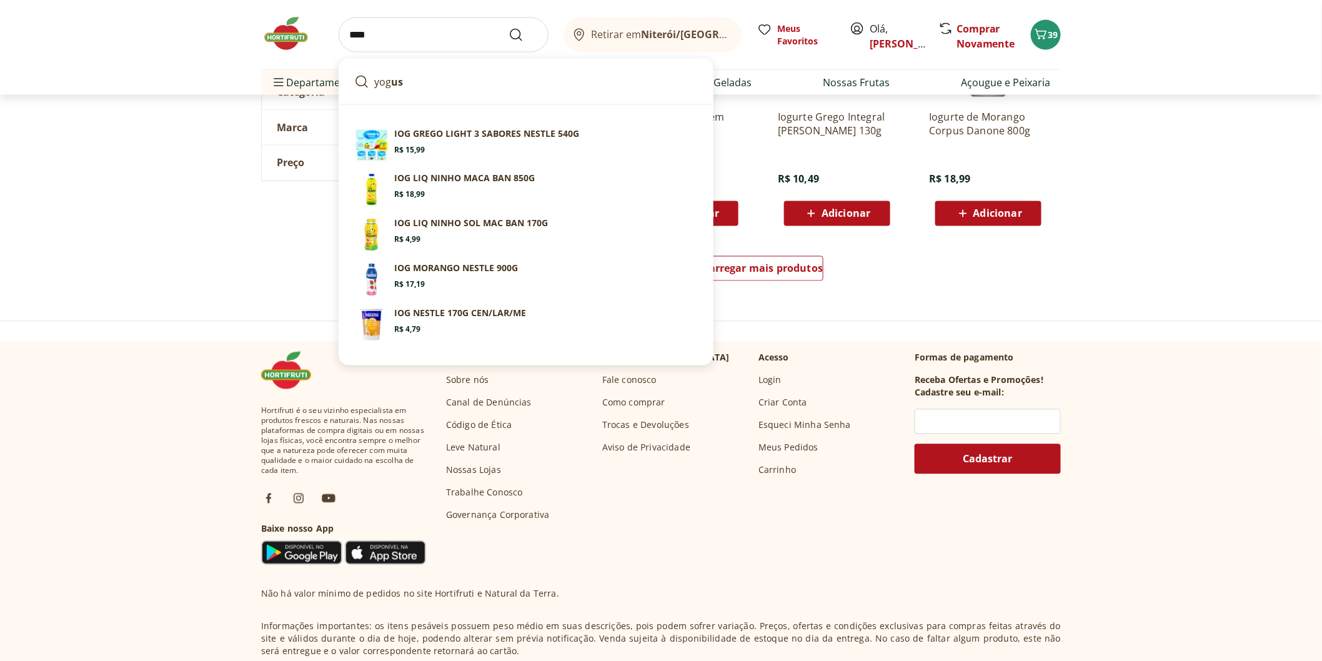
type input "*****"
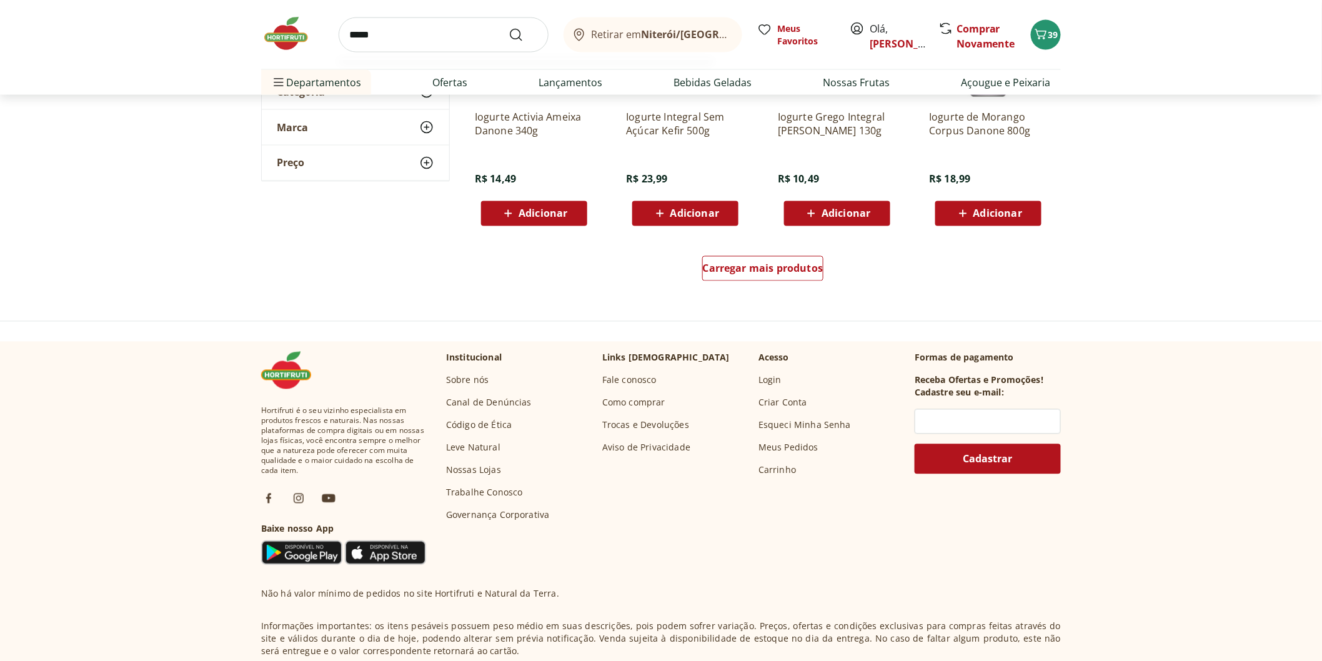
click button "Submit Search" at bounding box center [523, 34] width 30 height 15
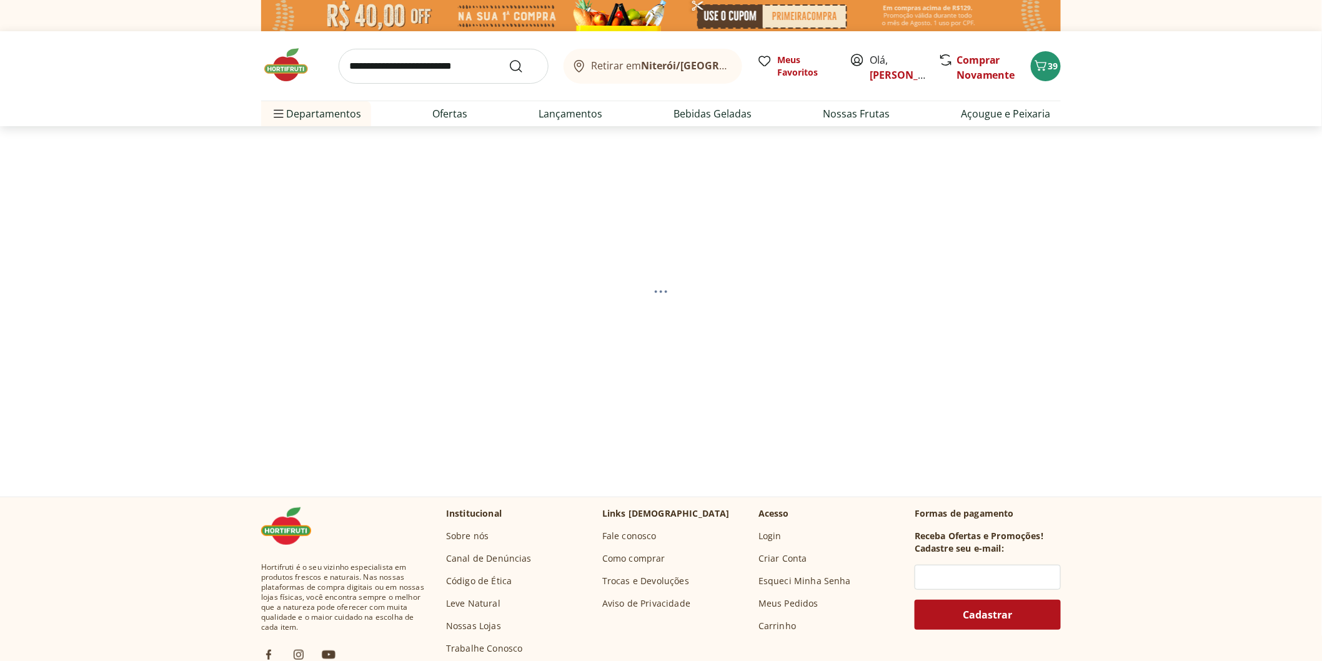
select select "**********"
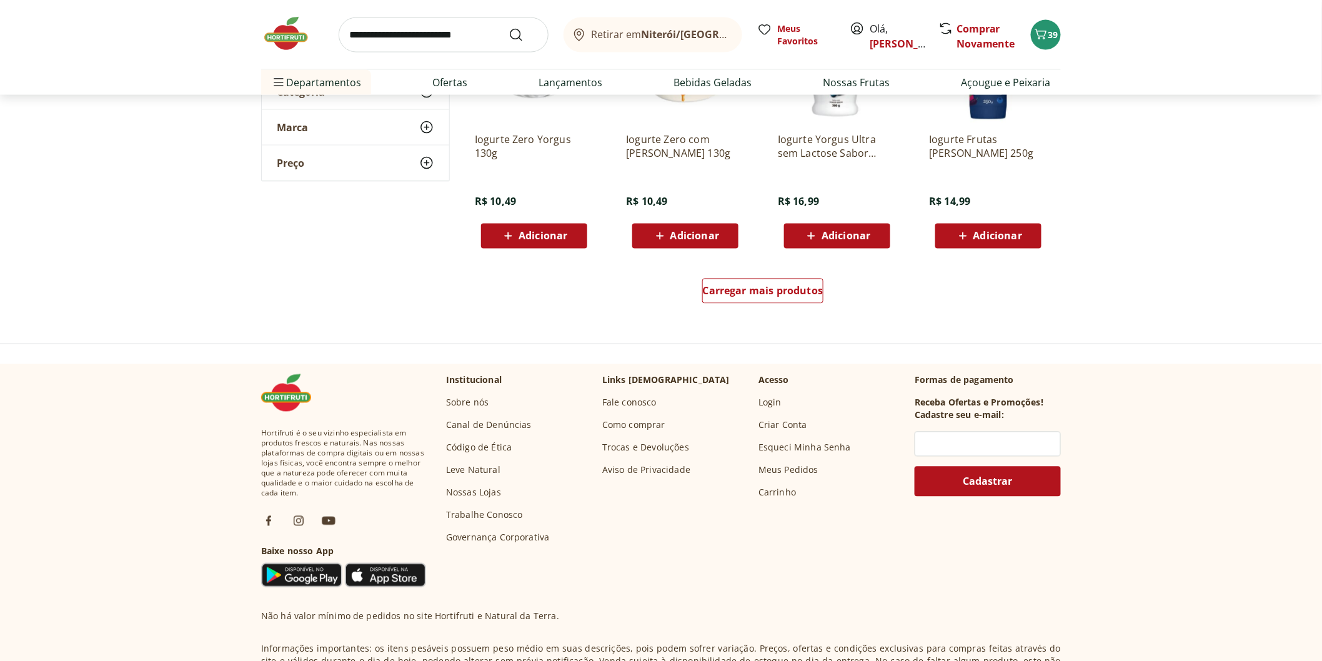
scroll to position [971, 0]
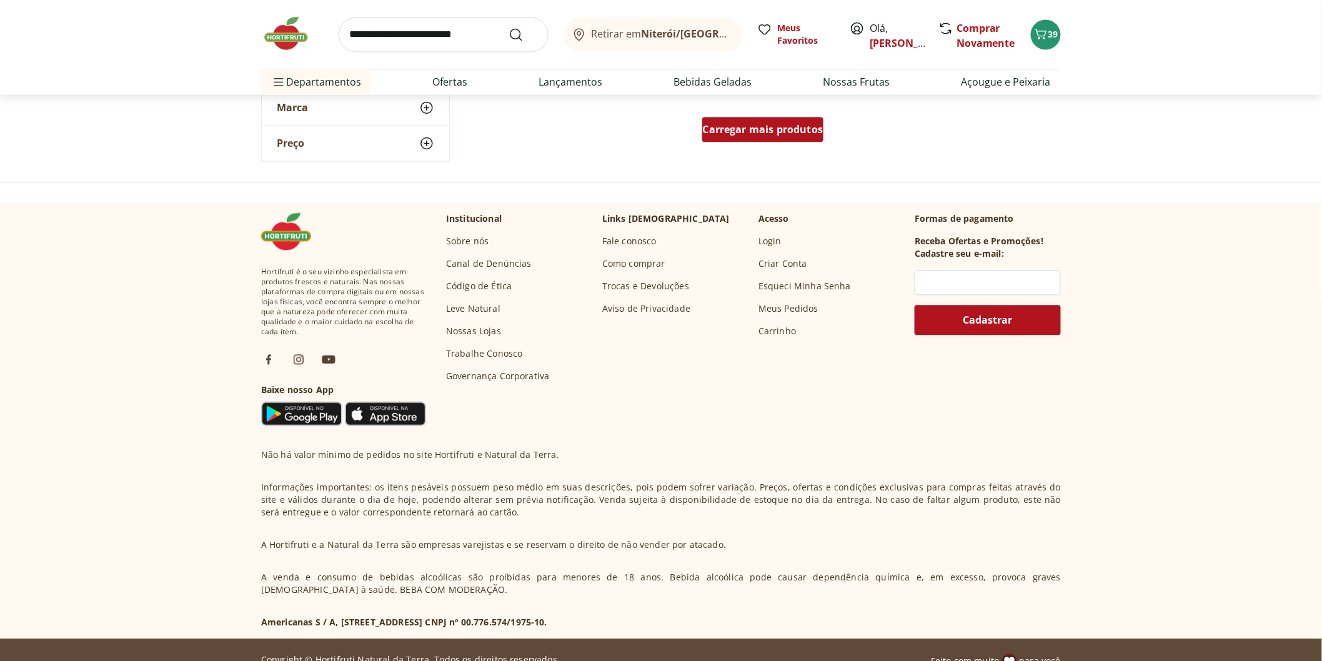
click at [765, 133] on span "Carregar mais produtos" at bounding box center [763, 130] width 121 height 10
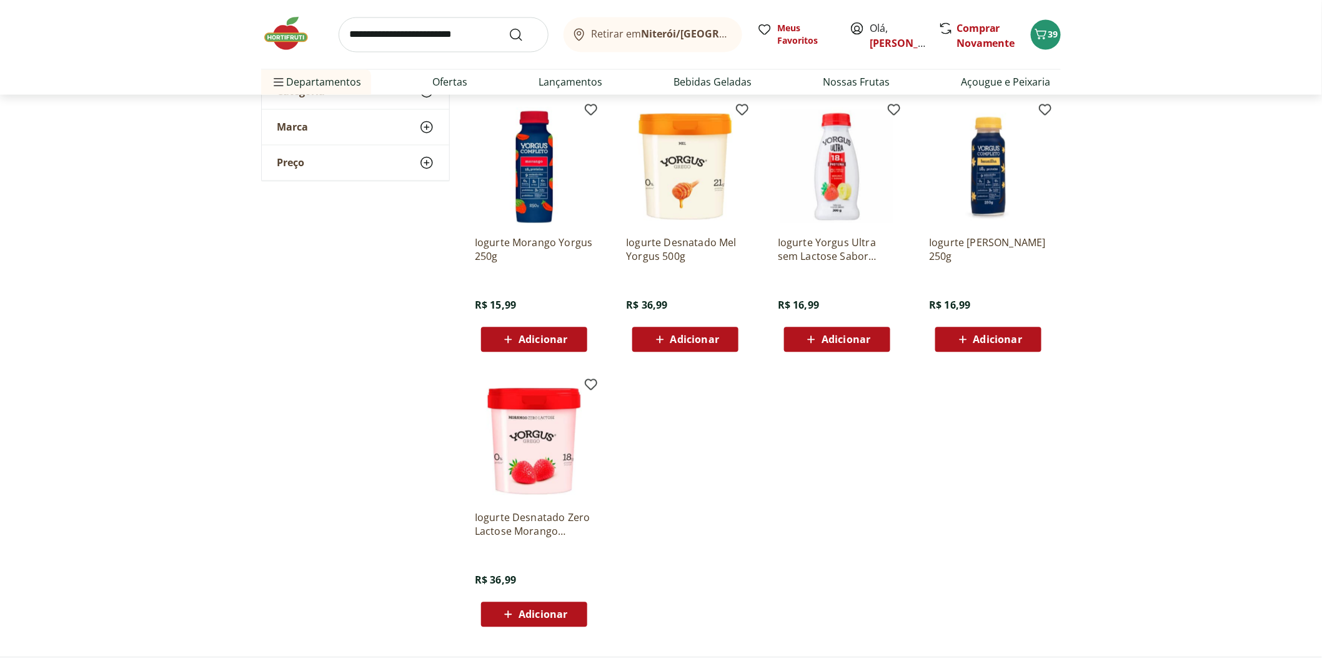
click at [452, 51] on input "search" at bounding box center [444, 34] width 210 height 35
type input "*****"
click at [508, 27] on button "Submit Search" at bounding box center [523, 34] width 30 height 15
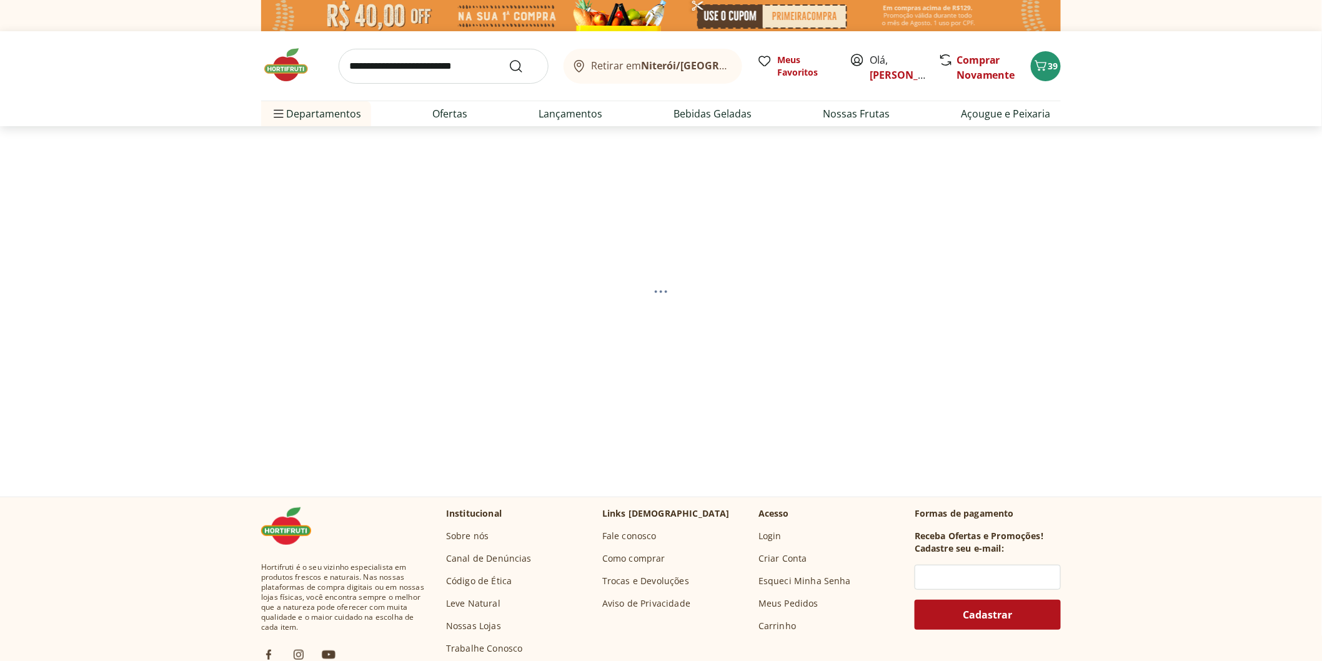
click at [353, 73] on input "search" at bounding box center [444, 66] width 210 height 35
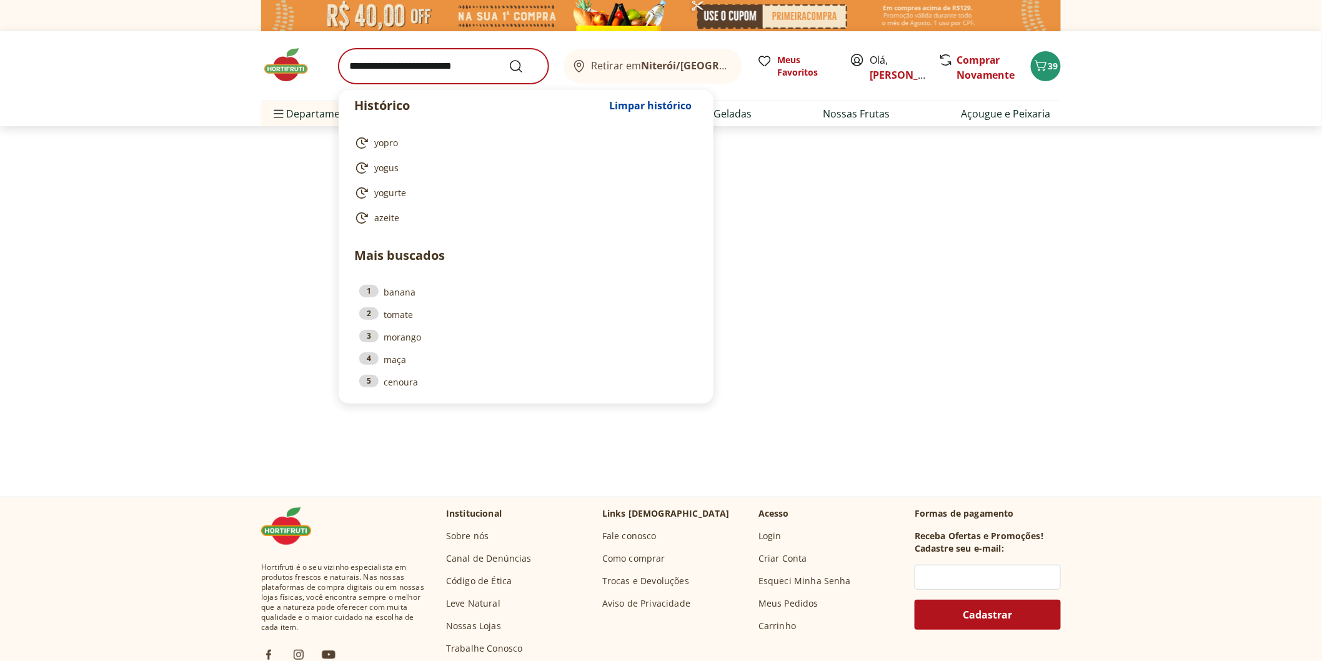
select select "**********"
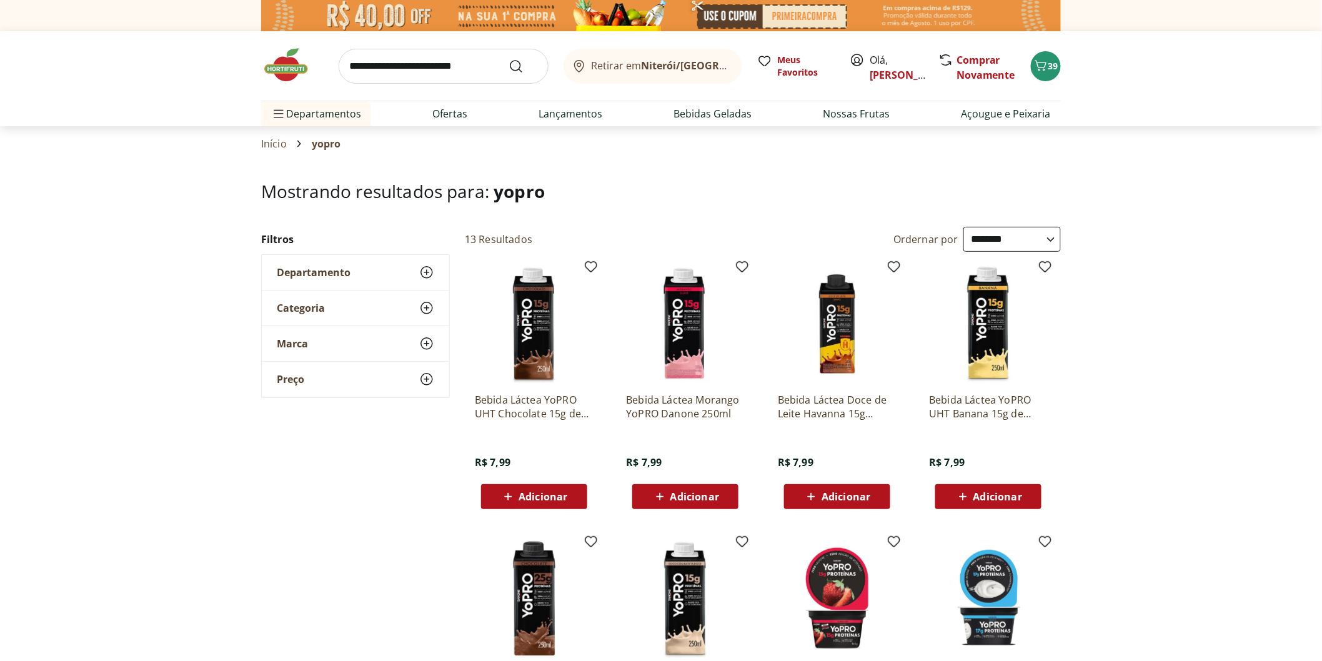
click at [523, 489] on span "Adicionar" at bounding box center [533, 496] width 67 height 15
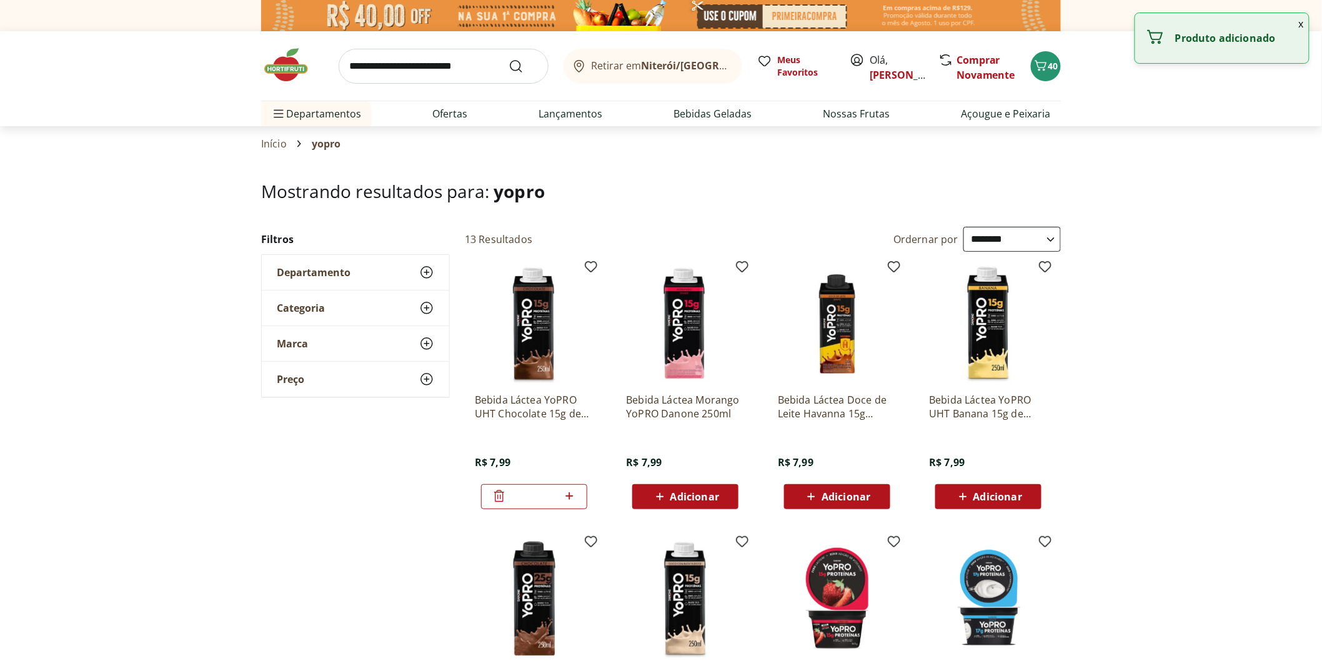
click at [566, 498] on icon at bounding box center [569, 495] width 16 height 15
type input "*"
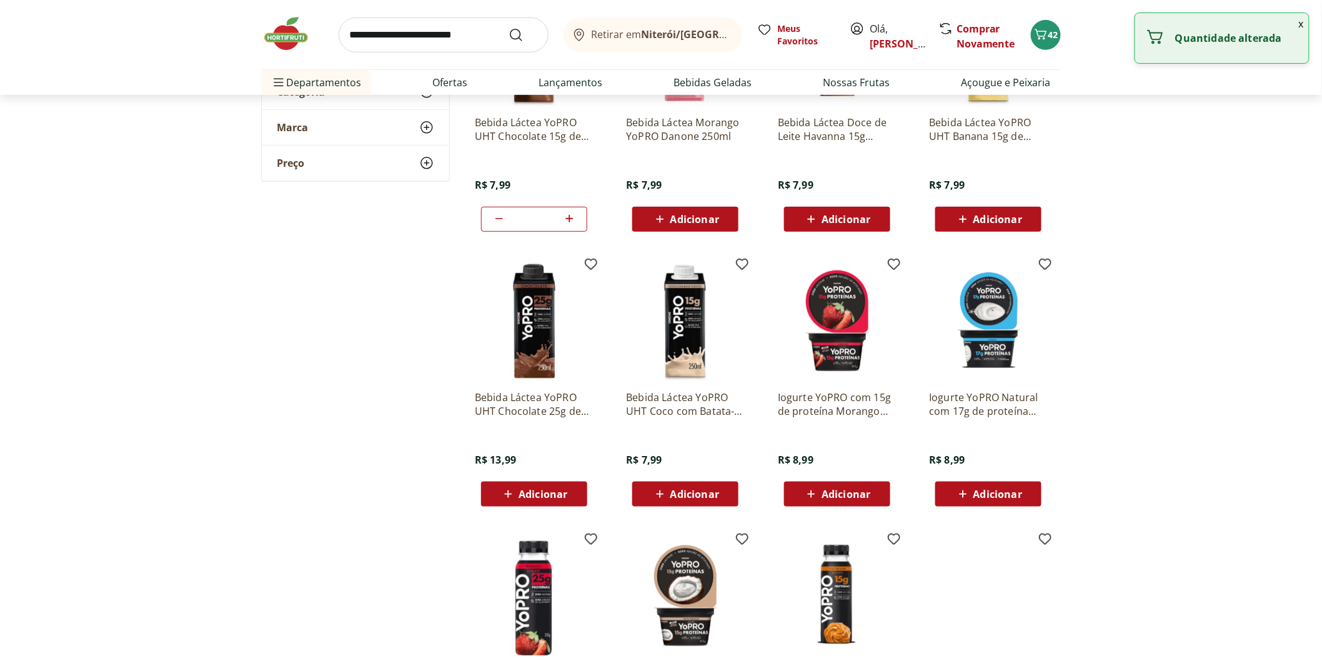
scroll to position [555, 0]
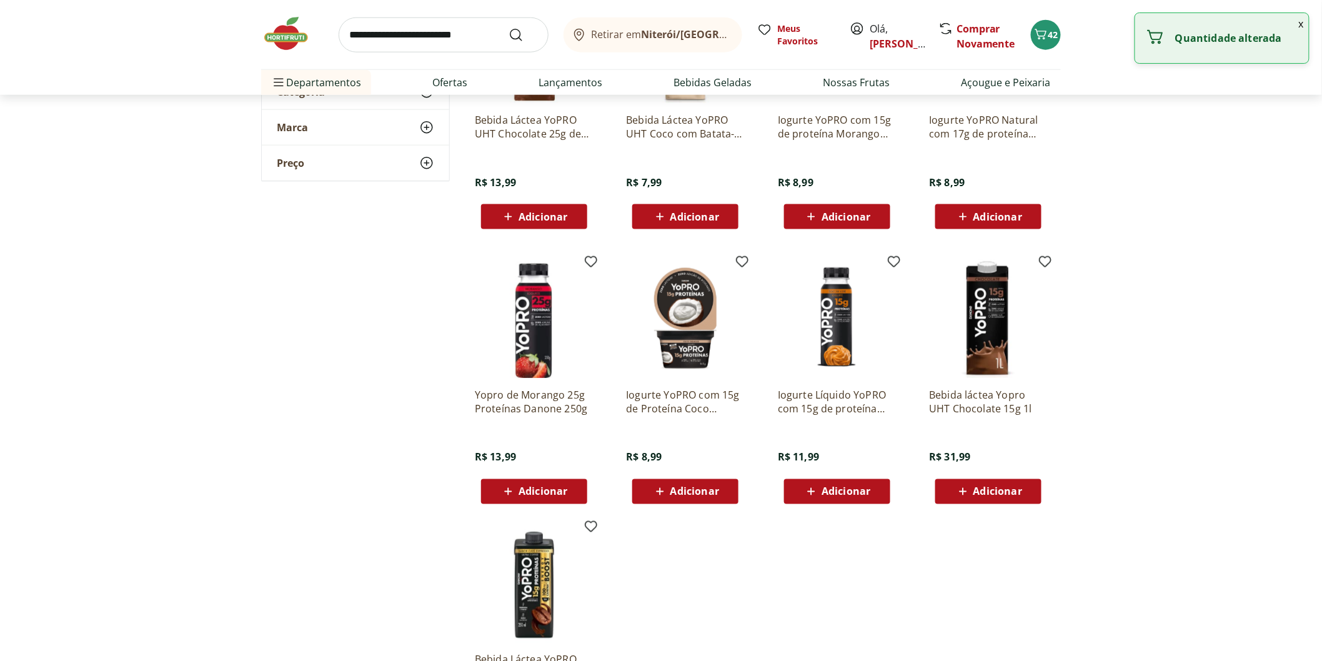
click at [392, 44] on input "search" at bounding box center [444, 34] width 210 height 35
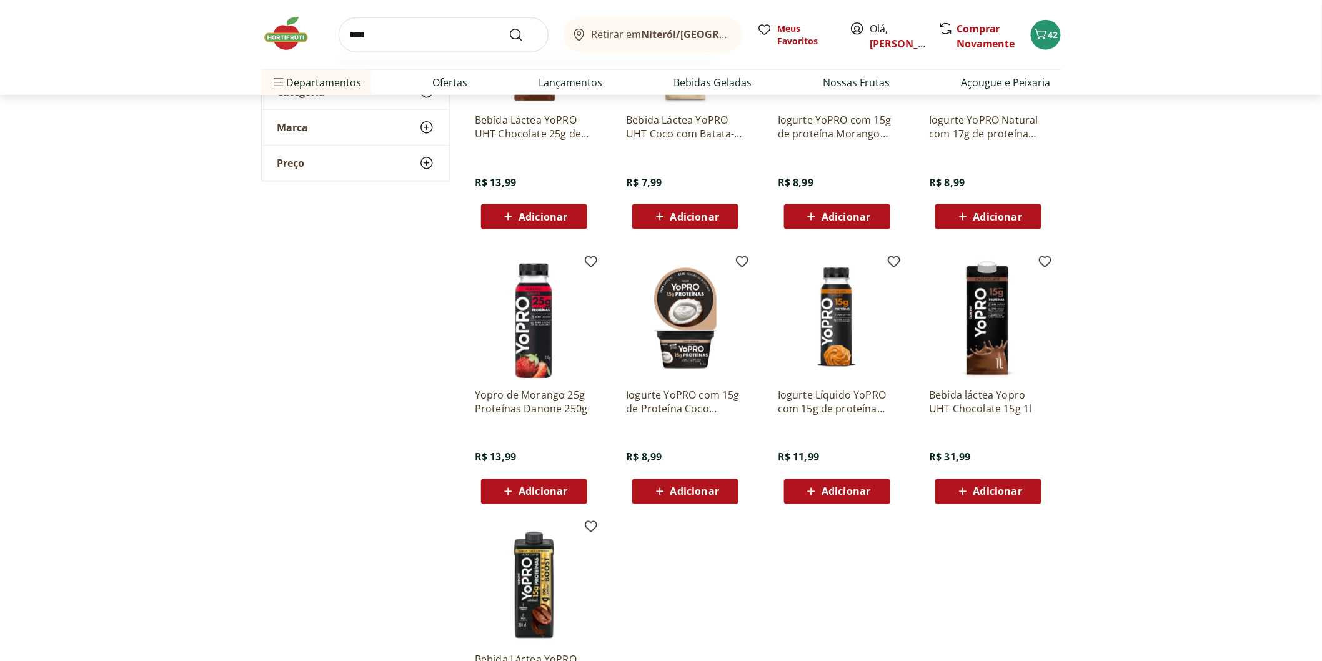
type input "****"
click at [508, 27] on button "Submit Search" at bounding box center [523, 34] width 30 height 15
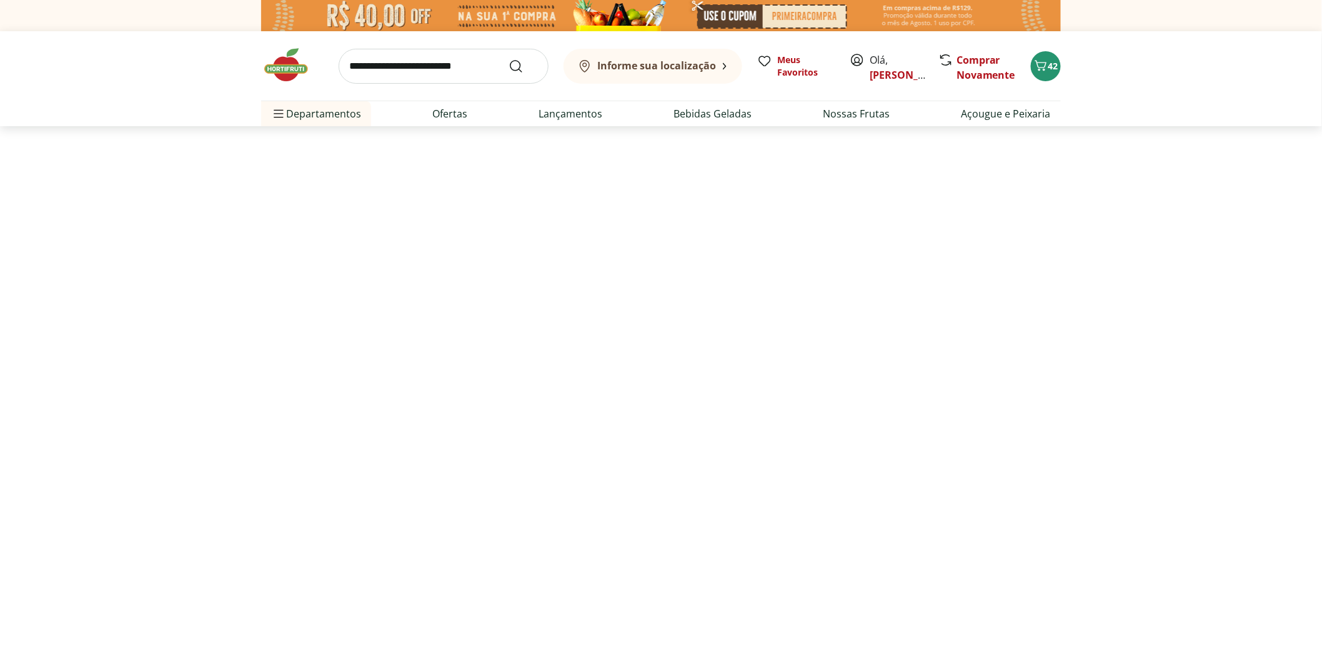
select select "**********"
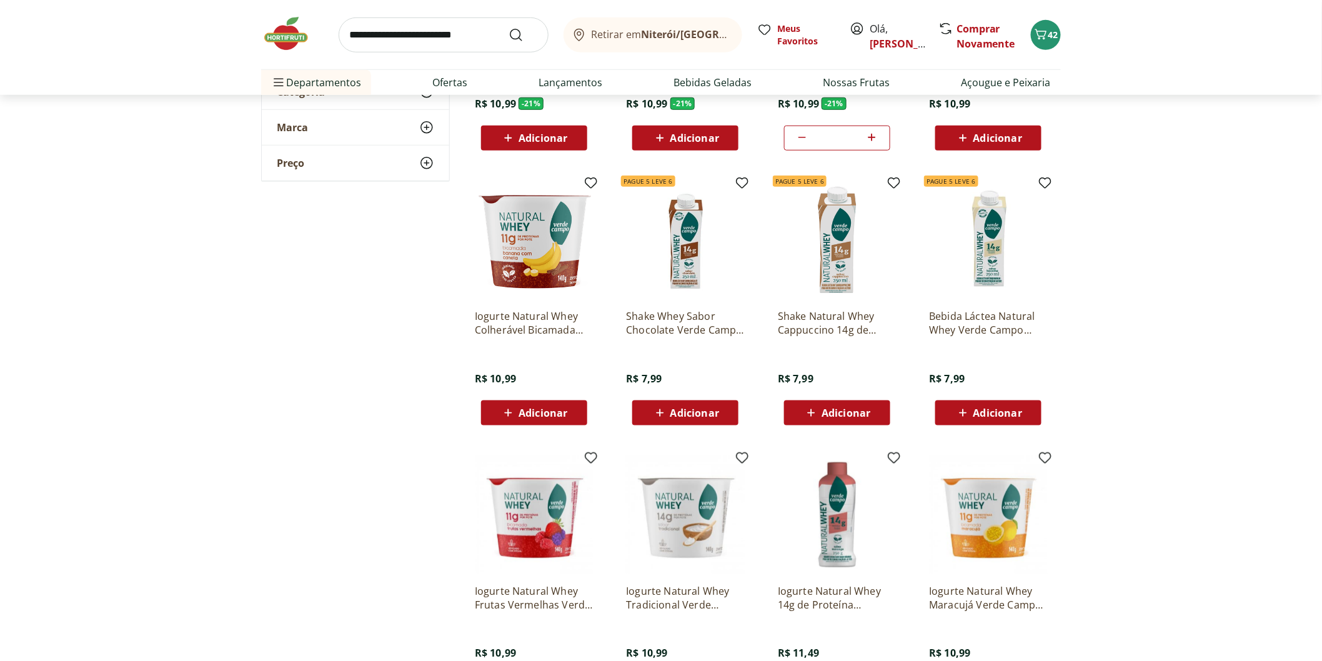
scroll to position [416, 0]
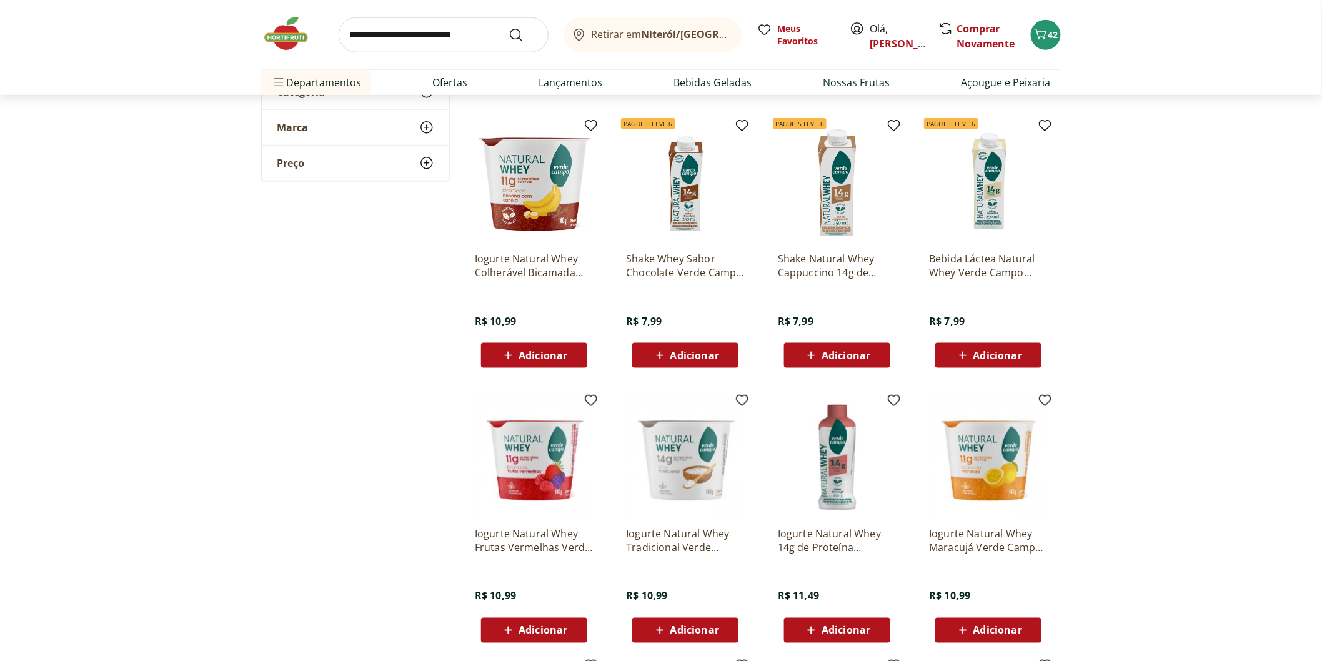
click at [1007, 353] on span "Adicionar" at bounding box center [997, 355] width 49 height 10
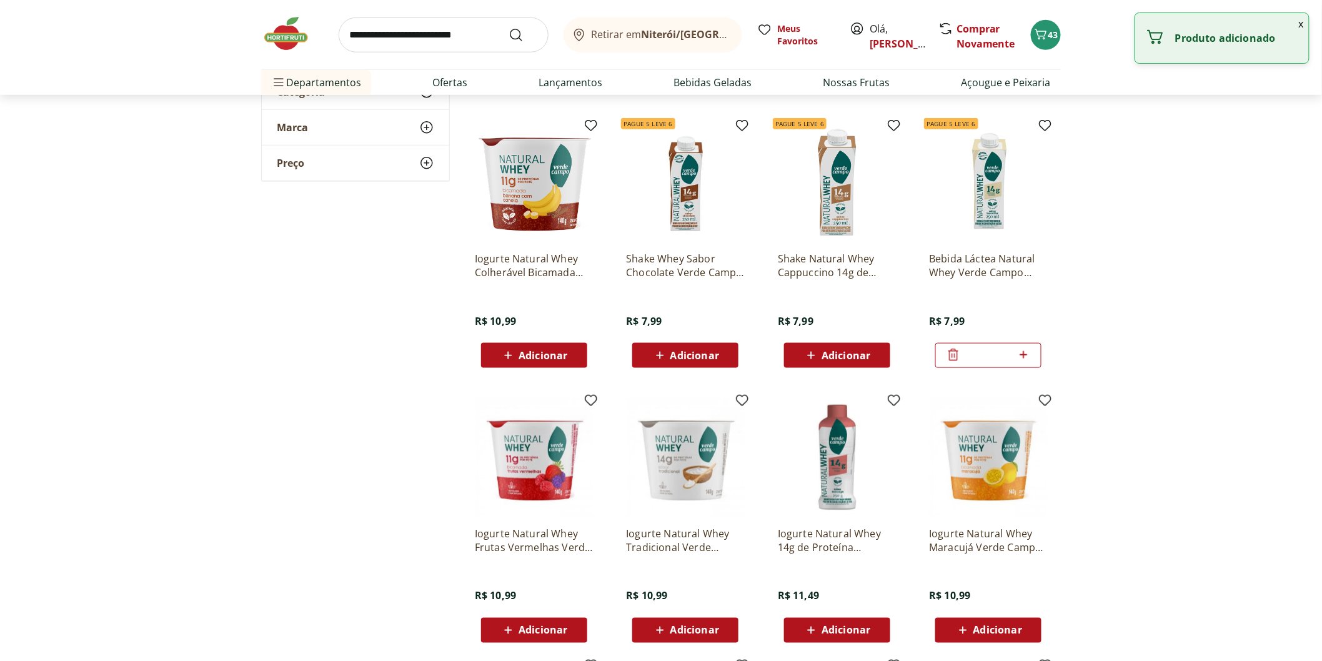
click at [1007, 353] on input "*" at bounding box center [988, 356] width 55 height 14
click at [1026, 355] on icon at bounding box center [1024, 354] width 16 height 15
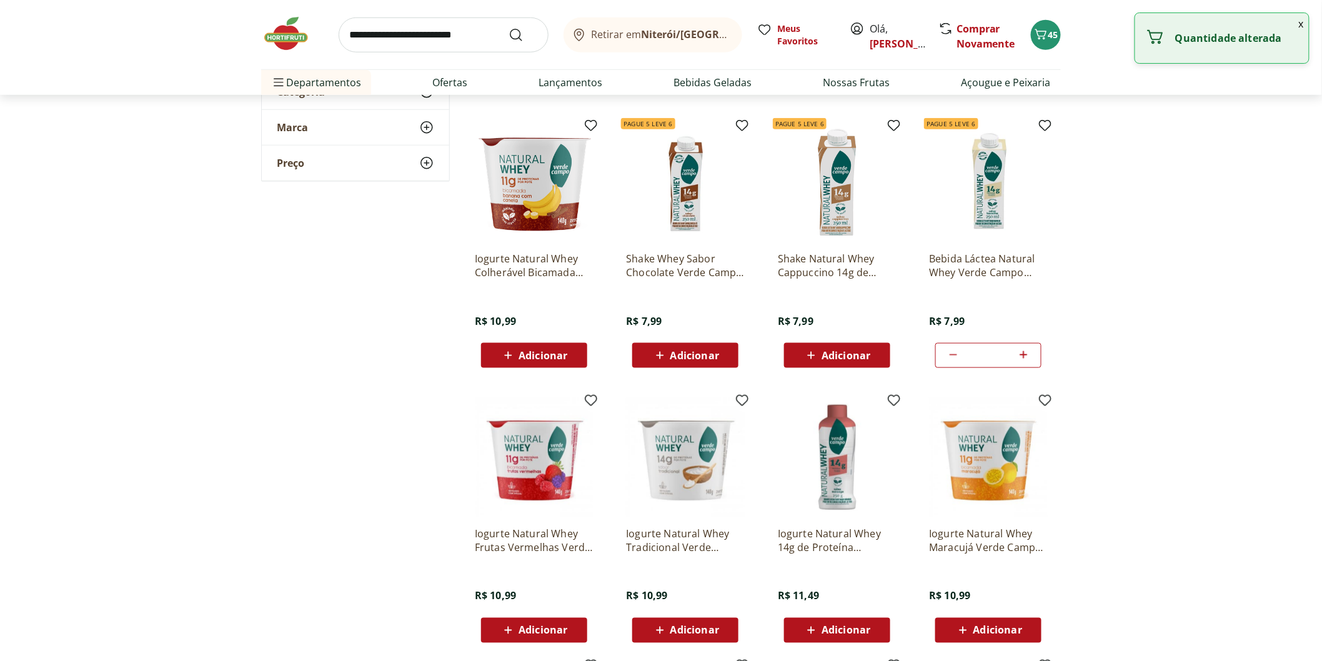
type input "*"
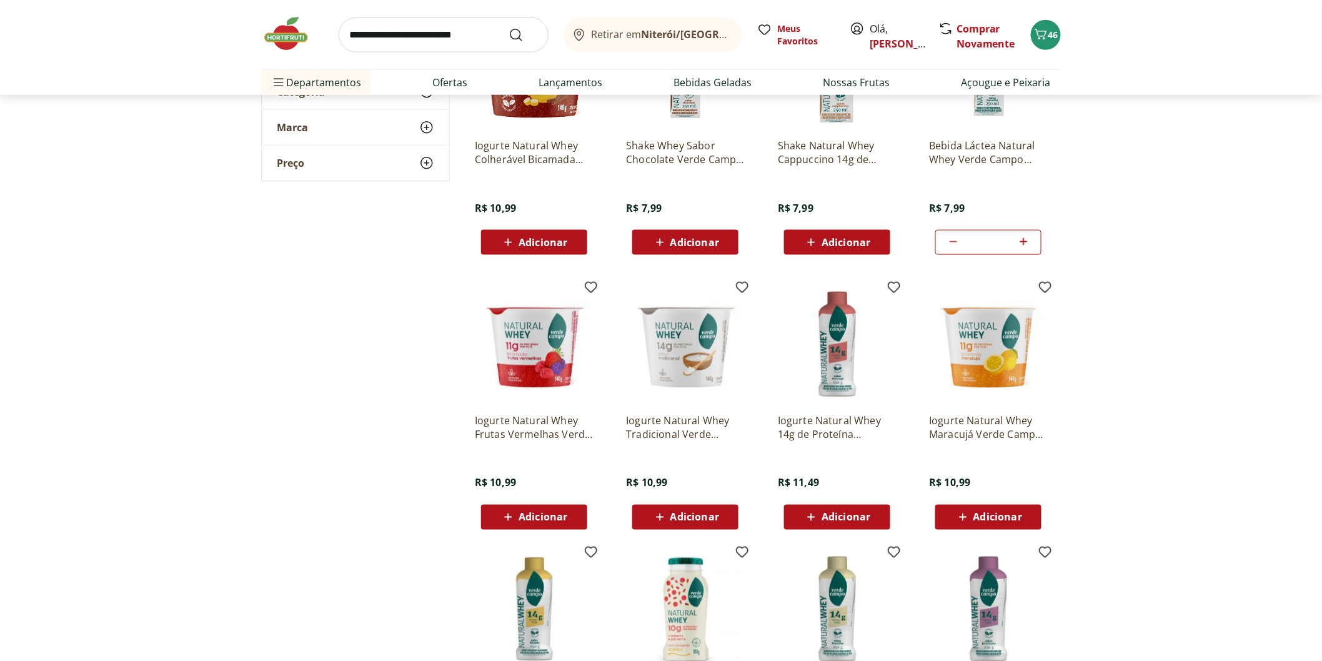
scroll to position [694, 0]
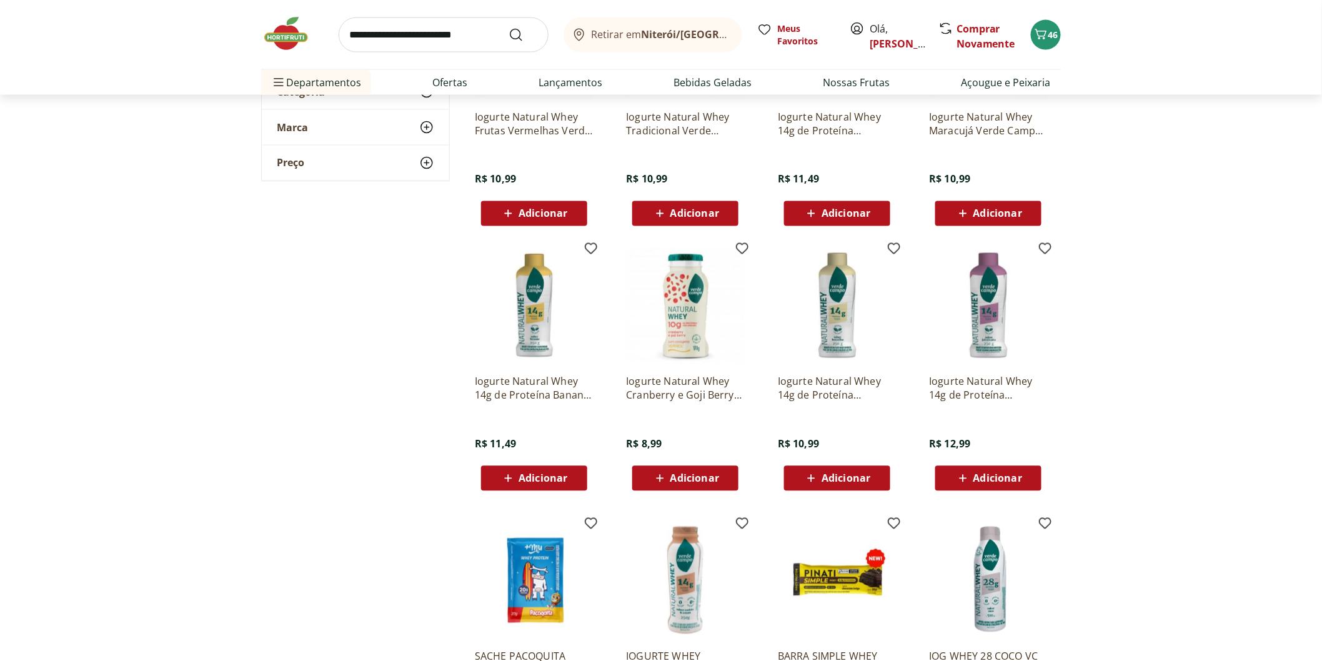
scroll to position [416, 0]
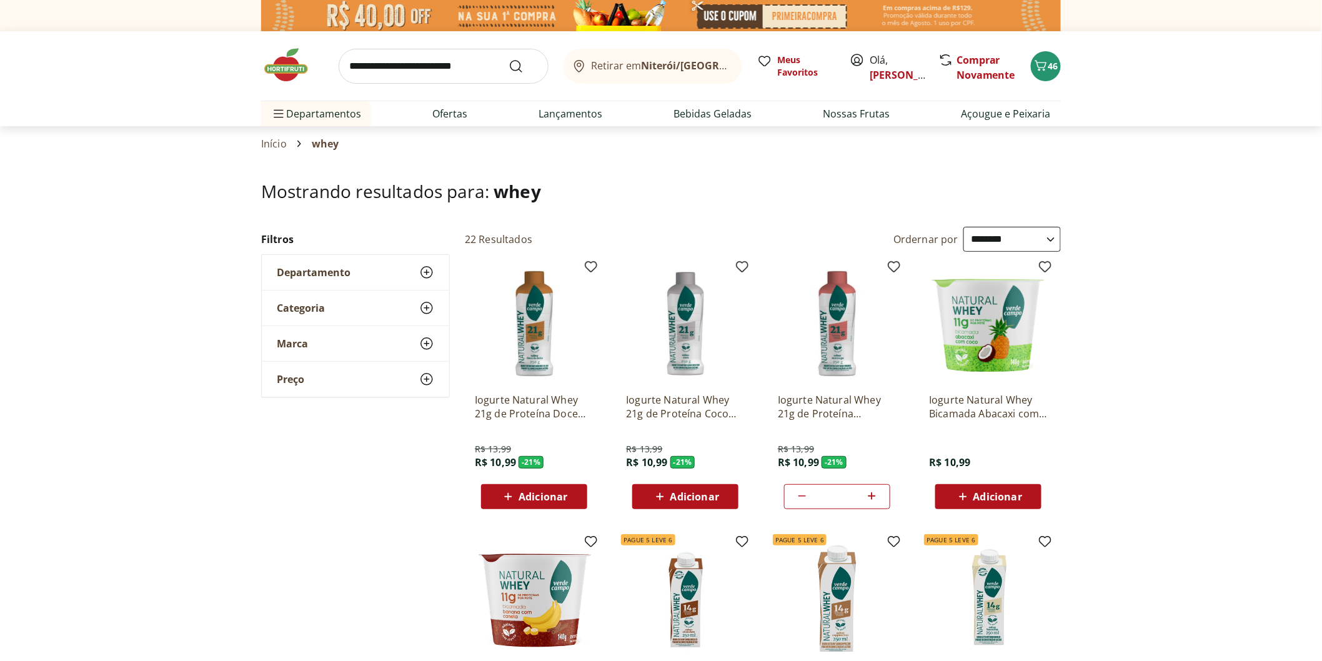
click at [290, 71] on img at bounding box center [292, 64] width 62 height 37
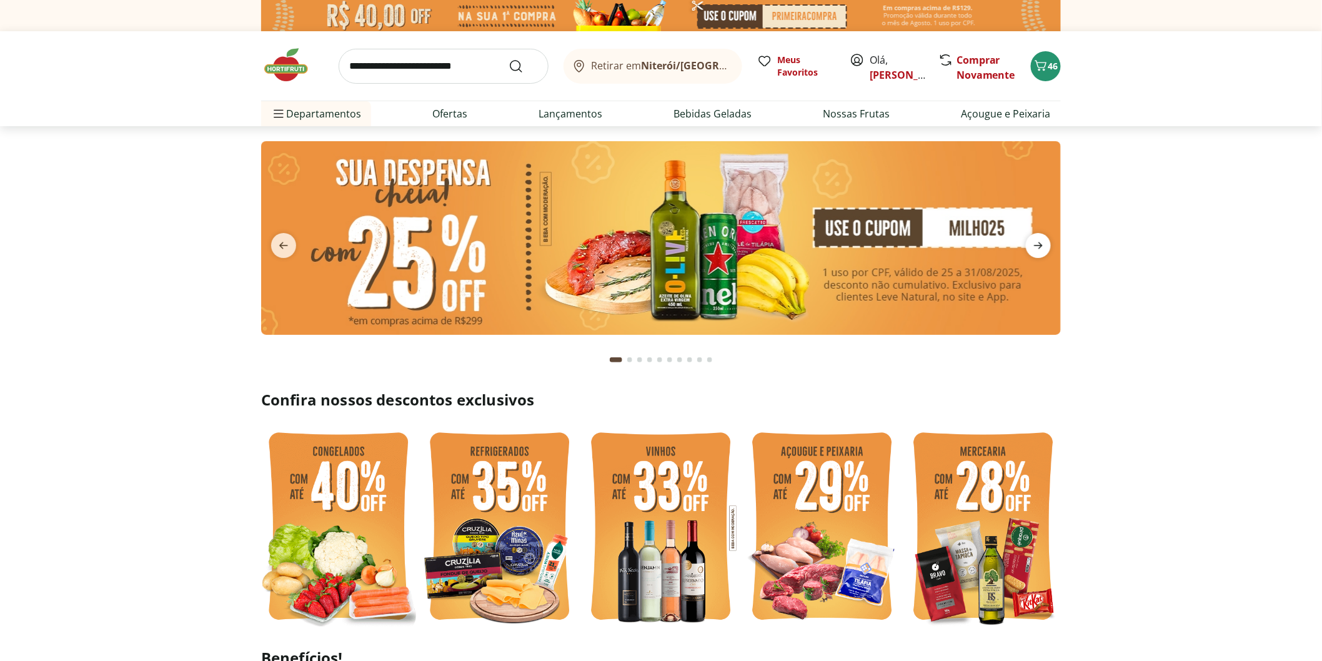
click at [1046, 244] on span "next" at bounding box center [1038, 245] width 25 height 25
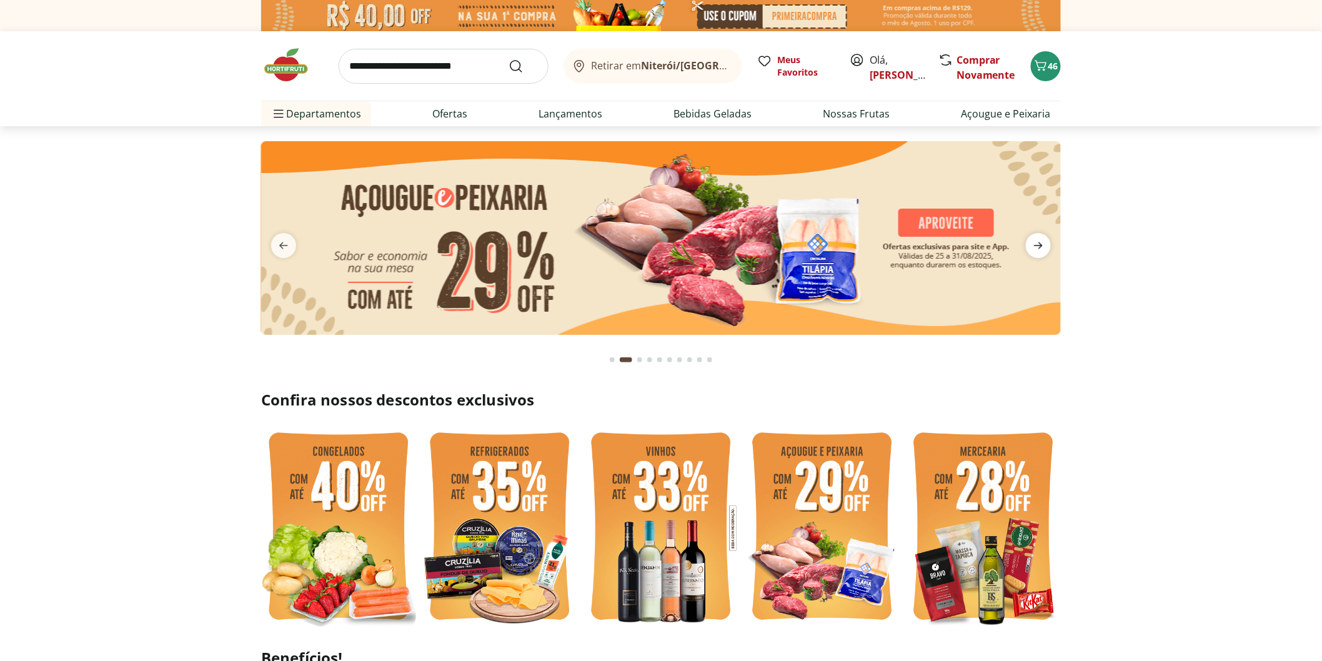
click at [1046, 244] on span "next" at bounding box center [1038, 245] width 25 height 25
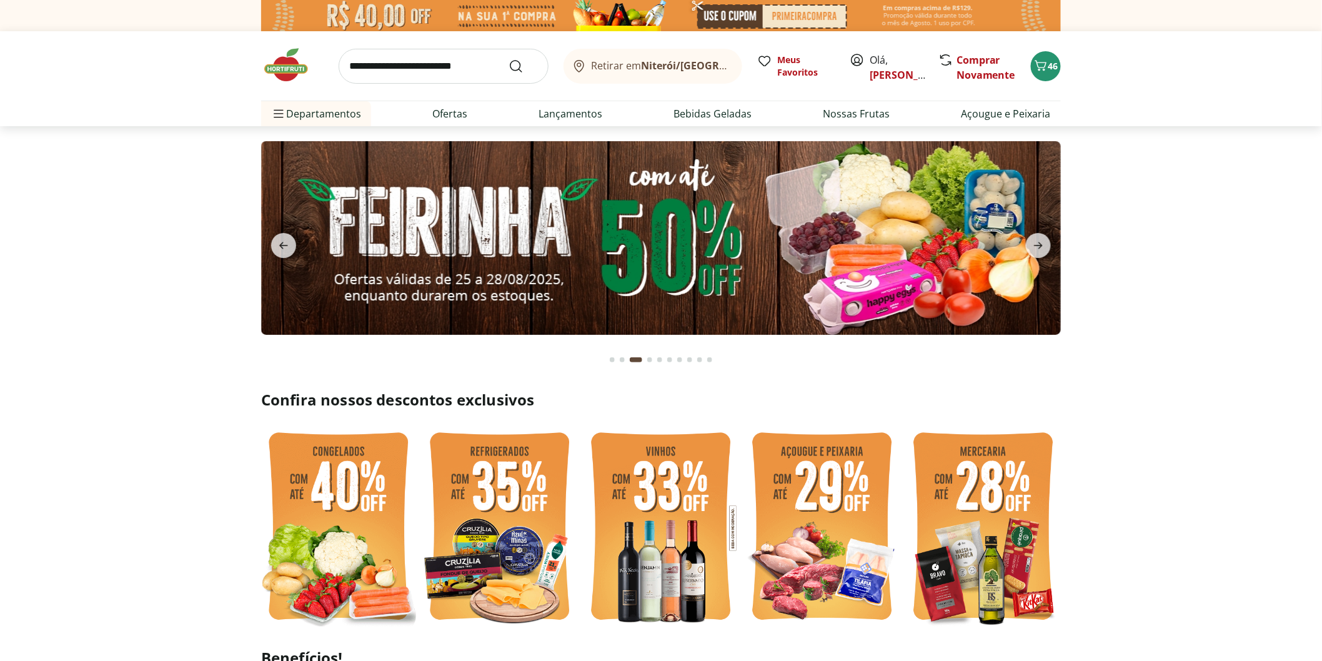
click at [825, 245] on img at bounding box center [660, 238] width 799 height 194
type input "*"
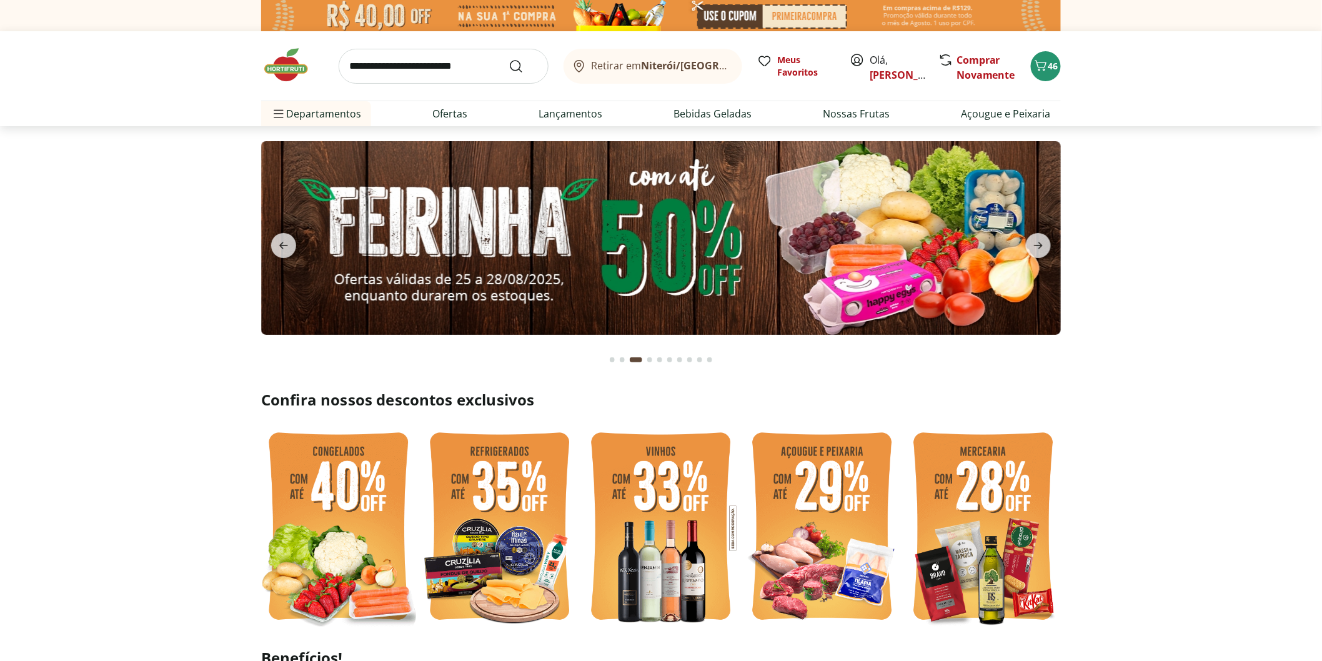
type input "*"
click at [1039, 242] on icon "next" at bounding box center [1038, 245] width 15 height 15
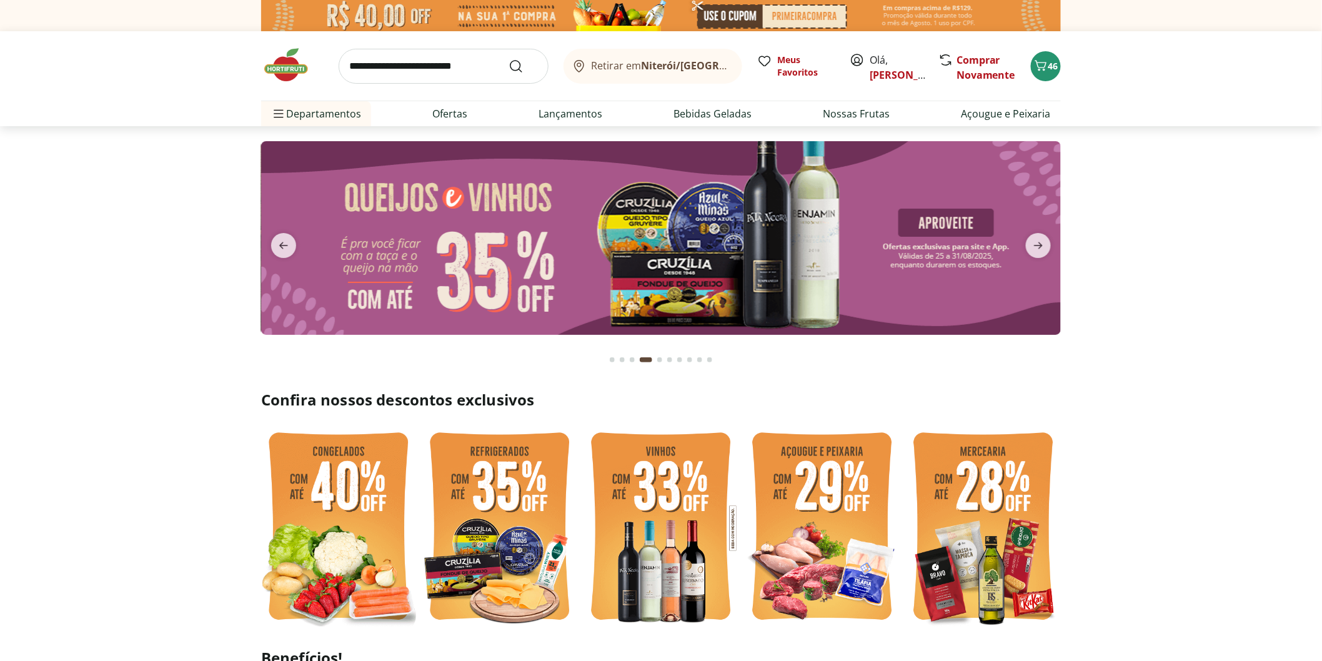
click at [425, 74] on input "search" at bounding box center [444, 66] width 210 height 35
type input "**********"
click button "Submit Search" at bounding box center [523, 66] width 30 height 15
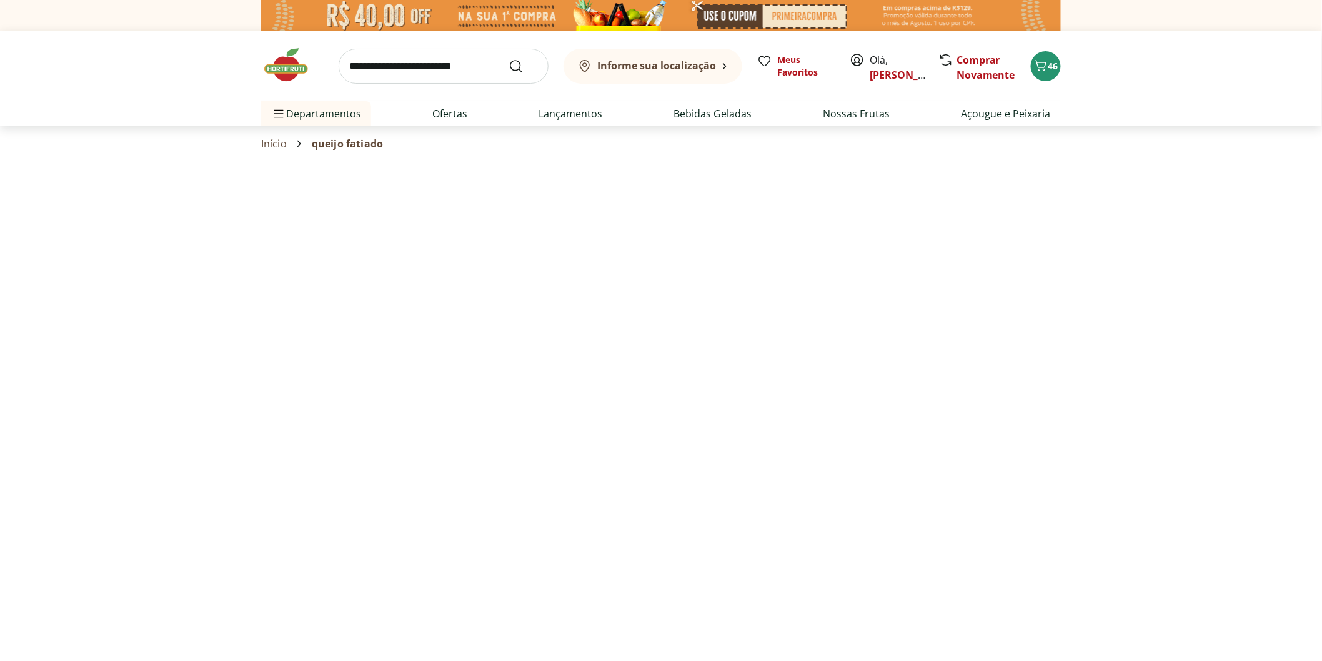
select select "**********"
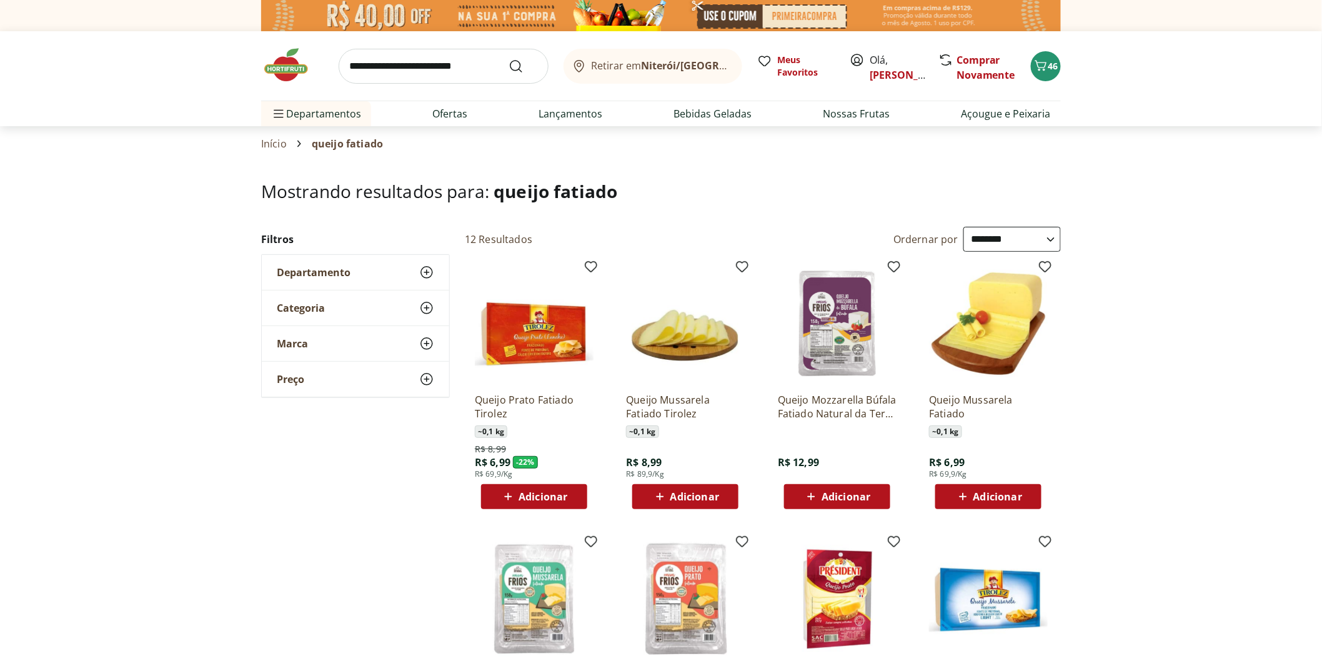
click at [550, 492] on span "Adicionar" at bounding box center [542, 497] width 49 height 10
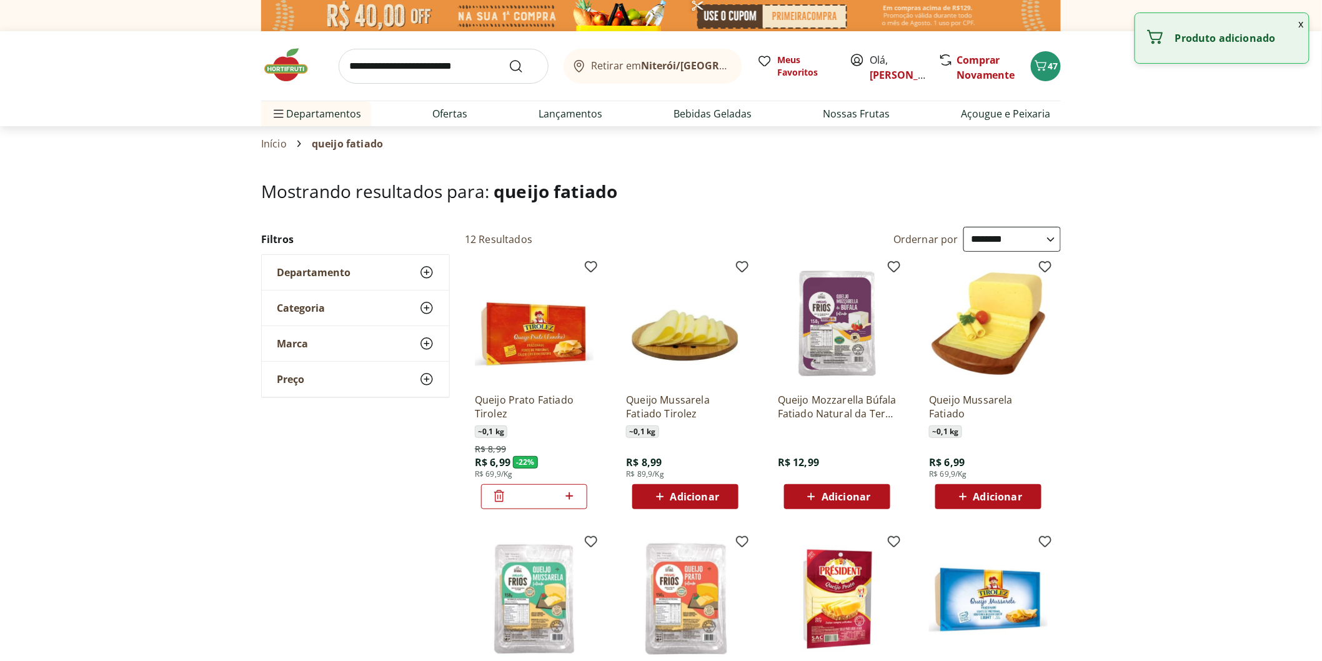
click at [572, 497] on icon at bounding box center [569, 495] width 16 height 15
type input "*"
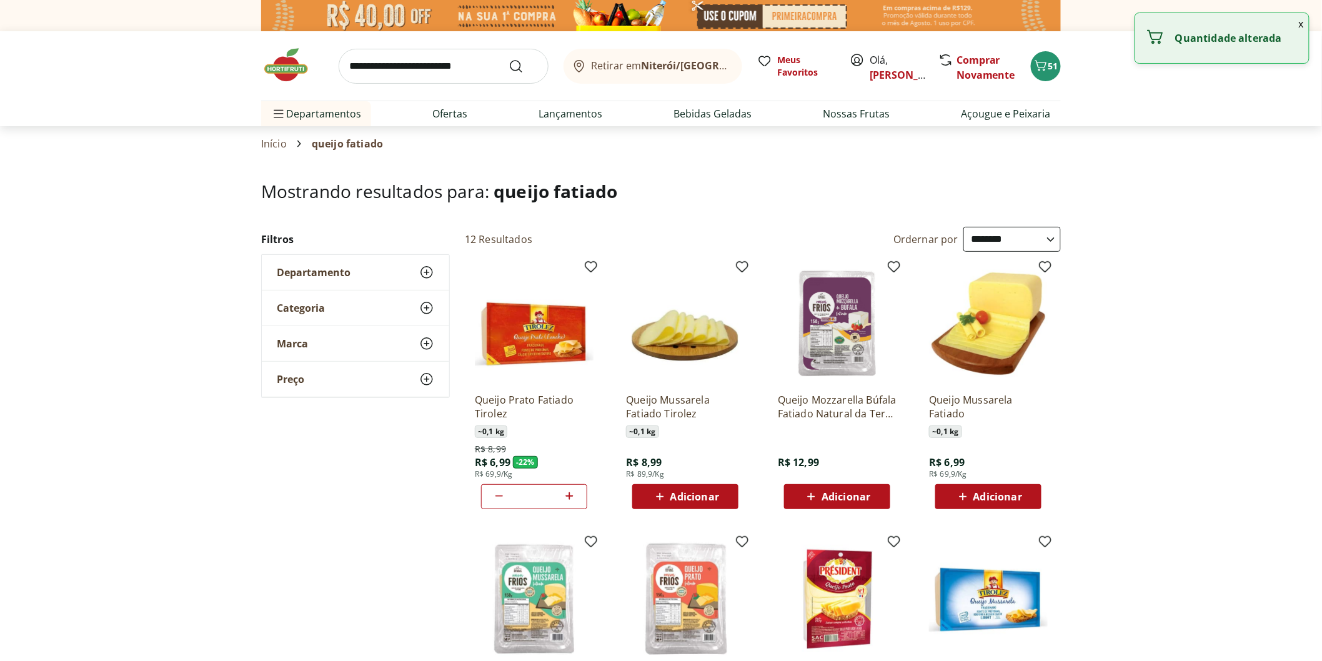
click at [981, 492] on span "Adicionar" at bounding box center [997, 497] width 49 height 10
click at [1025, 493] on icon at bounding box center [1024, 495] width 16 height 15
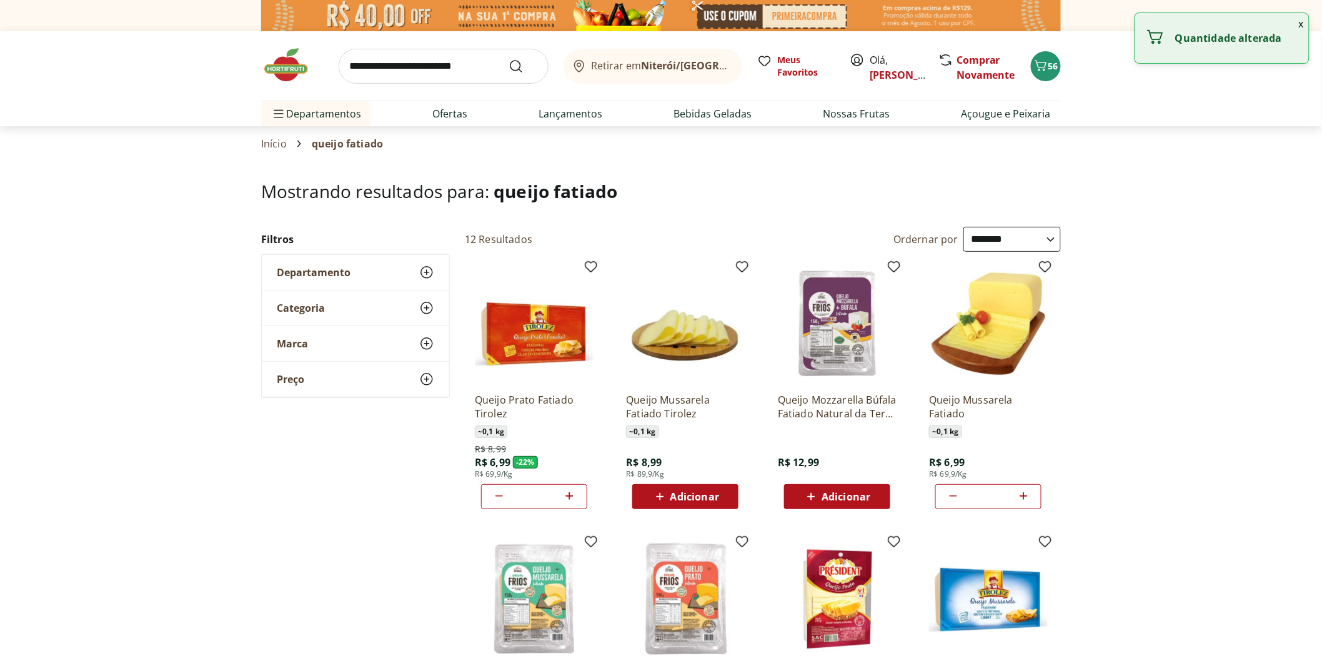
click at [1025, 493] on icon at bounding box center [1024, 495] width 16 height 15
type input "*"
click at [490, 498] on div "*" at bounding box center [534, 496] width 106 height 25
click at [495, 498] on icon at bounding box center [499, 495] width 15 height 15
type input "*"
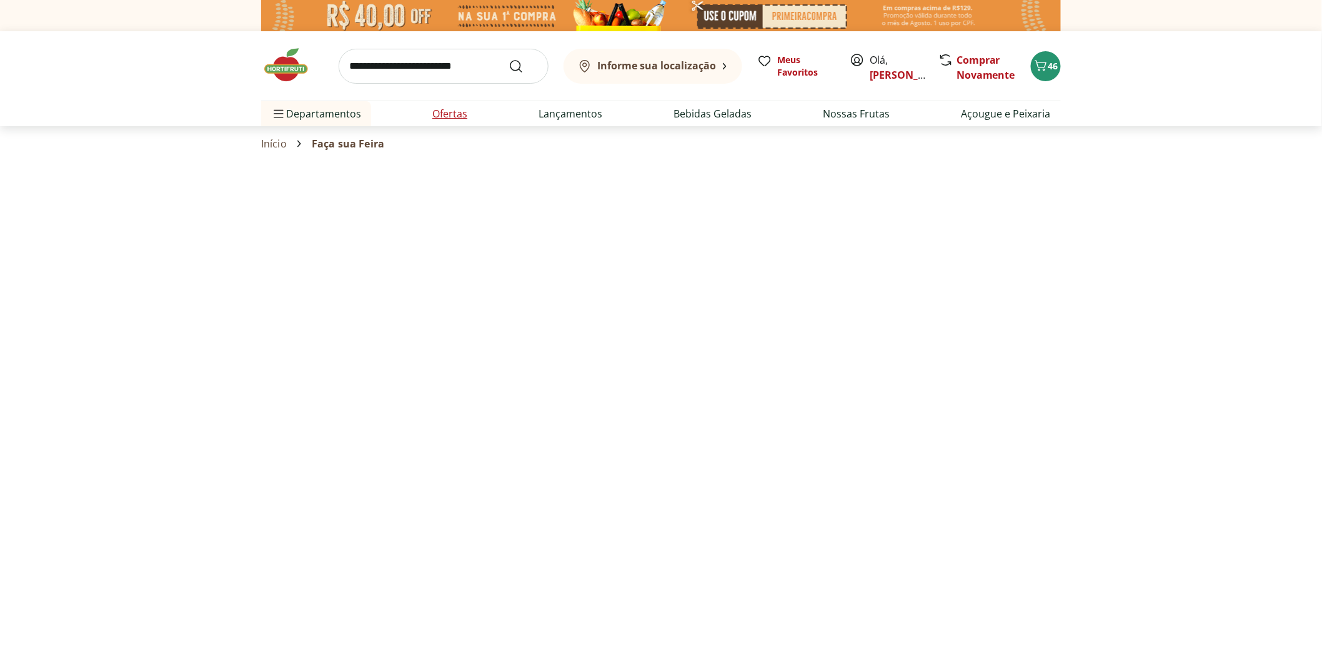
select select "**********"
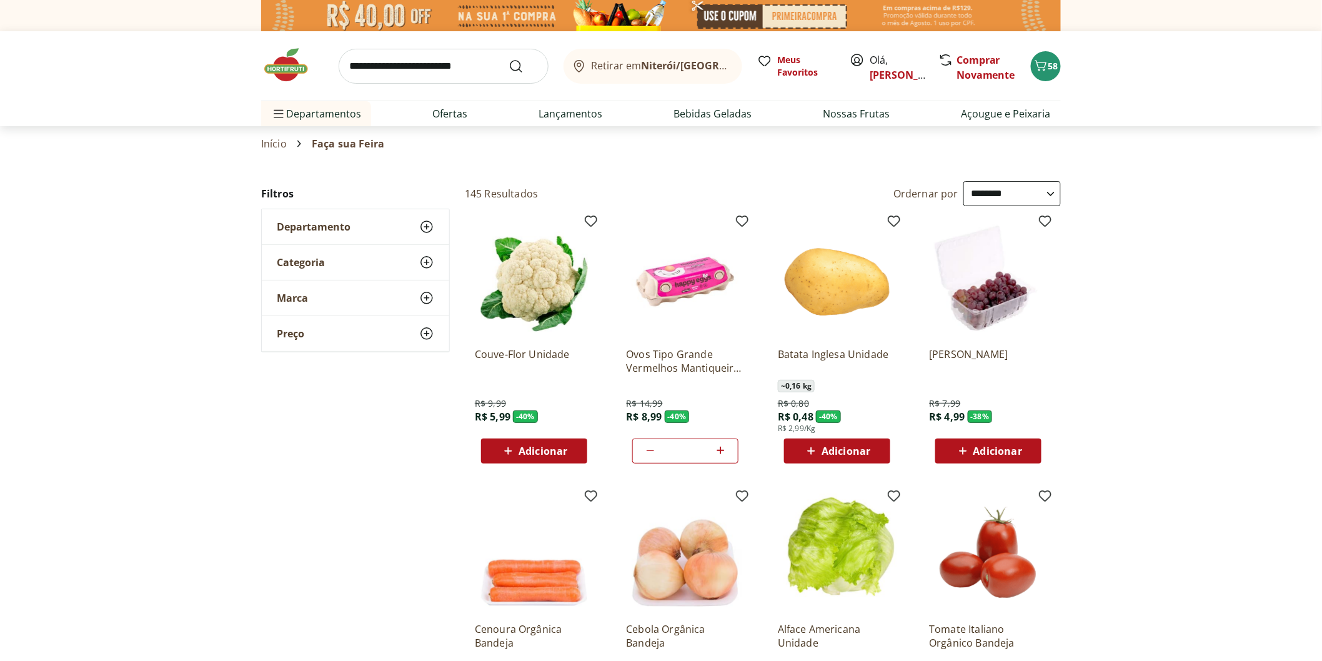
click at [837, 450] on span "Adicionar" at bounding box center [845, 451] width 49 height 10
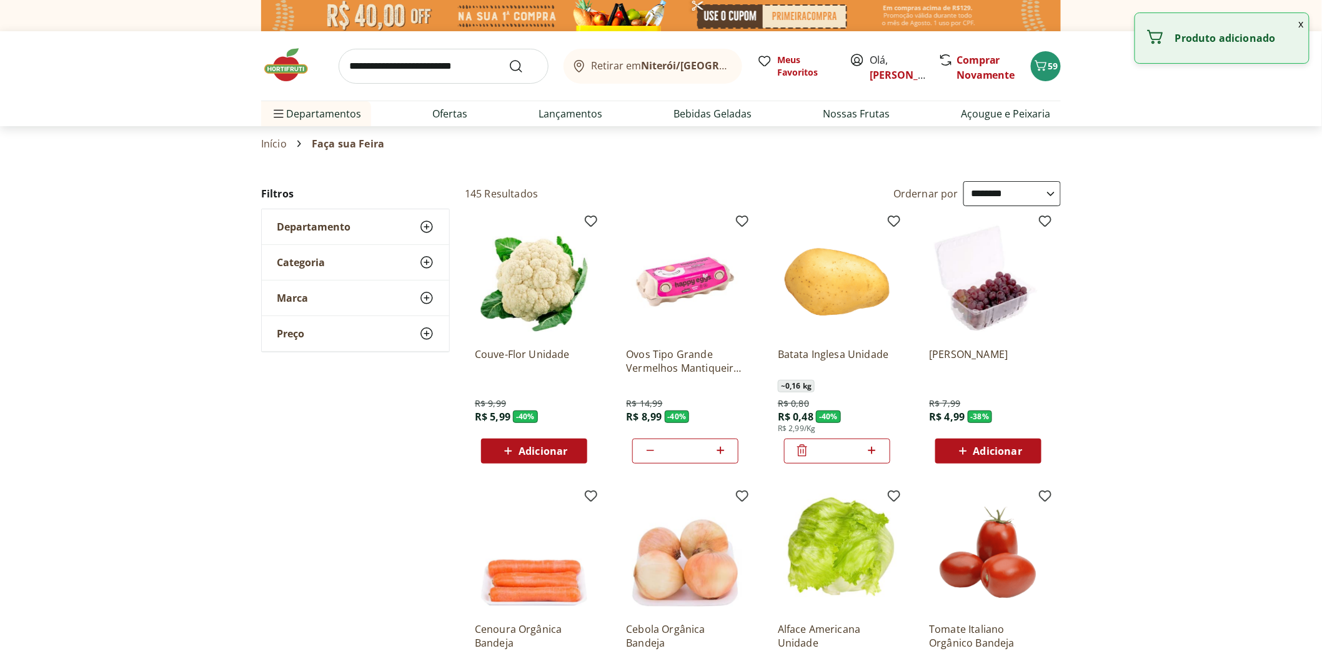
click at [875, 452] on icon at bounding box center [872, 450] width 16 height 15
click at [874, 452] on icon at bounding box center [872, 450] width 16 height 15
click at [873, 452] on icon at bounding box center [872, 450] width 16 height 15
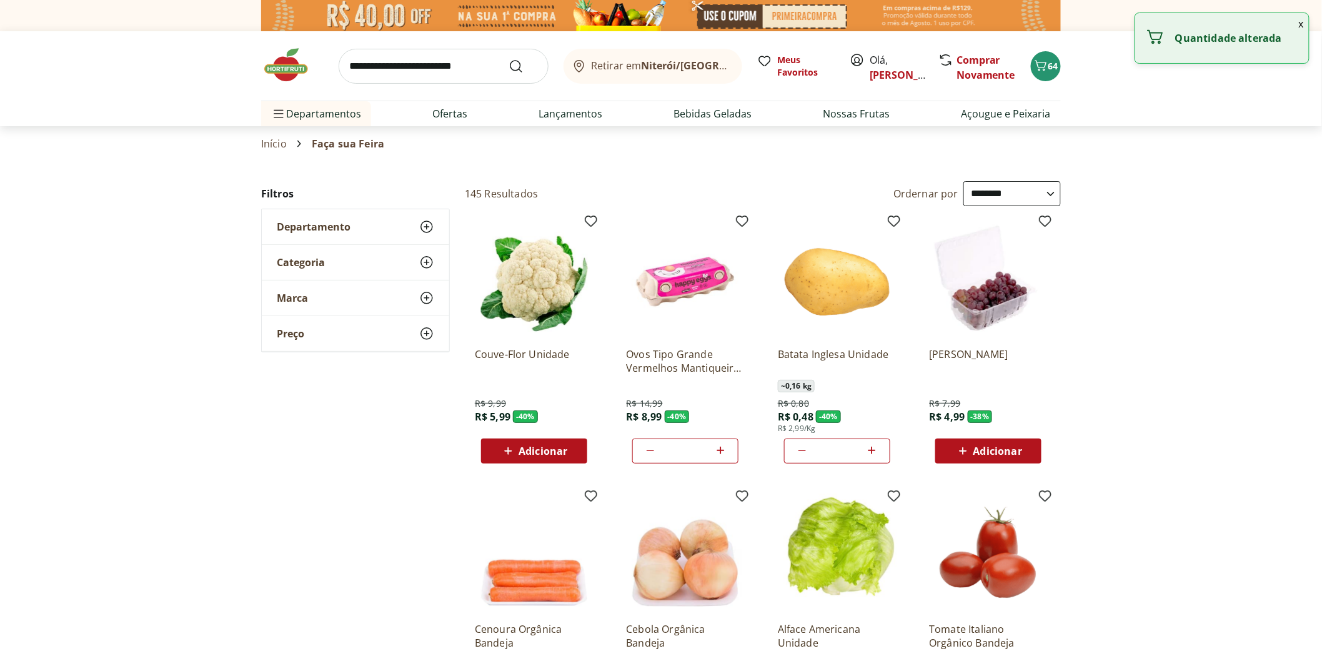
click at [873, 452] on icon at bounding box center [872, 450] width 16 height 15
type input "*"
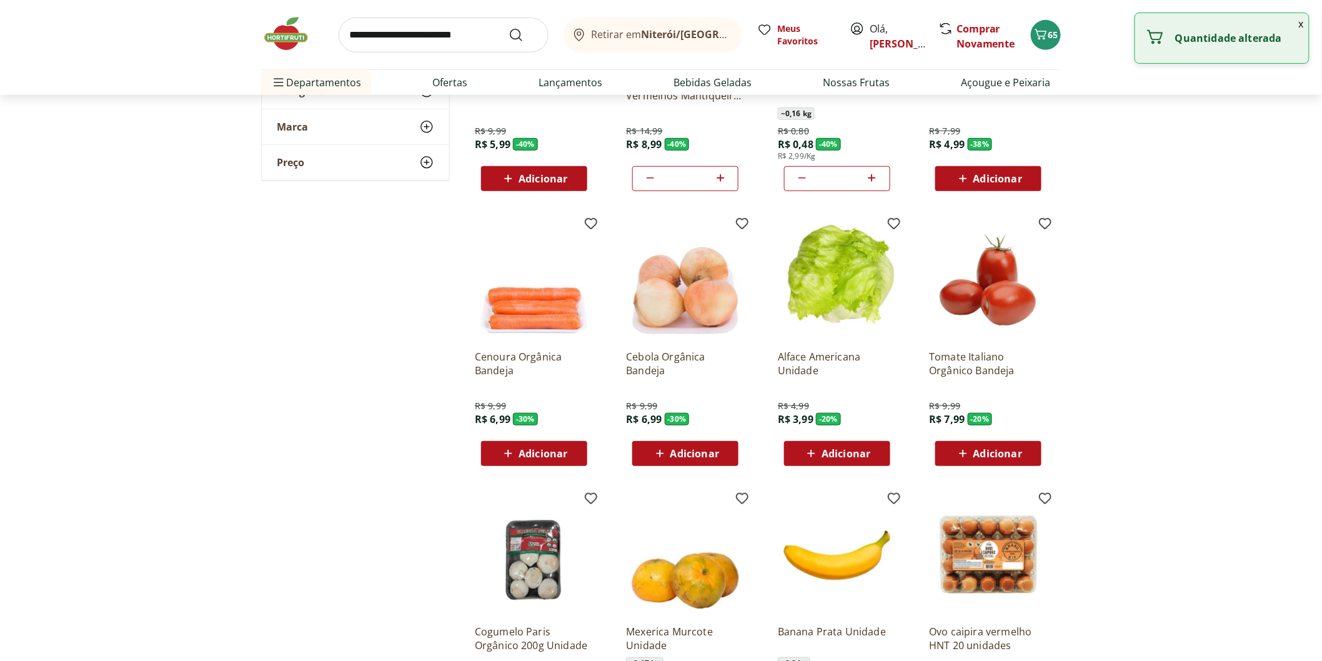
scroll to position [277, 0]
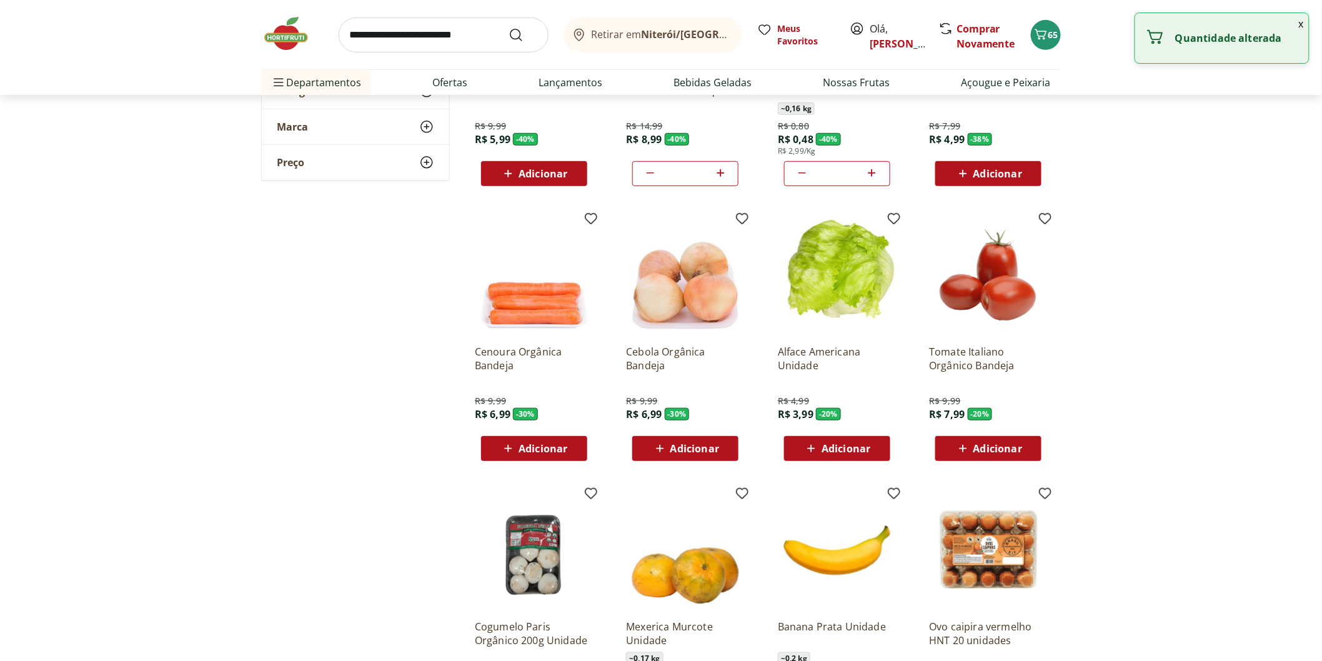
click at [698, 452] on span "Adicionar" at bounding box center [694, 448] width 49 height 10
click at [698, 452] on input "*" at bounding box center [685, 449] width 55 height 14
click at [644, 453] on icon at bounding box center [650, 447] width 15 height 15
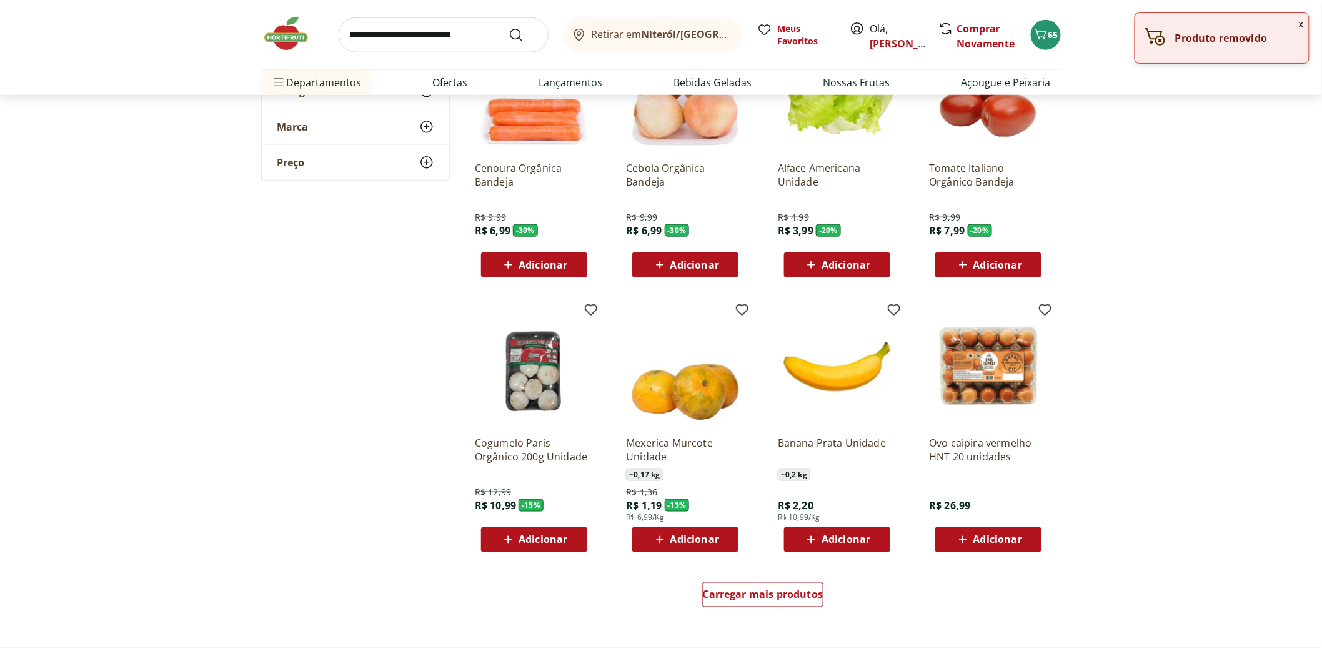
scroll to position [555, 0]
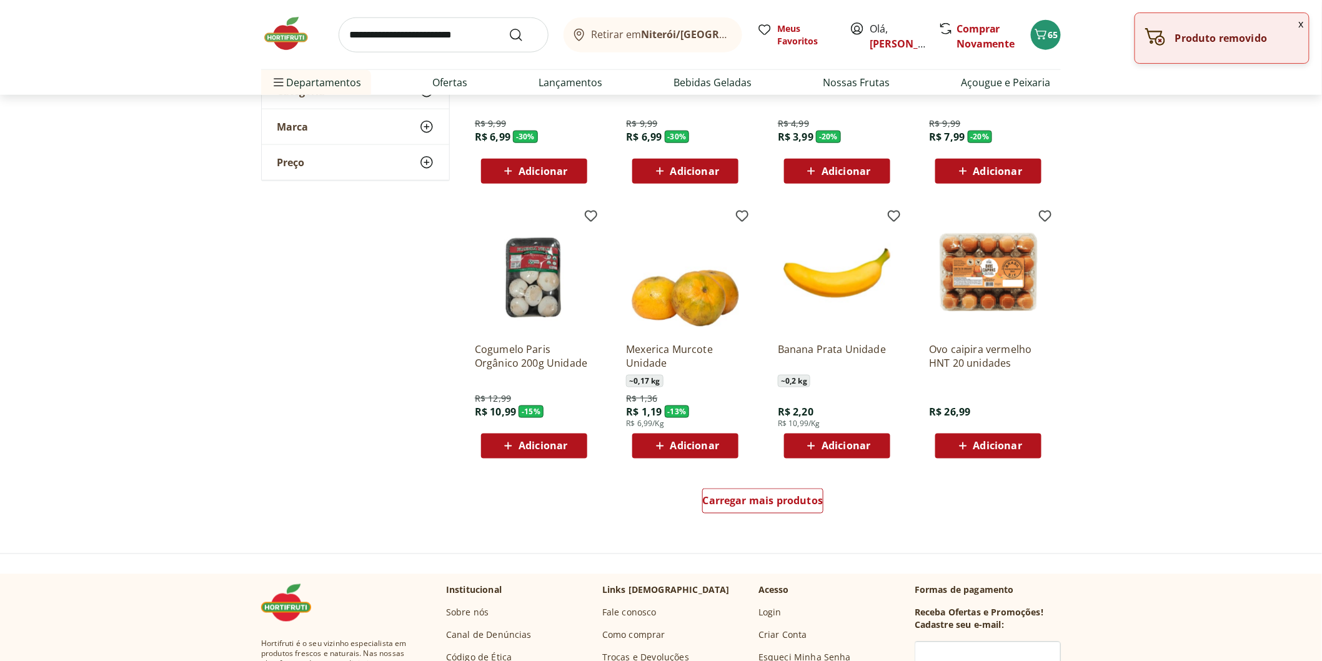
click at [841, 167] on span "Adicionar" at bounding box center [845, 171] width 49 height 10
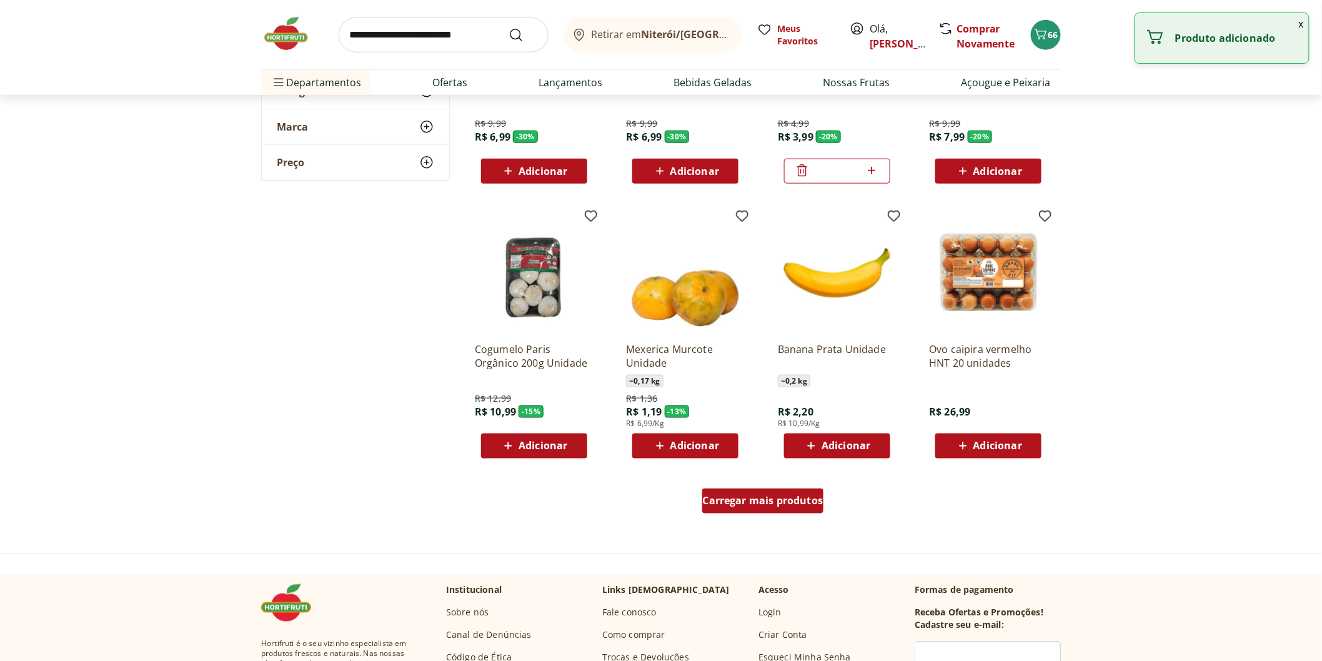
click at [759, 513] on div "Carregar mais produtos" at bounding box center [763, 500] width 122 height 25
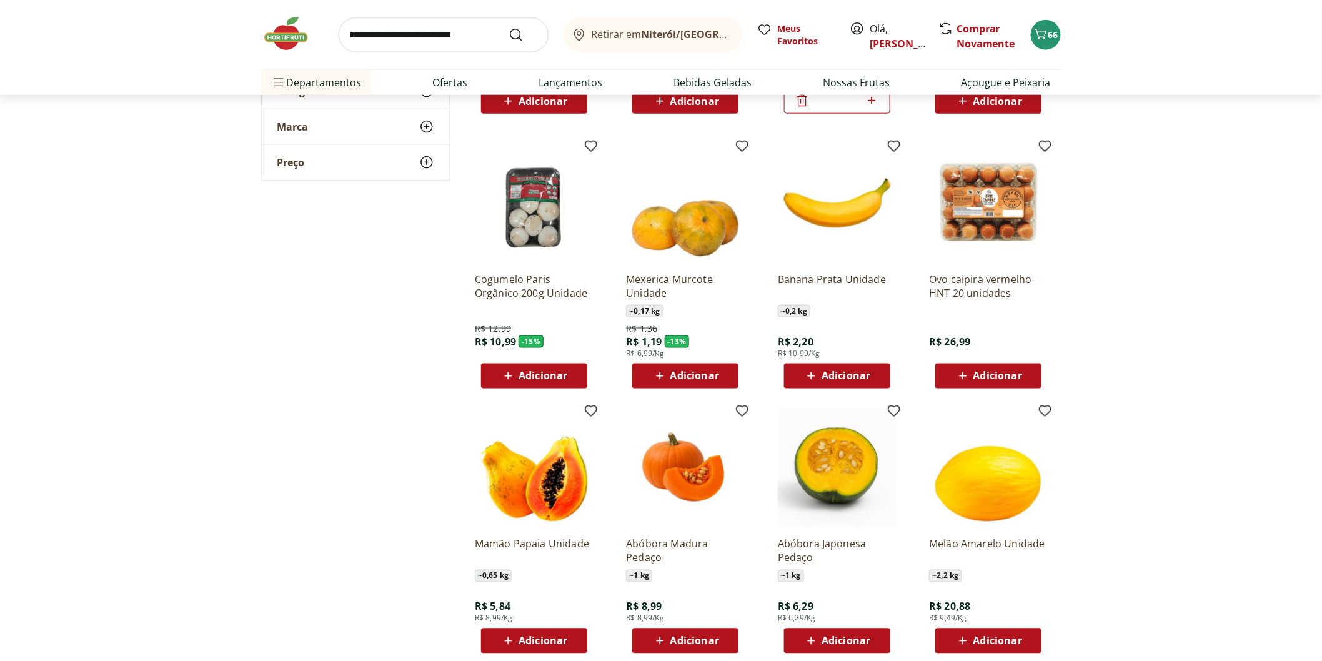
scroll to position [1110, 0]
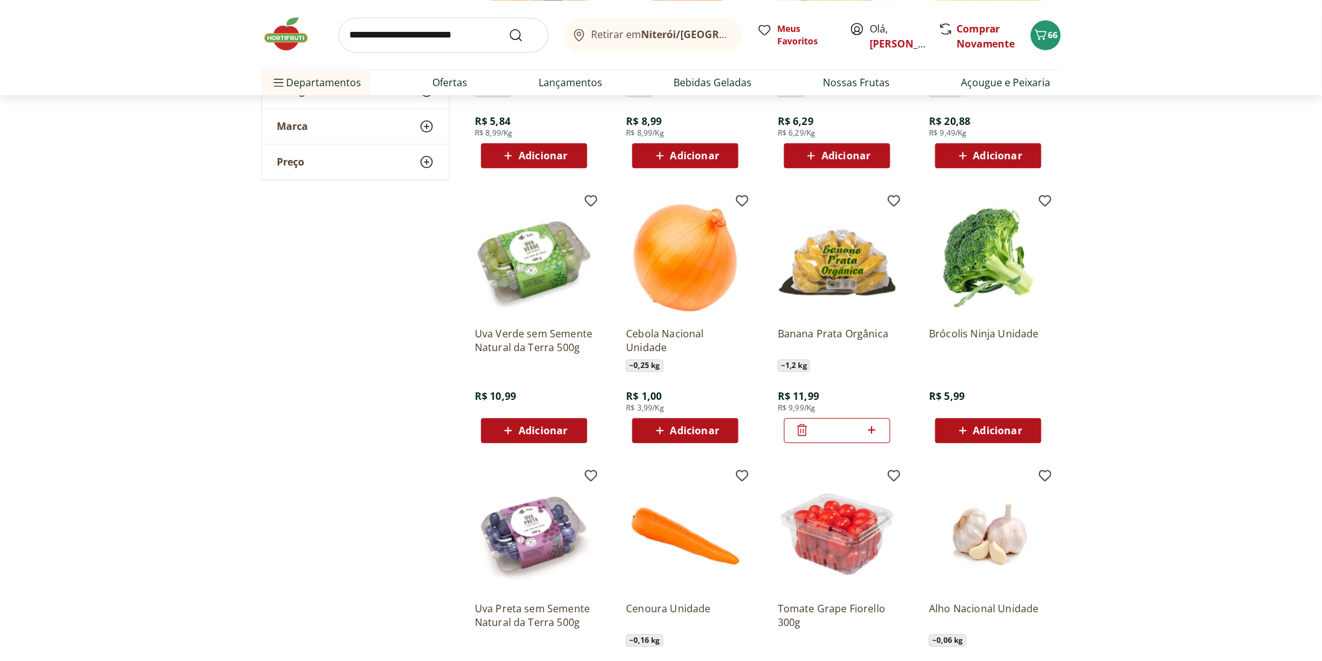
click at [700, 417] on div "Cebola Nacional Unidade ~ 0,25 kg R$ 1,00 R$ 3,99/Kg Adicionar" at bounding box center [685, 380] width 119 height 126
click at [698, 420] on div "Adicionar" at bounding box center [685, 430] width 86 height 22
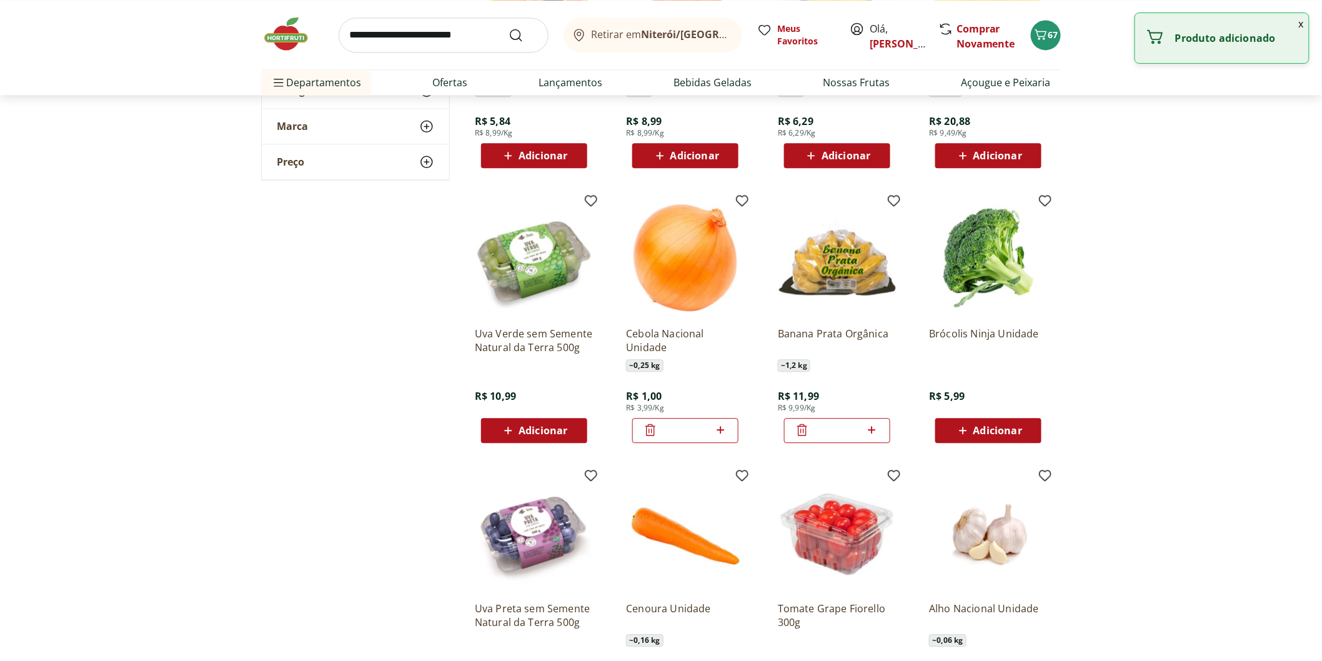
click at [724, 431] on icon at bounding box center [721, 429] width 16 height 15
type input "*"
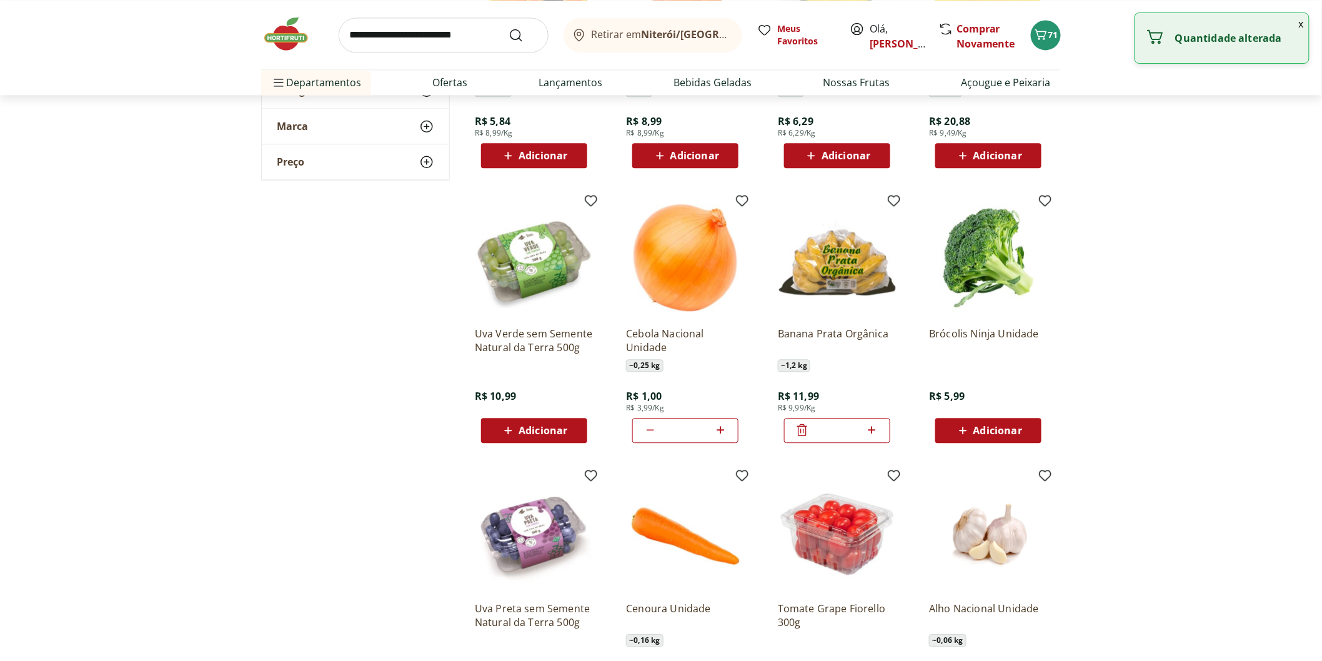
scroll to position [1388, 0]
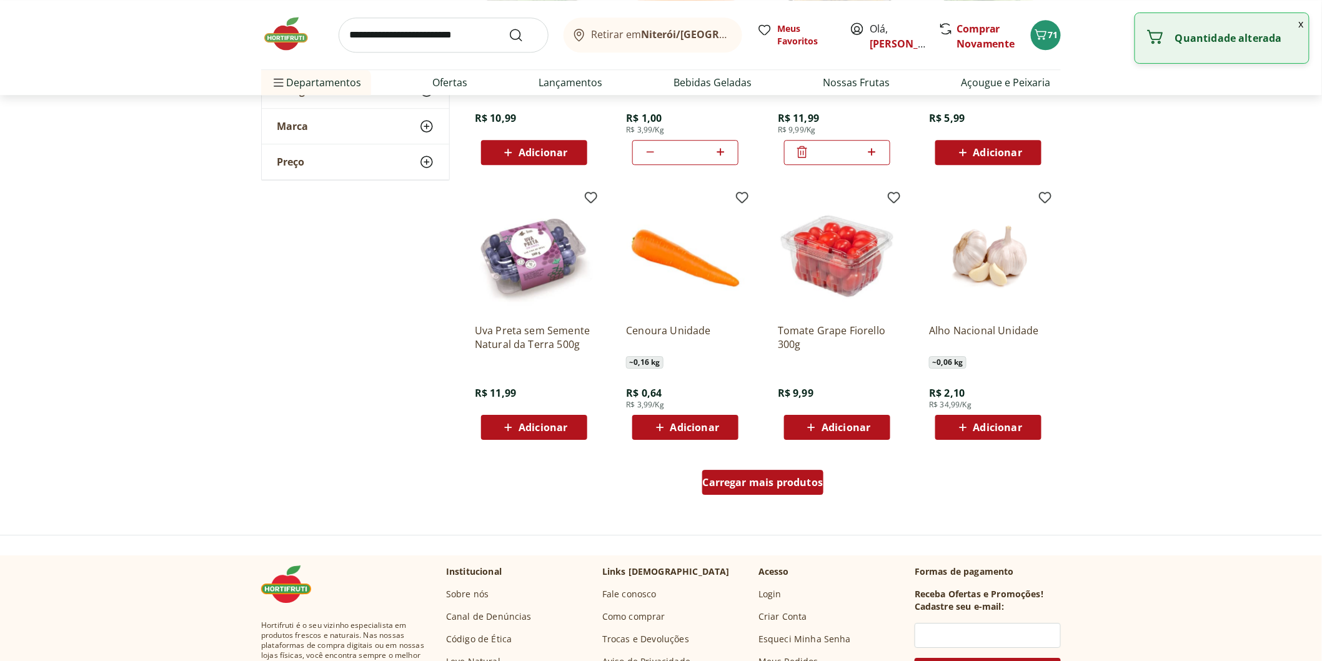
click at [748, 495] on div "Carregar mais produtos" at bounding box center [763, 482] width 122 height 25
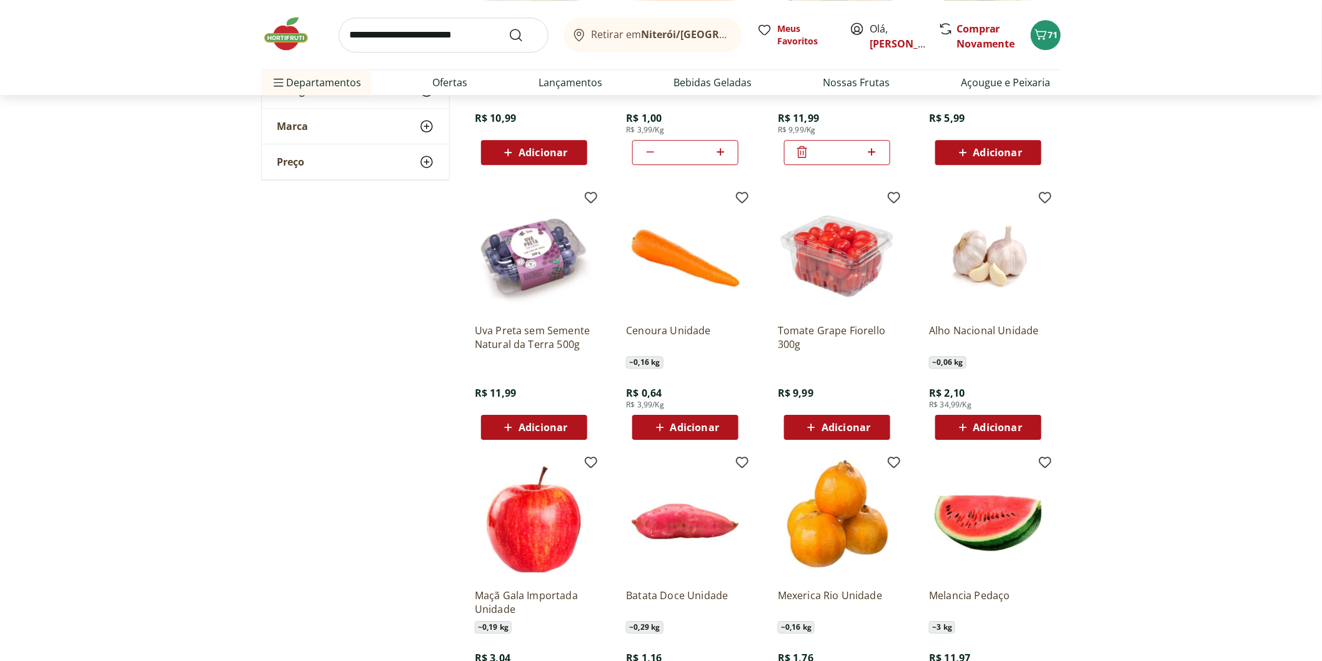
click at [680, 423] on span "Adicionar" at bounding box center [694, 427] width 49 height 10
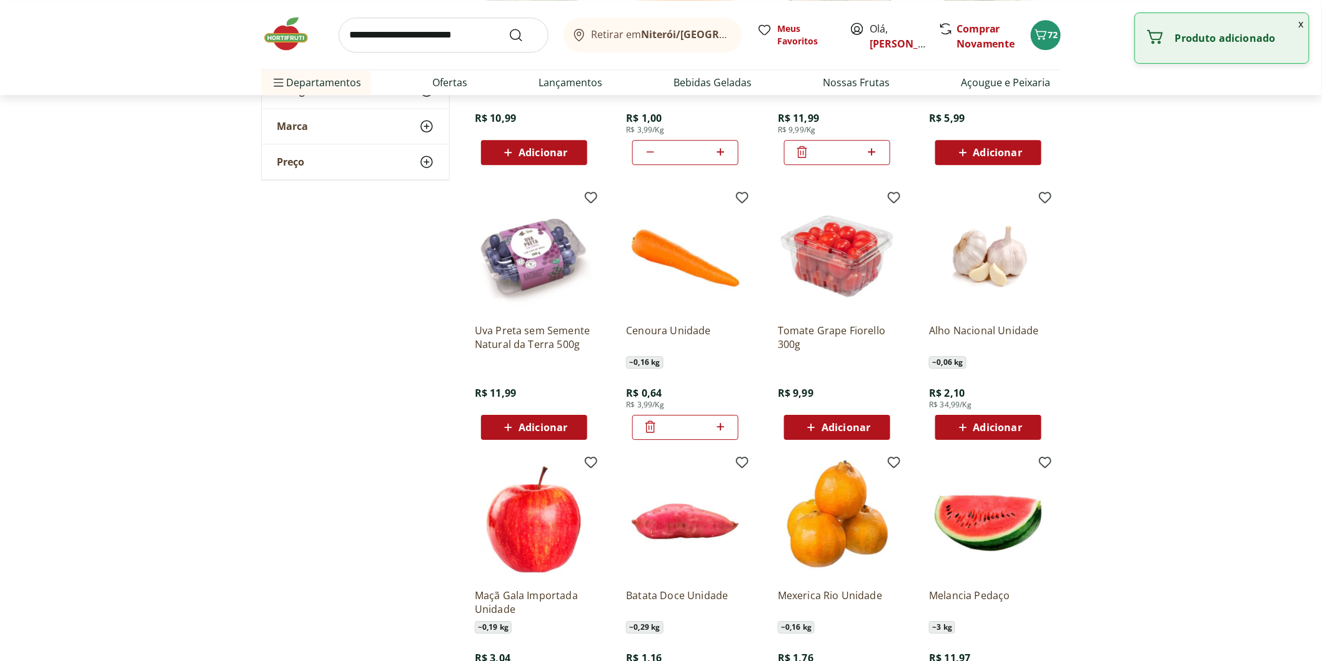
click at [723, 423] on icon at bounding box center [721, 426] width 16 height 15
type input "*"
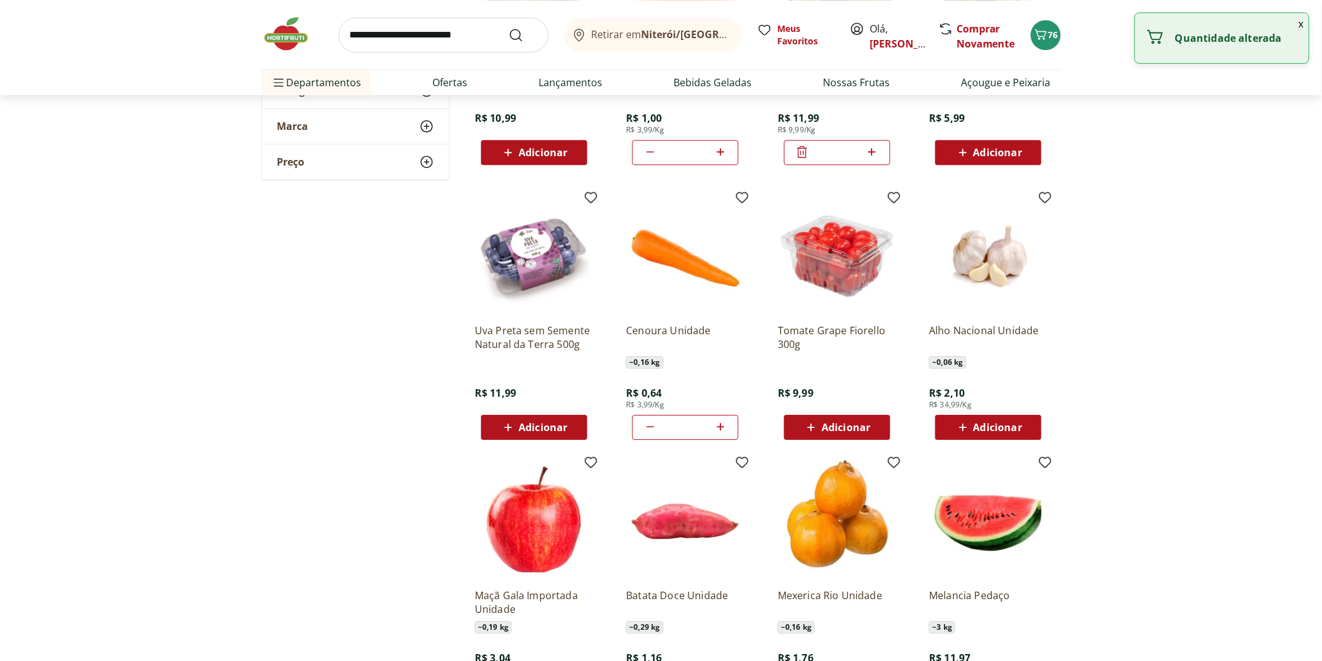
scroll to position [1665, 0]
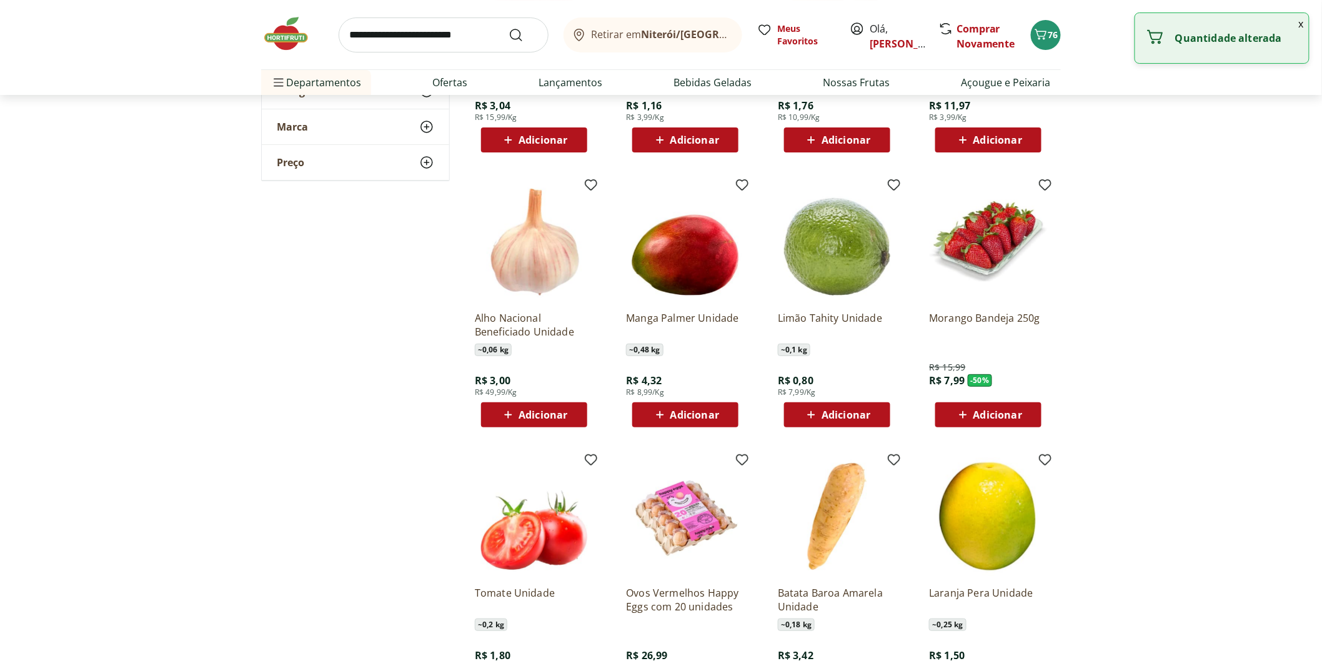
scroll to position [1943, 0]
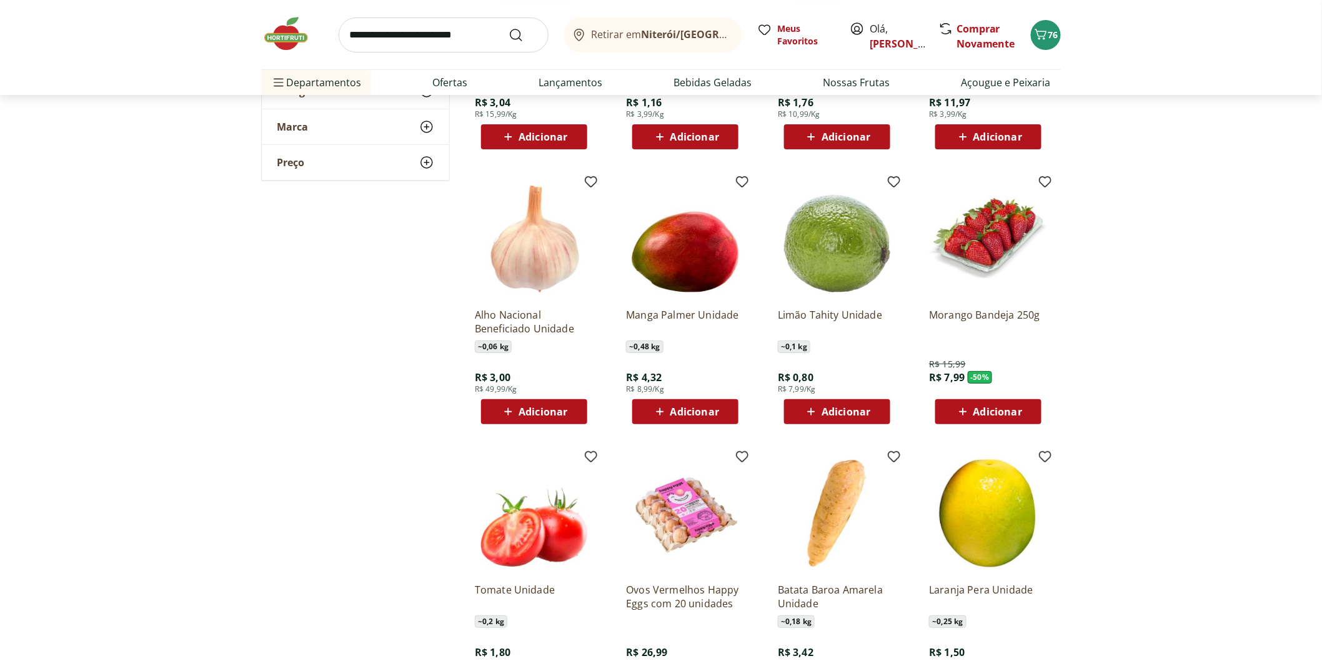
click at [683, 409] on span "Adicionar" at bounding box center [694, 412] width 49 height 10
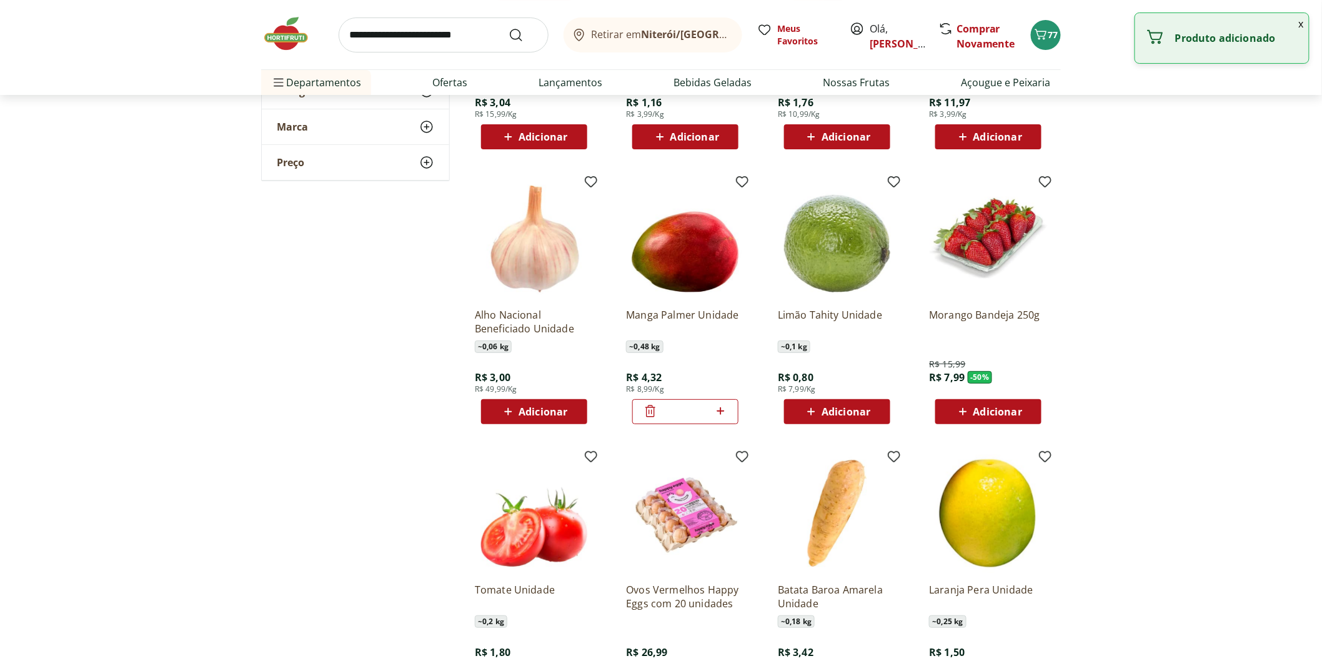
click at [651, 413] on icon at bounding box center [650, 410] width 15 height 15
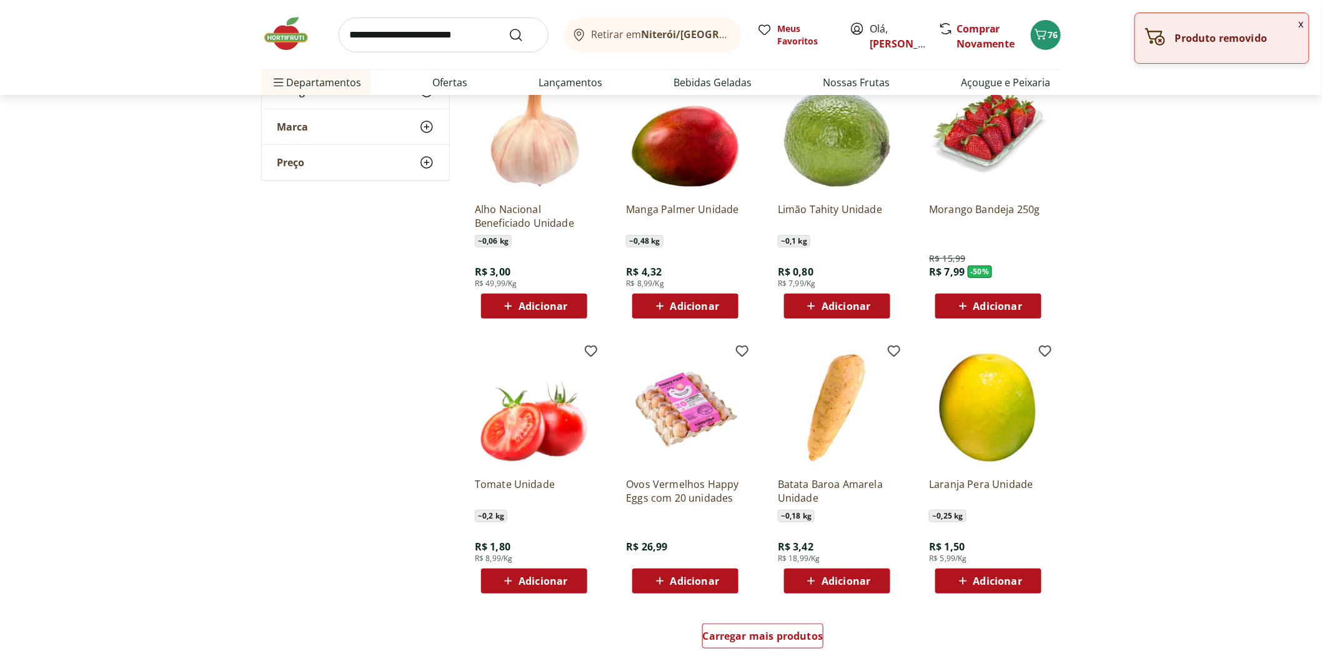
scroll to position [2220, 0]
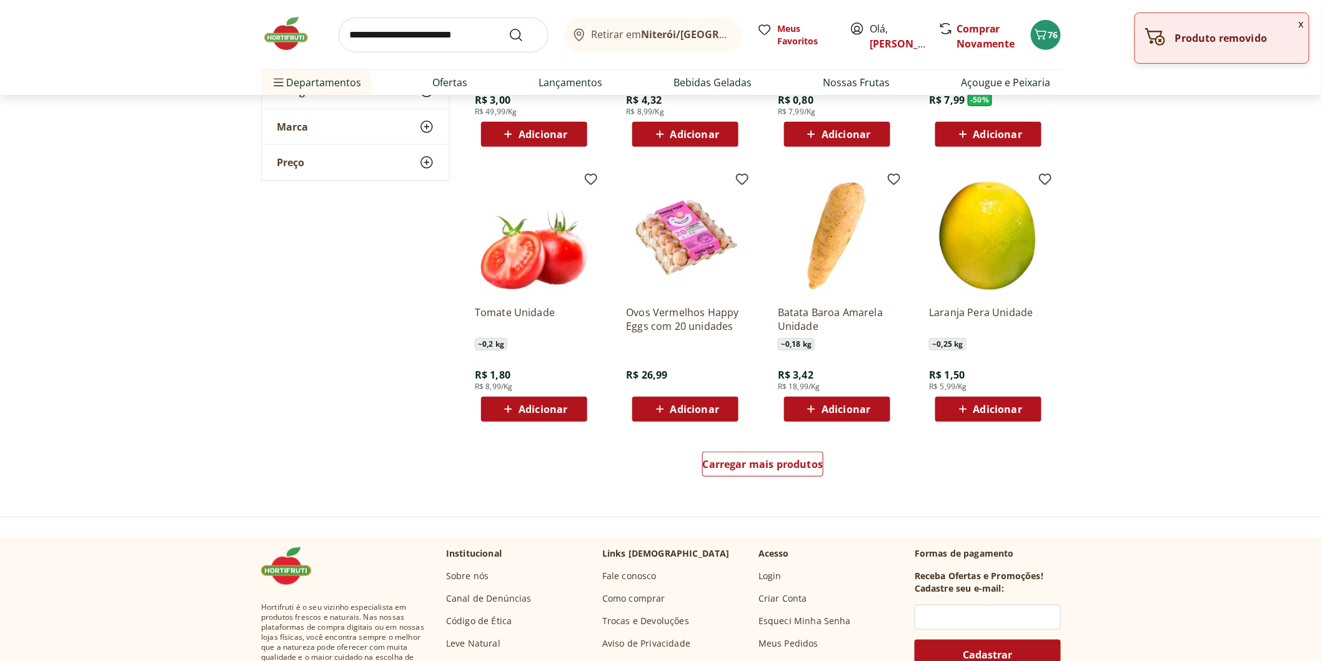
click at [859, 404] on span "Adicionar" at bounding box center [845, 409] width 49 height 10
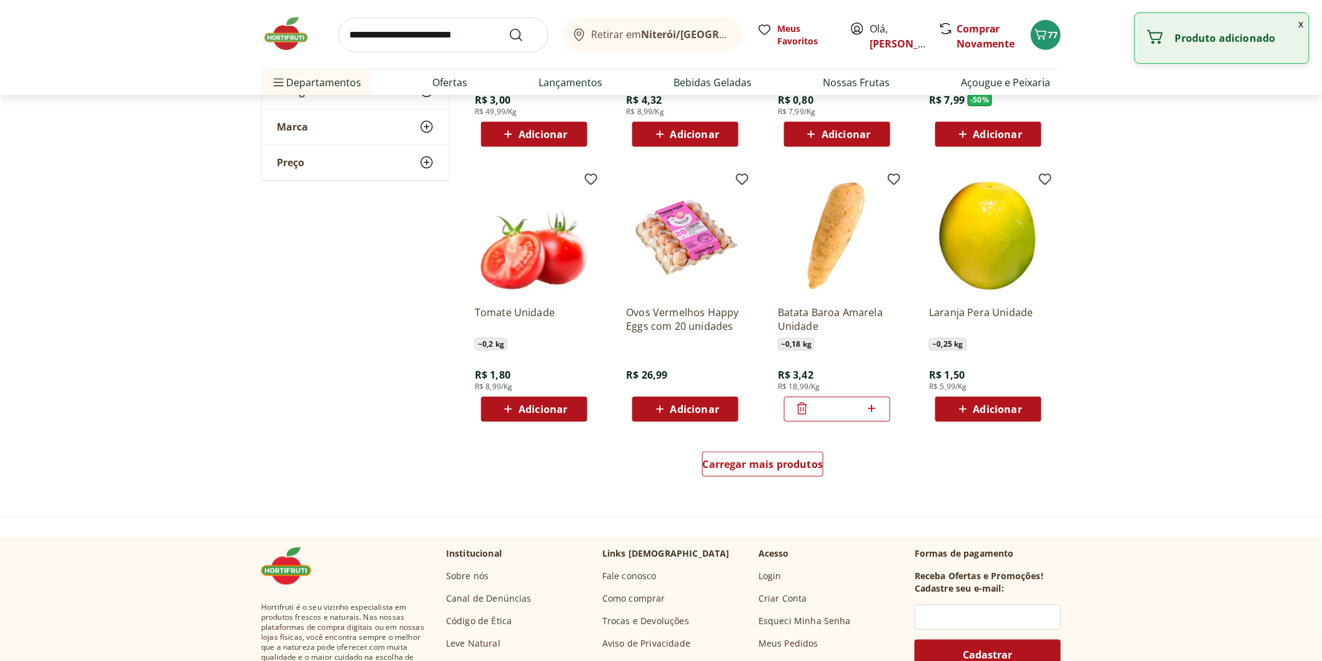
click at [873, 404] on icon at bounding box center [872, 408] width 16 height 15
type input "*"
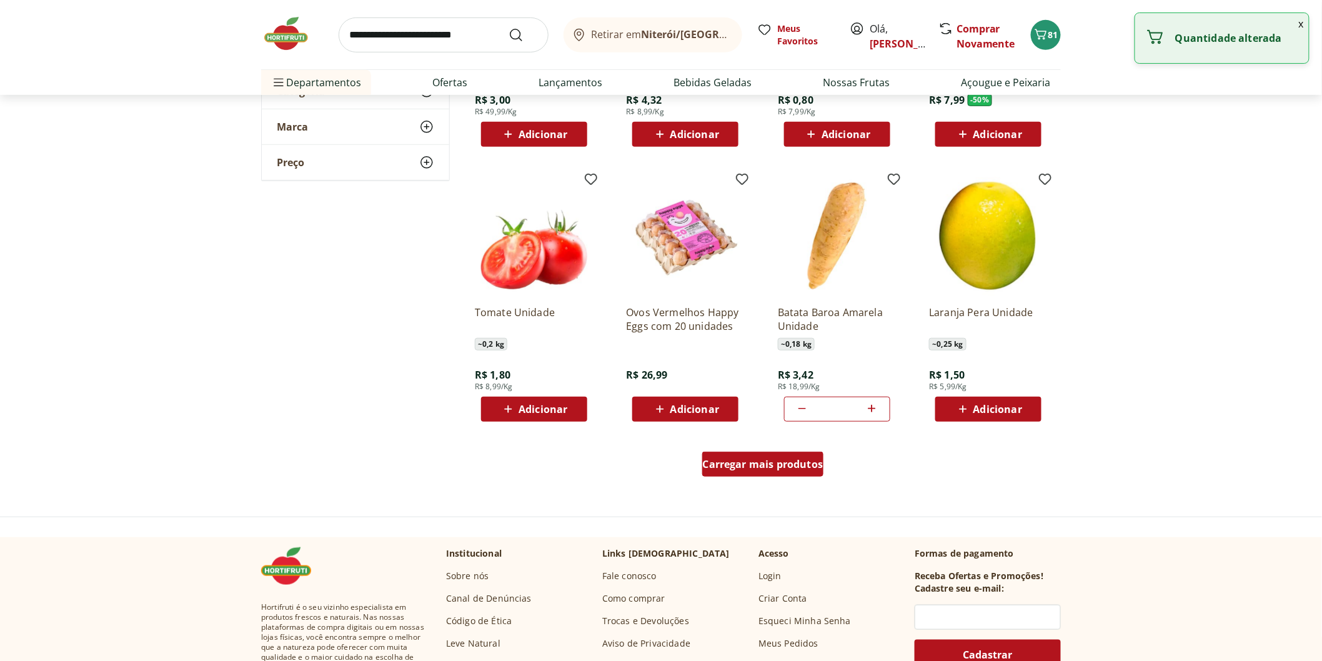
click at [764, 471] on div "Carregar mais produtos" at bounding box center [763, 464] width 122 height 25
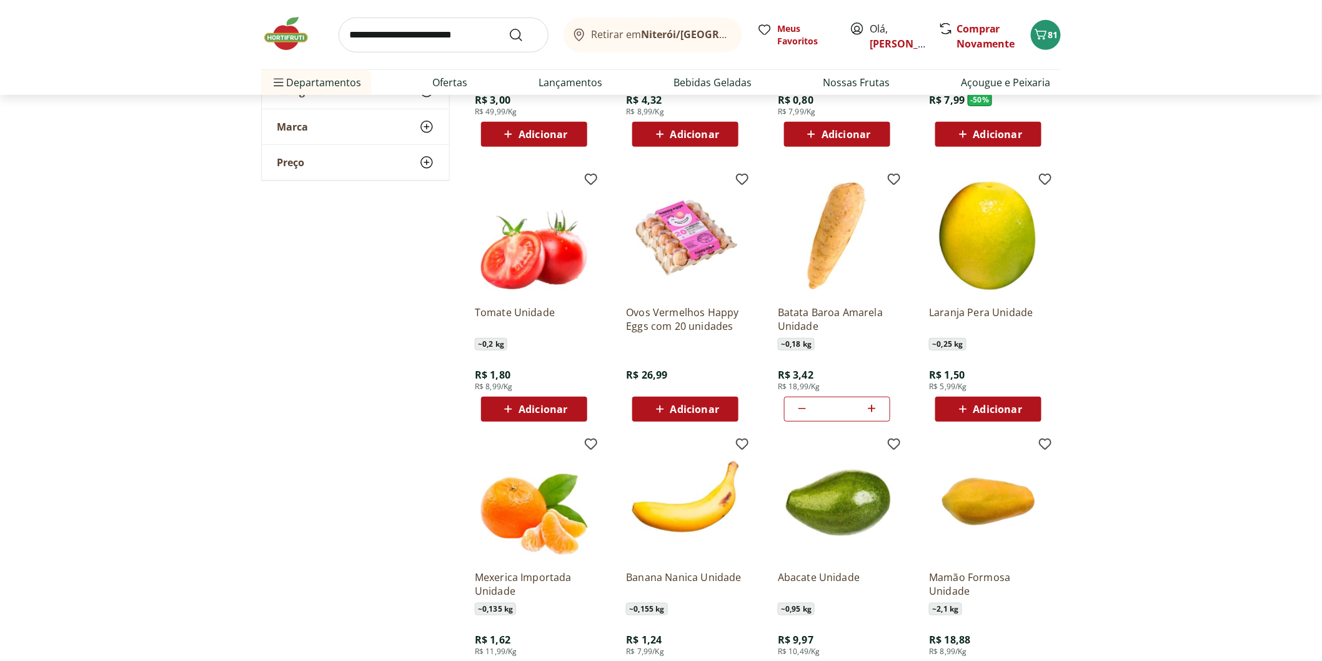
scroll to position [2568, 0]
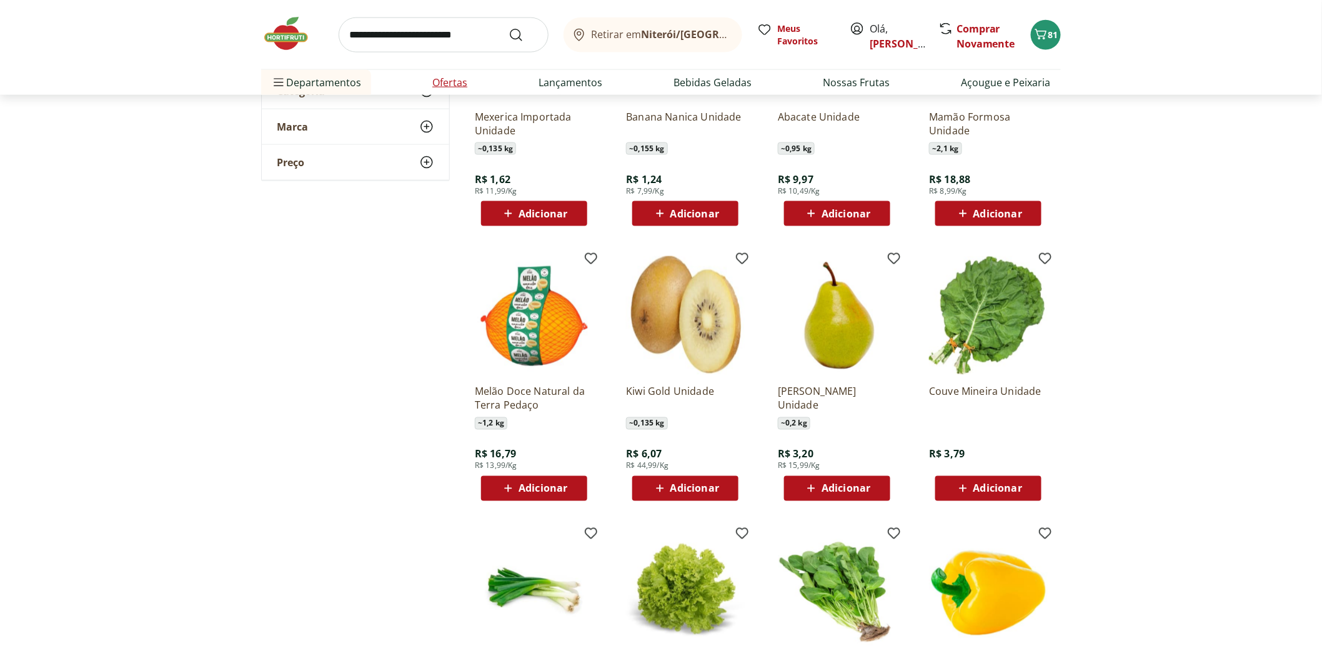
scroll to position [2845, 0]
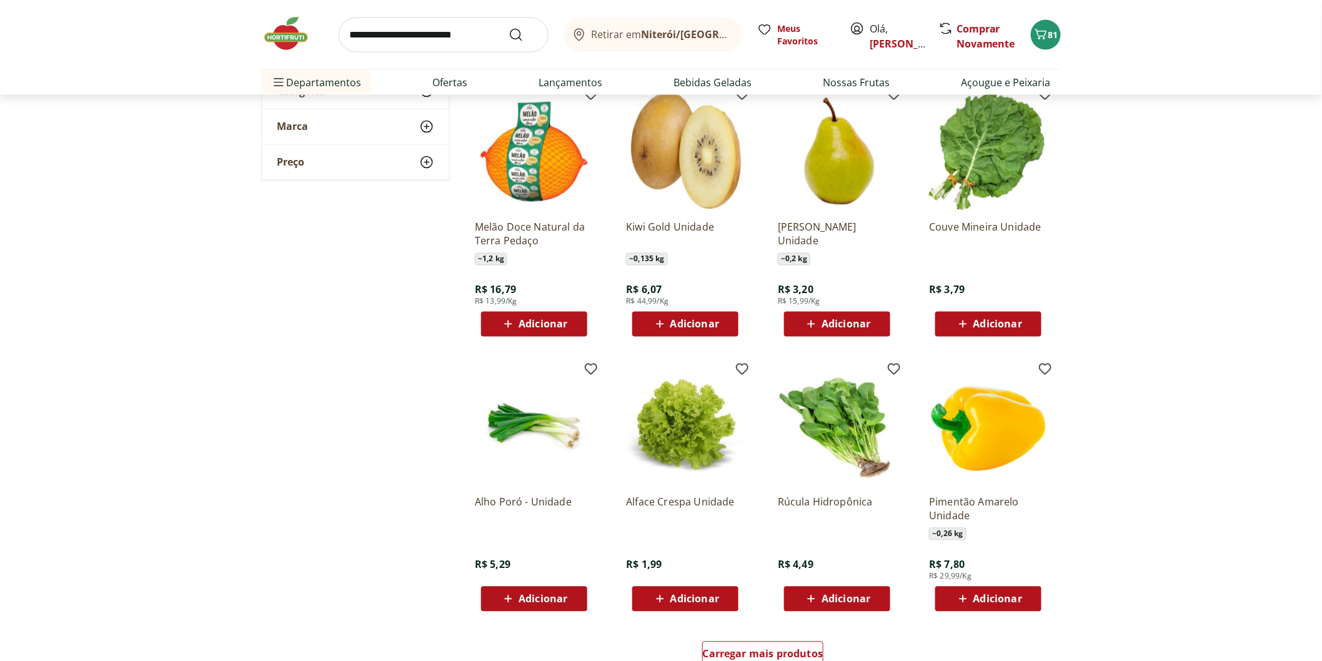
click at [426, 39] on input "search" at bounding box center [444, 34] width 210 height 35
type input "****"
click at [508, 27] on button "Submit Search" at bounding box center [523, 34] width 30 height 15
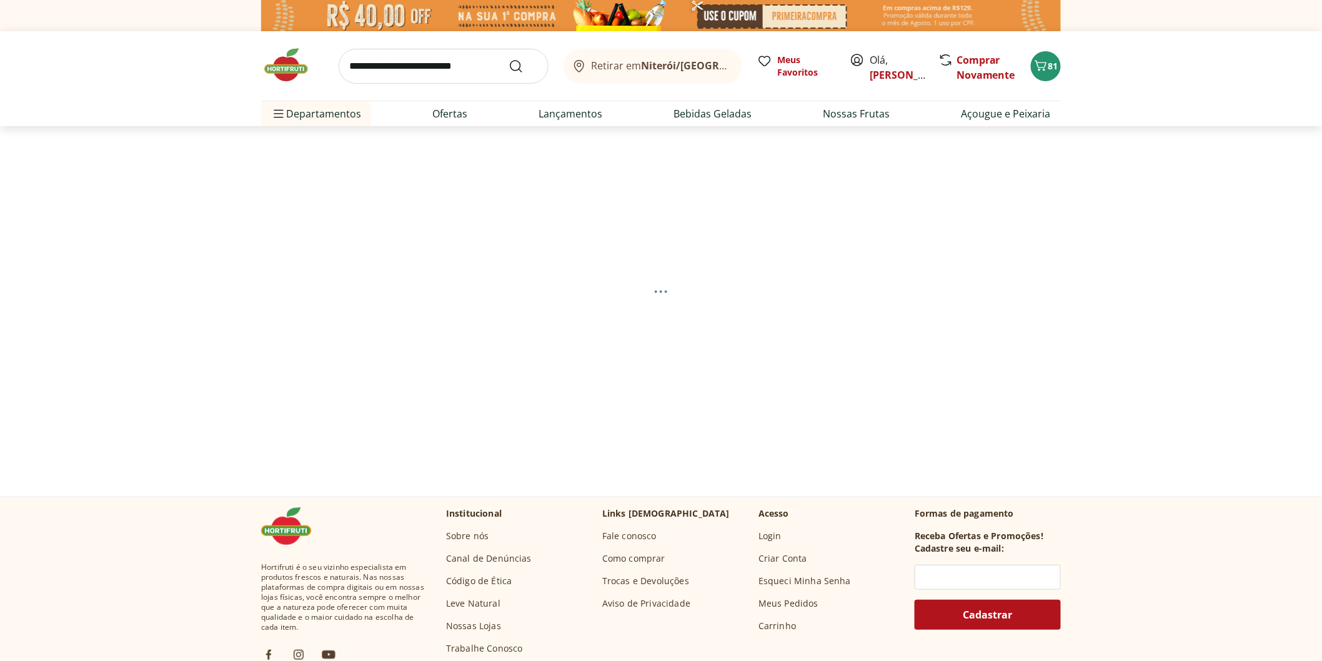
select select "**********"
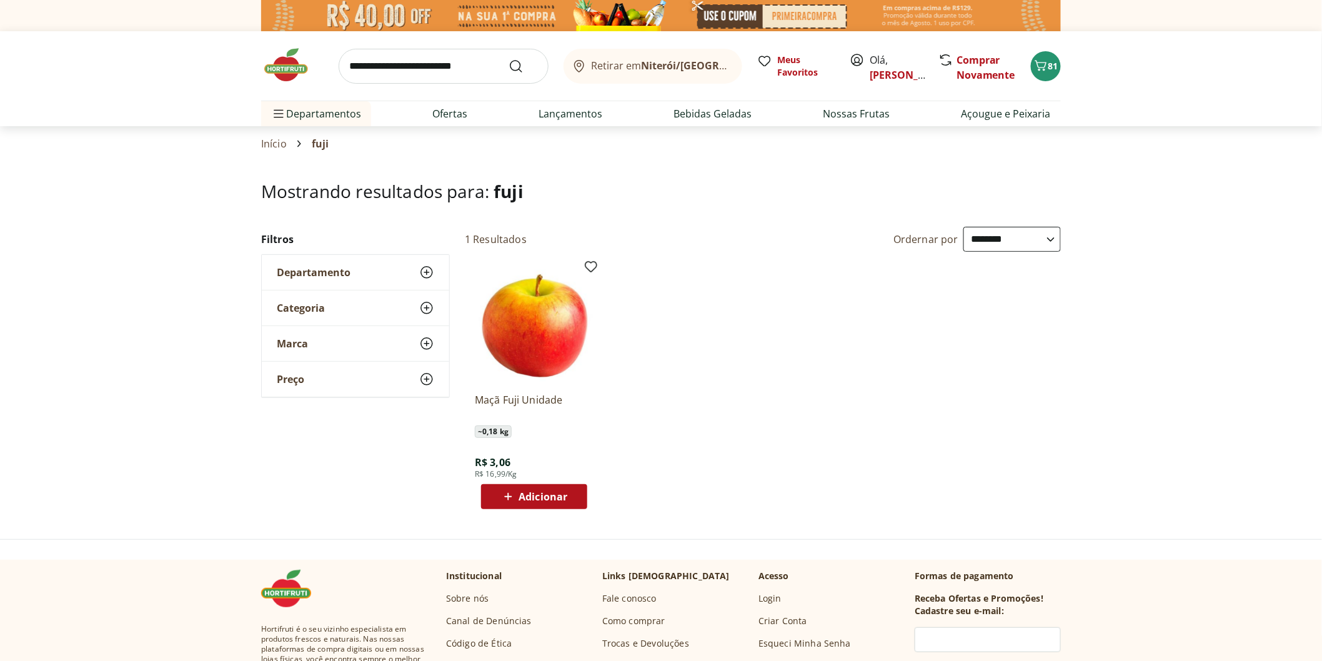
click at [551, 500] on span "Adicionar" at bounding box center [542, 497] width 49 height 10
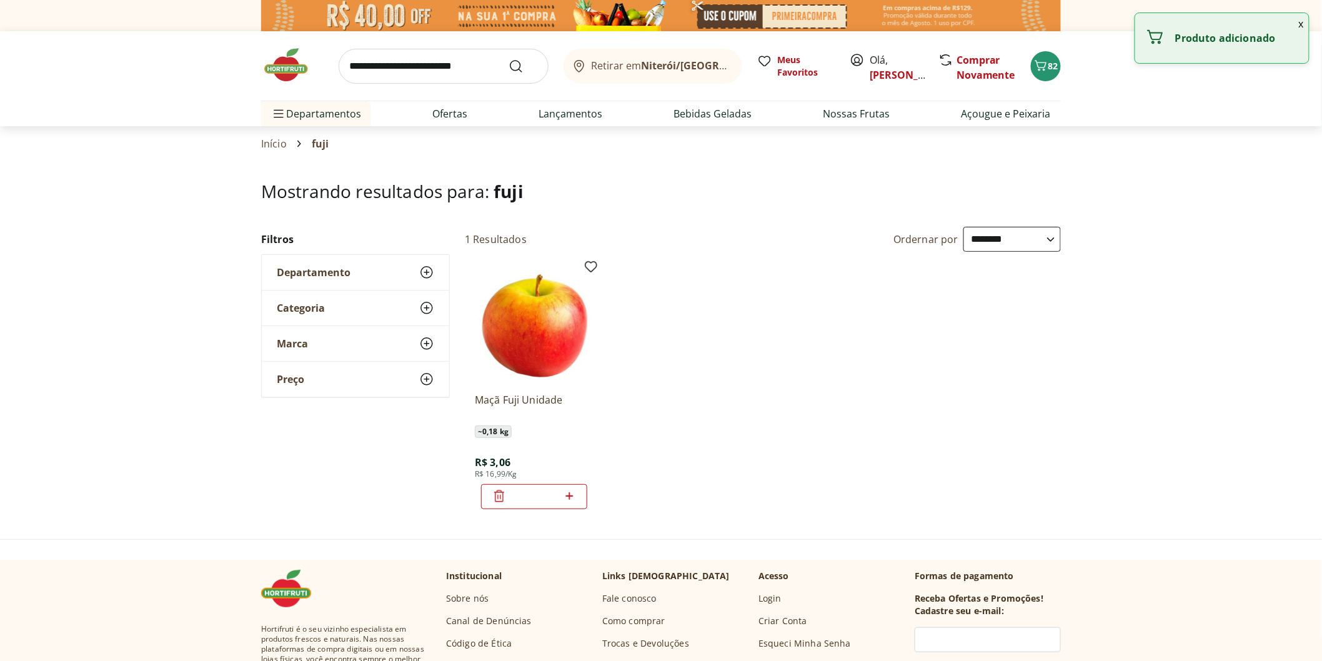
click at [570, 494] on icon at bounding box center [569, 495] width 16 height 15
type input "*"
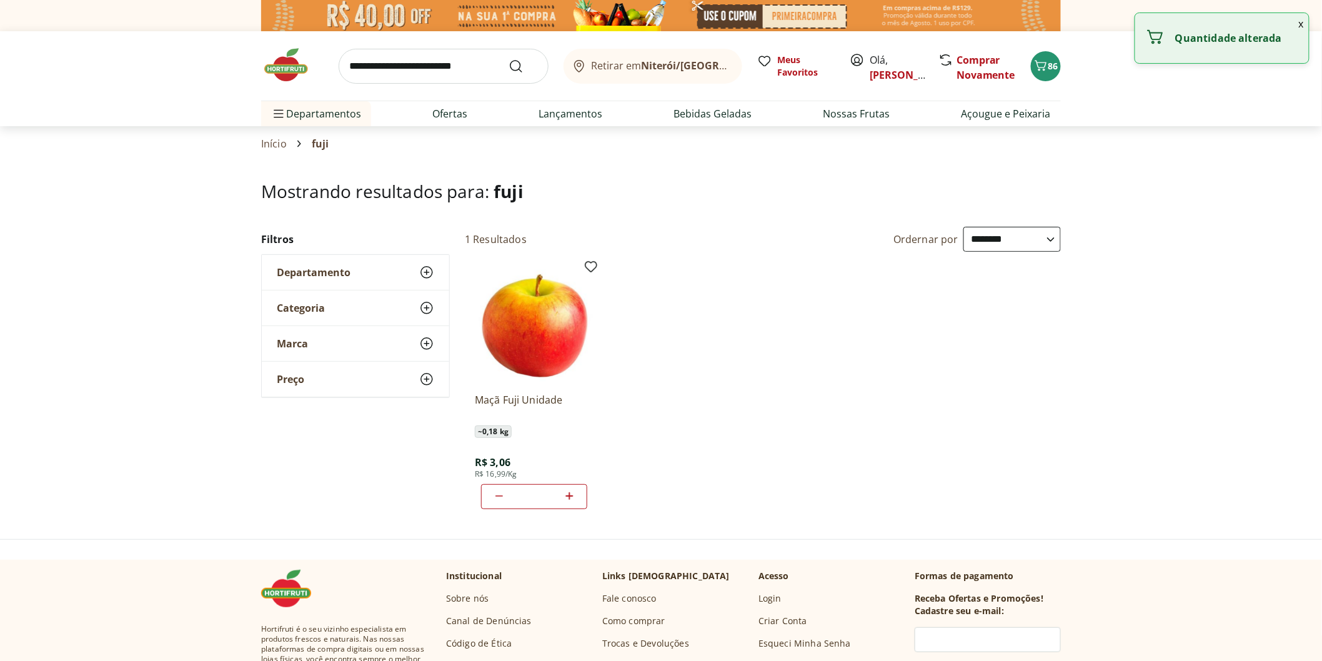
click at [289, 72] on img at bounding box center [292, 64] width 62 height 37
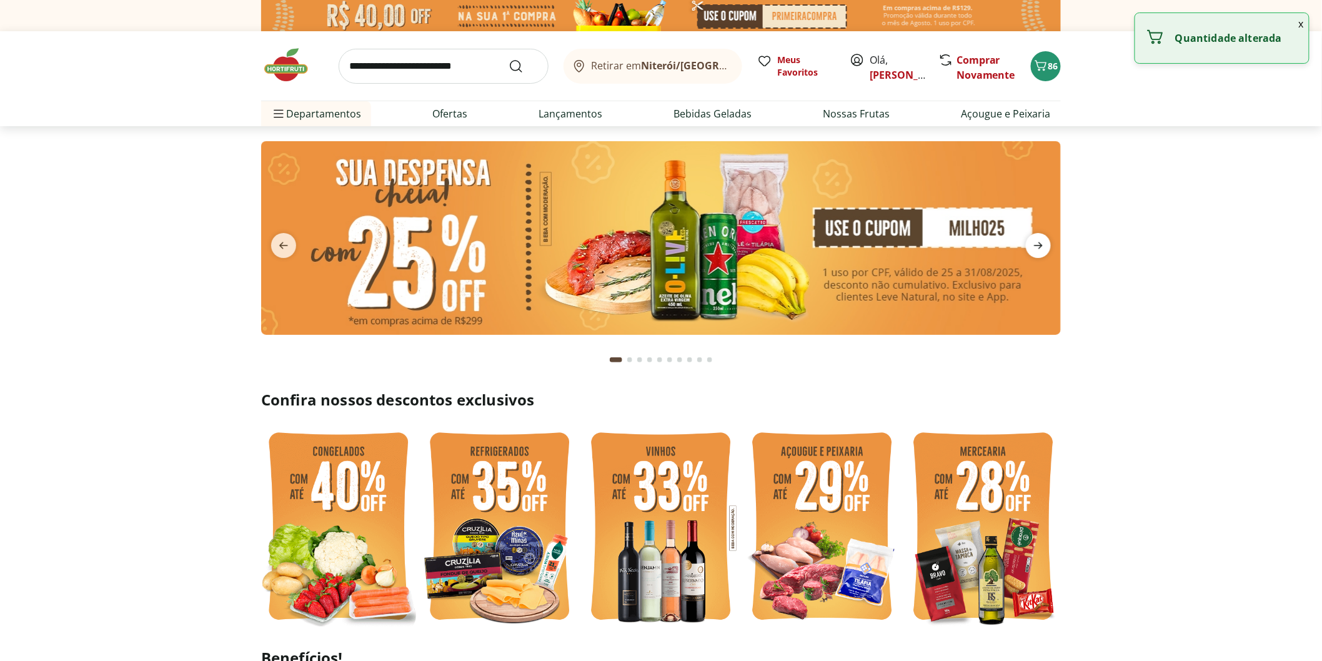
click at [1045, 249] on icon "next" at bounding box center [1038, 245] width 15 height 15
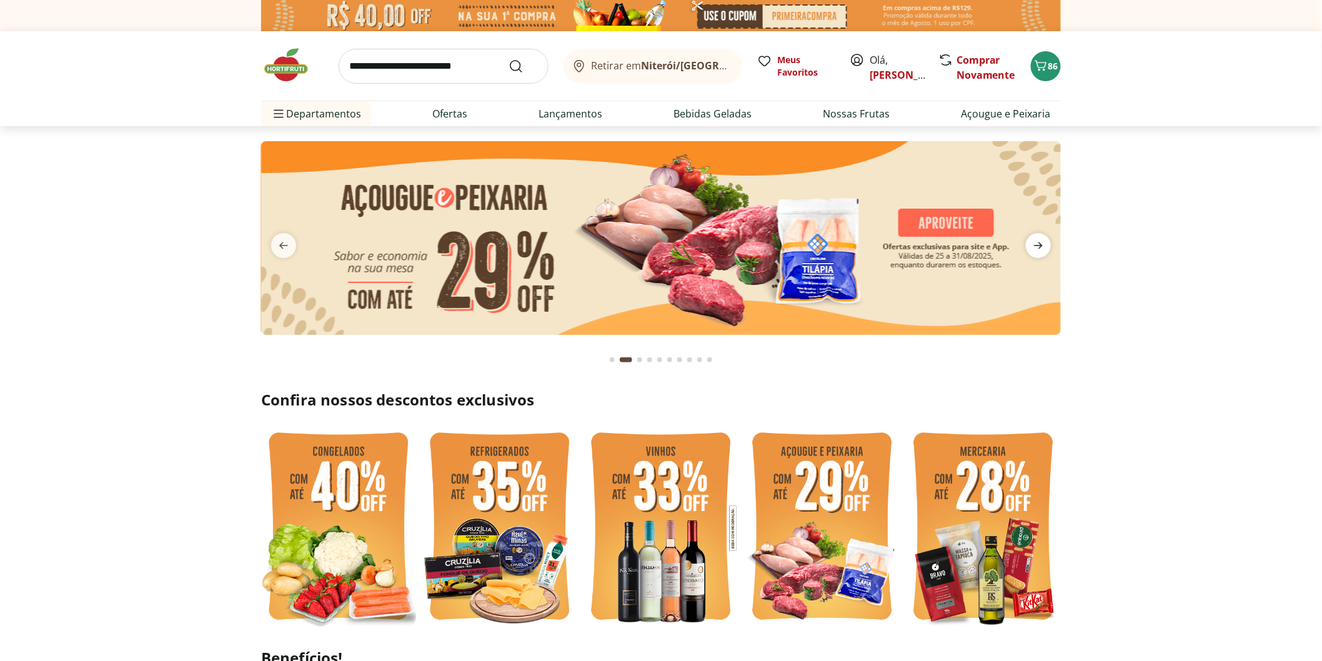
click at [1044, 249] on icon "next" at bounding box center [1038, 245] width 15 height 15
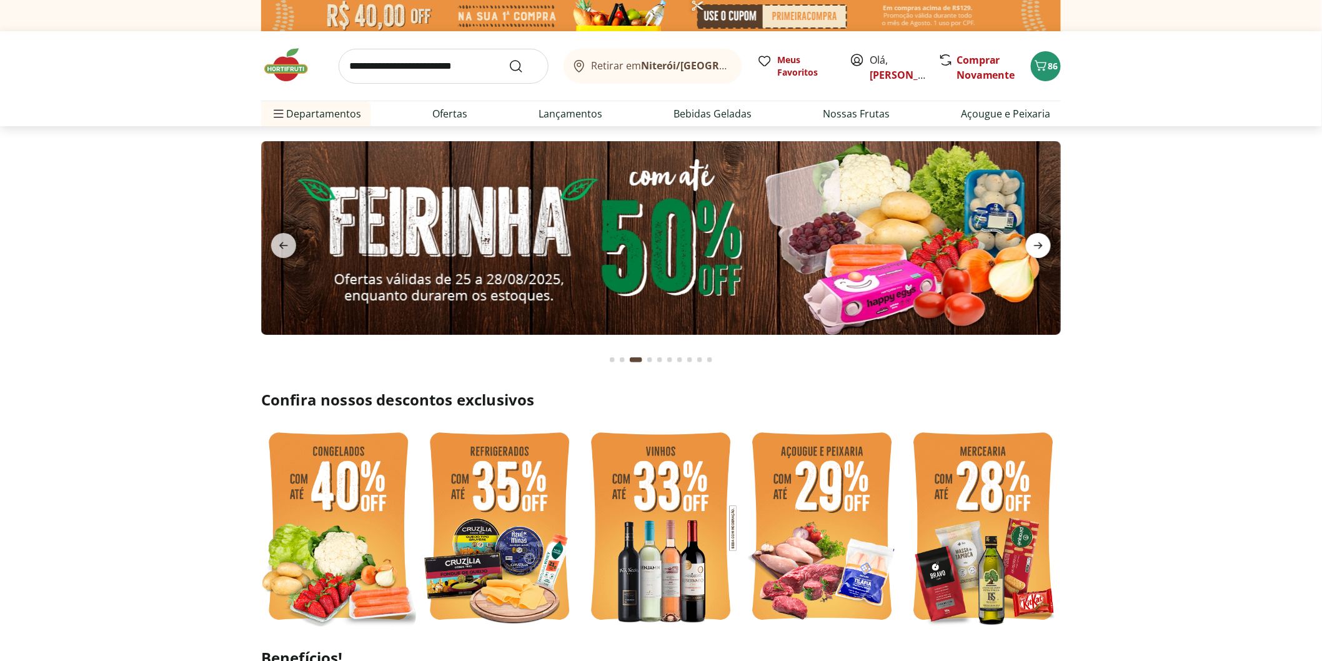
click at [1044, 249] on icon "next" at bounding box center [1038, 245] width 15 height 15
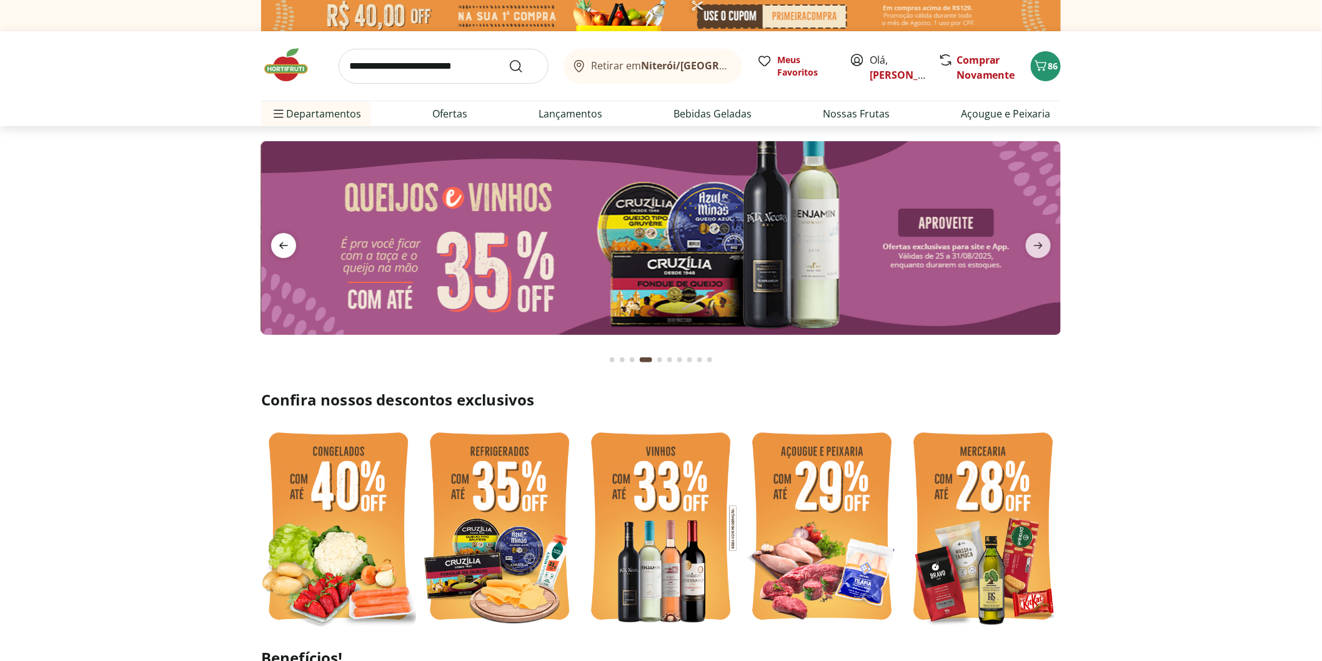
click at [286, 250] on icon "previous" at bounding box center [283, 245] width 15 height 15
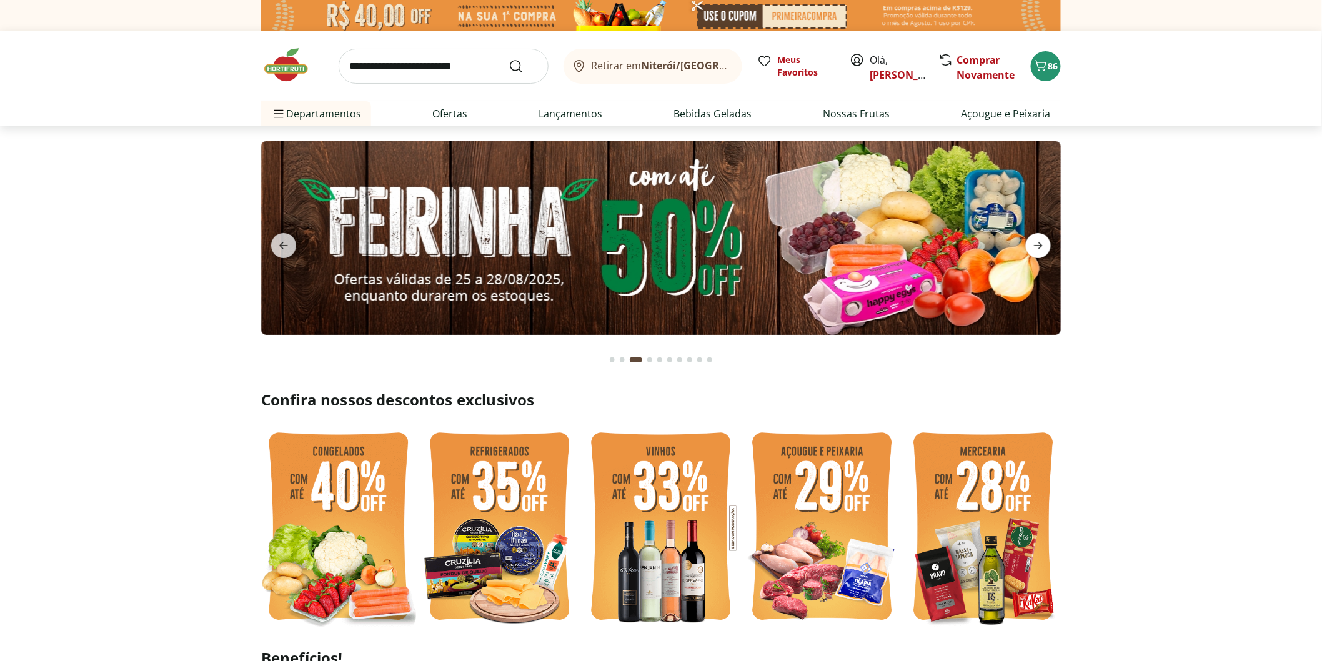
click at [1041, 244] on icon "next" at bounding box center [1038, 245] width 9 height 7
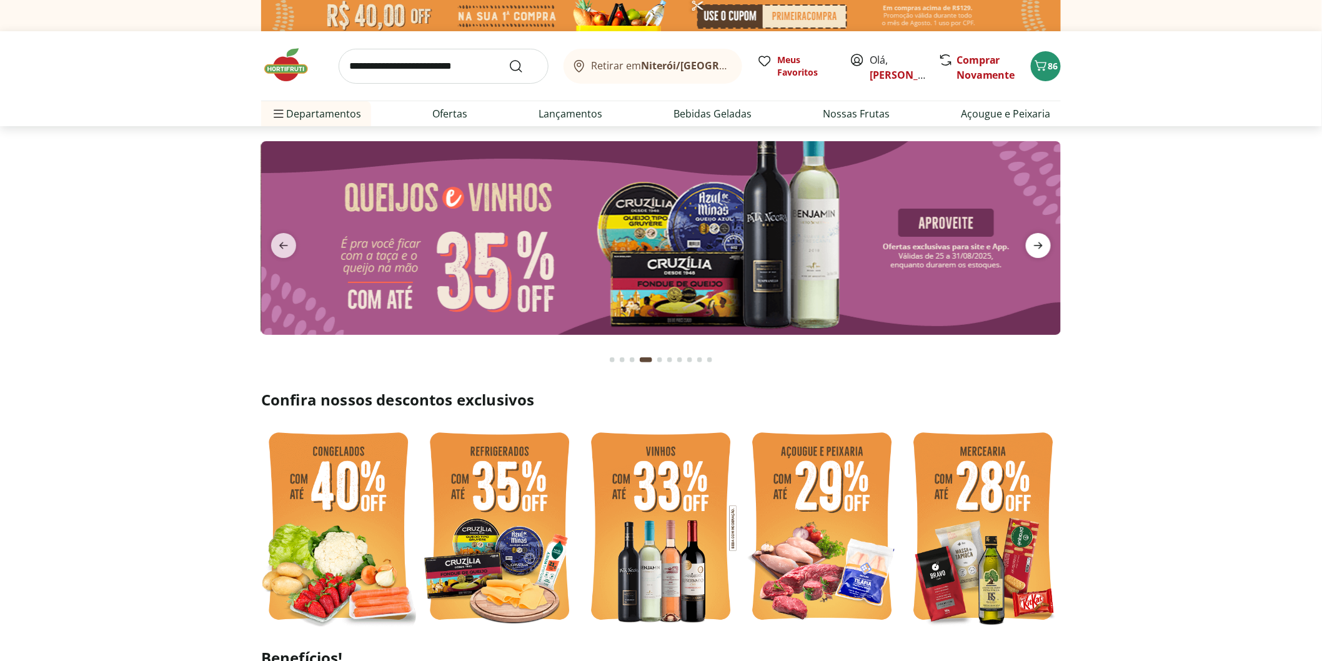
click at [1041, 244] on icon "next" at bounding box center [1038, 245] width 9 height 7
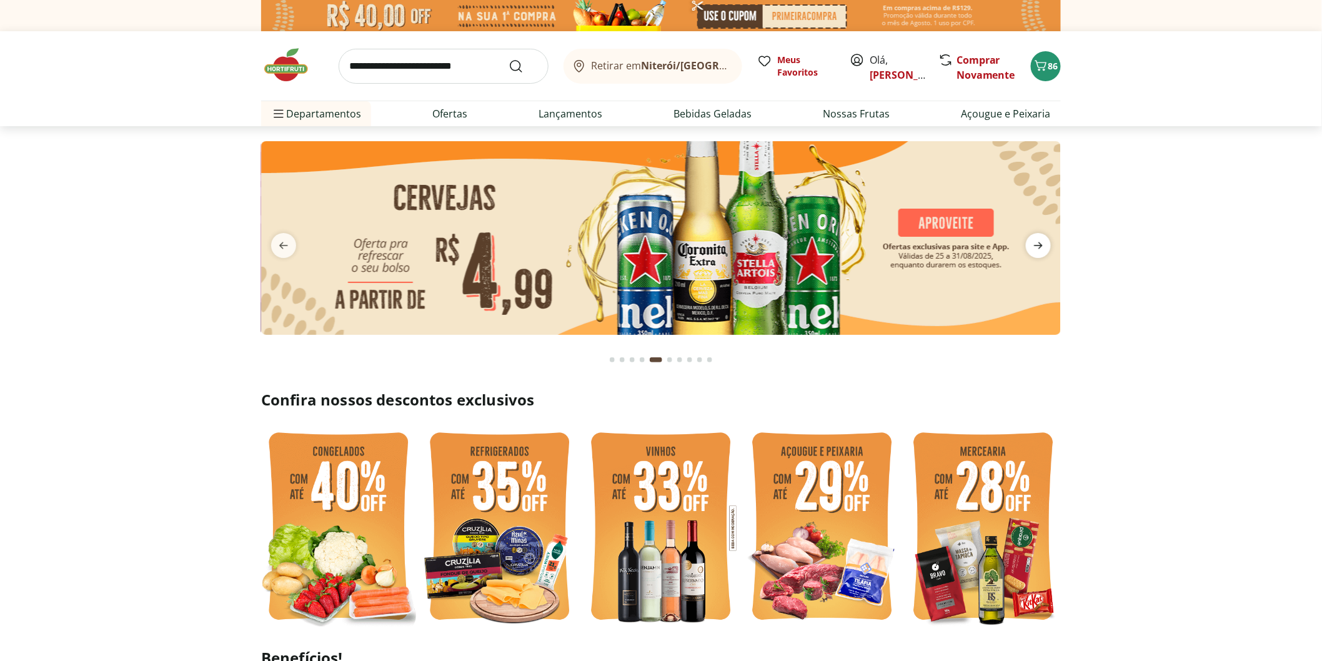
click at [1041, 244] on icon "next" at bounding box center [1038, 245] width 9 height 7
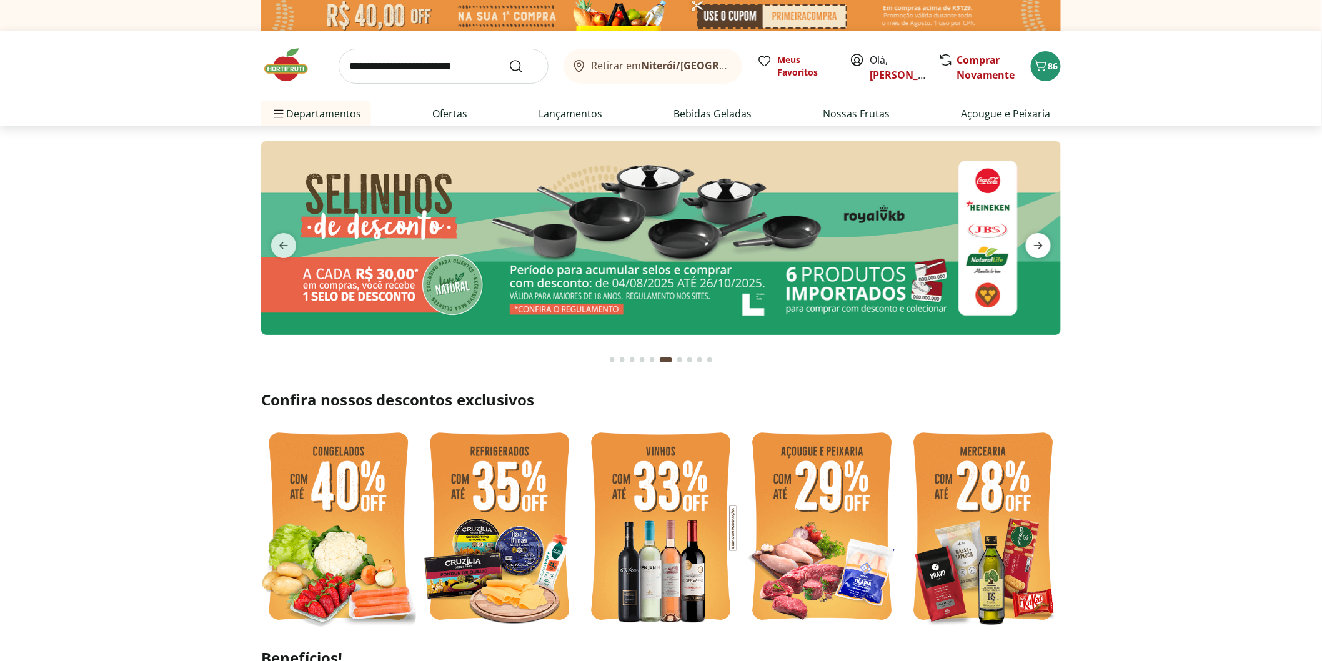
click at [1041, 244] on icon "next" at bounding box center [1038, 245] width 9 height 7
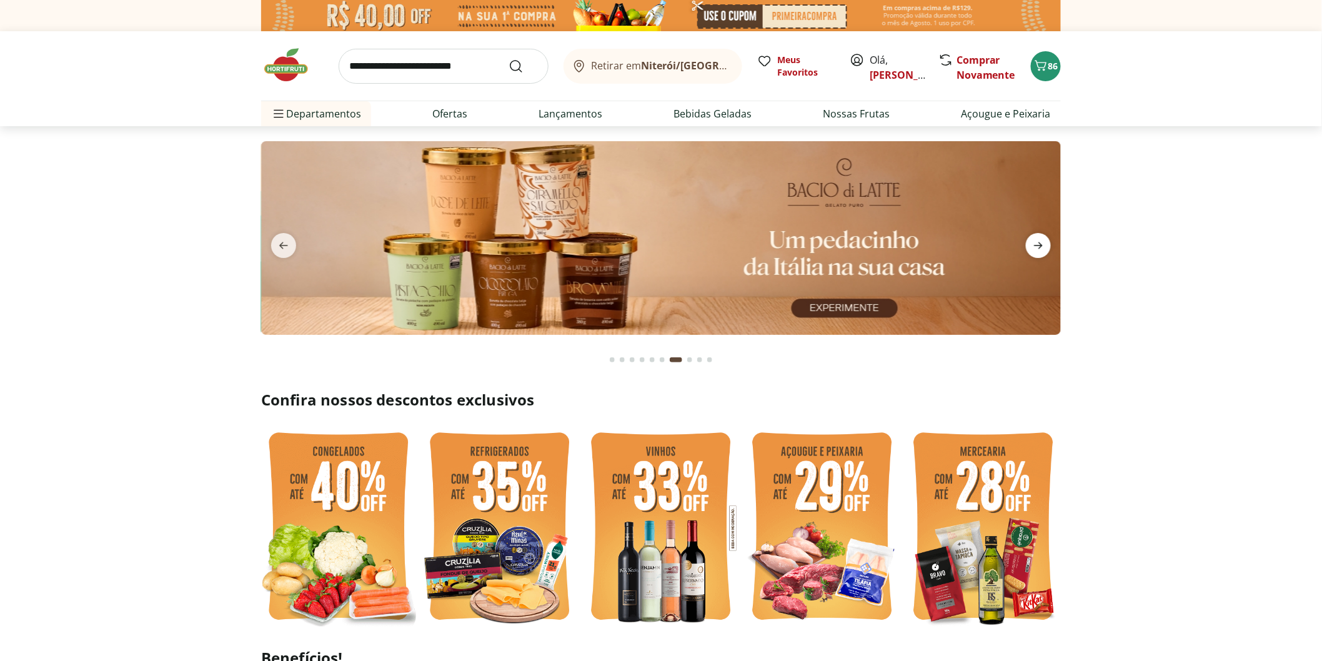
click at [1041, 244] on icon "next" at bounding box center [1038, 245] width 9 height 7
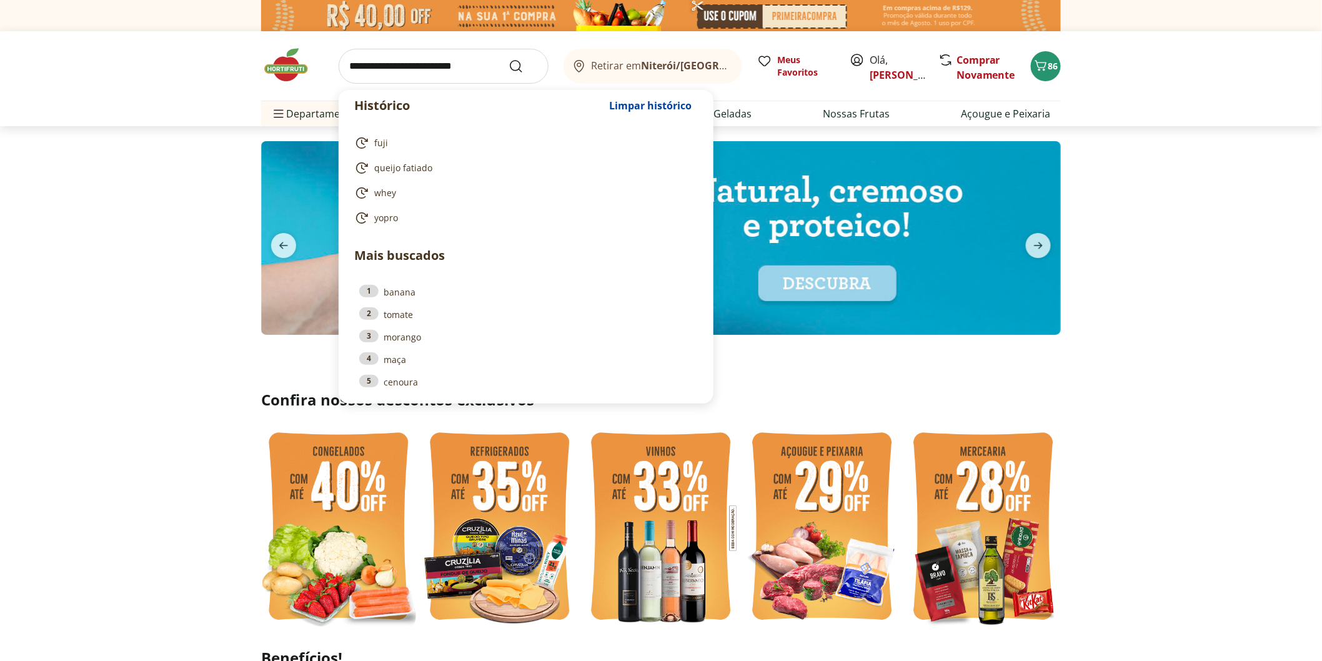
click at [370, 79] on input "search" at bounding box center [444, 66] width 210 height 35
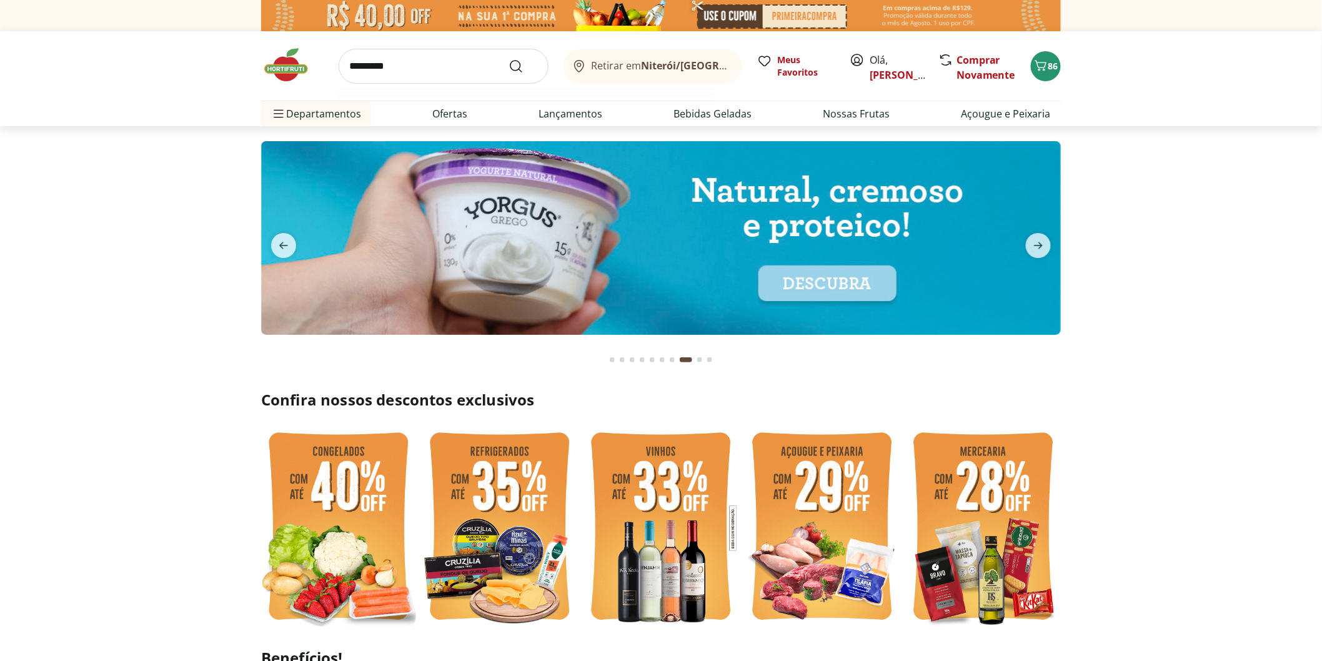
type input "*********"
click at [508, 59] on button "Submit Search" at bounding box center [523, 66] width 30 height 15
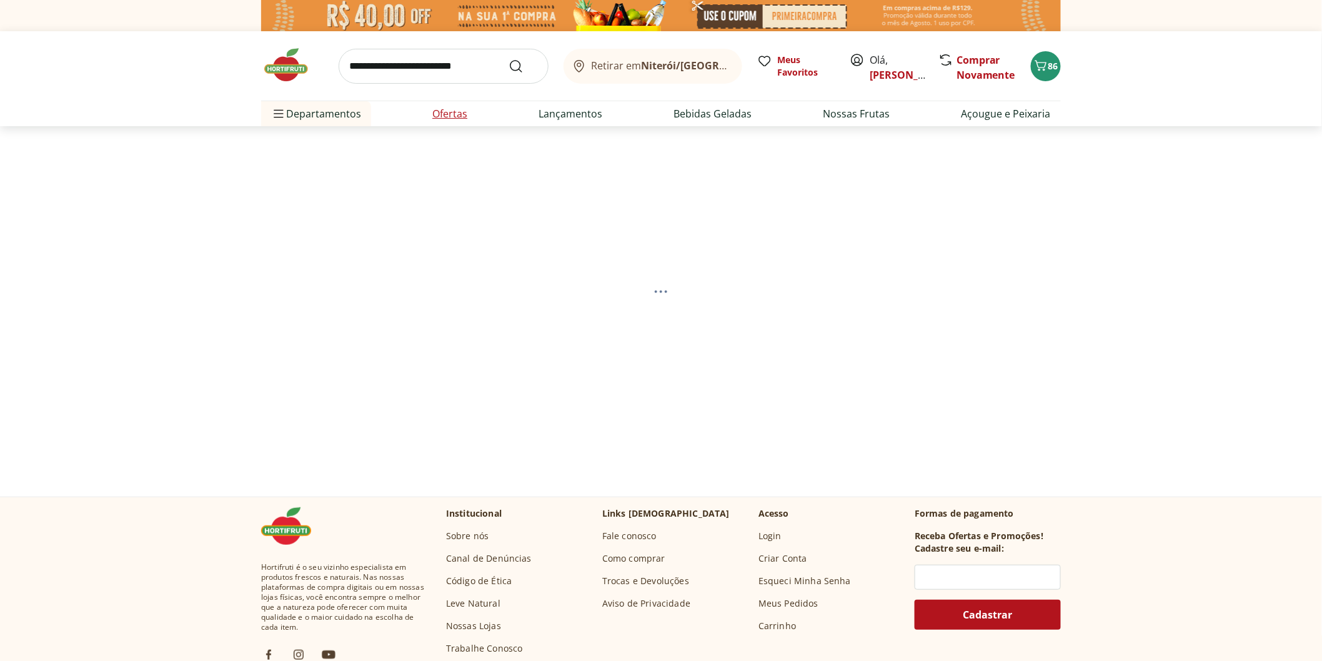
select select "**********"
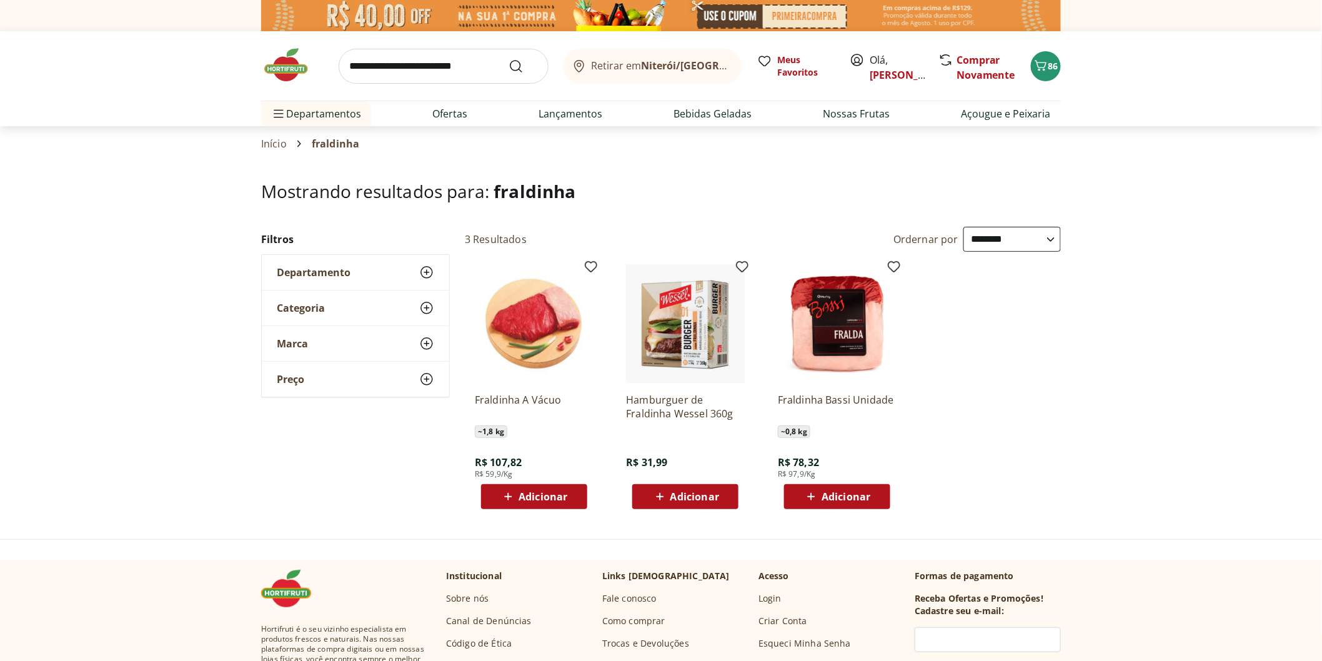
click at [522, 497] on span "Adicionar" at bounding box center [542, 497] width 49 height 10
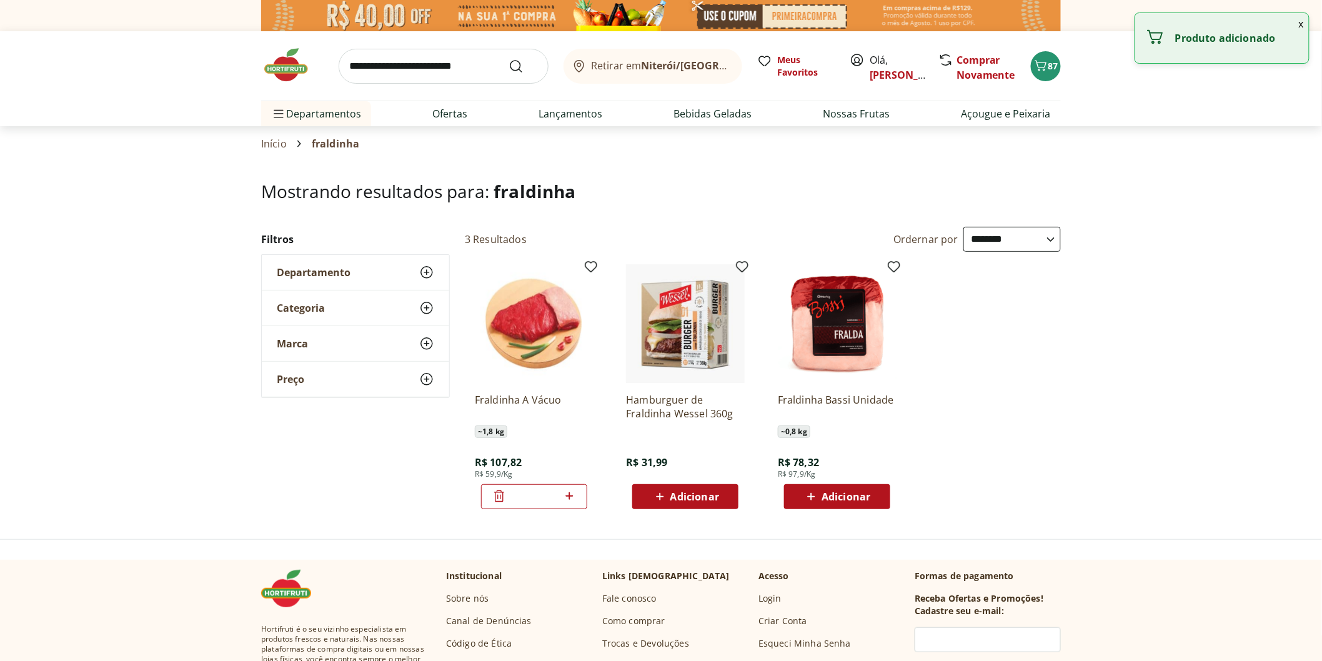
click at [283, 73] on img at bounding box center [292, 64] width 62 height 37
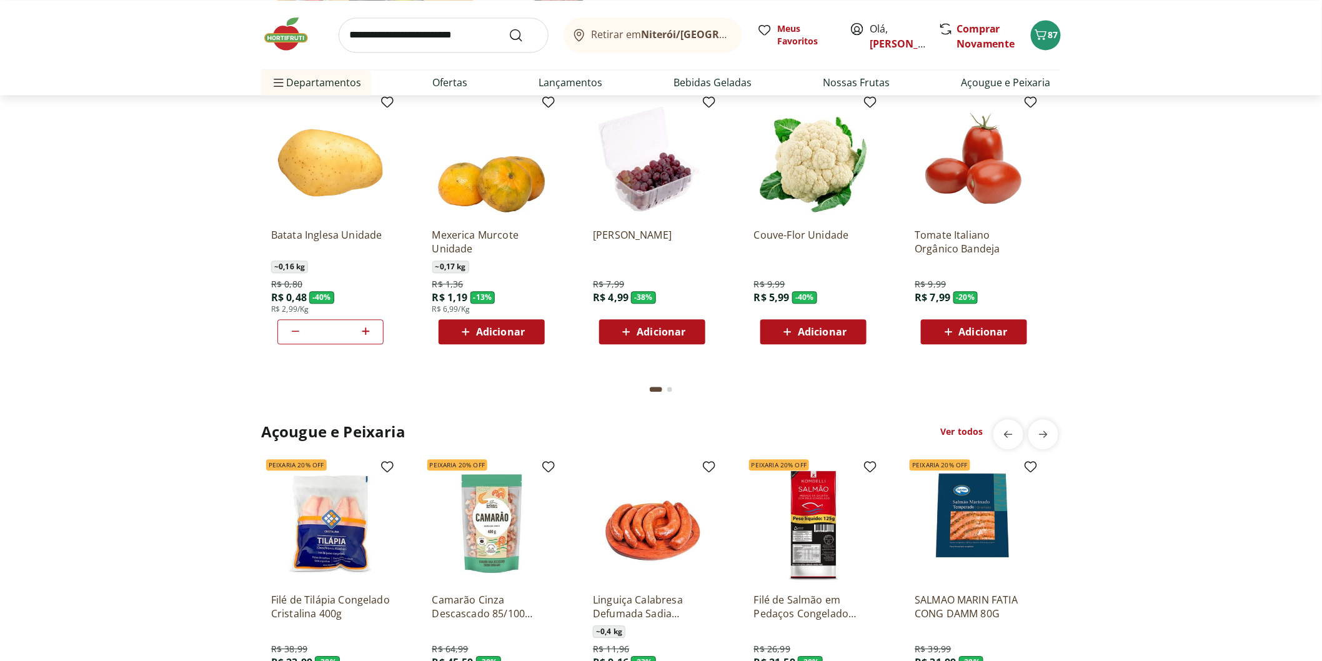
scroll to position [902, 0]
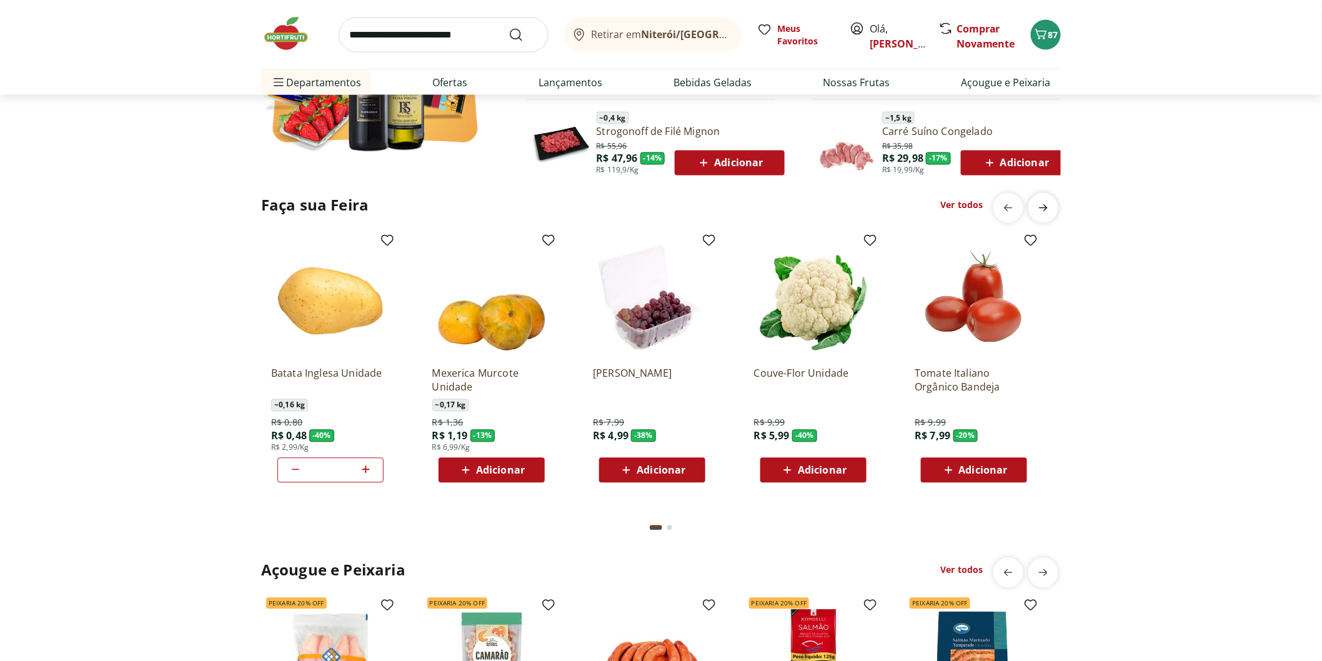
click at [1048, 211] on icon "next" at bounding box center [1043, 207] width 15 height 15
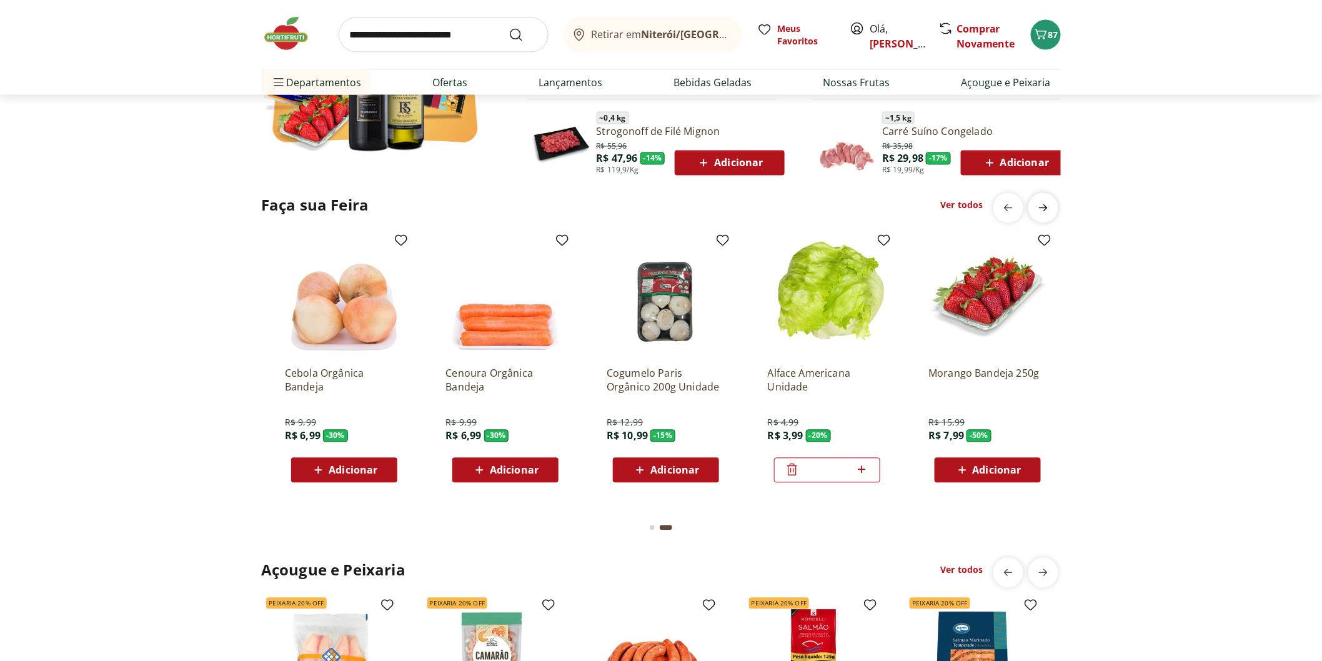
scroll to position [0, 803]
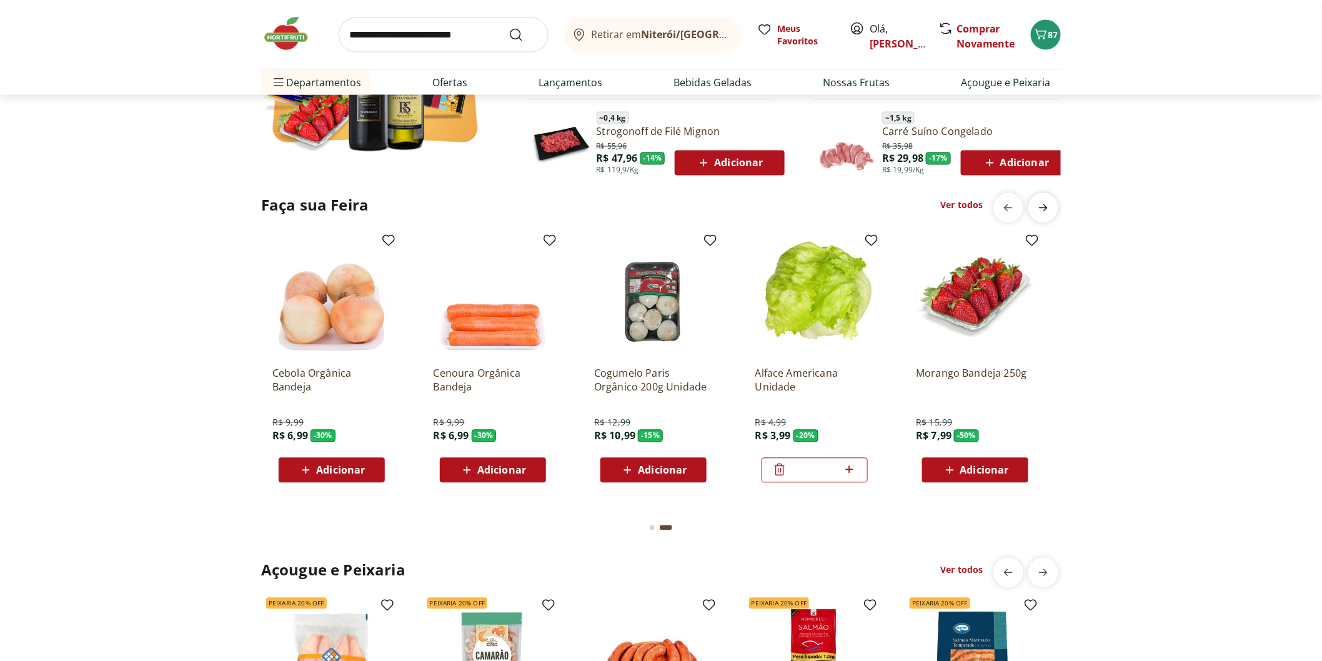
type input "*"
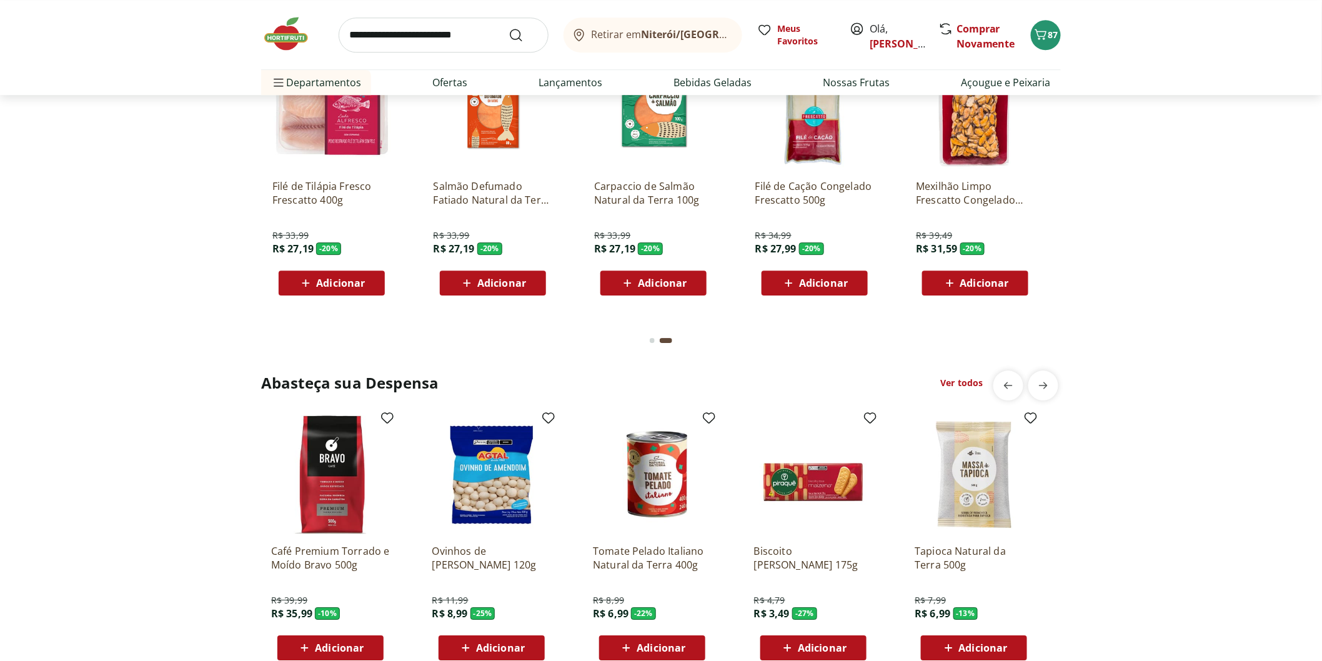
scroll to position [1596, 0]
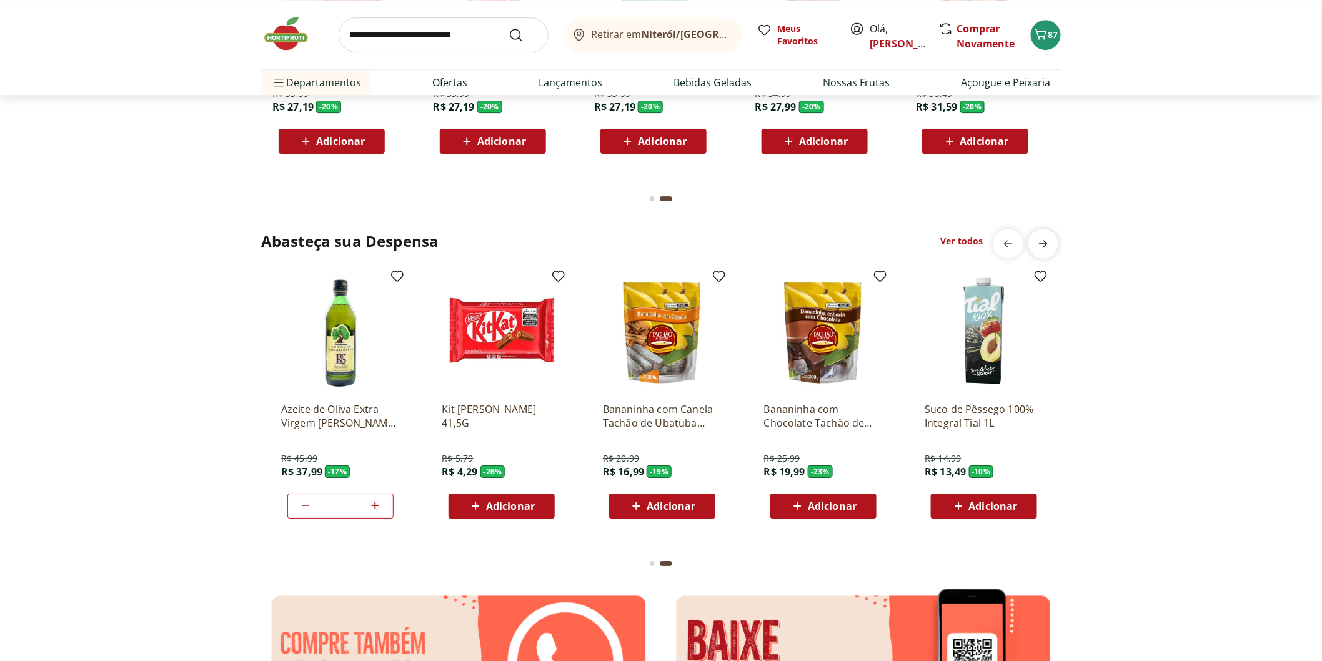
scroll to position [0, 803]
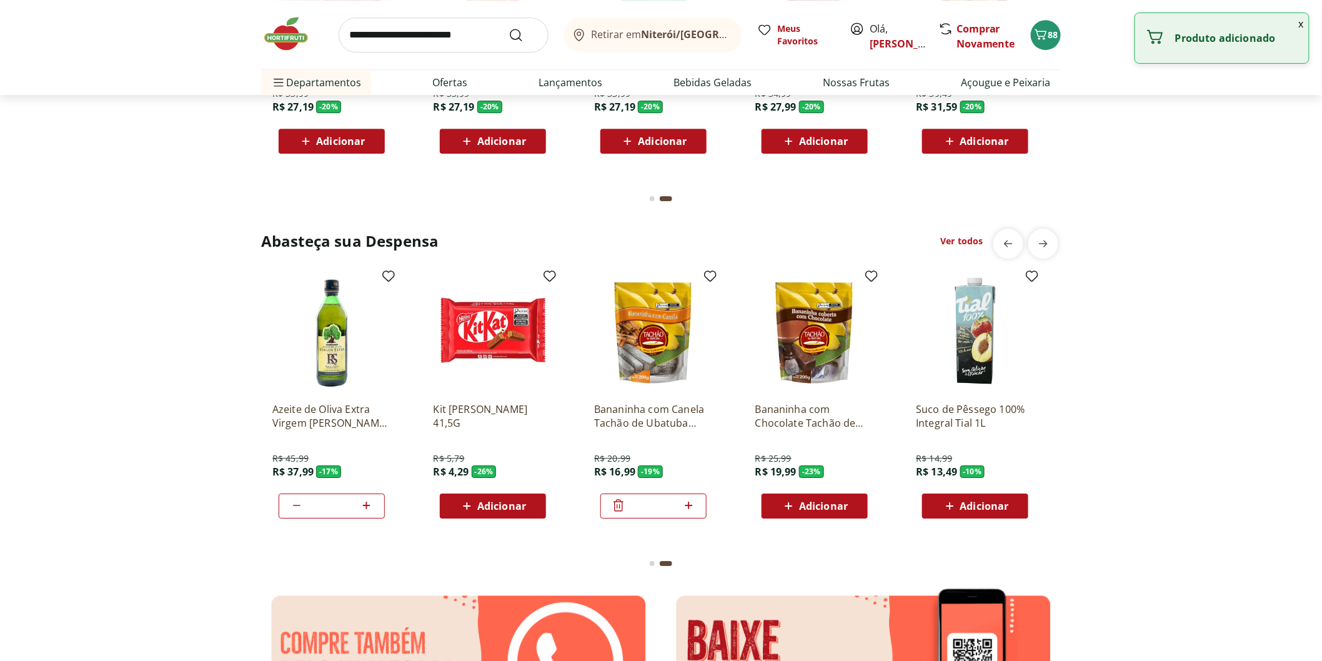
click at [688, 503] on icon at bounding box center [688, 505] width 7 height 7
type input "*"
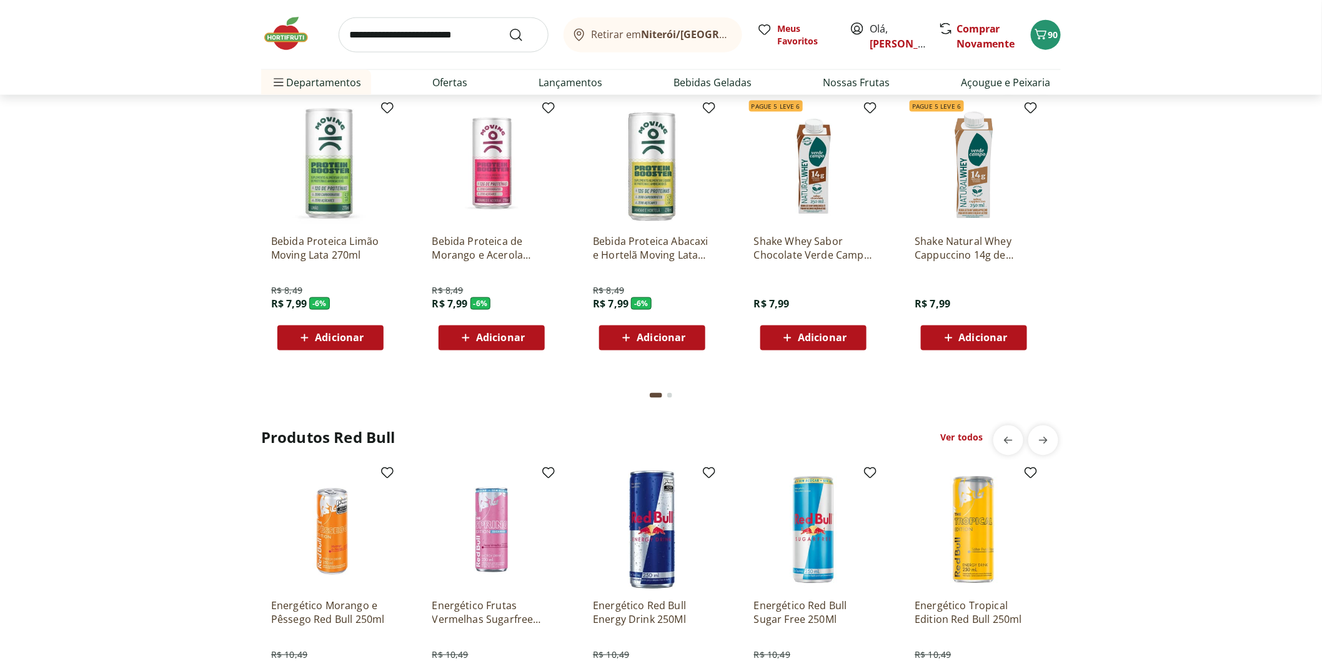
scroll to position [2568, 0]
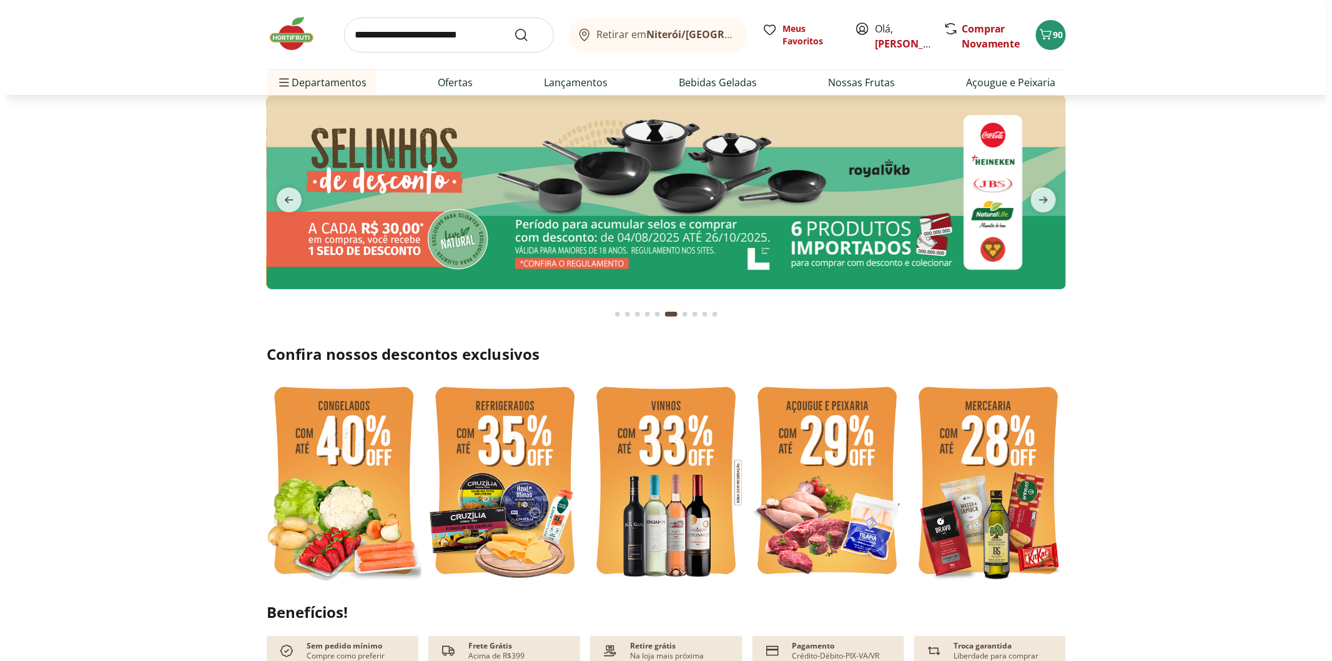
scroll to position [0, 0]
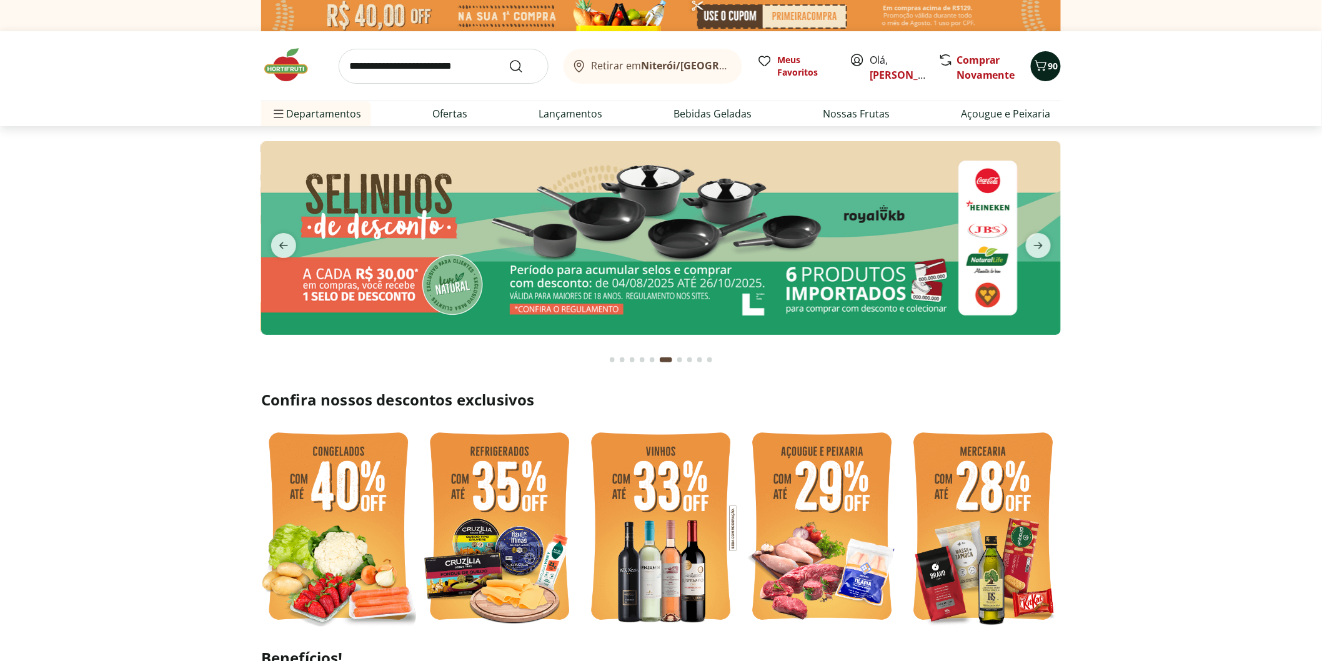
click at [1044, 76] on div "90" at bounding box center [1046, 66] width 10 height 20
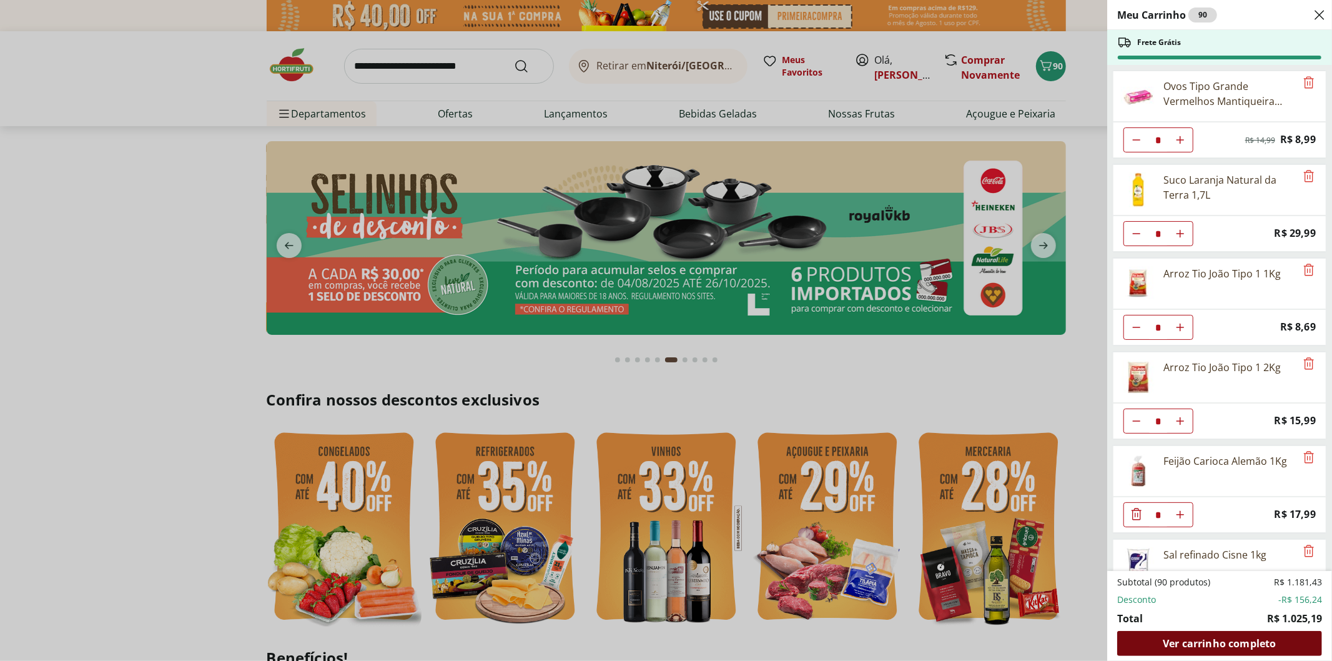
click at [1233, 648] on span "Ver carrinho completo" at bounding box center [1219, 643] width 113 height 10
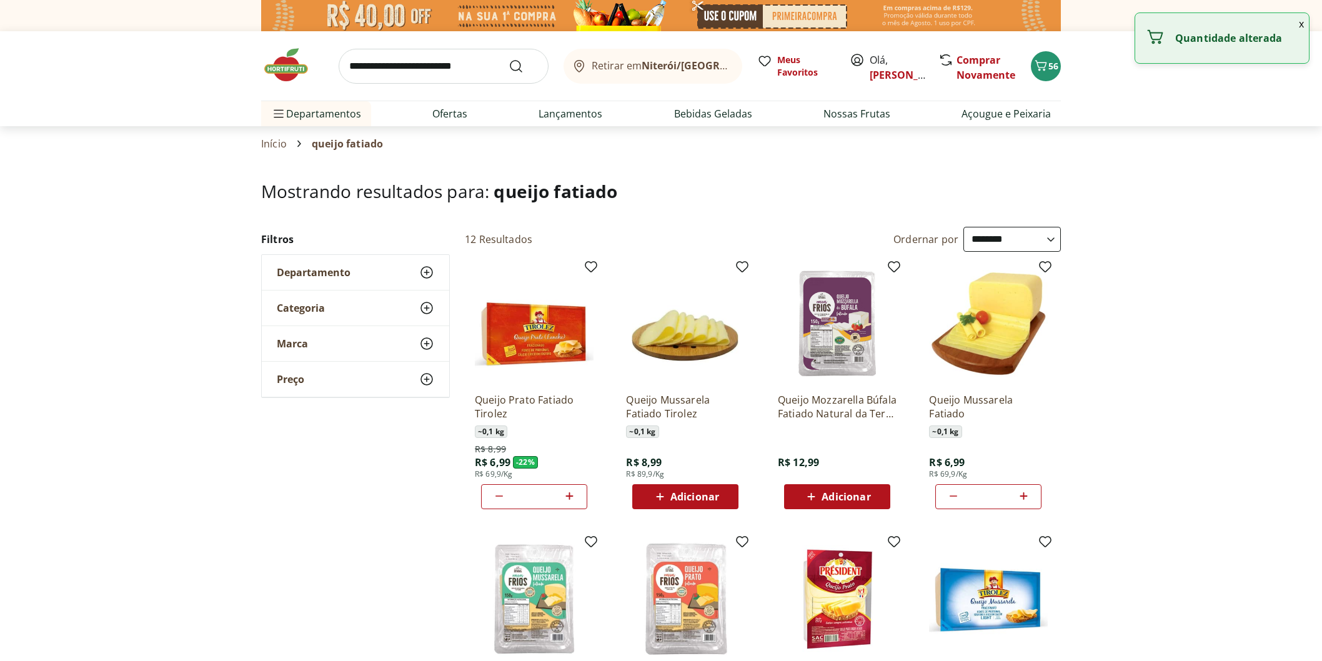
select select "**********"
click at [1026, 497] on icon at bounding box center [1024, 495] width 16 height 15
type input "*"
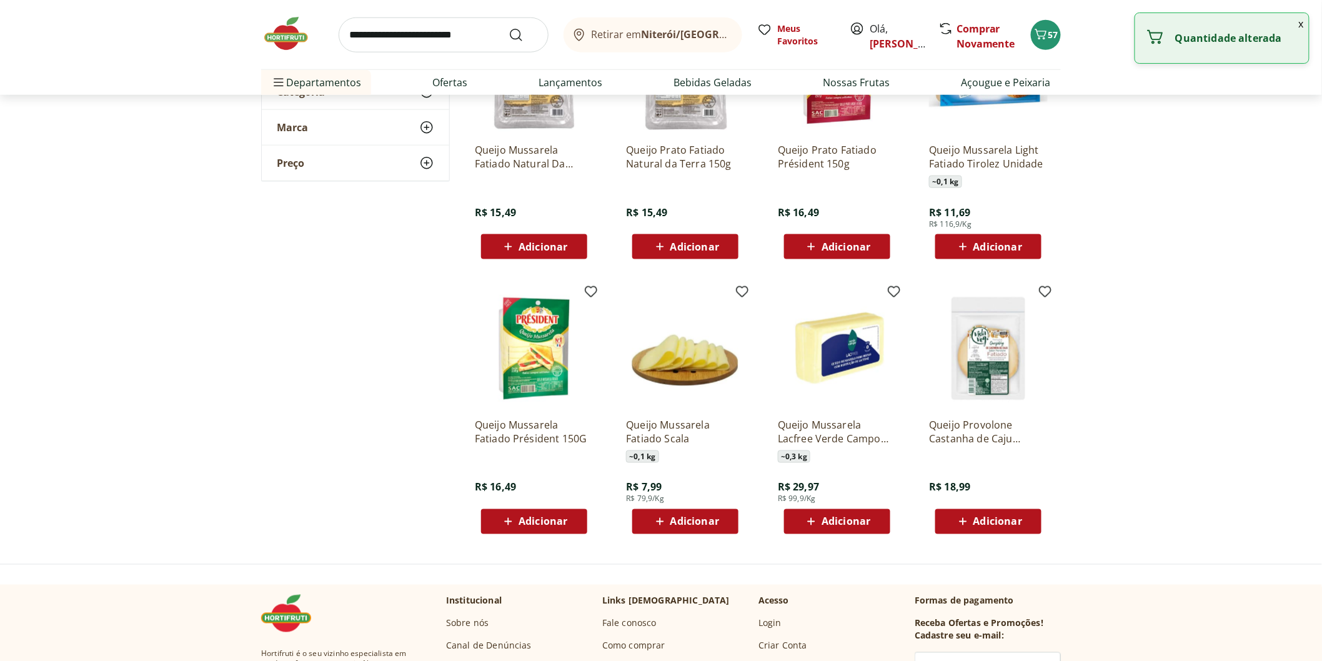
scroll to position [625, 0]
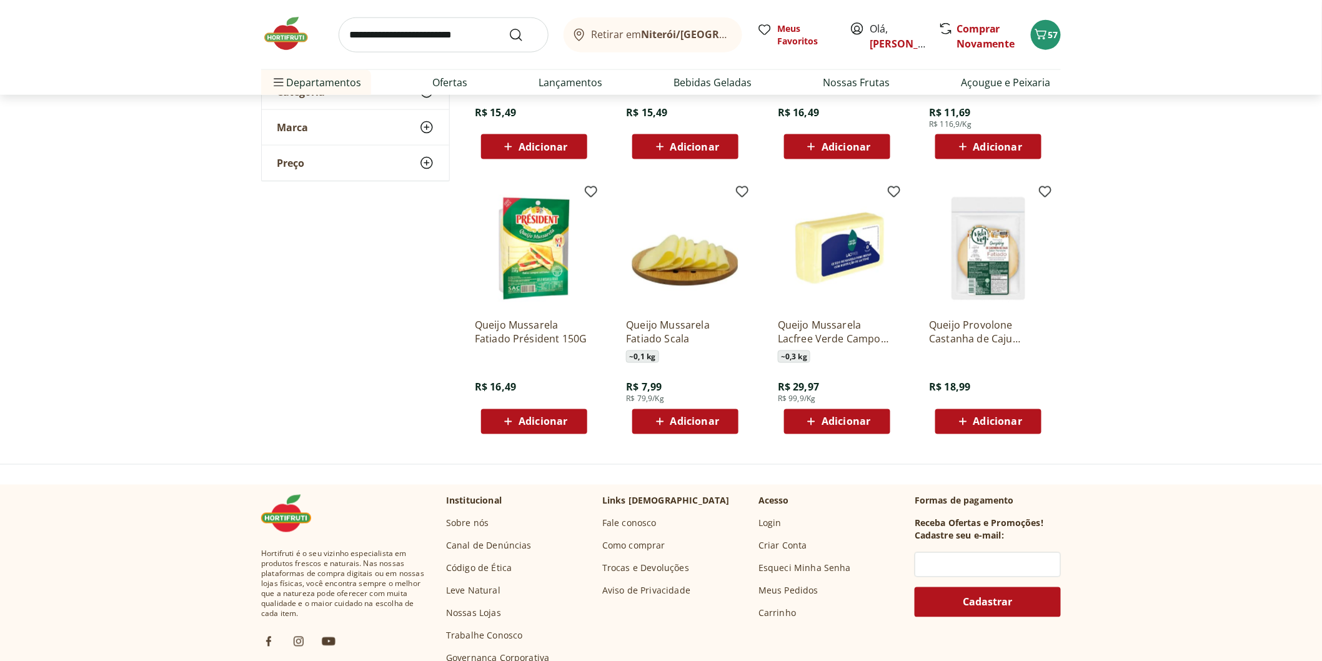
click at [364, 37] on input "search" at bounding box center [444, 34] width 210 height 35
click at [289, 42] on img at bounding box center [292, 33] width 62 height 37
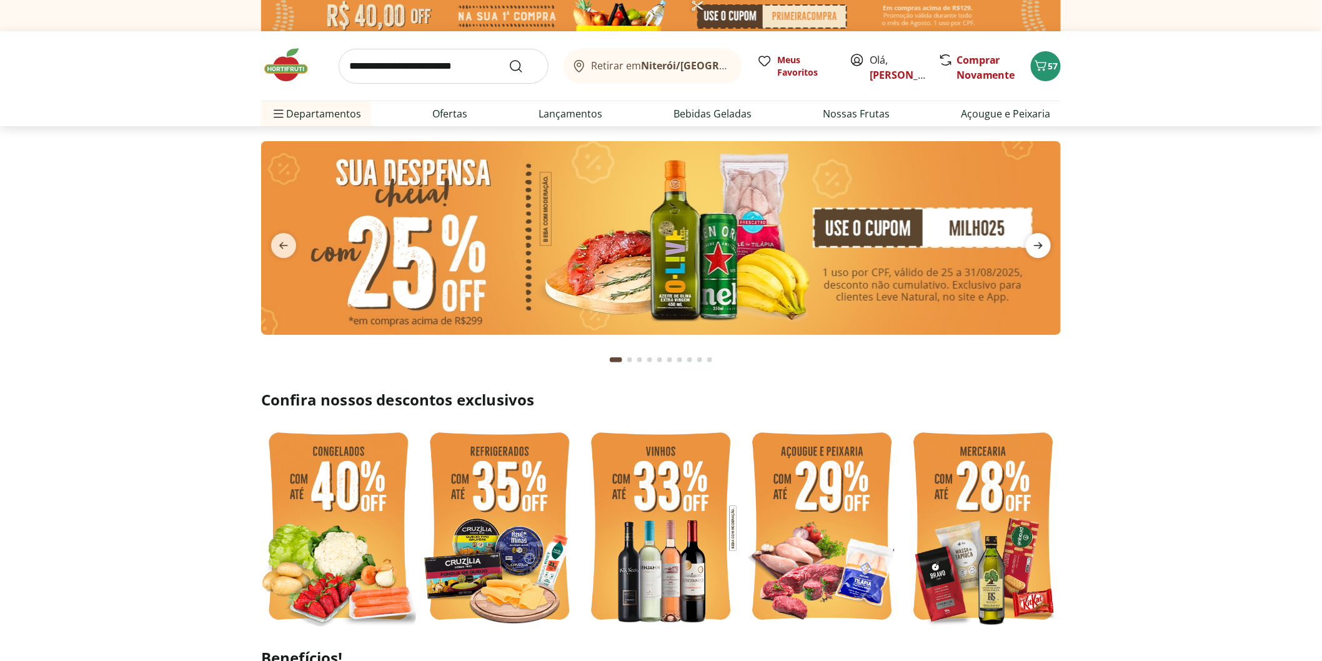
click at [1039, 245] on icon "next" at bounding box center [1038, 245] width 15 height 15
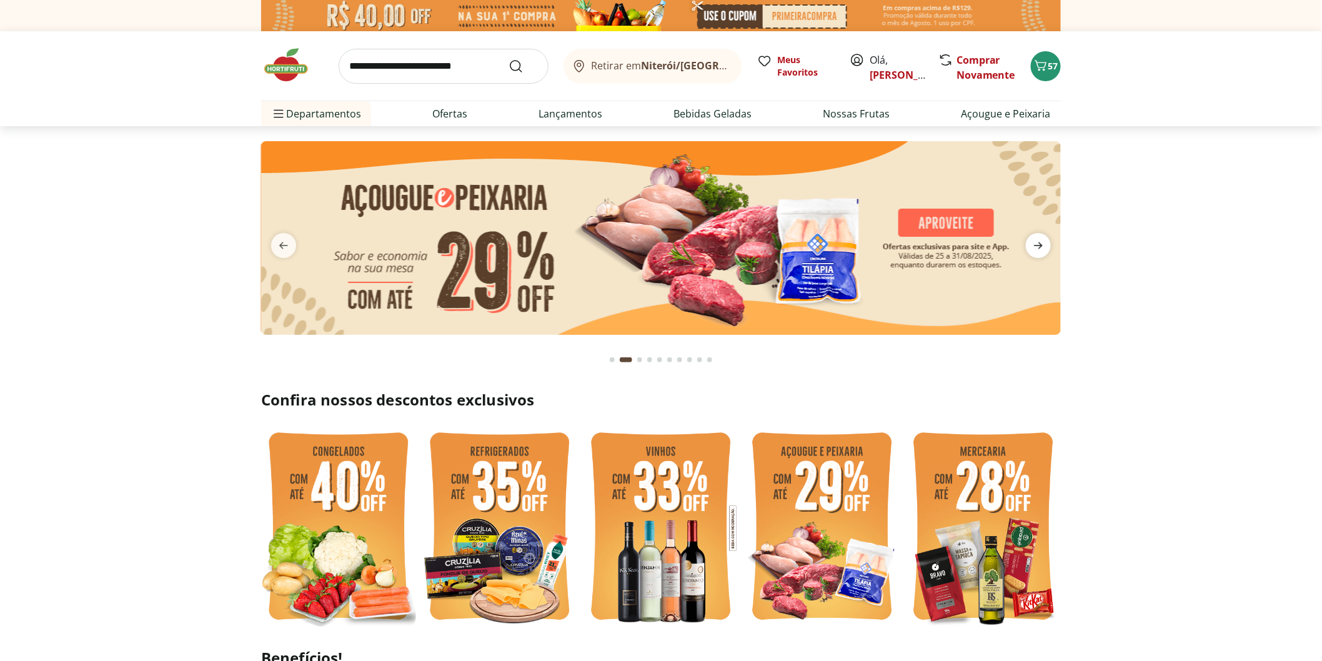
click at [1039, 245] on icon "next" at bounding box center [1038, 245] width 15 height 15
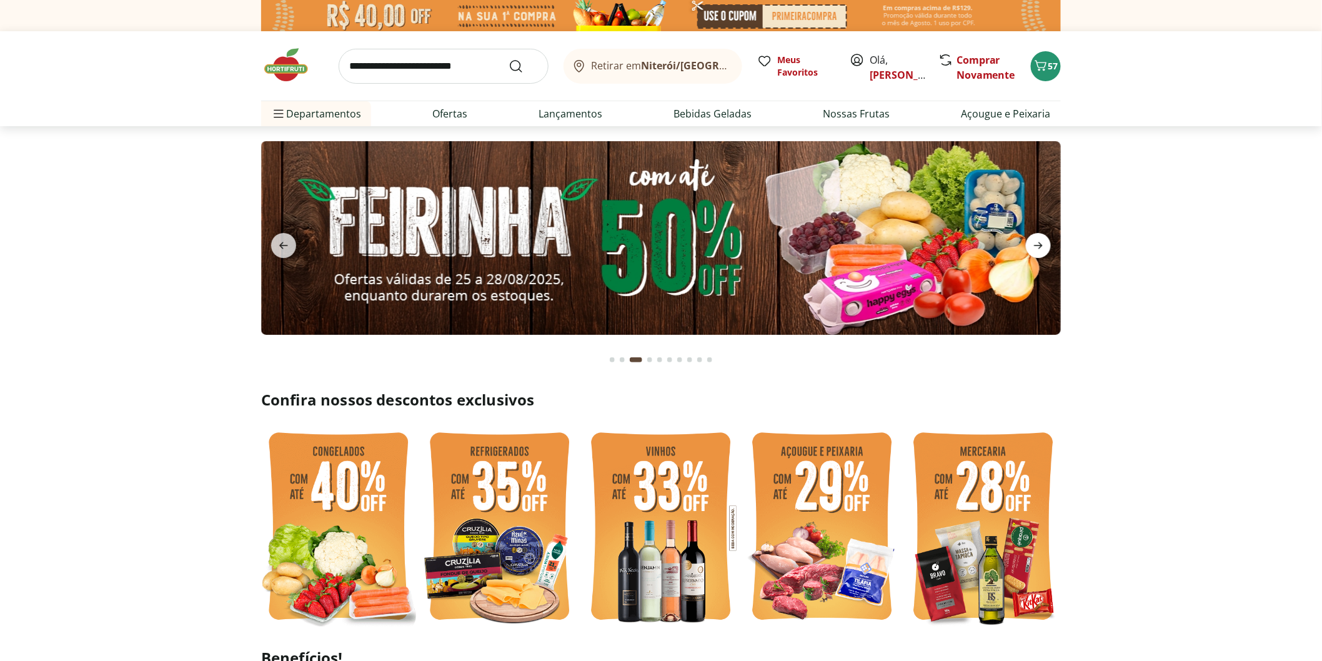
click at [1039, 245] on icon "next" at bounding box center [1038, 245] width 15 height 15
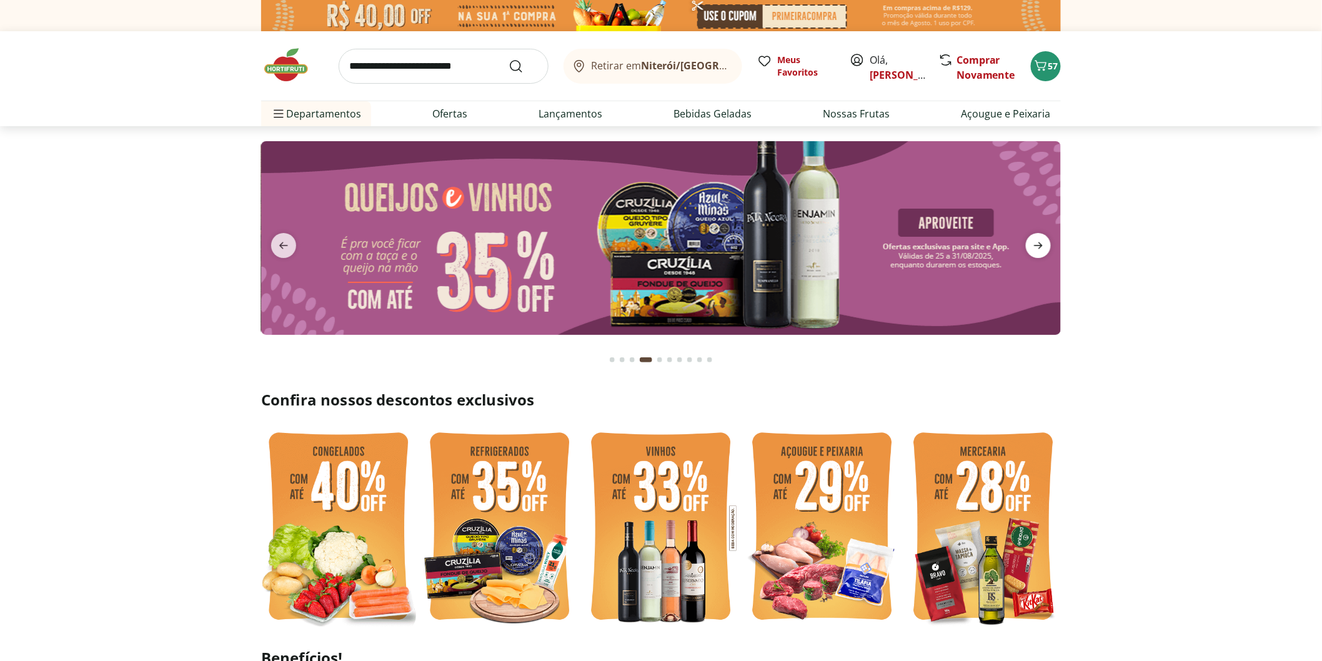
click at [1039, 245] on icon "next" at bounding box center [1038, 245] width 15 height 15
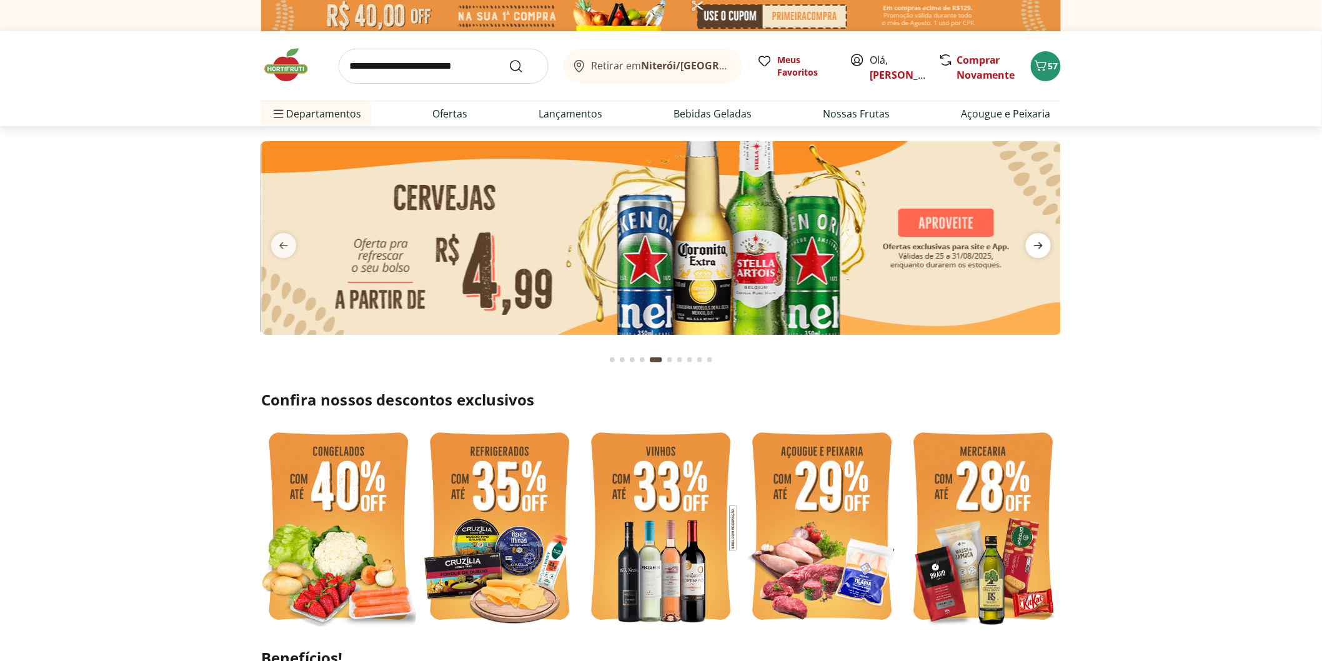
click at [1039, 245] on icon "next" at bounding box center [1038, 245] width 15 height 15
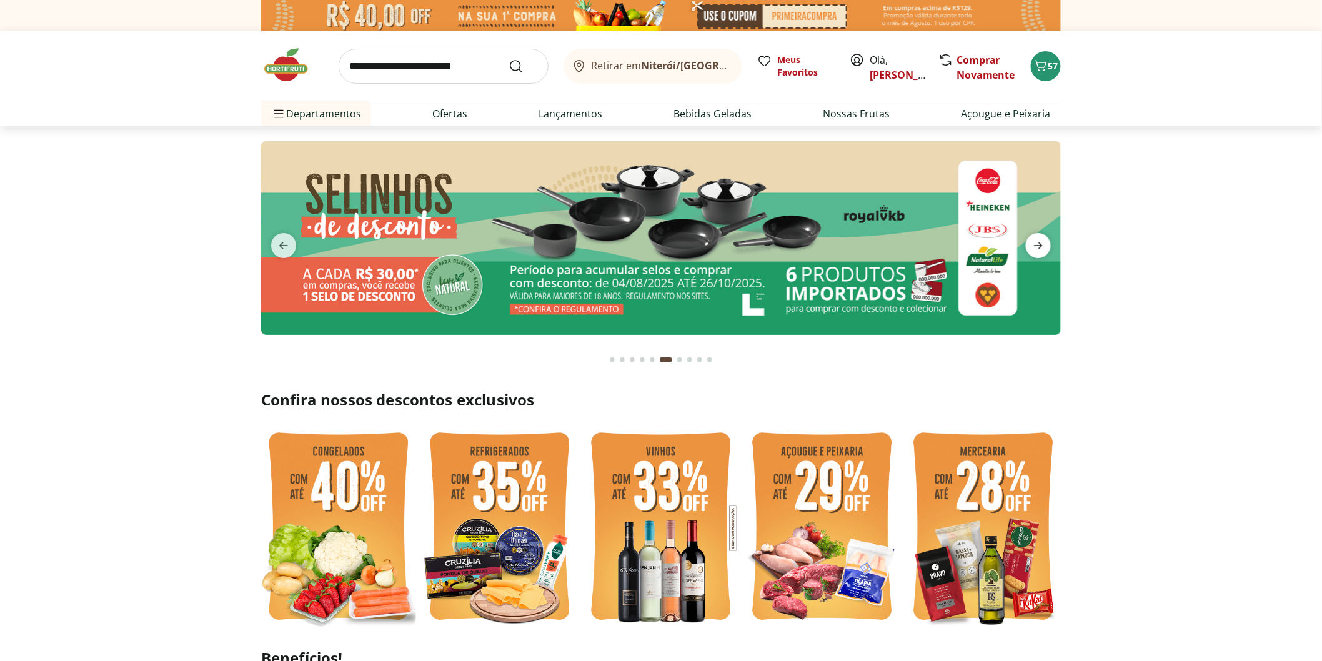
click at [1039, 245] on icon "next" at bounding box center [1038, 245] width 15 height 15
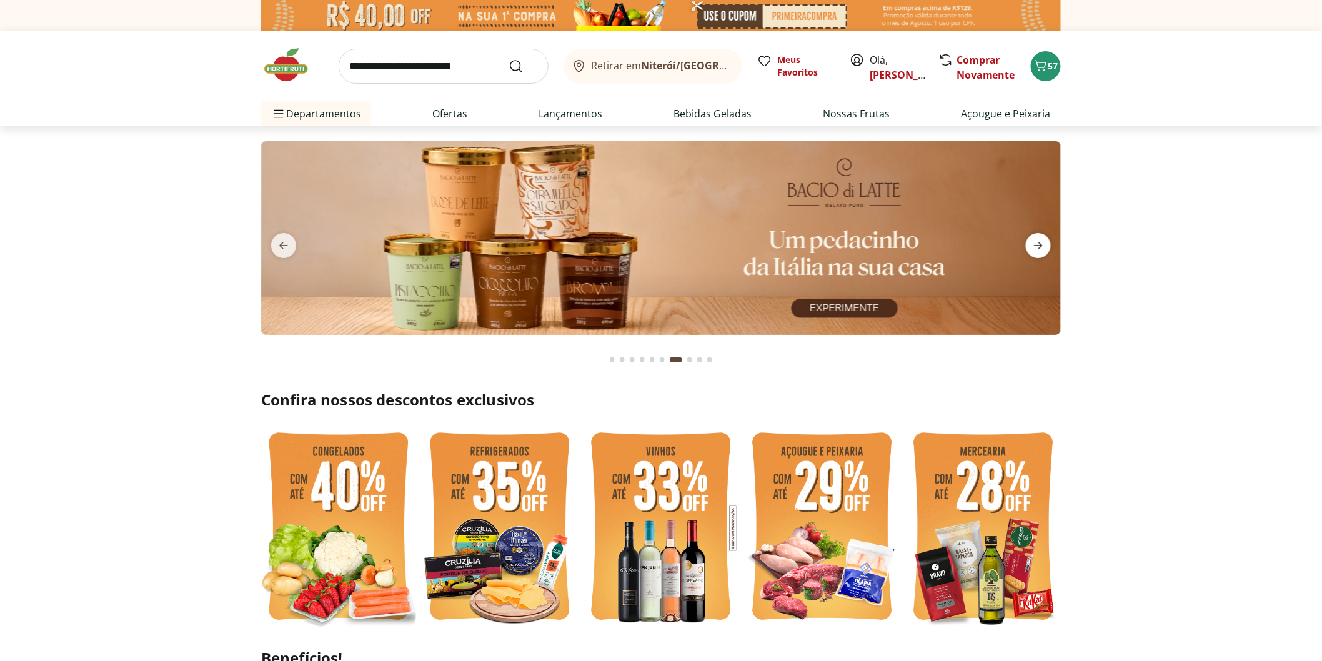
type input "*"
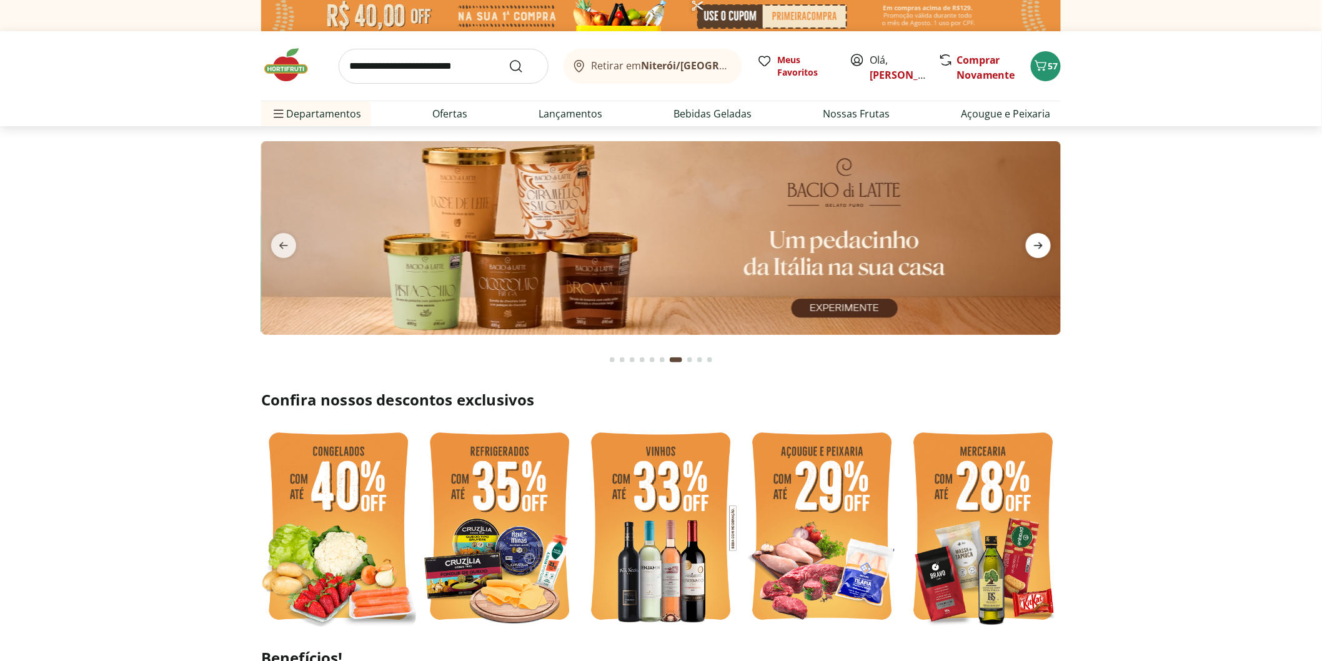
click at [1039, 245] on icon "next" at bounding box center [1038, 245] width 15 height 15
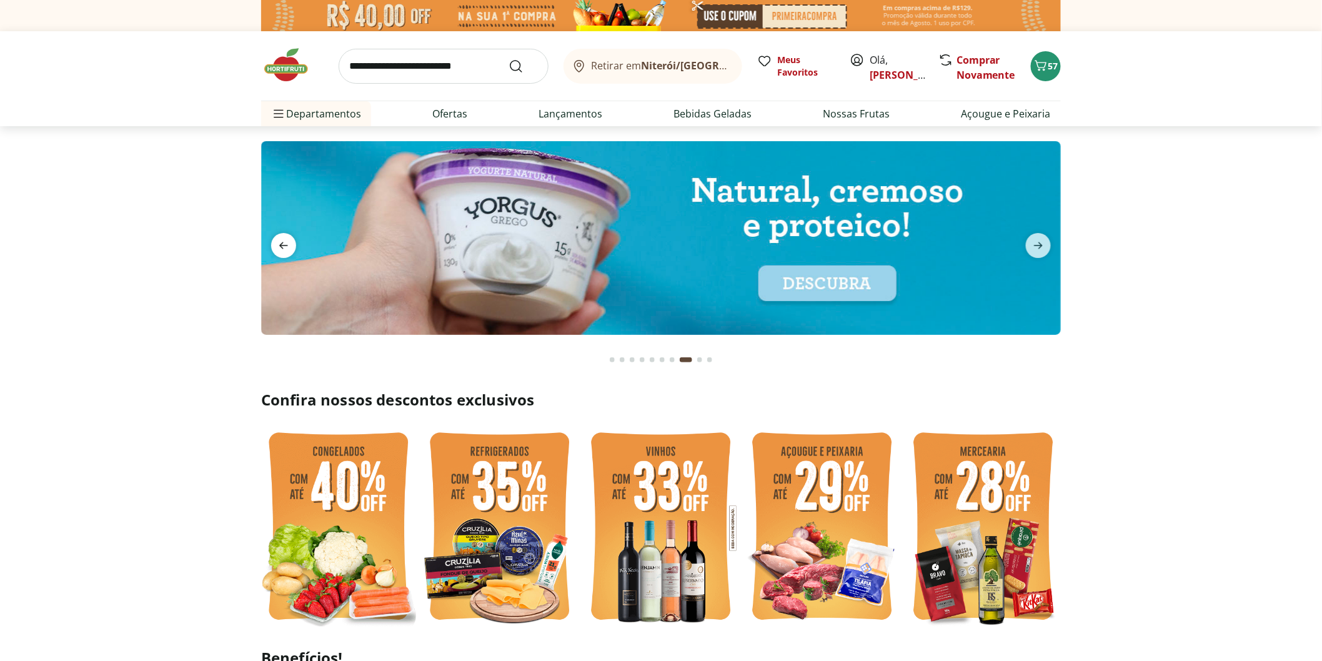
click at [288, 247] on icon "previous" at bounding box center [283, 245] width 15 height 15
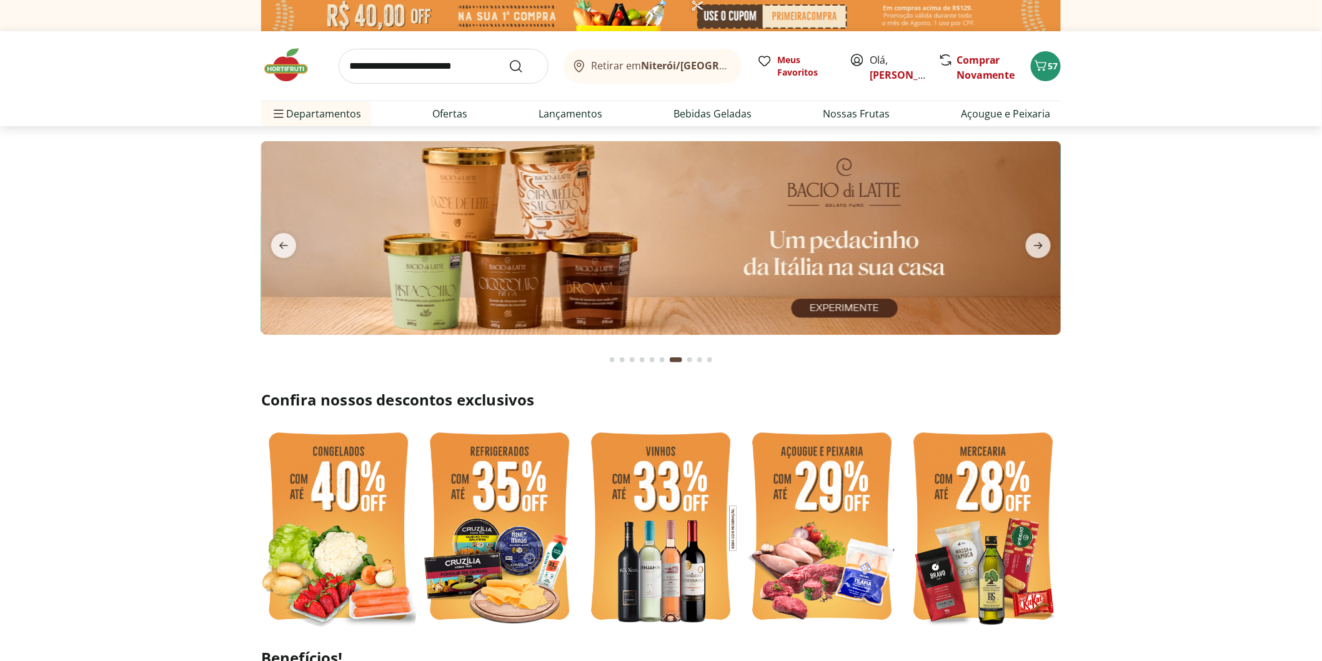
click at [620, 242] on img at bounding box center [660, 238] width 799 height 194
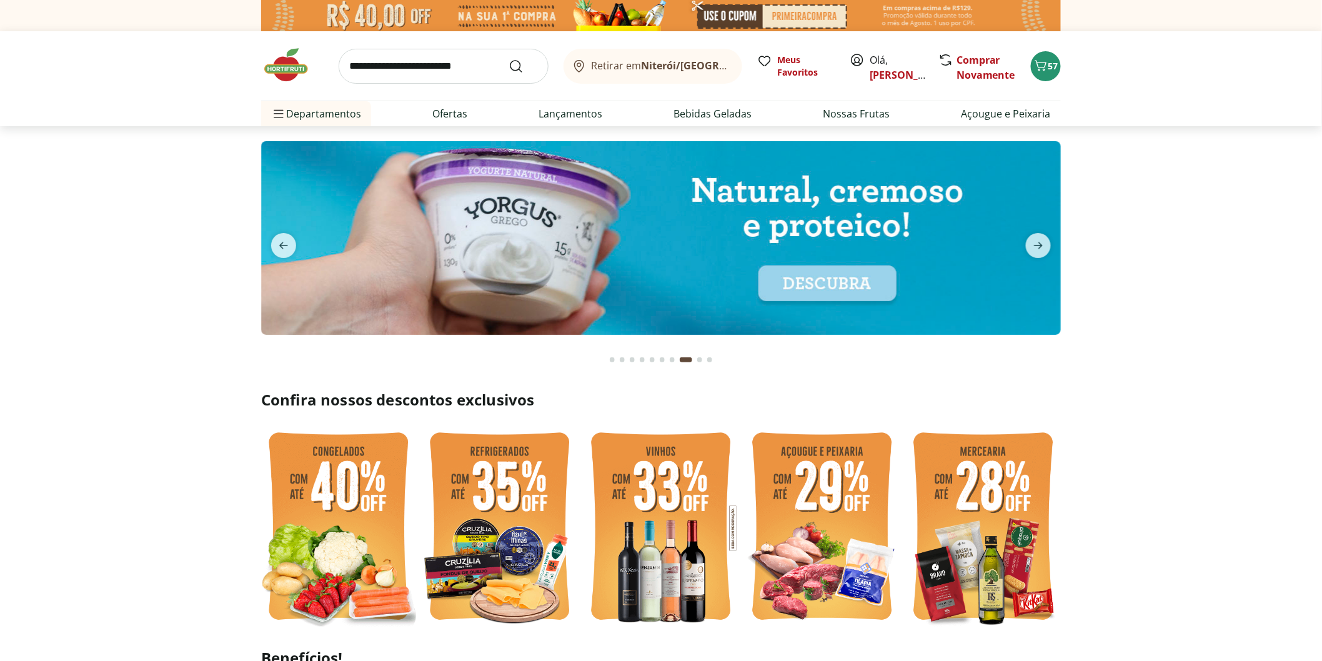
click at [383, 67] on input "search" at bounding box center [444, 66] width 210 height 35
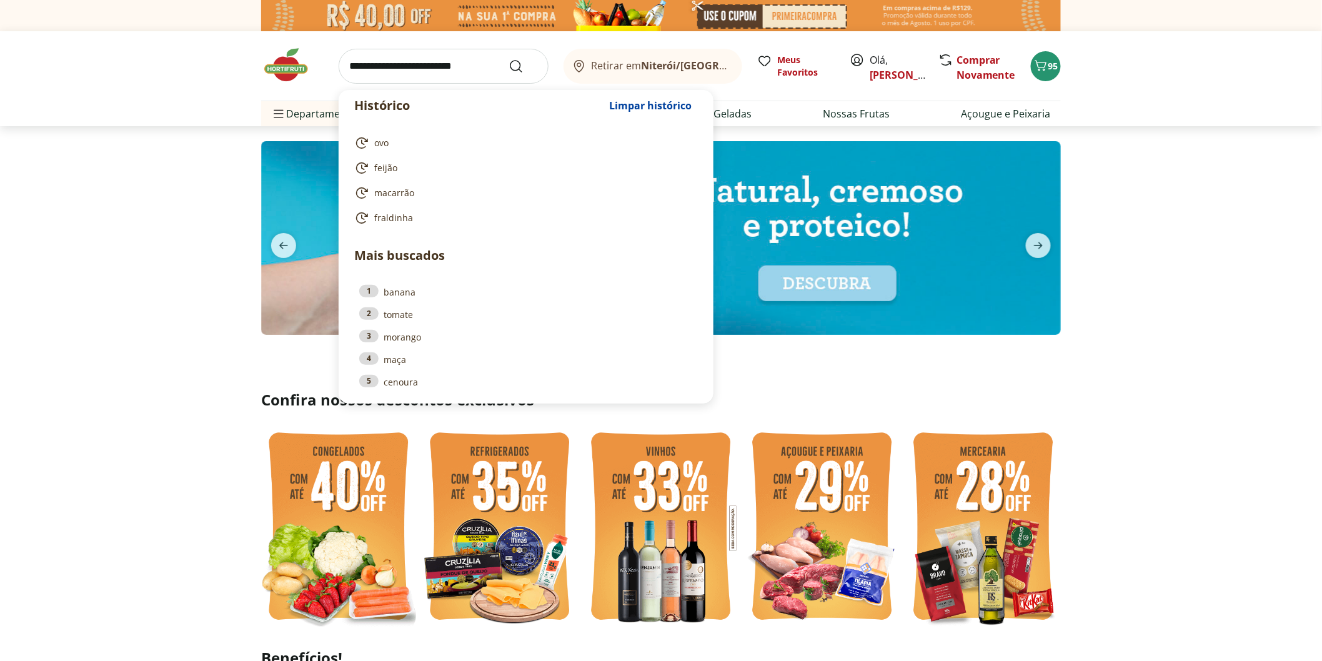
type input "*"
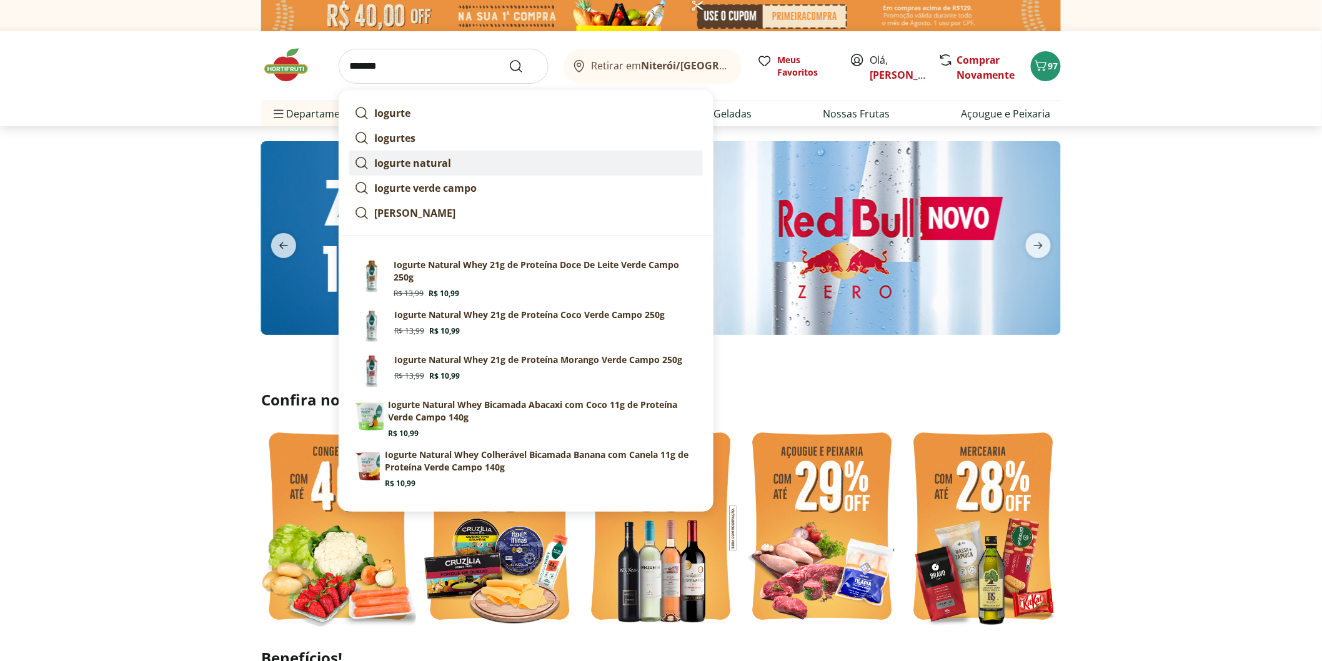
click at [389, 161] on strong "Iogurte natural" at bounding box center [412, 163] width 77 height 14
type input "**********"
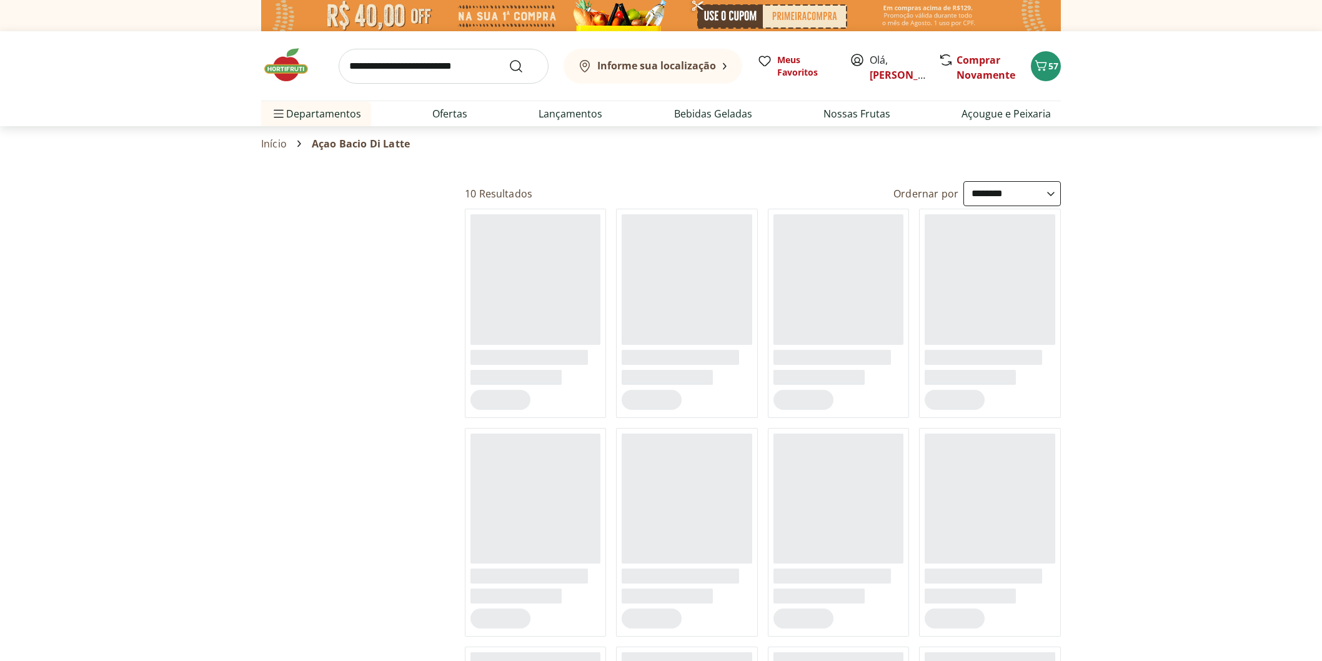
select select "**********"
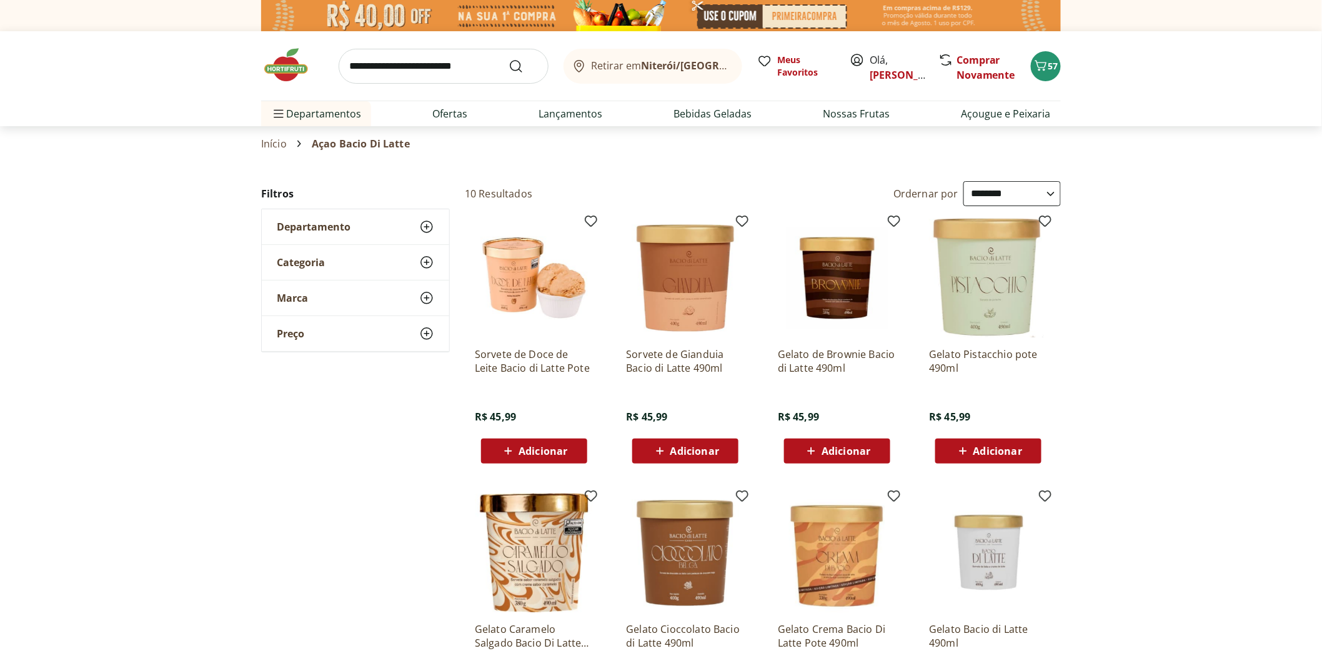
click at [991, 454] on span "Adicionar" at bounding box center [997, 451] width 49 height 10
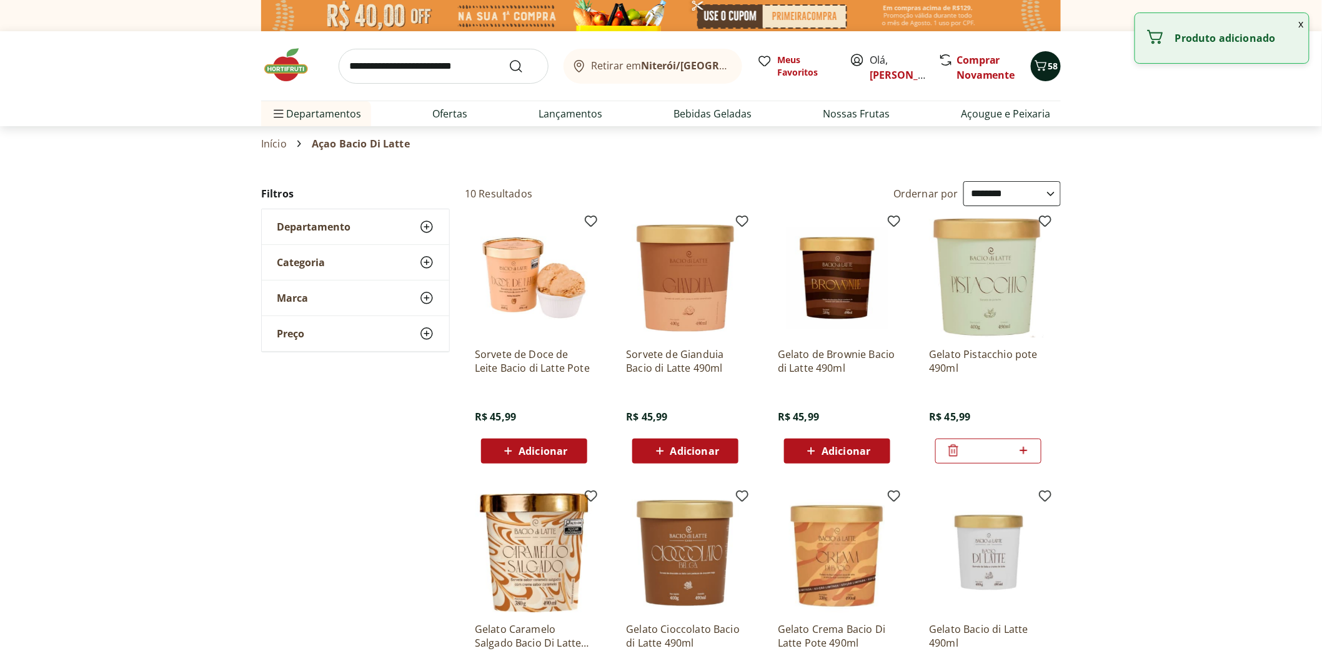
click at [1037, 70] on icon "Carrinho" at bounding box center [1040, 65] width 15 height 15
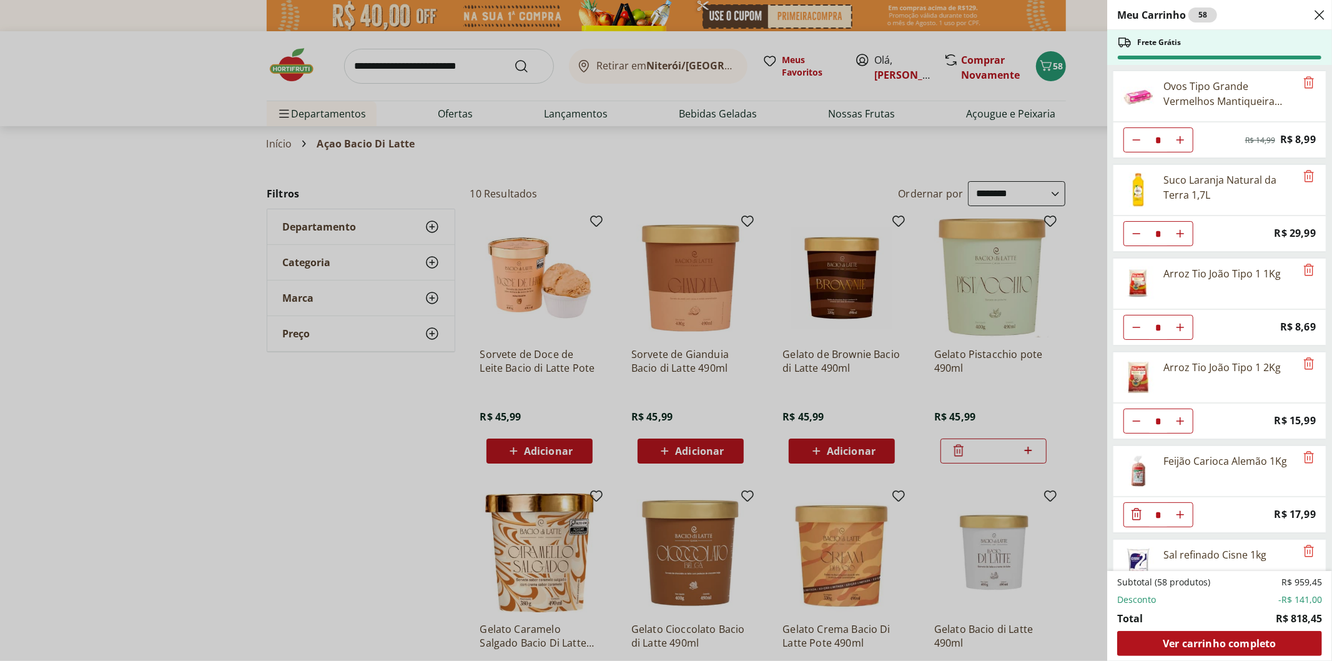
click at [473, 51] on div "Meu Carrinho 58 Frete Grátis Ovos Tipo Grande Vermelhos Mantiqueira Happy Eggs …" at bounding box center [666, 330] width 1332 height 661
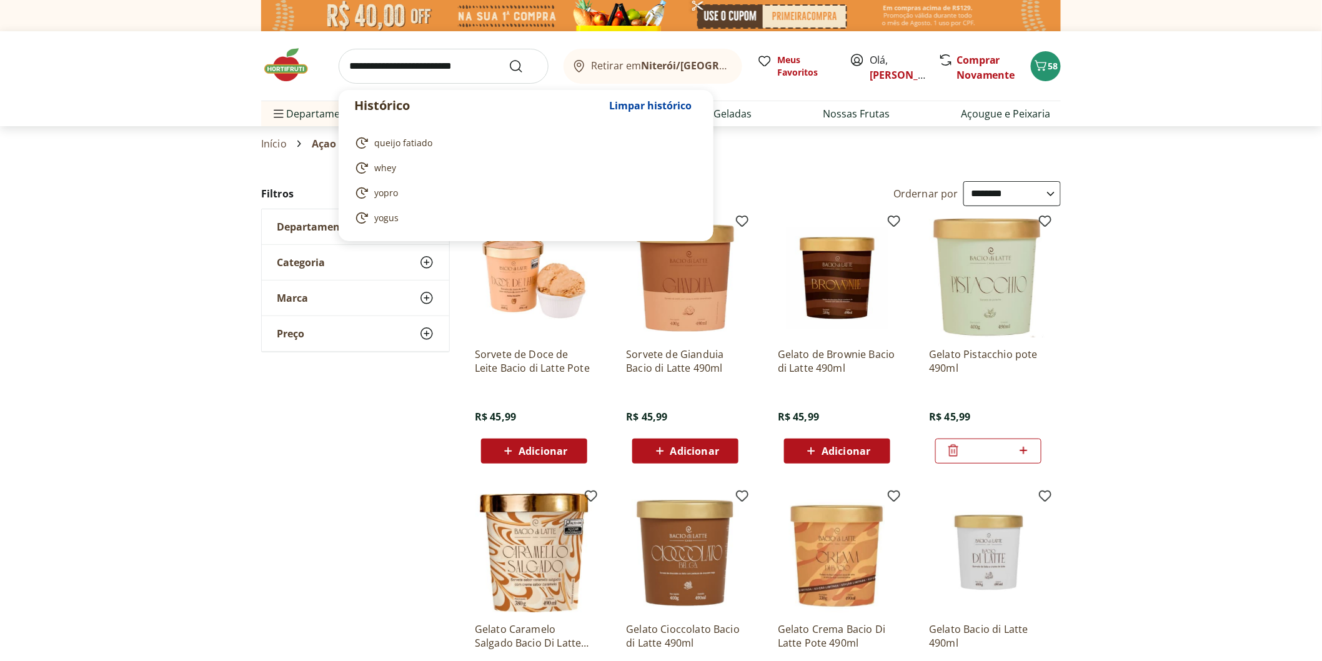
click at [445, 72] on input "search" at bounding box center [444, 66] width 210 height 35
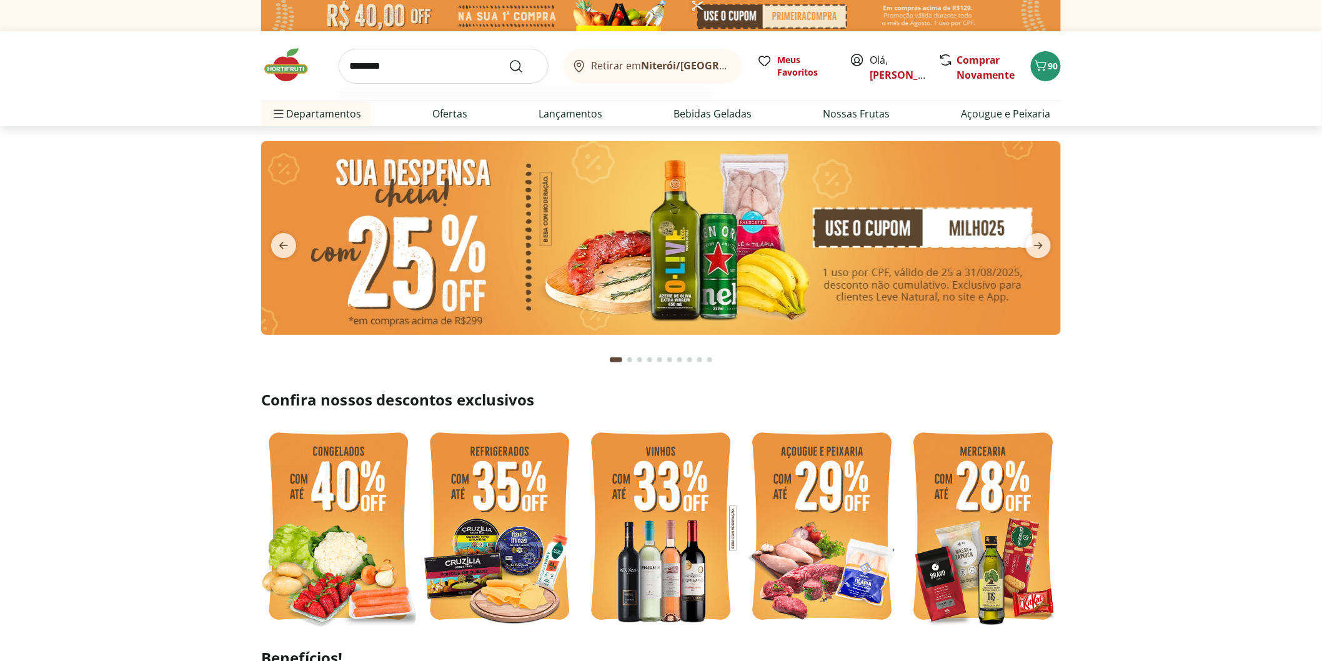
type input "********"
click at [508, 59] on button "Submit Search" at bounding box center [523, 66] width 30 height 15
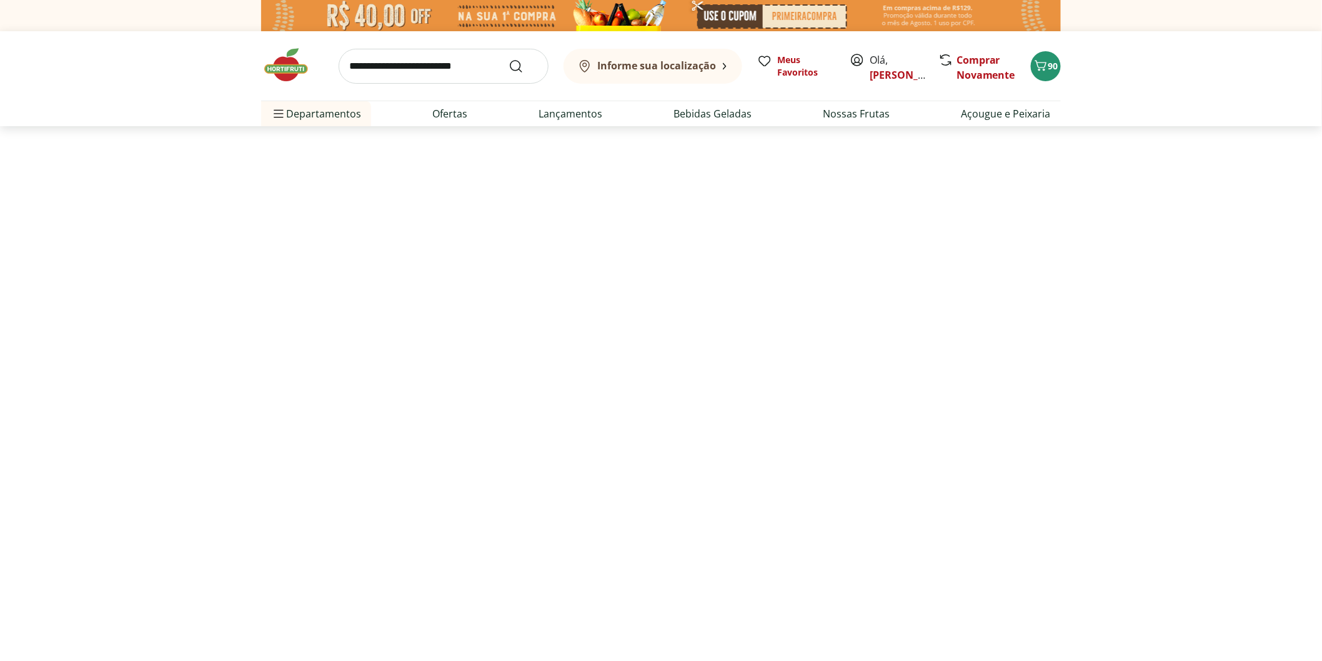
select select "**********"
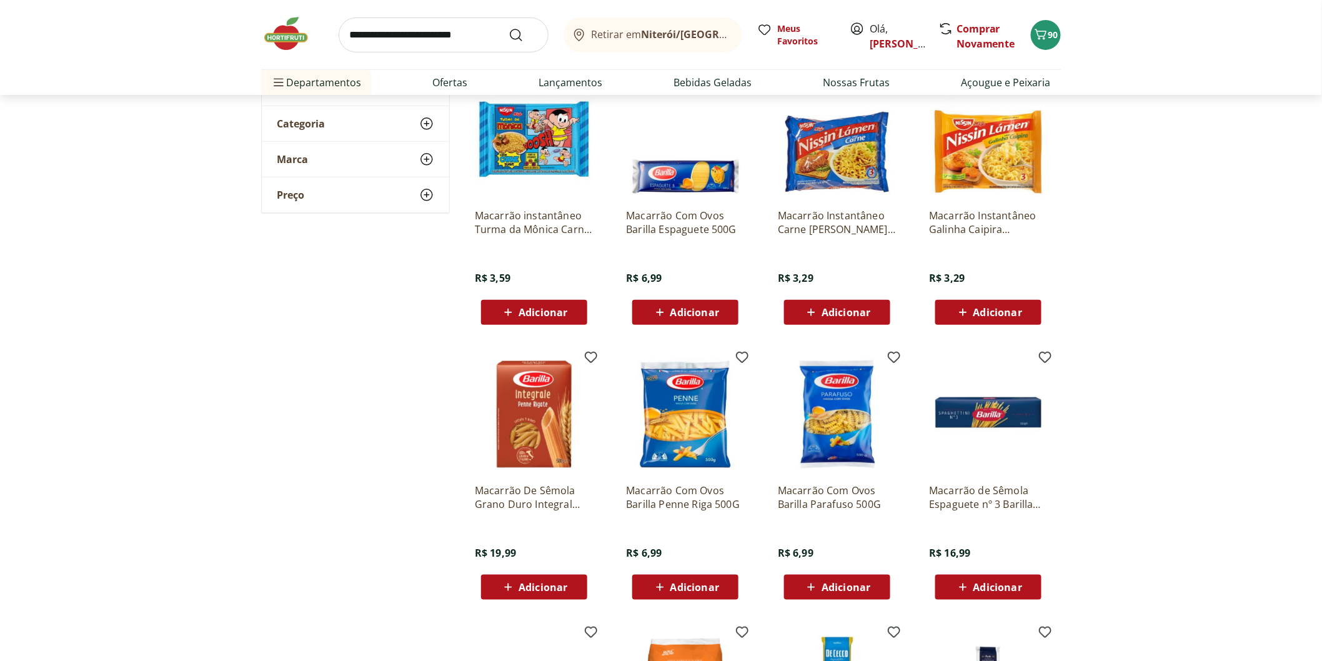
scroll to position [69, 0]
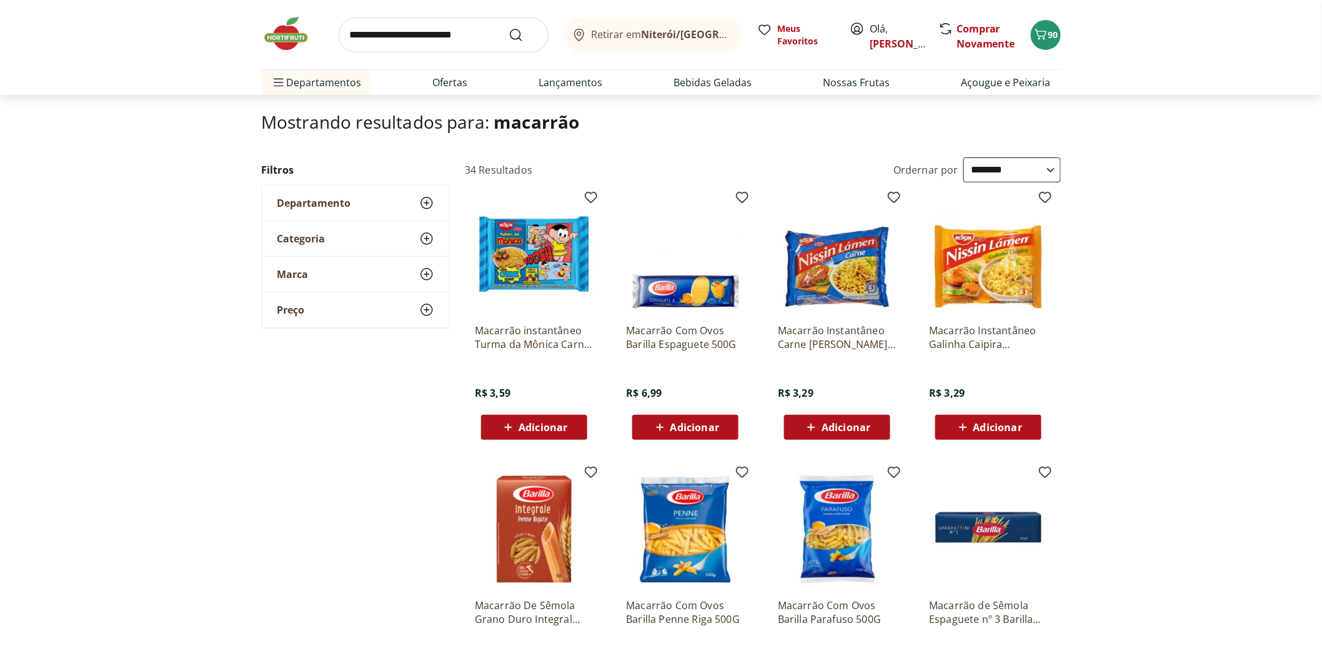
click at [701, 423] on span "Adicionar" at bounding box center [694, 427] width 49 height 10
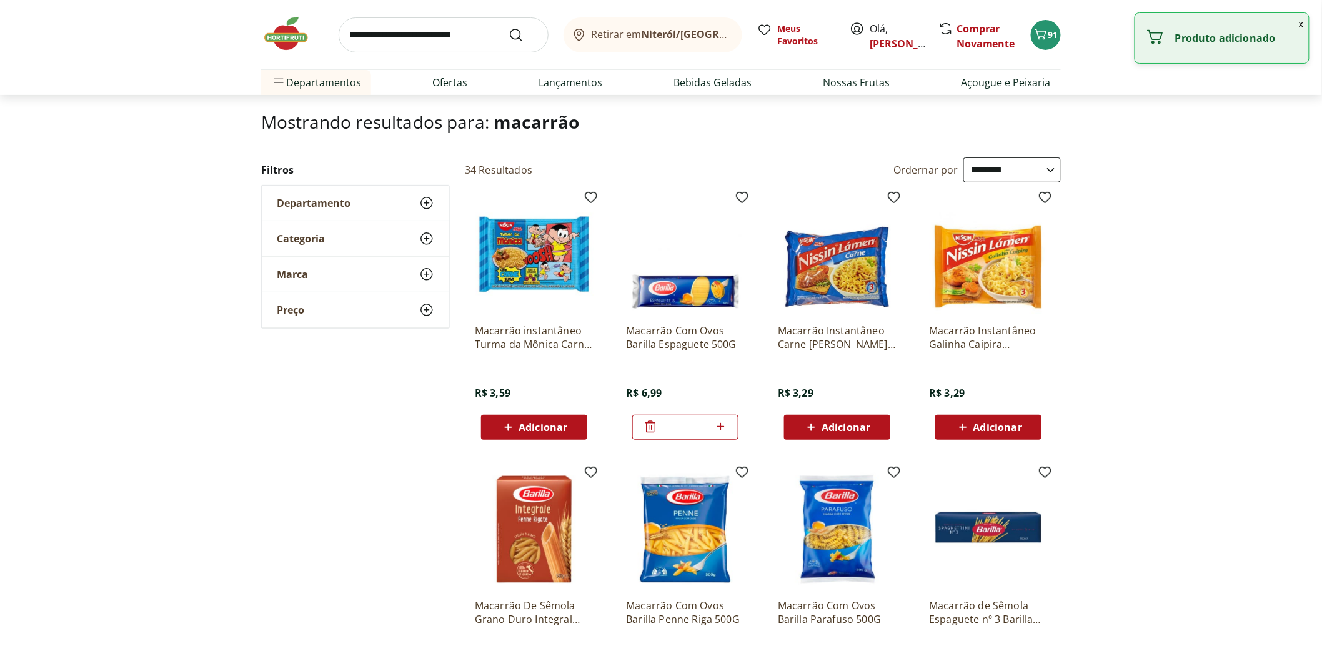
click at [723, 428] on icon at bounding box center [721, 426] width 16 height 15
type input "*"
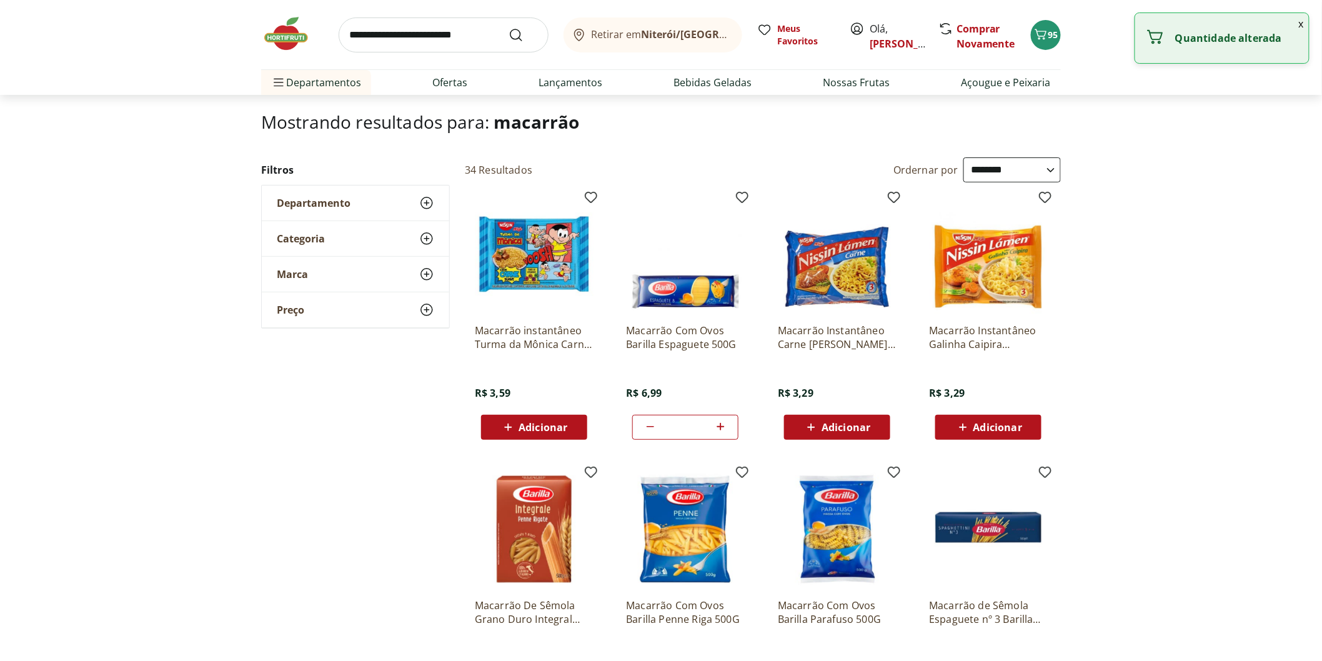
click at [367, 34] on input "search" at bounding box center [444, 34] width 210 height 35
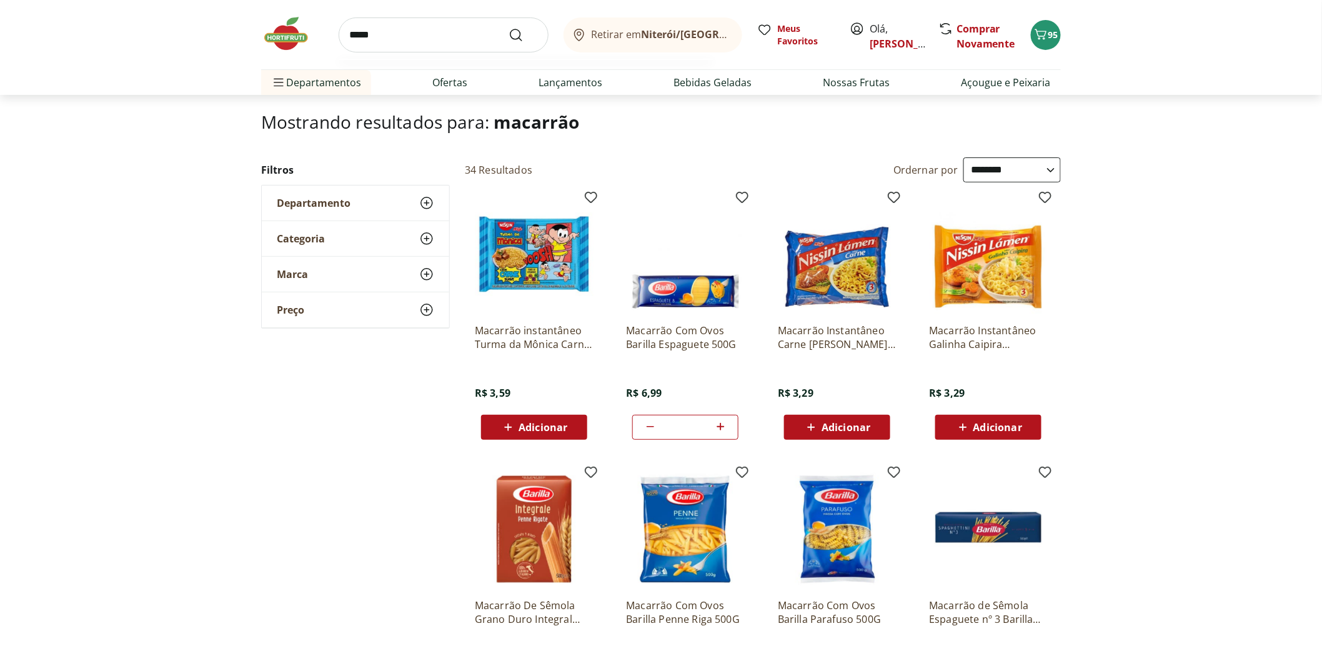
type input "******"
click button "Submit Search" at bounding box center [523, 34] width 30 height 15
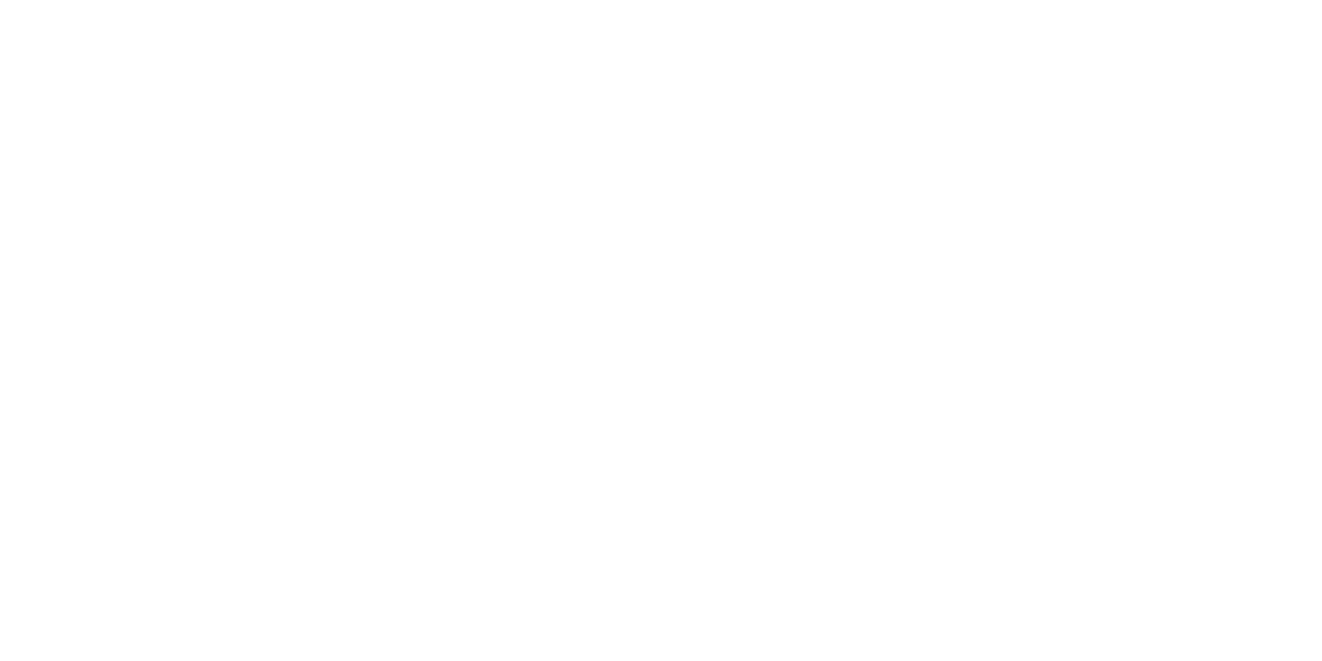
select select "**********"
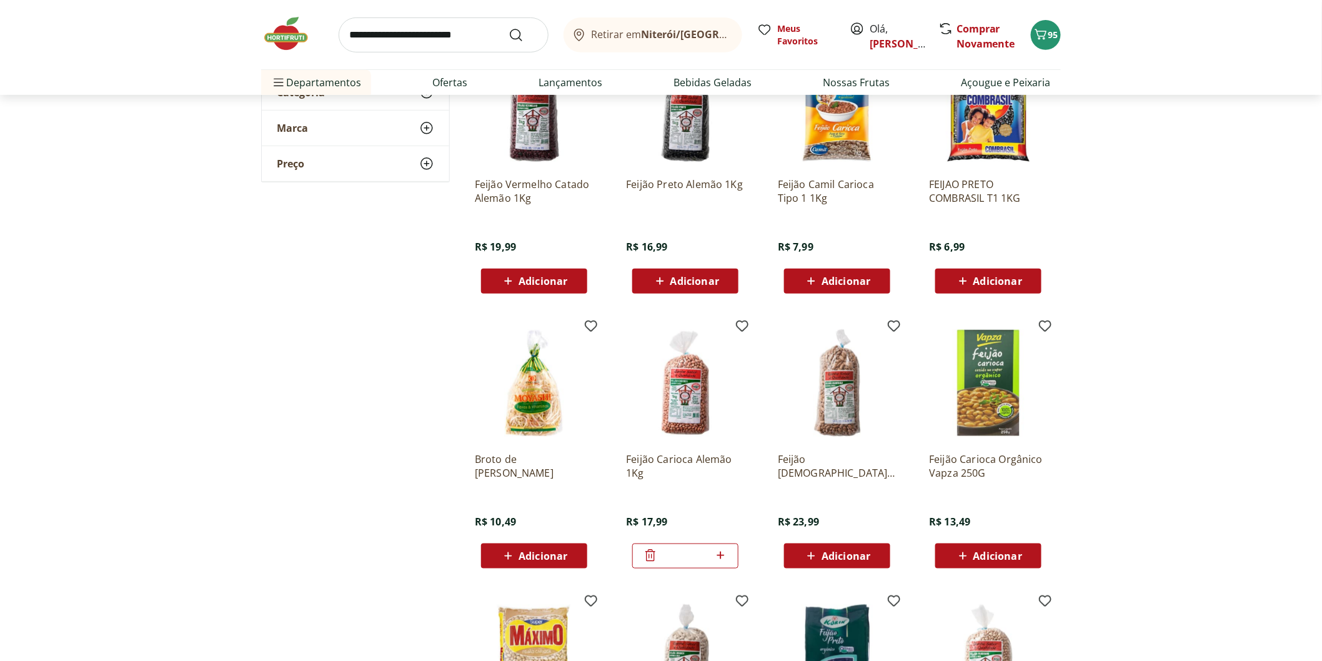
scroll to position [347, 0]
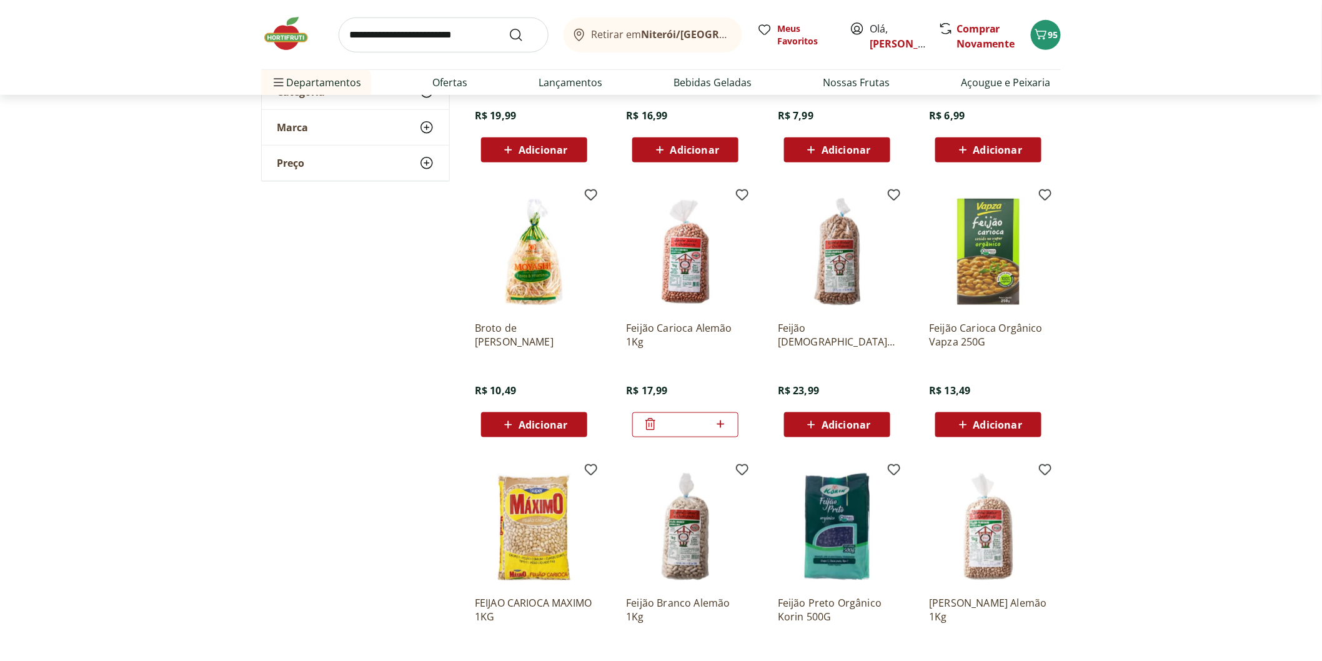
click at [289, 41] on img at bounding box center [292, 33] width 62 height 37
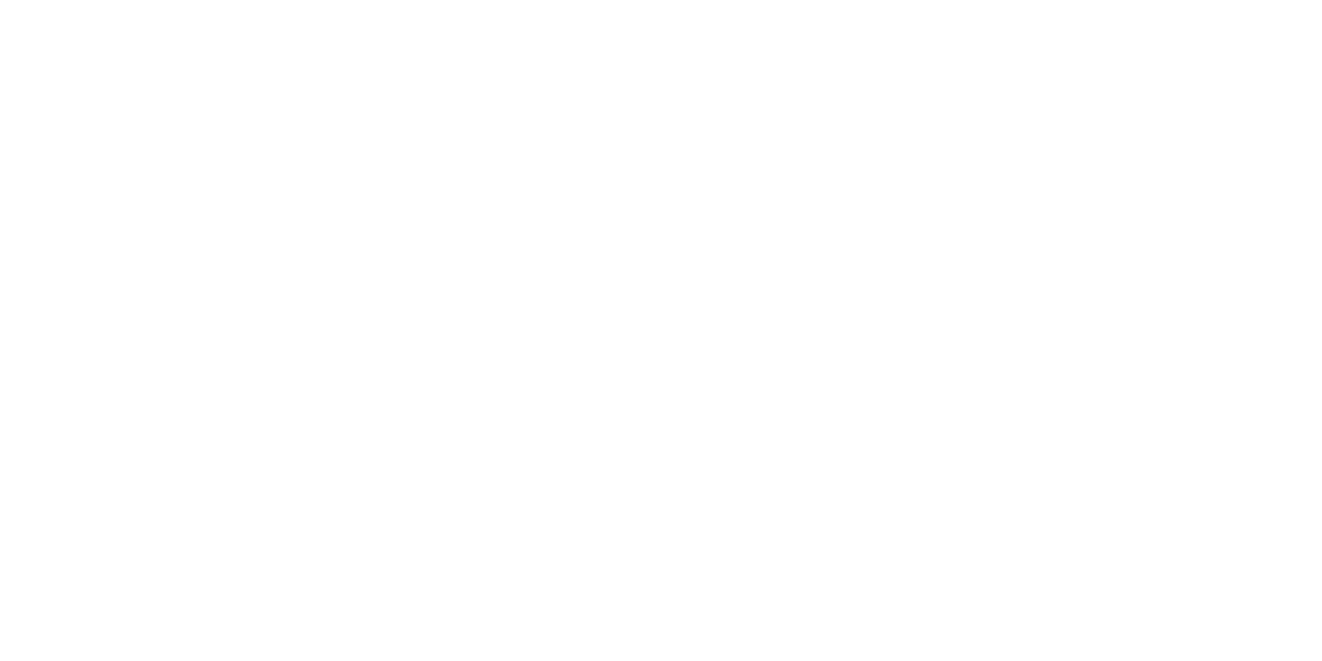
select select "**********"
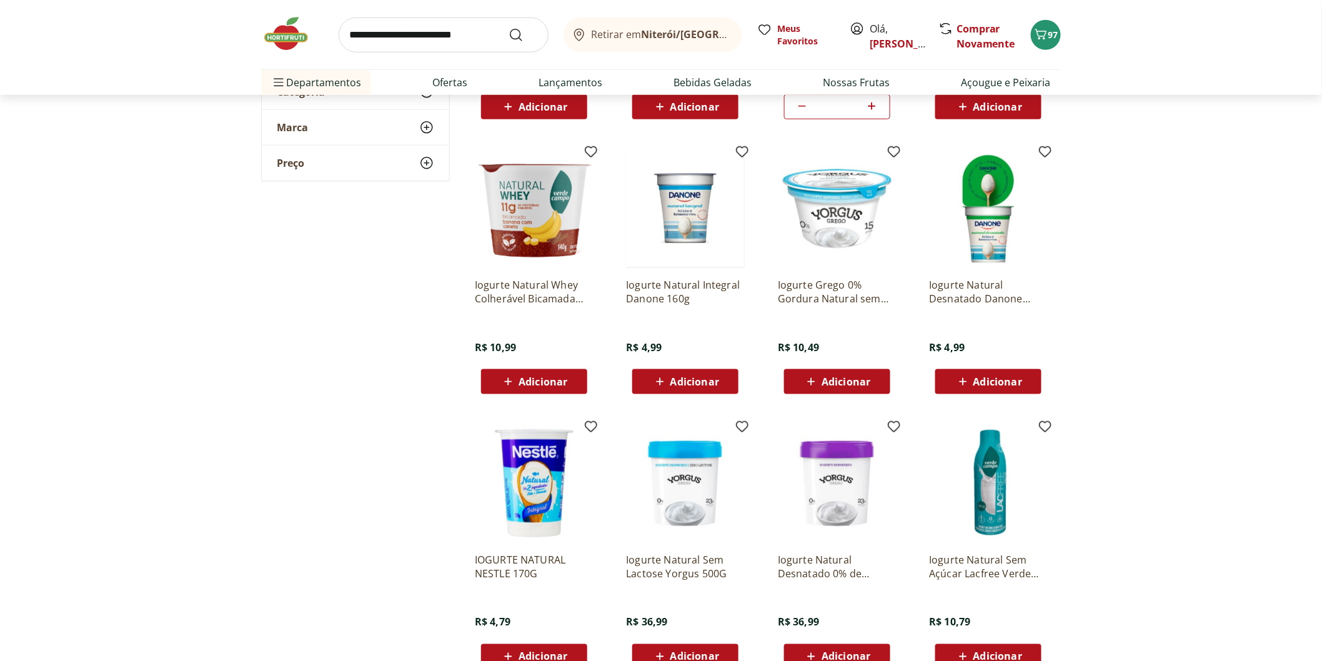
scroll to position [555, 0]
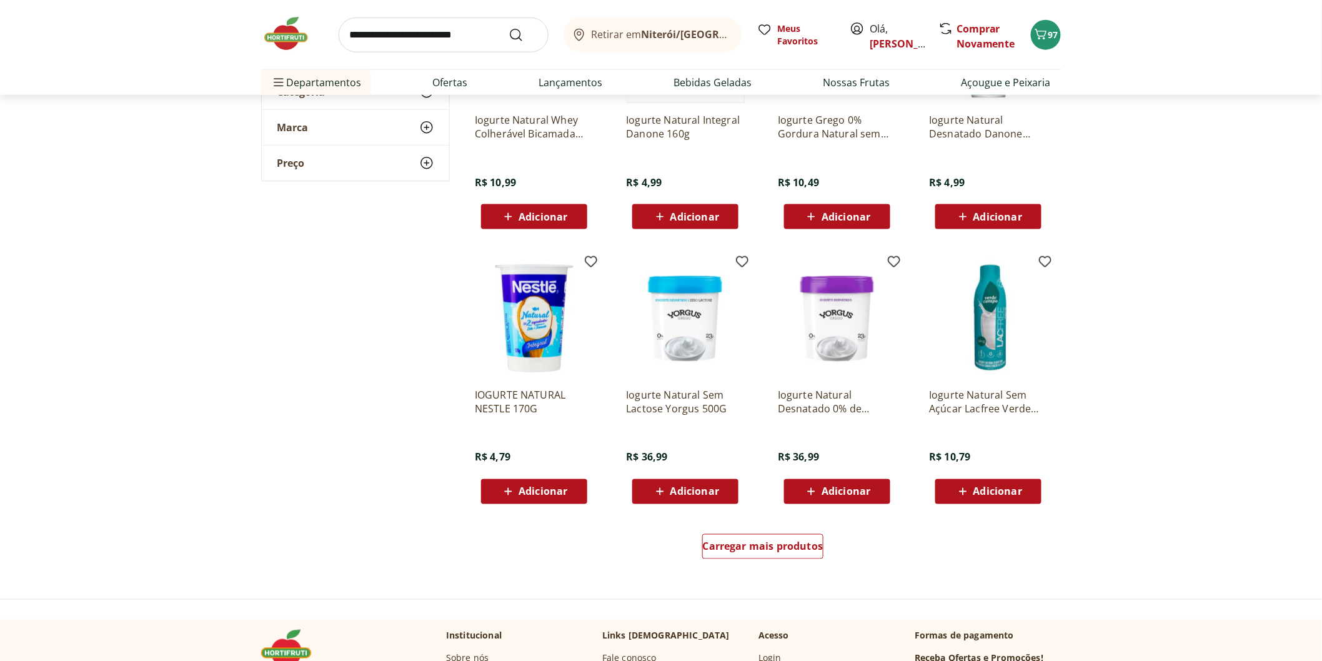
click at [569, 488] on div "Adicionar" at bounding box center [534, 491] width 86 height 22
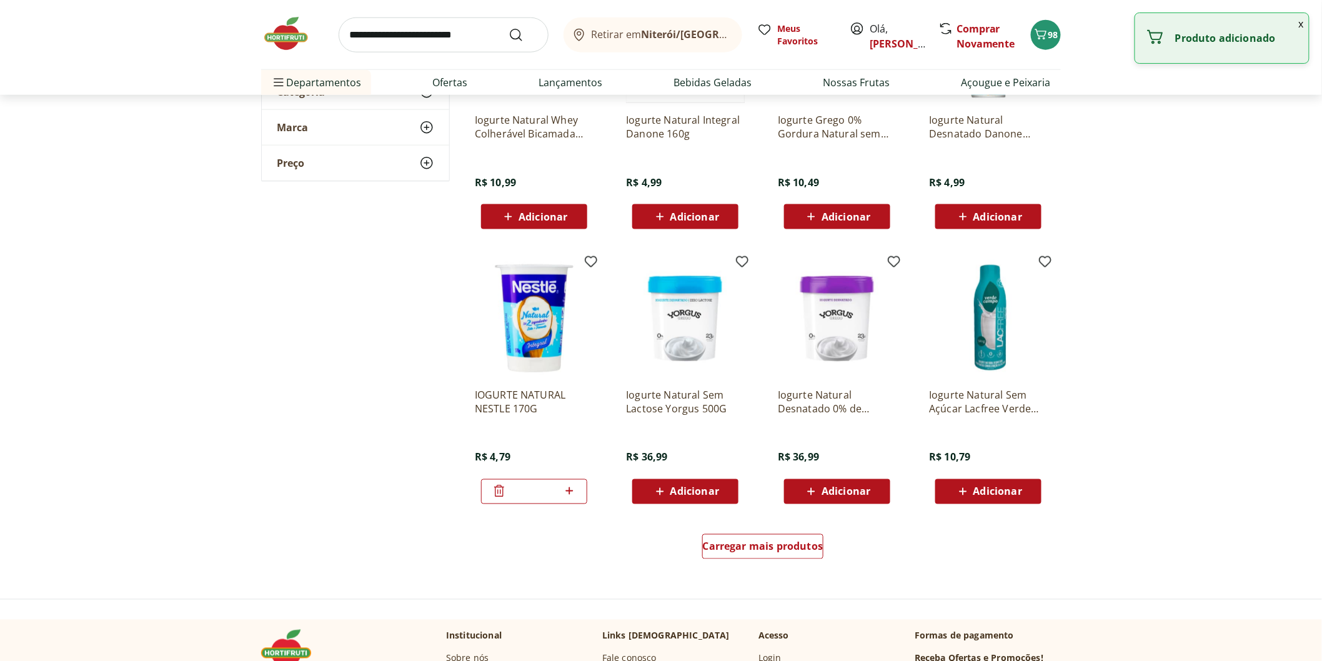
click at [575, 488] on icon at bounding box center [569, 490] width 16 height 15
click at [573, 488] on icon at bounding box center [569, 490] width 16 height 15
click at [497, 490] on icon at bounding box center [499, 490] width 15 height 15
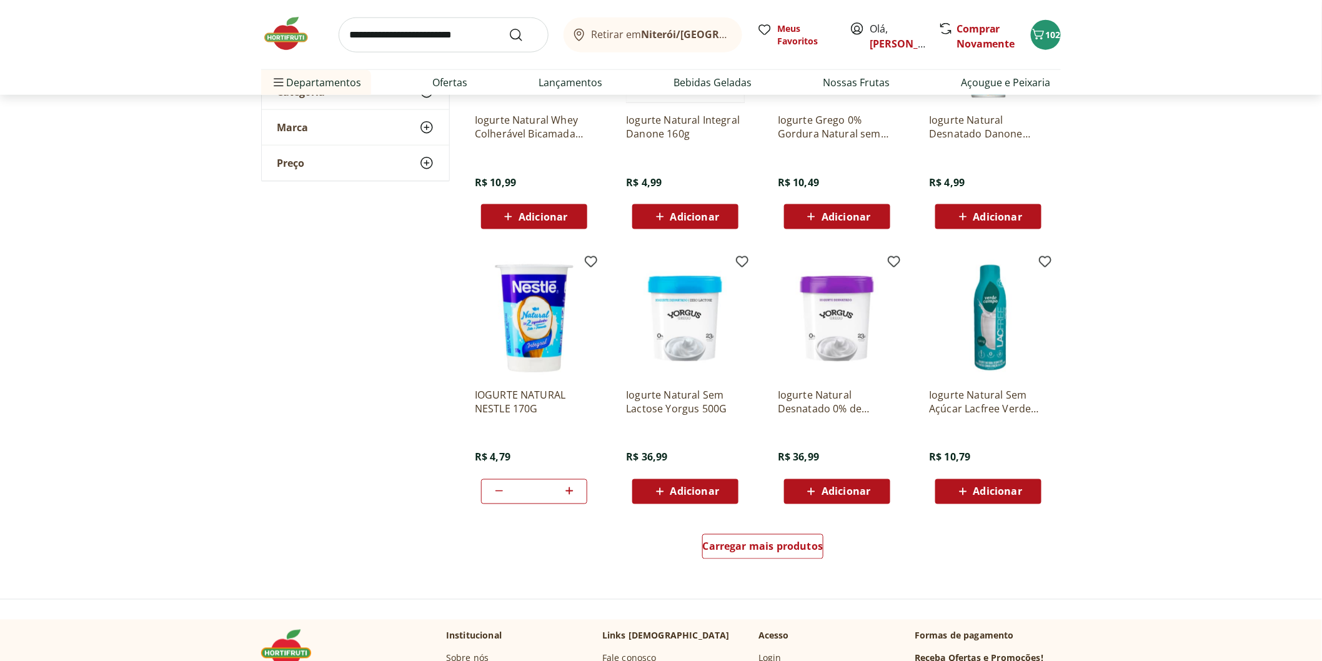
type input "*"
click at [292, 29] on img at bounding box center [292, 33] width 62 height 37
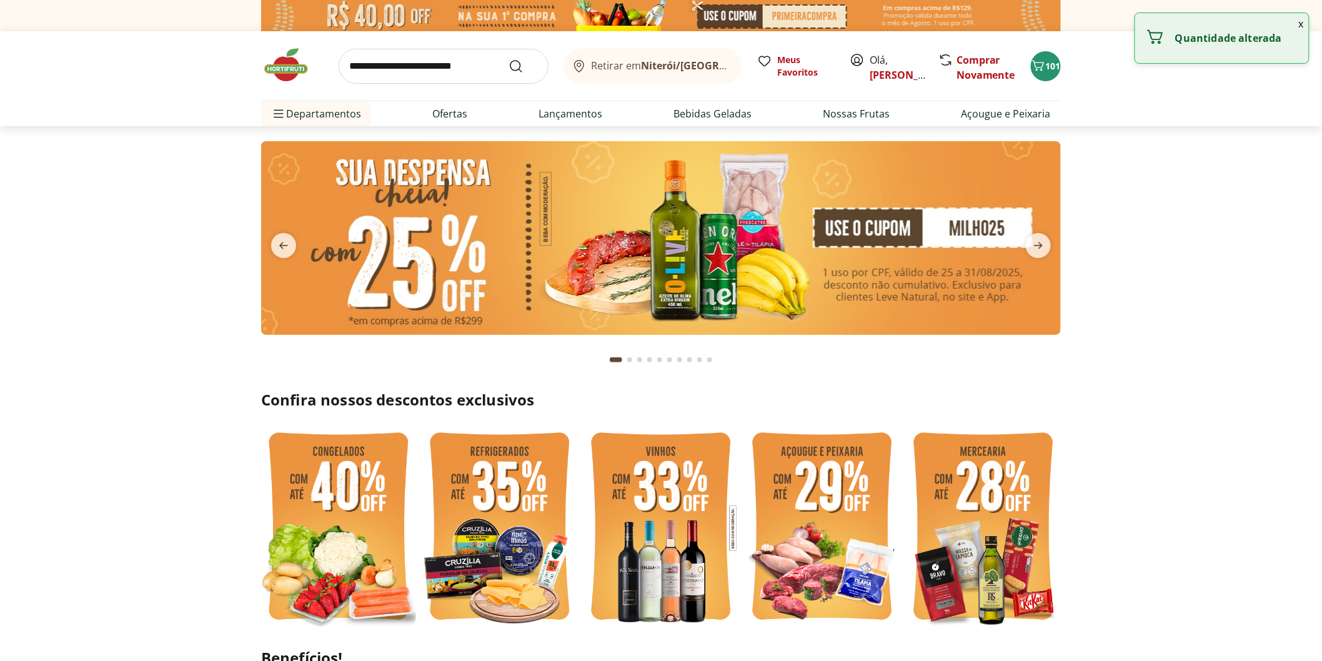
click at [402, 76] on input "search" at bounding box center [444, 66] width 210 height 35
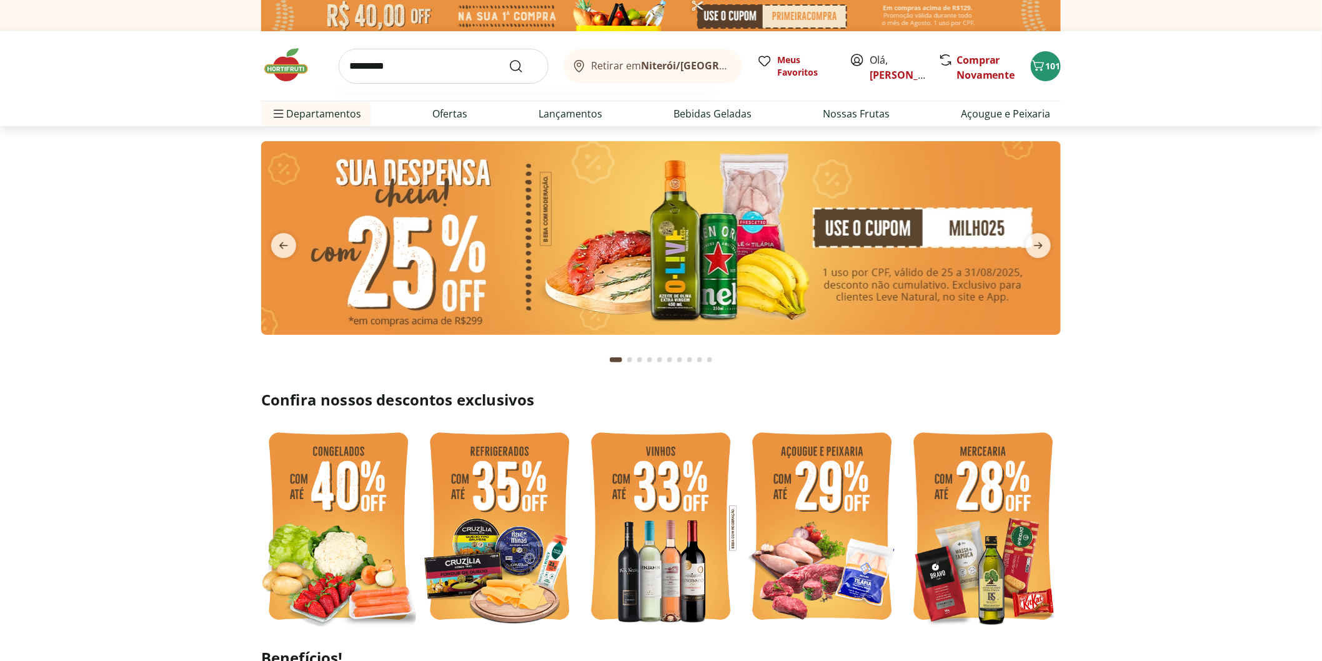
type input "**********"
type input "*"
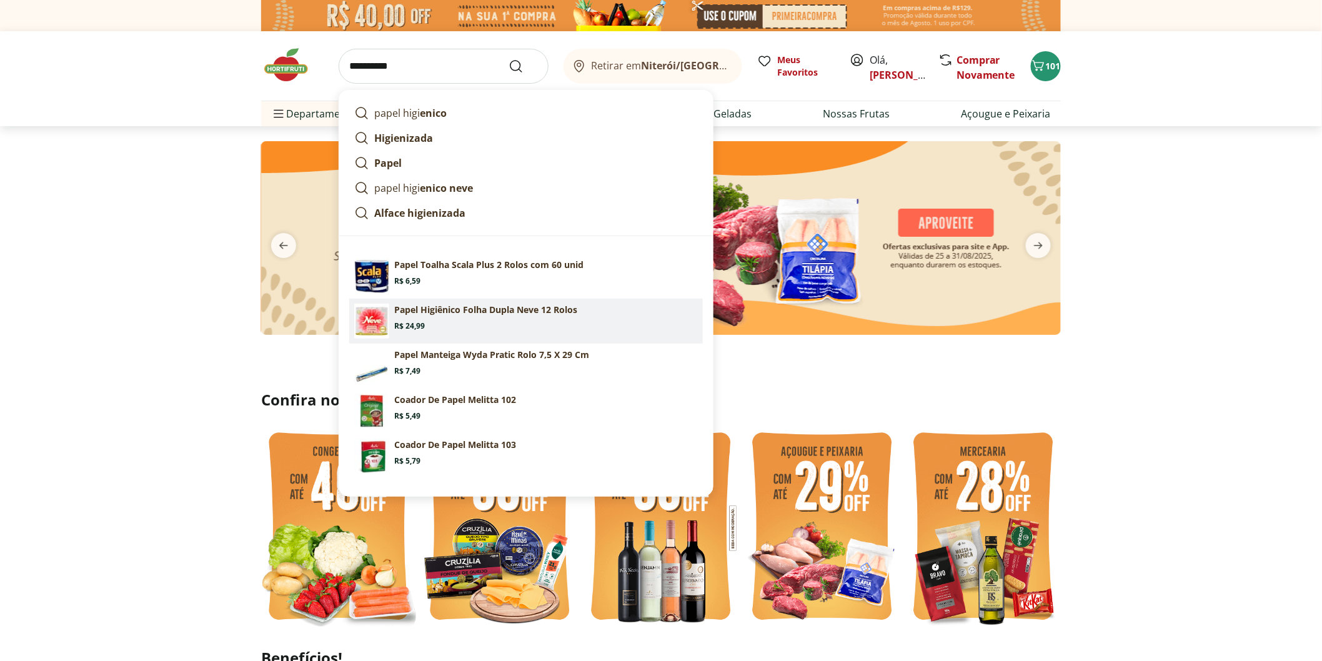
click at [414, 307] on p "Papel Higiênico Folha Dupla Neve 12 Rolos" at bounding box center [485, 310] width 183 height 12
type input "**********"
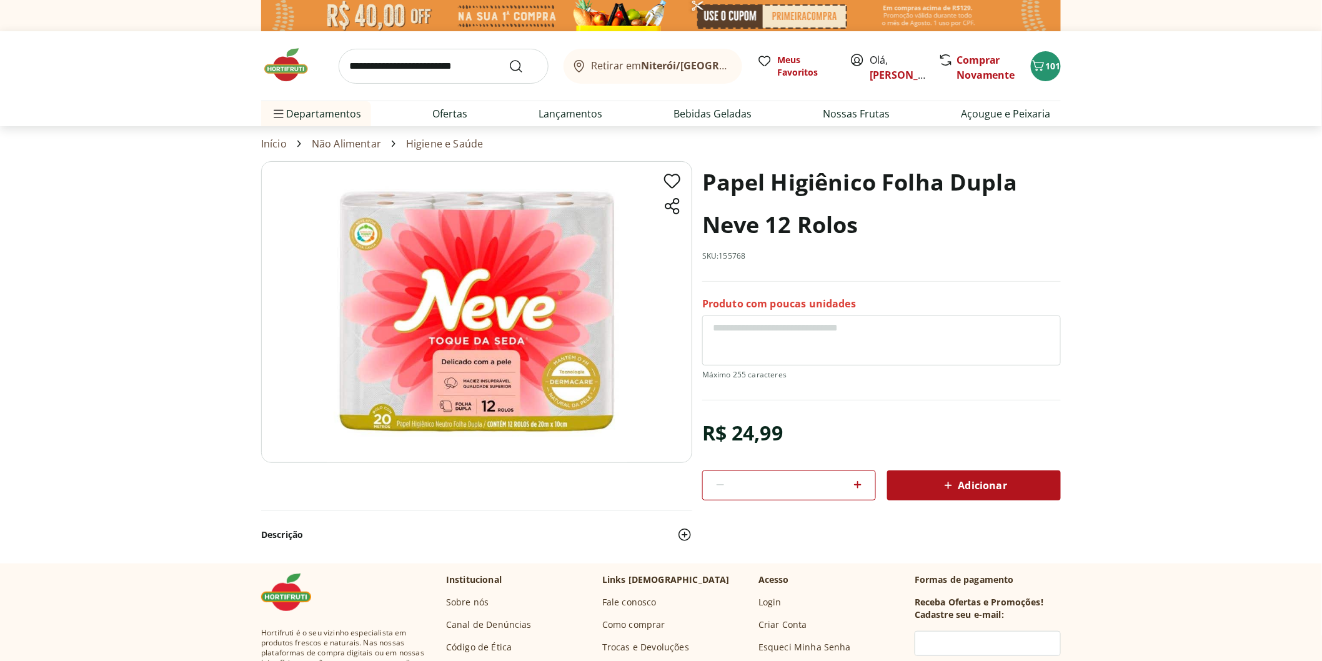
click at [963, 488] on span "Adicionar" at bounding box center [974, 485] width 66 height 15
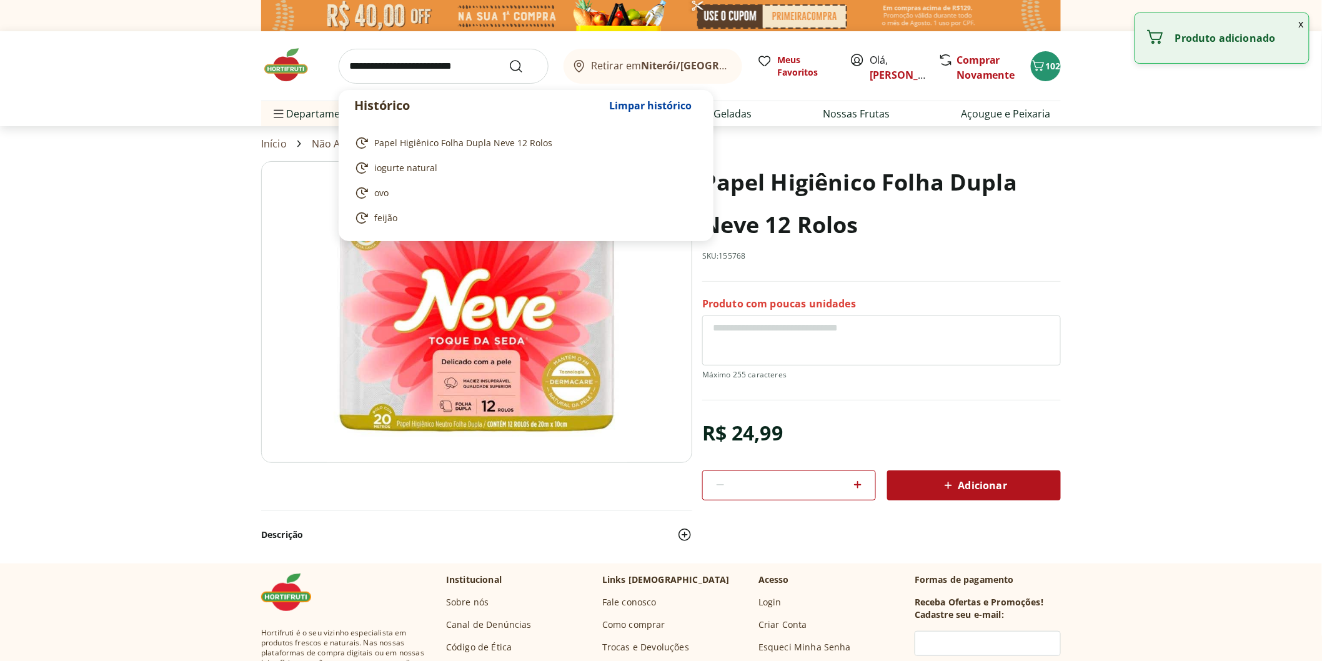
click at [392, 61] on input "search" at bounding box center [444, 66] width 210 height 35
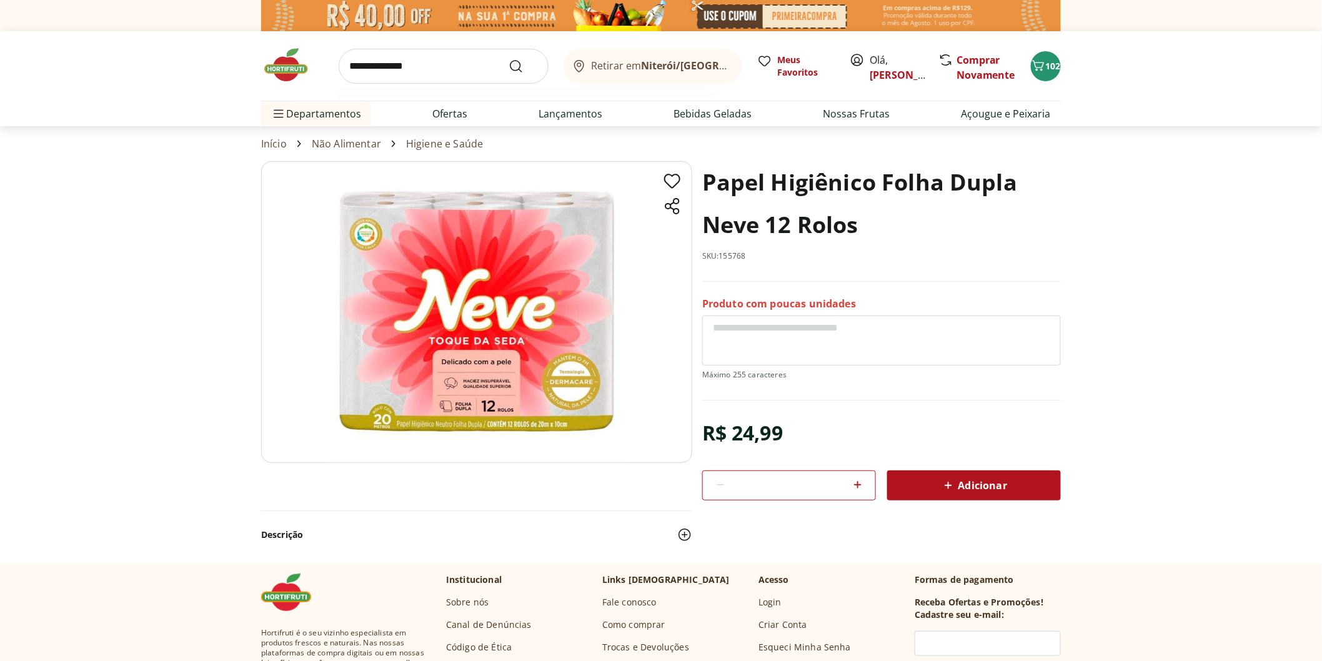
type input "**********"
click at [508, 59] on button "Submit Search" at bounding box center [523, 66] width 30 height 15
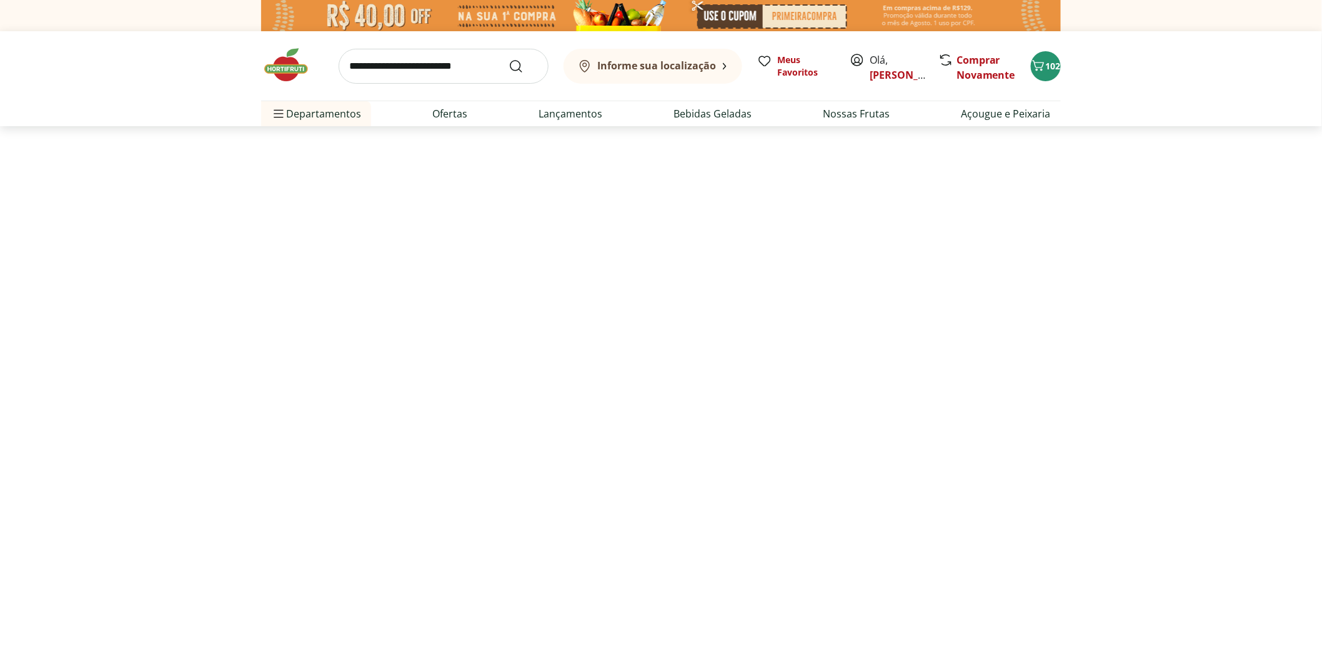
select select "**********"
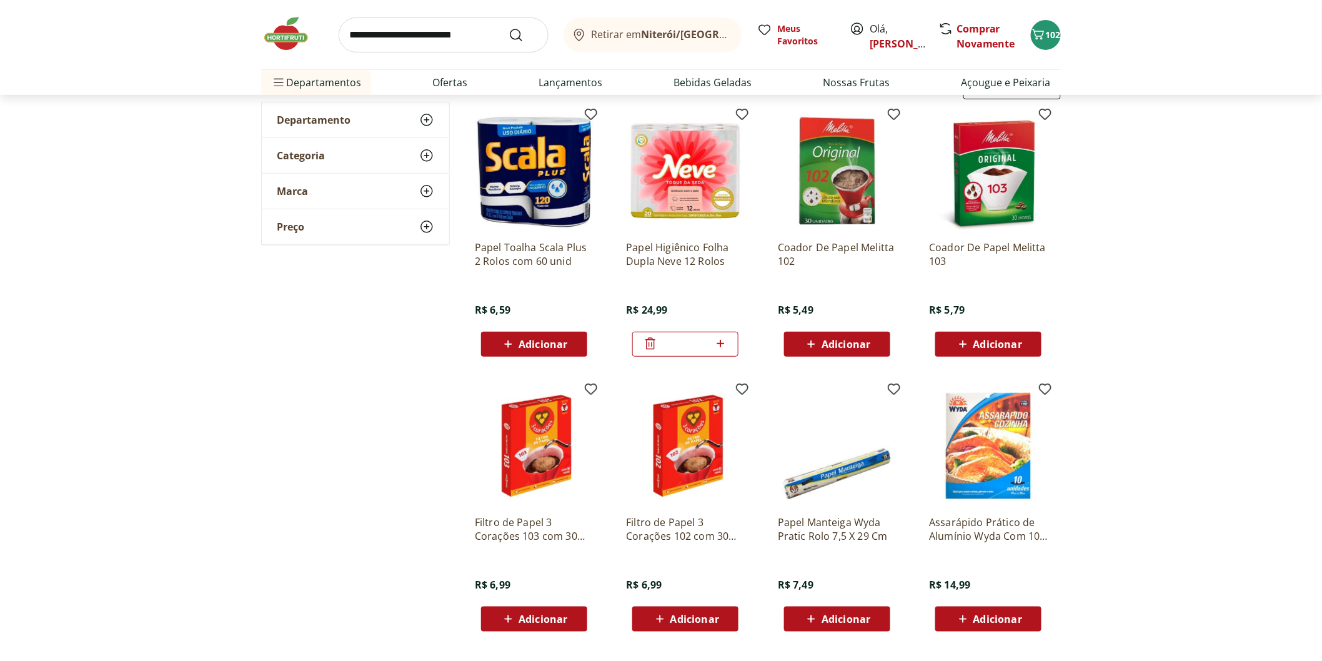
scroll to position [139, 0]
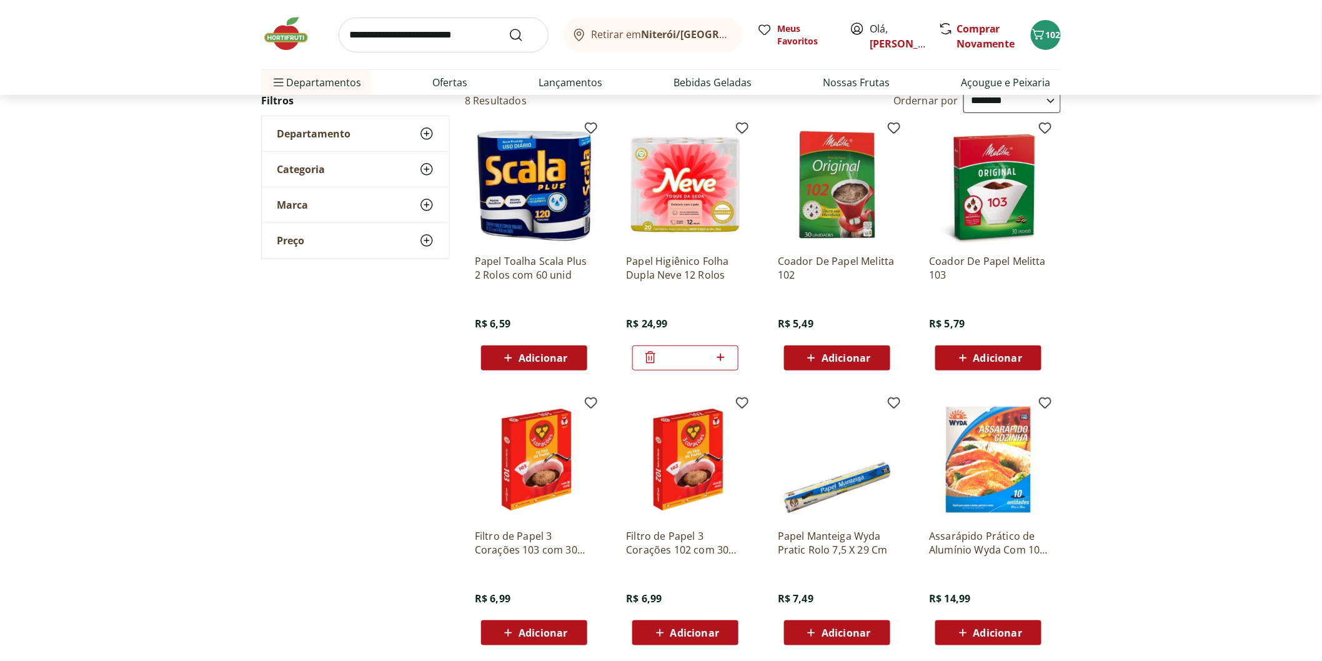
click at [840, 354] on span "Adicionar" at bounding box center [845, 358] width 49 height 10
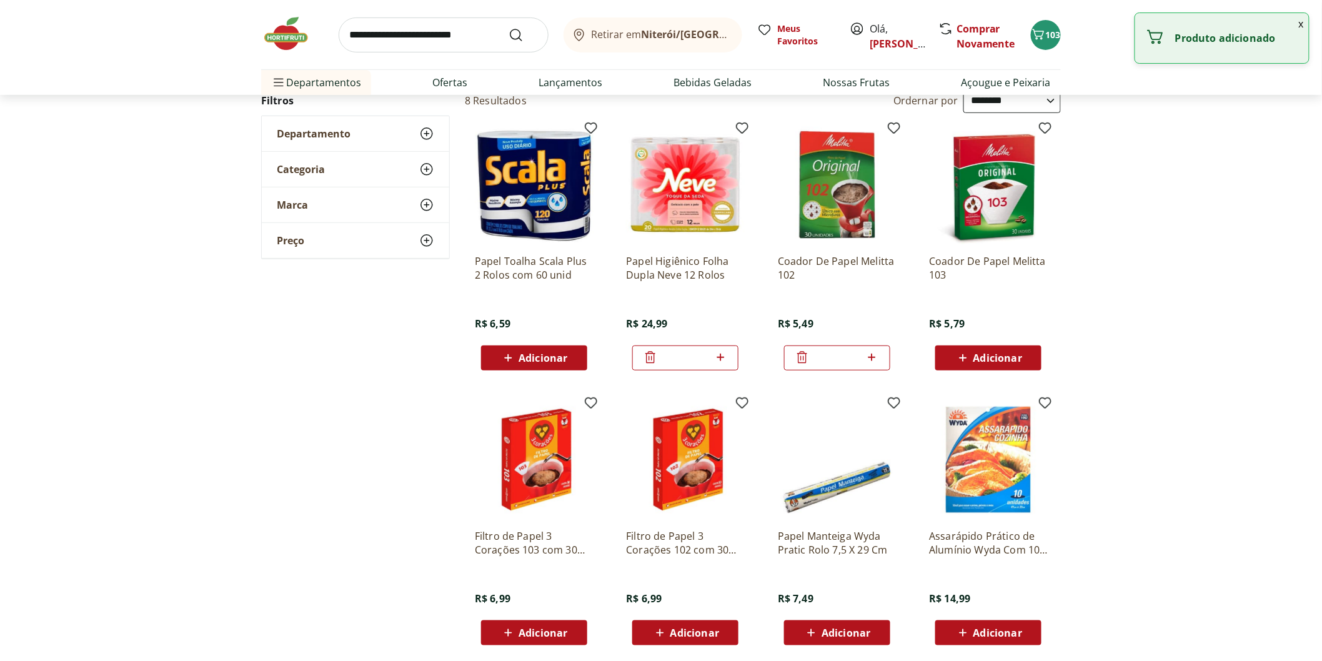
click at [874, 360] on icon at bounding box center [872, 357] width 16 height 15
type input "*"
click at [279, 37] on img at bounding box center [292, 33] width 62 height 37
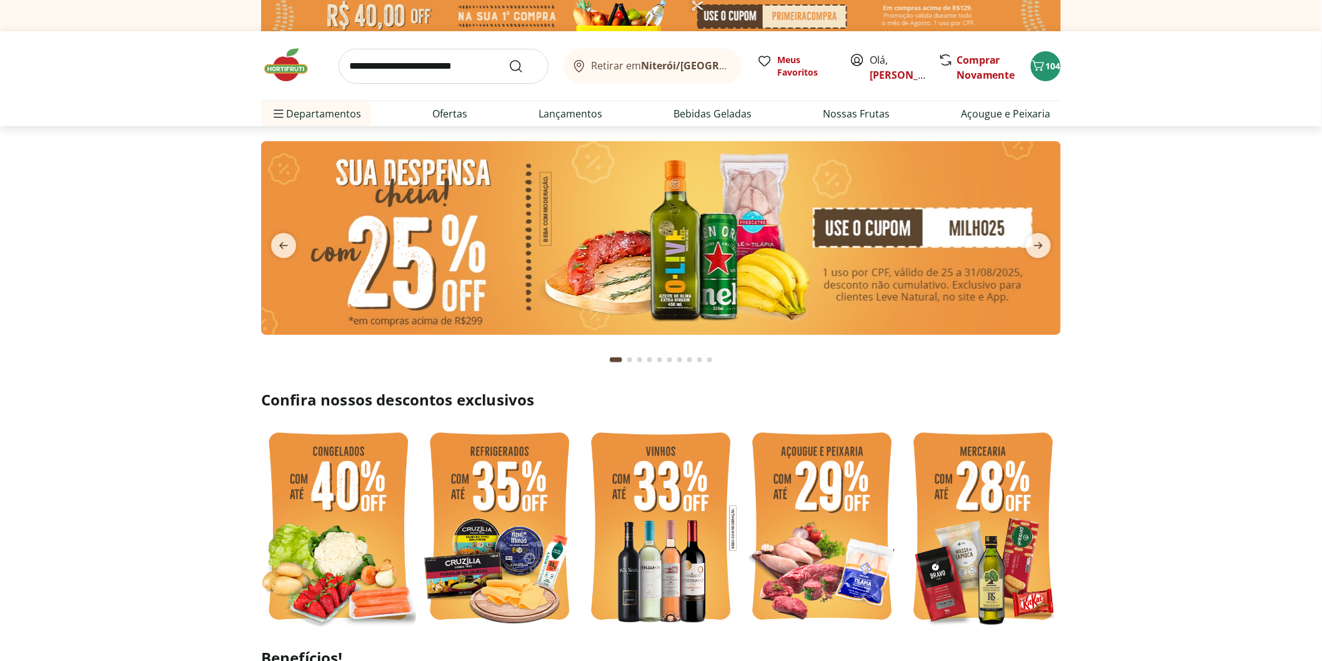
click at [469, 71] on input "search" at bounding box center [444, 66] width 210 height 35
type input "*******"
click at [508, 59] on button "Submit Search" at bounding box center [523, 66] width 30 height 15
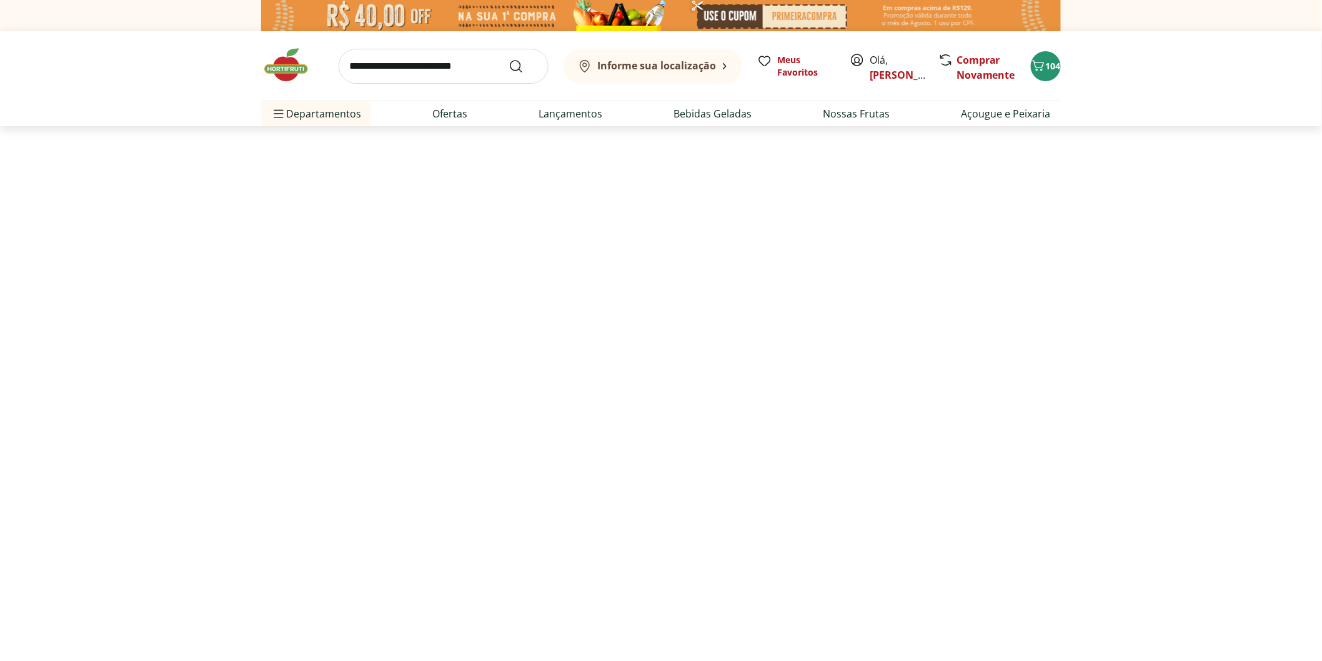
select select "**********"
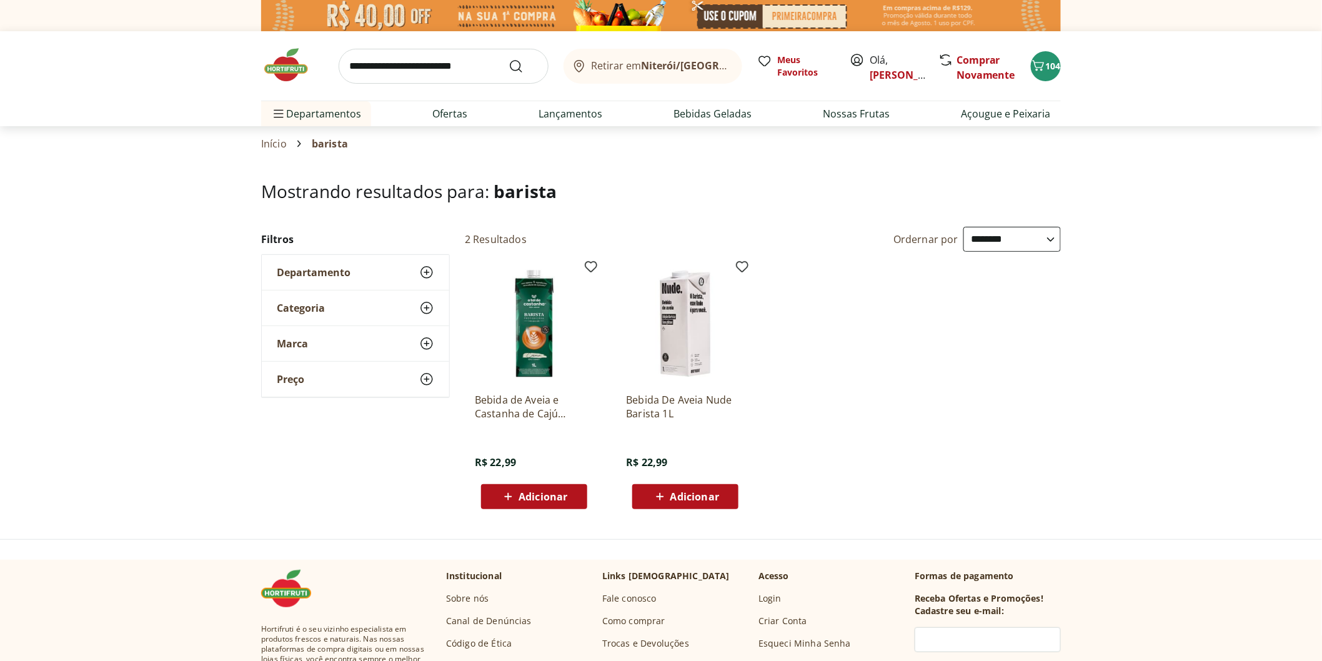
click at [541, 501] on span "Adicionar" at bounding box center [542, 497] width 49 height 10
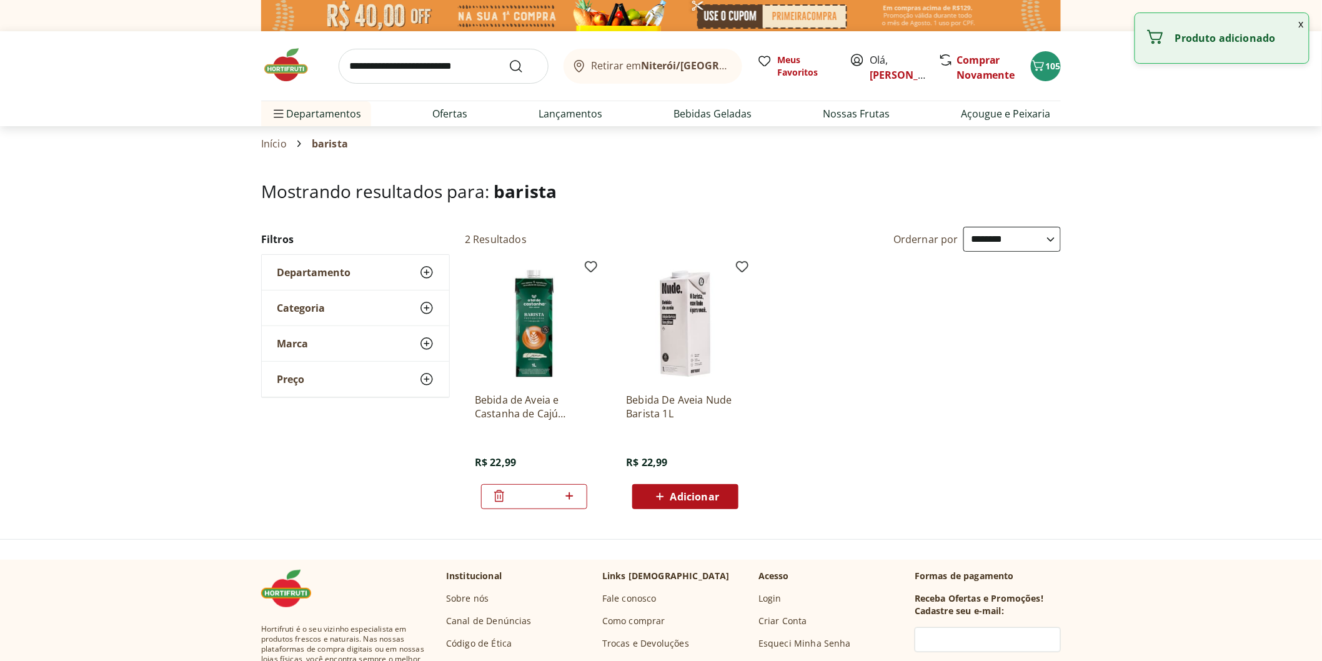
click at [281, 65] on img at bounding box center [292, 64] width 62 height 37
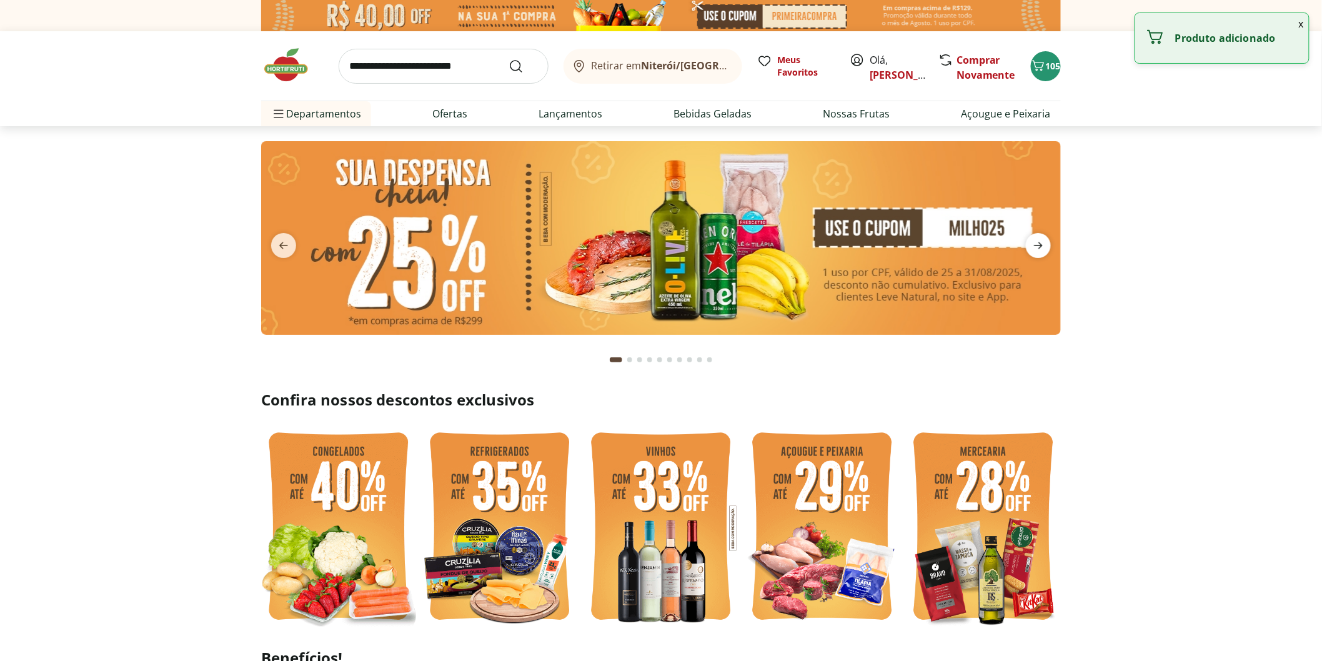
click at [1043, 244] on icon "next" at bounding box center [1038, 245] width 15 height 15
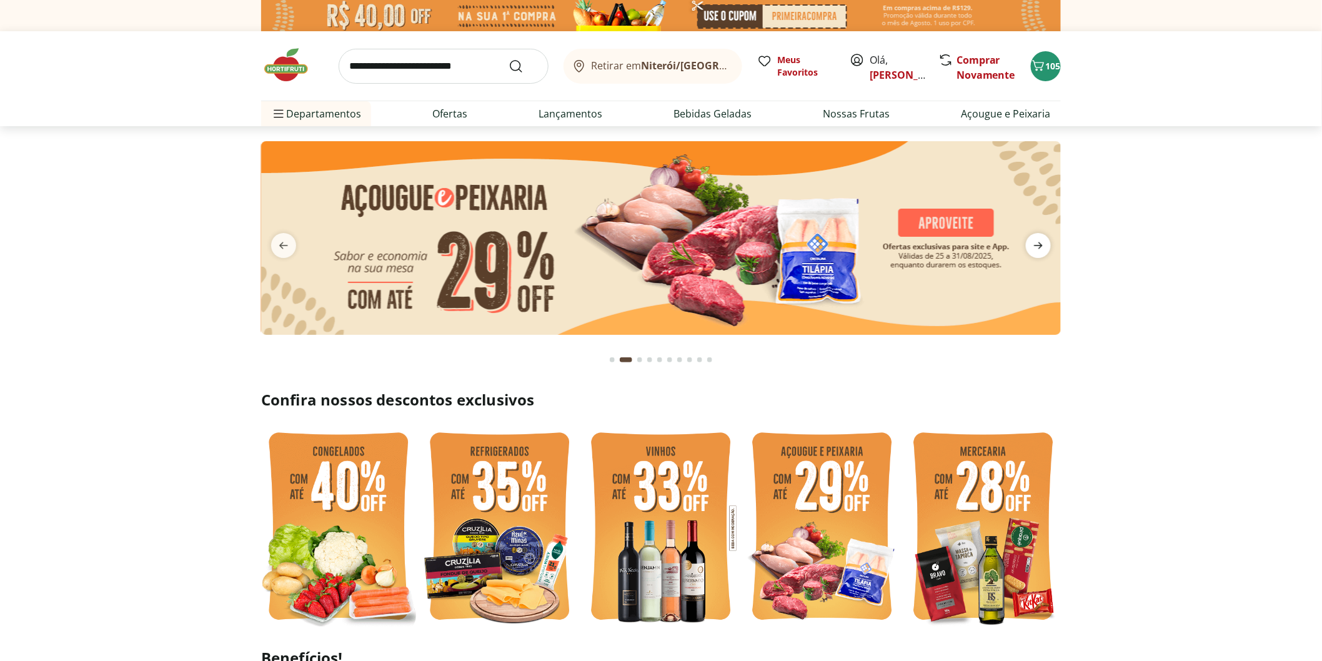
click at [1043, 244] on icon "next" at bounding box center [1038, 245] width 15 height 15
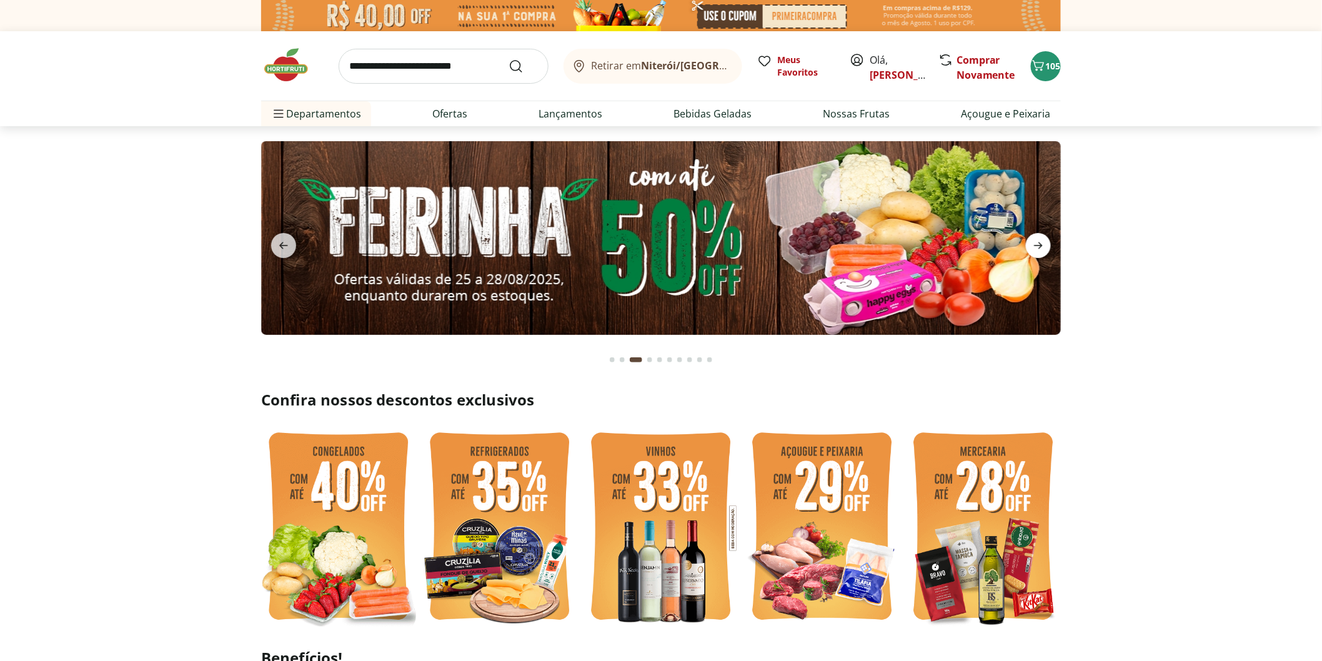
click at [1040, 247] on icon "next" at bounding box center [1038, 245] width 9 height 7
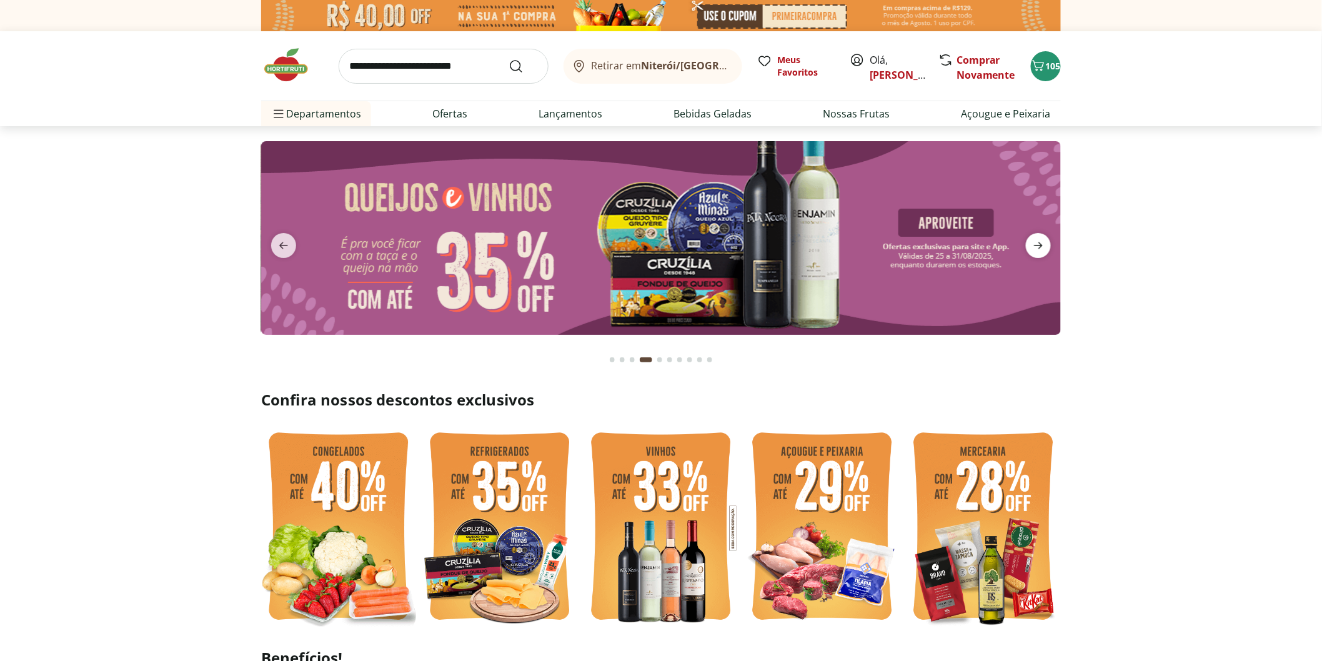
click at [1040, 247] on icon "next" at bounding box center [1038, 245] width 9 height 7
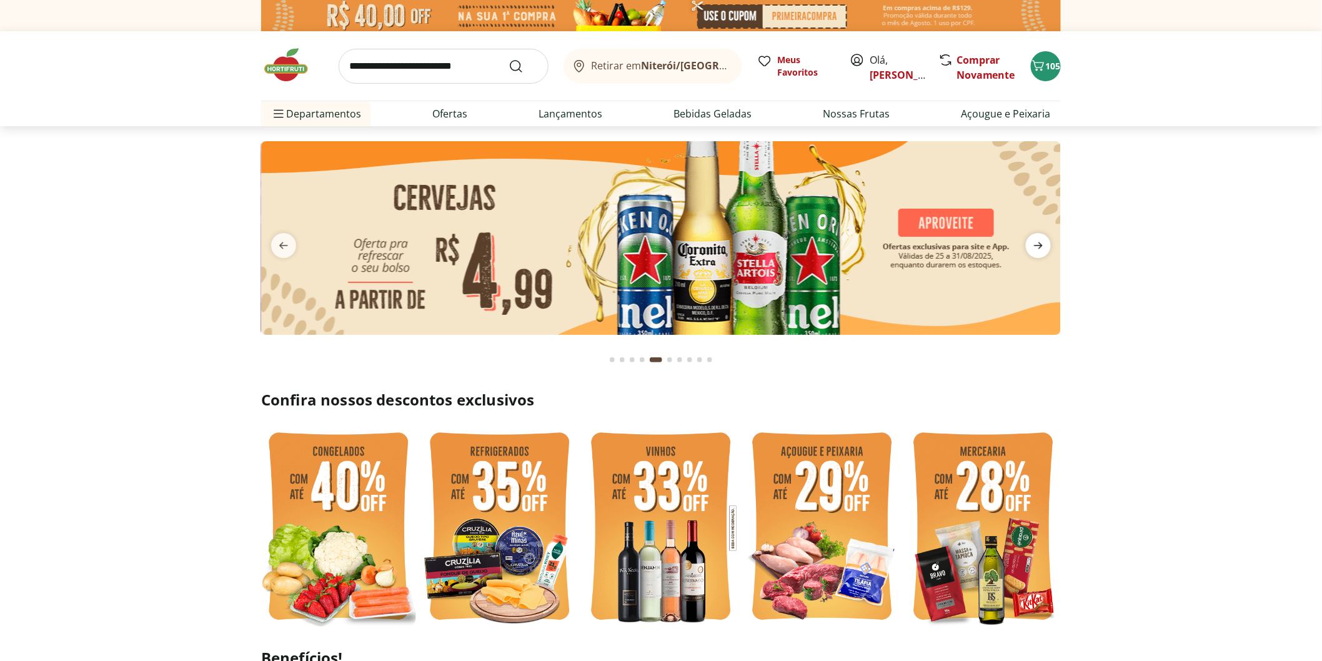
click at [1040, 247] on icon "next" at bounding box center [1038, 245] width 9 height 7
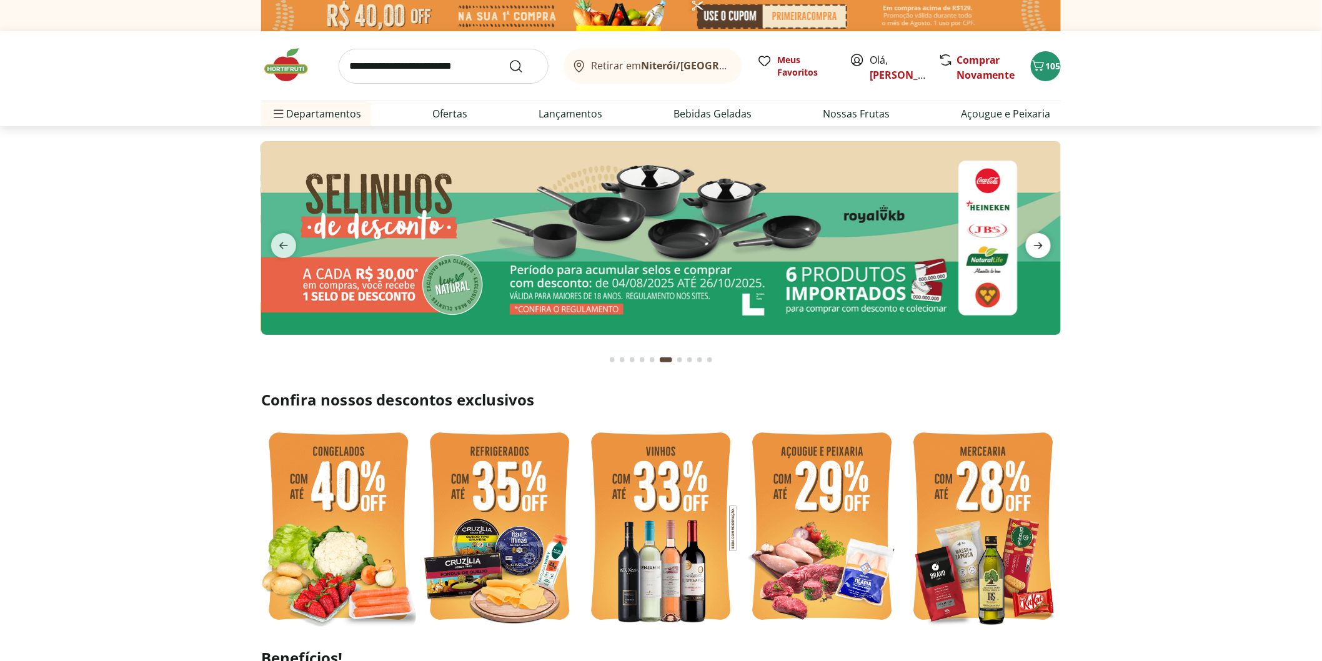
click at [1040, 247] on icon "next" at bounding box center [1038, 245] width 9 height 7
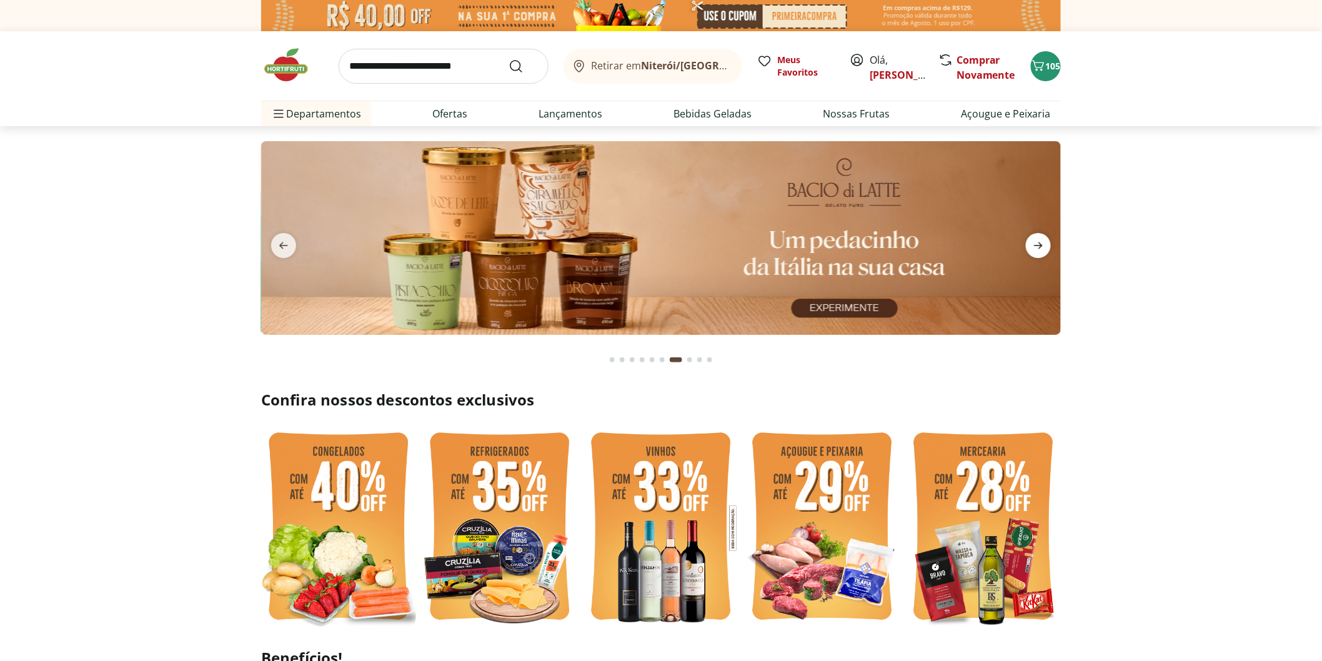
click at [1040, 247] on icon "next" at bounding box center [1038, 245] width 9 height 7
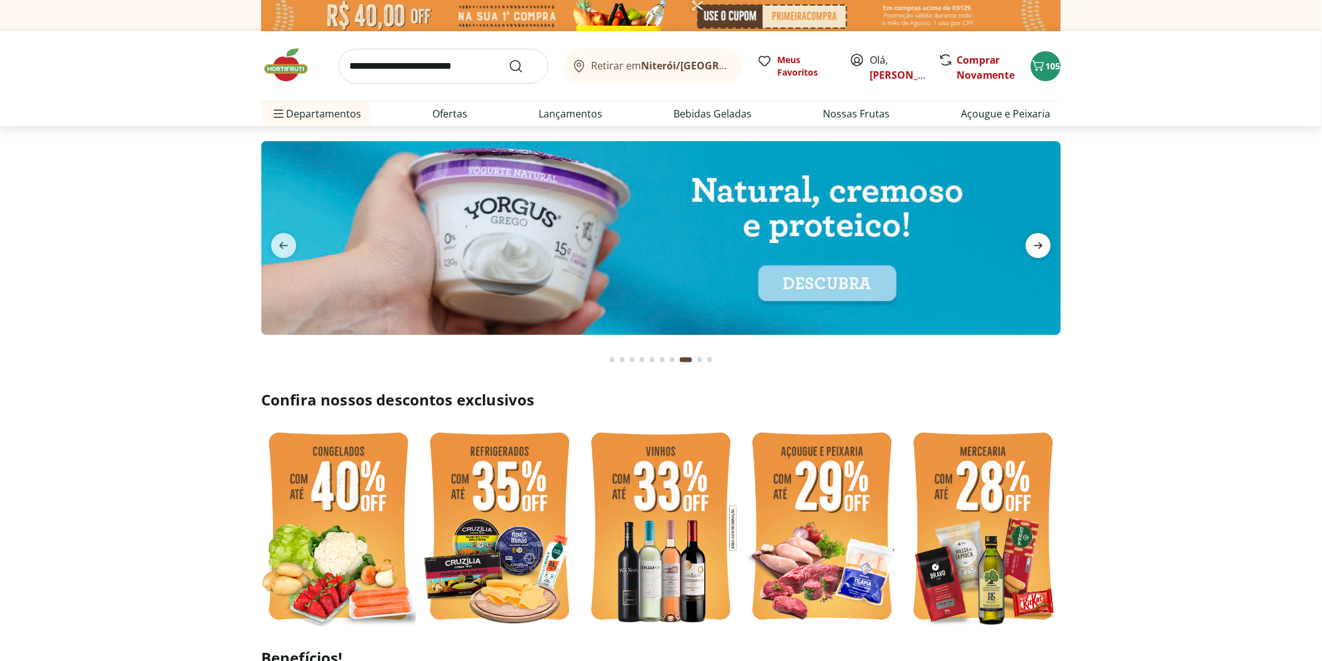
click at [1040, 247] on icon "next" at bounding box center [1038, 245] width 9 height 7
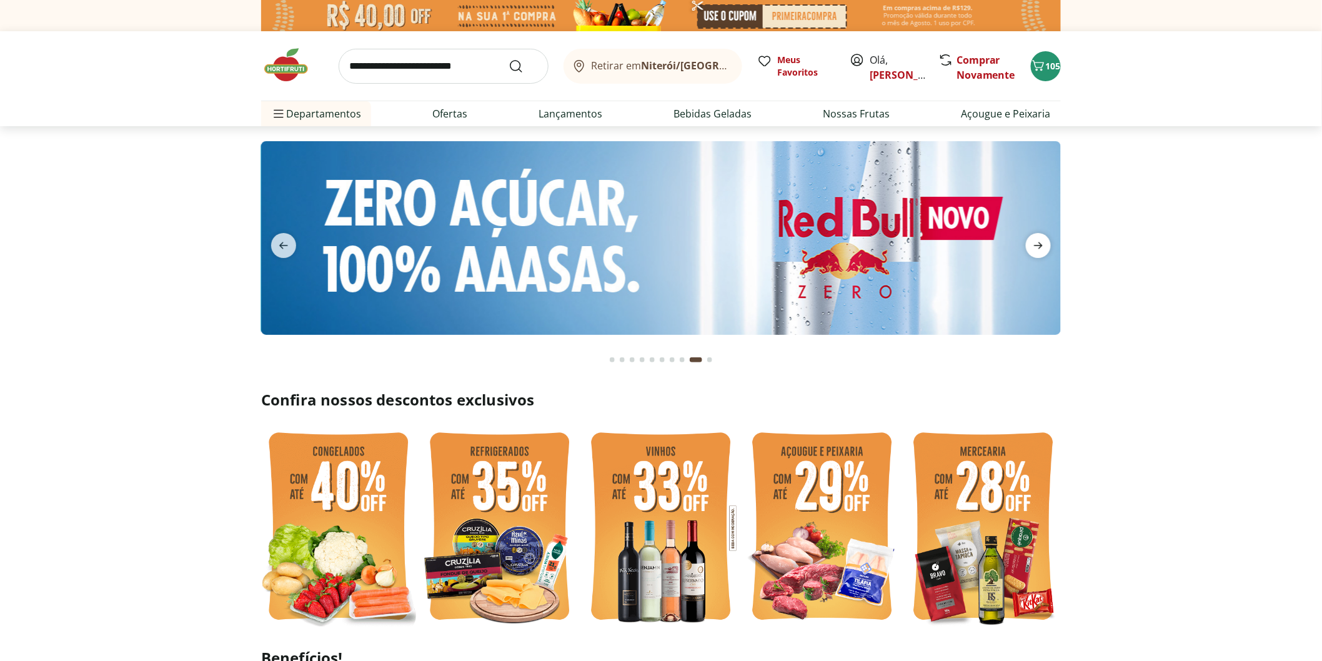
click at [1040, 247] on icon "next" at bounding box center [1038, 245] width 9 height 7
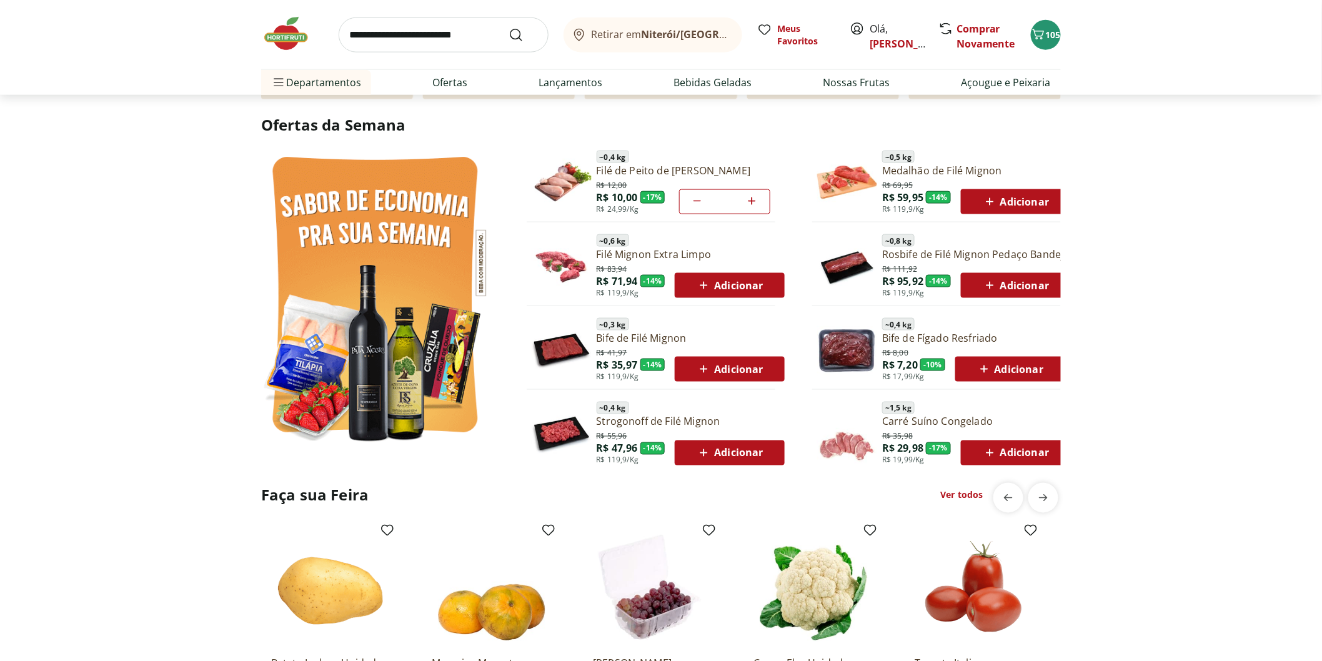
scroll to position [694, 0]
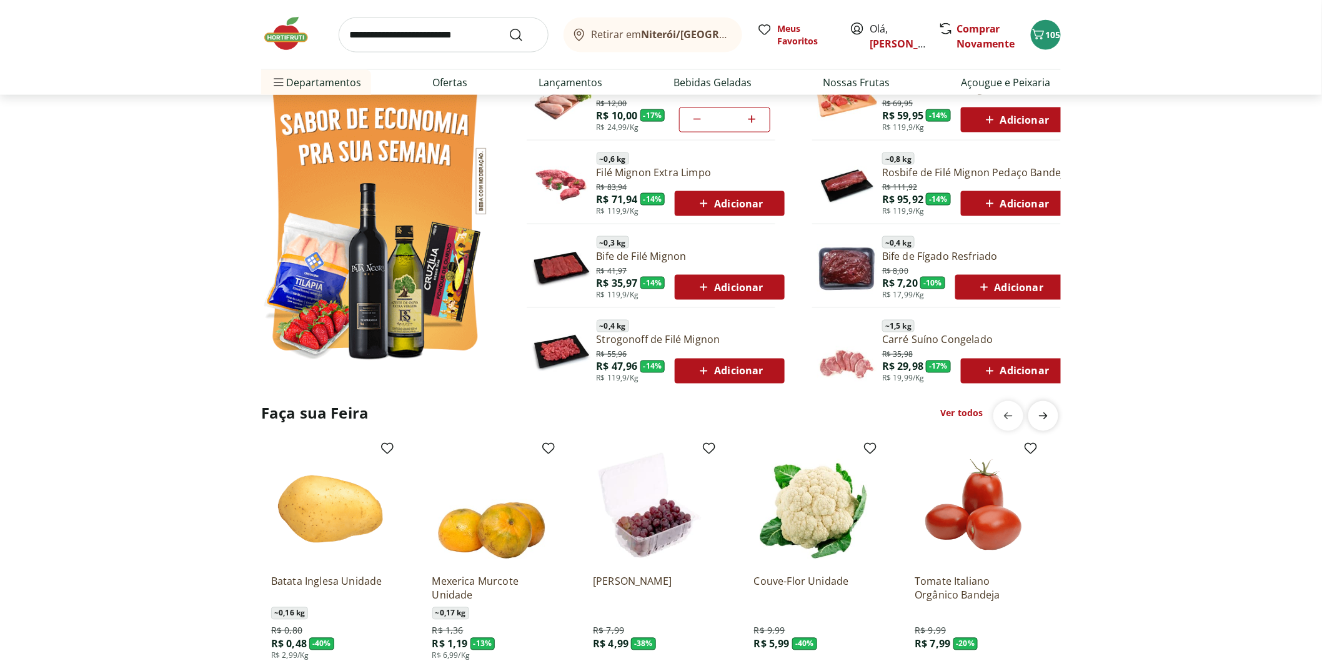
click at [1040, 411] on icon "next" at bounding box center [1043, 415] width 15 height 15
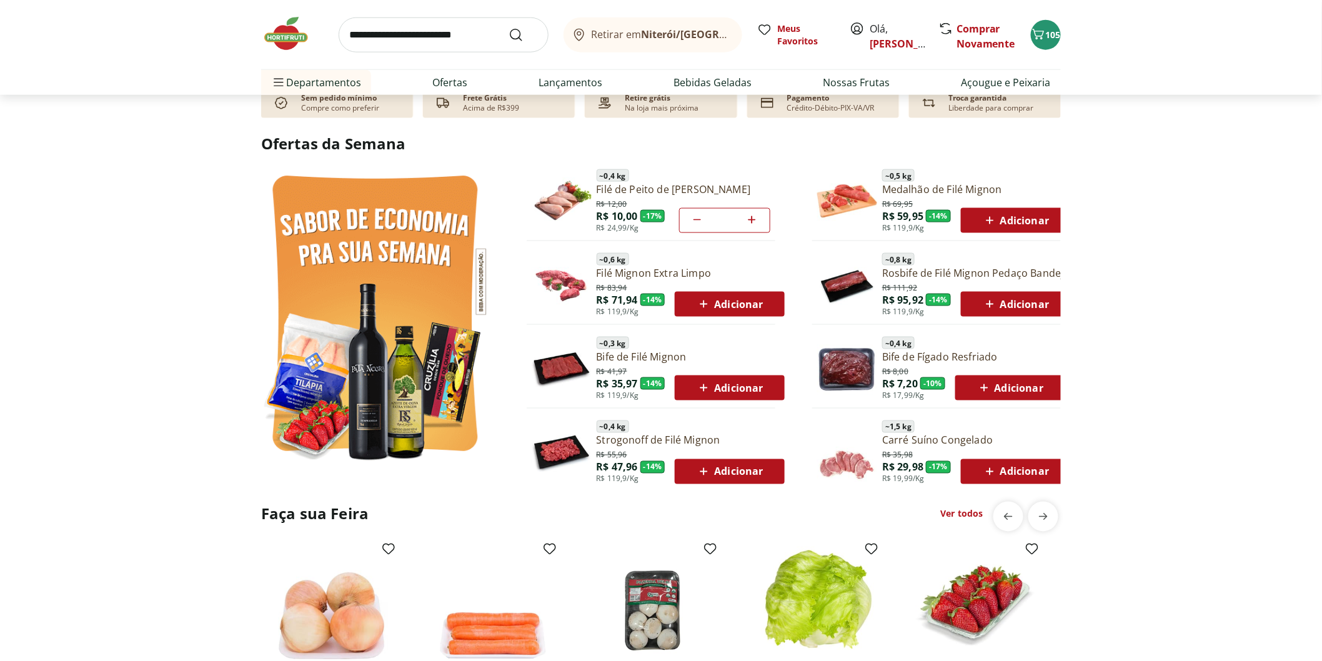
scroll to position [763, 0]
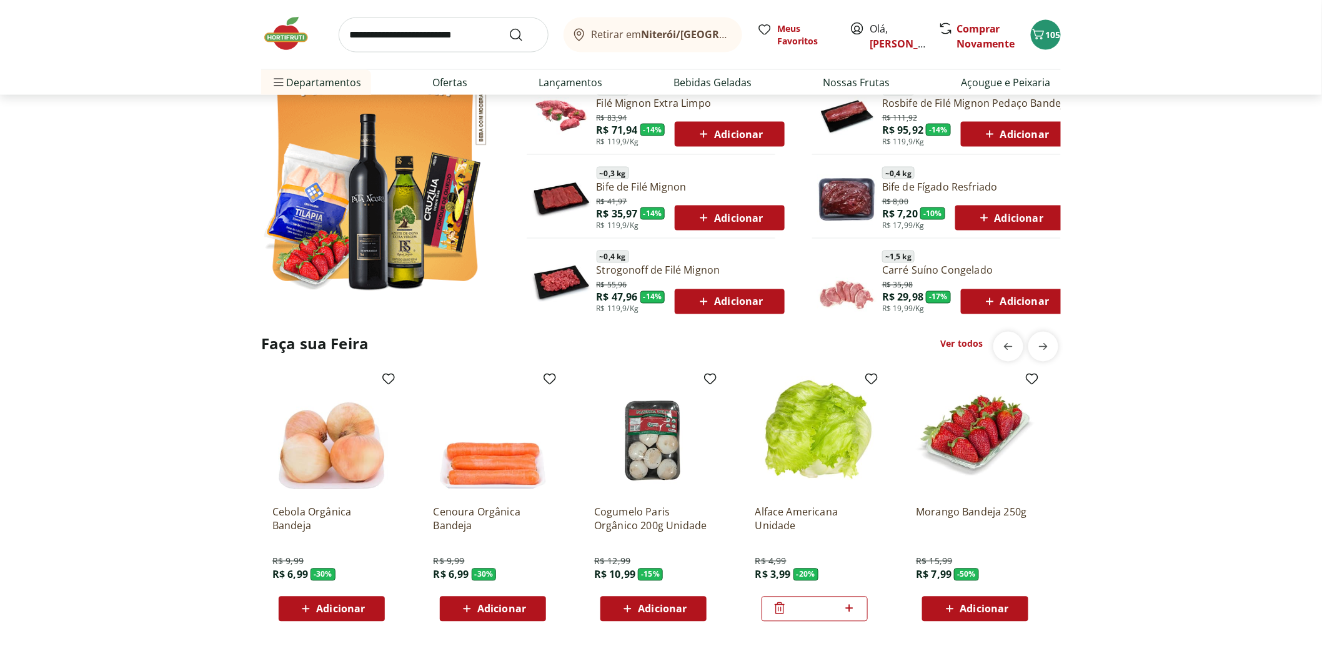
click at [975, 338] on link "Ver todos" at bounding box center [962, 344] width 42 height 12
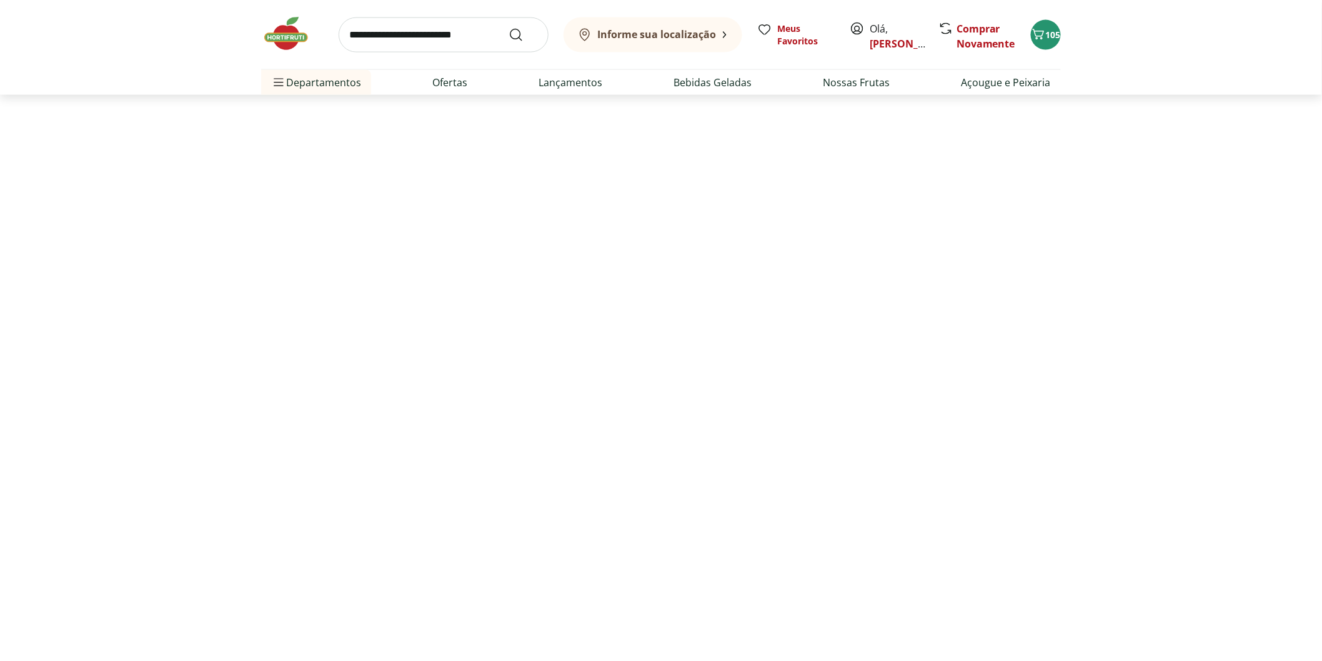
select select "**********"
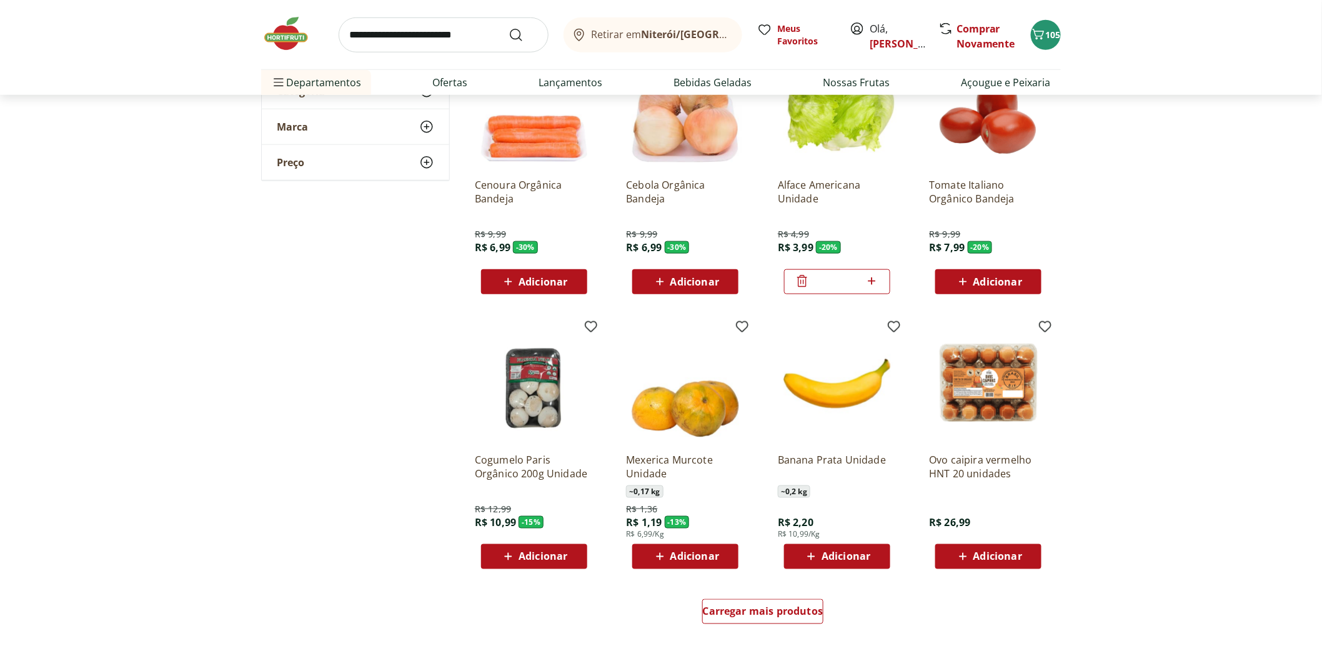
scroll to position [555, 0]
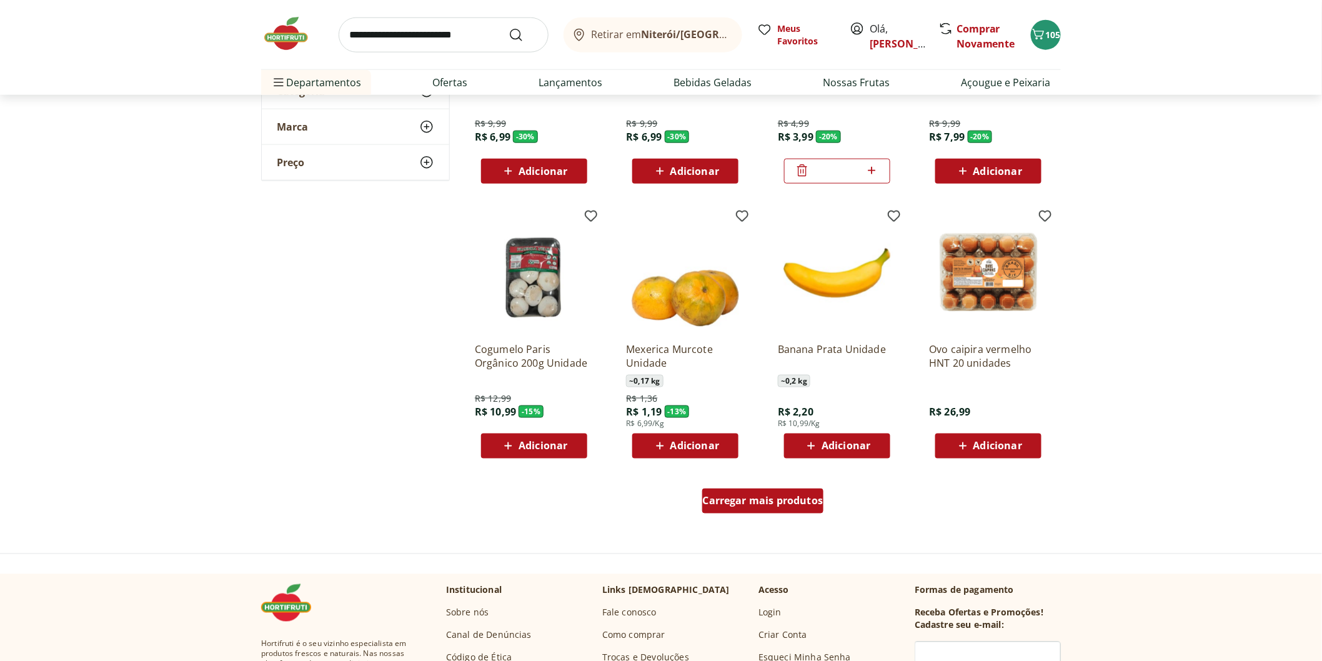
click at [751, 504] on span "Carregar mais produtos" at bounding box center [763, 501] width 121 height 10
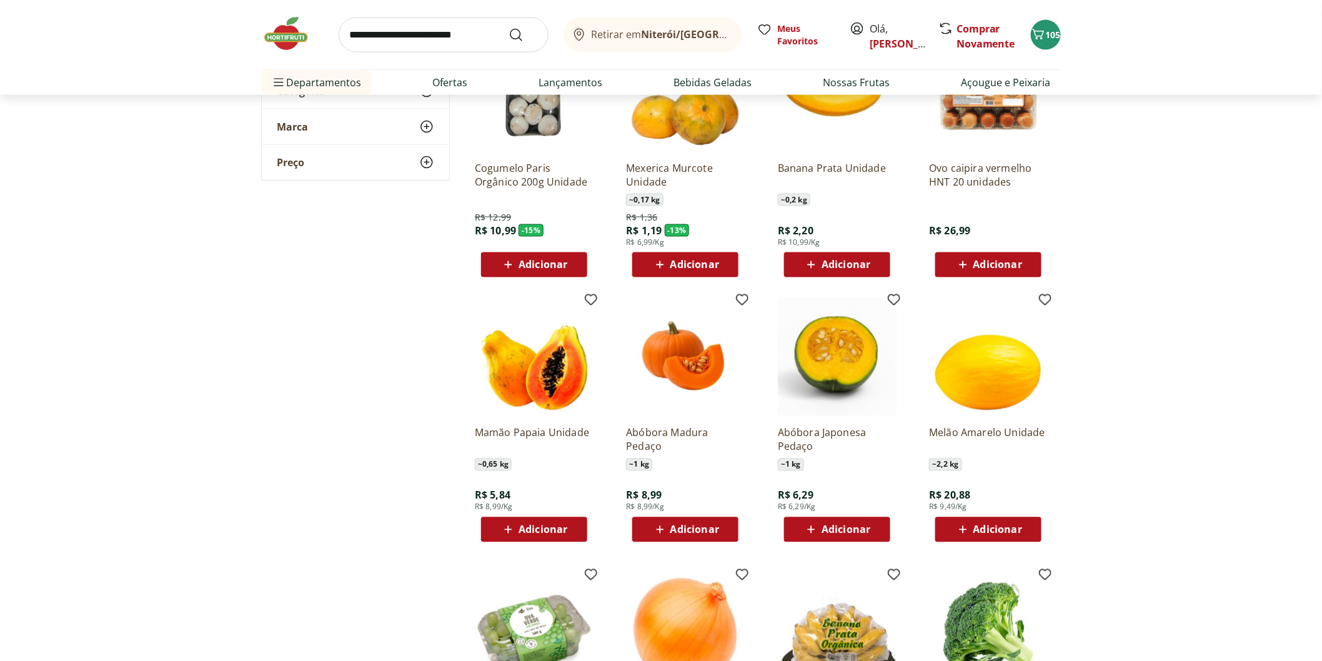
scroll to position [833, 0]
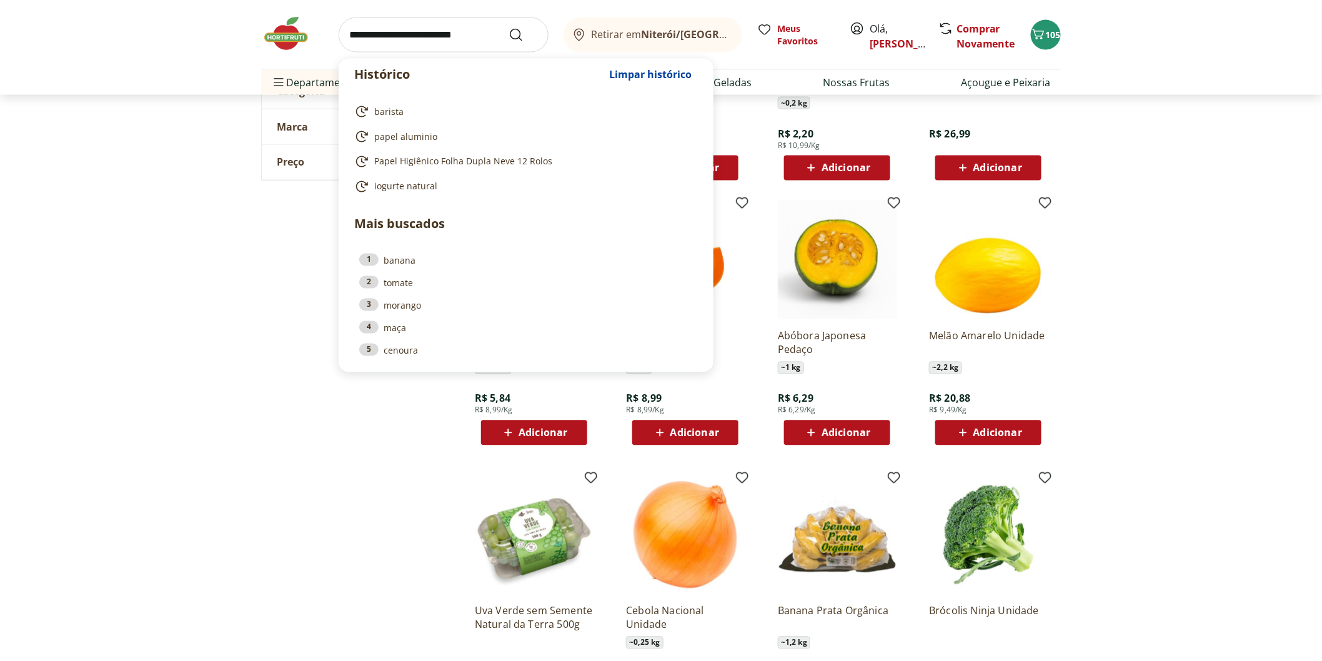
click at [373, 37] on input "search" at bounding box center [444, 34] width 210 height 35
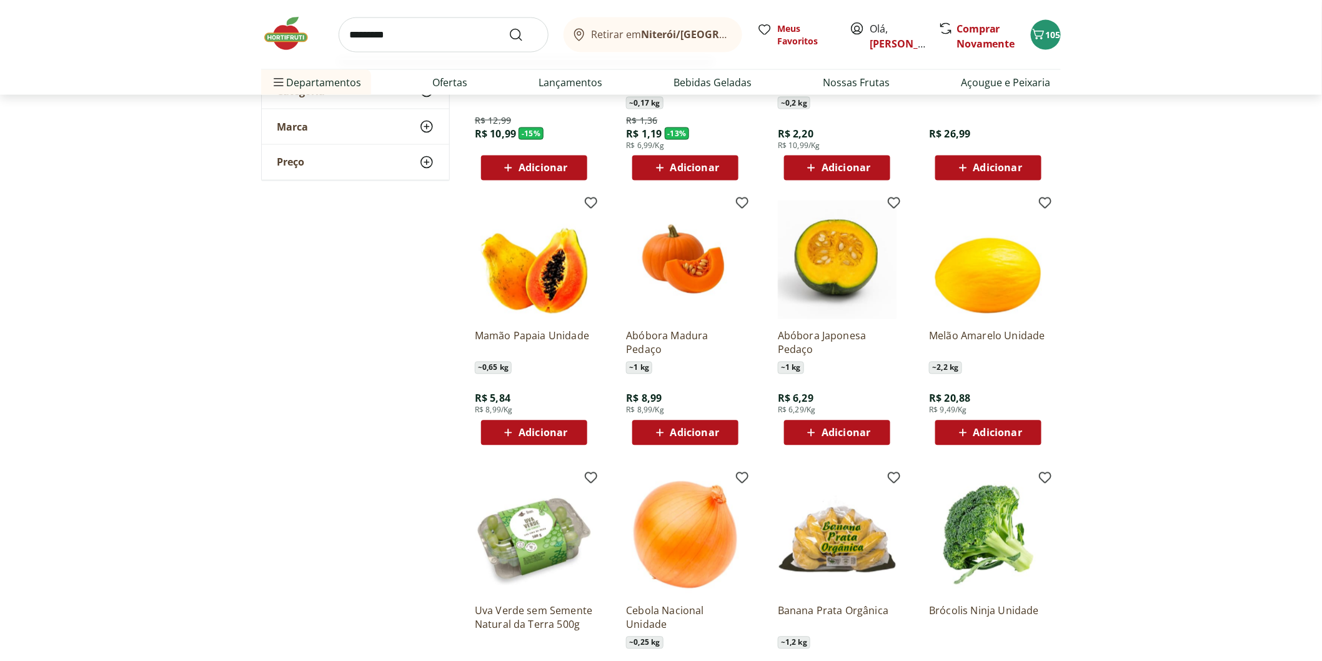
type input "*********"
click at [508, 27] on button "Submit Search" at bounding box center [523, 34] width 30 height 15
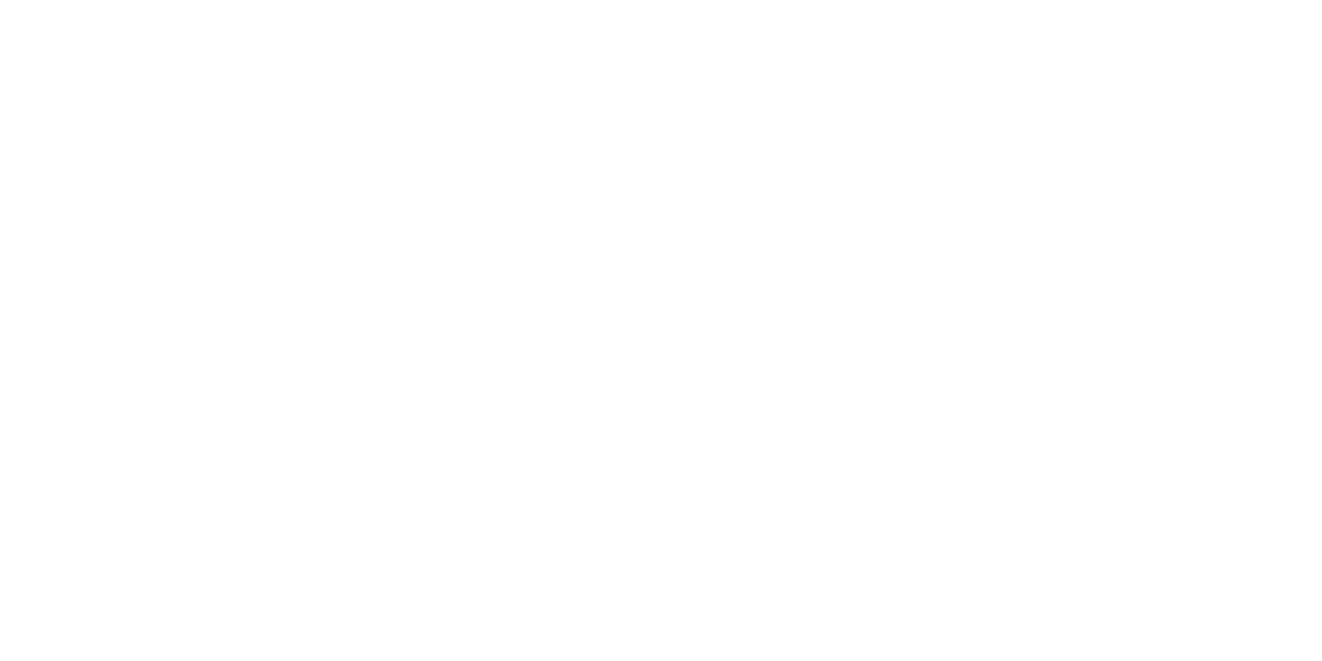
select select "**********"
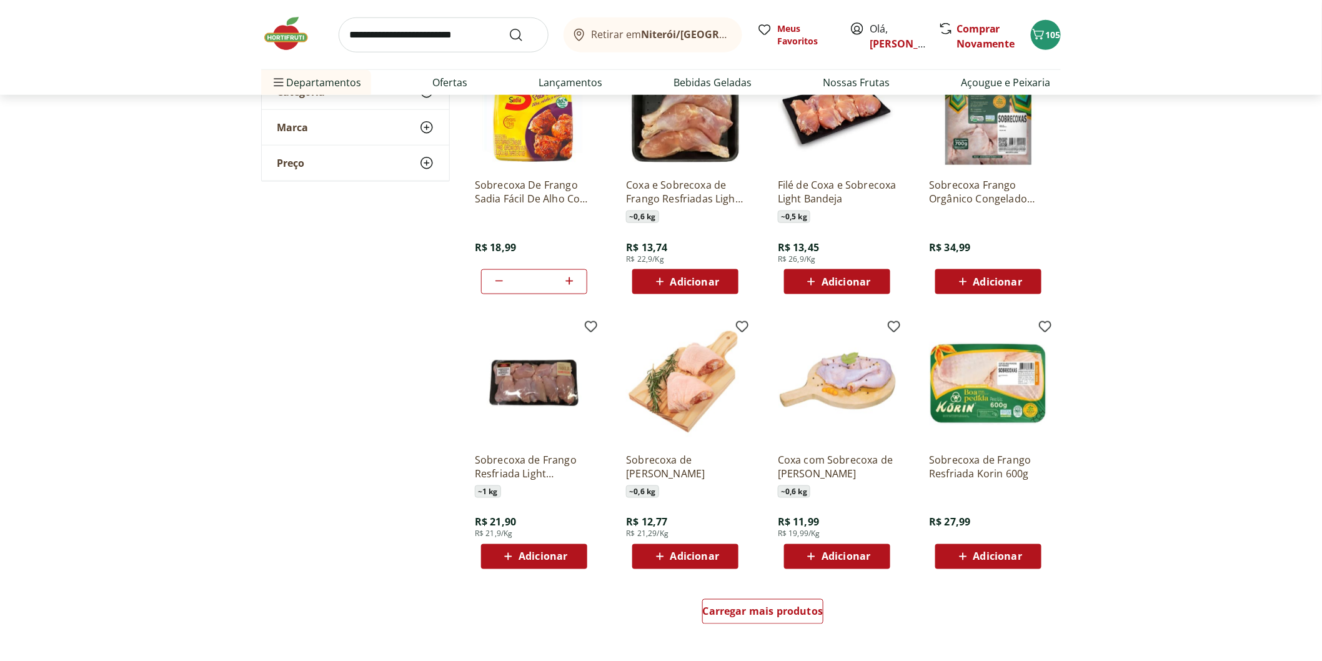
scroll to position [694, 0]
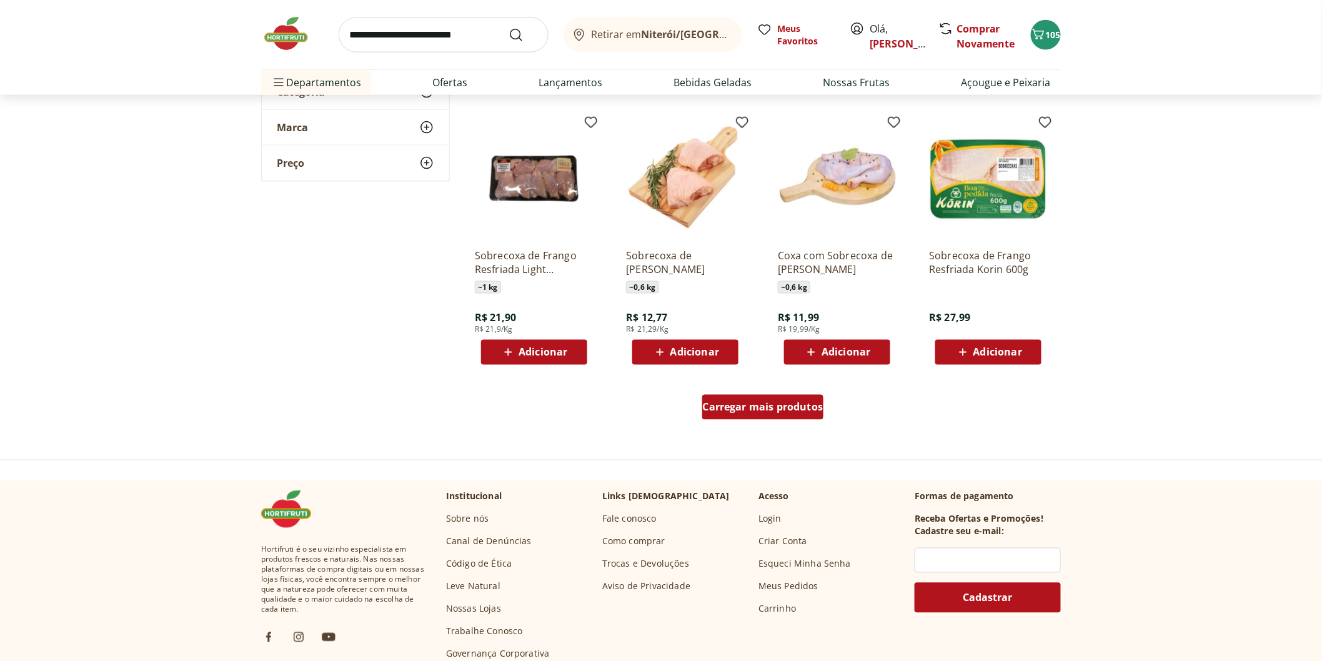
click at [737, 402] on span "Carregar mais produtos" at bounding box center [763, 407] width 121 height 10
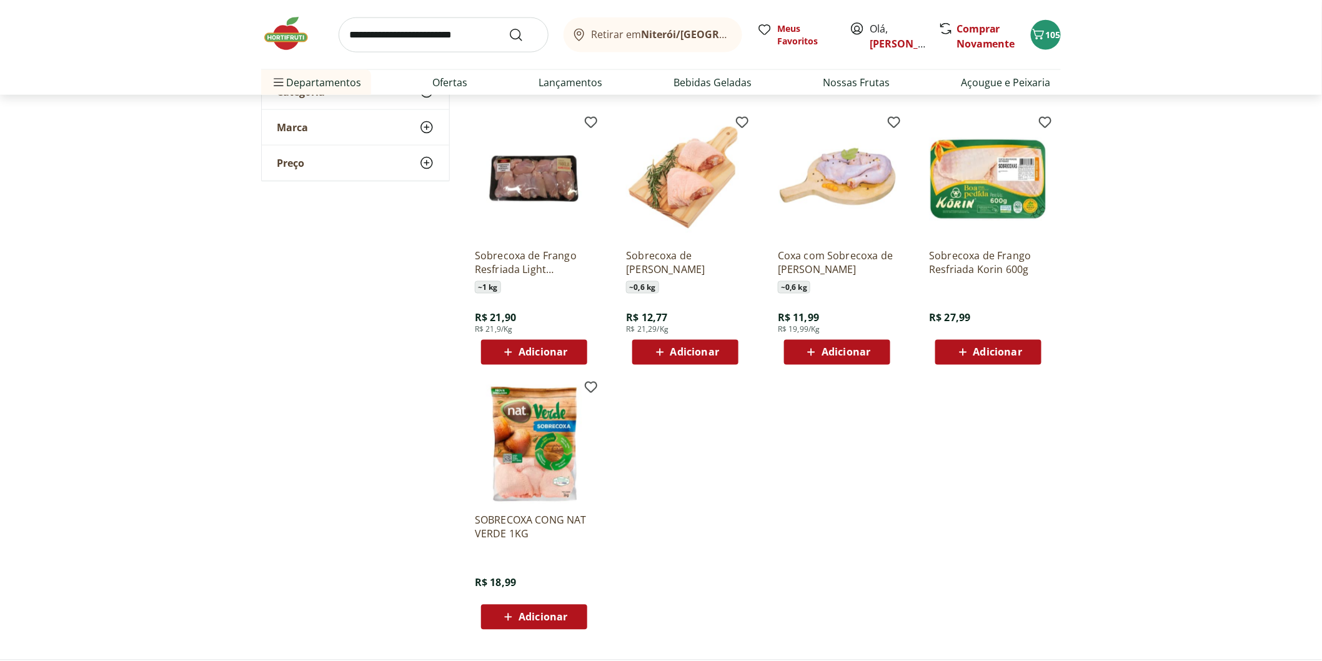
click at [298, 42] on img at bounding box center [292, 33] width 62 height 37
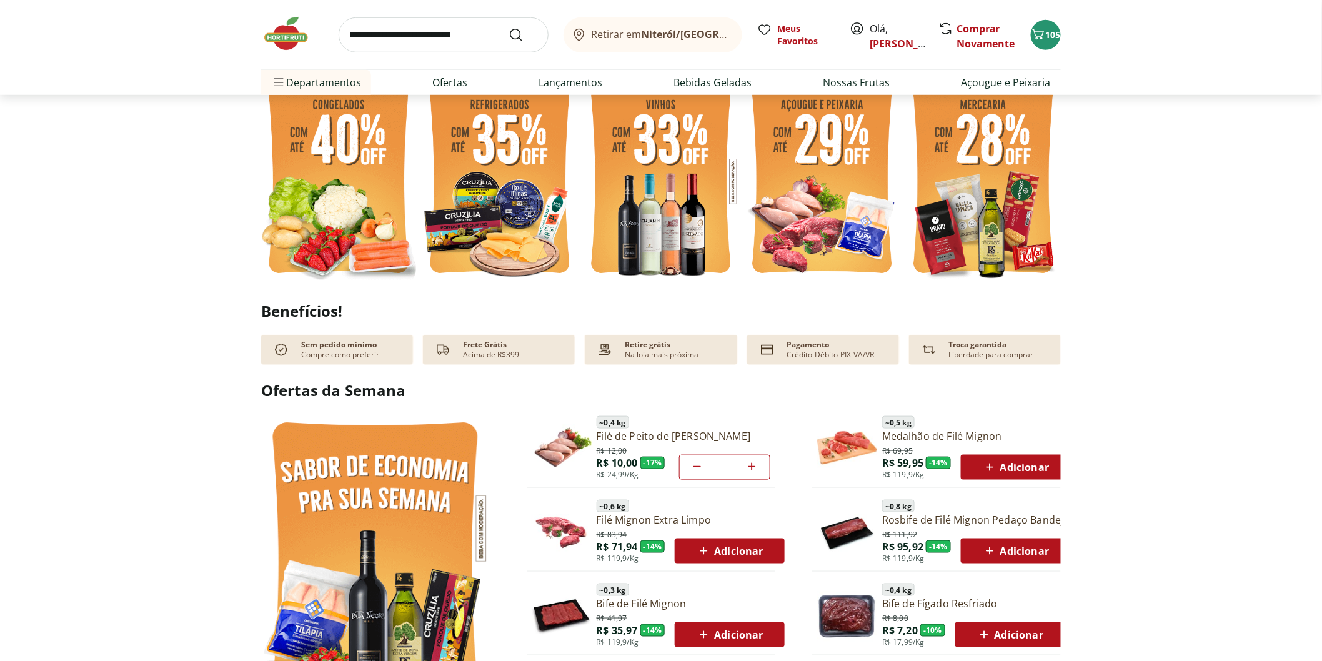
scroll to position [694, 0]
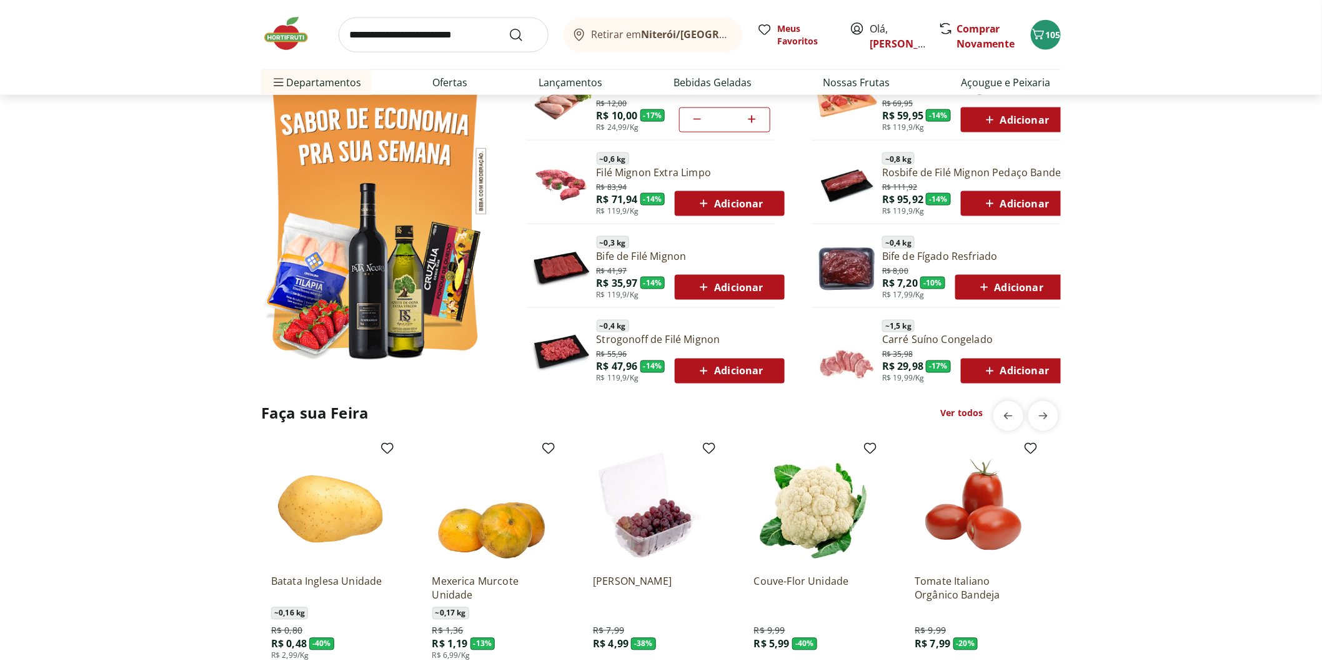
click at [462, 48] on input "search" at bounding box center [444, 34] width 210 height 35
type input "********"
click at [508, 27] on button "Submit Search" at bounding box center [523, 34] width 30 height 15
type input "*"
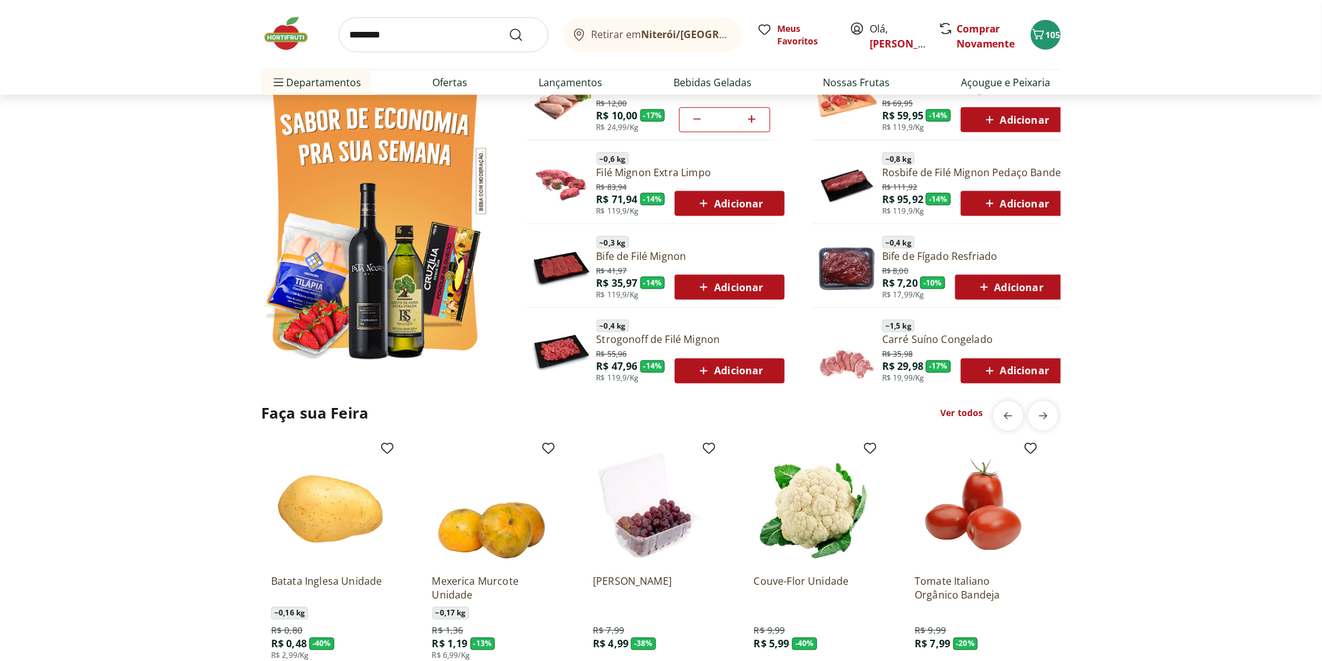
type input "*"
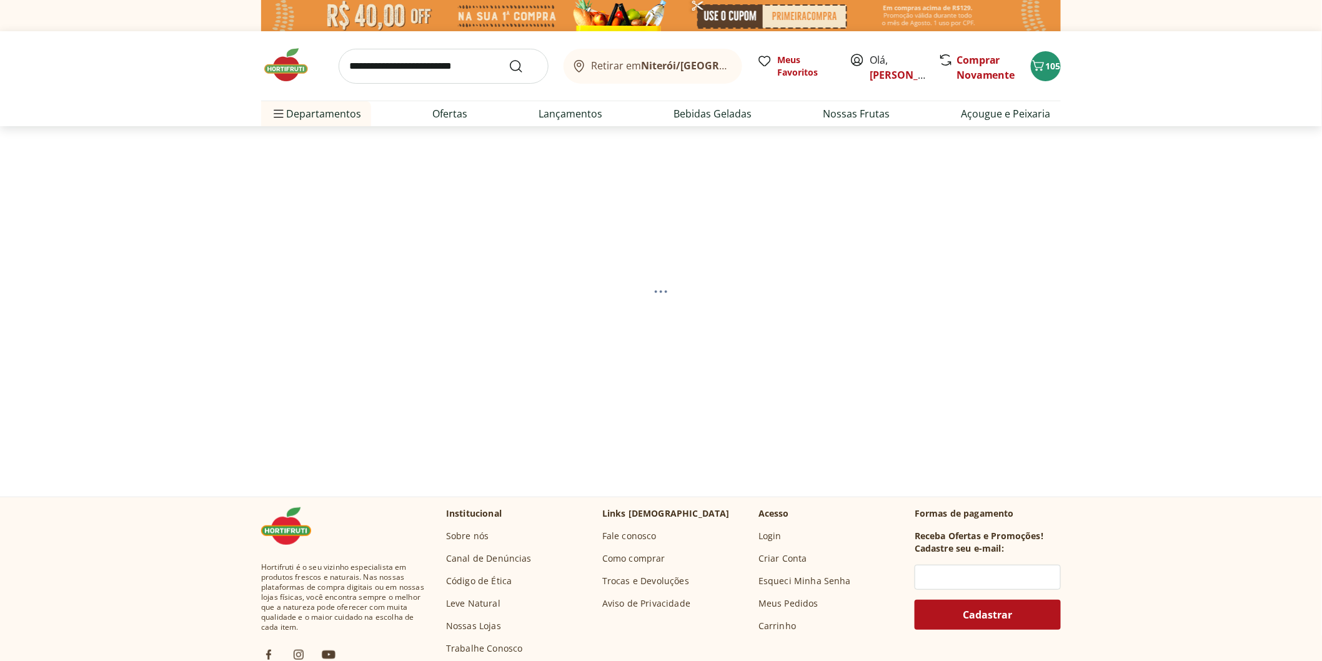
click at [452, 63] on input "search" at bounding box center [444, 66] width 210 height 35
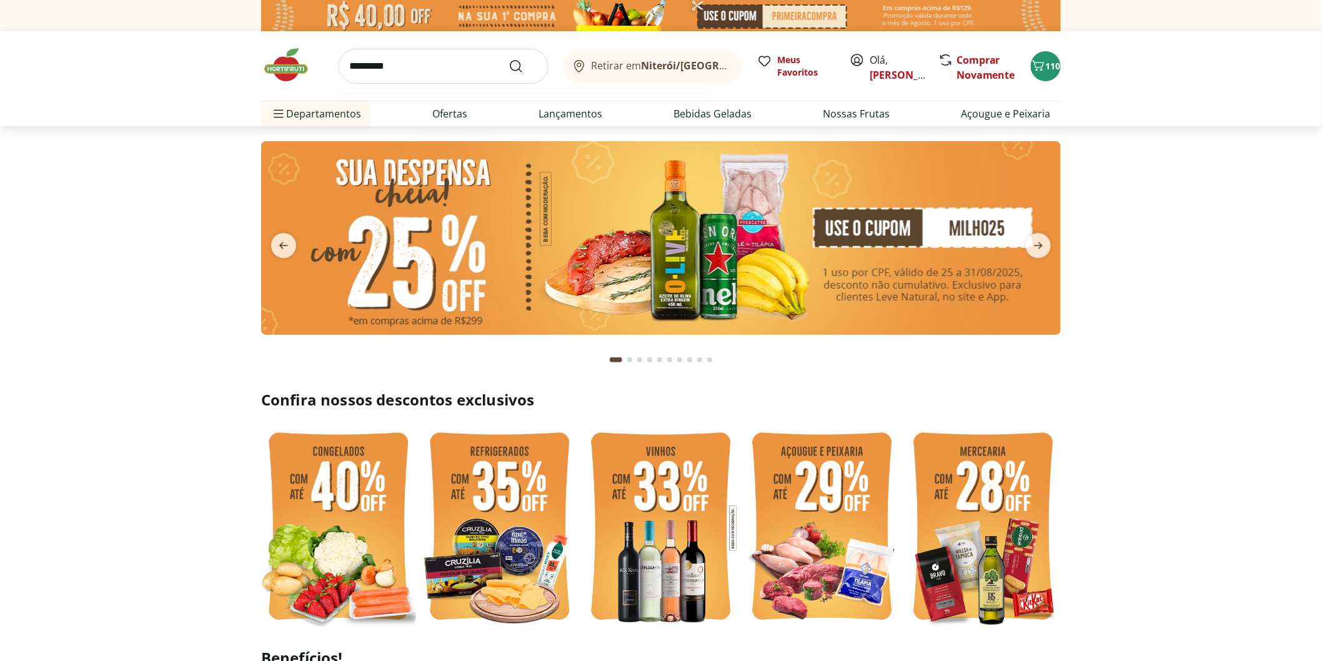
type input "*********"
click at [508, 59] on button "Submit Search" at bounding box center [523, 66] width 30 height 15
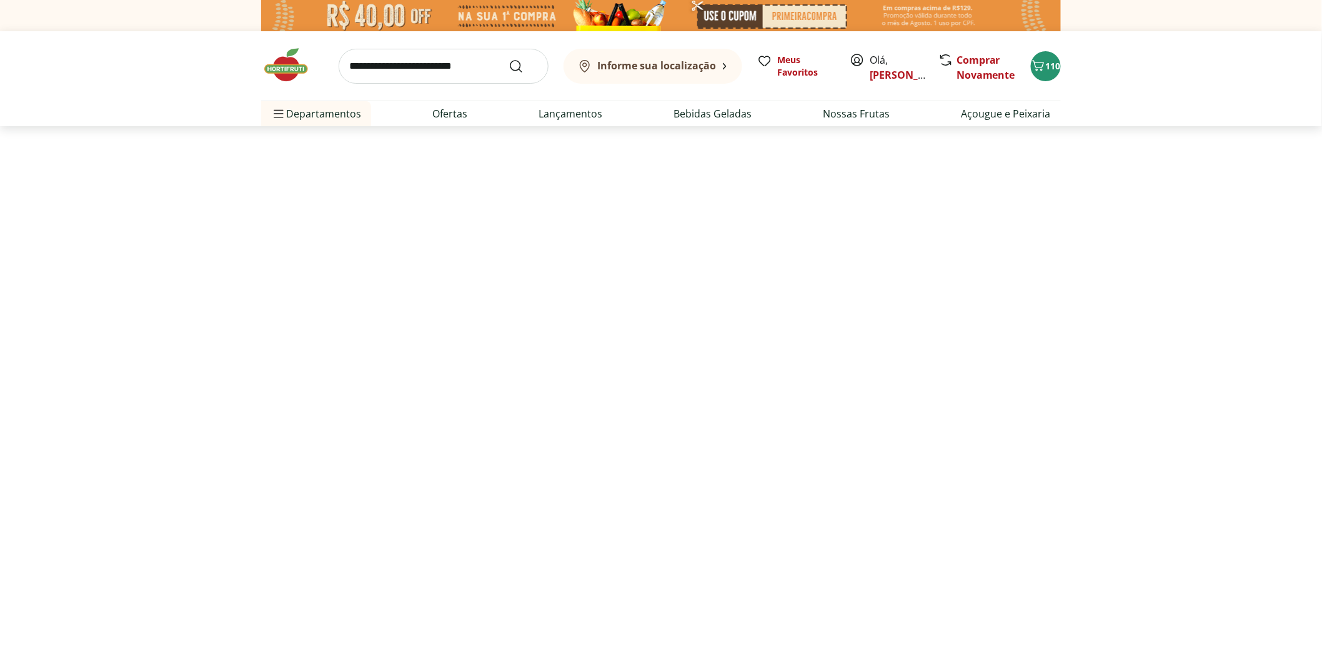
select select "**********"
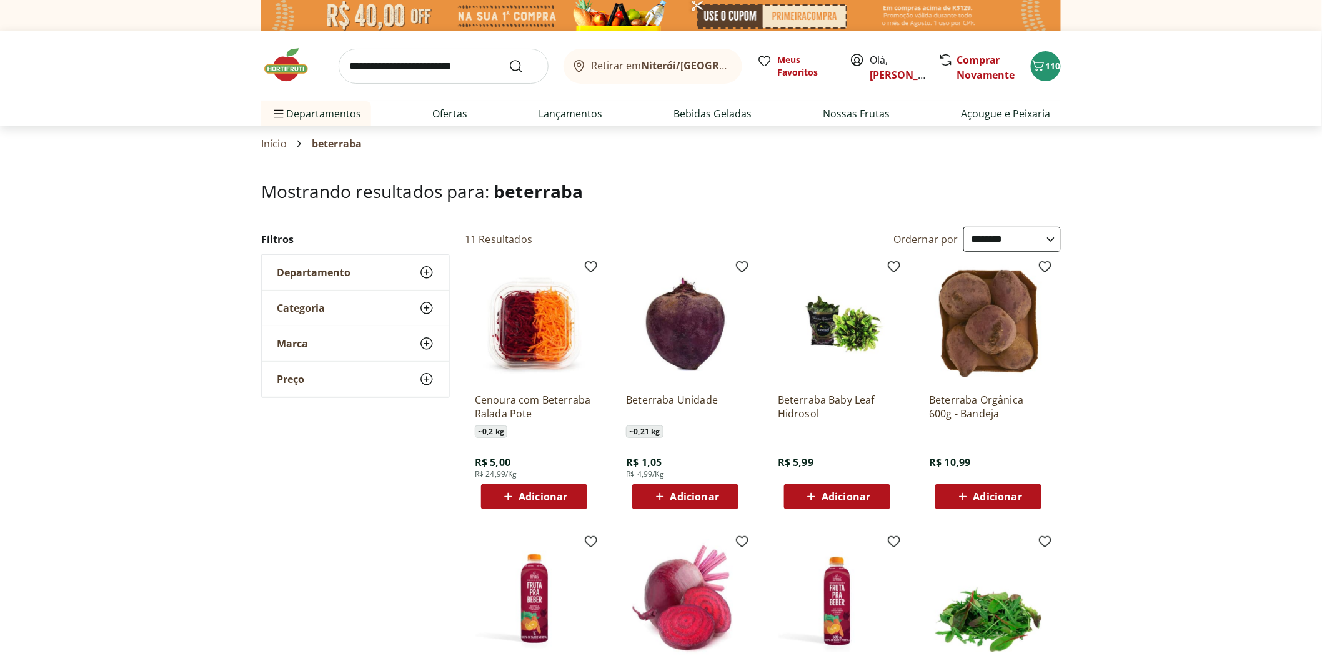
click at [673, 500] on span "Adicionar" at bounding box center [694, 497] width 49 height 10
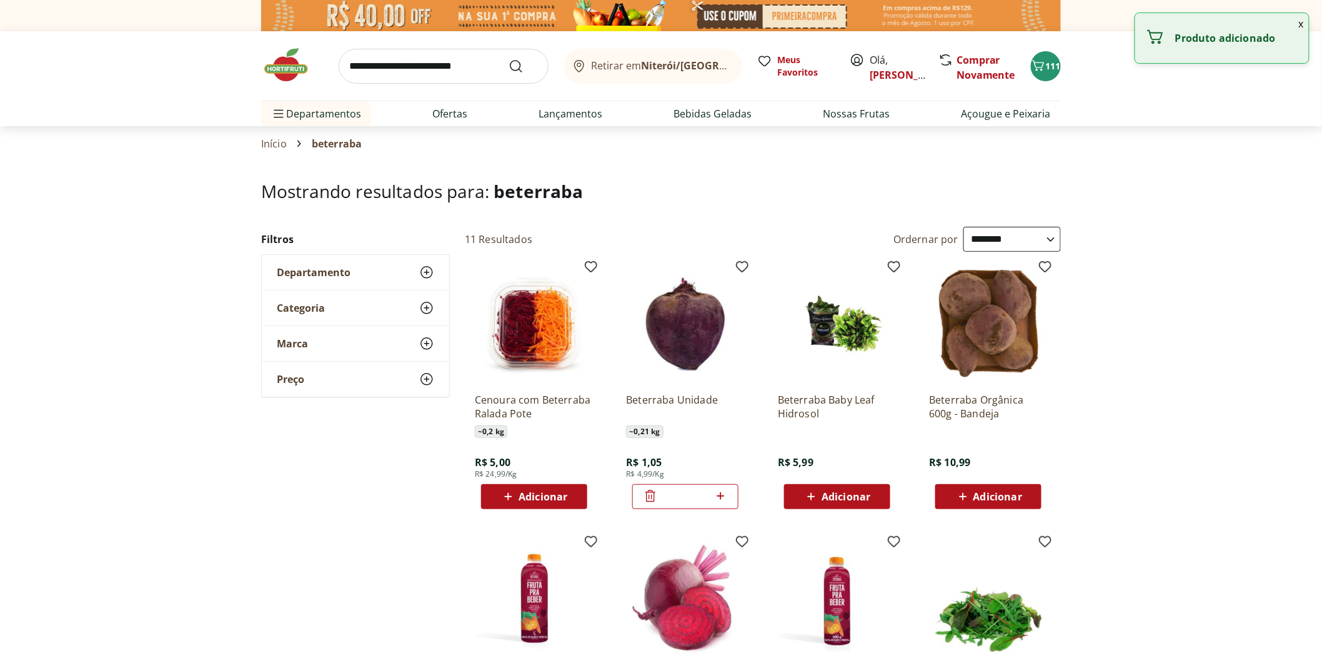
click at [722, 497] on icon at bounding box center [721, 495] width 16 height 15
type input "*"
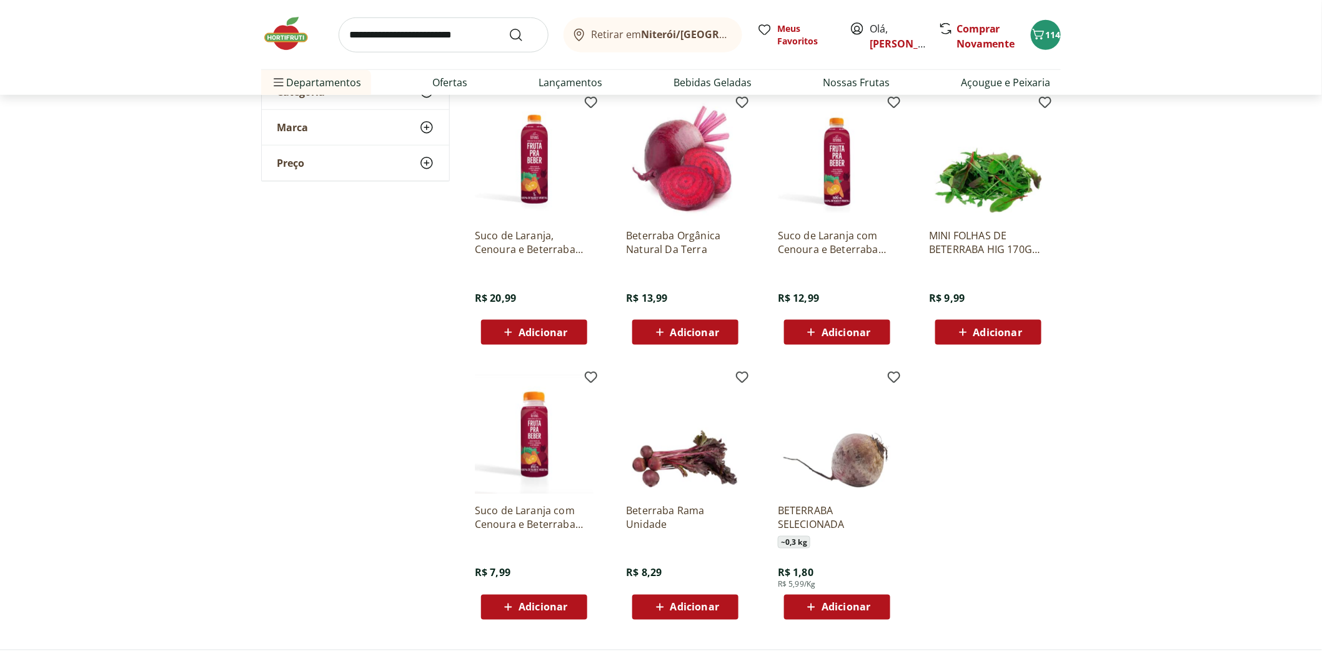
scroll to position [416, 0]
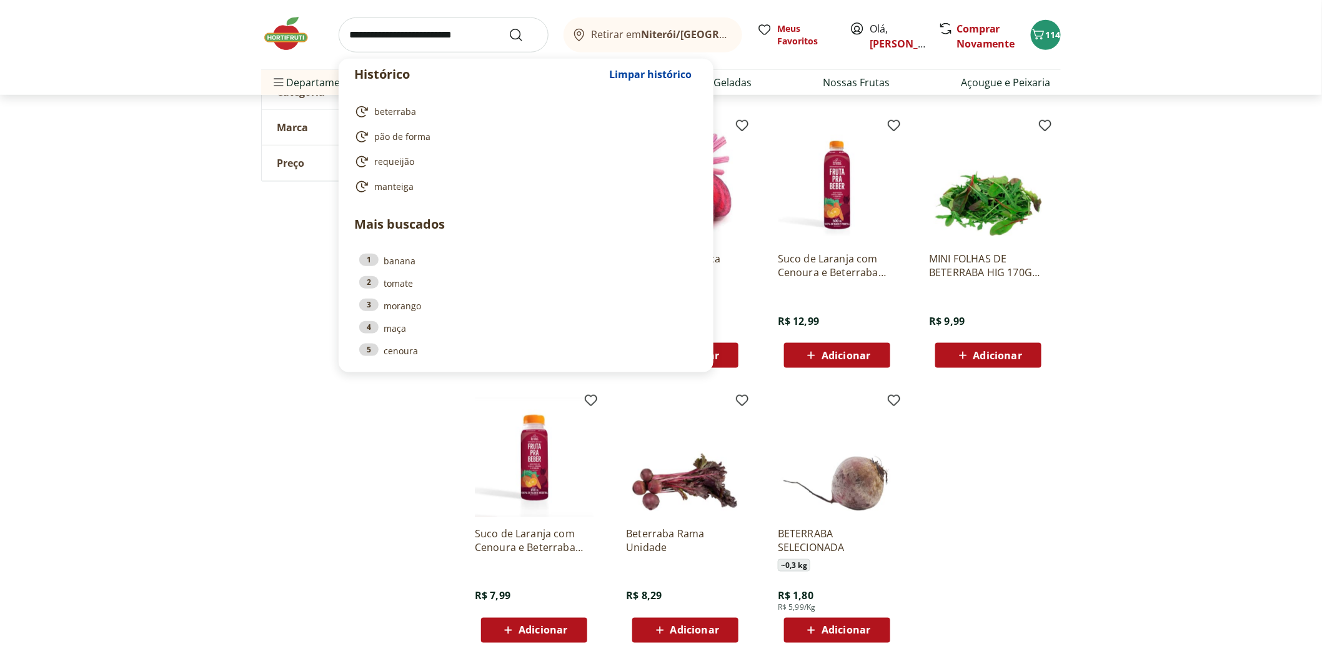
click at [444, 44] on input "search" at bounding box center [444, 34] width 210 height 35
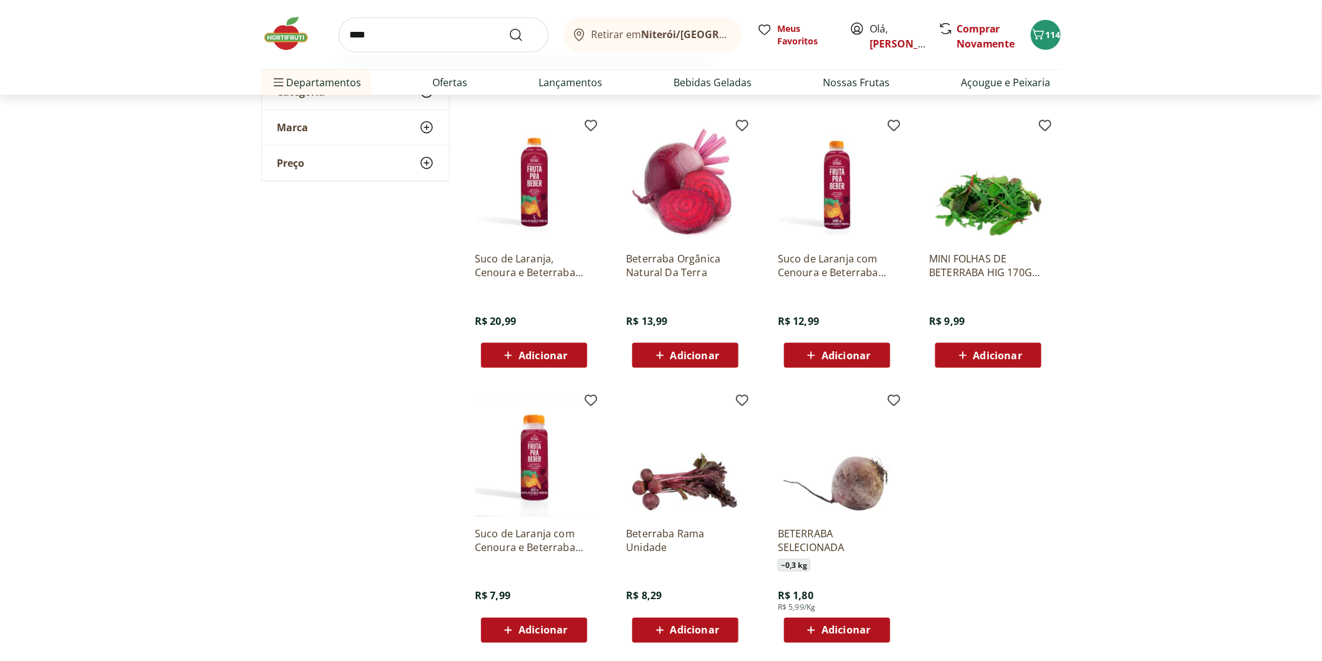
type input "****"
click at [508, 27] on button "Submit Search" at bounding box center [523, 34] width 30 height 15
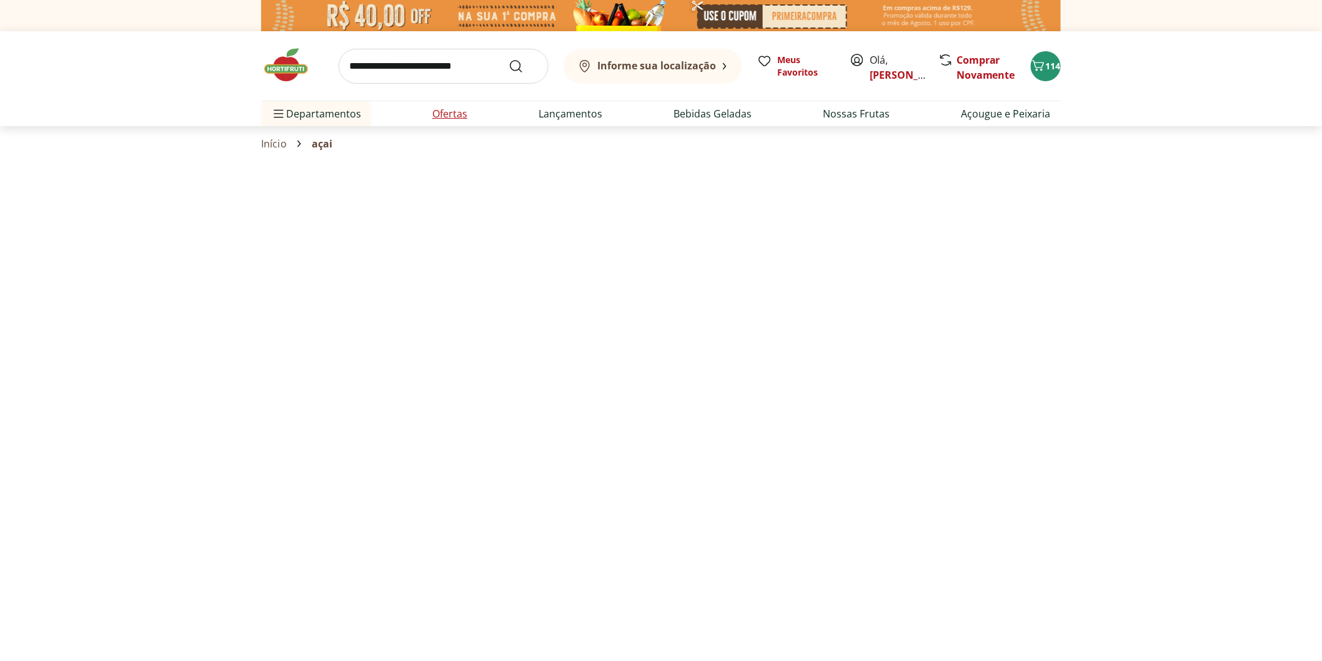
select select "**********"
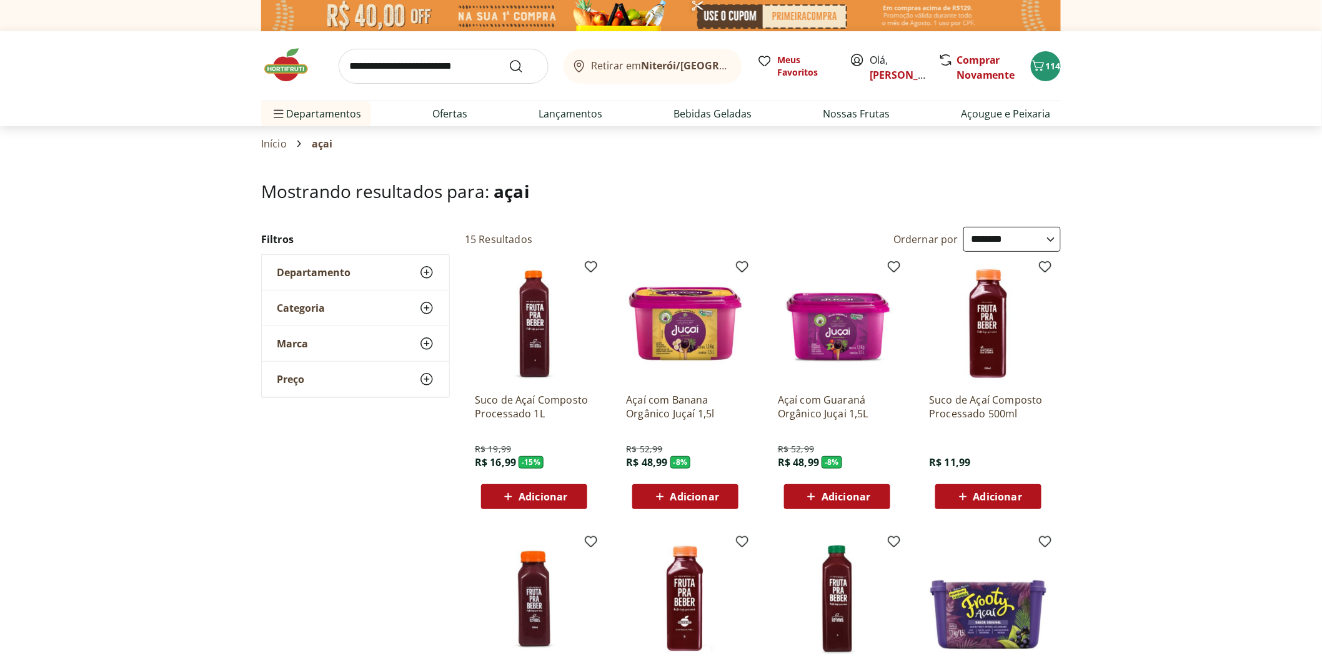
click at [533, 500] on span "Adicionar" at bounding box center [542, 497] width 49 height 10
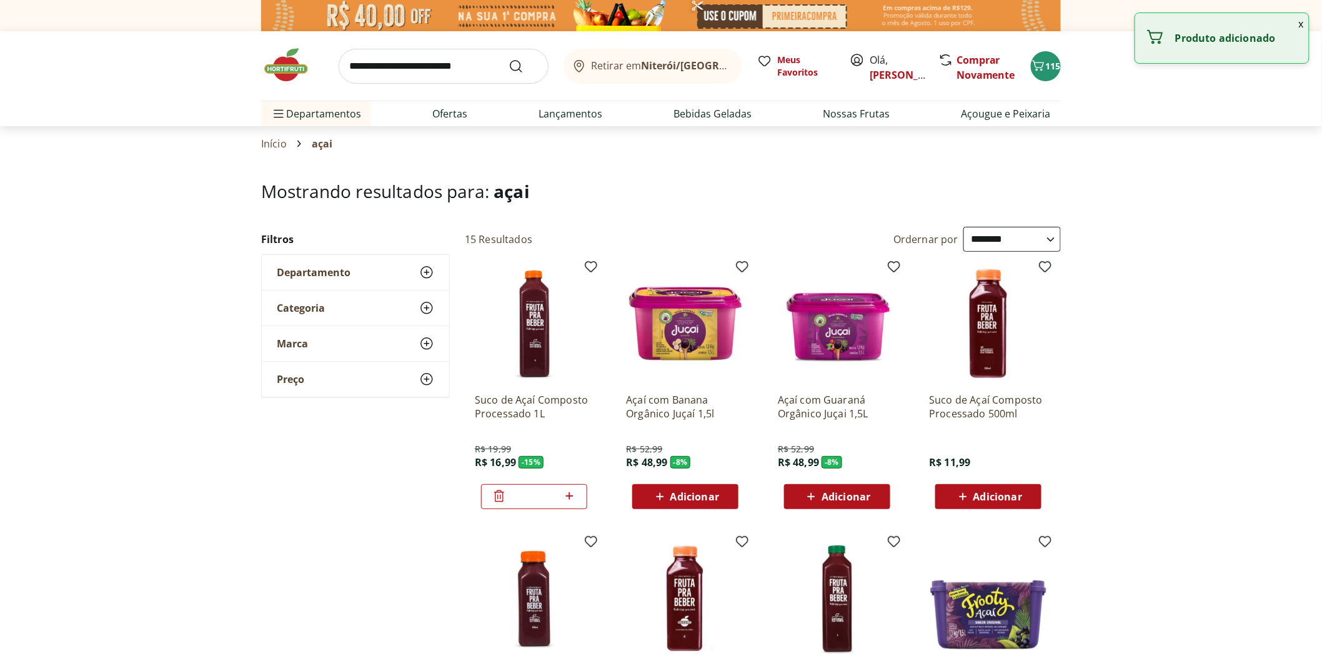
click at [571, 501] on icon at bounding box center [569, 495] width 16 height 15
type input "*"
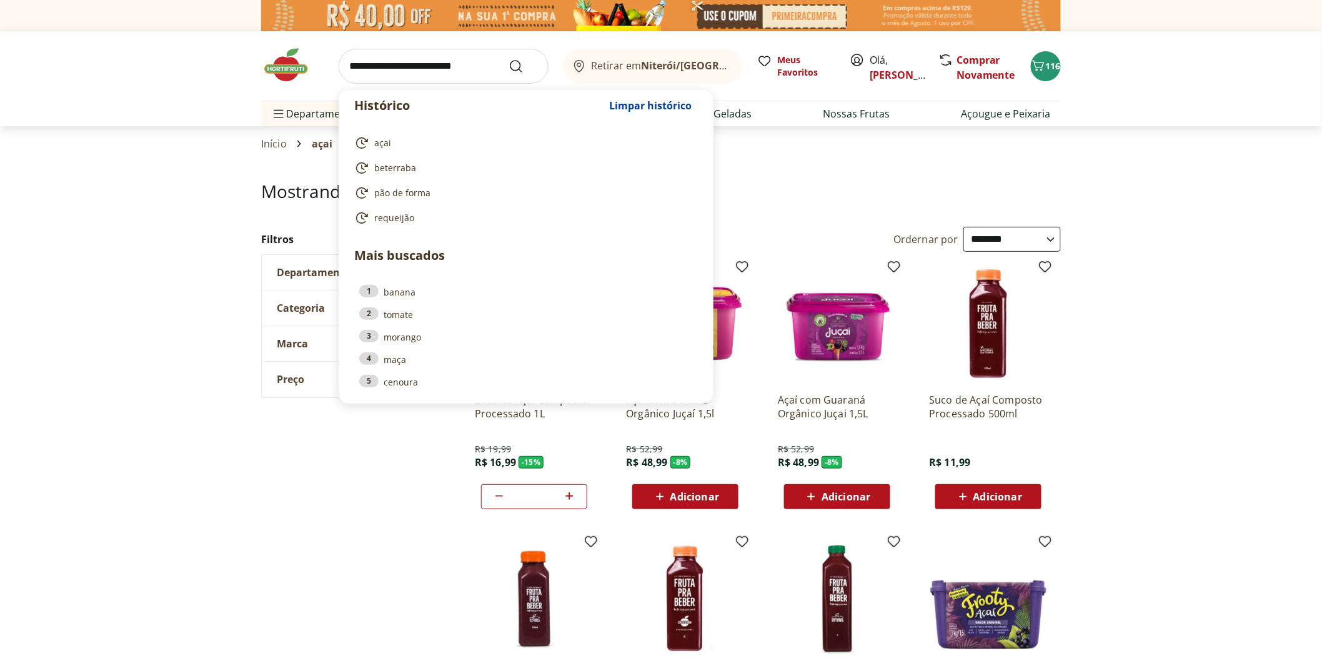
click at [441, 62] on input "search" at bounding box center [444, 66] width 210 height 35
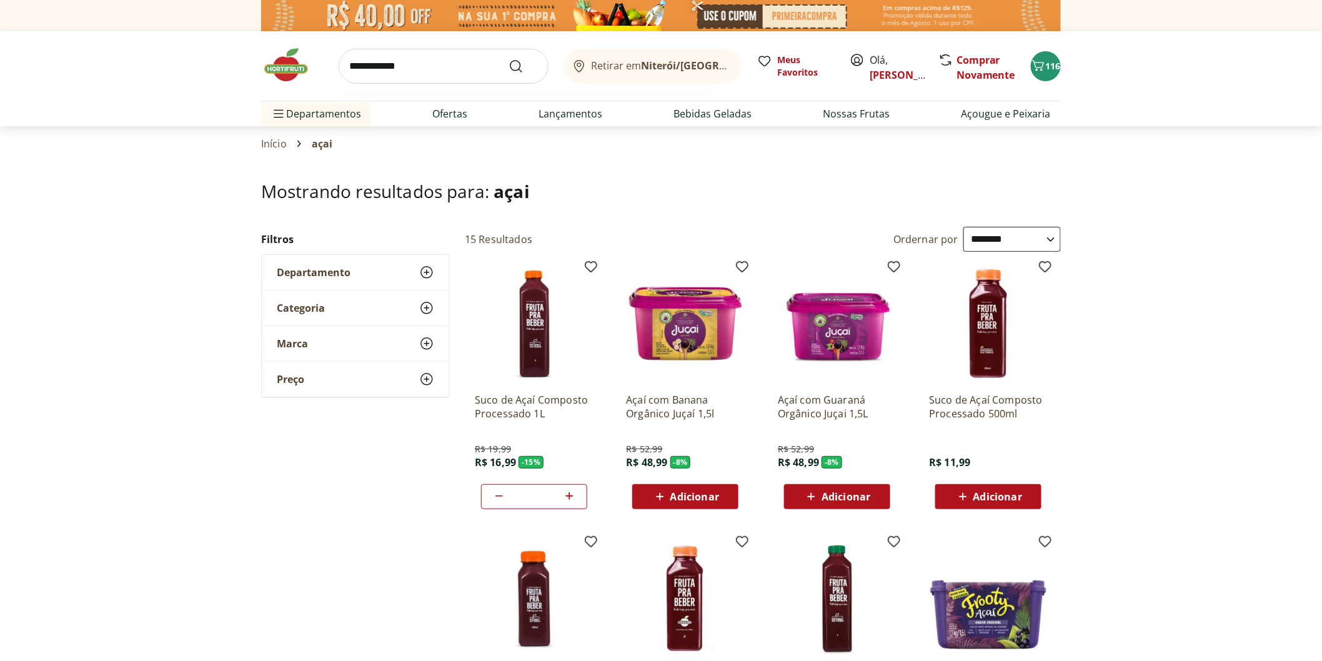
type input "**********"
click at [508, 59] on button "Submit Search" at bounding box center [523, 66] width 30 height 15
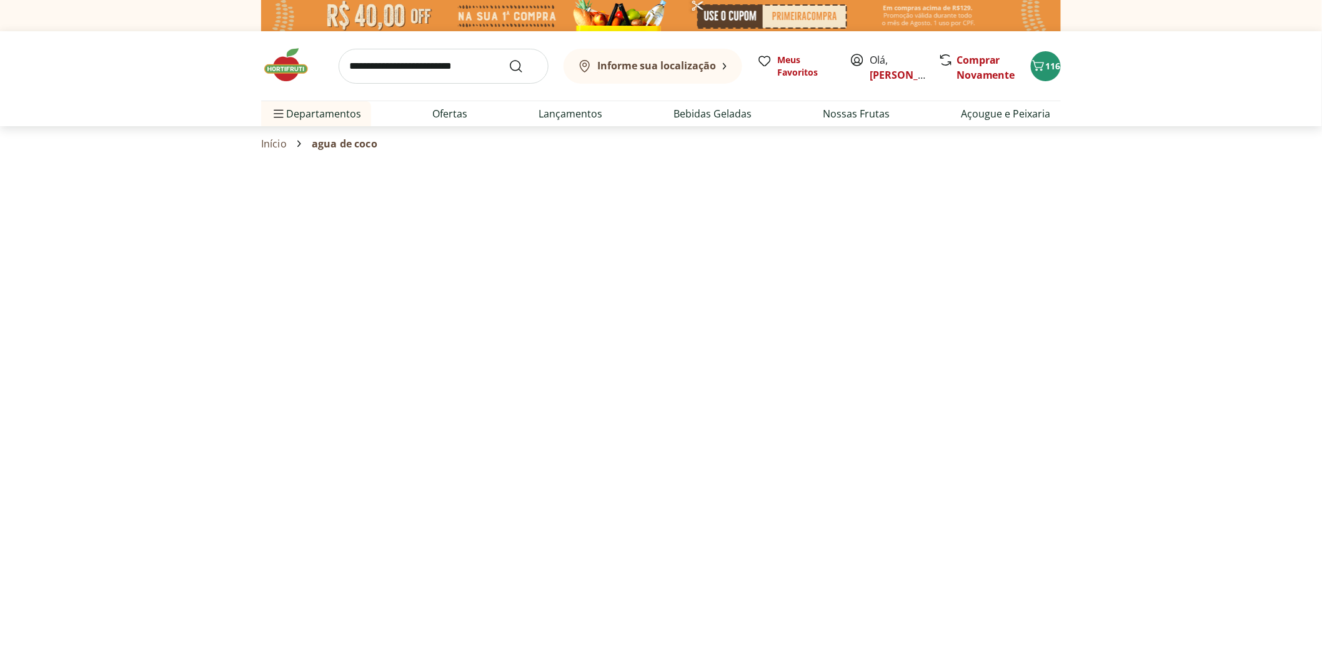
select select "**********"
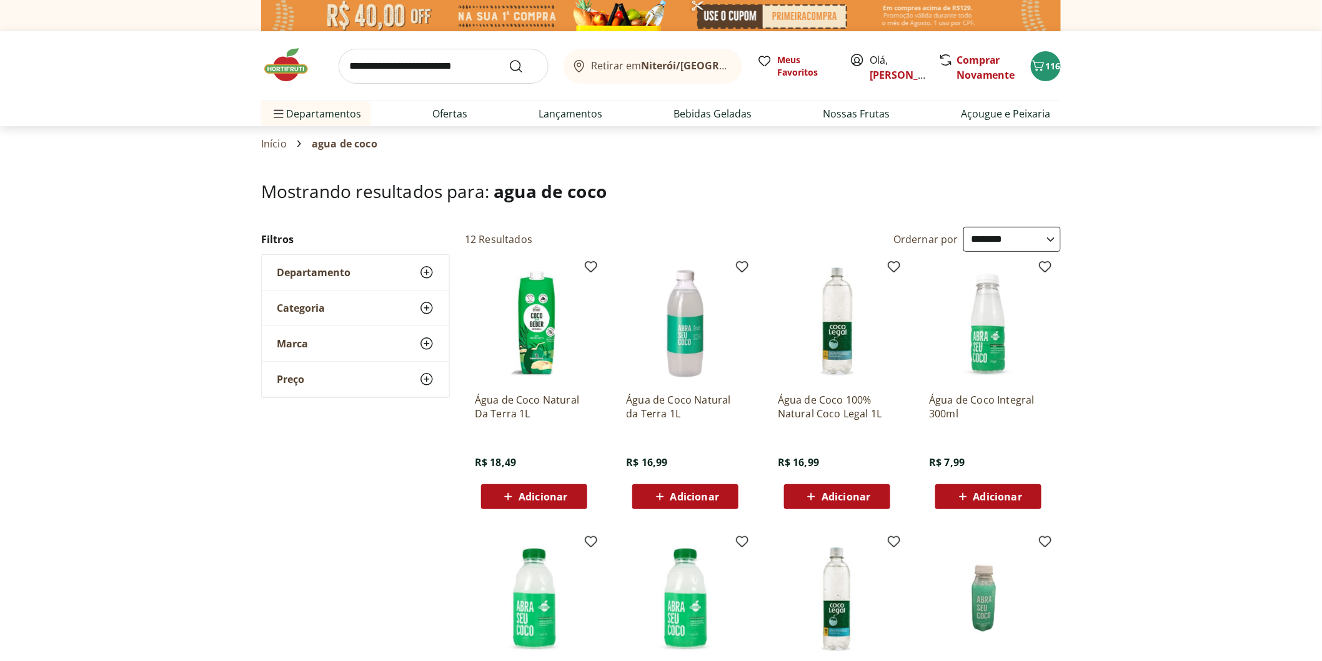
click at [550, 489] on span "Adicionar" at bounding box center [533, 496] width 67 height 15
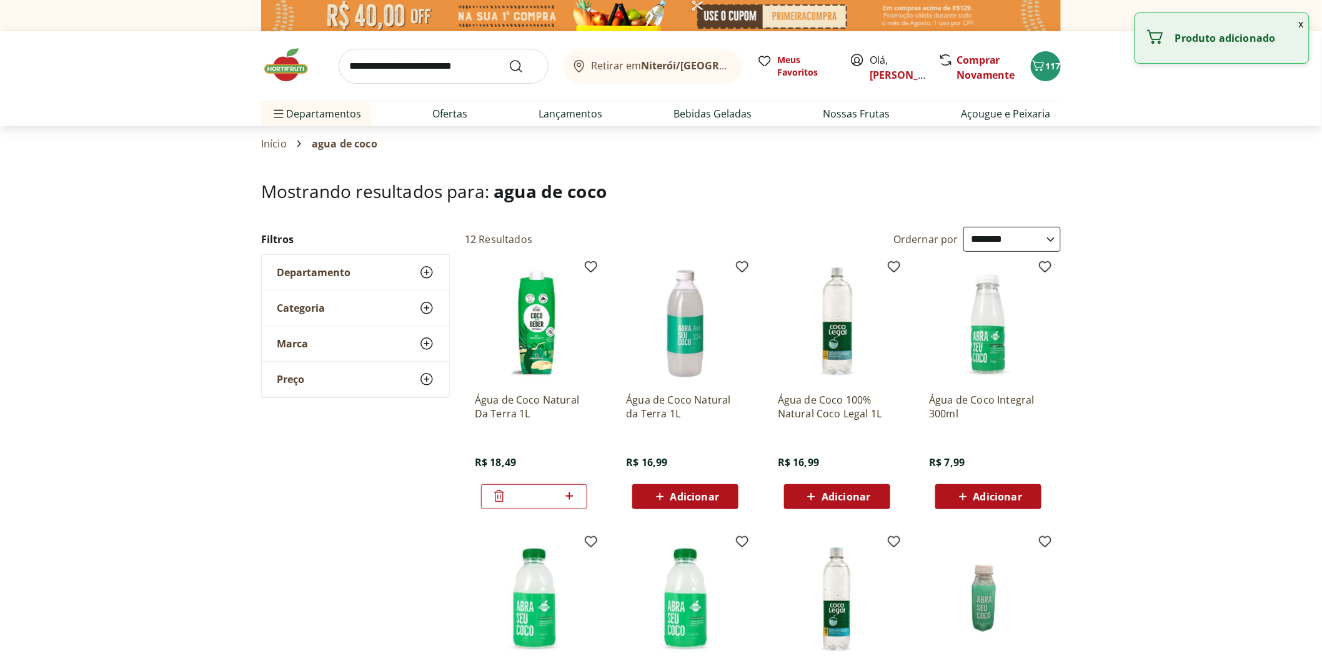
click at [498, 501] on icon at bounding box center [499, 496] width 10 height 12
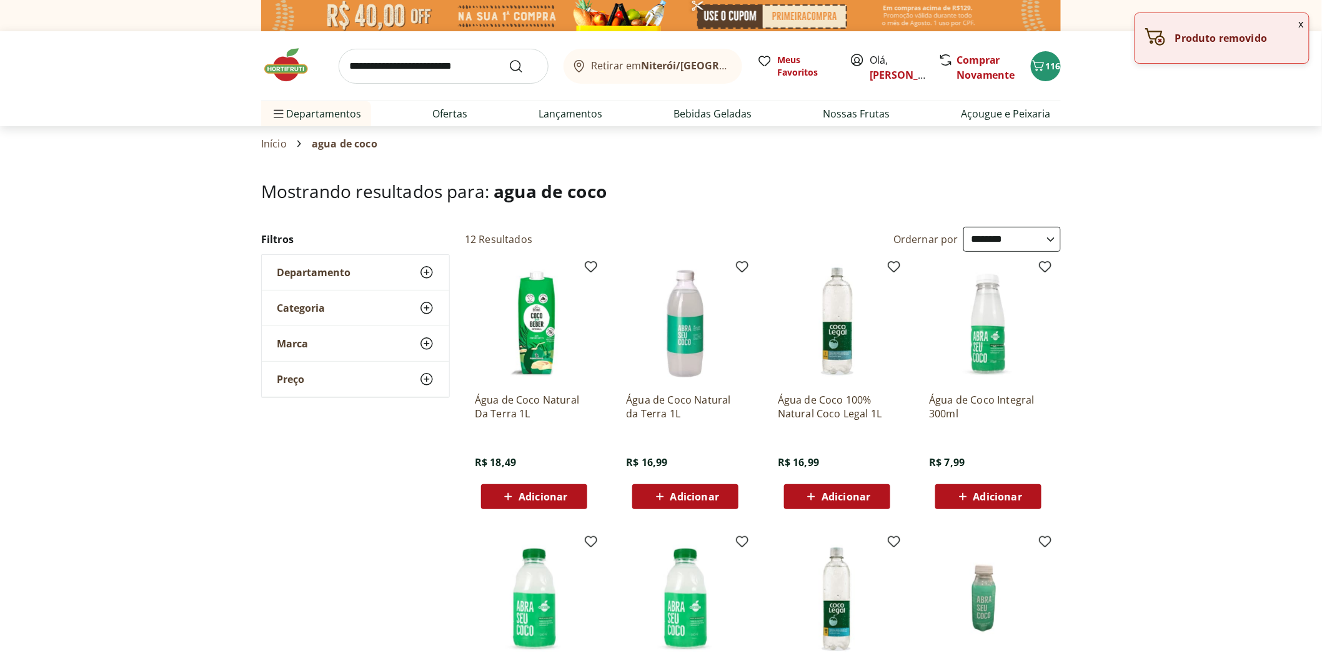
click at [701, 488] on div "Adicionar" at bounding box center [685, 496] width 86 height 22
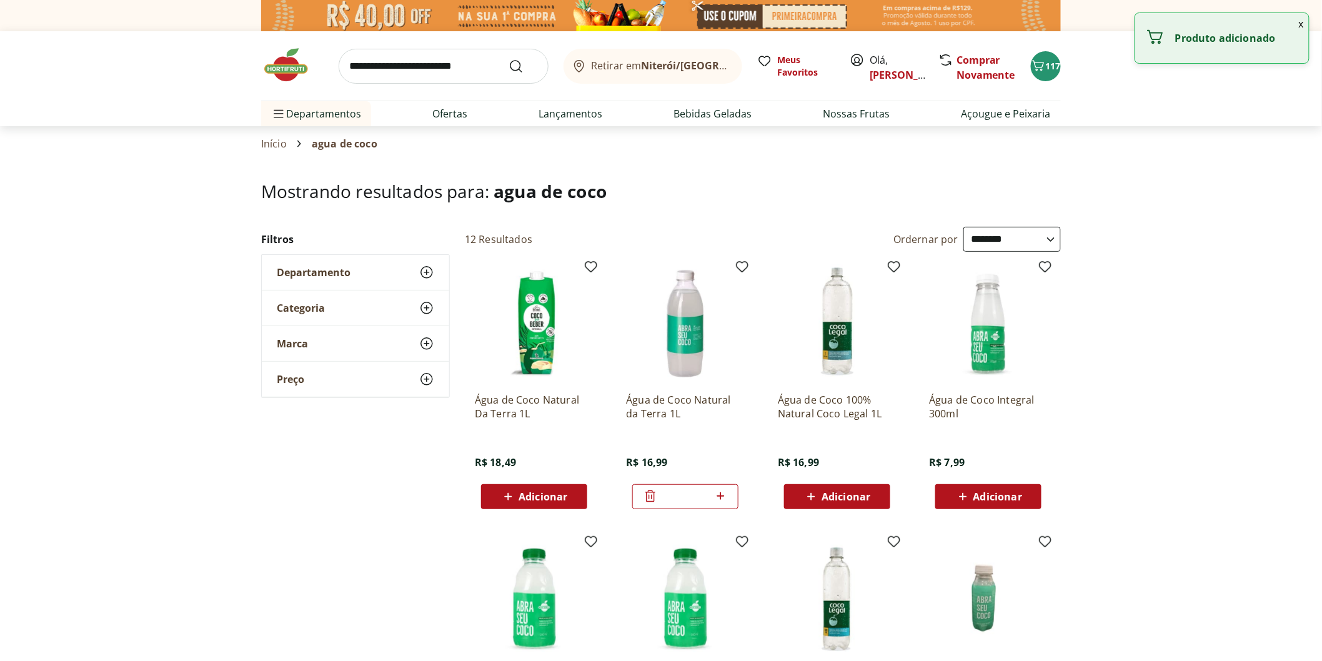
click at [721, 491] on icon at bounding box center [721, 495] width 16 height 15
type input "*"
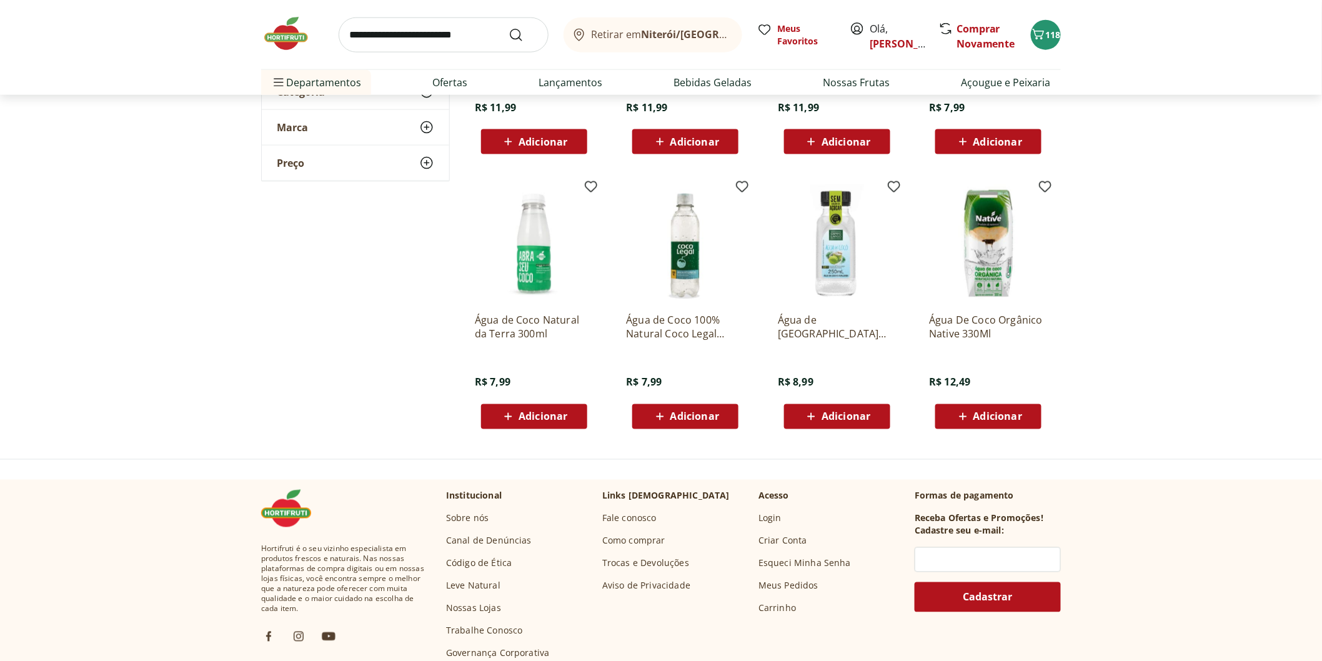
scroll to position [375, 0]
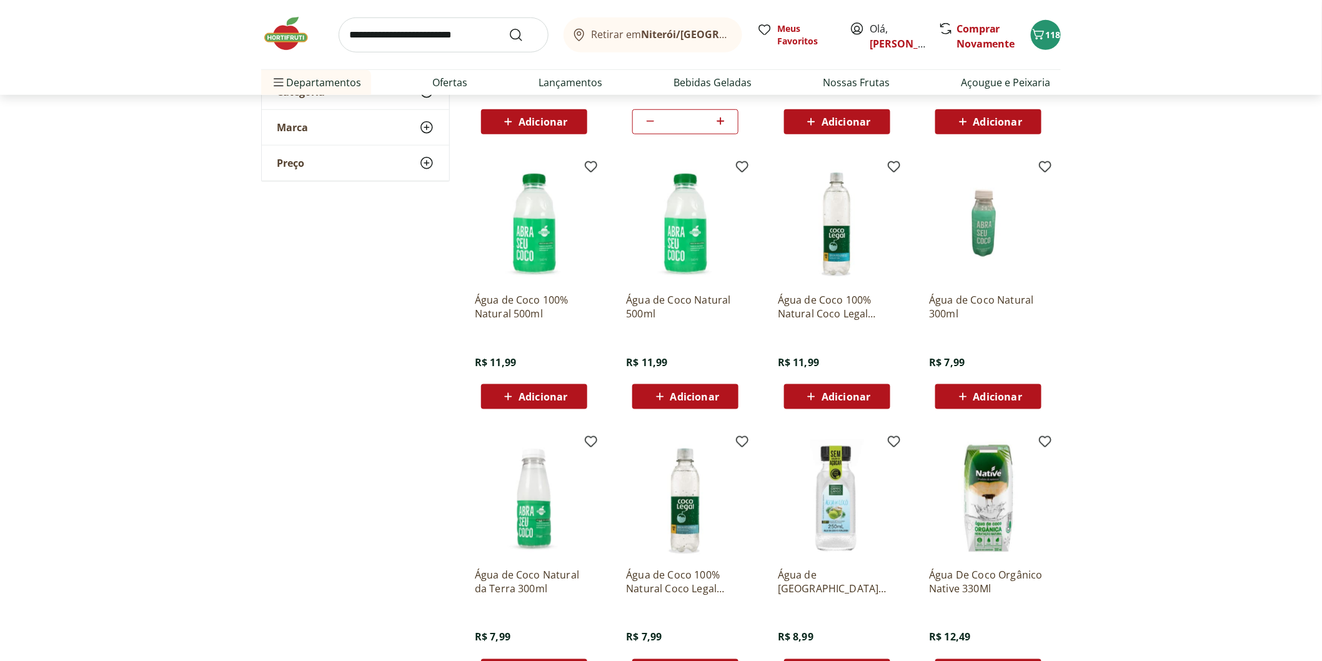
click at [285, 34] on img at bounding box center [292, 33] width 62 height 37
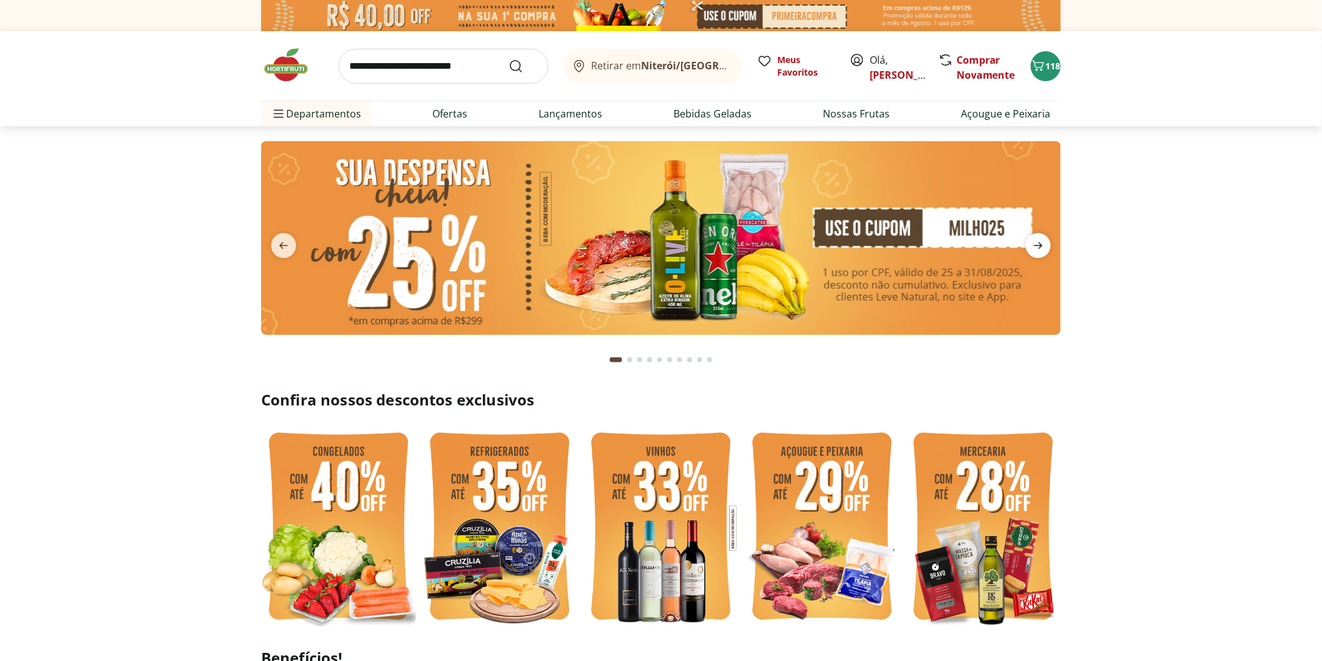
click at [1036, 244] on icon "next" at bounding box center [1038, 245] width 15 height 15
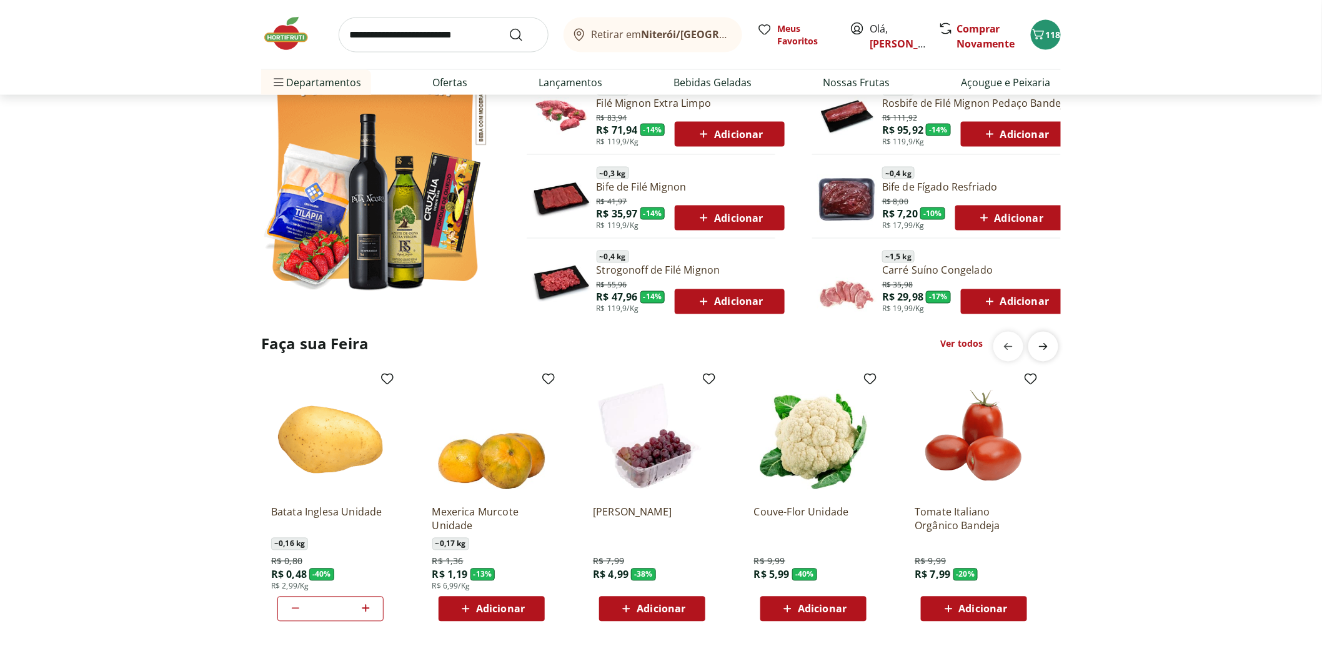
scroll to position [971, 0]
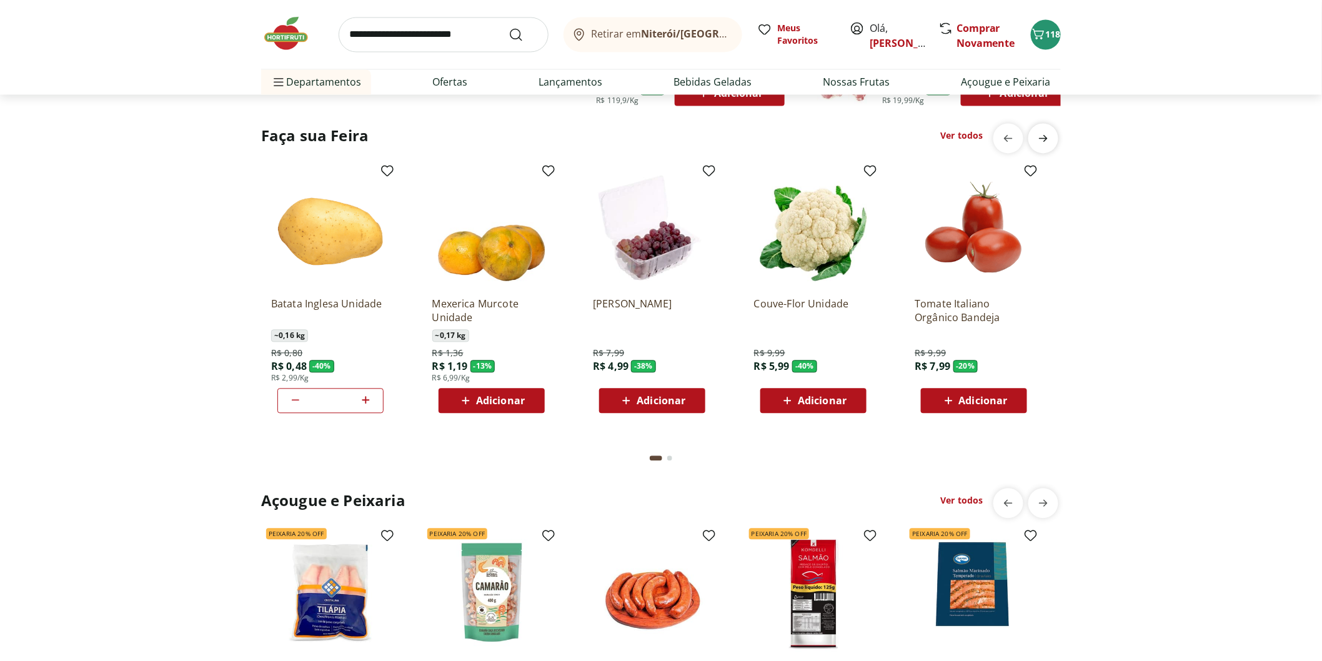
click at [1043, 151] on span "next" at bounding box center [1043, 138] width 25 height 25
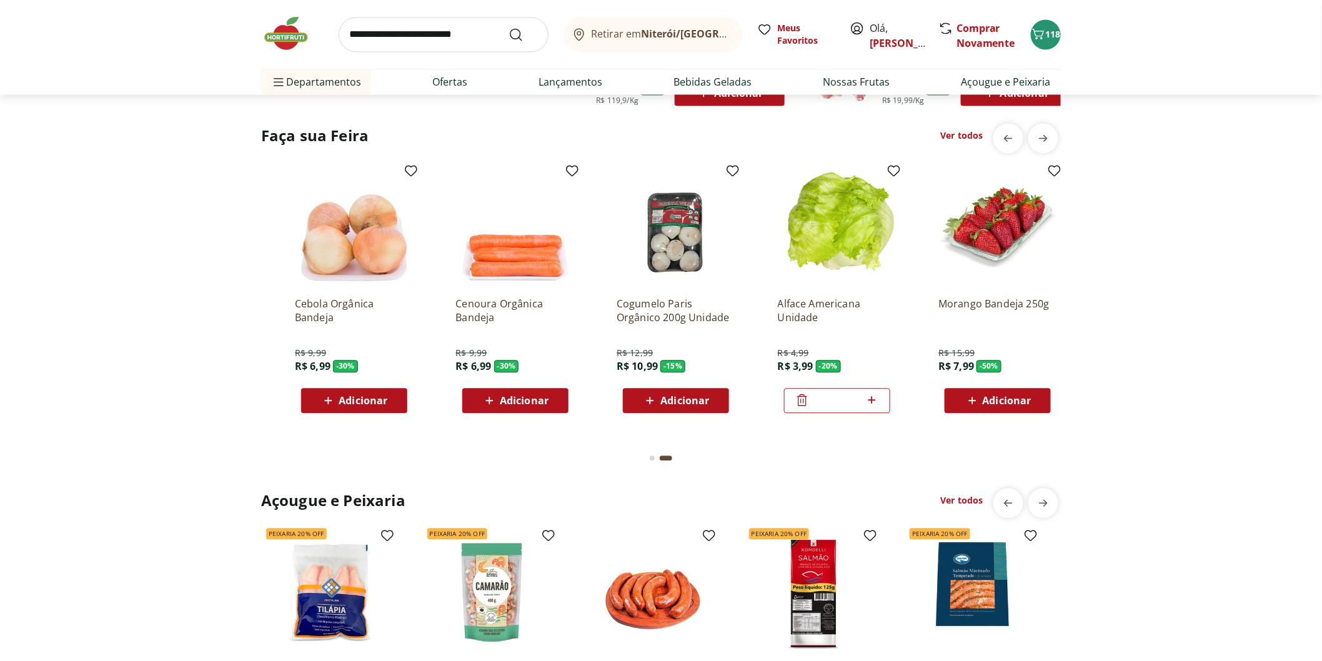
scroll to position [0, 803]
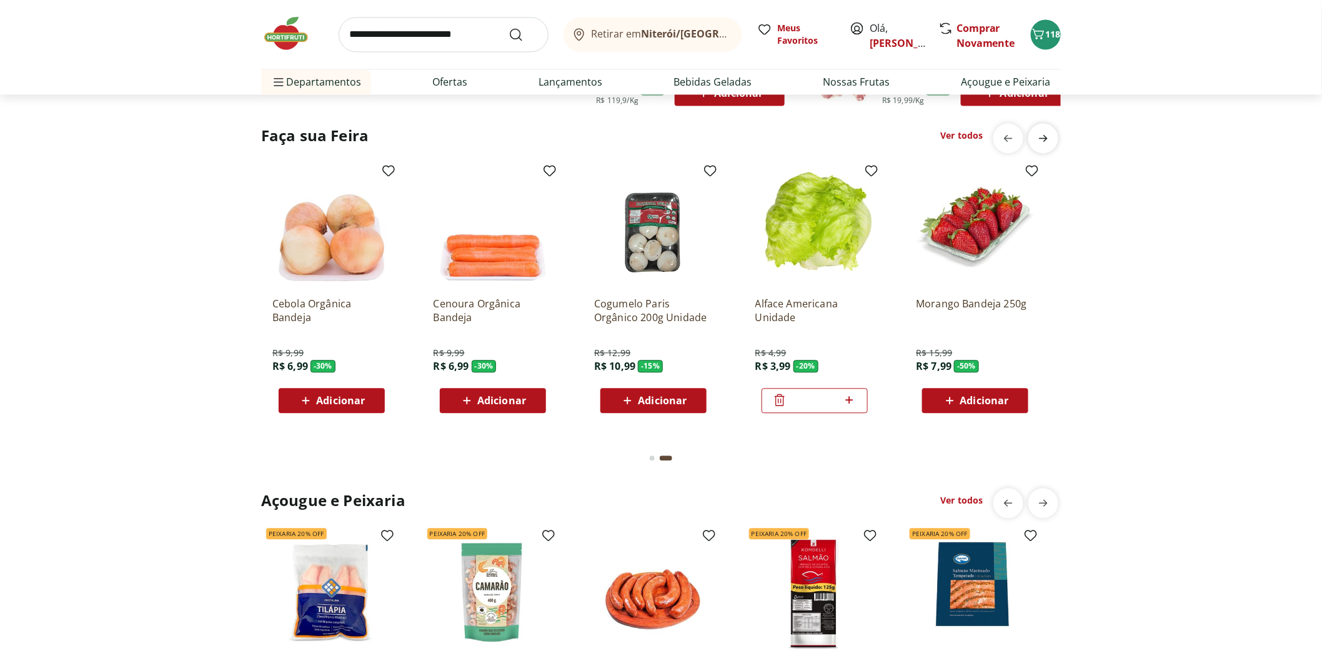
type input "*"
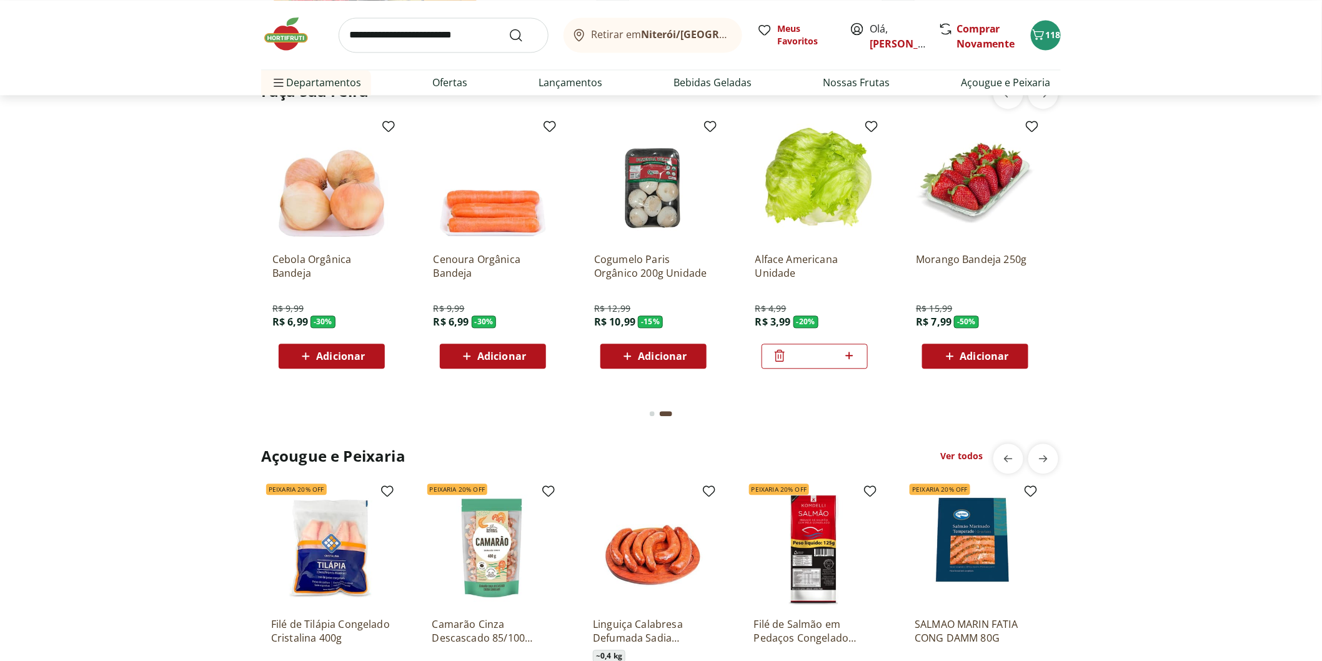
scroll to position [1179, 0]
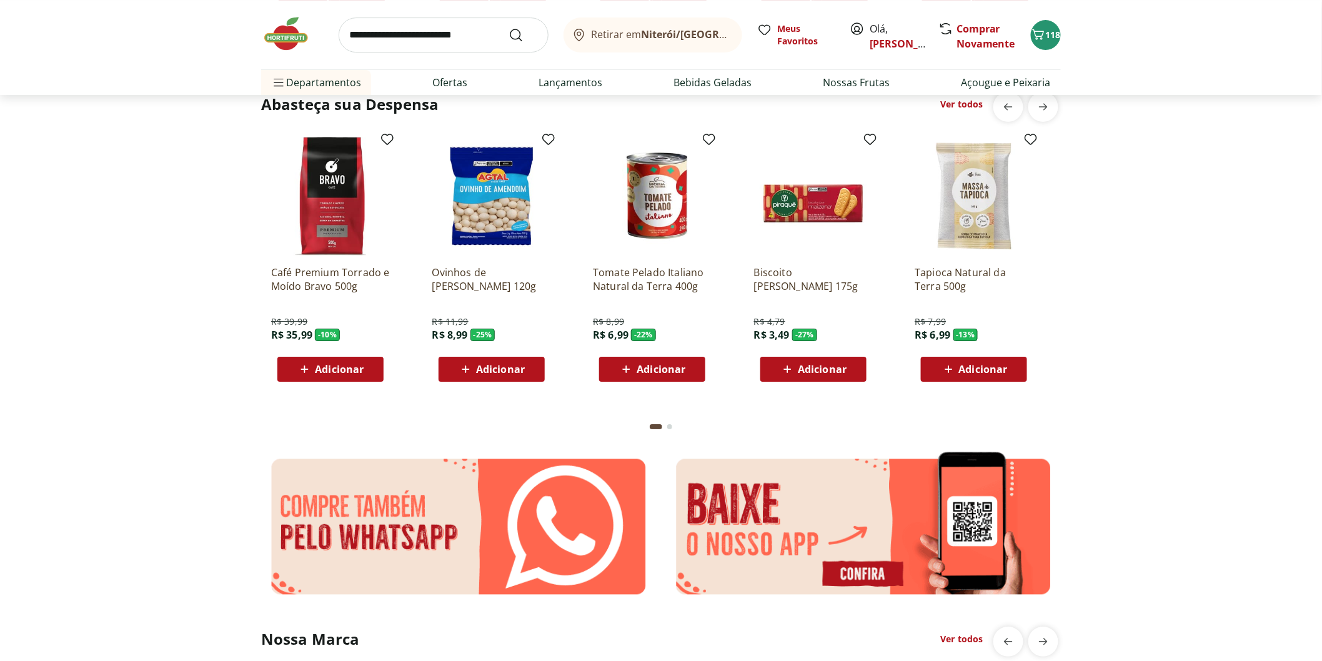
scroll to position [1734, 0]
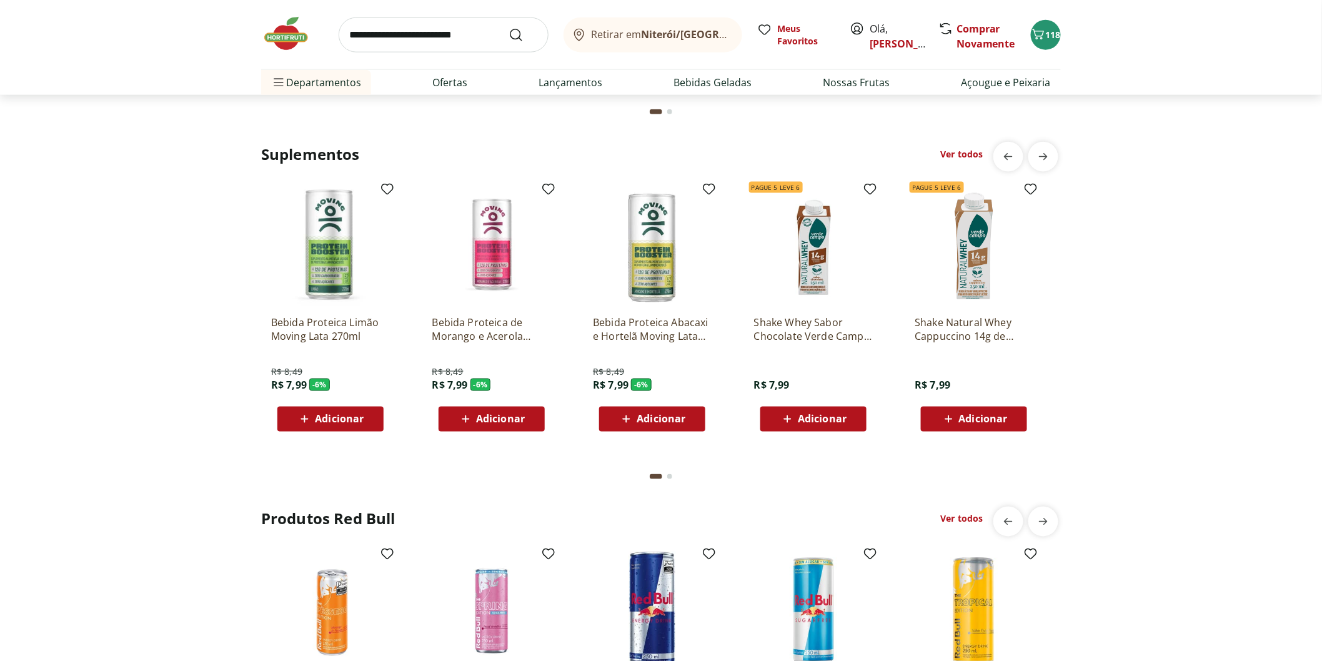
scroll to position [2568, 0]
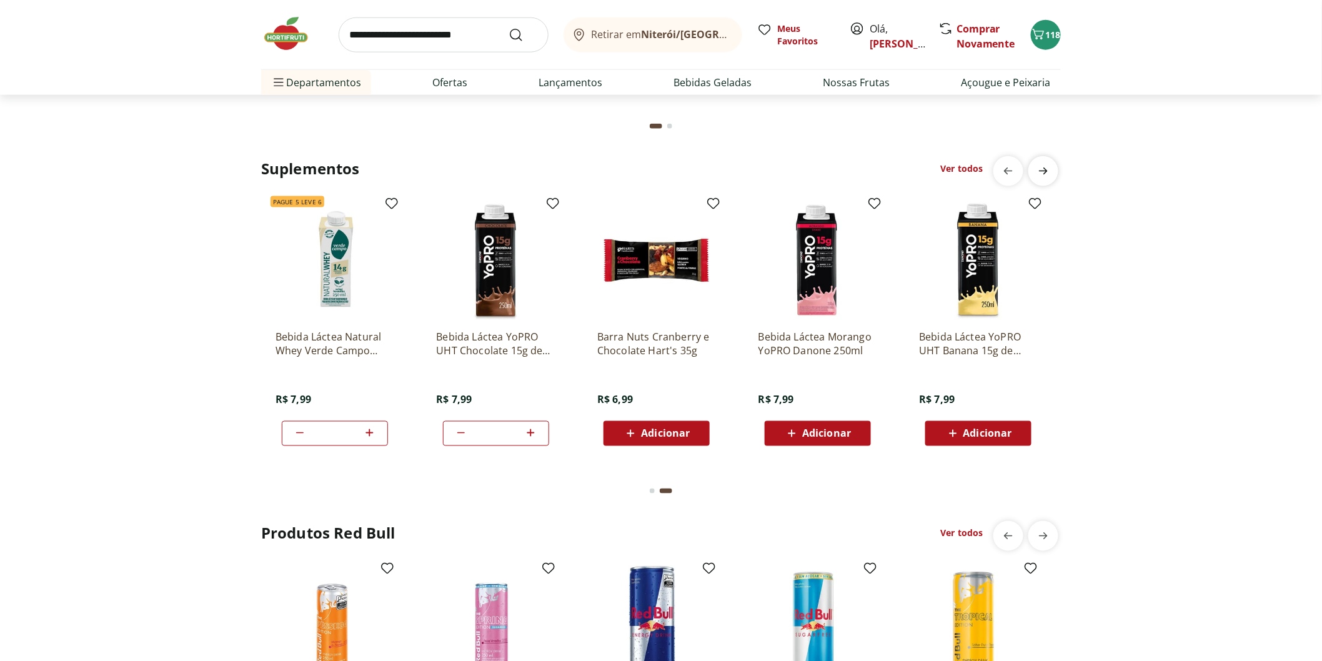
scroll to position [0, 803]
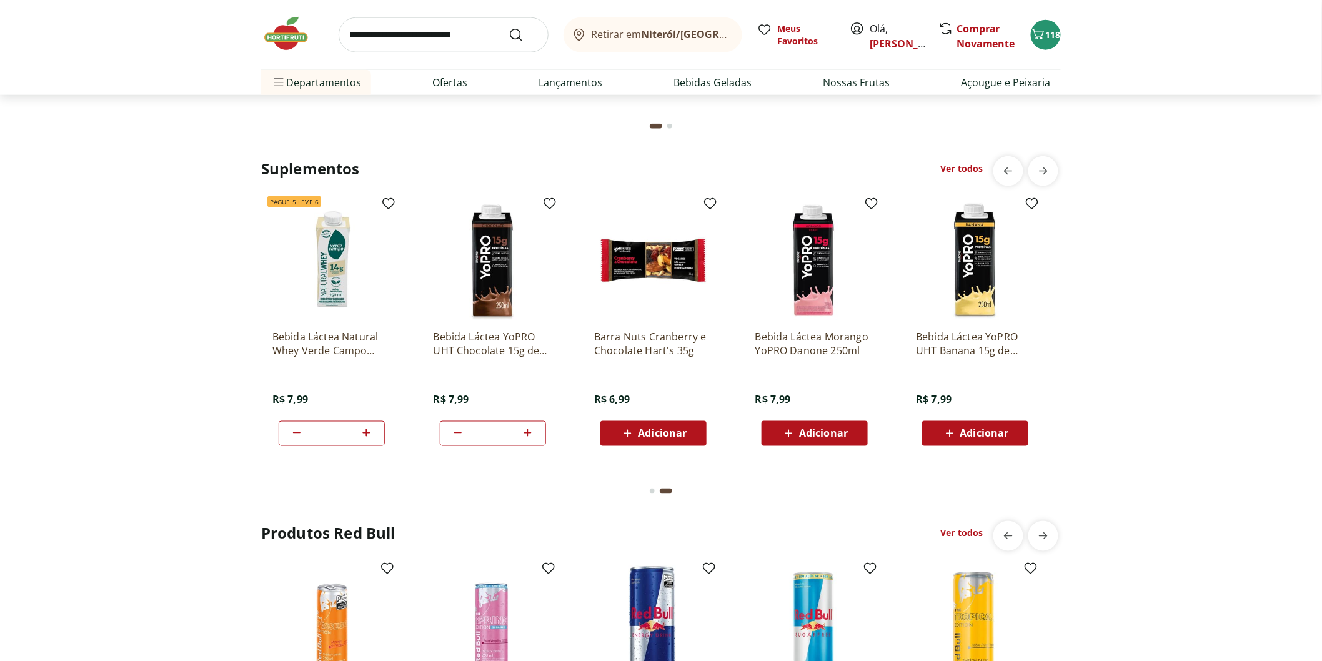
click at [526, 434] on icon at bounding box center [528, 432] width 16 height 15
type input "*"
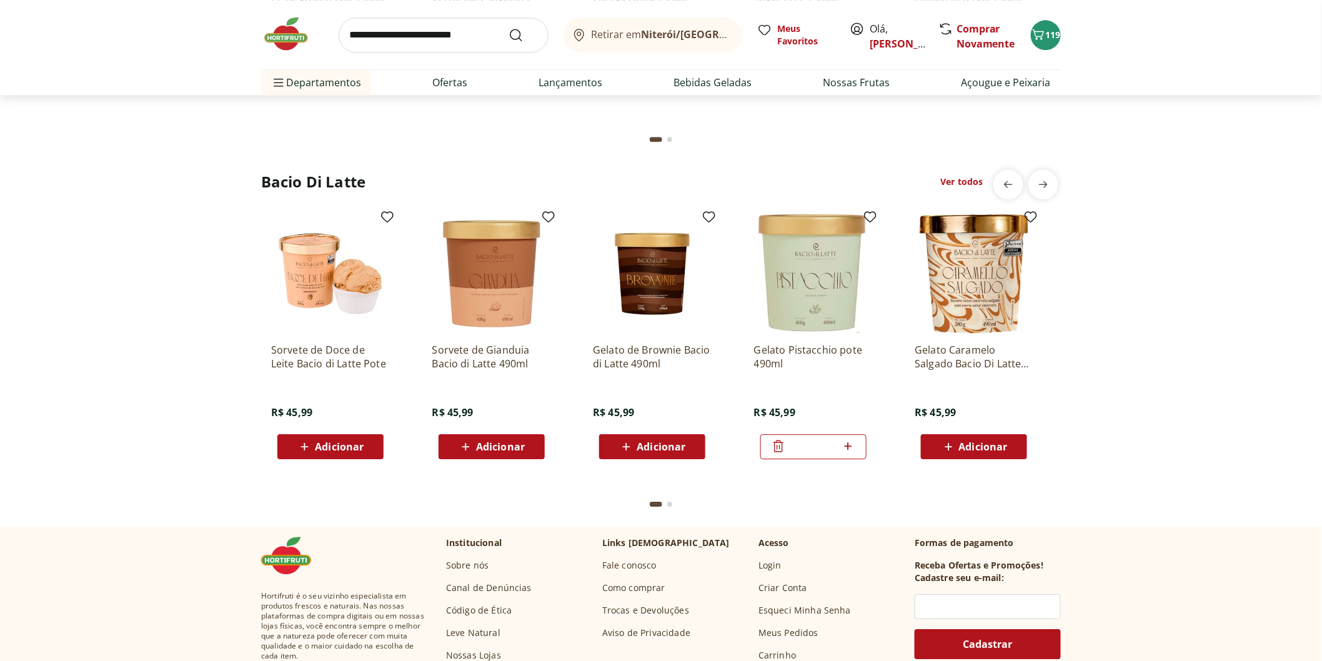
scroll to position [3192, 0]
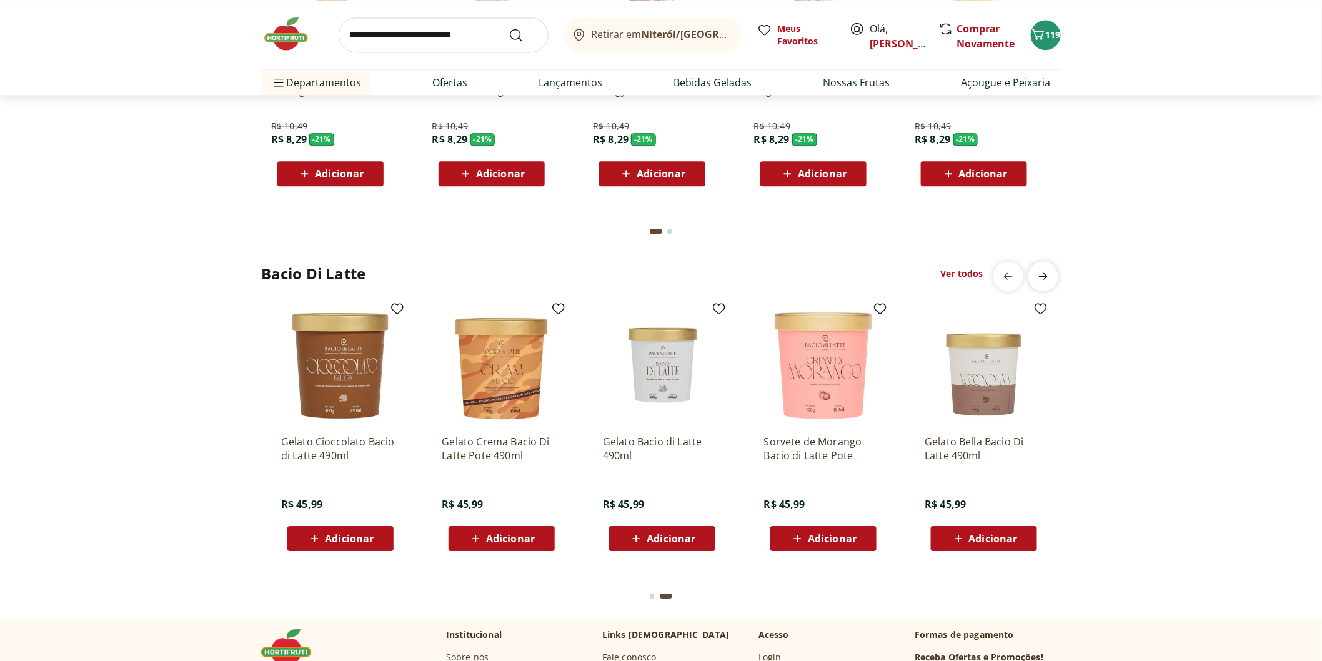
scroll to position [0, 803]
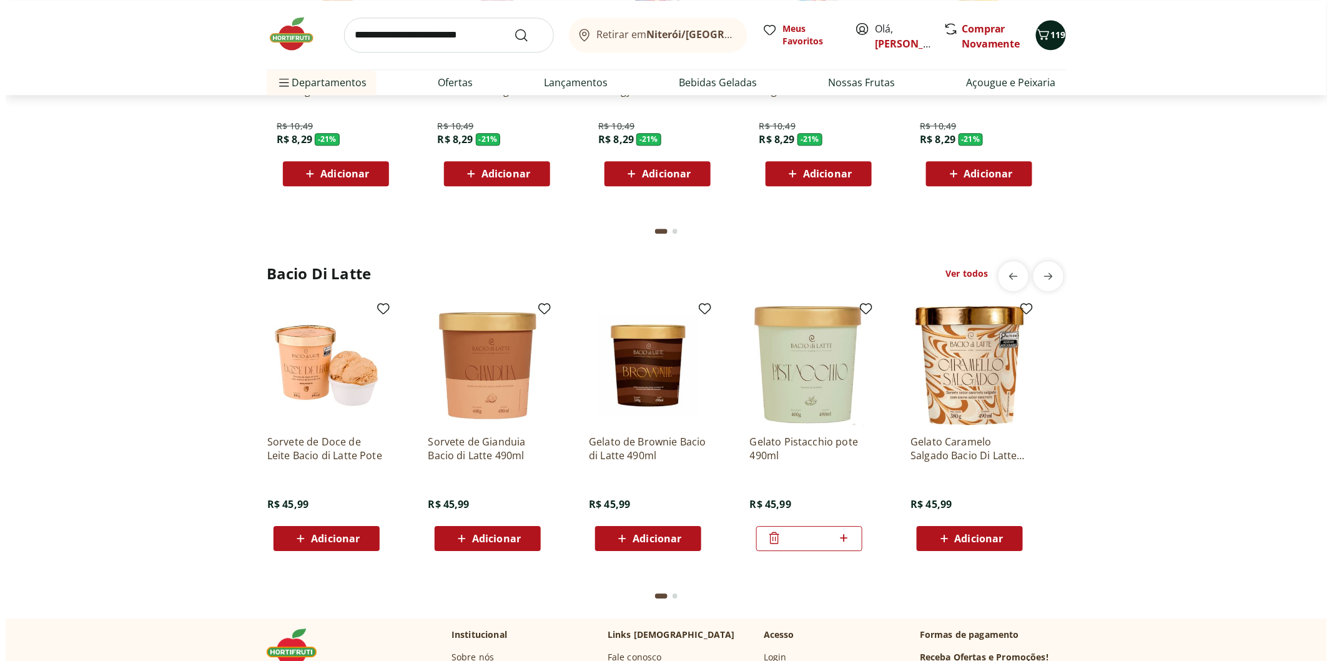
scroll to position [0, 0]
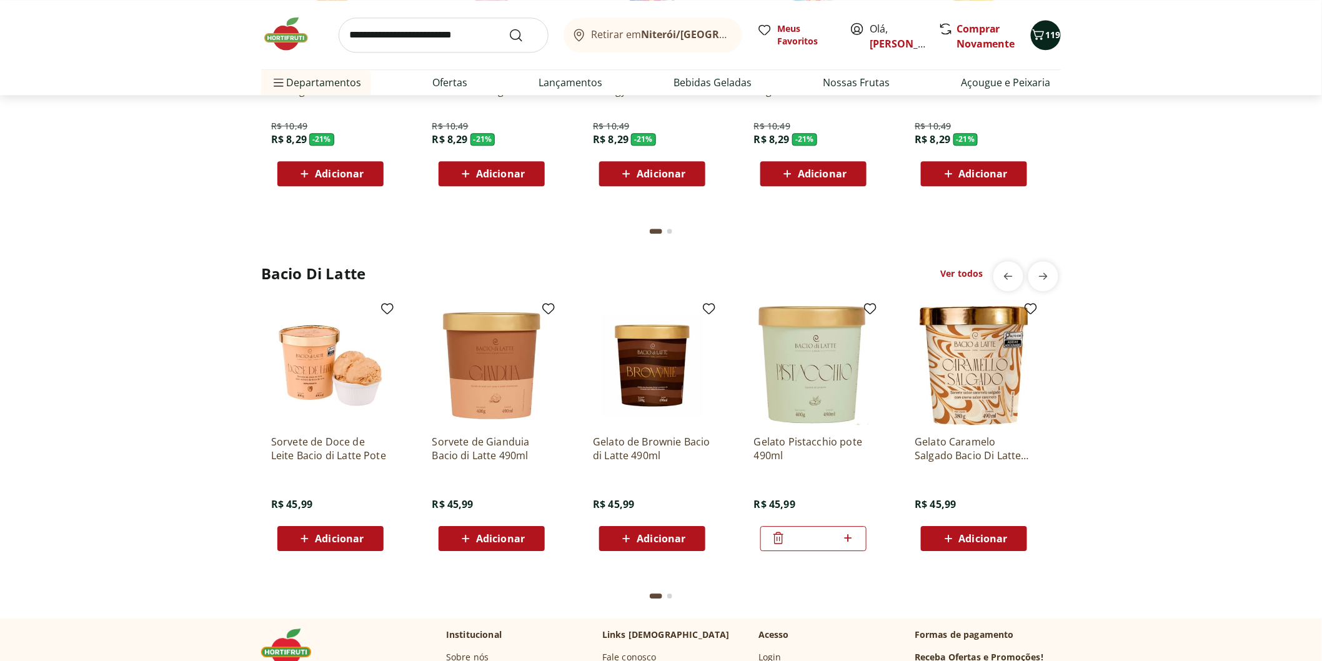
click at [1046, 36] on span "119" at bounding box center [1053, 35] width 15 height 12
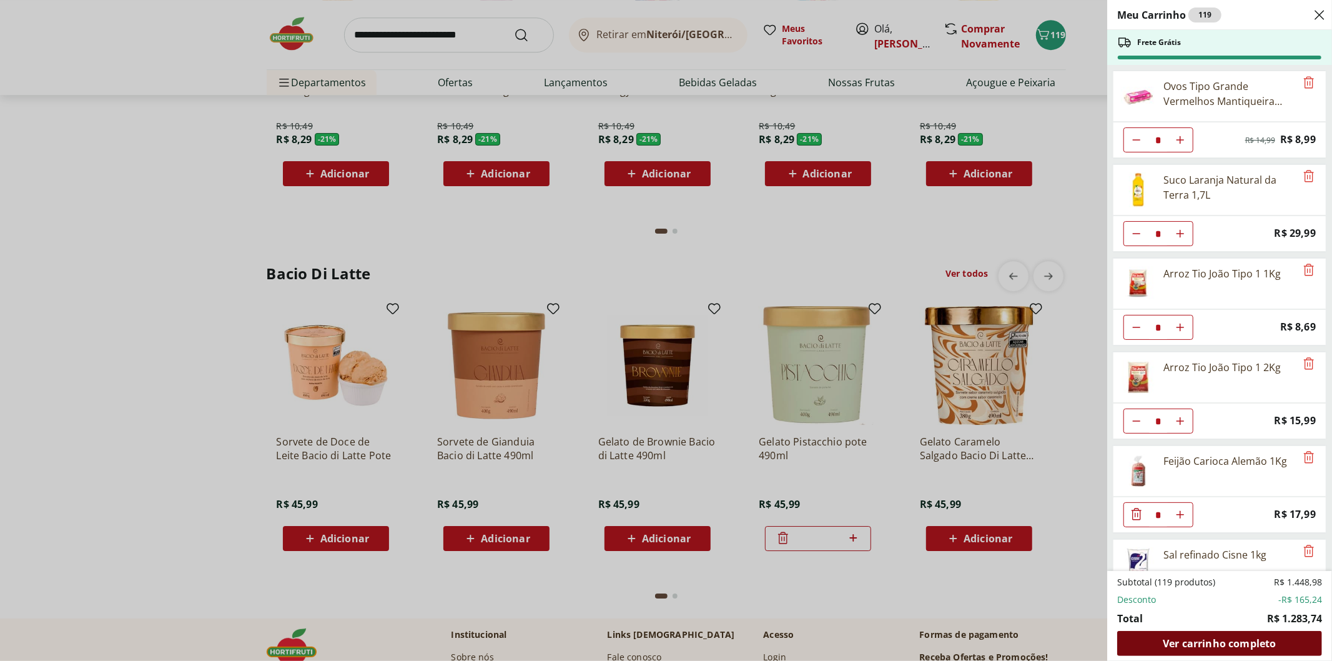
click at [1212, 642] on span "Ver carrinho completo" at bounding box center [1219, 643] width 113 height 10
